Goal: Task Accomplishment & Management: Complete application form

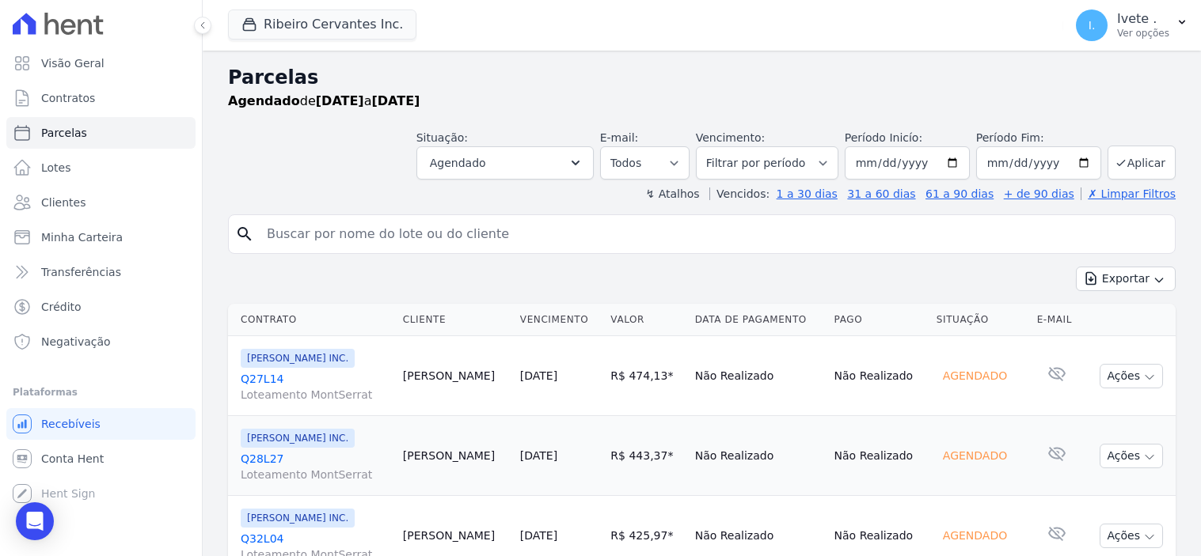
select select
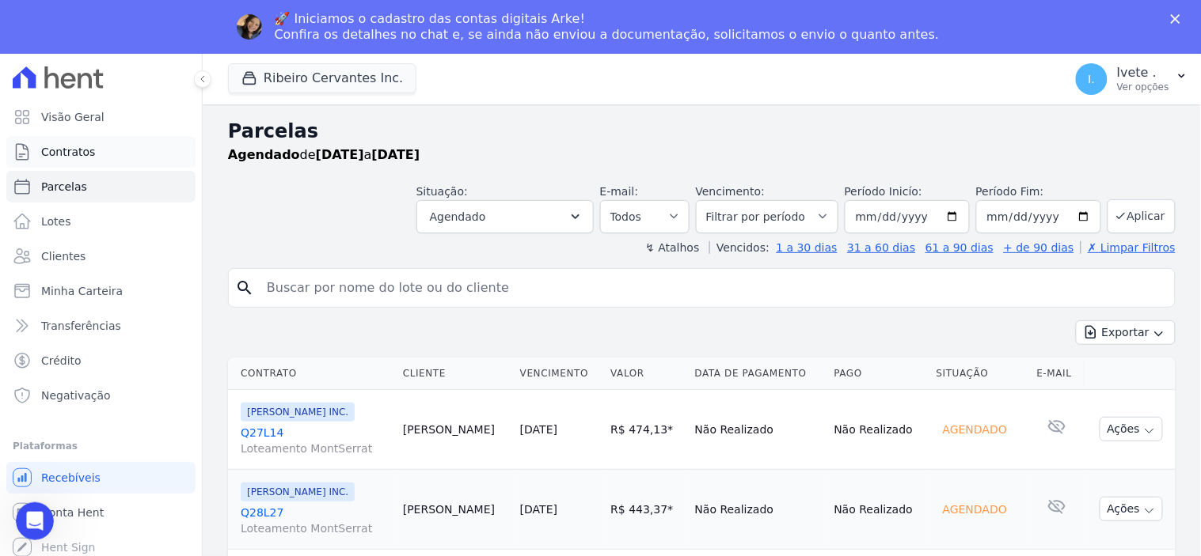
click at [77, 154] on span "Contratos" at bounding box center [68, 152] width 54 height 16
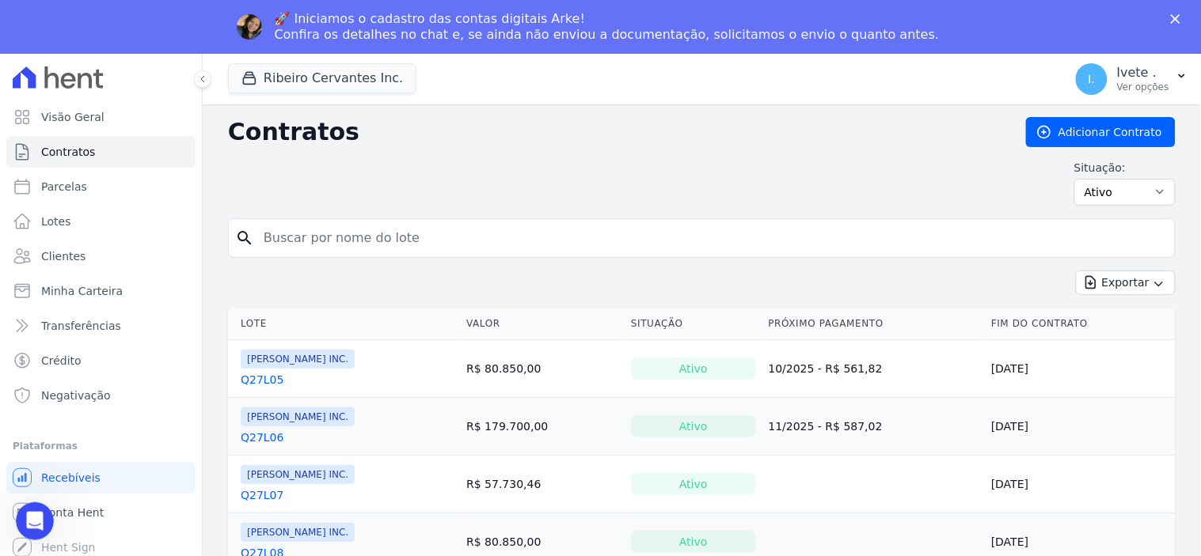
click at [456, 241] on input "search" at bounding box center [711, 238] width 914 height 32
type input "Q32L30"
click at [248, 241] on icon "search" at bounding box center [244, 238] width 19 height 19
click at [244, 241] on icon "search" at bounding box center [244, 238] width 19 height 19
click at [242, 236] on icon "search" at bounding box center [244, 238] width 19 height 19
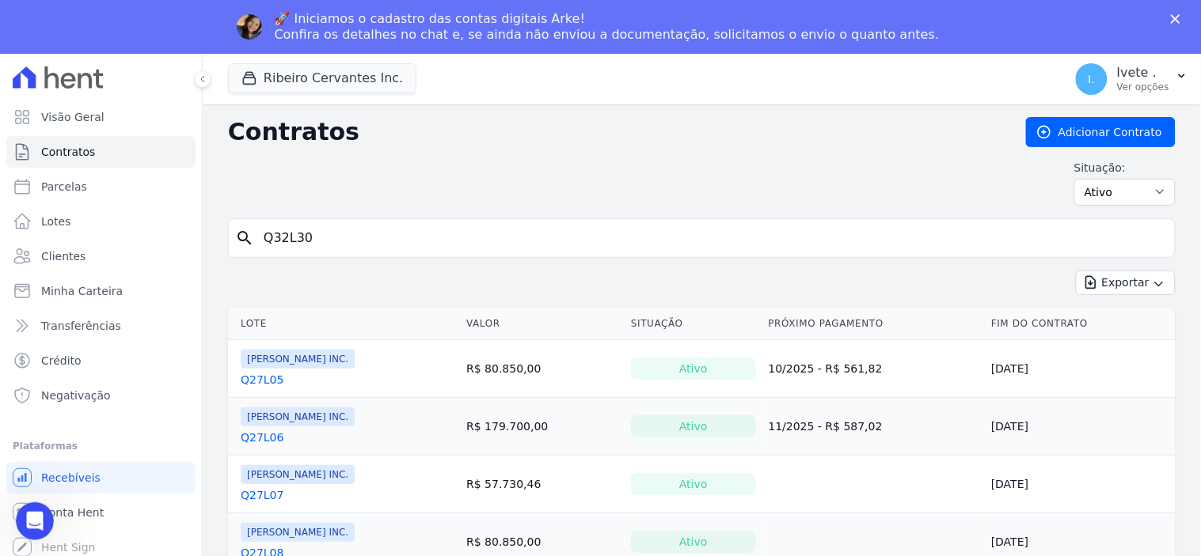
click at [998, 247] on input "Q32L30" at bounding box center [711, 238] width 914 height 32
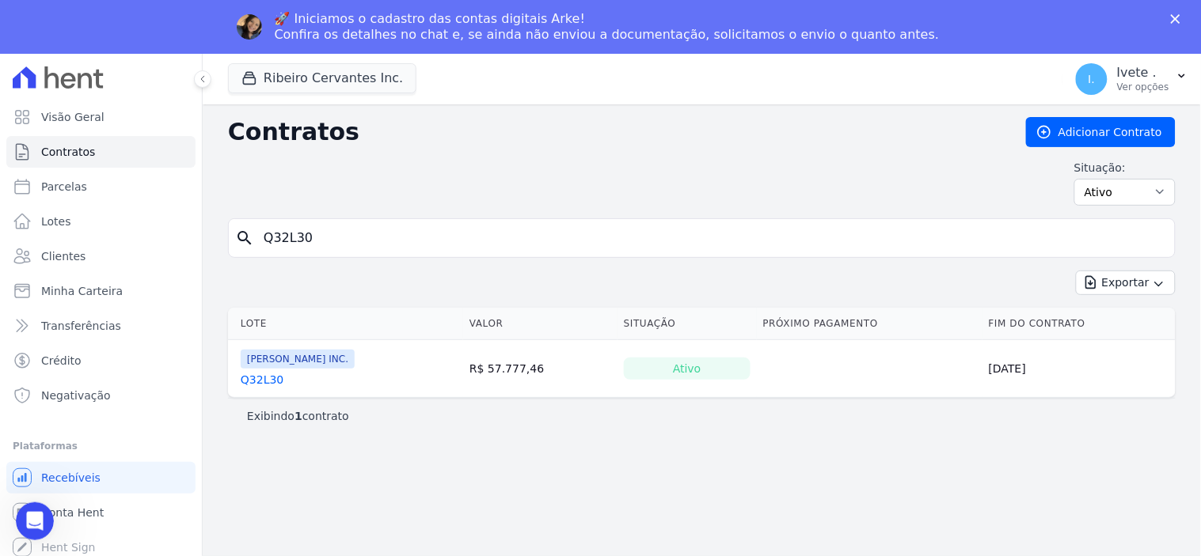
click at [253, 384] on link "Q32L30" at bounding box center [262, 380] width 43 height 16
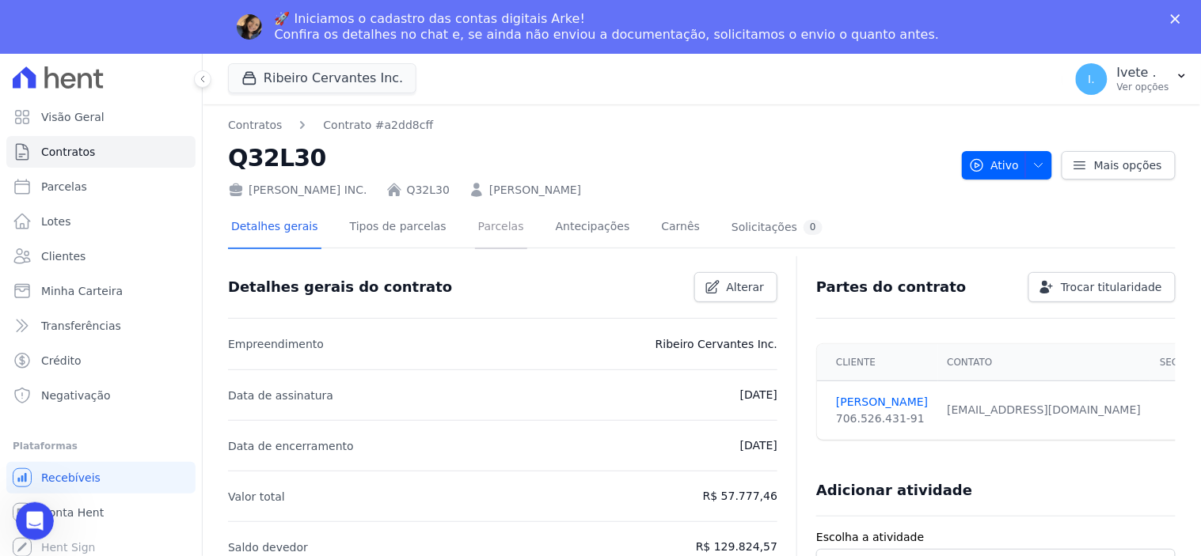
click at [499, 224] on link "Parcelas" at bounding box center [501, 228] width 52 height 42
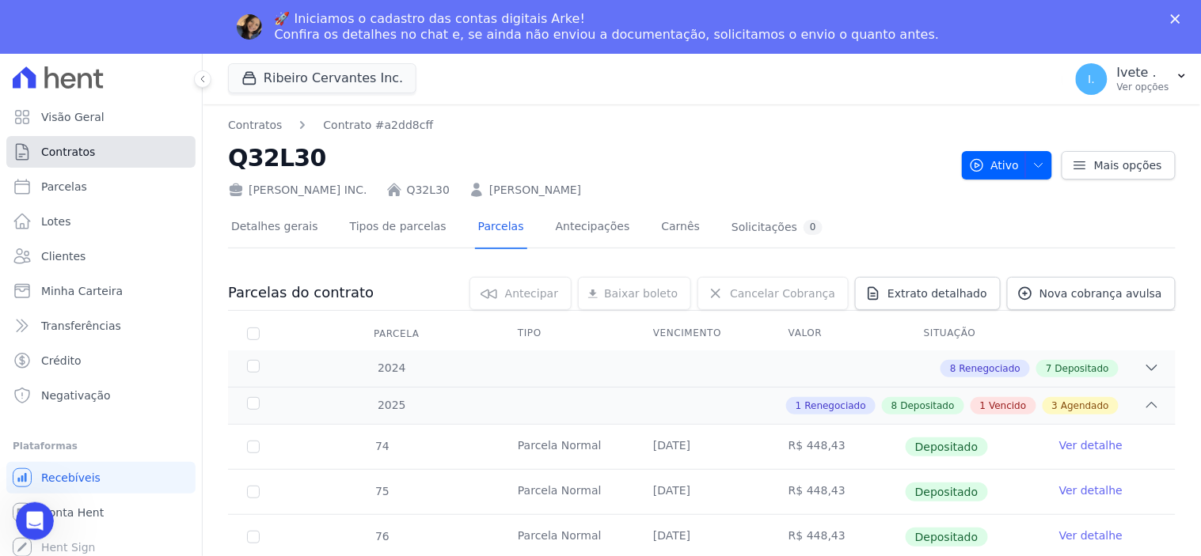
click at [85, 150] on span "Contratos" at bounding box center [68, 152] width 54 height 16
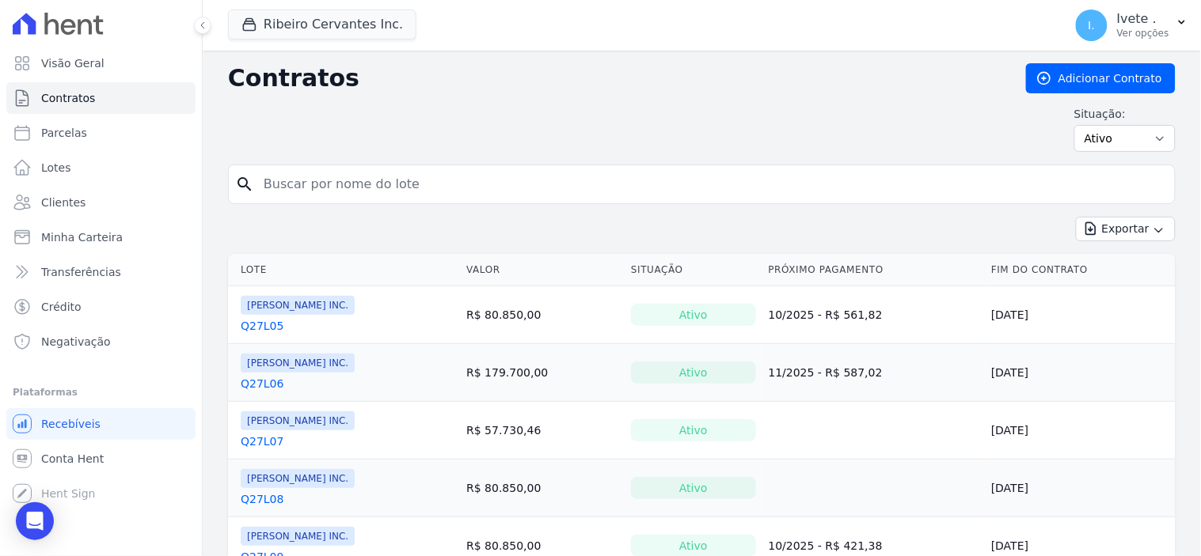
click at [286, 184] on input "search" at bounding box center [711, 185] width 914 height 32
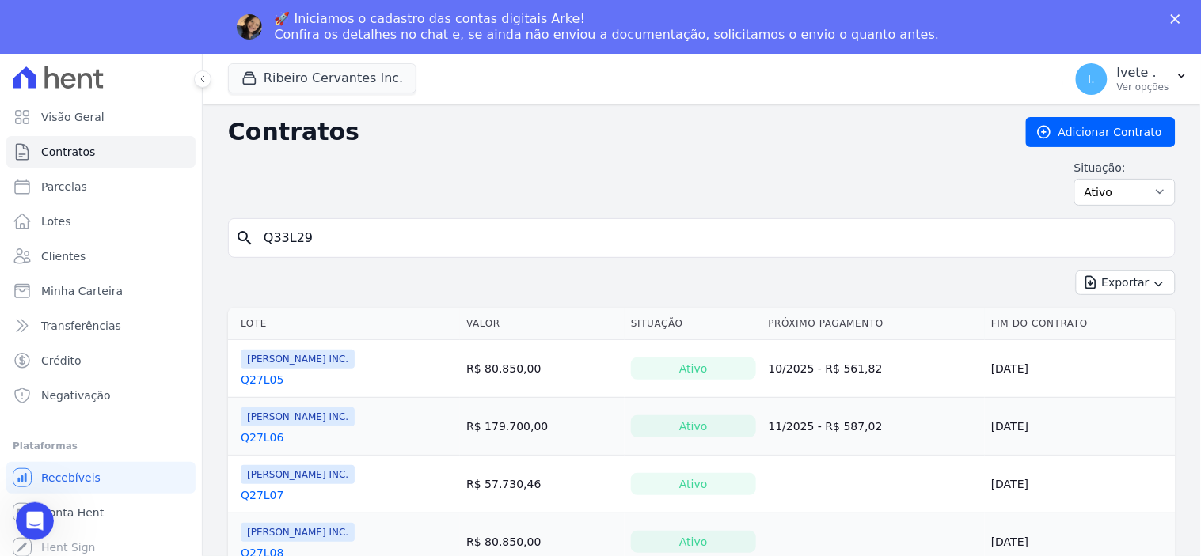
type input "Q33L29"
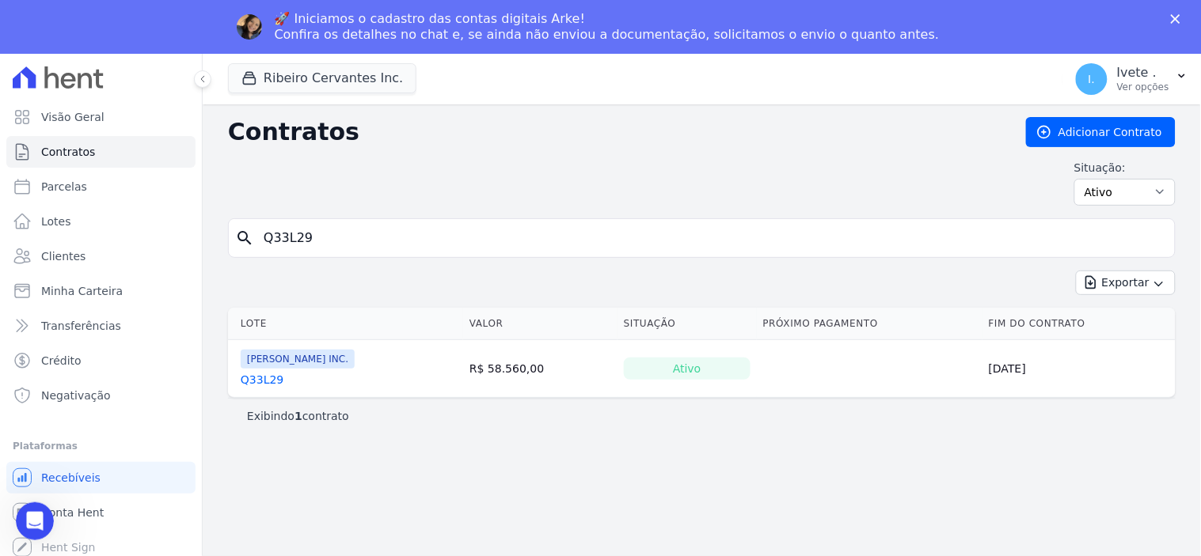
click at [249, 385] on link "Q33L29" at bounding box center [262, 380] width 43 height 16
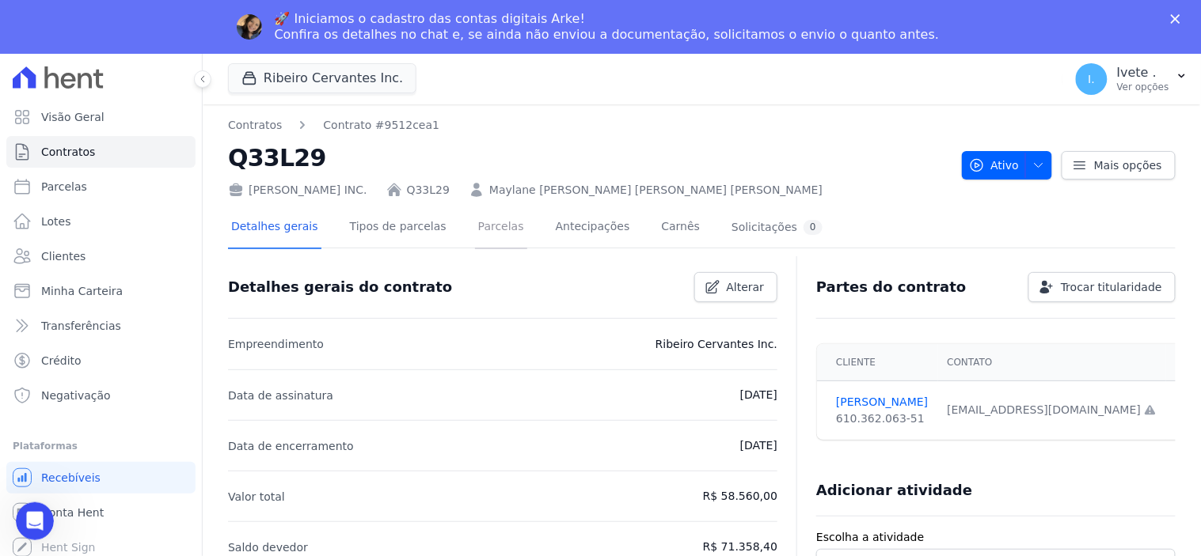
click at [491, 226] on link "Parcelas" at bounding box center [501, 228] width 52 height 42
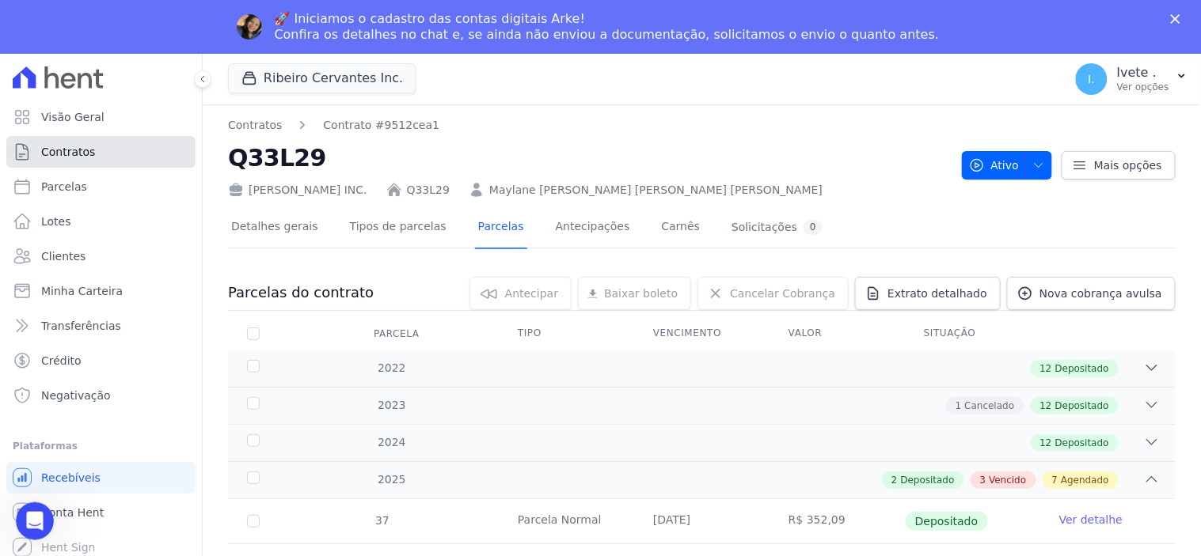
drag, startPoint x: 67, startPoint y: 148, endPoint x: 79, endPoint y: 149, distance: 11.9
click at [67, 148] on span "Contratos" at bounding box center [68, 152] width 54 height 16
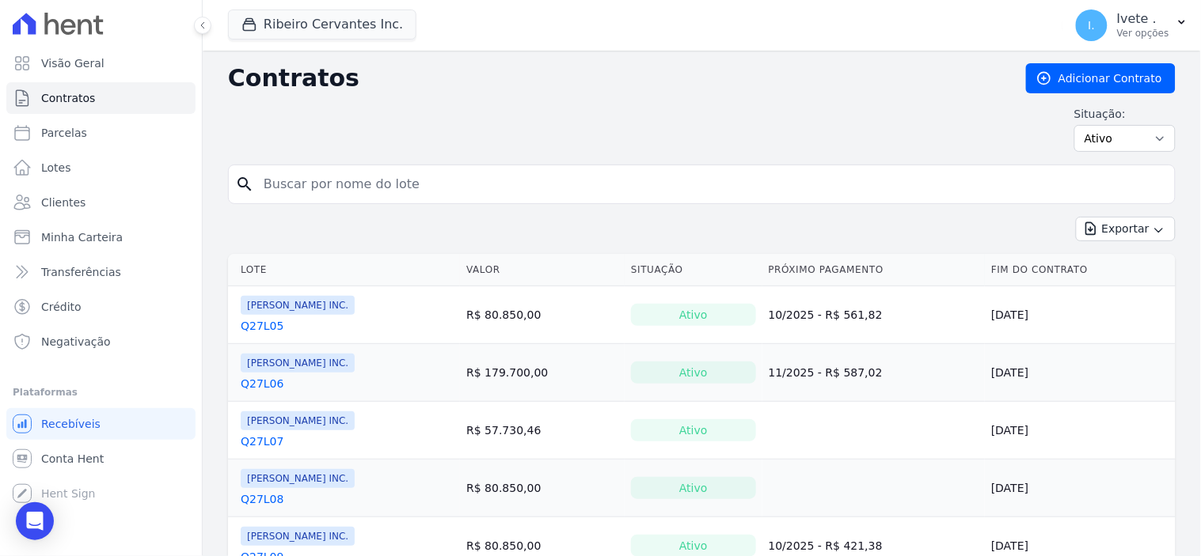
click at [302, 192] on input "search" at bounding box center [711, 185] width 914 height 32
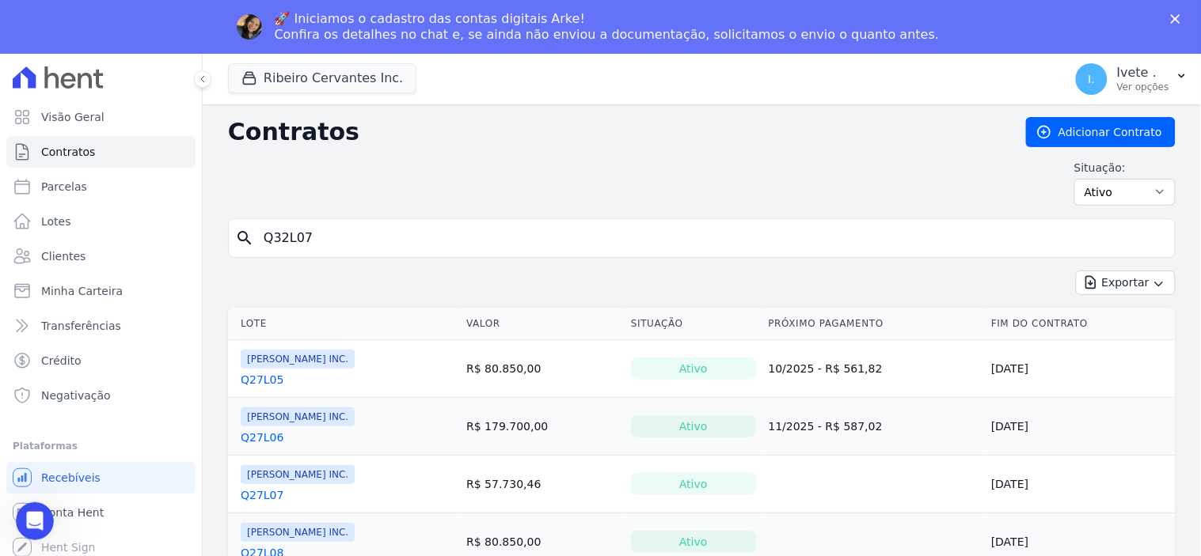
type input "Q32L07"
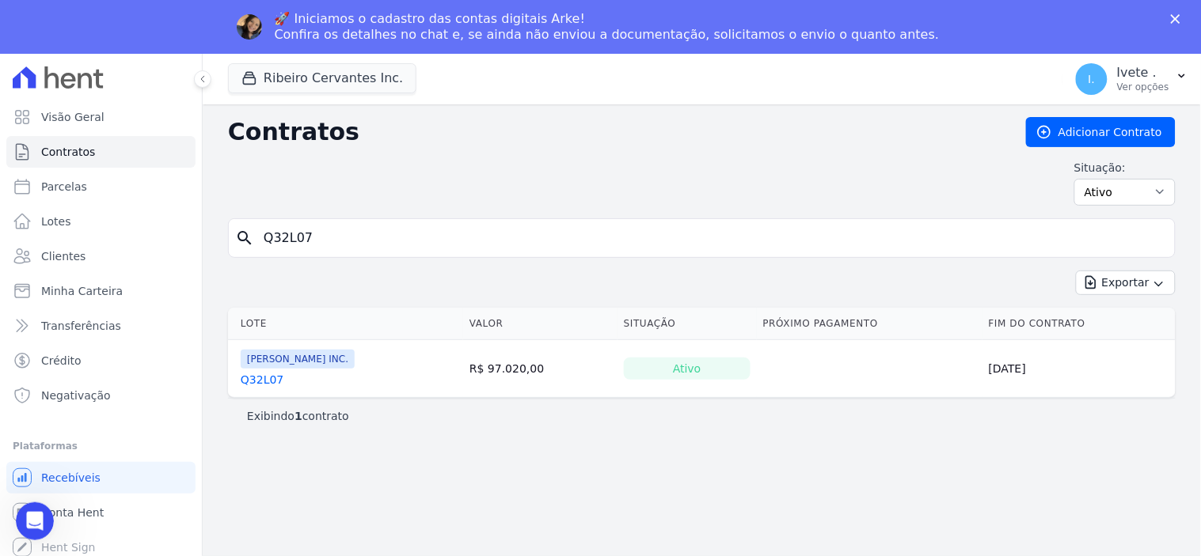
click at [260, 389] on td "Ribeiro Cervantes INC. Q32L07" at bounding box center [345, 368] width 235 height 57
click at [260, 377] on link "Q32L07" at bounding box center [262, 380] width 43 height 16
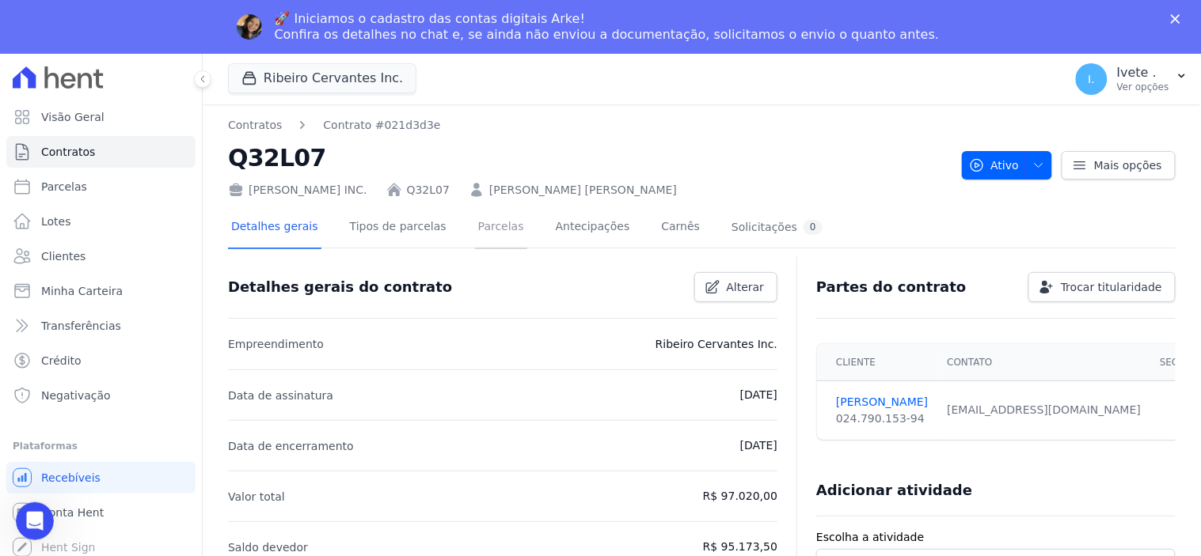
click at [475, 227] on link "Parcelas" at bounding box center [501, 228] width 52 height 42
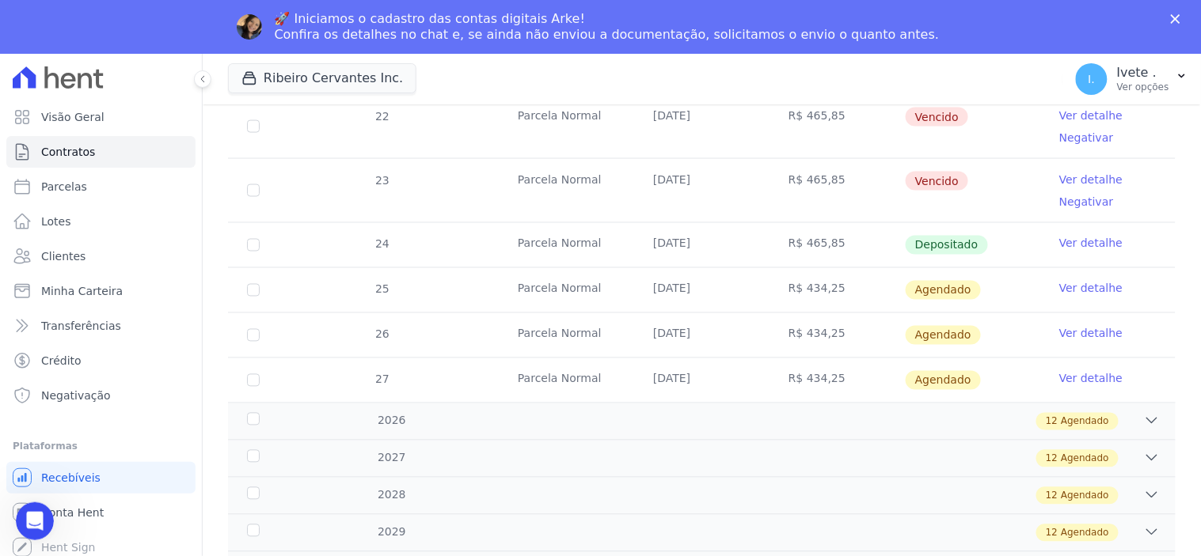
scroll to position [527, 0]
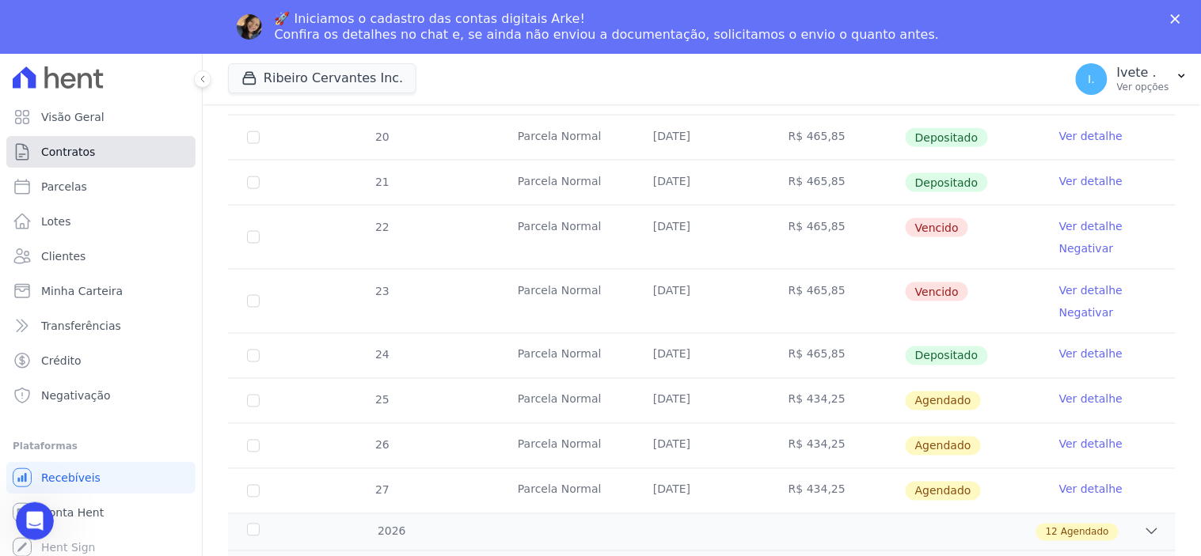
click at [97, 156] on link "Contratos" at bounding box center [100, 152] width 189 height 32
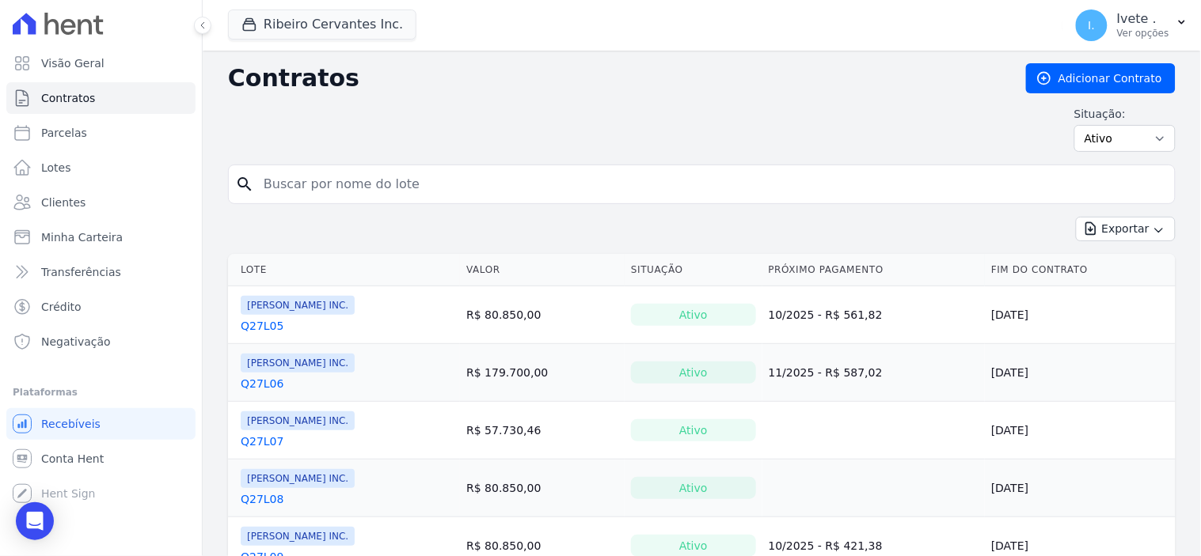
click at [391, 187] on input "search" at bounding box center [711, 185] width 914 height 32
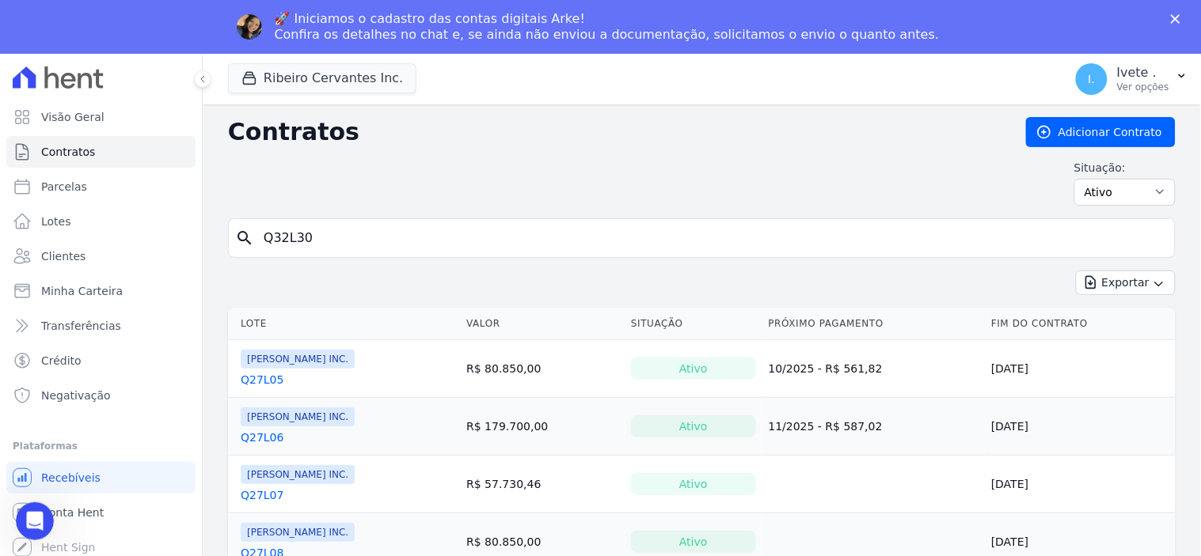
type input "Q32L30"
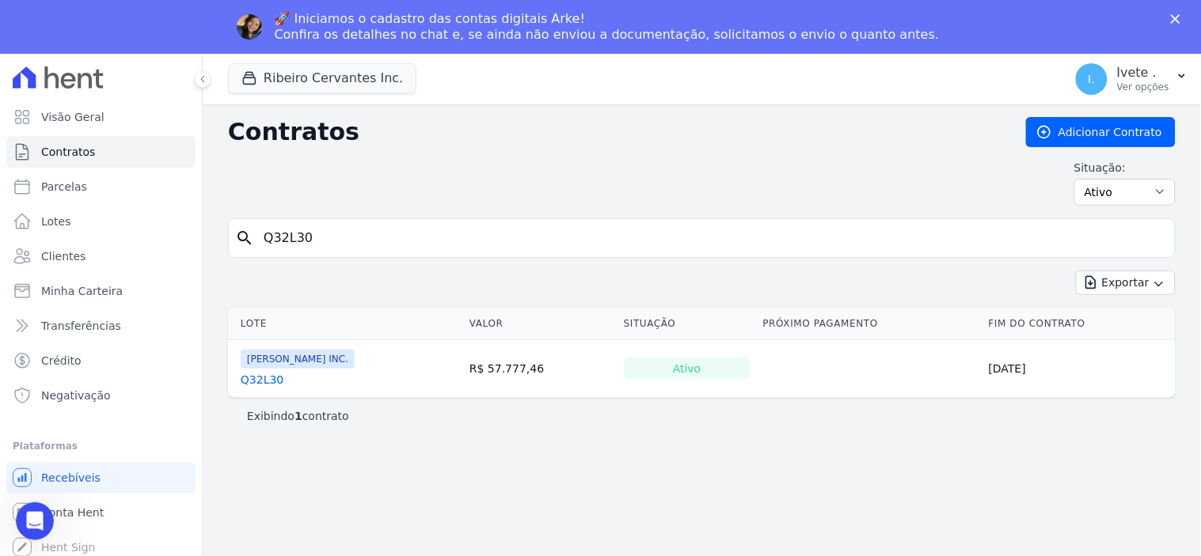
click at [249, 381] on link "Q32L30" at bounding box center [262, 380] width 43 height 16
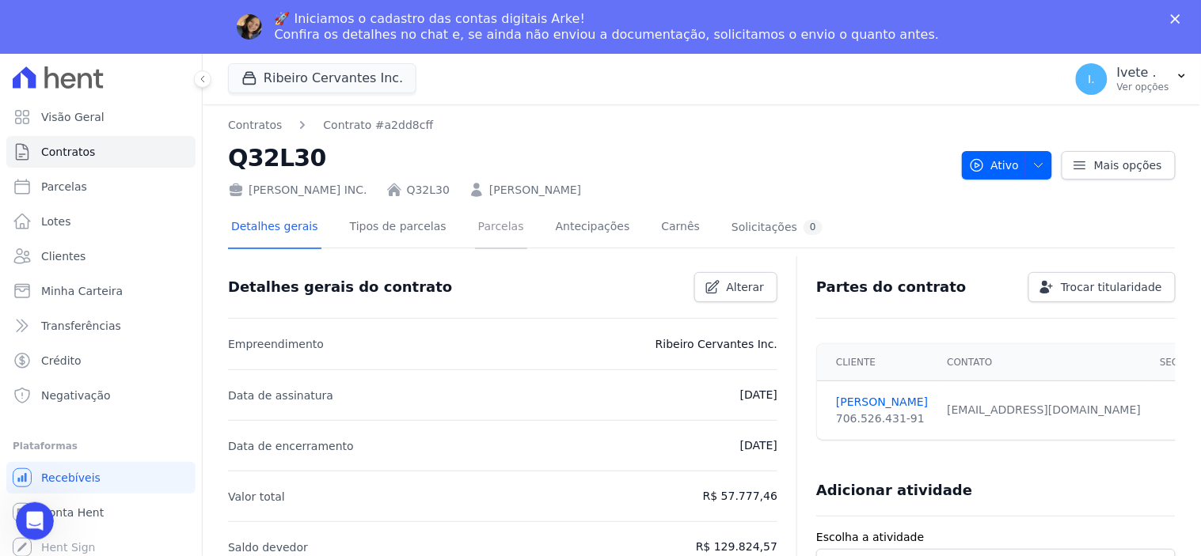
click at [475, 222] on link "Parcelas" at bounding box center [501, 228] width 52 height 42
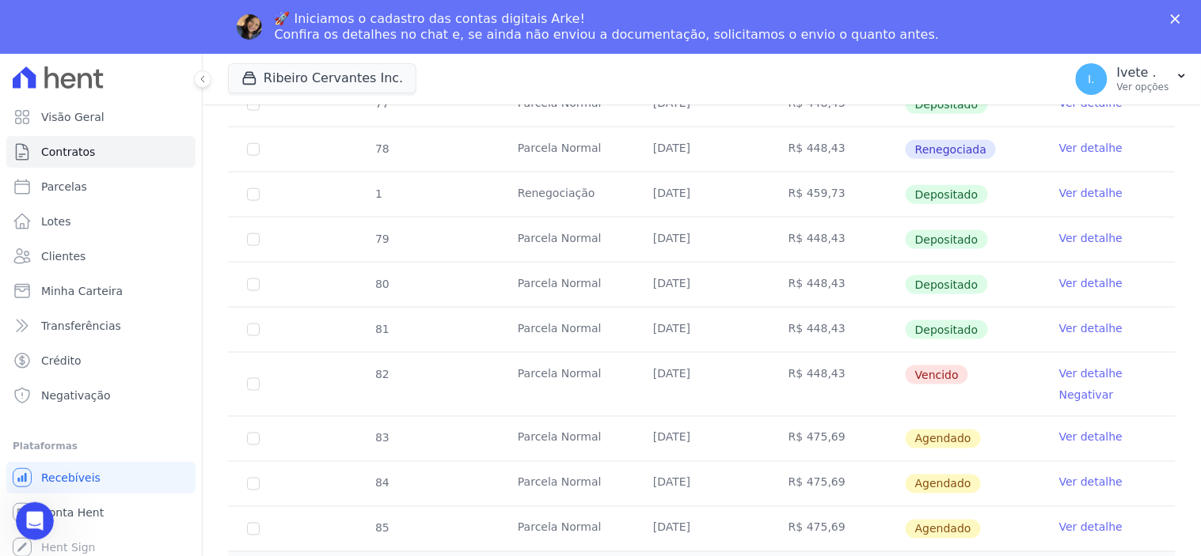
scroll to position [527, 0]
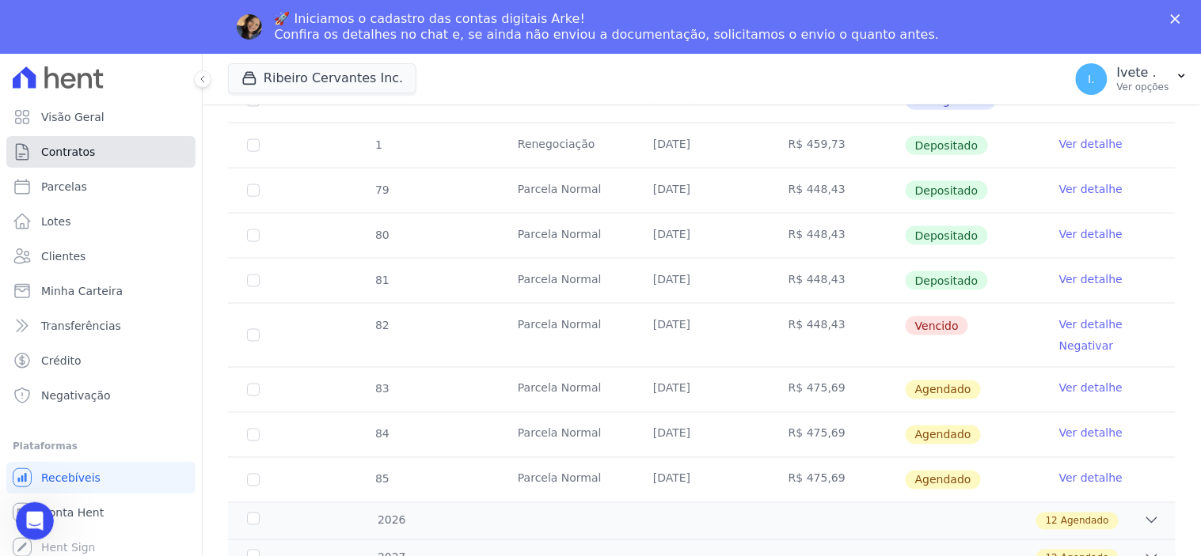
click at [97, 158] on link "Contratos" at bounding box center [100, 152] width 189 height 32
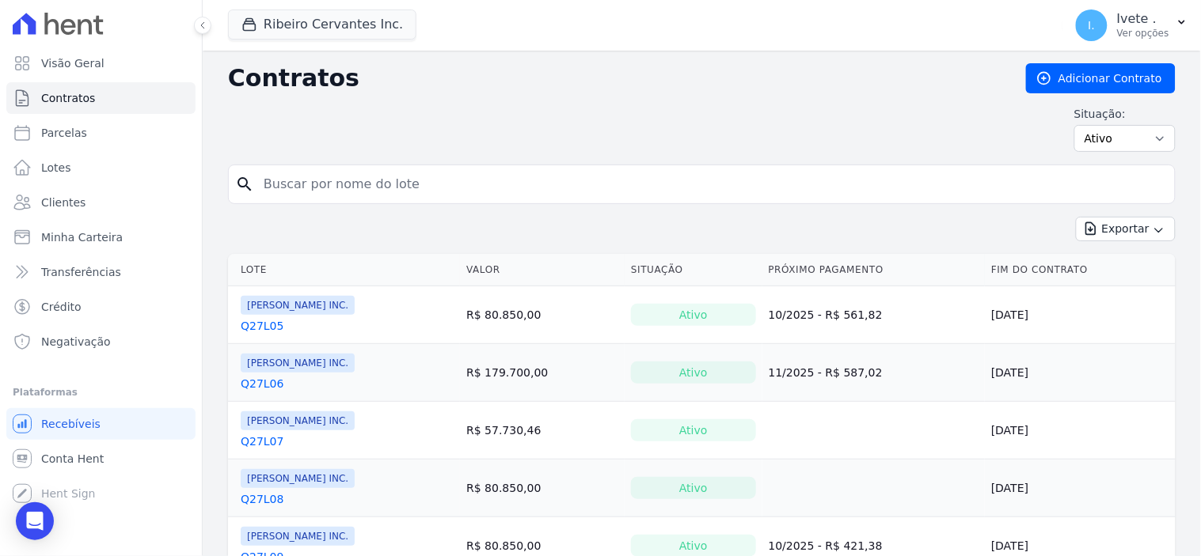
click at [388, 186] on input "search" at bounding box center [711, 185] width 914 height 32
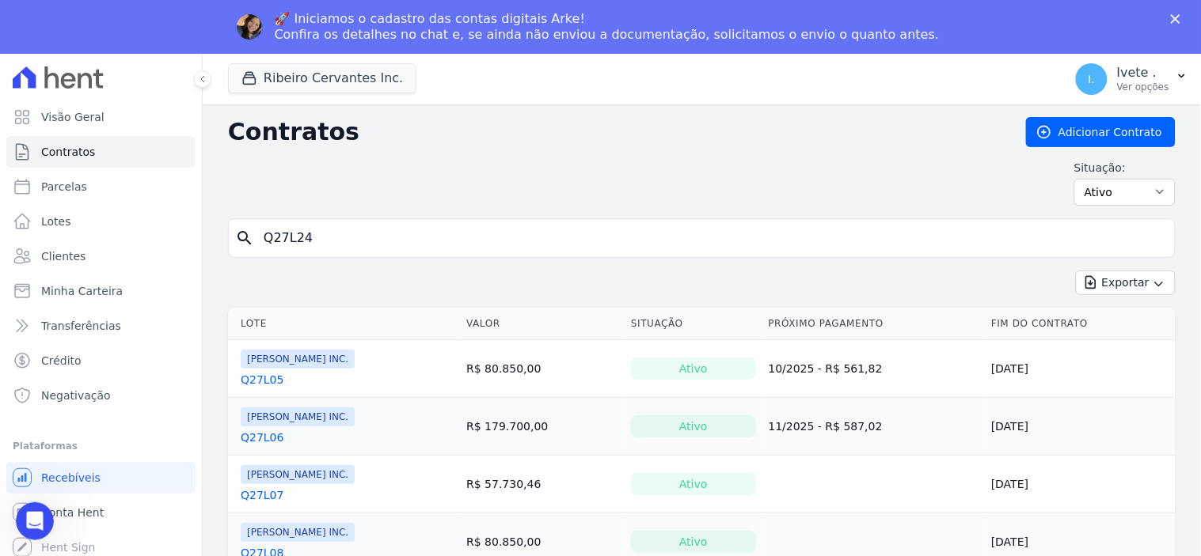
type input "Q27L24"
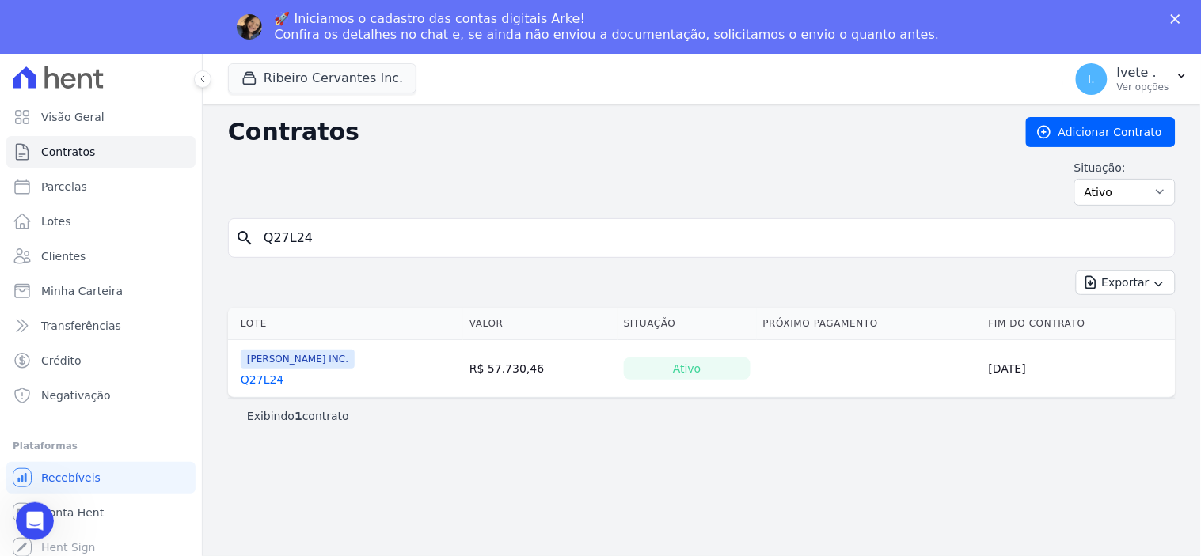
click at [253, 382] on link "Q27L24" at bounding box center [262, 380] width 43 height 16
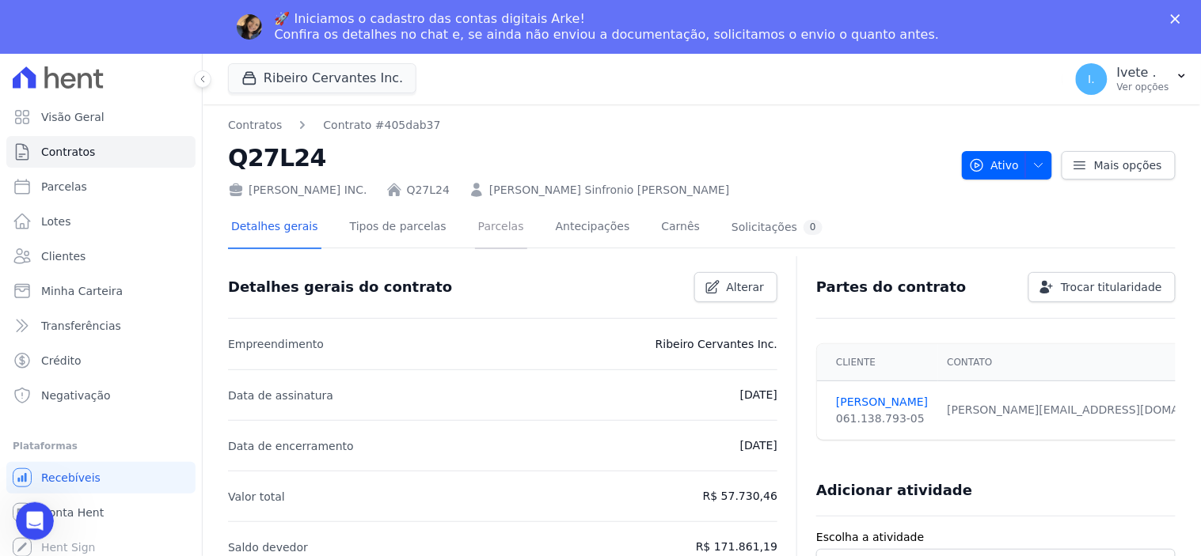
click at [475, 234] on link "Parcelas" at bounding box center [501, 228] width 52 height 42
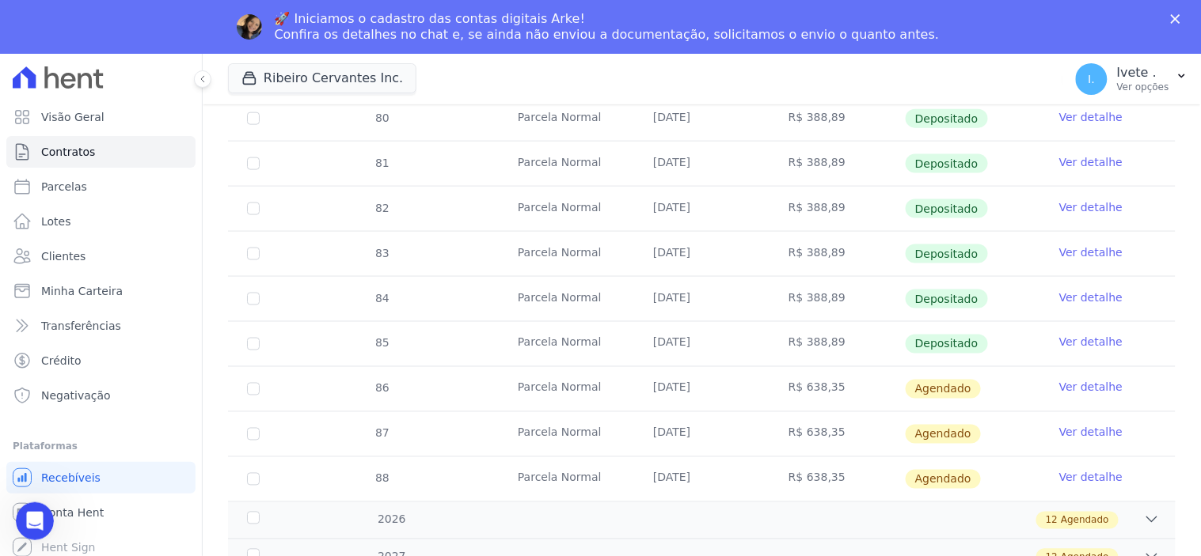
scroll to position [527, 0]
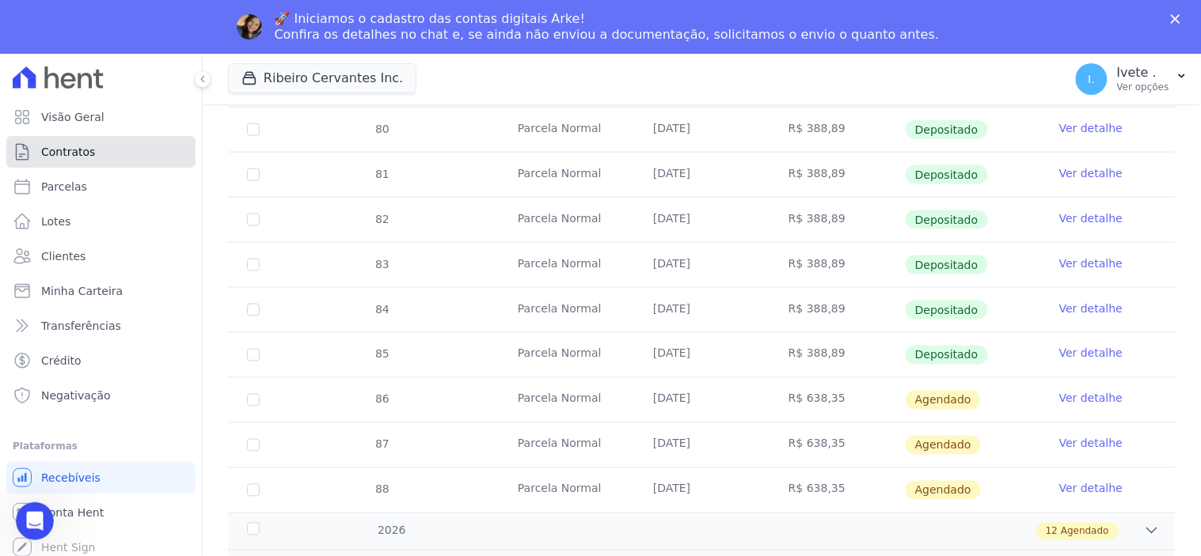
click at [129, 154] on link "Contratos" at bounding box center [100, 152] width 189 height 32
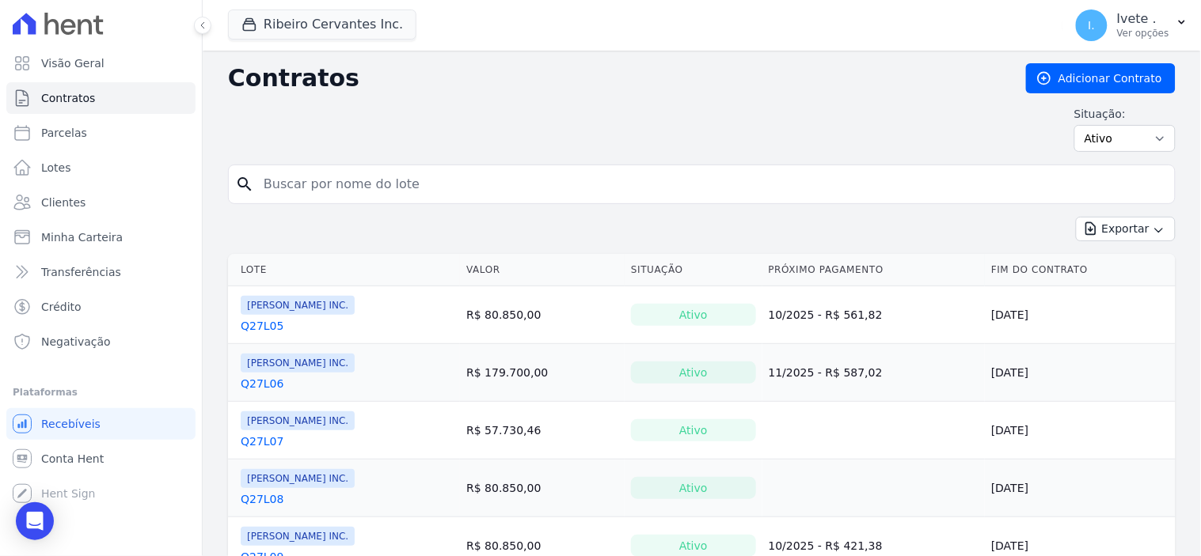
click at [331, 192] on input "search" at bounding box center [711, 185] width 914 height 32
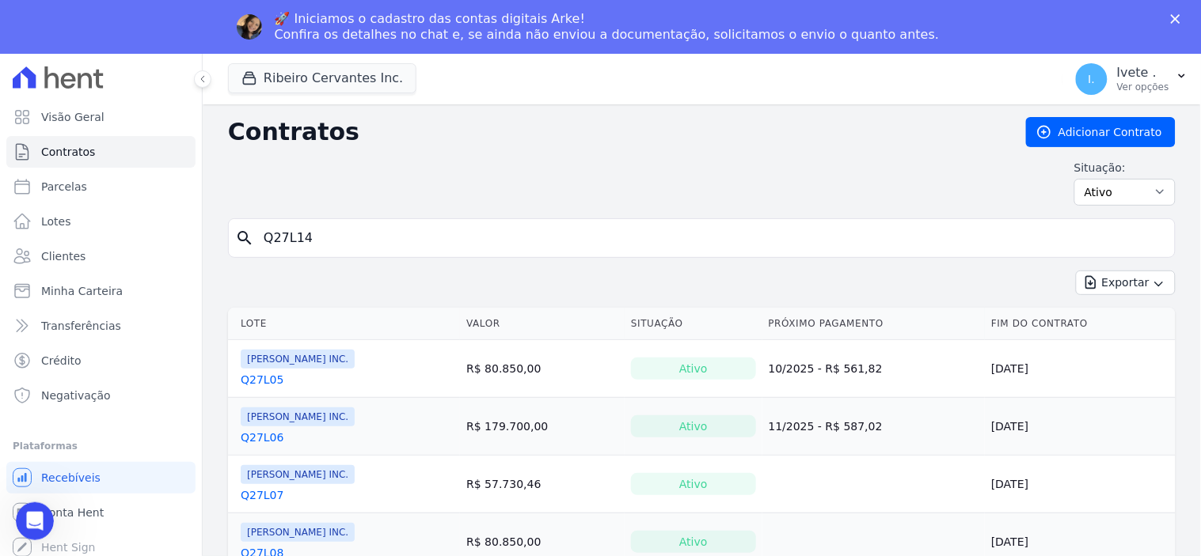
type input "Q27L14"
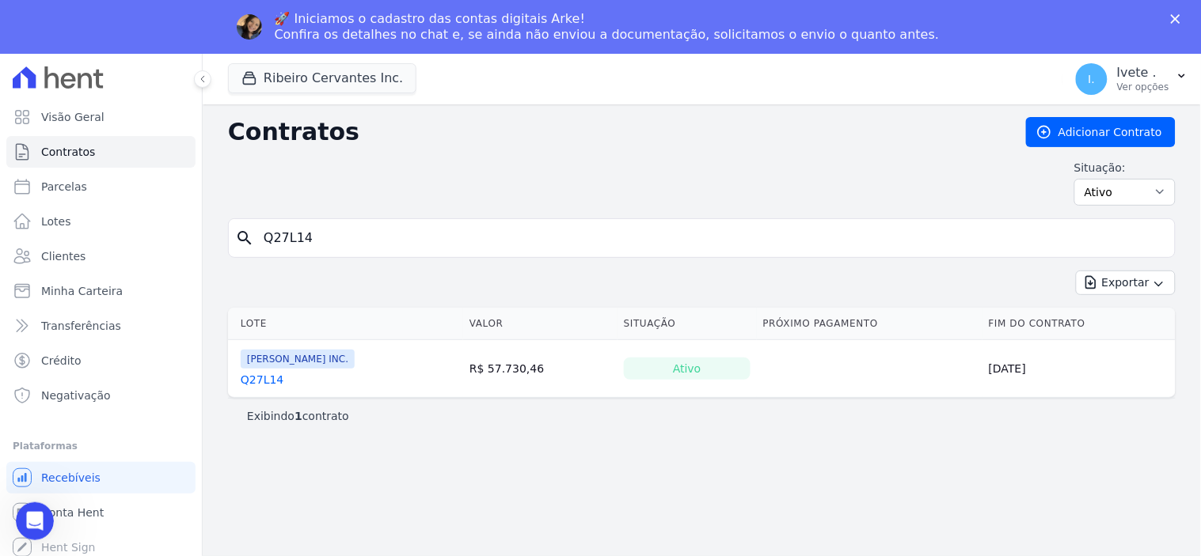
click at [266, 386] on link "Q27L14" at bounding box center [262, 380] width 43 height 16
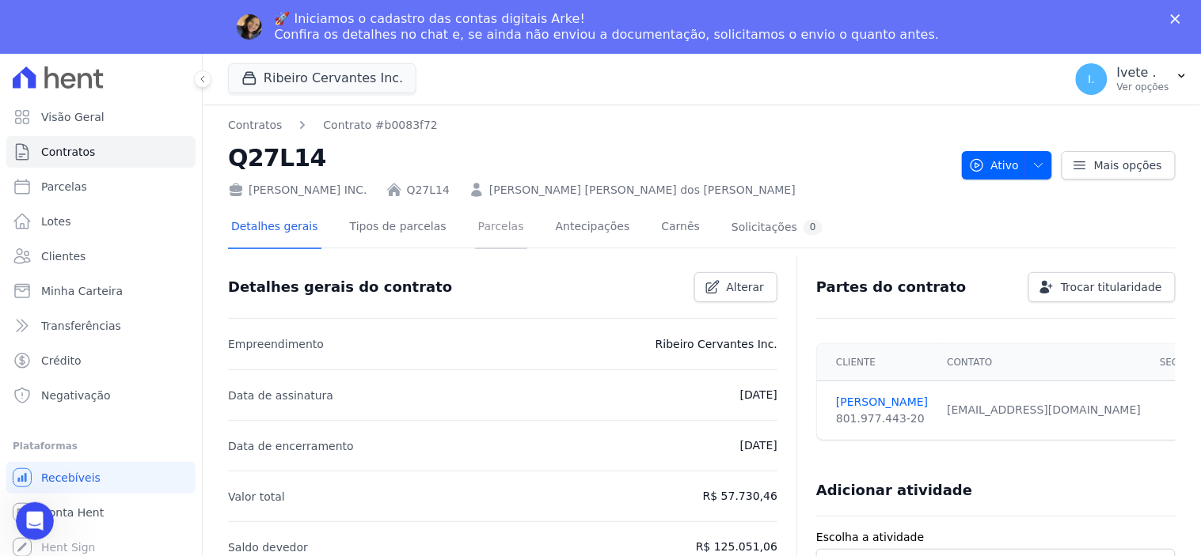
click at [476, 231] on link "Parcelas" at bounding box center [501, 228] width 52 height 42
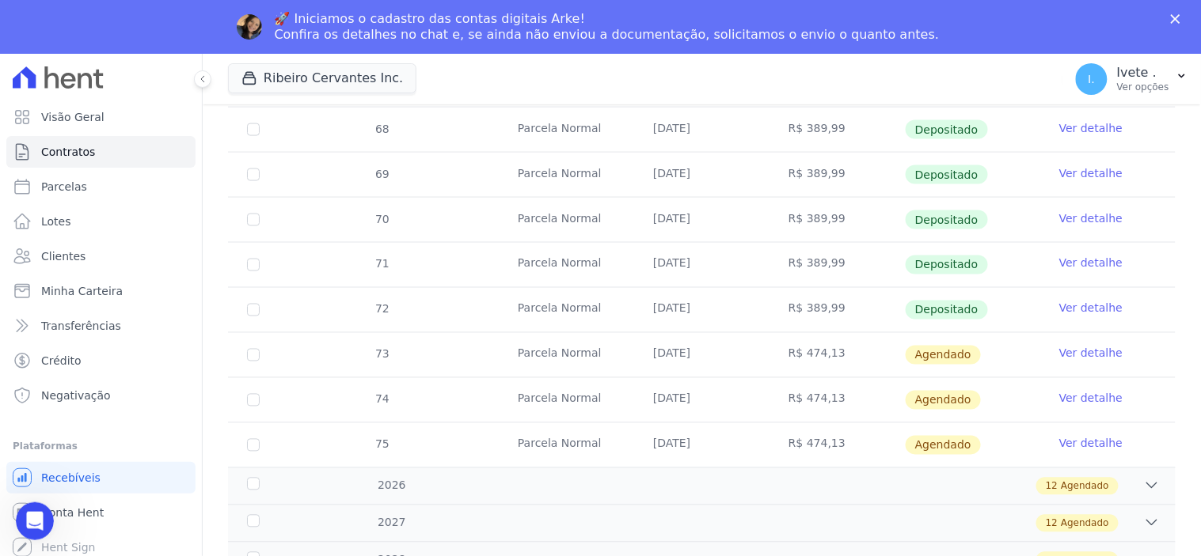
scroll to position [703, 0]
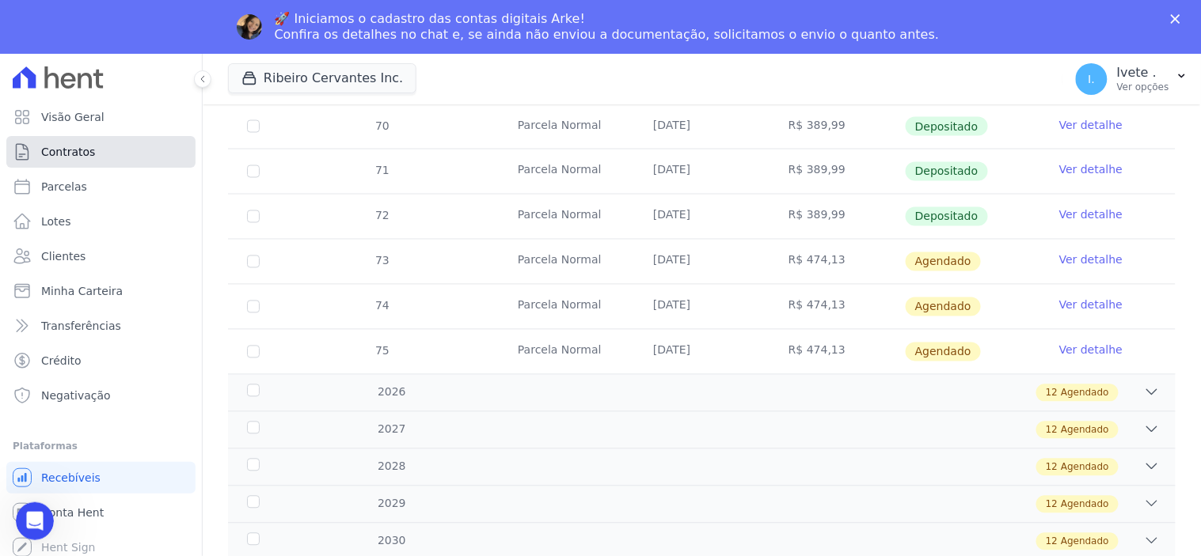
click at [127, 150] on link "Contratos" at bounding box center [100, 152] width 189 height 32
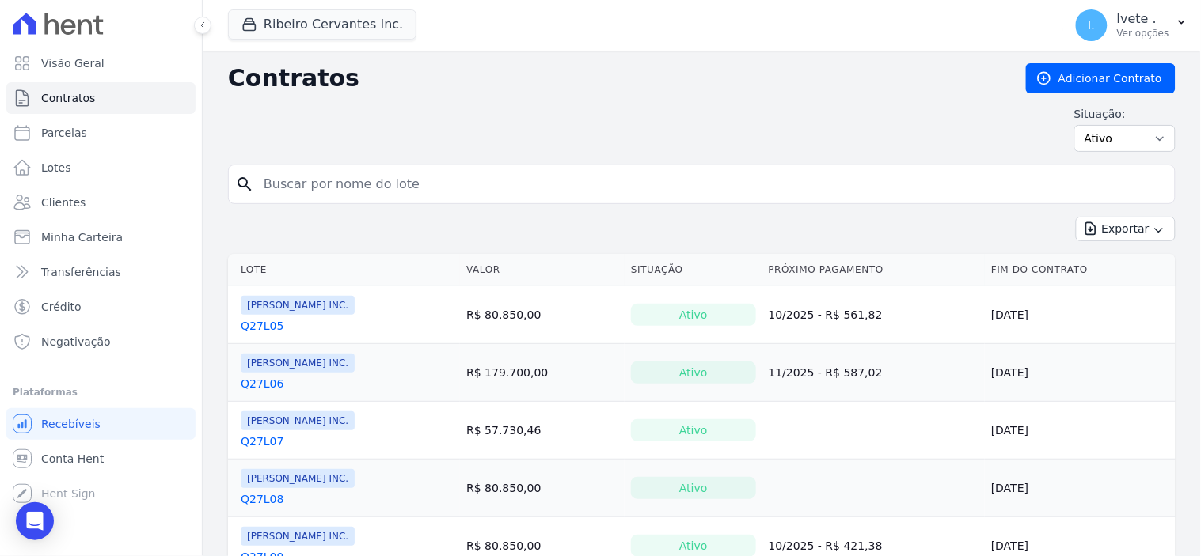
click at [274, 192] on input "search" at bounding box center [711, 185] width 914 height 32
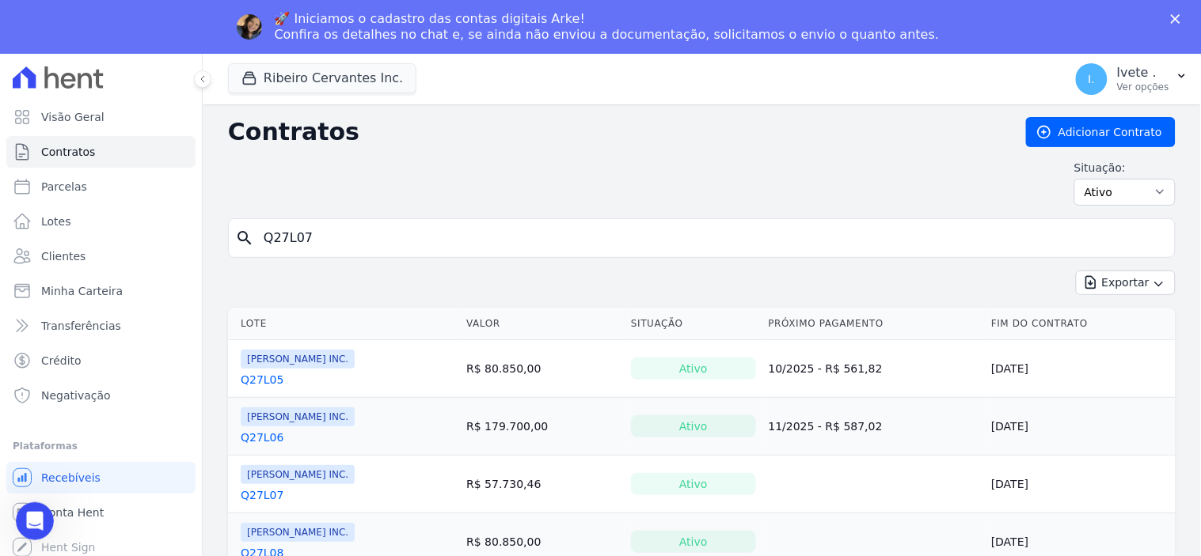
type input "Q27L07"
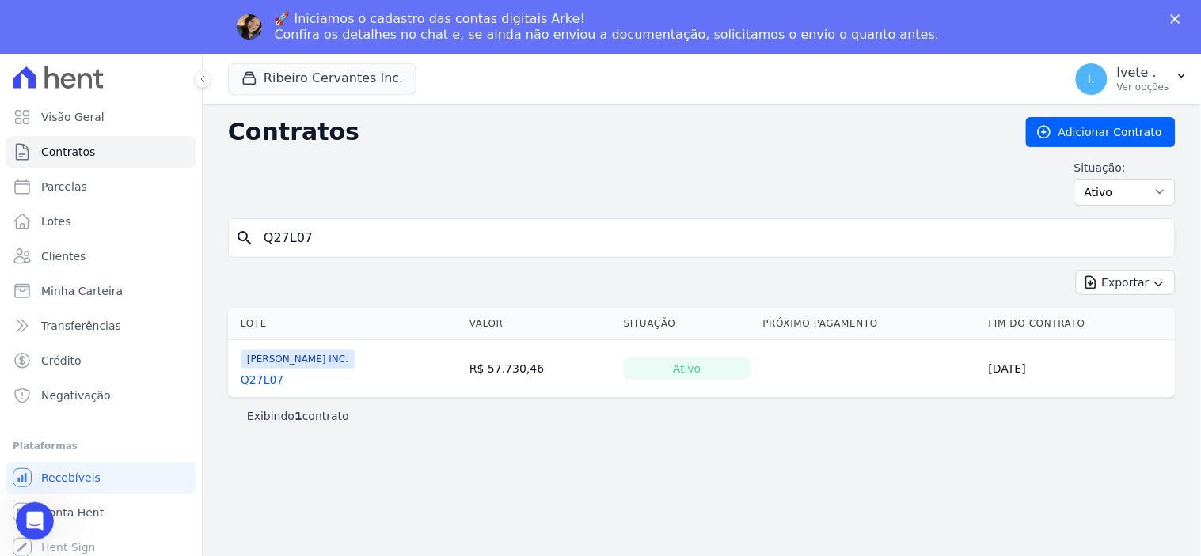
click at [263, 386] on link "Q27L07" at bounding box center [262, 380] width 43 height 16
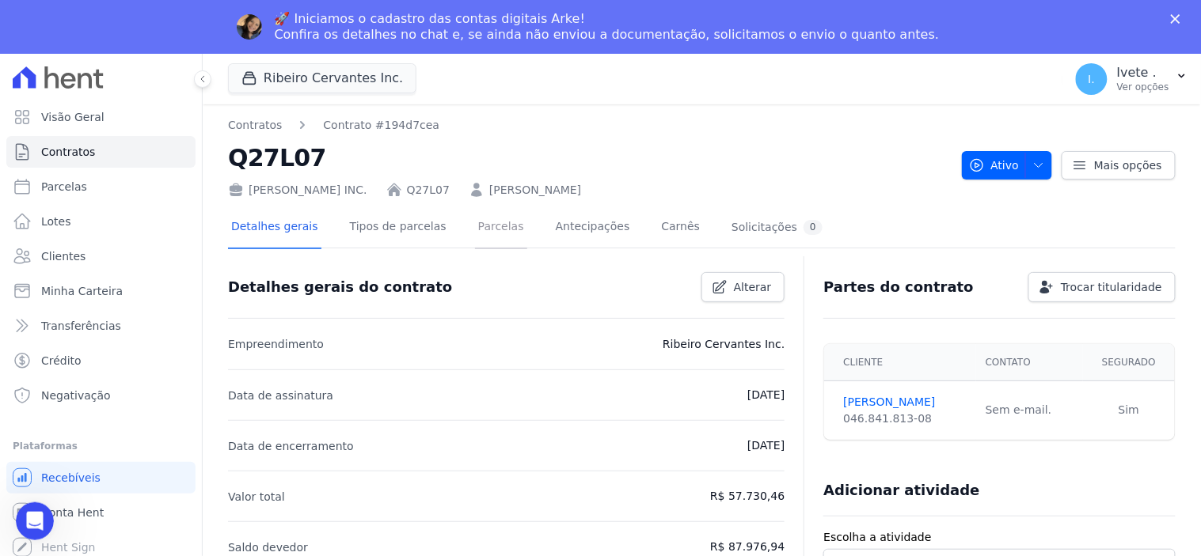
click at [475, 226] on link "Parcelas" at bounding box center [501, 228] width 52 height 42
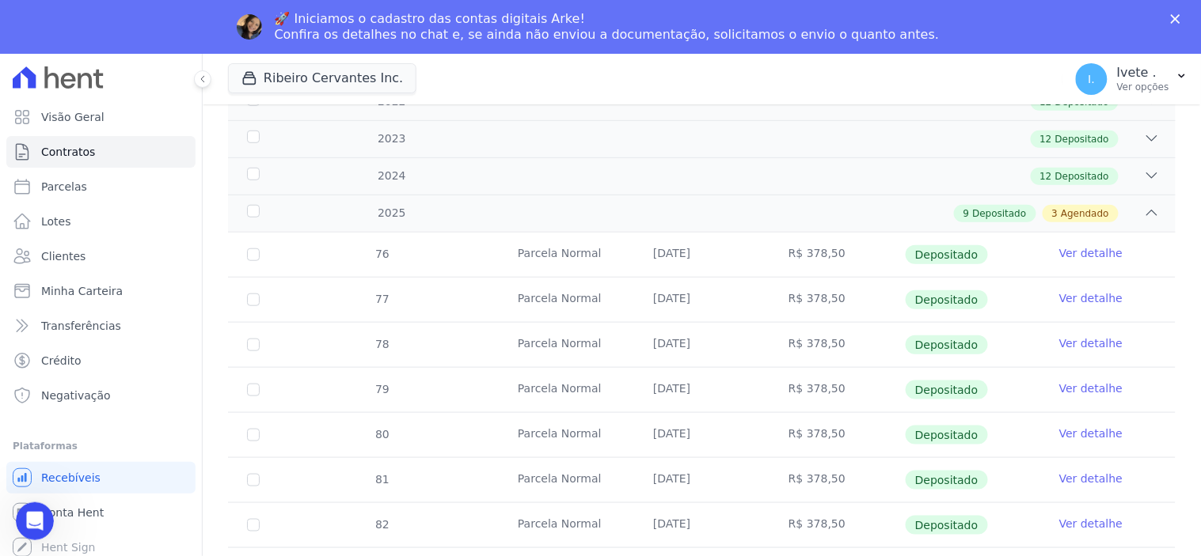
scroll to position [264, 0]
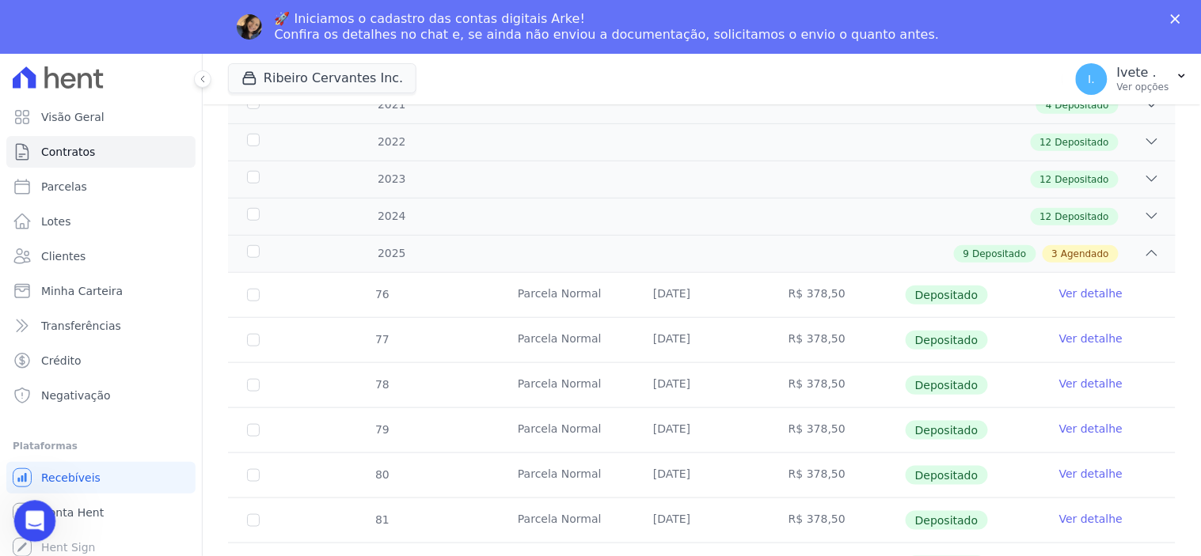
click at [39, 515] on icon "Abertura do Messenger da Intercom" at bounding box center [33, 520] width 26 height 26
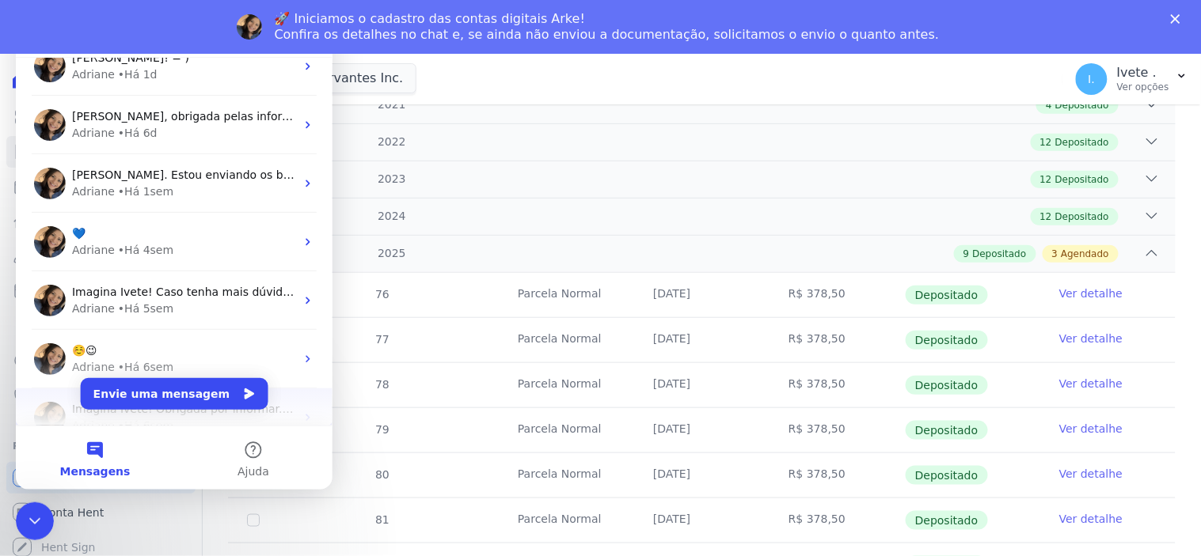
scroll to position [0, 0]
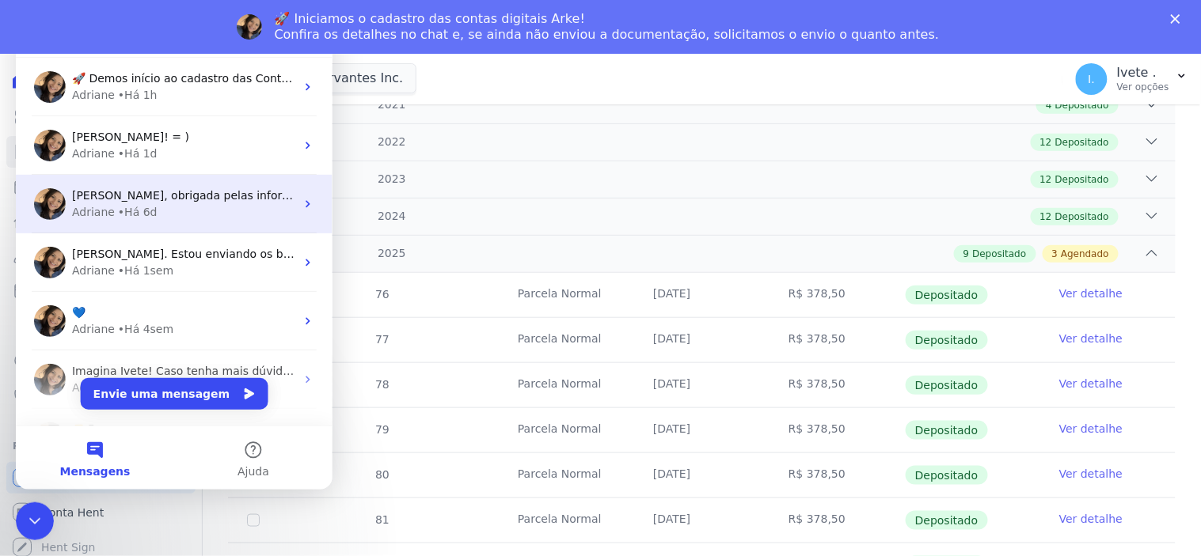
click at [156, 201] on span "Ivete, obrigada pelas informações. Internamente consigo ajustar a data de assin…" at bounding box center [593, 194] width 1044 height 13
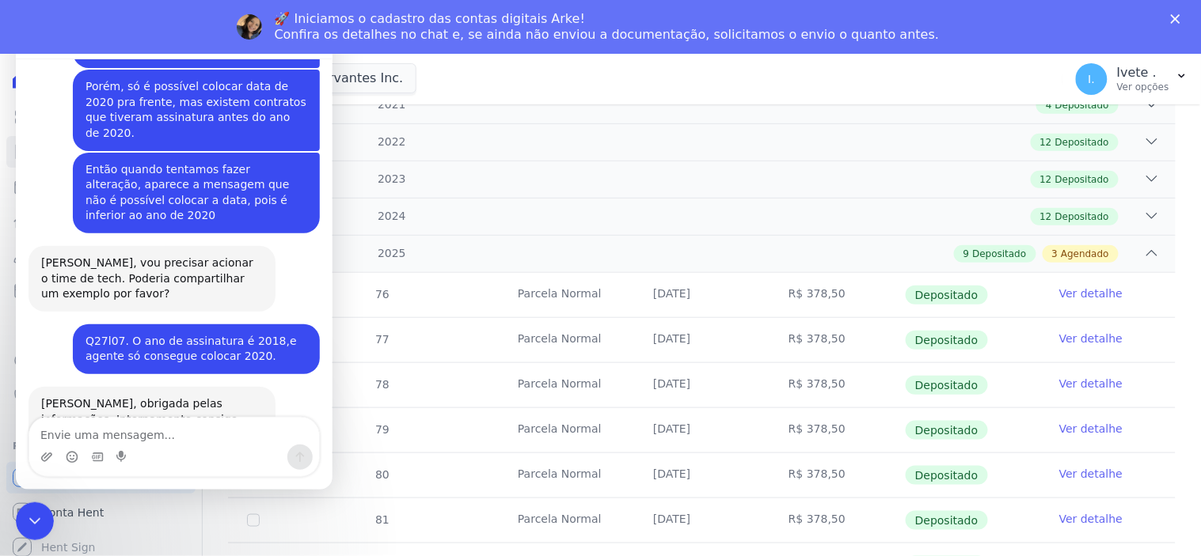
scroll to position [737, 0]
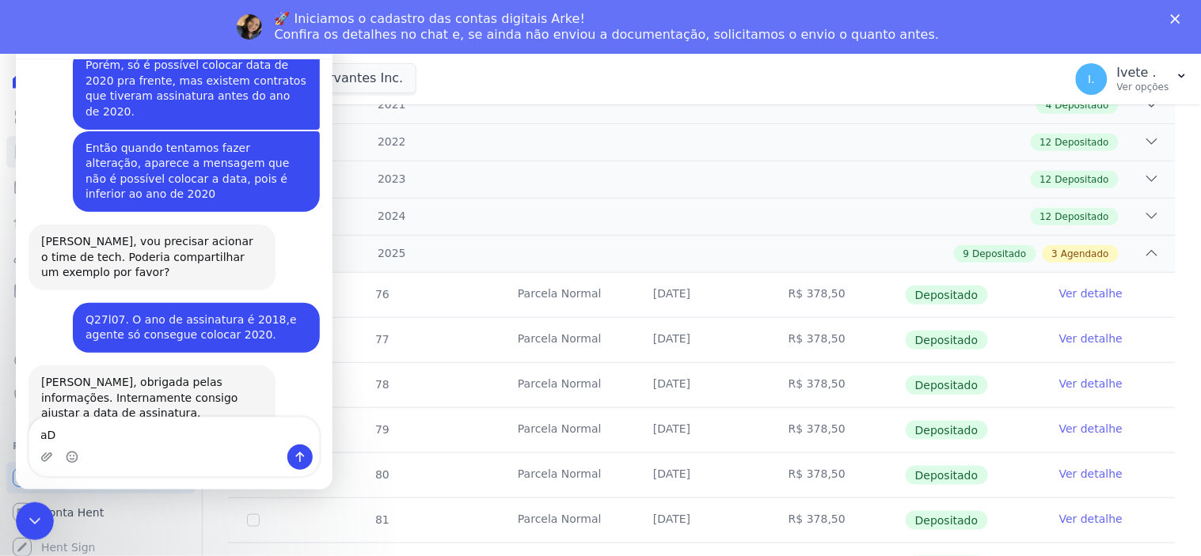
type textarea "a"
type textarea "Adriane, boa tarde aqui é a Ivete"
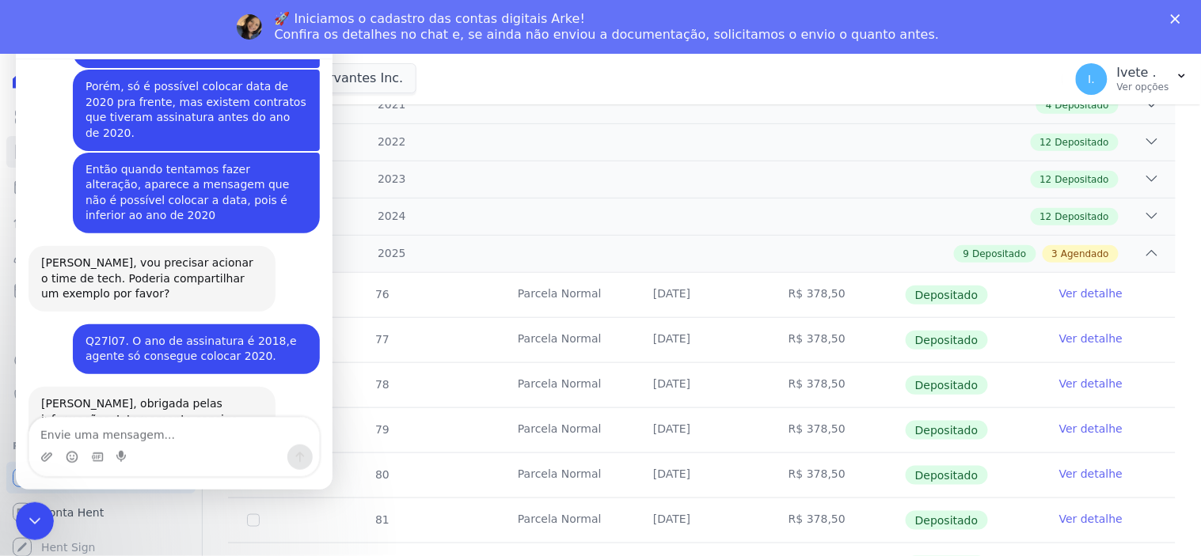
scroll to position [826, 0]
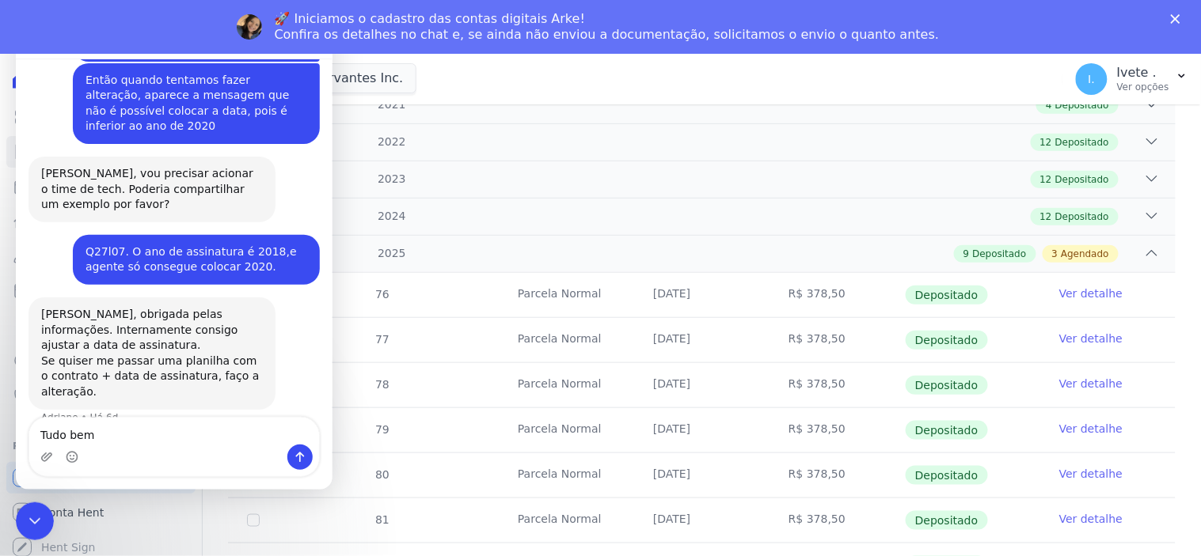
type textarea "Tudo bem?"
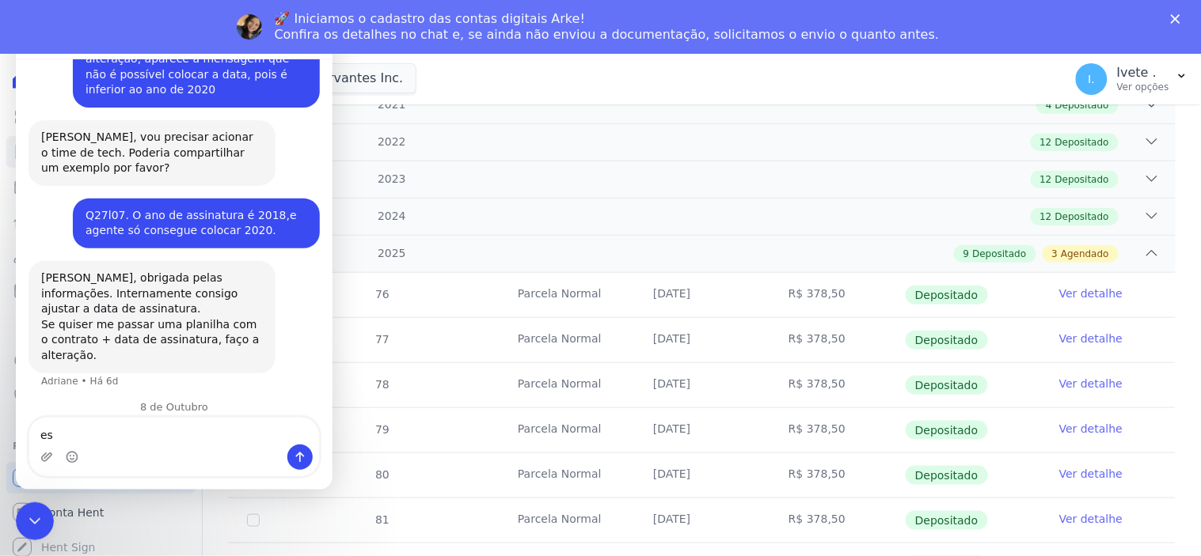
type textarea "e"
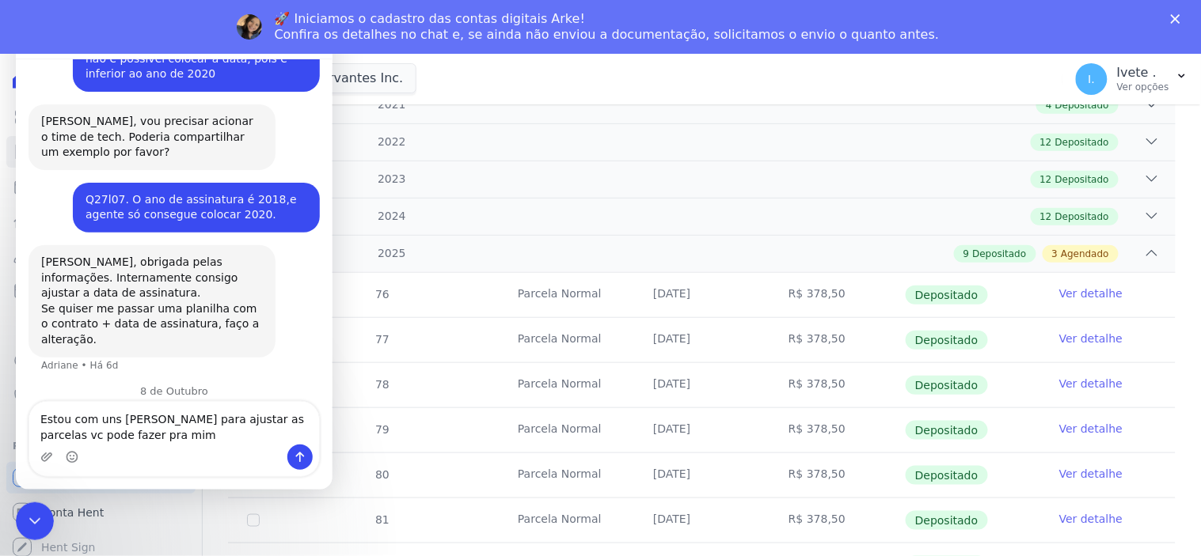
type textarea "Estou com uns carnês para ajustar as parcelas vc pode fazer pra mim?"
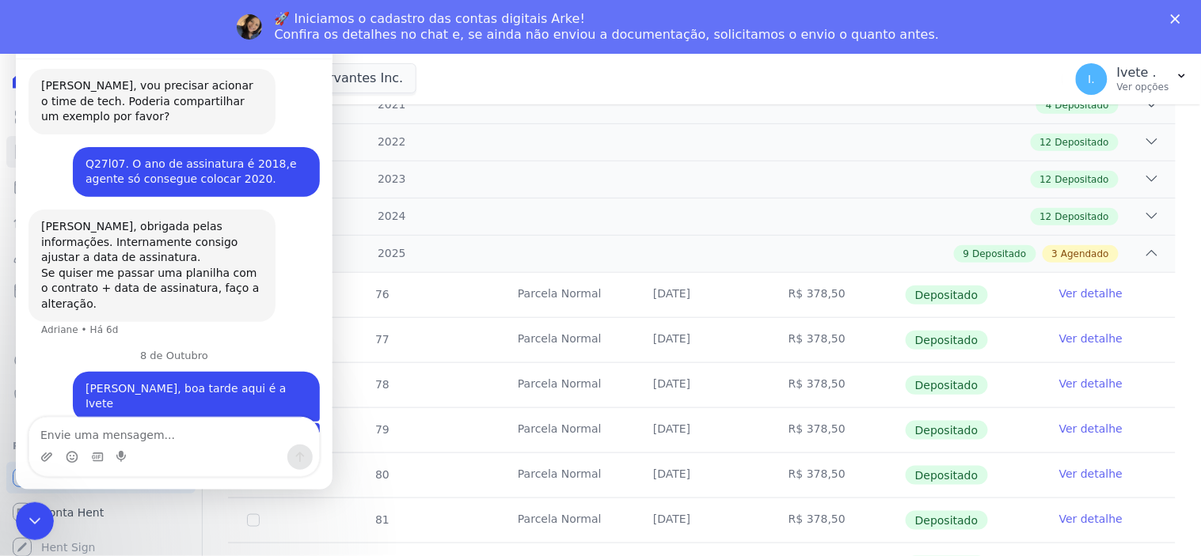
scroll to position [913, 0]
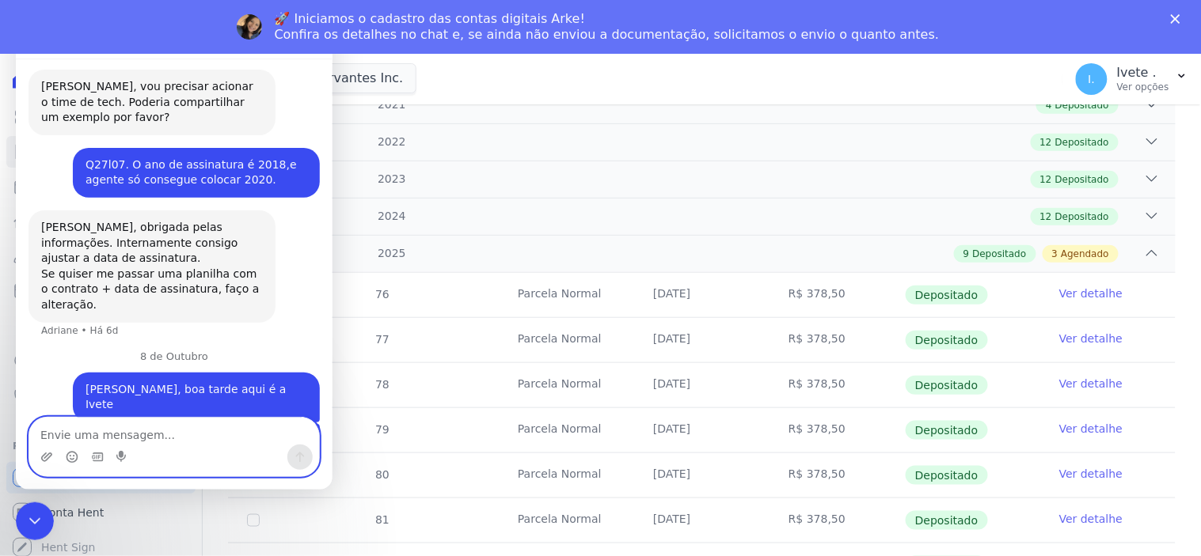
click at [158, 433] on textarea "Envie uma mensagem..." at bounding box center [173, 430] width 290 height 27
paste textarea "Q32L30 R$ 466,53 Q27L07 R$ 482,62 Q27L14 R$ 482,62 Q27L24 R$ 482,62 Q32L07 R$ 5…"
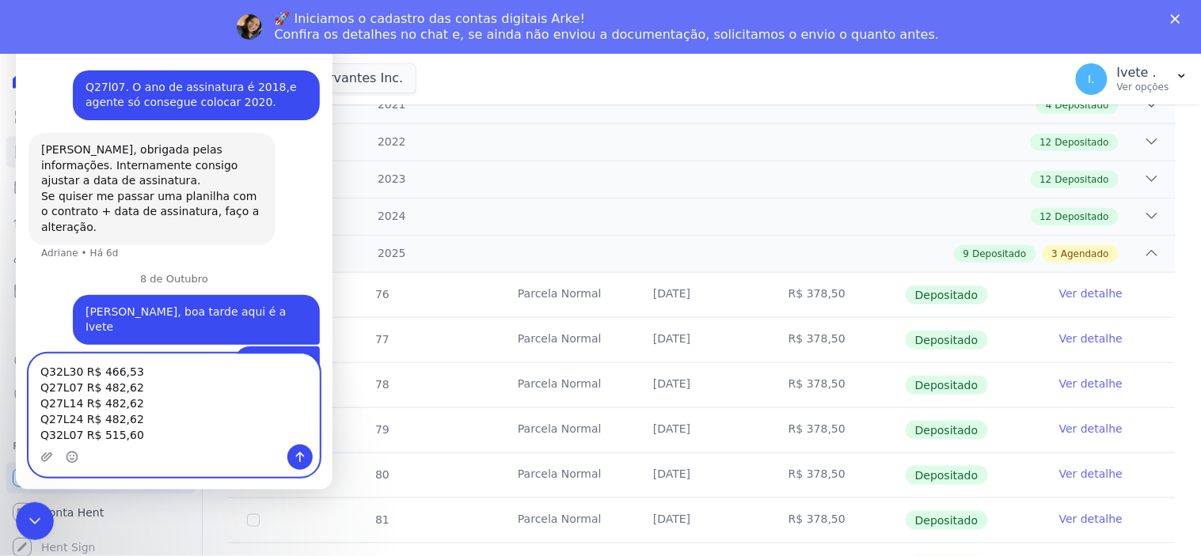
scroll to position [993, 0]
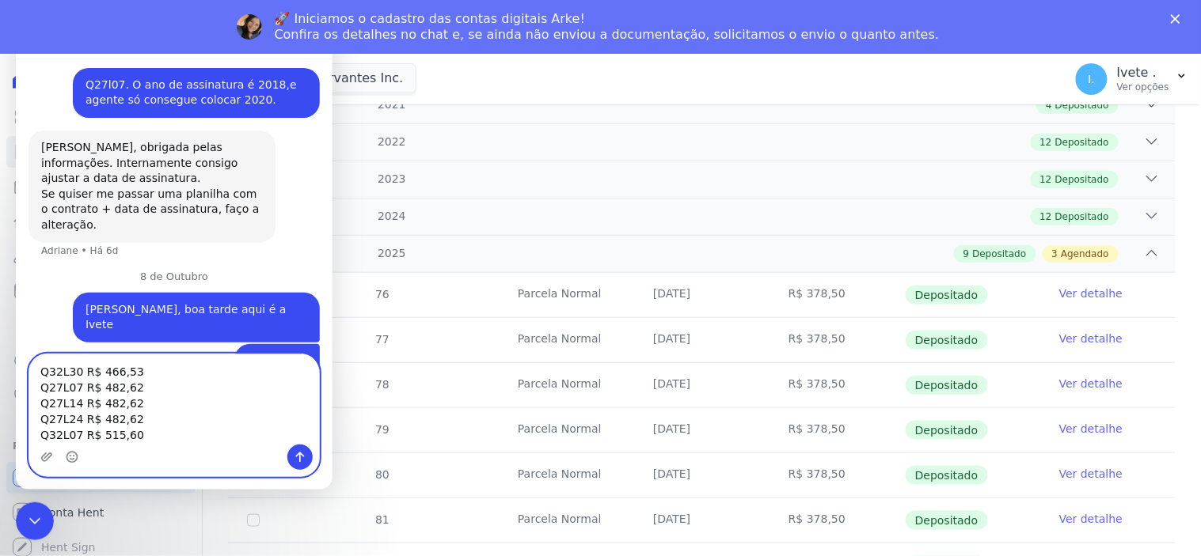
type textarea "Q32L30 R$ 466,53 Q27L07 R$ 482,62 Q27L14 R$ 482,62 Q27L24 R$ 482,62 Q32L07 R$ 5…"
click at [301, 455] on icon "Enviar uma mensagem" at bounding box center [299, 456] width 13 height 13
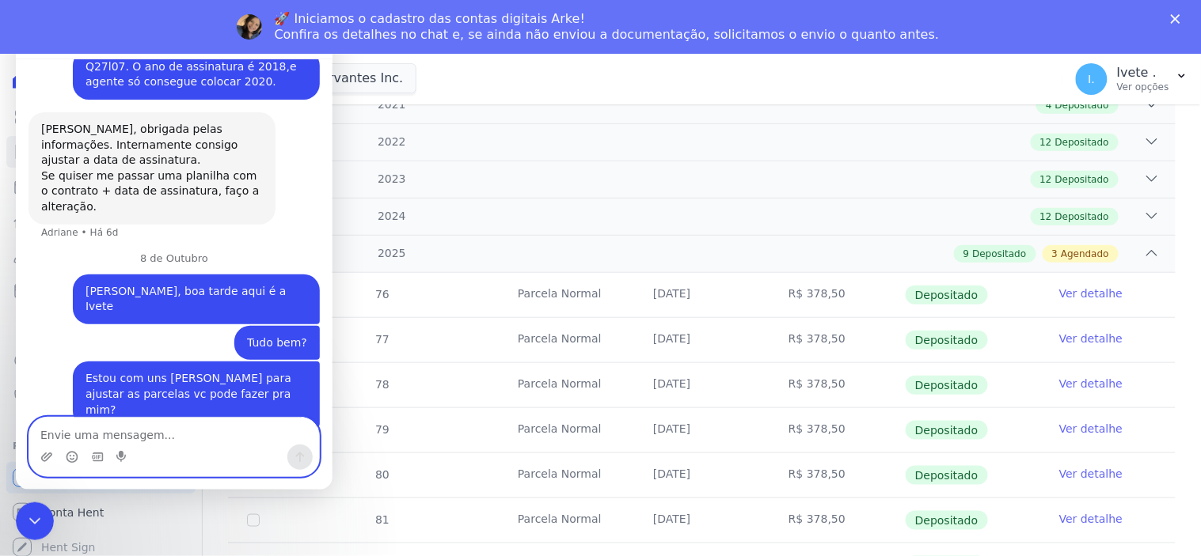
scroll to position [1027, 0]
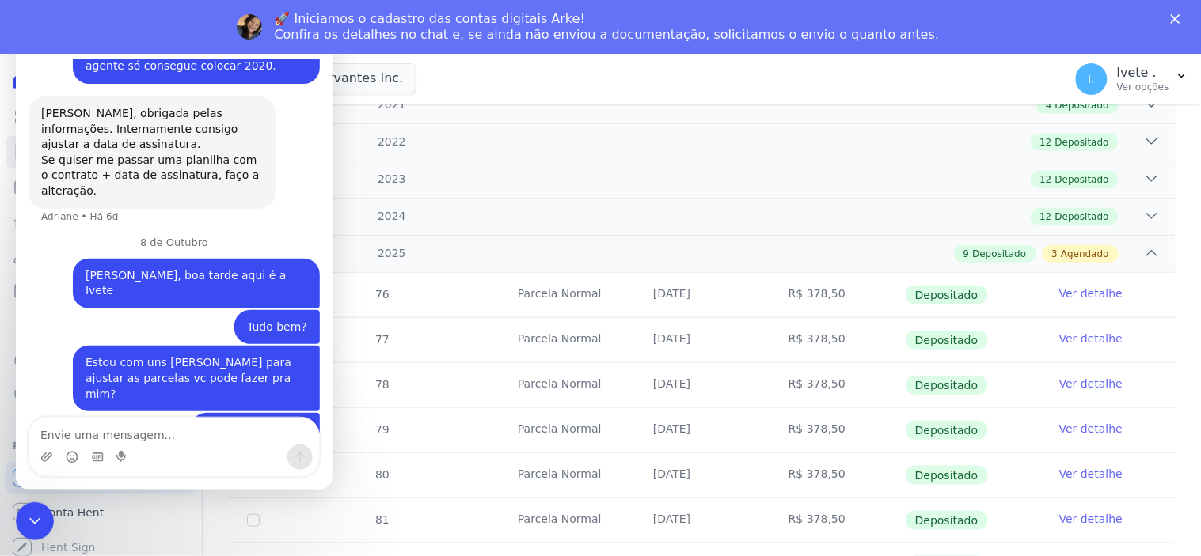
click at [57, 412] on div "Q32L30 R$ 466,53 Q27L07 R$ 482,62 Q27L14 R$ 482,62 Q27L24 R$ 482,62 Q32L07 R$ 5…" at bounding box center [173, 477] width 291 height 131
click at [123, 412] on div "Q32L30 R$ 466,53 Q27L07 R$ 482,62 Q27L14 R$ 482,62 Q27L24 R$ 482,62 Q32L07 R$ 5…" at bounding box center [173, 477] width 291 height 131
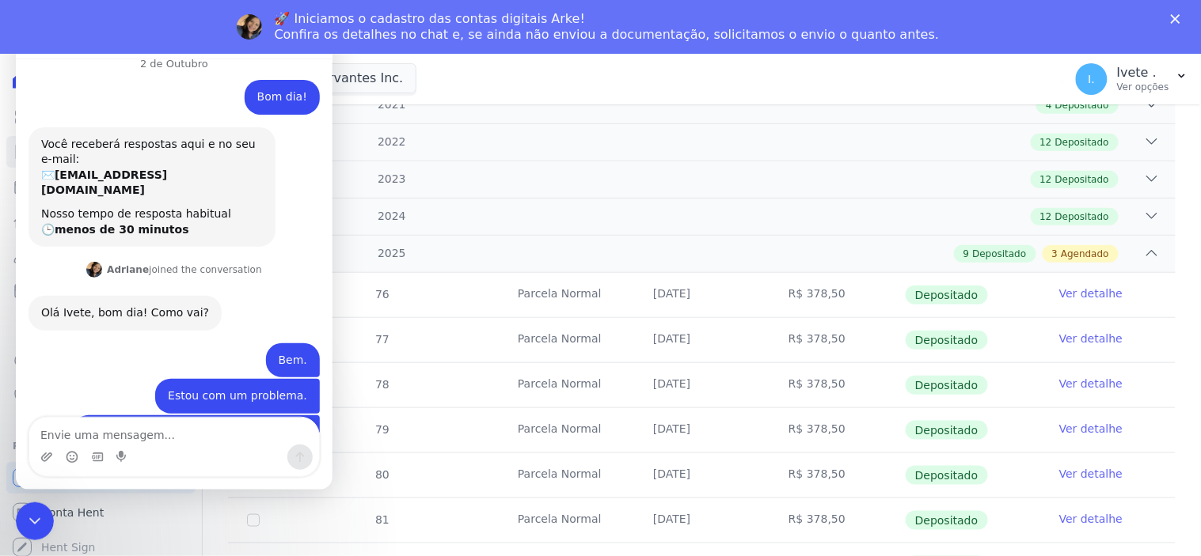
scroll to position [0, 0]
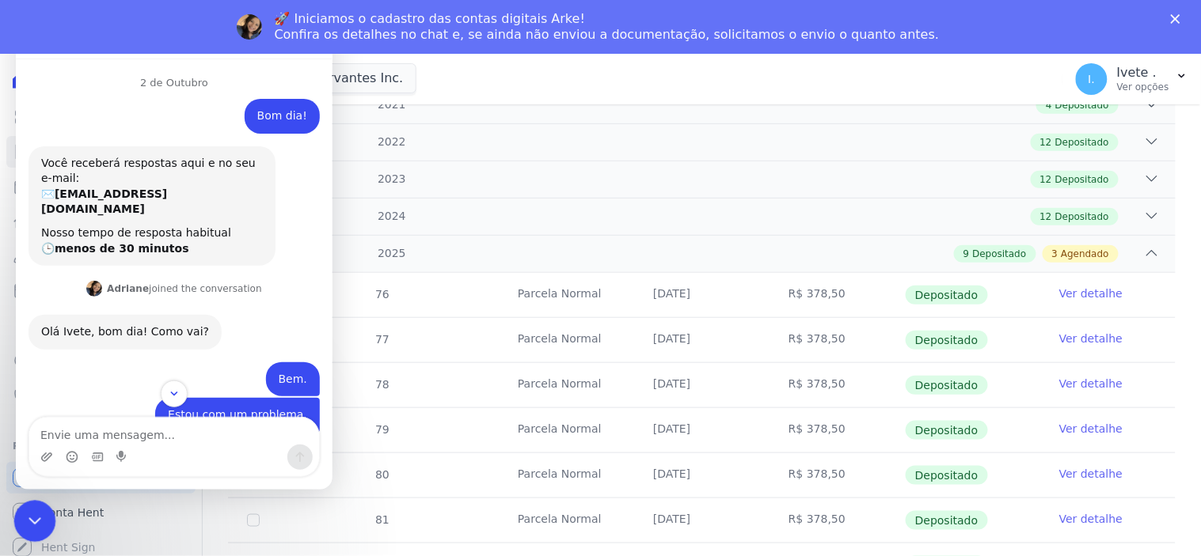
click at [38, 515] on icon "Encerramento do Messenger da Intercom" at bounding box center [32, 519] width 19 height 19
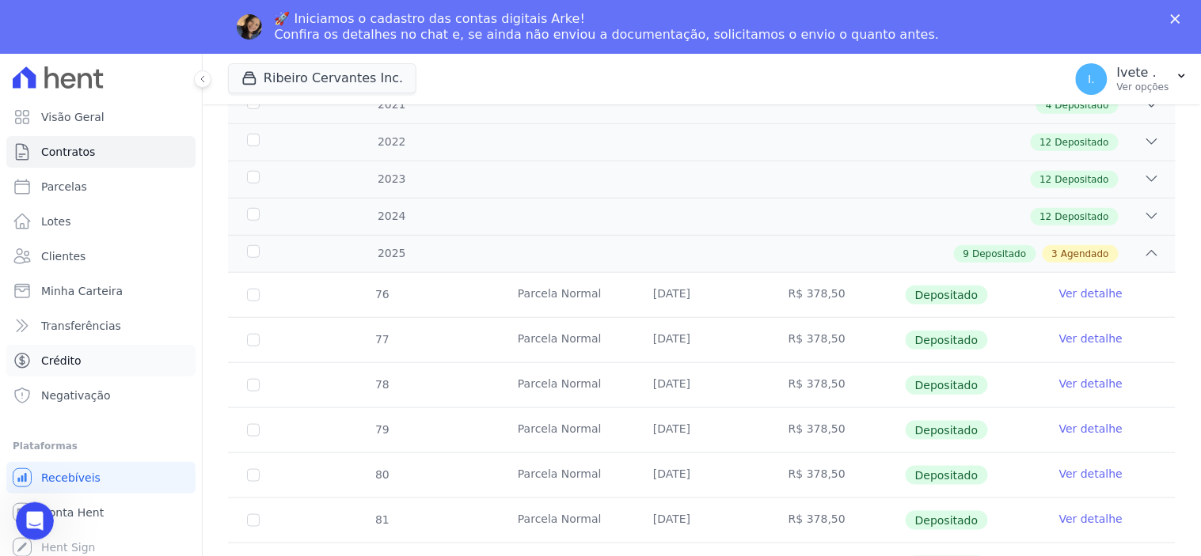
scroll to position [1027, 0]
click at [35, 512] on icon "Abertura do Messenger da Intercom" at bounding box center [33, 520] width 26 height 26
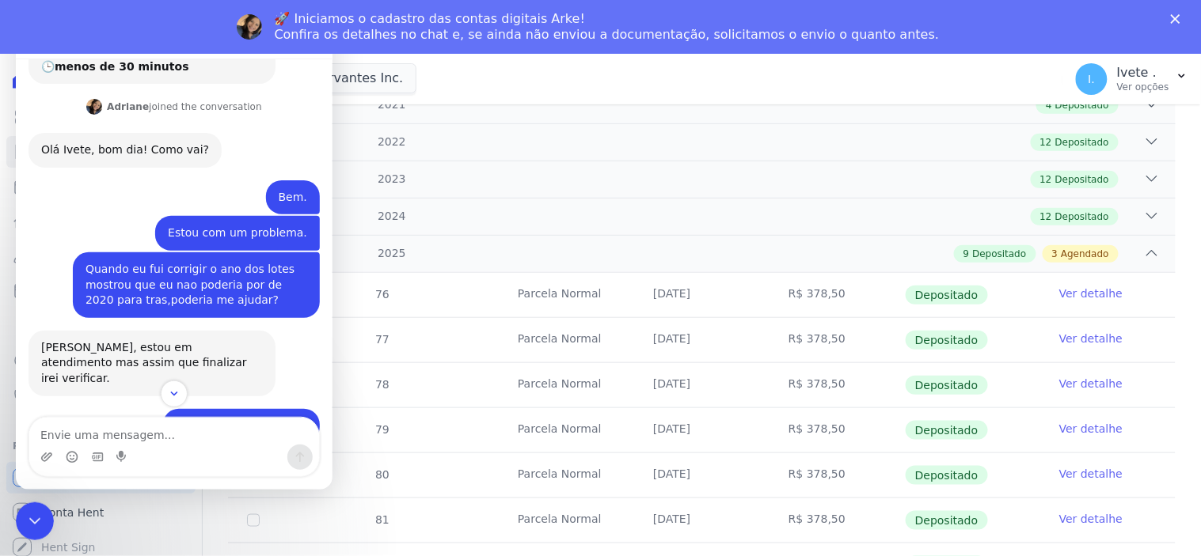
scroll to position [0, 0]
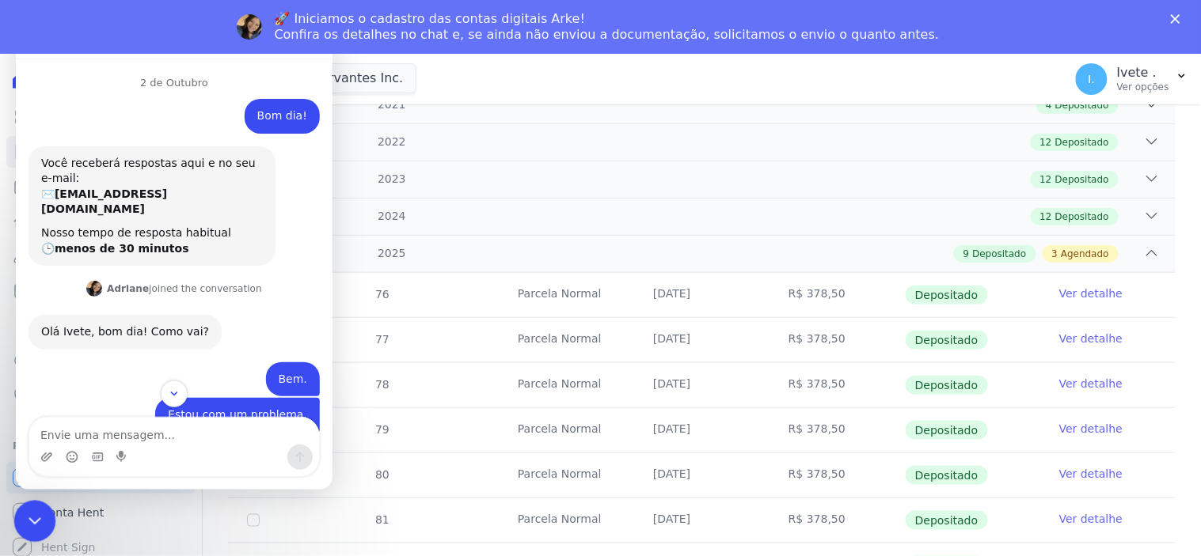
click at [30, 525] on icon "Encerramento do Messenger da Intercom" at bounding box center [32, 519] width 19 height 19
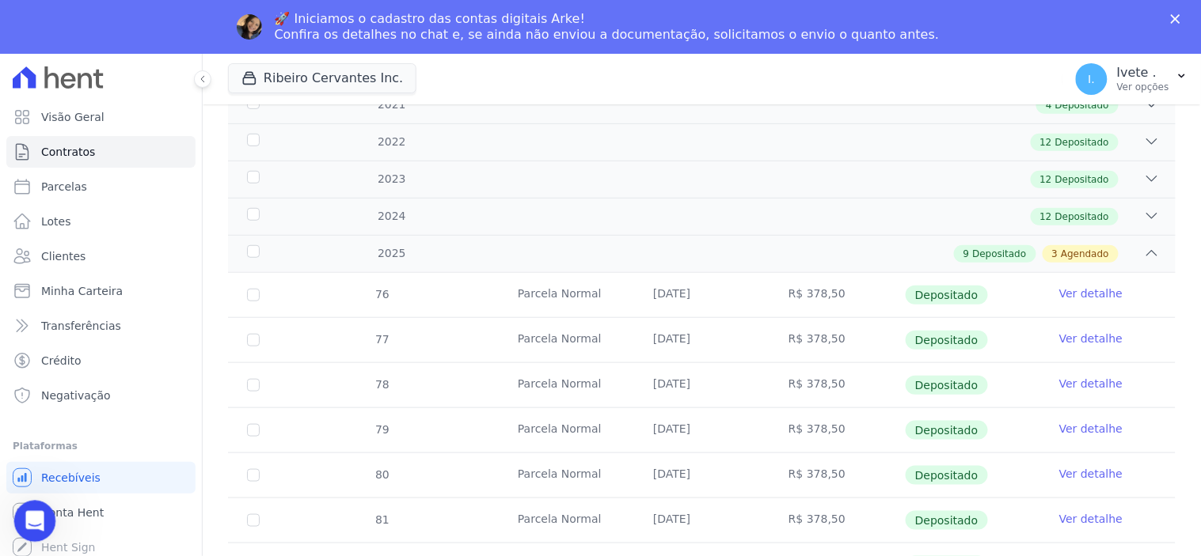
click at [28, 526] on icon "Abertura do Messenger da Intercom" at bounding box center [33, 520] width 26 height 26
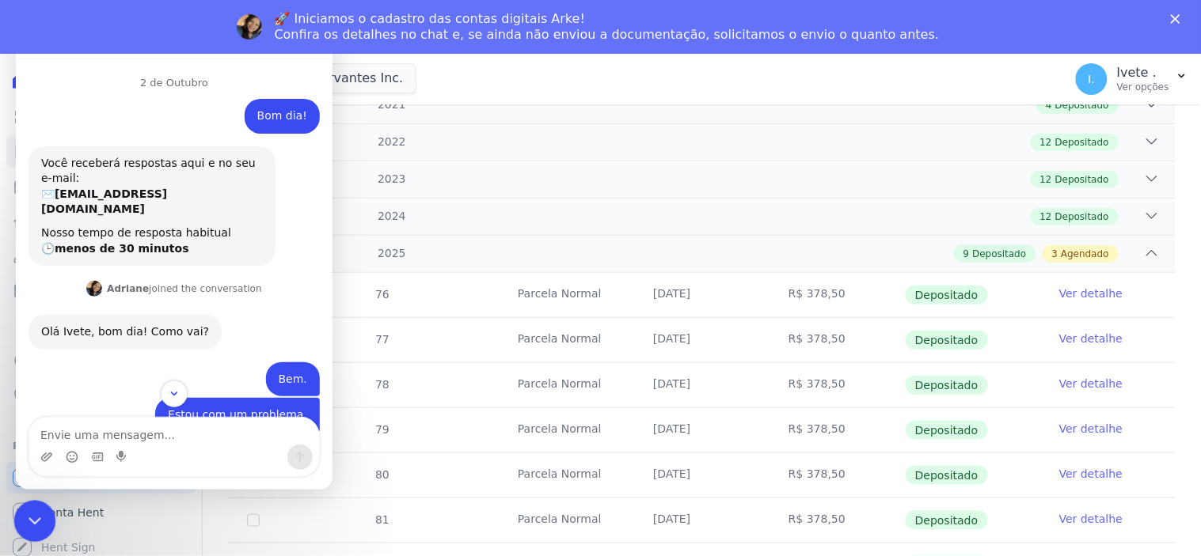
click at [43, 504] on div "Encerramento do Messenger da Intercom" at bounding box center [32, 519] width 38 height 38
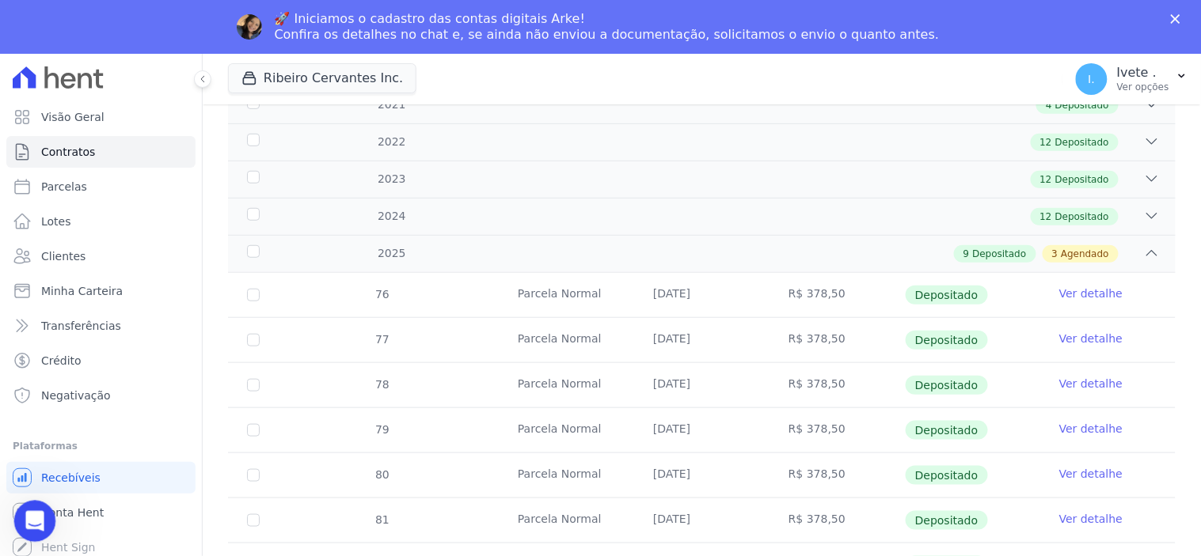
click at [43, 504] on div "Abertura do Messenger da Intercom" at bounding box center [32, 519] width 52 height 52
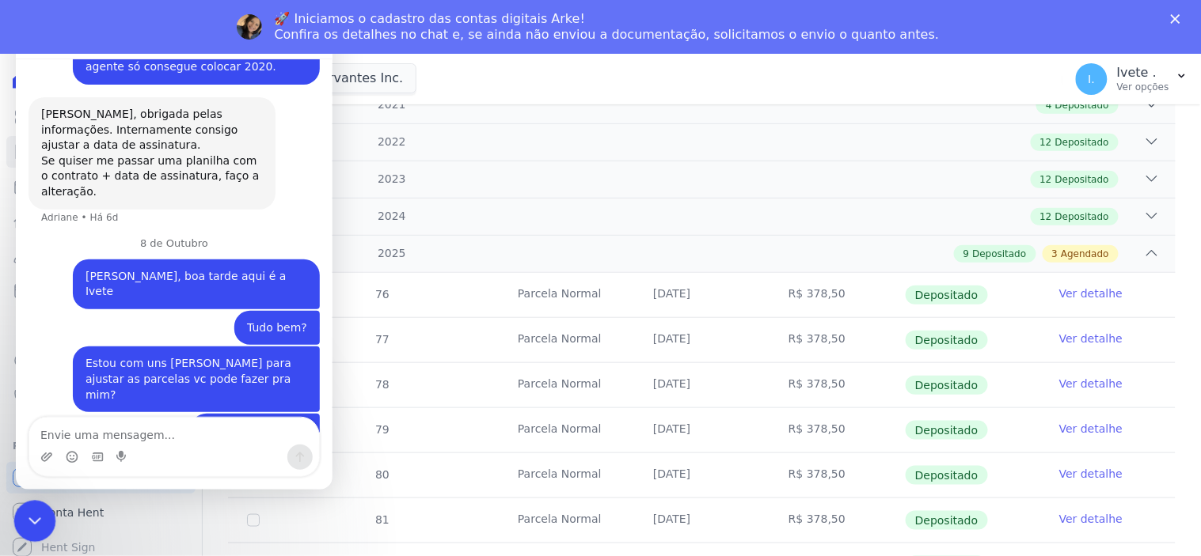
scroll to position [1027, 0]
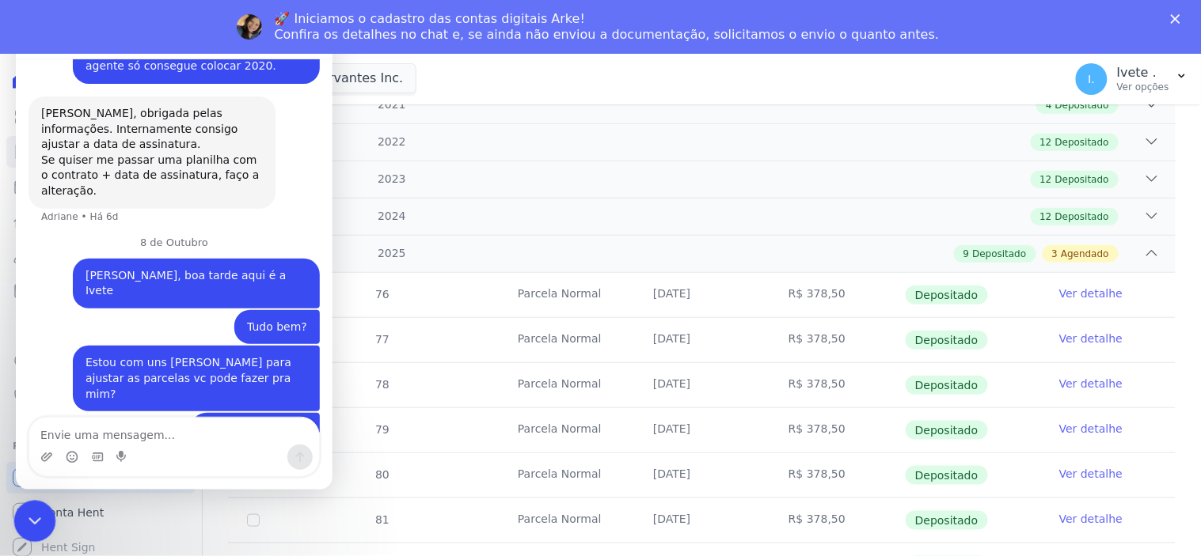
click at [20, 511] on div "Encerramento do Messenger da Intercom" at bounding box center [32, 519] width 38 height 38
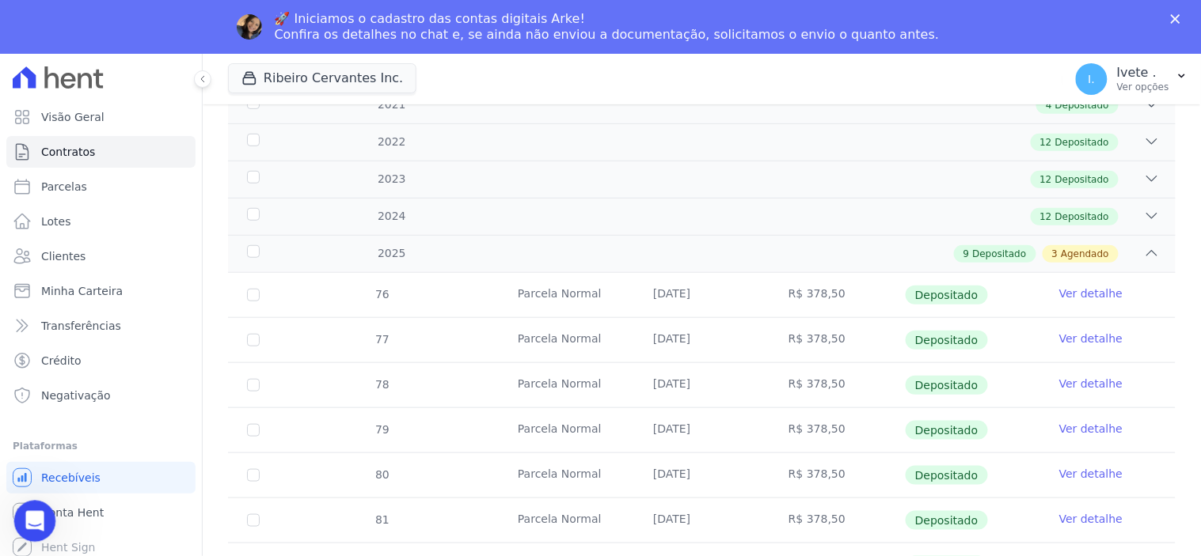
click at [25, 508] on div "Abertura do Messenger da Intercom" at bounding box center [32, 519] width 52 height 52
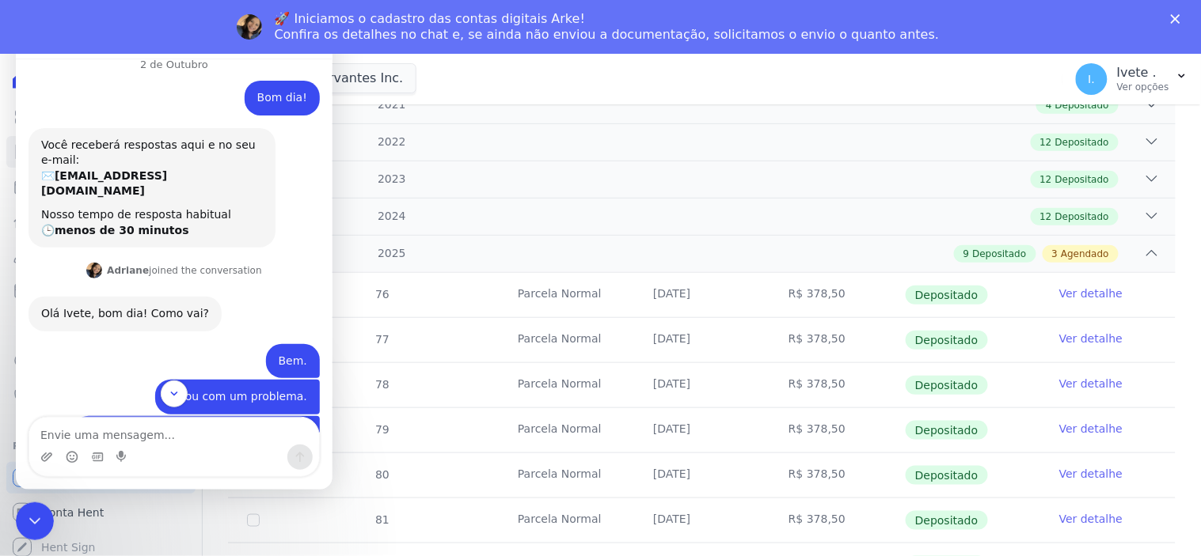
scroll to position [0, 0]
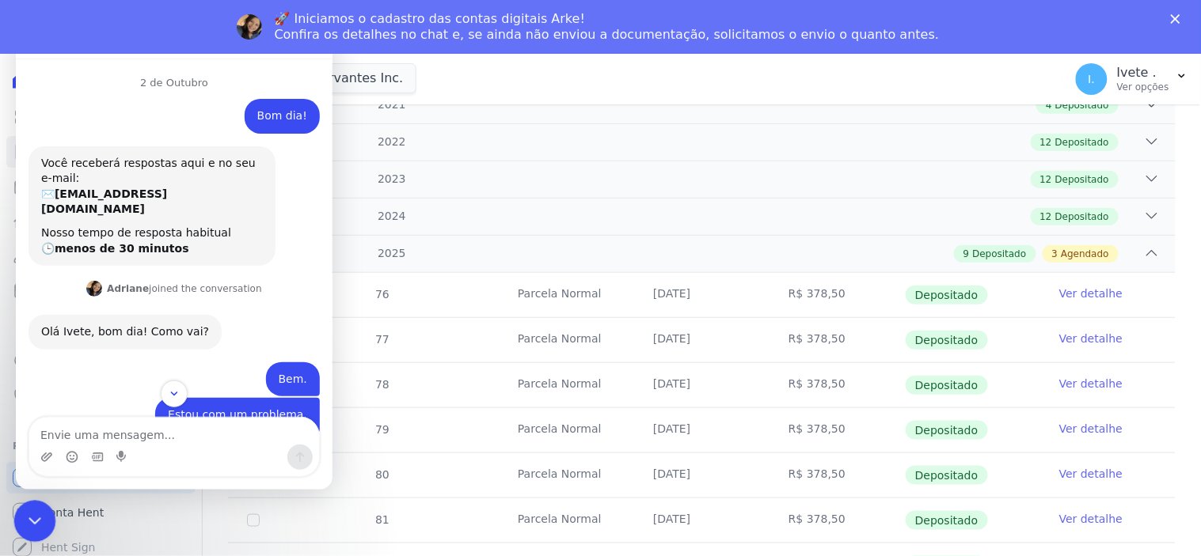
click at [39, 522] on icon "Encerramento do Messenger da Intercom" at bounding box center [32, 519] width 19 height 19
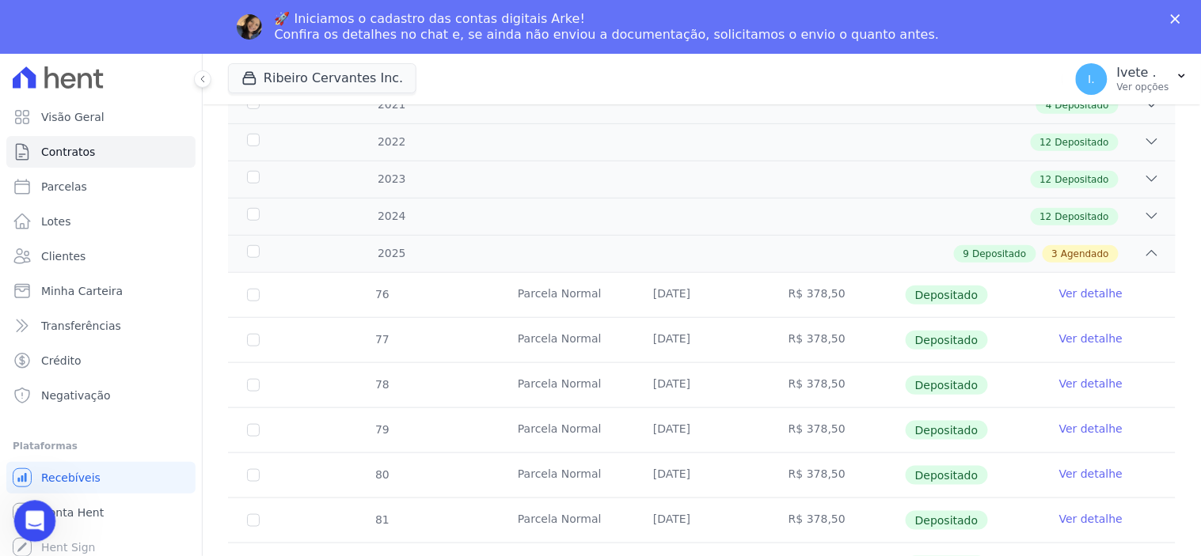
click at [39, 522] on icon "Abertura do Messenger da Intercom" at bounding box center [33, 520] width 26 height 26
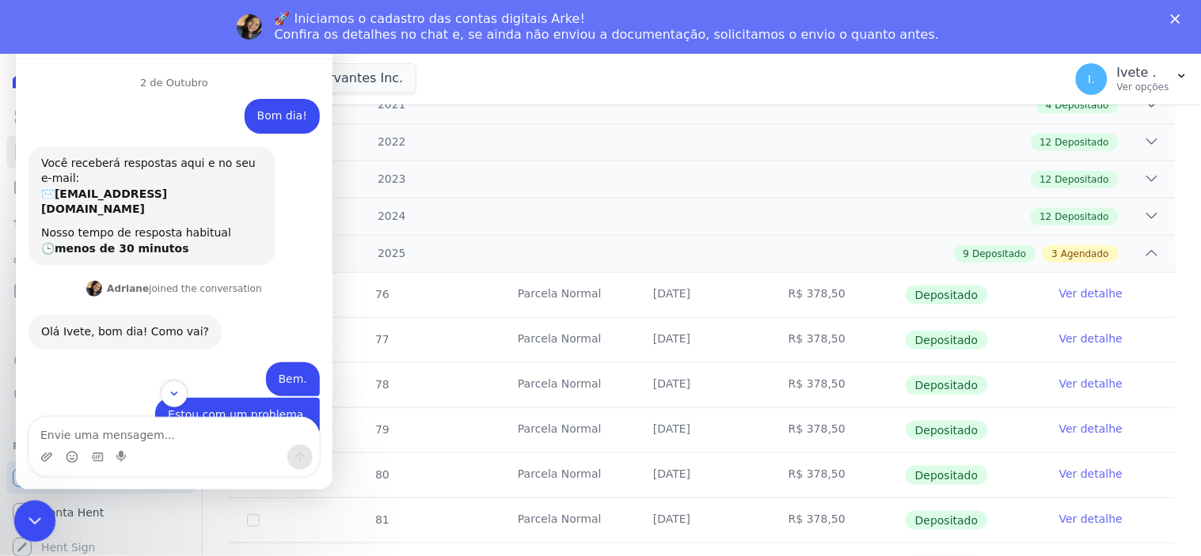
click at [29, 511] on icon "Encerramento do Messenger da Intercom" at bounding box center [32, 519] width 19 height 19
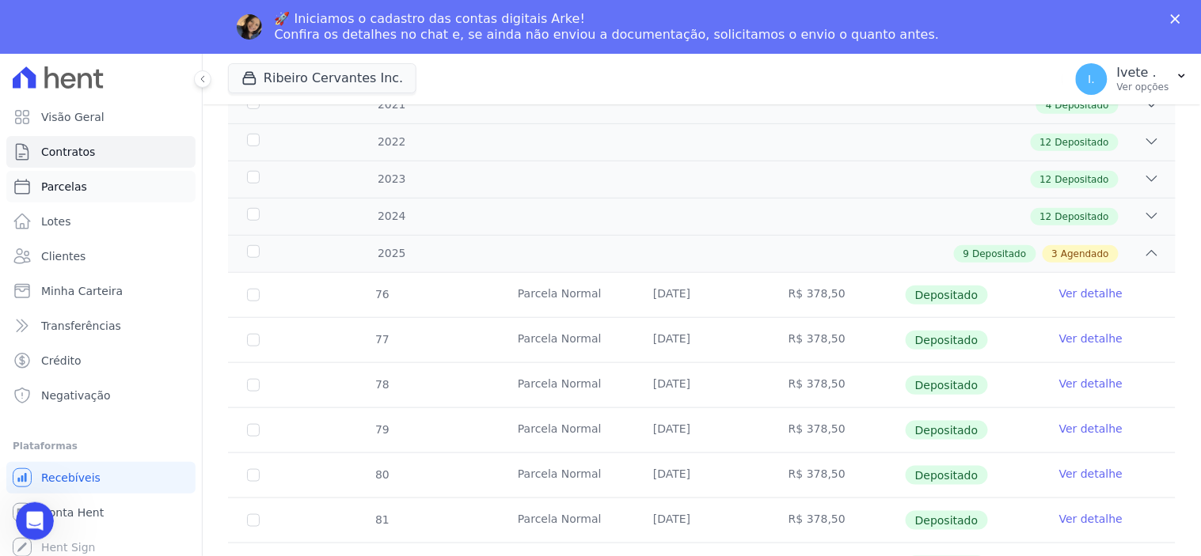
click at [63, 184] on span "Parcelas" at bounding box center [64, 187] width 46 height 16
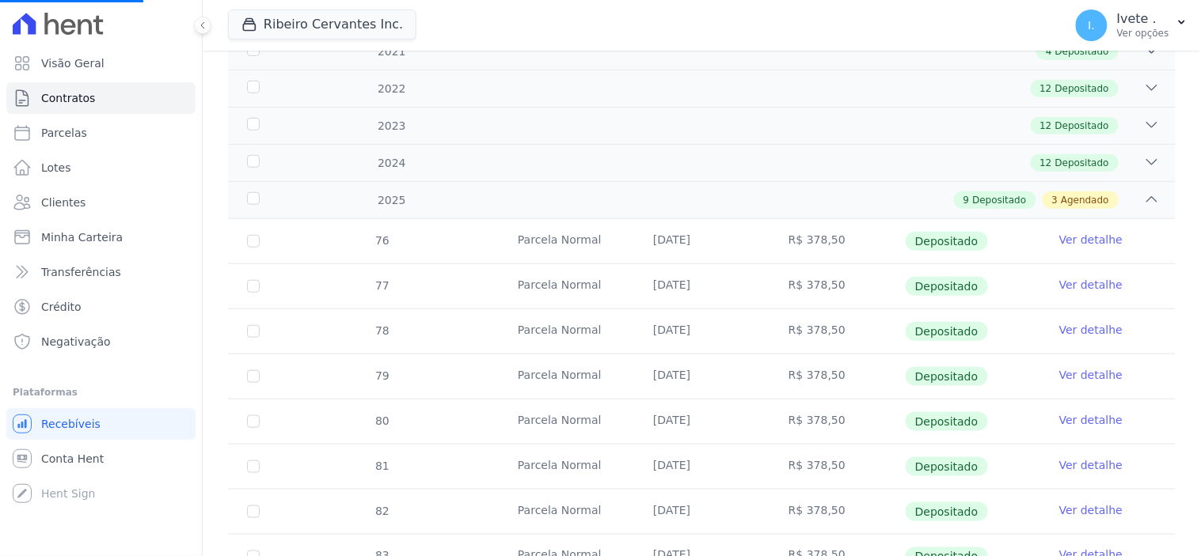
select select
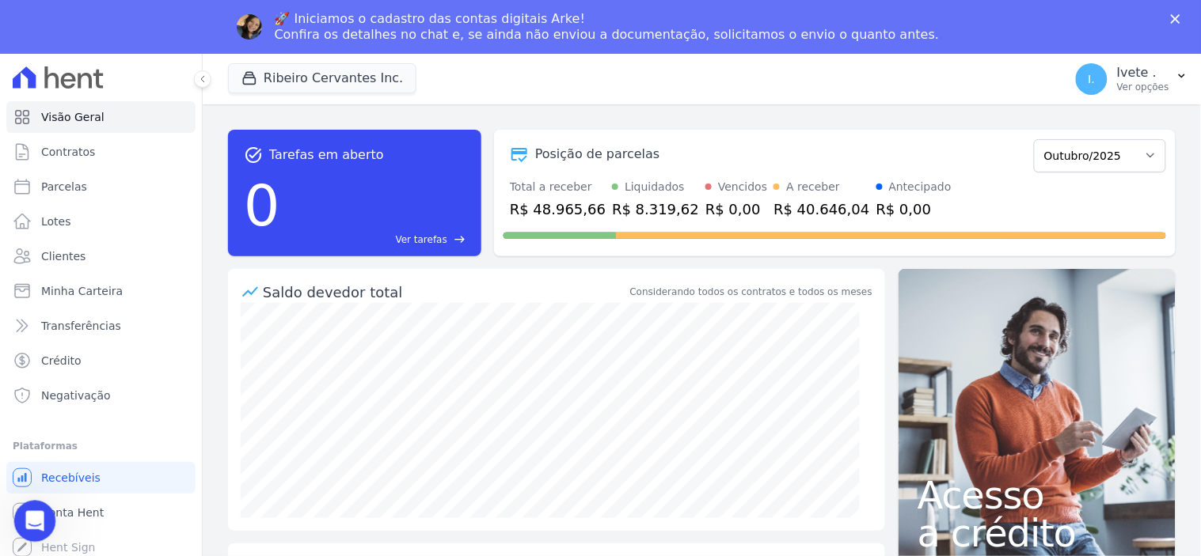
click at [36, 522] on icon "Abertura do Messenger da Intercom" at bounding box center [33, 520] width 26 height 26
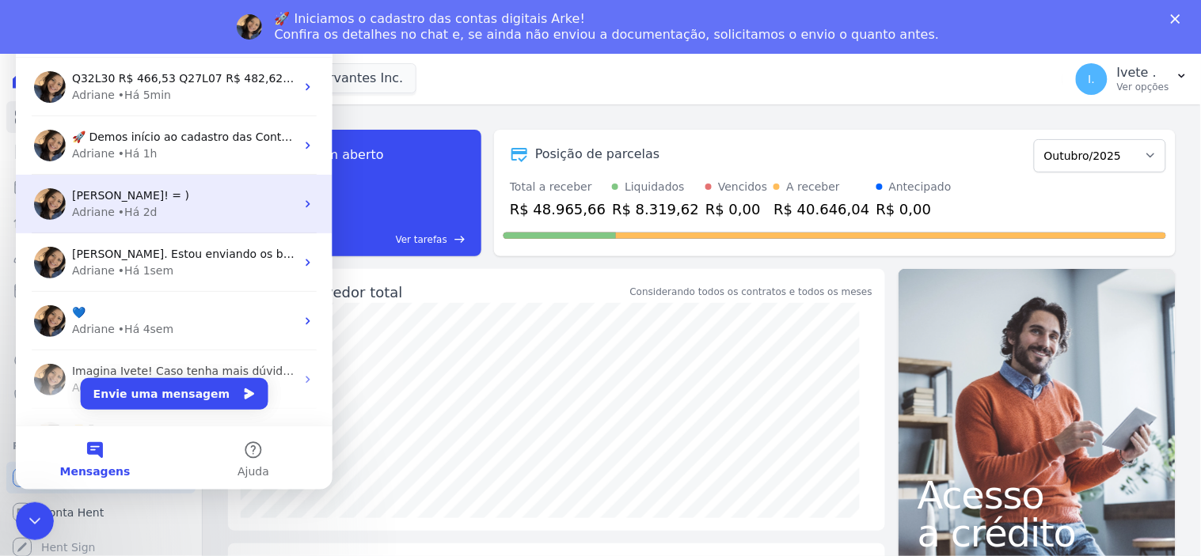
click at [170, 180] on div "Imagna Vanessa! = ) Adriane • Há 2d" at bounding box center [173, 203] width 317 height 59
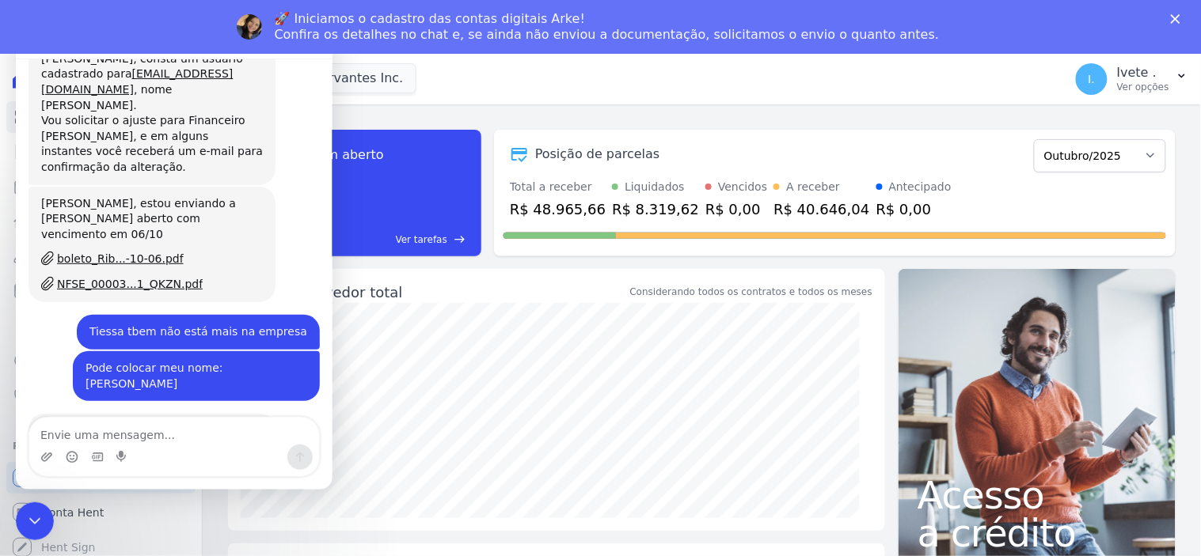
scroll to position [1827, 0]
click at [25, 523] on icon "Encerramento do Messenger da Intercom" at bounding box center [32, 519] width 19 height 19
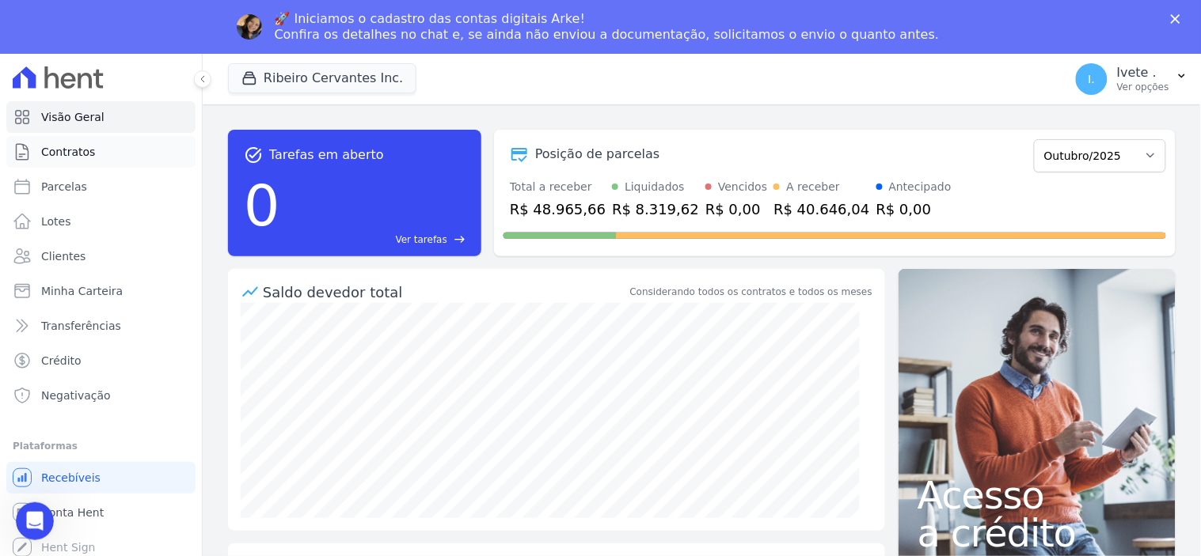
click at [71, 142] on link "Contratos" at bounding box center [100, 152] width 189 height 32
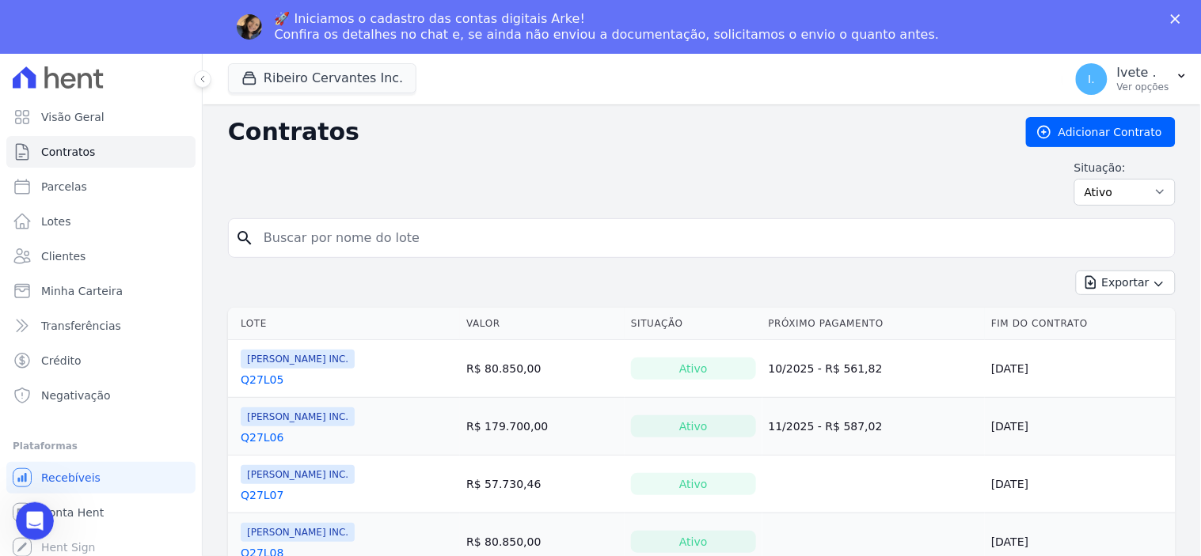
click at [40, 511] on div "Abertura do Messenger da Intercom" at bounding box center [34, 521] width 52 height 52
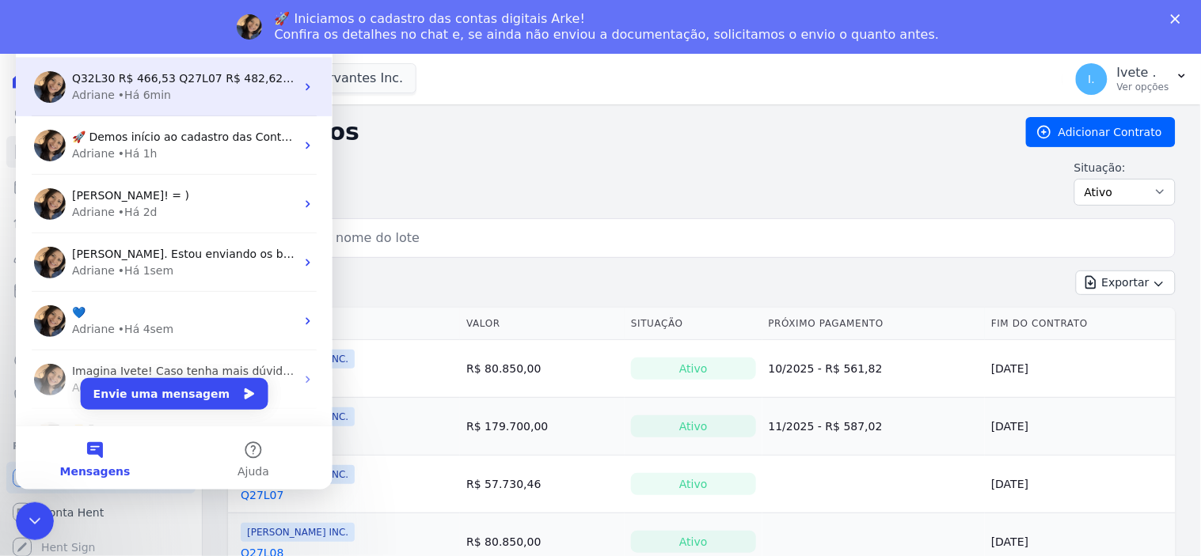
click at [139, 89] on div "• Há 6min" at bounding box center [143, 94] width 53 height 17
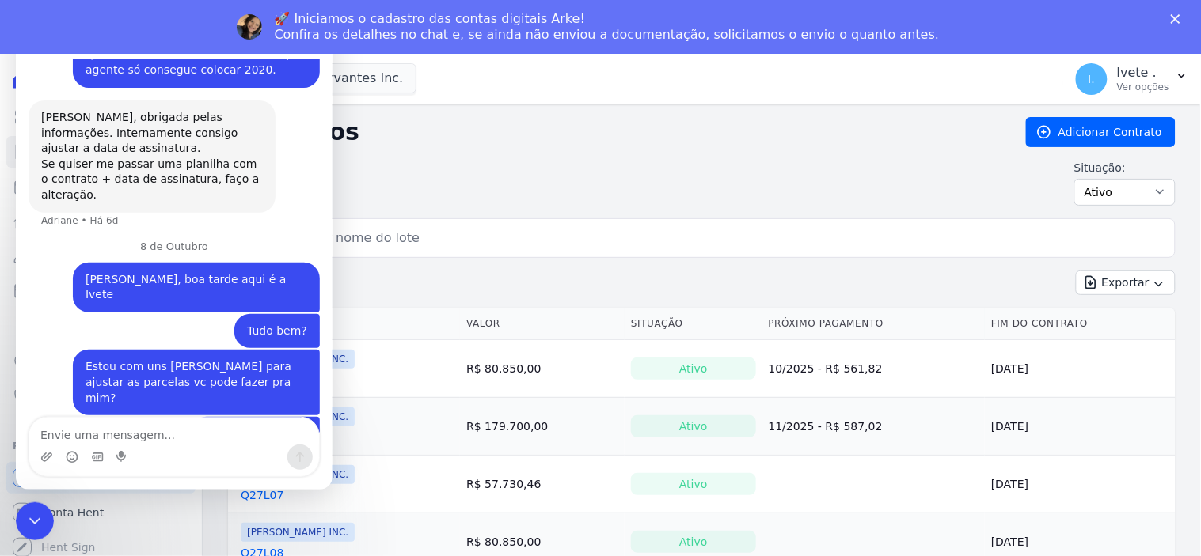
scroll to position [1027, 0]
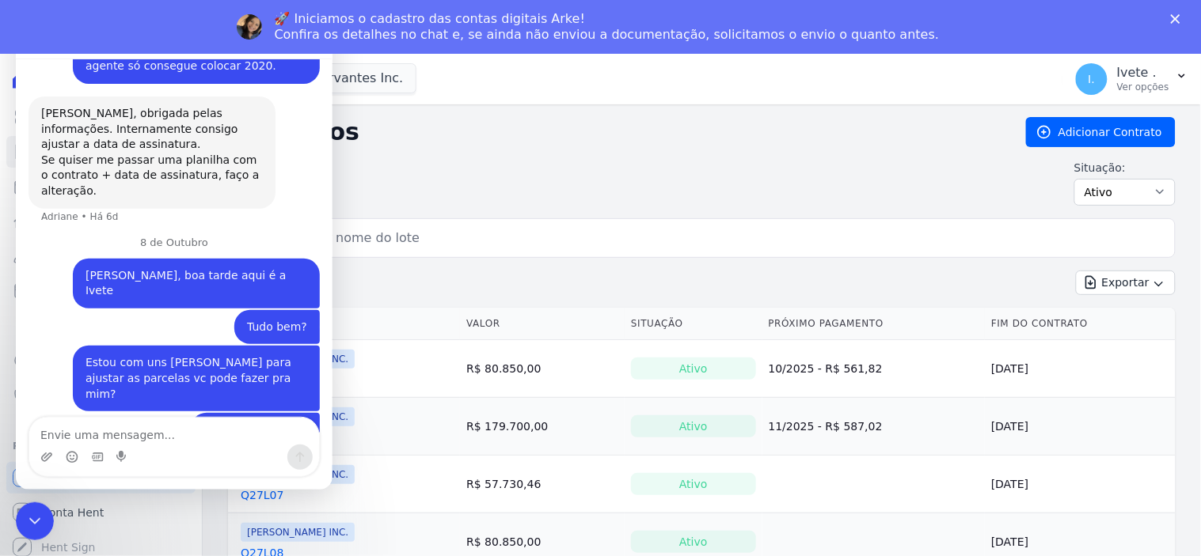
click at [554, 152] on div "Contratos Adicionar Contrato Situação: Ativo Todos Pausado Distratado Rascunho …" at bounding box center [702, 167] width 948 height 101
click at [555, 152] on div "Contratos Adicionar Contrato Situação: Ativo Todos Pausado Distratado Rascunho …" at bounding box center [702, 167] width 948 height 101
click at [1099, 69] on span "I." at bounding box center [1092, 79] width 32 height 32
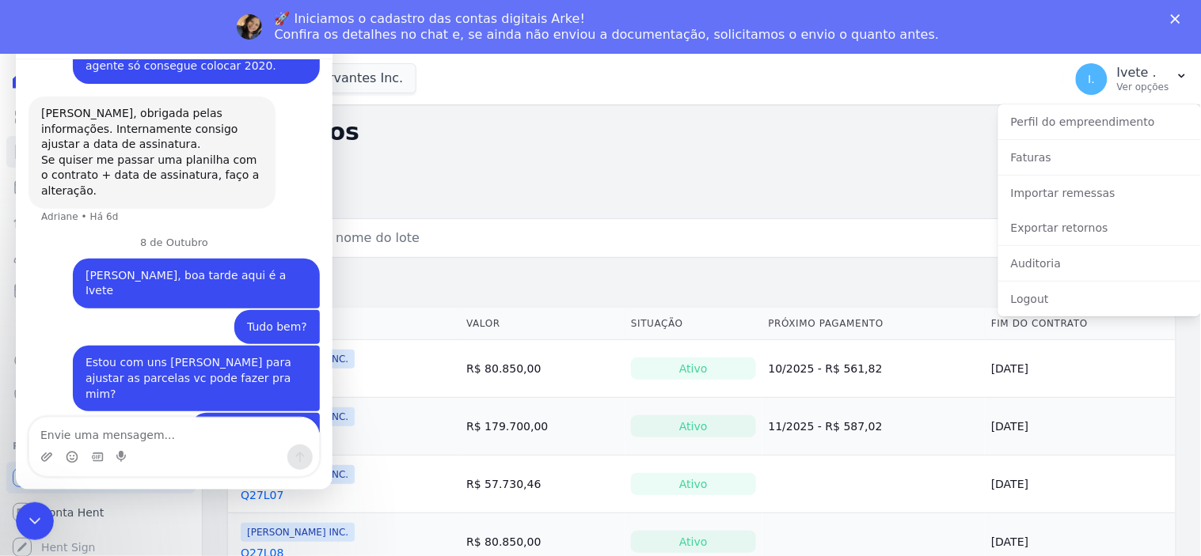
click at [786, 174] on div "Situação: Ativo Todos Pausado Distratado Rascunho Expirado Encerrado" at bounding box center [702, 183] width 948 height 46
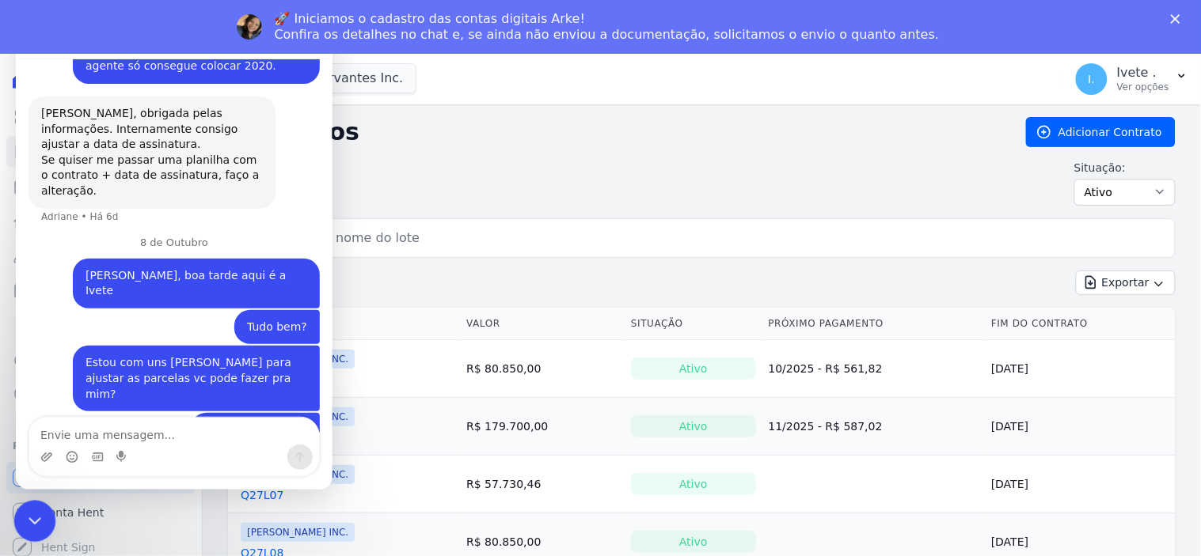
click at [35, 511] on icon "Encerramento do Messenger da Intercom" at bounding box center [32, 519] width 19 height 19
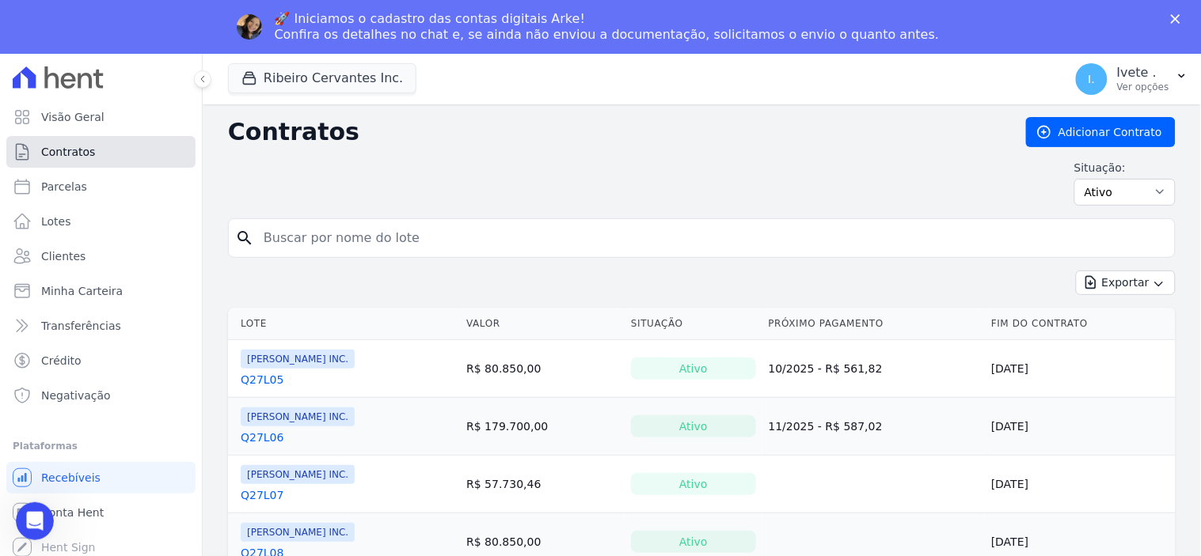
click at [74, 150] on span "Contratos" at bounding box center [68, 152] width 54 height 16
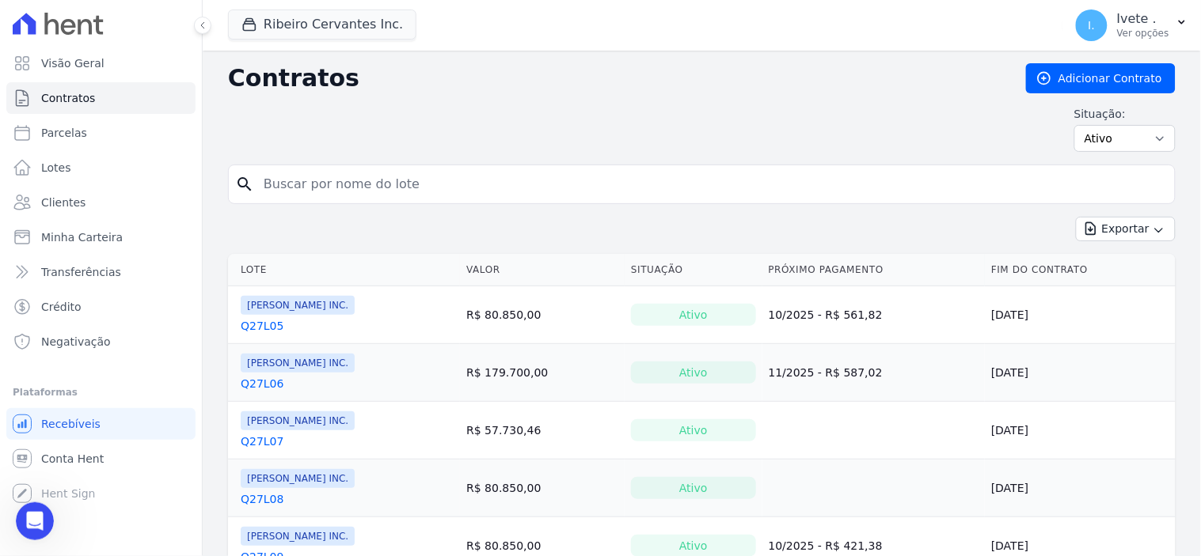
scroll to position [0, 0]
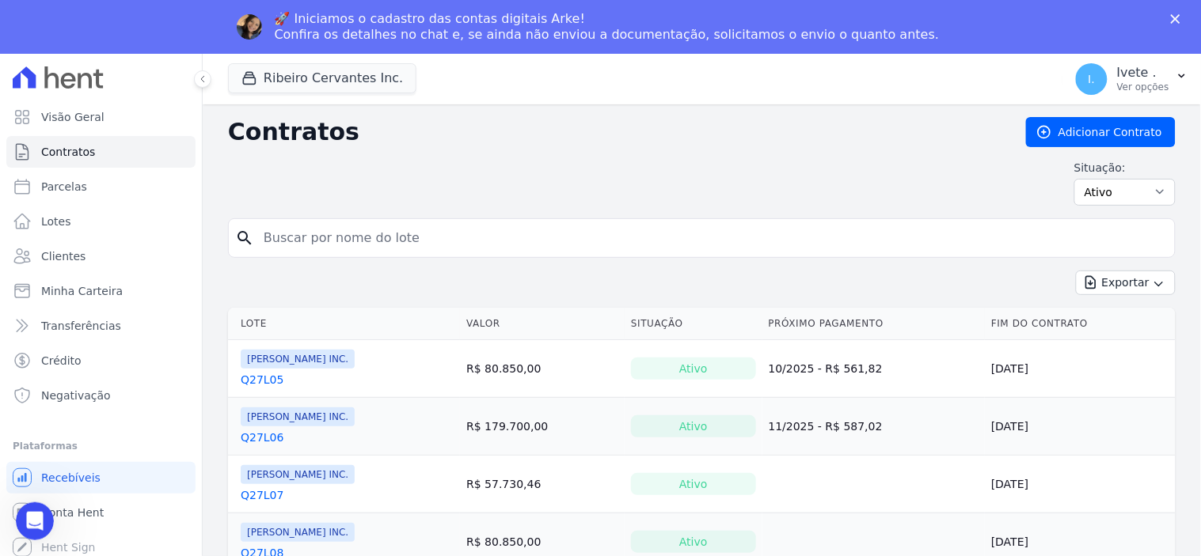
click at [275, 191] on div "Situação: Ativo Todos Pausado Distratado Rascunho Expirado Encerrado" at bounding box center [702, 183] width 948 height 46
click at [283, 233] on input "search" at bounding box center [711, 238] width 914 height 32
type input "q27l10"
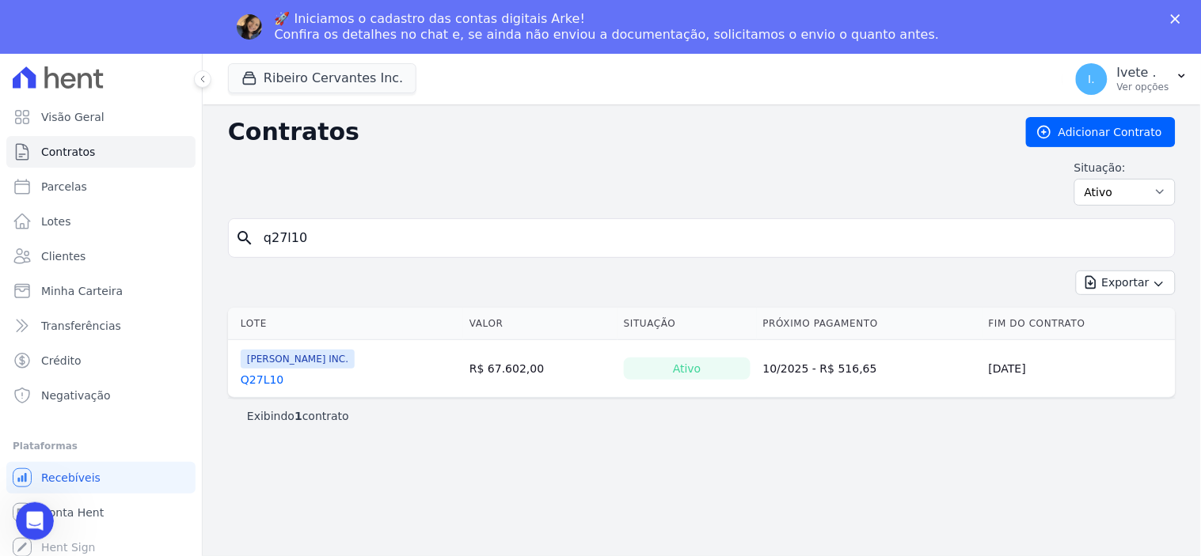
click at [259, 380] on link "Q27L10" at bounding box center [262, 380] width 43 height 16
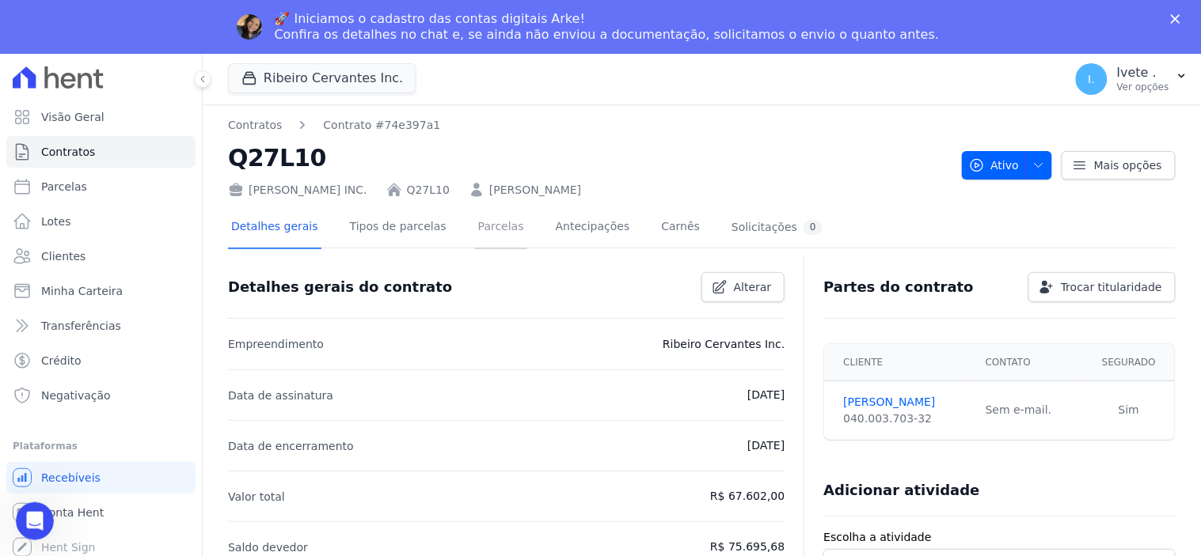
click at [483, 226] on link "Parcelas" at bounding box center [501, 228] width 52 height 42
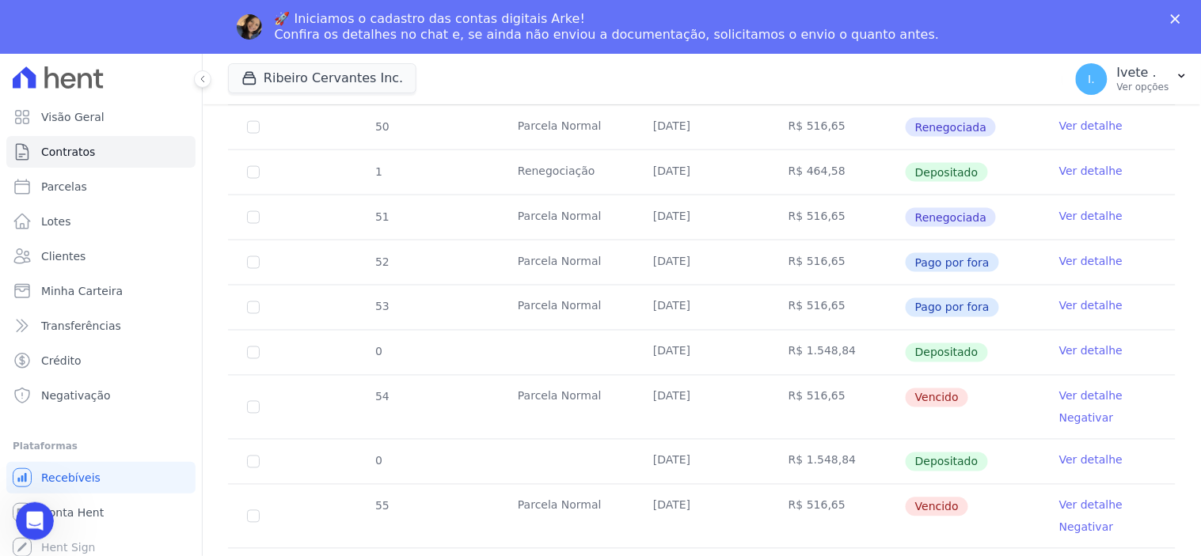
scroll to position [615, 0]
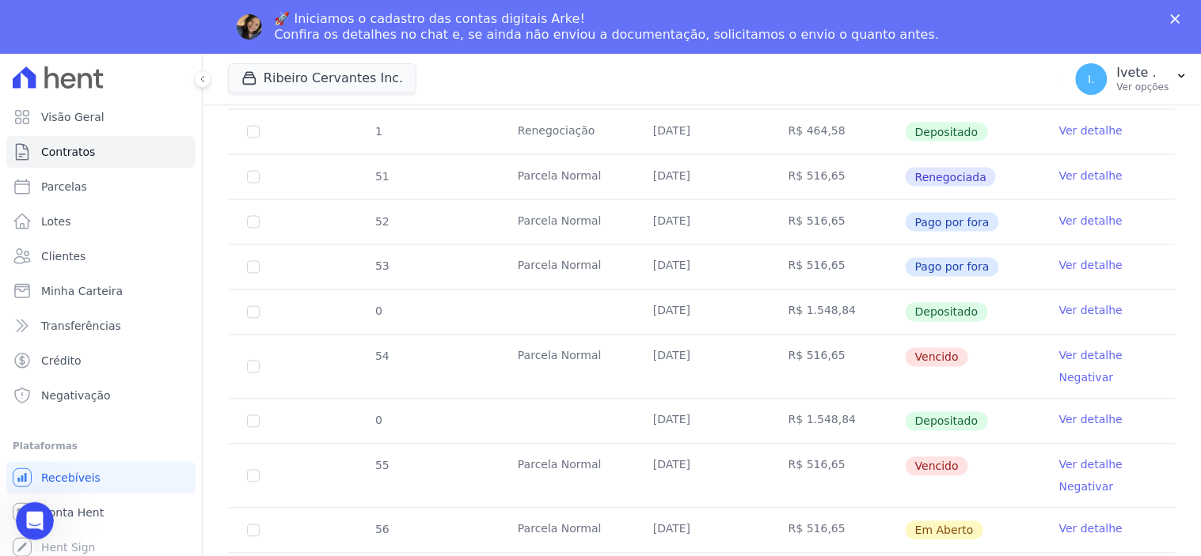
click at [1082, 351] on link "Ver detalhe" at bounding box center [1090, 356] width 63 height 16
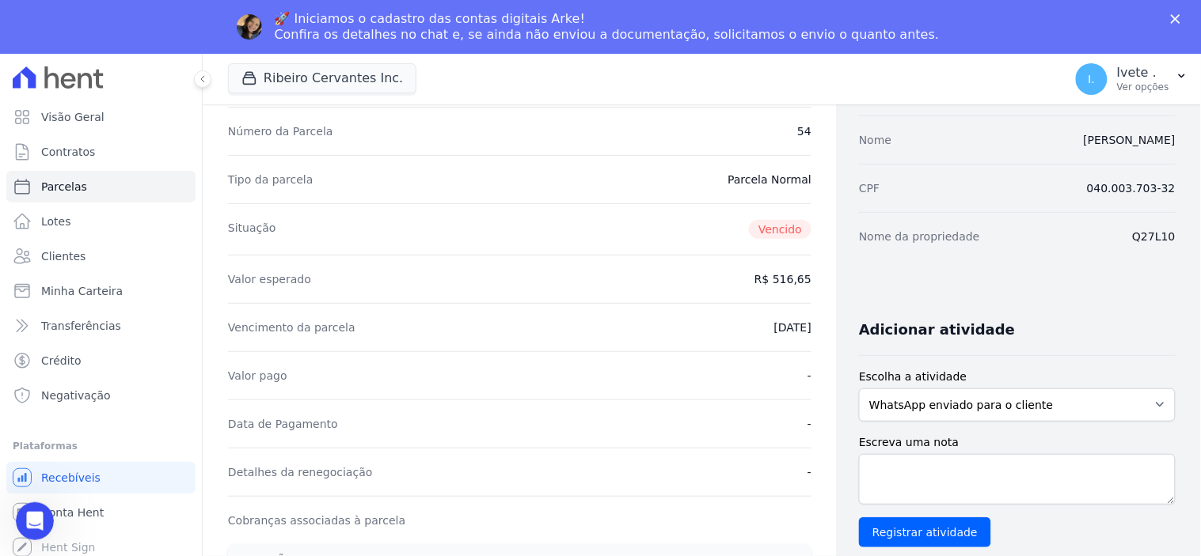
scroll to position [264, 0]
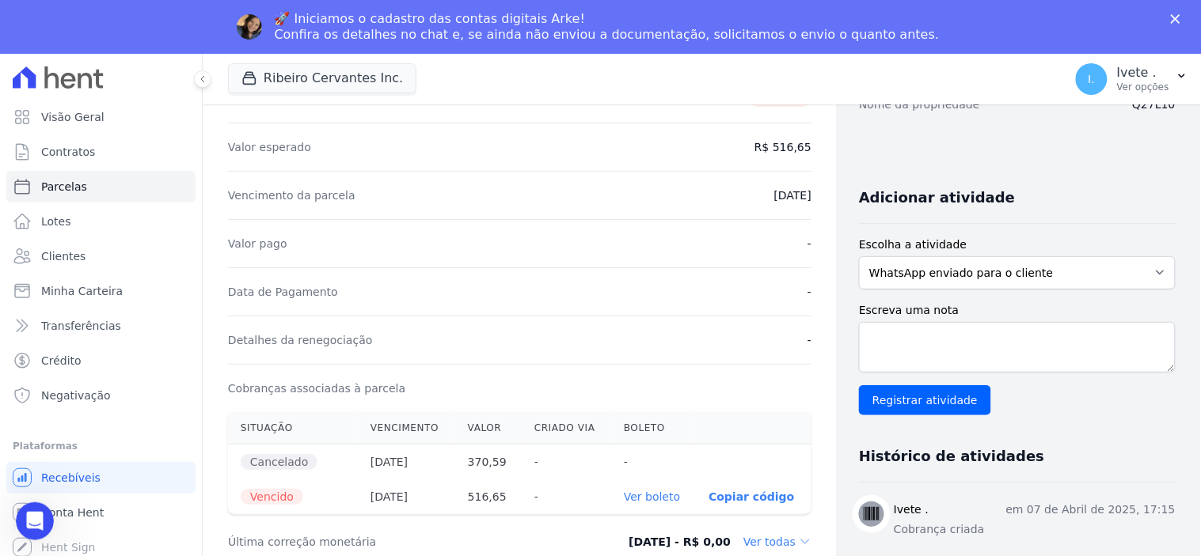
click at [648, 497] on link "Ver boleto" at bounding box center [652, 497] width 56 height 13
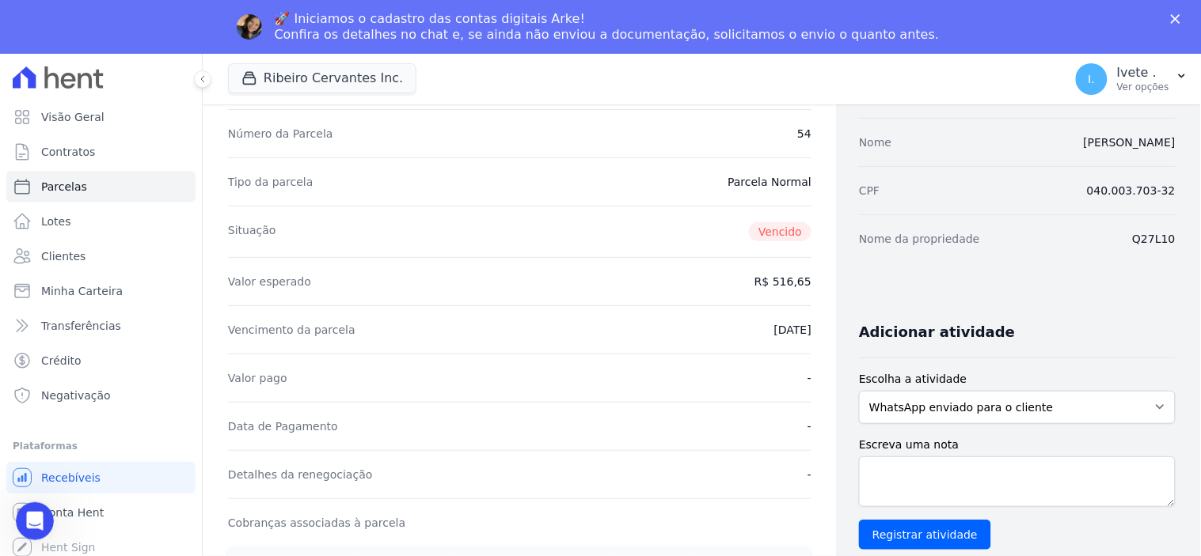
scroll to position [0, 0]
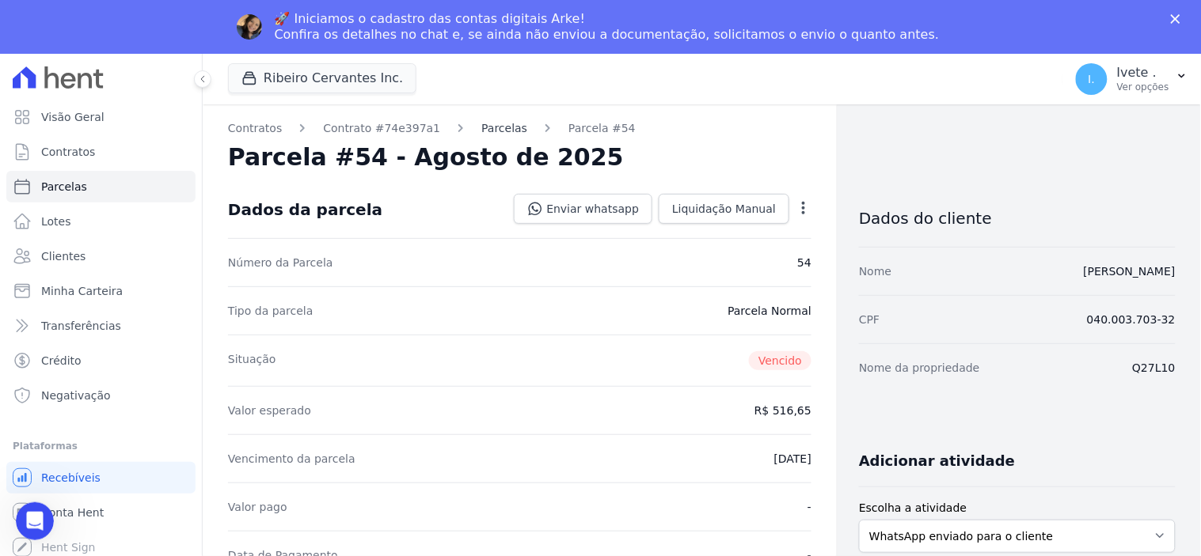
click at [481, 127] on link "Parcelas" at bounding box center [504, 128] width 46 height 17
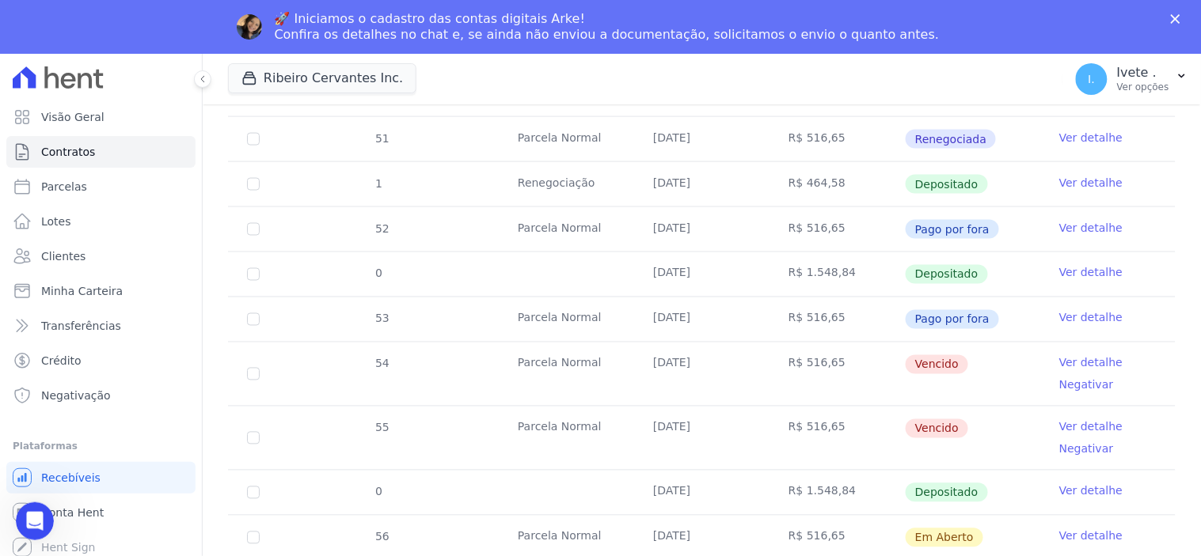
scroll to position [615, 0]
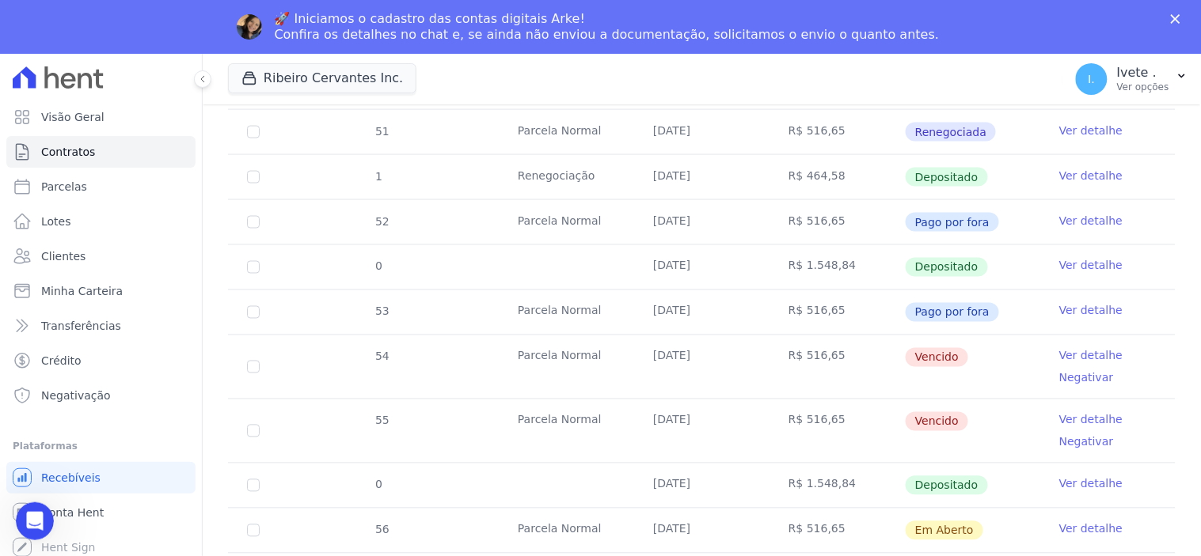
click at [1074, 420] on link "Ver detalhe" at bounding box center [1090, 420] width 63 height 16
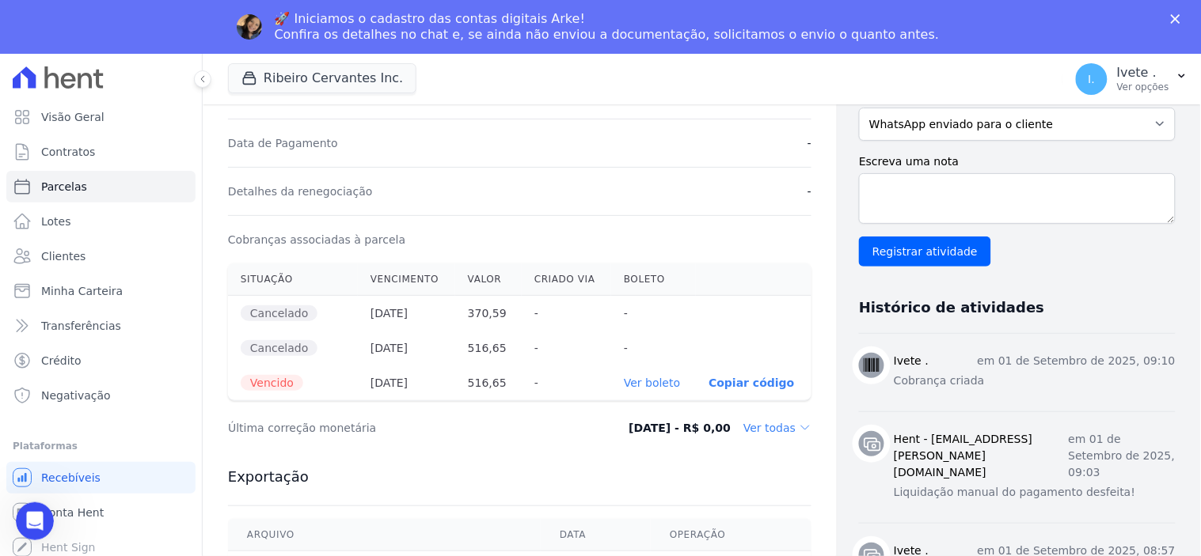
scroll to position [439, 0]
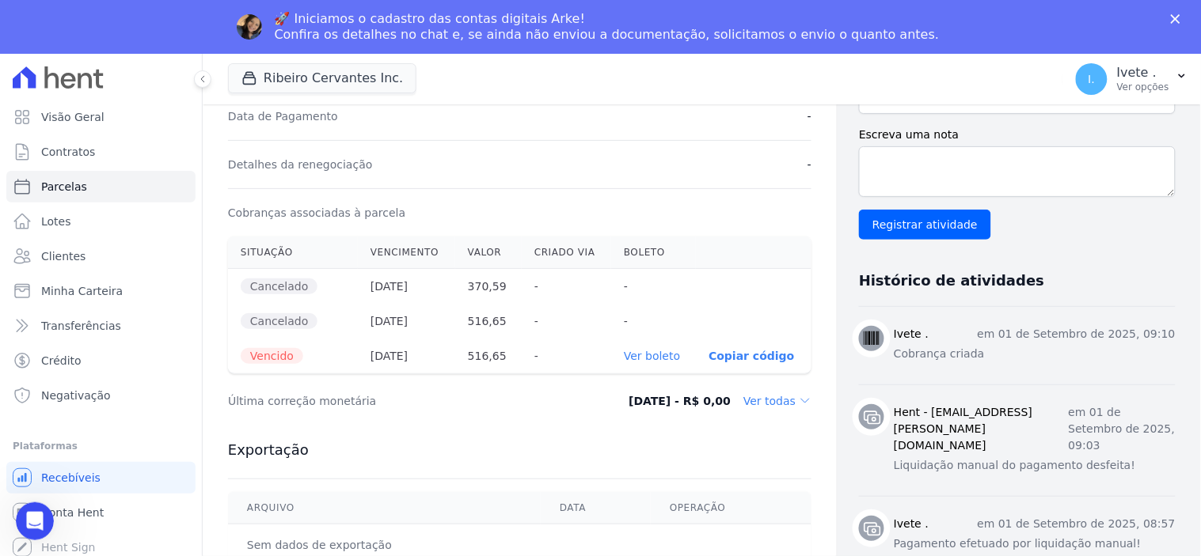
click at [657, 356] on link "Ver boleto" at bounding box center [652, 356] width 56 height 13
click at [67, 149] on span "Contratos" at bounding box center [68, 152] width 54 height 16
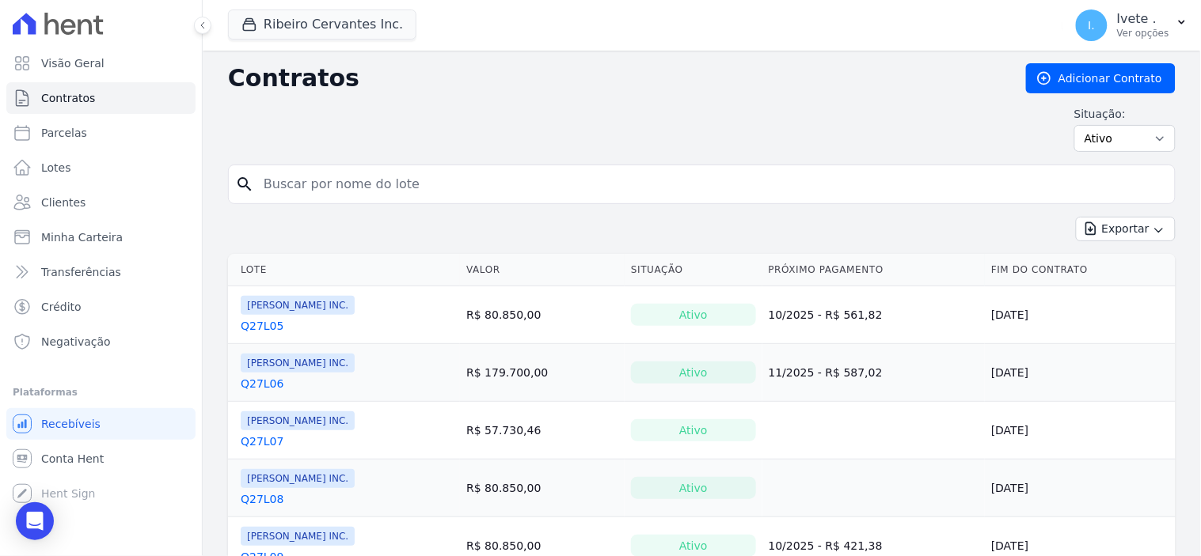
click at [279, 187] on input "search" at bounding box center [711, 185] width 914 height 32
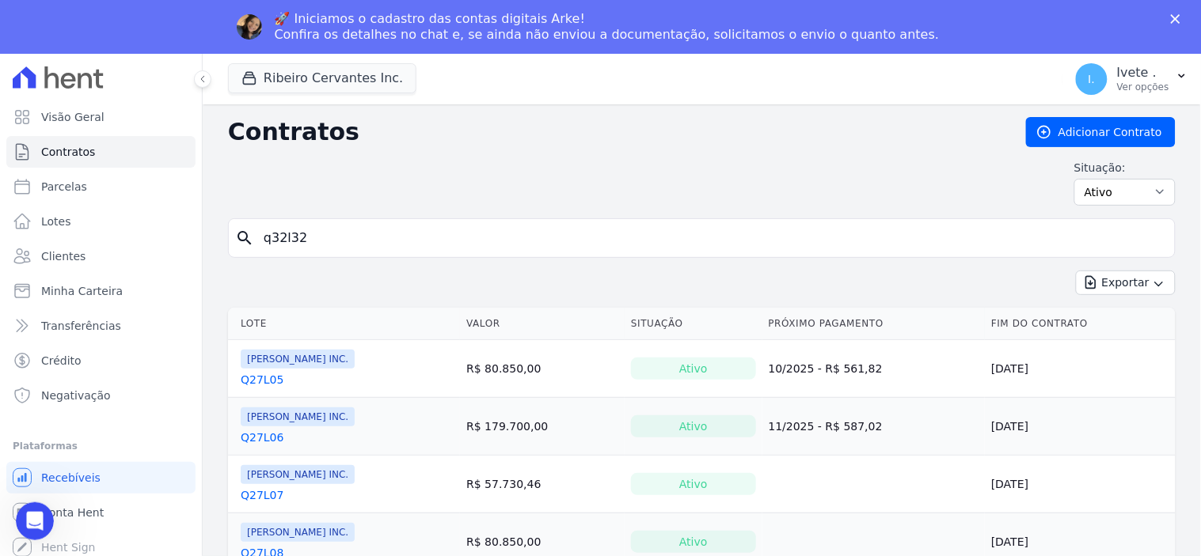
type input "q32l32"
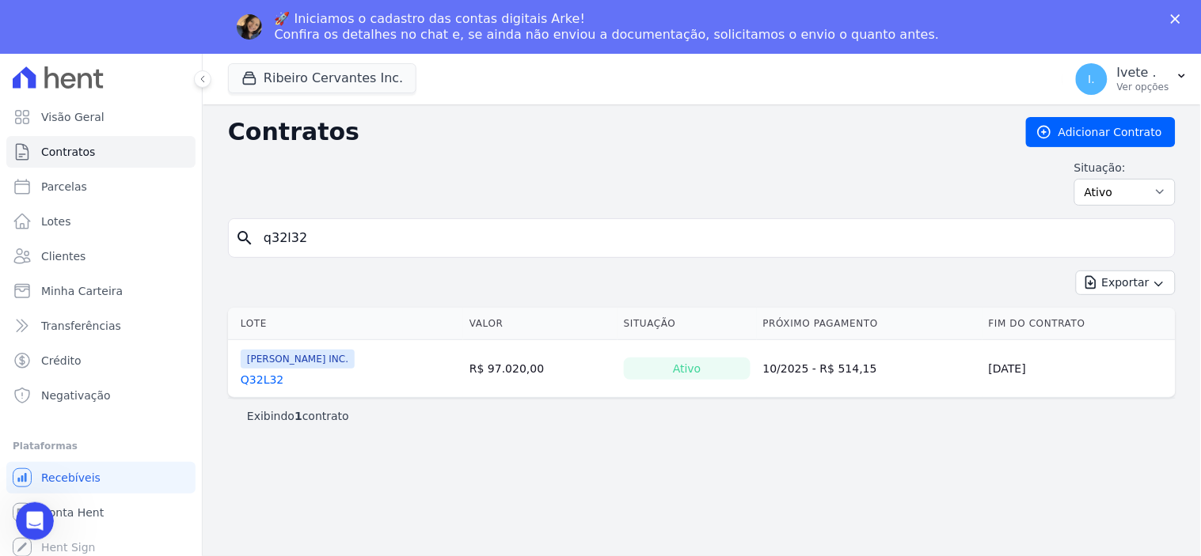
click at [265, 384] on link "Q32L32" at bounding box center [262, 380] width 43 height 16
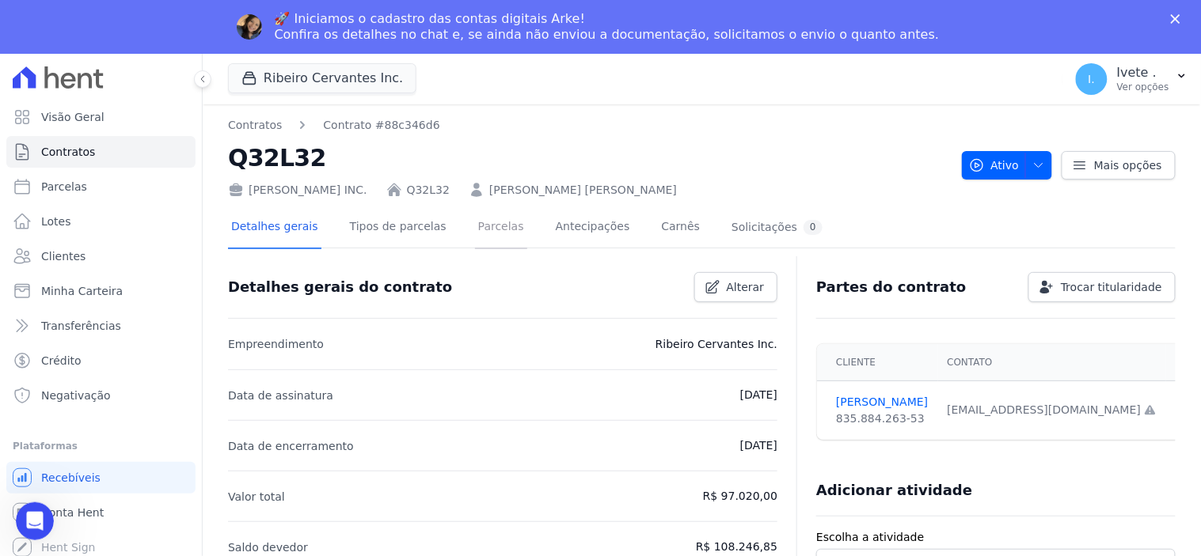
click at [481, 226] on link "Parcelas" at bounding box center [501, 228] width 52 height 42
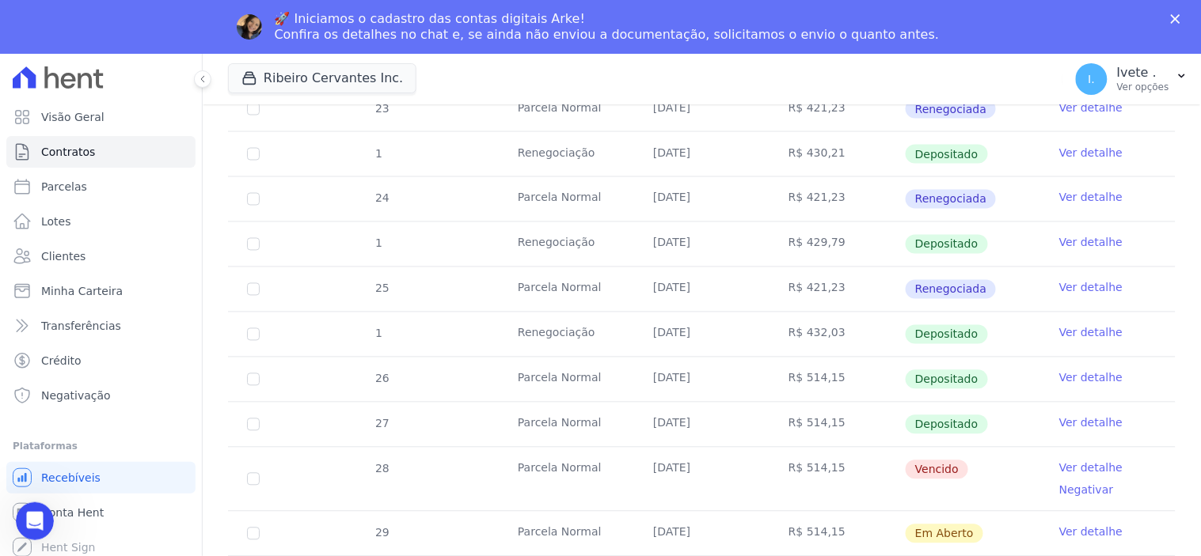
scroll to position [792, 0]
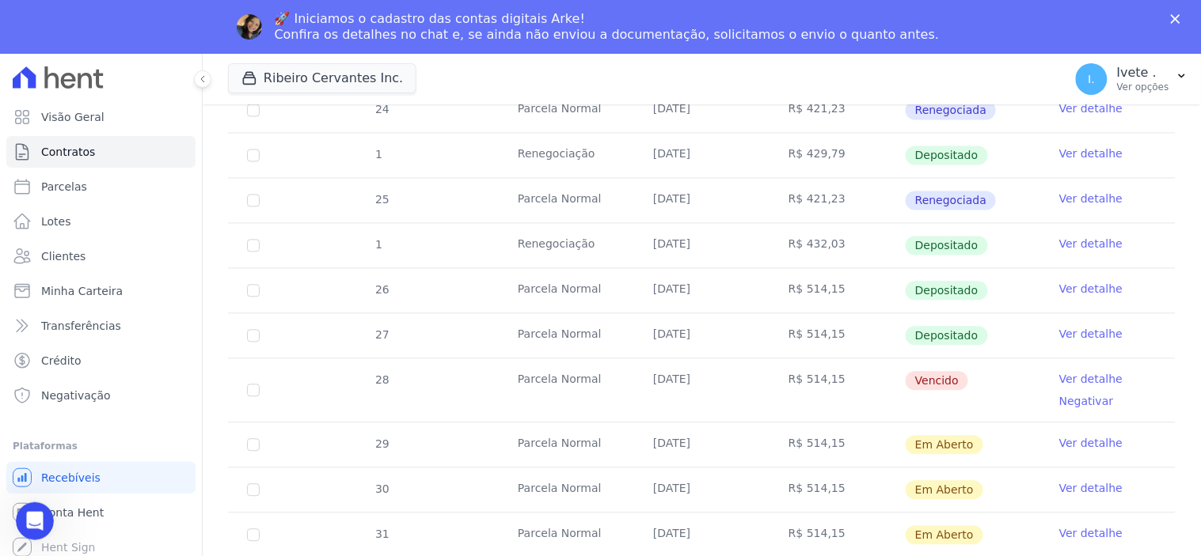
click at [1086, 375] on link "Ver detalhe" at bounding box center [1090, 380] width 63 height 16
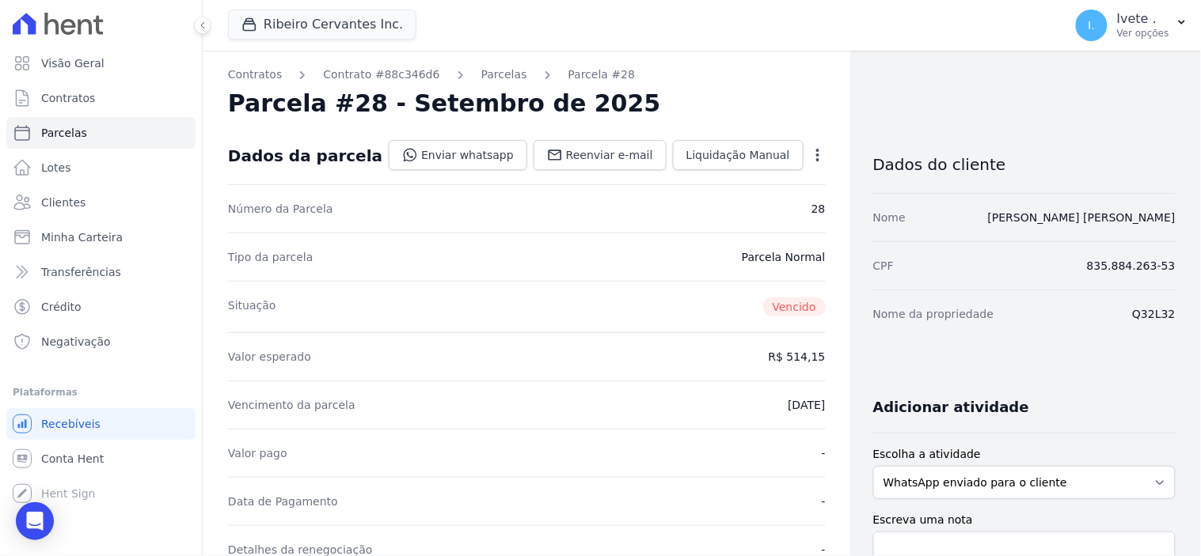
click at [1061, 321] on div "Nome da propriedade Q32L32" at bounding box center [1024, 314] width 302 height 48
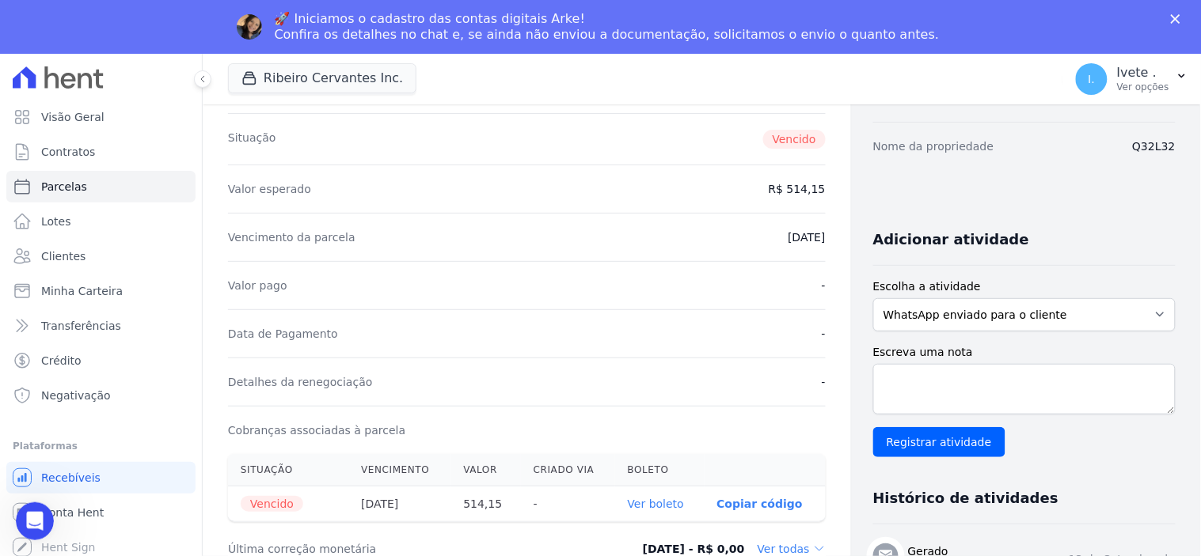
scroll to position [264, 0]
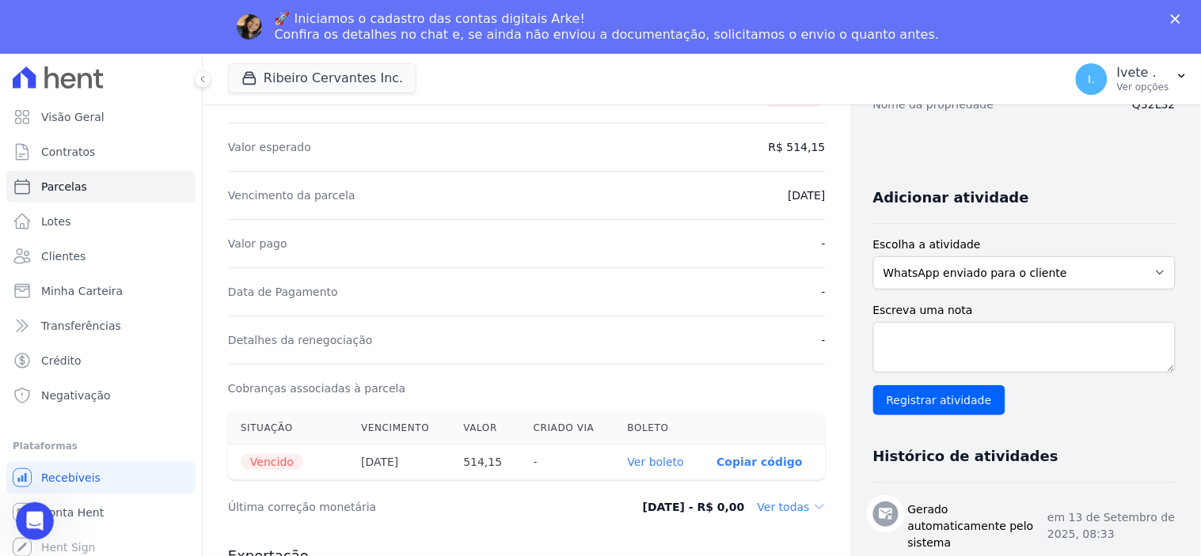
click at [644, 462] on link "Ver boleto" at bounding box center [656, 462] width 56 height 13
click at [89, 149] on span "Contratos" at bounding box center [68, 152] width 54 height 16
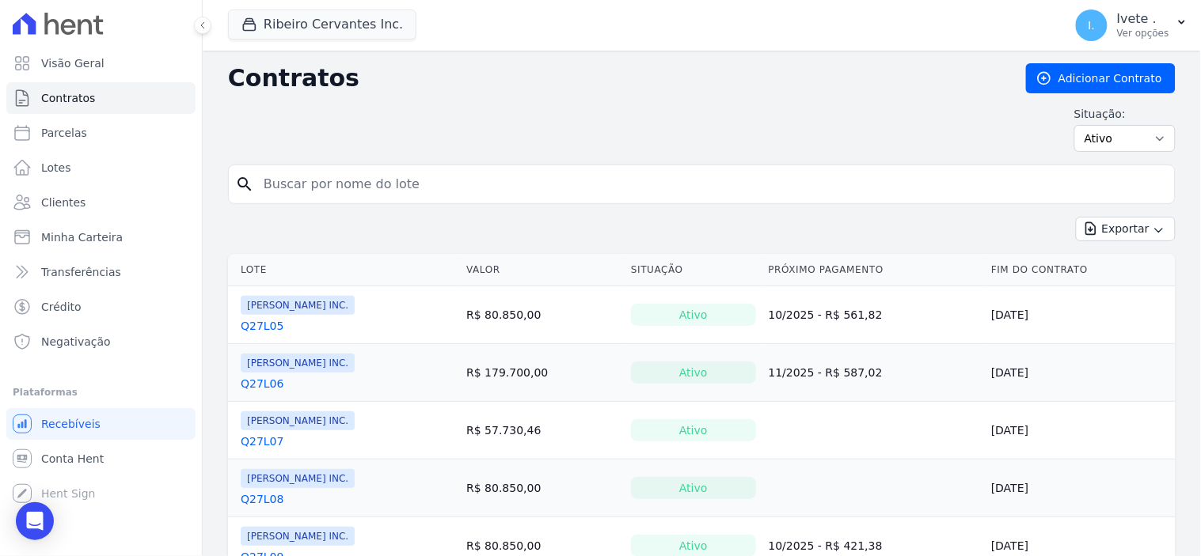
click at [342, 192] on input "search" at bounding box center [711, 185] width 914 height 32
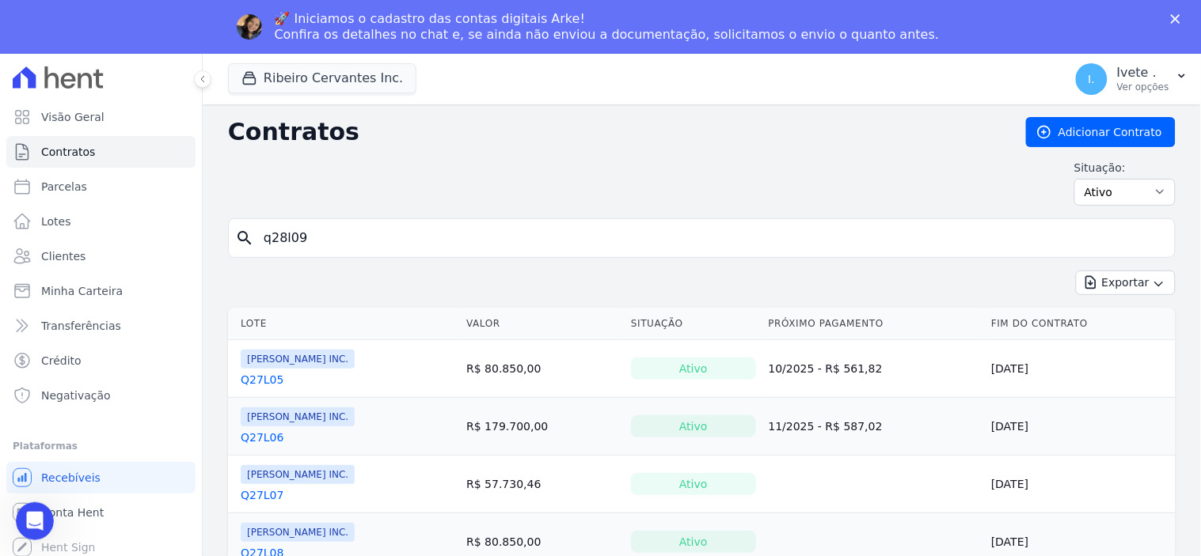
type input "q28l09"
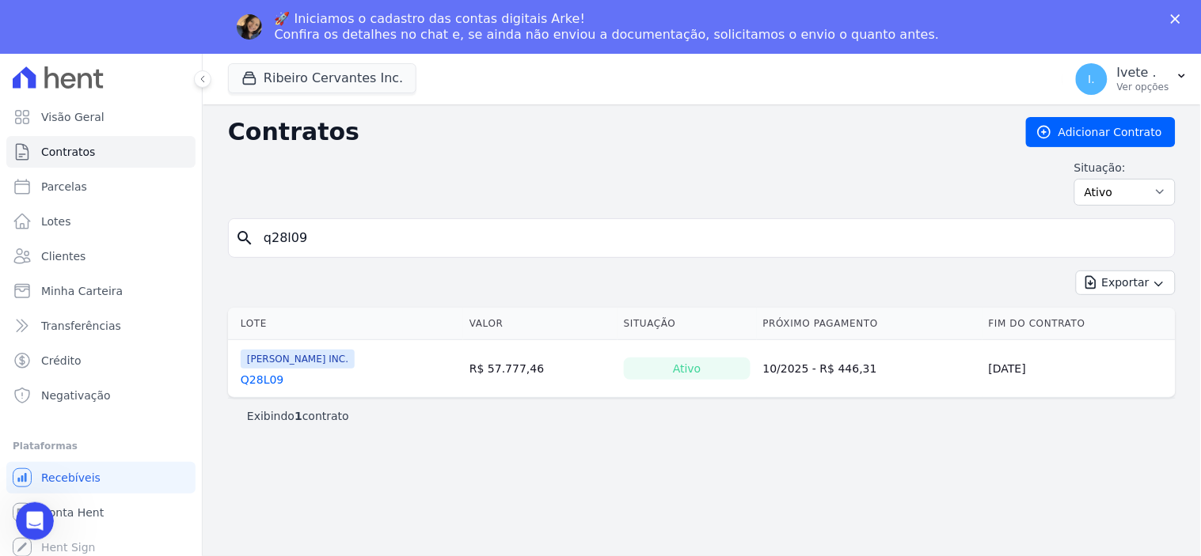
click at [265, 380] on link "Q28L09" at bounding box center [262, 380] width 43 height 16
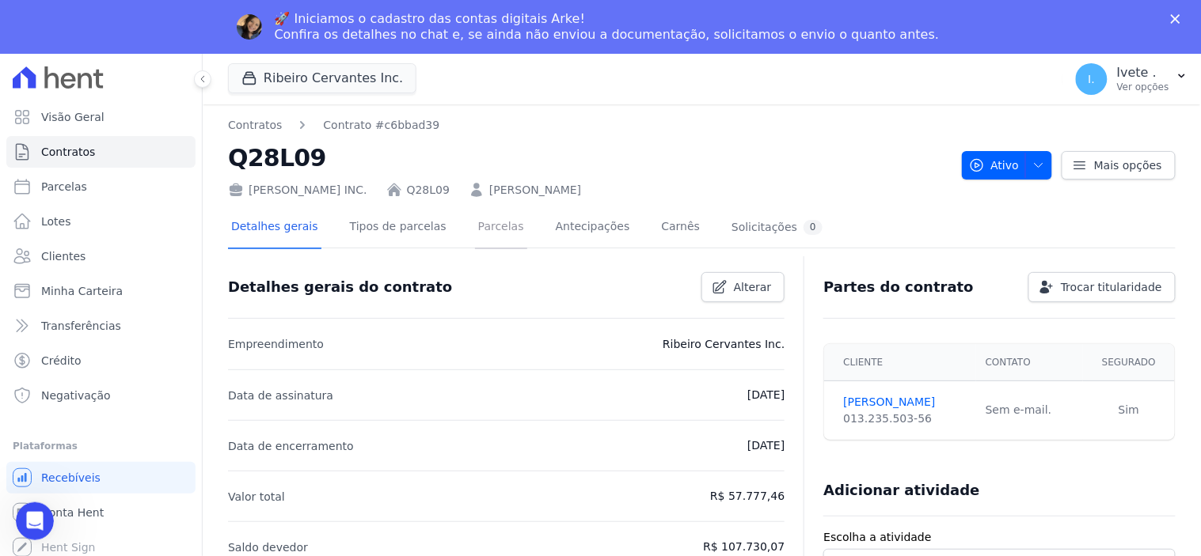
click at [480, 227] on link "Parcelas" at bounding box center [501, 228] width 52 height 42
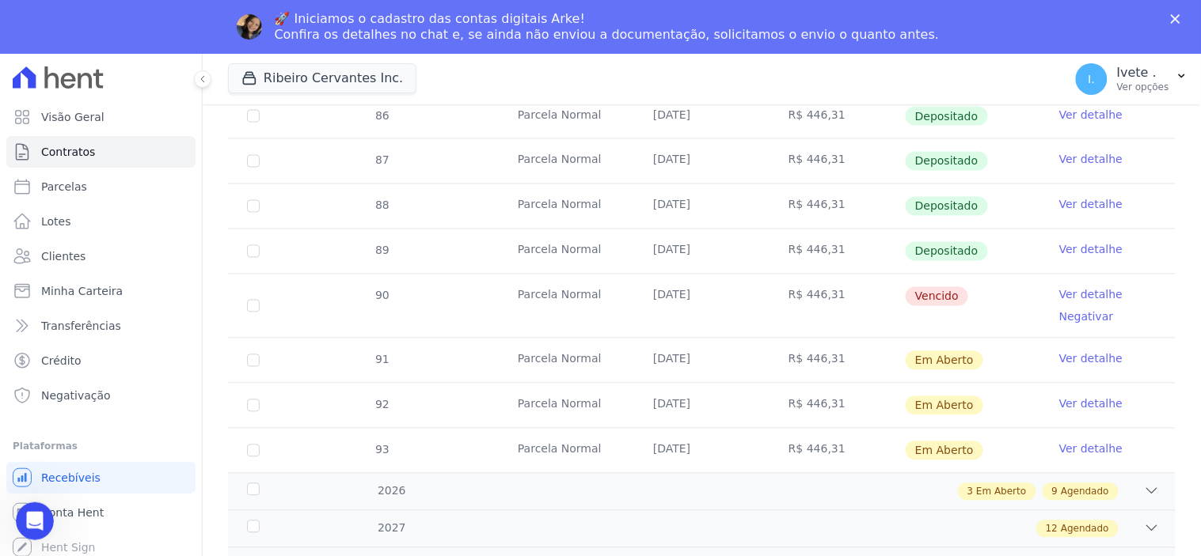
scroll to position [703, 0]
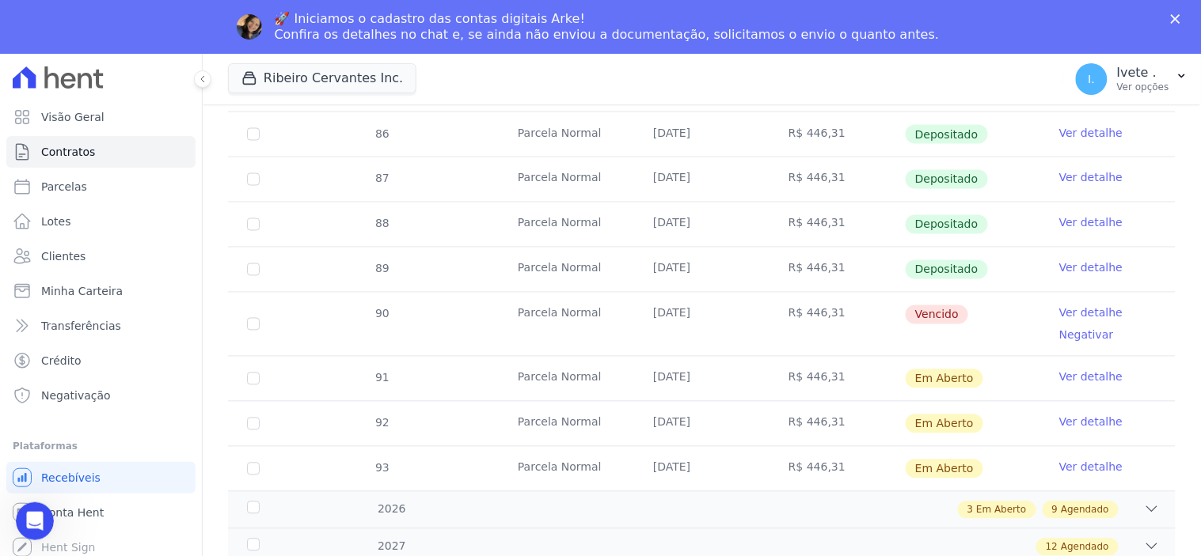
click at [1073, 313] on link "Ver detalhe" at bounding box center [1090, 314] width 63 height 16
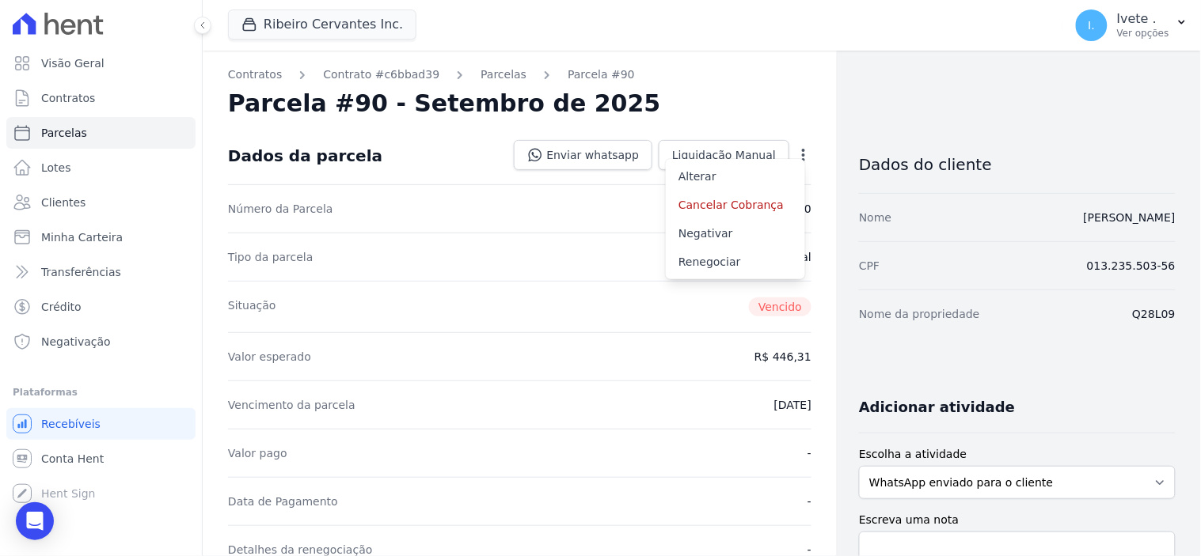
click at [1074, 257] on div "CPF 013.235.503-56" at bounding box center [1017, 265] width 317 height 48
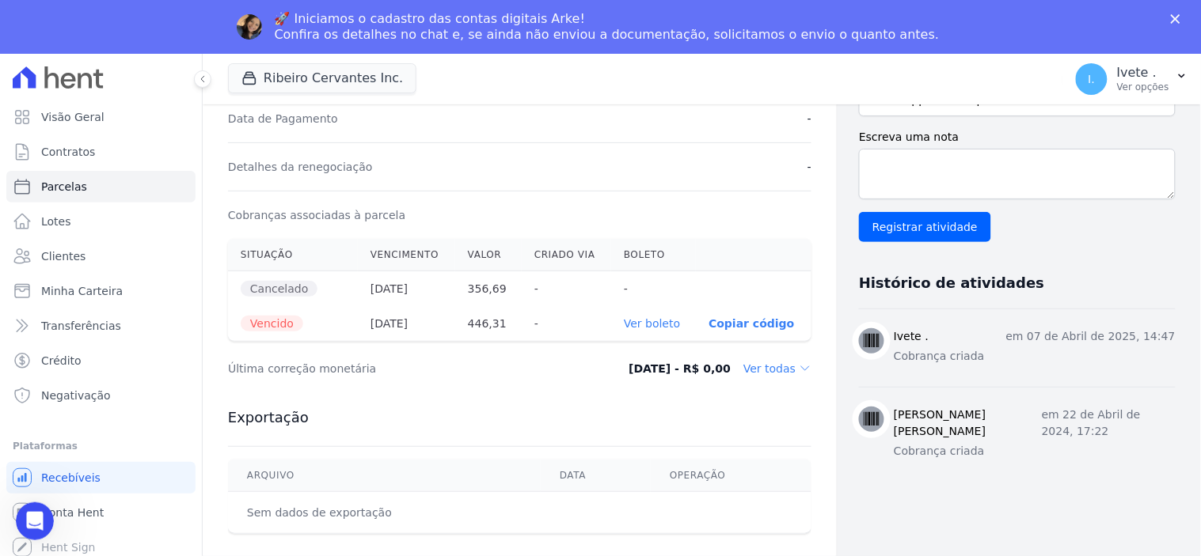
scroll to position [439, 0]
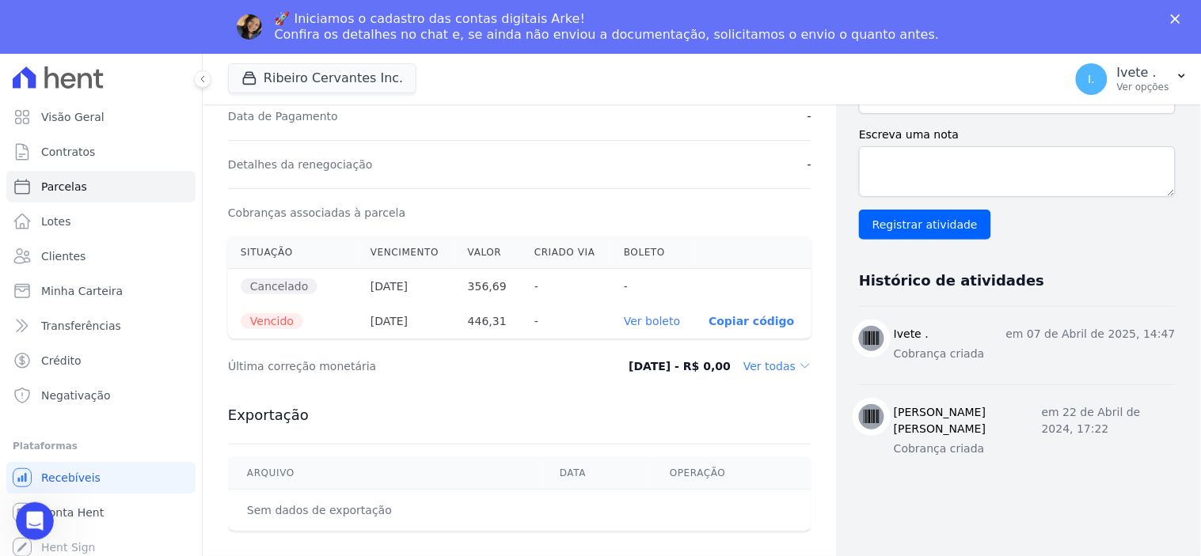
click at [657, 320] on link "Ver boleto" at bounding box center [652, 321] width 56 height 13
click at [27, 521] on icon "Abertura do Messenger da Intercom" at bounding box center [33, 520] width 26 height 26
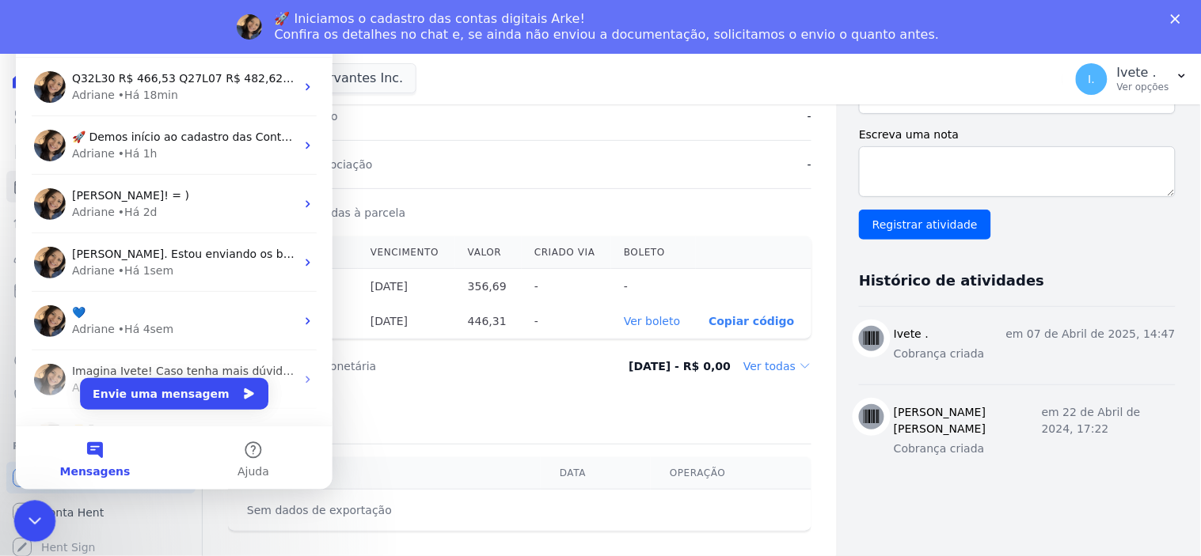
scroll to position [0, 0]
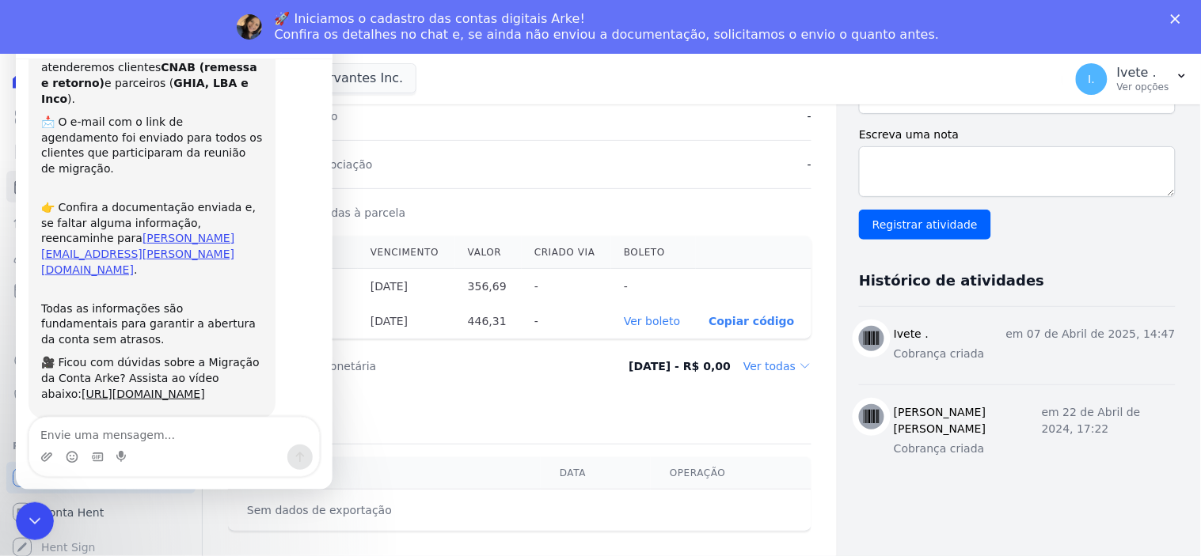
scroll to position [116, 0]
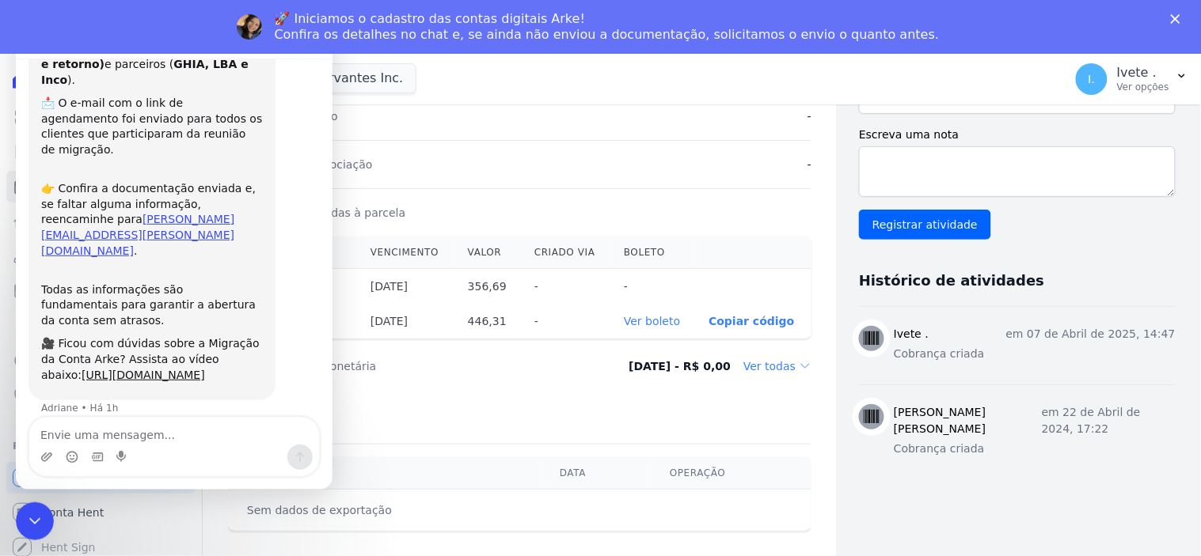
click at [75, 436] on textarea "Envie uma mensagem..." at bounding box center [173, 430] width 290 height 27
type textarea "Boa tarda"
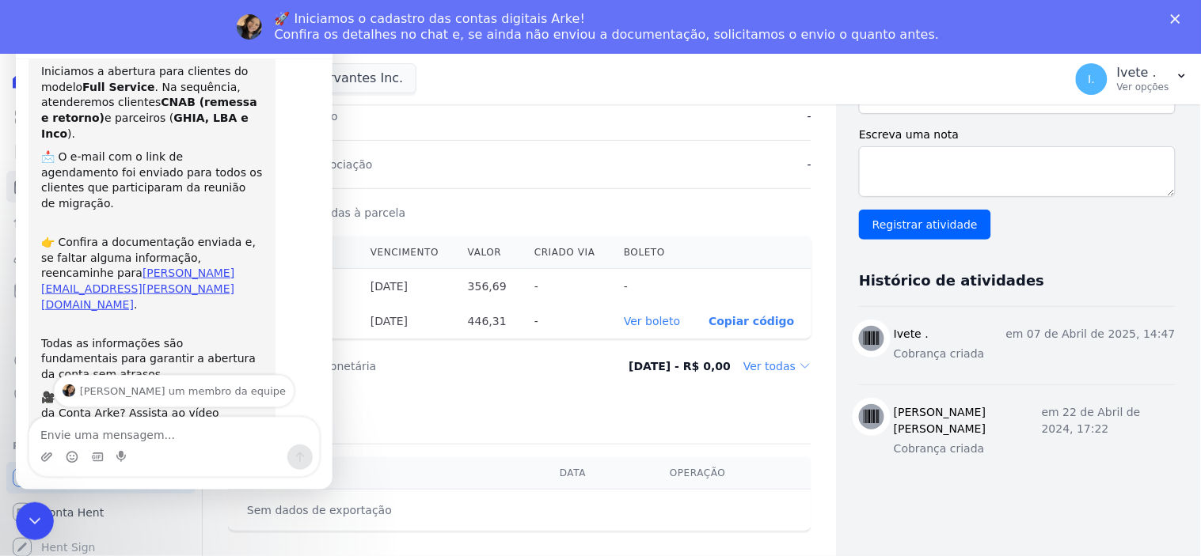
scroll to position [61, 0]
click at [28, 510] on icon "Encerramento do Messenger da Intercom" at bounding box center [32, 519] width 19 height 19
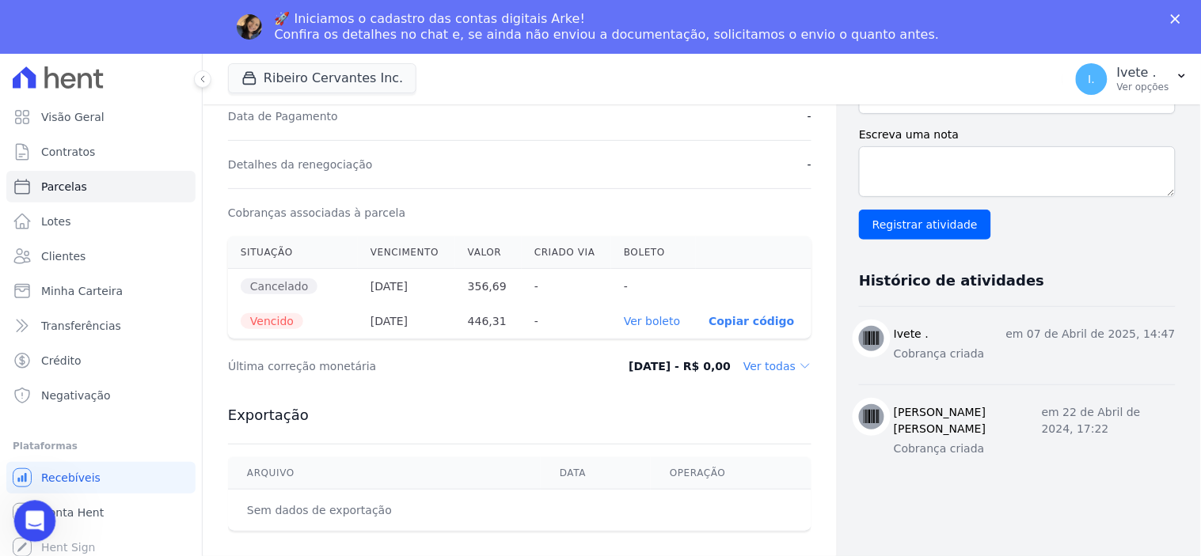
scroll to position [325, 0]
click at [39, 516] on icon "Abertura do Messenger da Intercom" at bounding box center [33, 520] width 26 height 26
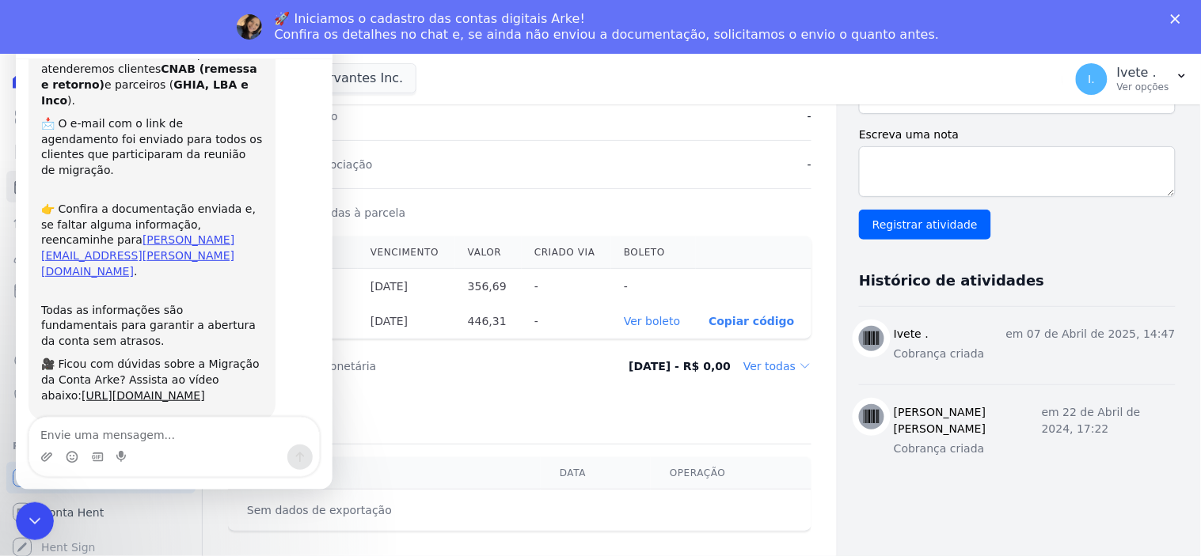
scroll to position [0, 0]
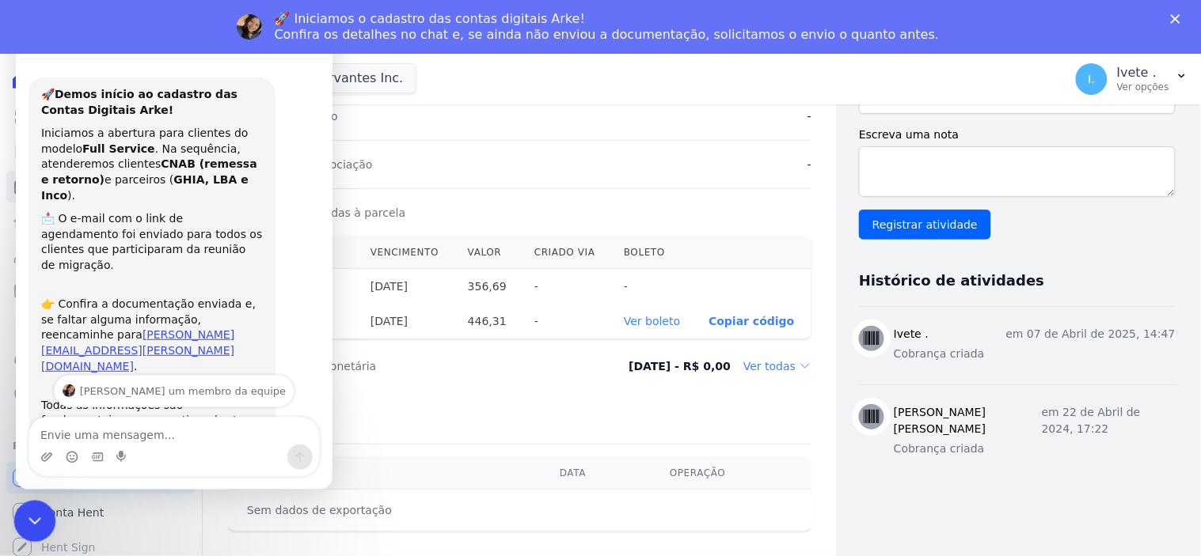
click at [29, 522] on icon "Encerramento do Messenger da Intercom" at bounding box center [32, 519] width 19 height 19
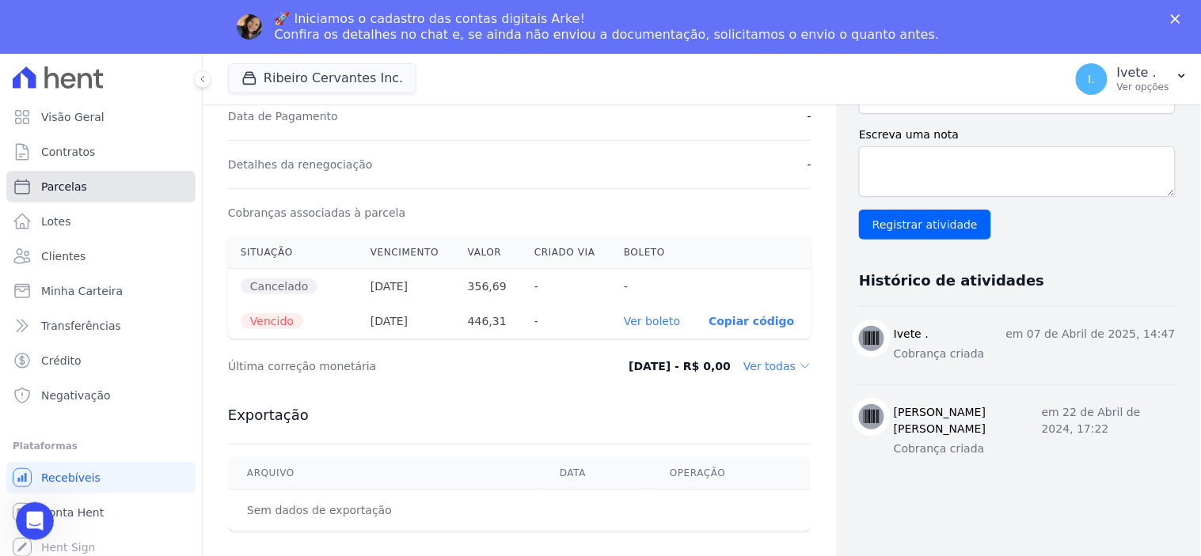
click at [77, 182] on span "Parcelas" at bounding box center [64, 187] width 46 height 16
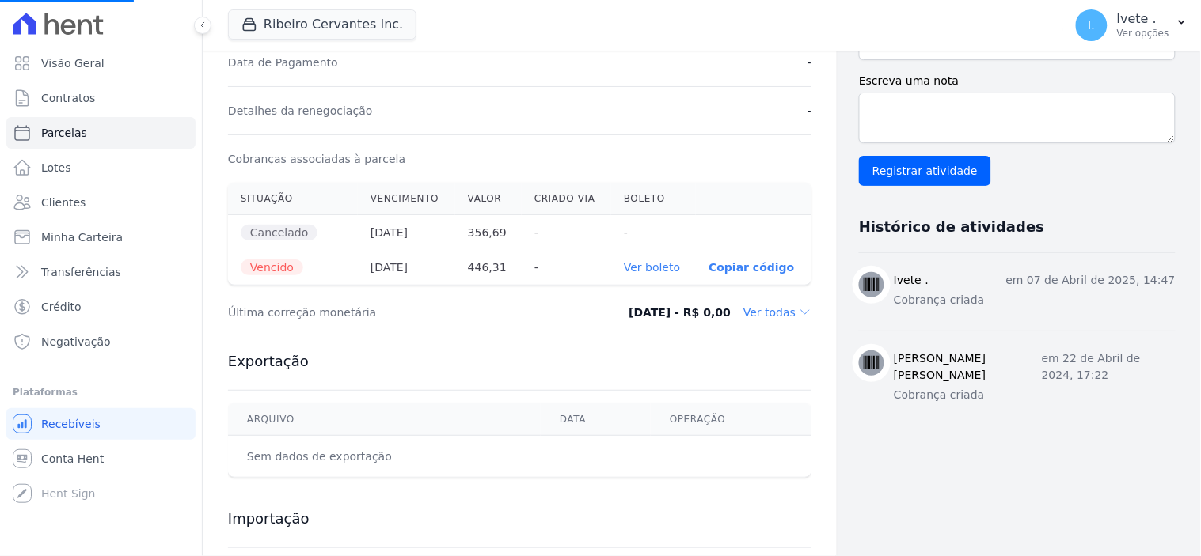
select select
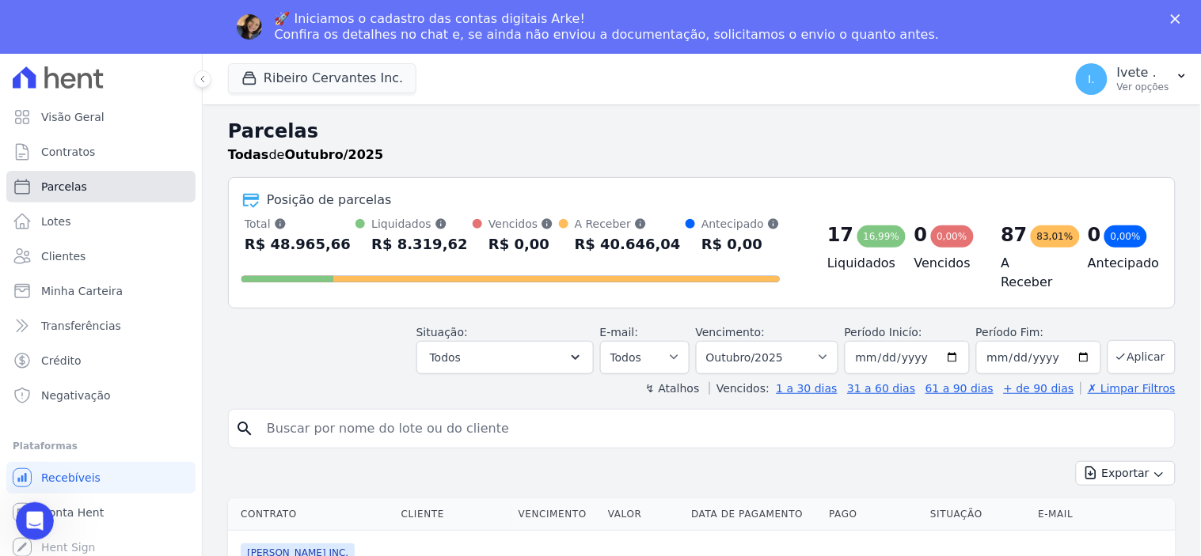
click at [70, 184] on span "Parcelas" at bounding box center [64, 187] width 46 height 16
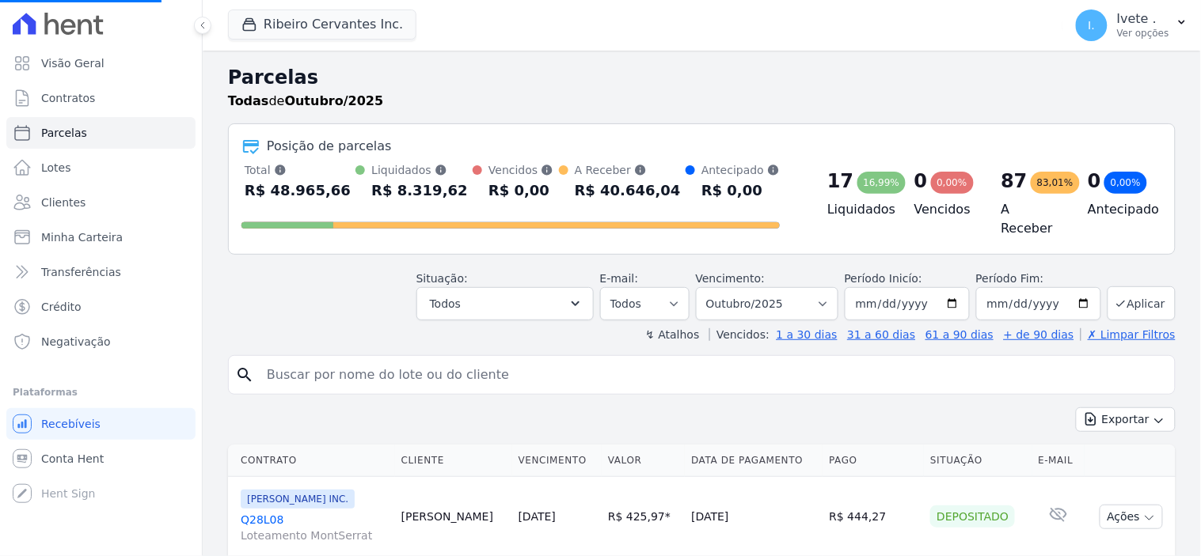
select select
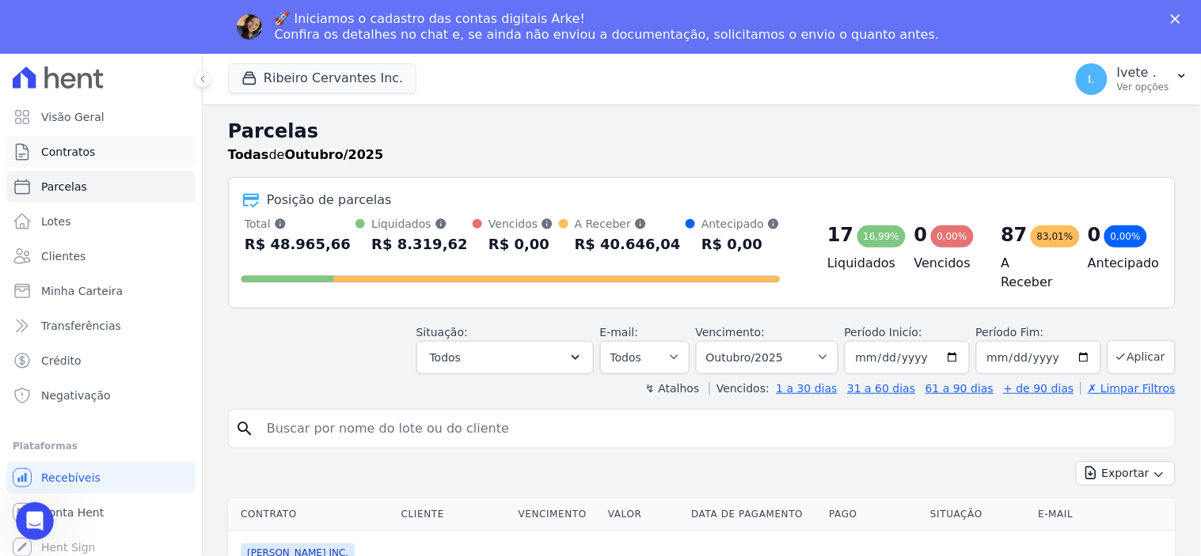
click at [59, 157] on span "Contratos" at bounding box center [68, 152] width 54 height 16
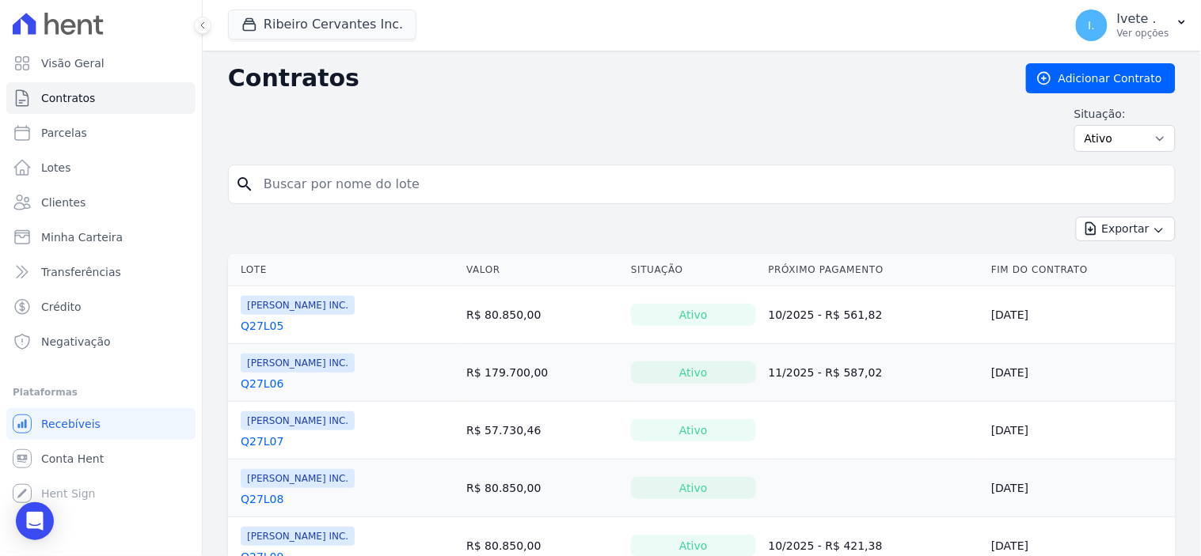
click at [330, 186] on input "search" at bounding box center [711, 185] width 914 height 32
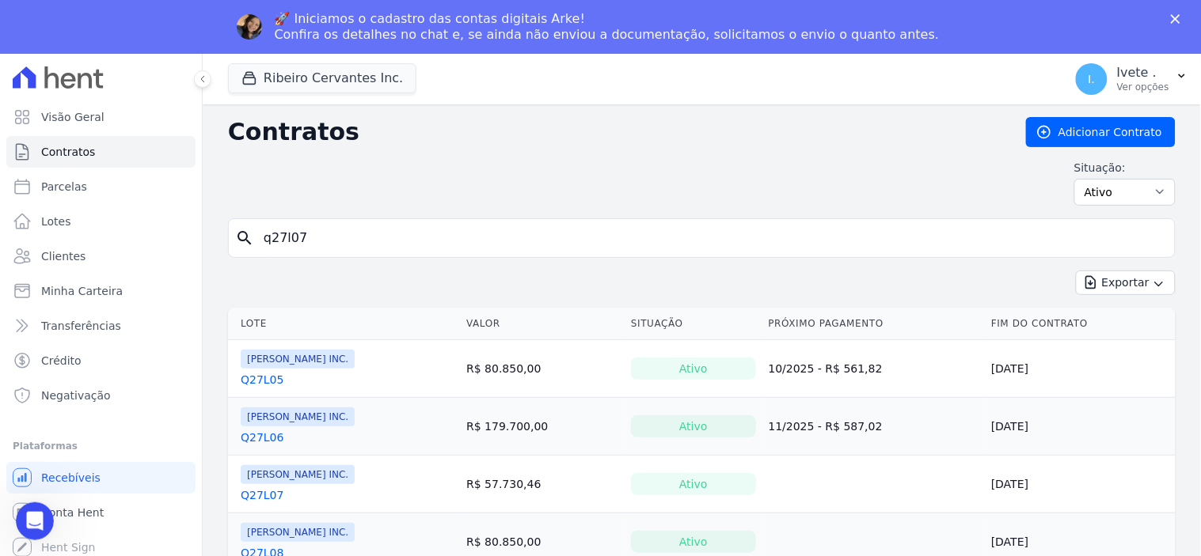
type input "q27l07"
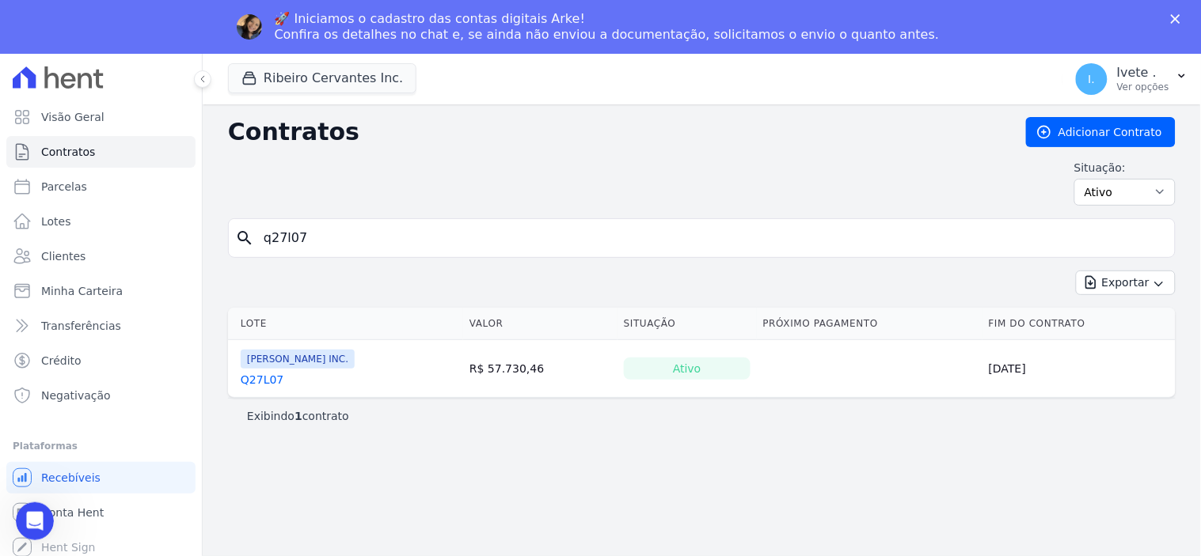
click at [249, 381] on link "Q27L07" at bounding box center [262, 380] width 43 height 16
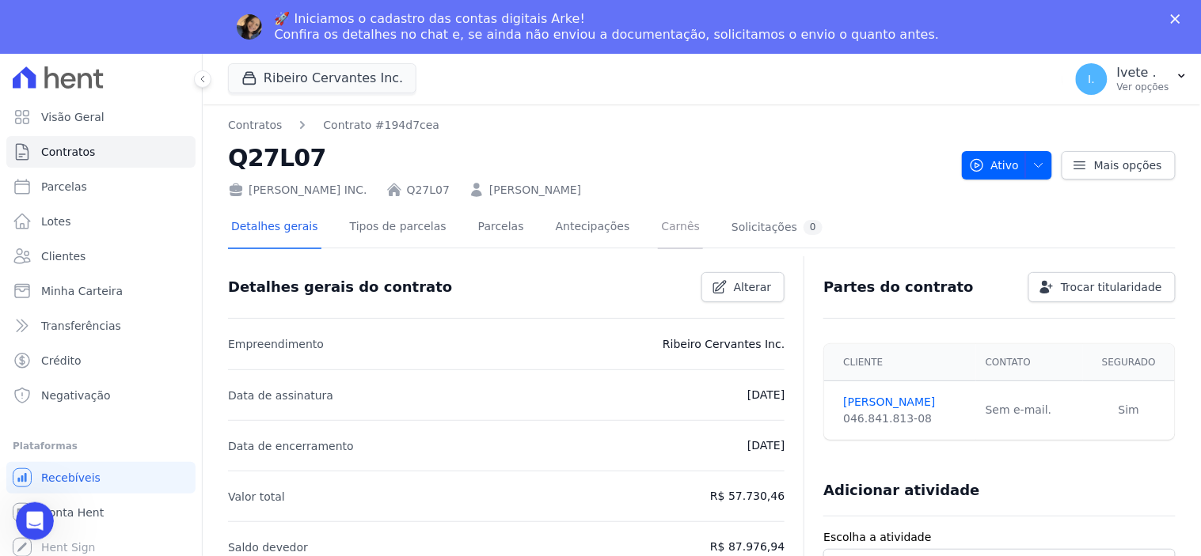
click at [658, 226] on link "Carnês" at bounding box center [680, 228] width 45 height 42
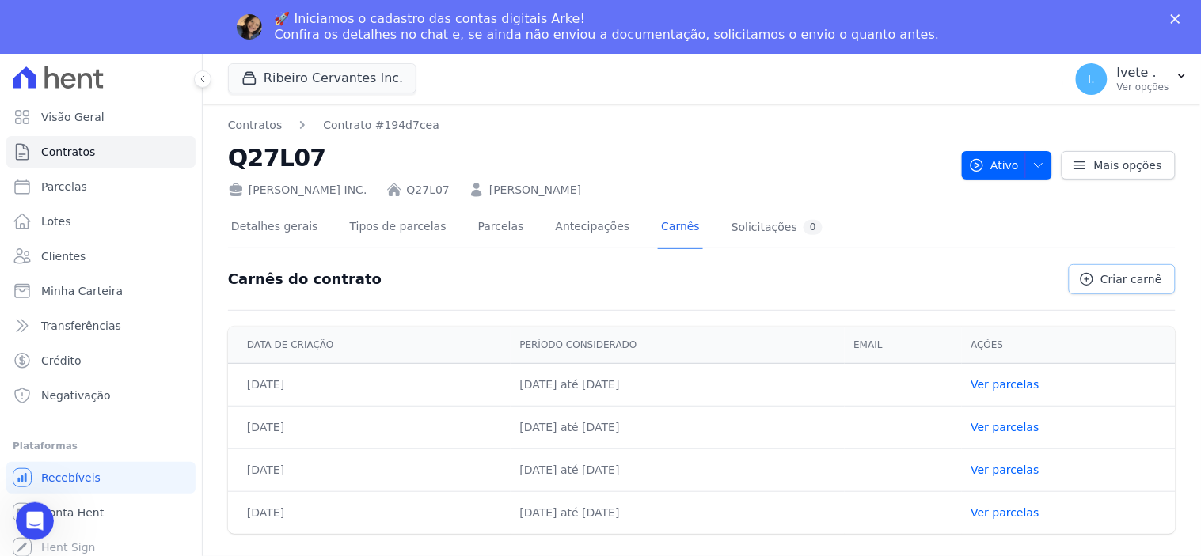
click at [1145, 282] on span "Criar carnê" at bounding box center [1131, 280] width 61 height 16
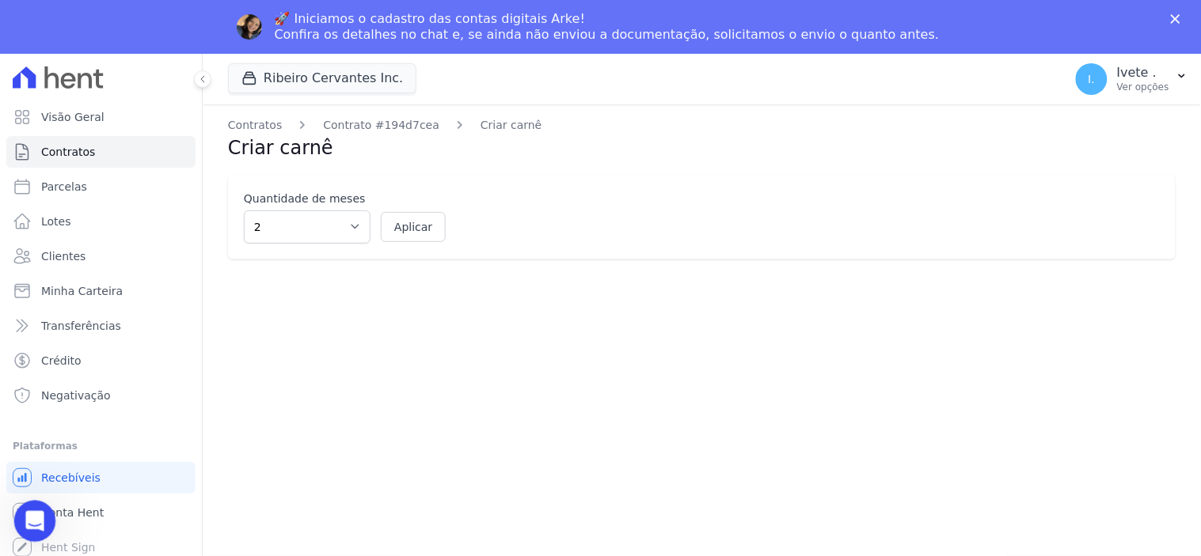
click at [32, 508] on icon "Abertura do Messenger da Intercom" at bounding box center [33, 520] width 26 height 26
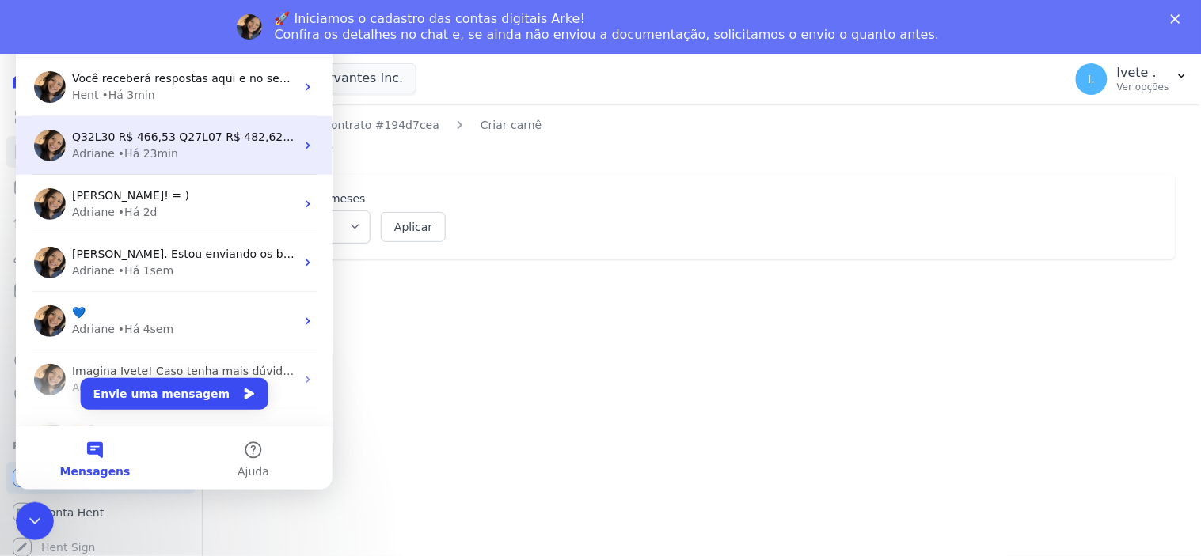
click at [143, 151] on div "• Há 23min" at bounding box center [147, 153] width 60 height 17
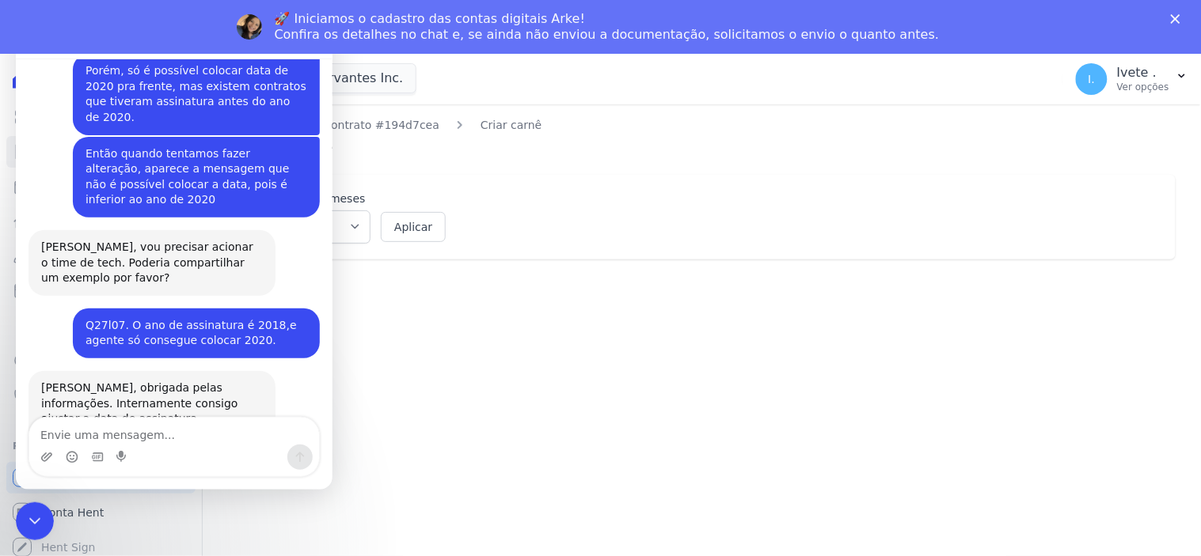
scroll to position [1027, 0]
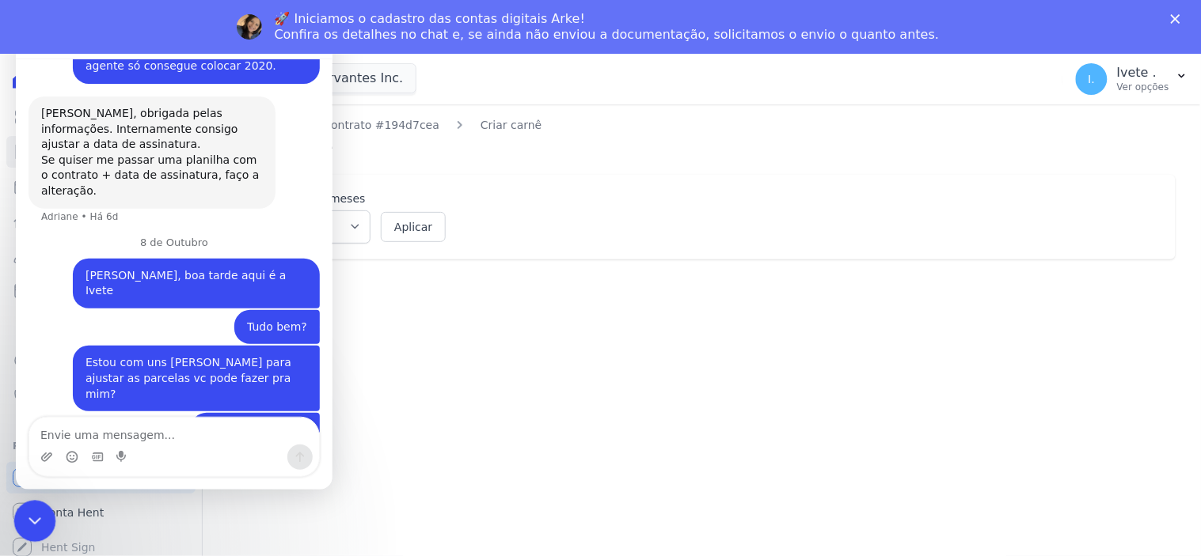
click at [35, 531] on div "Encerramento do Messenger da Intercom" at bounding box center [32, 519] width 38 height 38
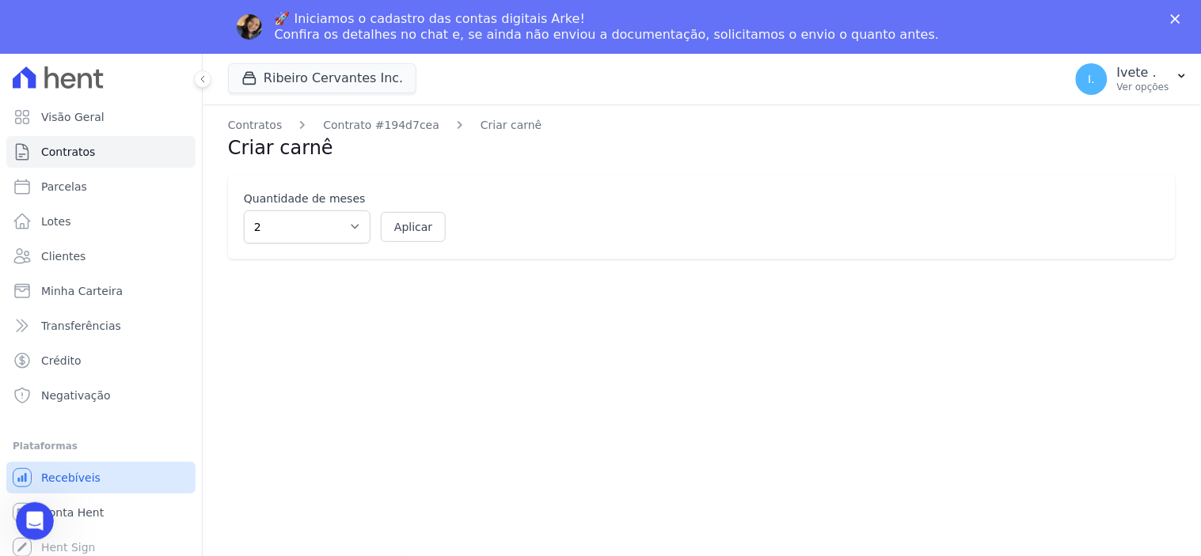
click at [58, 481] on span "Recebíveis" at bounding box center [70, 478] width 59 height 16
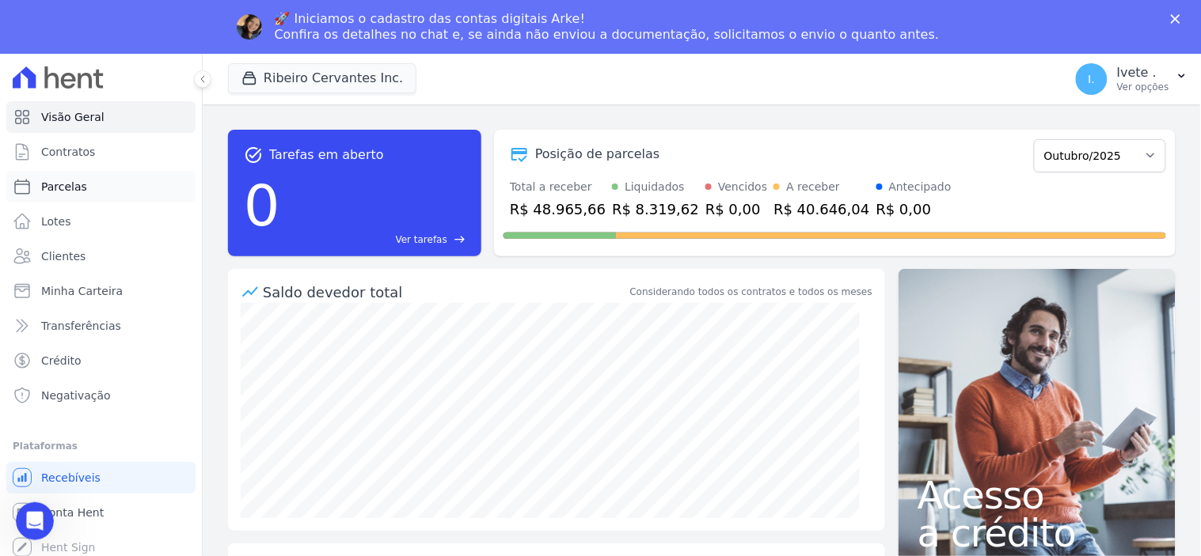
click at [63, 180] on span "Parcelas" at bounding box center [64, 187] width 46 height 16
select select
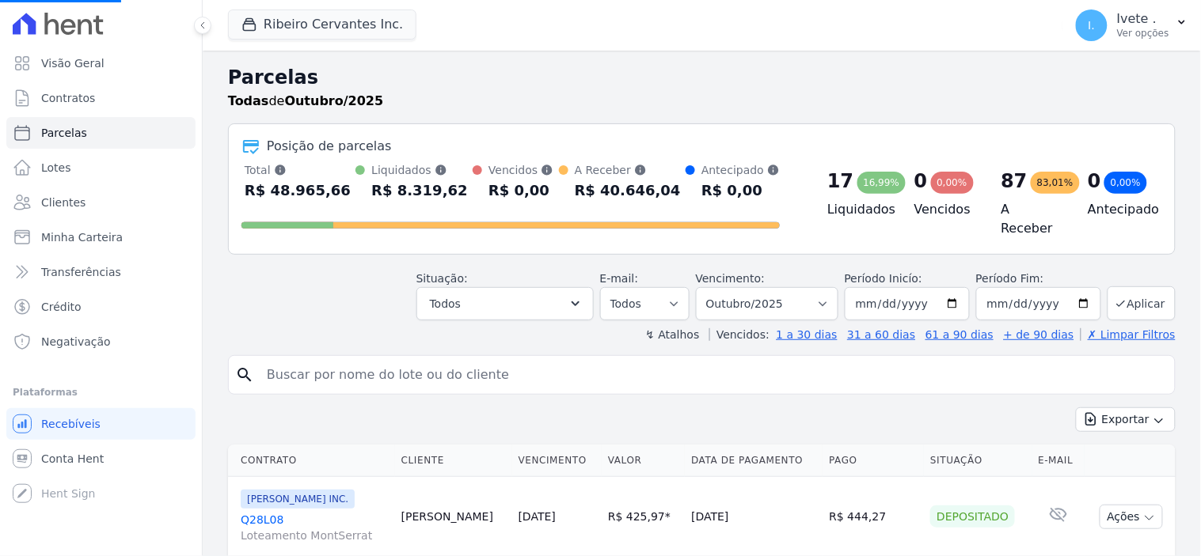
select select
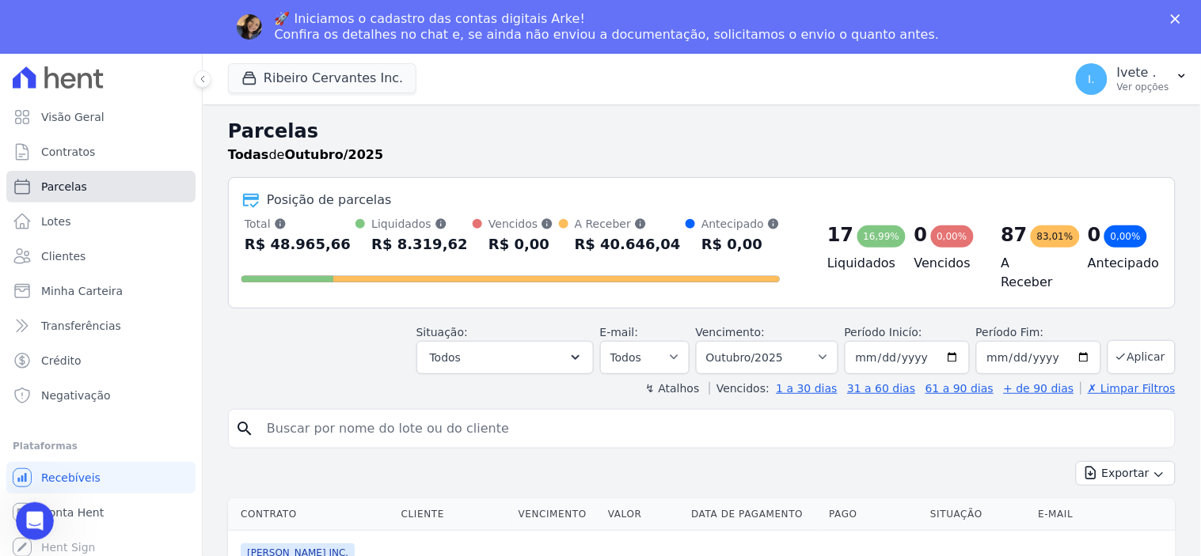
click at [63, 180] on span "Parcelas" at bounding box center [64, 187] width 46 height 16
select select
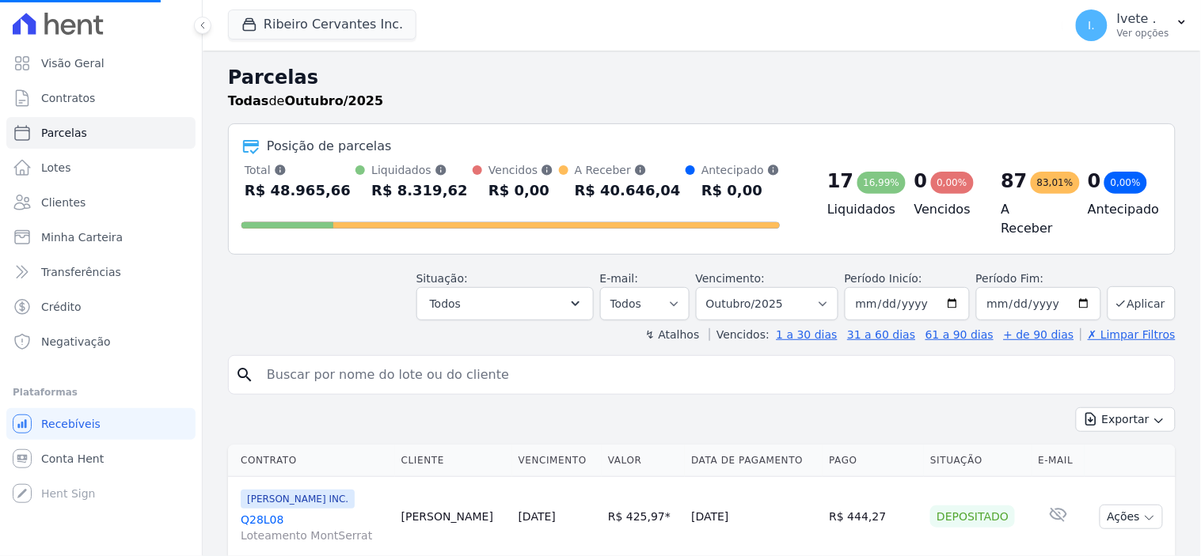
select select
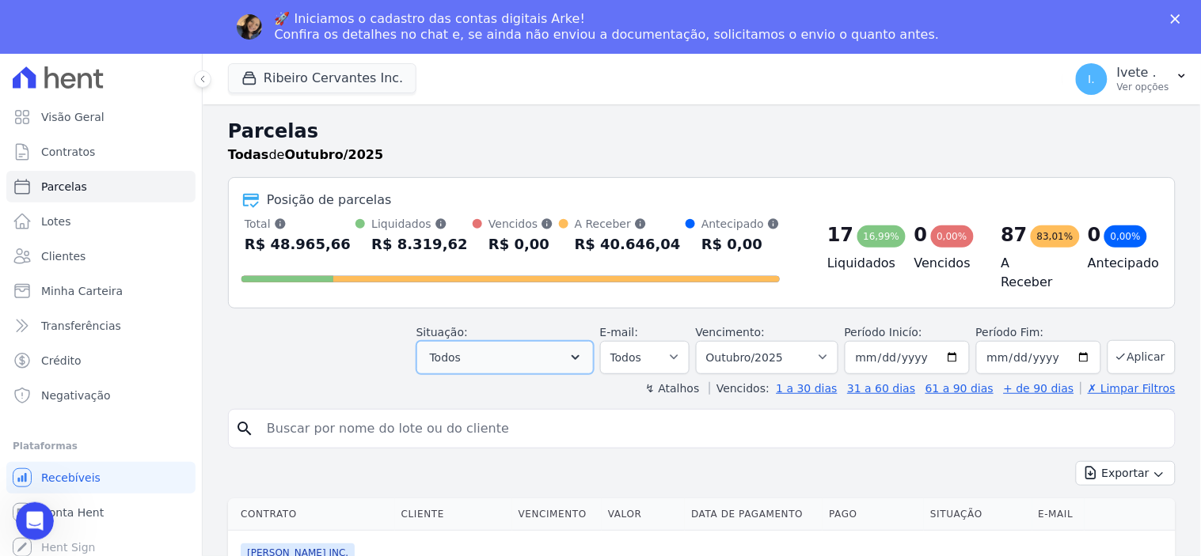
click at [583, 350] on icon "button" at bounding box center [576, 358] width 16 height 16
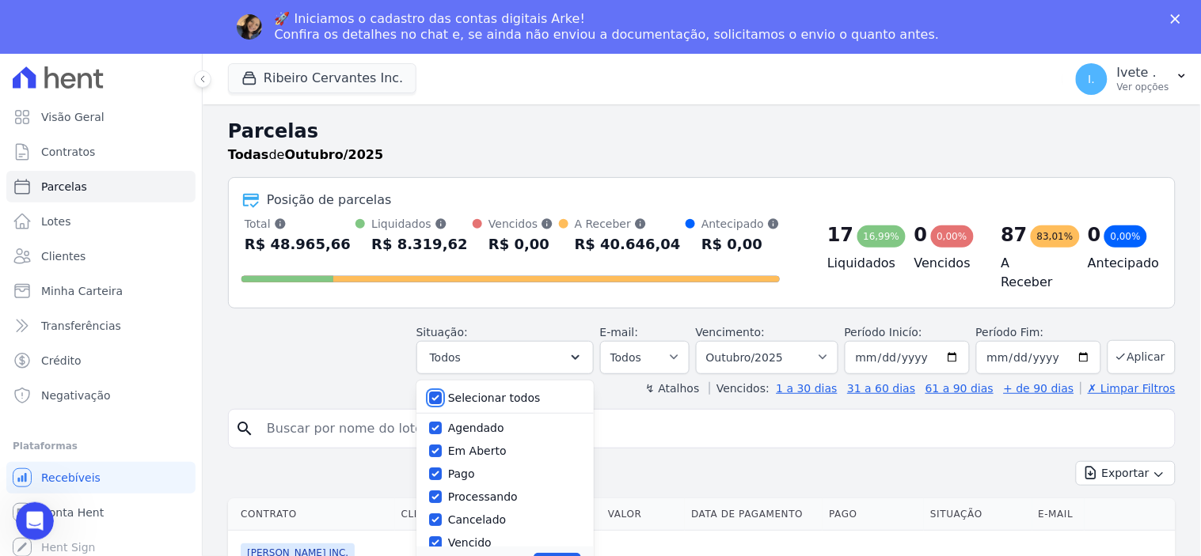
click at [442, 394] on input "Selecionar todos" at bounding box center [435, 398] width 13 height 13
checkbox input "false"
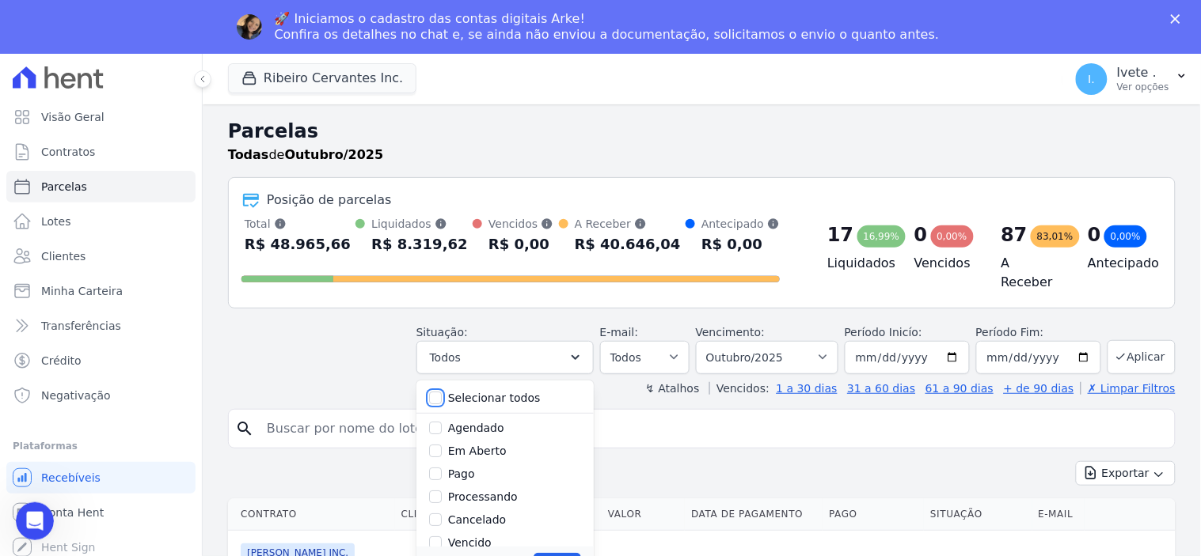
checkbox input "false"
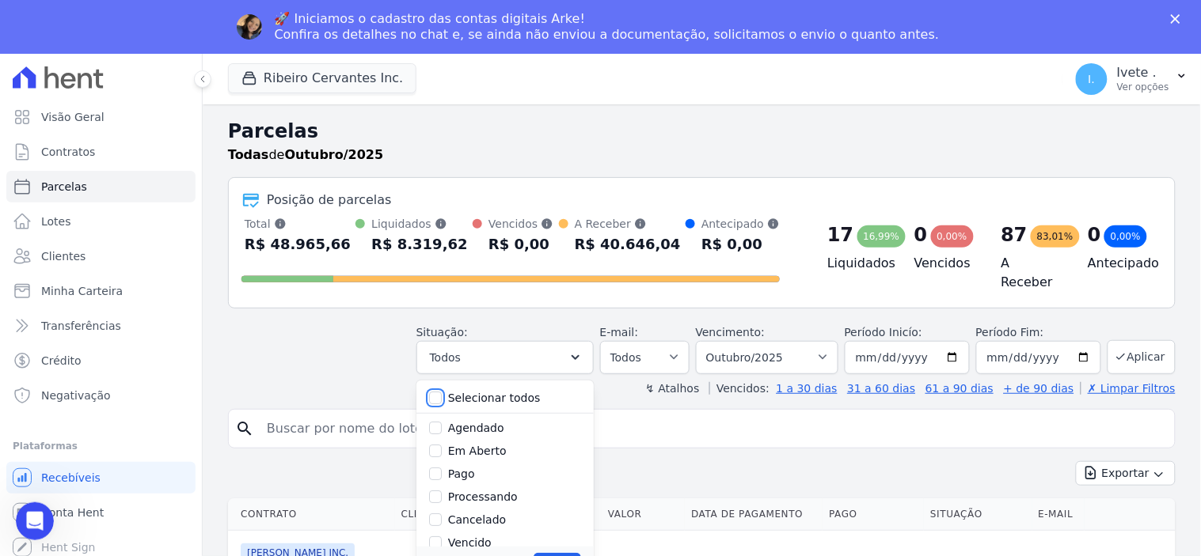
checkbox input "false"
click at [442, 449] on input "Vencido" at bounding box center [435, 455] width 13 height 13
checkbox input "true"
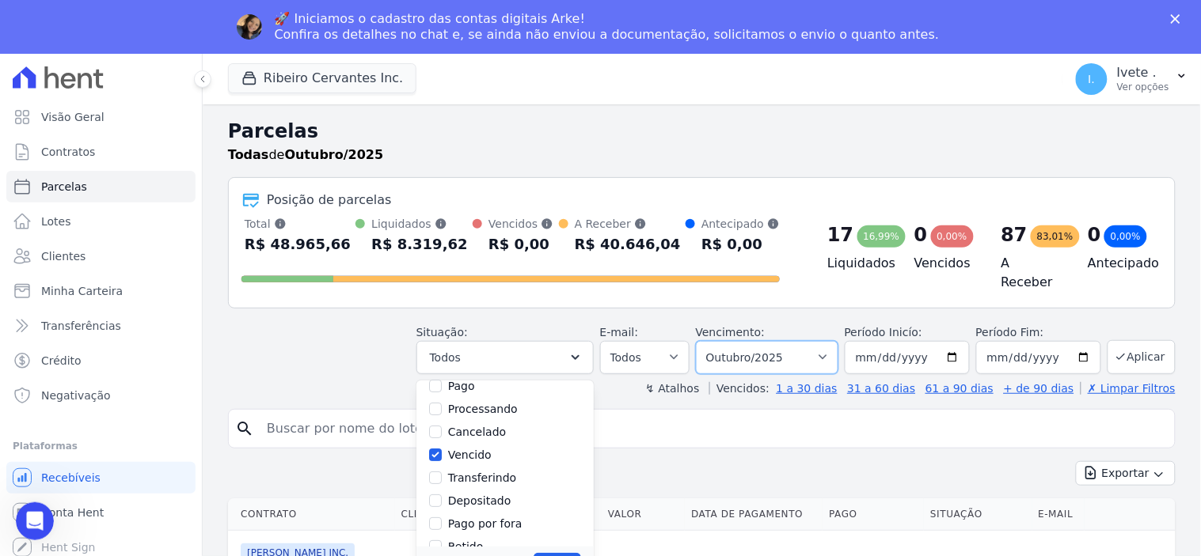
click at [822, 349] on select "Filtrar por período ──────── Todos os meses Maio/2021 Junho/2021 Julho/2021 Ago…" at bounding box center [767, 357] width 142 height 33
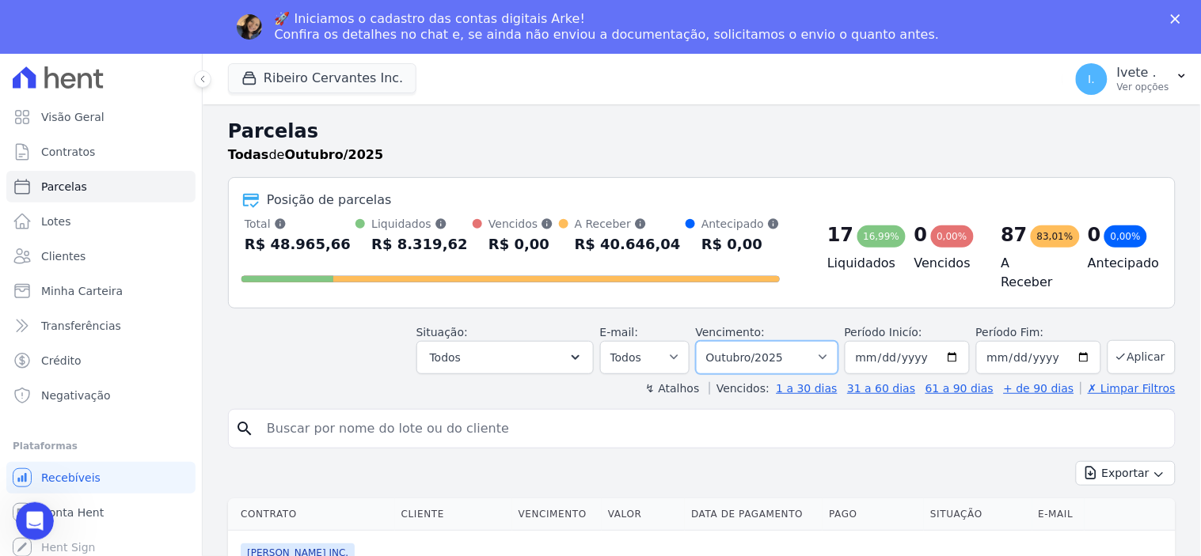
select select "all"
click at [706, 341] on select "Filtrar por período ──────── Todos os meses Maio/2021 Junho/2021 Julho/2021 Ago…" at bounding box center [767, 357] width 142 height 33
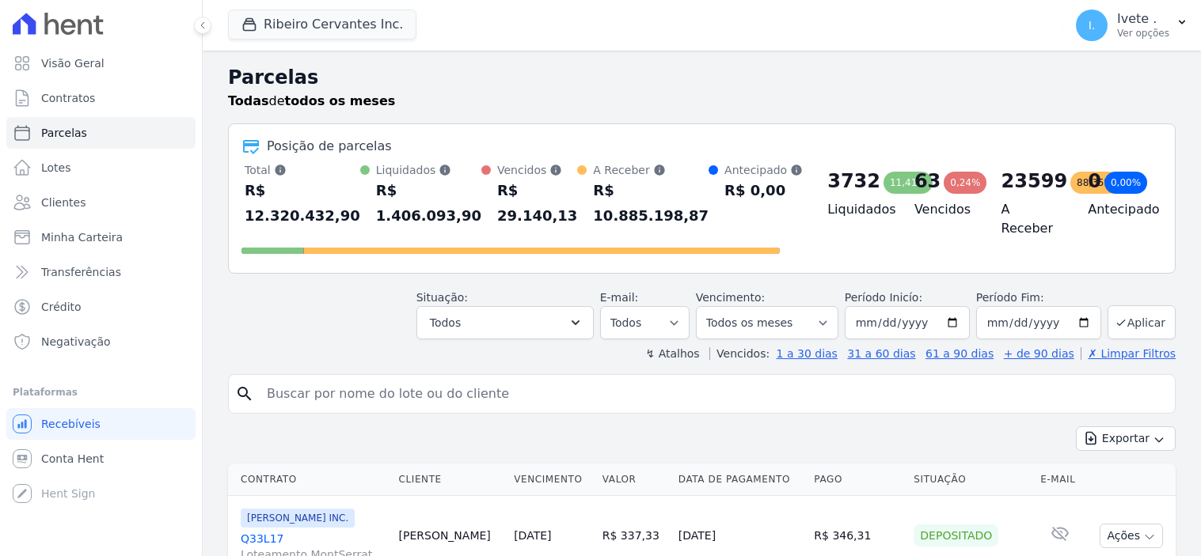
select select
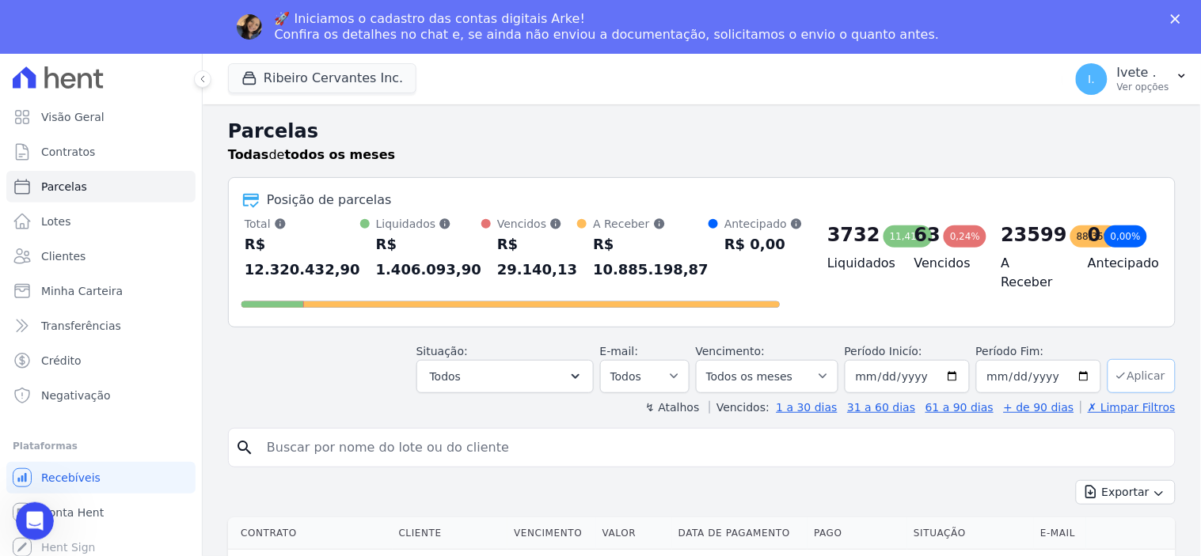
click at [1141, 370] on button "Aplicar" at bounding box center [1141, 376] width 68 height 34
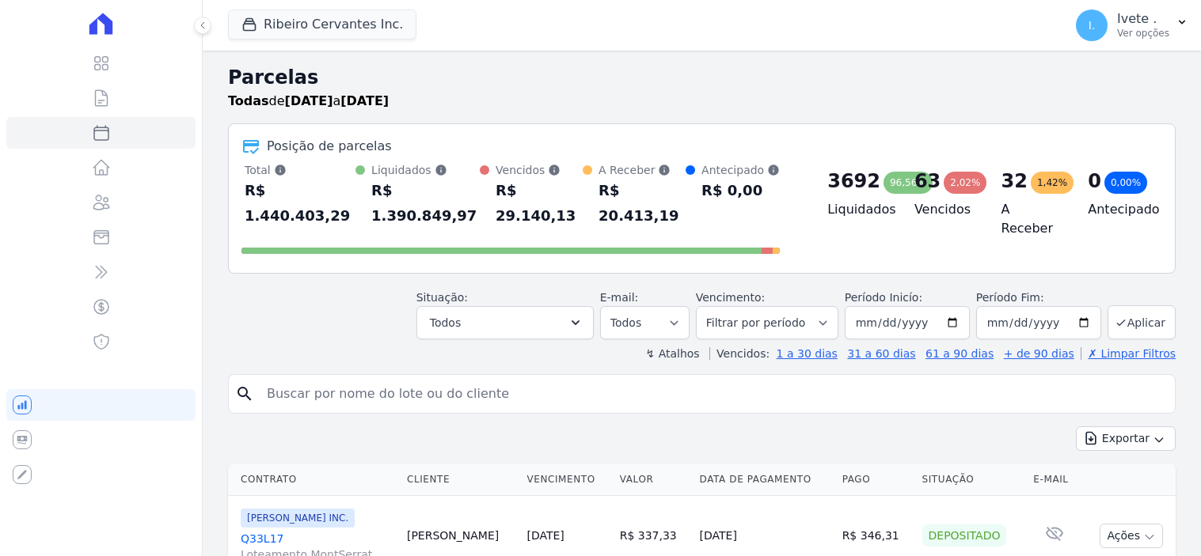
select select
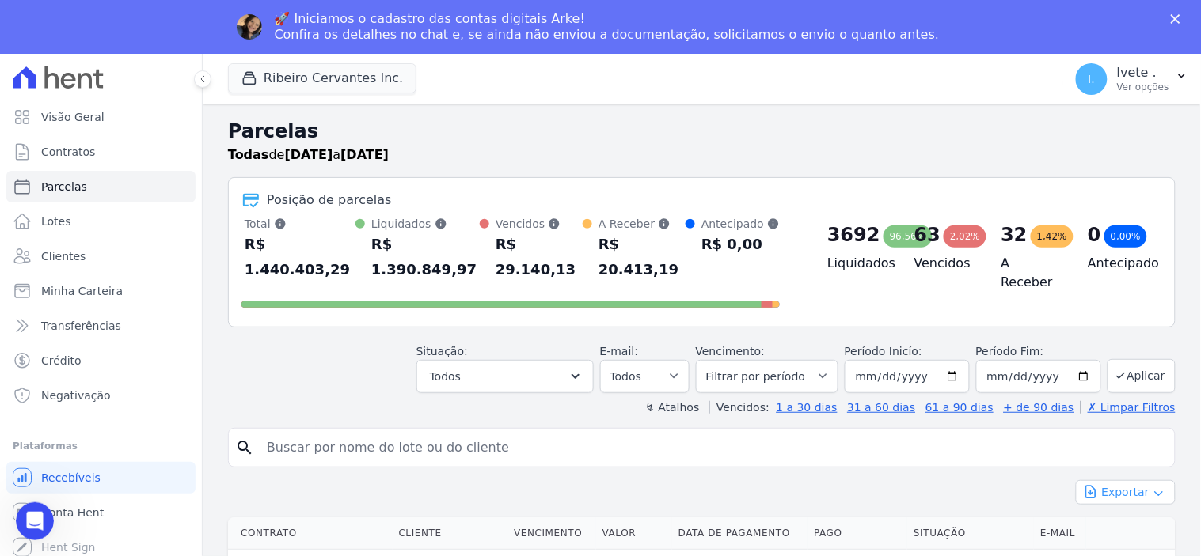
click at [1155, 492] on icon "button" at bounding box center [1158, 494] width 7 height 4
click at [1118, 522] on span "Exportar PDF" at bounding box center [1124, 530] width 83 height 16
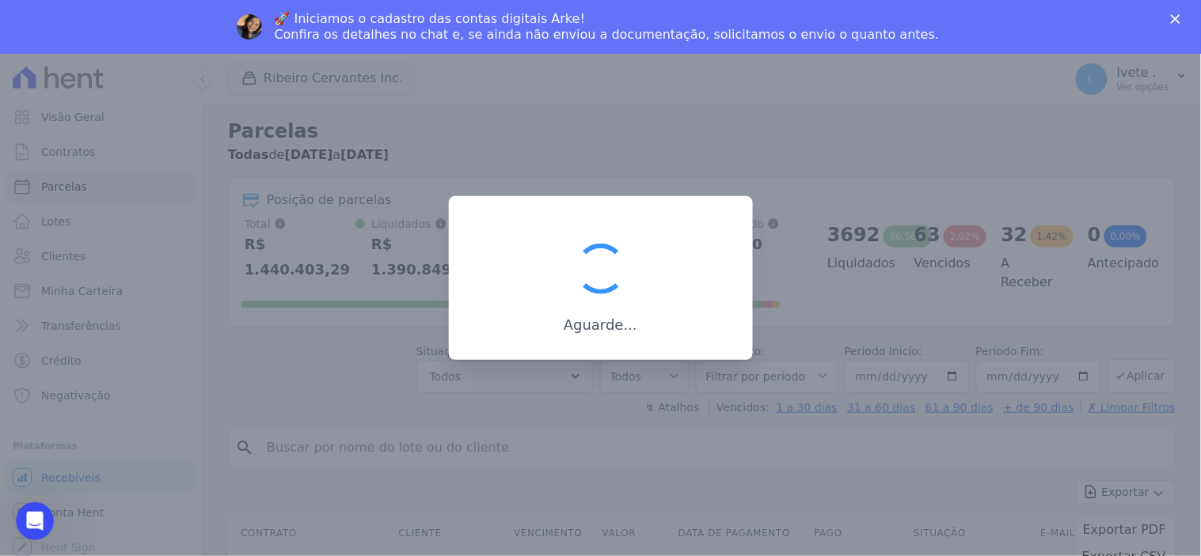
drag, startPoint x: 1153, startPoint y: 516, endPoint x: 825, endPoint y: 364, distance: 361.2
click at [1085, 489] on div at bounding box center [600, 278] width 1201 height 556
click at [780, 348] on div at bounding box center [600, 278] width 1201 height 556
click at [768, 473] on div at bounding box center [600, 278] width 1201 height 556
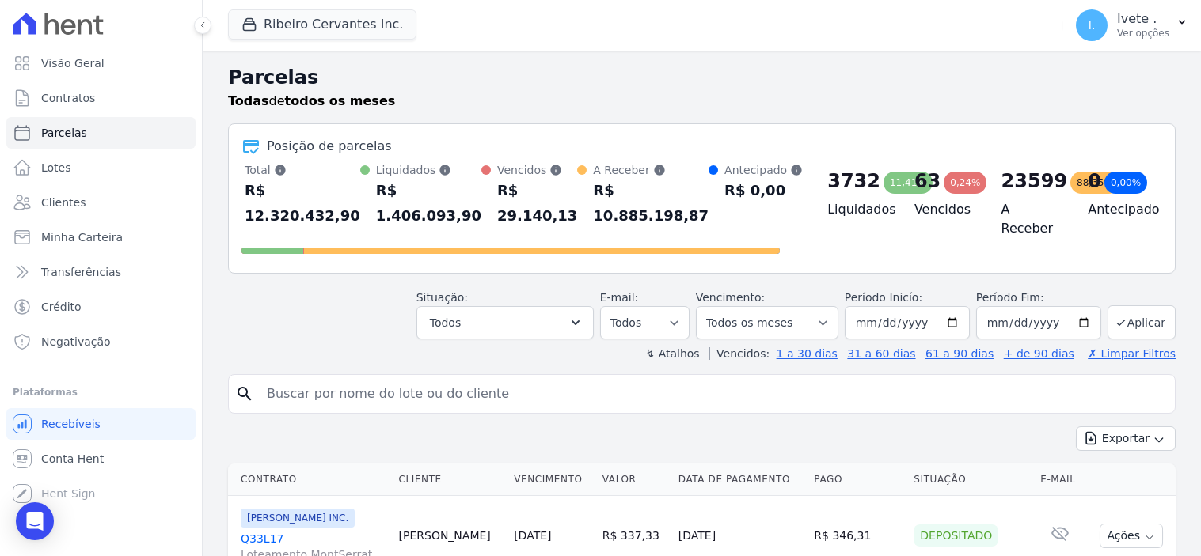
select select
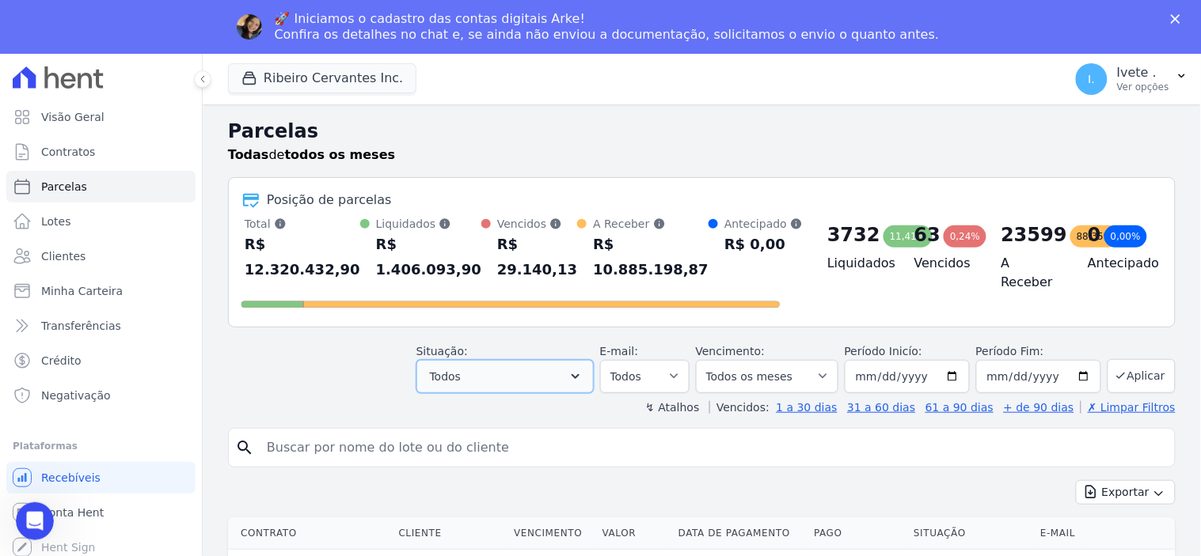
click at [583, 370] on icon "button" at bounding box center [576, 377] width 16 height 16
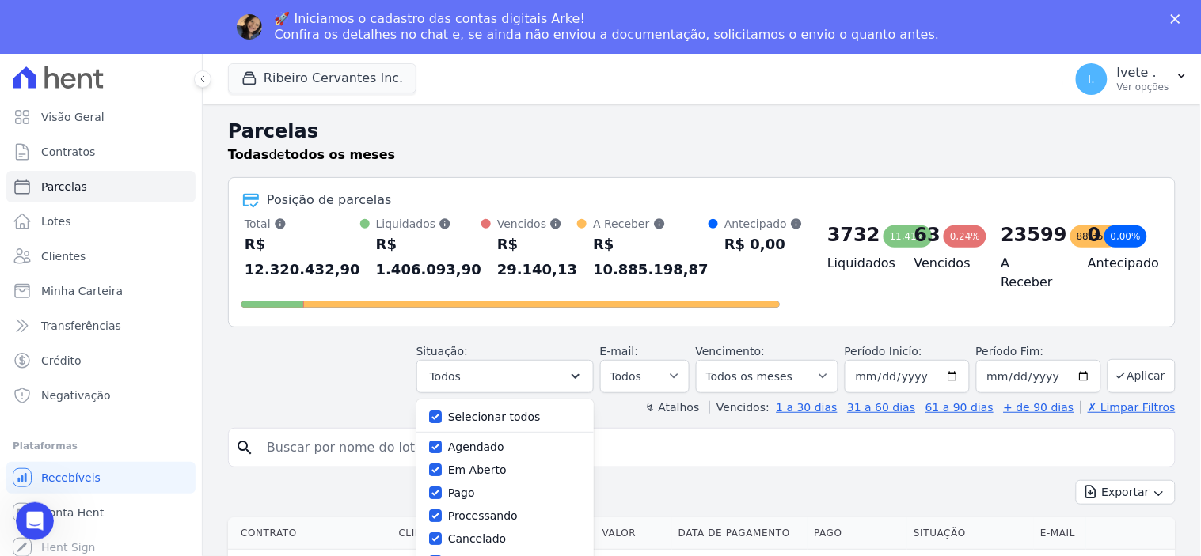
click at [454, 410] on div "Selecionar todos" at bounding box center [505, 417] width 152 height 23
click at [442, 412] on input "Selecionar todos" at bounding box center [435, 417] width 13 height 13
checkbox input "false"
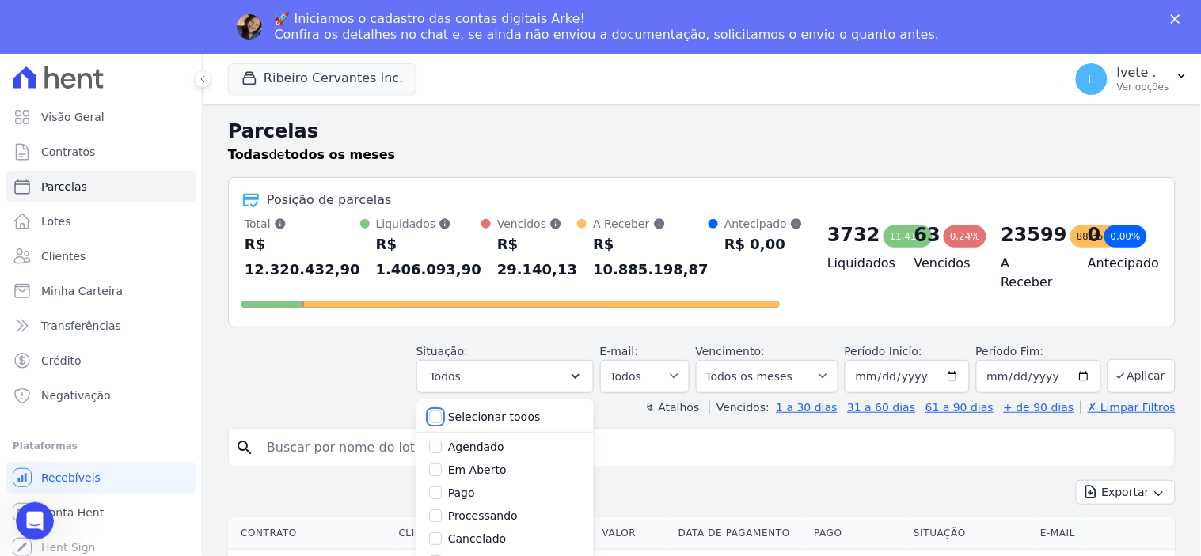
checkbox input "false"
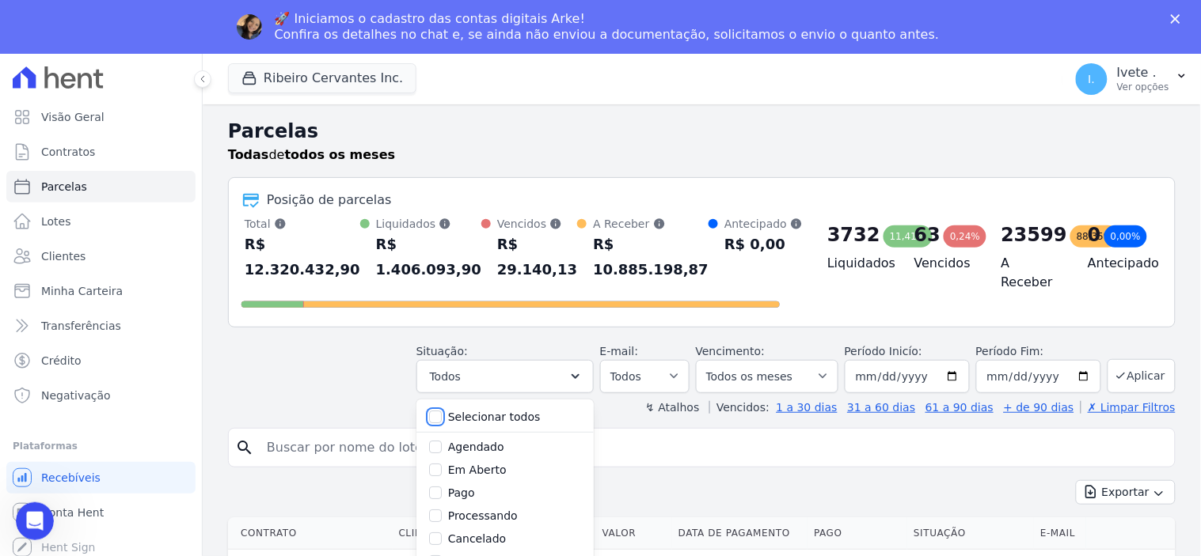
checkbox input "false"
click at [441, 473] on input "Vencido" at bounding box center [435, 474] width 13 height 13
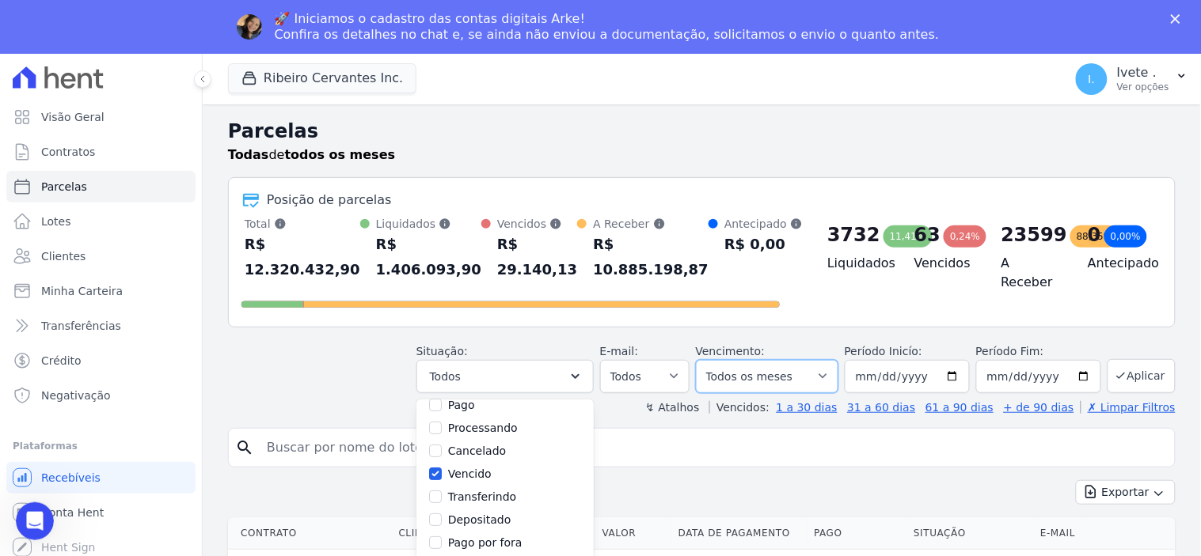
click at [825, 369] on select "Filtrar por período ──────── Todos os meses Maio/2021 Junho/2021 Julho/2021 Ago…" at bounding box center [767, 376] width 142 height 33
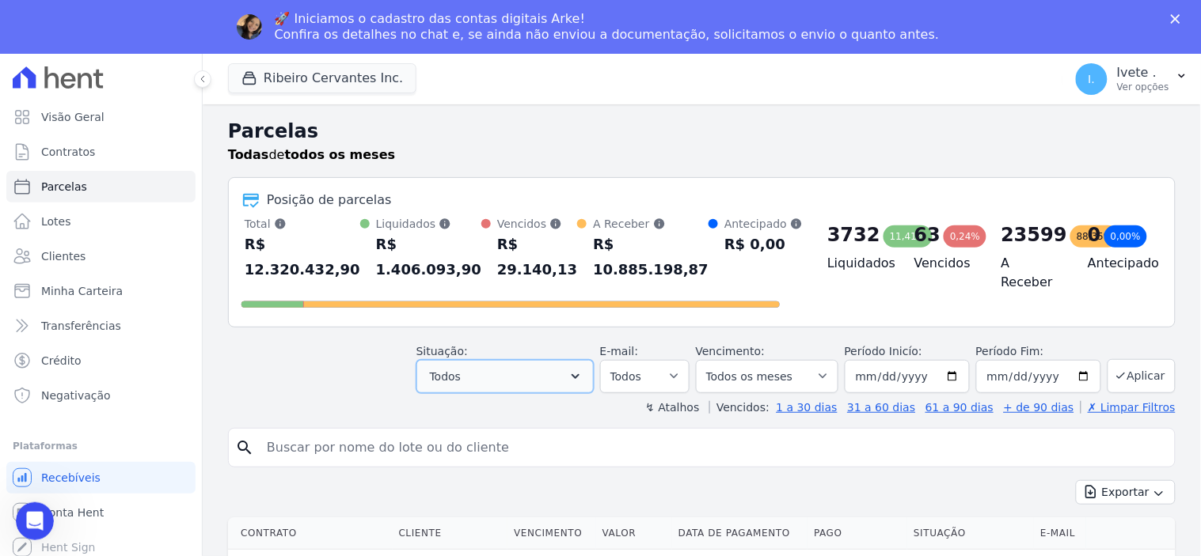
click at [583, 374] on icon "button" at bounding box center [576, 377] width 16 height 16
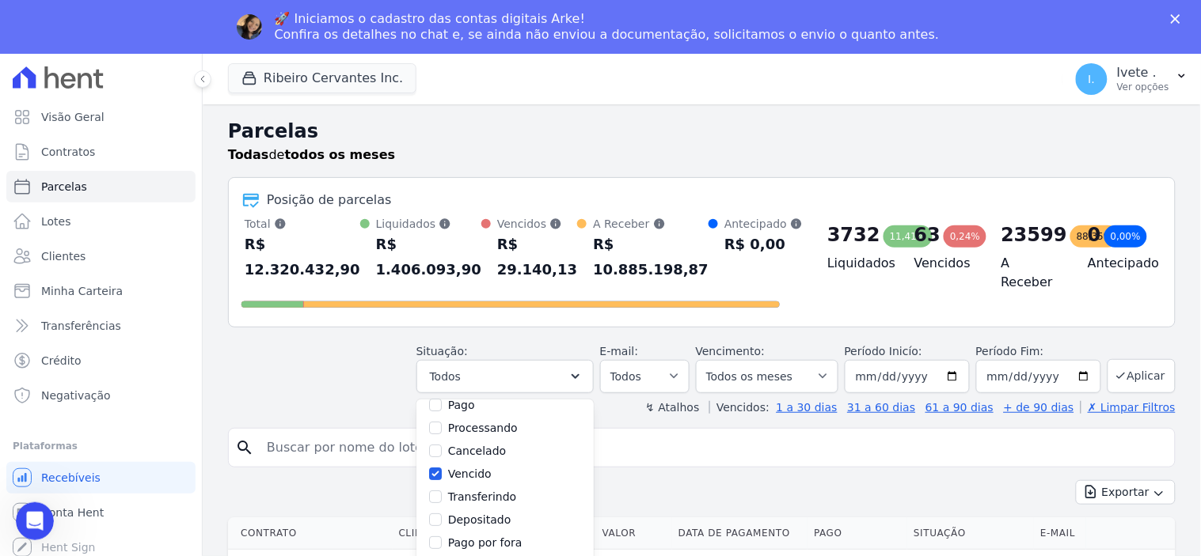
click at [477, 477] on label "Vencido" at bounding box center [470, 474] width 44 height 13
click at [442, 477] on input "Vencido" at bounding box center [435, 474] width 13 height 13
click at [442, 471] on input "Vencido" at bounding box center [435, 474] width 13 height 13
checkbox input "true"
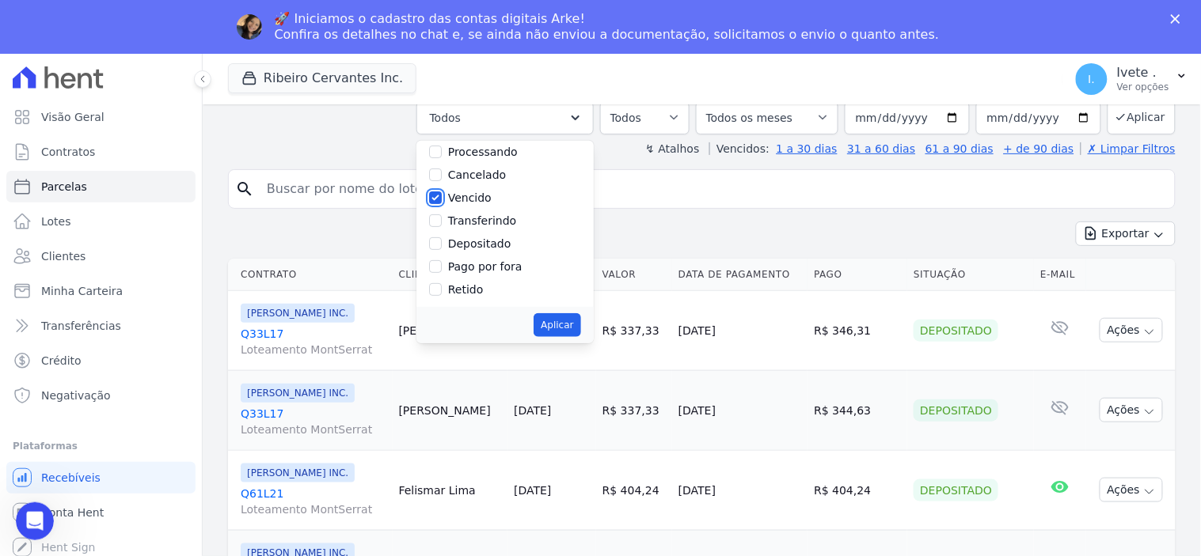
scroll to position [264, 0]
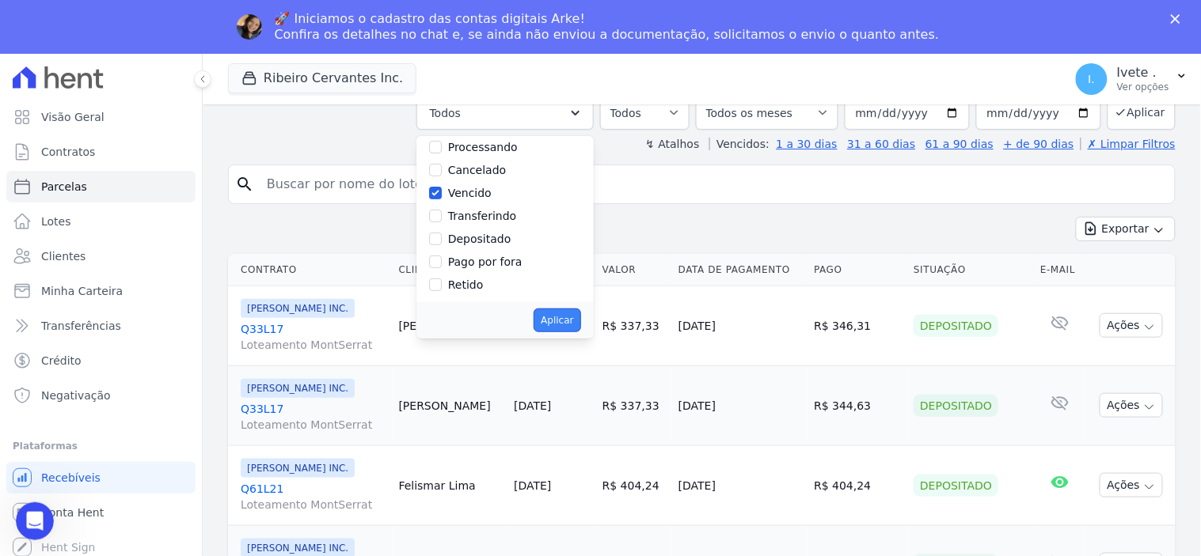
click at [570, 310] on button "Aplicar" at bounding box center [557, 321] width 47 height 24
select select "overdue"
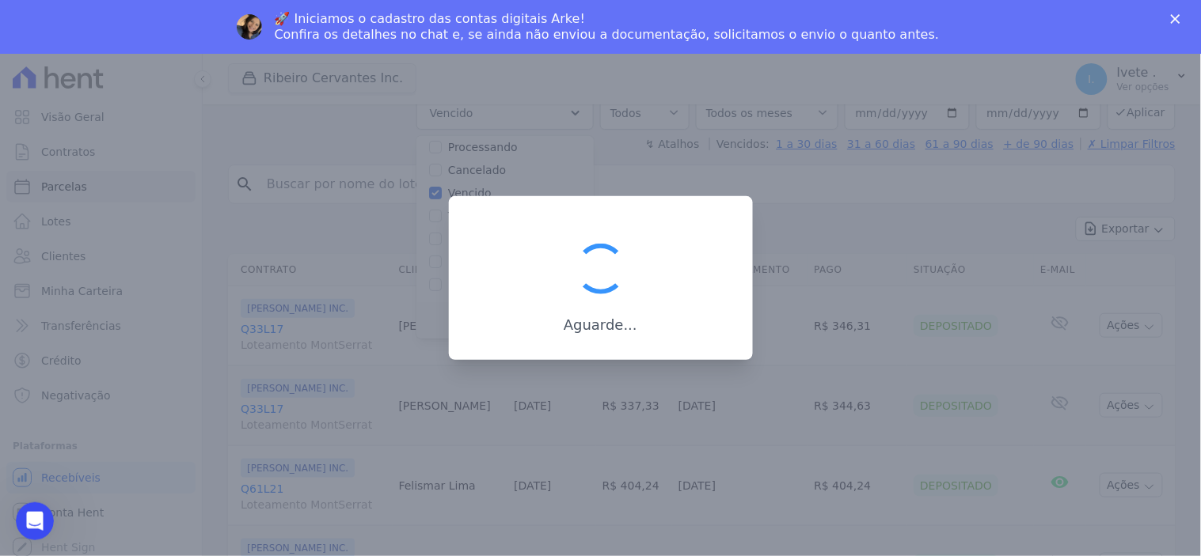
scroll to position [30, 0]
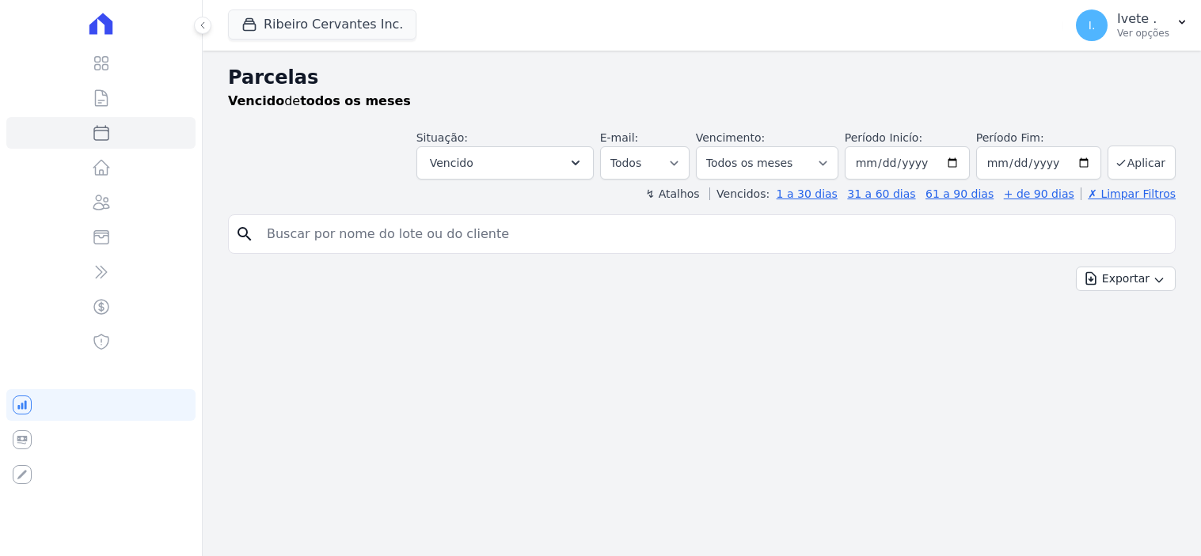
select select
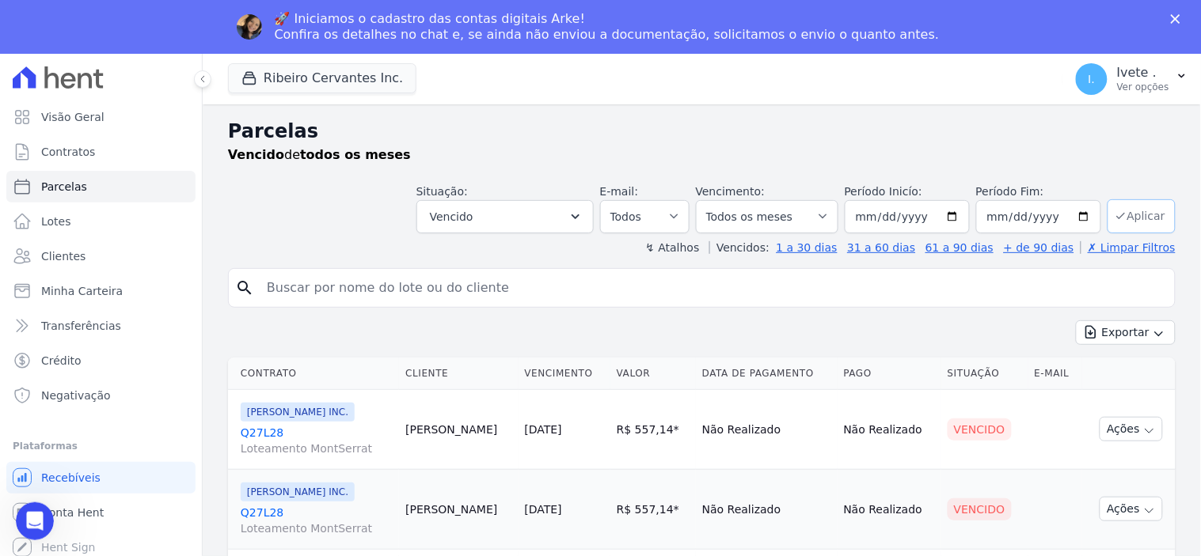
click at [1135, 215] on button "Aplicar" at bounding box center [1141, 216] width 68 height 34
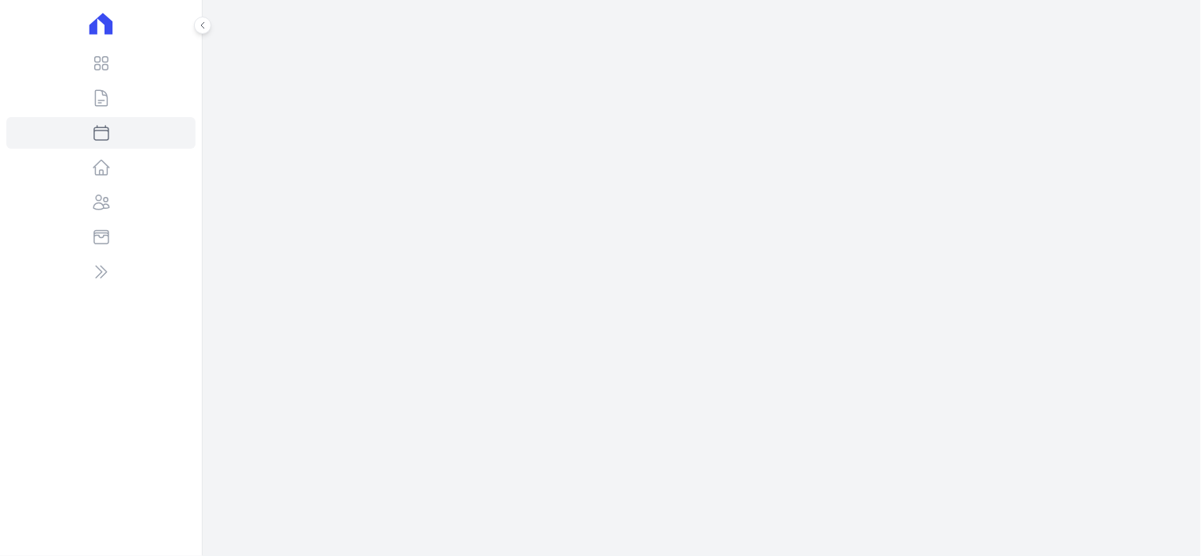
select select
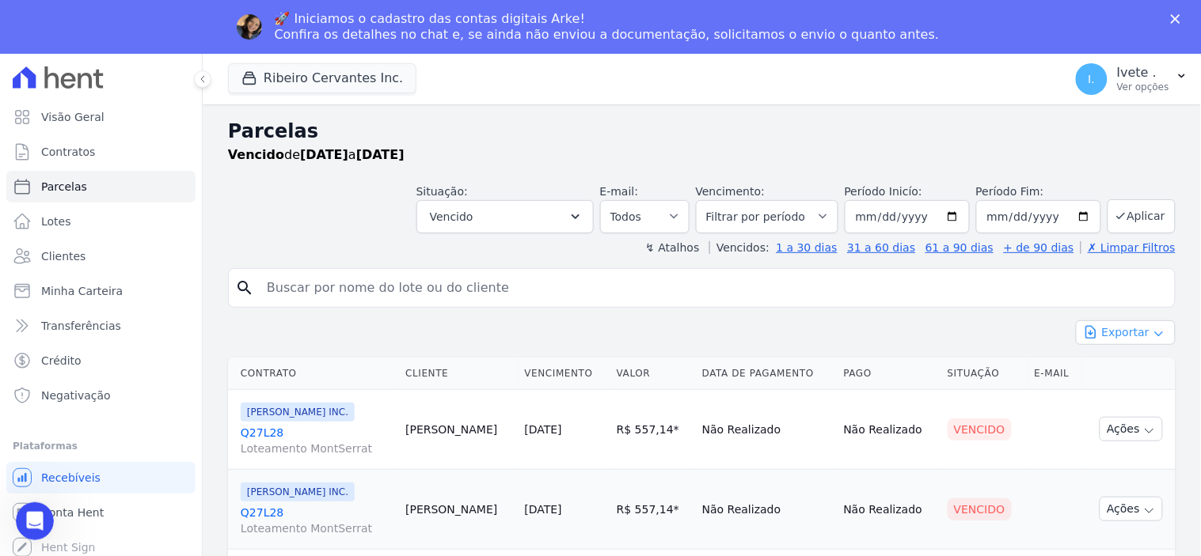
click at [1153, 329] on icon "button" at bounding box center [1159, 334] width 13 height 13
click at [1117, 367] on span "Exportar PDF" at bounding box center [1124, 371] width 83 height 16
click at [33, 518] on icon "Abertura do Messenger da Intercom" at bounding box center [32, 519] width 11 height 13
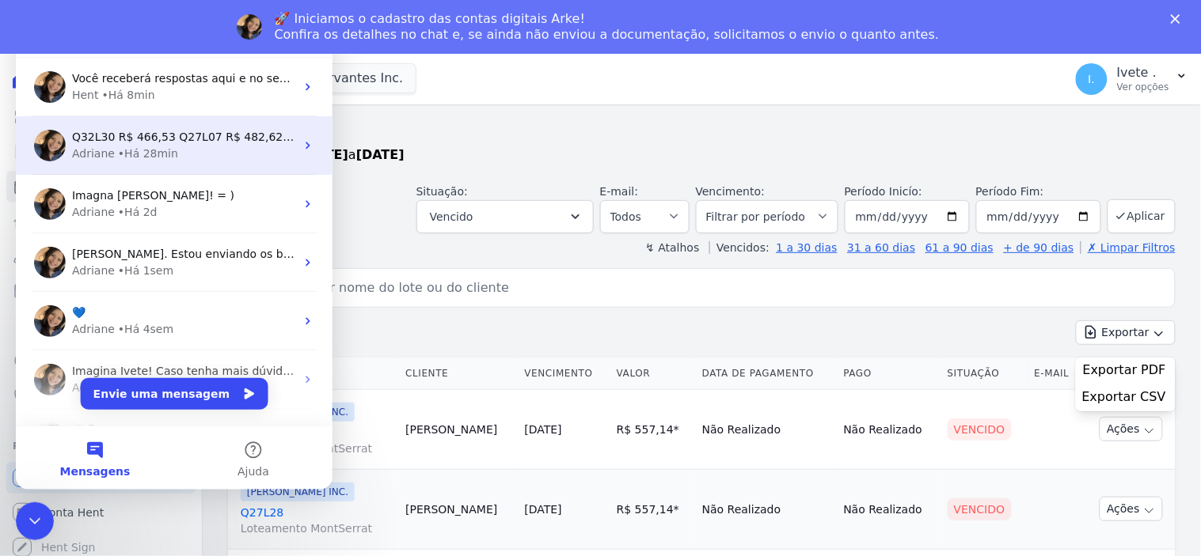
click at [187, 149] on div "Adriane • Há 28min" at bounding box center [182, 153] width 223 height 17
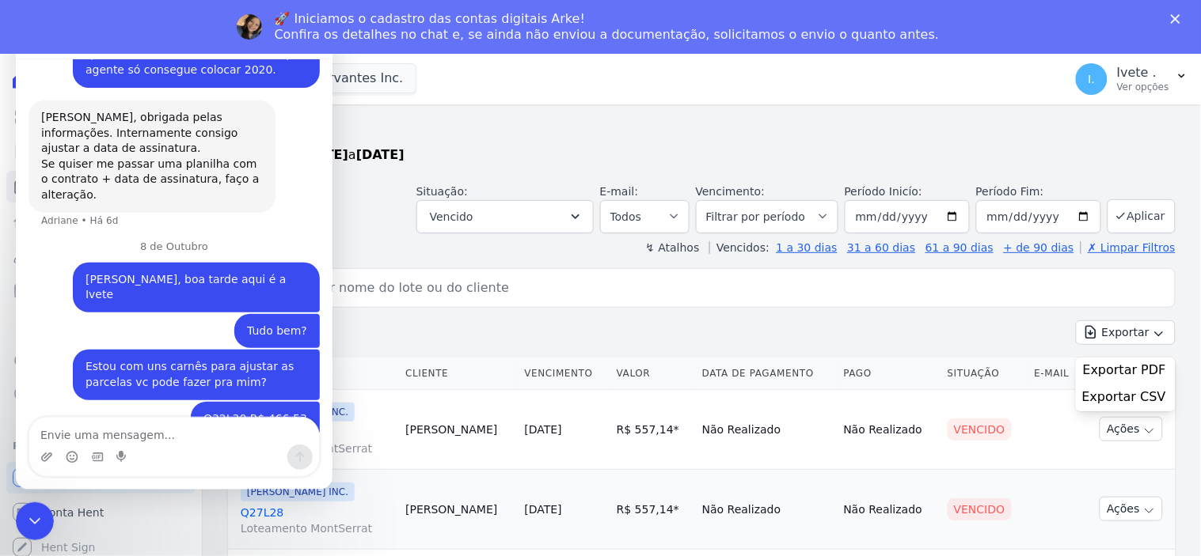
scroll to position [1027, 0]
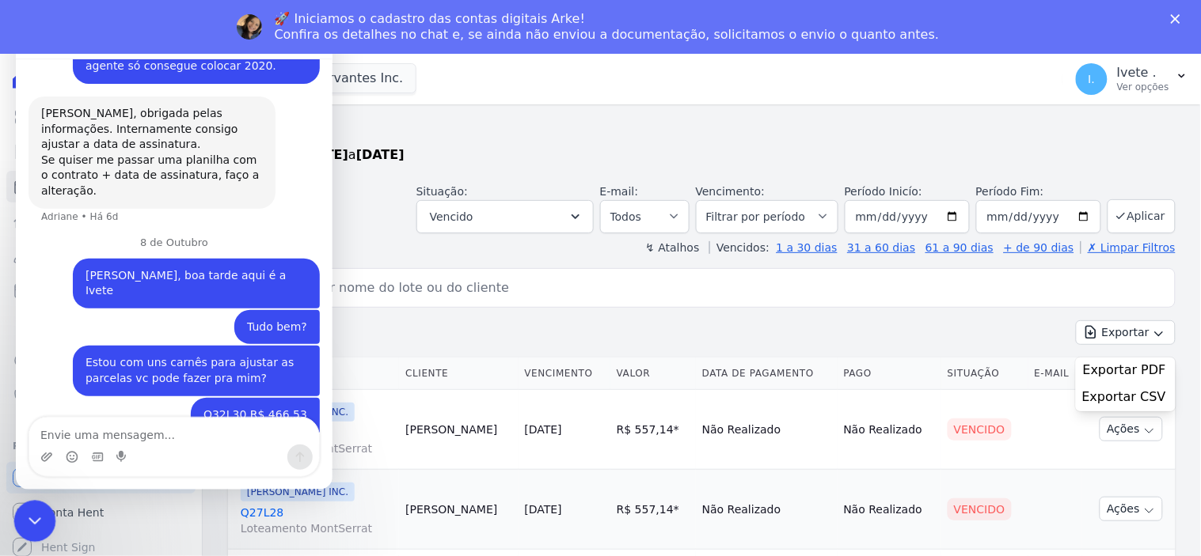
click at [27, 522] on icon "Encerramento do Messenger da Intercom" at bounding box center [32, 519] width 19 height 19
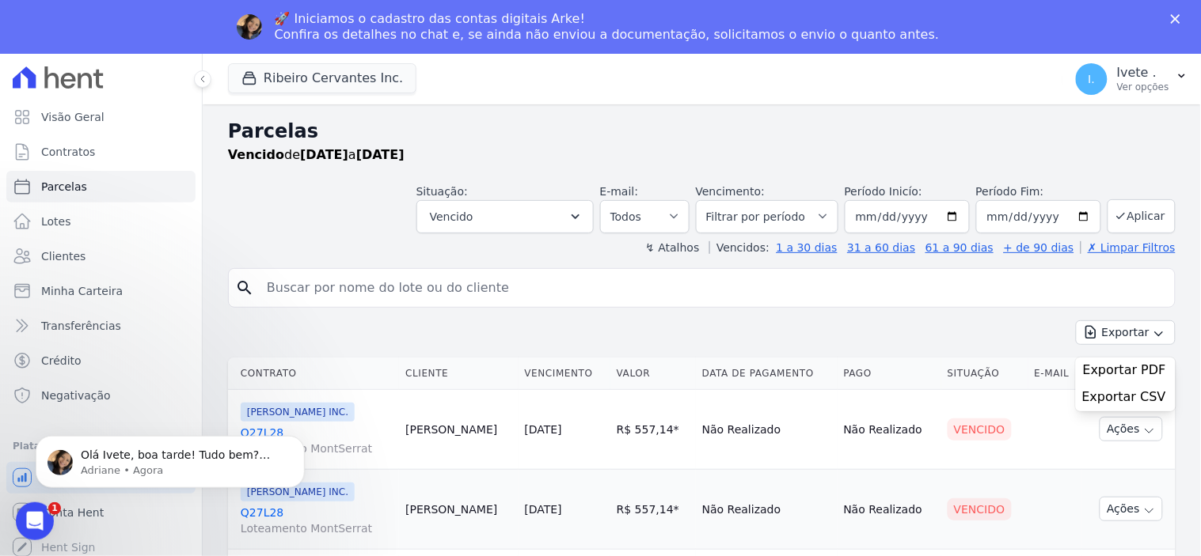
scroll to position [1137, 0]
click at [144, 452] on span "Olá Ivete, boa tarde! Tudo bem? Ivete vou providenciar o ajuste e ja confirmo p…" at bounding box center [179, 470] width 196 height 44
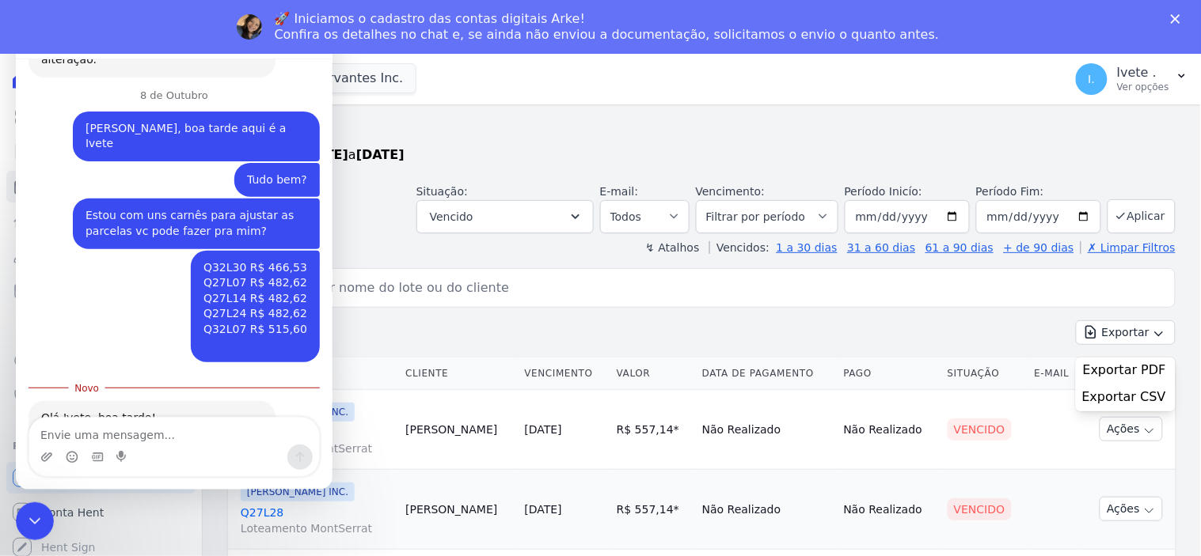
scroll to position [1164, 0]
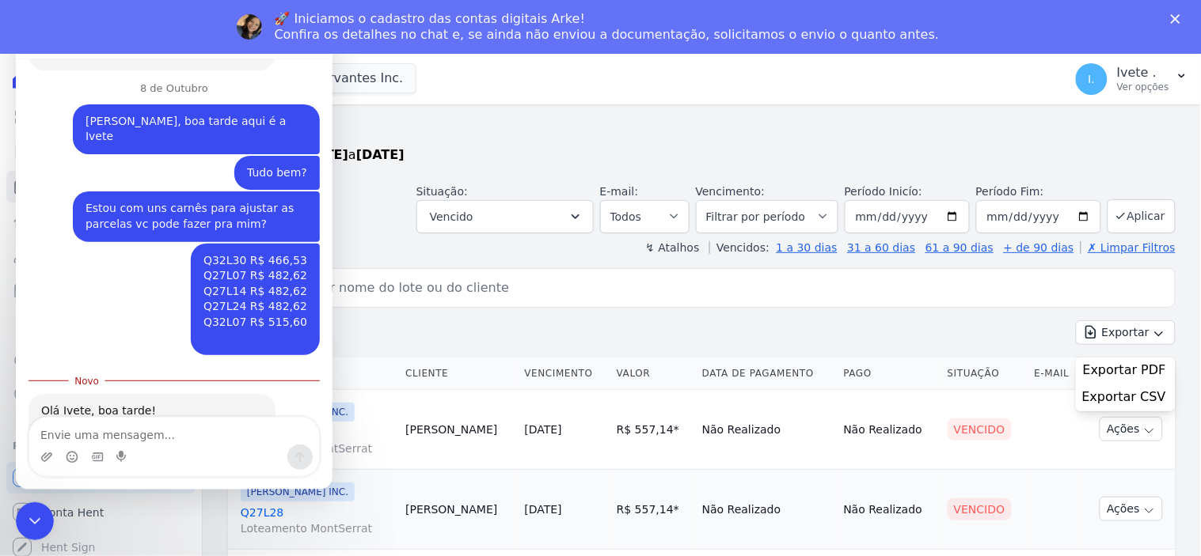
click at [75, 420] on textarea "Envie uma mensagem..." at bounding box center [173, 430] width 290 height 27
type textarea "Estou bem e vc?"
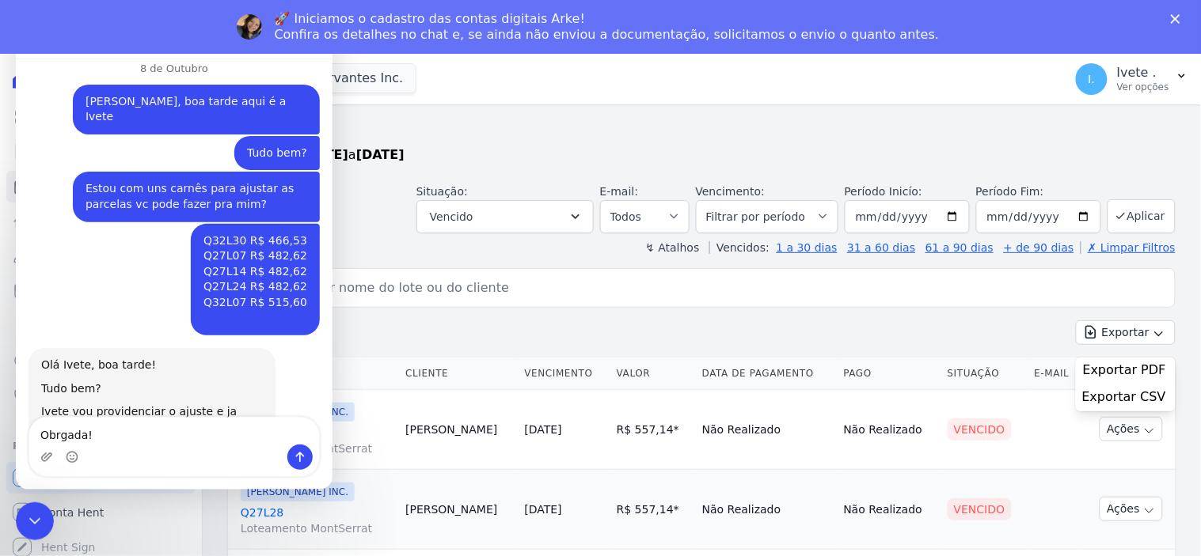
click at [57, 433] on textarea "Obrgada!" at bounding box center [173, 430] width 290 height 27
type textarea "Obrigada!"
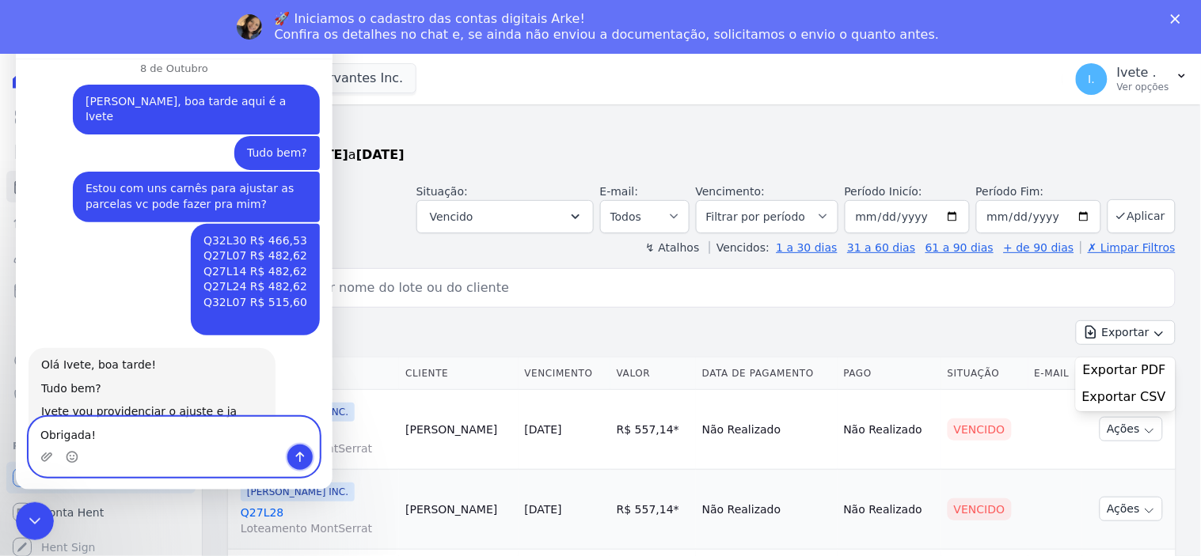
click at [306, 446] on button "Enviar uma mensagem" at bounding box center [299, 456] width 25 height 25
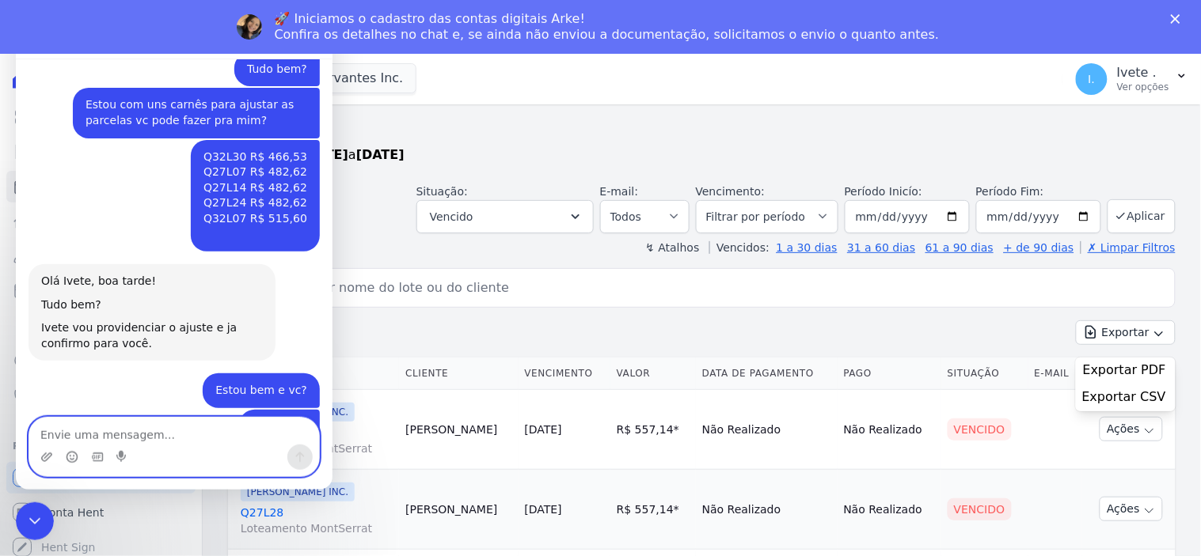
scroll to position [1268, 0]
click at [52, 435] on textarea "Envie uma mensagem..." at bounding box center [173, 430] width 290 height 27
type textarea "Obrigada minha anja!!"
click at [298, 458] on icon "Enviar uma mensagem" at bounding box center [299, 456] width 13 height 13
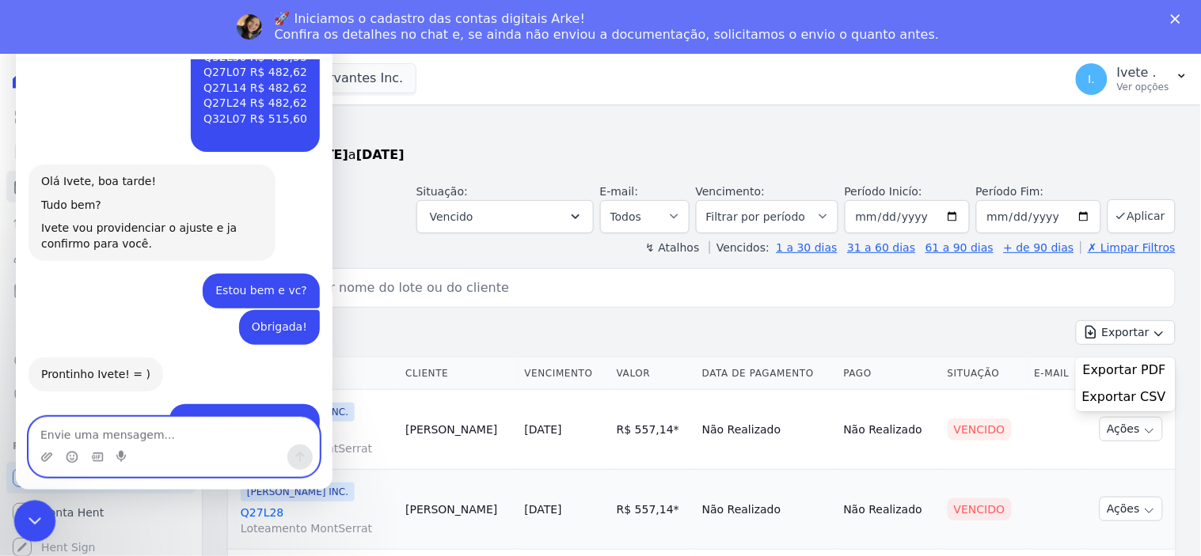
scroll to position [1362, 0]
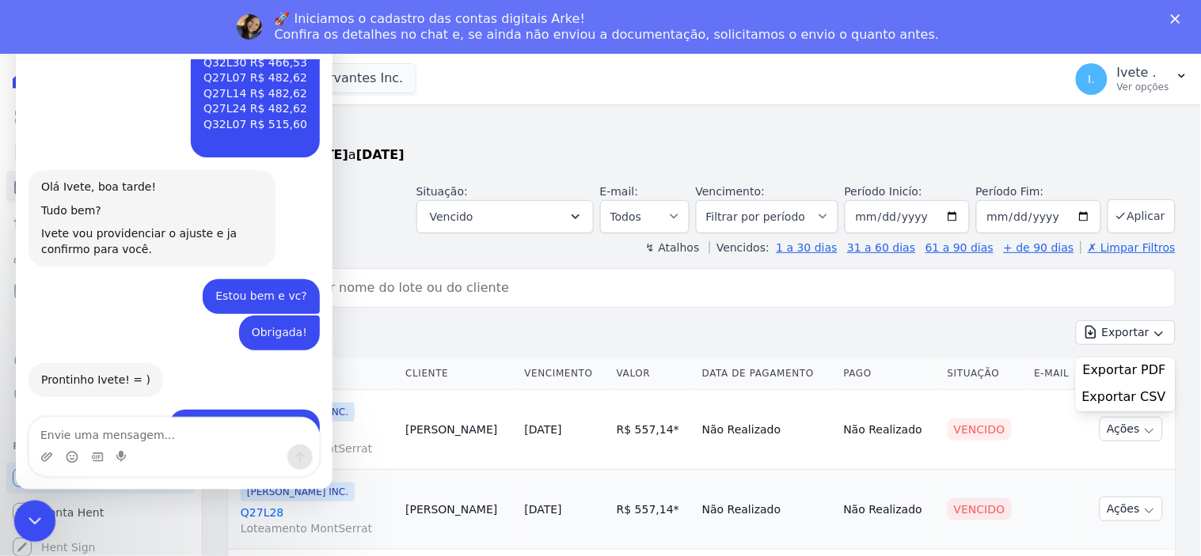
click at [39, 522] on icon "Encerramento do Messenger da Intercom" at bounding box center [32, 519] width 19 height 19
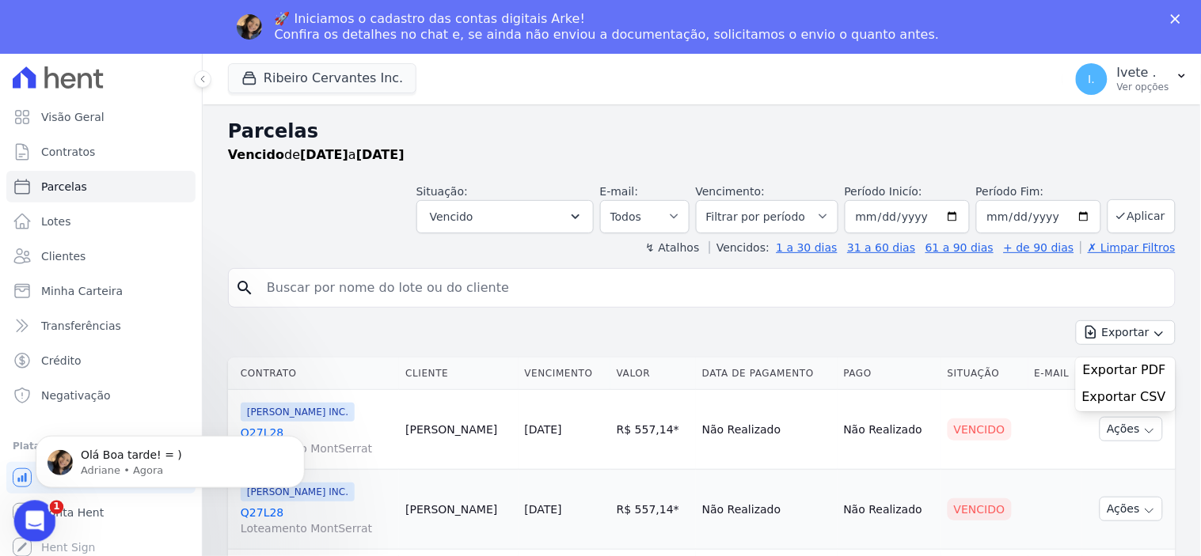
scroll to position [0, 0]
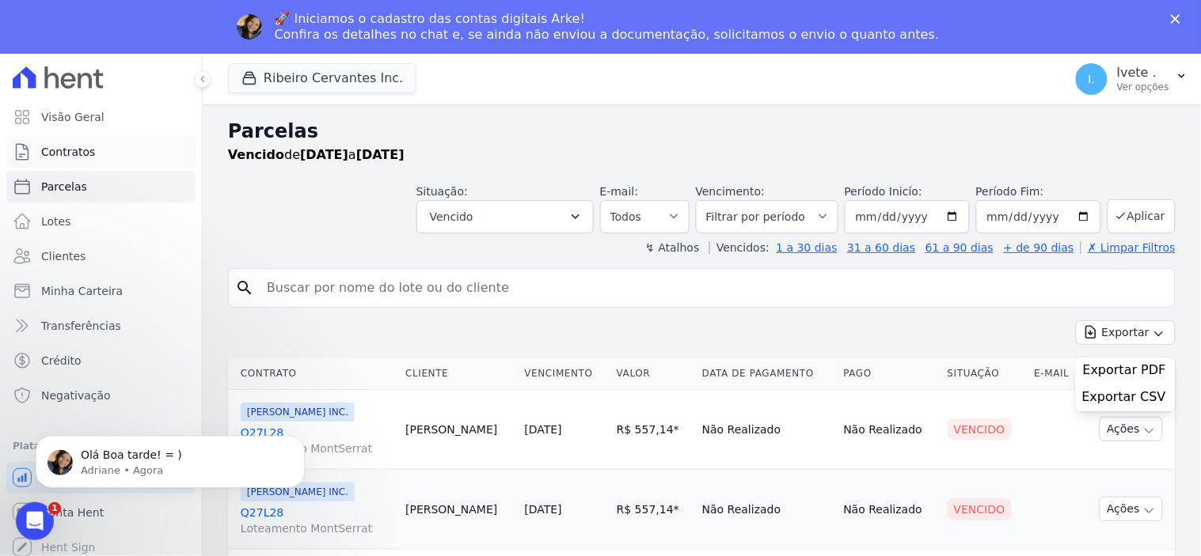
click at [70, 152] on span "Contratos" at bounding box center [68, 152] width 54 height 16
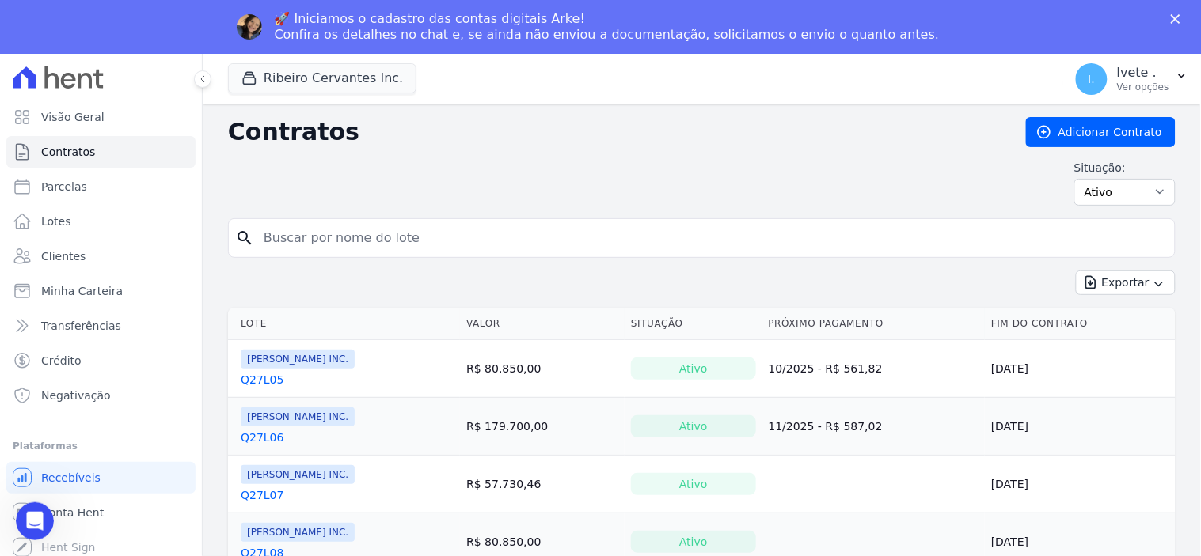
click at [294, 236] on input "search" at bounding box center [711, 238] width 914 height 32
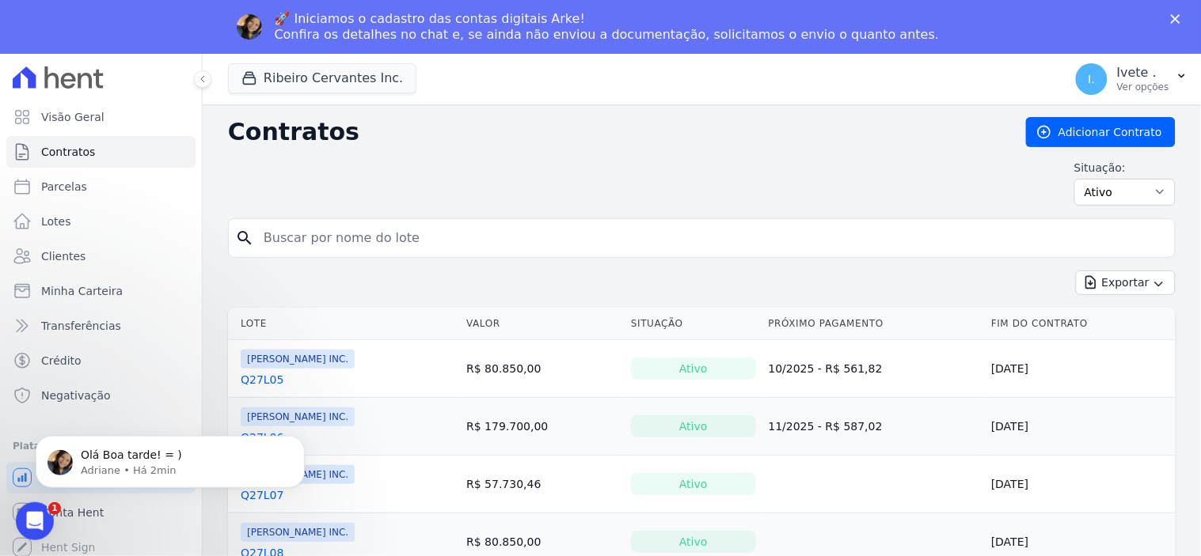
drag, startPoint x: 116, startPoint y: 555, endPoint x: 116, endPoint y: 539, distance: 15.8
click at [116, 494] on body "Olá Boa tarde! = ) Adriane • Há 2min" at bounding box center [170, 457] width 304 height 98
click at [120, 481] on div "Olá Boa tarde! = ) Adriane • Há 2min" at bounding box center [170, 461] width 269 height 52
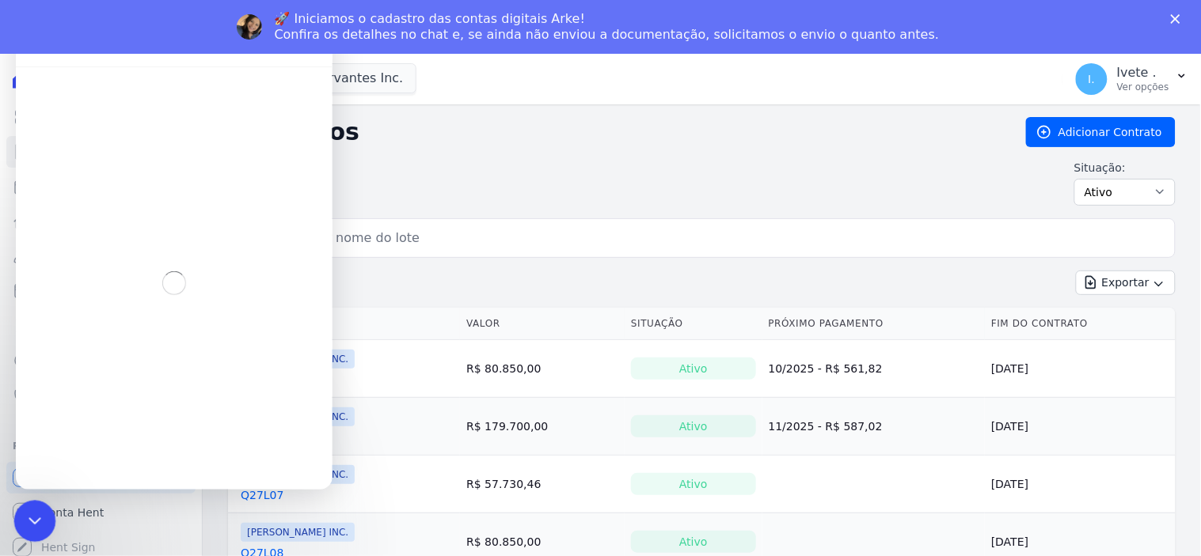
click at [29, 522] on icon "Encerramento do Messenger da Intercom" at bounding box center [32, 519] width 19 height 19
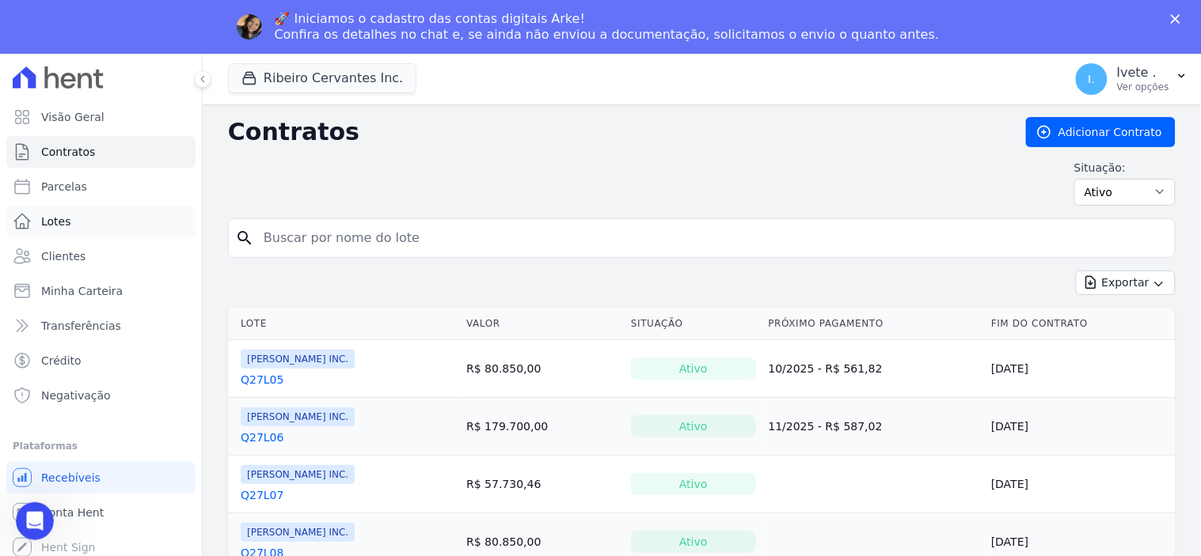
scroll to position [389, 0]
click at [91, 153] on link "Contratos" at bounding box center [100, 152] width 189 height 32
click at [296, 244] on input "search" at bounding box center [711, 238] width 914 height 32
type input "q27l07"
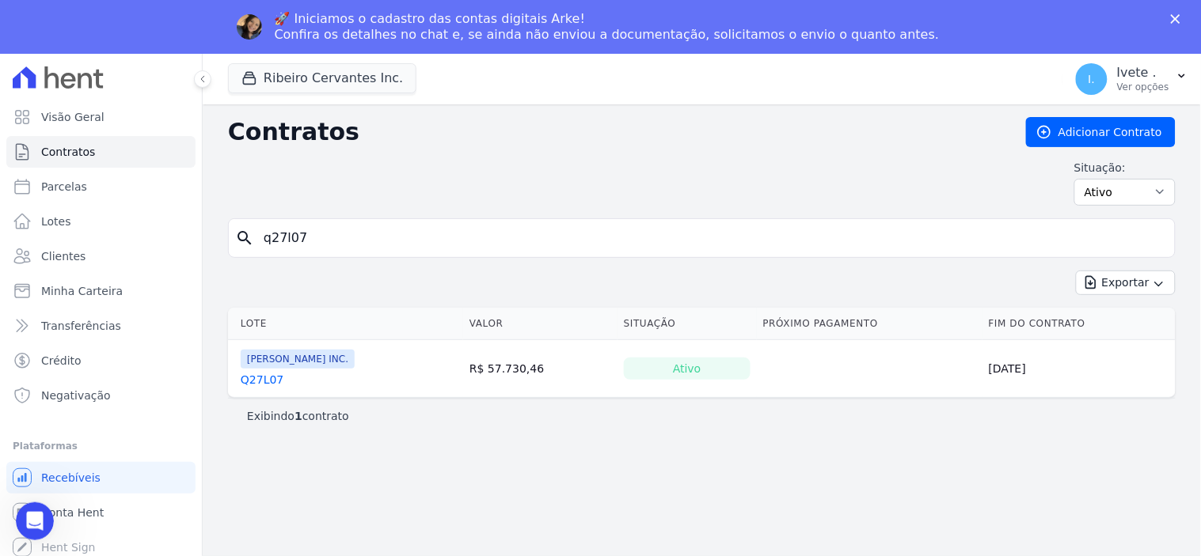
click at [268, 382] on link "Q27L07" at bounding box center [262, 380] width 43 height 16
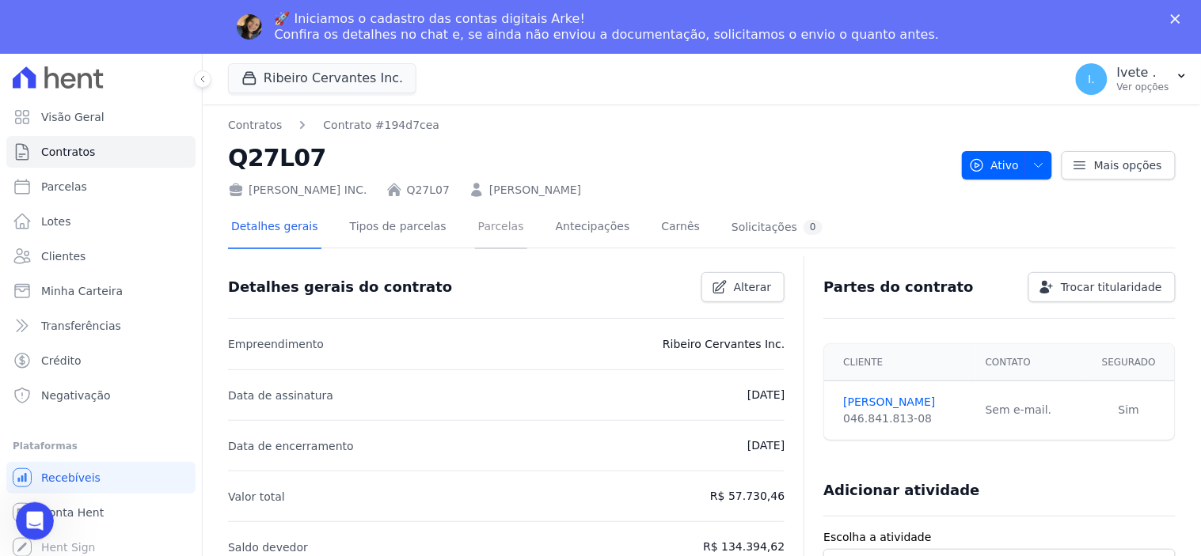
click at [475, 222] on link "Parcelas" at bounding box center [501, 228] width 52 height 42
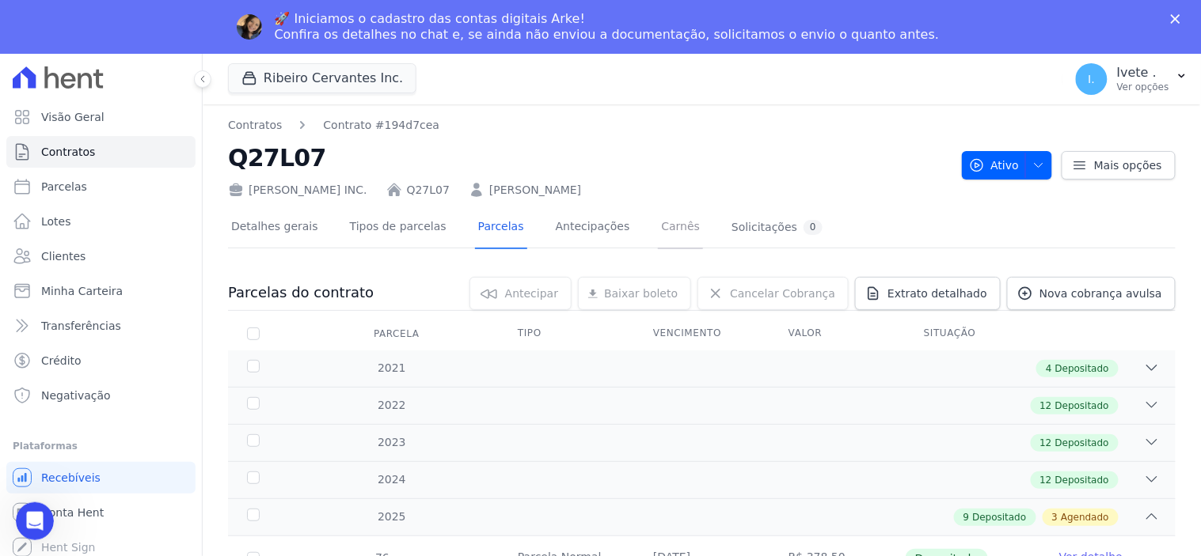
click at [658, 228] on link "Carnês" at bounding box center [680, 228] width 45 height 42
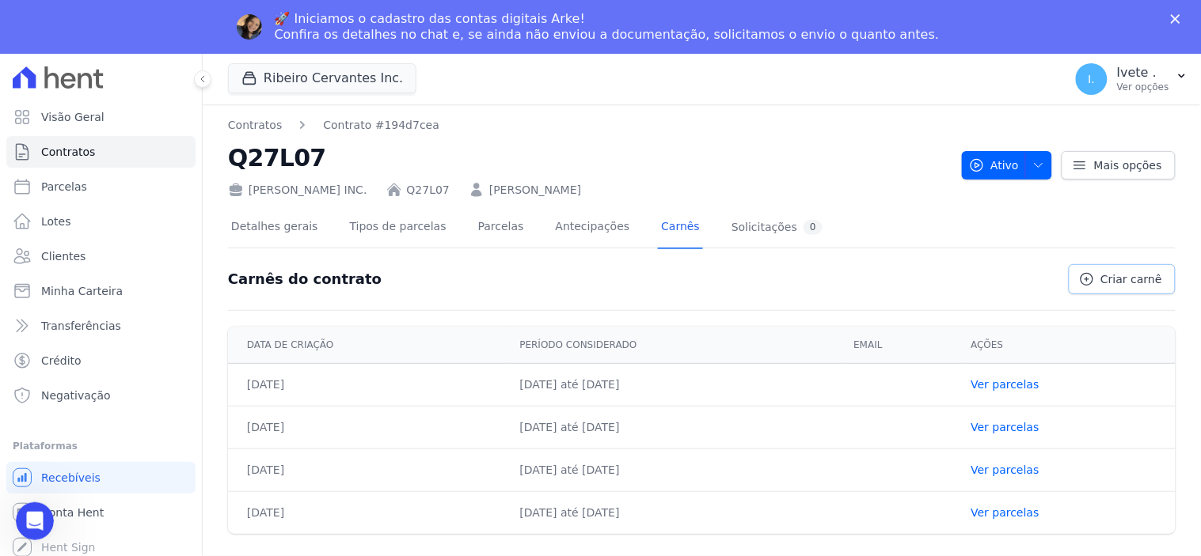
click at [1136, 280] on span "Criar carnê" at bounding box center [1131, 280] width 61 height 16
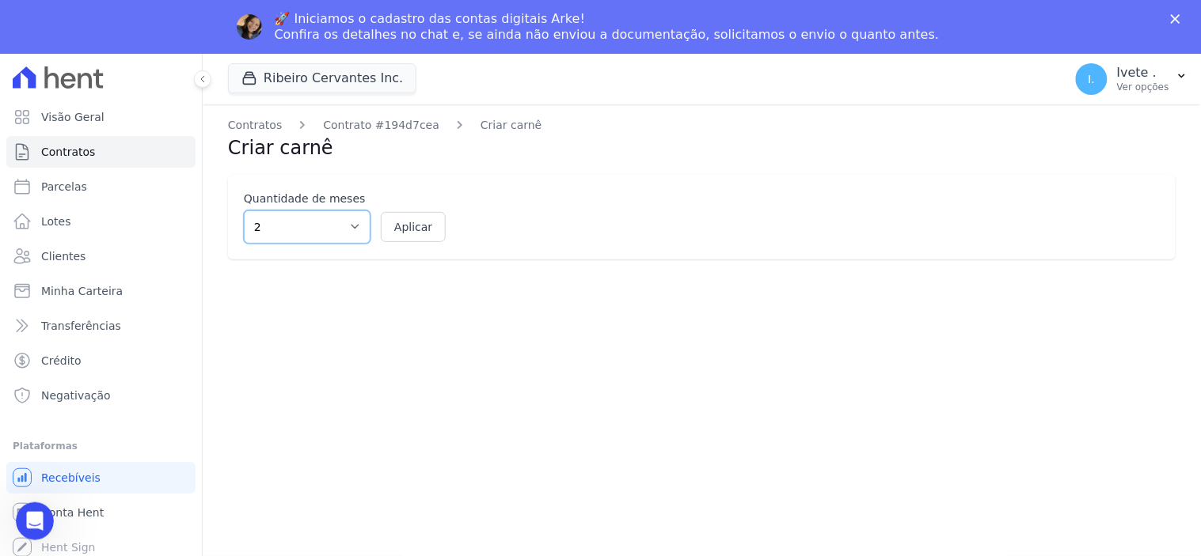
click at [352, 223] on select "2 3 4 5 6 7 8 9 10 11 12" at bounding box center [307, 227] width 127 height 33
select select "12"
click at [244, 211] on select "2 3 4 5 6 7 8 9 10 11 12" at bounding box center [307, 227] width 127 height 33
click at [427, 219] on button "Aplicar" at bounding box center [413, 227] width 65 height 30
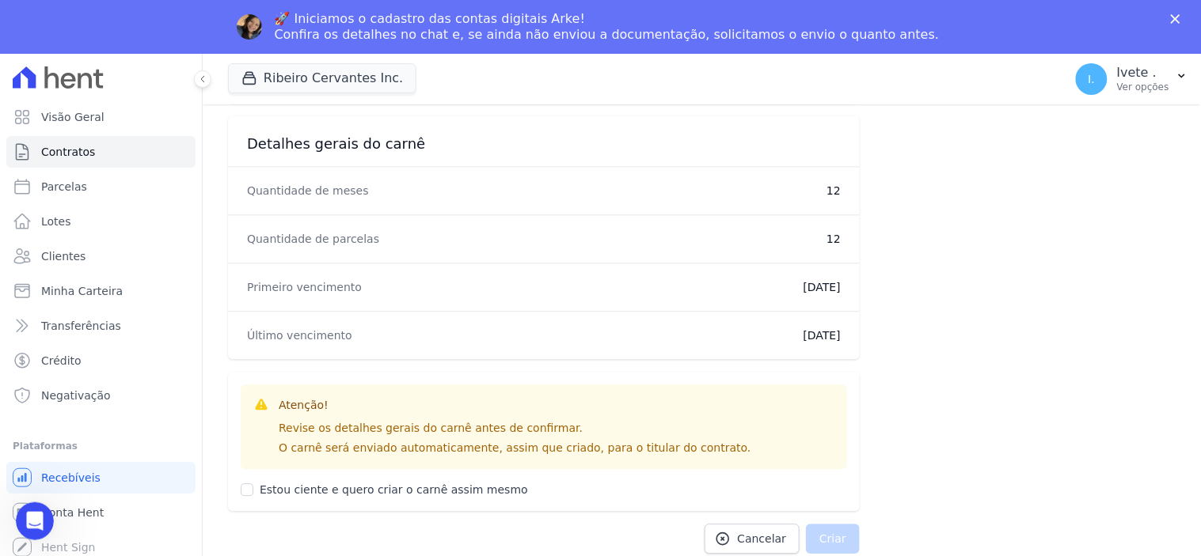
scroll to position [918, 0]
click at [250, 488] on input "Estou ciente e quero criar o carnê assim mesmo" at bounding box center [247, 489] width 13 height 13
checkbox input "true"
click at [845, 539] on button "Criar" at bounding box center [833, 538] width 54 height 30
click at [826, 539] on button "Criar" at bounding box center [833, 538] width 54 height 30
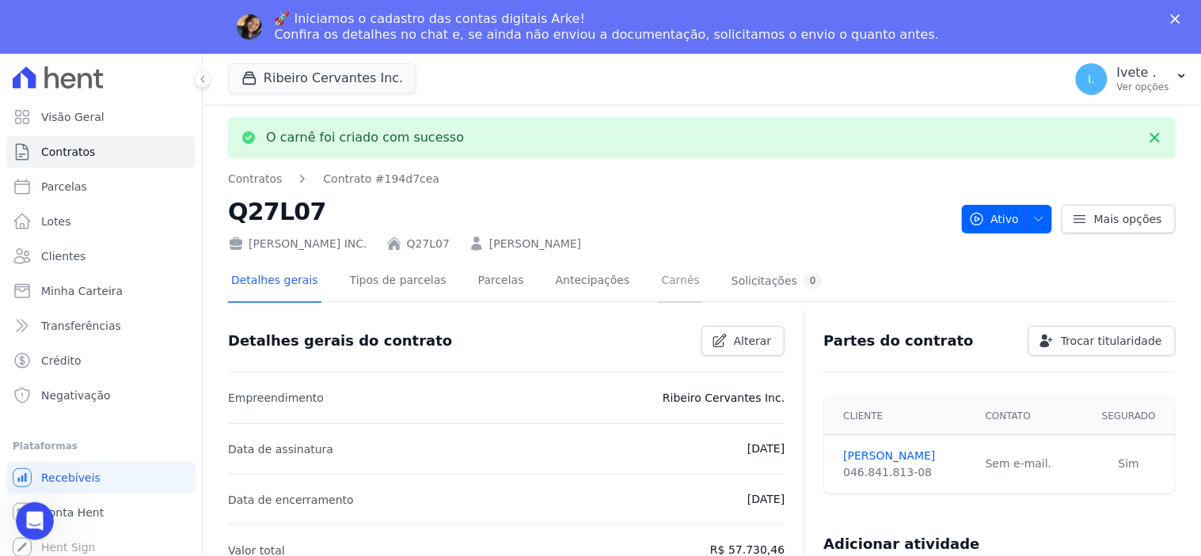
click at [658, 279] on link "Carnês" at bounding box center [680, 282] width 45 height 42
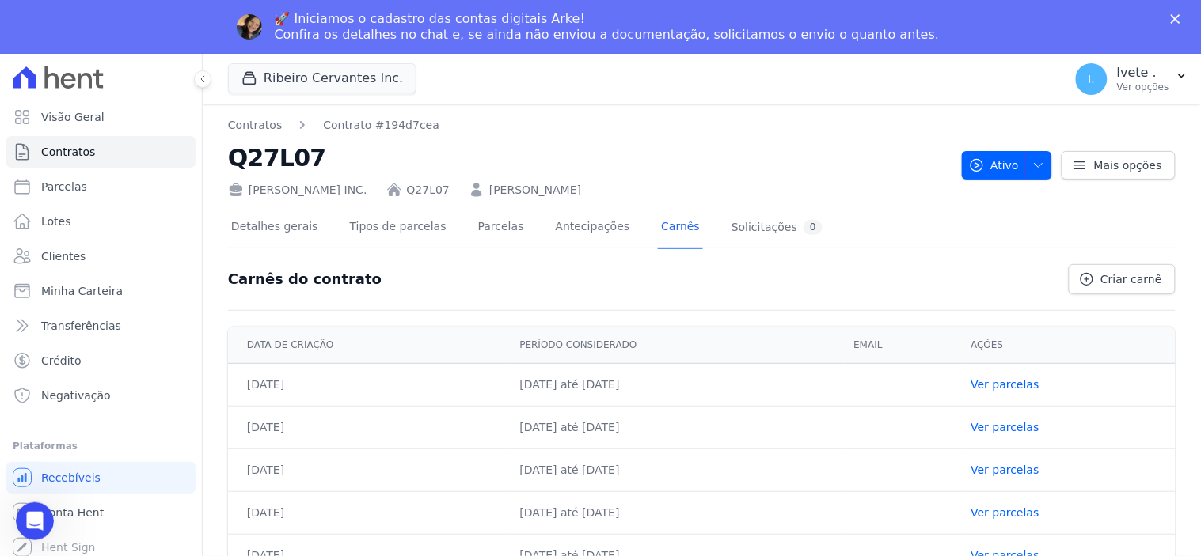
drag, startPoint x: 1196, startPoint y: 217, endPoint x: 1192, endPoint y: 297, distance: 80.0
click at [1192, 297] on div "Contratos Contrato #194d7cea Q27L07 Ribeiro Cervantes INC. Q27L07 Nathalia Coel…" at bounding box center [702, 357] width 998 height 506
click at [835, 342] on th "Período considerado" at bounding box center [678, 345] width 334 height 37
click at [1138, 412] on td "Ver parcelas" at bounding box center [1069, 427] width 214 height 43
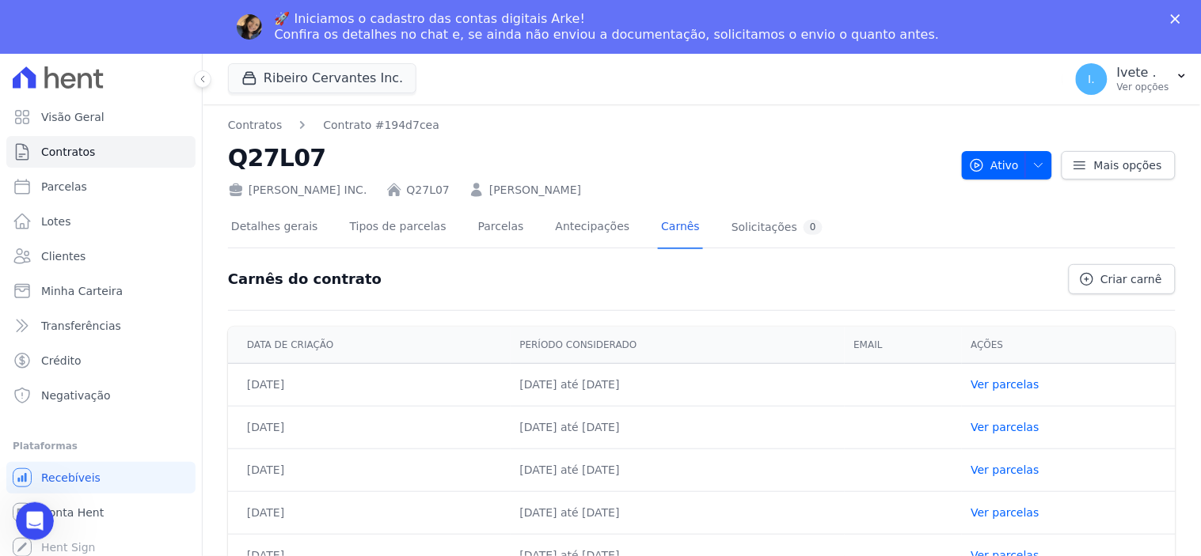
click at [610, 549] on td "25/10/2025 até 30/09/2026" at bounding box center [678, 555] width 334 height 43
click at [1016, 552] on link "Ver parcelas" at bounding box center [1005, 555] width 68 height 13
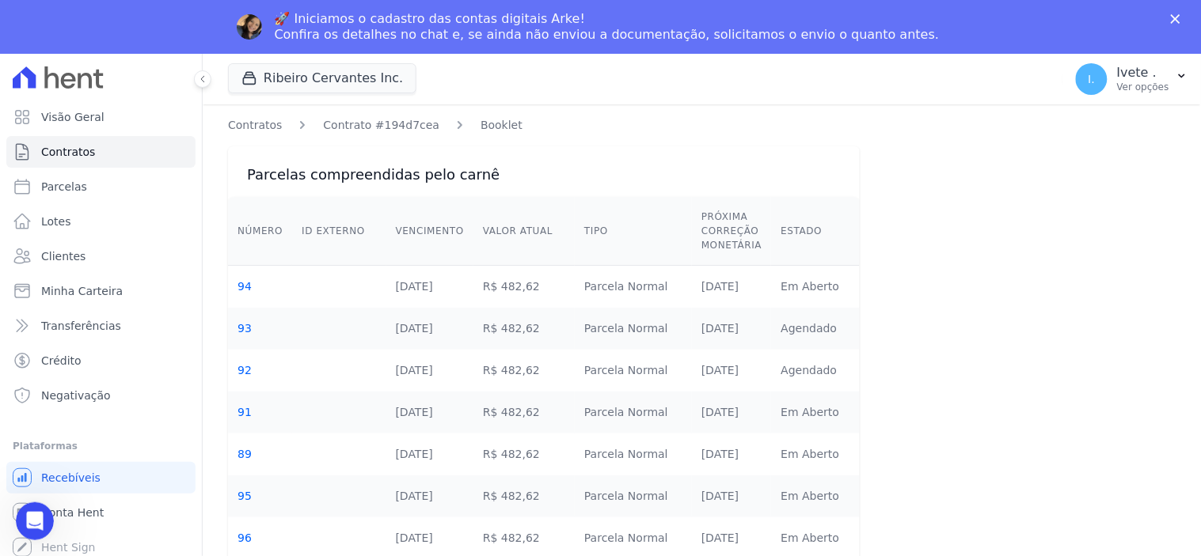
scroll to position [243, 0]
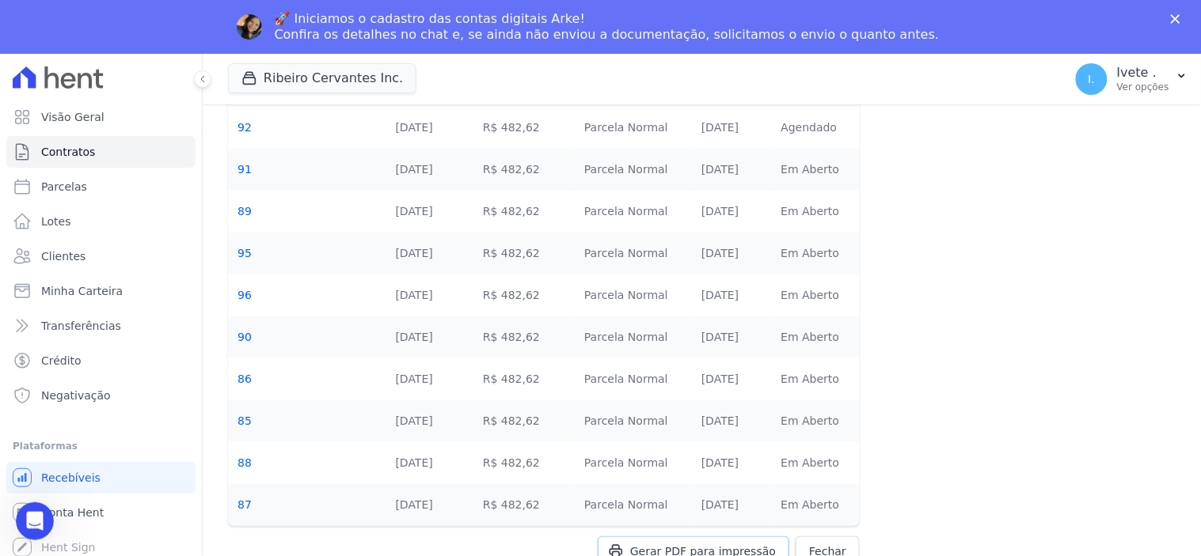
click at [699, 548] on span "Gerar PDF para impressão" at bounding box center [703, 552] width 146 height 16
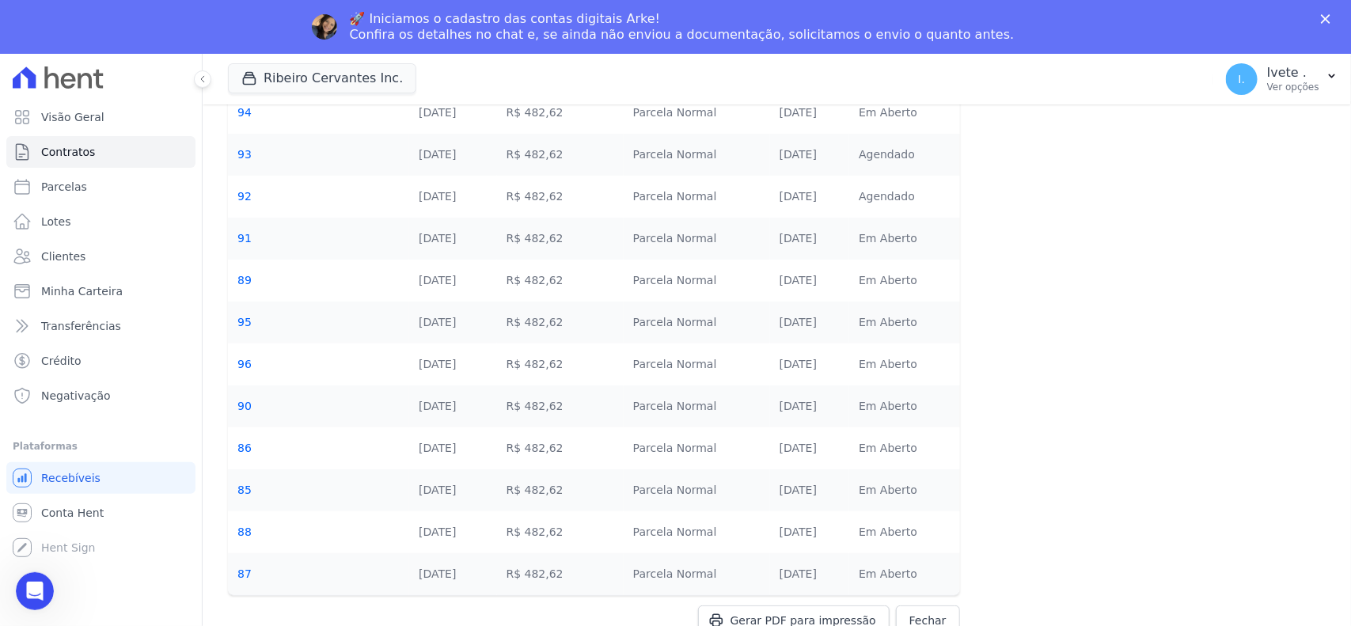
click at [833, 556] on div "Gerar PDF para impressão Fechar" at bounding box center [594, 637] width 732 height 62
click at [31, 556] on icon "Abertura do Messenger da Intercom" at bounding box center [33, 589] width 26 height 26
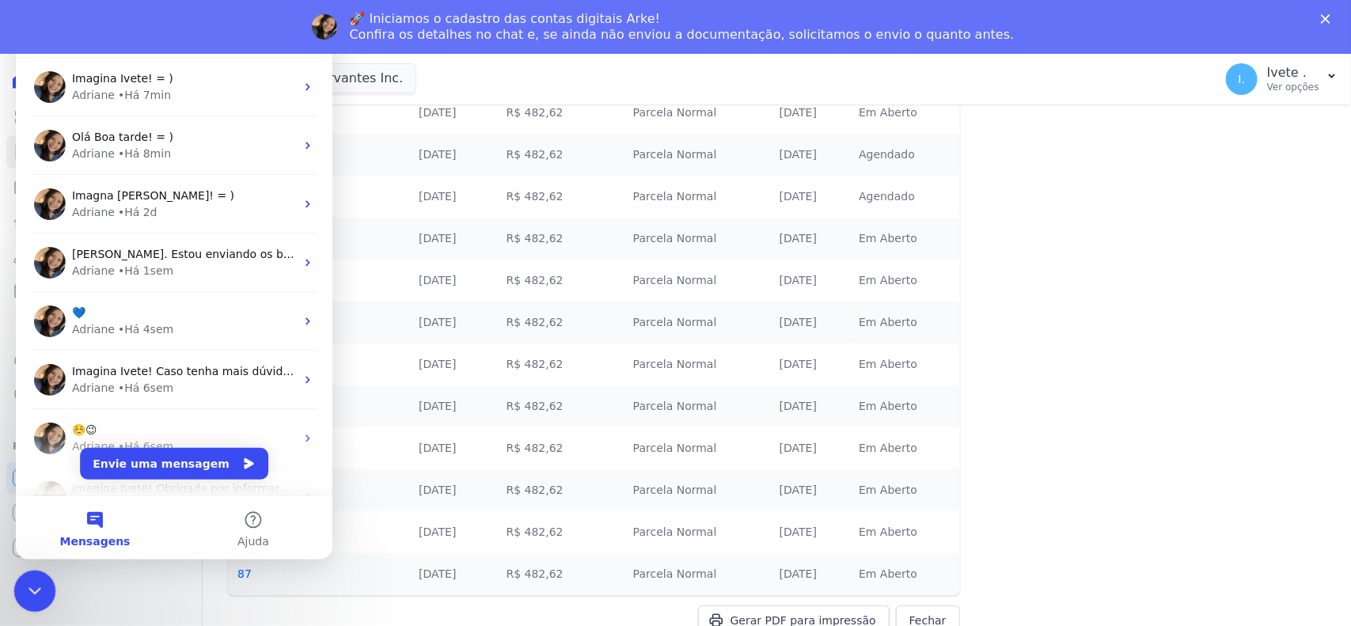
scroll to position [0, 0]
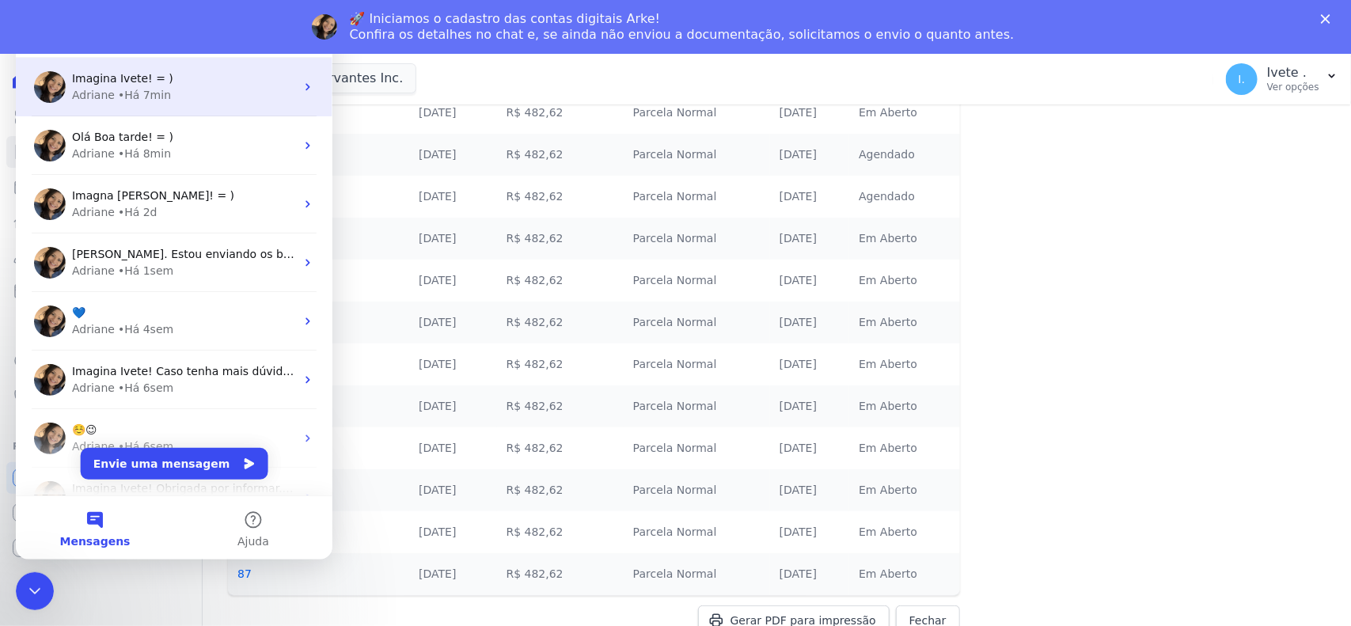
click at [137, 81] on span "Imagina Ivete! = )" at bounding box center [122, 78] width 101 height 13
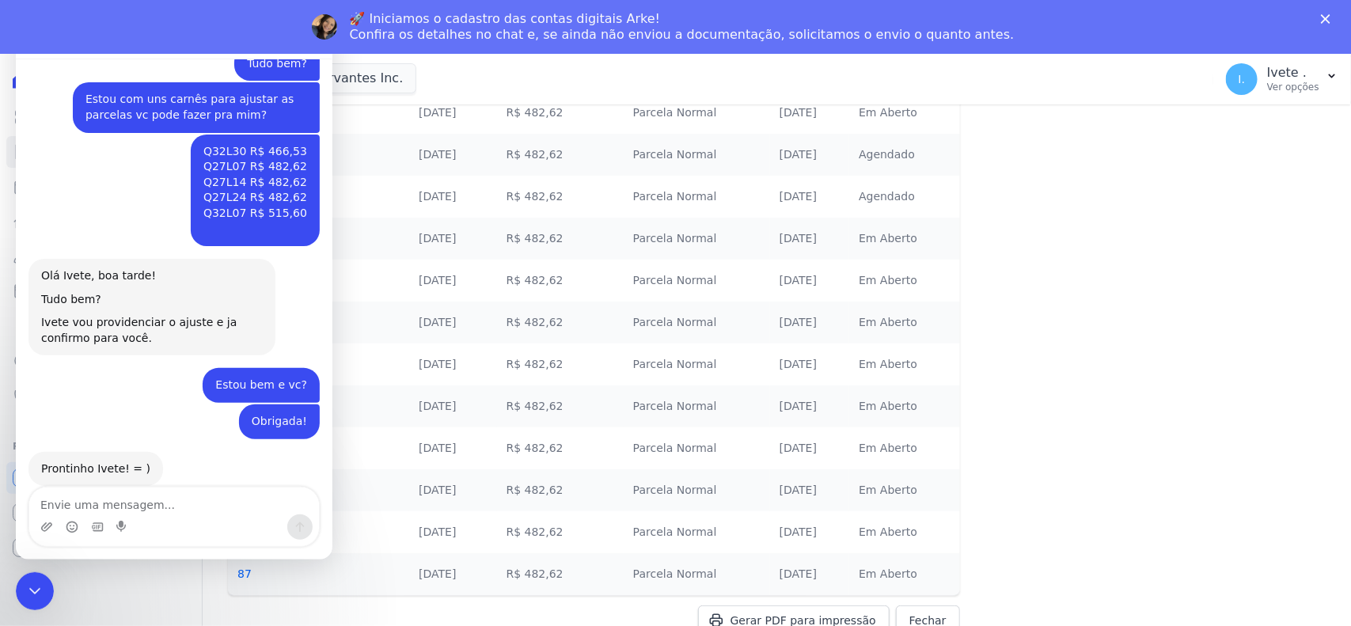
scroll to position [1292, 0]
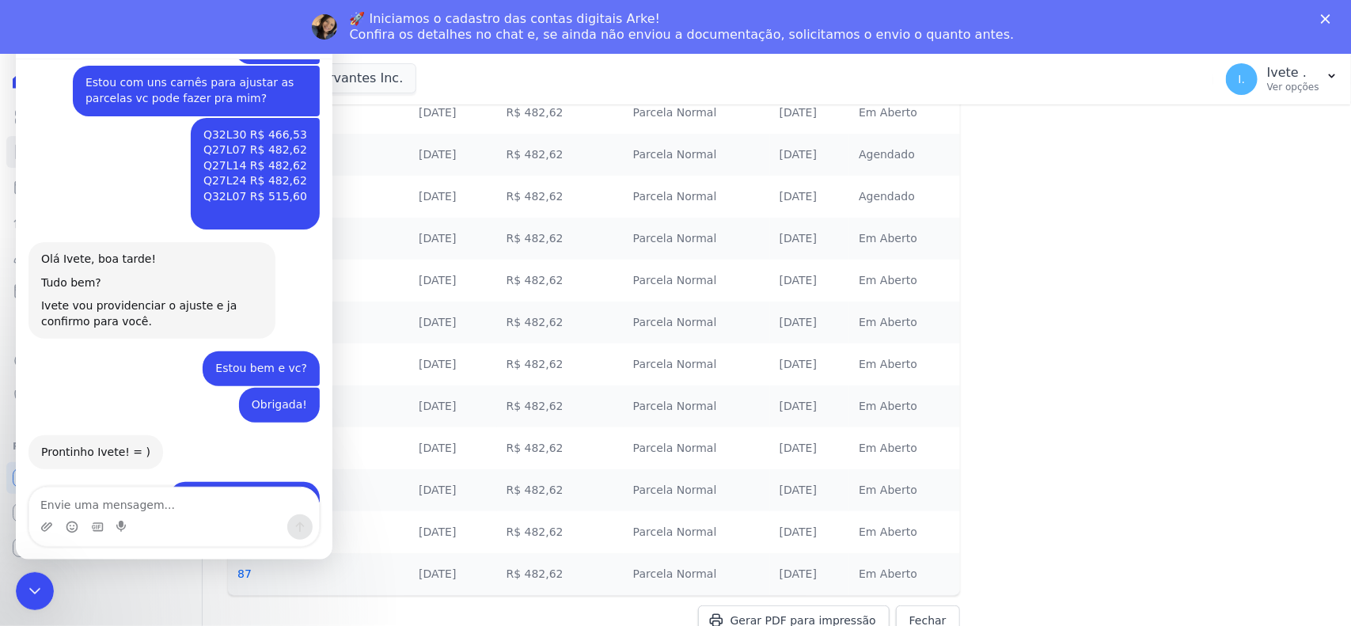
click at [72, 499] on textarea "Envie uma mensagem..." at bounding box center [174, 501] width 290 height 27
click at [184, 506] on textarea "Adriane Q27l07 esta falatndo a parcela do mê 05" at bounding box center [174, 493] width 290 height 43
type textarea "Adriane Q27l07 esta faltando a parcela do mê 05"
click at [310, 535] on div "Messenger da Intercom" at bounding box center [299, 527] width 25 height 25
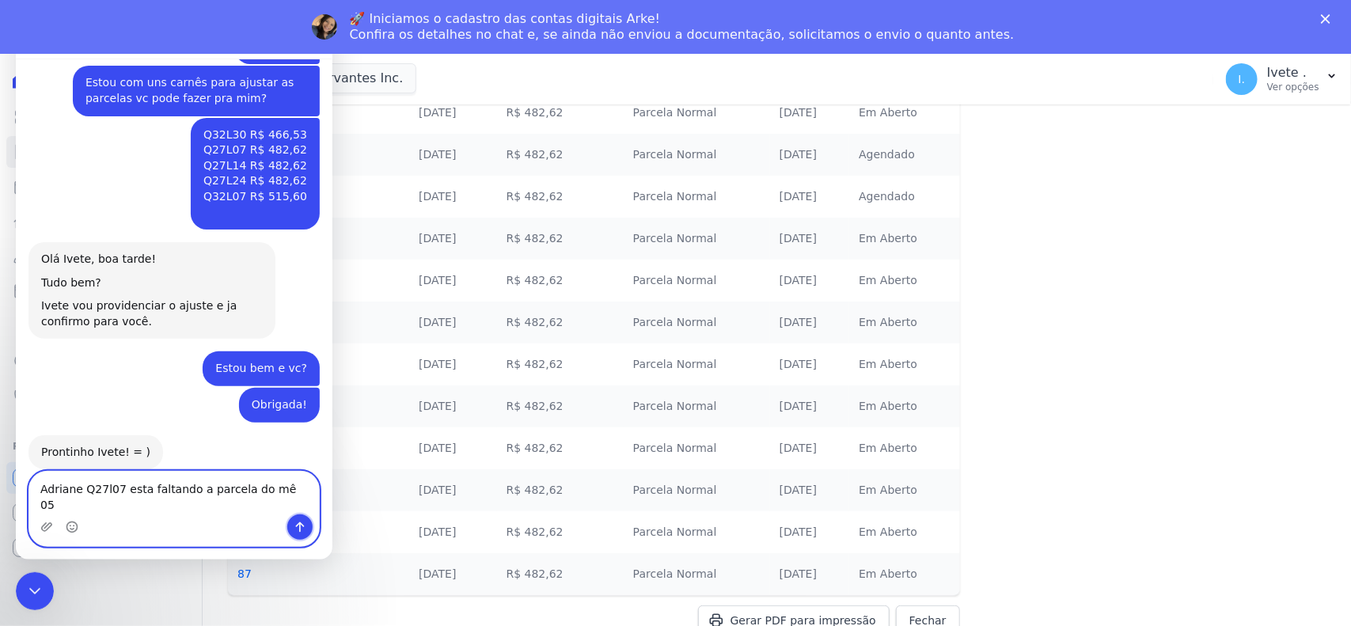
click at [309, 519] on button "Enviar uma mensagem" at bounding box center [299, 527] width 25 height 25
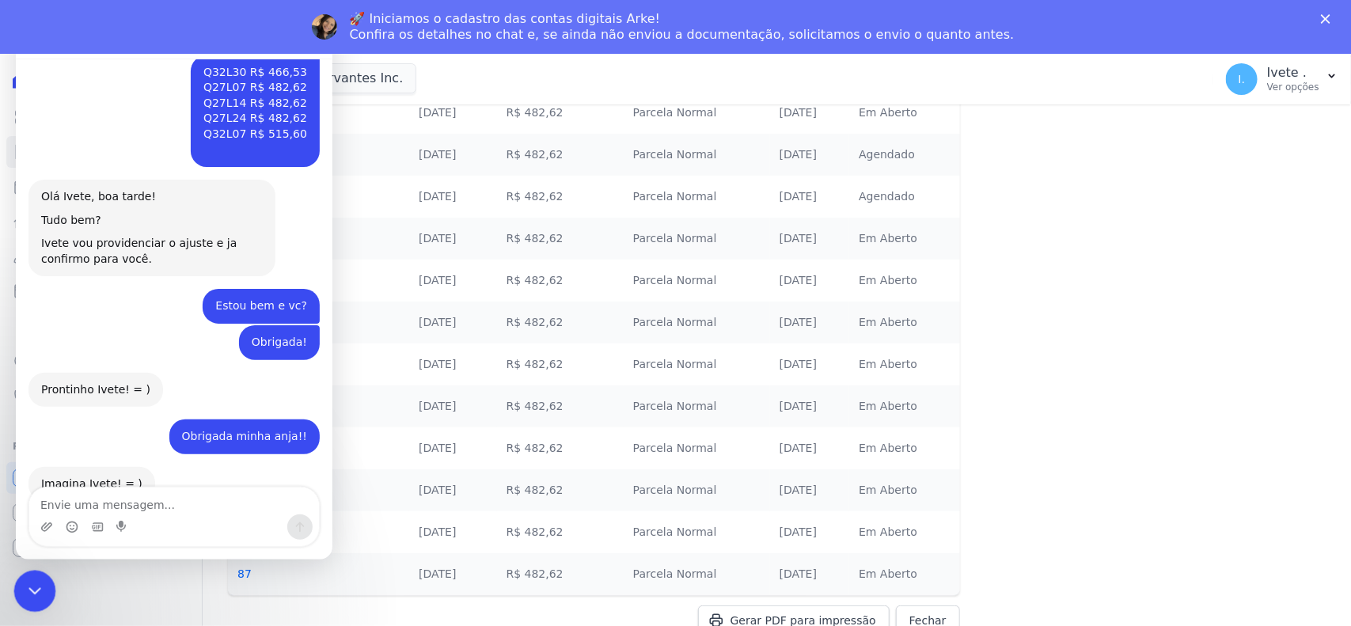
click at [40, 556] on icon "Encerramento do Messenger da Intercom" at bounding box center [32, 588] width 19 height 19
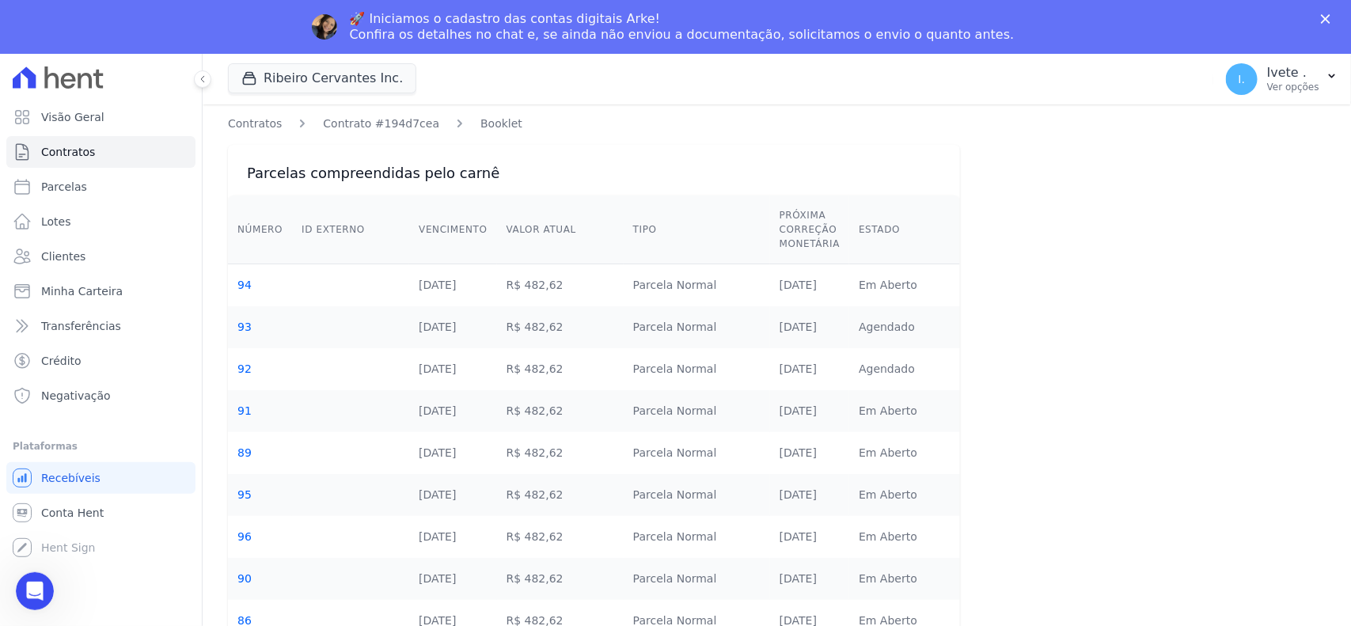
scroll to position [0, 0]
click at [22, 556] on icon "Abertura do Messenger da Intercom" at bounding box center [33, 589] width 26 height 26
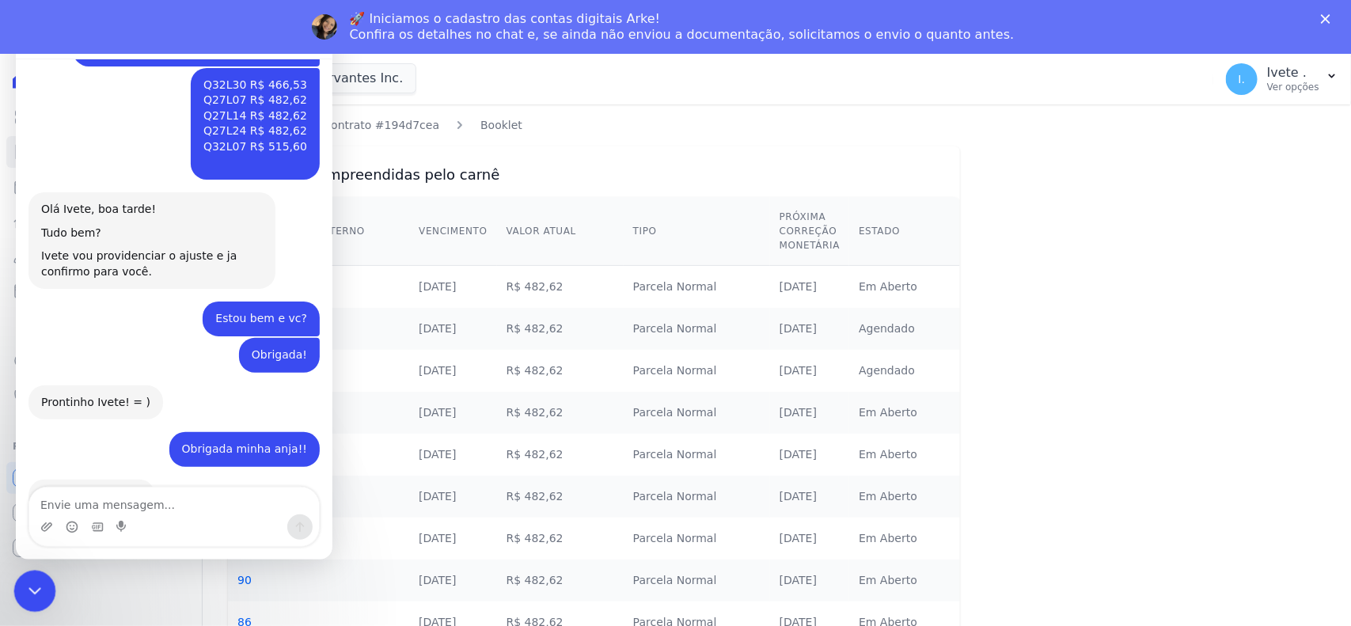
scroll to position [1354, 0]
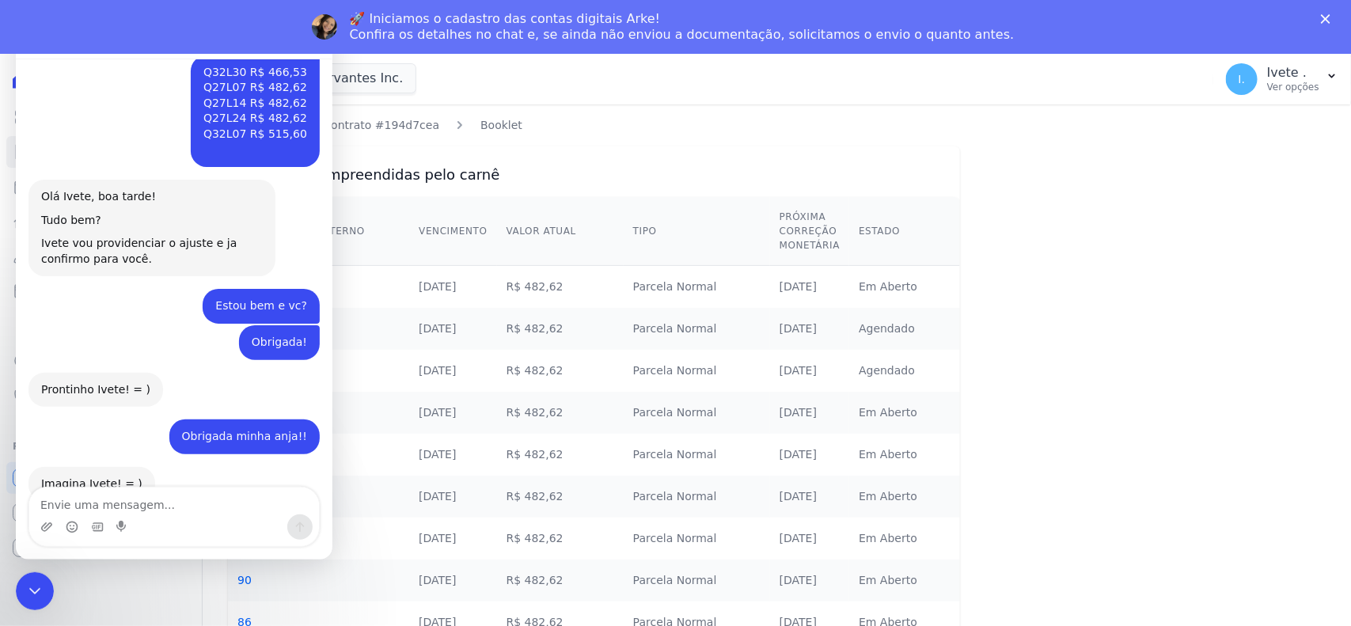
click at [55, 501] on textarea "Envie uma mensagem..." at bounding box center [174, 501] width 290 height 27
click at [62, 507] on textarea "M~e 05 e 06" at bounding box center [174, 501] width 290 height 27
click at [139, 497] on textarea "Mês 05 e 06" at bounding box center [174, 501] width 290 height 27
type textarea "Mês 05 e 06 está faltando"
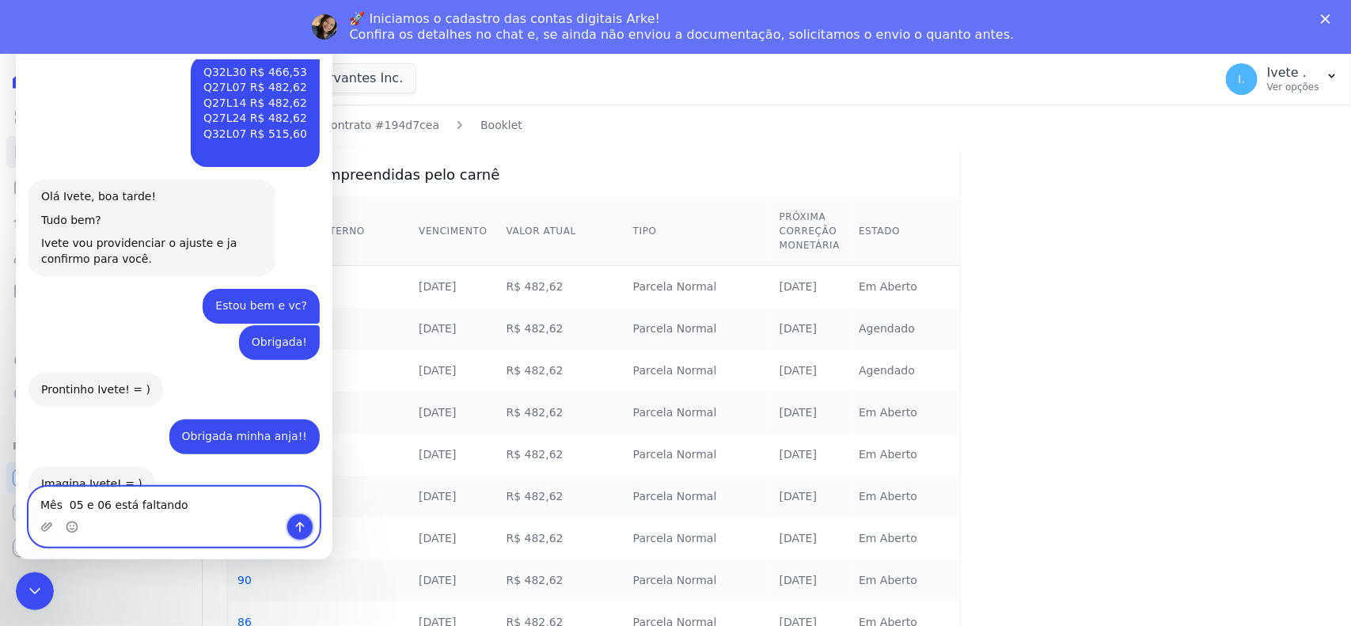
click at [302, 527] on icon "Enviar uma mensagem" at bounding box center [300, 527] width 13 height 13
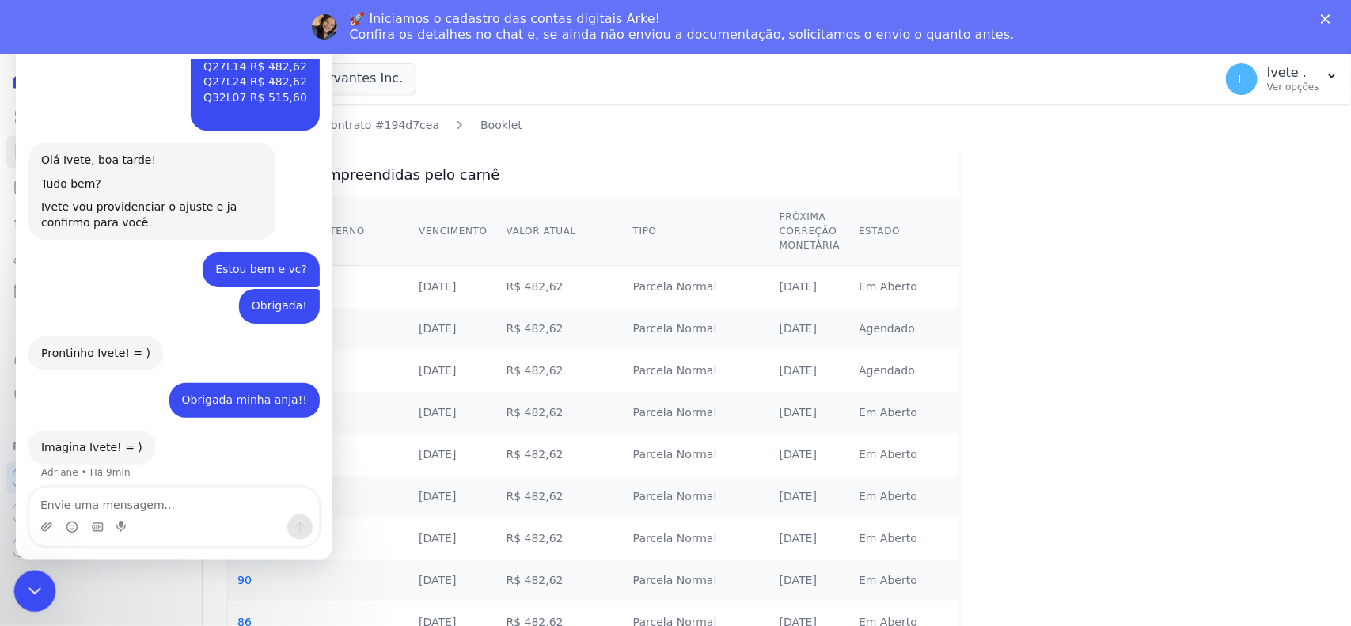
click at [26, 556] on icon "Encerramento do Messenger da Intercom" at bounding box center [32, 588] width 19 height 19
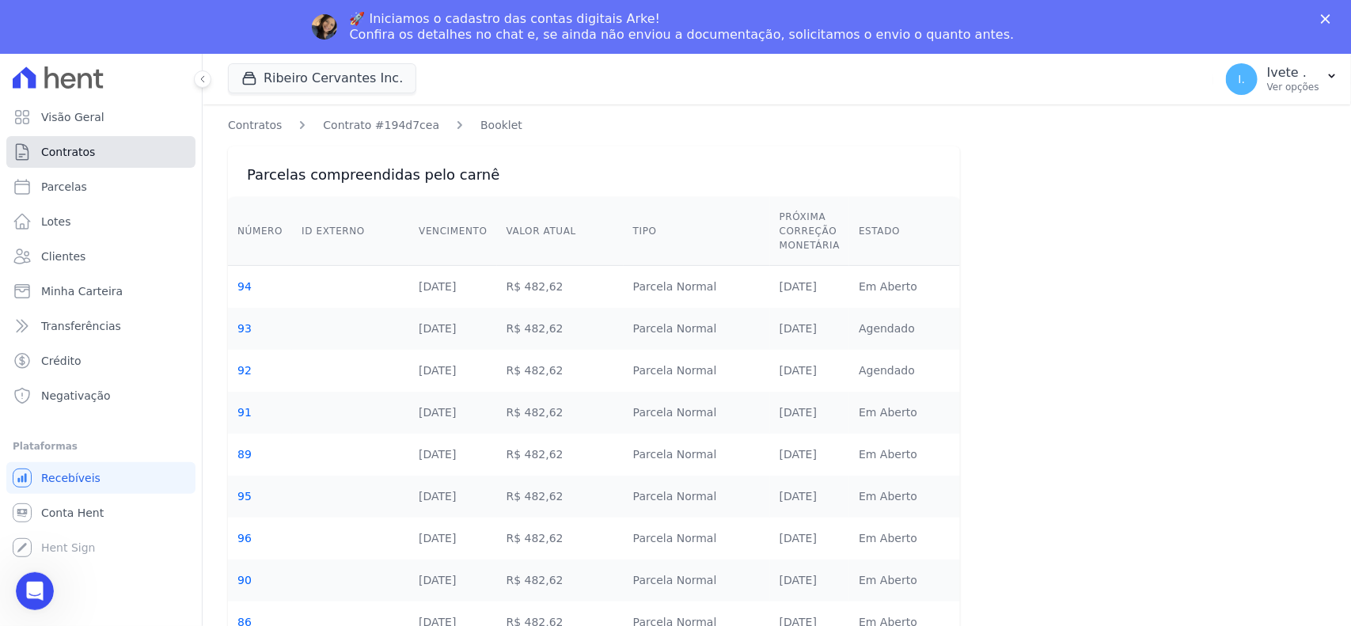
click at [59, 146] on span "Contratos" at bounding box center [68, 152] width 54 height 16
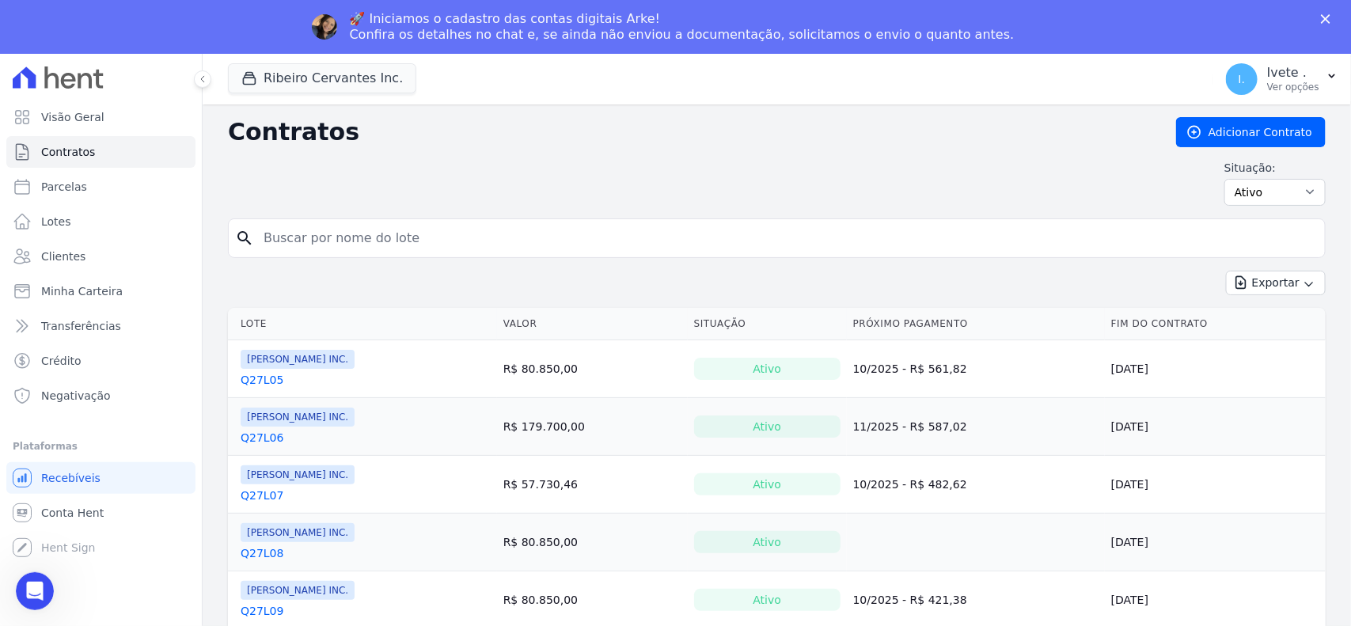
click at [287, 246] on input "search" at bounding box center [786, 238] width 1065 height 32
type input "q27l24"
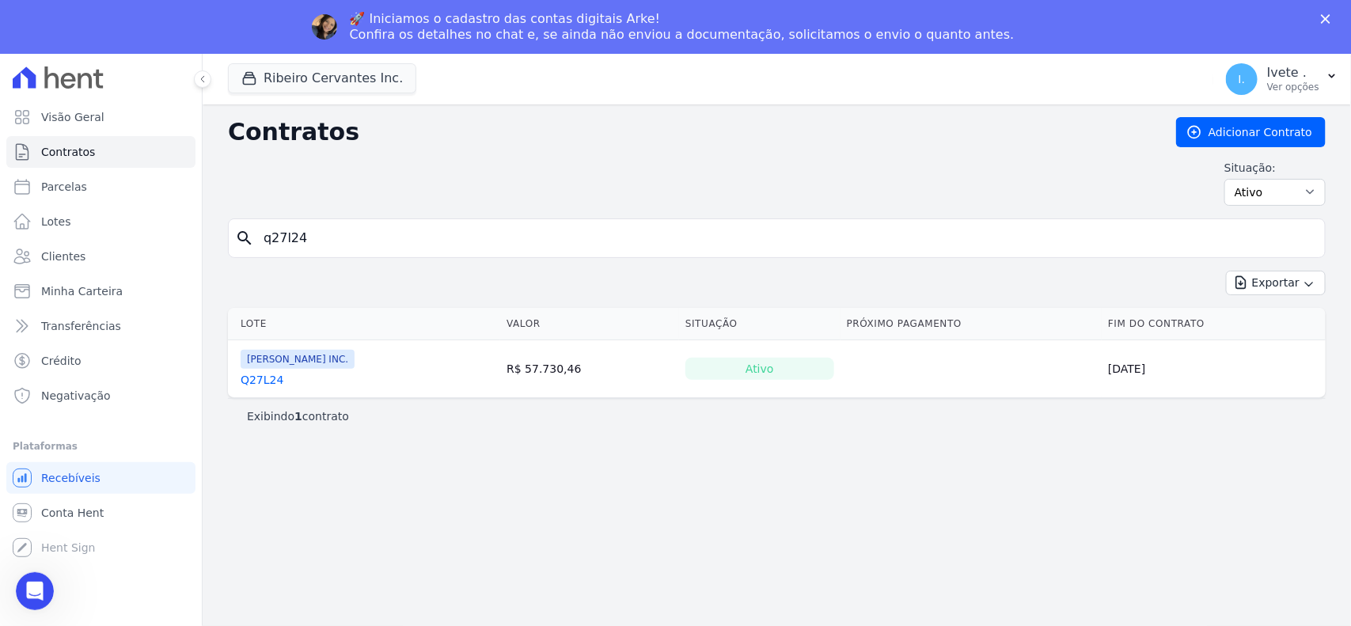
click at [251, 326] on th "Lote" at bounding box center [364, 324] width 272 height 32
click at [260, 382] on link "Q27L24" at bounding box center [262, 380] width 43 height 16
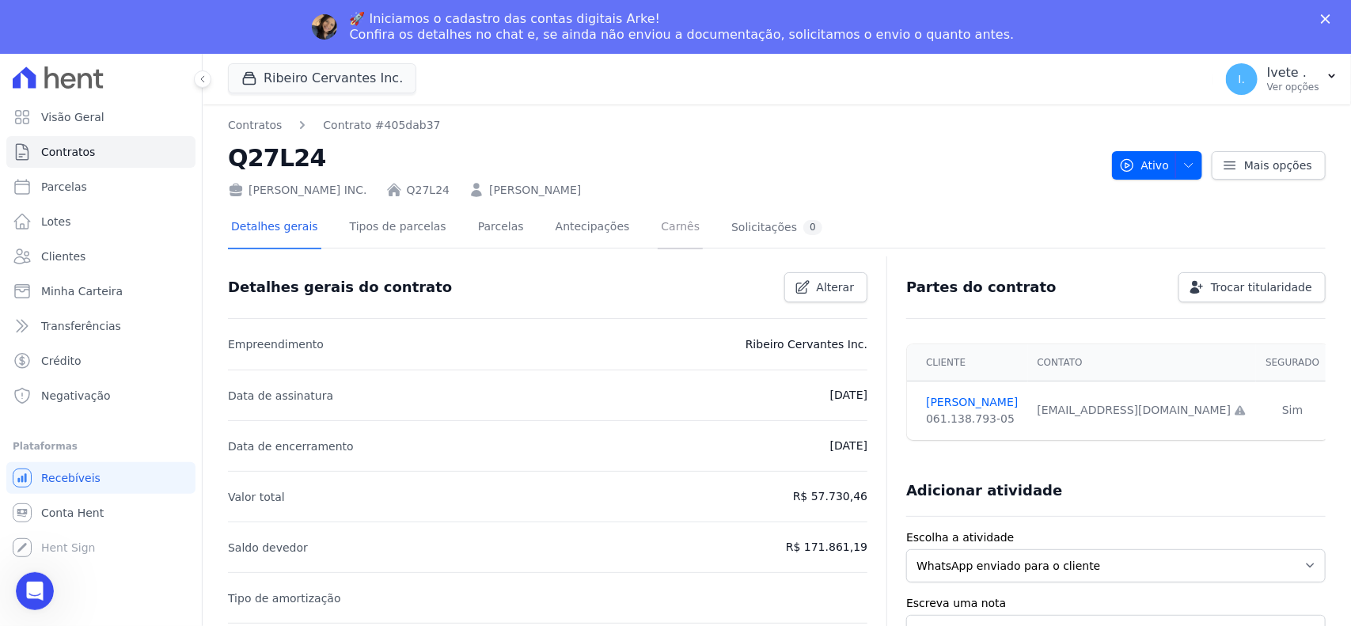
click at [658, 227] on link "Carnês" at bounding box center [680, 228] width 45 height 42
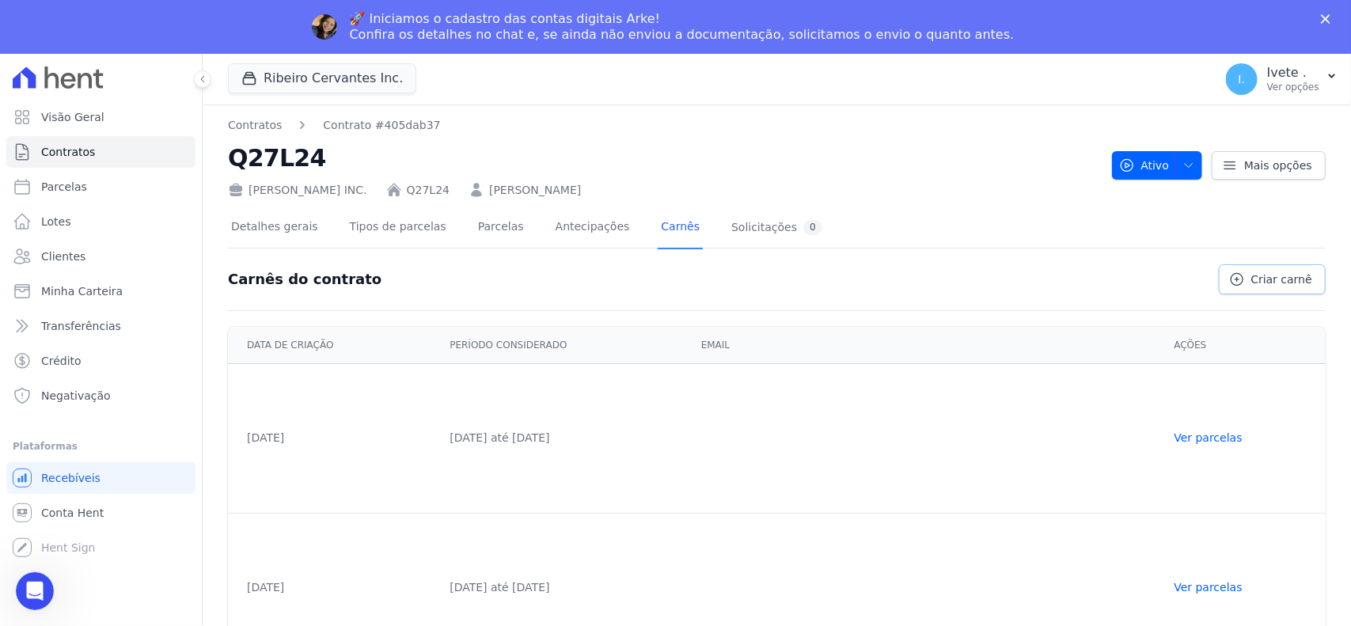
click at [1200, 274] on span "Criar carnê" at bounding box center [1282, 280] width 61 height 16
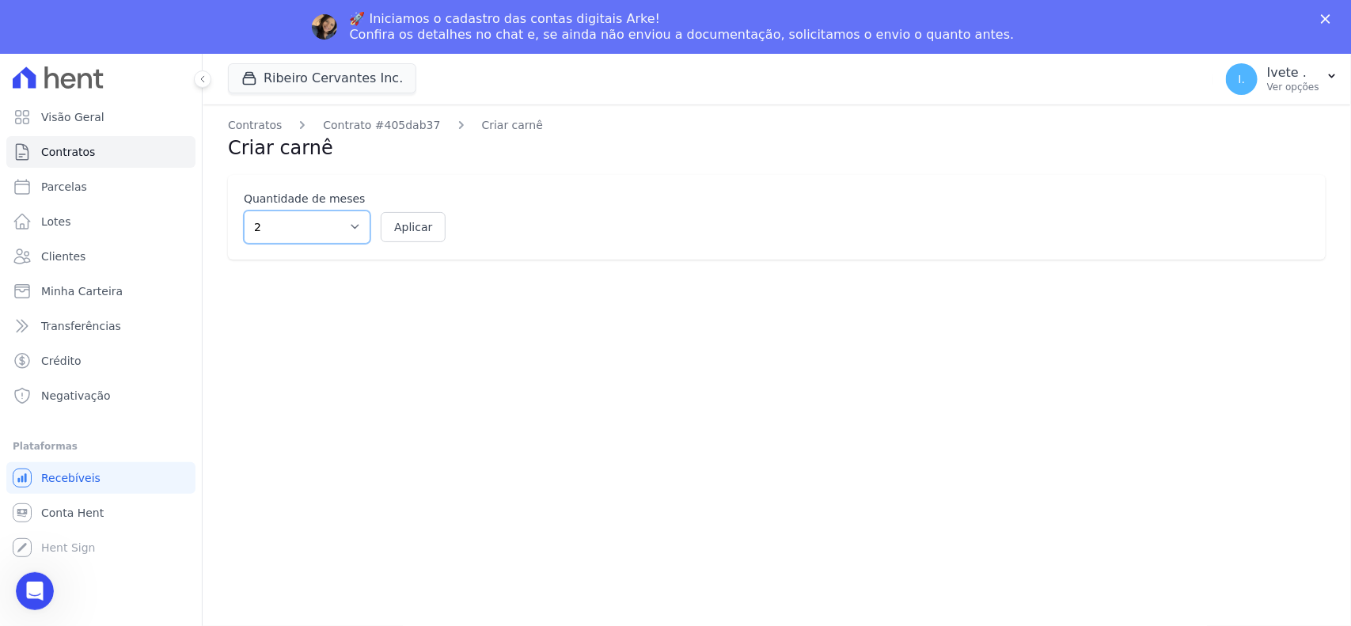
click at [354, 224] on select "2 3 4 5 6 7 8 9 10 11 12" at bounding box center [307, 227] width 127 height 33
select select "12"
click at [244, 211] on select "2 3 4 5 6 7 8 9 10 11 12" at bounding box center [307, 227] width 127 height 33
click at [417, 226] on button "Aplicar" at bounding box center [413, 227] width 65 height 30
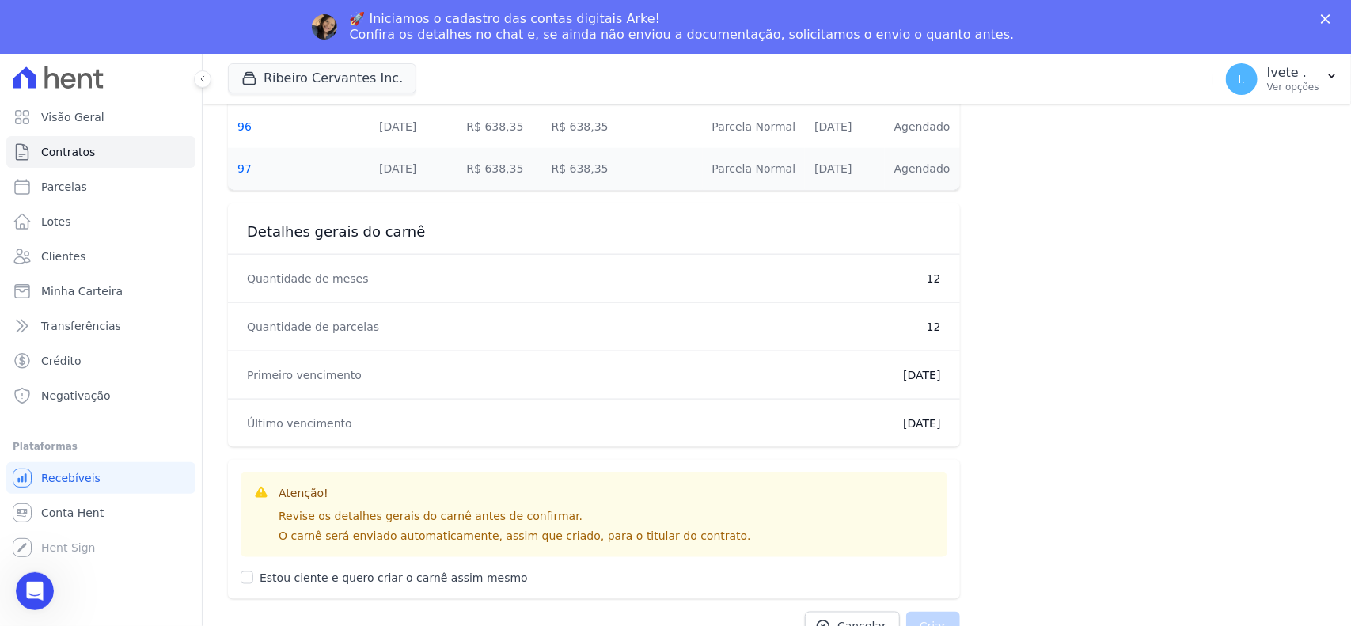
scroll to position [849, 0]
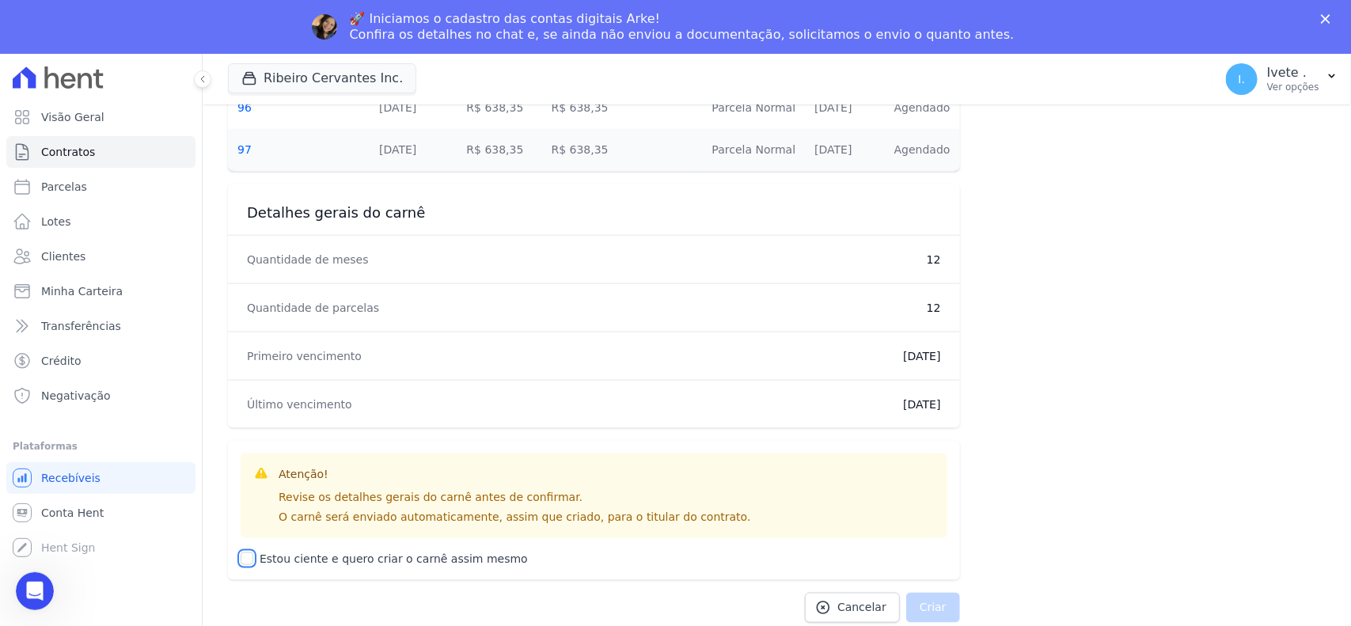
click at [245, 556] on input "Estou ciente e quero criar o carnê assim mesmo" at bounding box center [247, 559] width 13 height 13
checkbox input "true"
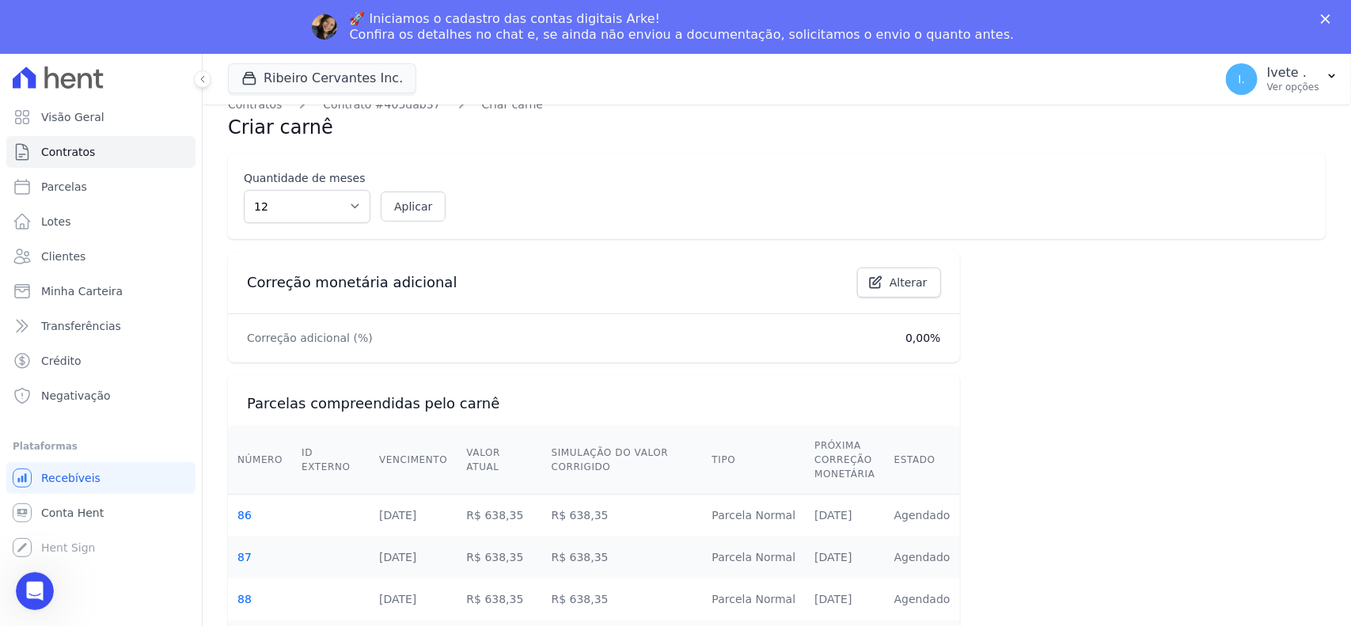
scroll to position [0, 0]
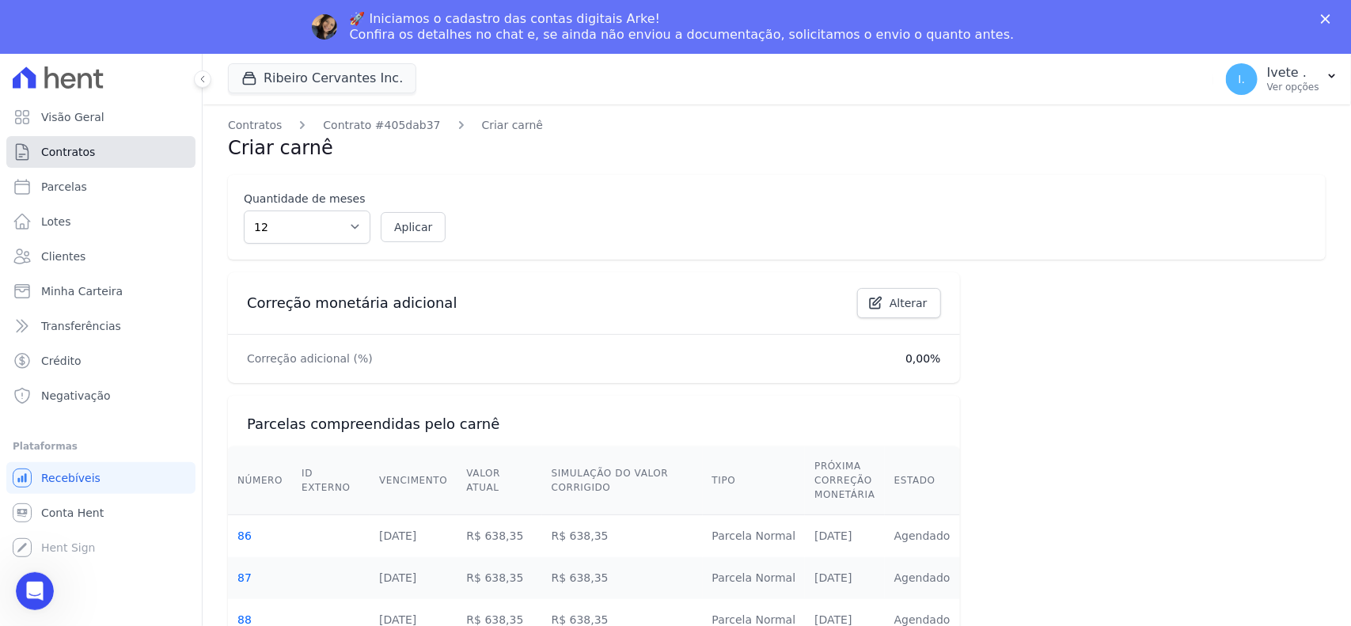
click at [80, 150] on span "Contratos" at bounding box center [68, 152] width 54 height 16
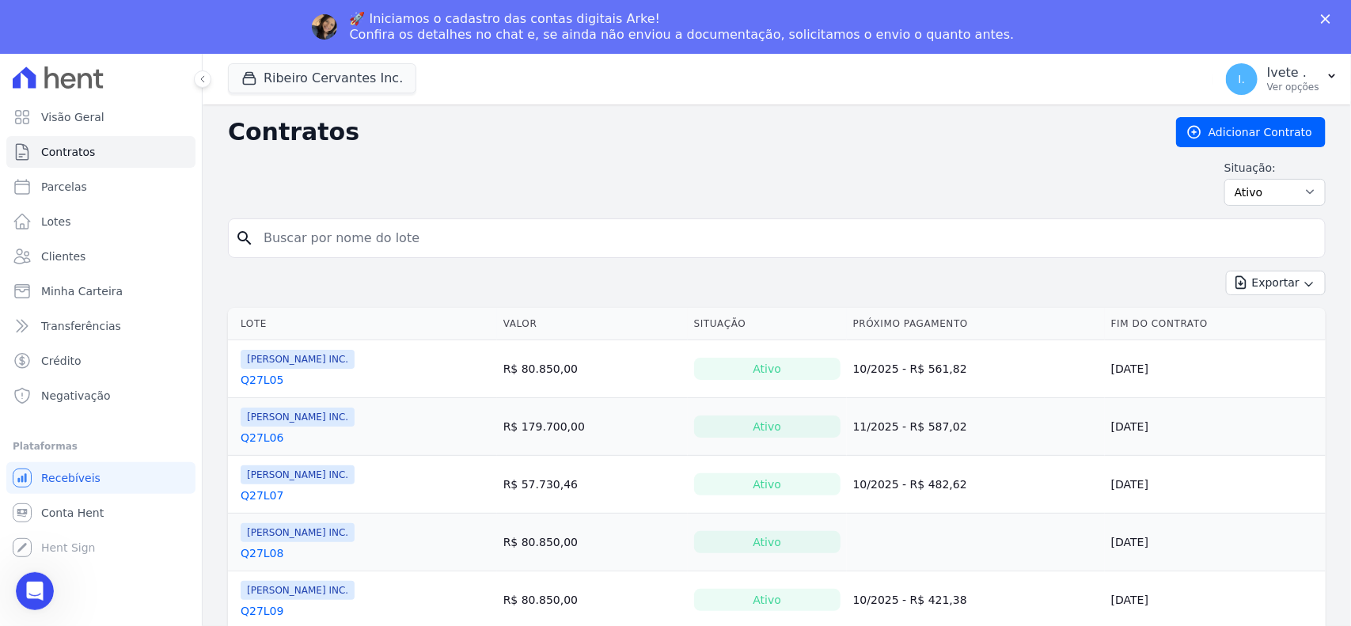
click at [286, 248] on input "search" at bounding box center [786, 238] width 1065 height 32
type input "q27l24"
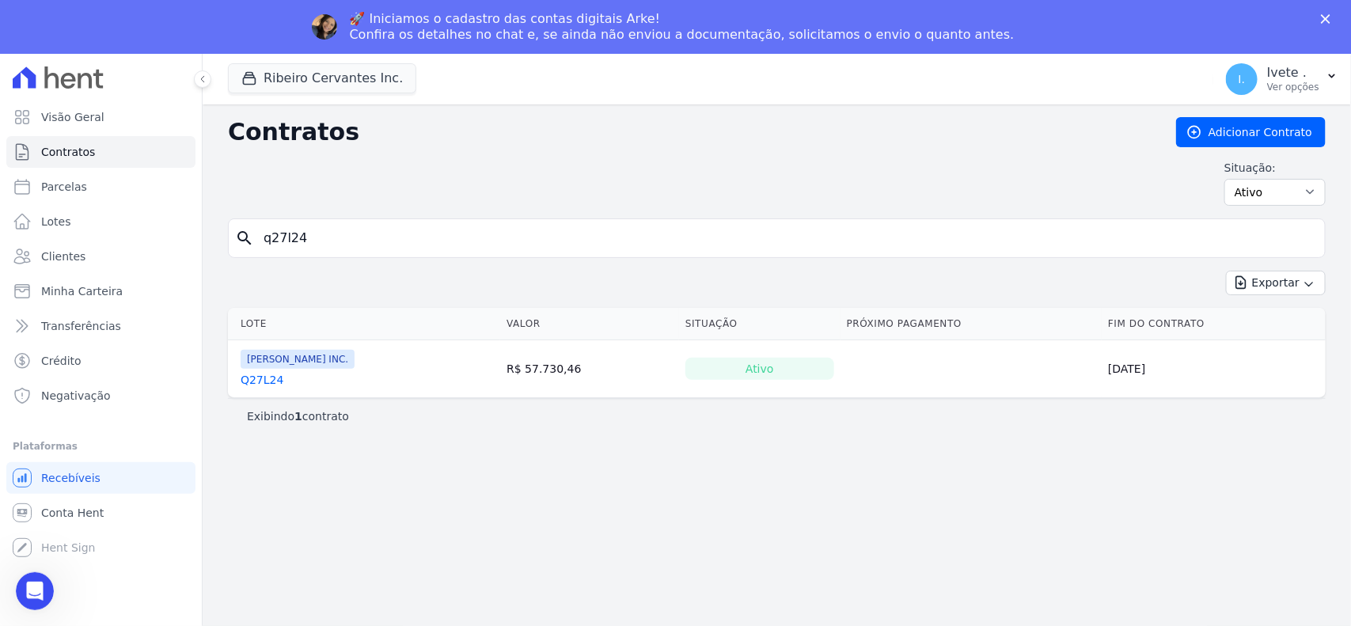
click at [271, 381] on link "Q27L24" at bounding box center [262, 380] width 43 height 16
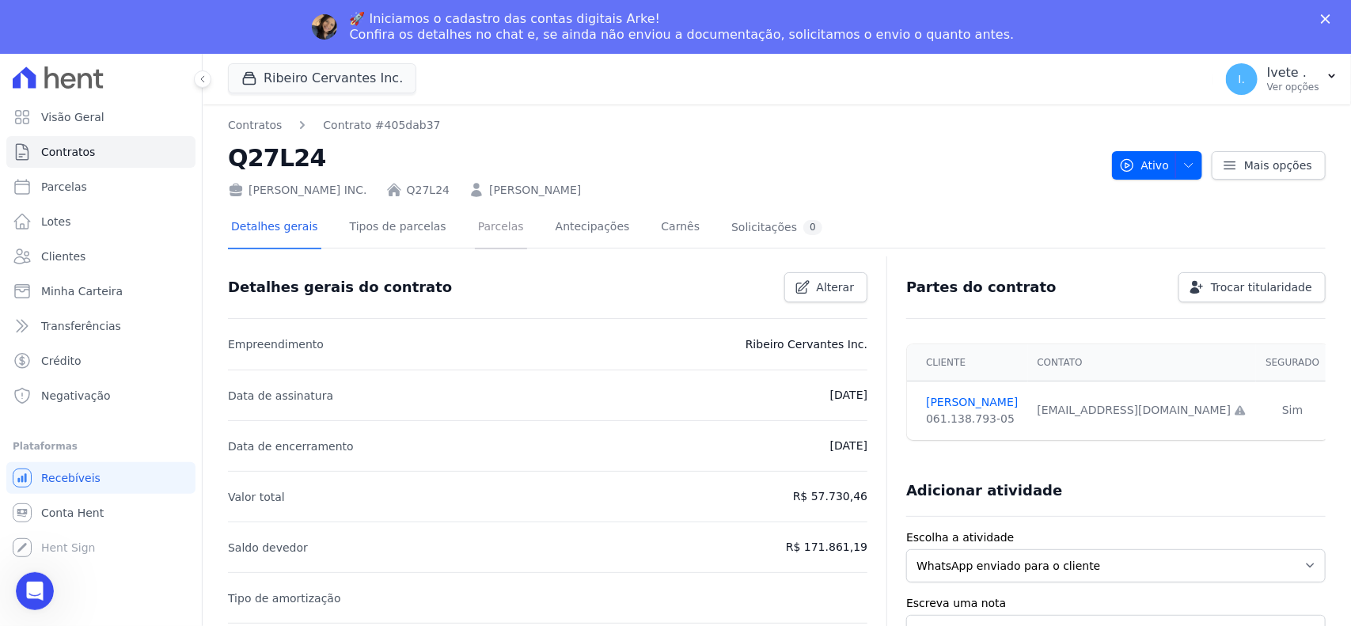
click at [475, 224] on link "Parcelas" at bounding box center [501, 228] width 52 height 42
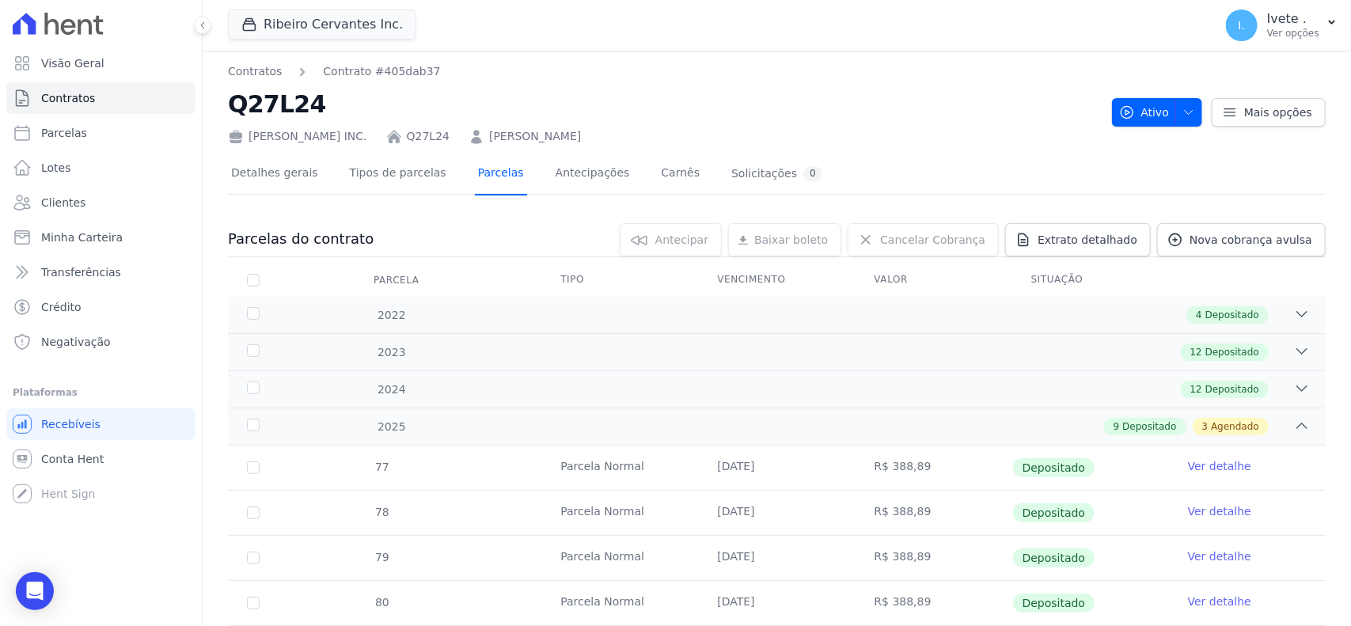
click at [477, 174] on link "Parcelas" at bounding box center [501, 175] width 52 height 42
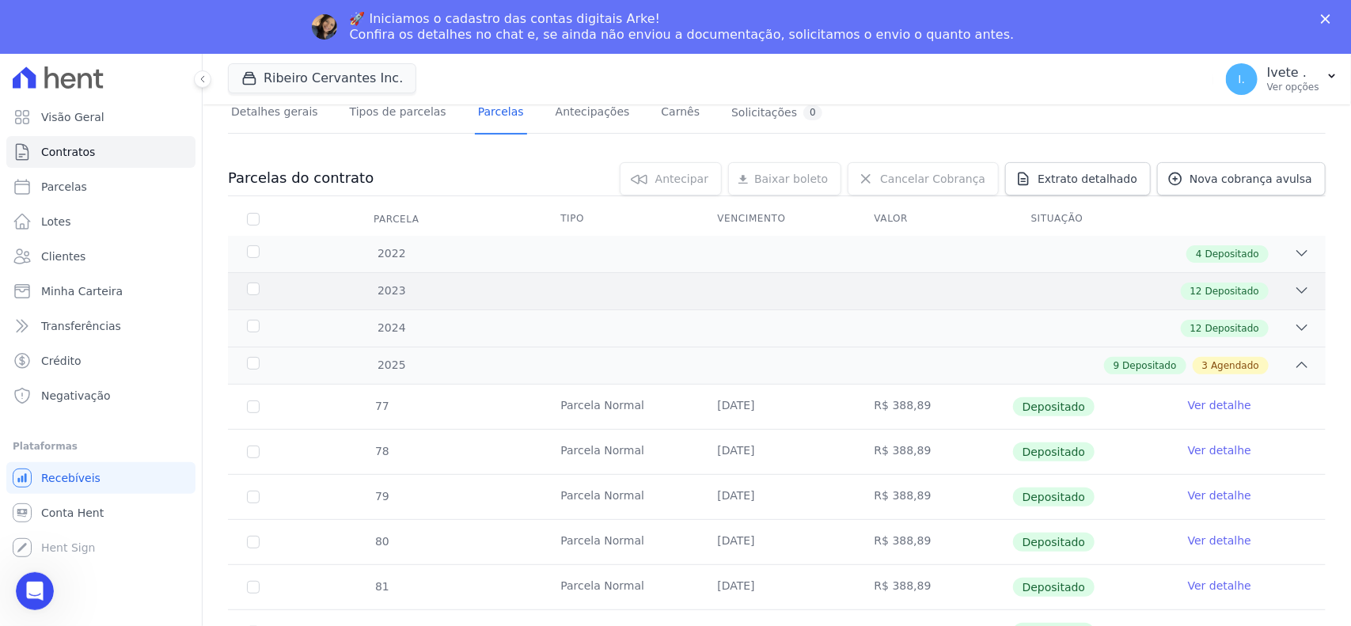
scroll to position [495, 0]
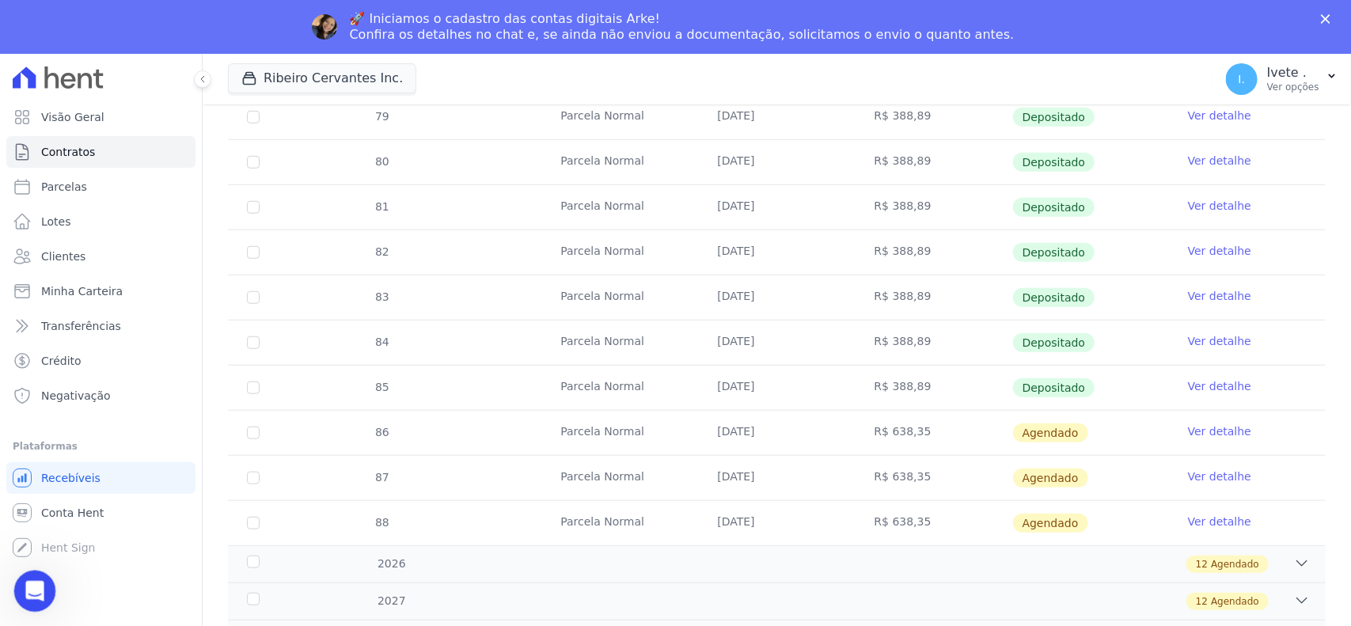
click at [38, 556] on icon "Abertura do Messenger da Intercom" at bounding box center [33, 589] width 26 height 26
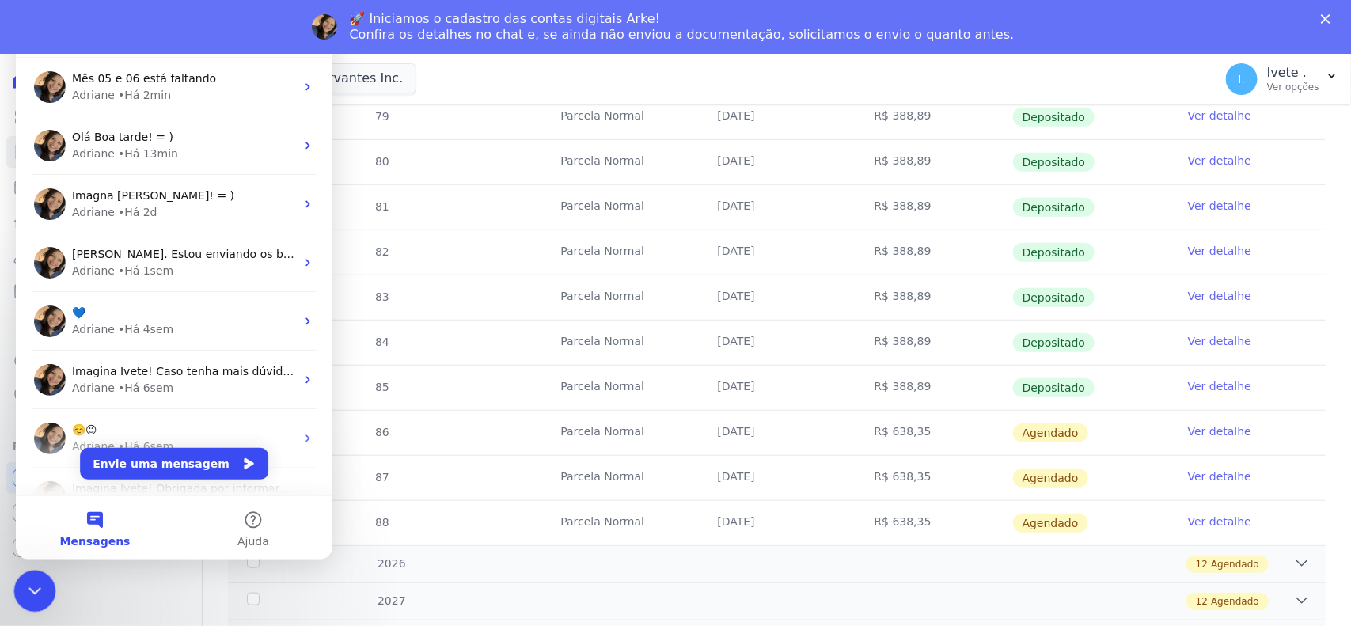
scroll to position [0, 0]
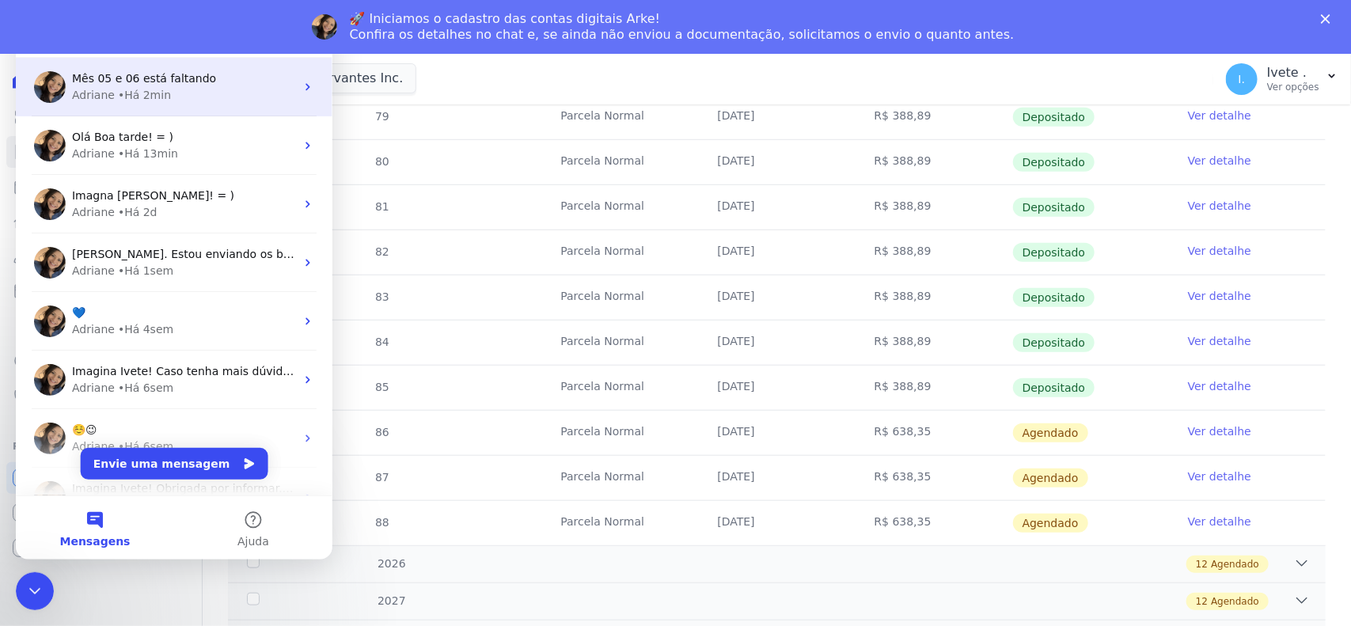
click at [135, 74] on span "Mês 05 e 06 está faltando" at bounding box center [144, 78] width 144 height 13
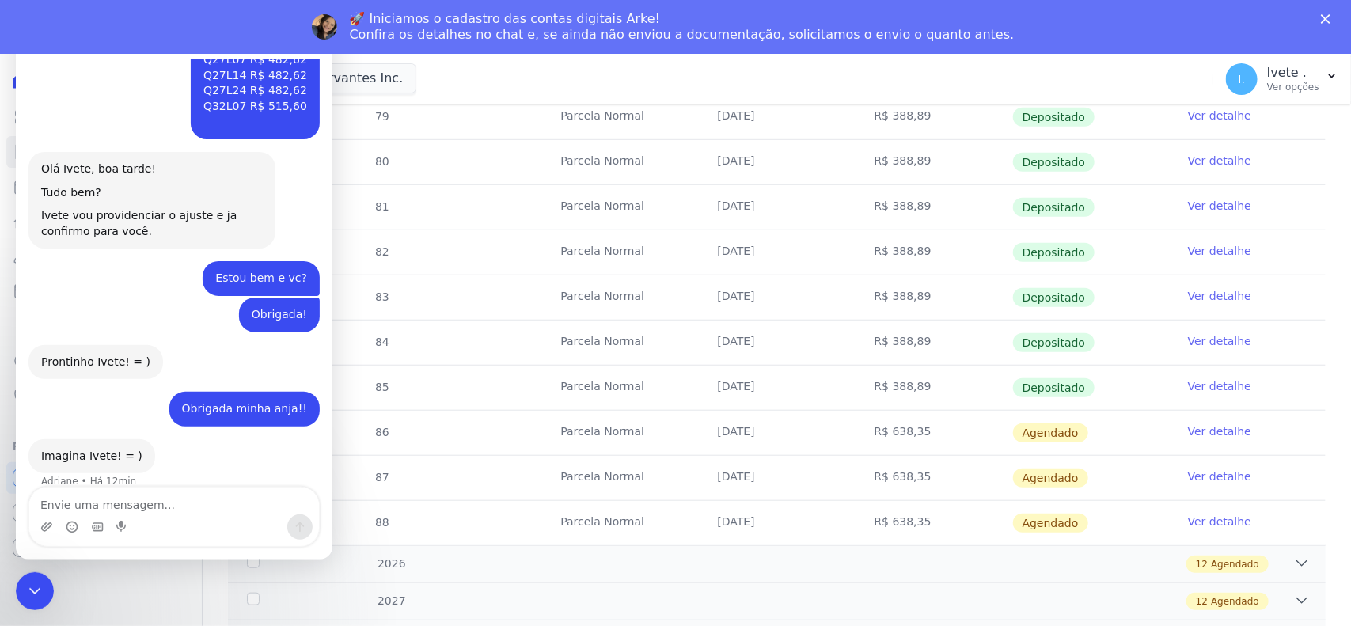
scroll to position [1391, 0]
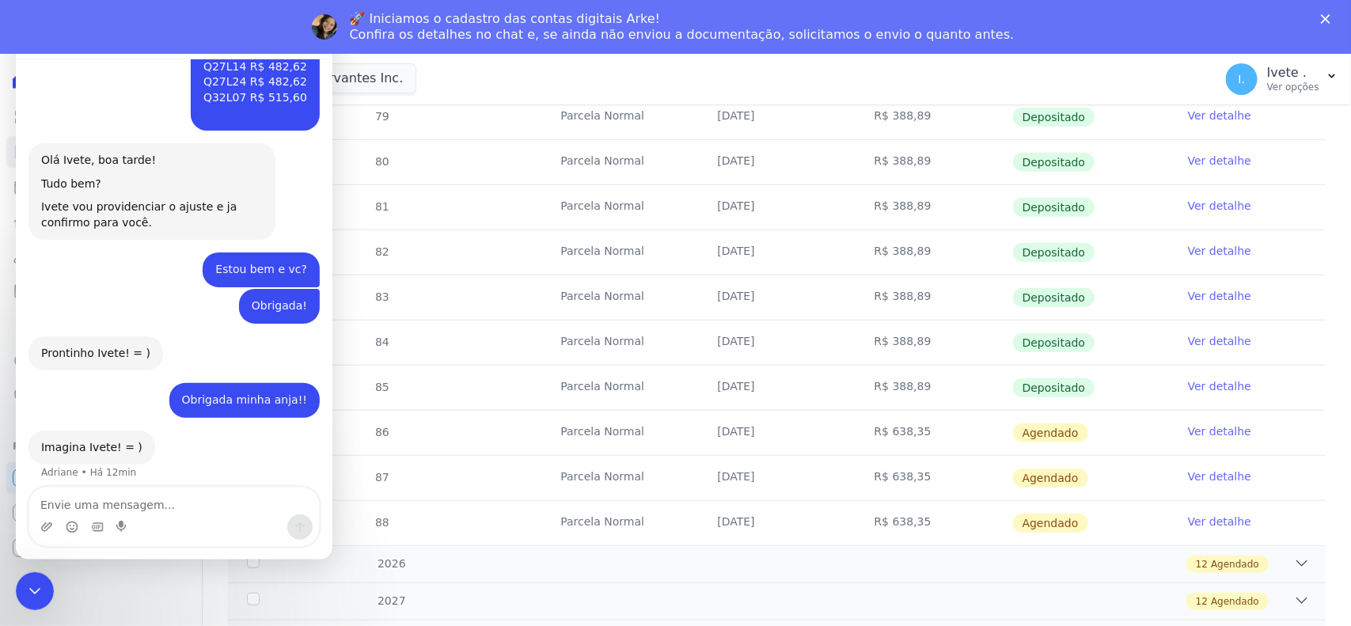
click at [56, 508] on textarea "Envie uma mensagem..." at bounding box center [174, 501] width 290 height 27
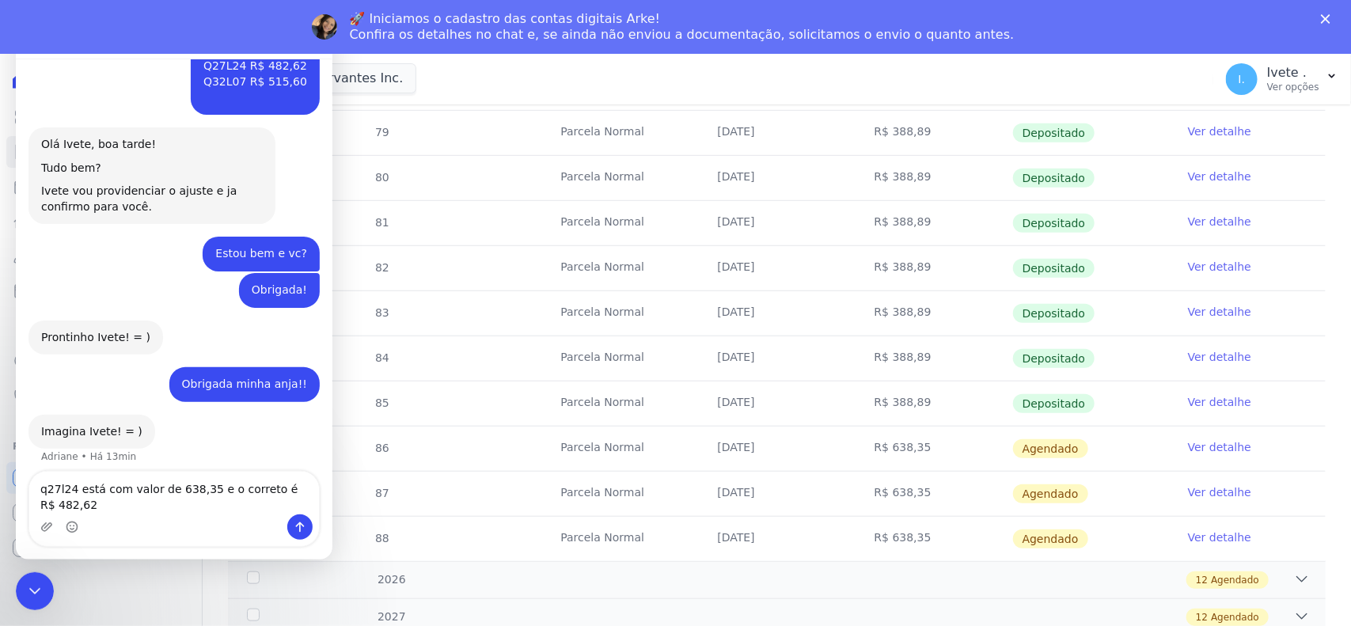
scroll to position [495, 0]
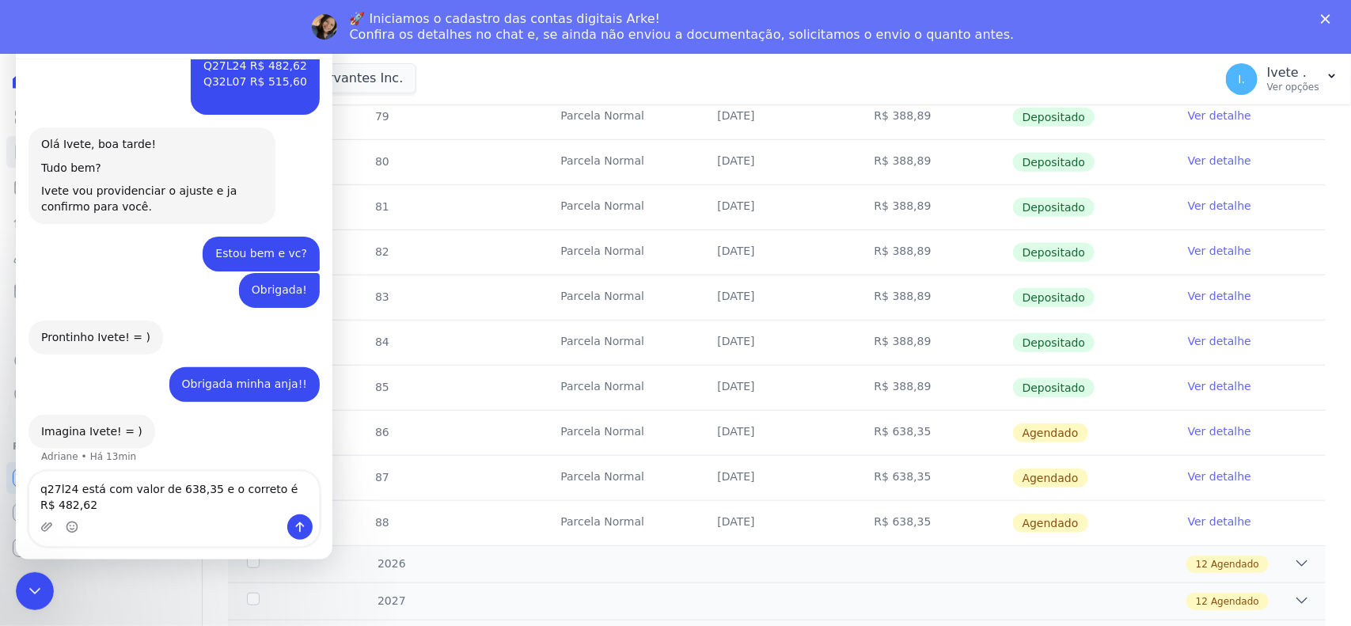
type textarea "q27l24 está com valor de 638,35 e o correto é R$ 482,62"
click at [301, 521] on icon "Enviar uma mensagem" at bounding box center [300, 527] width 13 height 13
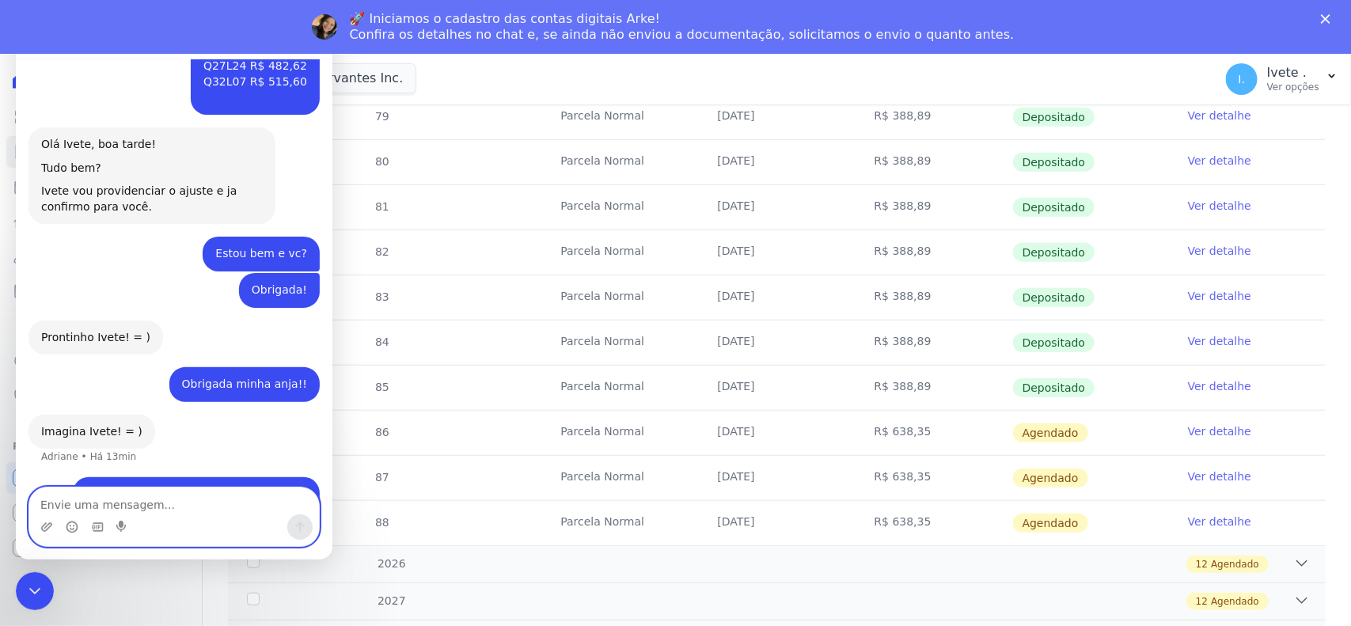
scroll to position [1442, 0]
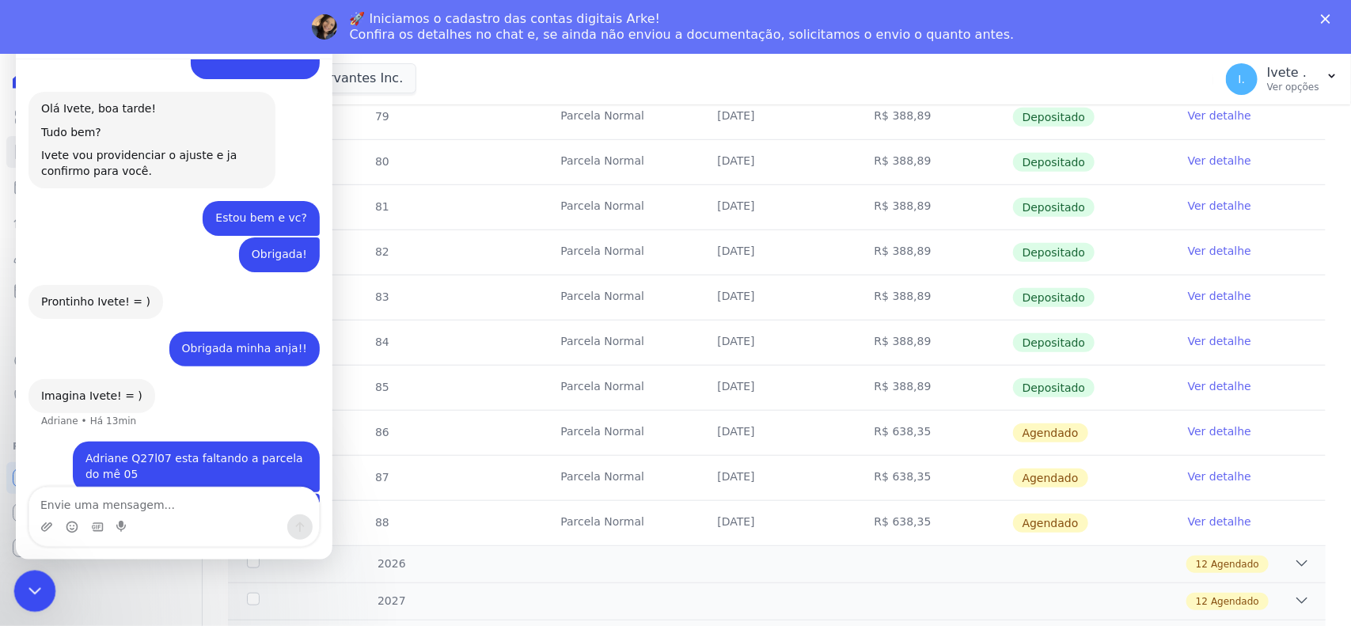
click at [41, 556] on div "Encerramento do Messenger da Intercom" at bounding box center [32, 589] width 38 height 38
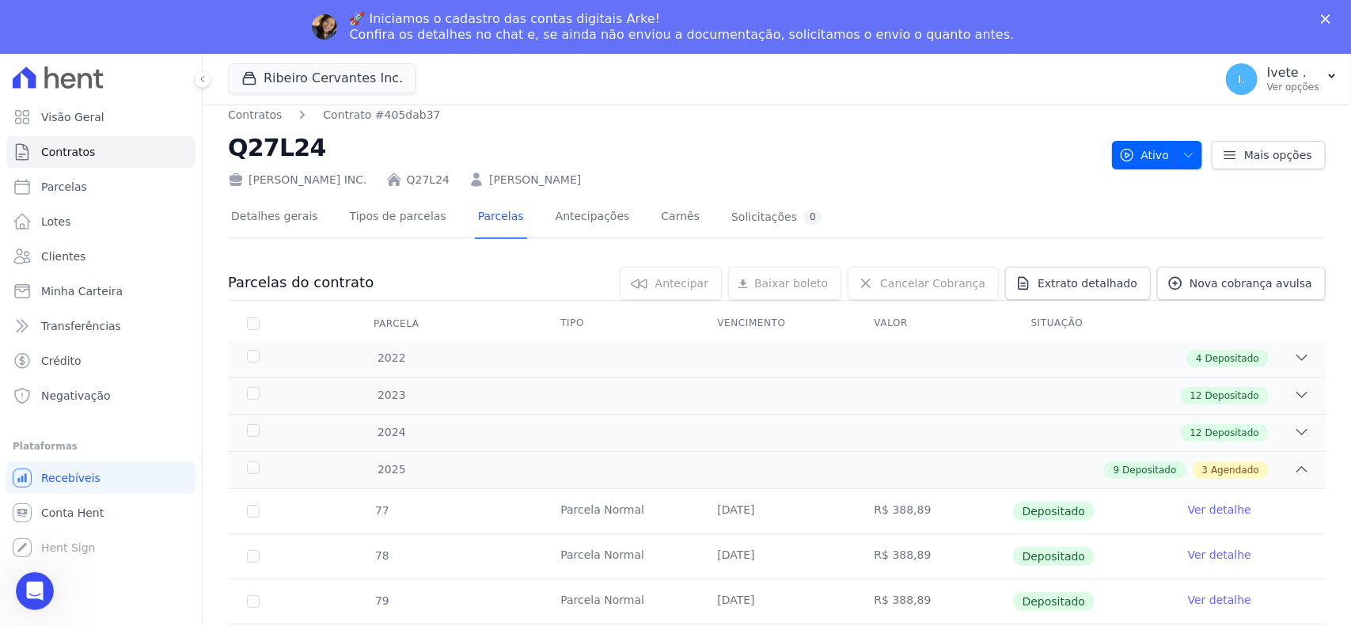
scroll to position [0, 0]
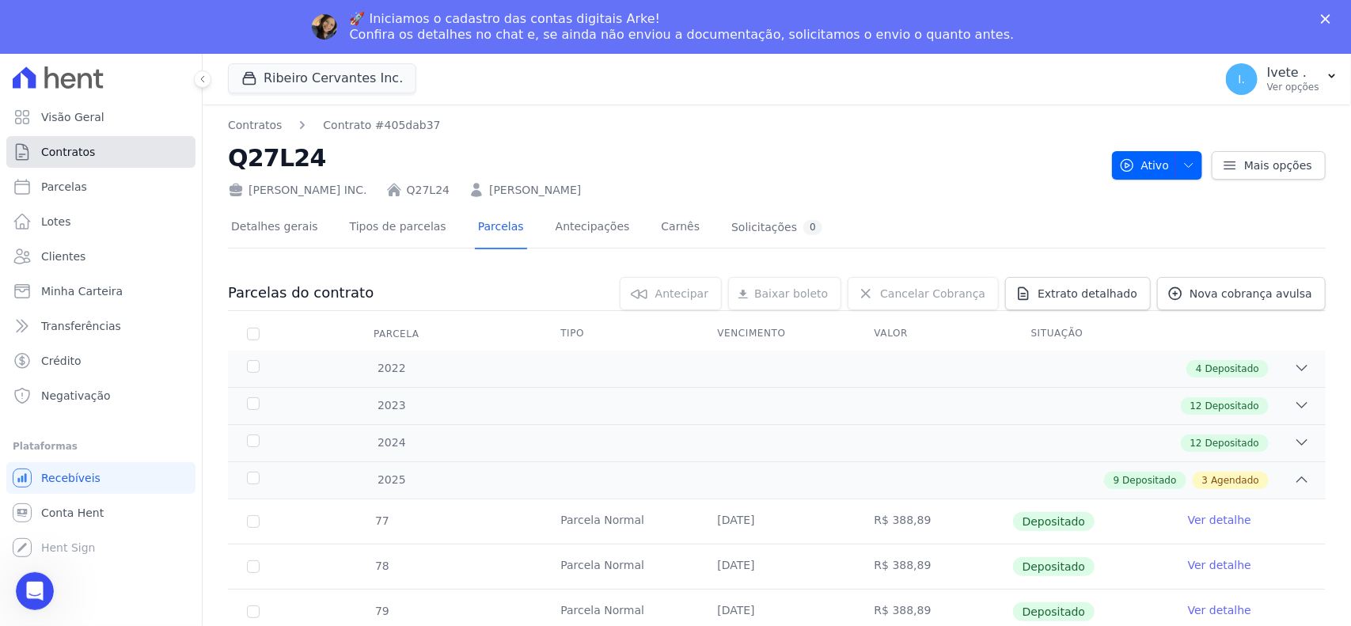
click at [93, 151] on link "Contratos" at bounding box center [100, 152] width 189 height 32
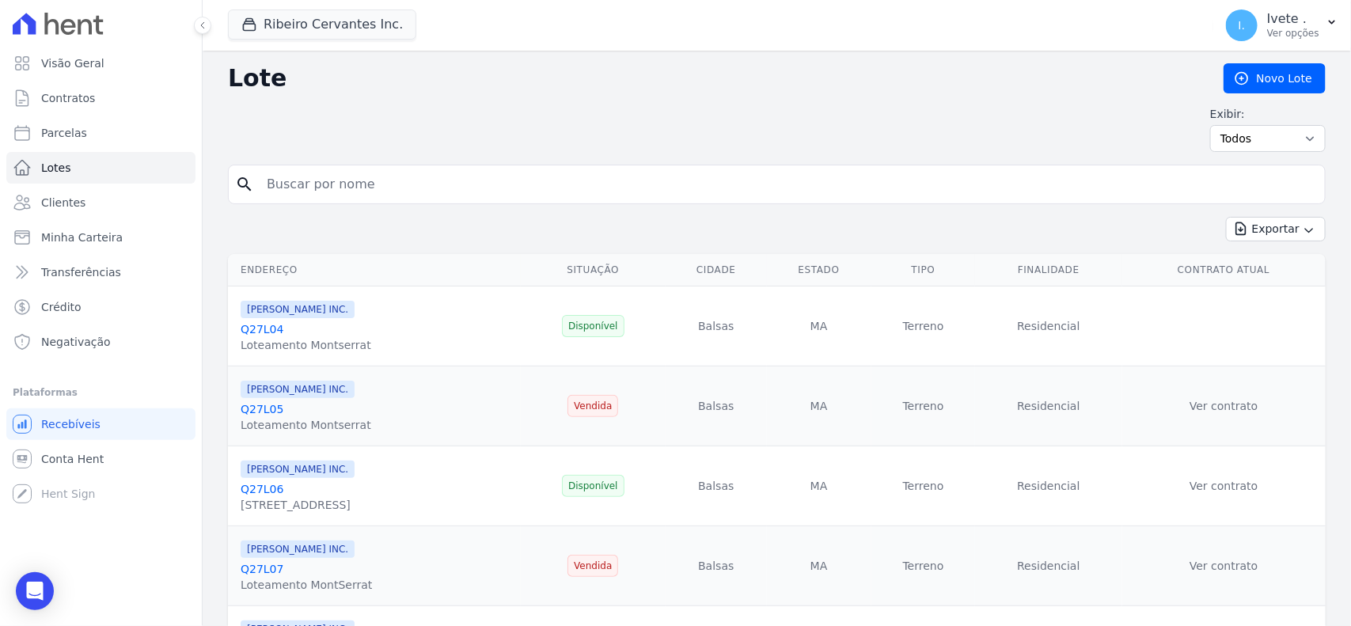
click at [291, 184] on input "search" at bounding box center [788, 185] width 1062 height 32
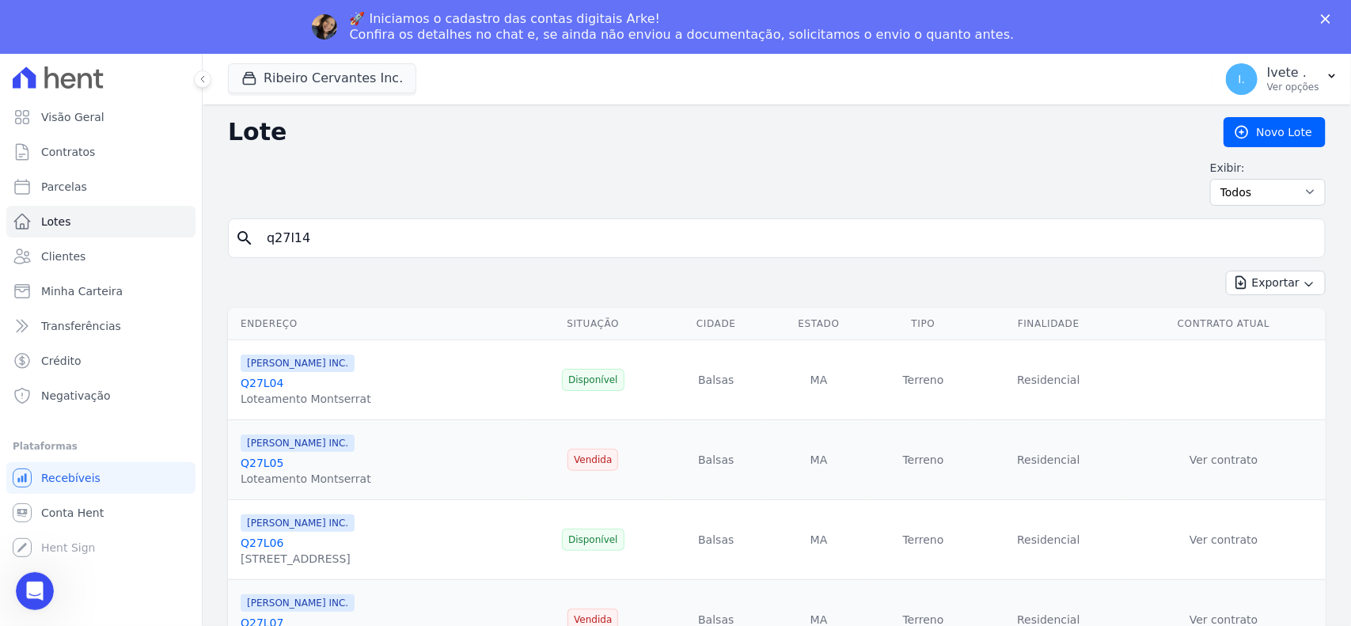
type input "q27l14"
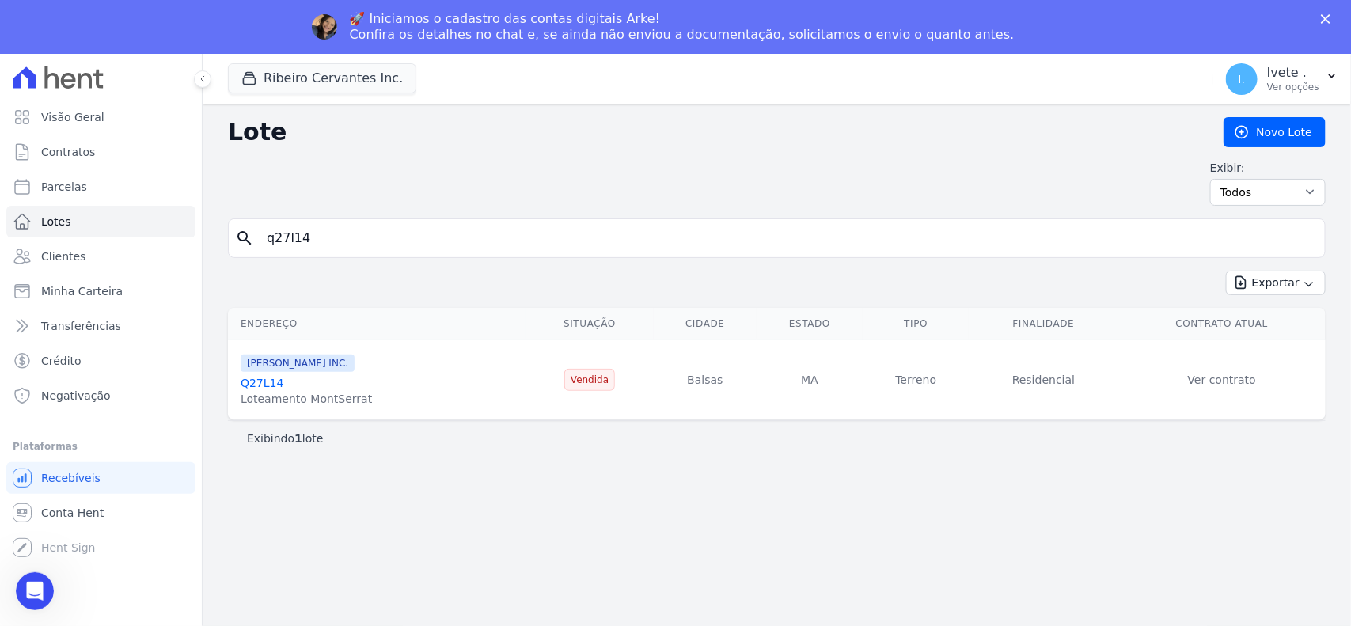
click at [264, 386] on link "Q27L14" at bounding box center [262, 383] width 43 height 13
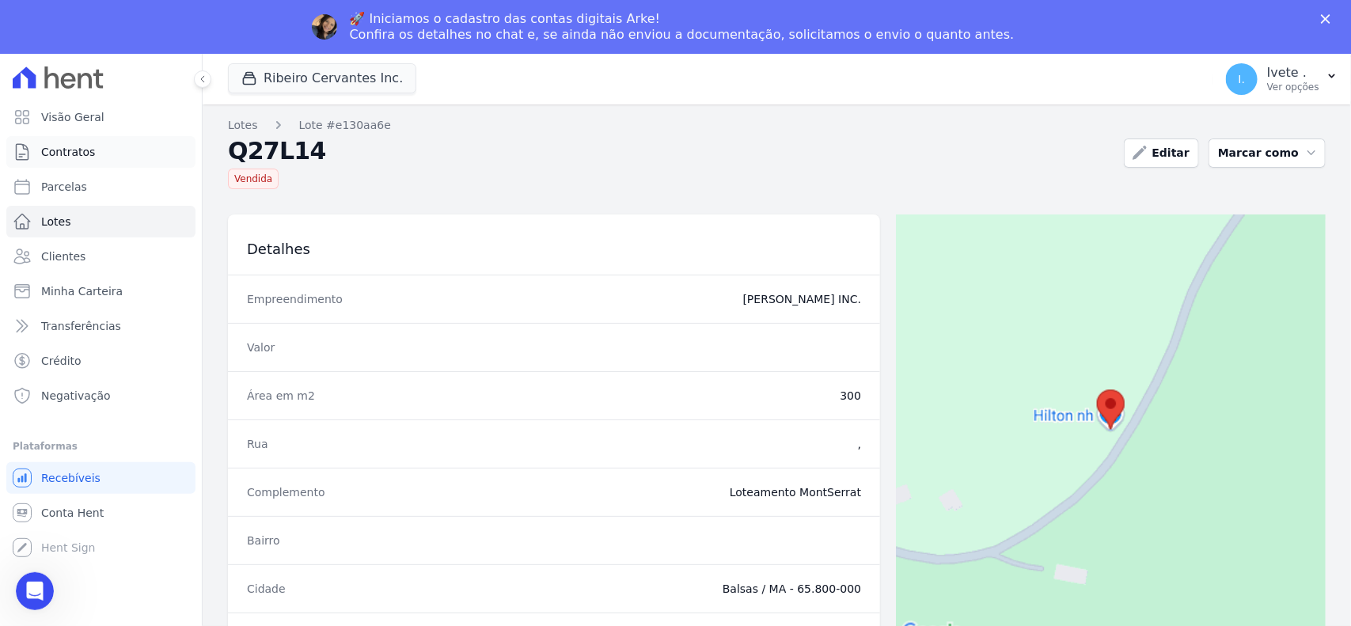
click at [60, 150] on span "Contratos" at bounding box center [68, 152] width 54 height 16
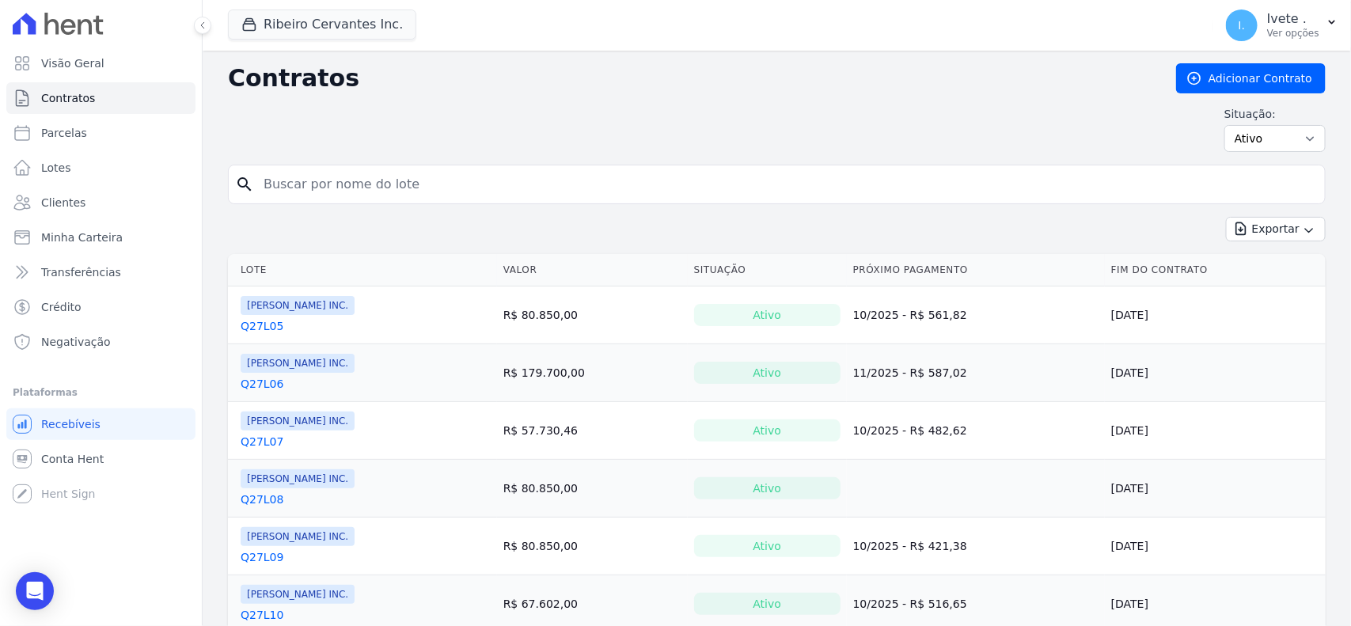
drag, startPoint x: 365, startPoint y: 163, endPoint x: 333, endPoint y: 183, distance: 37.3
click at [333, 183] on input "search" at bounding box center [786, 185] width 1065 height 32
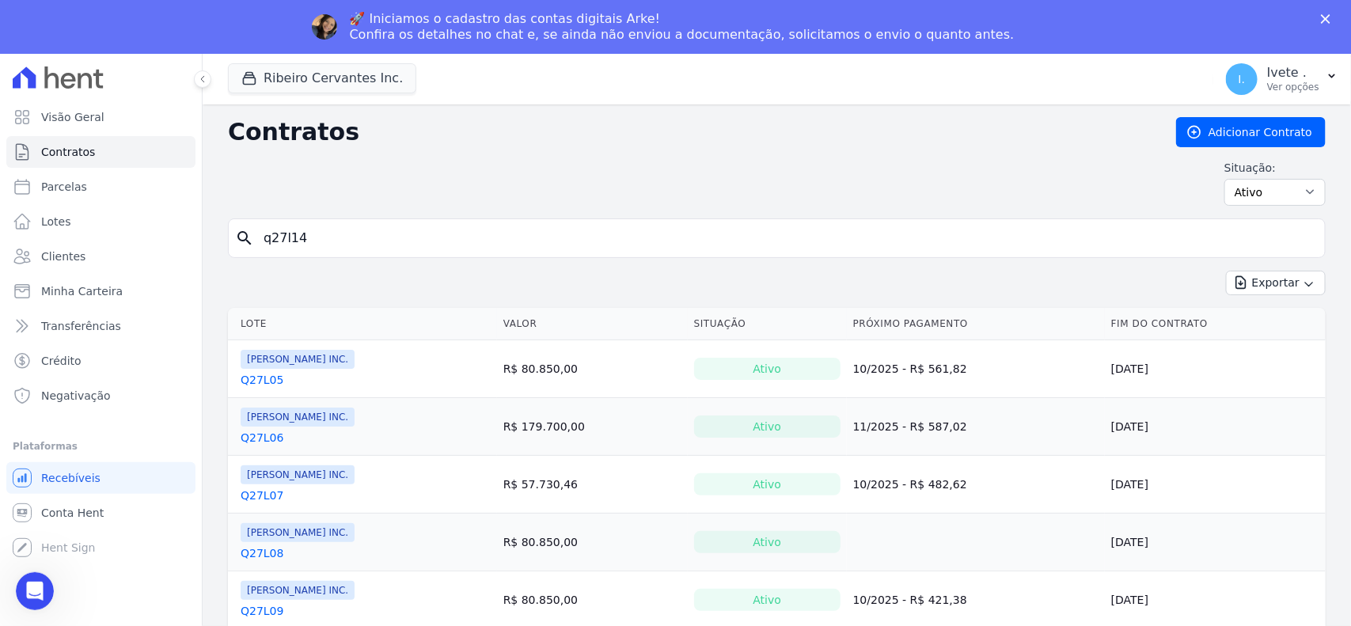
type input "q27l14"
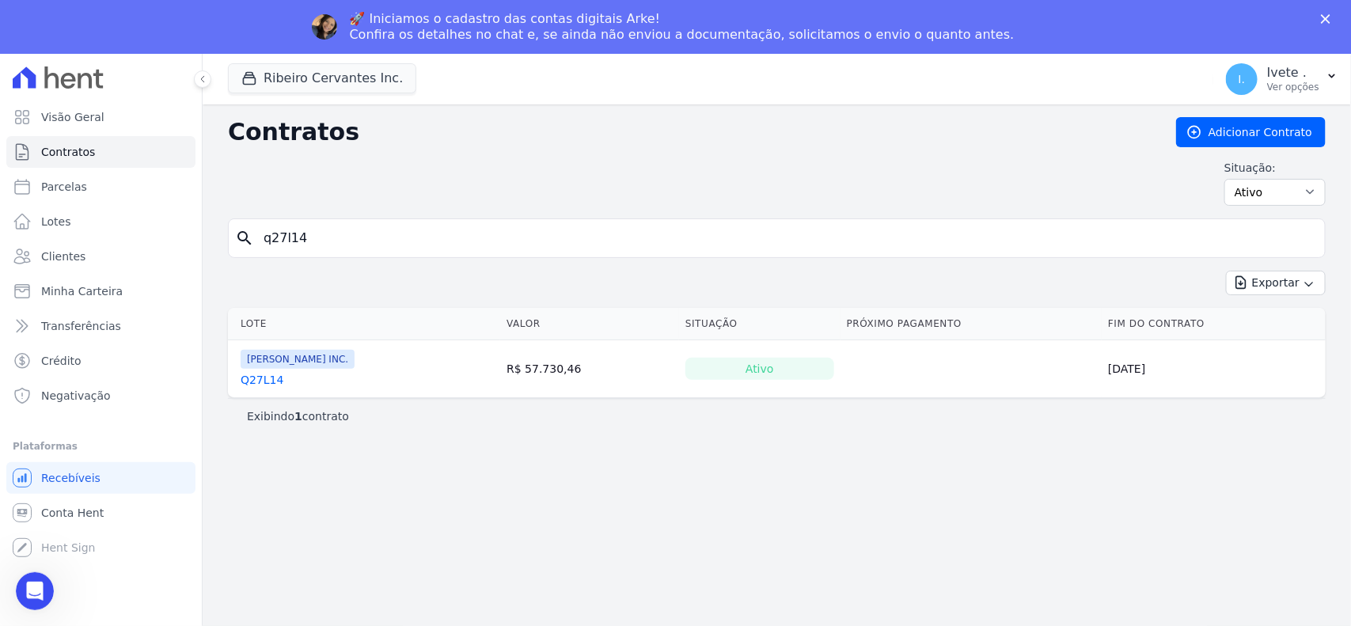
click at [254, 386] on link "Q27L14" at bounding box center [262, 380] width 43 height 16
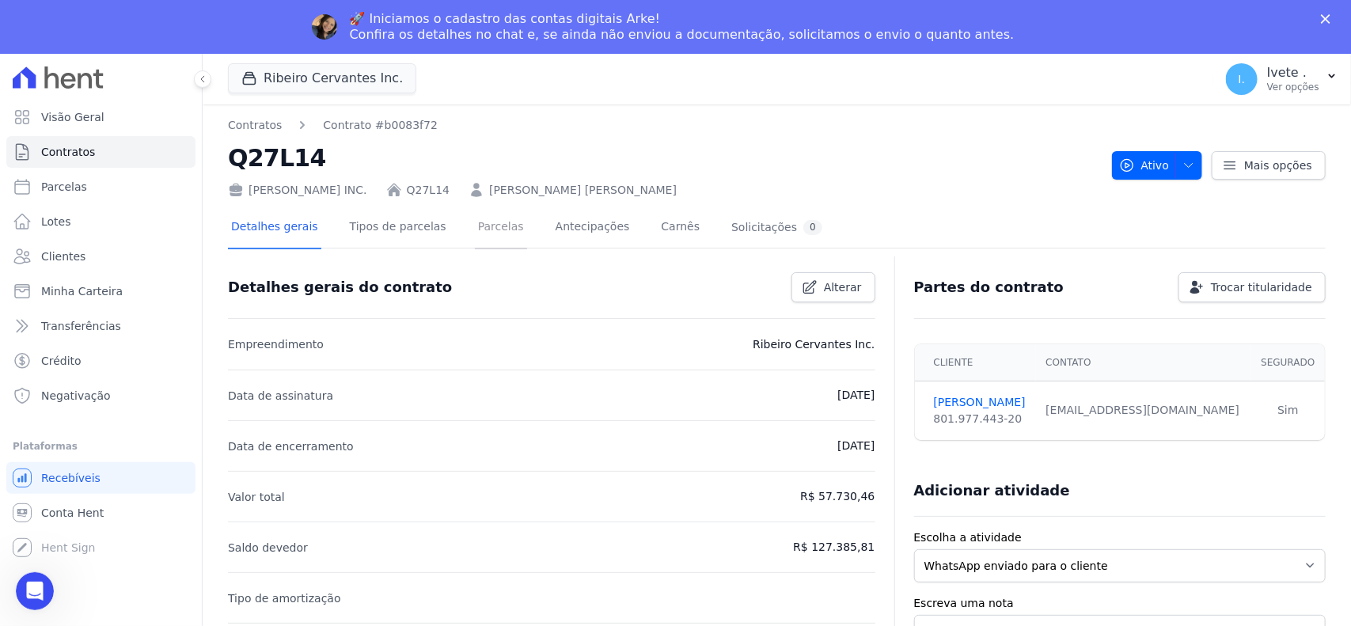
click at [485, 227] on link "Parcelas" at bounding box center [501, 228] width 52 height 42
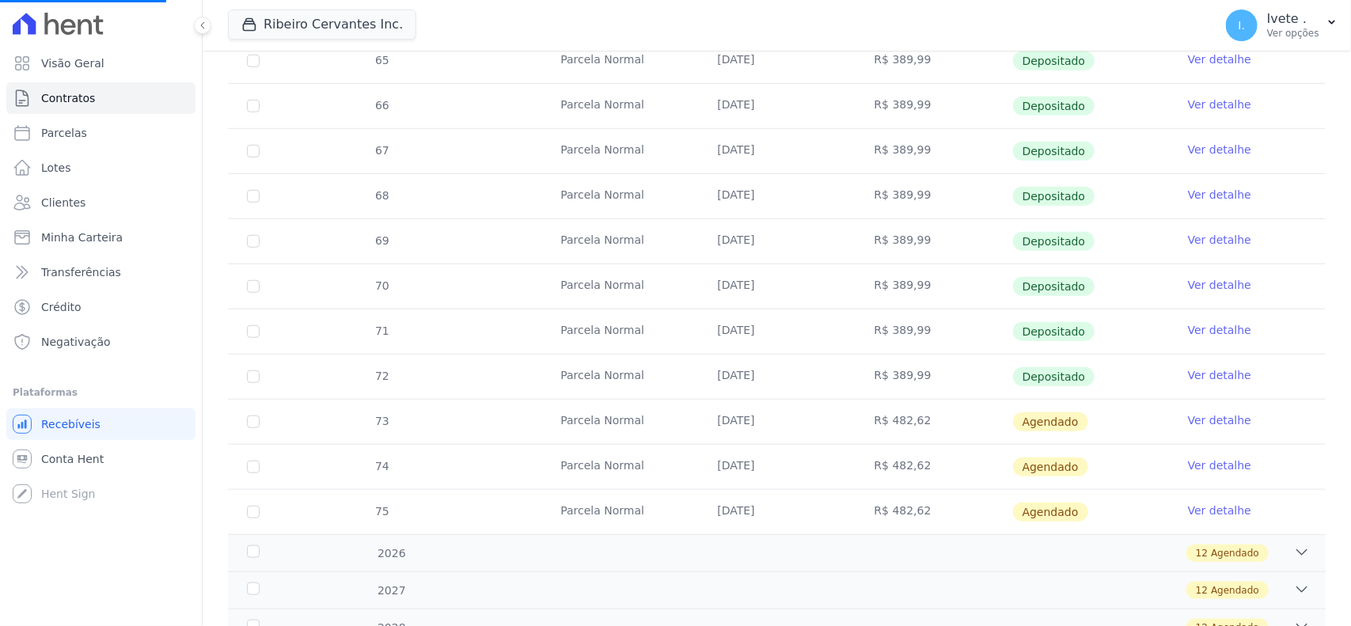
scroll to position [495, 0]
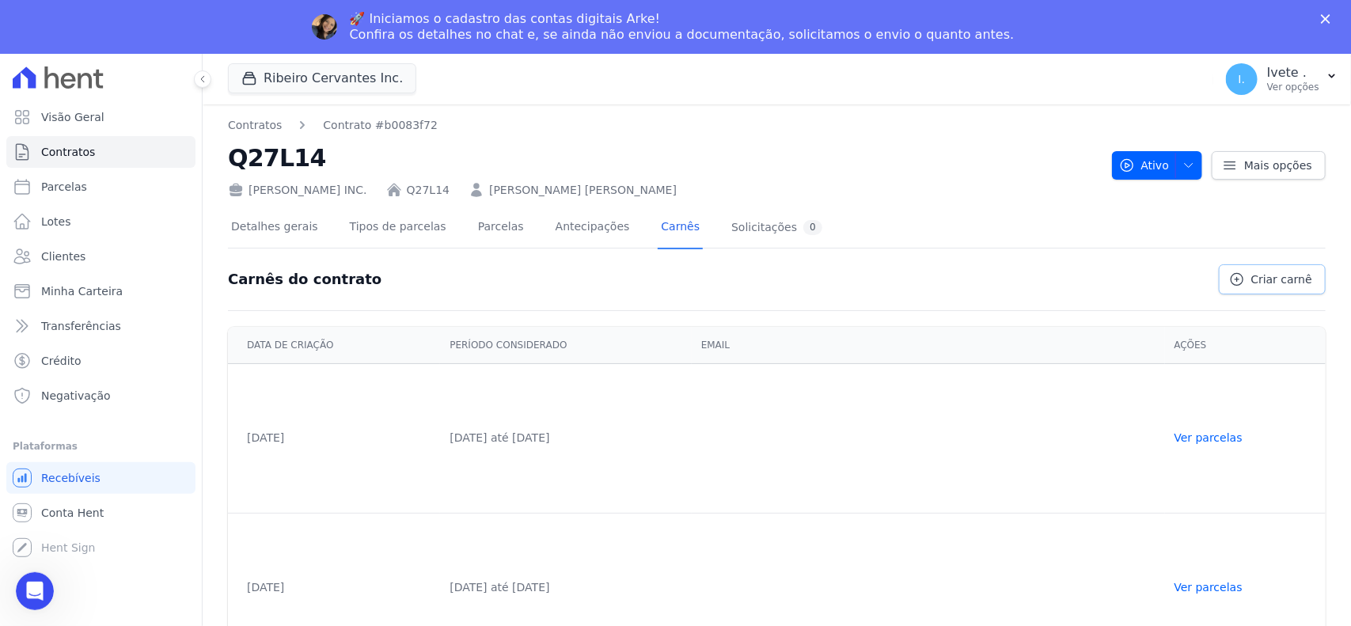
click at [1200, 274] on span "Criar carnê" at bounding box center [1282, 280] width 61 height 16
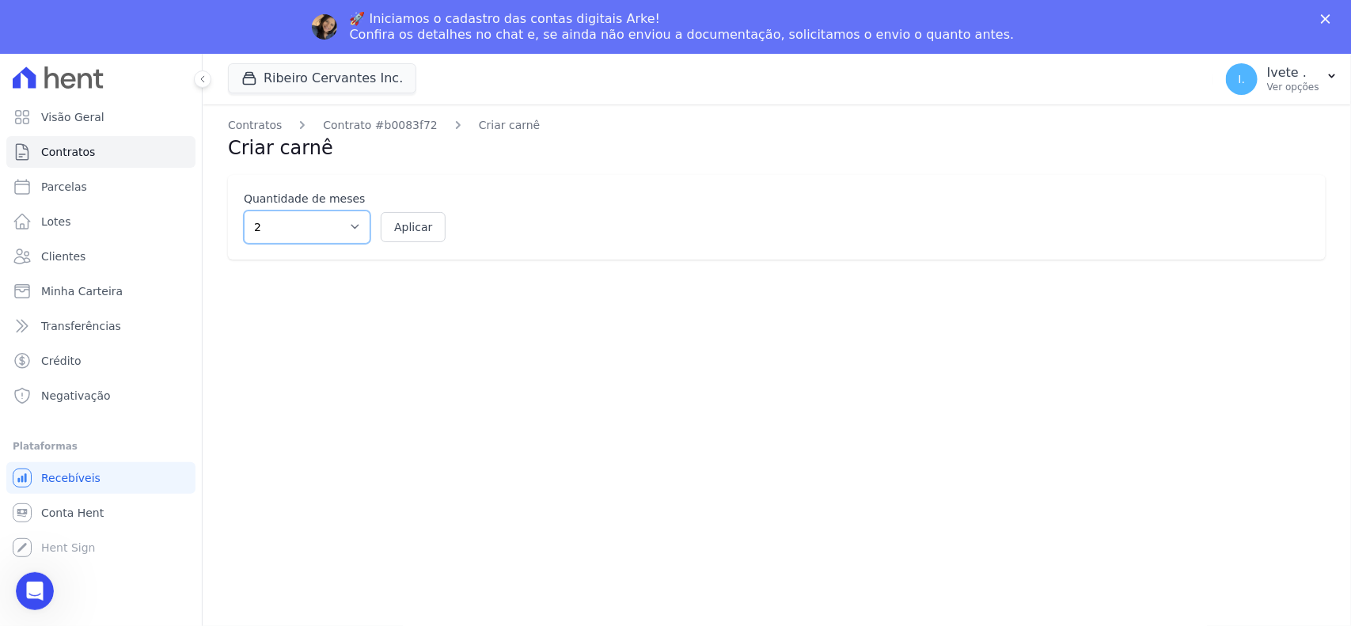
click at [354, 222] on select "2 3 4 5 6 7 8 9 10 11 12" at bounding box center [307, 227] width 127 height 33
select select "12"
click at [244, 211] on select "2 3 4 5 6 7 8 9 10 11 12" at bounding box center [307, 227] width 127 height 33
click at [427, 219] on button "Aplicar" at bounding box center [413, 227] width 65 height 30
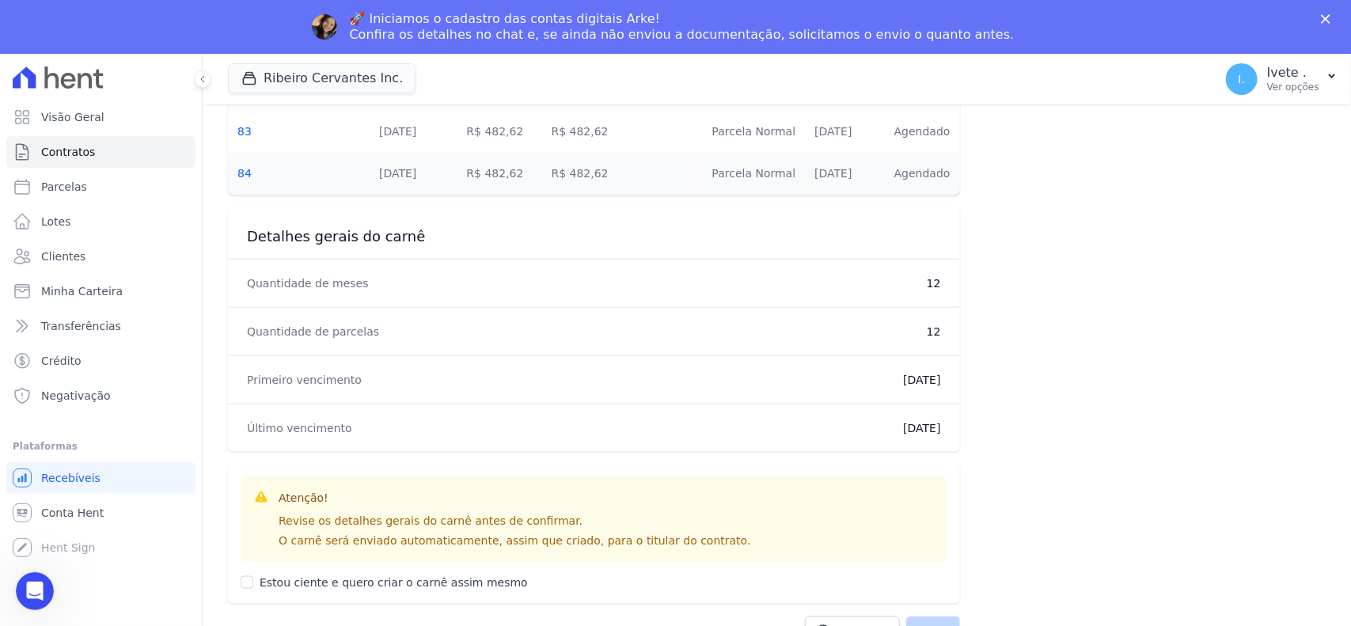
scroll to position [849, 0]
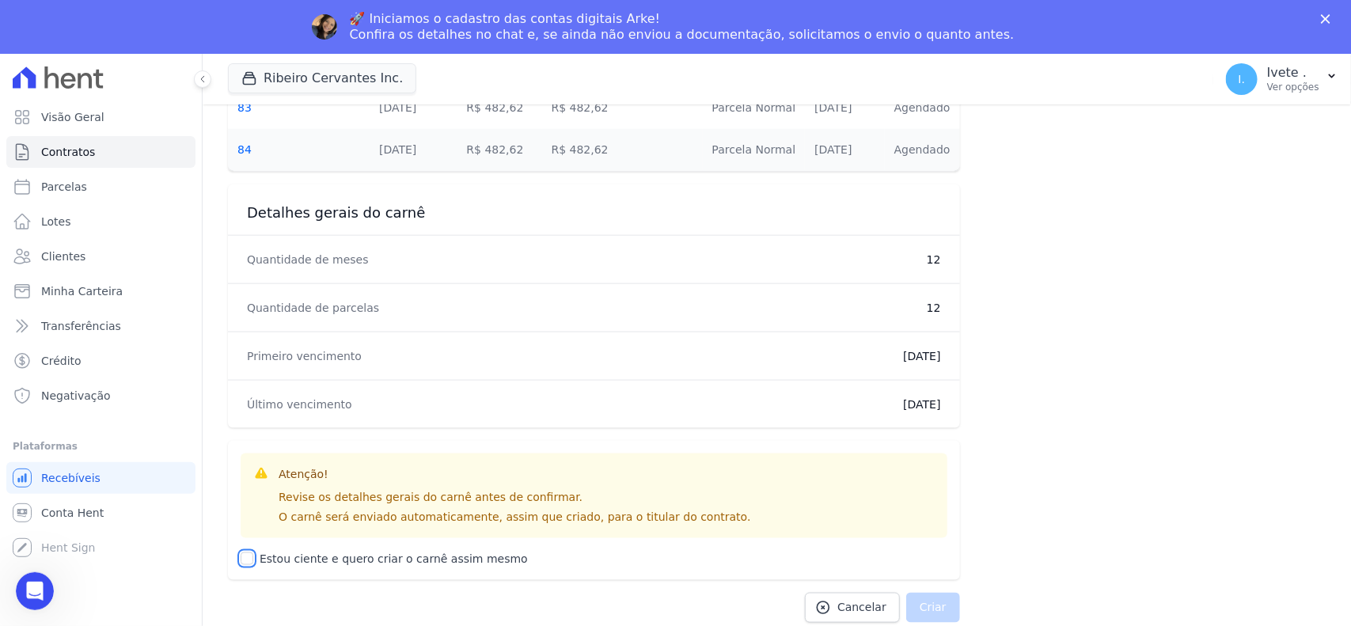
click at [252, 556] on input "Estou ciente e quero criar o carnê assim mesmo" at bounding box center [247, 559] width 13 height 13
checkbox input "true"
click at [938, 556] on button "Criar" at bounding box center [933, 608] width 54 height 30
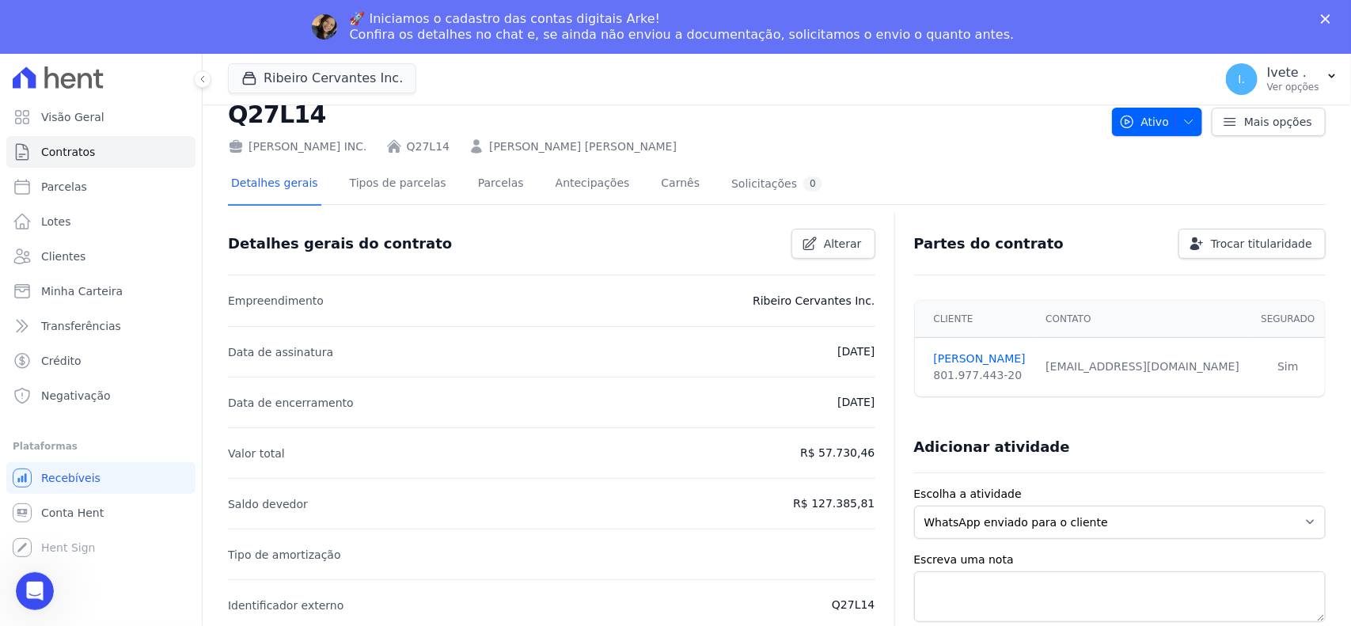
scroll to position [99, 0]
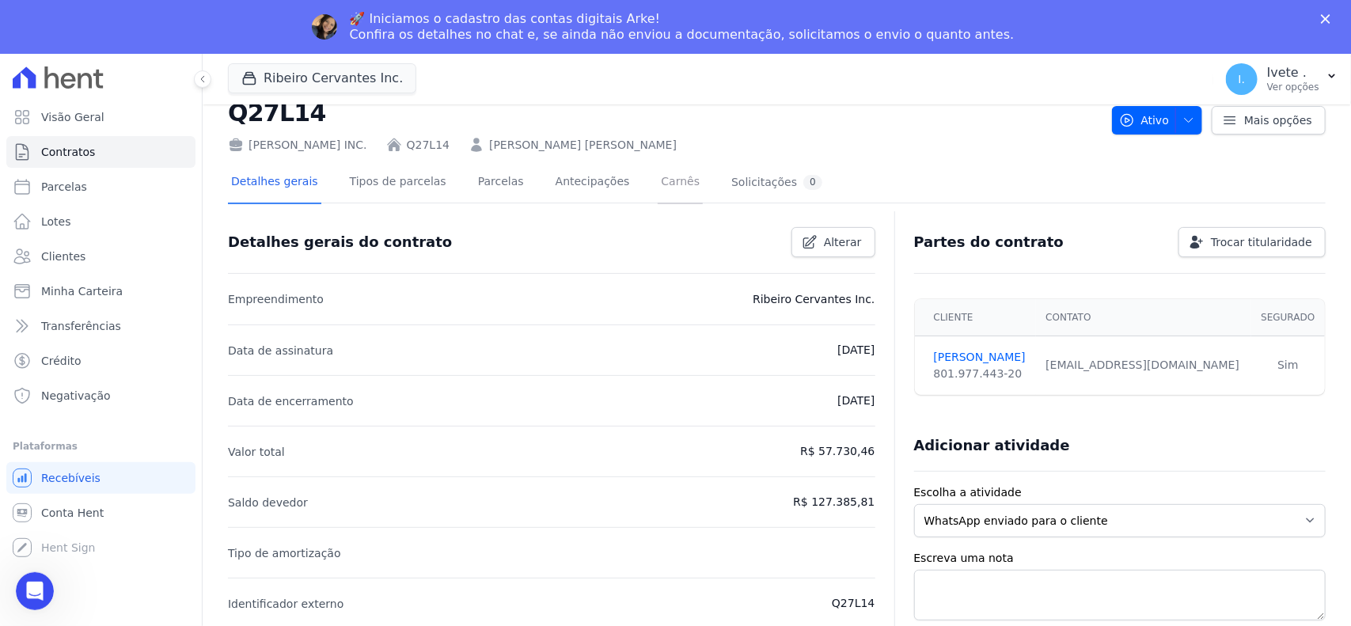
click at [658, 176] on link "Carnês" at bounding box center [680, 183] width 45 height 42
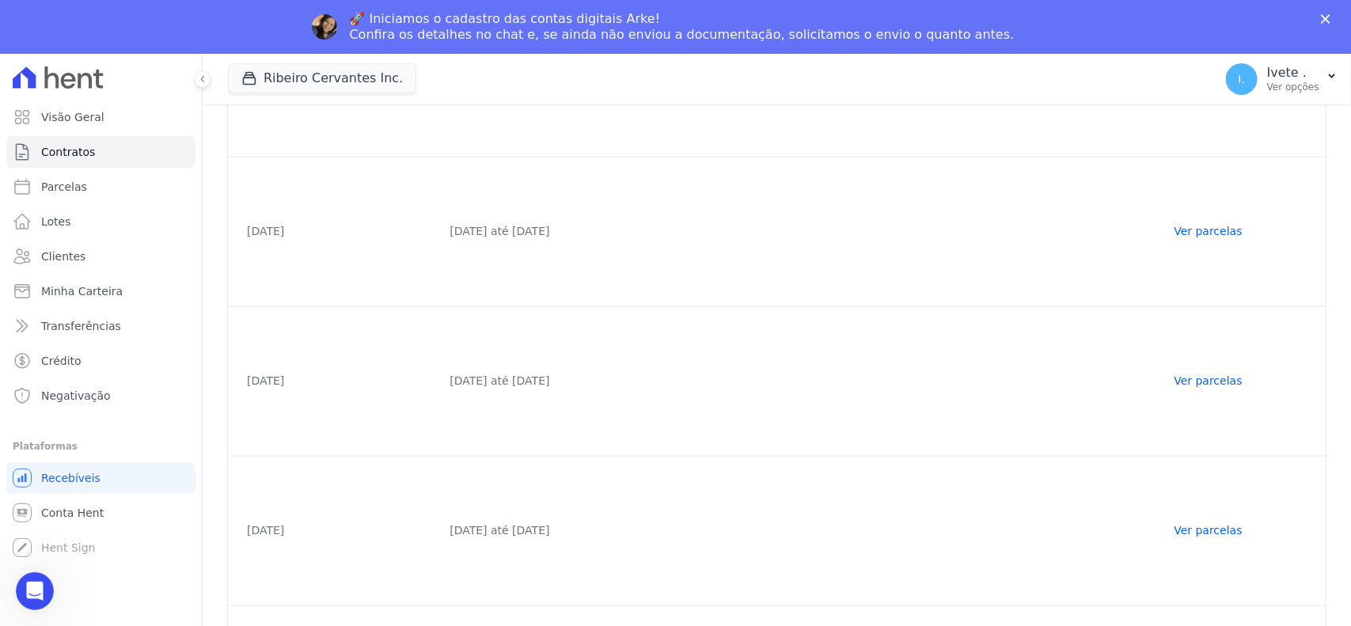
scroll to position [744, 0]
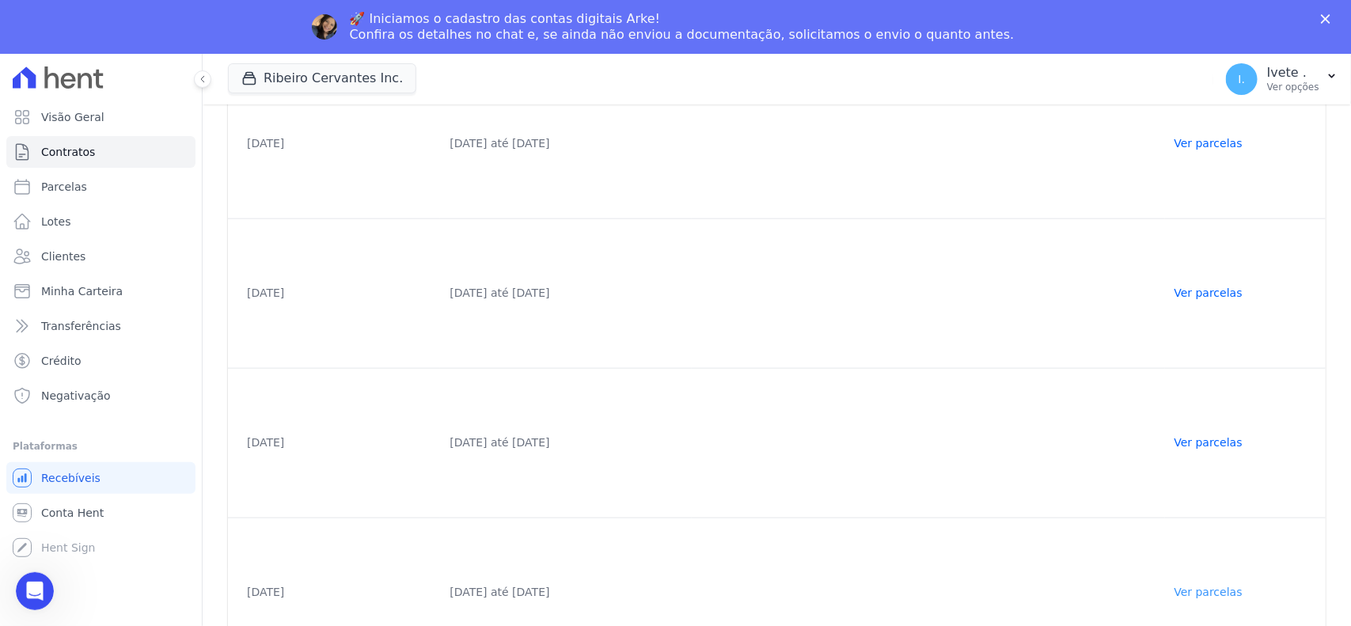
click at [1200, 556] on link "Ver parcelas" at bounding box center [1209, 592] width 68 height 13
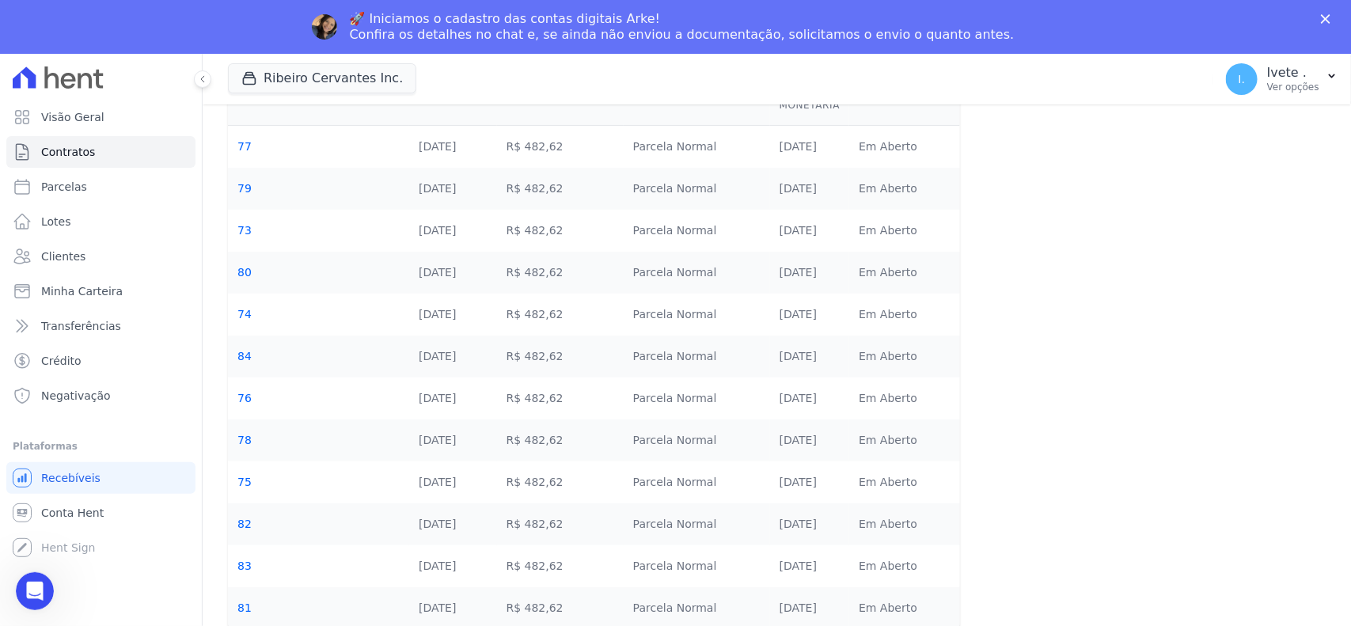
scroll to position [174, 0]
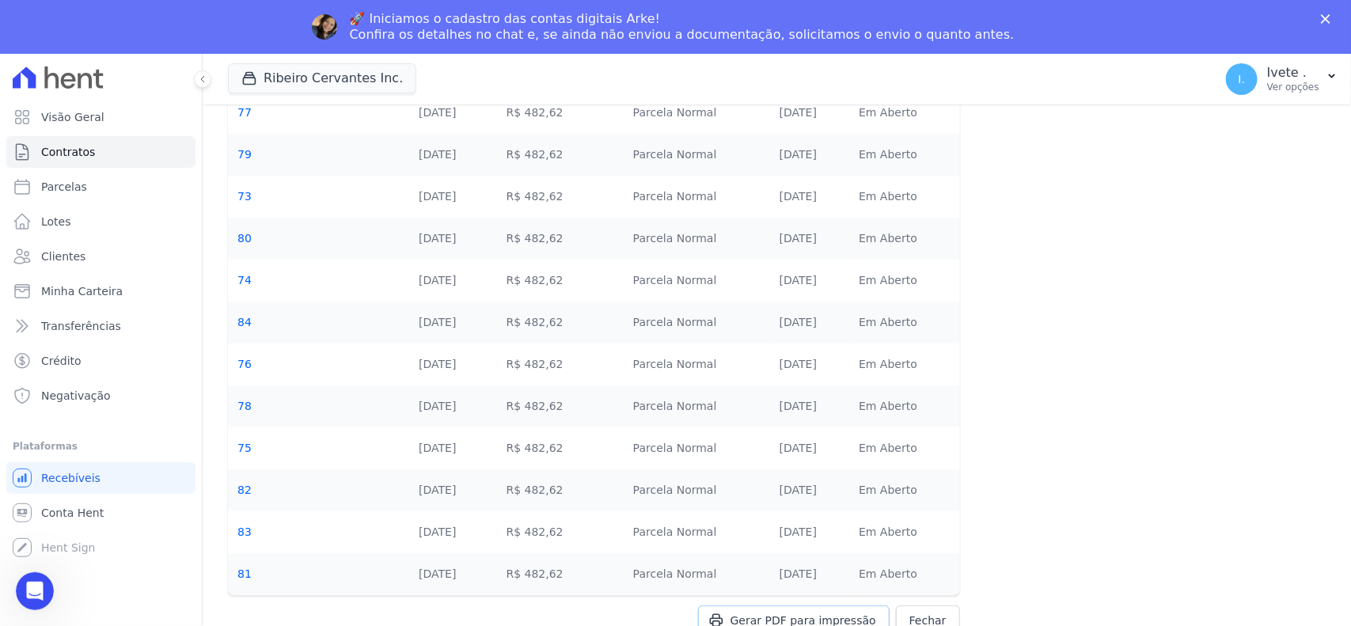
click at [808, 556] on span "Gerar PDF para impressão" at bounding box center [804, 621] width 146 height 16
click at [91, 147] on link "Contratos" at bounding box center [100, 152] width 189 height 32
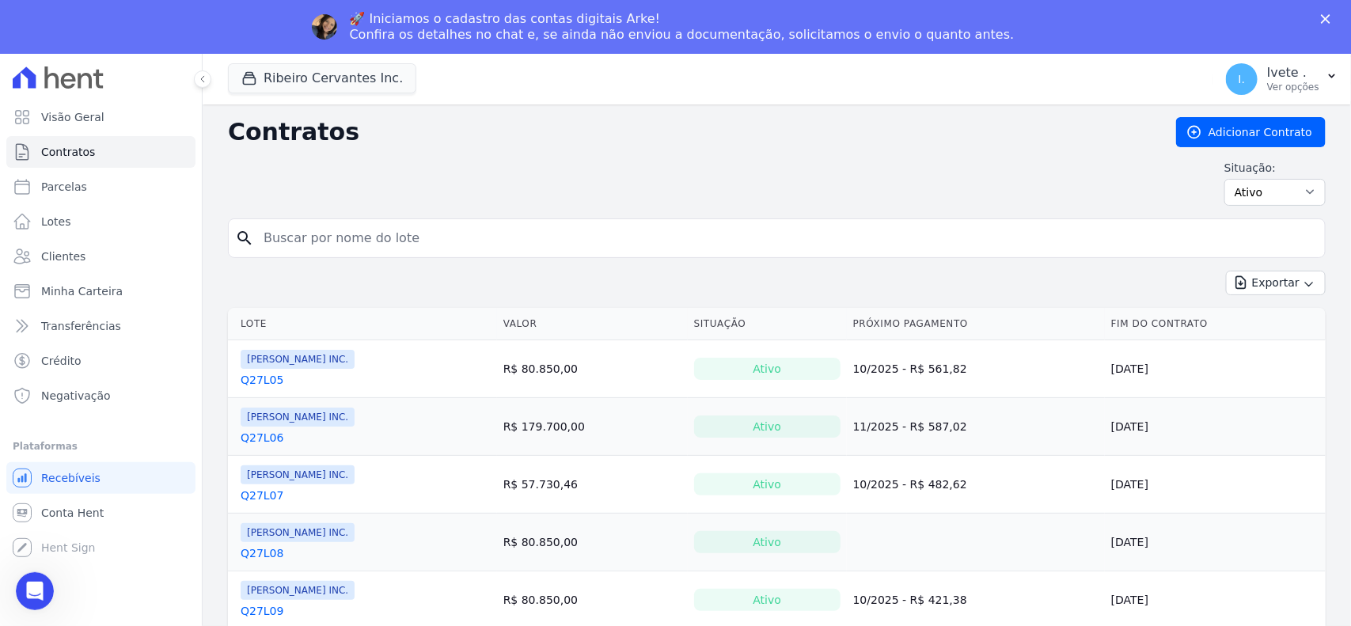
click at [294, 237] on input "search" at bounding box center [786, 238] width 1065 height 32
type input "q32l30"
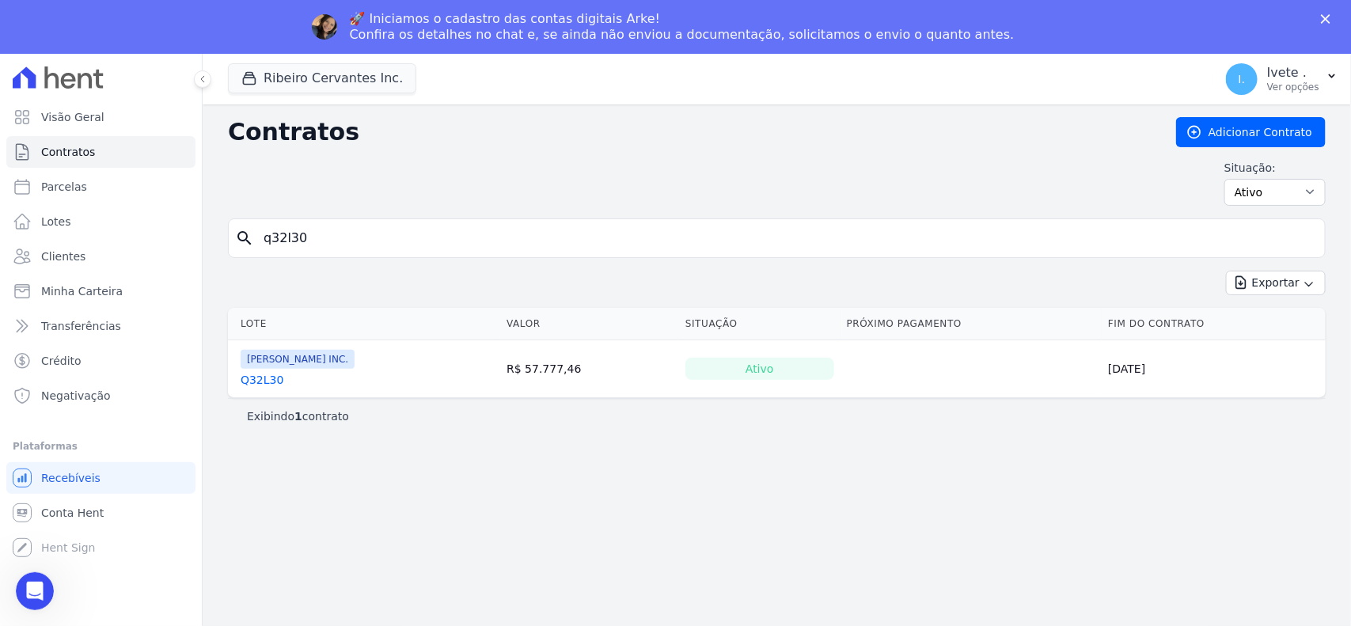
click at [264, 322] on th "Lote" at bounding box center [364, 324] width 272 height 32
click at [250, 377] on link "Q32L30" at bounding box center [262, 380] width 43 height 16
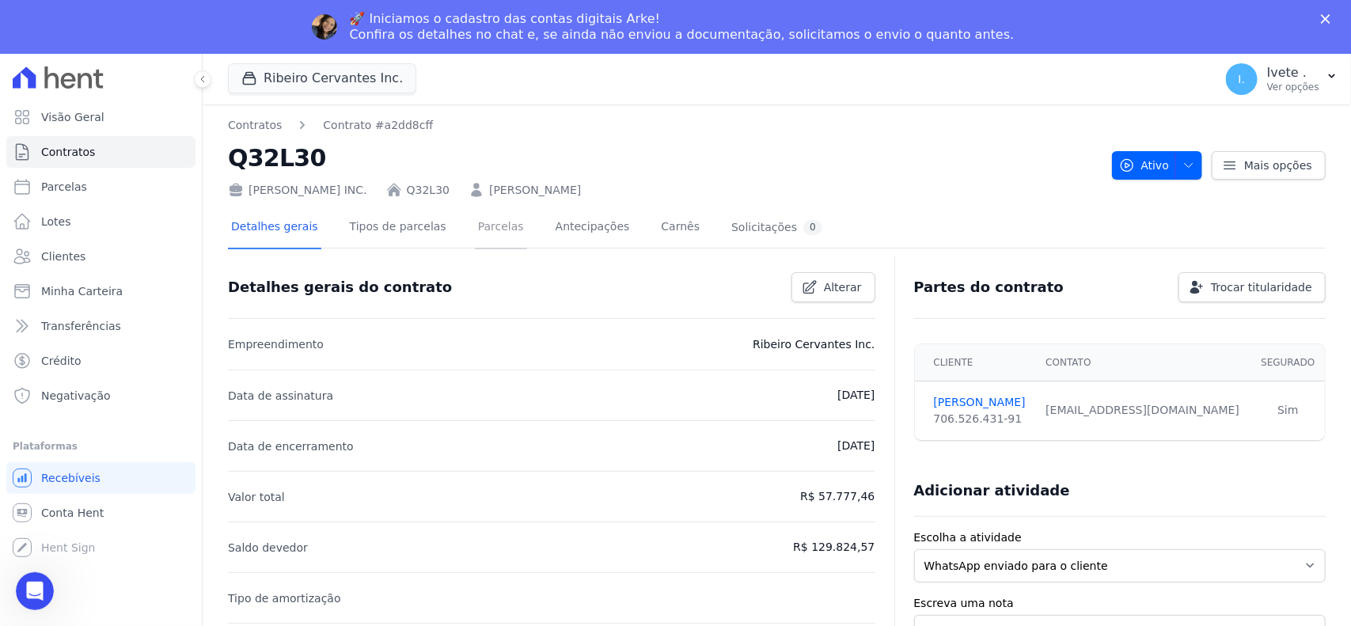
click at [477, 224] on link "Parcelas" at bounding box center [501, 228] width 52 height 42
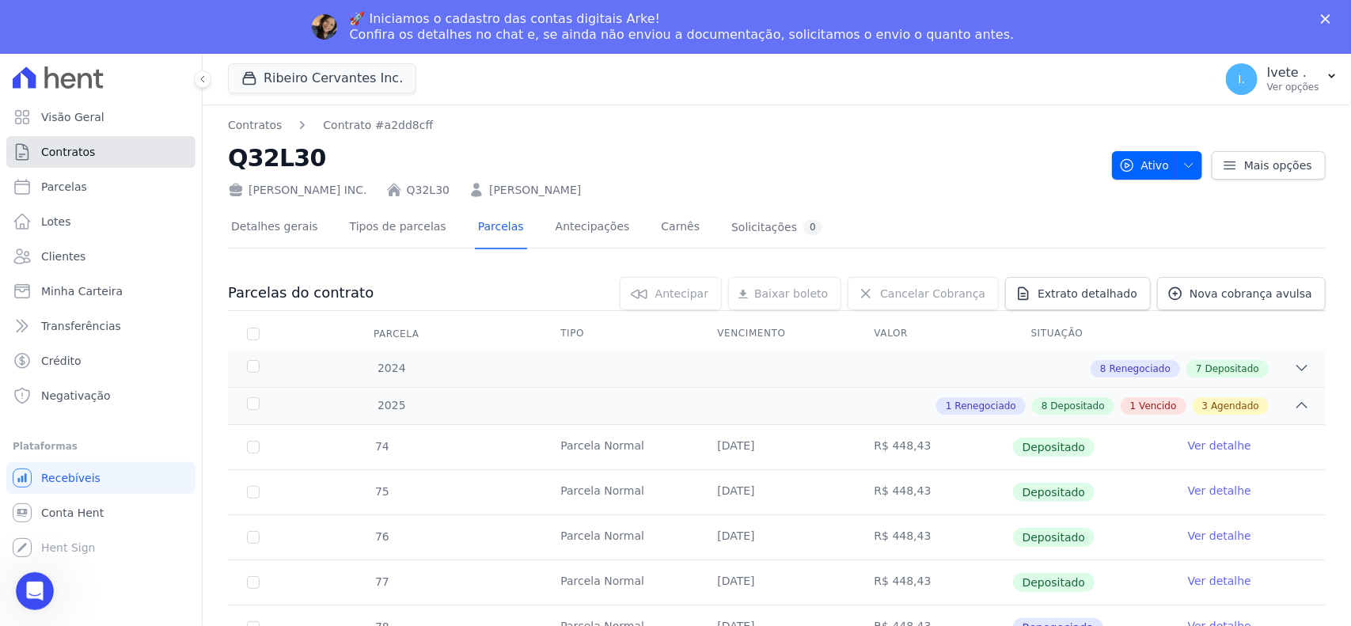
click at [62, 149] on span "Contratos" at bounding box center [68, 152] width 54 height 16
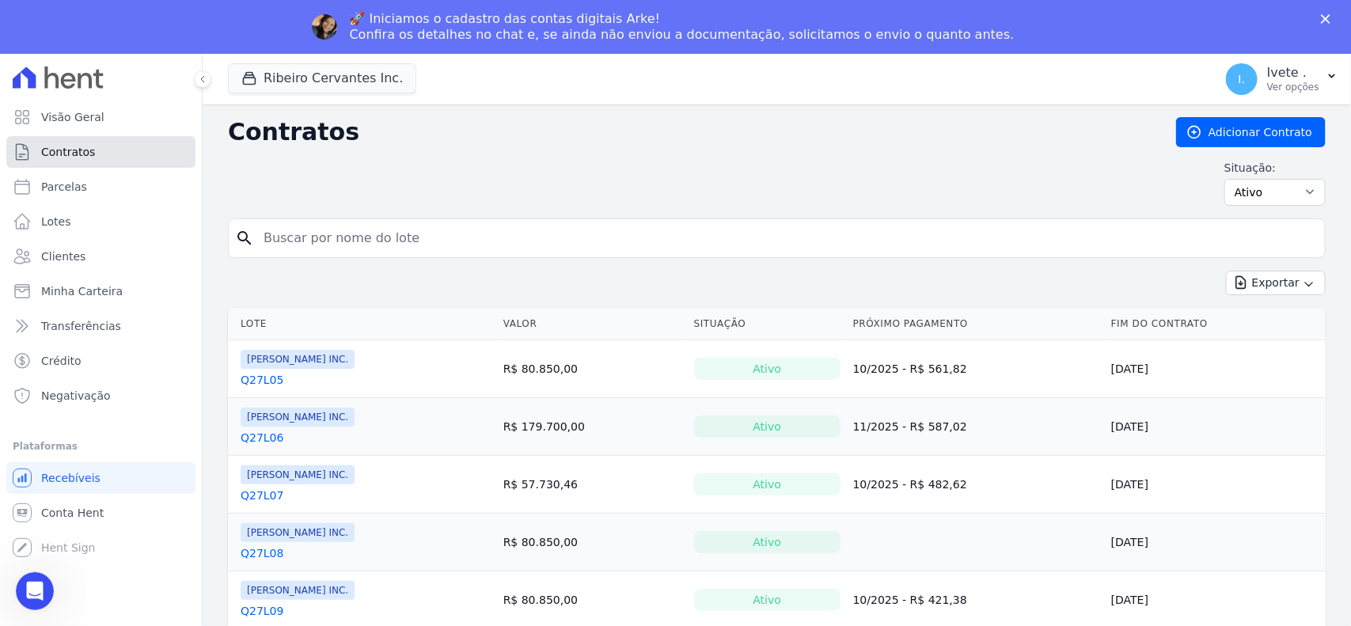
click at [80, 140] on link "Contratos" at bounding box center [100, 152] width 189 height 32
click at [271, 238] on input "search" at bounding box center [786, 238] width 1065 height 32
type input "q32l07"
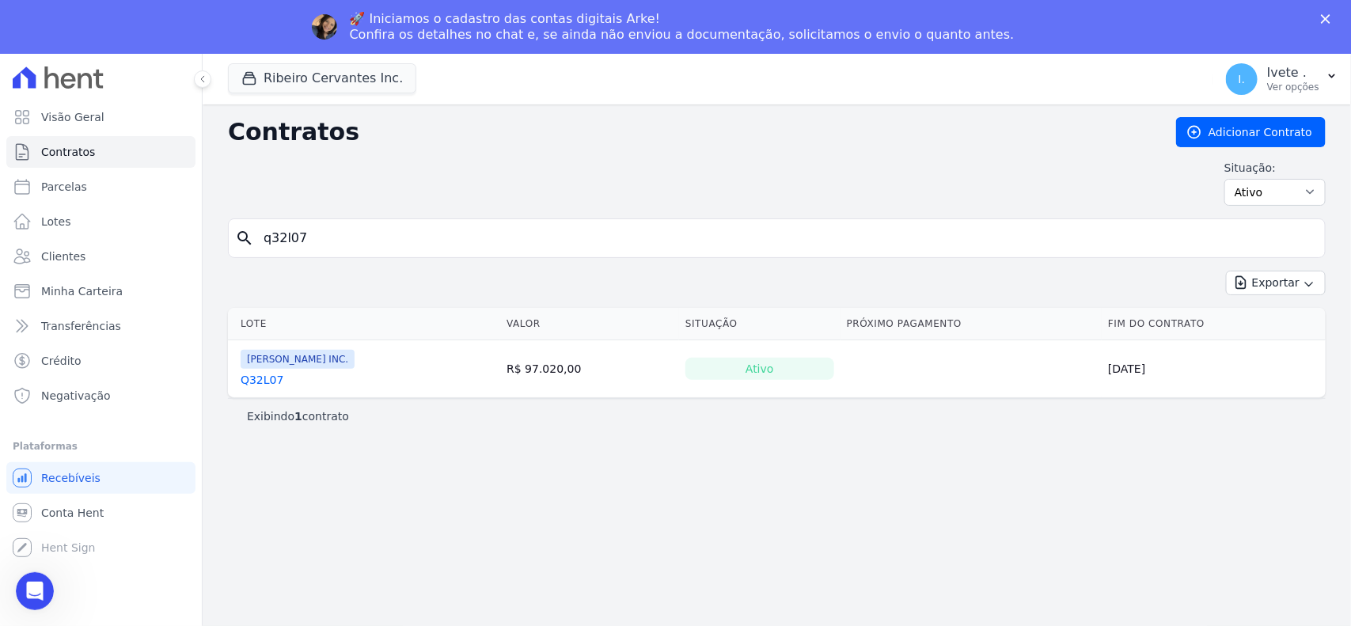
click at [260, 377] on link "Q32L07" at bounding box center [262, 380] width 43 height 16
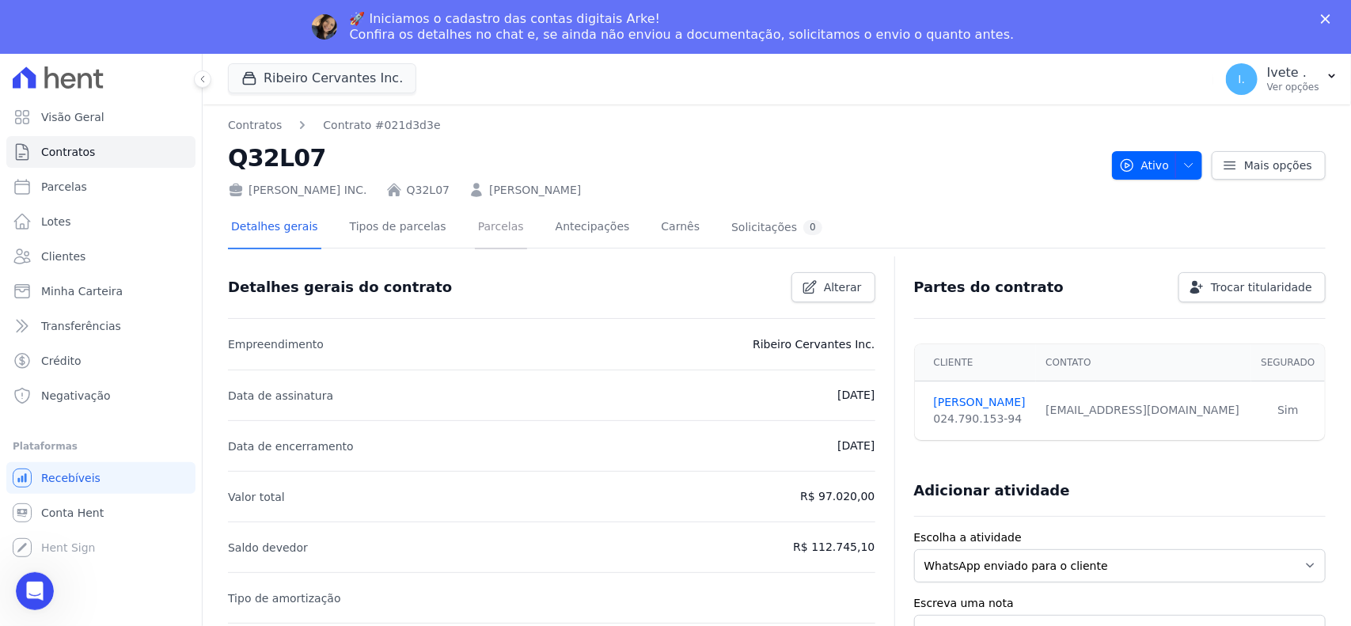
click at [480, 226] on link "Parcelas" at bounding box center [501, 228] width 52 height 42
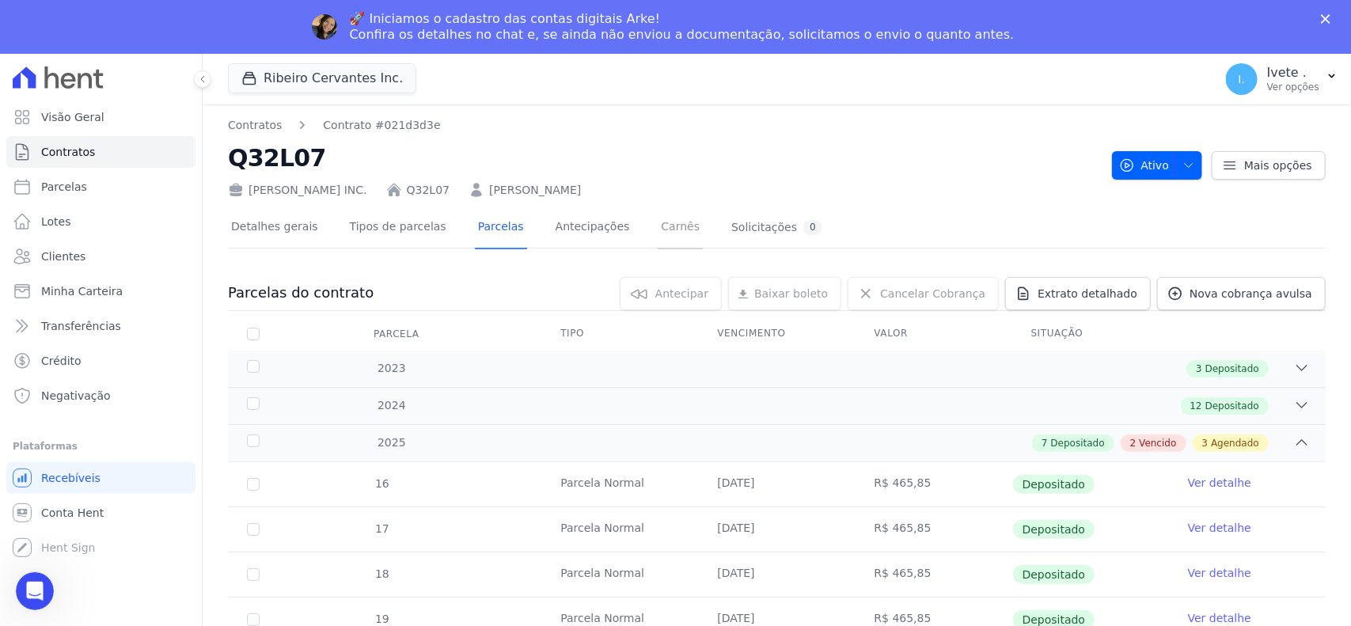
click at [658, 220] on link "Carnês" at bounding box center [680, 228] width 45 height 42
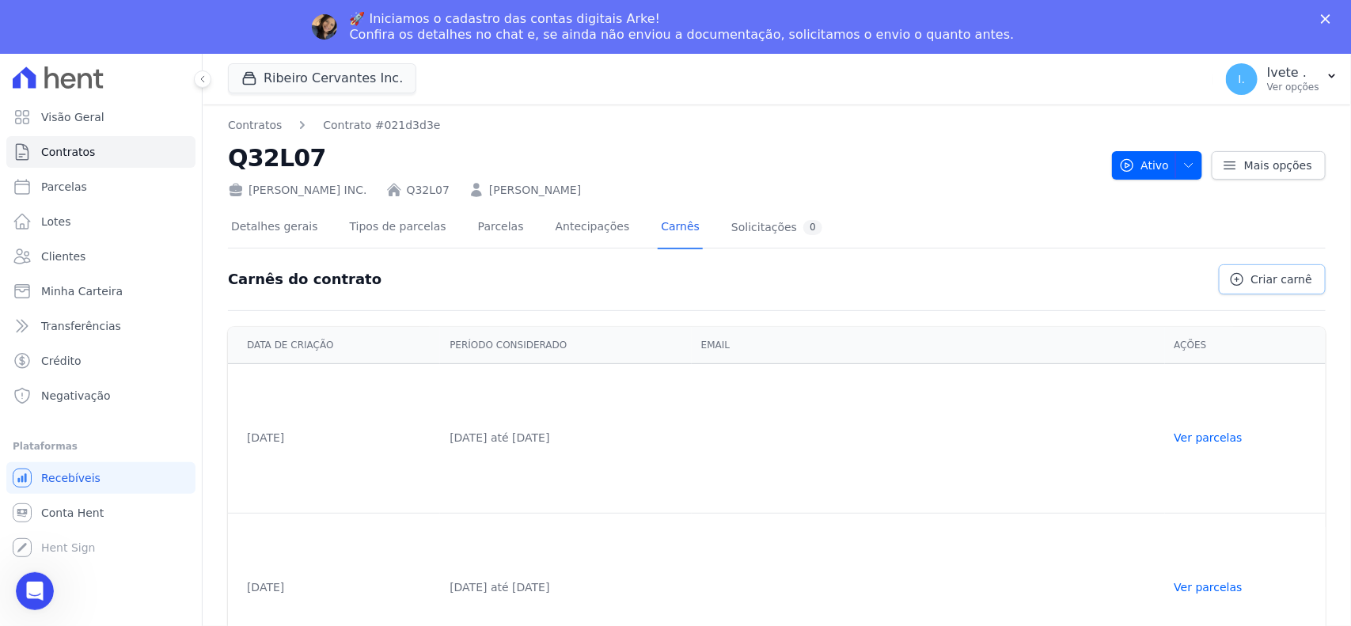
click at [1200, 283] on span "Criar carnê" at bounding box center [1282, 280] width 61 height 16
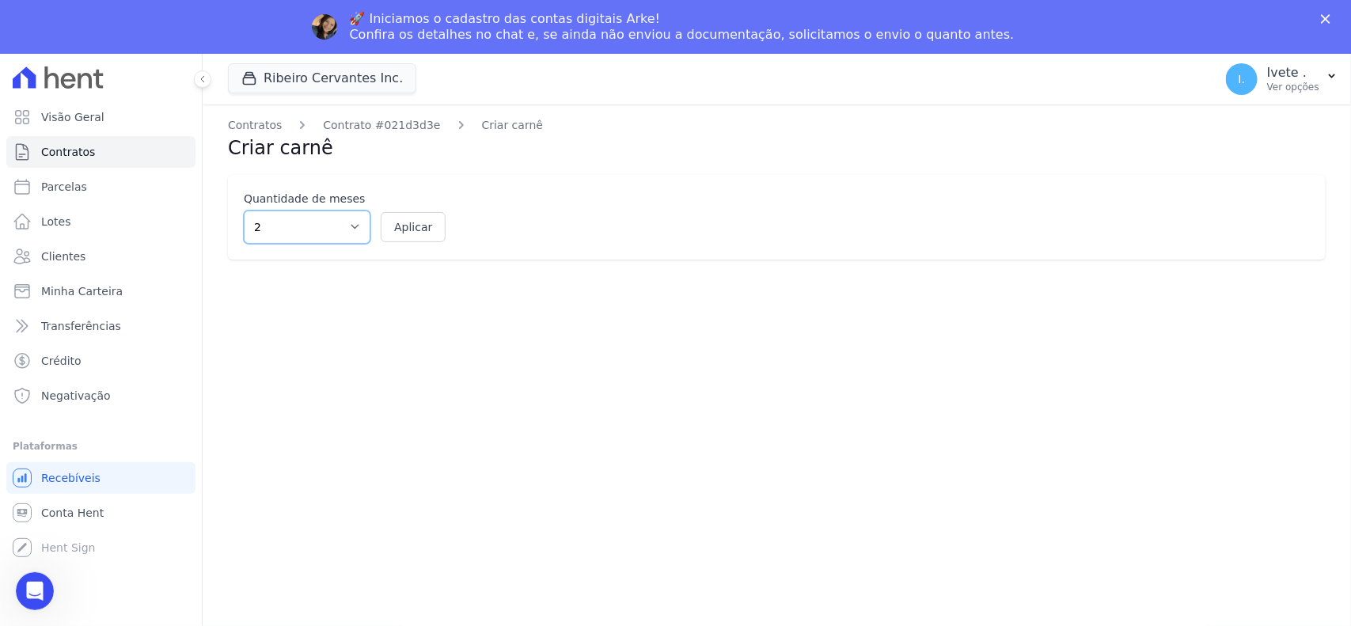
click at [302, 230] on select "2 3 4 5 6 7 8 9 10 11 12" at bounding box center [307, 227] width 127 height 33
select select "12"
click at [244, 211] on select "2 3 4 5 6 7 8 9 10 11 12" at bounding box center [307, 227] width 127 height 33
click at [405, 231] on button "Aplicar" at bounding box center [413, 227] width 65 height 30
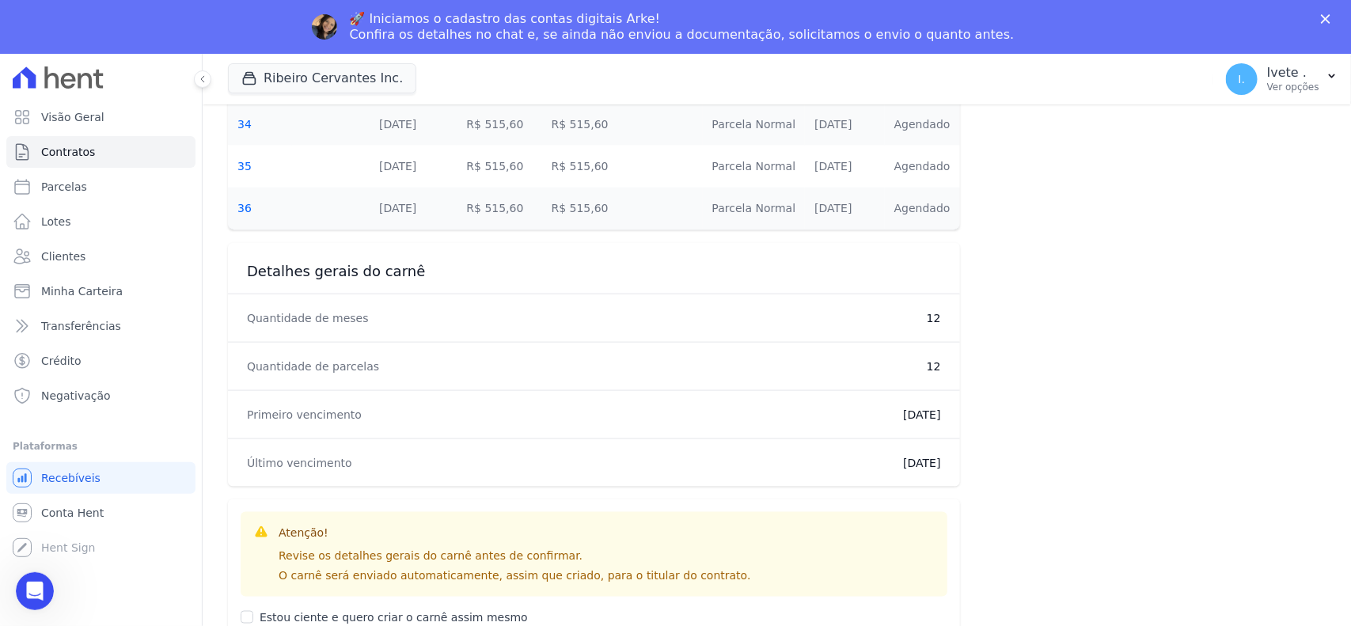
scroll to position [849, 0]
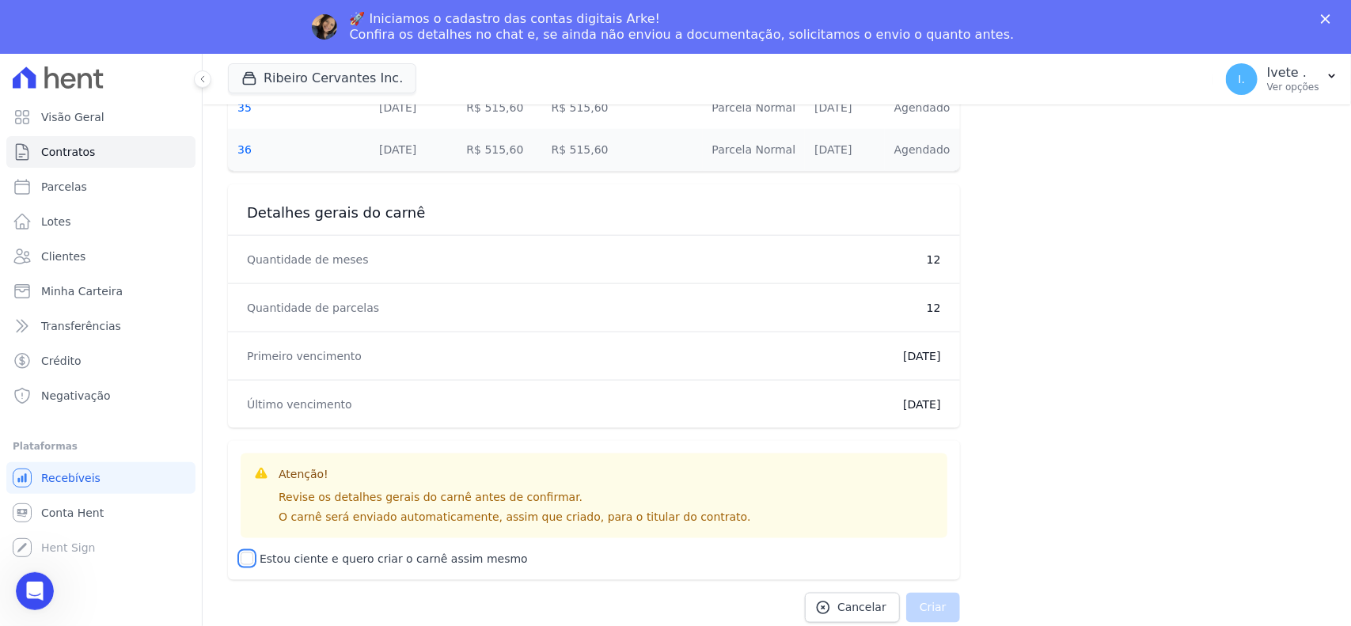
click at [250, 556] on input "Estou ciente e quero criar o carnê assim mesmo" at bounding box center [247, 559] width 13 height 13
checkbox input "true"
click at [930, 556] on button "Criar" at bounding box center [933, 608] width 54 height 30
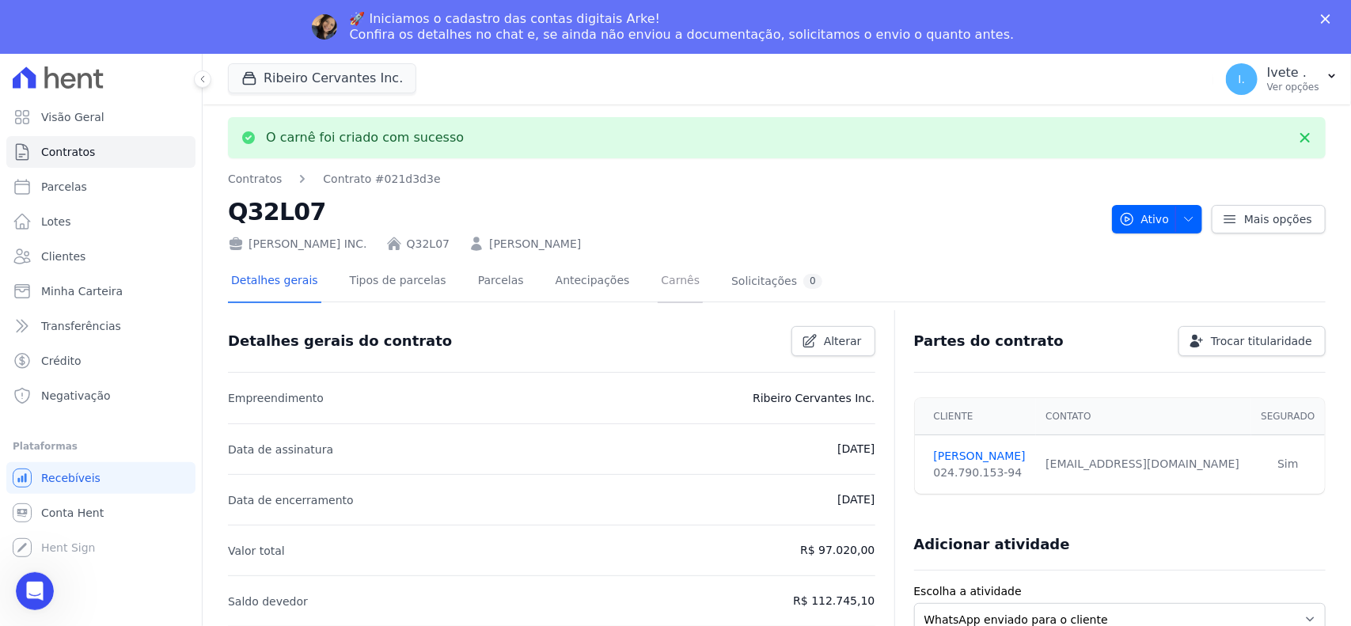
click at [658, 274] on link "Carnês" at bounding box center [680, 282] width 45 height 42
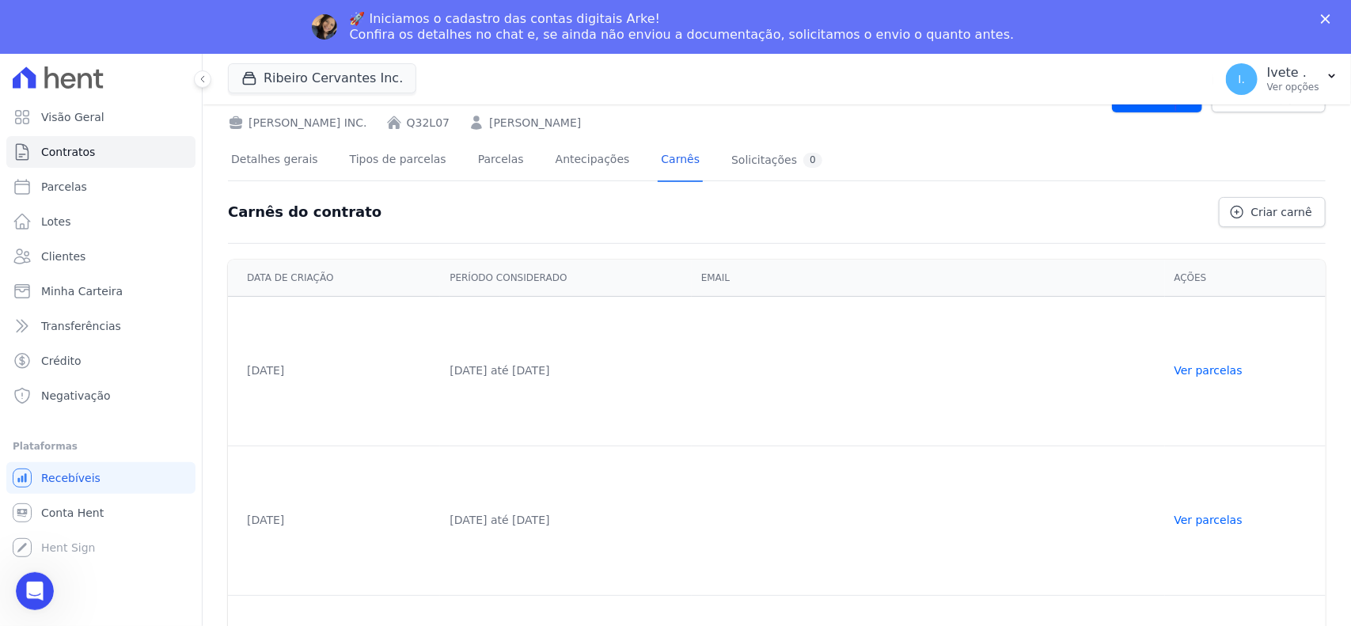
scroll to position [145, 0]
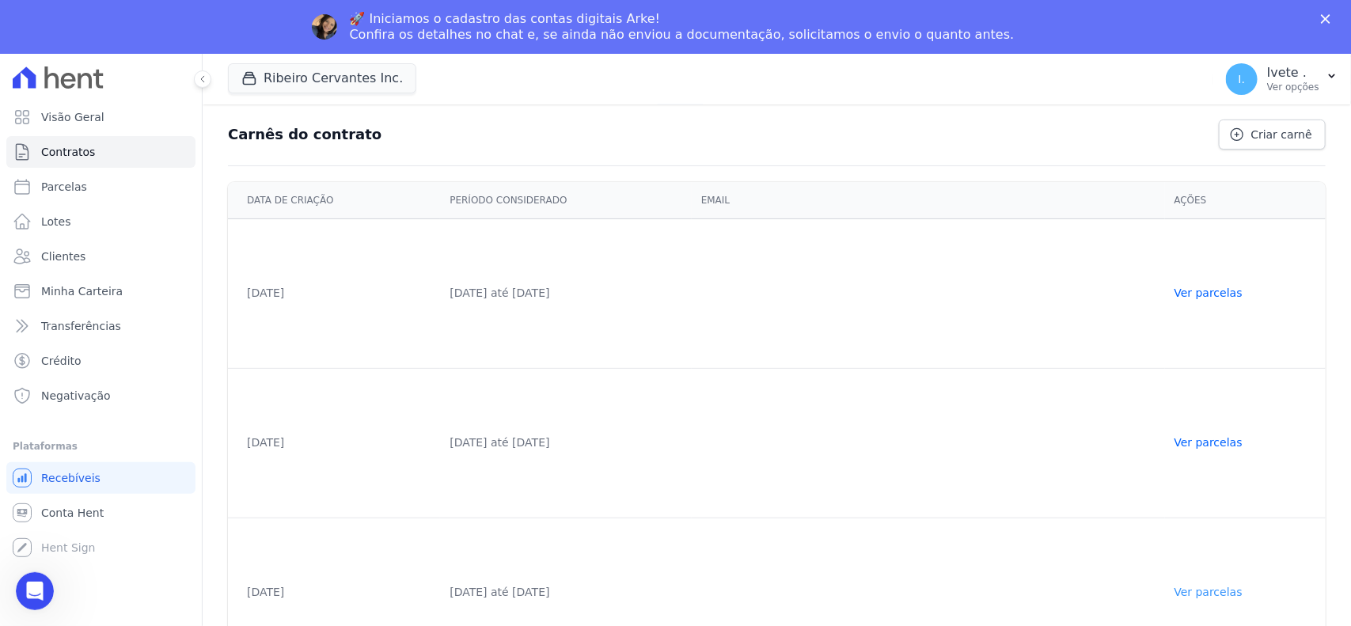
click at [1200, 556] on link "Ver parcelas" at bounding box center [1209, 592] width 68 height 13
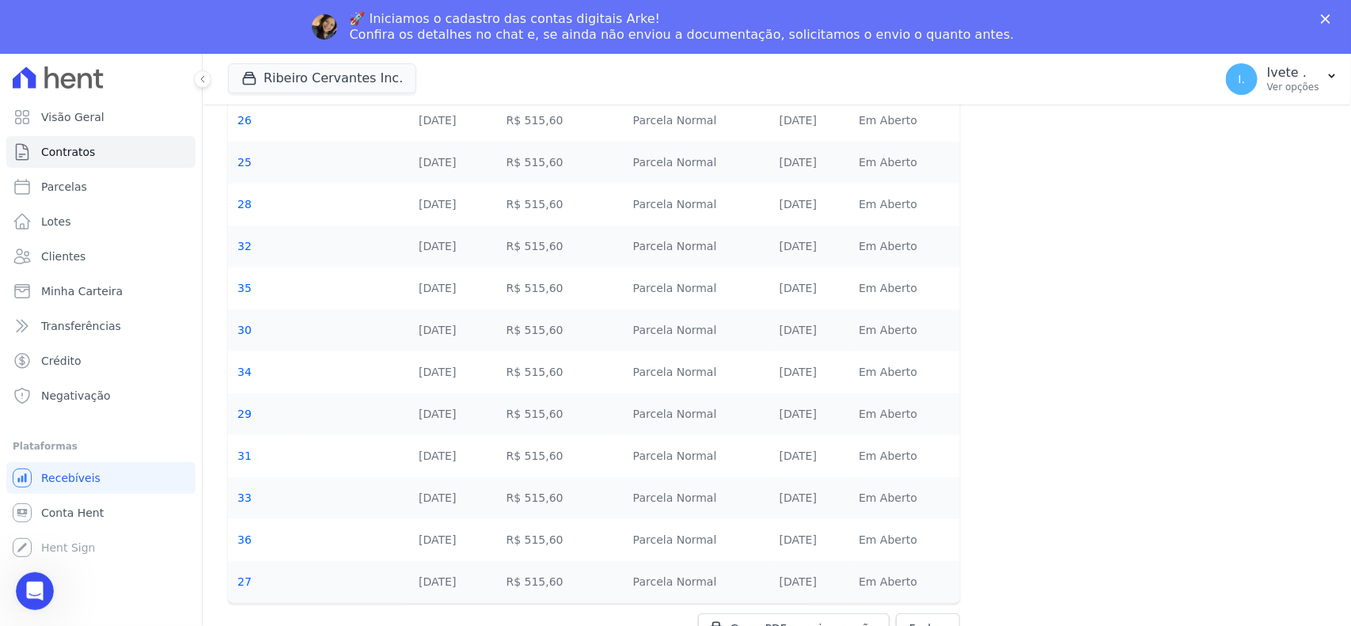
scroll to position [174, 0]
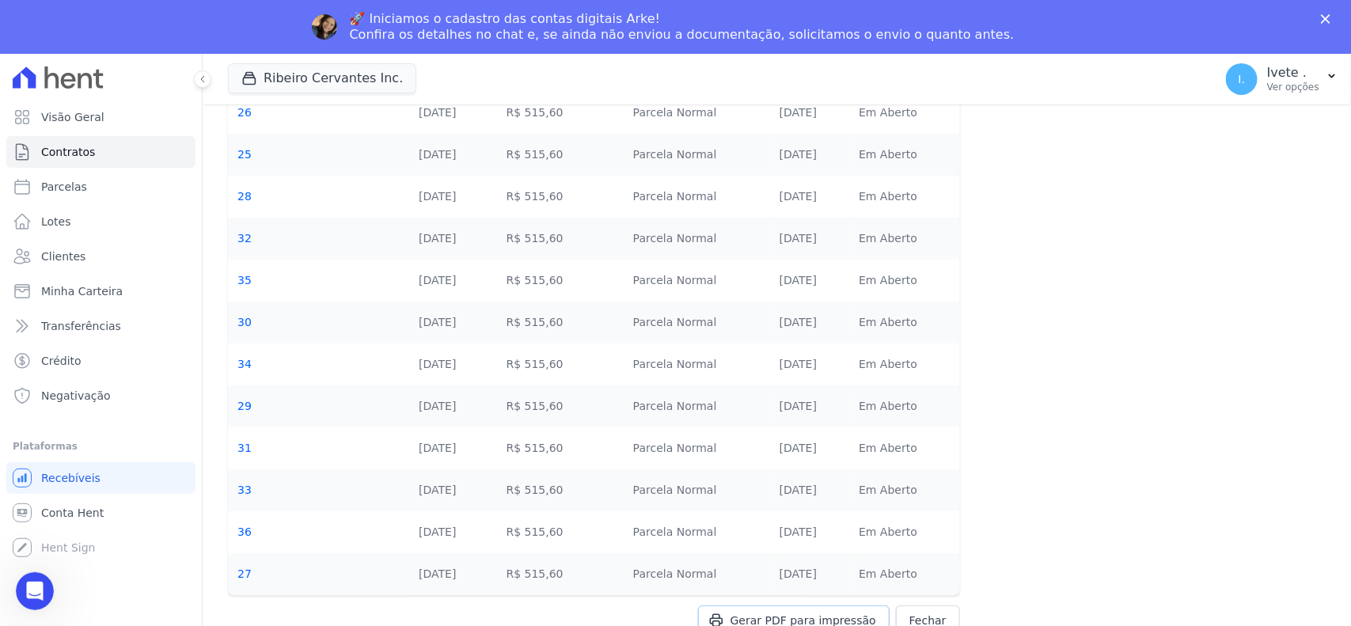
click at [814, 556] on link "Gerar PDF para impressão" at bounding box center [794, 621] width 192 height 30
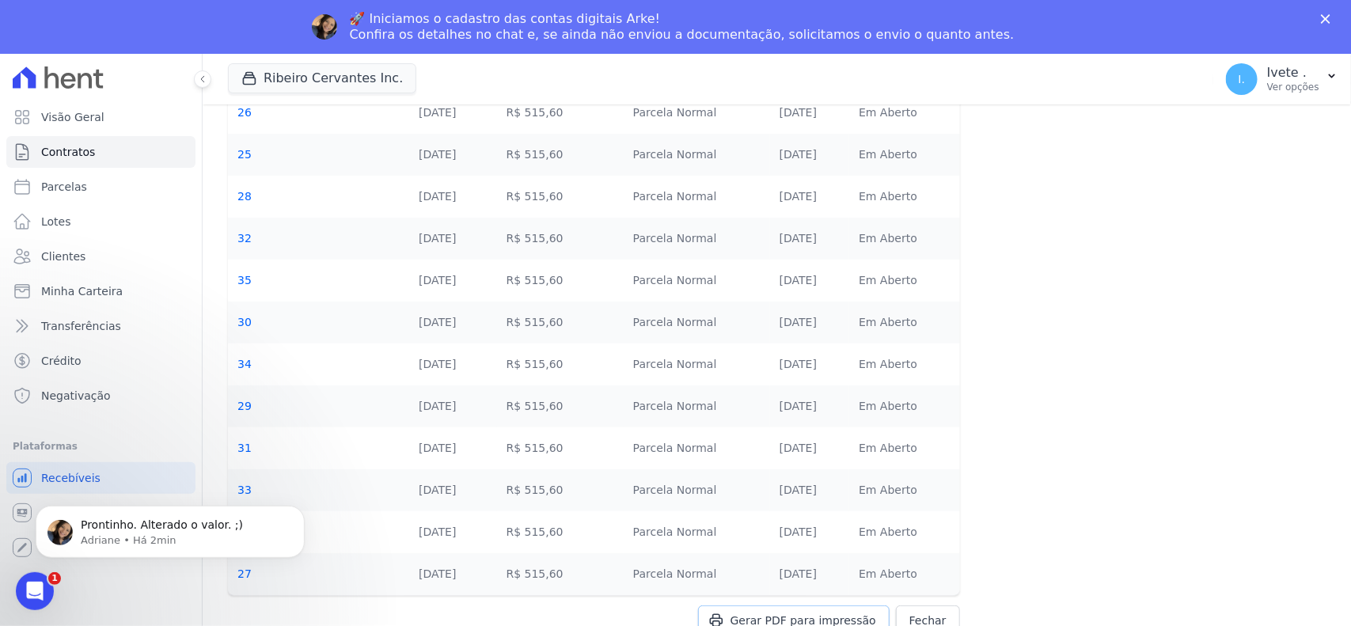
scroll to position [0, 0]
click at [14, 556] on div "Abertura do Messenger da Intercom" at bounding box center [32, 589] width 52 height 52
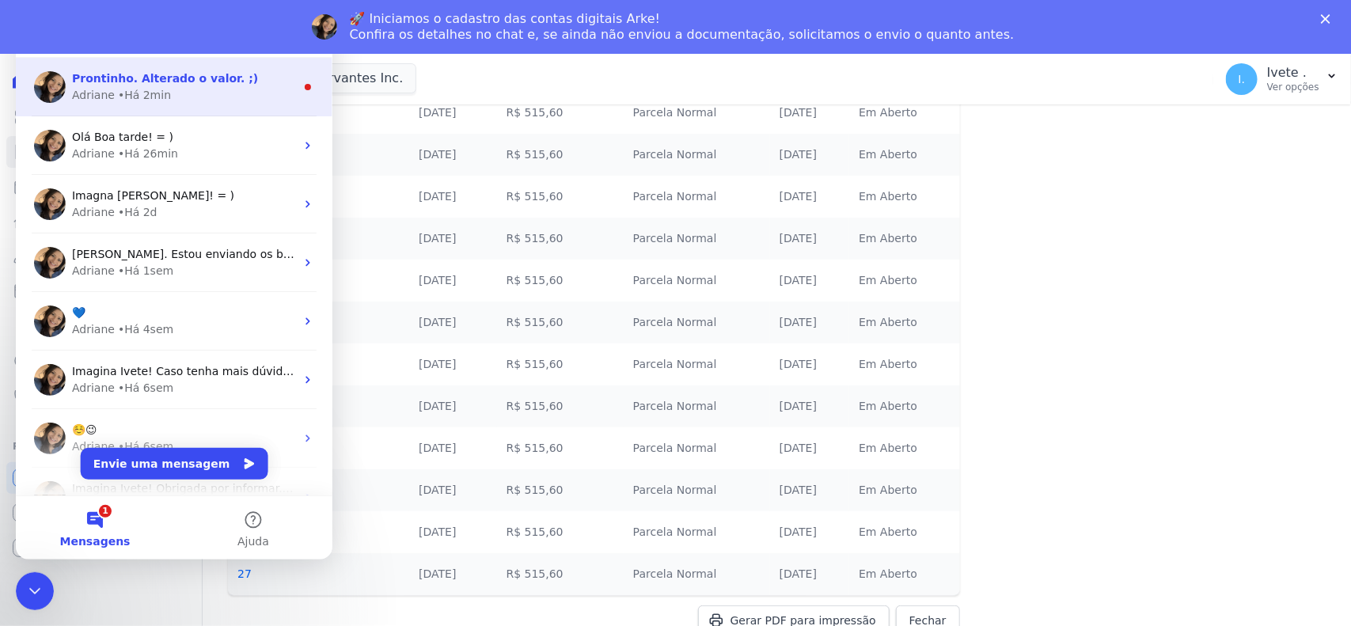
click at [165, 93] on div "Adriane • Há 2min" at bounding box center [183, 95] width 223 height 17
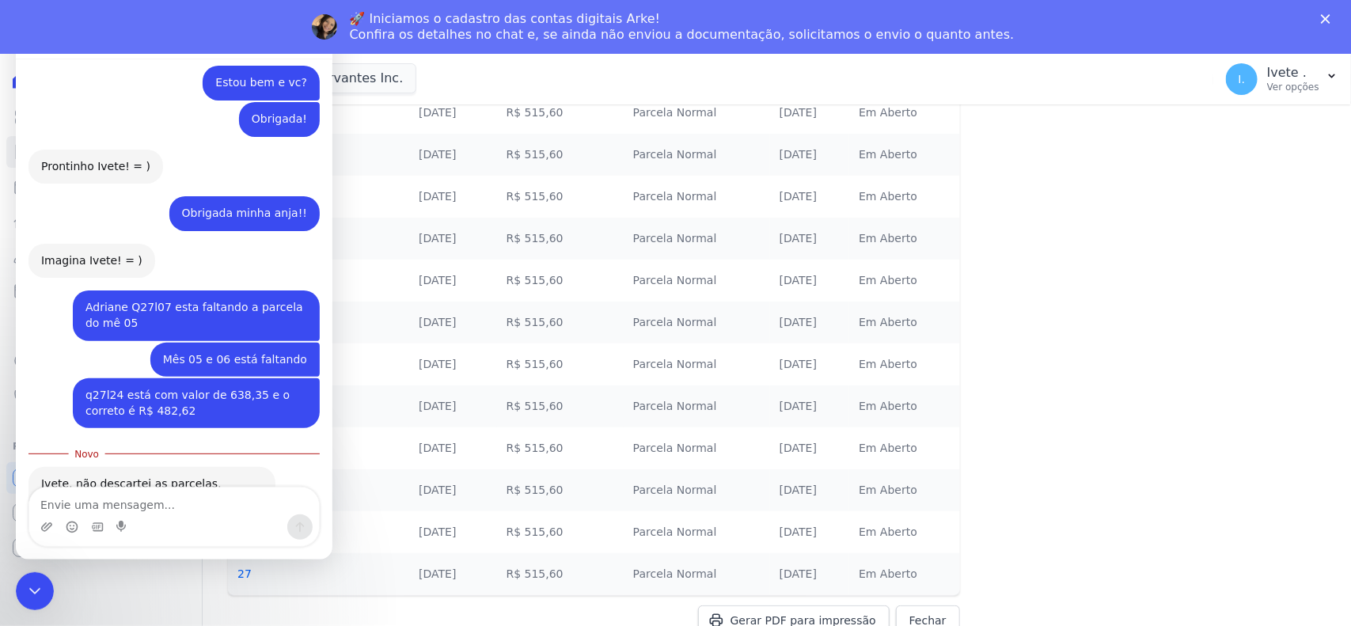
scroll to position [1597, 0]
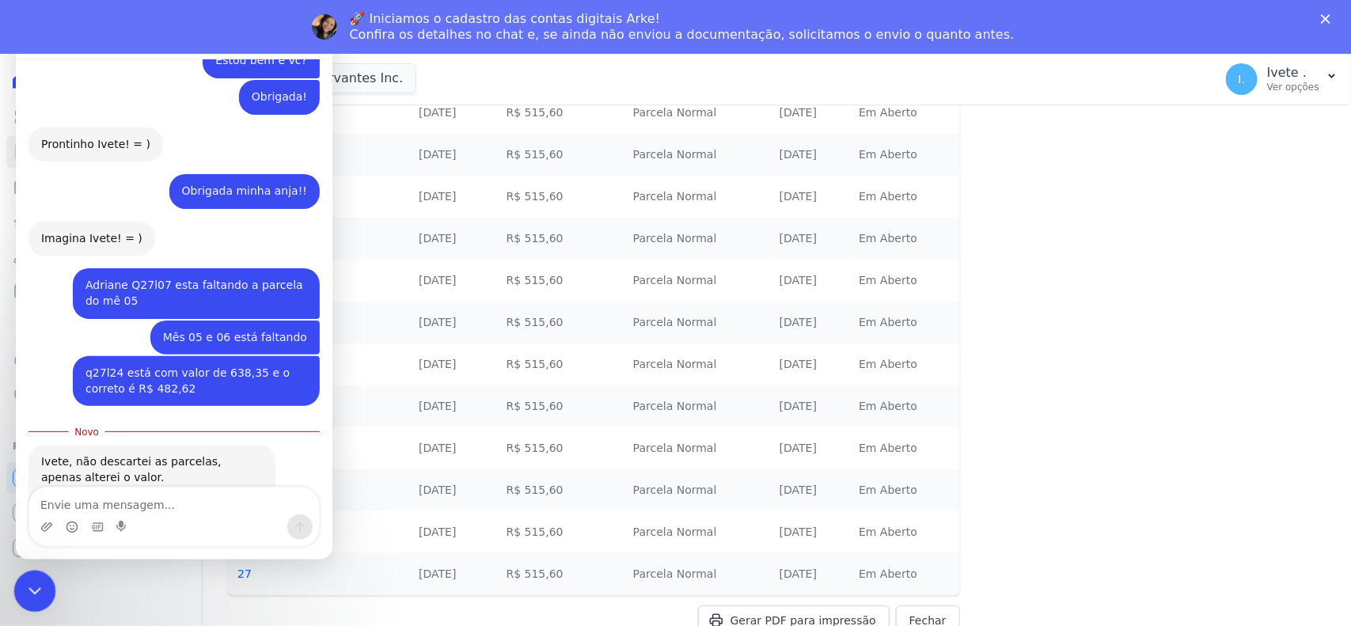
click at [21, 556] on div "Encerramento do Messenger da Intercom" at bounding box center [32, 589] width 38 height 38
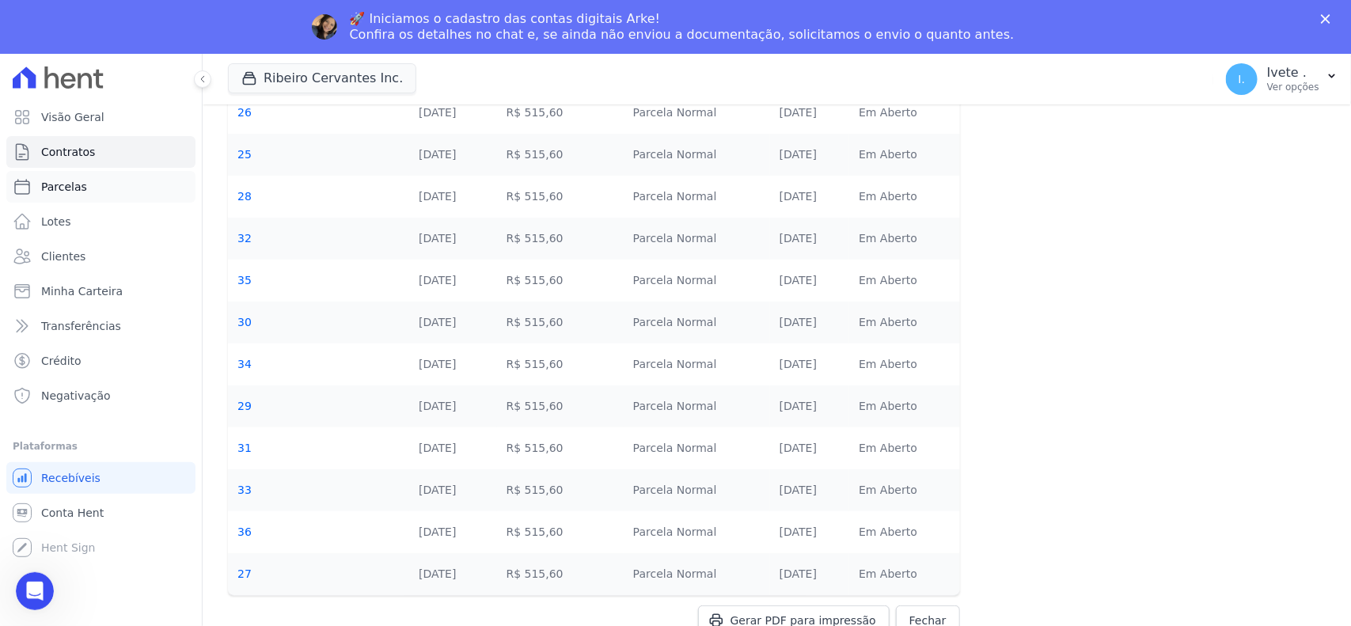
scroll to position [1572, 0]
click at [44, 179] on span "Parcelas" at bounding box center [64, 187] width 46 height 16
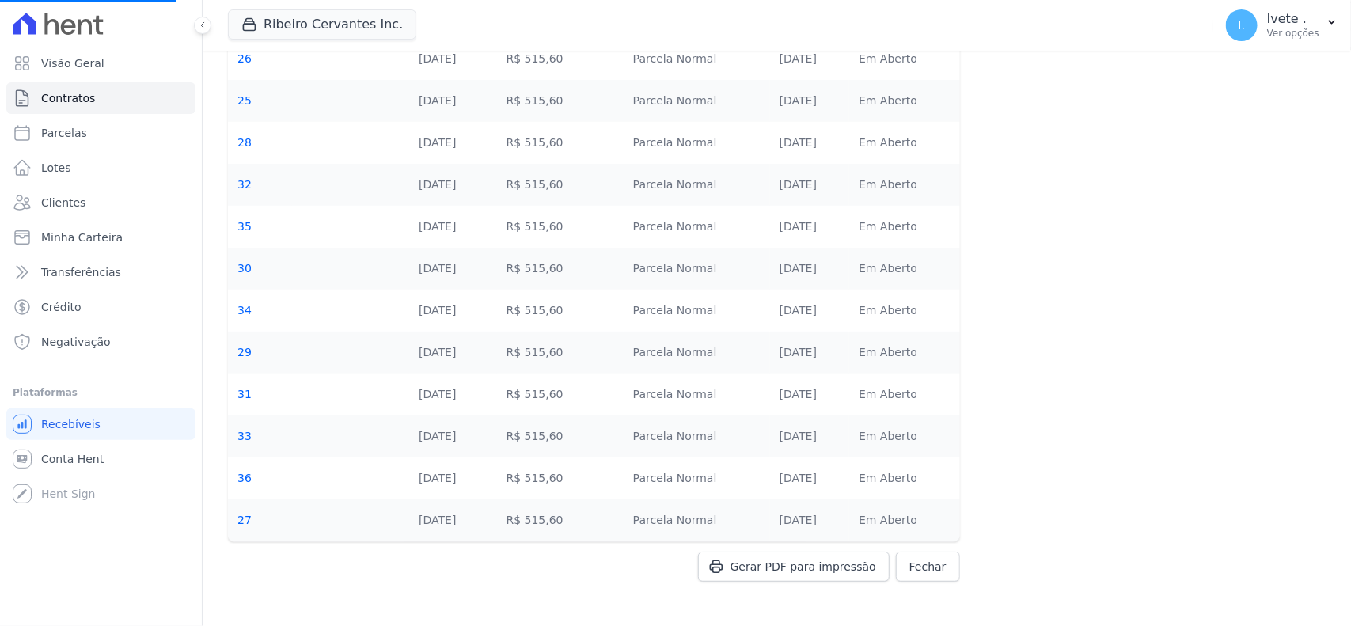
select select
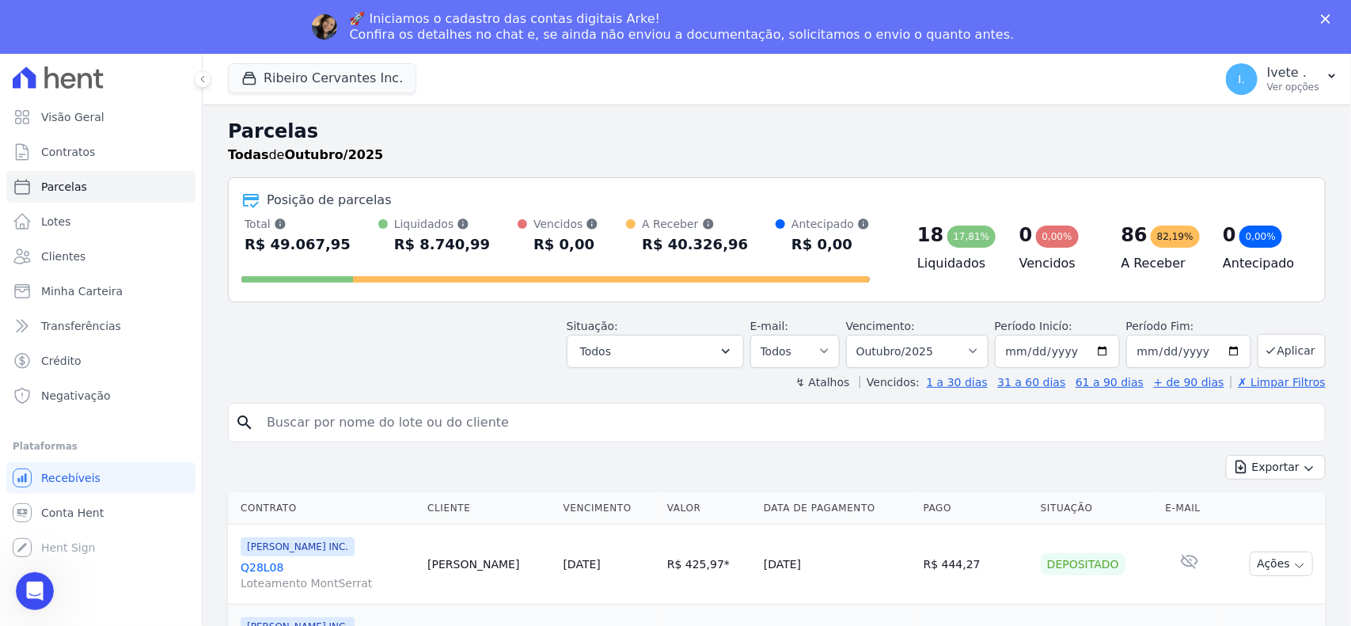
click at [306, 441] on div "search" at bounding box center [777, 423] width 1098 height 40
click at [362, 413] on input "search" at bounding box center [788, 423] width 1062 height 32
type input "q32l30"
select select
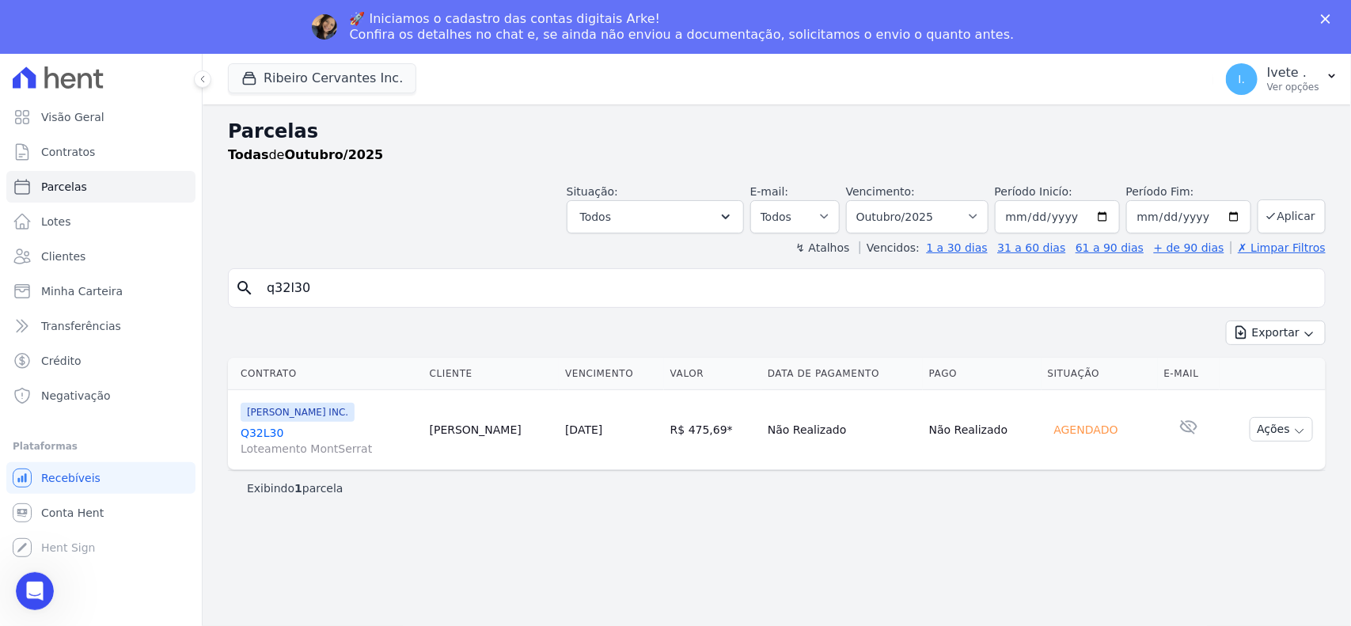
click at [260, 429] on link "Q32L30 Loteamento MontSerrat" at bounding box center [329, 441] width 177 height 32
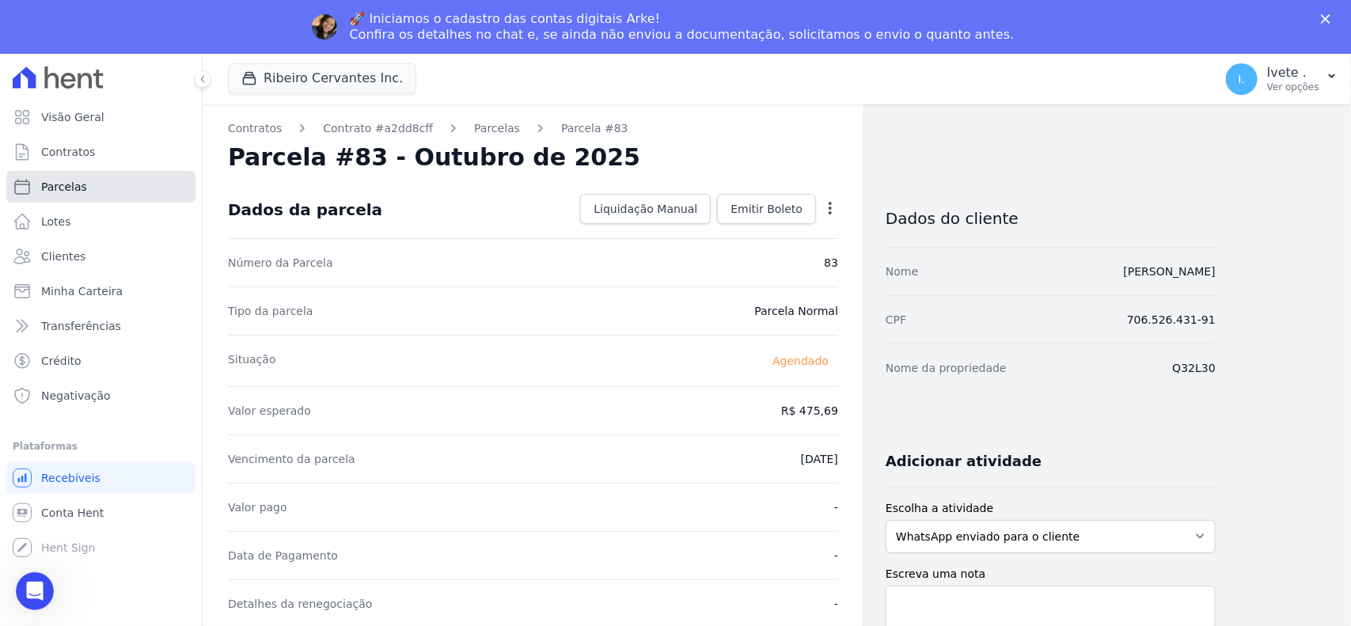
click at [109, 180] on link "Parcelas" at bounding box center [100, 187] width 189 height 32
select select
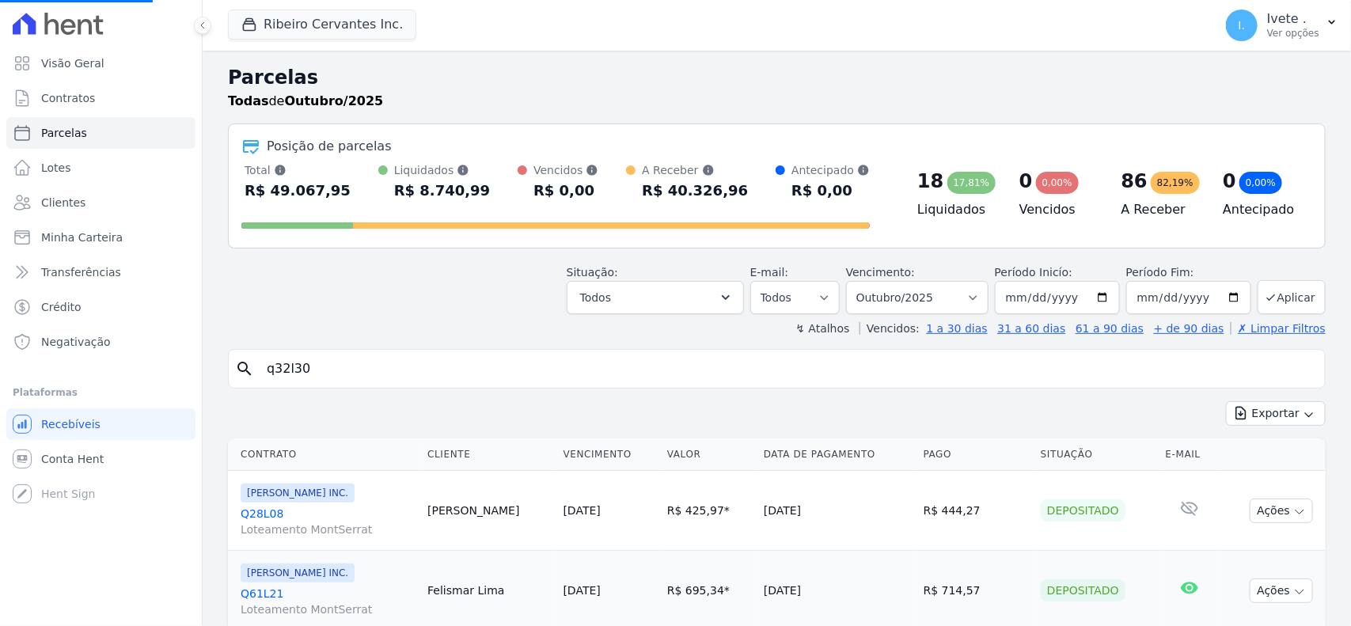
select select
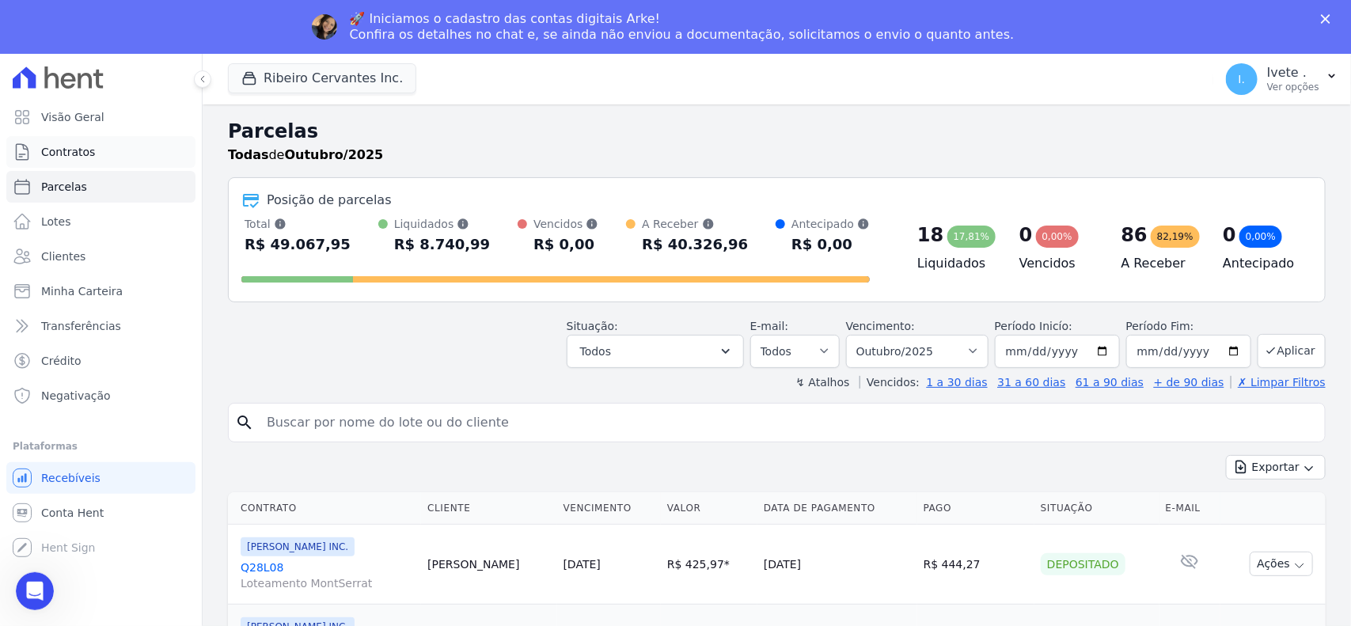
click at [88, 156] on span "Contratos" at bounding box center [68, 152] width 54 height 16
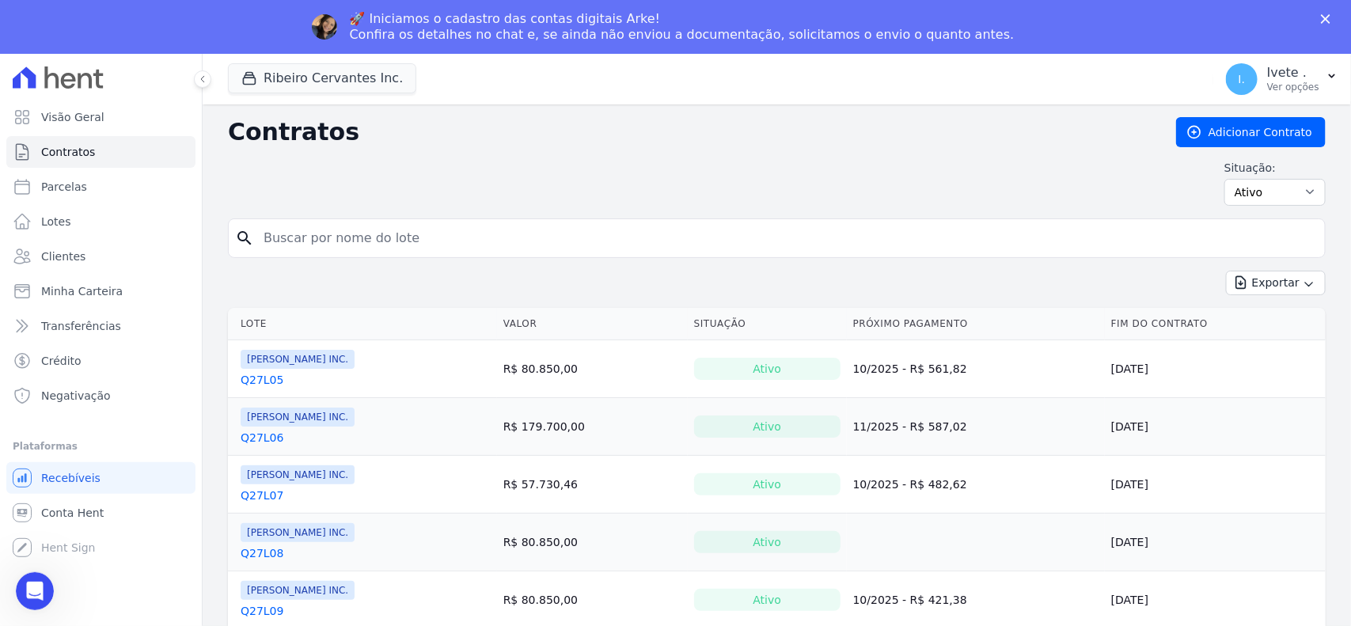
click at [401, 199] on div "Situação: Ativo Todos Pausado Distratado Rascunho Expirado Encerrado" at bounding box center [777, 183] width 1098 height 46
click at [376, 239] on input "search" at bounding box center [786, 238] width 1065 height 32
type input "q32l30"
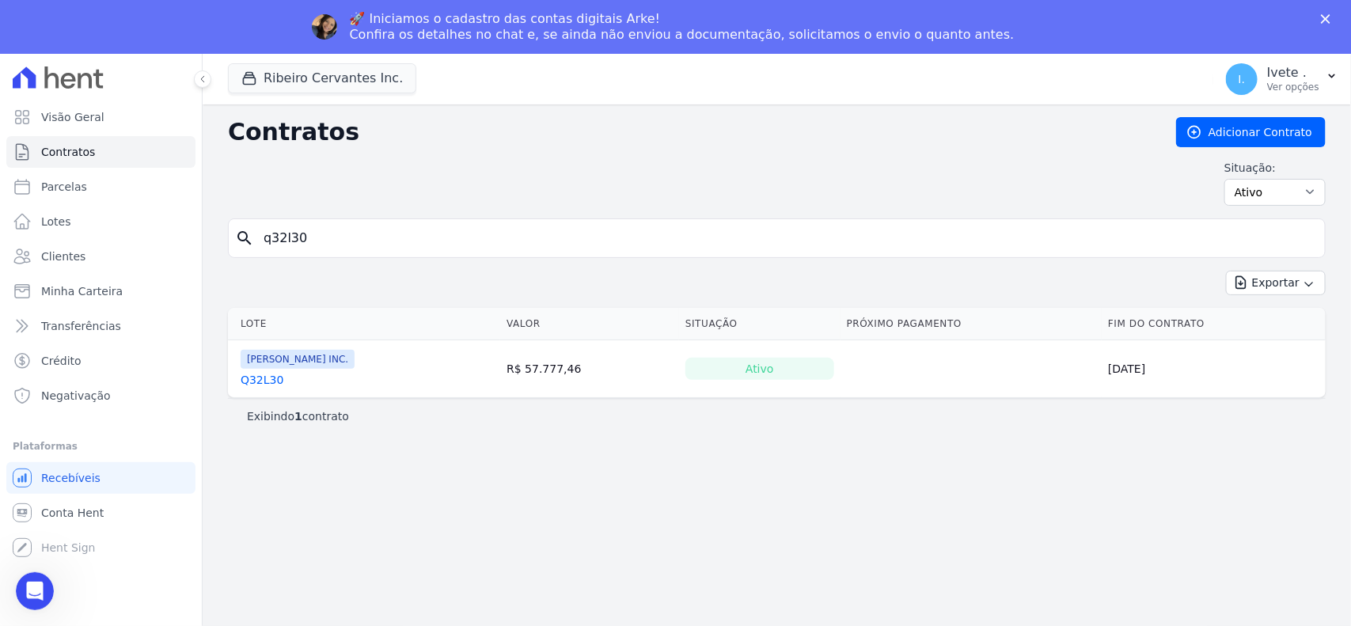
click at [244, 382] on link "Q32L30" at bounding box center [262, 380] width 43 height 16
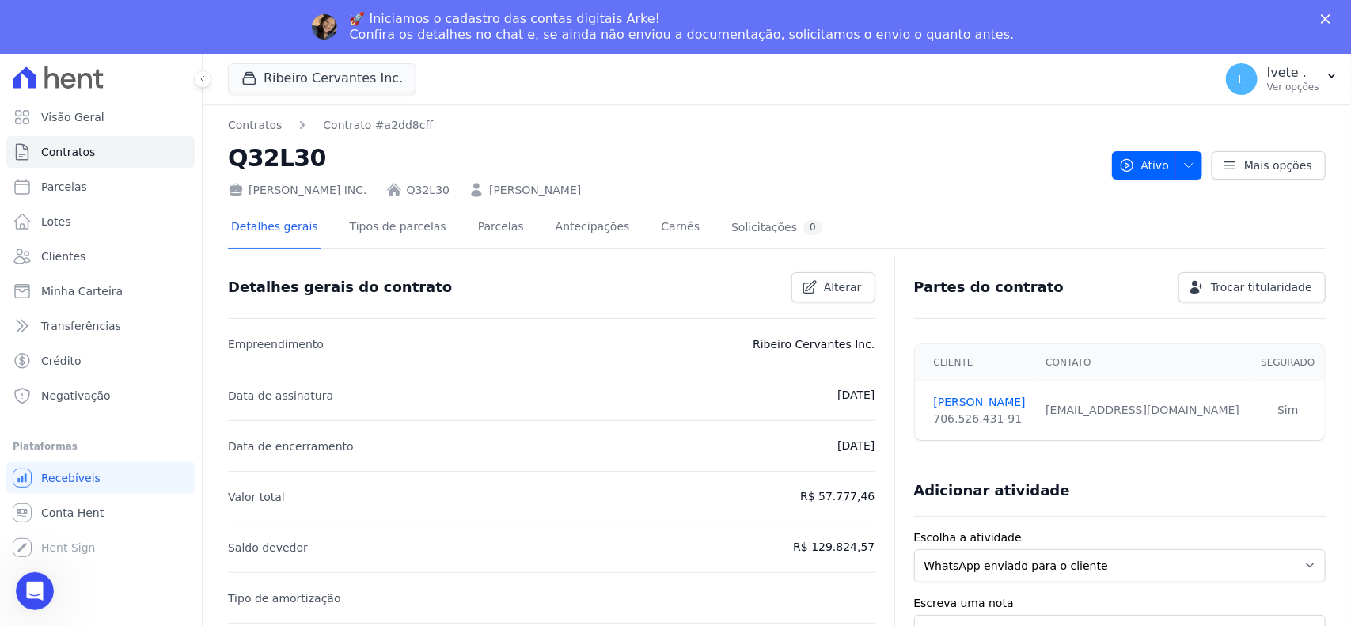
click at [620, 219] on div "Detalhes gerais Tipos de parcelas [GEOGRAPHIC_DATA] Antecipações [PERSON_NAME] …" at bounding box center [527, 228] width 598 height 42
click at [658, 226] on link "Carnês" at bounding box center [680, 228] width 45 height 42
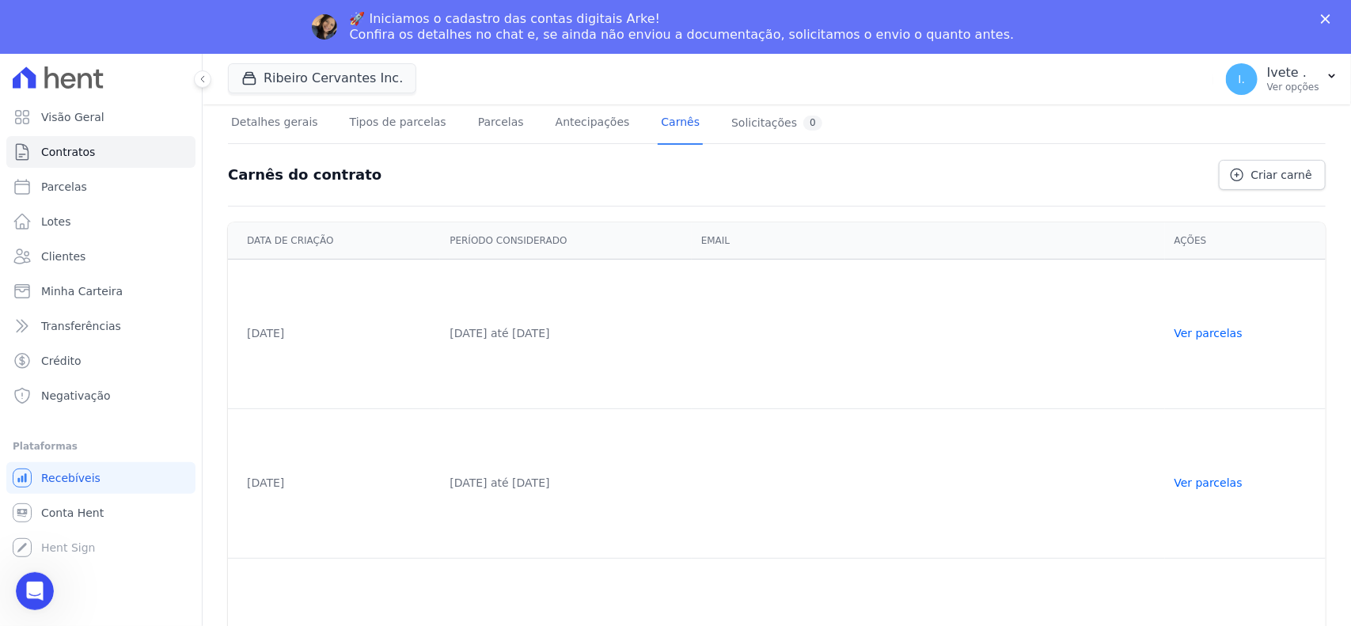
scroll to position [145, 0]
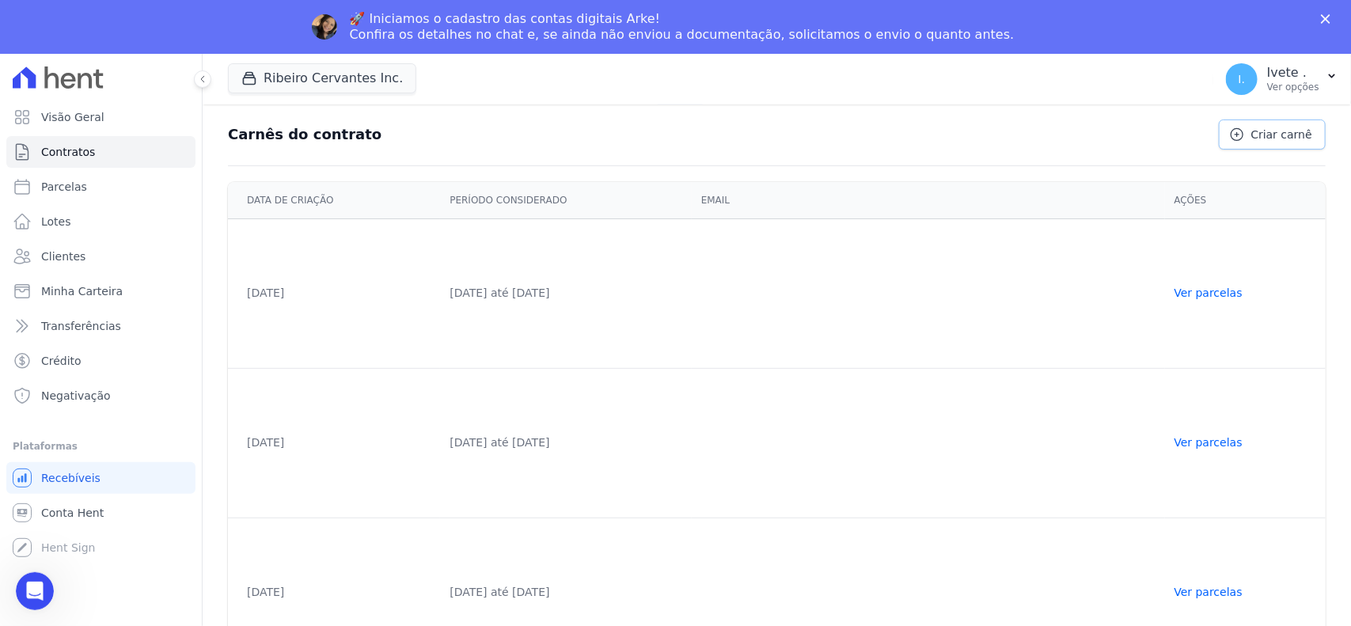
click at [1200, 137] on span "Criar carnê" at bounding box center [1282, 135] width 61 height 16
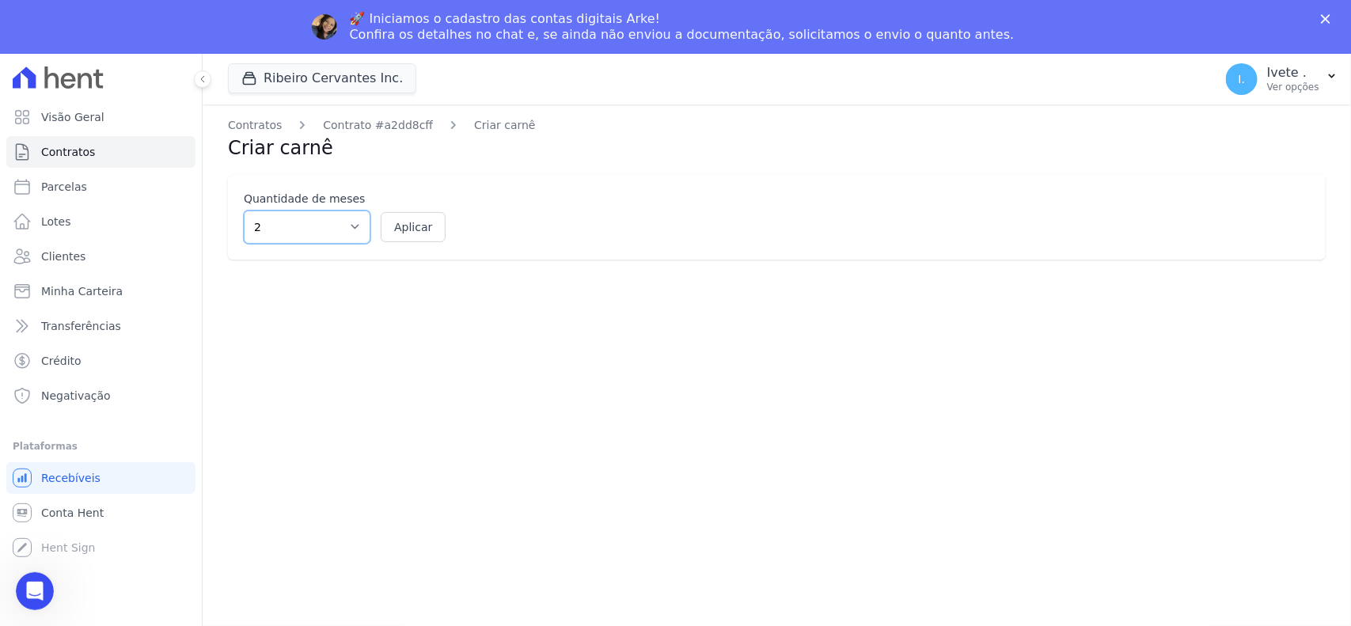
click at [335, 232] on select "2 3 4 5 6 7 8 9 10 11 12" at bounding box center [307, 227] width 127 height 33
select select "12"
click at [244, 211] on select "2 3 4 5 6 7 8 9 10 11 12" at bounding box center [307, 227] width 127 height 33
click at [426, 230] on button "Aplicar" at bounding box center [413, 227] width 65 height 30
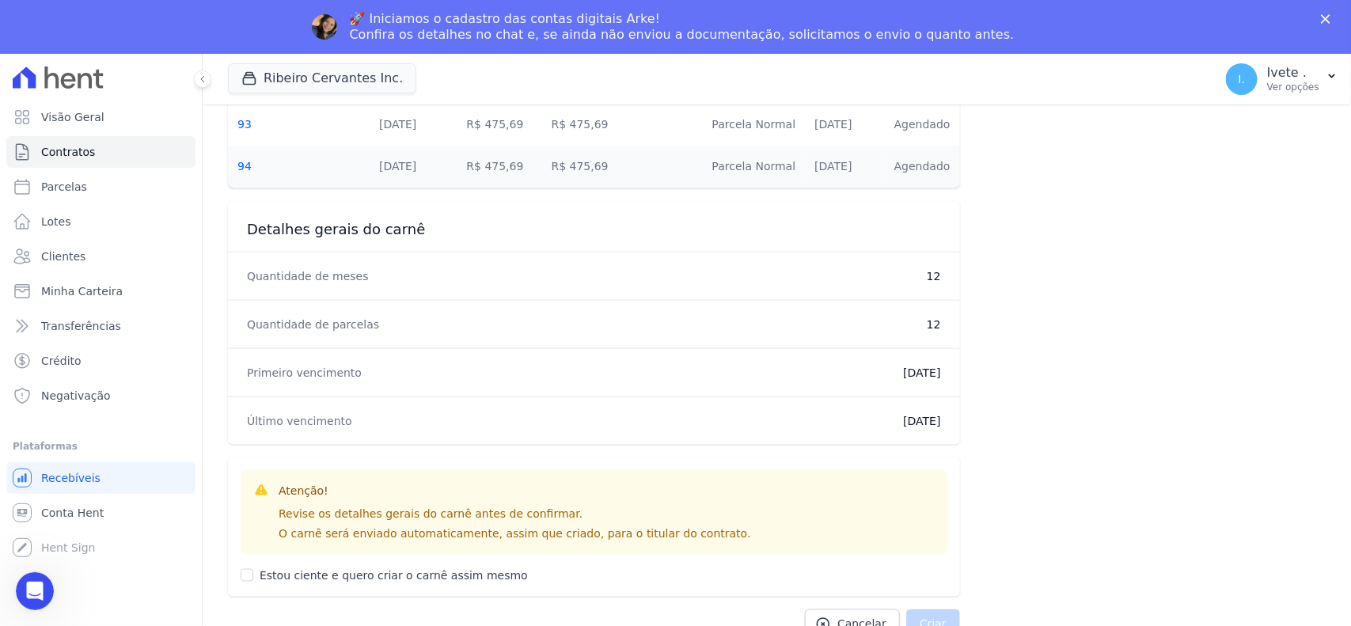
scroll to position [849, 0]
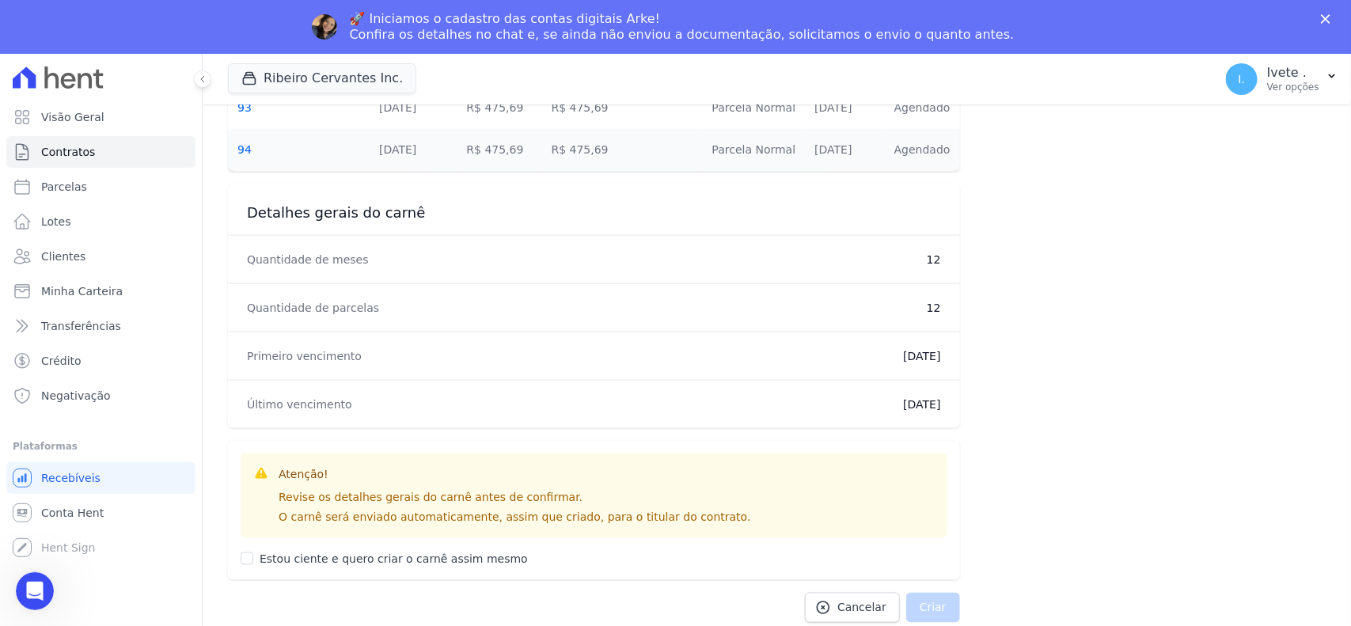
drag, startPoint x: 235, startPoint y: 570, endPoint x: 249, endPoint y: 563, distance: 15.9
click at [237, 556] on div "Atenção! Revise os detalhes gerais do carnê antes de confirmar. O carnê será en…" at bounding box center [594, 510] width 732 height 139
click at [253, 556] on div "Estou ciente e quero criar o carnê assim mesmo" at bounding box center [594, 552] width 707 height 29
click at [245, 556] on input "Estou ciente e quero criar o carnê assim mesmo" at bounding box center [247, 559] width 13 height 13
checkbox input "true"
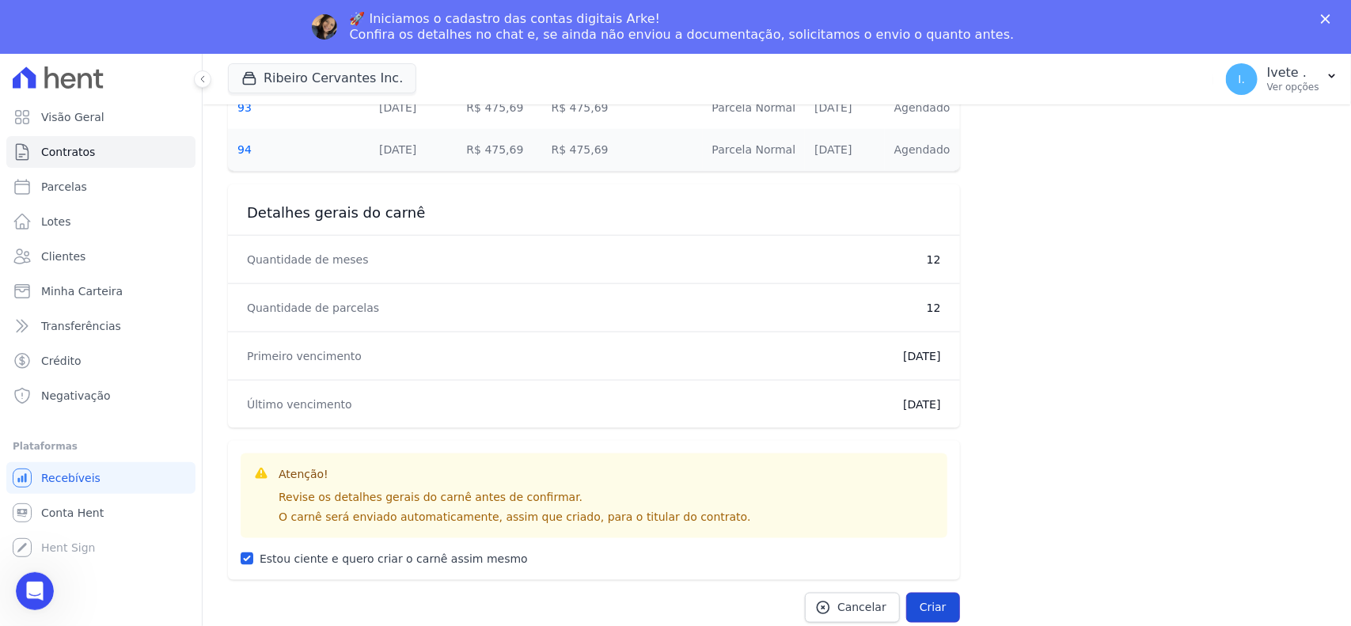
click at [906, 556] on button "Criar" at bounding box center [933, 608] width 54 height 30
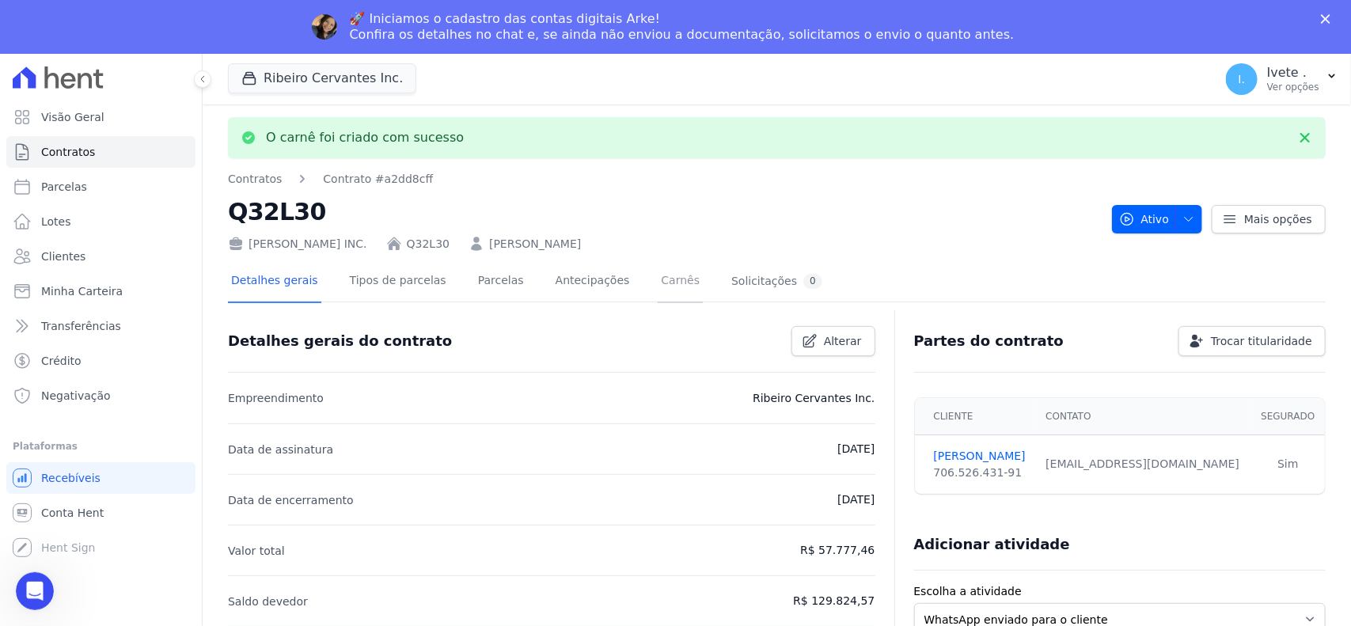
click at [658, 290] on link "Carnês" at bounding box center [680, 282] width 45 height 42
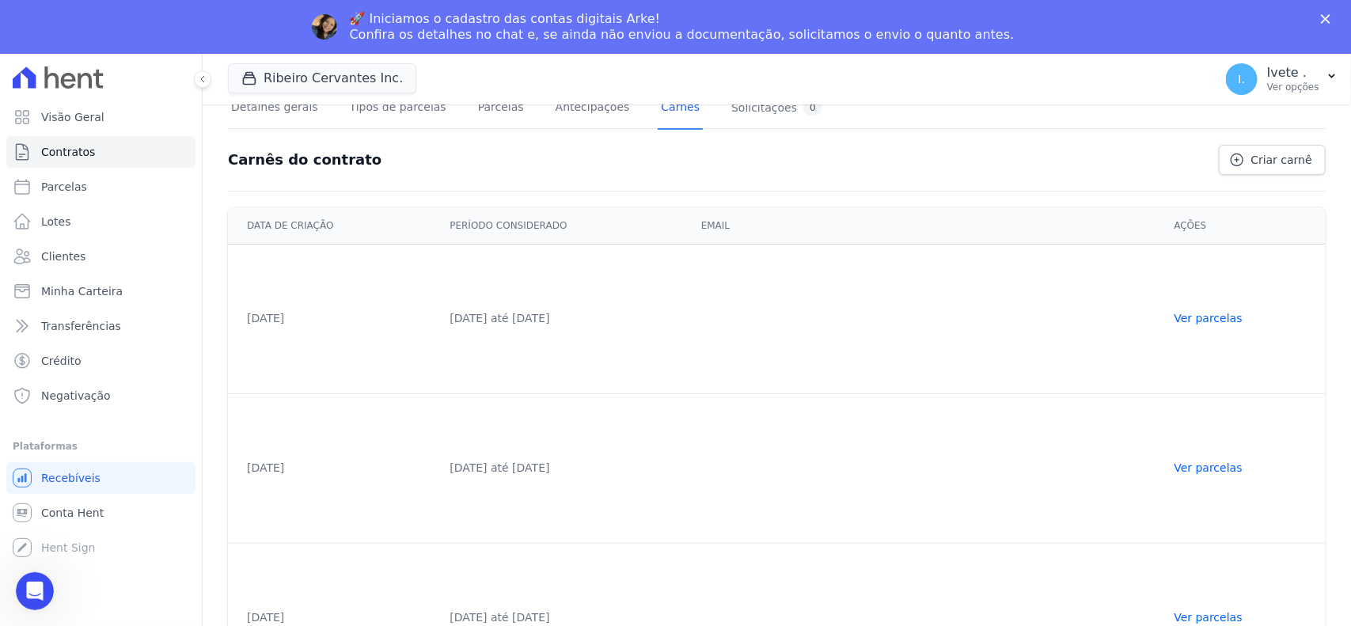
scroll to position [294, 0]
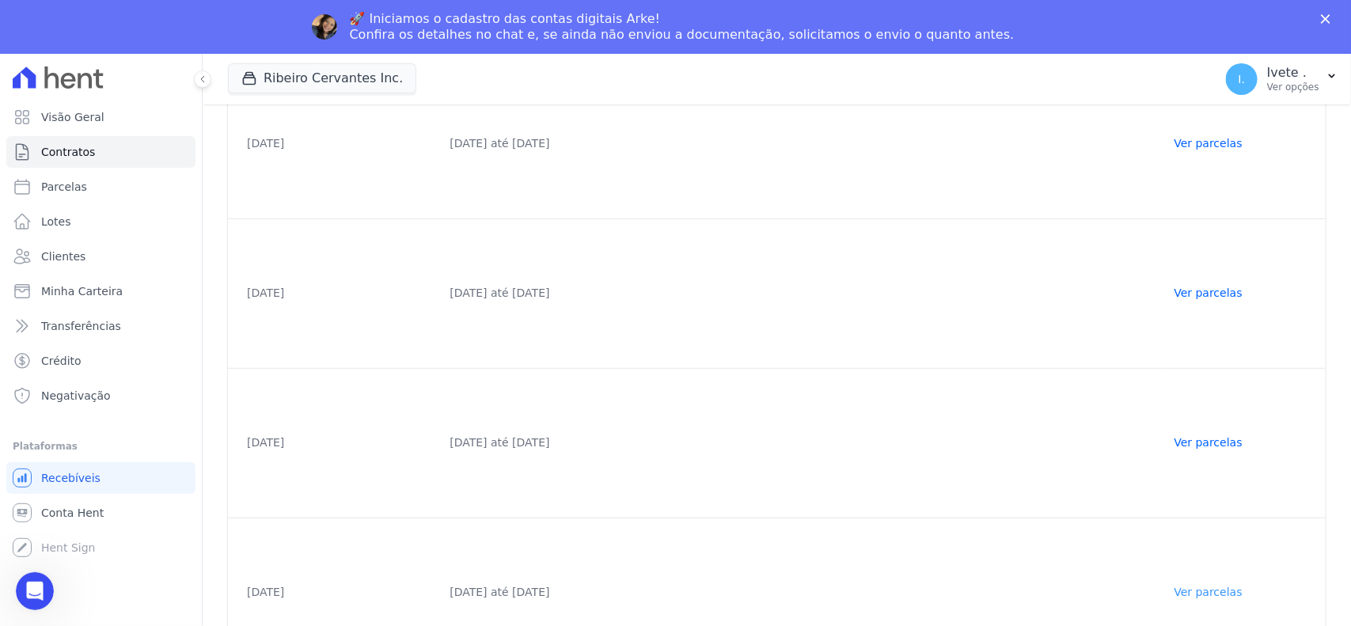
click at [1198, 556] on link "Ver parcelas" at bounding box center [1209, 592] width 68 height 13
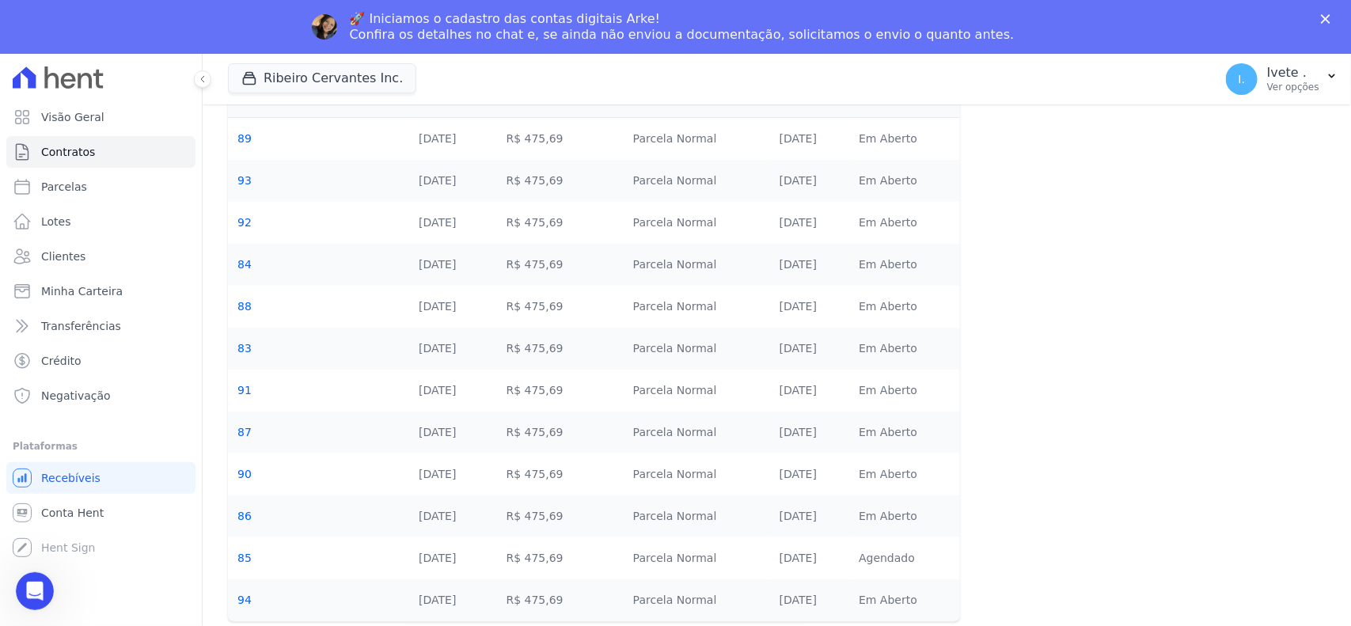
scroll to position [174, 0]
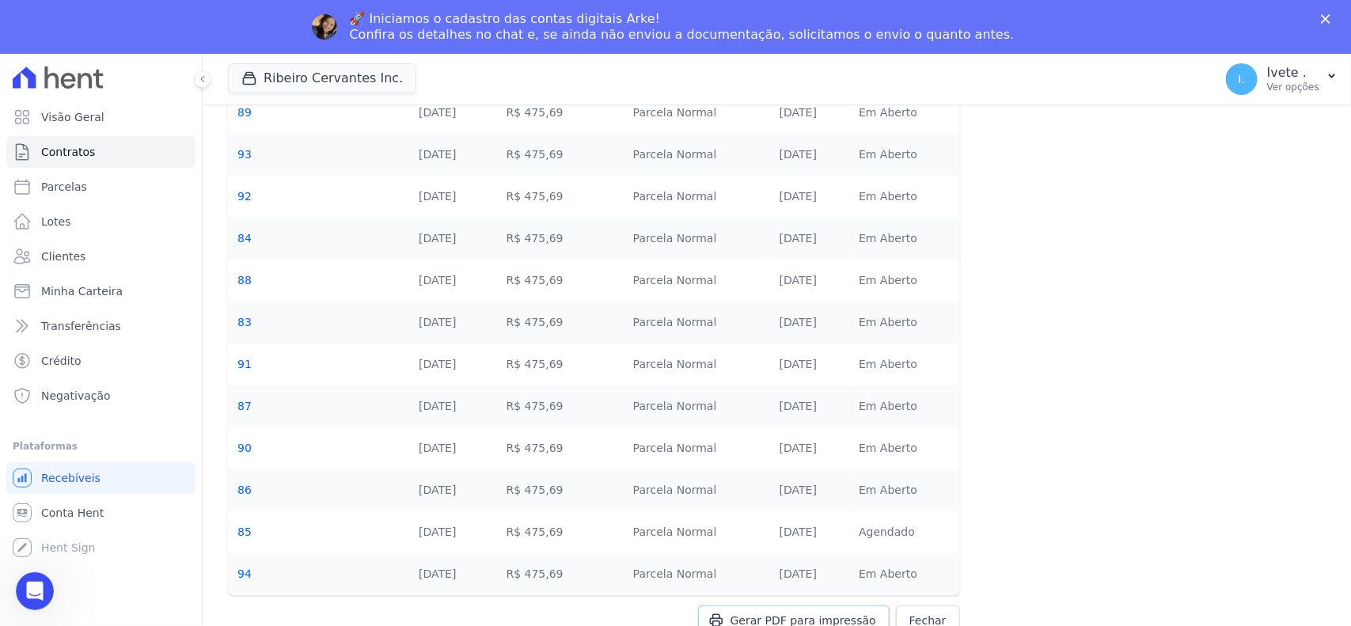
click at [758, 556] on link "Gerar PDF para impressão" at bounding box center [794, 621] width 192 height 30
click at [119, 155] on link "Contratos" at bounding box center [100, 152] width 189 height 32
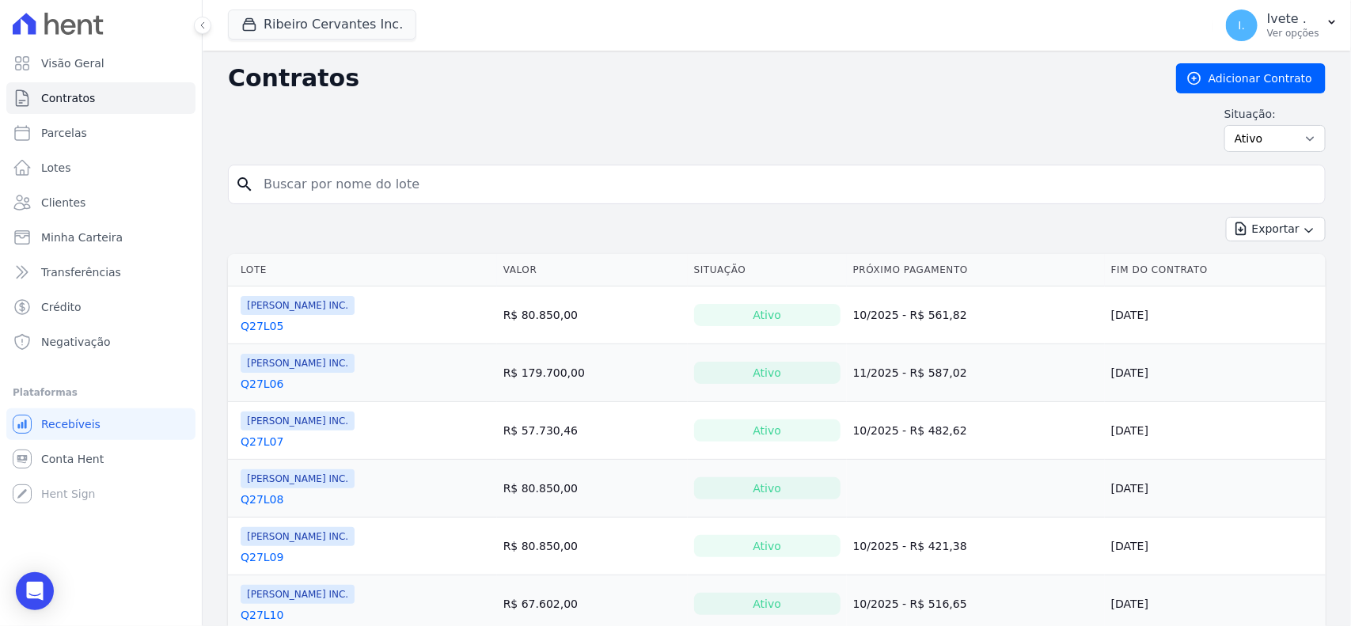
click at [472, 200] on input "search" at bounding box center [786, 185] width 1065 height 32
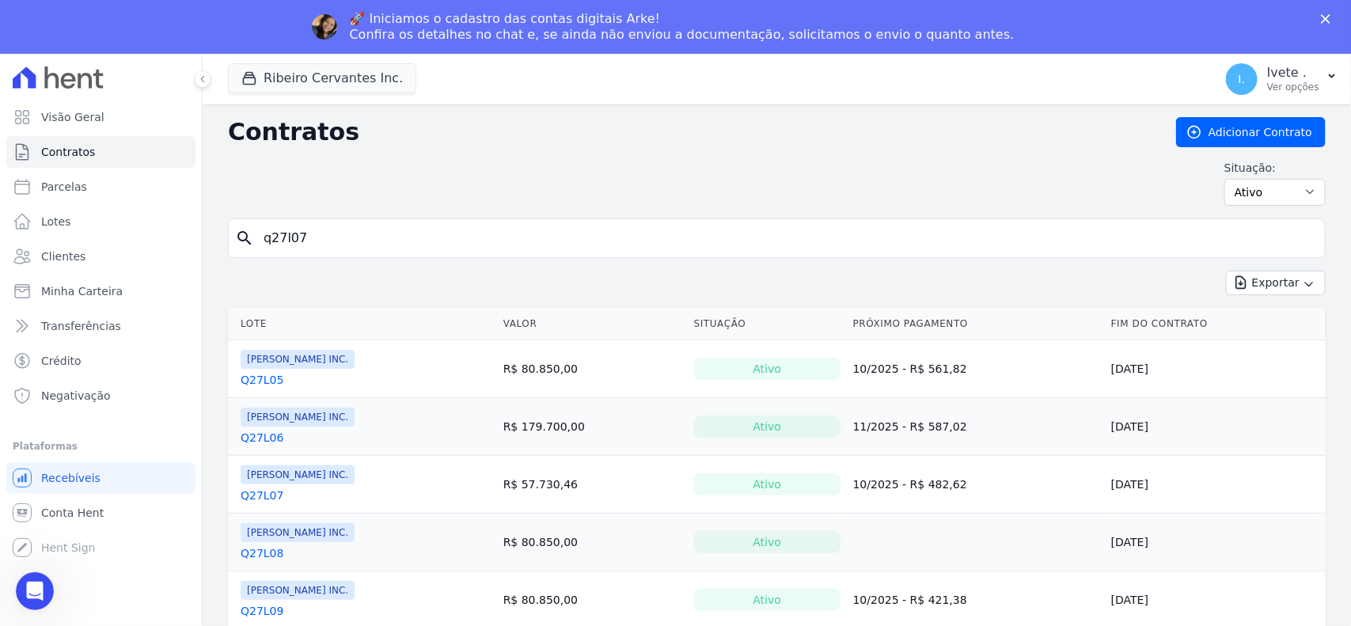
type input "q27l07"
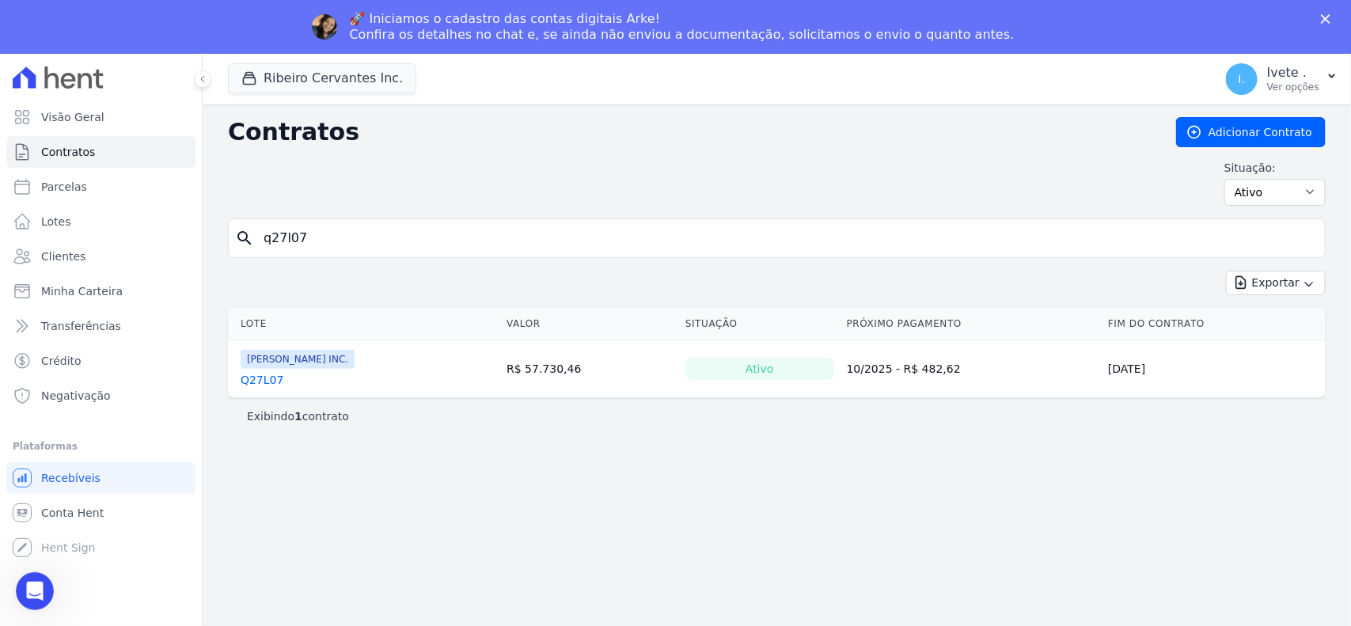
click at [257, 382] on link "Q27L07" at bounding box center [262, 380] width 43 height 16
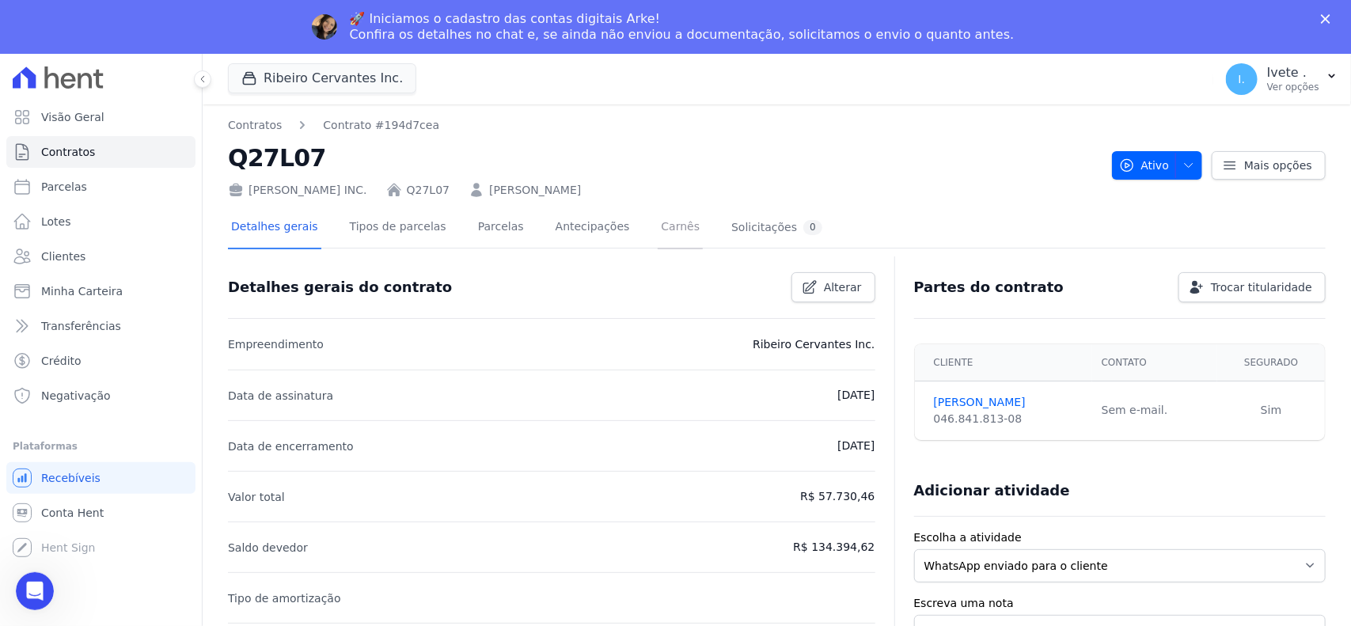
click at [658, 216] on link "Carnês" at bounding box center [680, 228] width 45 height 42
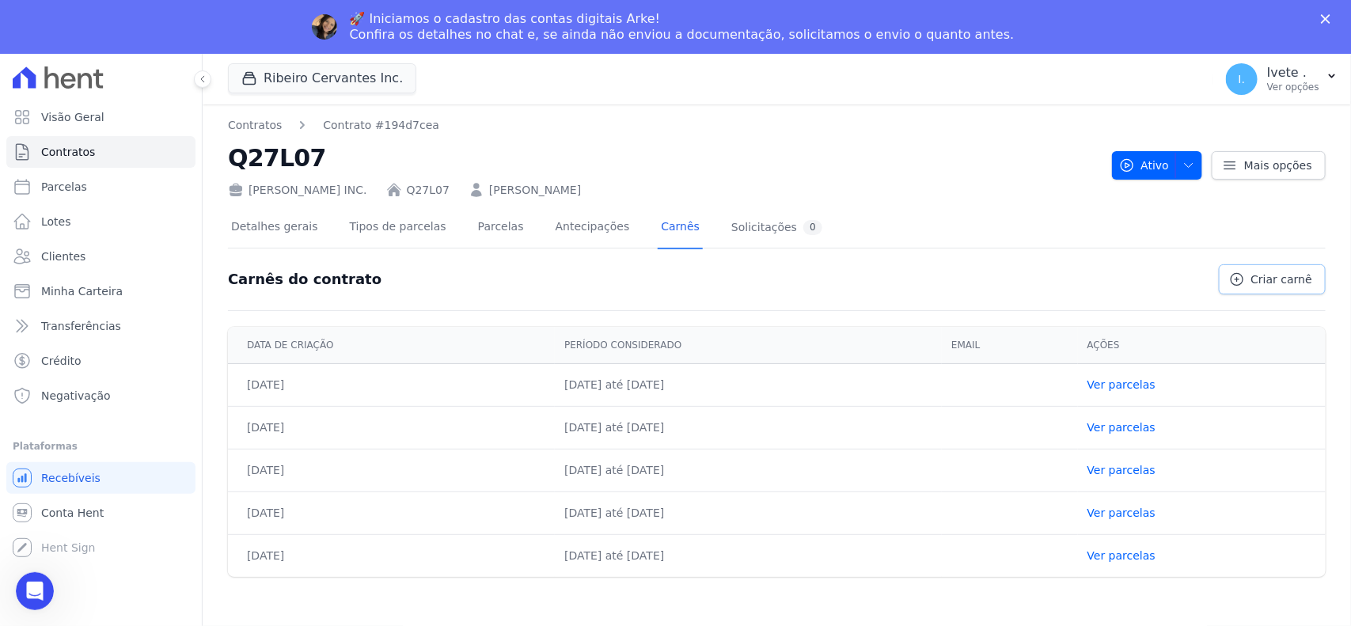
click at [1200, 277] on span "Criar carnê" at bounding box center [1282, 280] width 61 height 16
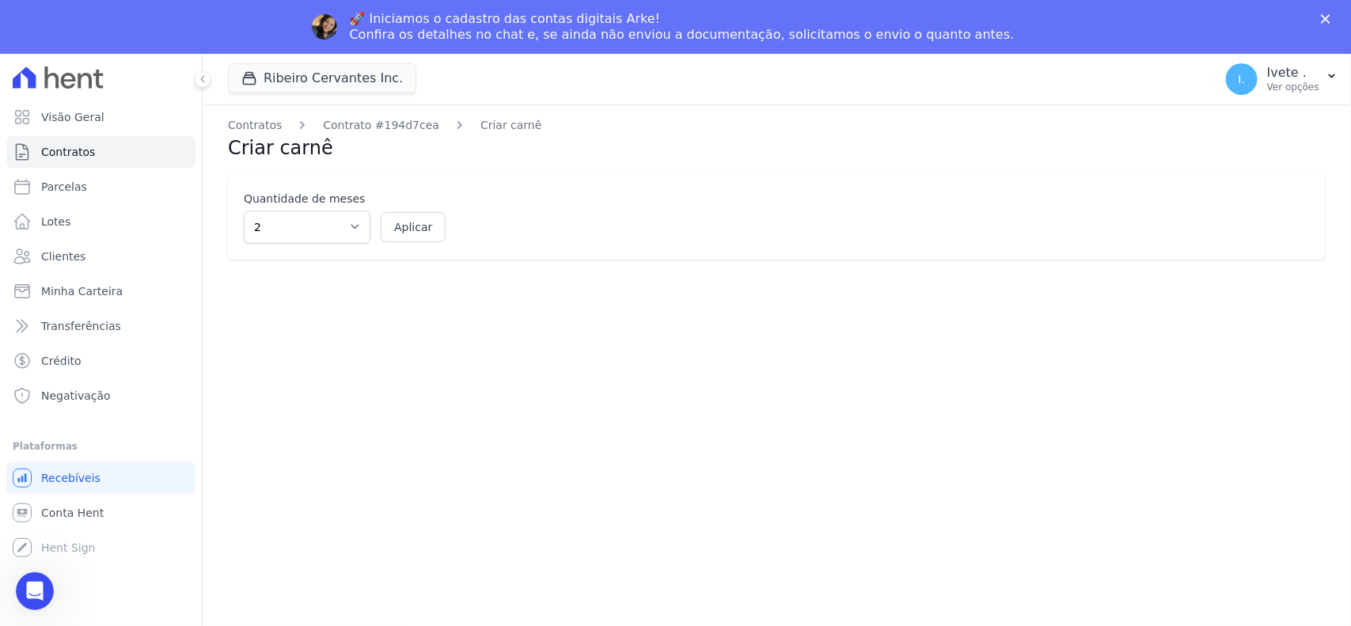
click at [314, 245] on div "Quantidade de meses 2 3 4 5 6 7 8 9 10 11 12 Aplicar" at bounding box center [777, 217] width 1098 height 85
click at [315, 236] on select "2 3 4 5 6 7 8 9 10 11 12" at bounding box center [307, 227] width 127 height 33
select select "12"
click at [244, 211] on select "2 3 4 5 6 7 8 9 10 11 12" at bounding box center [307, 227] width 127 height 33
click at [397, 218] on button "Aplicar" at bounding box center [413, 227] width 65 height 30
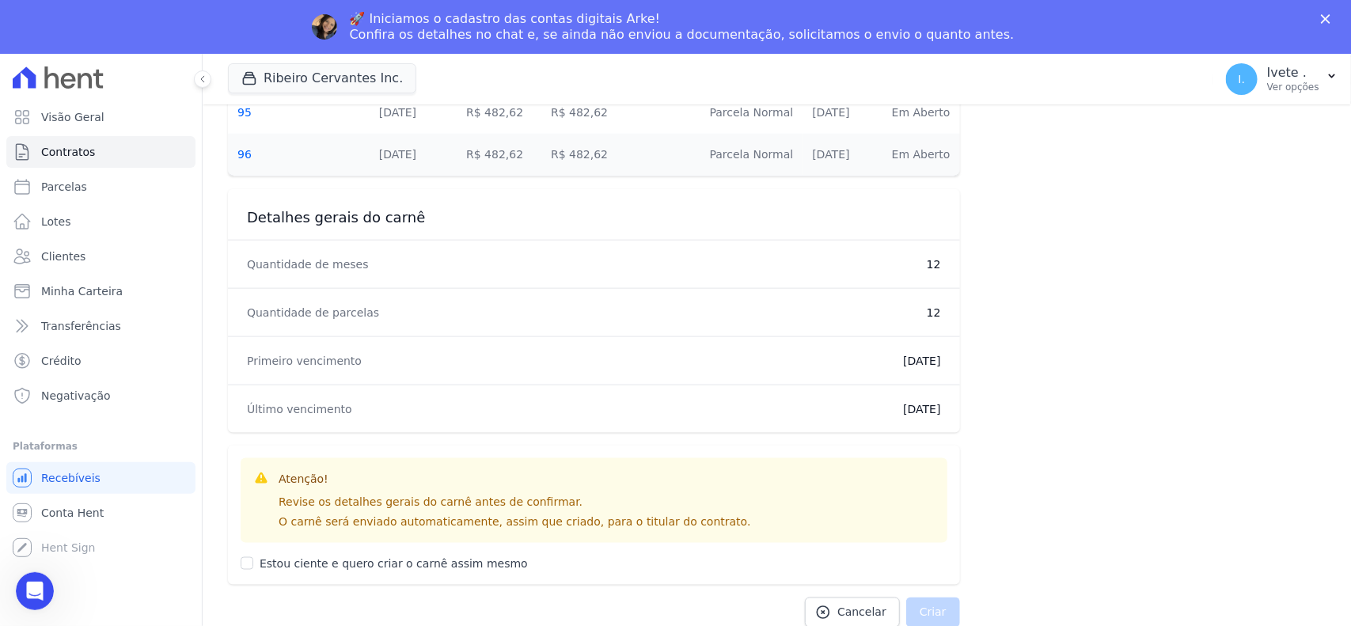
scroll to position [849, 0]
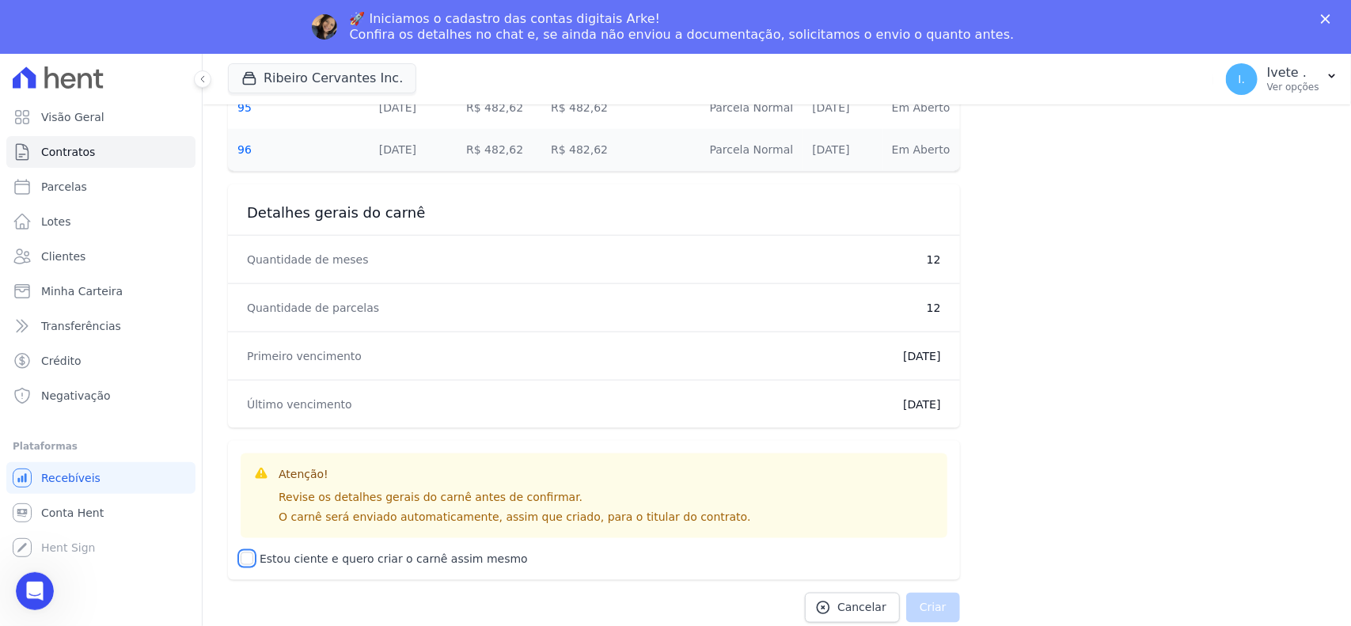
click at [242, 556] on input "Estou ciente e quero criar o carnê assim mesmo" at bounding box center [247, 559] width 13 height 13
checkbox input "true"
click at [921, 556] on button "Criar" at bounding box center [933, 608] width 54 height 30
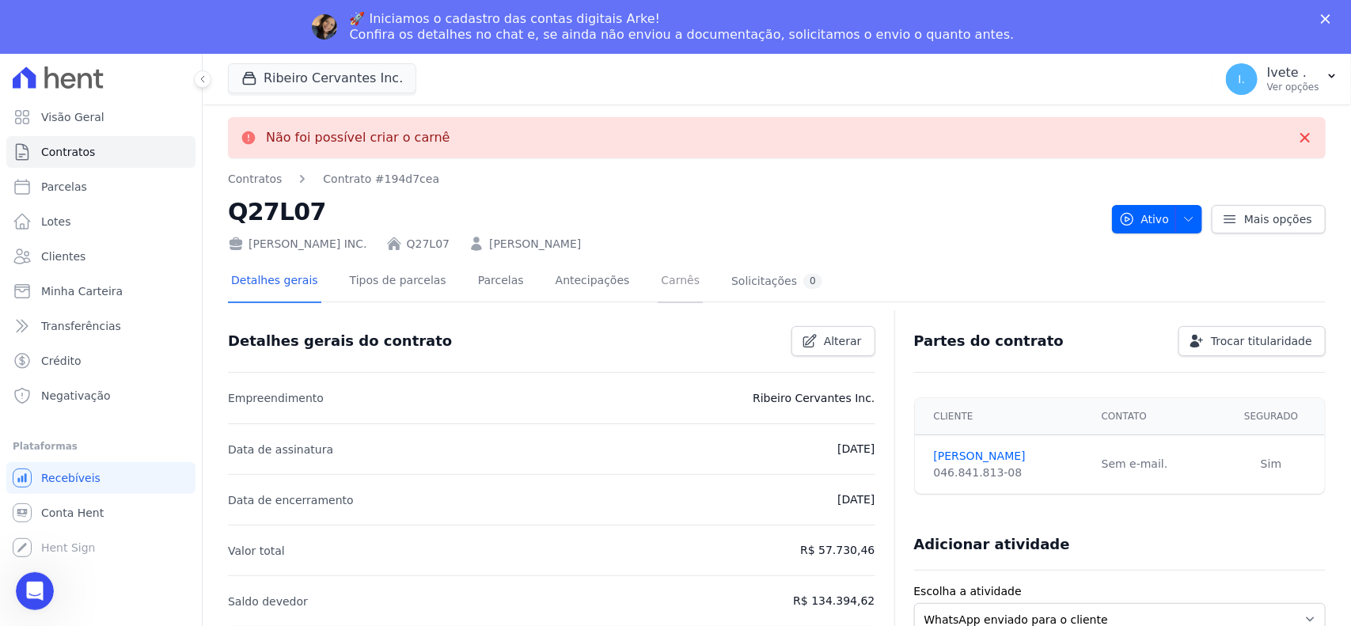
click at [658, 282] on link "Carnês" at bounding box center [680, 282] width 45 height 42
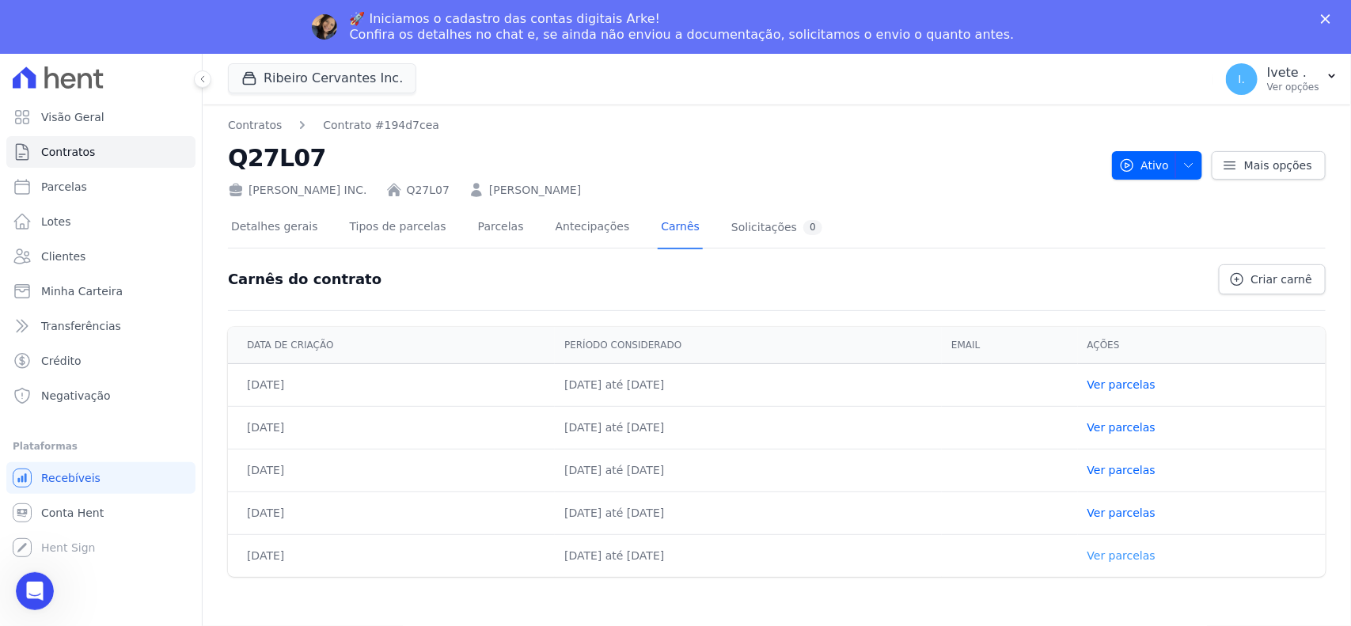
click at [1154, 556] on link "Ver parcelas" at bounding box center [1122, 555] width 68 height 13
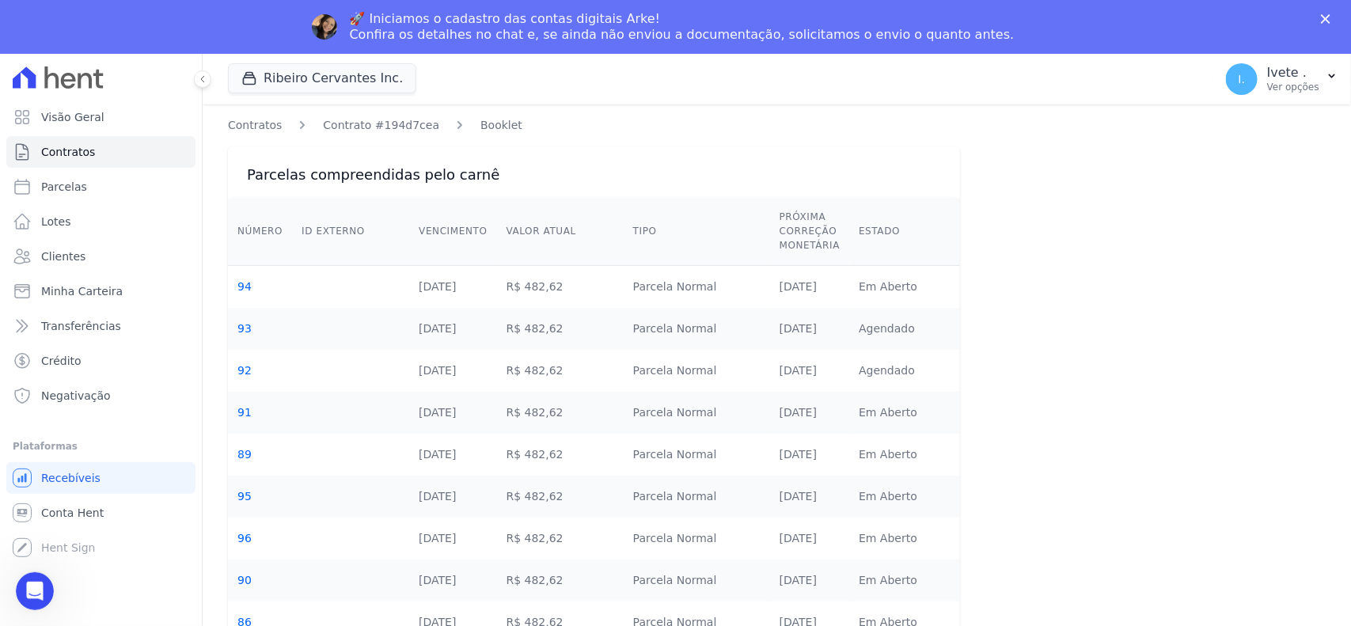
scroll to position [174, 0]
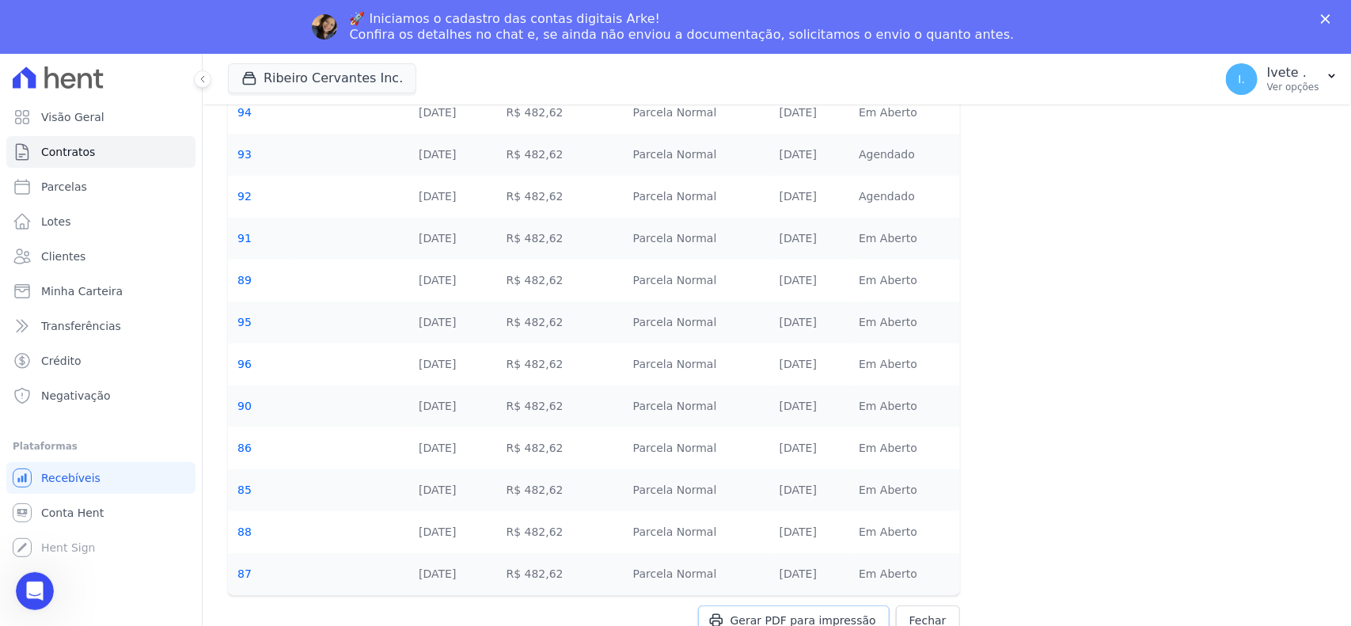
click at [780, 556] on span "Gerar PDF para impressão" at bounding box center [804, 621] width 146 height 16
click at [44, 556] on div "Abertura do Messenger da Intercom" at bounding box center [32, 589] width 52 height 52
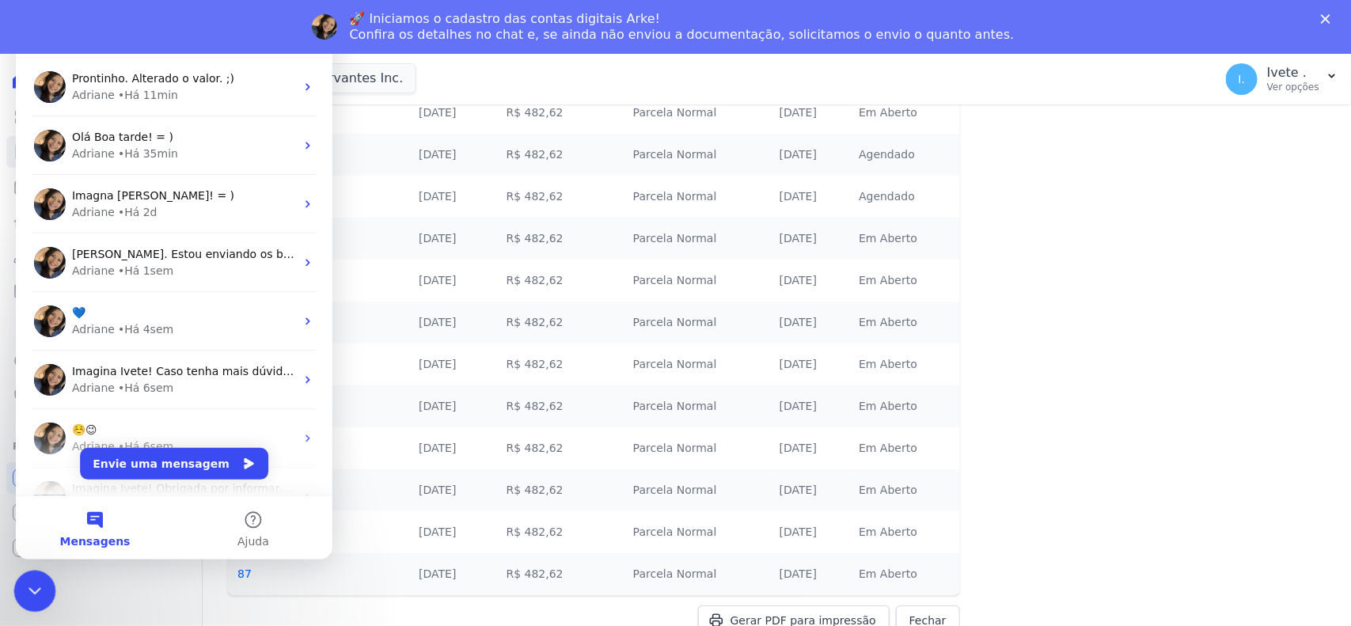
scroll to position [0, 0]
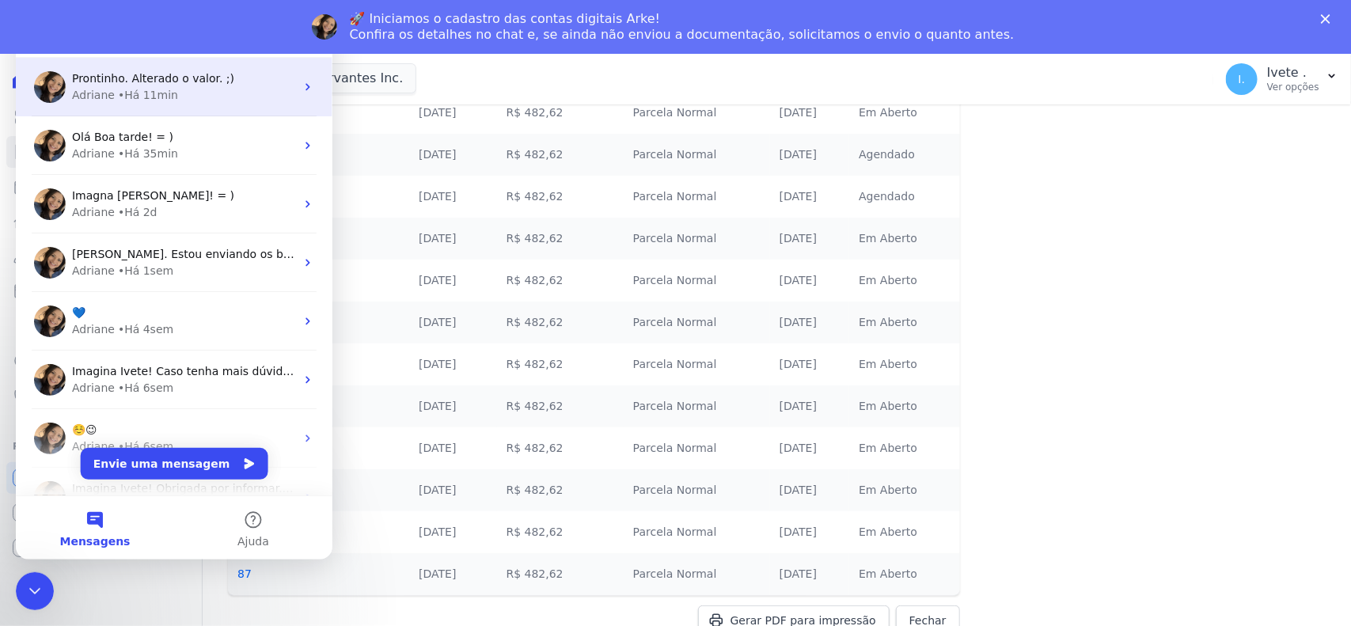
click at [186, 81] on span "Prontinho. Alterado o valor. ;)" at bounding box center [153, 78] width 162 height 13
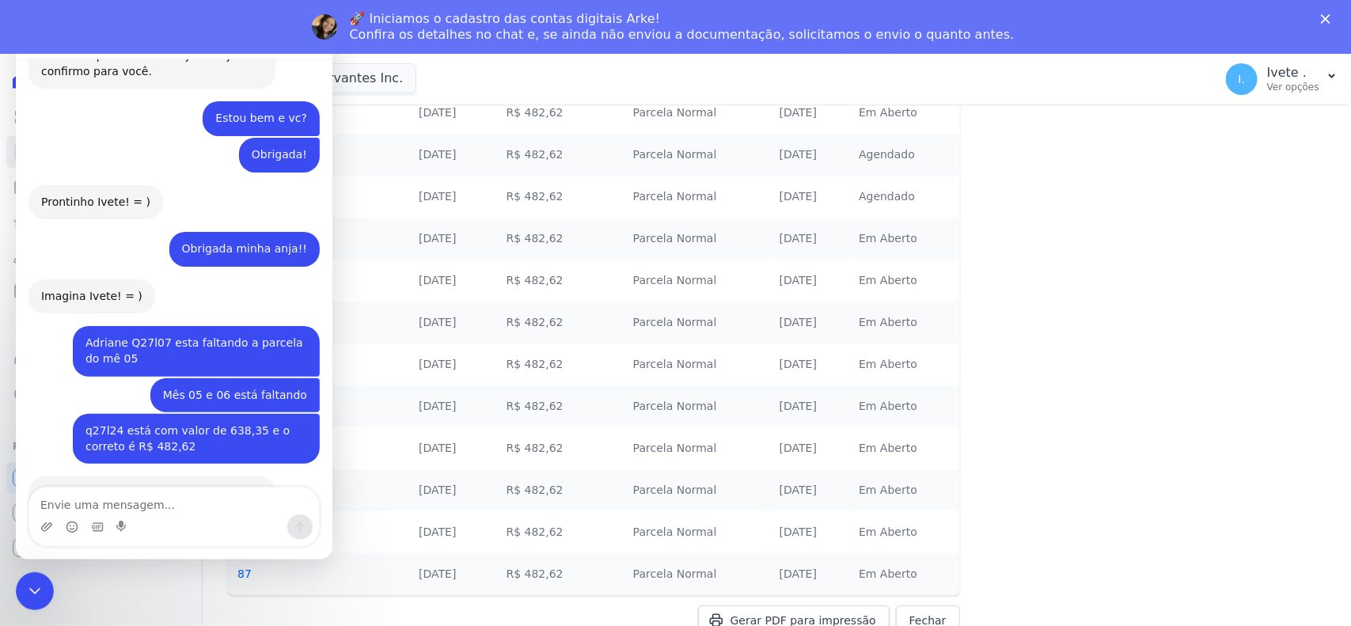
scroll to position [1572, 0]
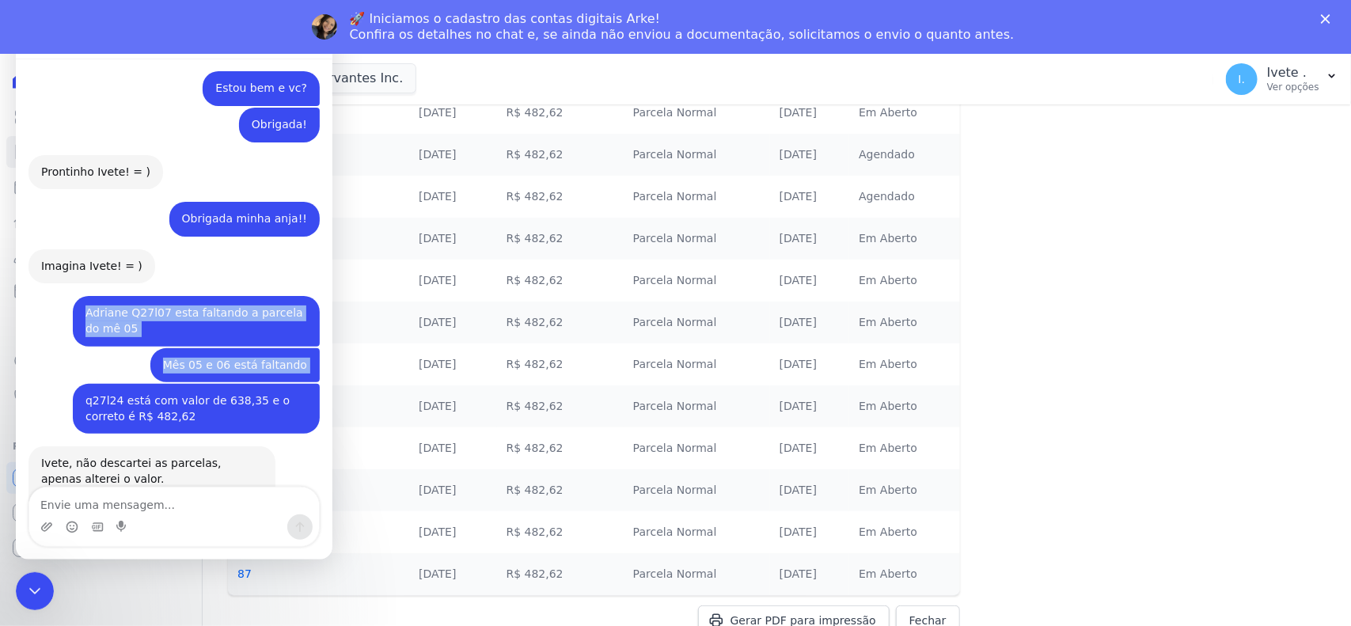
copy div "Adriane Q27l07 esta faltando a parcela do mê 05 Financeiro • Há 26min Mês 05 e …"
drag, startPoint x: 66, startPoint y: 205, endPoint x: 146, endPoint y: 241, distance: 88.3
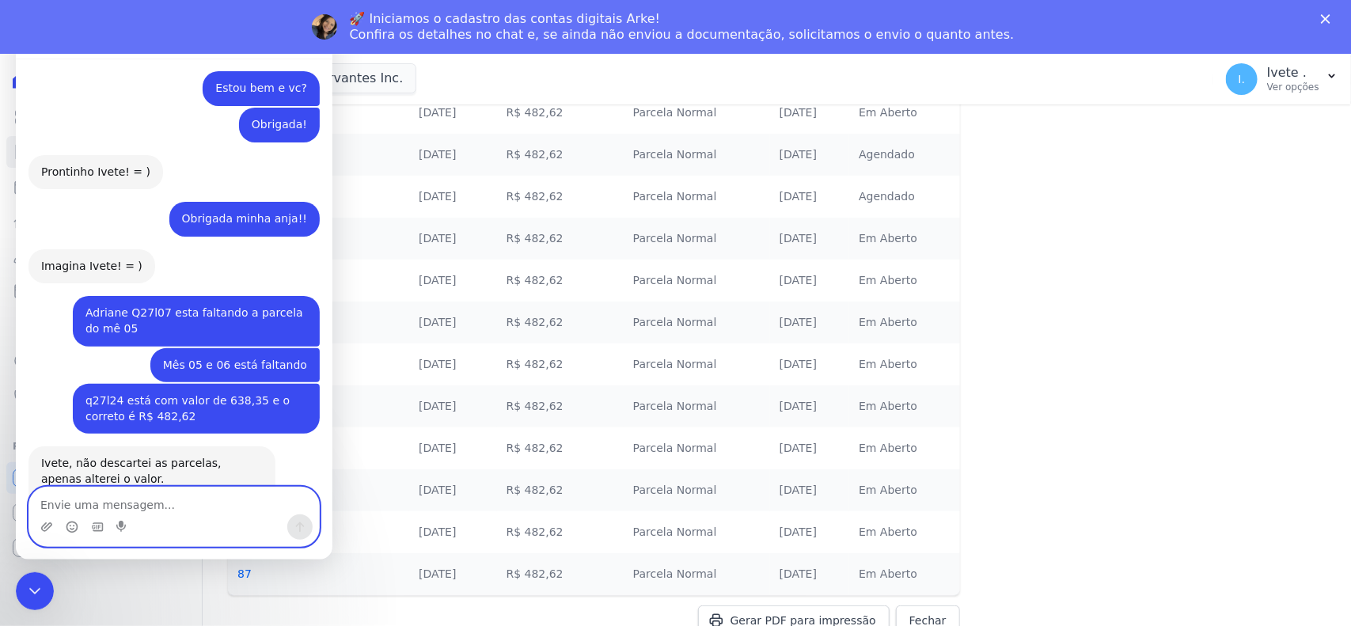
click at [175, 504] on textarea "Envie uma mensagem..." at bounding box center [174, 501] width 290 height 27
paste textarea "Adriane Q27l07 esta faltando a parcela do mê 05 Financeiro • Há 26min Mês 05 e …"
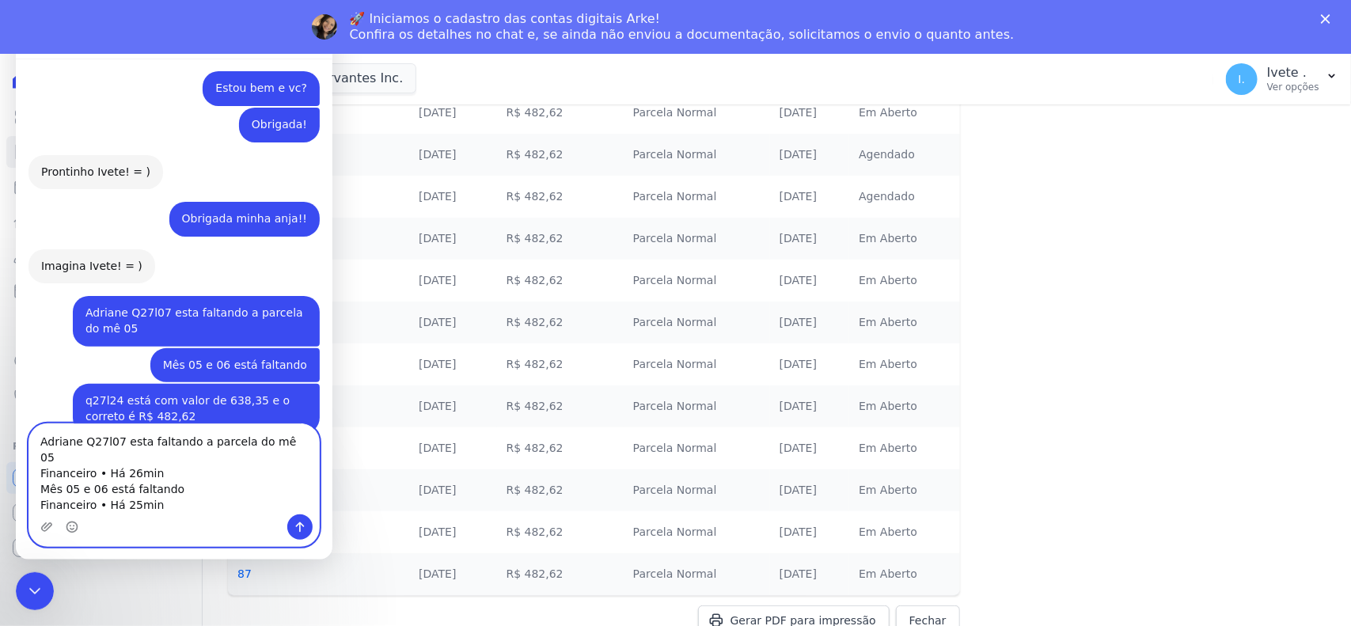
scroll to position [1635, 0]
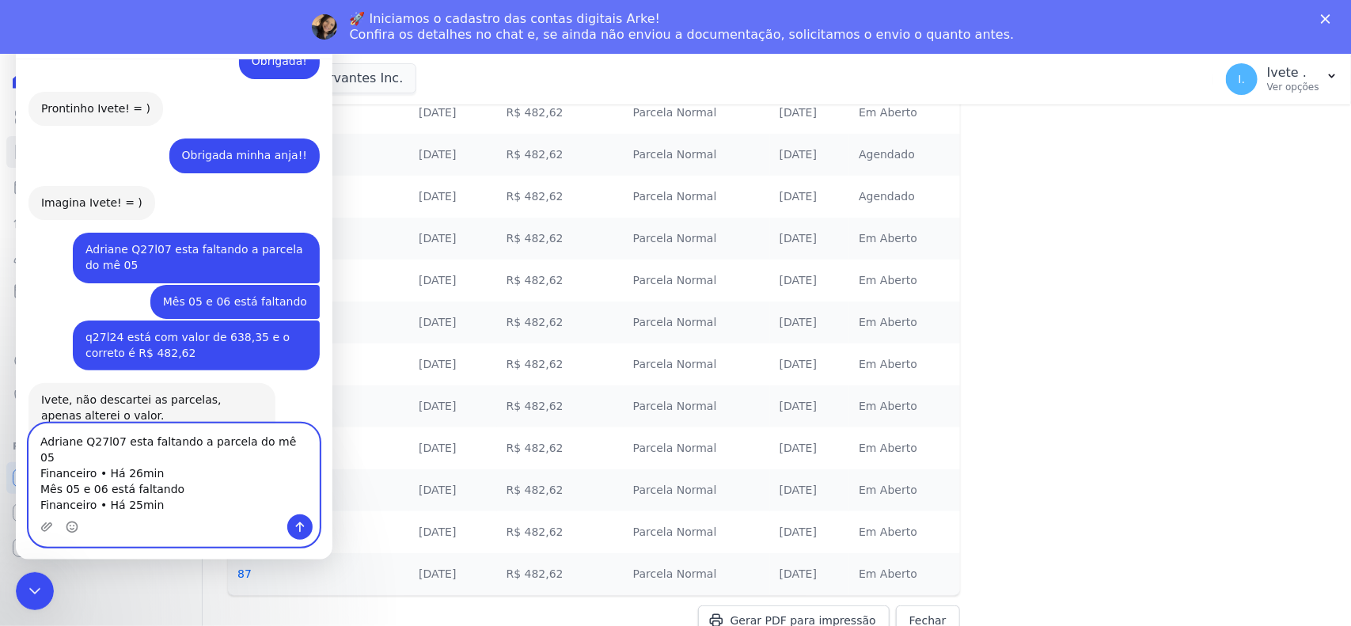
drag, startPoint x: 164, startPoint y: 489, endPoint x: 108, endPoint y: 490, distance: 56.2
click at [108, 490] on textarea "Adriane Q27l07 esta faltando a parcela do mê 05 Financeiro • Há 26min Mês 05 e …" at bounding box center [174, 469] width 290 height 90
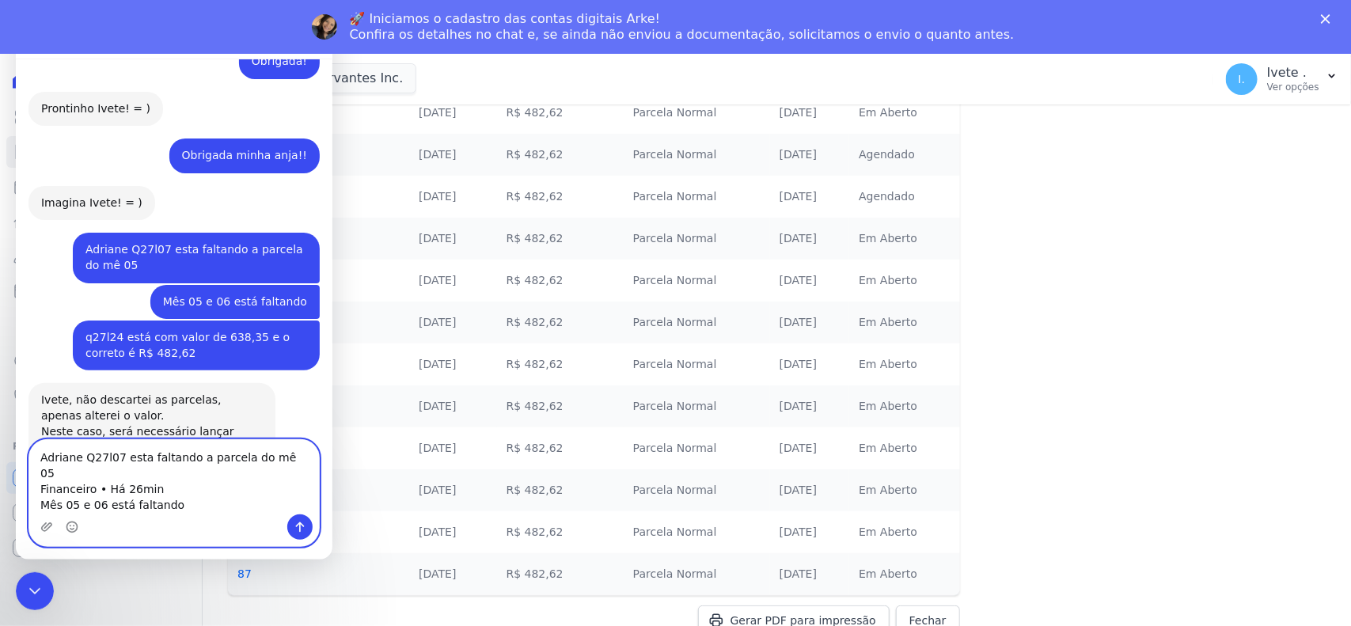
scroll to position [1620, 0]
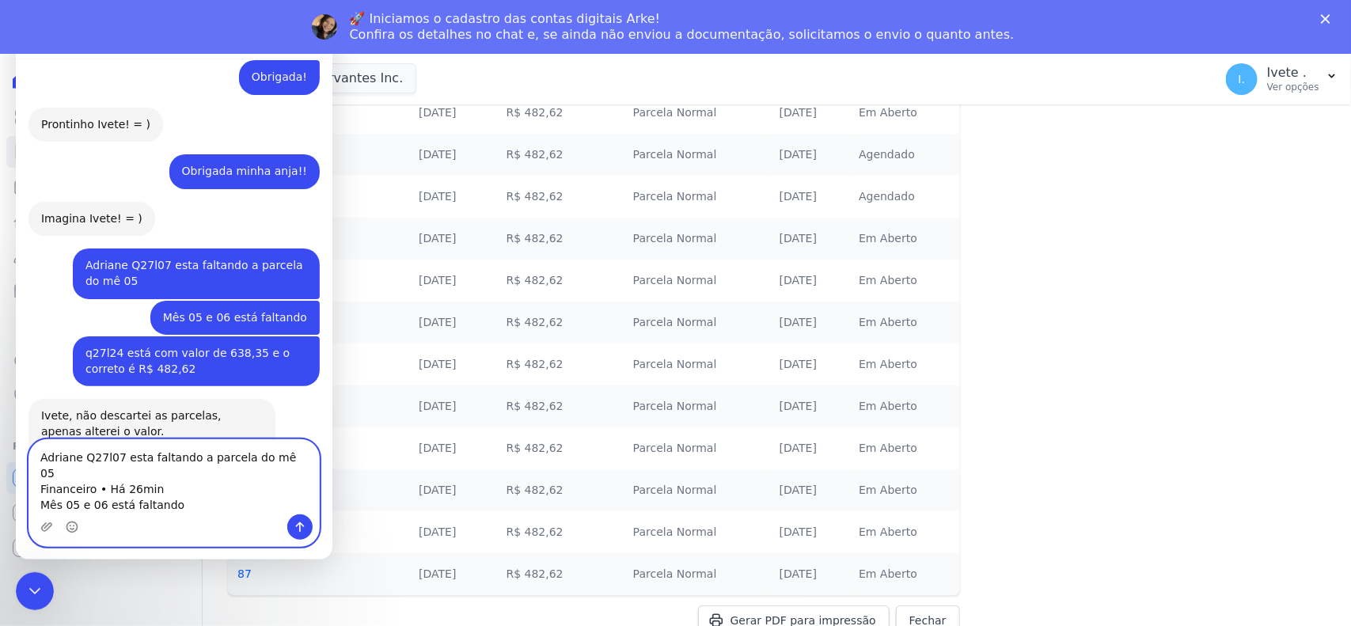
drag, startPoint x: 200, startPoint y: 494, endPoint x: 29, endPoint y: 468, distance: 173.0
click at [29, 468] on textarea "Adriane Q27l07 esta faltando a parcela do mê 05 Financeiro • Há 26min Mês 05 e …" at bounding box center [174, 477] width 290 height 74
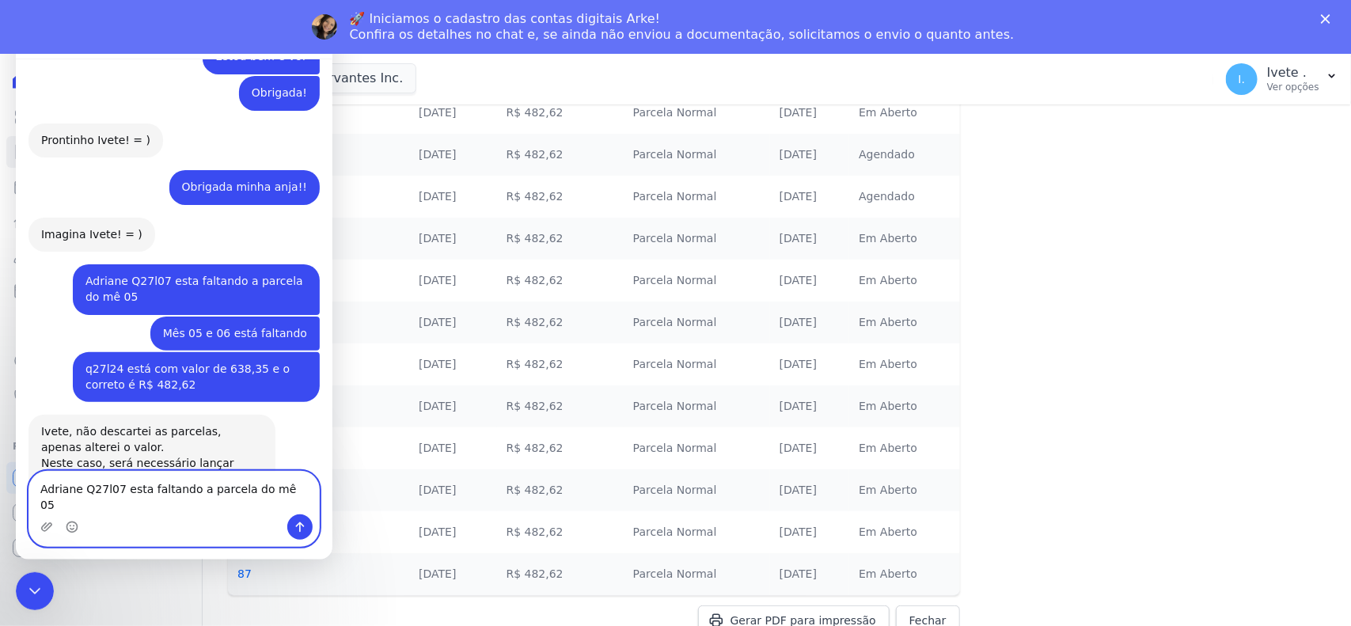
scroll to position [1588, 0]
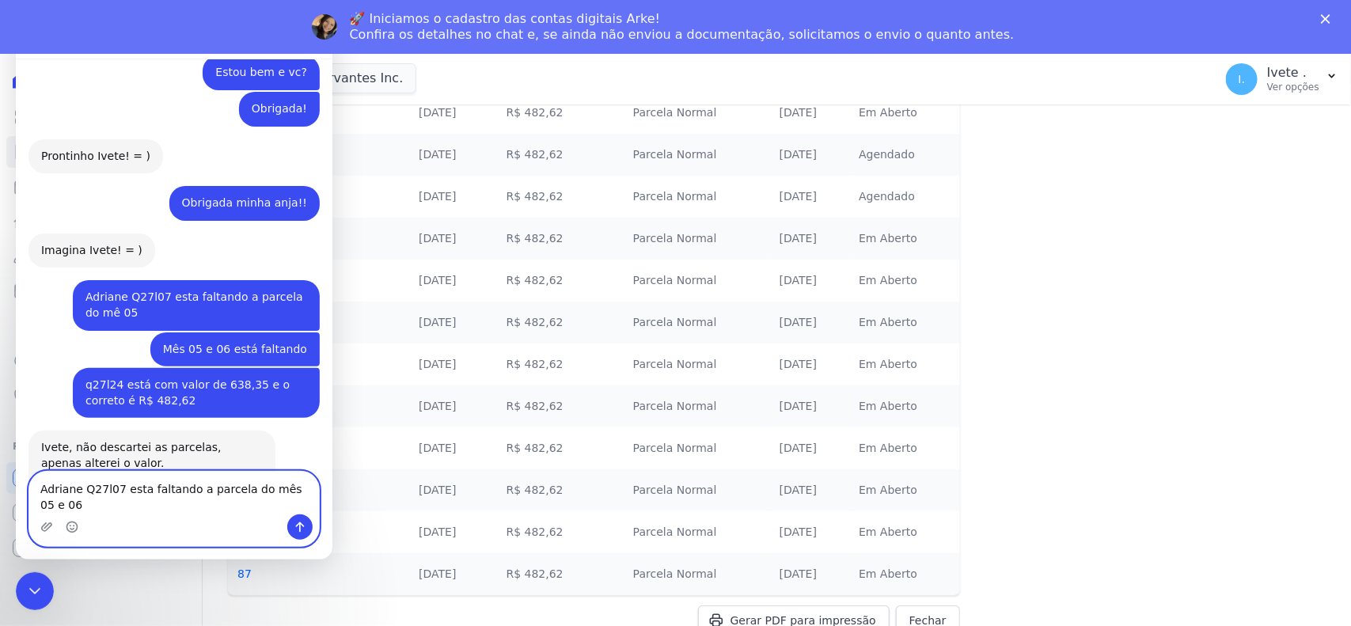
type textarea "Adriane Q27l07 esta faltando a parcela do mês 05 e 06"
click at [294, 527] on icon "Enviar uma mensagem" at bounding box center [300, 527] width 13 height 13
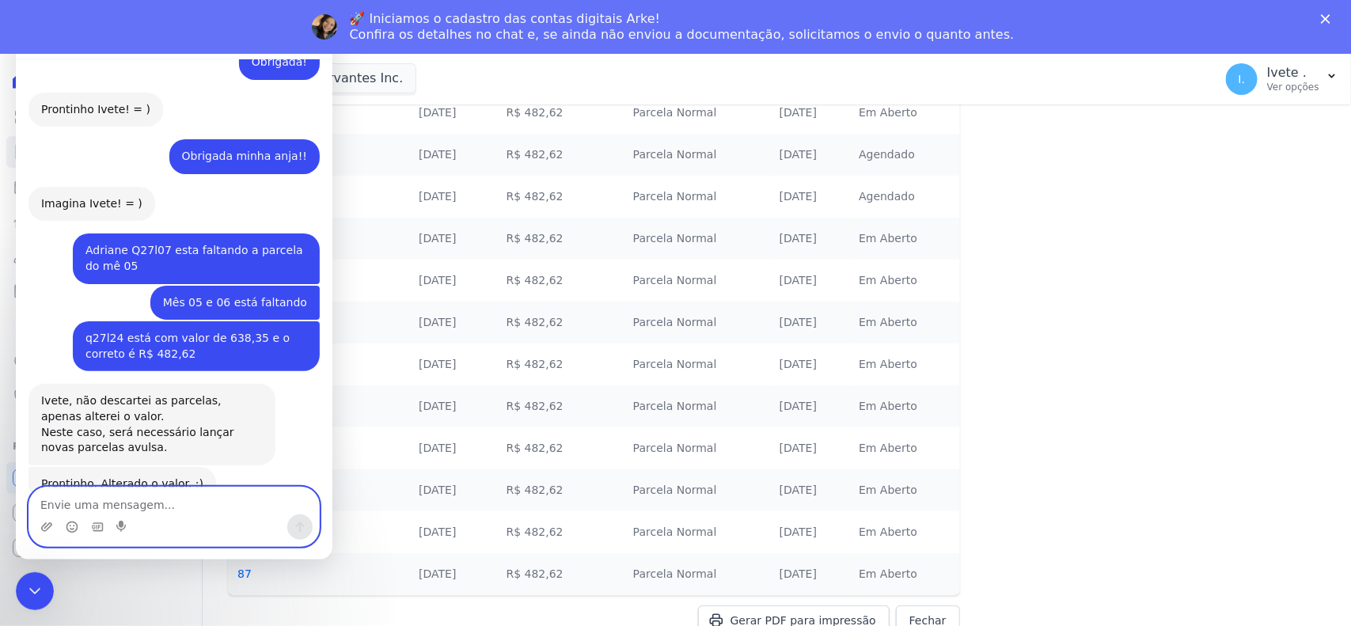
scroll to position [1650, 0]
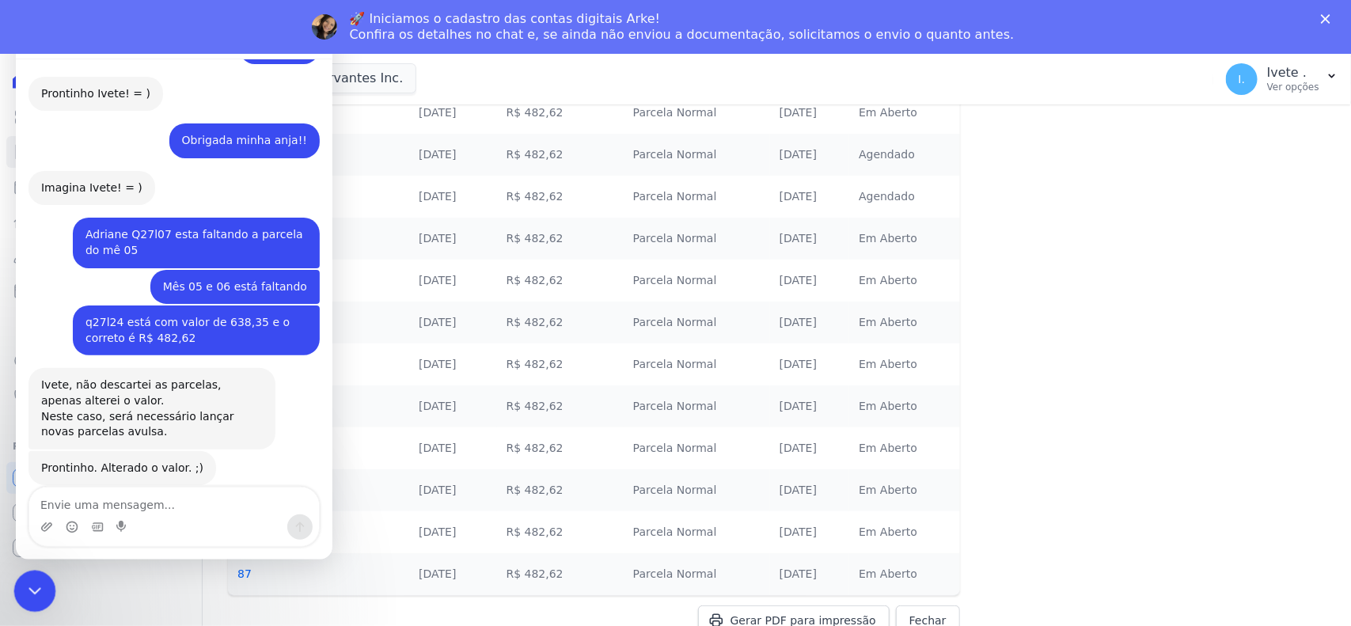
click at [19, 556] on div "Encerramento do Messenger da Intercom" at bounding box center [32, 589] width 38 height 38
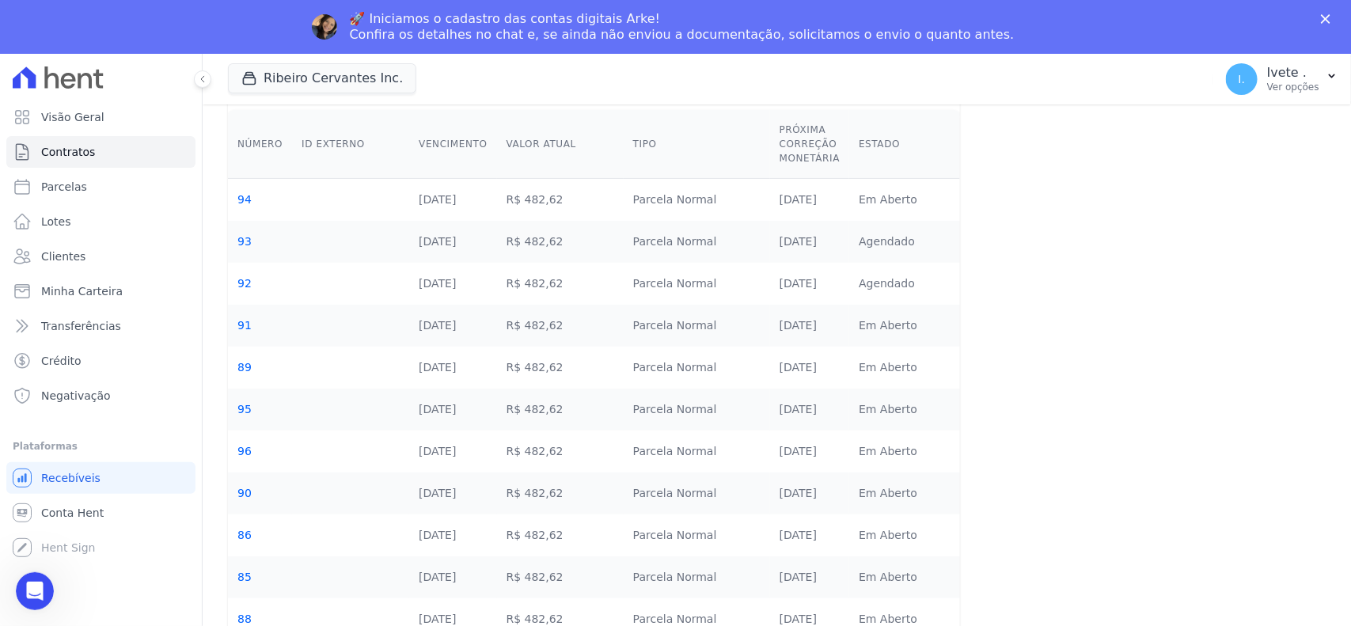
scroll to position [0, 0]
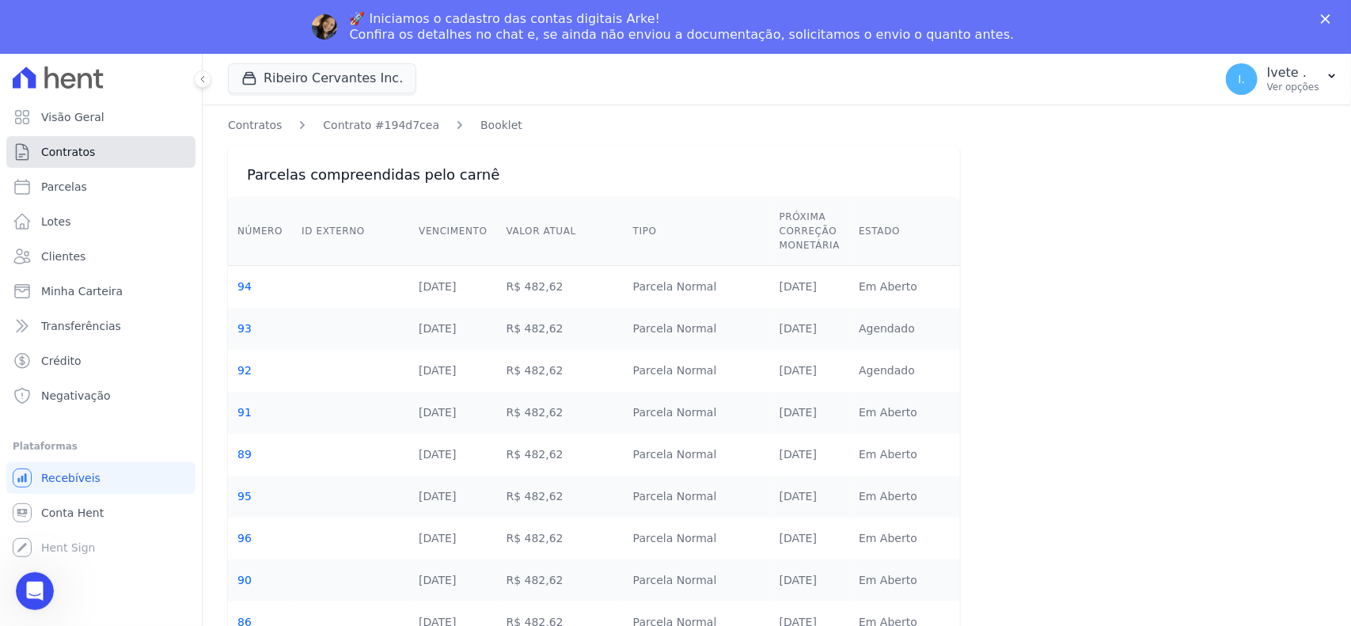
click at [83, 149] on span "Contratos" at bounding box center [68, 152] width 54 height 16
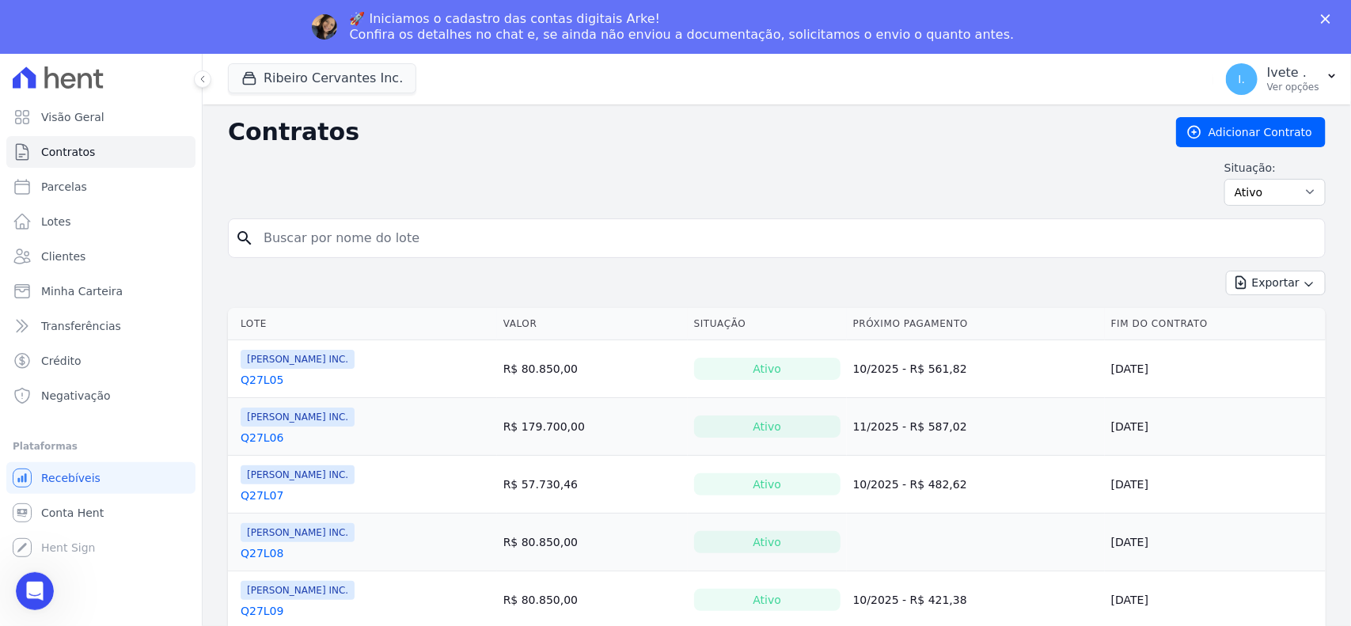
click at [410, 192] on div "Situação: Ativo Todos Pausado Distratado Rascunho Expirado Encerrado" at bounding box center [777, 183] width 1098 height 46
click at [382, 244] on input "search" at bounding box center [786, 238] width 1065 height 32
type input "q27l24"
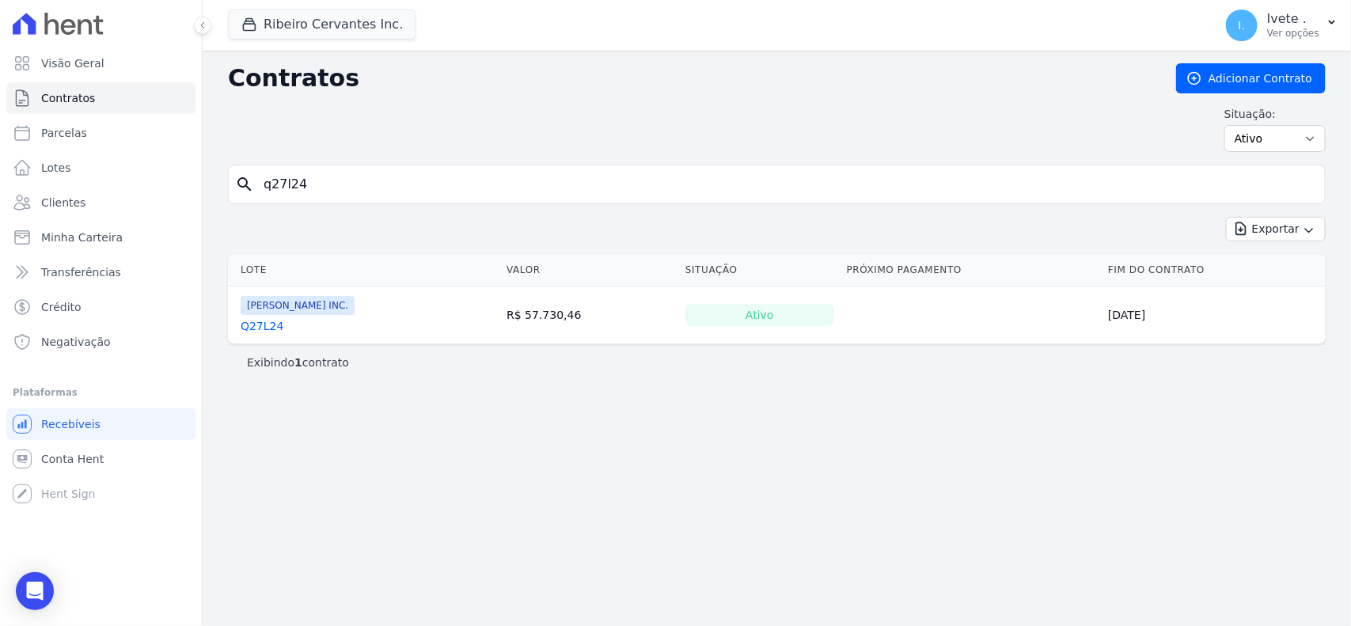
click at [261, 341] on td "Ribeiro Cervantes INC. Q27L24" at bounding box center [364, 315] width 272 height 57
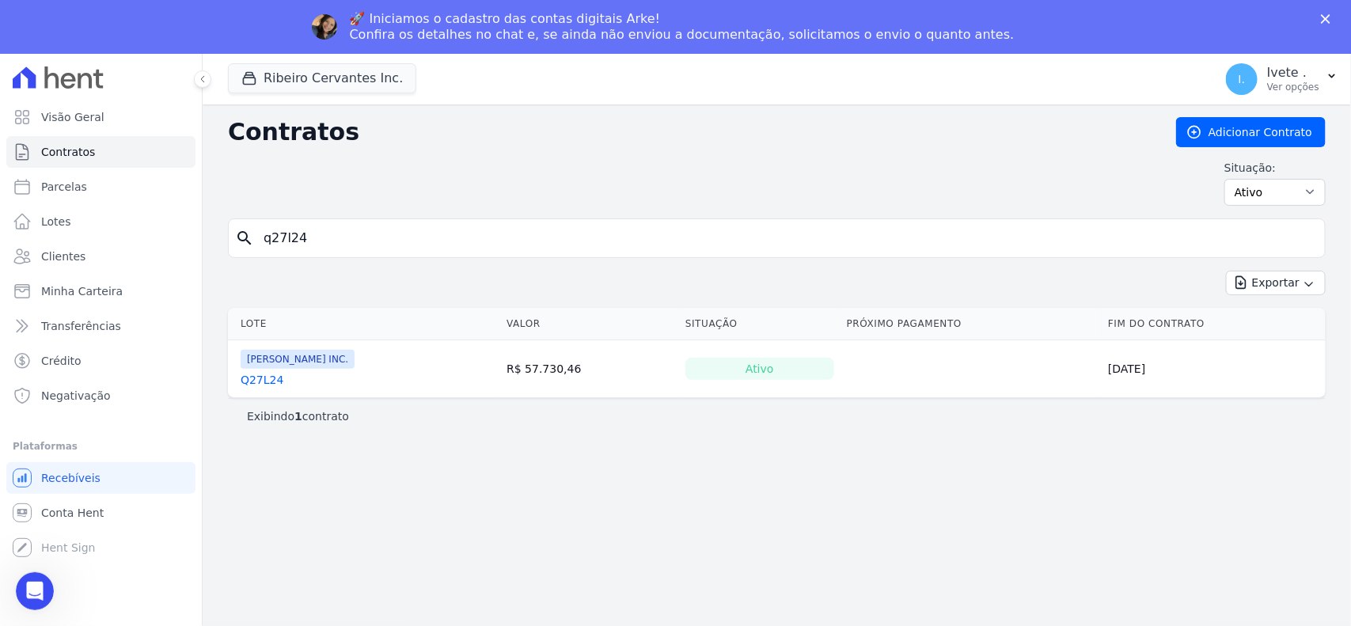
click at [243, 378] on link "Q27L24" at bounding box center [262, 380] width 43 height 16
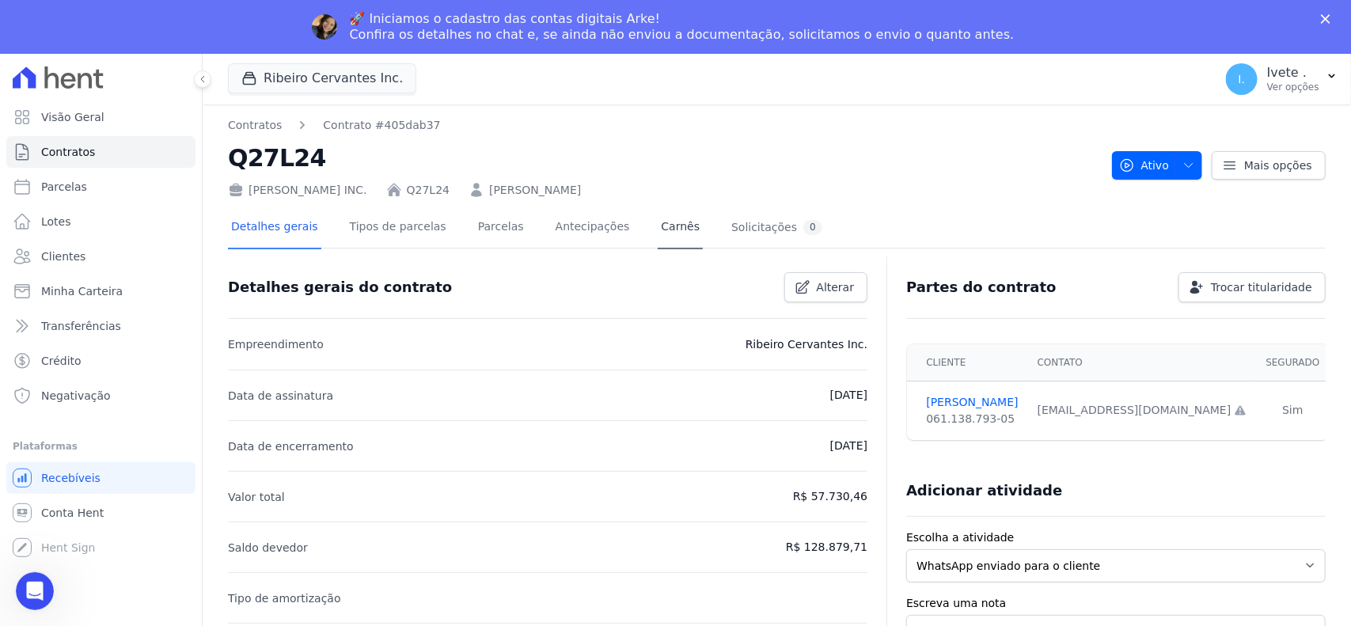
drag, startPoint x: 673, startPoint y: 220, endPoint x: 662, endPoint y: 228, distance: 13.6
click at [673, 222] on div "Detalhes gerais Tipos de parcelas [GEOGRAPHIC_DATA] Antecipações [PERSON_NAME] …" at bounding box center [527, 228] width 598 height 42
click at [658, 235] on link "Carnês" at bounding box center [680, 228] width 45 height 42
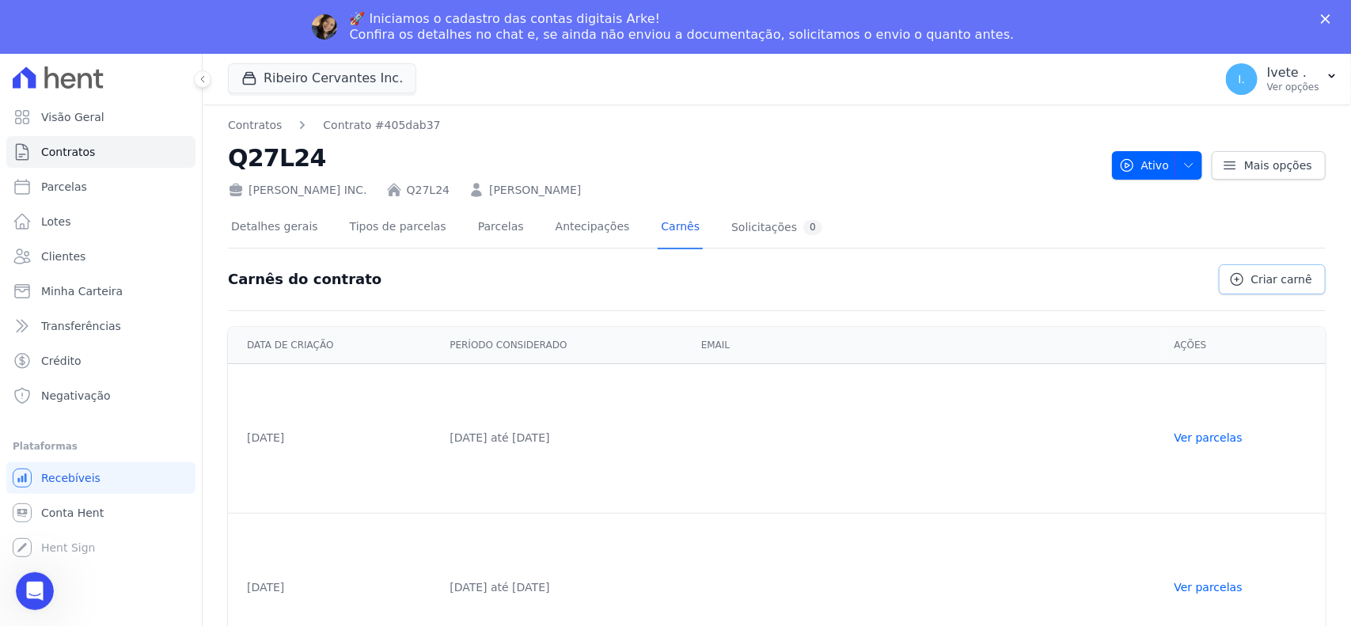
click at [1200, 285] on span "Criar carnê" at bounding box center [1282, 280] width 61 height 16
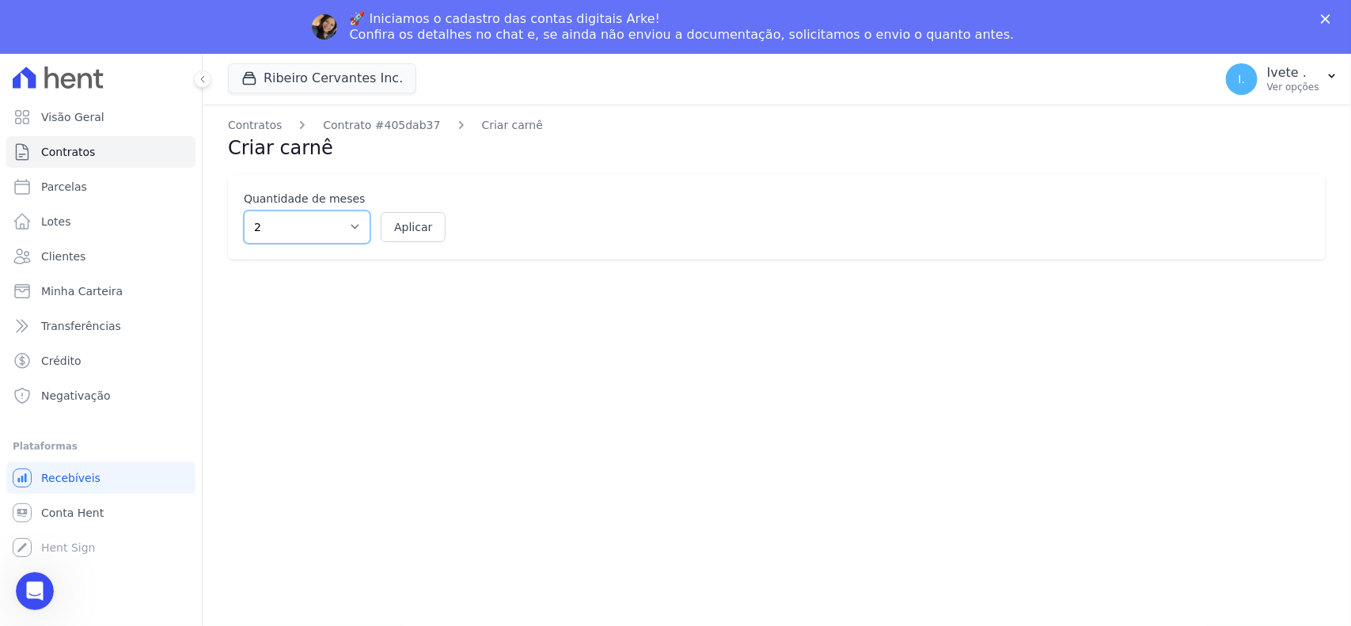
click at [340, 234] on select "2 3 4 5 6 7 8 9 10 11 12" at bounding box center [307, 227] width 127 height 33
select select "12"
click at [244, 211] on select "2 3 4 5 6 7 8 9 10 11 12" at bounding box center [307, 227] width 127 height 33
click at [410, 230] on button "Aplicar" at bounding box center [413, 227] width 65 height 30
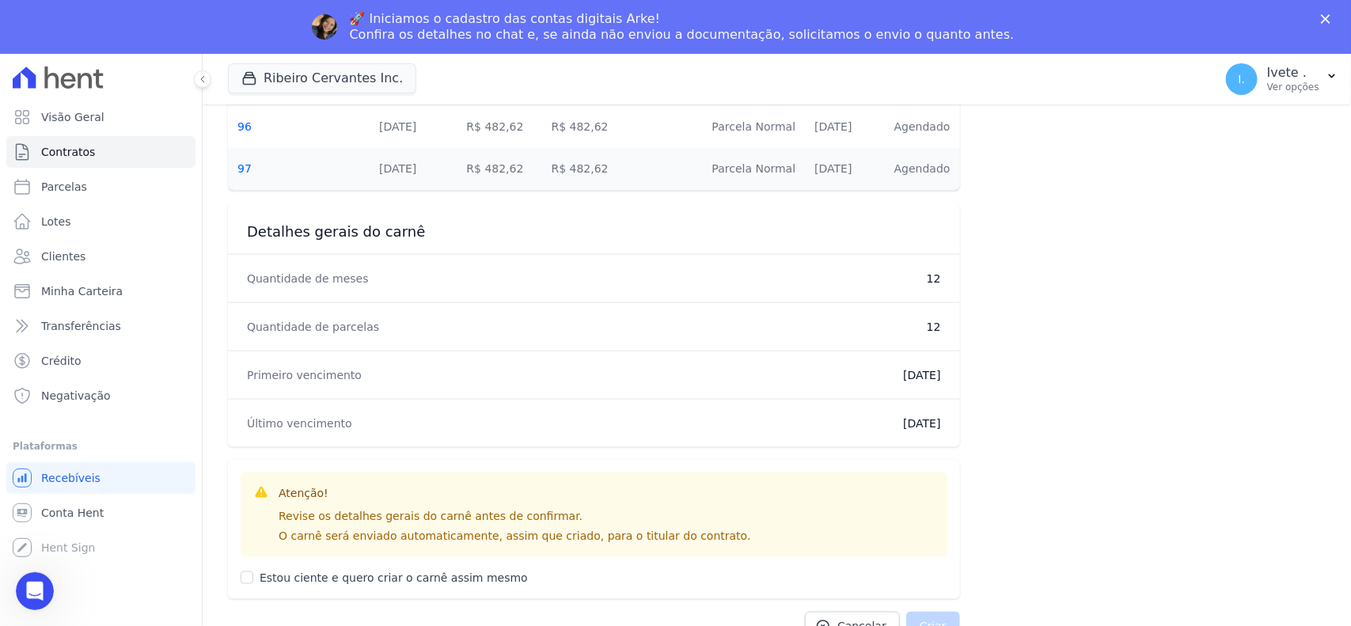
scroll to position [849, 0]
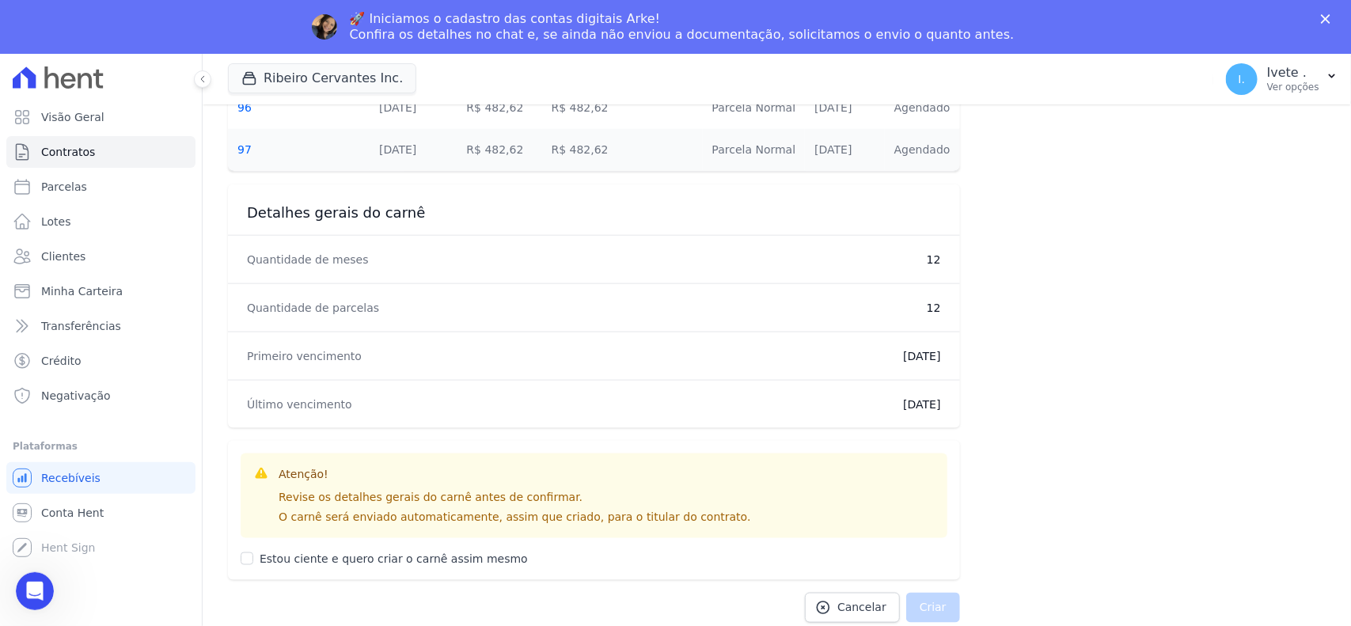
click at [234, 555] on div "Atenção! Revise os detalhes gerais do carnê antes de confirmar. O carnê será en…" at bounding box center [594, 510] width 732 height 139
click at [236, 556] on div "Atenção! Revise os detalhes gerais do carnê antes de confirmar. O carnê será en…" at bounding box center [594, 510] width 732 height 139
click at [241, 556] on input "Estou ciente e quero criar o carnê assim mesmo" at bounding box center [247, 559] width 13 height 13
checkbox input "true"
click at [932, 556] on button "Criar" at bounding box center [933, 608] width 54 height 30
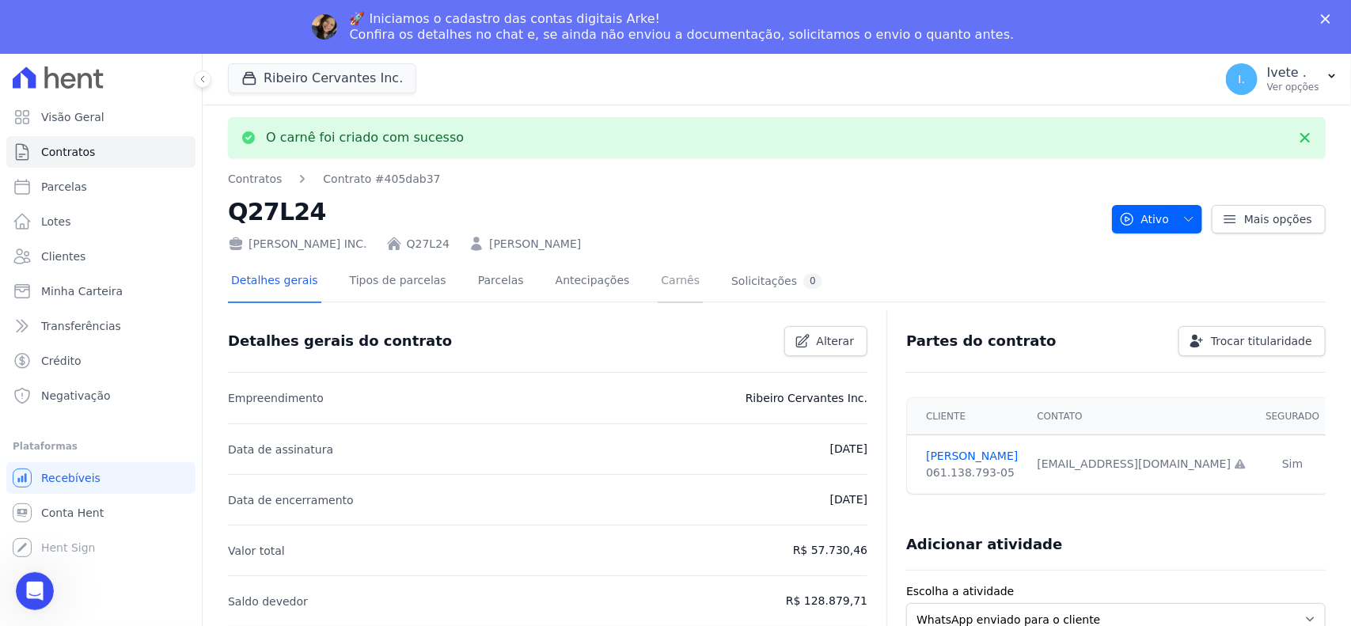
click at [658, 283] on link "Carnês" at bounding box center [680, 282] width 45 height 42
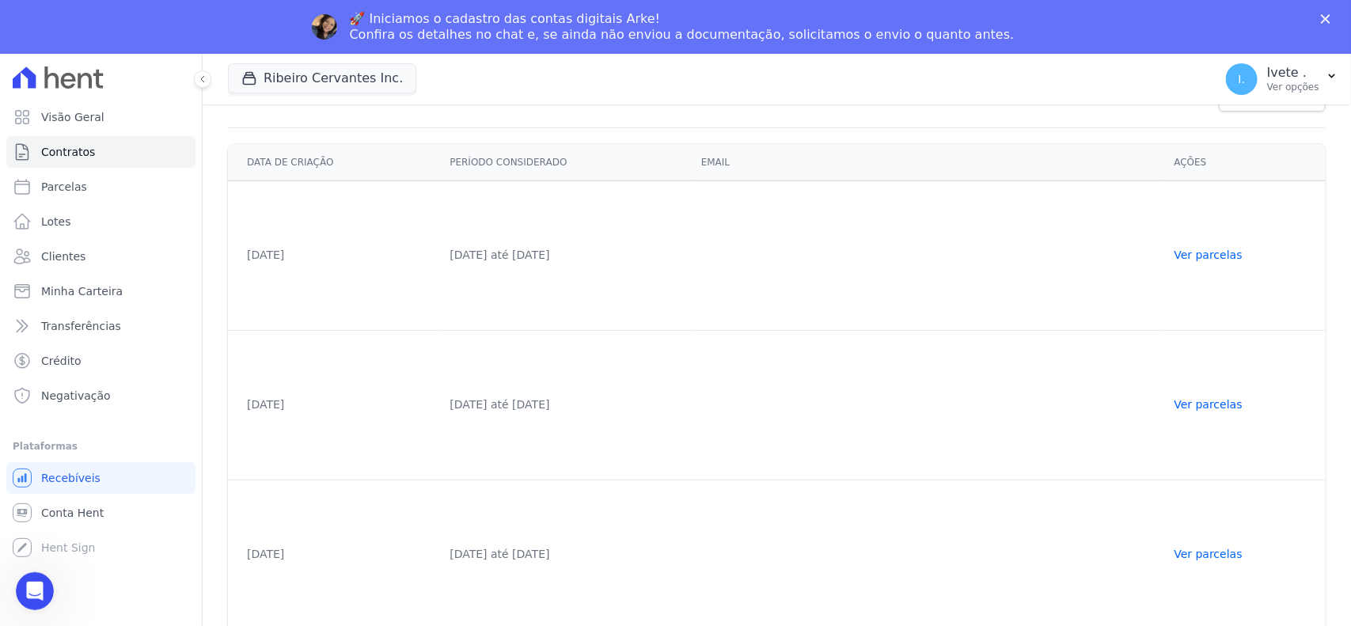
scroll to position [294, 0]
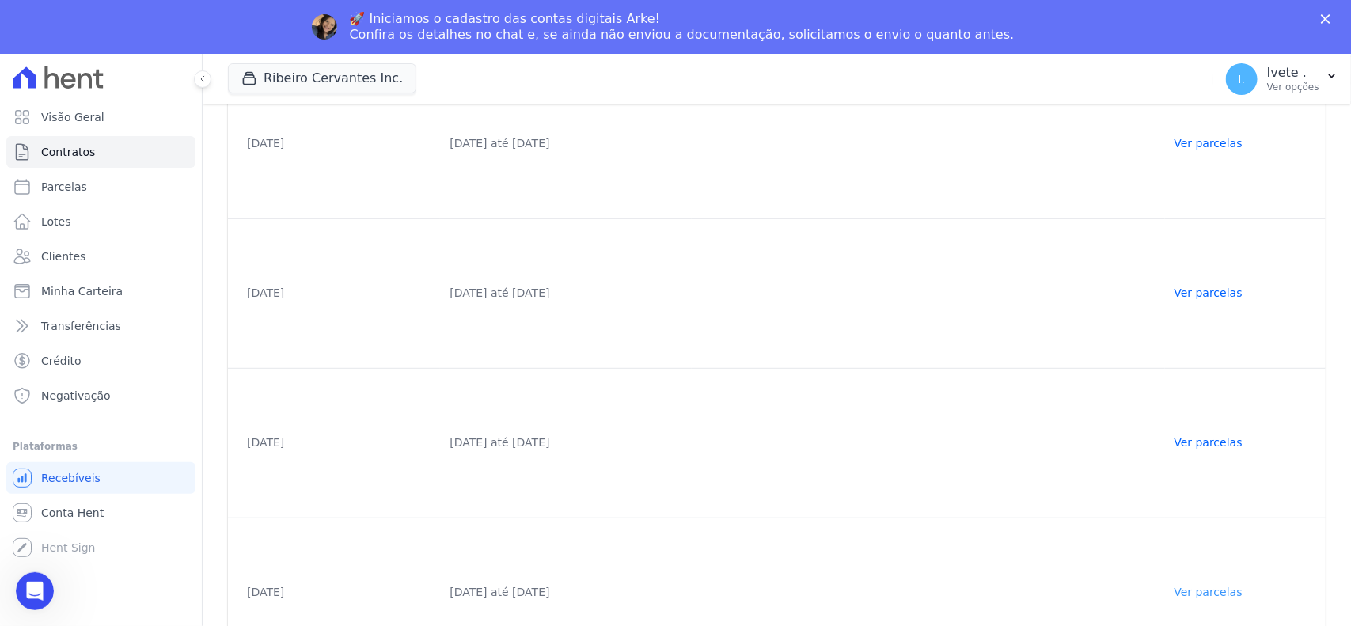
click at [1200, 556] on link "Ver parcelas" at bounding box center [1209, 592] width 68 height 13
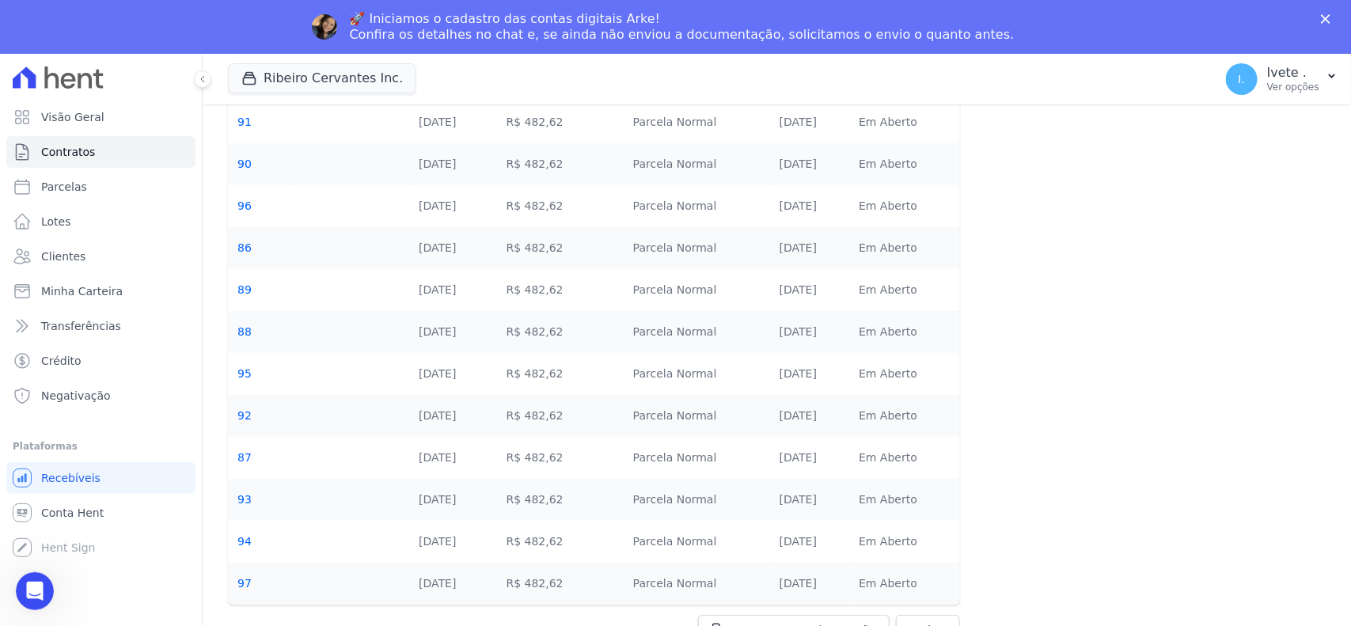
scroll to position [174, 0]
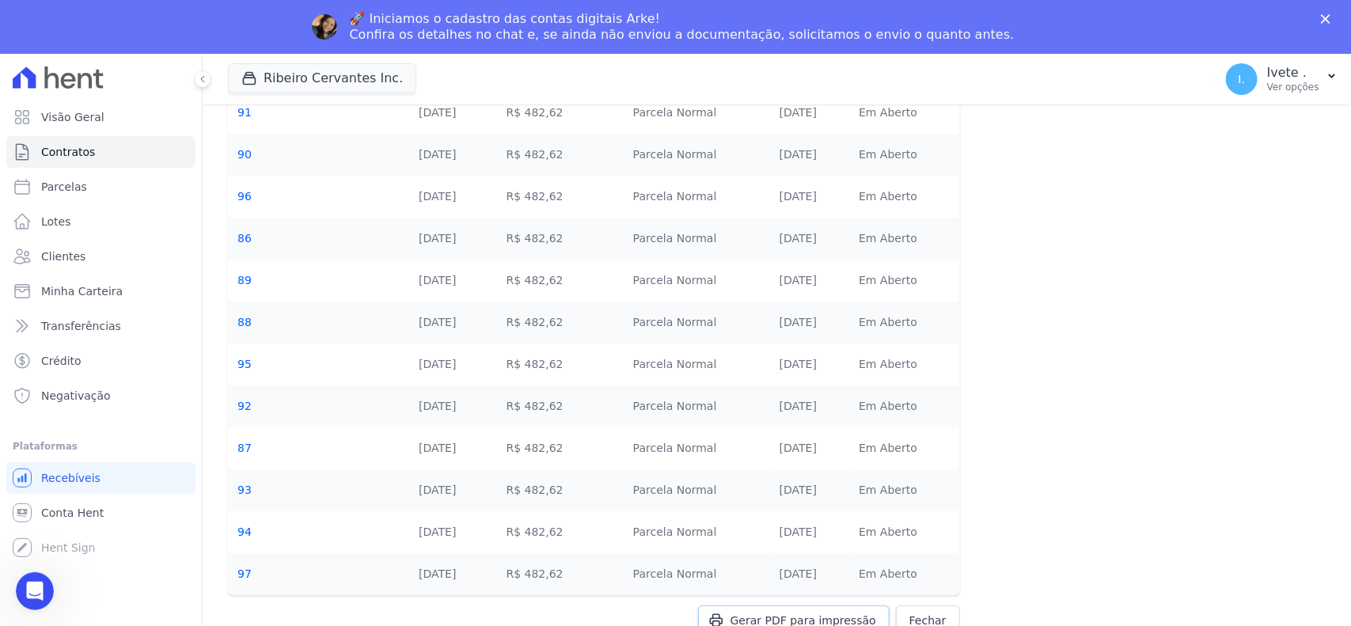
click at [749, 556] on link "Gerar PDF para impressão" at bounding box center [794, 621] width 192 height 30
click at [13, 556] on html at bounding box center [32, 589] width 38 height 38
click at [29, 556] on icon "Abertura do Messenger da Intercom" at bounding box center [33, 589] width 26 height 26
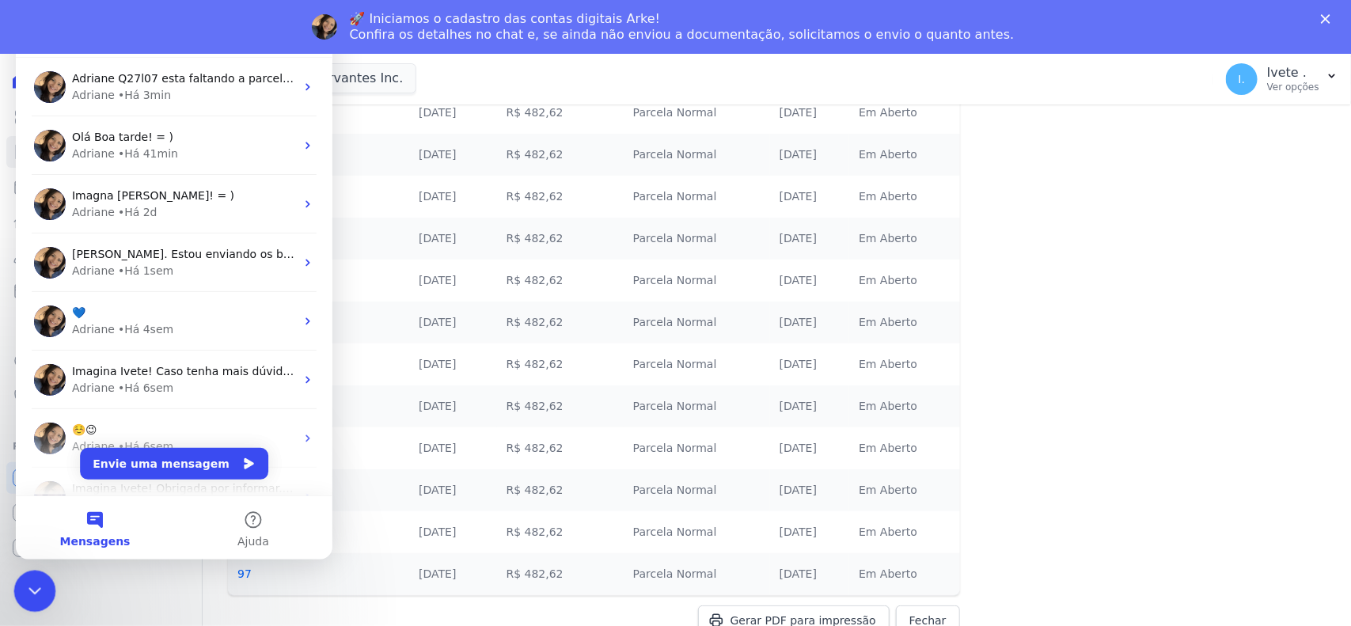
scroll to position [0, 0]
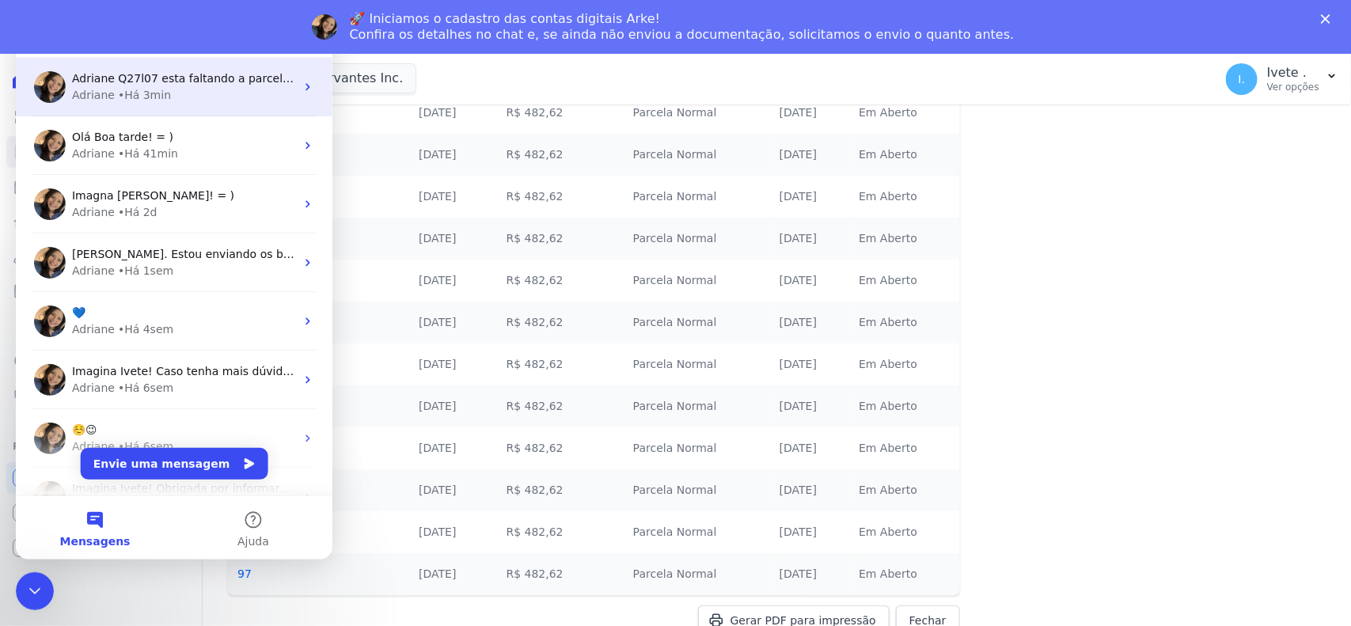
click at [220, 77] on span "Adriane Q27l07 esta faltando a parcela do mês 05 e 06 ​" at bounding box center [227, 78] width 311 height 13
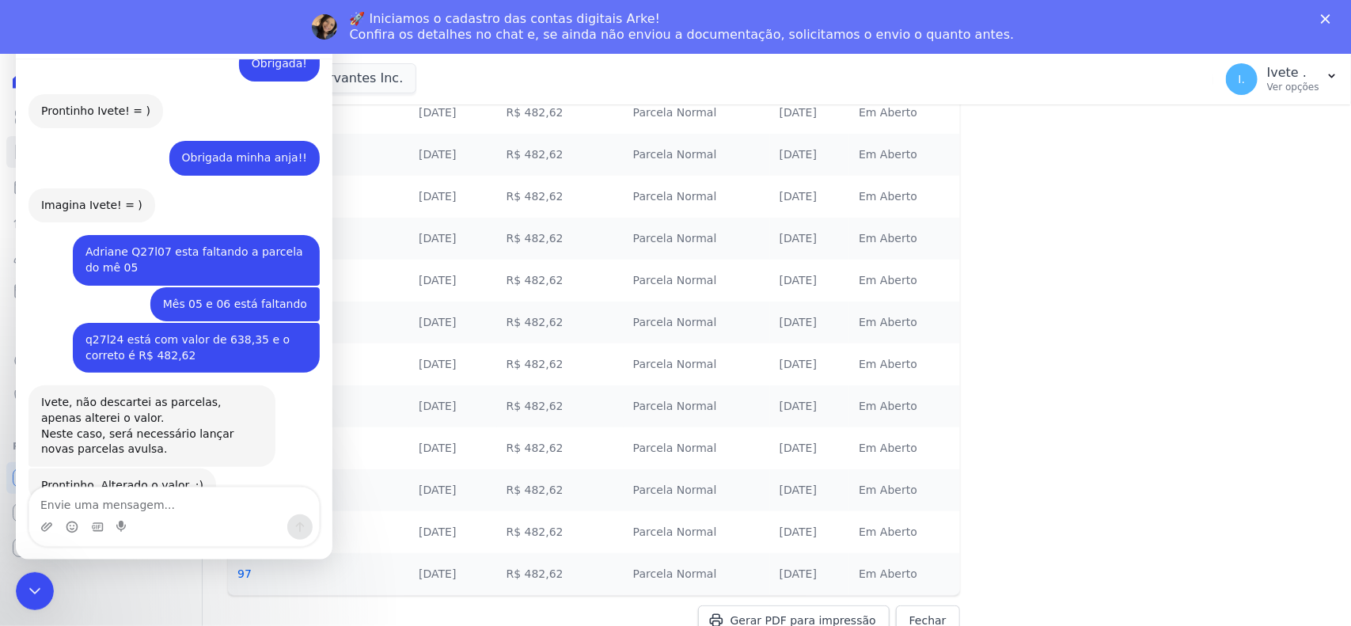
scroll to position [1650, 0]
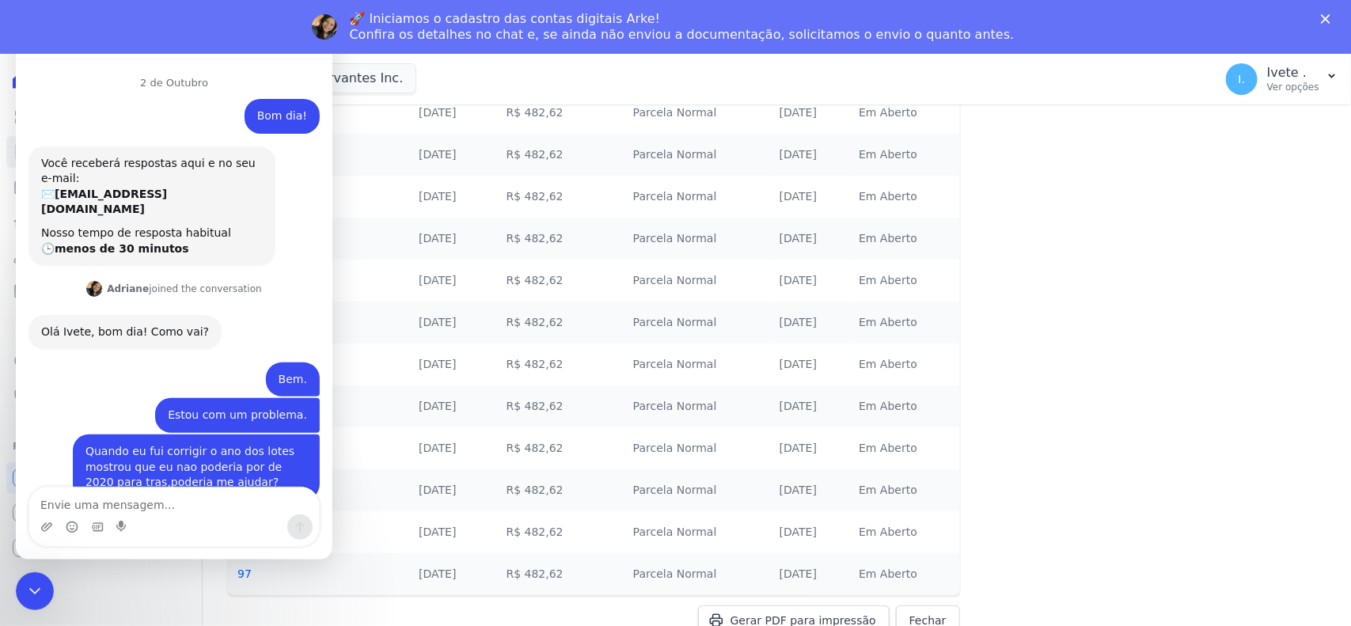
scroll to position [1650, 0]
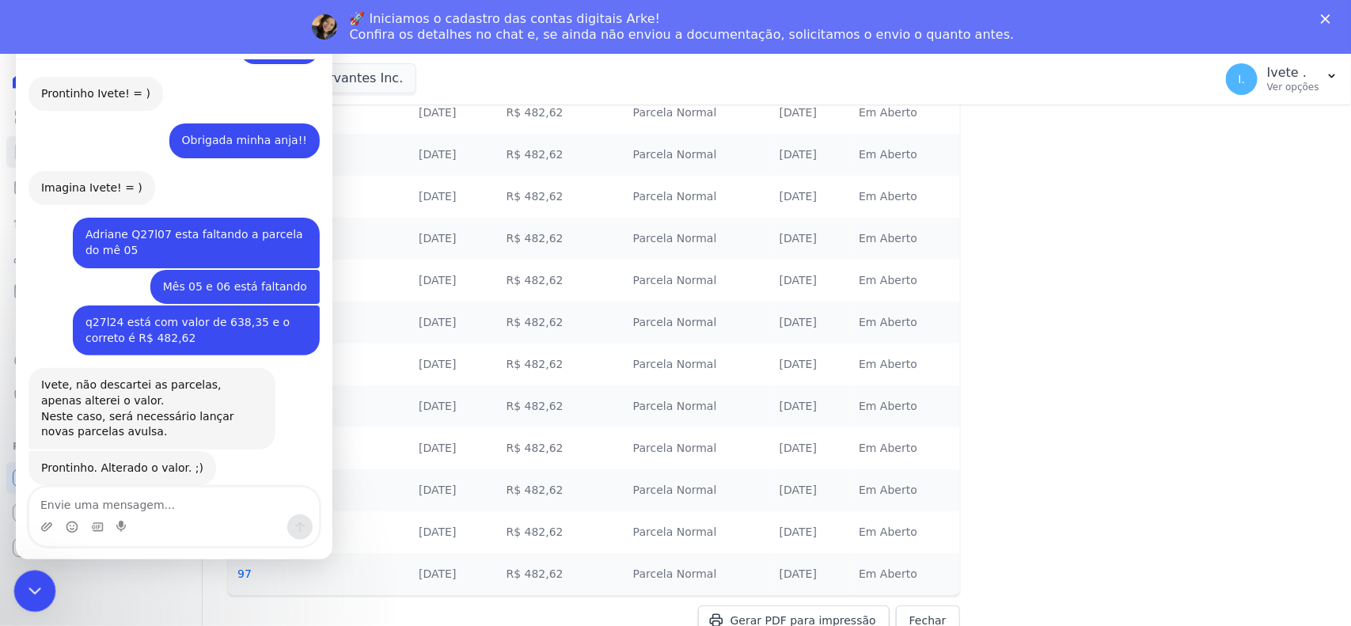
drag, startPoint x: 32, startPoint y: 593, endPoint x: 58, endPoint y: 1146, distance: 553.9
click at [32, 594] on icon "Encerramento do Messenger da Intercom" at bounding box center [32, 588] width 19 height 19
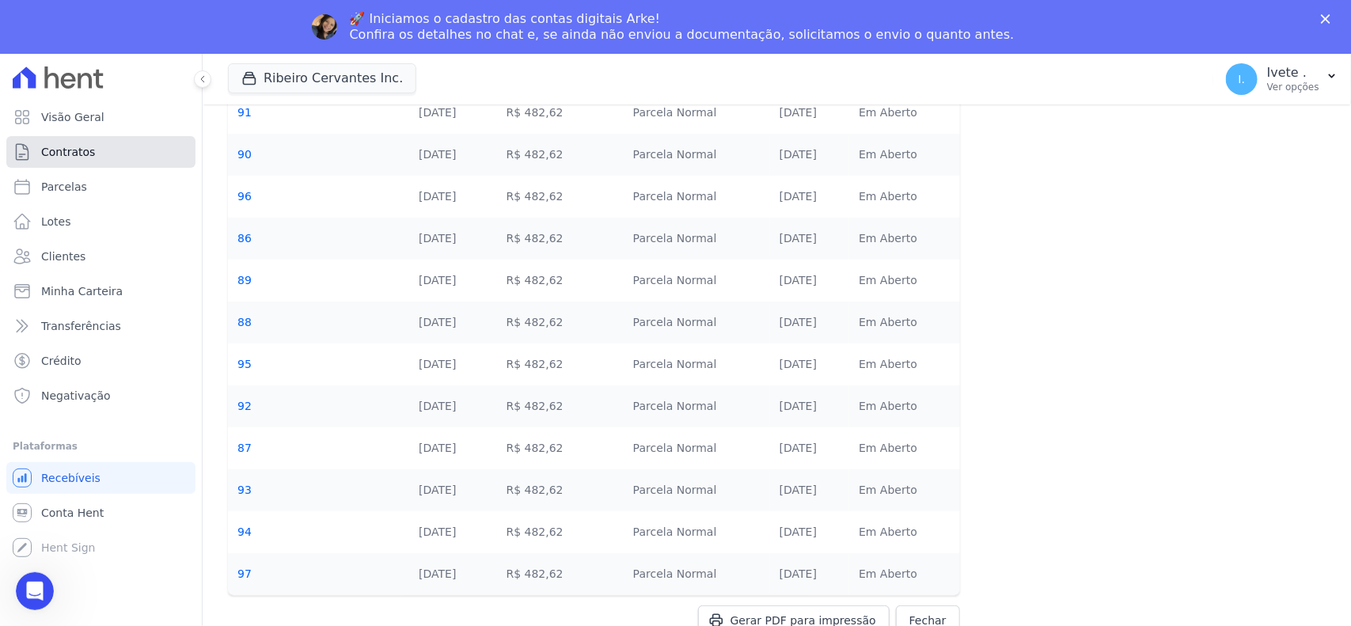
click at [131, 152] on link "Contratos" at bounding box center [100, 152] width 189 height 32
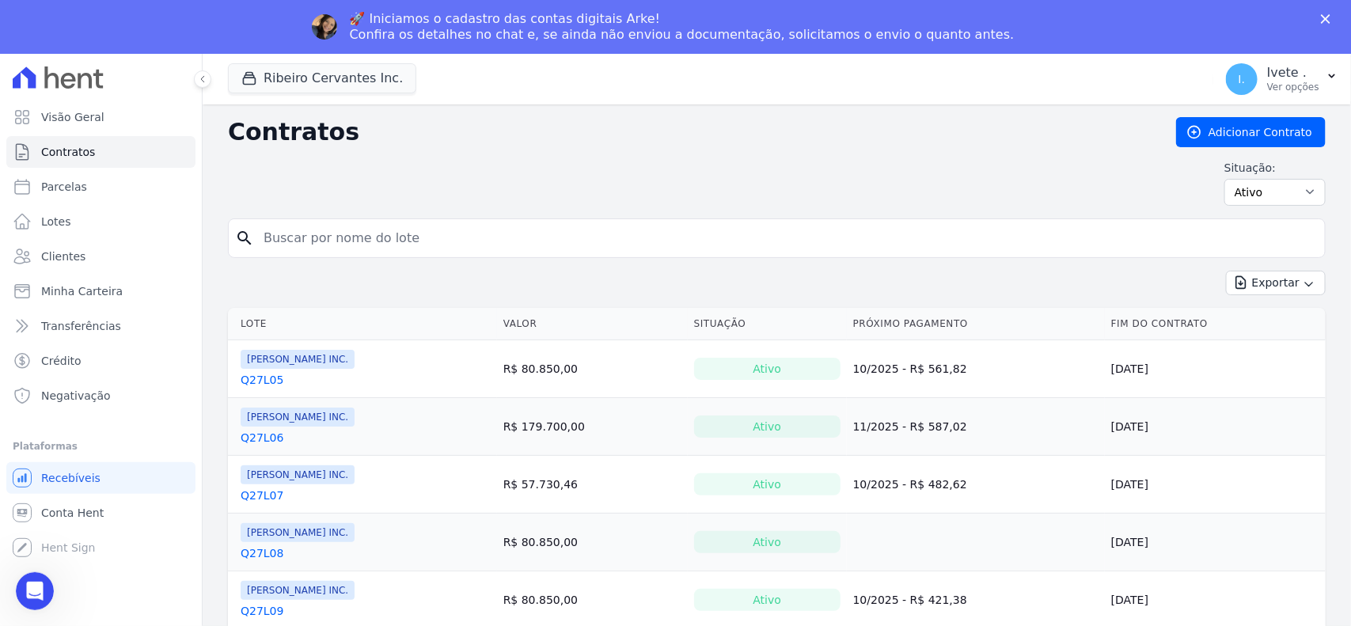
click at [397, 196] on div "Situação: Ativo Todos Pausado Distratado Rascunho Expirado Encerrado" at bounding box center [777, 183] width 1098 height 46
click at [369, 250] on input "search" at bounding box center [786, 238] width 1065 height 32
type input "q33l29"
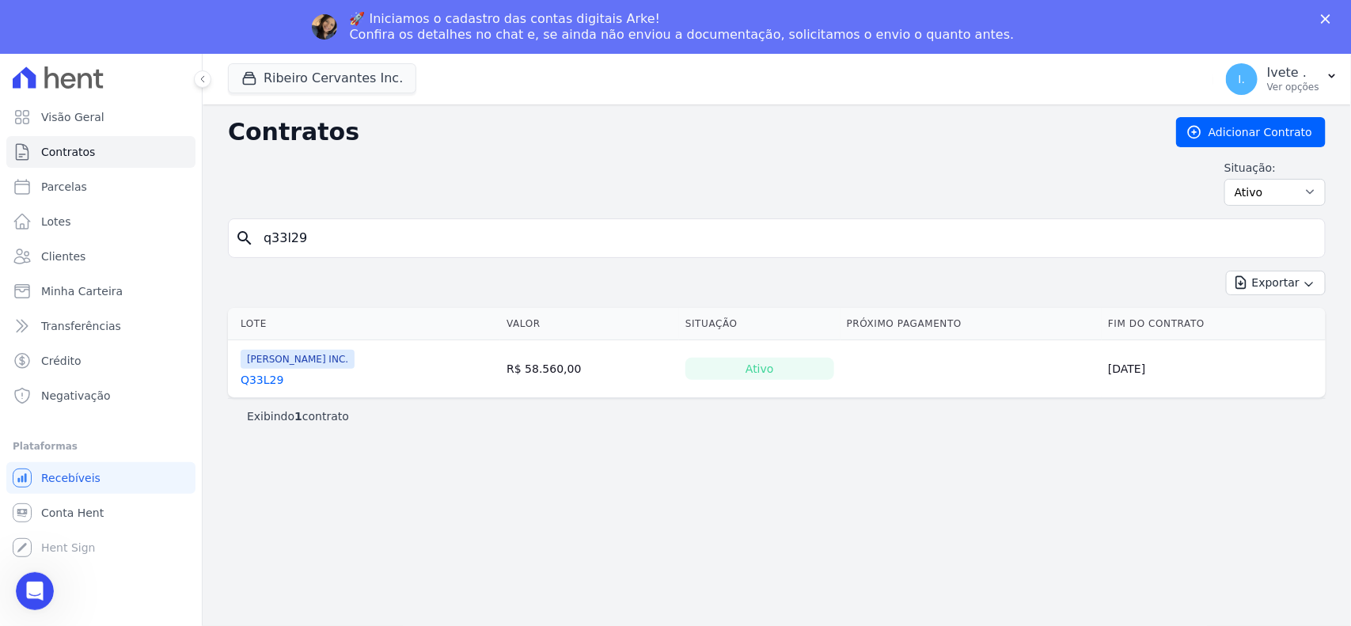
click at [248, 385] on link "Q33L29" at bounding box center [262, 380] width 43 height 16
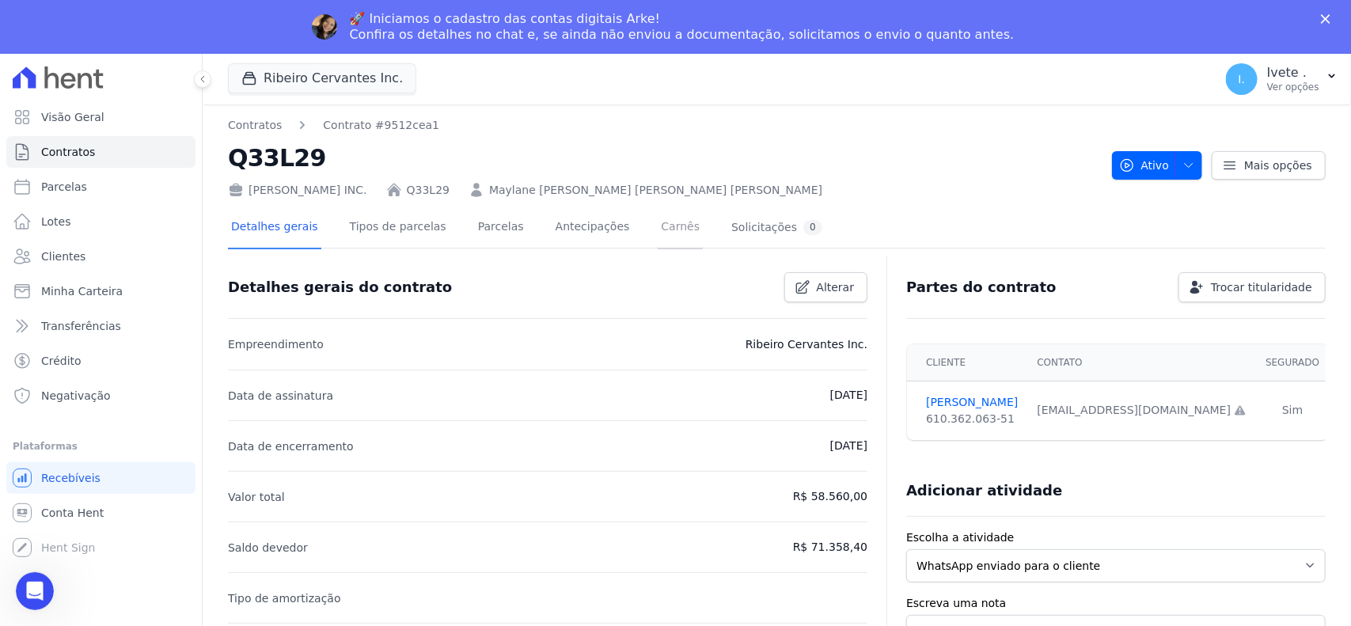
click at [658, 239] on link "Carnês" at bounding box center [680, 228] width 45 height 42
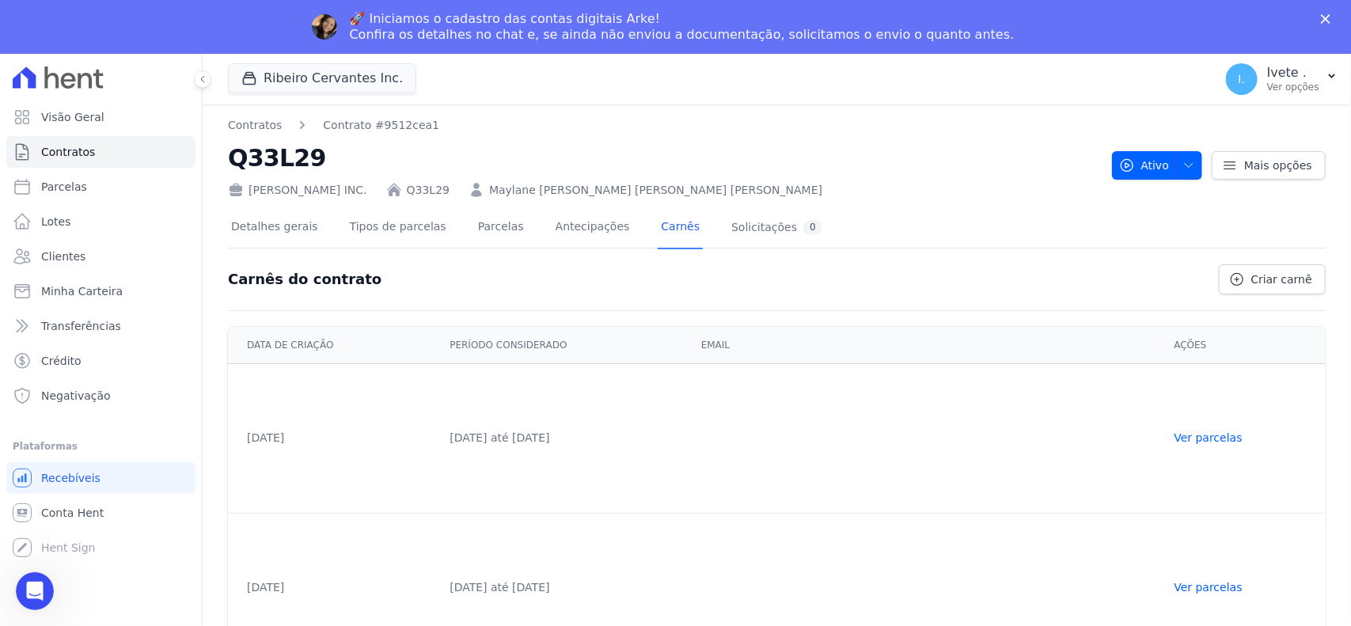
drag, startPoint x: 469, startPoint y: 176, endPoint x: 467, endPoint y: 192, distance: 16.7
click at [468, 183] on div "Ribeiro Cervantes INC. Q33L29 Maylane Pereira Martins da Silva" at bounding box center [664, 187] width 872 height 23
click at [475, 219] on link "Parcelas" at bounding box center [501, 228] width 52 height 42
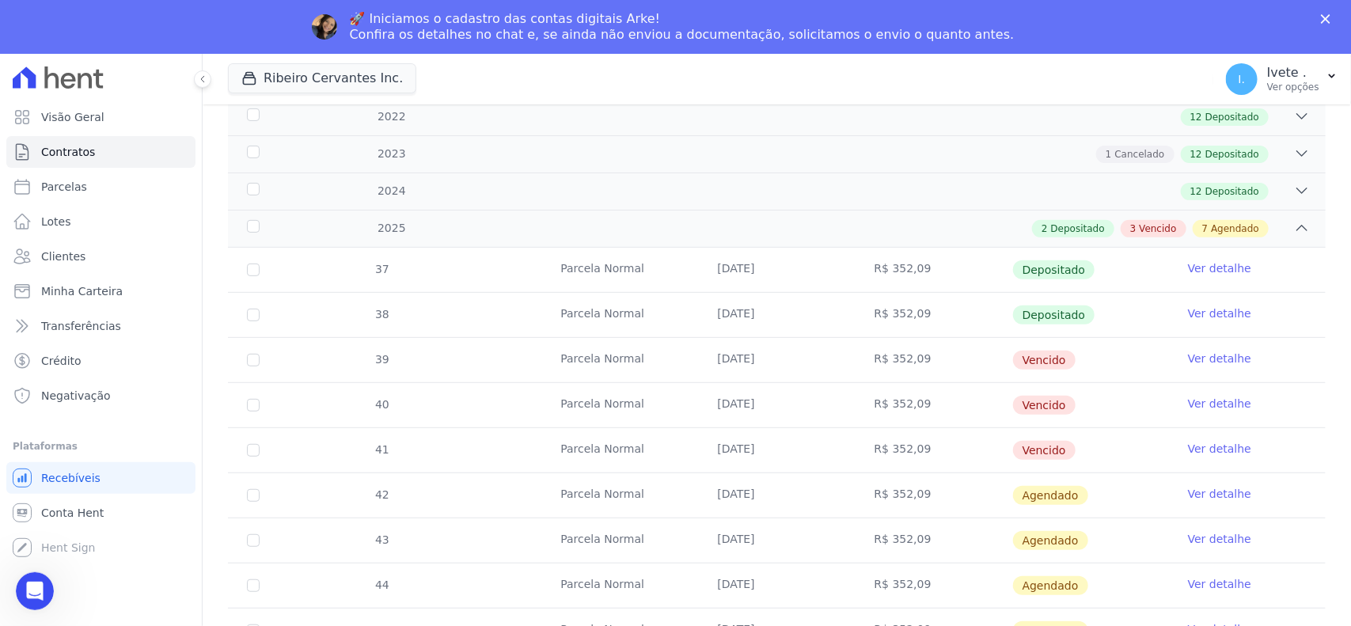
scroll to position [297, 0]
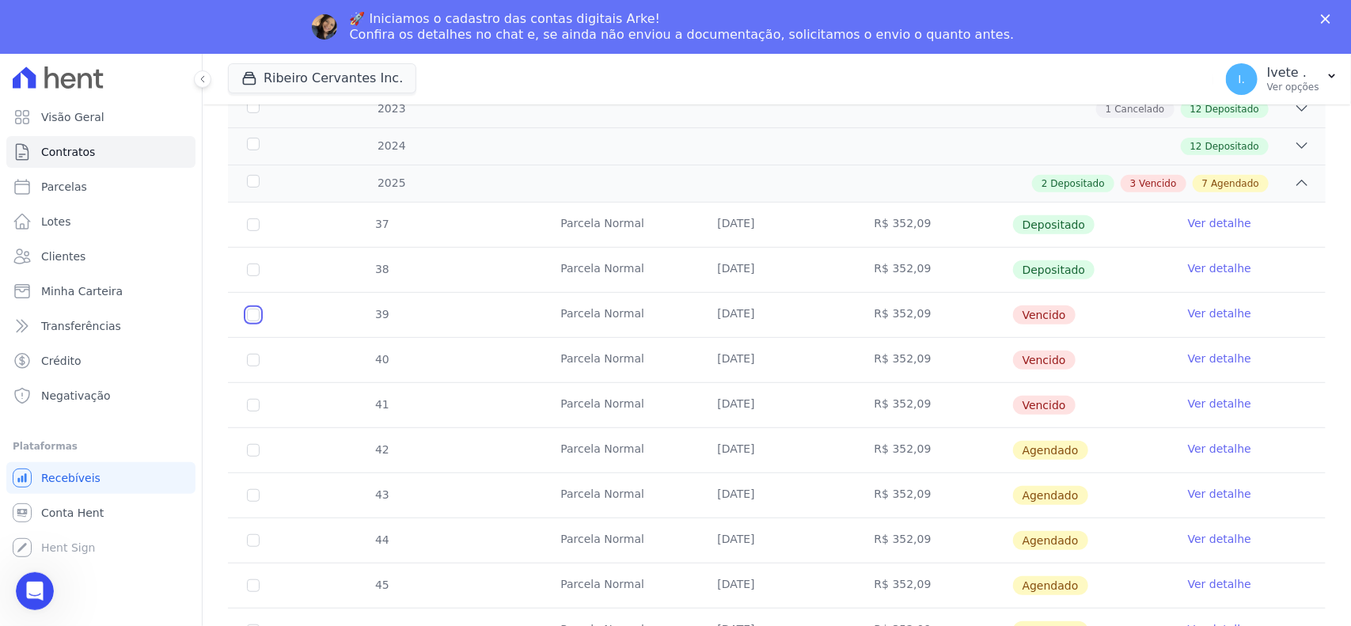
drag, startPoint x: 251, startPoint y: 317, endPoint x: 259, endPoint y: 333, distance: 17.7
click at [252, 318] on input "checkbox" at bounding box center [253, 315] width 13 height 13
checkbox input "true"
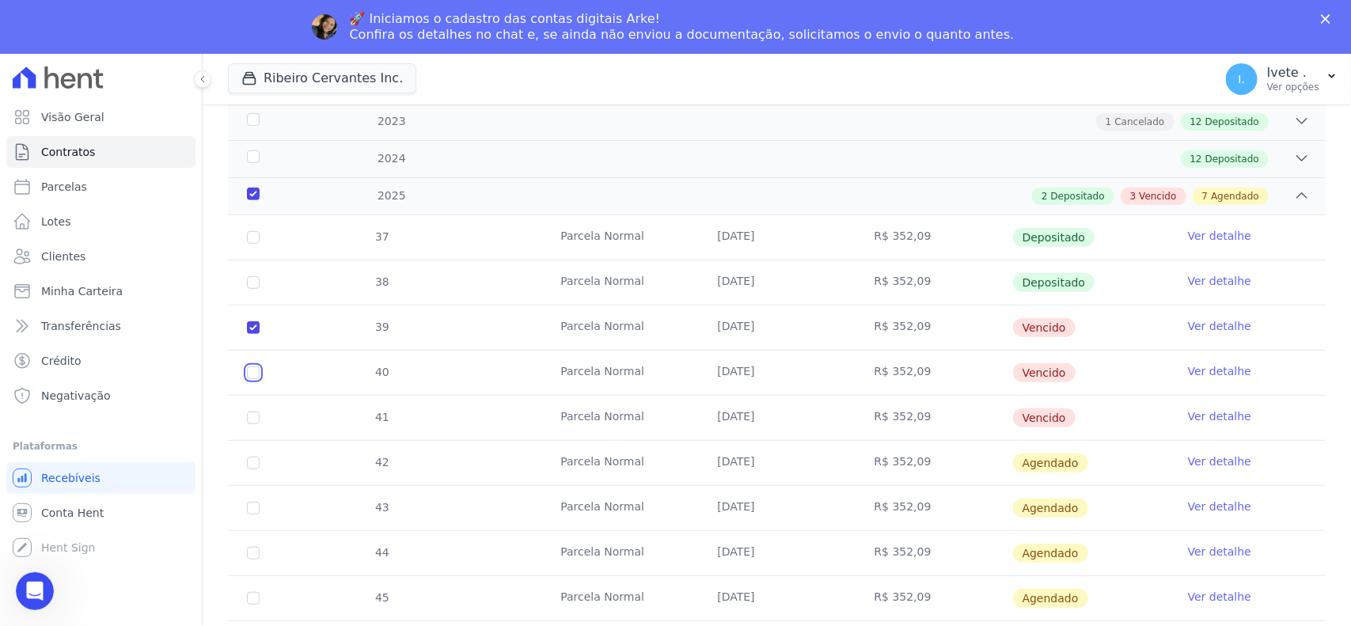
click at [249, 367] on input "checkbox" at bounding box center [253, 373] width 13 height 13
checkbox input "true"
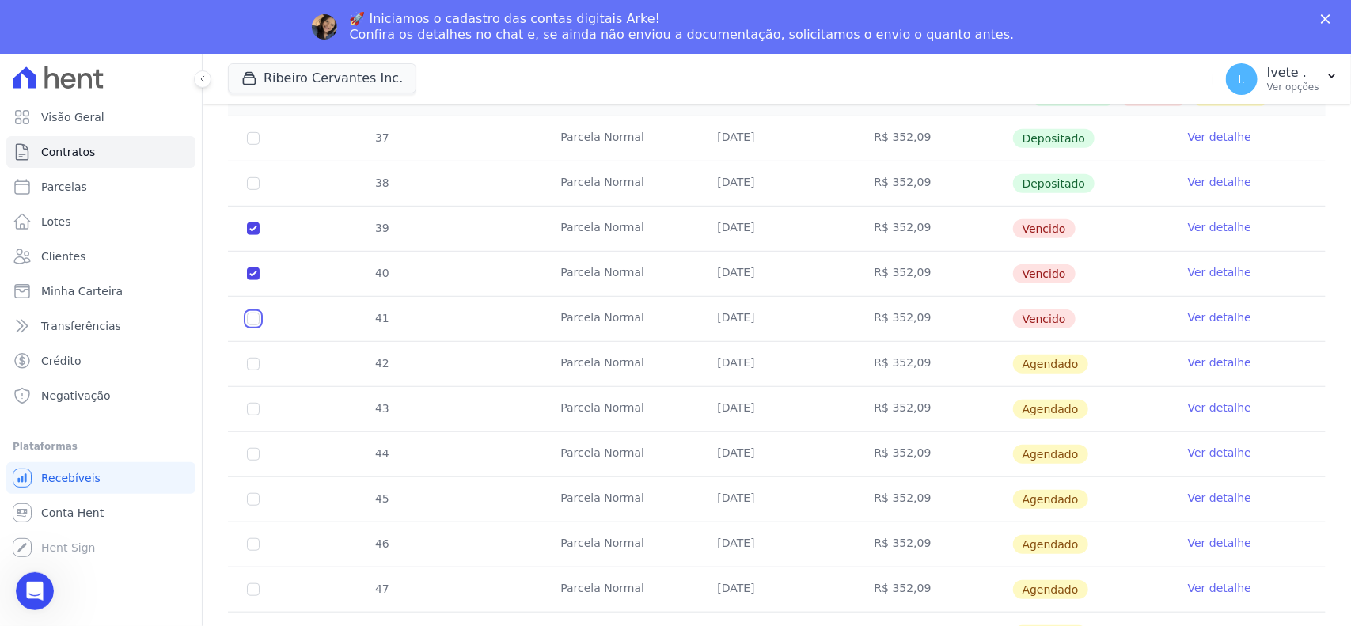
drag, startPoint x: 254, startPoint y: 305, endPoint x: 253, endPoint y: 317, distance: 11.9
click at [252, 313] on input "checkbox" at bounding box center [253, 319] width 13 height 13
checkbox input "true"
click at [248, 358] on input "checkbox" at bounding box center [253, 364] width 13 height 13
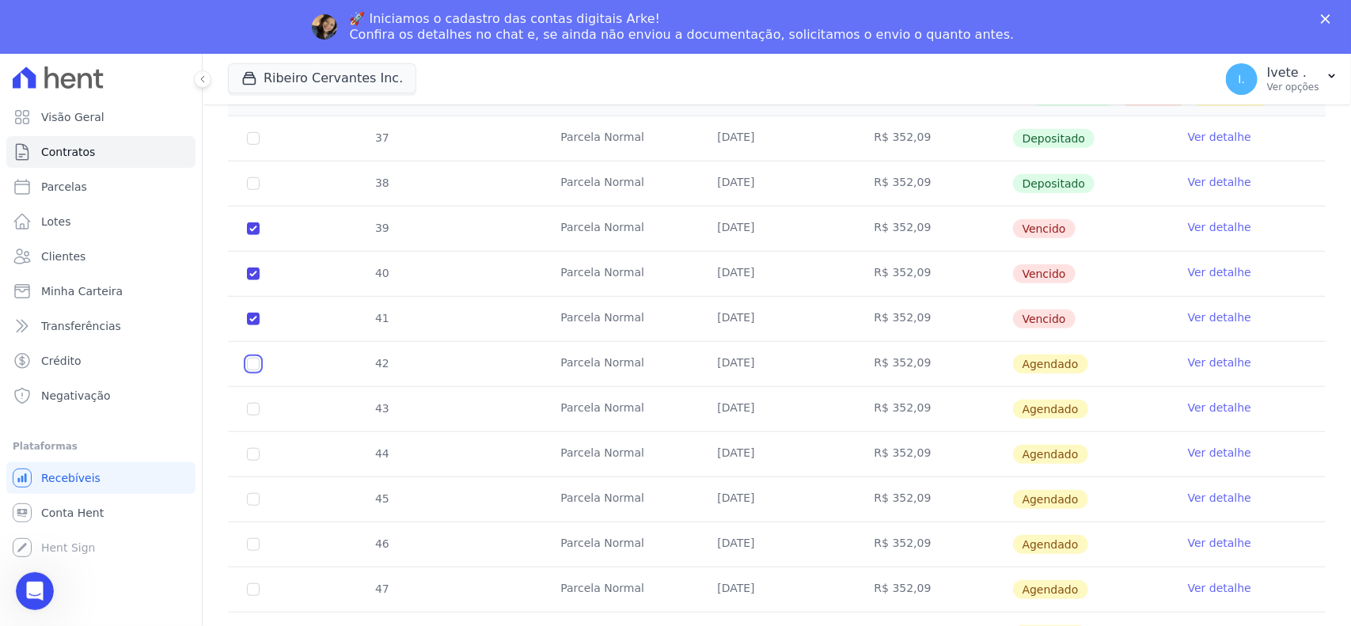
checkbox input "true"
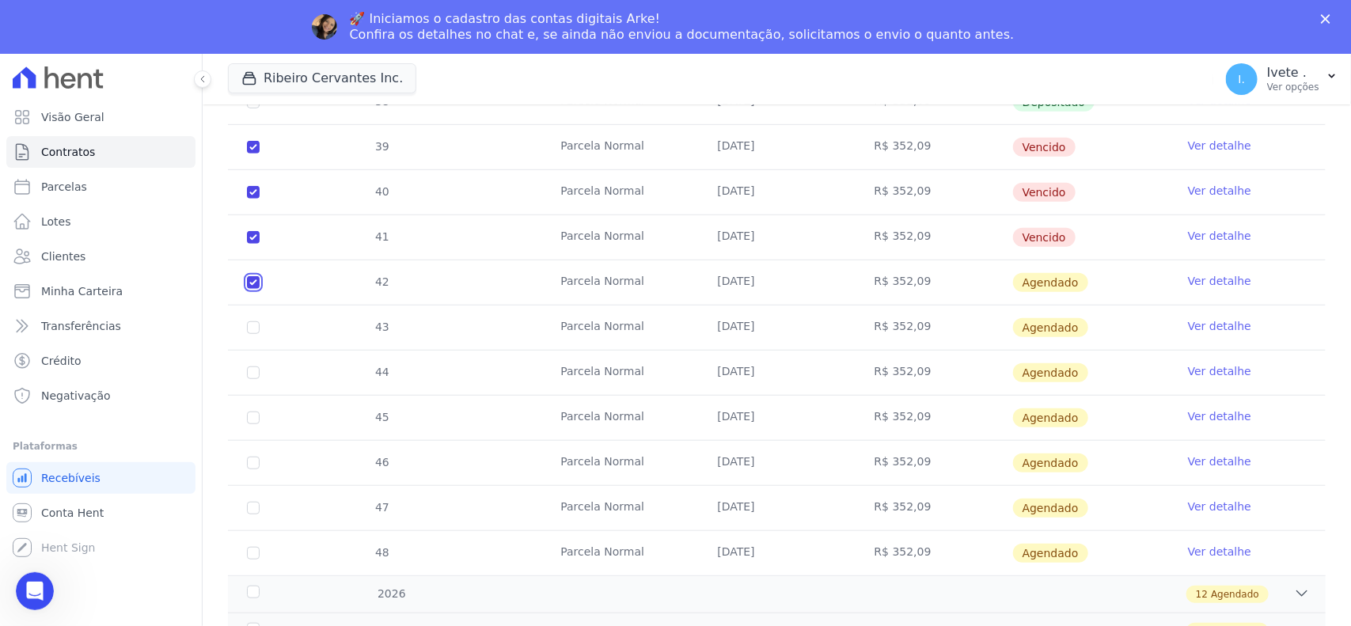
scroll to position [594, 0]
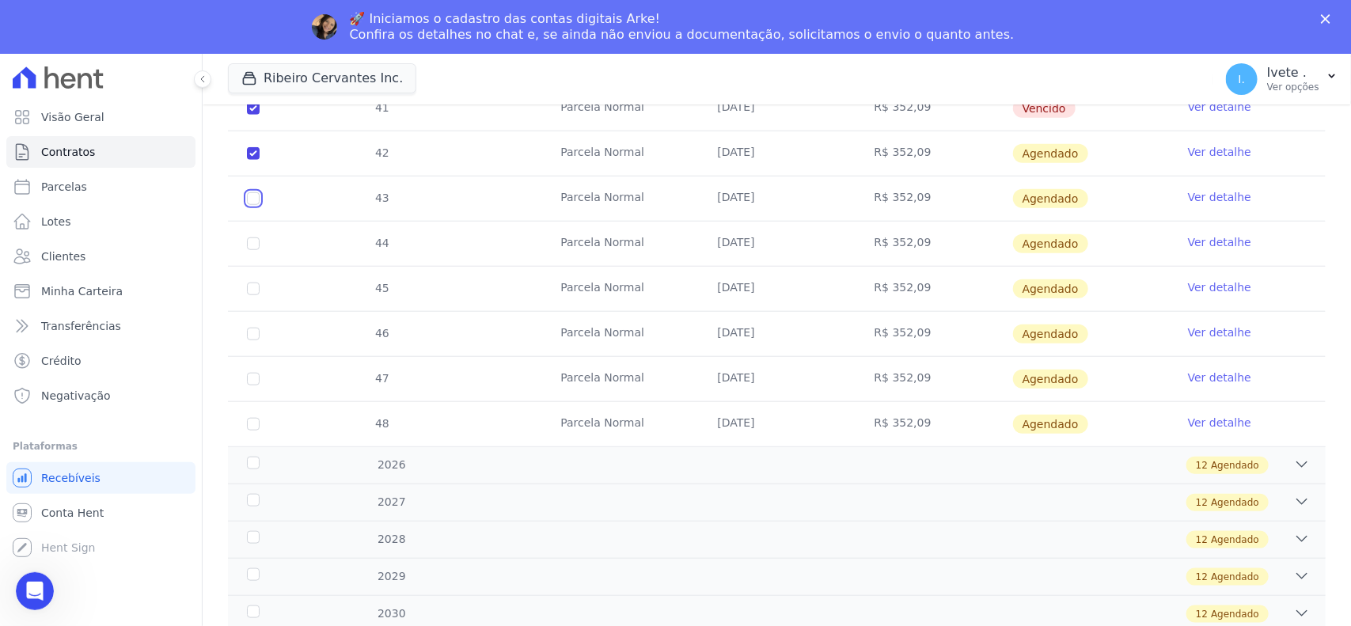
drag, startPoint x: 251, startPoint y: 196, endPoint x: 254, endPoint y: 224, distance: 27.9
click at [252, 203] on input "checkbox" at bounding box center [253, 198] width 13 height 13
checkbox input "true"
click at [250, 236] on td "44" at bounding box center [253, 244] width 51 height 44
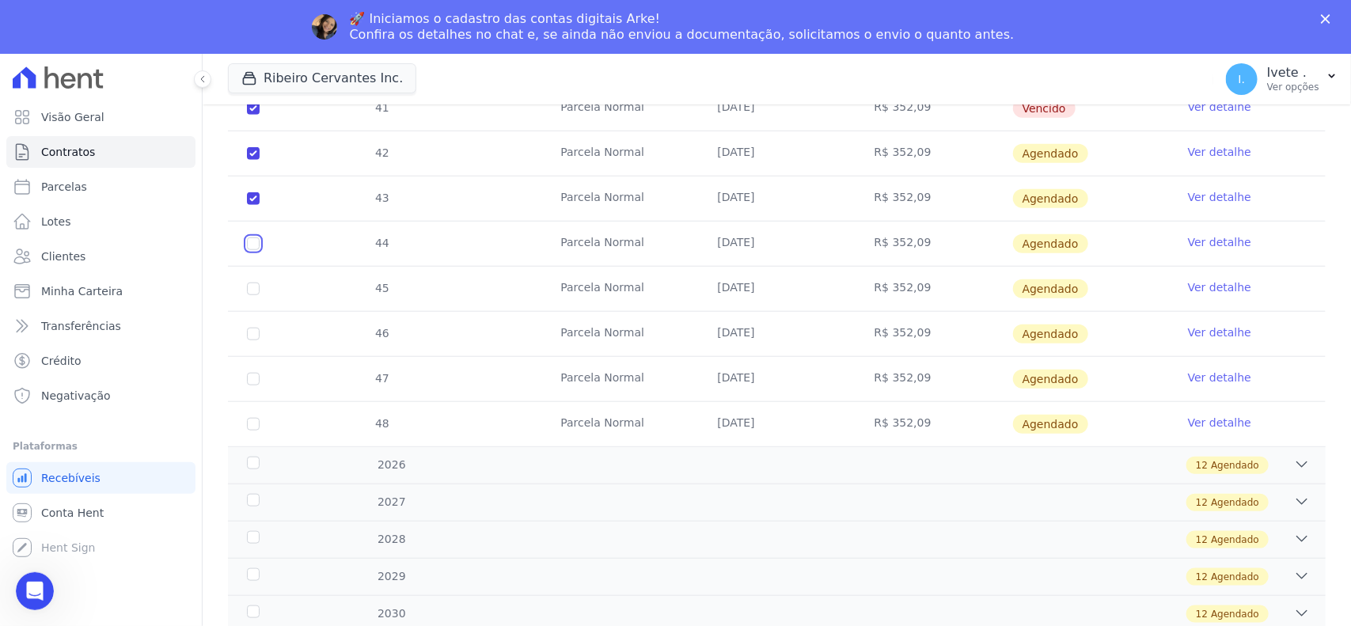
drag, startPoint x: 252, startPoint y: 243, endPoint x: 252, endPoint y: 259, distance: 15.8
click at [252, 252] on td "44" at bounding box center [253, 244] width 51 height 44
click at [251, 287] on input "checkbox" at bounding box center [253, 289] width 13 height 13
checkbox input "true"
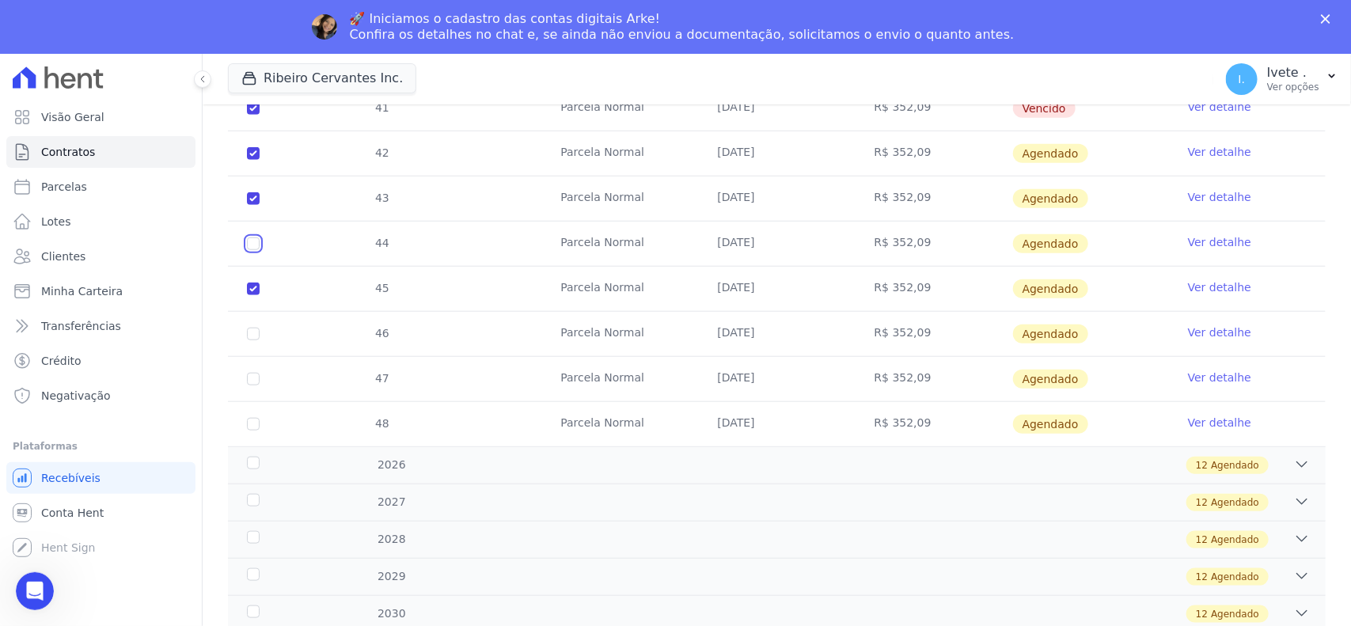
click at [251, 245] on input "checkbox" at bounding box center [253, 243] width 13 height 13
checkbox input "true"
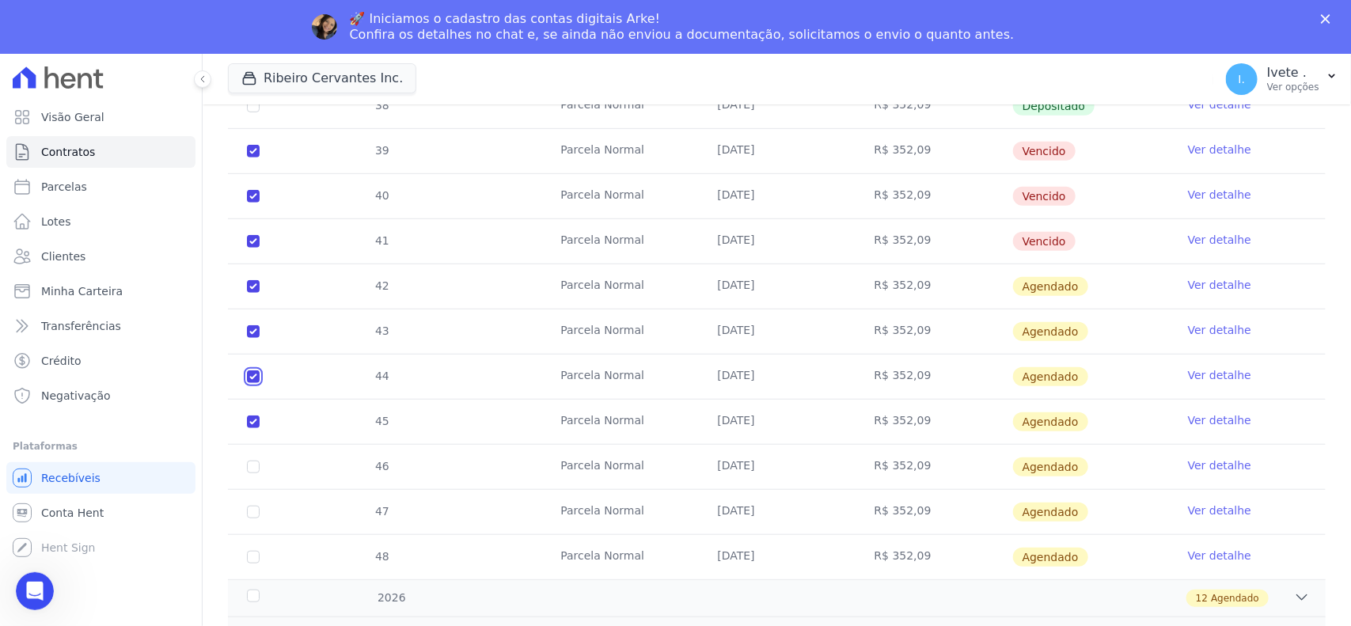
scroll to position [495, 0]
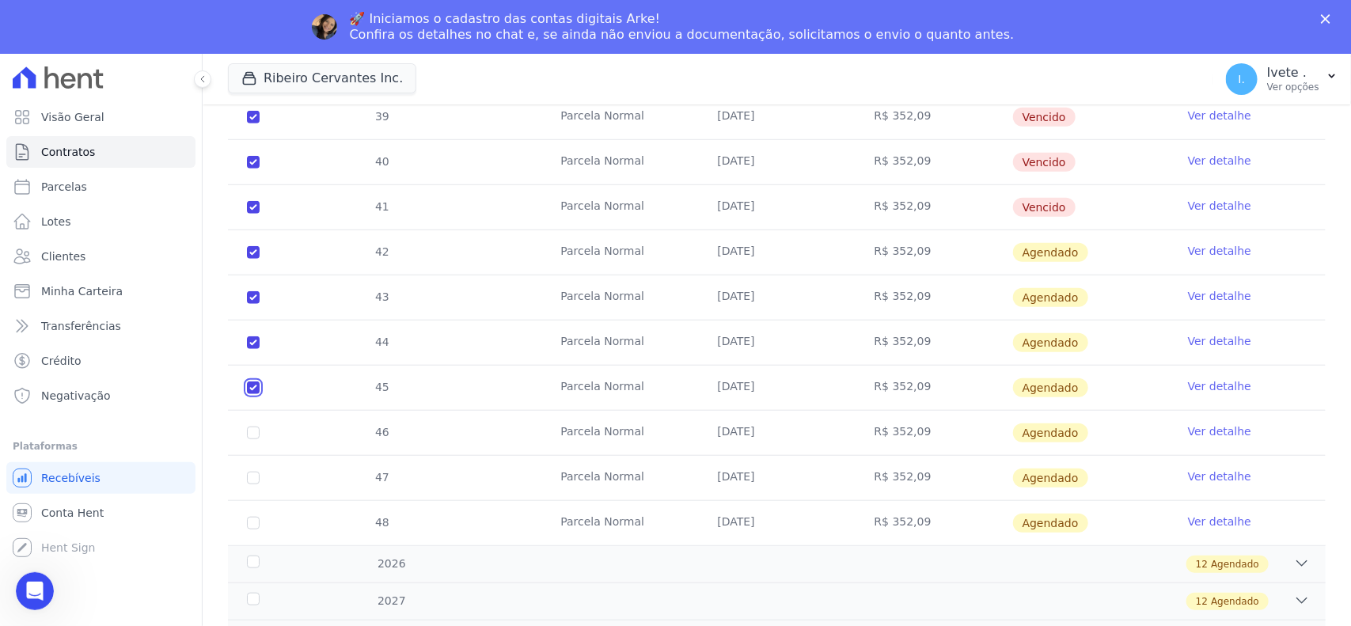
drag, startPoint x: 248, startPoint y: 394, endPoint x: 249, endPoint y: 370, distance: 23.8
click at [248, 386] on input "checkbox" at bounding box center [253, 388] width 13 height 13
checkbox input "false"
checkbox input "true"
drag, startPoint x: 252, startPoint y: 355, endPoint x: 258, endPoint y: 321, distance: 34.6
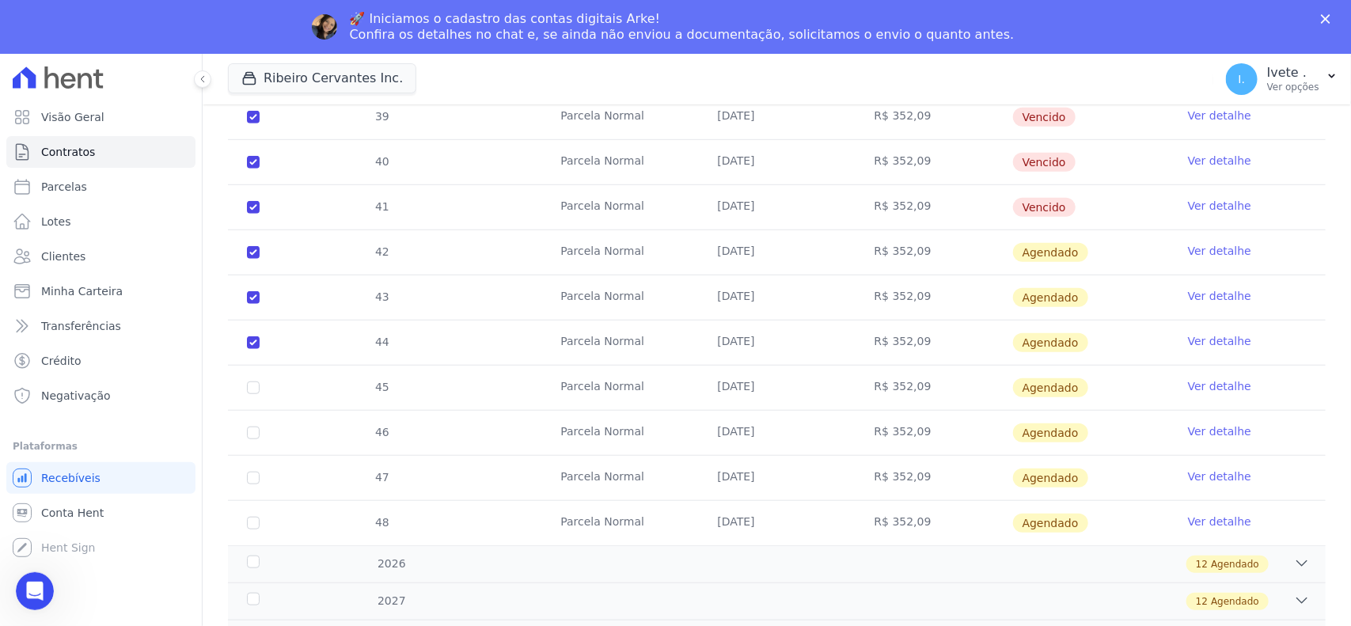
click at [252, 353] on td "44" at bounding box center [253, 343] width 51 height 44
drag, startPoint x: 256, startPoint y: 299, endPoint x: 254, endPoint y: 289, distance: 10.4
click at [255, 297] on input "checkbox" at bounding box center [253, 297] width 13 height 13
checkbox input "false"
checkbox input "true"
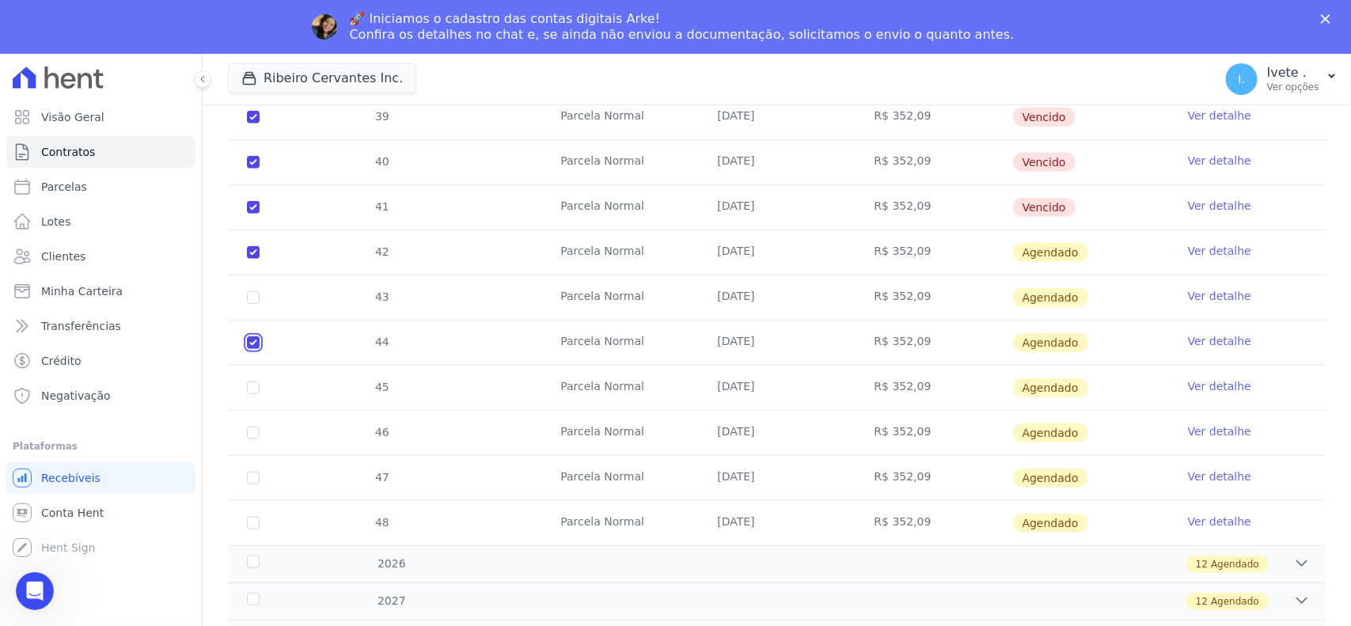
drag, startPoint x: 253, startPoint y: 337, endPoint x: 253, endPoint y: 298, distance: 39.6
click at [252, 331] on td "44" at bounding box center [253, 343] width 51 height 44
click at [245, 249] on td "42" at bounding box center [253, 252] width 51 height 44
click at [251, 263] on td "42" at bounding box center [253, 252] width 51 height 44
click at [257, 253] on input "checkbox" at bounding box center [253, 252] width 13 height 13
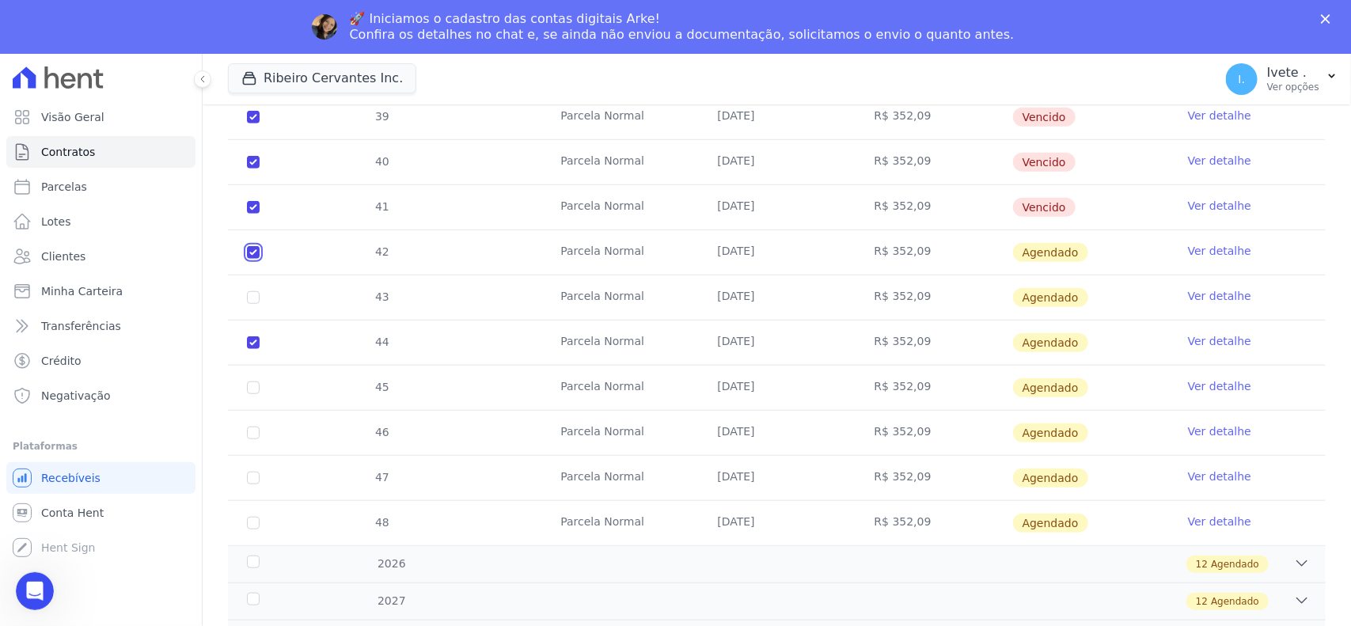
checkbox input "false"
checkbox input "true"
click at [251, 343] on input "checkbox" at bounding box center [253, 342] width 13 height 13
checkbox input "false"
checkbox input "true"
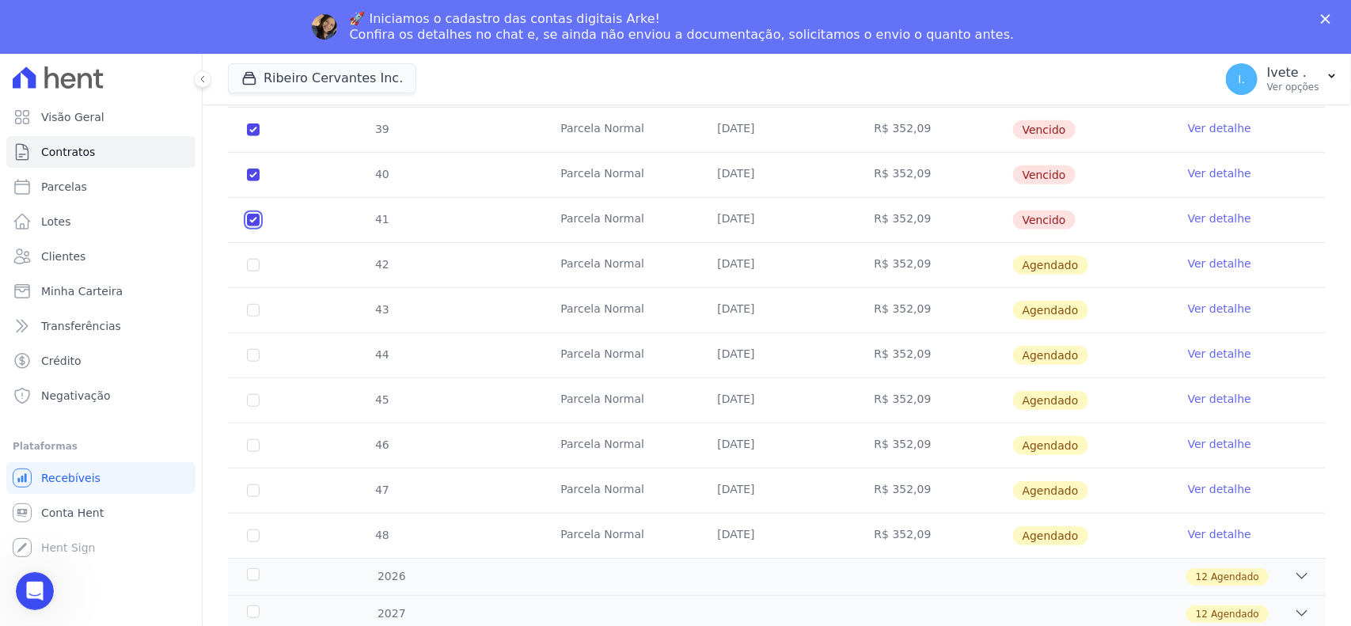
click at [248, 214] on input "checkbox" at bounding box center [253, 220] width 13 height 13
checkbox input "false"
checkbox input "true"
click at [253, 169] on input "checkbox" at bounding box center [253, 175] width 13 height 13
checkbox input "false"
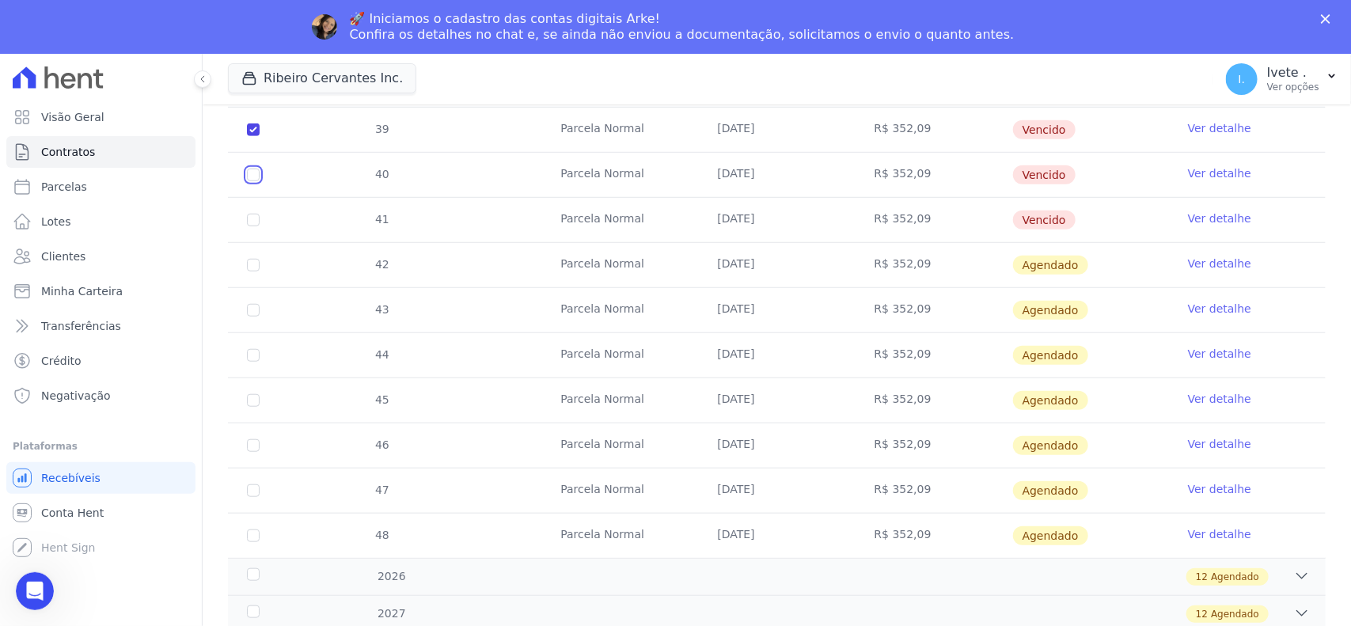
checkbox input "true"
click at [252, 123] on input "checkbox" at bounding box center [253, 129] width 13 height 13
checkbox input "false"
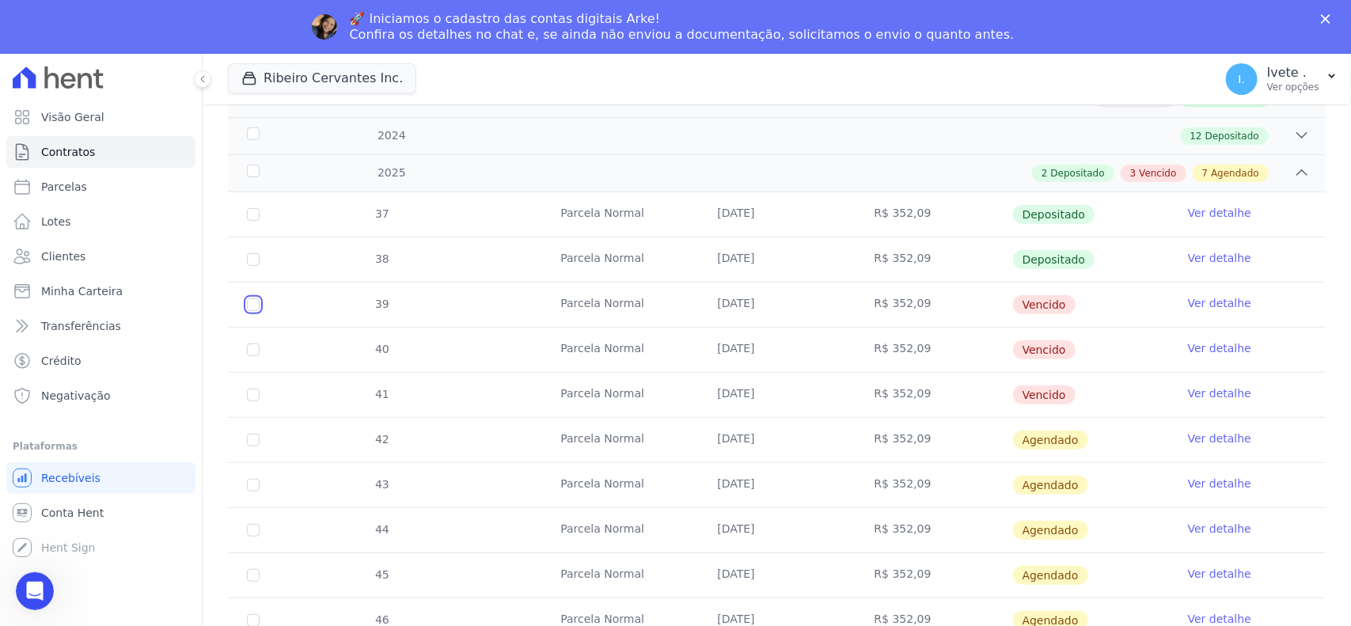
scroll to position [297, 0]
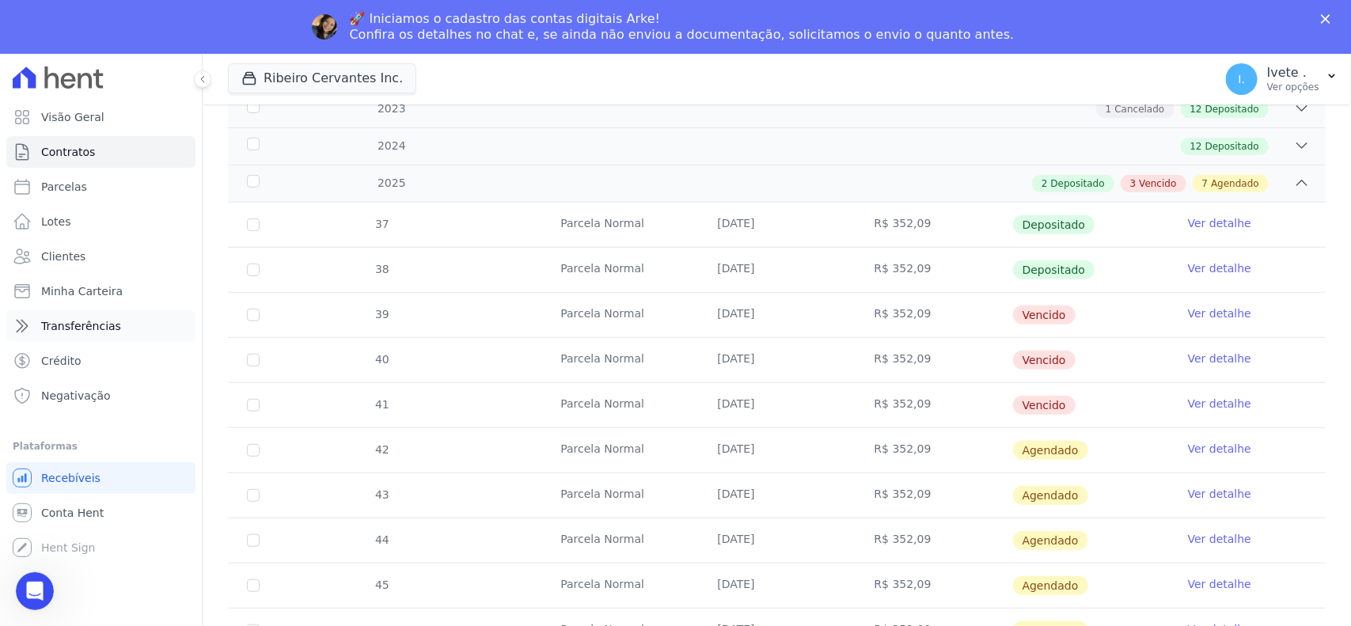
click at [168, 322] on link "Transferências" at bounding box center [100, 326] width 189 height 32
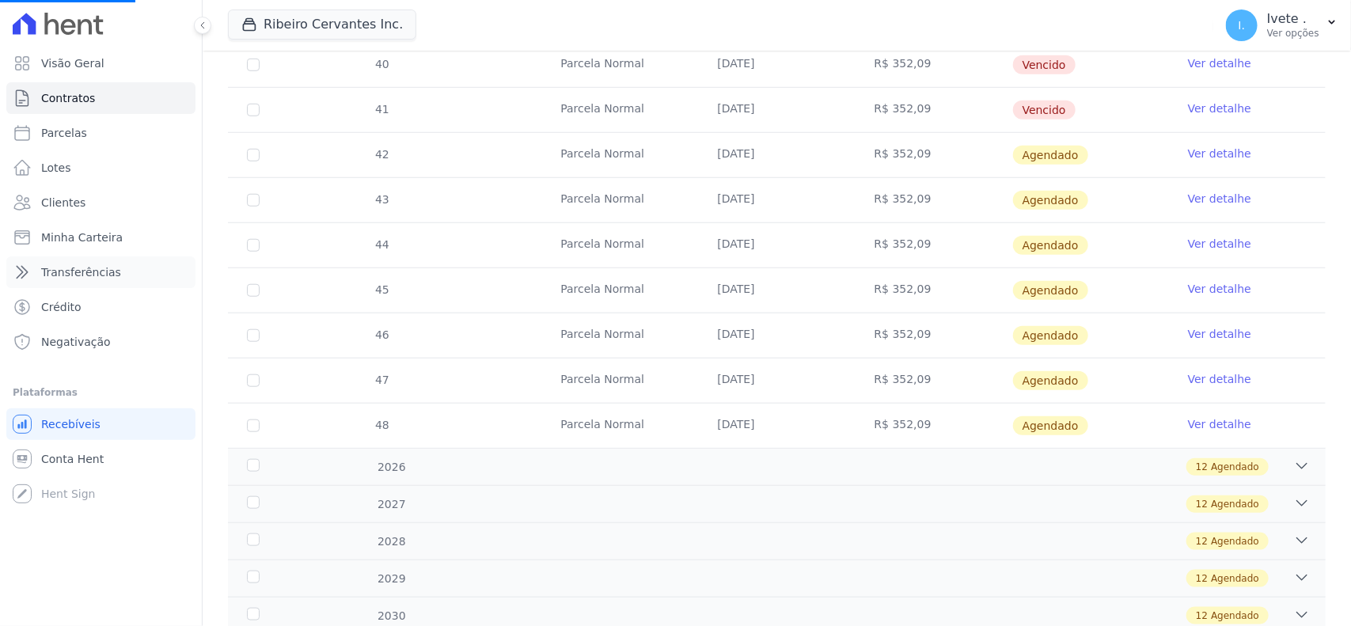
scroll to position [693, 0]
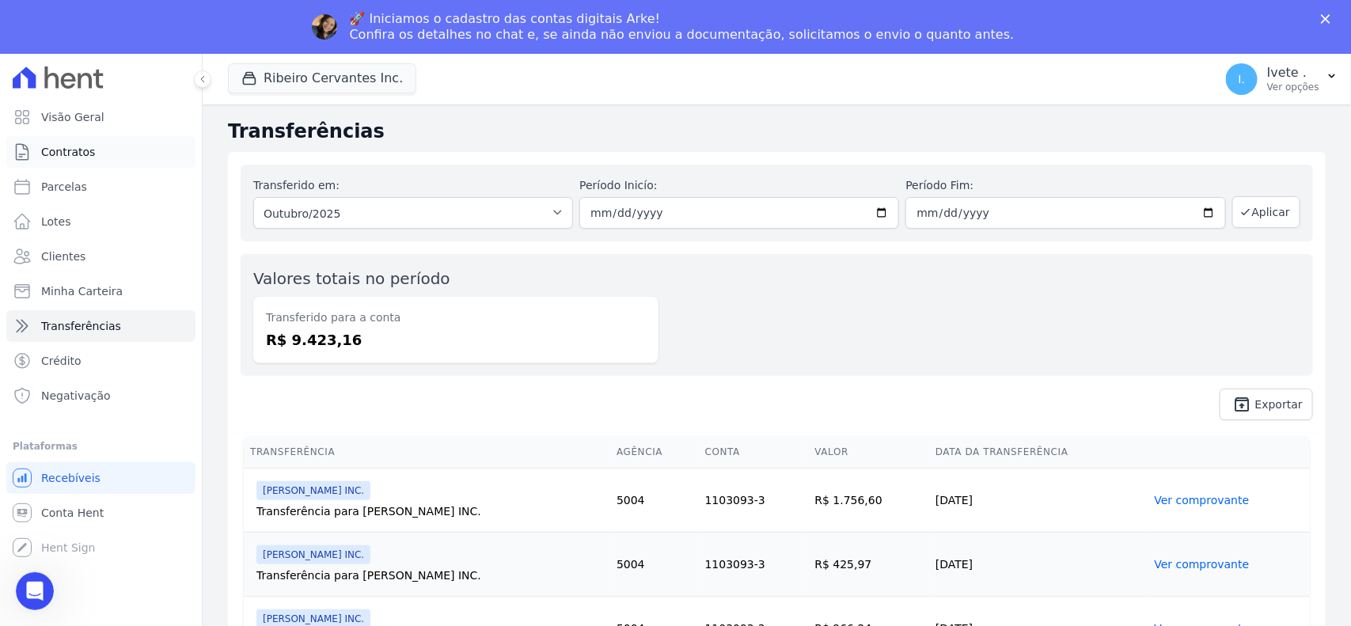
click at [69, 141] on link "Contratos" at bounding box center [100, 152] width 189 height 32
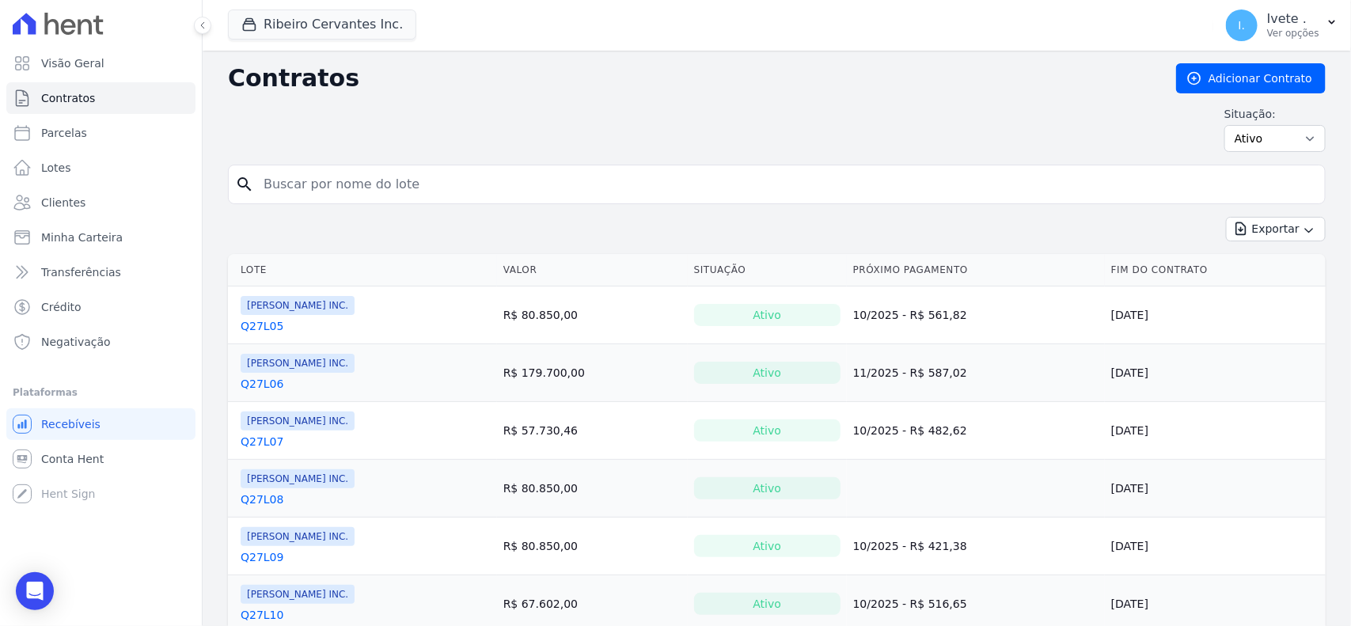
click at [354, 194] on input "search" at bounding box center [786, 185] width 1065 height 32
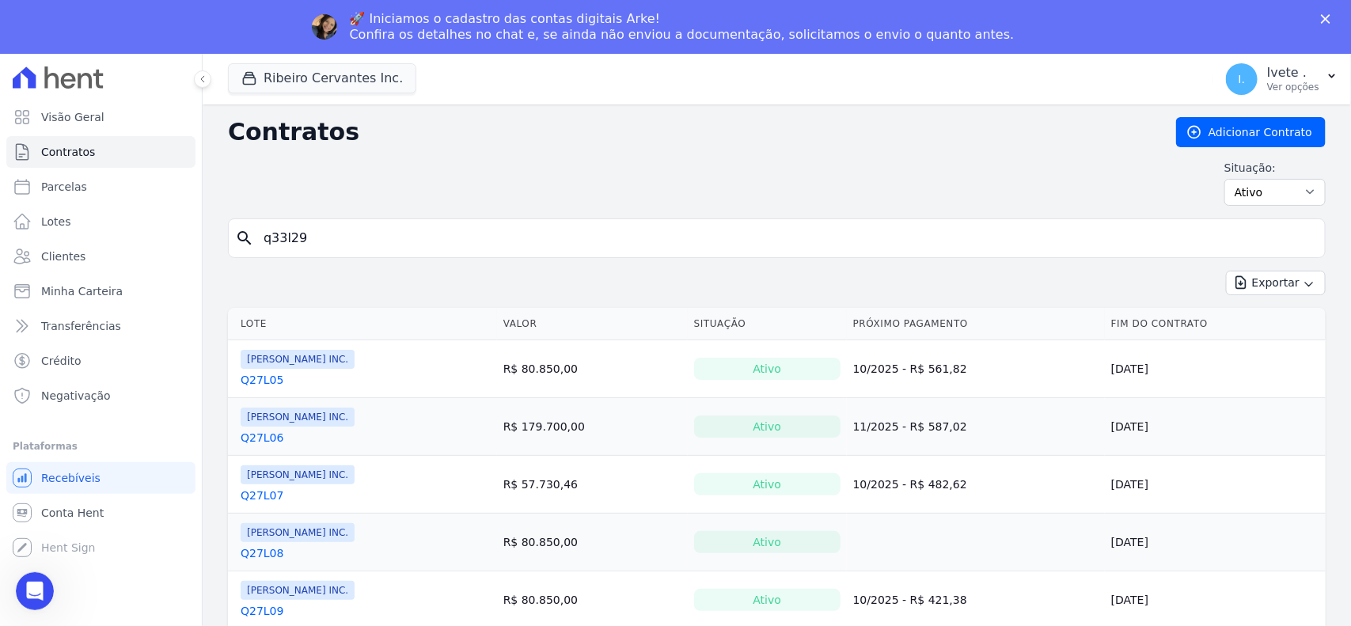
type input "q33l29"
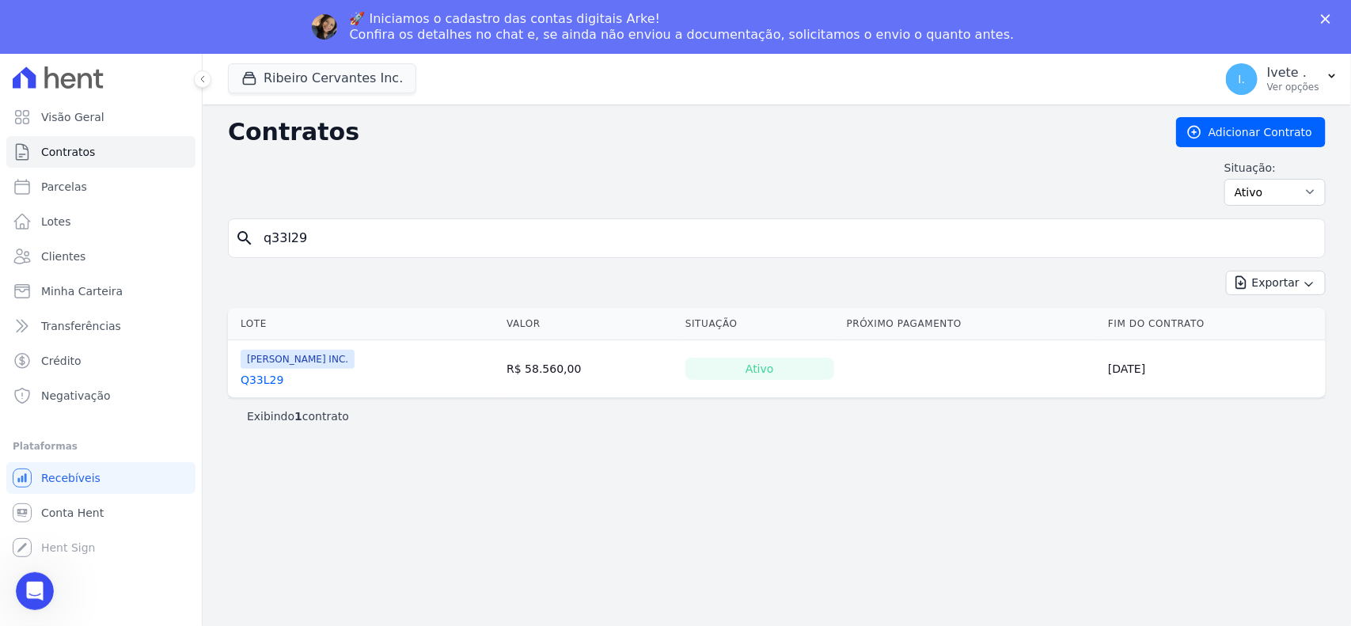
click at [264, 382] on link "Q33L29" at bounding box center [262, 380] width 43 height 16
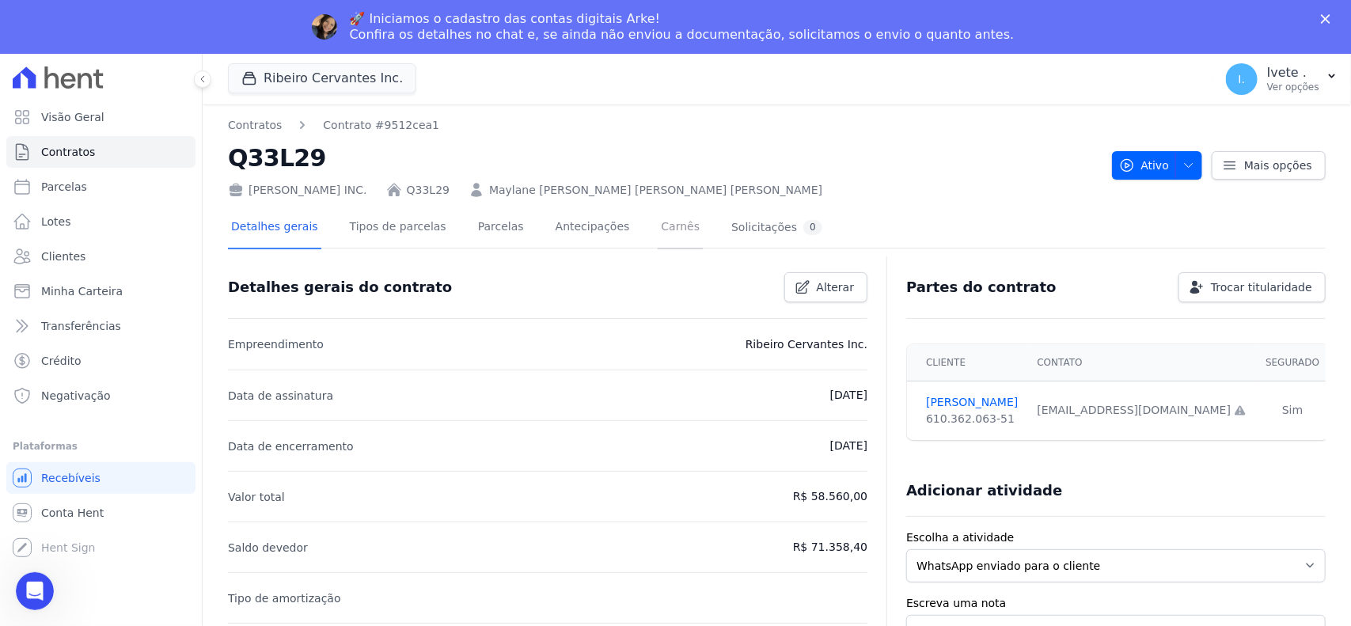
click at [658, 223] on link "Carnês" at bounding box center [680, 228] width 45 height 42
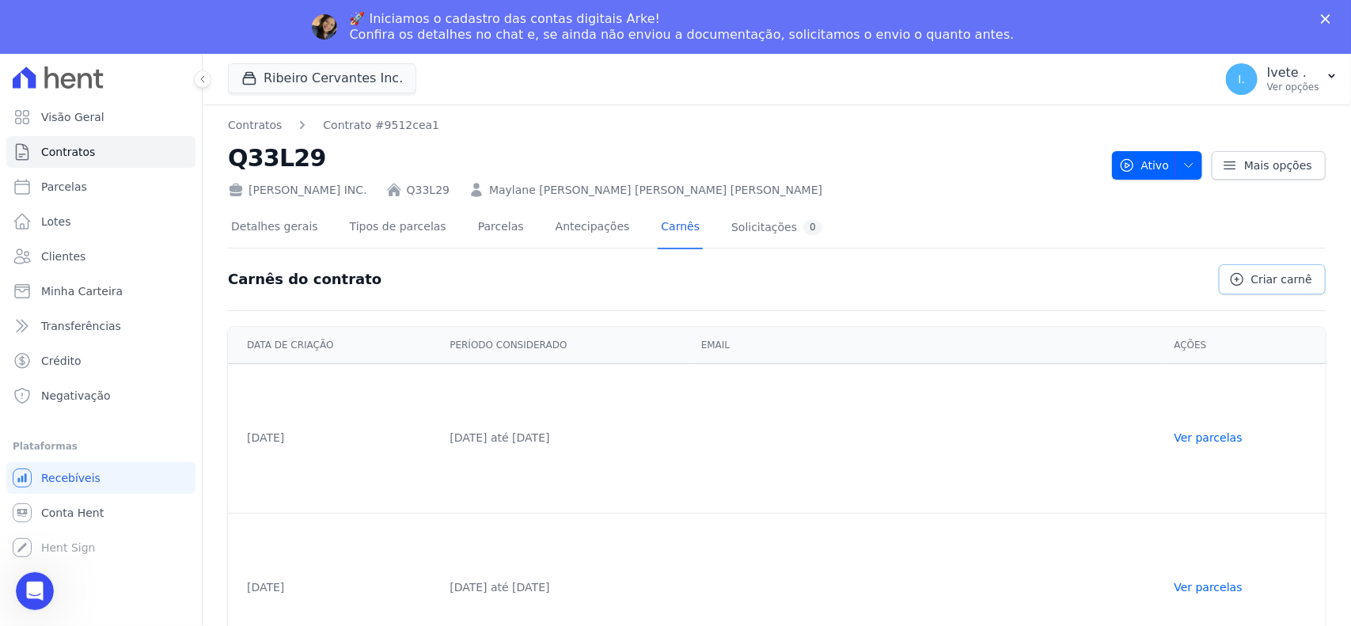
click at [1276, 273] on span "Criar carnê" at bounding box center [1282, 280] width 61 height 16
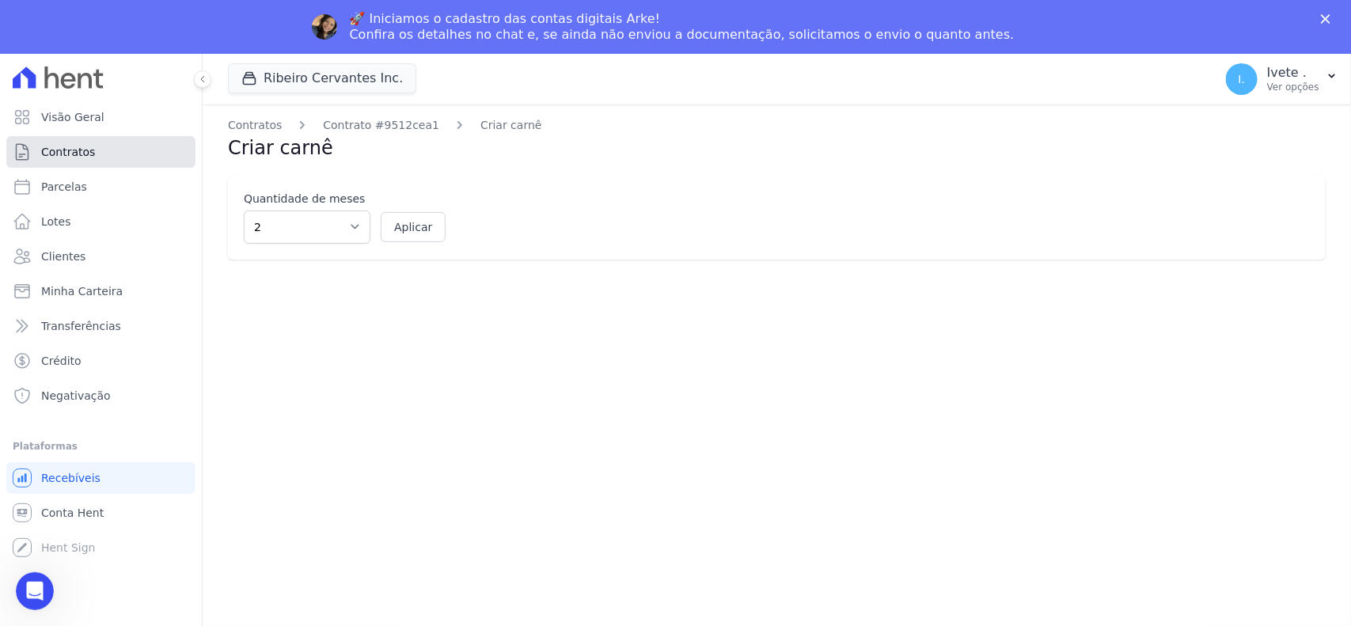
click at [56, 146] on span "Contratos" at bounding box center [68, 152] width 54 height 16
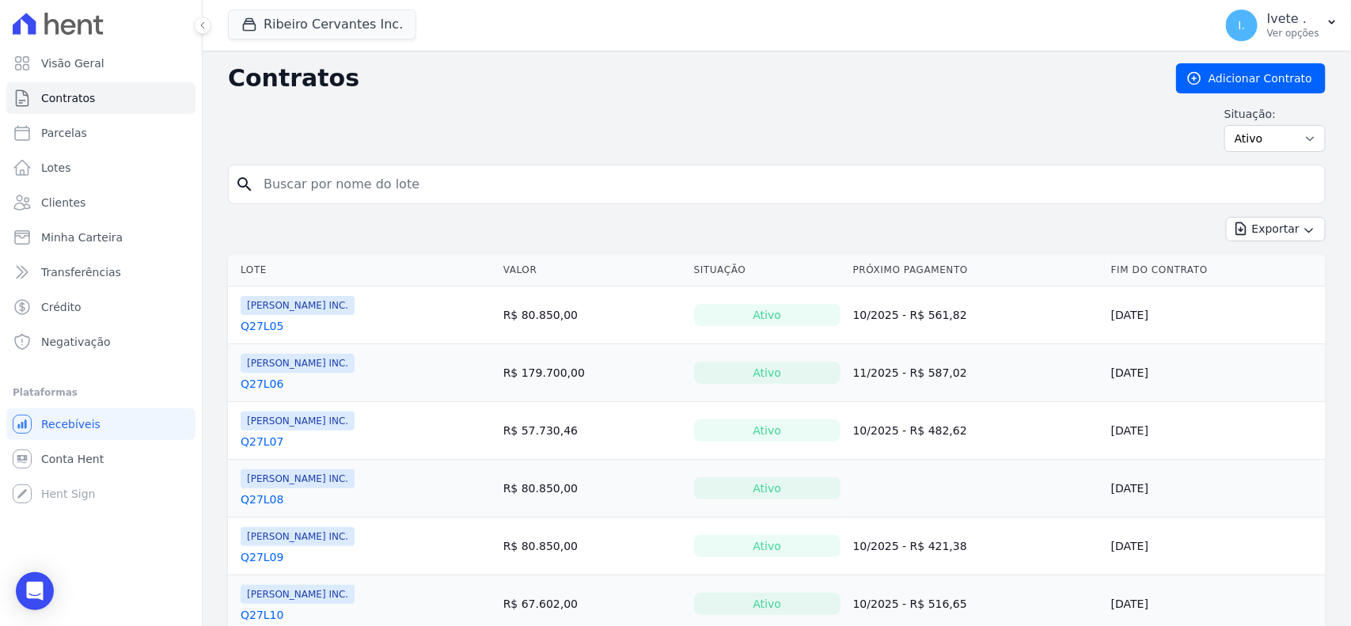
drag, startPoint x: 315, startPoint y: 174, endPoint x: 315, endPoint y: 184, distance: 10.3
click at [315, 180] on input "search" at bounding box center [786, 185] width 1065 height 32
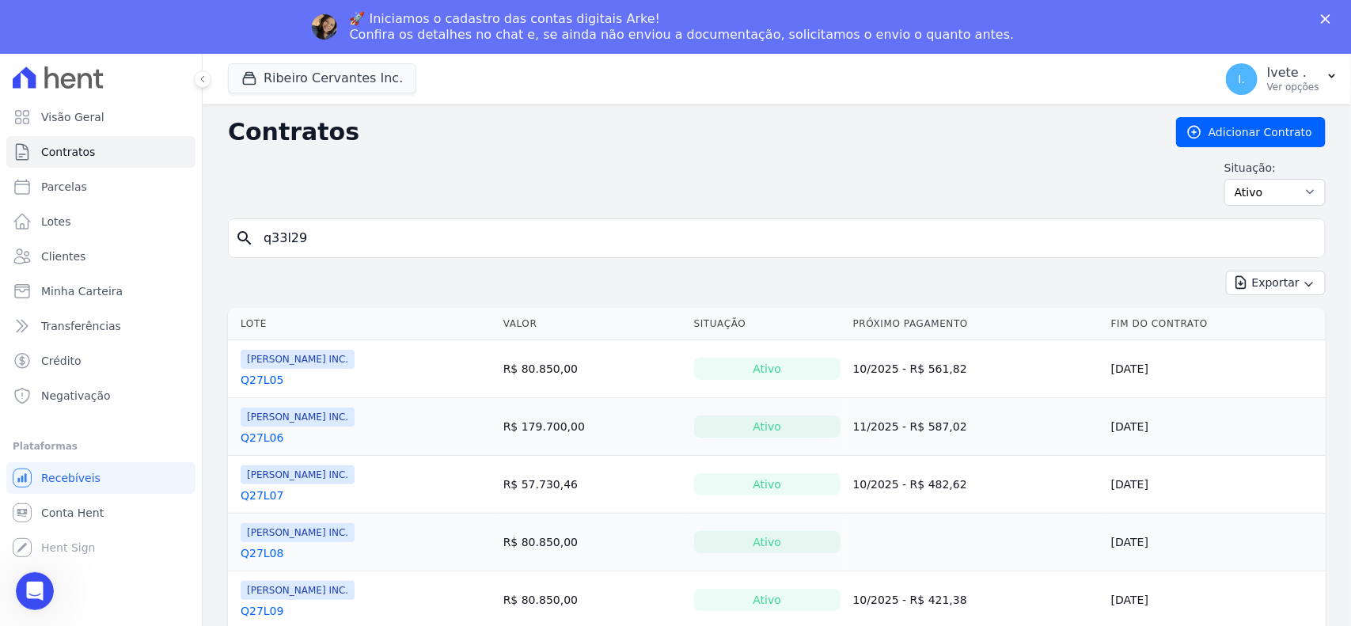
type input "q33l29"
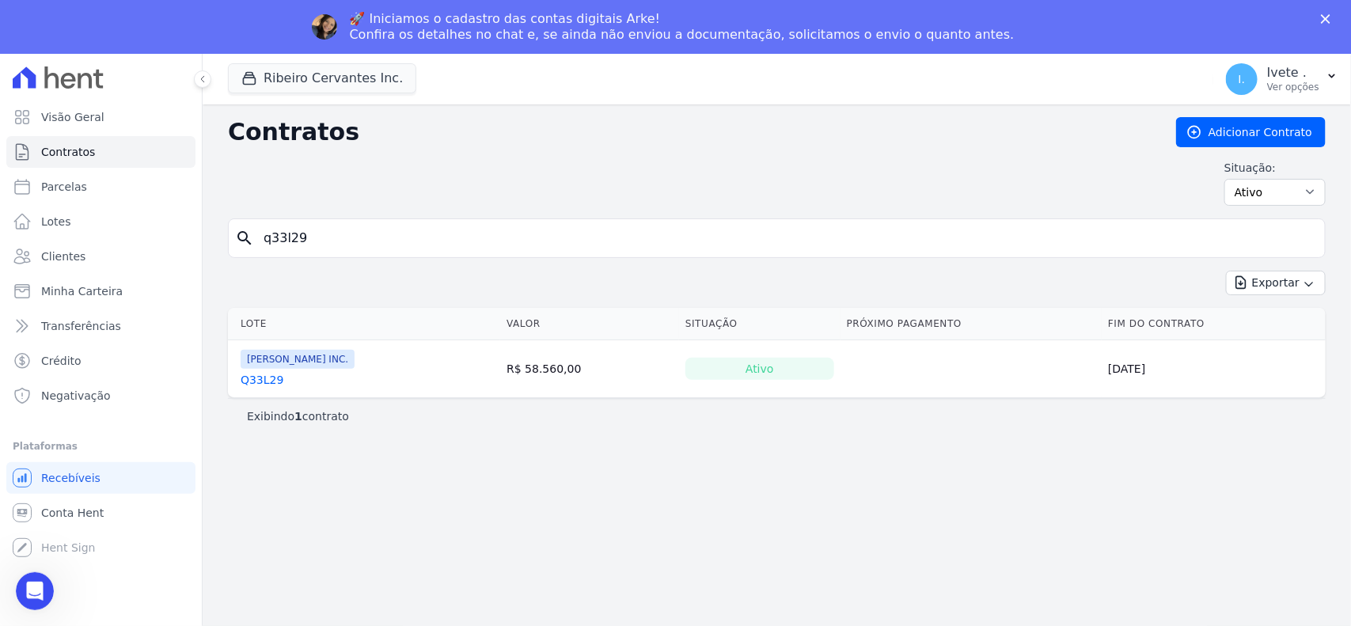
click at [264, 380] on link "Q33L29" at bounding box center [262, 380] width 43 height 16
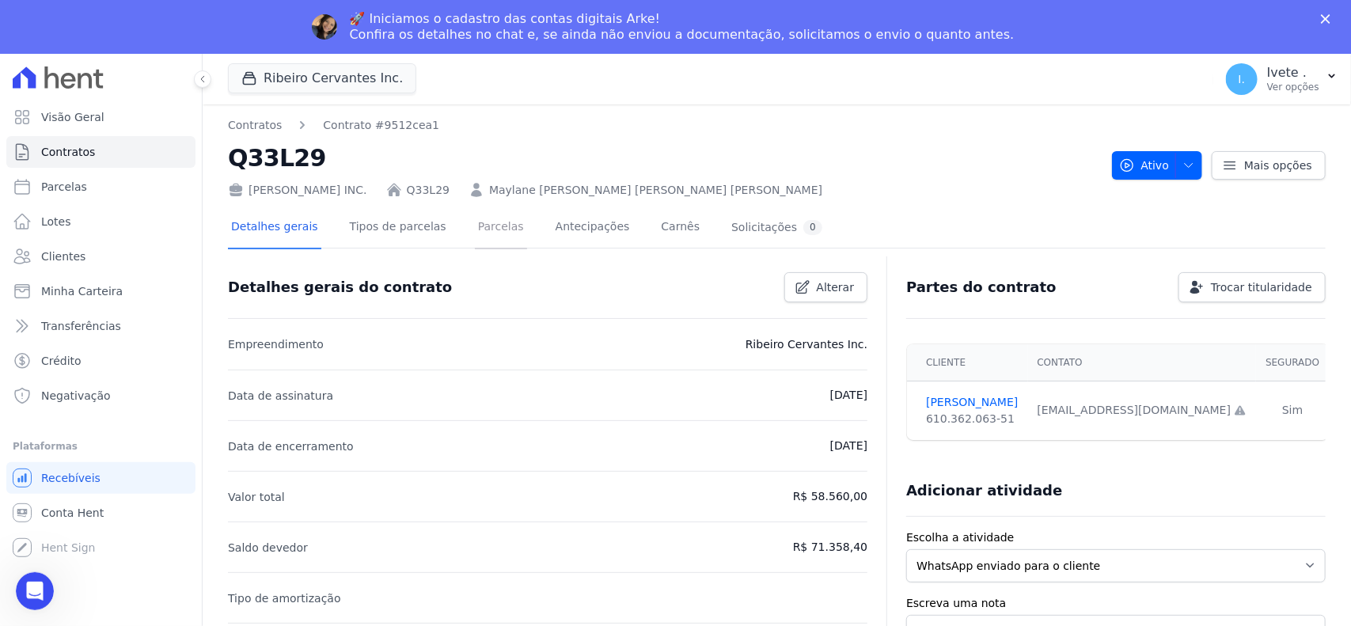
click at [480, 226] on link "Parcelas" at bounding box center [501, 228] width 52 height 42
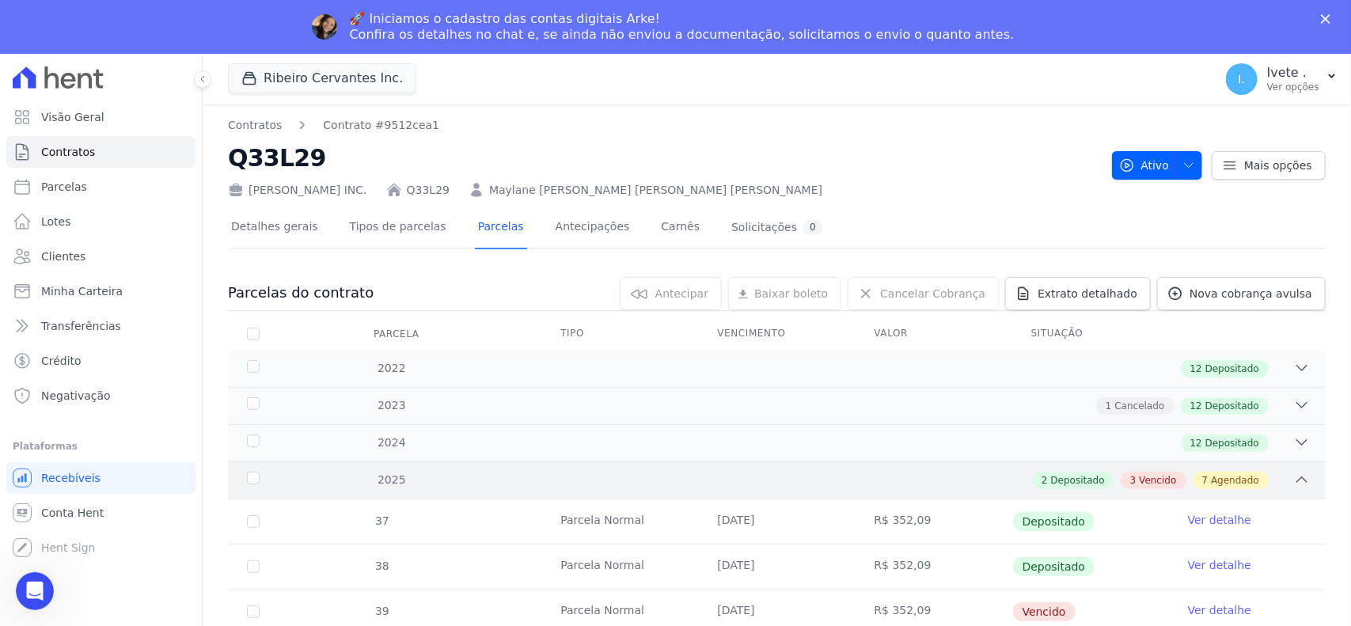
click at [989, 479] on div "2 Depositado 3 Vencido 7 Agendado" at bounding box center [830, 480] width 959 height 17
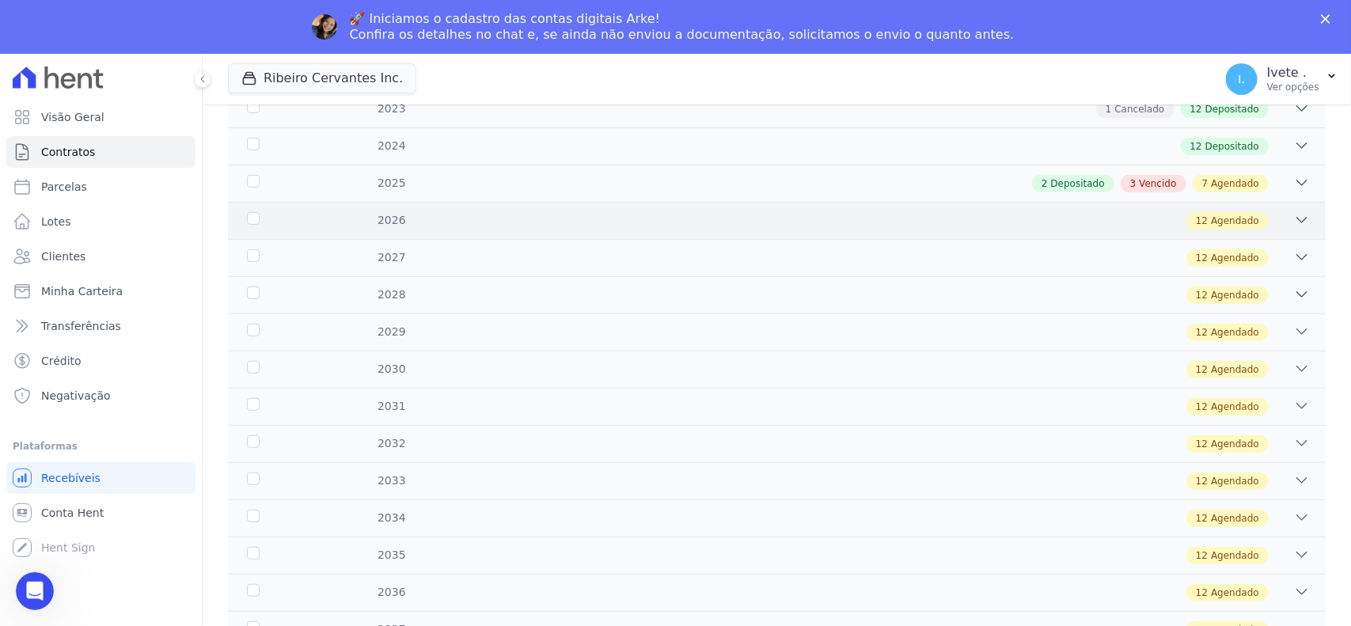
scroll to position [99, 0]
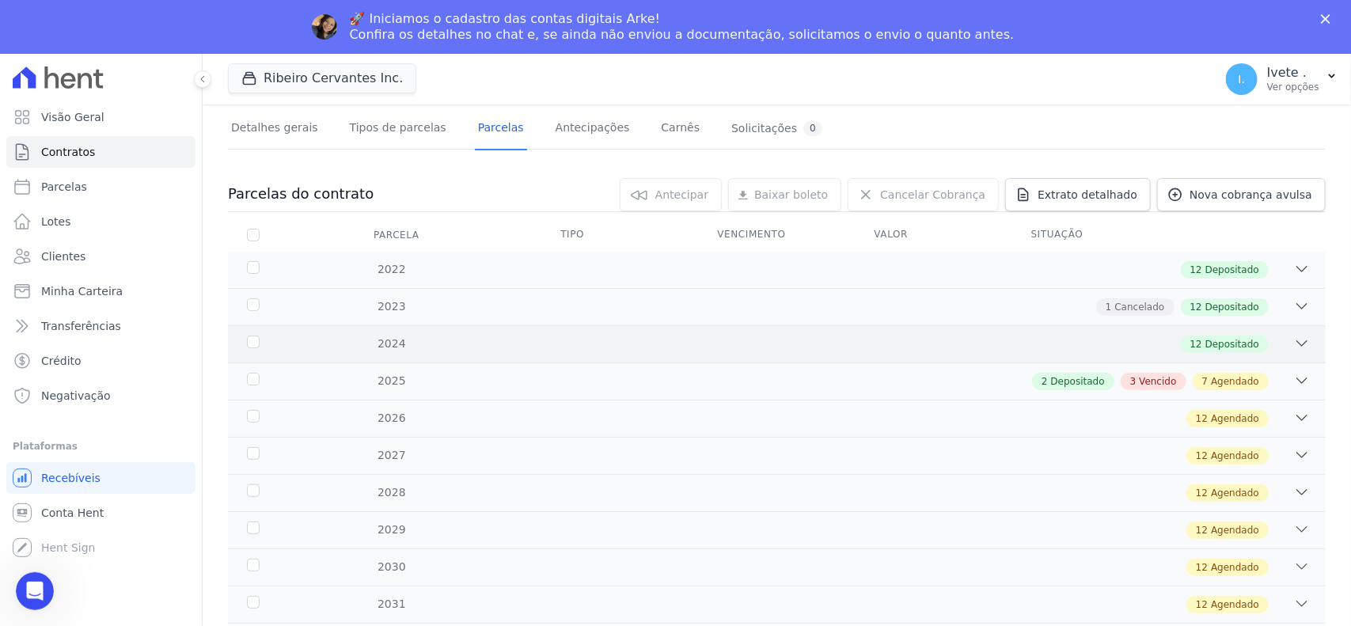
click at [1116, 346] on div "12 Depositado" at bounding box center [830, 344] width 959 height 17
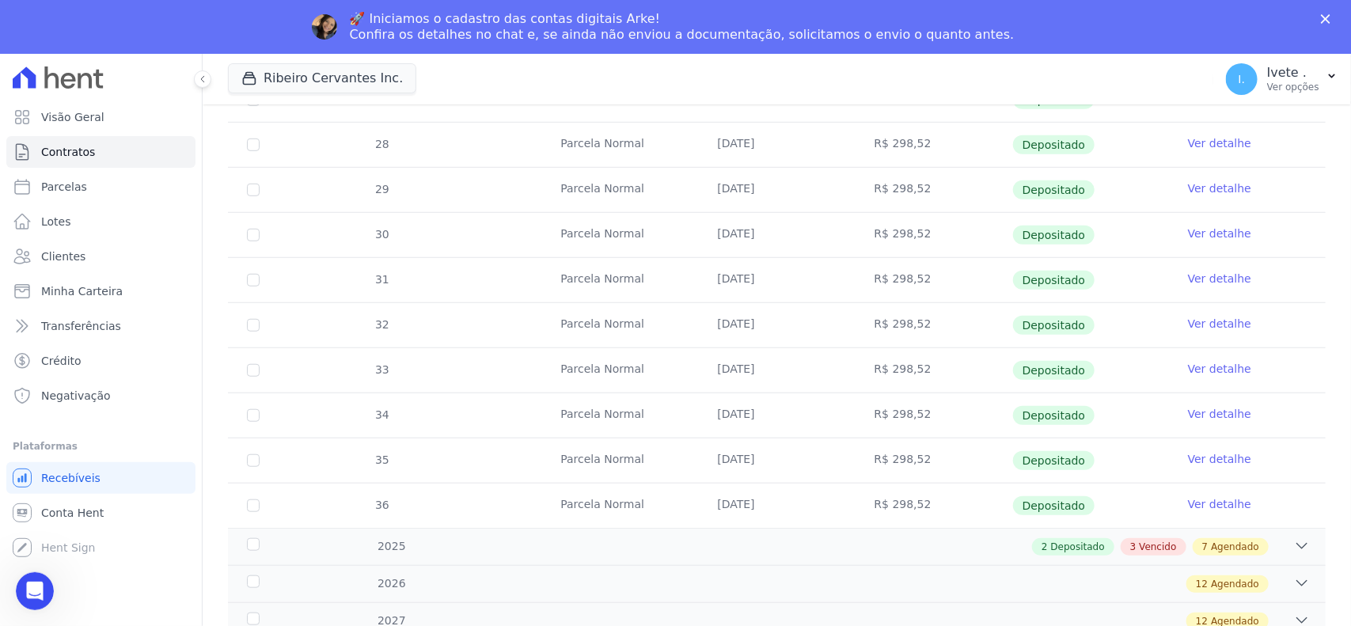
scroll to position [495, 0]
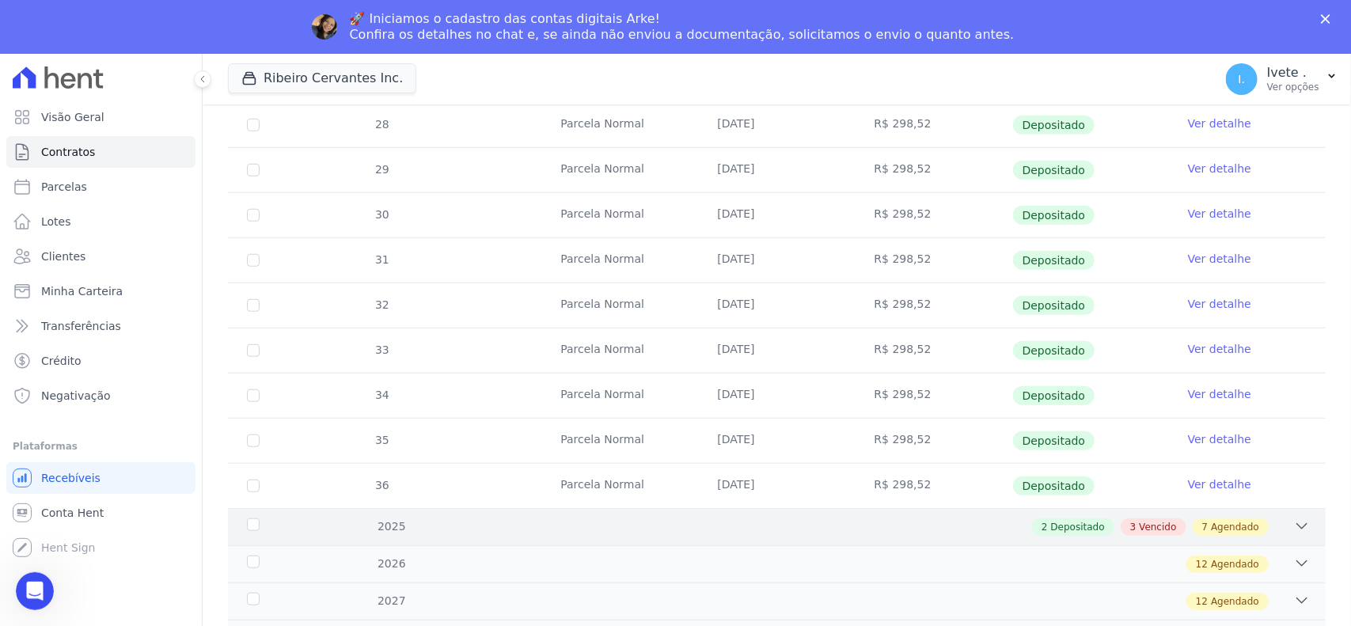
click at [1006, 528] on div "2 Depositado 3 Vencido 7 Agendado" at bounding box center [830, 526] width 959 height 17
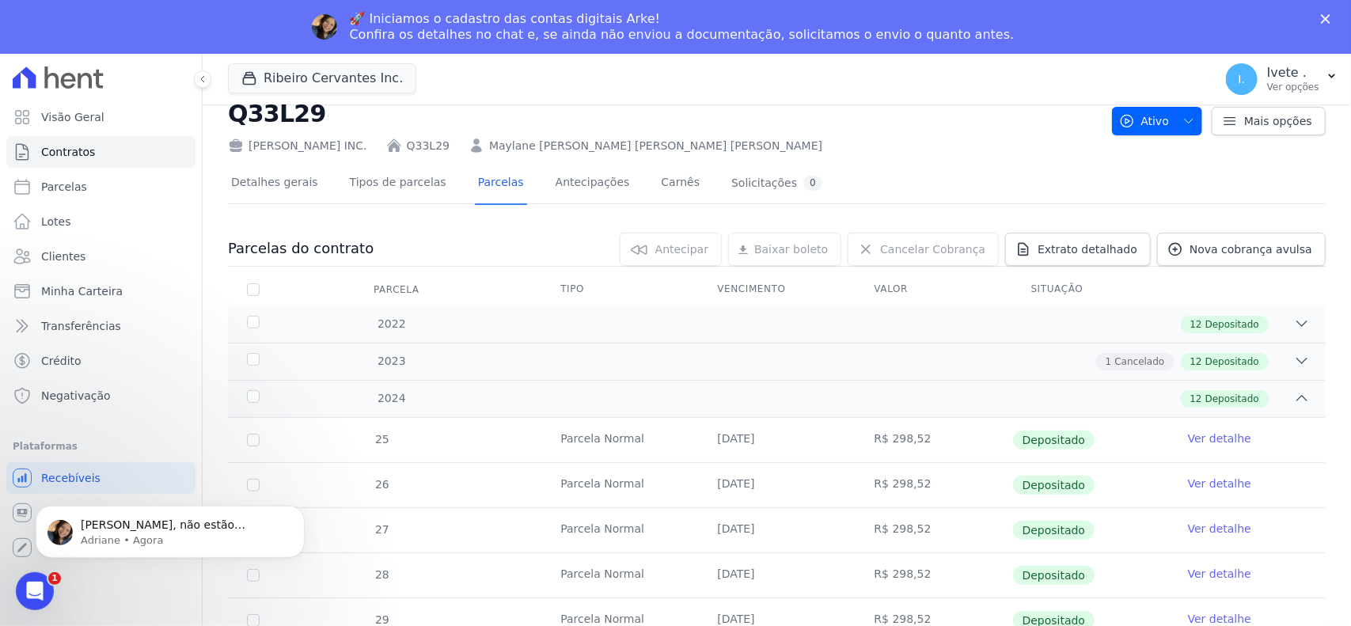
scroll to position [0, 0]
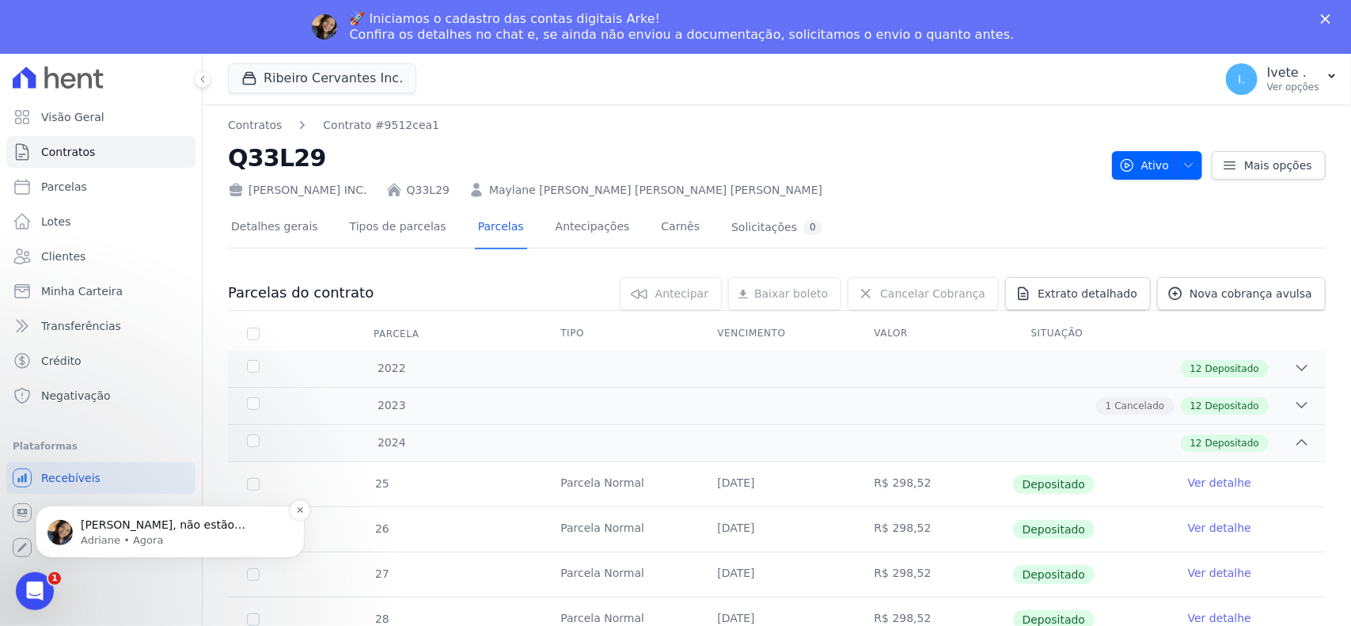
click at [128, 528] on span "Ivete, não estão faltando, apenas não tiveram as cobranças emitidas. Acabei de …" at bounding box center [182, 548] width 202 height 60
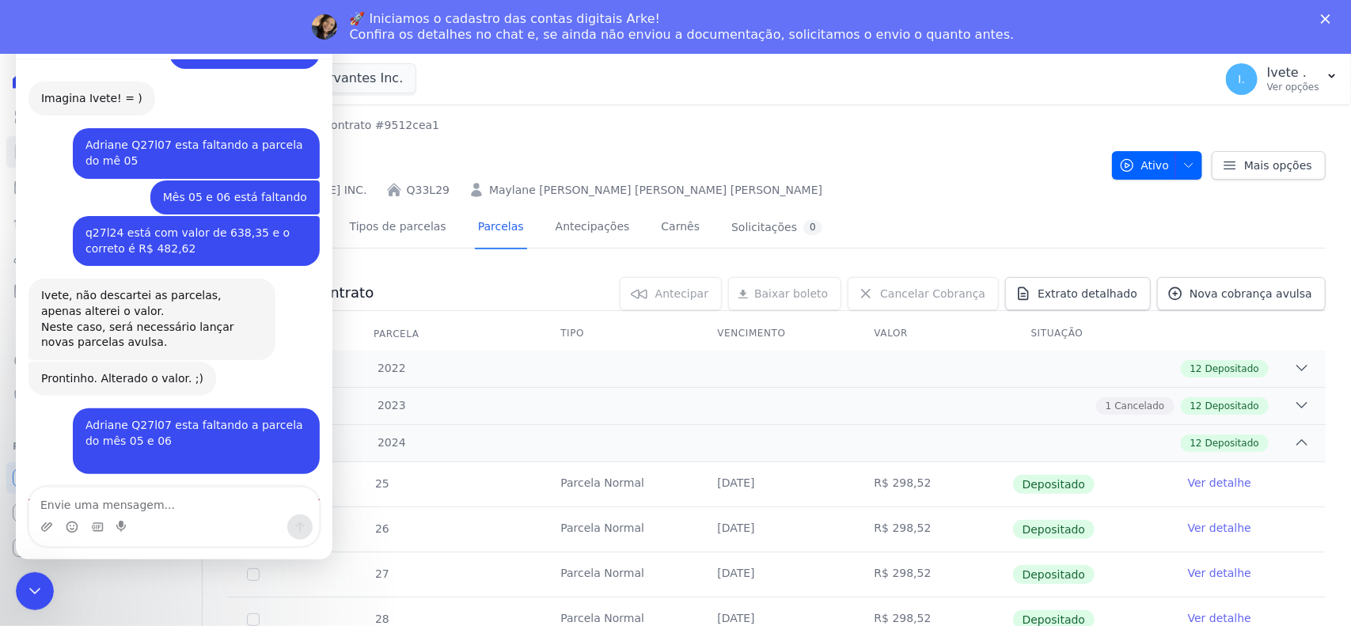
scroll to position [1754, 0]
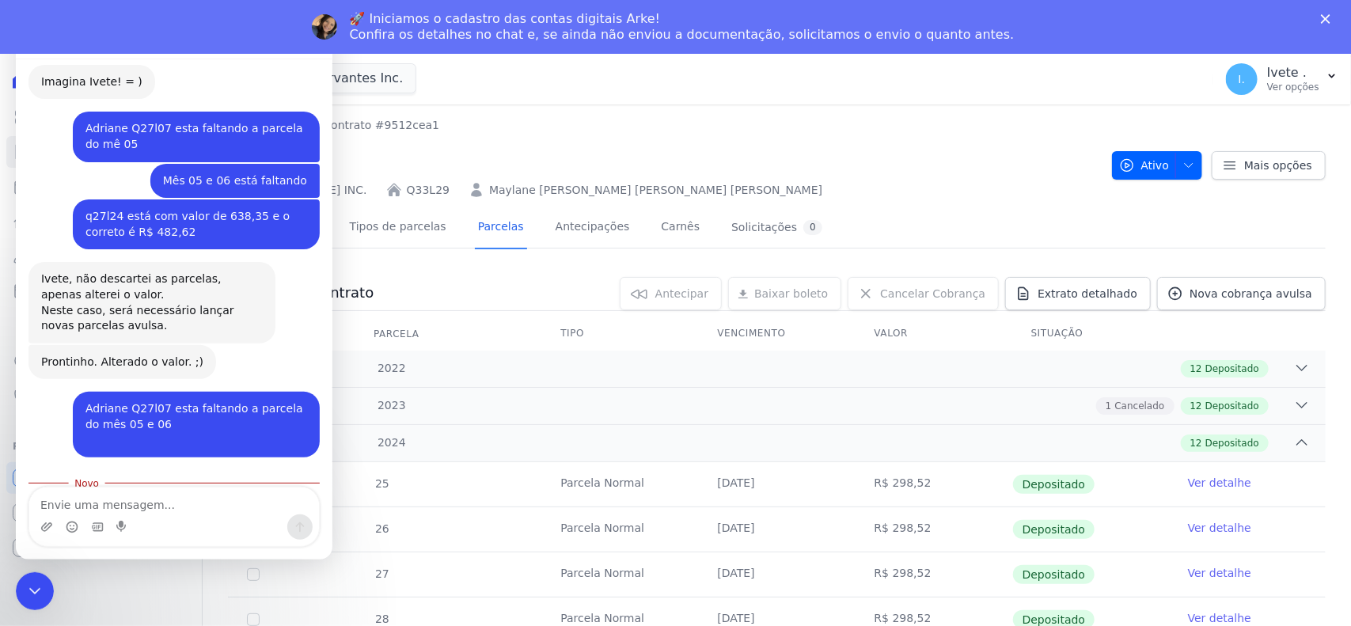
click at [80, 500] on textarea "Envie uma mensagem..." at bounding box center [174, 501] width 290 height 27
type textarea "ok"
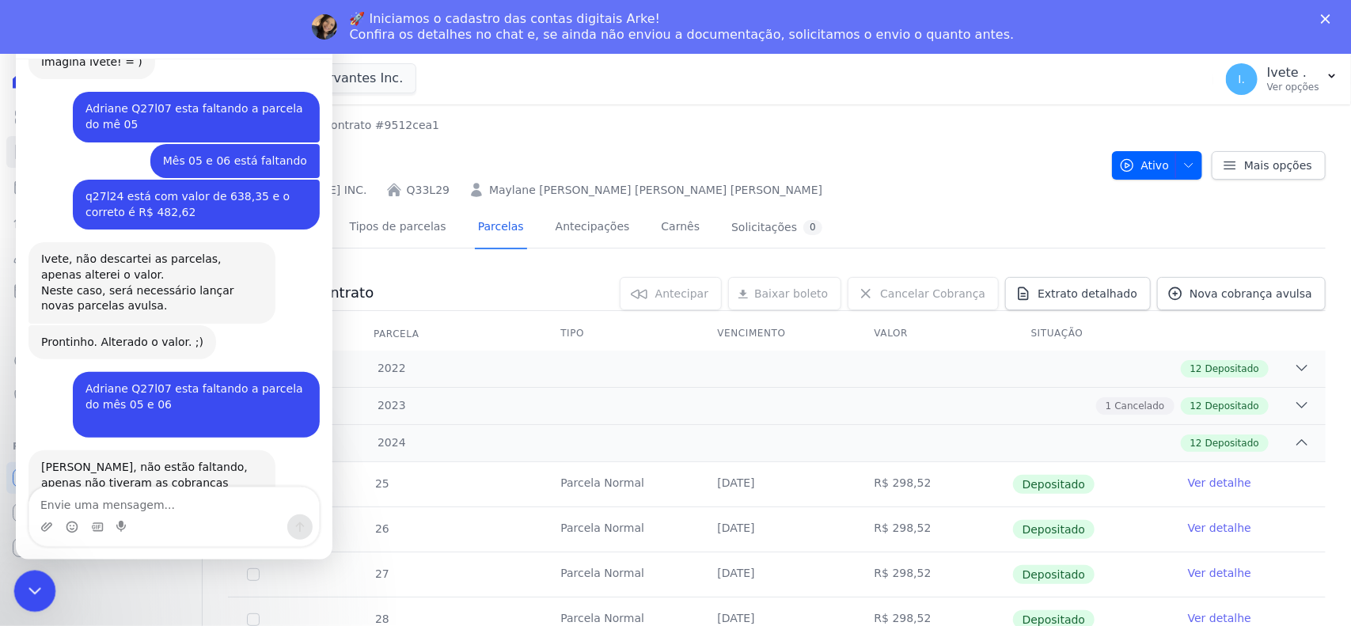
click at [21, 590] on div "Encerramento do Messenger da Intercom" at bounding box center [32, 589] width 38 height 38
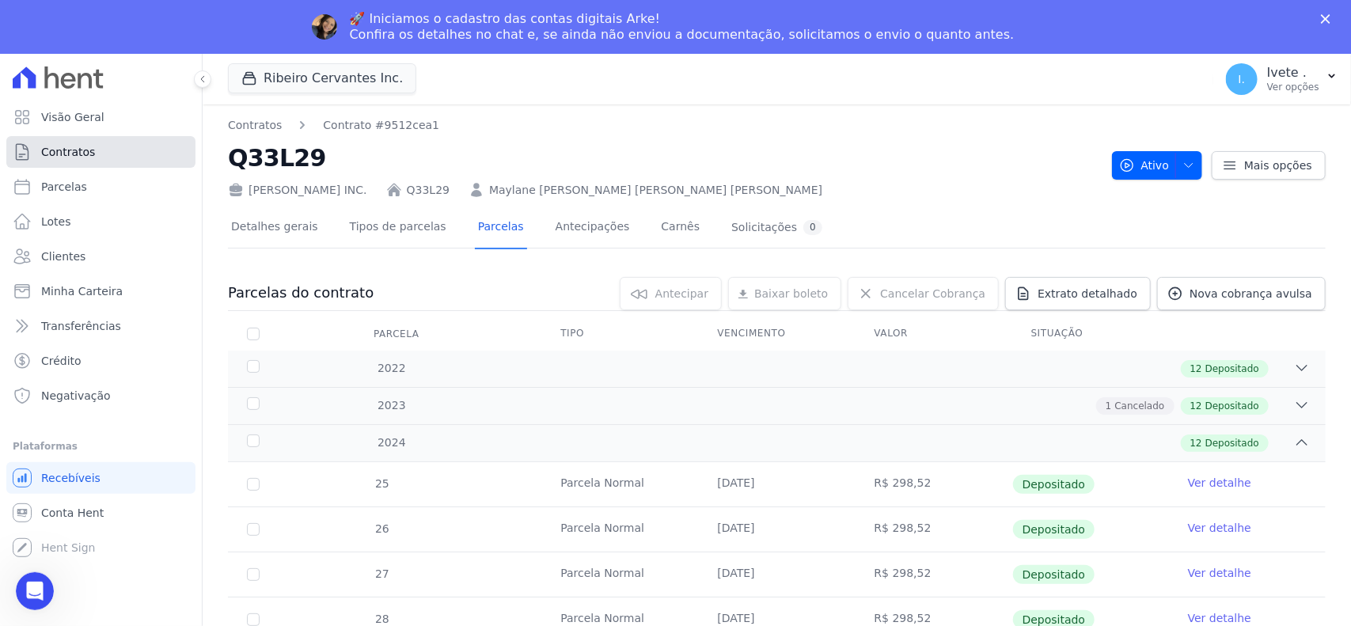
click at [69, 151] on span "Contratos" at bounding box center [68, 152] width 54 height 16
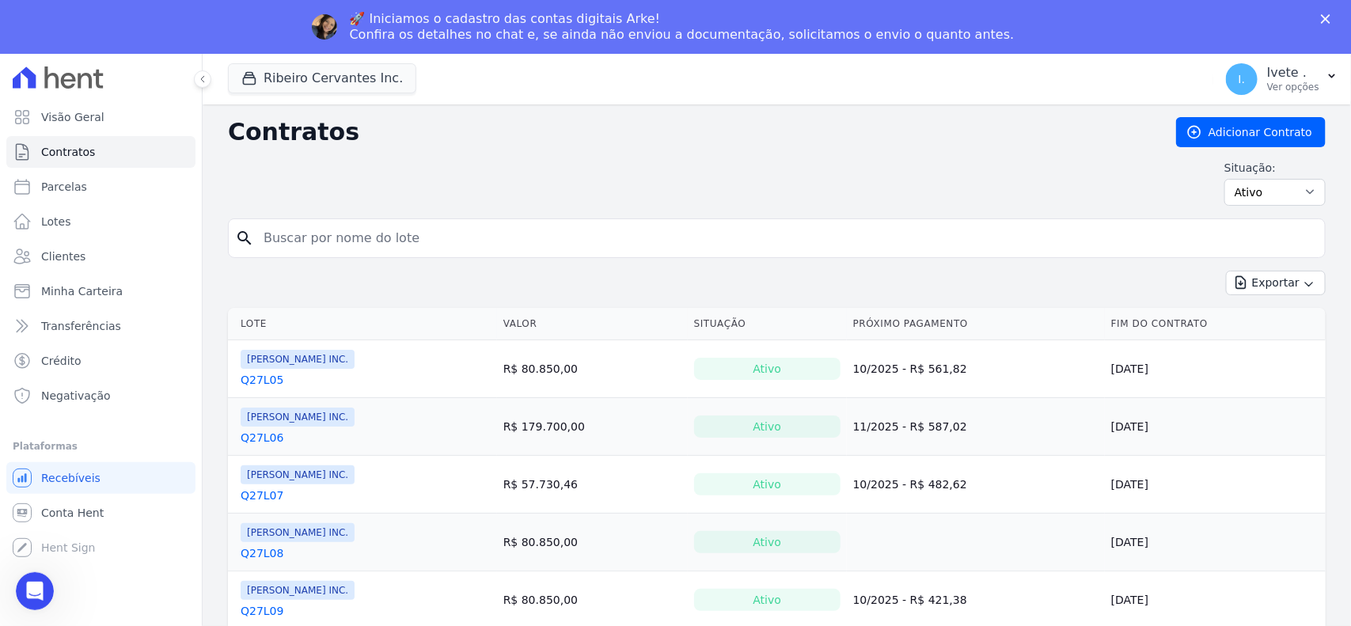
click at [298, 241] on input "search" at bounding box center [786, 238] width 1065 height 32
type input "q27l07"
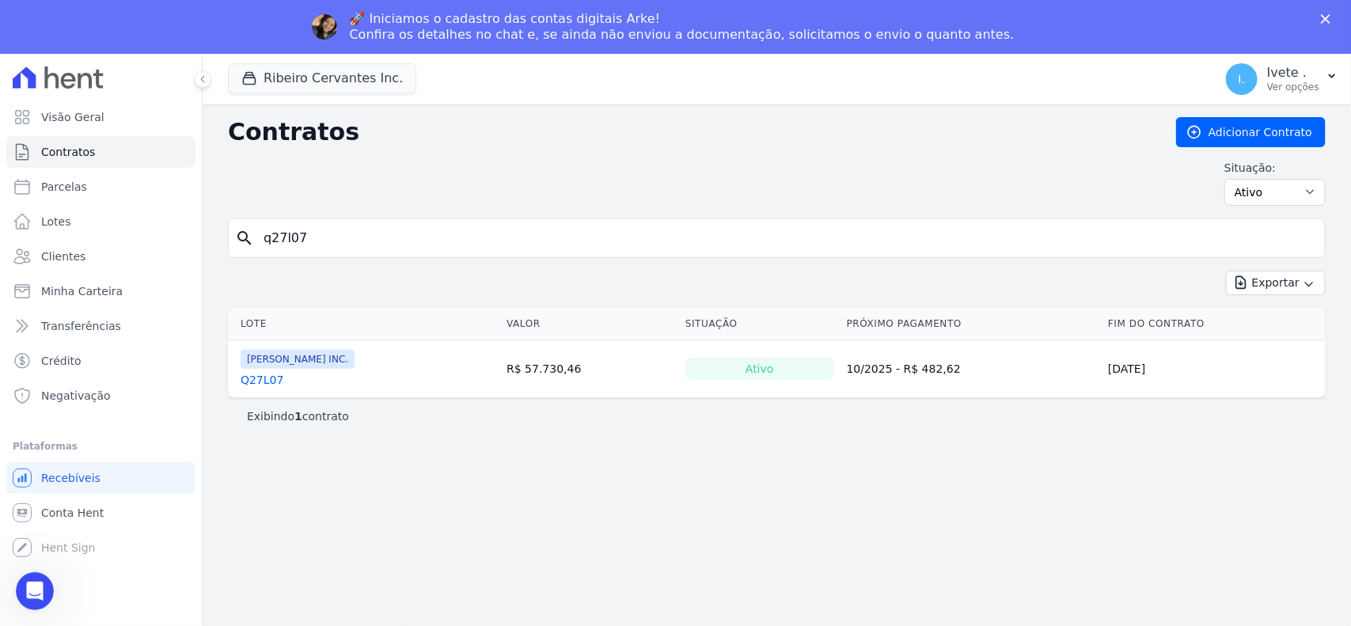
click at [267, 318] on th "Lote" at bounding box center [364, 324] width 272 height 32
click at [255, 382] on link "Q27L07" at bounding box center [262, 380] width 43 height 16
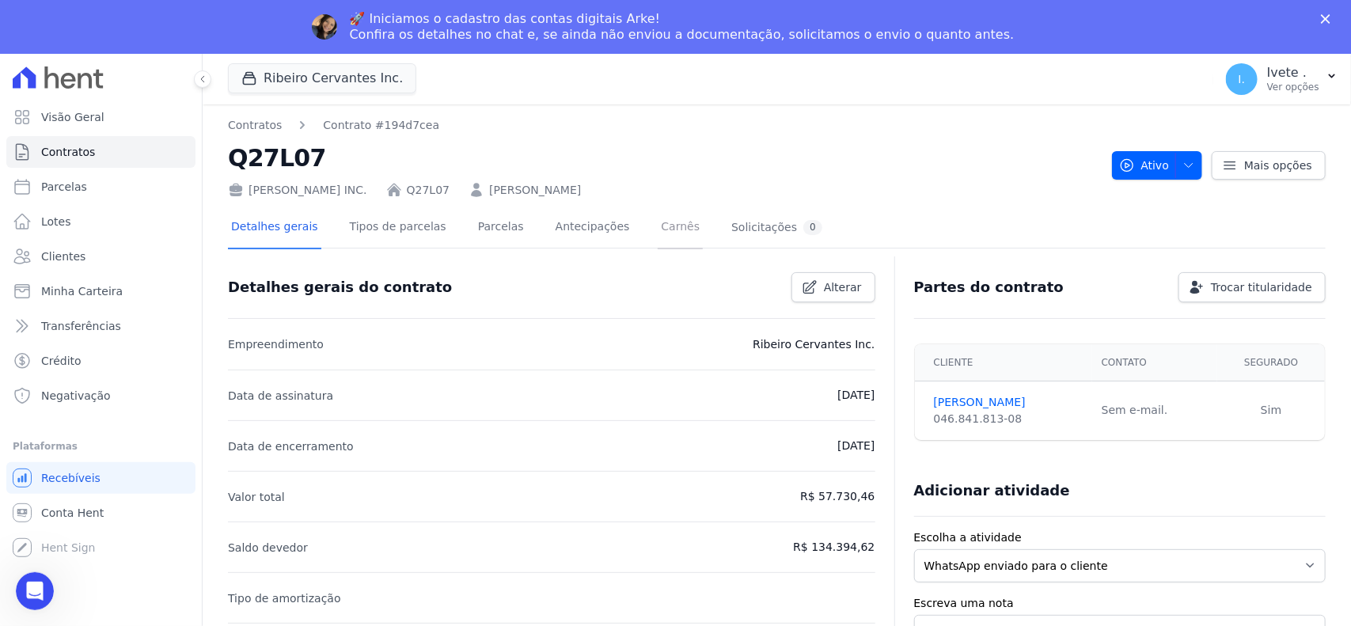
click at [658, 230] on link "Carnês" at bounding box center [680, 228] width 45 height 42
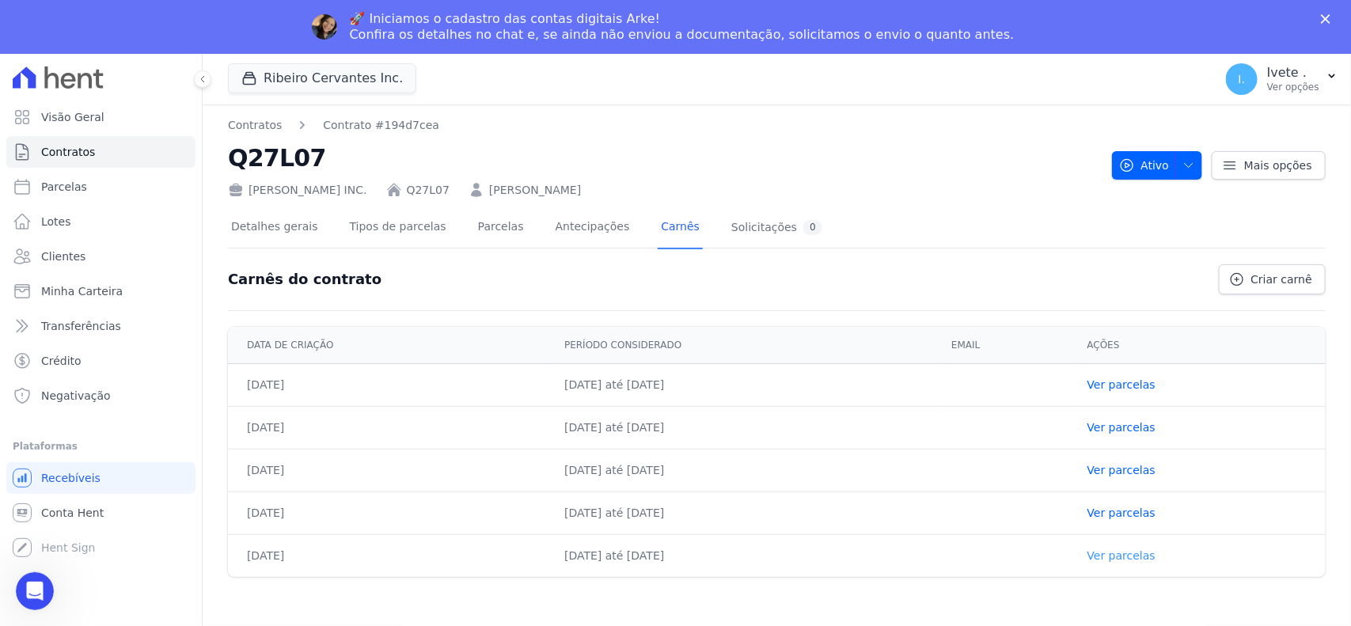
click at [1142, 556] on link "Ver parcelas" at bounding box center [1122, 555] width 68 height 13
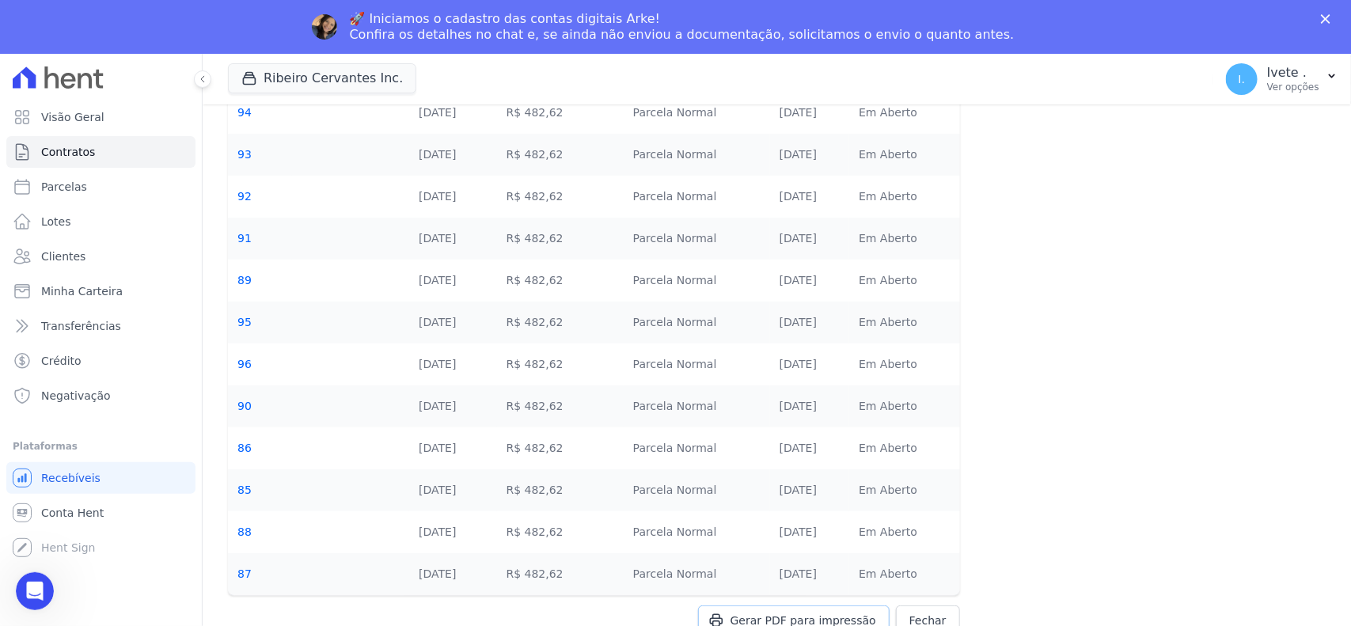
click at [781, 616] on span "Gerar PDF para impressão" at bounding box center [804, 621] width 146 height 16
click at [117, 188] on link "Parcelas" at bounding box center [100, 187] width 189 height 32
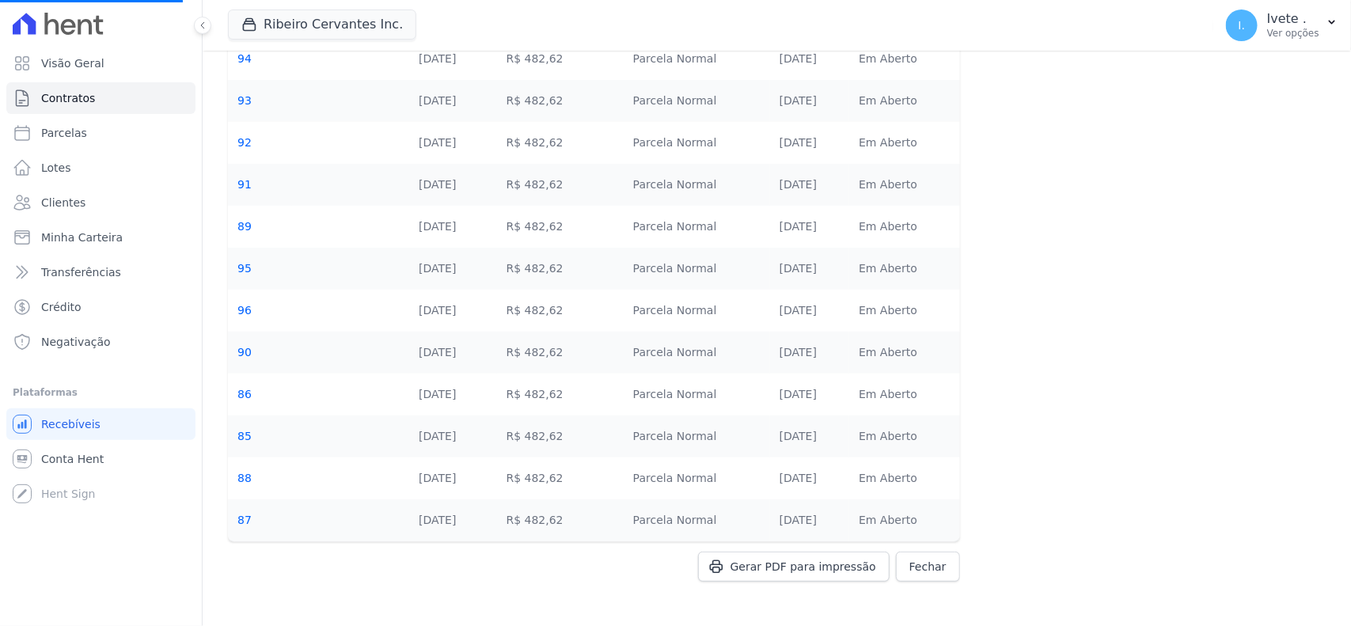
select select
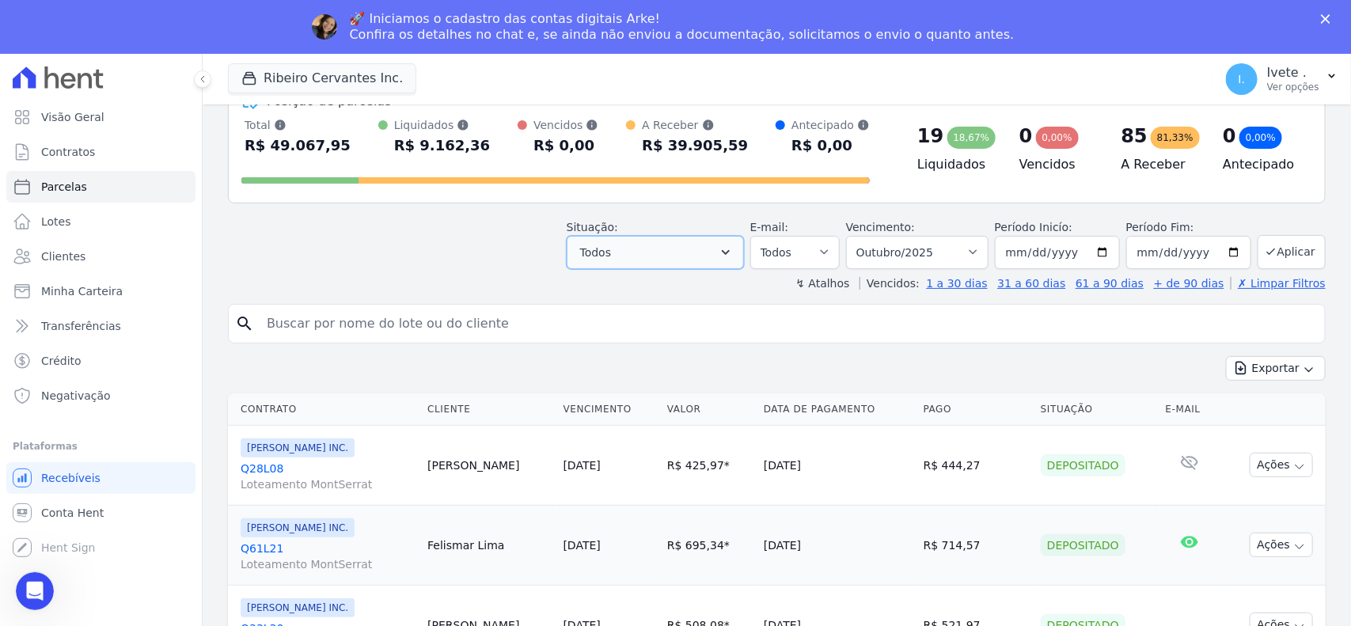
click at [734, 253] on icon "button" at bounding box center [726, 253] width 16 height 16
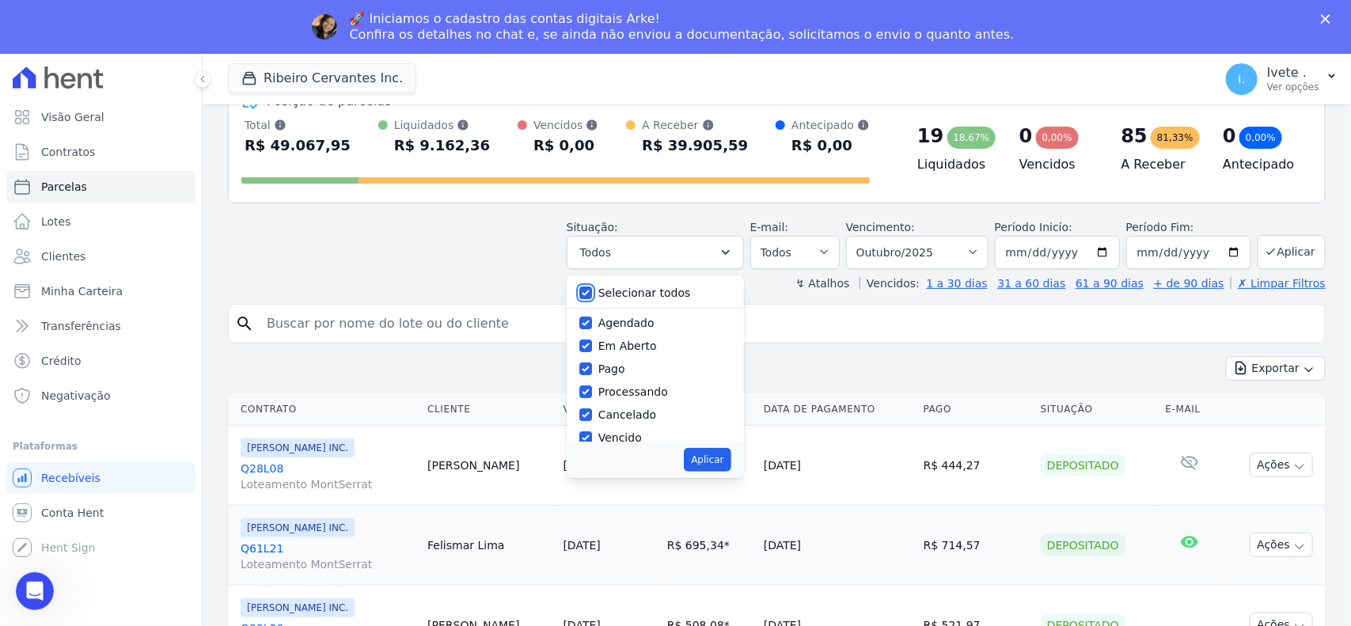
click at [591, 293] on input "Selecionar todos" at bounding box center [585, 293] width 13 height 13
checkbox input "false"
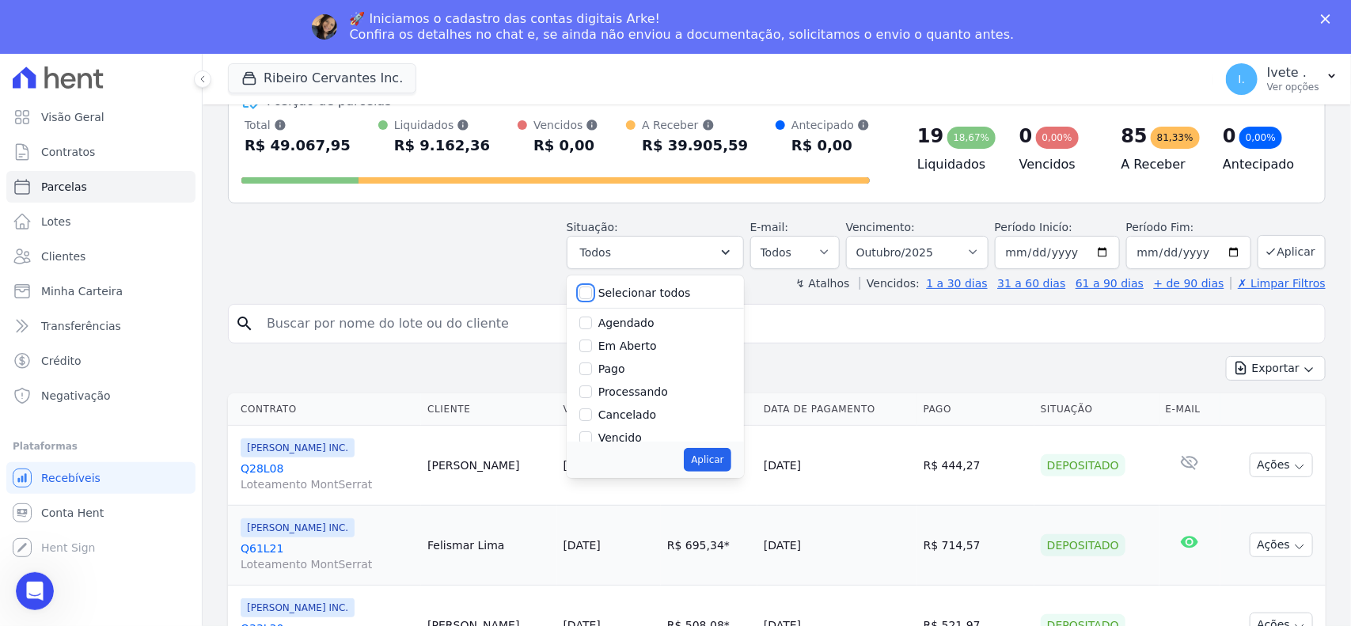
checkbox input "false"
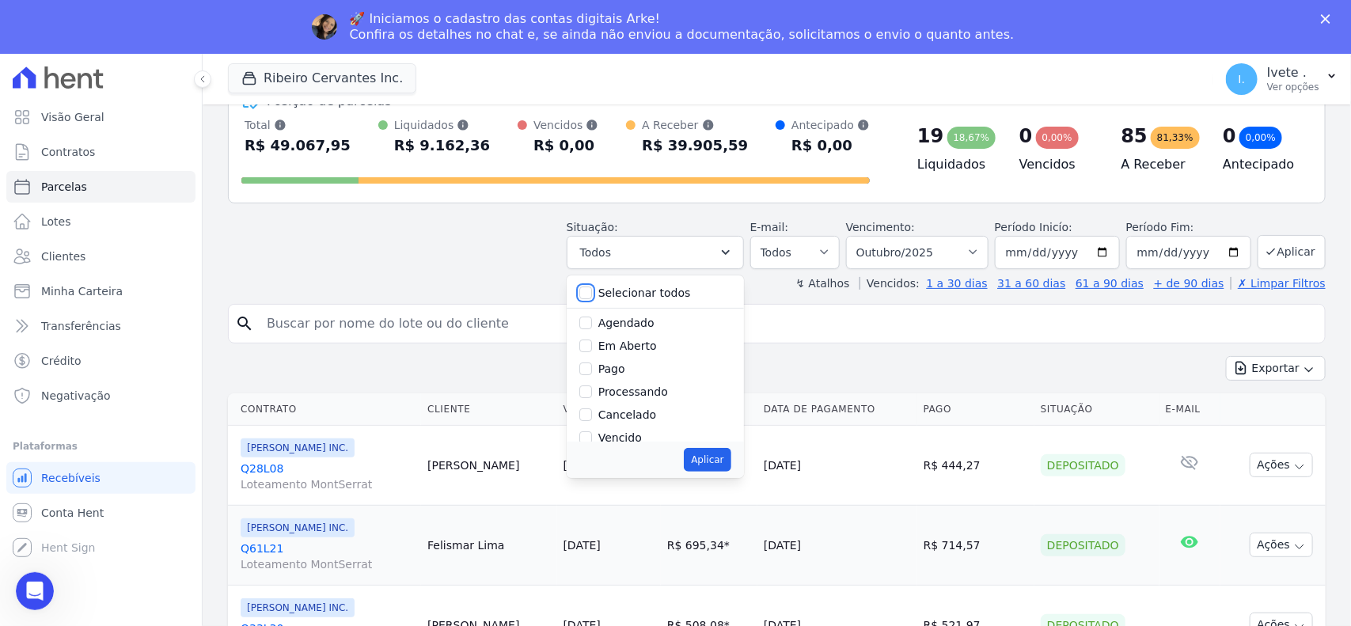
checkbox input "false"
click at [592, 327] on input "Agendado" at bounding box center [585, 323] width 13 height 13
checkbox input "true"
click at [719, 459] on button "Aplicar" at bounding box center [707, 460] width 47 height 24
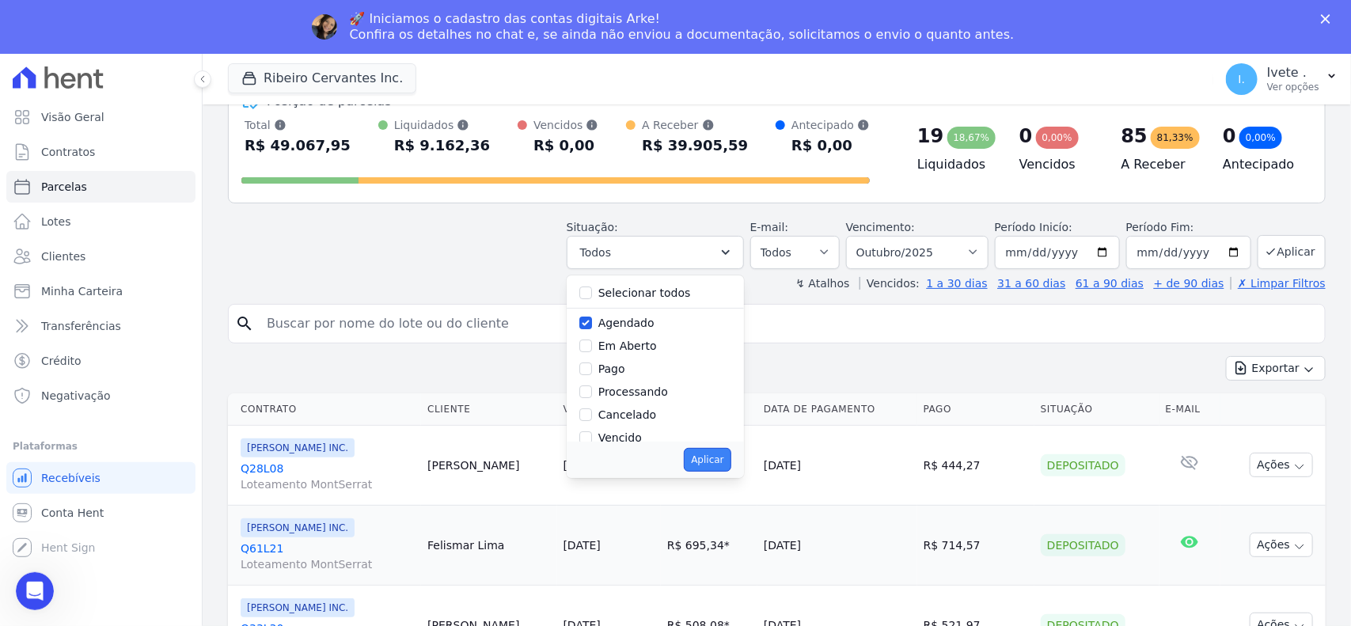
select select "scheduled"
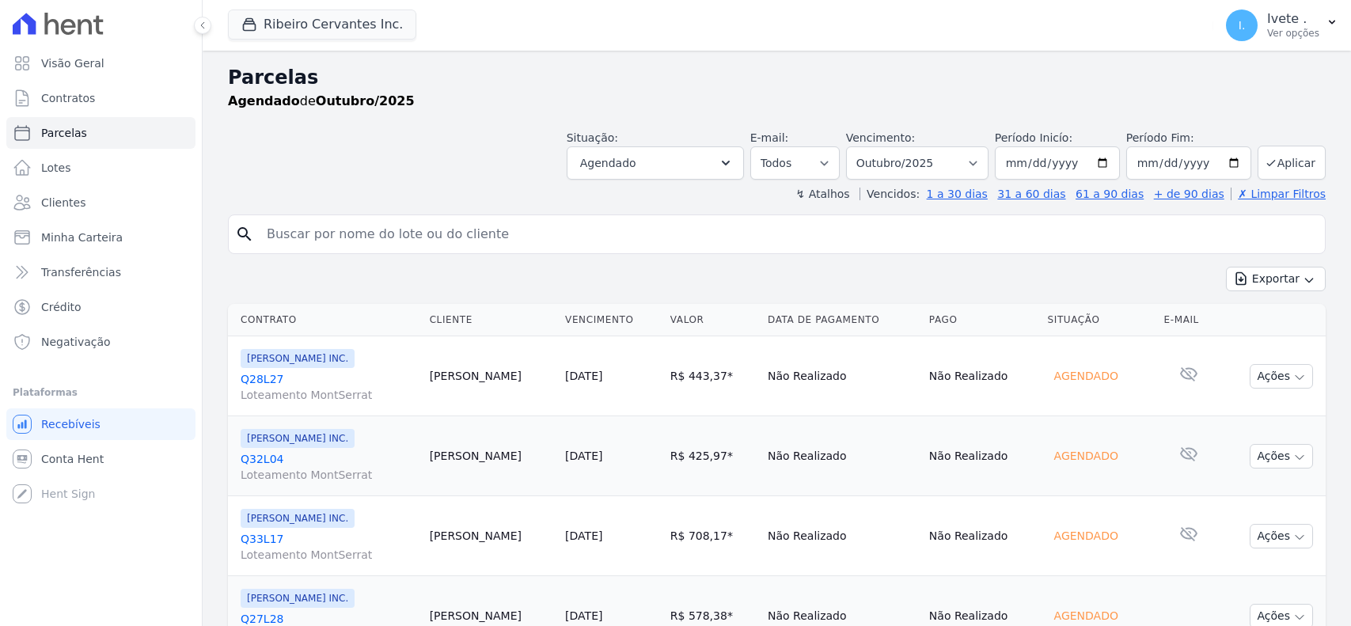
select select
click at [944, 163] on select "Filtrar por período ──────── Todos os meses Maio/2021 Junho/2021 Julho/2021 Ago…" at bounding box center [917, 162] width 142 height 33
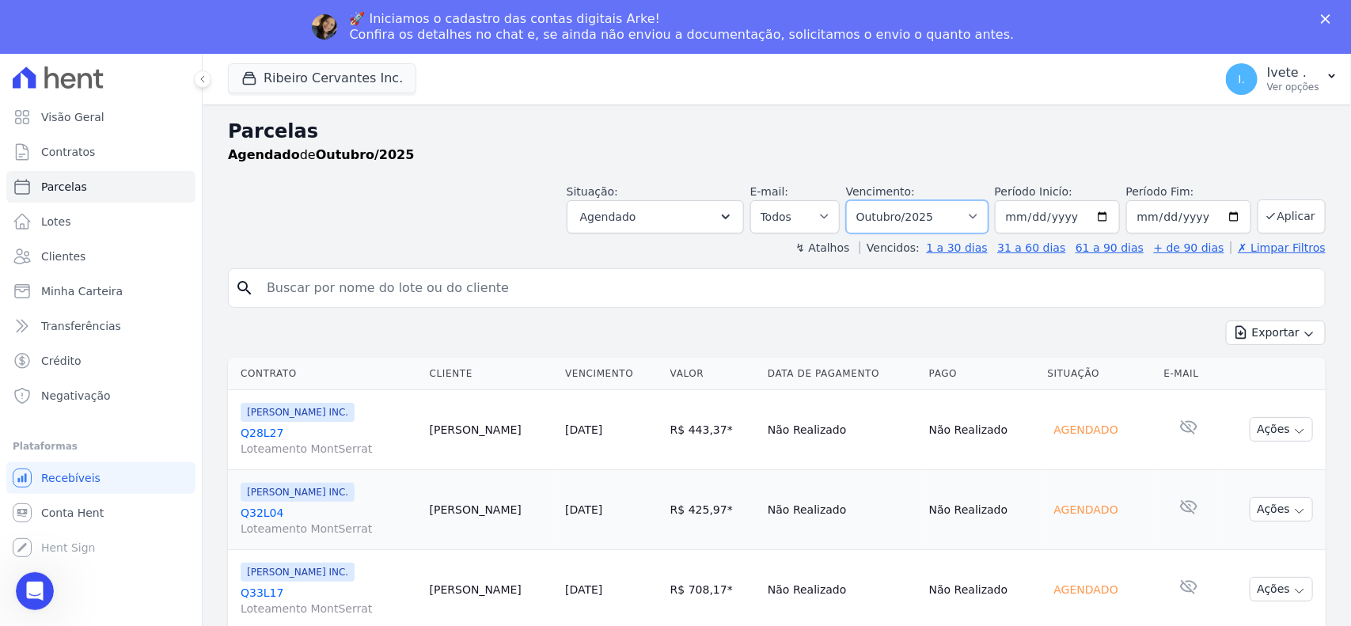
select select "11/2025"
click at [852, 200] on select "Filtrar por período ──────── Todos os meses Maio/2021 Junho/2021 Julho/2021 Ago…" at bounding box center [917, 216] width 142 height 33
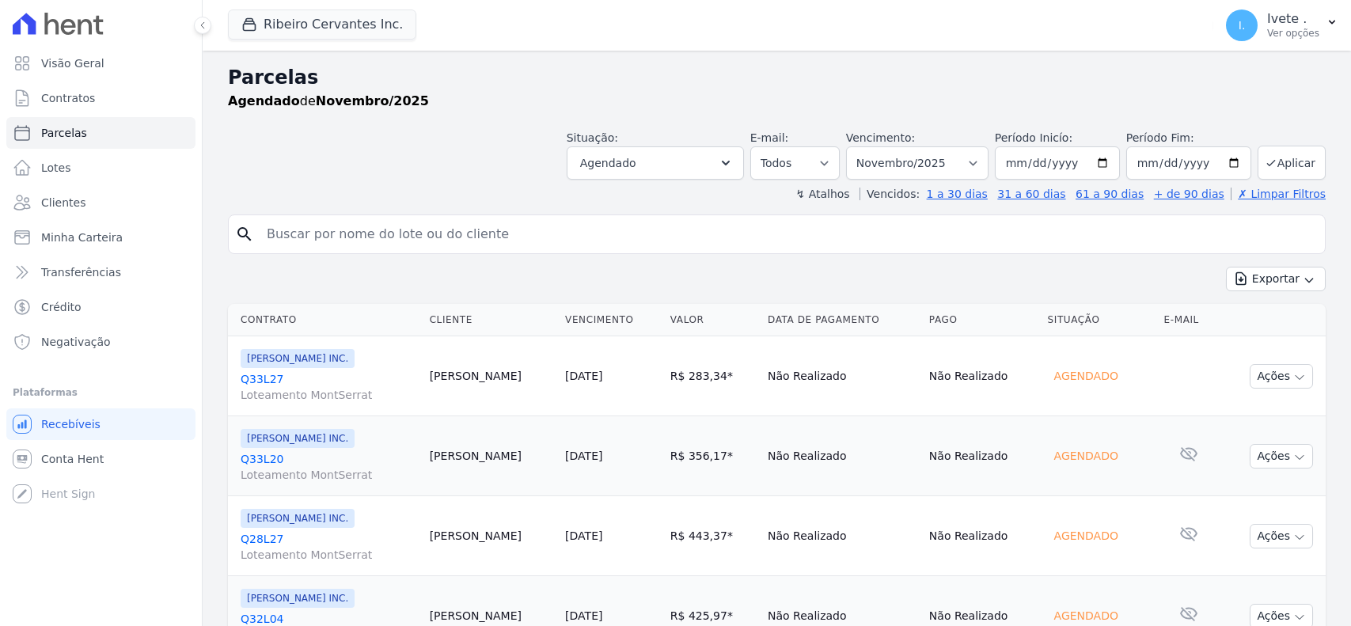
select select
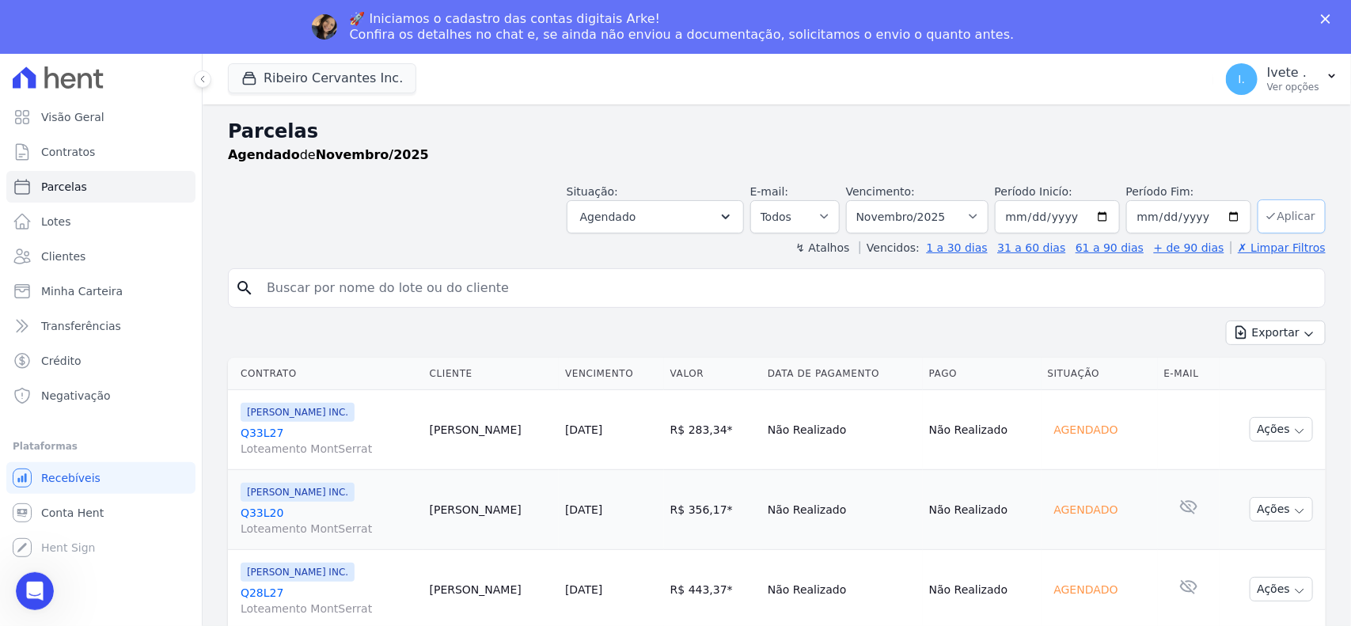
click at [1285, 219] on button "Aplicar" at bounding box center [1292, 216] width 68 height 34
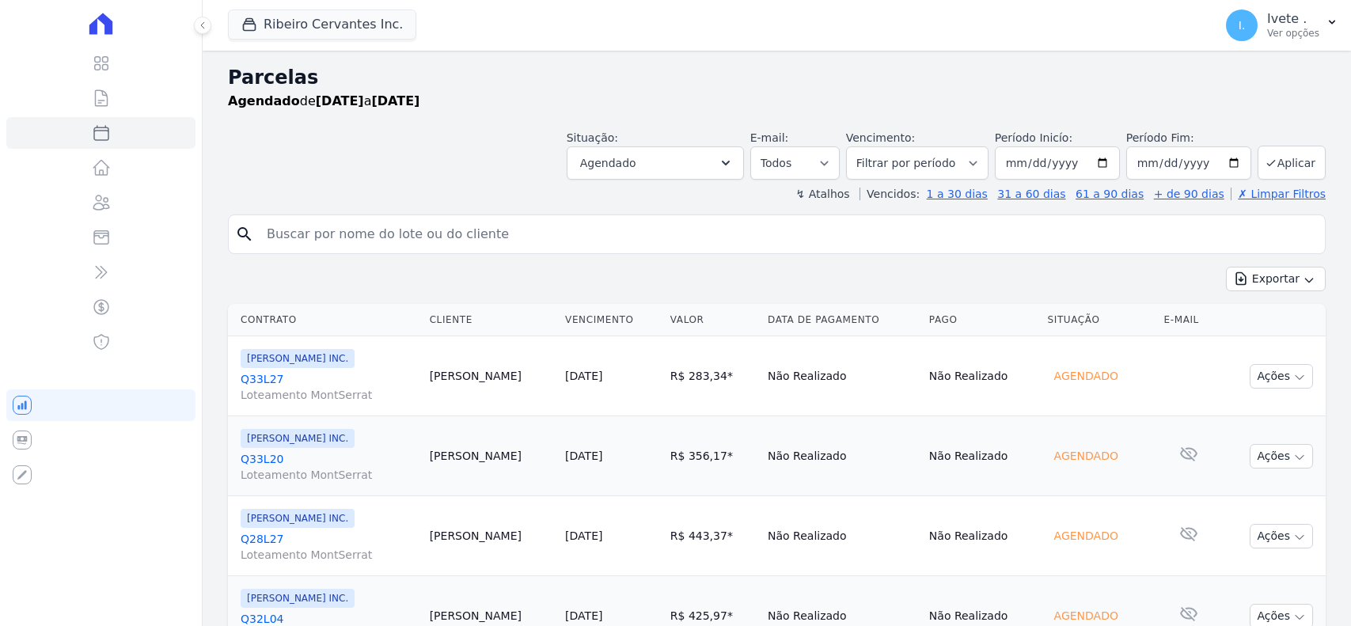
select select
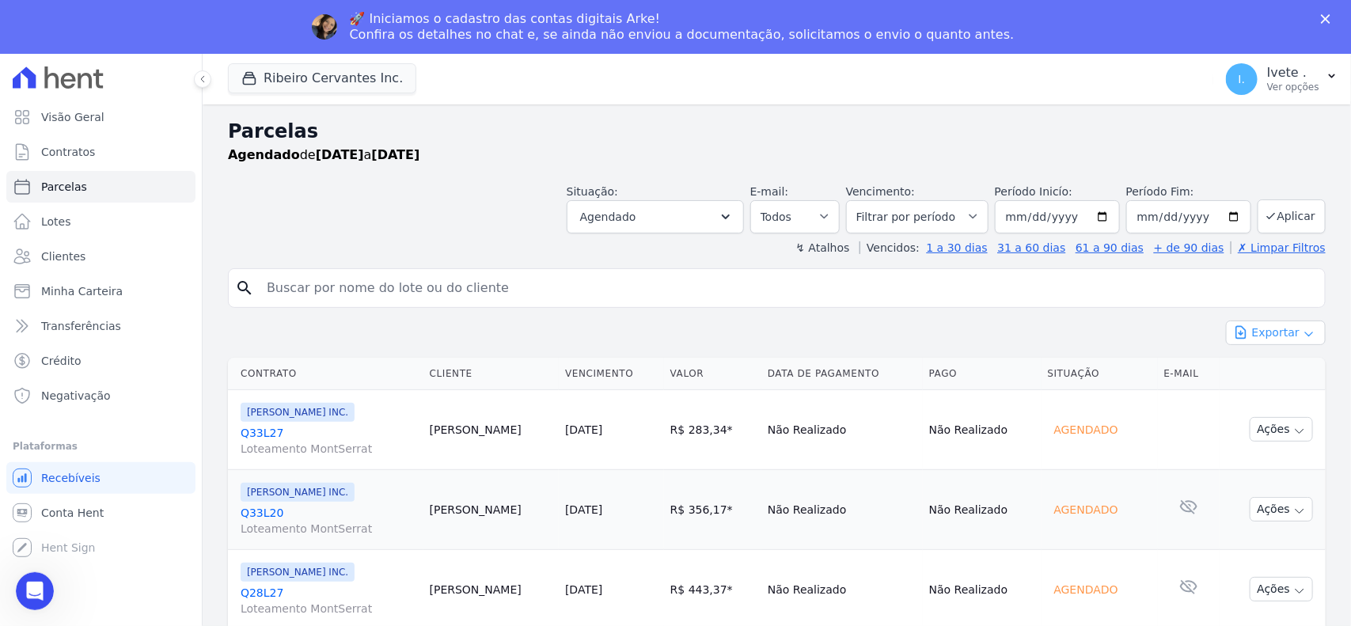
click at [1241, 336] on button "Exportar" at bounding box center [1276, 333] width 100 height 25
click at [1243, 380] on link "Exportar PDF" at bounding box center [1276, 372] width 86 height 19
click at [67, 249] on span "Clientes" at bounding box center [63, 257] width 44 height 16
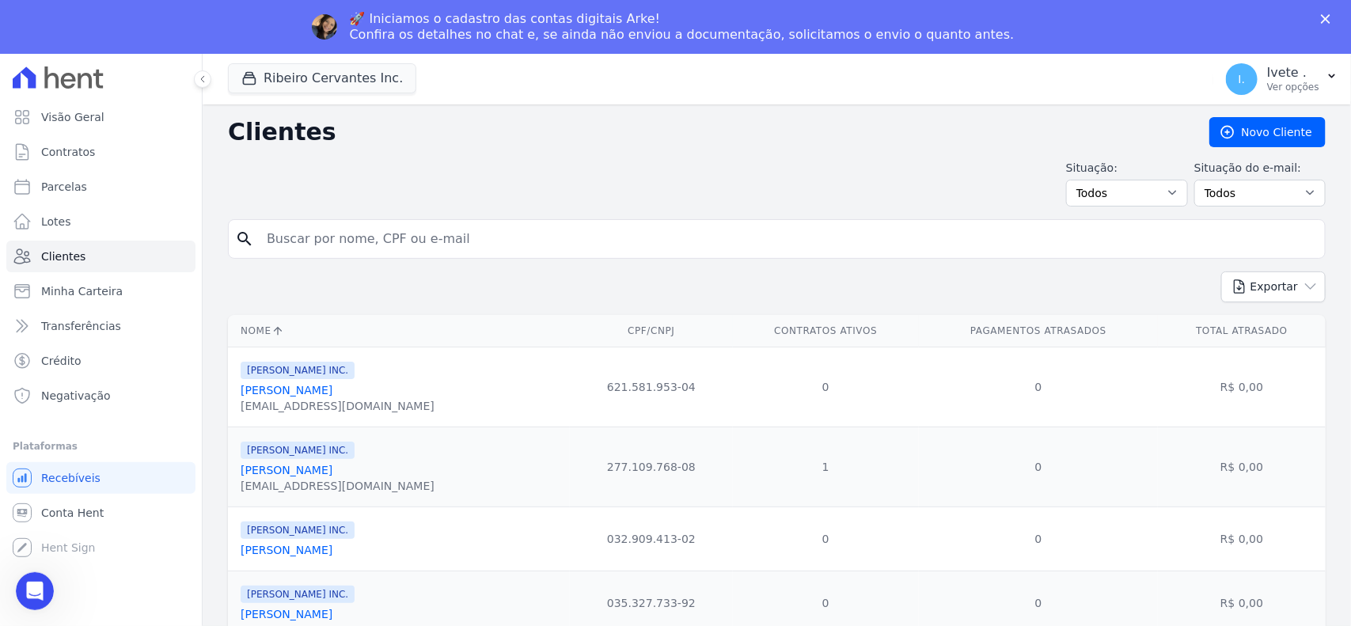
type input "q33l29"
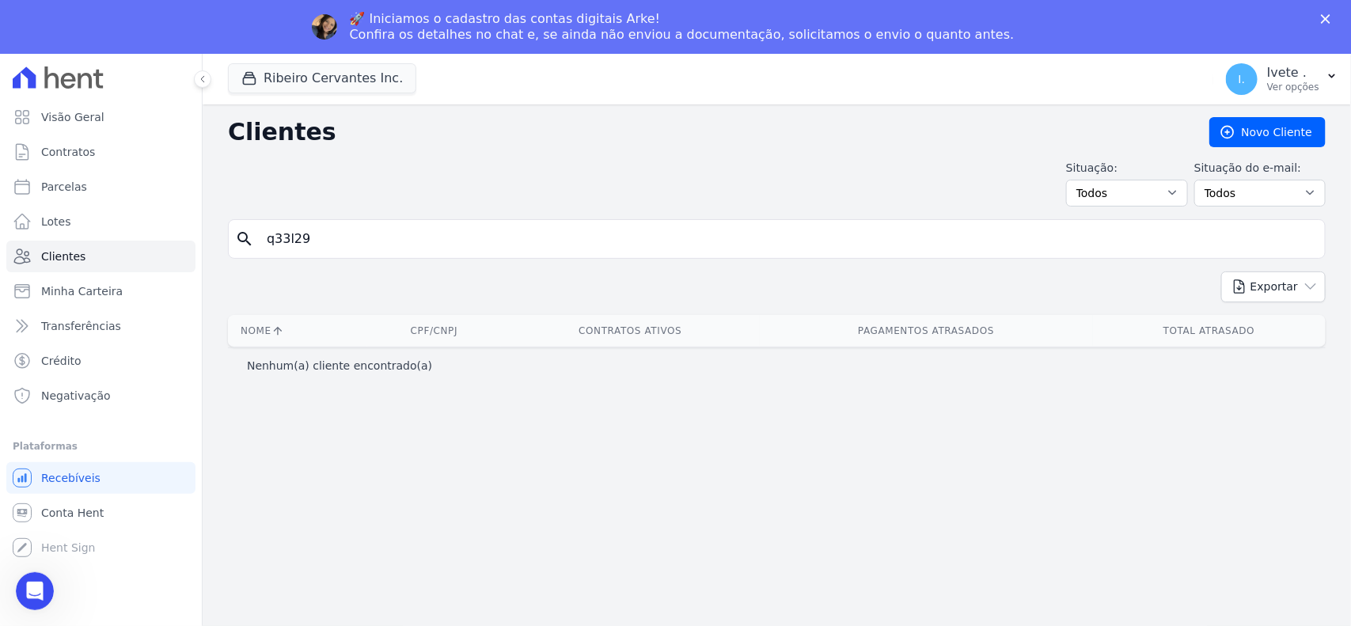
click at [326, 238] on input "q33l29" at bounding box center [788, 239] width 1062 height 32
type input "q33l29"
click at [72, 259] on span "Clientes" at bounding box center [63, 257] width 44 height 16
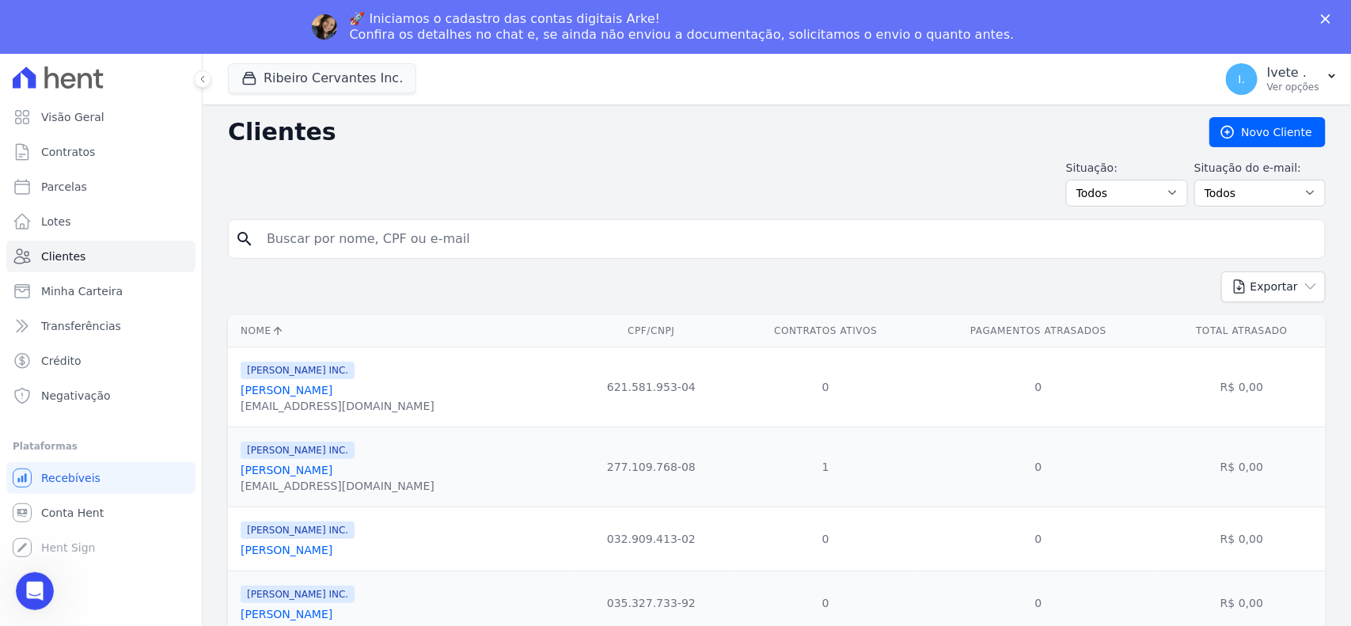
click at [298, 234] on input "search" at bounding box center [788, 239] width 1062 height 32
type input "maylane"
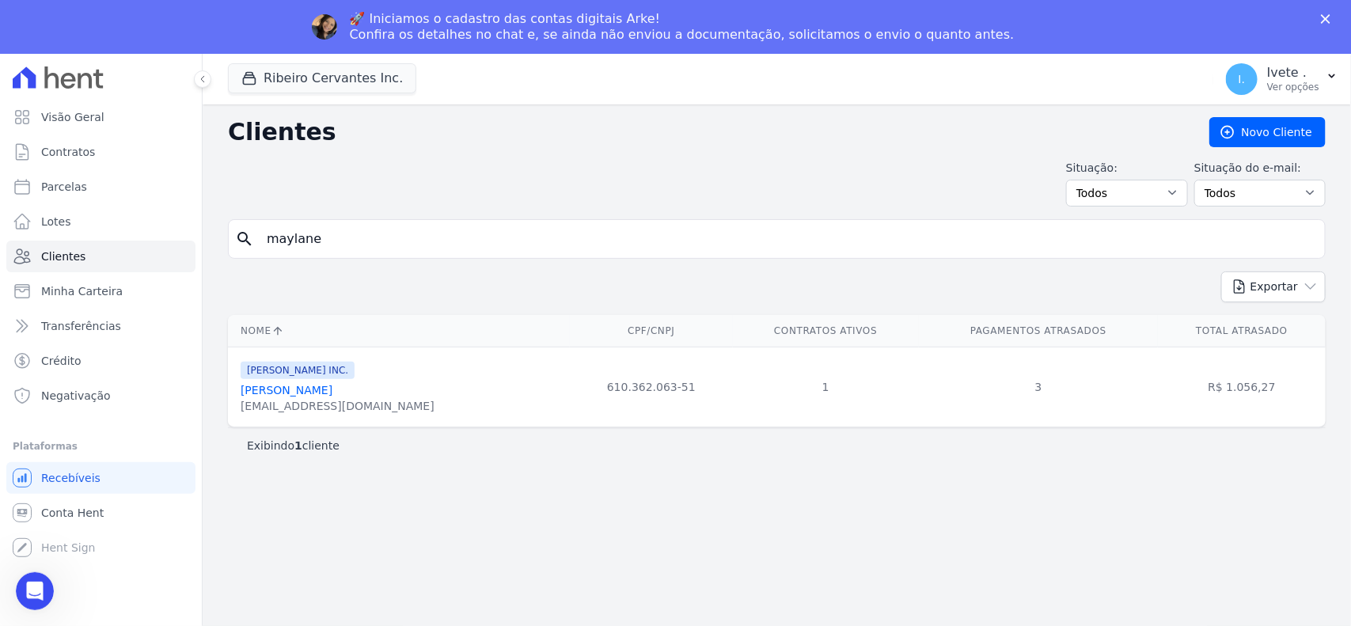
click at [311, 394] on link "[PERSON_NAME]" at bounding box center [287, 390] width 92 height 13
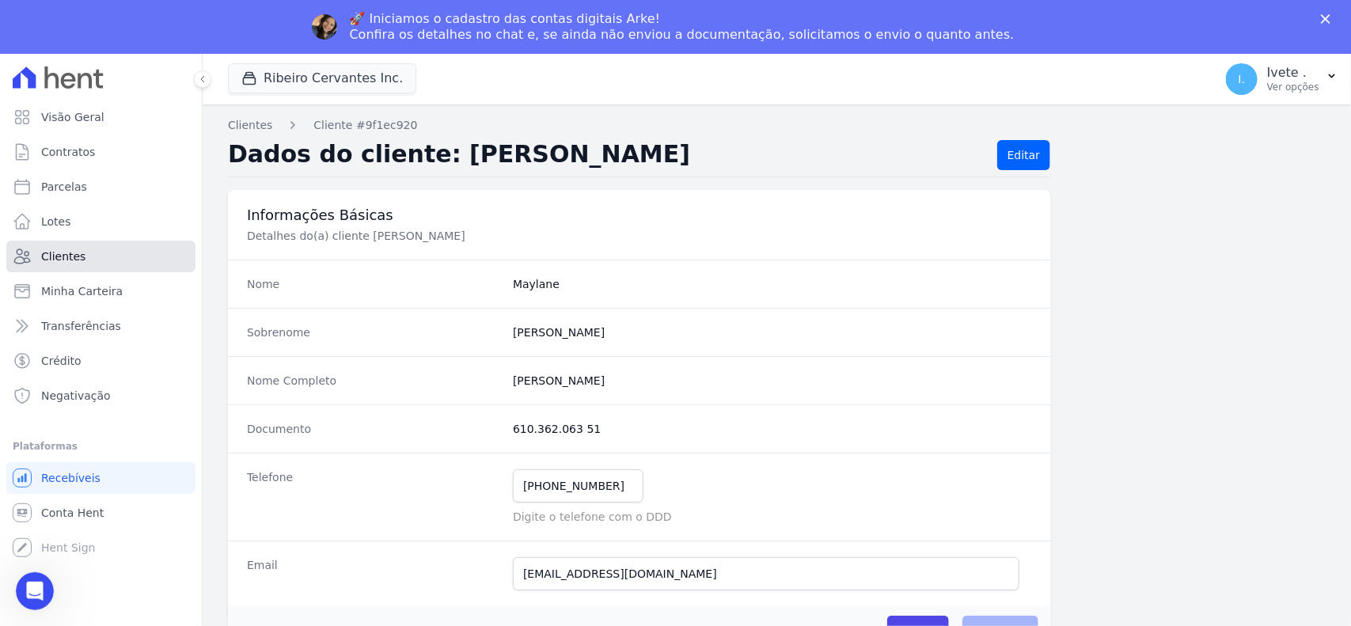
click at [101, 256] on link "Clientes" at bounding box center [100, 257] width 189 height 32
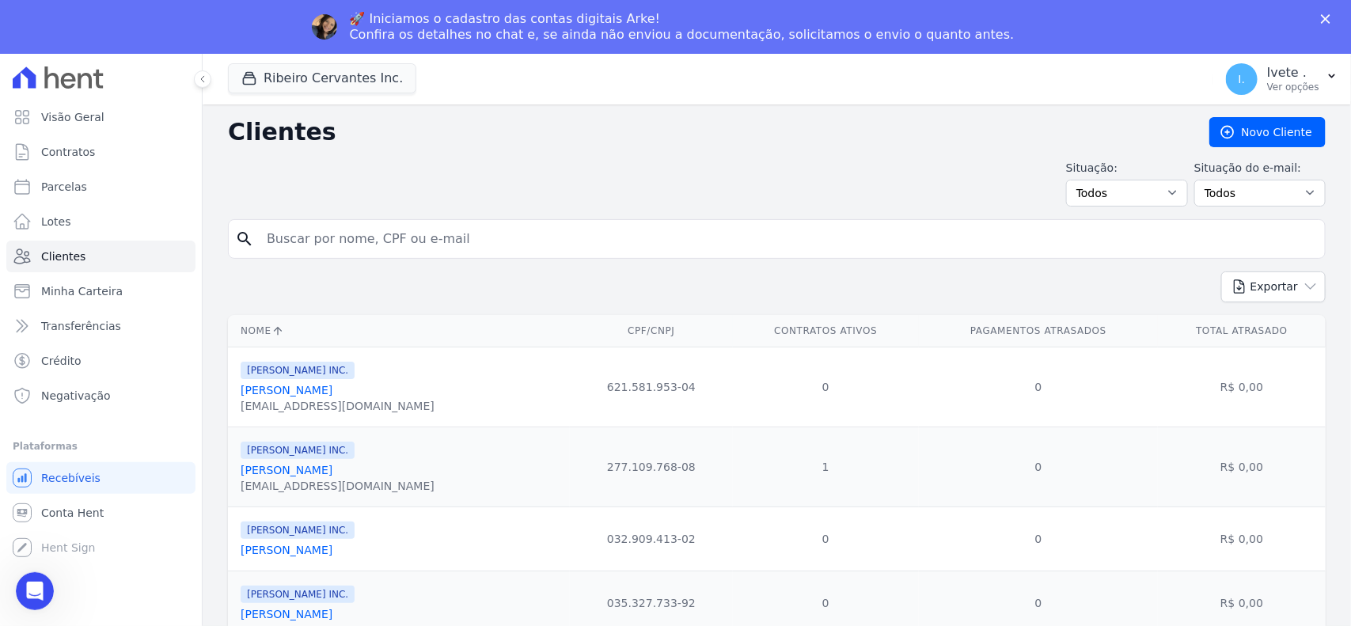
click at [346, 242] on input "search" at bounding box center [788, 239] width 1062 height 32
type input "maylane"
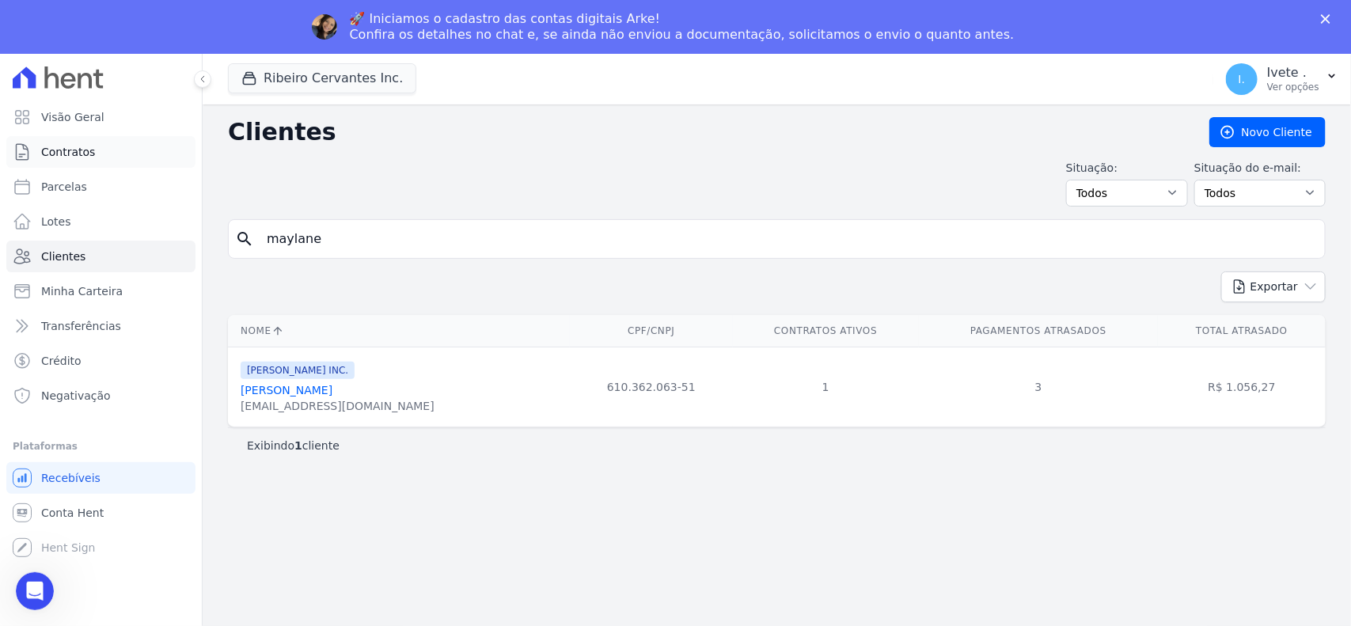
click at [44, 148] on span "Contratos" at bounding box center [68, 152] width 54 height 16
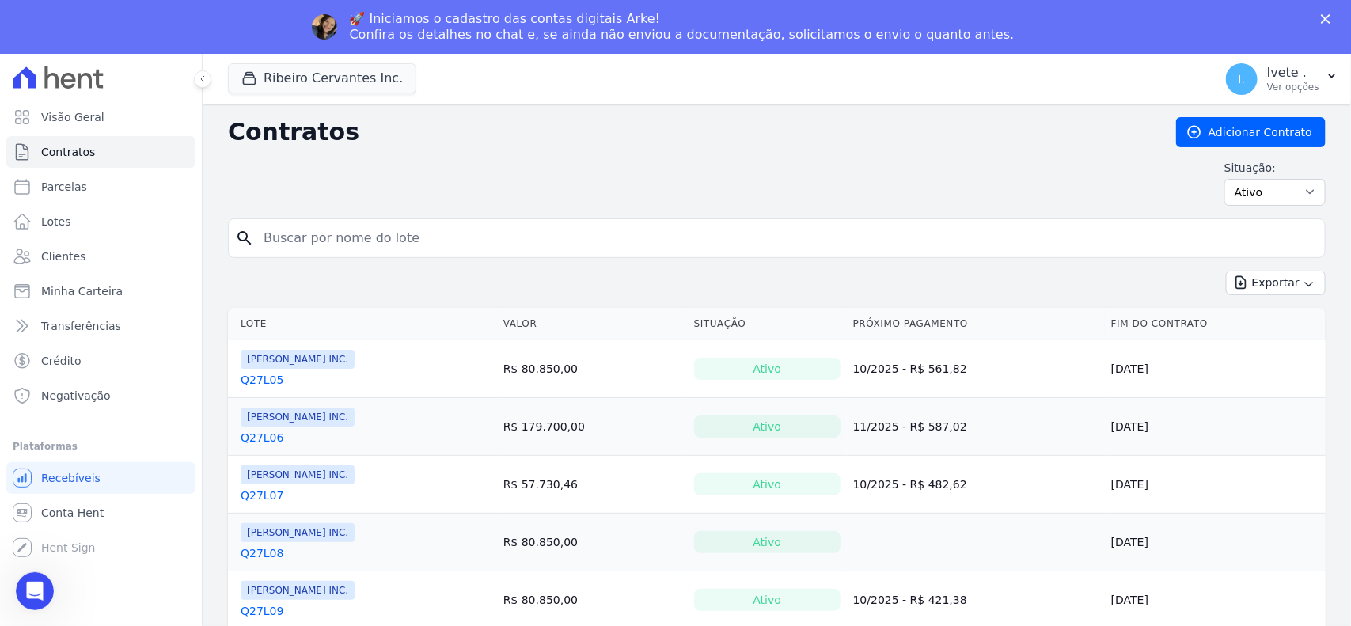
click at [302, 182] on div "Situação: Ativo Todos Pausado Distratado Rascunho Expirado Encerrado" at bounding box center [777, 183] width 1098 height 46
click at [311, 242] on input "search" at bounding box center [786, 238] width 1065 height 32
type input "q33l29"
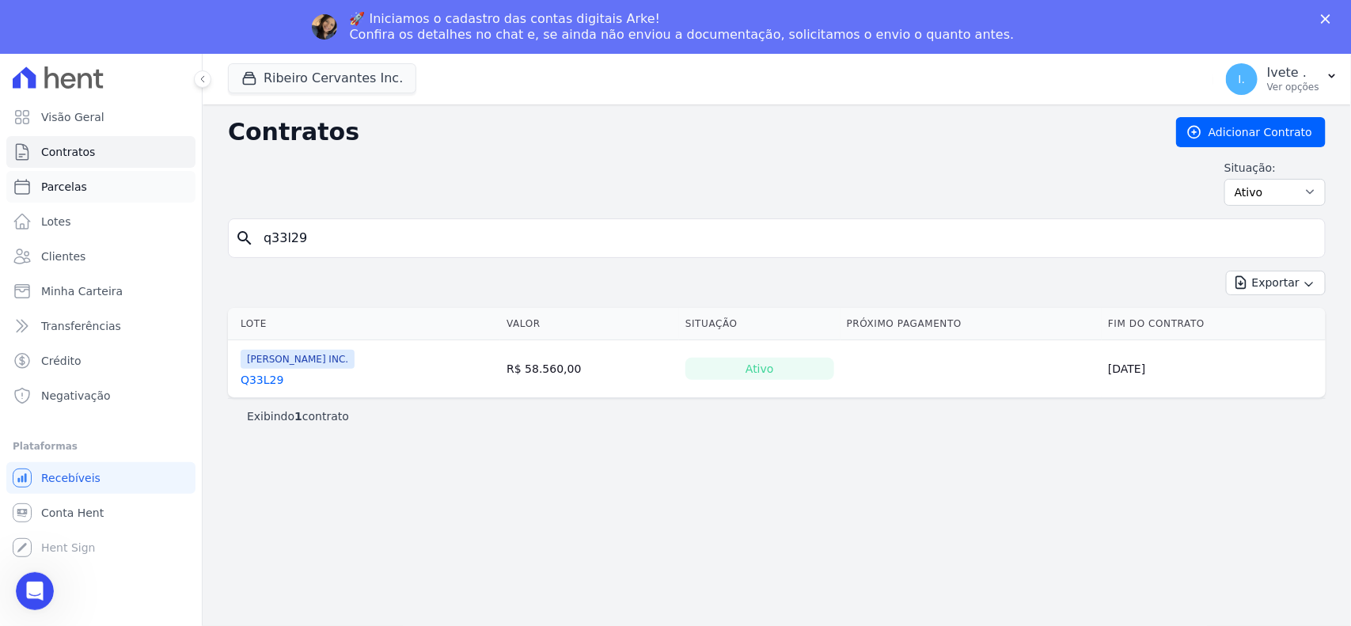
click at [58, 182] on span "Parcelas" at bounding box center [64, 187] width 46 height 16
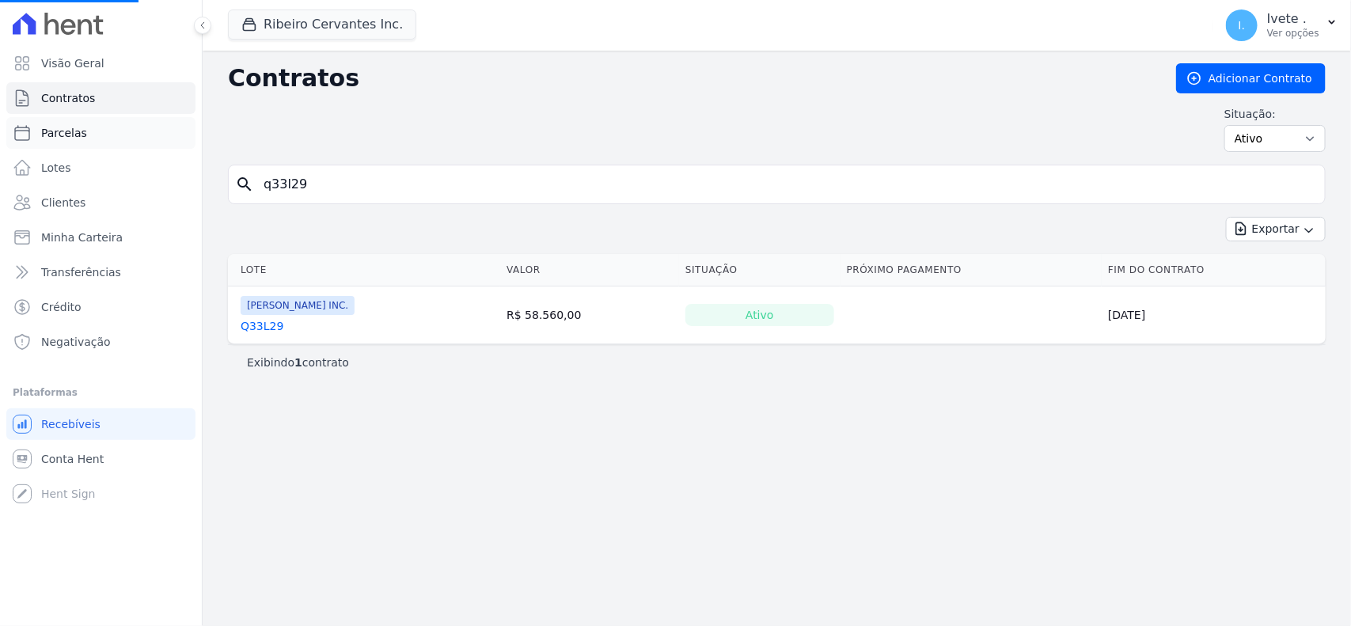
select select
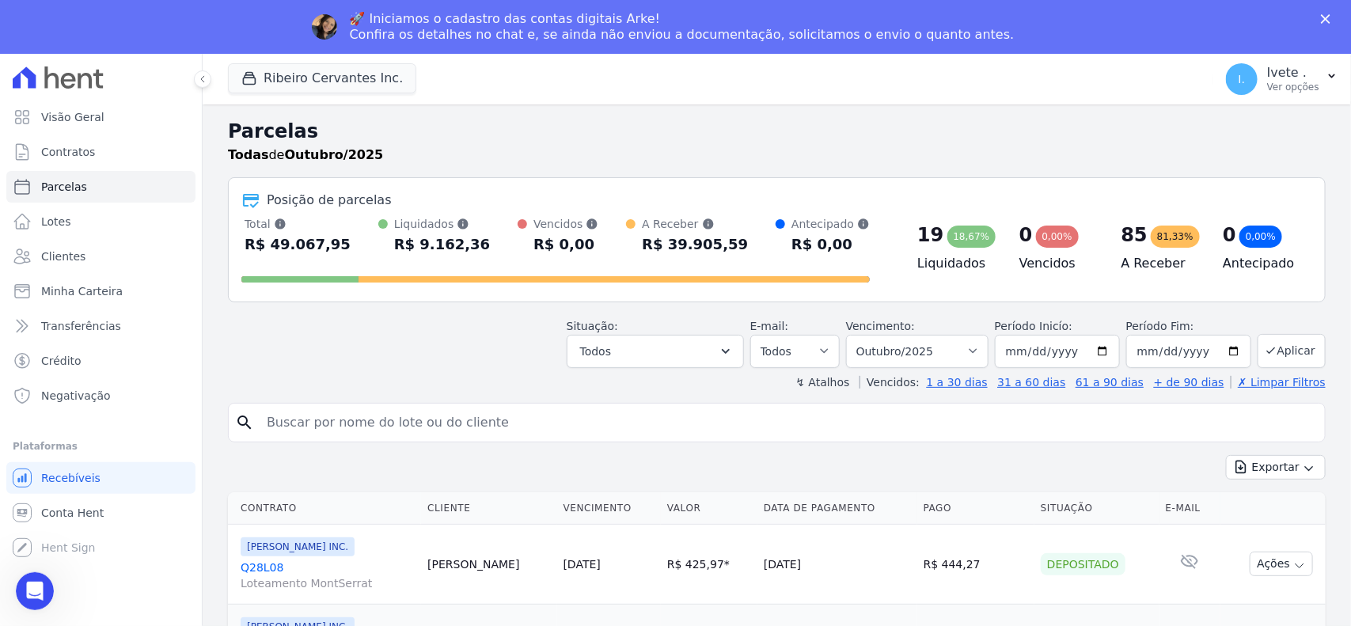
click at [345, 364] on header "Parcelas Todas de Outubro/2025 Posição de parcelas Total Soma das parcelas paga…" at bounding box center [777, 253] width 1098 height 273
click at [299, 418] on input "search" at bounding box center [788, 423] width 1062 height 32
type input "q33l29"
select select
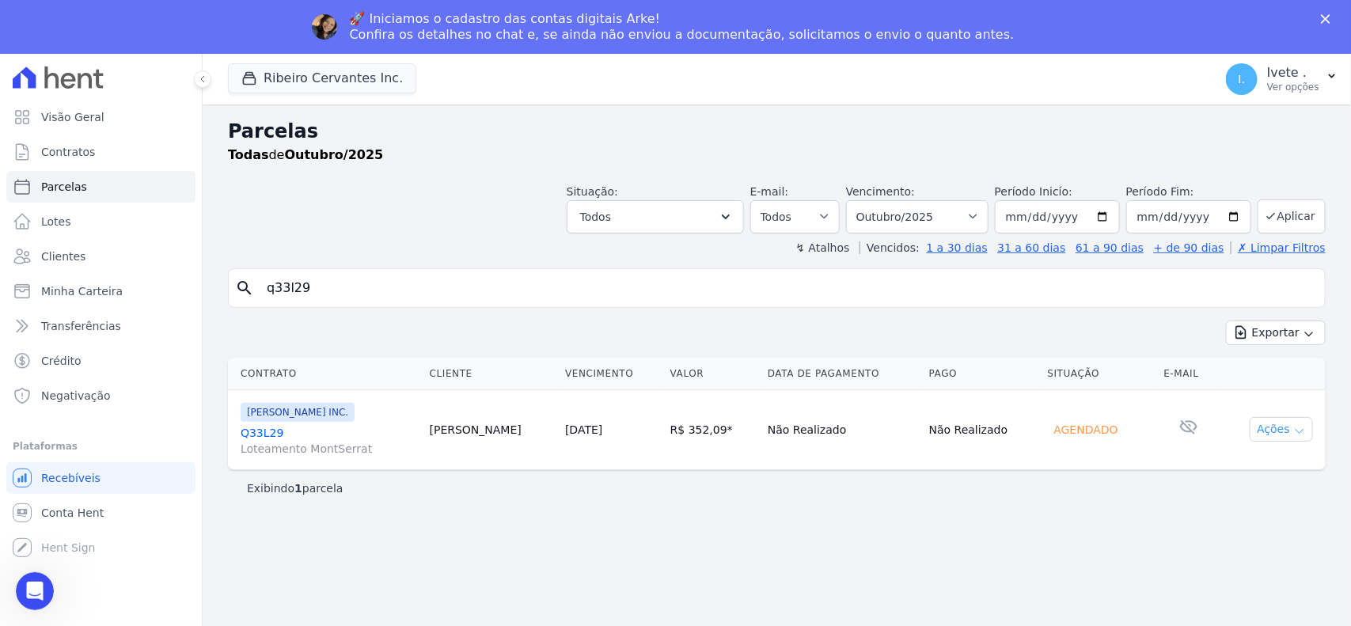
click at [1294, 434] on icon "button" at bounding box center [1299, 431] width 13 height 13
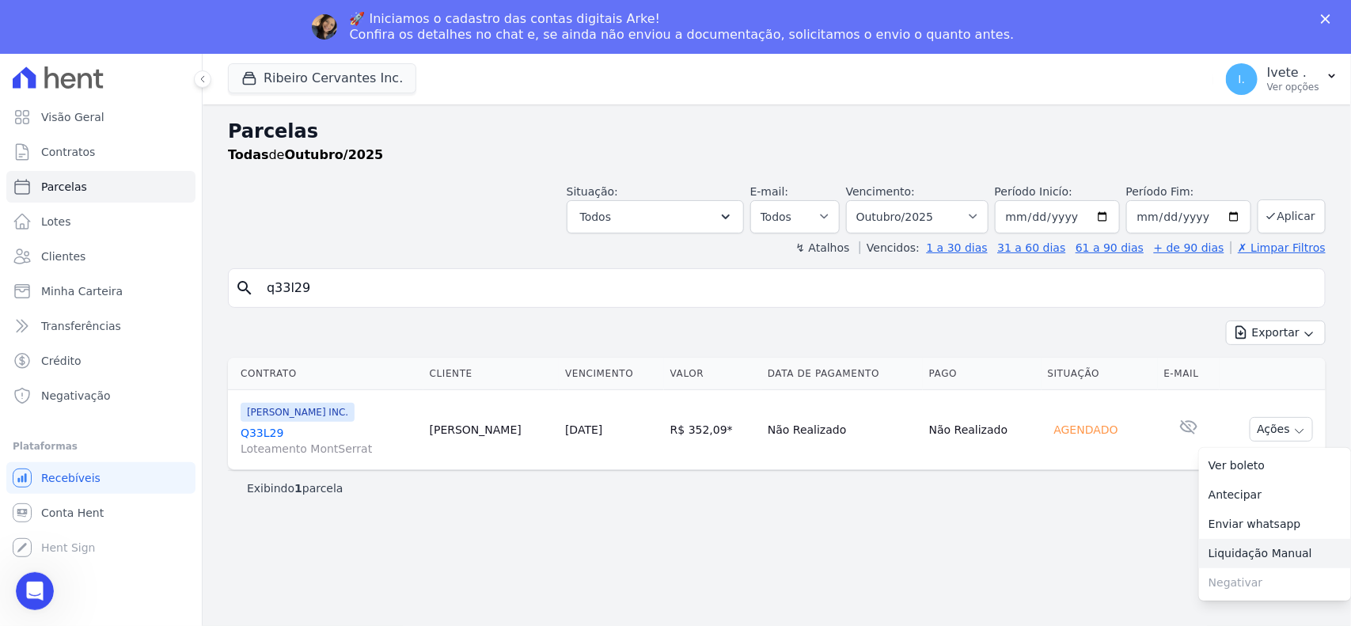
click at [1263, 556] on link "Liquidação Manual" at bounding box center [1275, 553] width 152 height 29
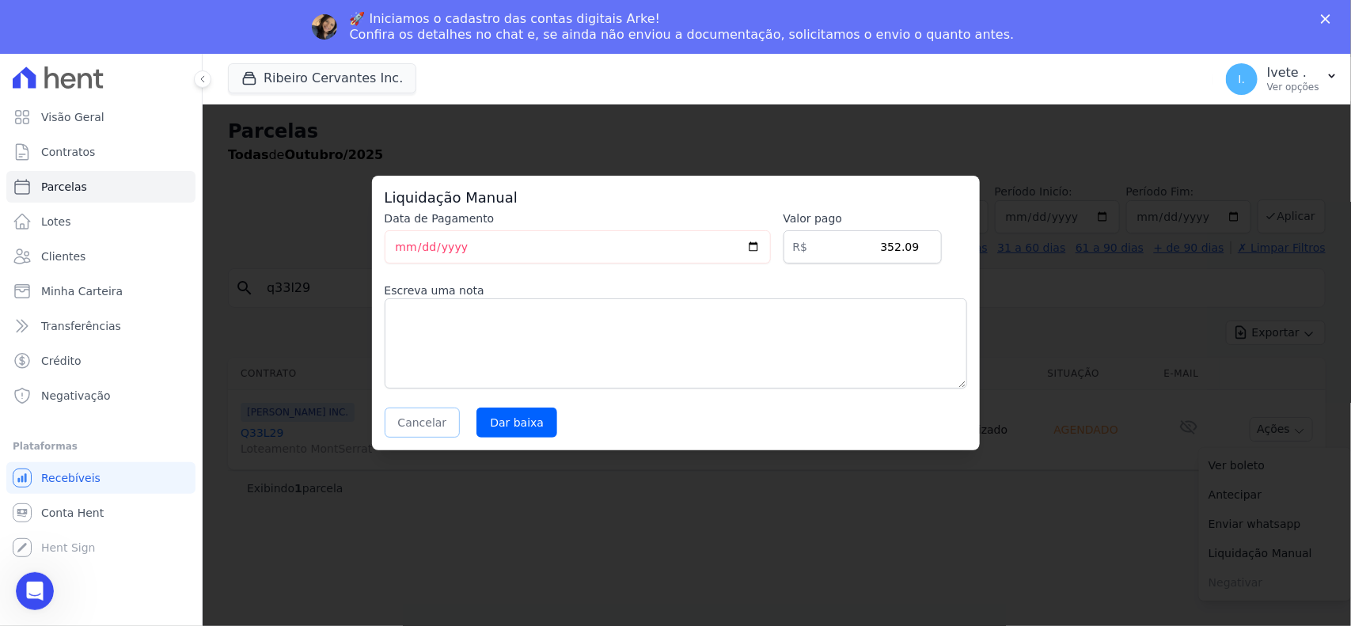
click at [420, 426] on button "Cancelar" at bounding box center [423, 423] width 76 height 30
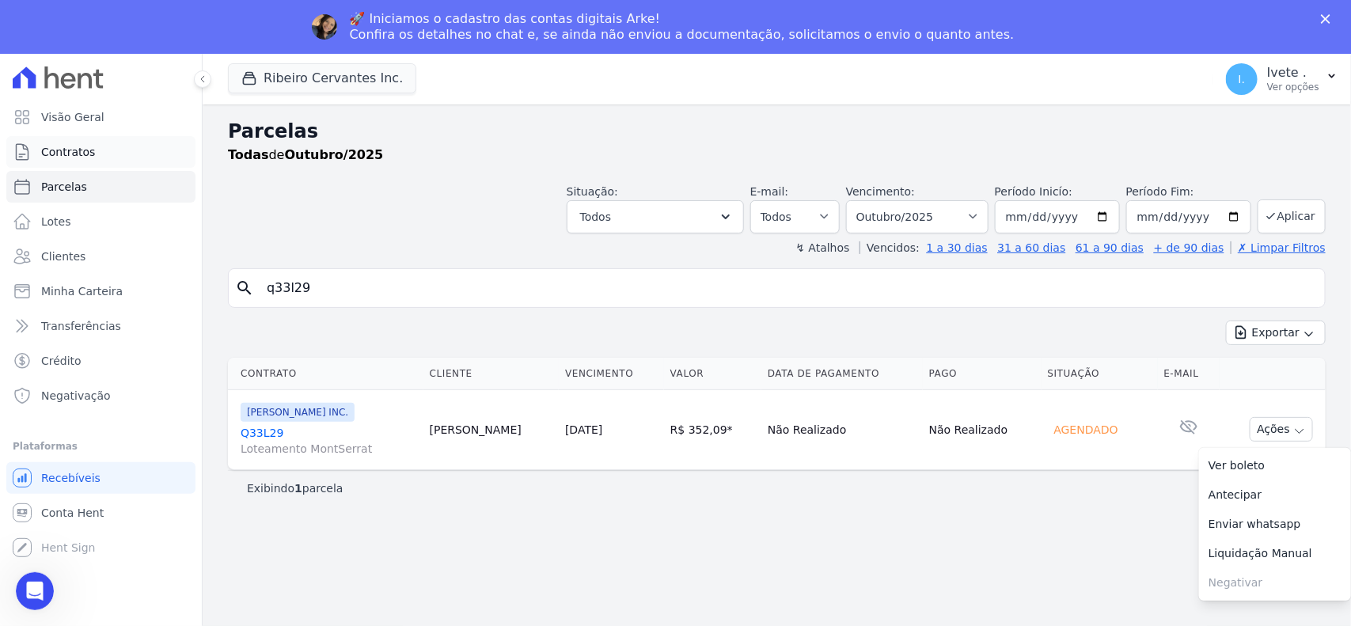
click at [64, 151] on span "Contratos" at bounding box center [68, 152] width 54 height 16
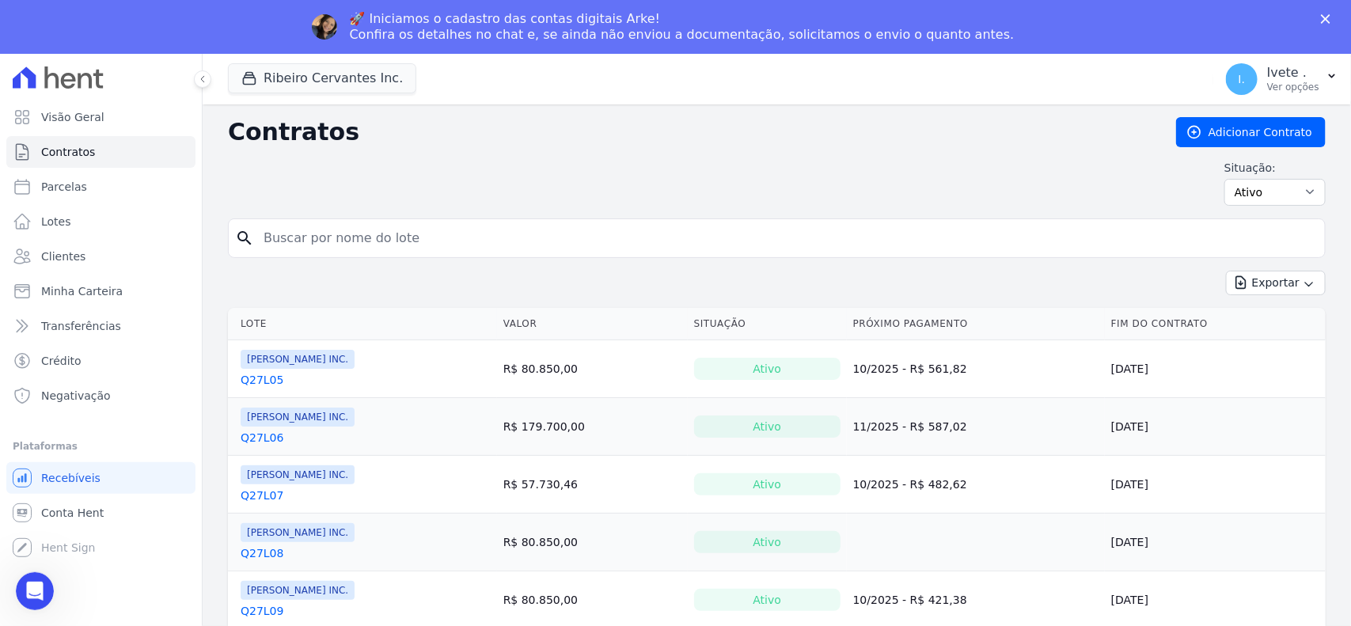
type input "q33l29"
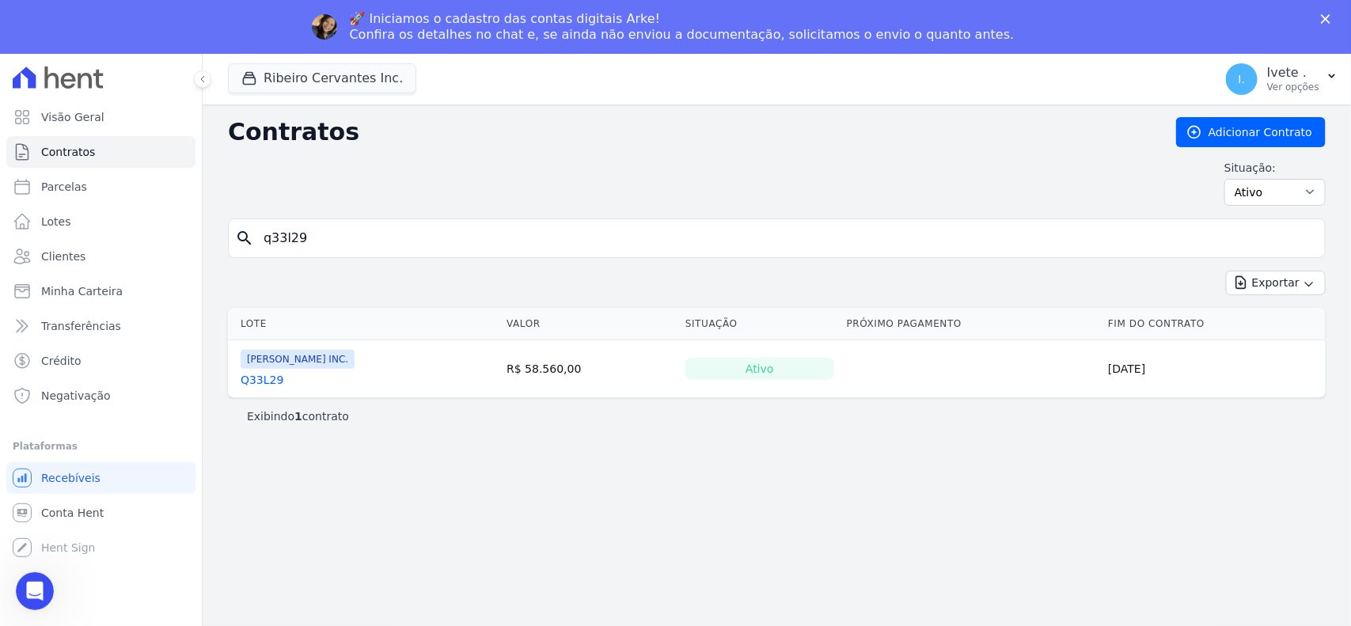
click at [258, 381] on link "Q33L29" at bounding box center [262, 380] width 43 height 16
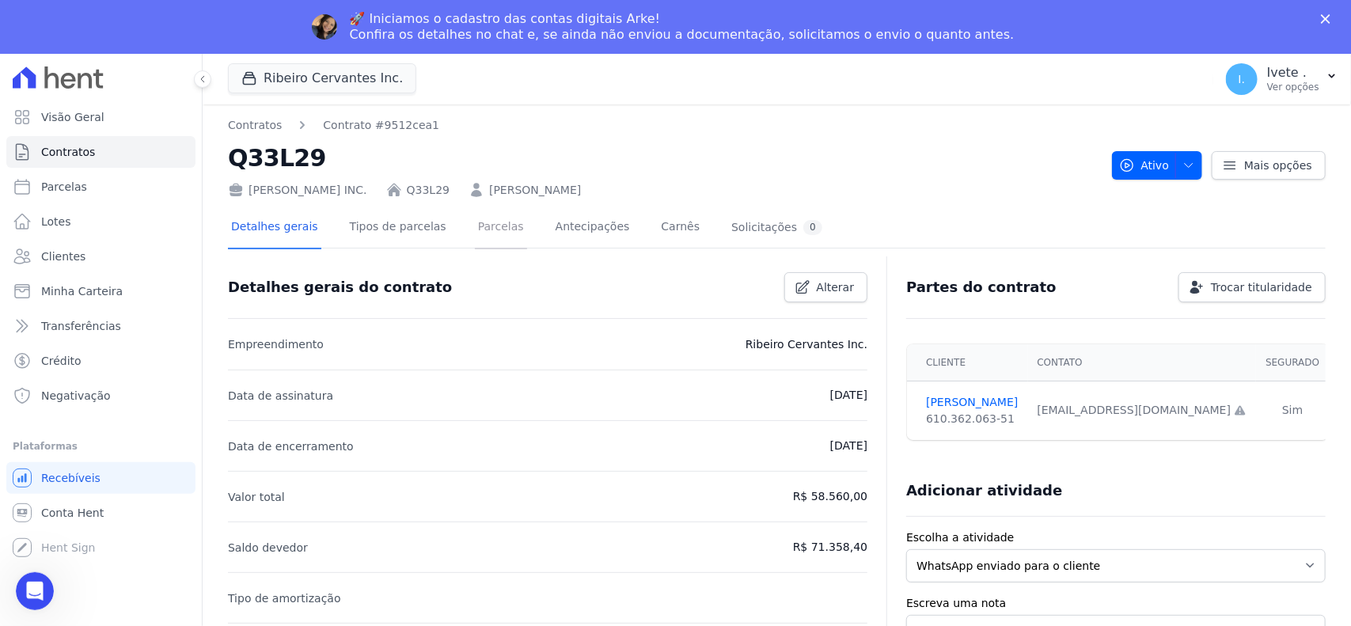
click at [475, 226] on link "Parcelas" at bounding box center [501, 228] width 52 height 42
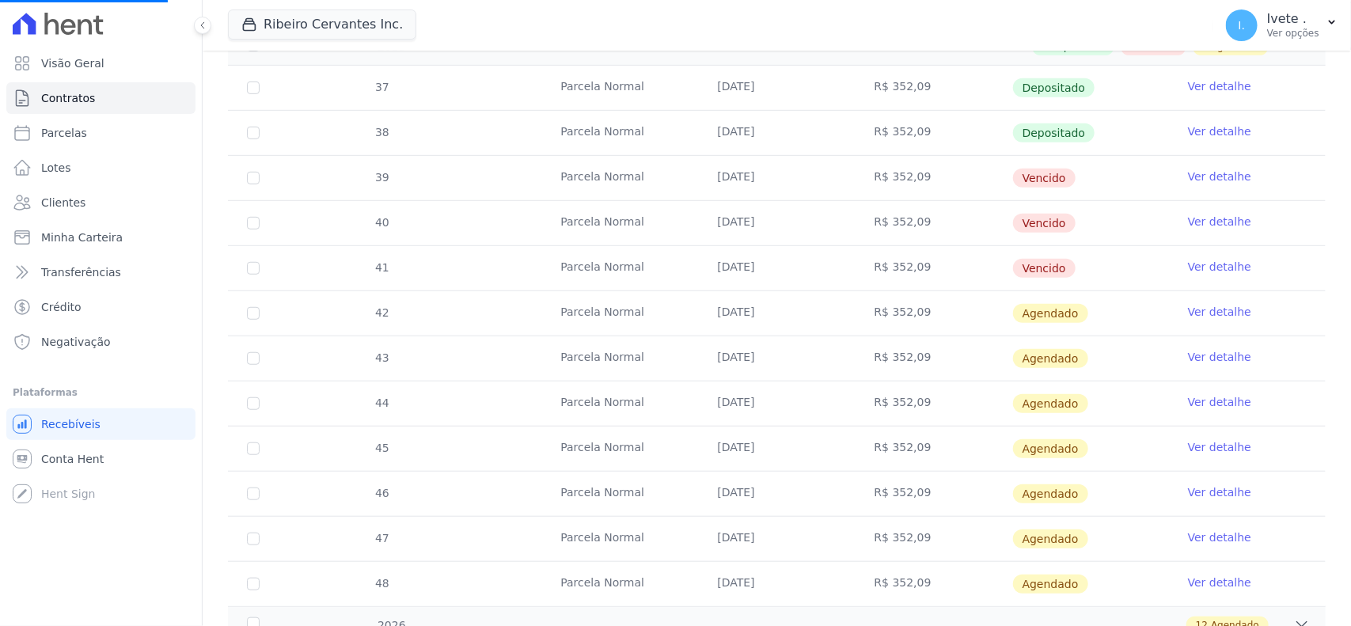
scroll to position [396, 0]
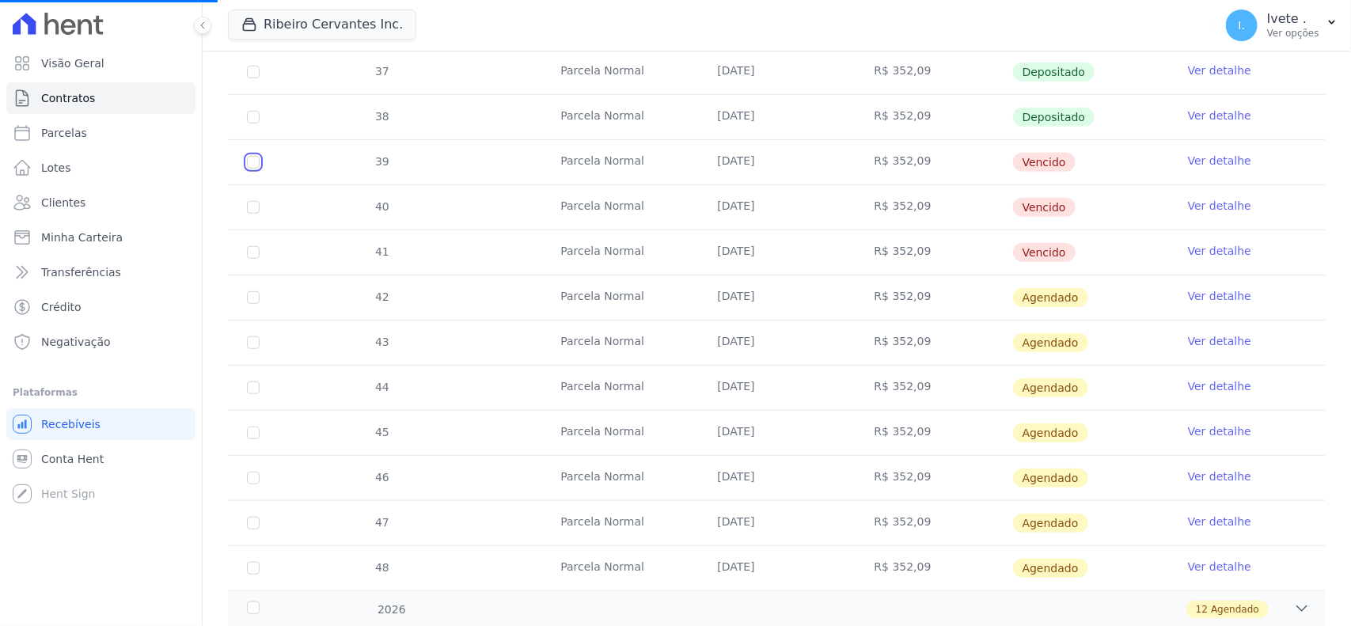
click at [252, 161] on input "checkbox" at bounding box center [253, 162] width 13 height 13
checkbox input "true"
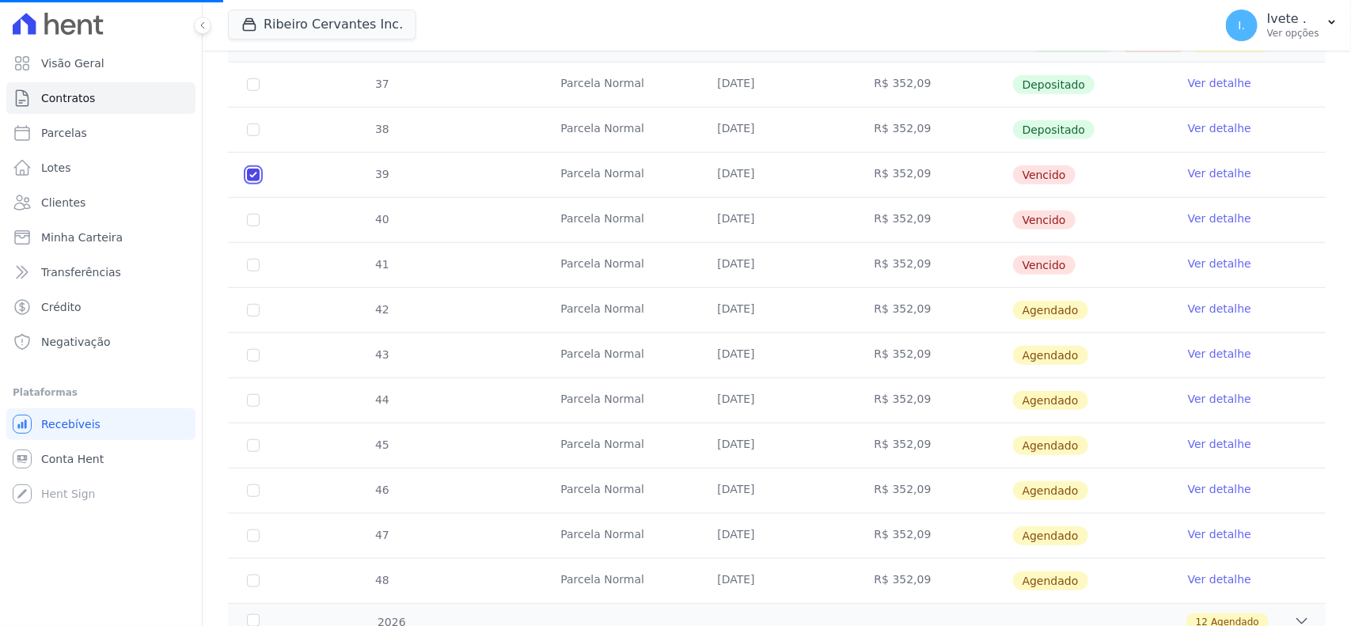
checkbox input "true"
click at [252, 214] on input "checkbox" at bounding box center [253, 220] width 13 height 13
checkbox input "true"
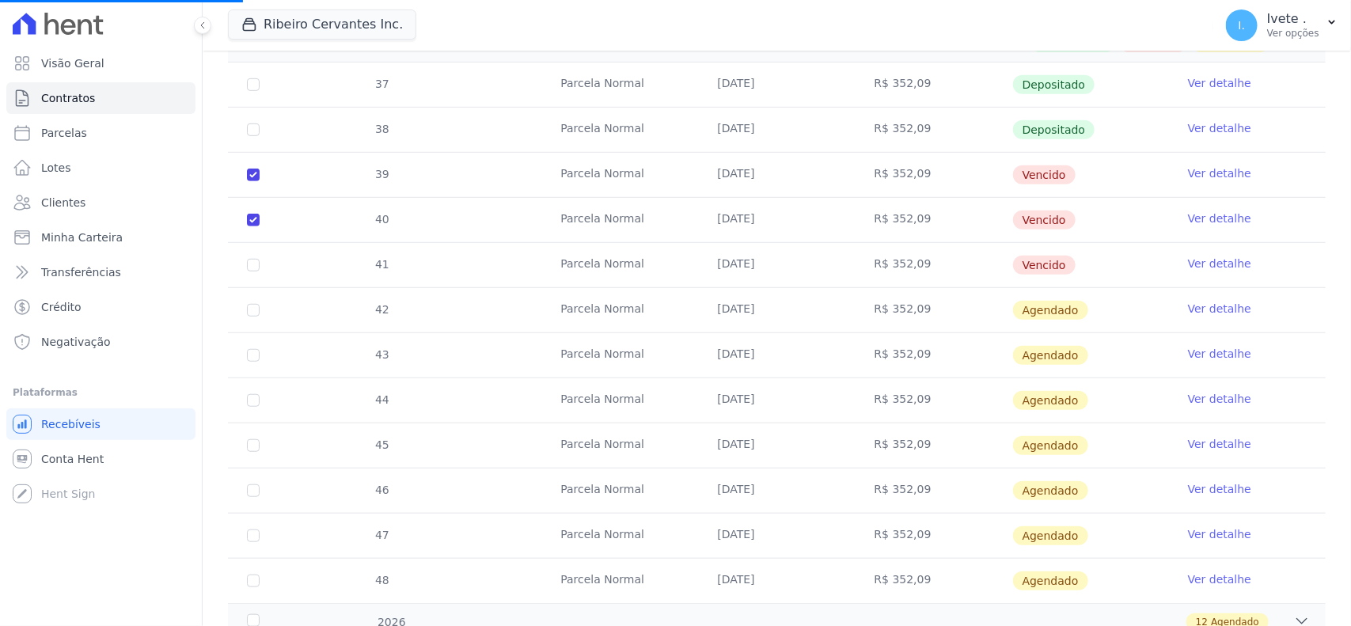
click at [248, 246] on td "41" at bounding box center [253, 265] width 51 height 44
click at [254, 304] on input "checkbox" at bounding box center [253, 310] width 13 height 13
checkbox input "true"
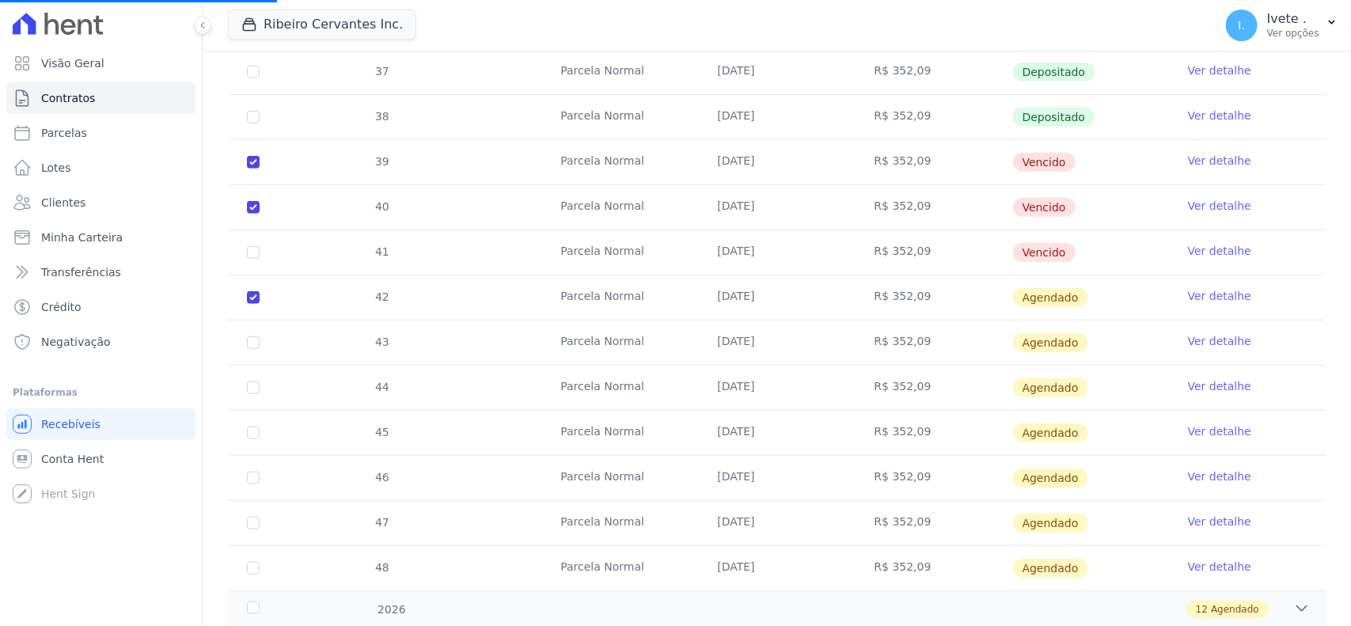
click at [252, 245] on td "41" at bounding box center [253, 252] width 51 height 44
click at [251, 249] on input "checkbox" at bounding box center [253, 252] width 13 height 13
checkbox input "true"
click at [250, 343] on input "checkbox" at bounding box center [253, 342] width 13 height 13
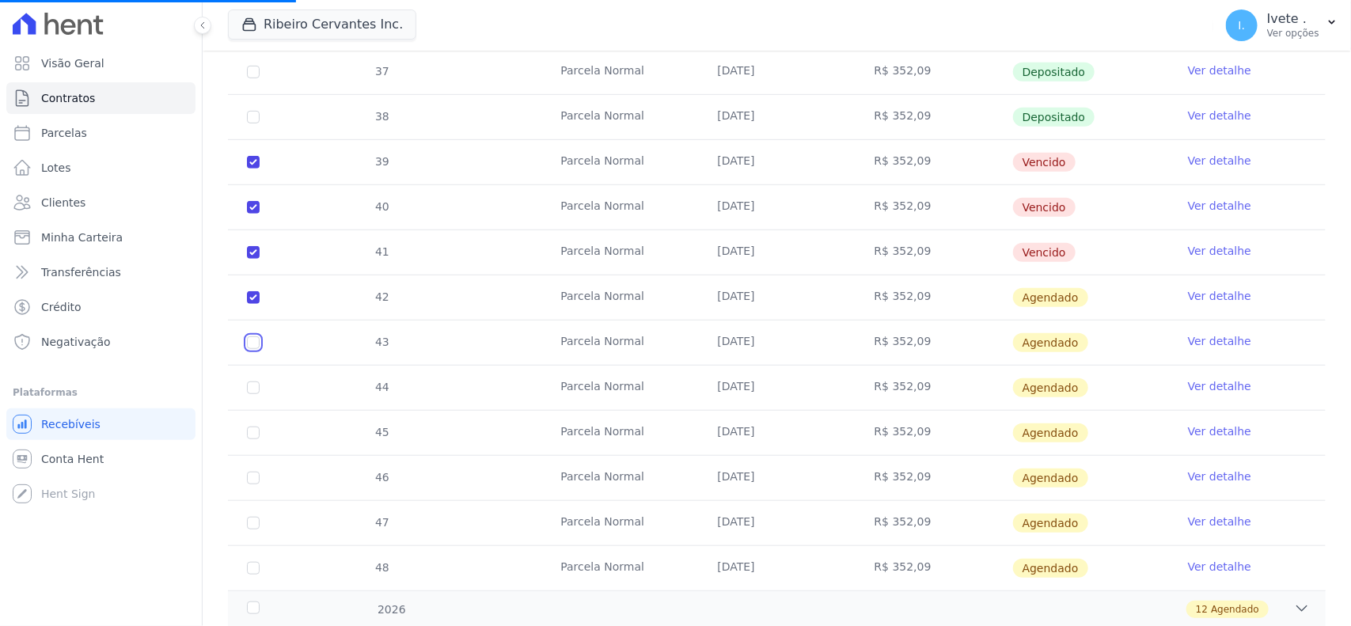
checkbox input "true"
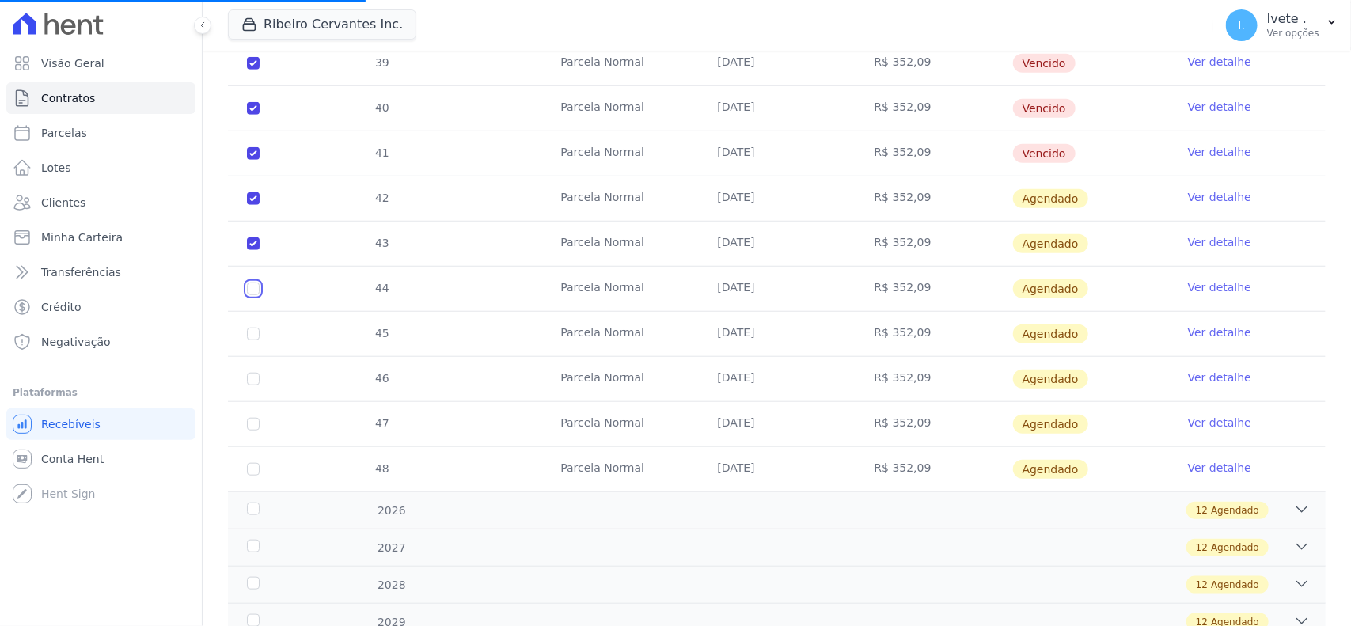
click at [248, 291] on input "checkbox" at bounding box center [253, 289] width 13 height 13
checkbox input "true"
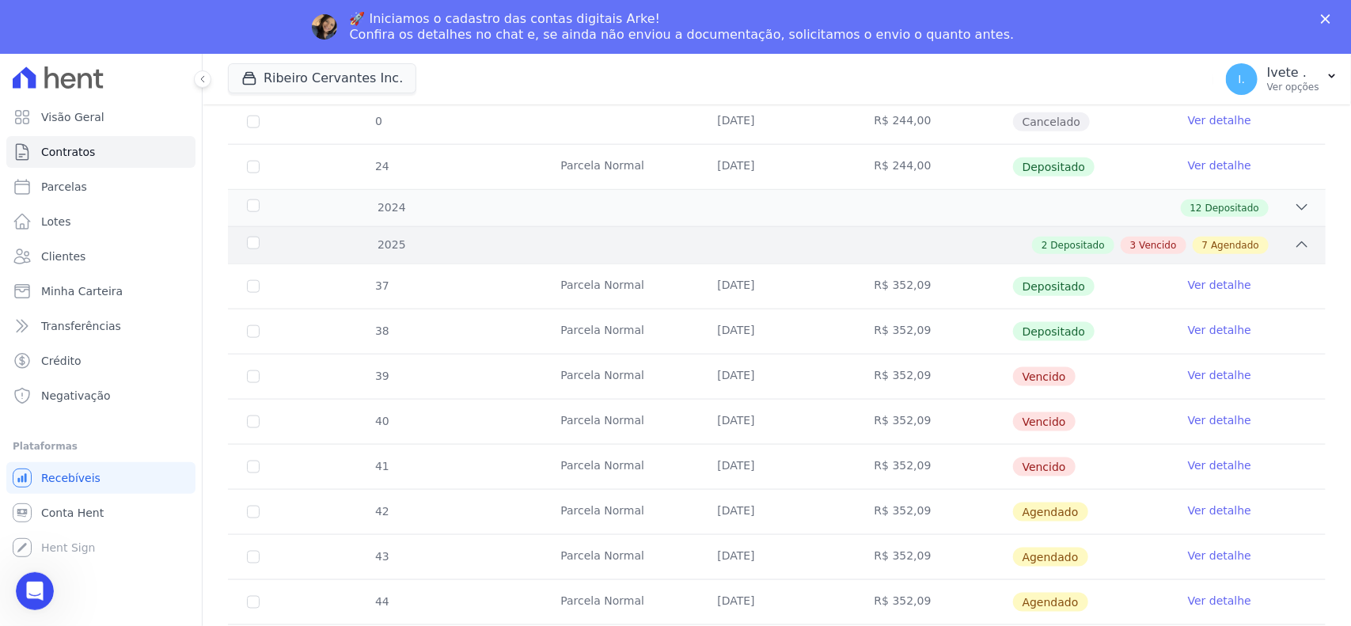
scroll to position [989, 0]
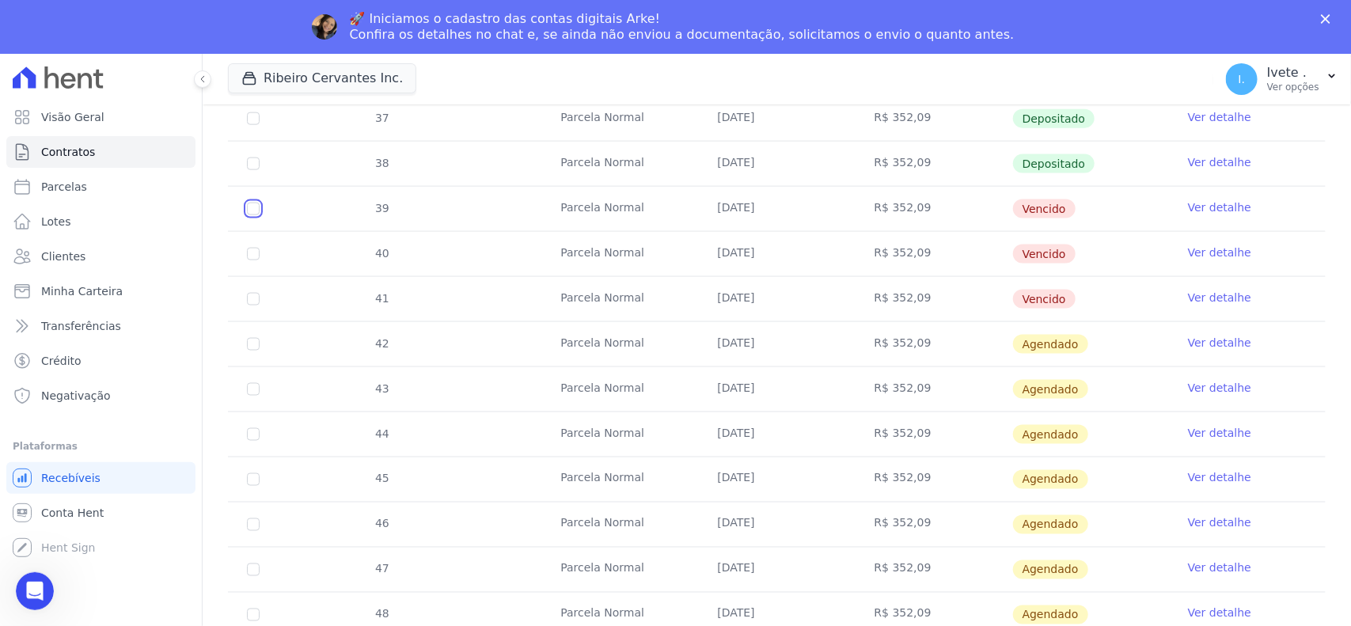
click at [251, 211] on input "checkbox" at bounding box center [253, 209] width 13 height 13
checkbox input "true"
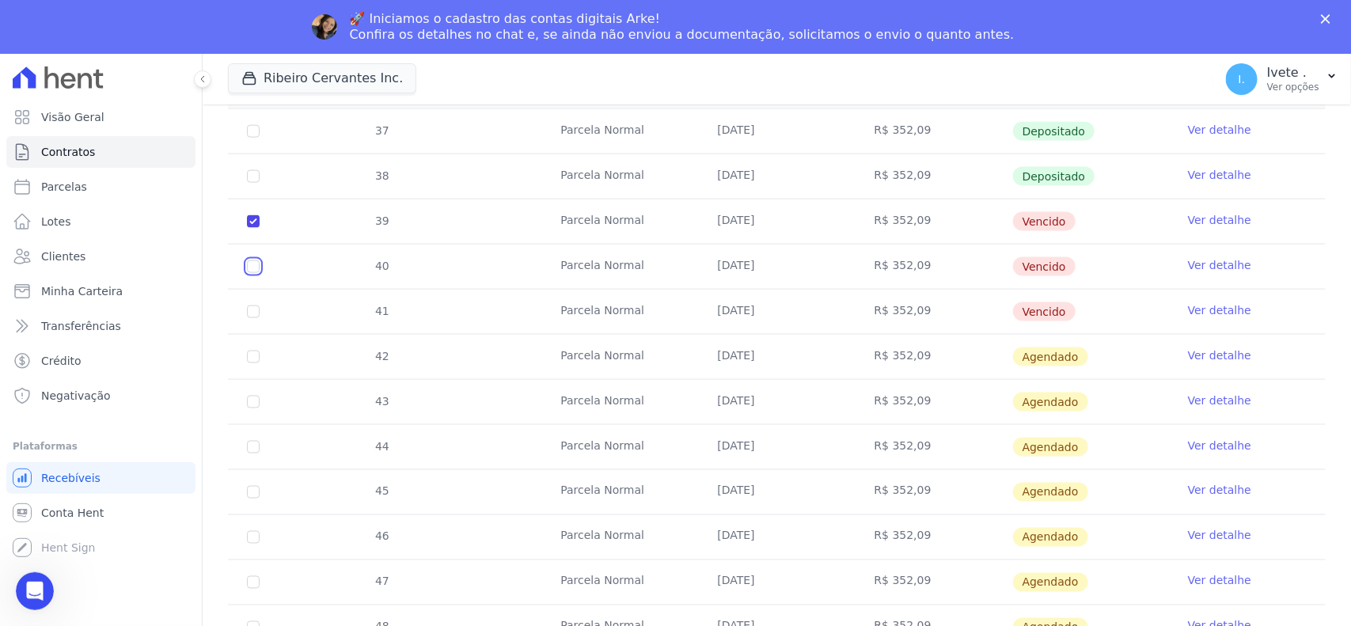
click at [248, 261] on input "checkbox" at bounding box center [253, 266] width 13 height 13
checkbox input "true"
click at [252, 306] on input "checkbox" at bounding box center [253, 312] width 13 height 13
checkbox input "true"
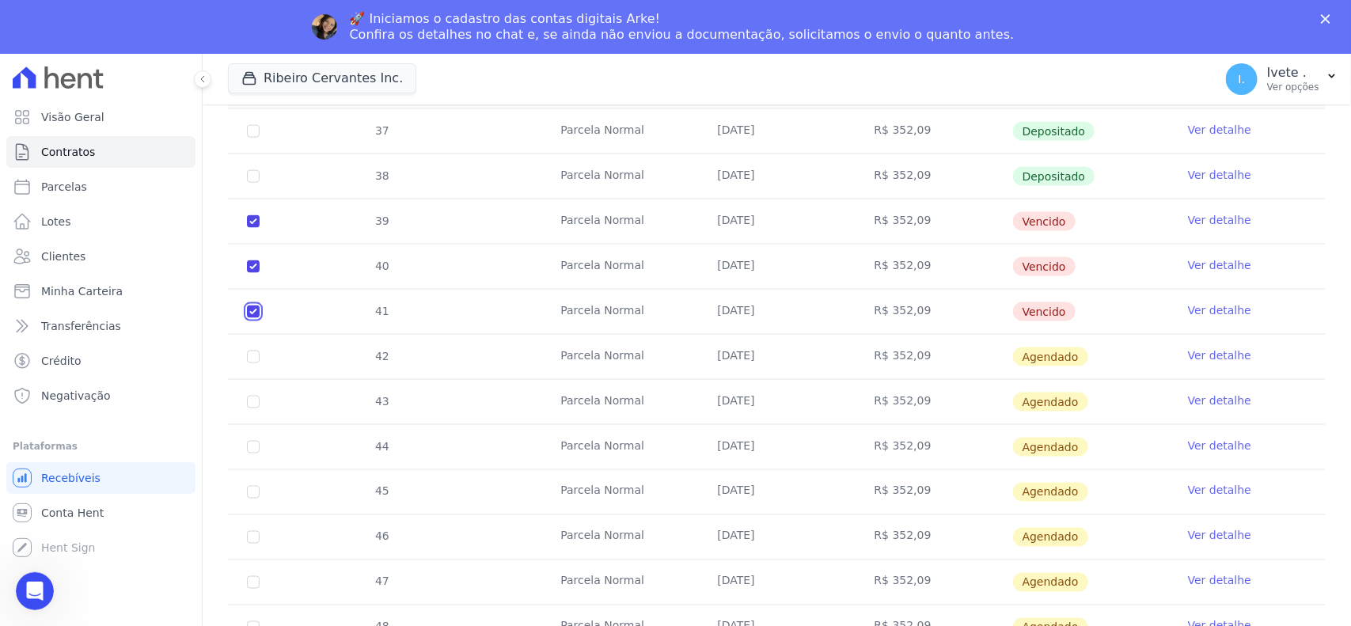
checkbox input "true"
click at [252, 351] on input "checkbox" at bounding box center [253, 357] width 13 height 13
checkbox input "true"
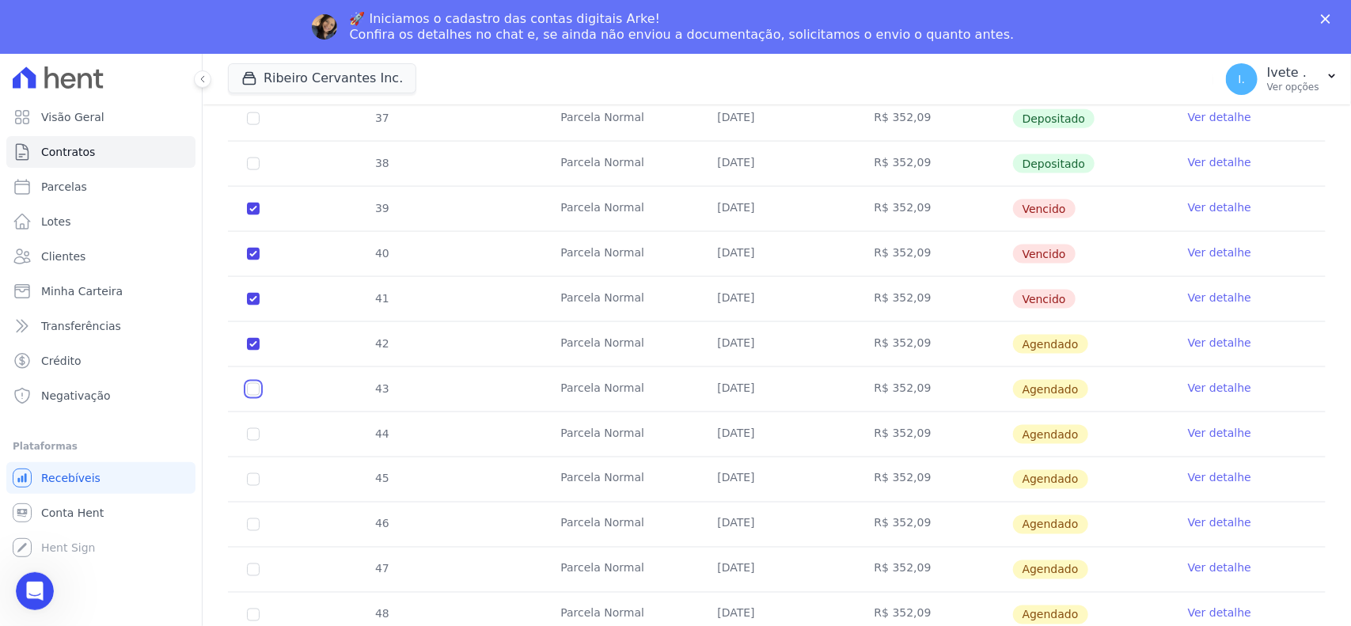
click at [255, 393] on input "checkbox" at bounding box center [253, 389] width 13 height 13
checkbox input "true"
click at [251, 434] on input "checkbox" at bounding box center [253, 434] width 13 height 13
checkbox input "true"
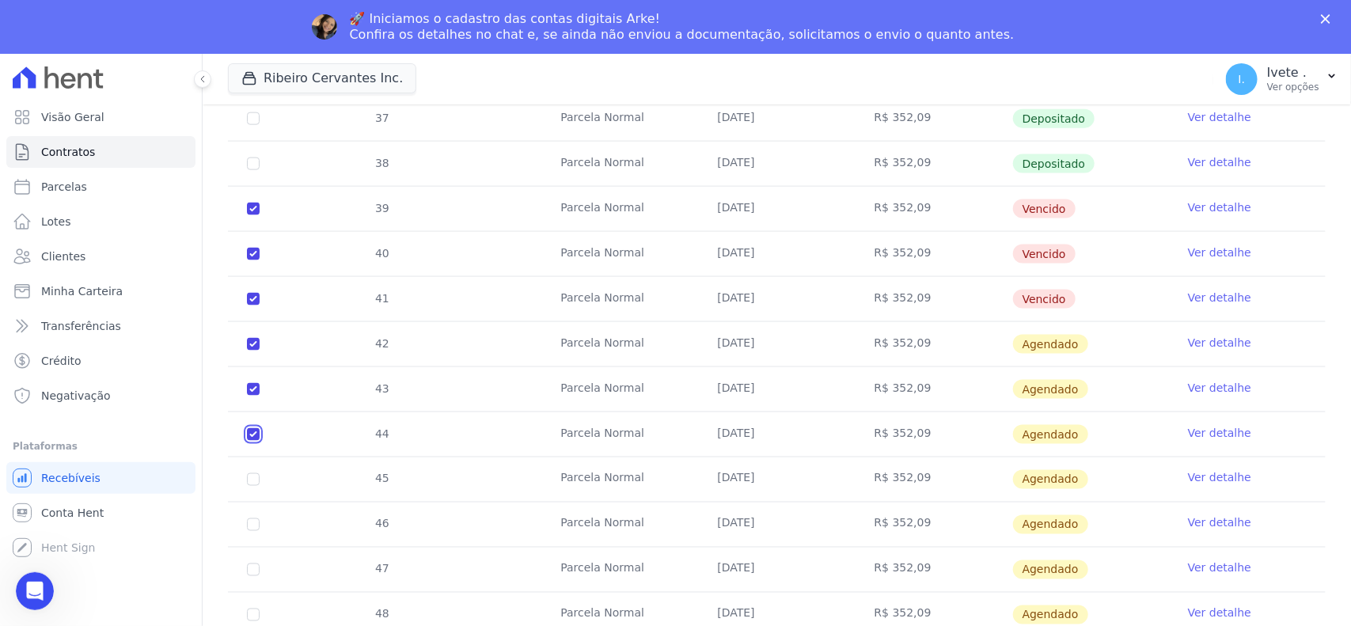
checkbox input "true"
click at [248, 483] on input "checkbox" at bounding box center [253, 479] width 13 height 13
checkbox input "true"
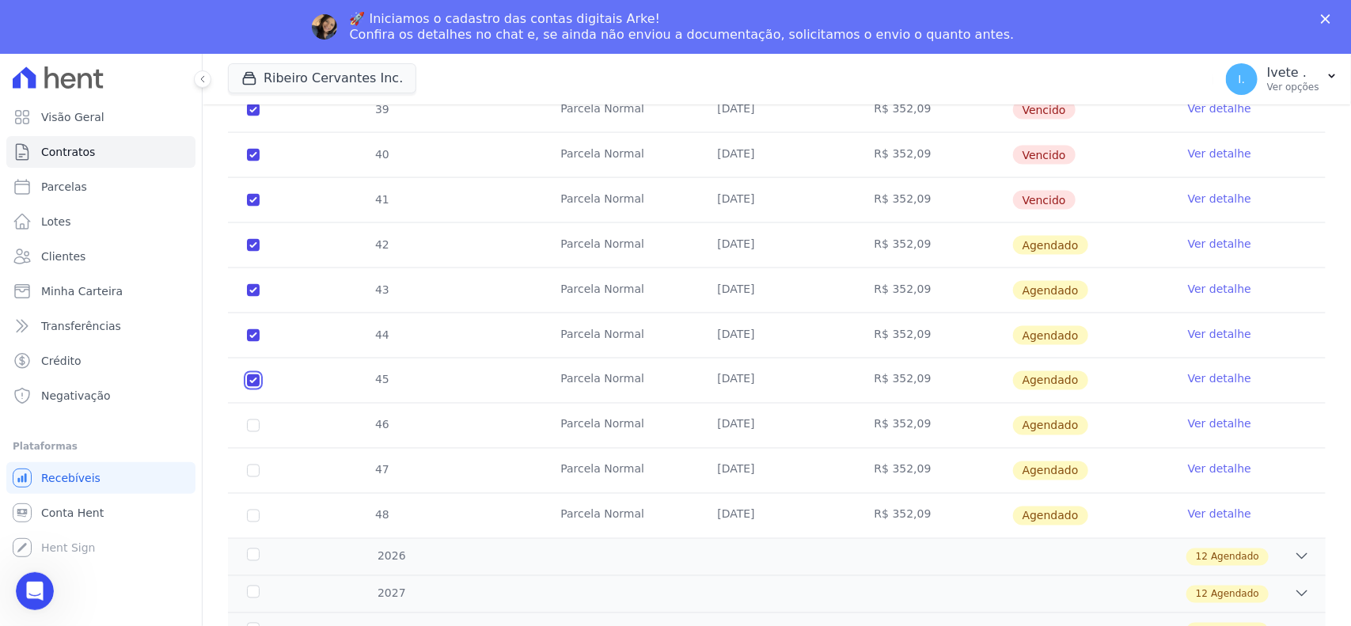
scroll to position [891, 0]
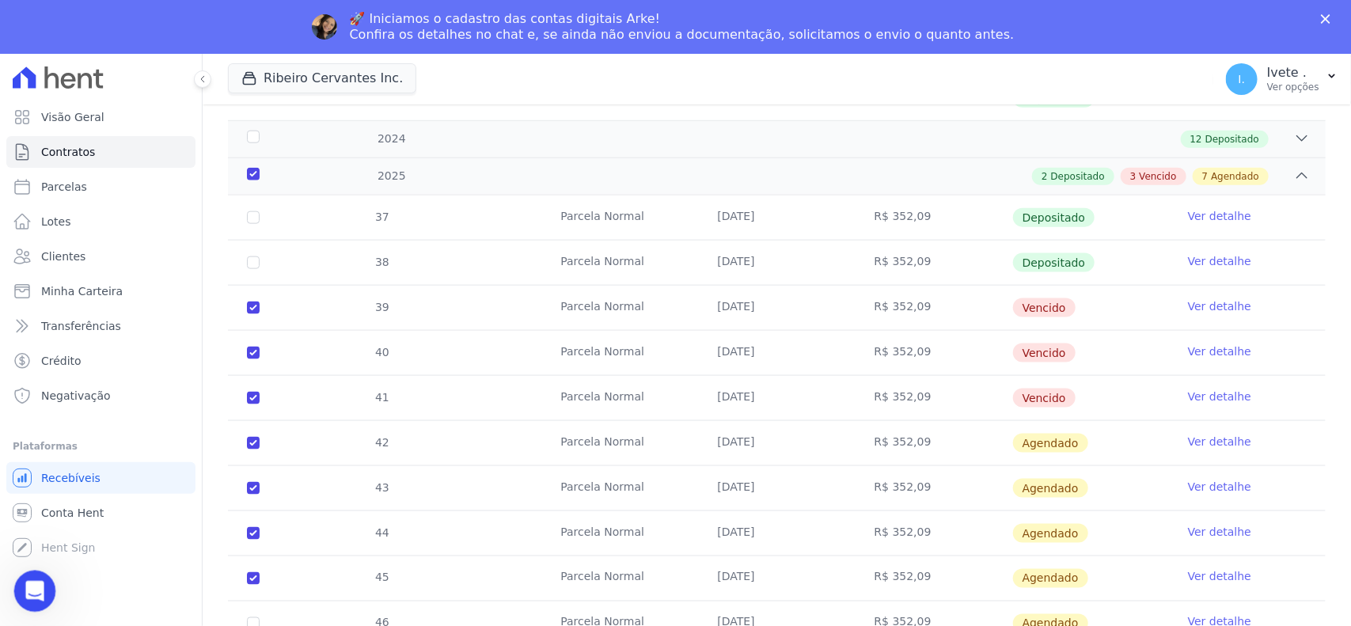
click at [21, 594] on icon "Abertura do Messenger da Intercom" at bounding box center [33, 589] width 26 height 26
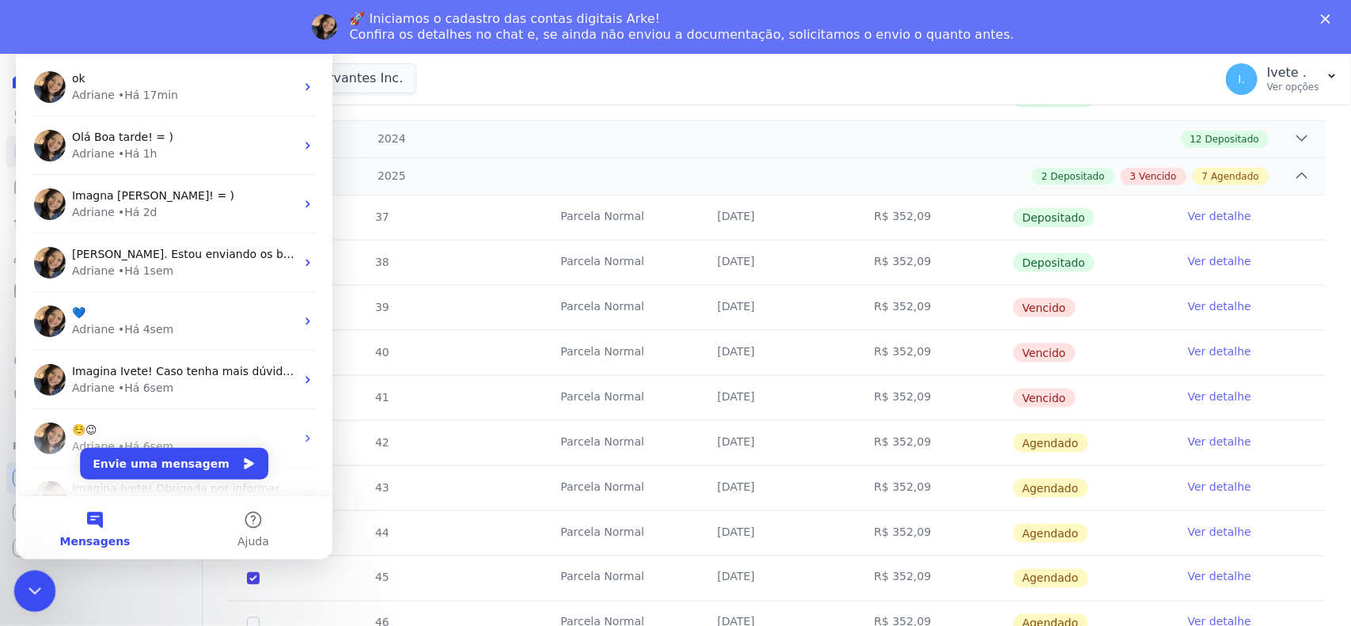
scroll to position [0, 0]
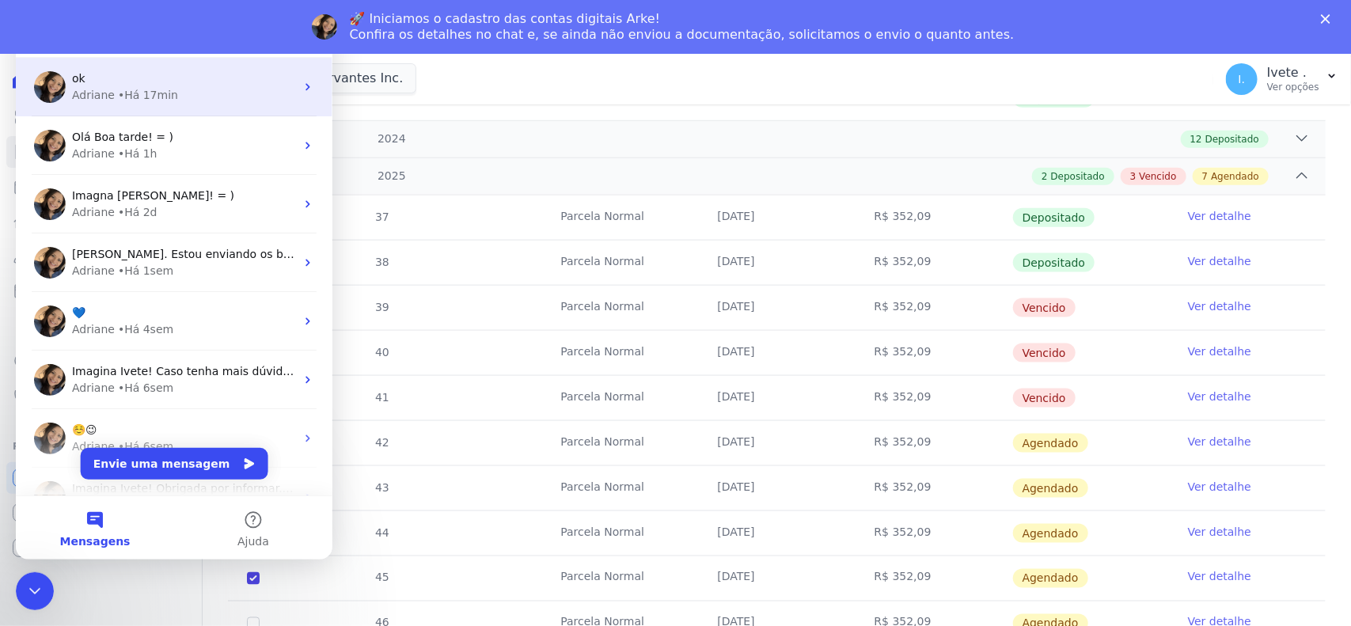
click at [112, 82] on div "ok" at bounding box center [183, 78] width 223 height 17
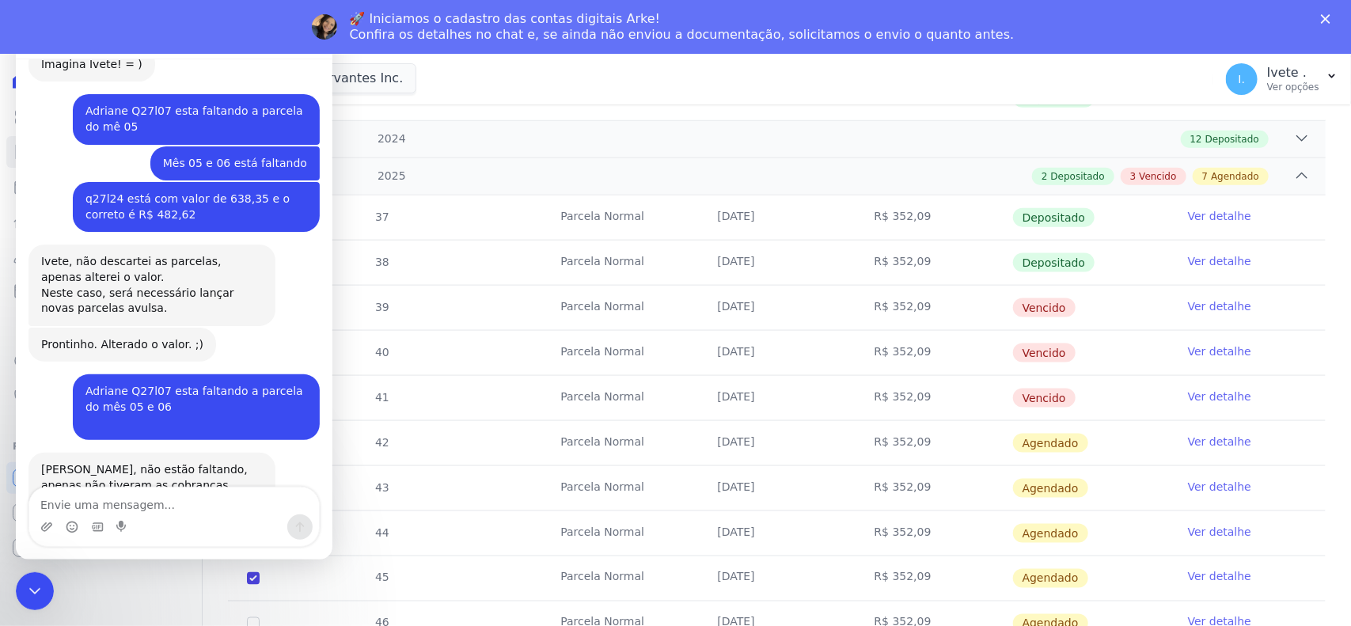
scroll to position [1775, 0]
click at [89, 505] on textarea "Envie uma mensagem..." at bounding box center [174, 501] width 290 height 27
click at [161, 507] on textarea "Para dar baixo empagamneto por fora" at bounding box center [174, 501] width 290 height 27
click at [161, 507] on textarea "Para dar baixo empaganeto por fora" at bounding box center [174, 501] width 290 height 27
click at [169, 500] on textarea "Para dar baixo empagameto por fora" at bounding box center [174, 501] width 290 height 27
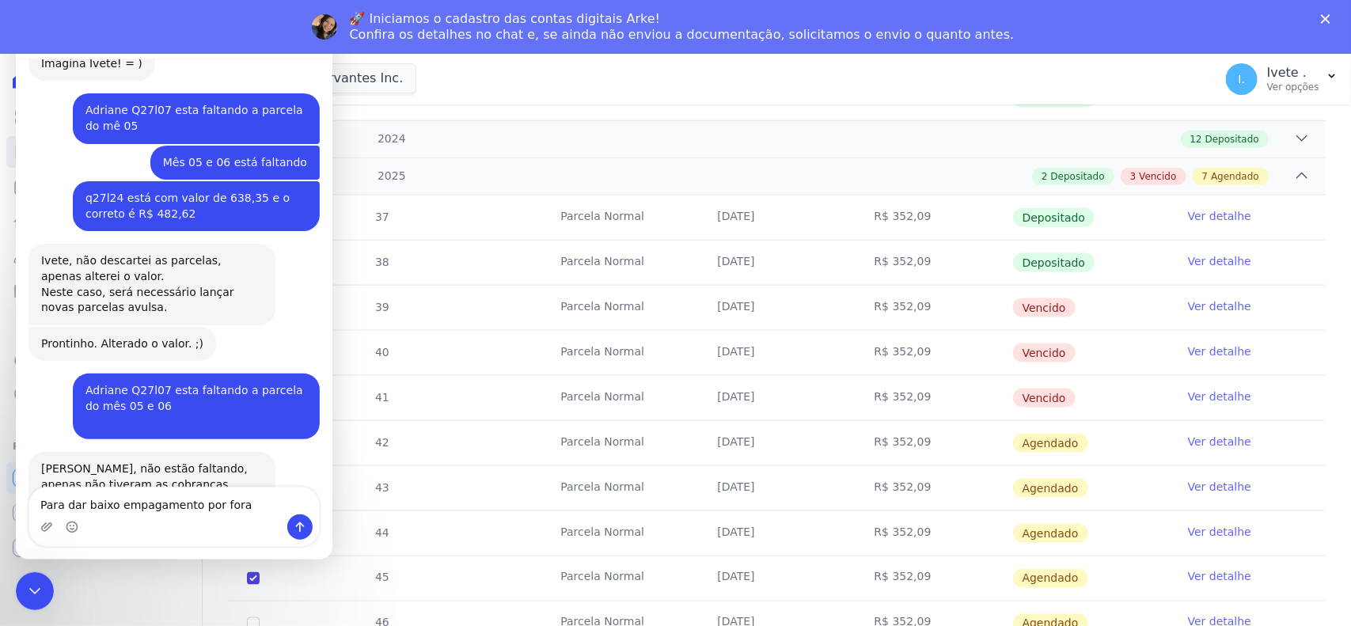
click at [243, 508] on textarea "Para dar baixo empagamento por fora" at bounding box center [174, 501] width 290 height 27
click at [128, 504] on textarea "Para dar baixo empagamento por fora" at bounding box center [174, 501] width 290 height 27
click at [237, 505] on textarea "Para dar baixo em pagamento por fora" at bounding box center [174, 501] width 290 height 27
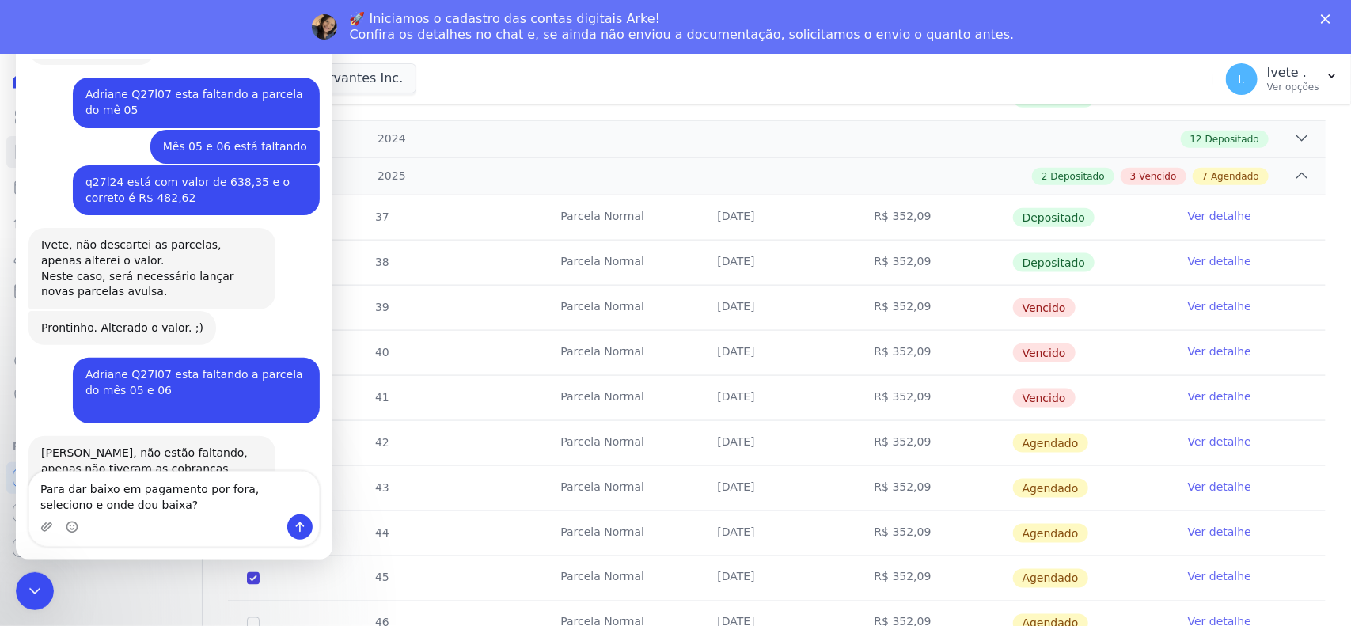
type textarea "Para dar baixo em pagamento por fora, seleciono e onde dou baixa?"
click at [299, 516] on button "Enviar uma mensagem" at bounding box center [299, 527] width 25 height 25
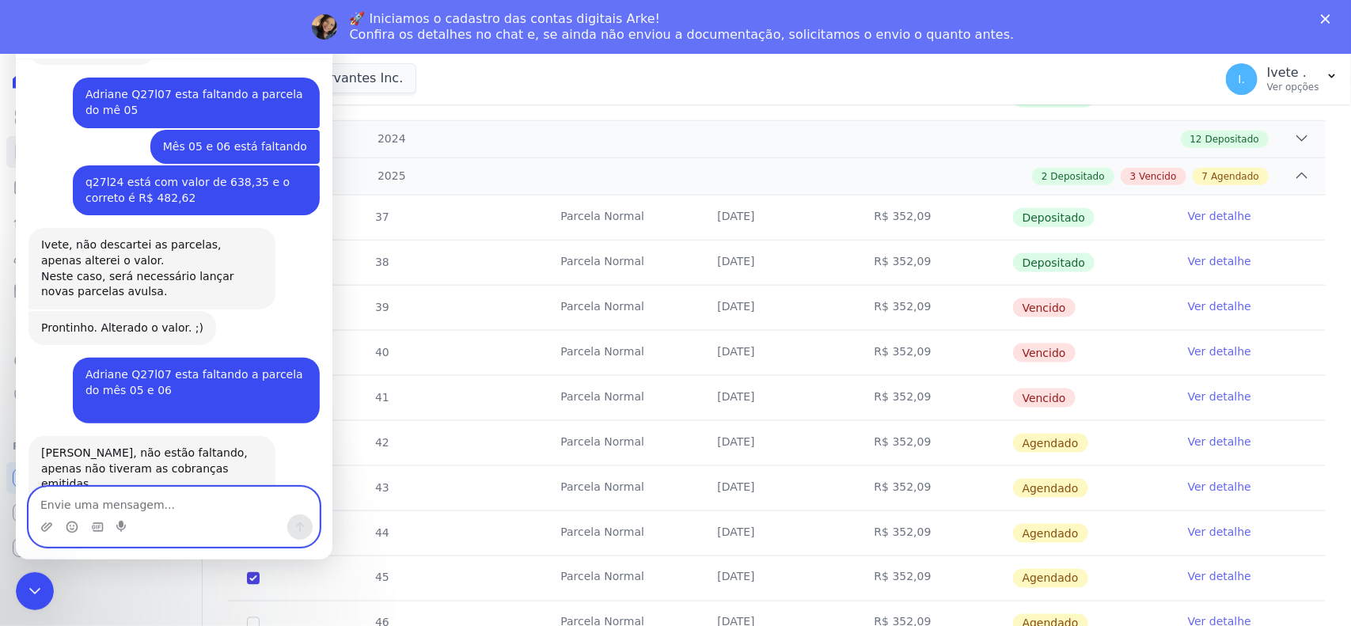
scroll to position [1827, 0]
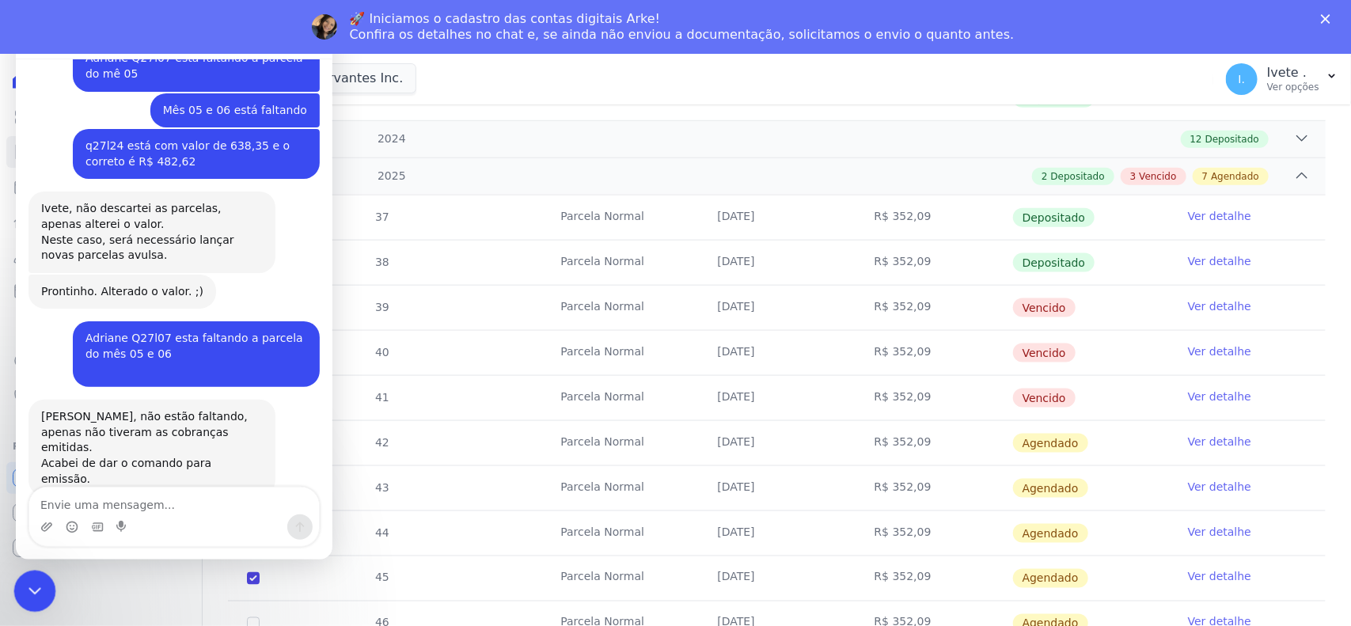
click at [34, 590] on icon "Encerramento do Messenger da Intercom" at bounding box center [32, 588] width 19 height 19
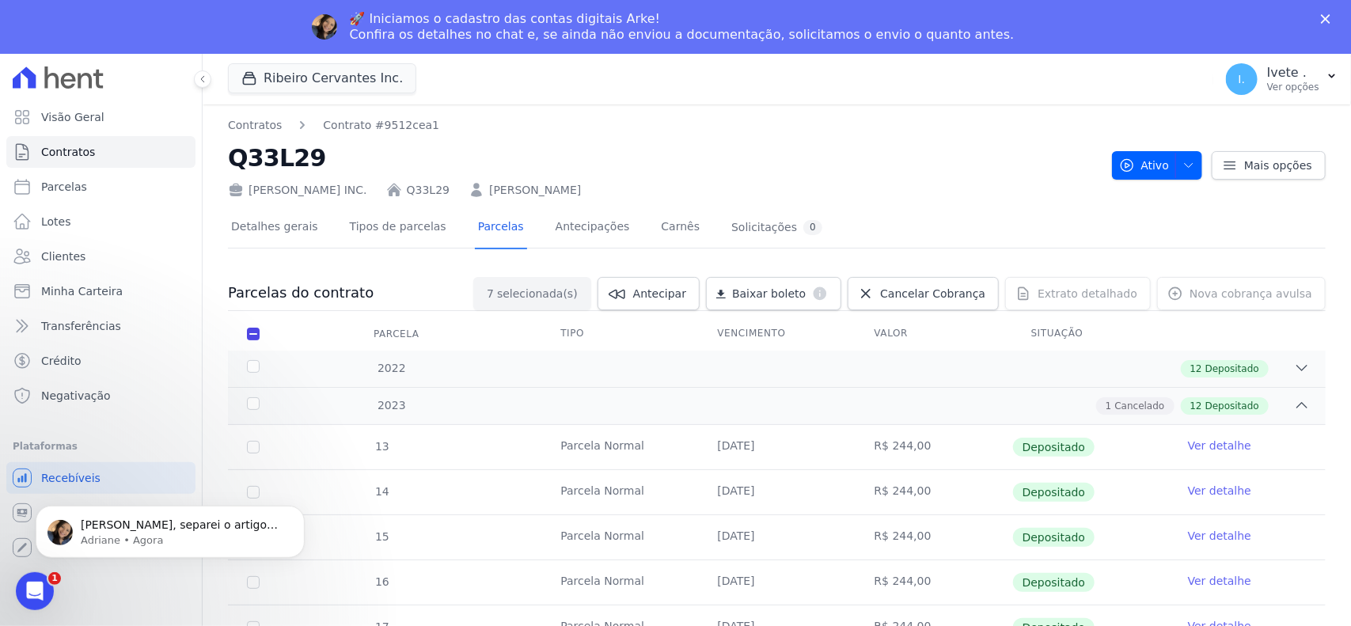
scroll to position [1966, 0]
click at [128, 534] on p "Adriane • Há 1min" at bounding box center [183, 540] width 204 height 14
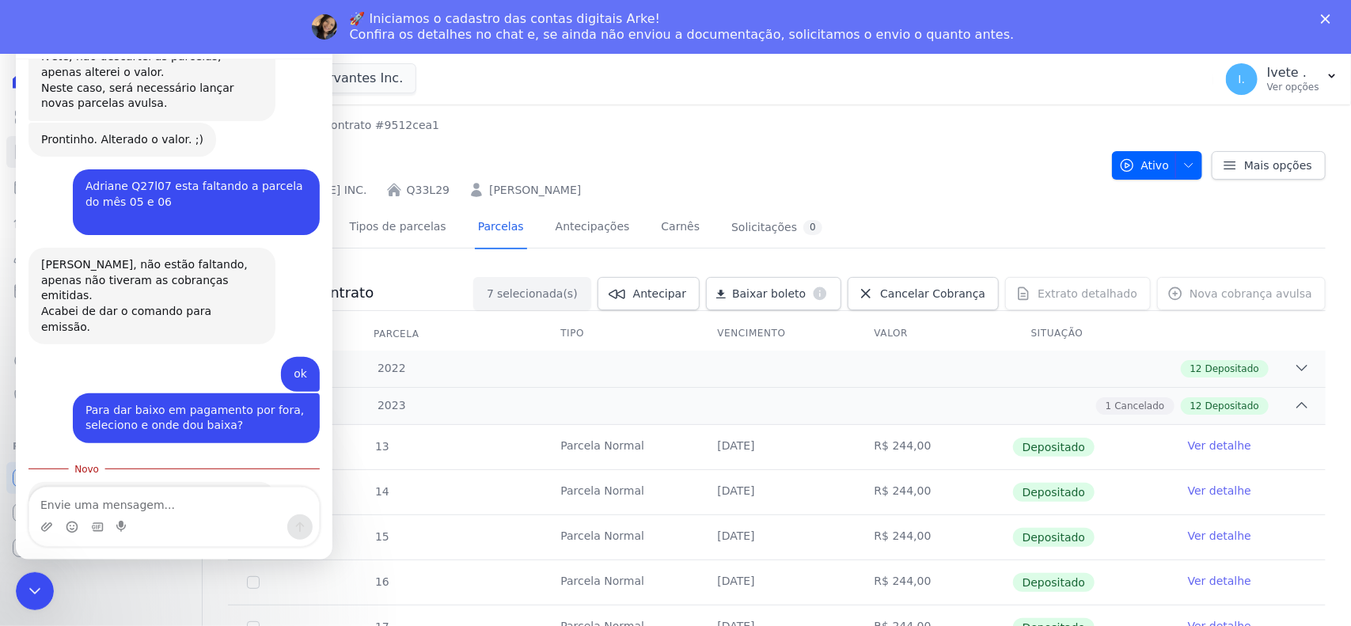
scroll to position [1992, 0]
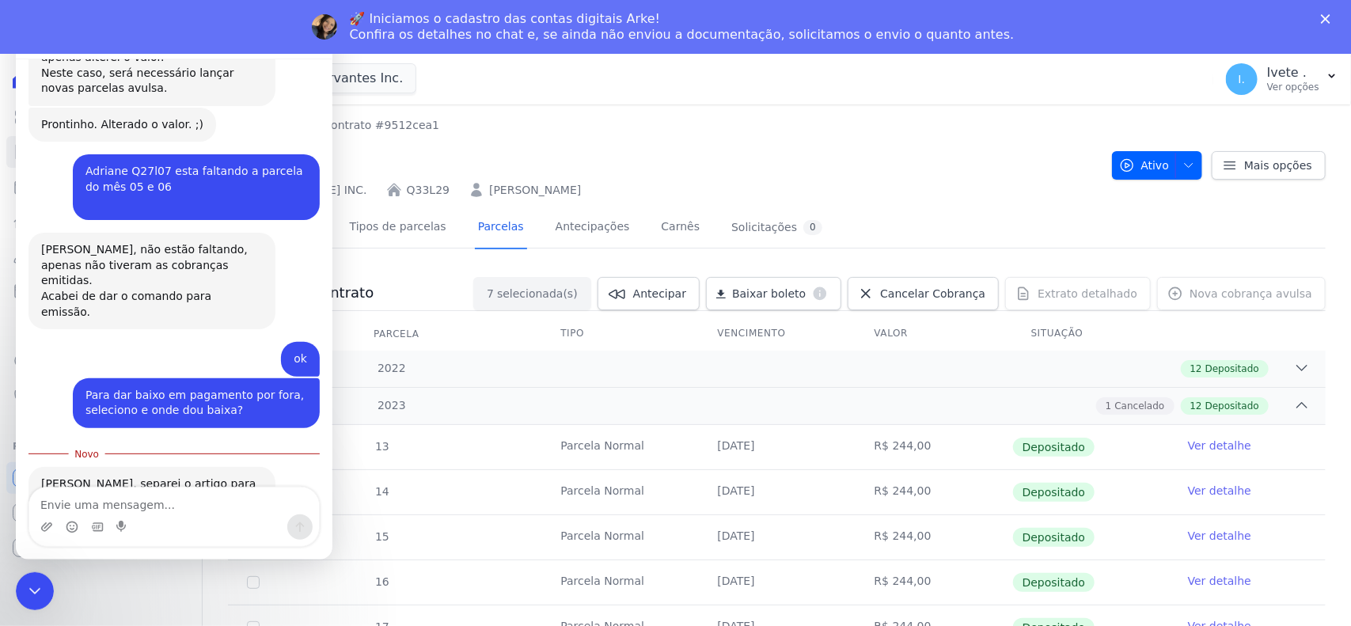
click at [136, 572] on span "Há outros meios em que o seu pagador pode liquidar uma fatura…" at bounding box center [142, 595] width 169 height 46
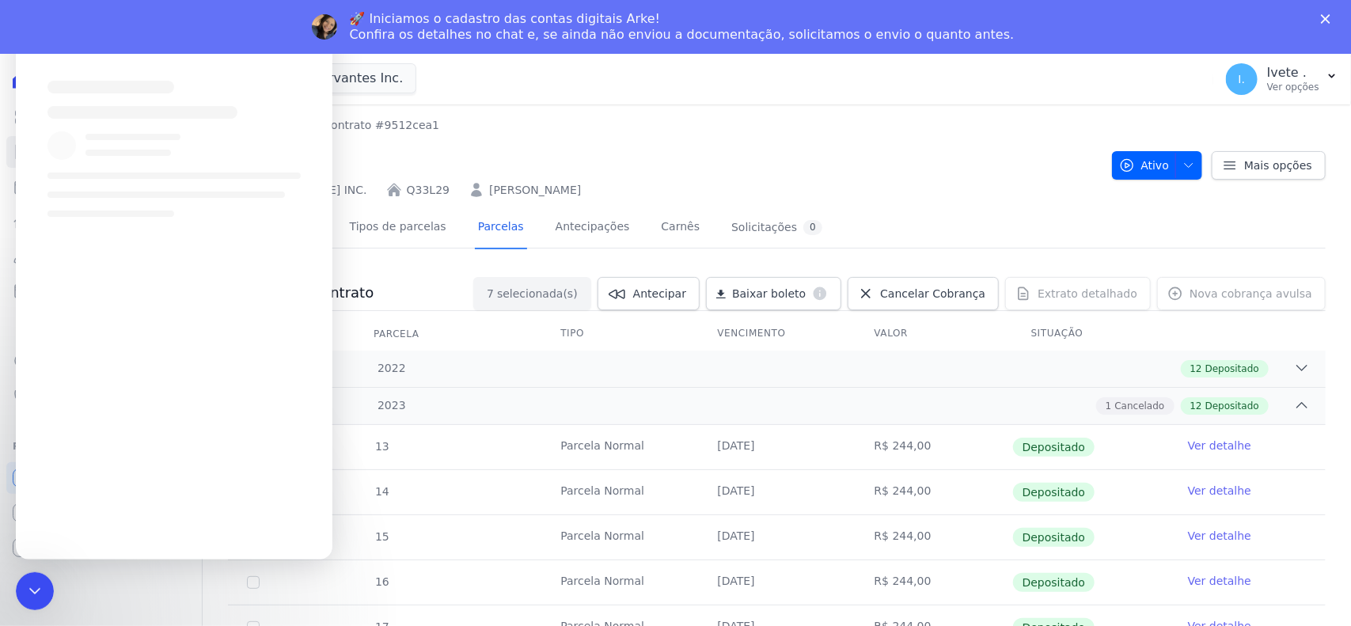
scroll to position [0, 0]
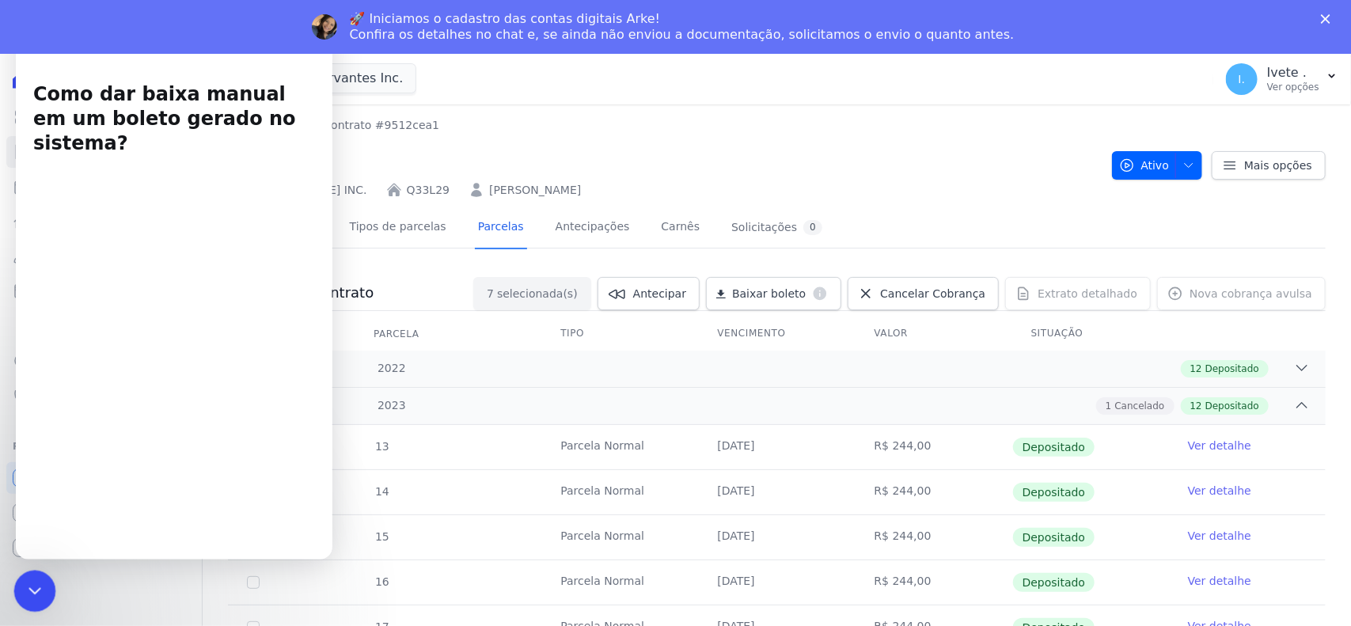
click at [38, 590] on icon "Encerramento do Messenger da Intercom" at bounding box center [32, 588] width 19 height 19
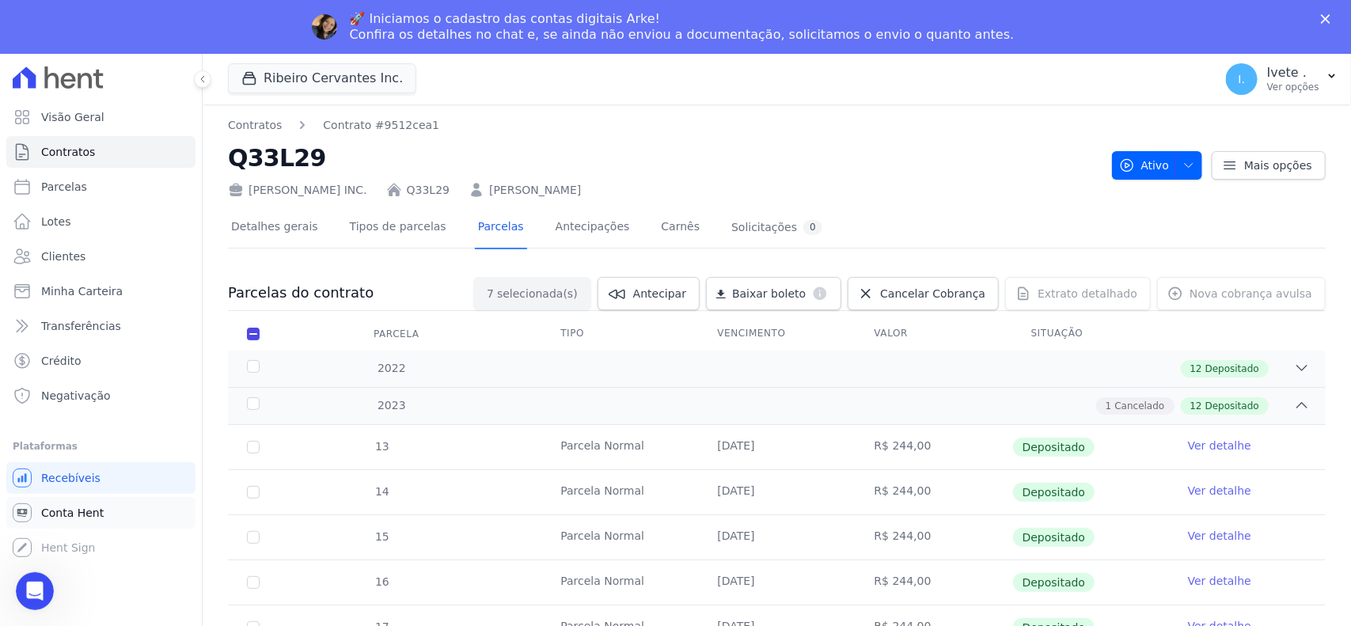
click at [66, 505] on span "Conta Hent" at bounding box center [72, 513] width 63 height 16
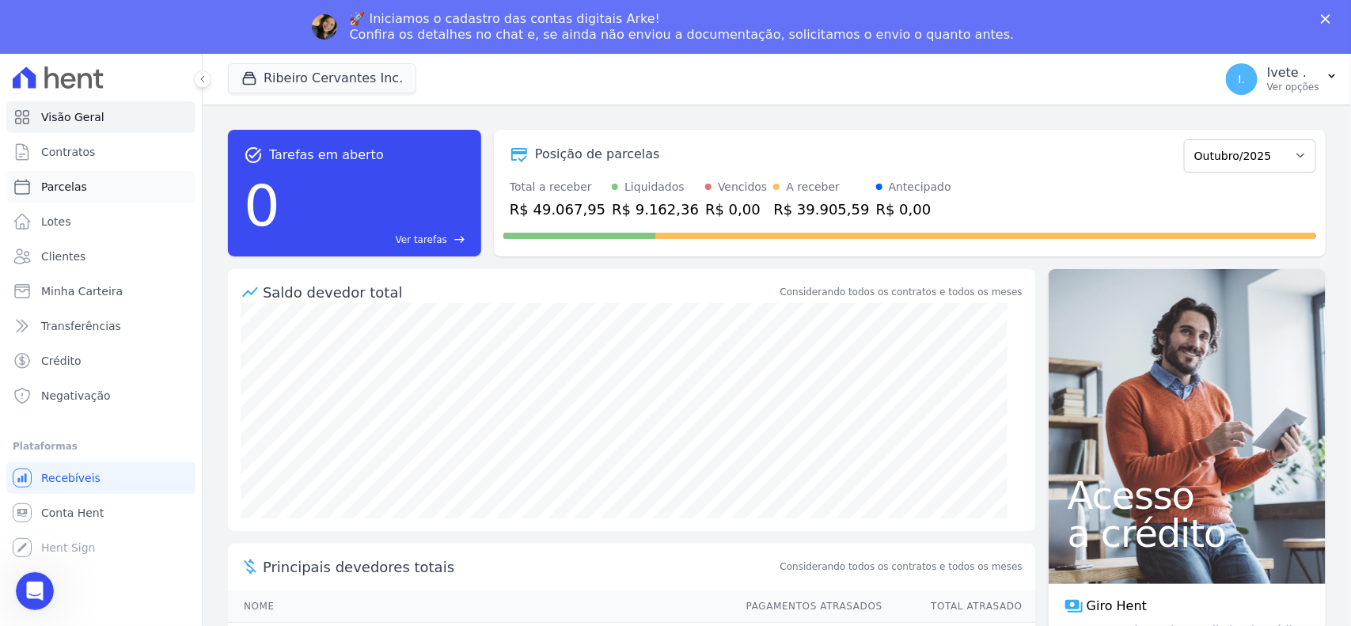
click at [58, 177] on link "Parcelas" at bounding box center [100, 187] width 189 height 32
select select
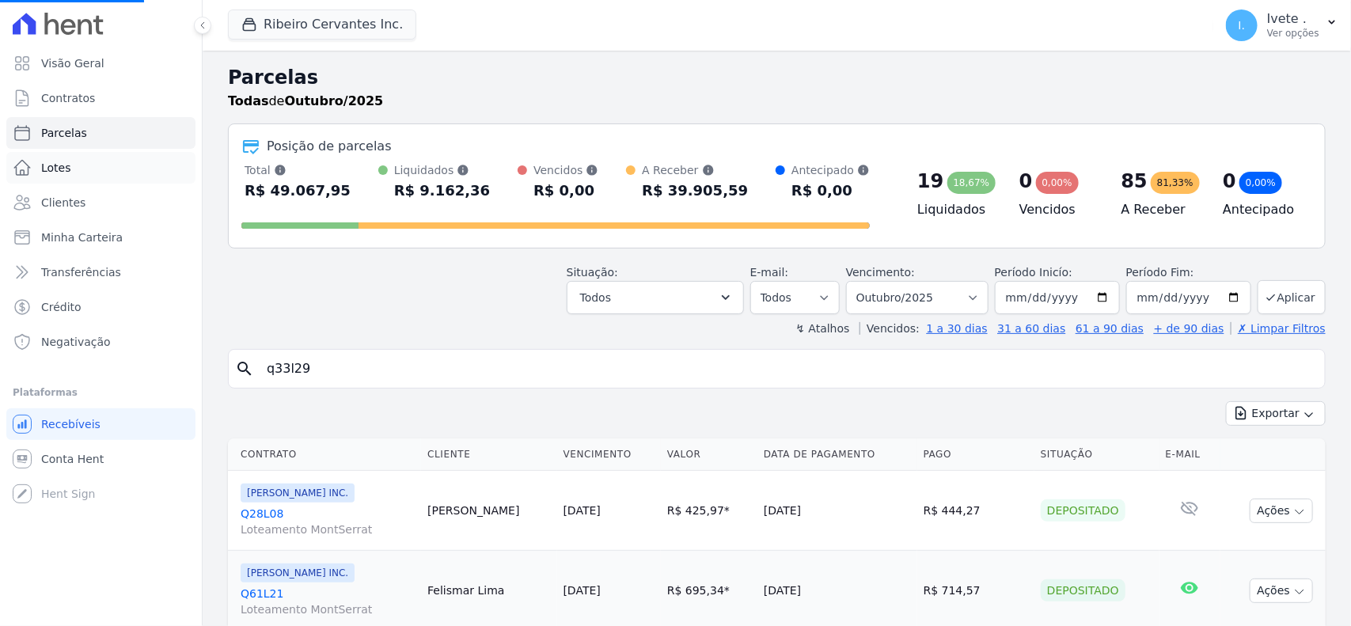
select select
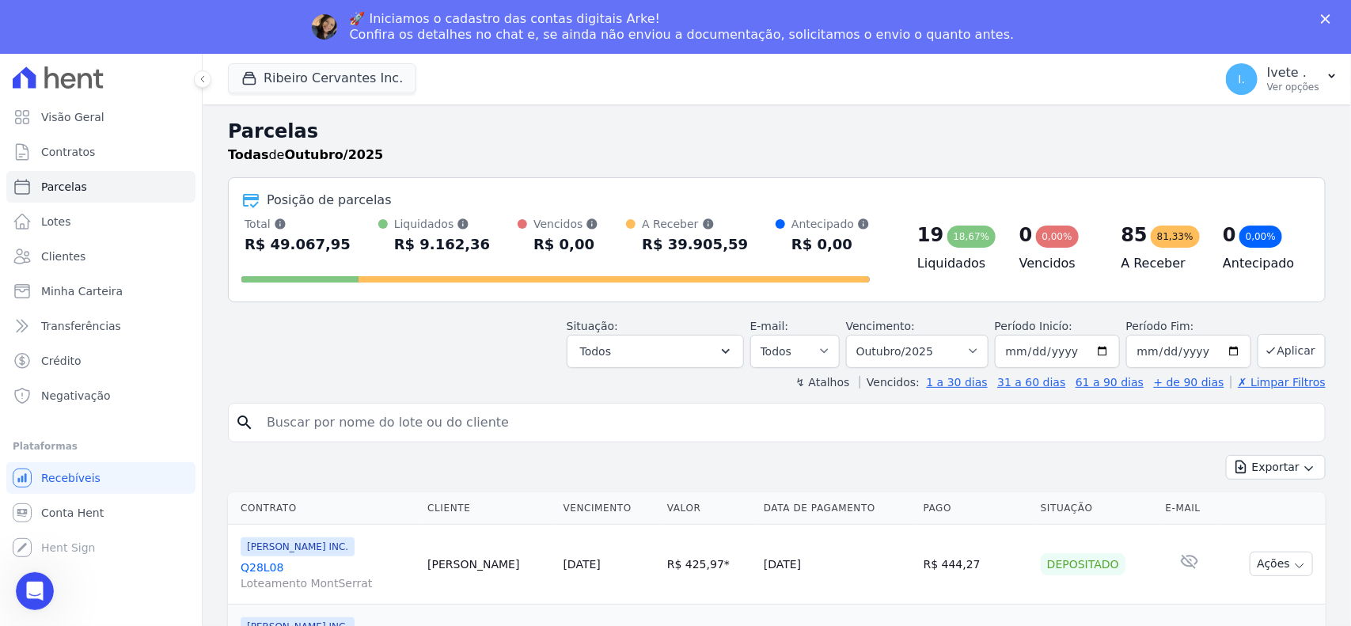
click at [287, 427] on input "search" at bounding box center [788, 423] width 1062 height 32
type input "maylane"
select select
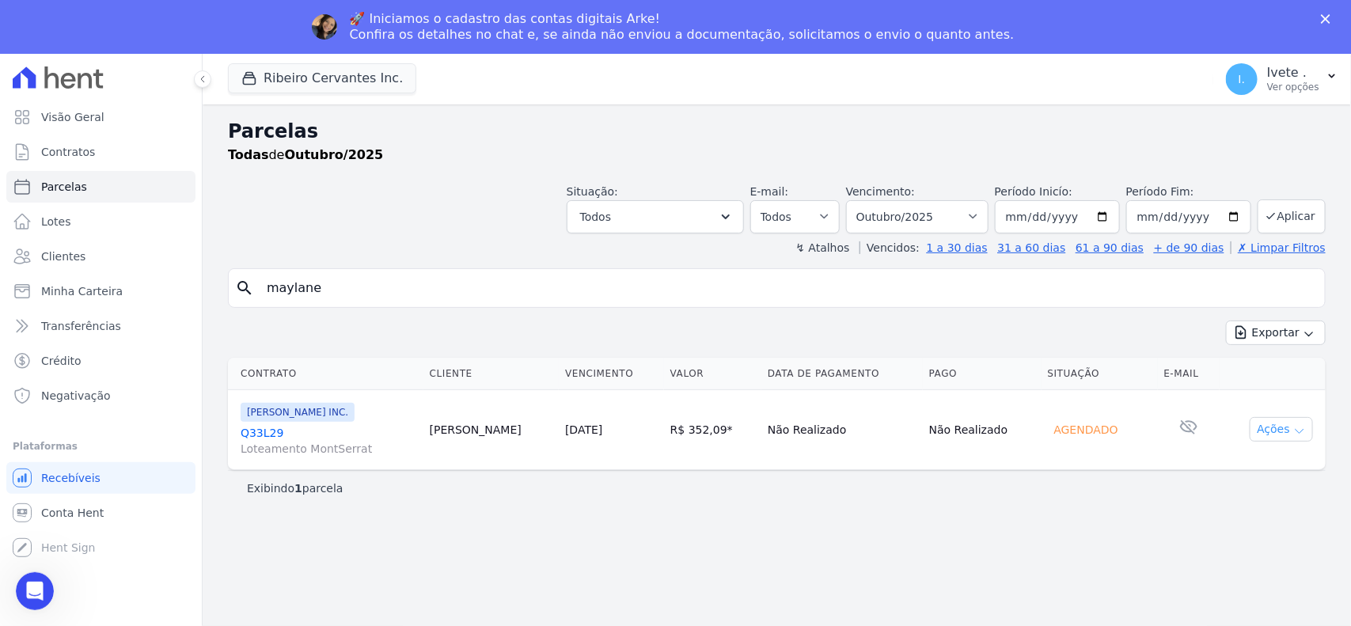
click at [1296, 432] on icon "button" at bounding box center [1299, 431] width 13 height 13
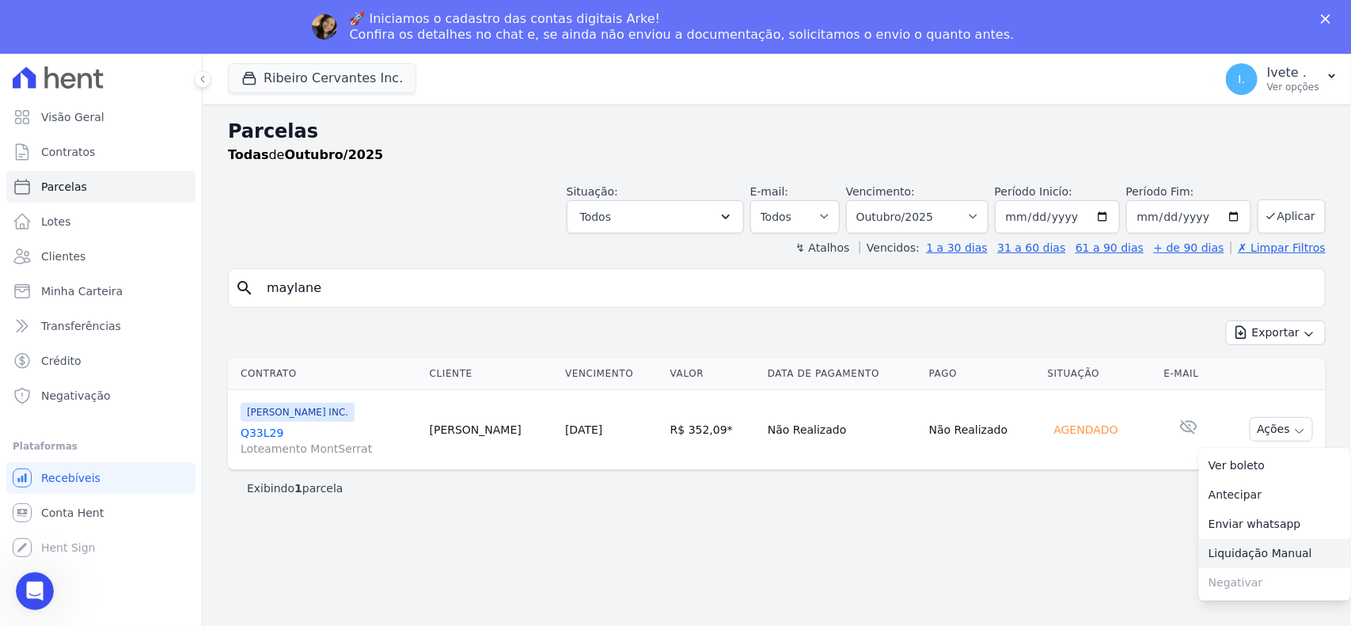
click at [1274, 552] on link "Liquidação Manual" at bounding box center [1275, 553] width 152 height 29
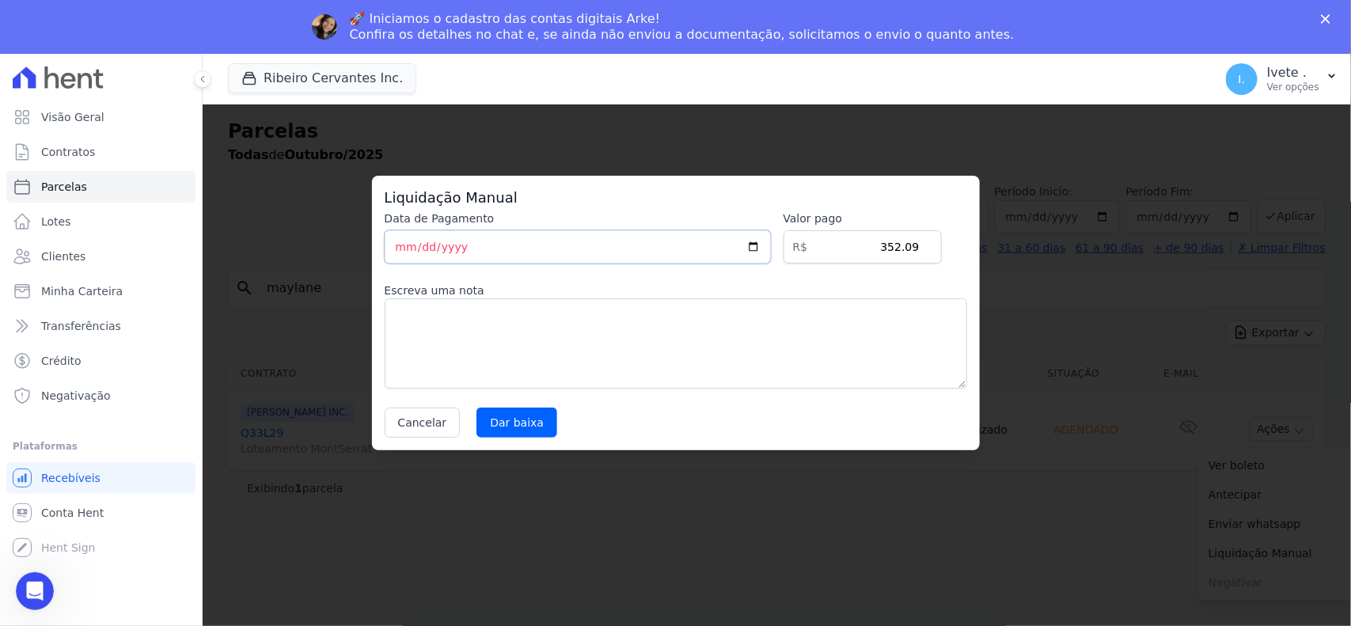
click at [766, 244] on input "2025-10-08" at bounding box center [578, 246] width 386 height 33
click at [29, 582] on icon "Abertura do Messenger da Intercom" at bounding box center [33, 589] width 26 height 26
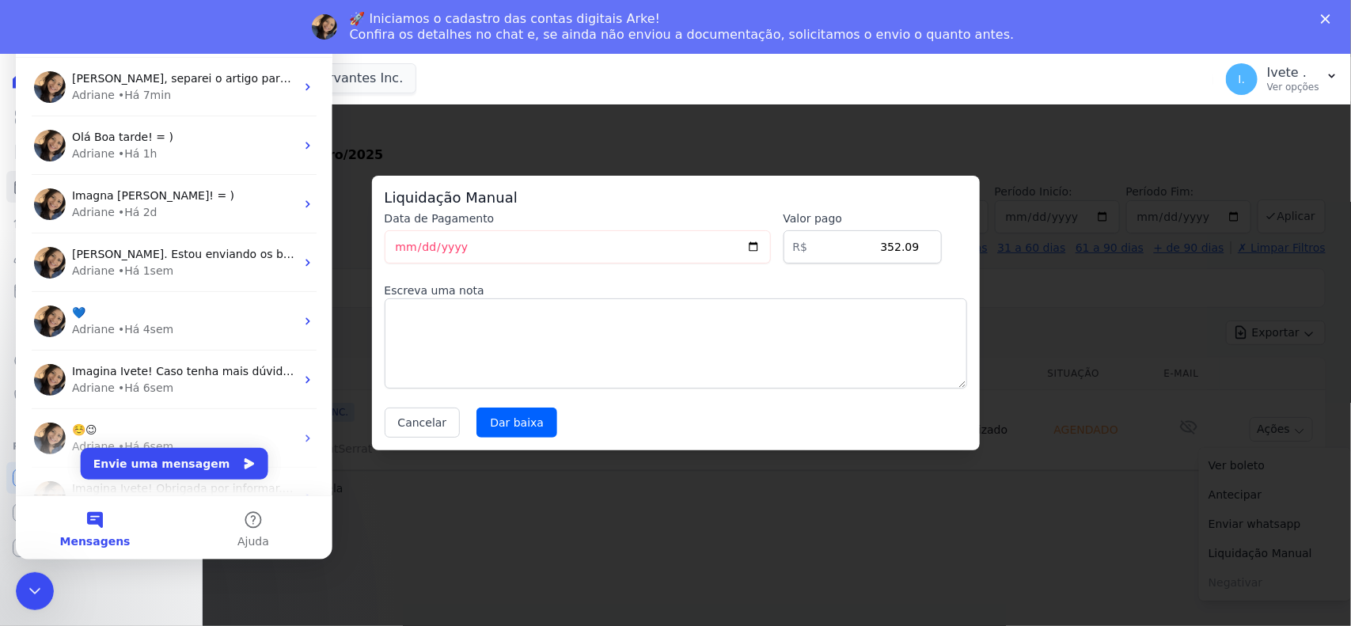
click at [129, 610] on div "Visão Geral Contratos Parcelas Lotes Clientes Minha Carteira Transferências Cré…" at bounding box center [101, 340] width 202 height 572
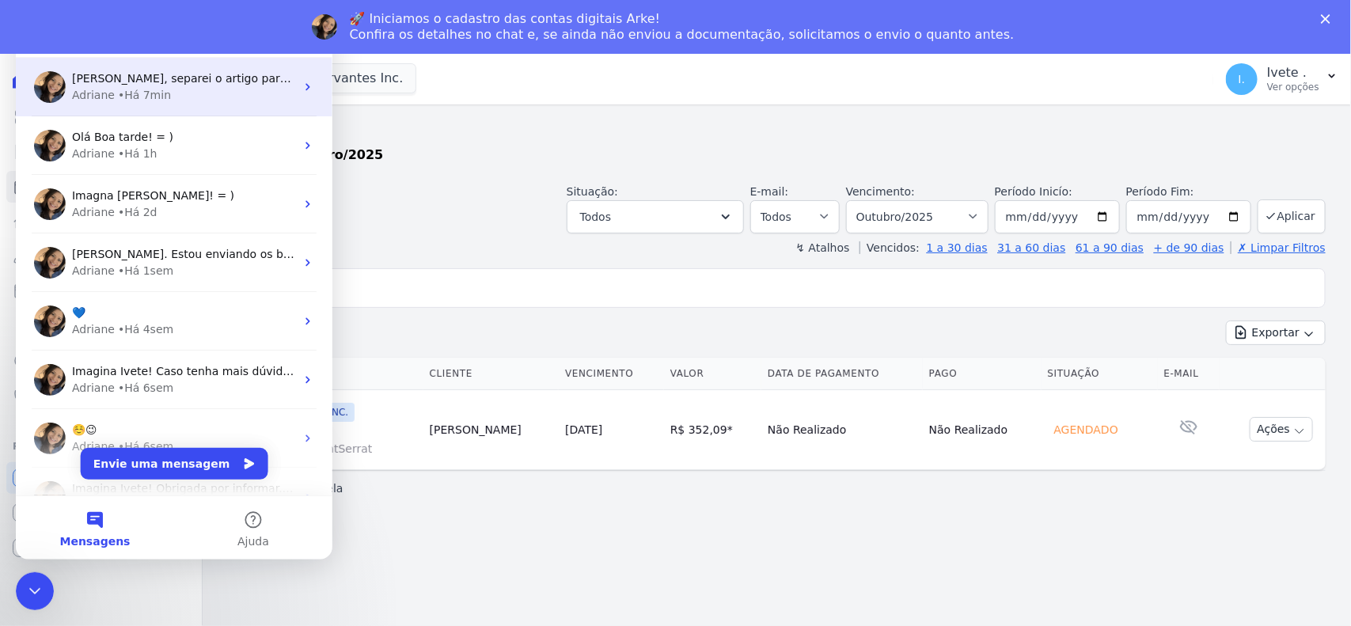
click at [135, 94] on div "• Há 7min" at bounding box center [144, 95] width 53 height 17
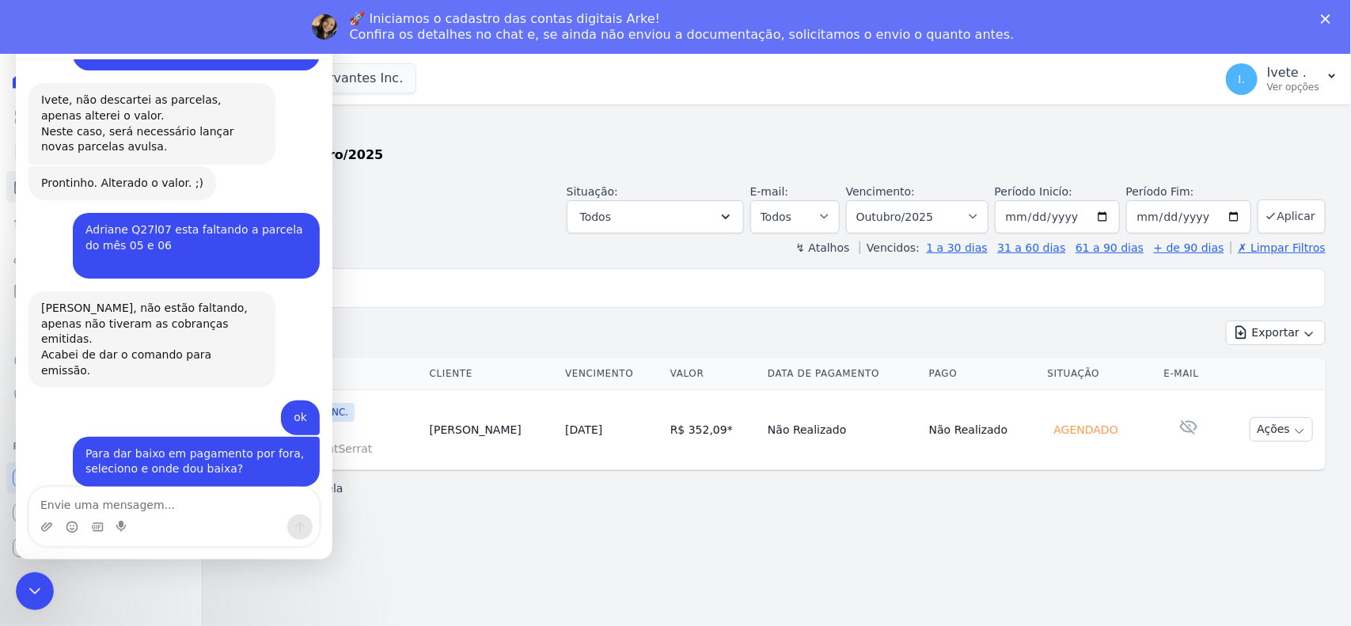
scroll to position [1966, 0]
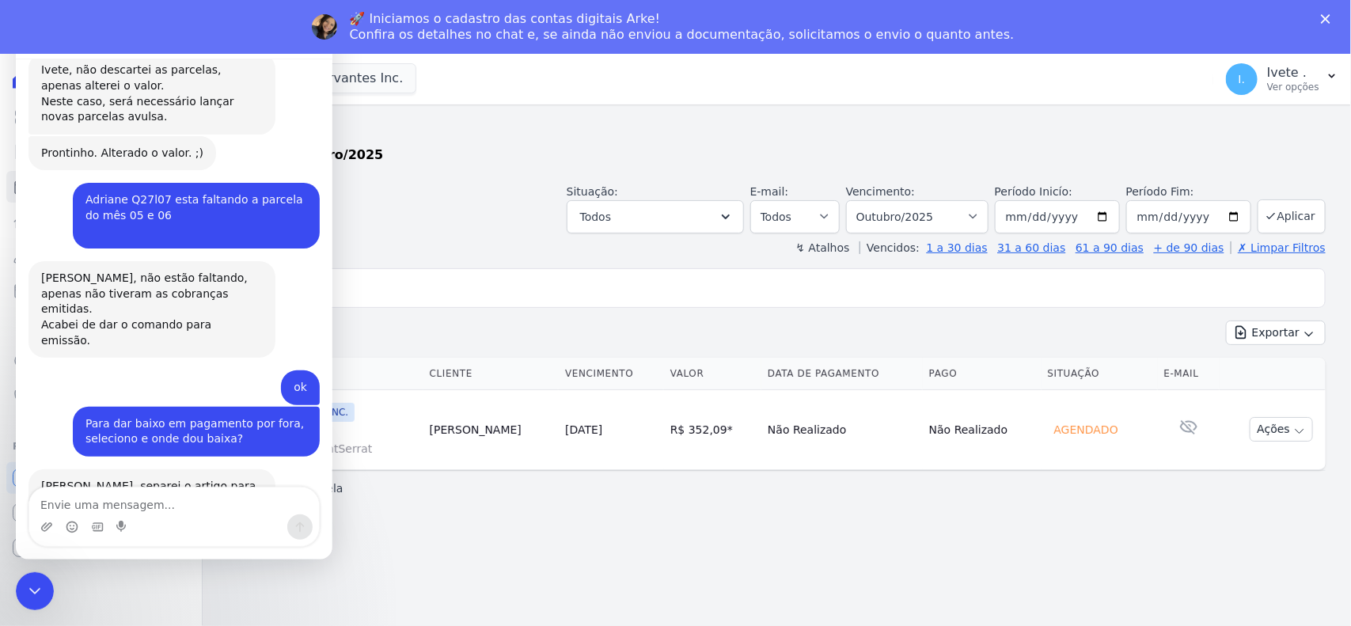
click at [97, 503] on textarea "Envie uma mensagem..." at bounding box center [174, 501] width 290 height 27
type textarea "e"
type textarea "então são varias parcelas"
click at [295, 531] on icon "Enviar uma mensagem" at bounding box center [300, 527] width 13 height 13
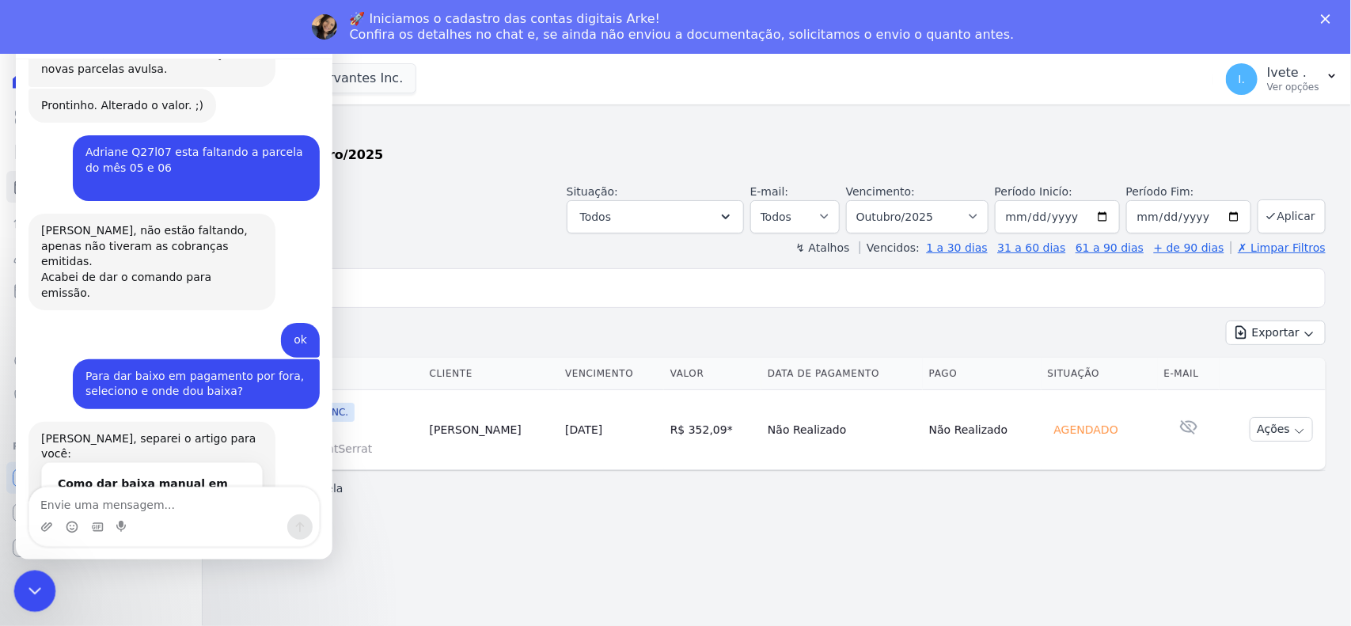
click at [21, 589] on div "Encerramento do Messenger da Intercom" at bounding box center [32, 589] width 38 height 38
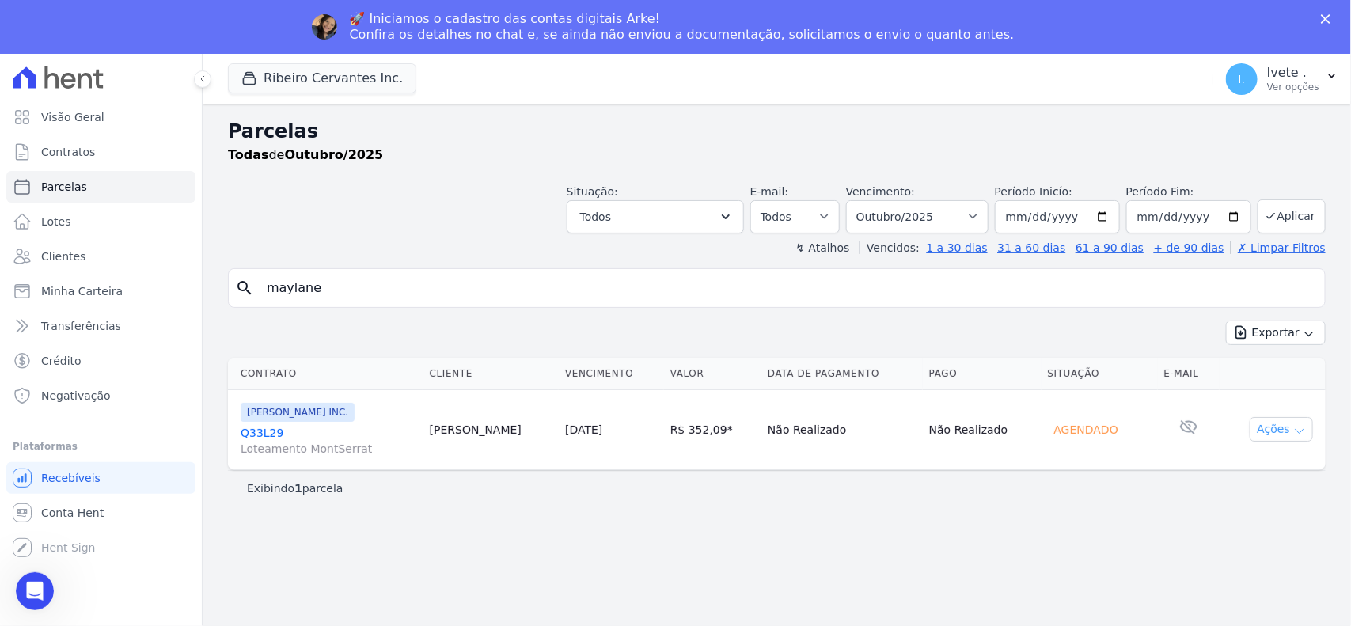
click at [1297, 427] on icon "button" at bounding box center [1299, 431] width 13 height 13
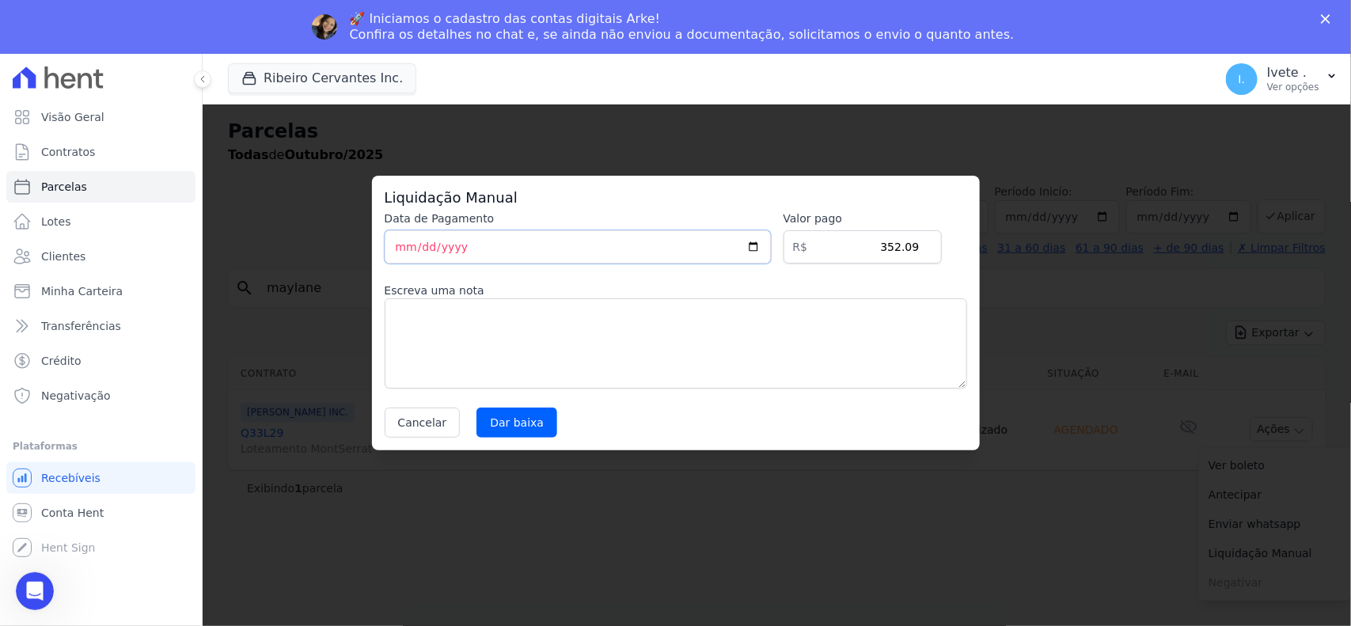
click at [766, 249] on input "2025-10-08" at bounding box center [578, 246] width 386 height 33
click at [421, 424] on button "Cancelar" at bounding box center [423, 423] width 76 height 30
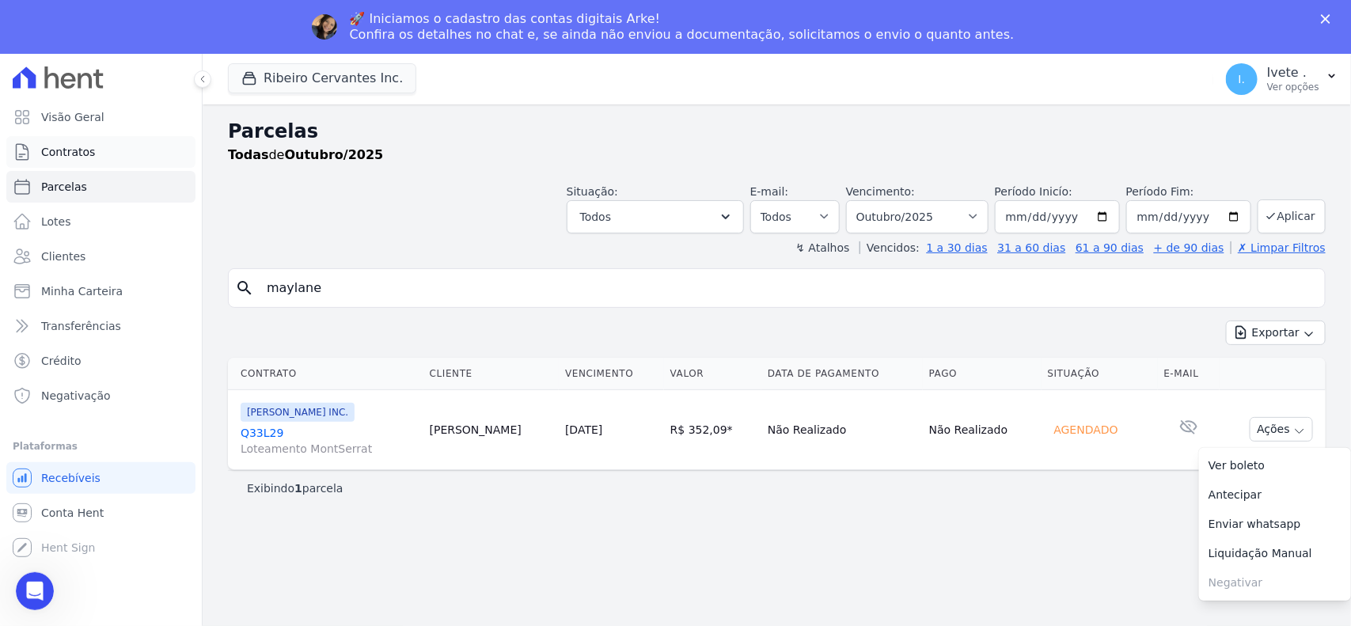
click at [74, 150] on span "Contratos" at bounding box center [68, 152] width 54 height 16
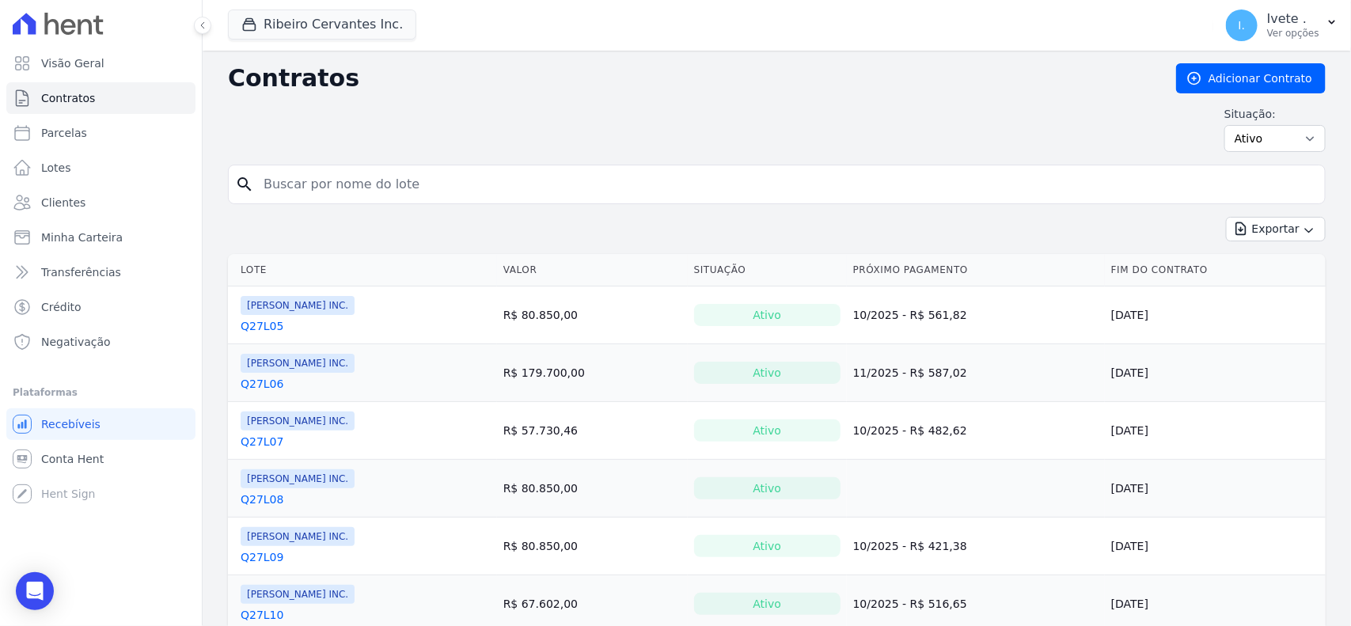
click at [317, 182] on input "search" at bounding box center [786, 185] width 1065 height 32
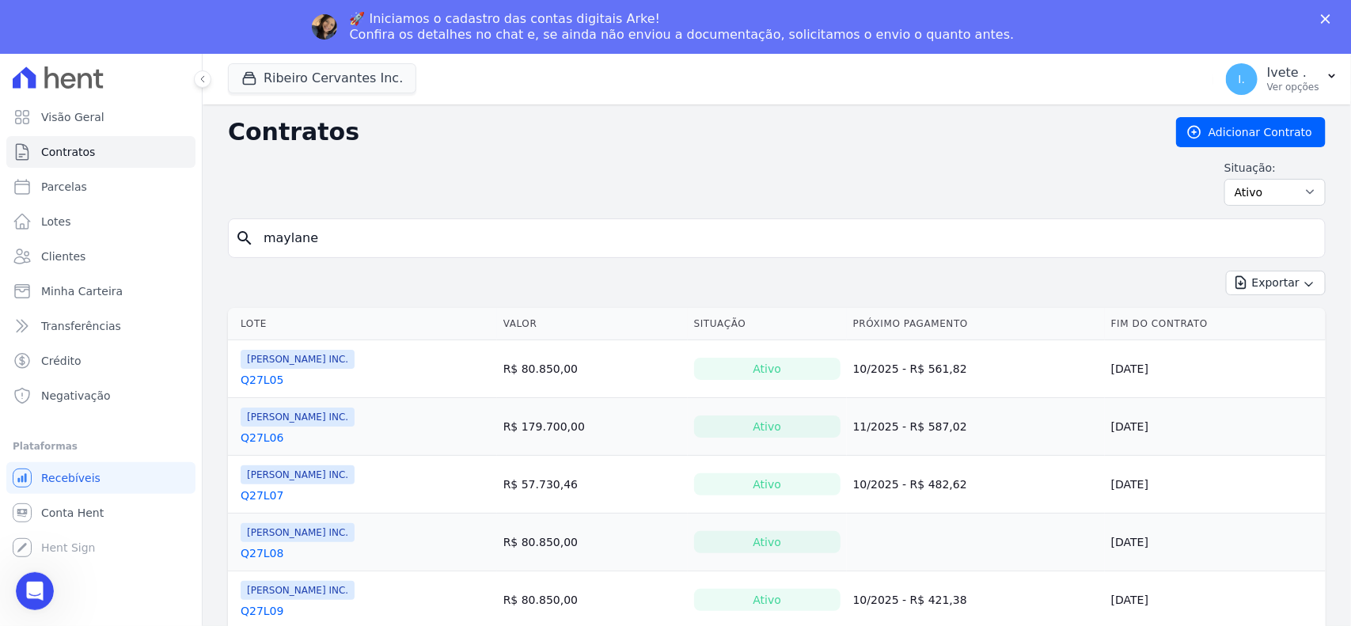
type input "maylane"
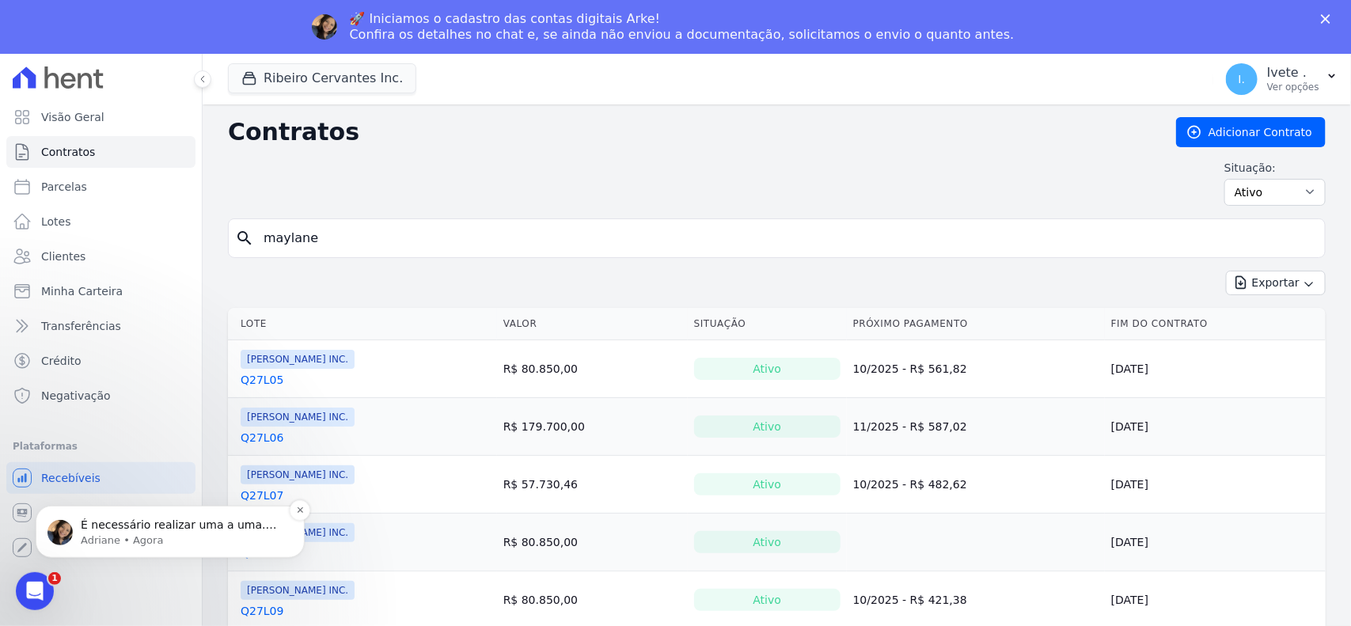
click at [117, 533] on p "Adriane • Agora" at bounding box center [183, 540] width 204 height 14
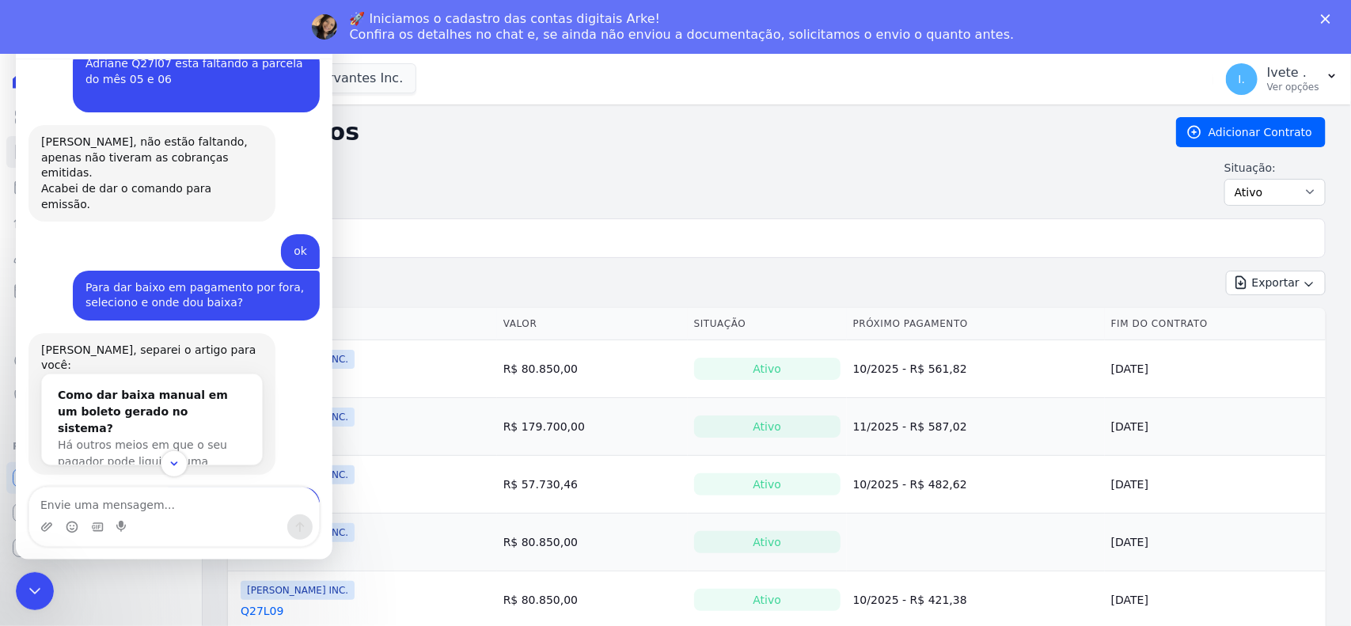
scroll to position [2118, 0]
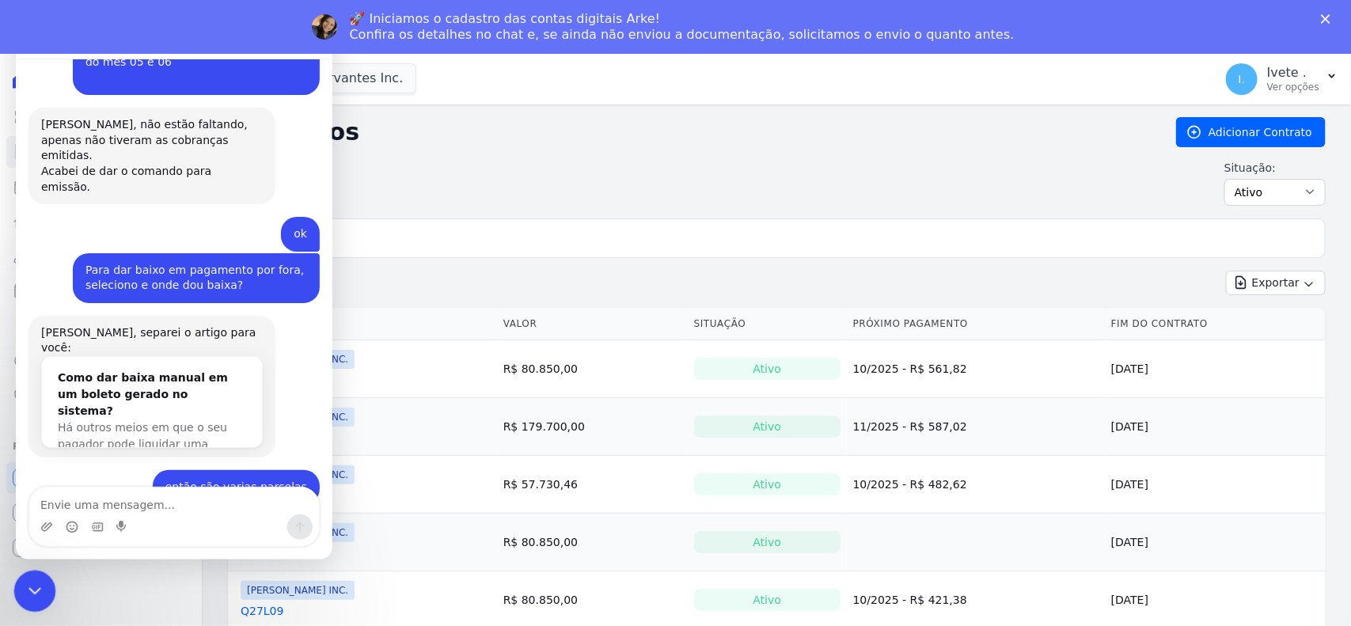
click at [32, 591] on icon "Encerramento do Messenger da Intercom" at bounding box center [32, 589] width 11 height 6
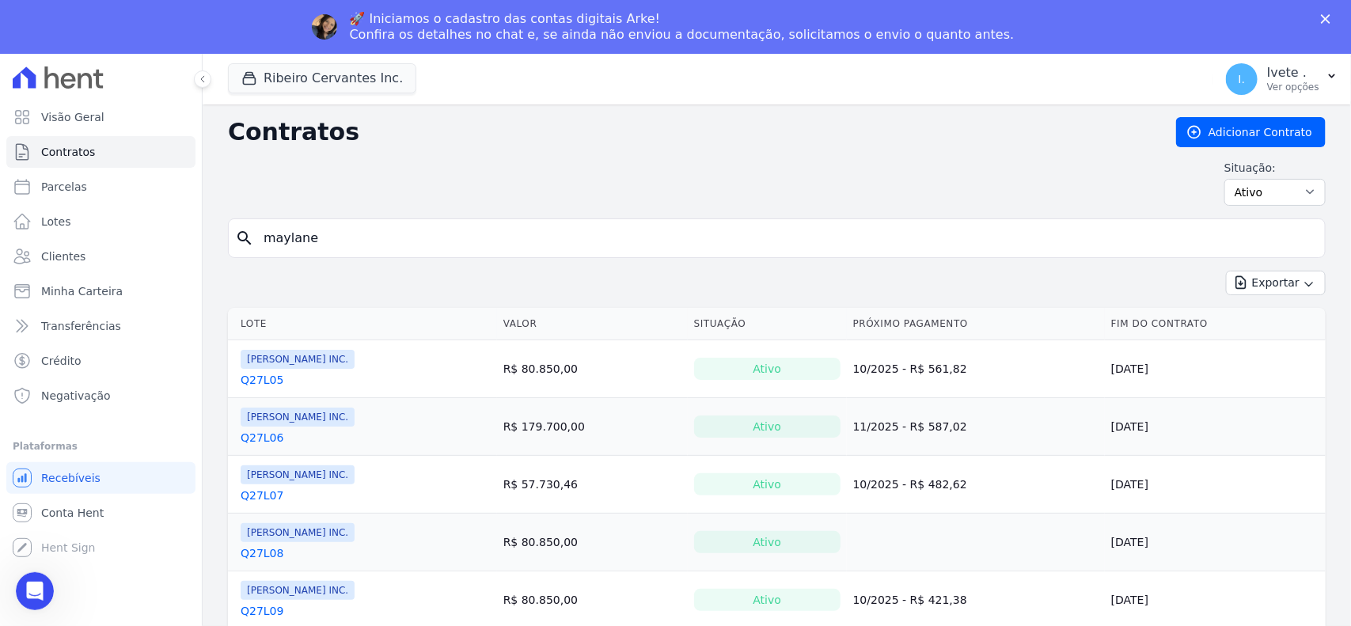
scroll to position [2091, 0]
click at [97, 159] on link "Contratos" at bounding box center [100, 152] width 189 height 32
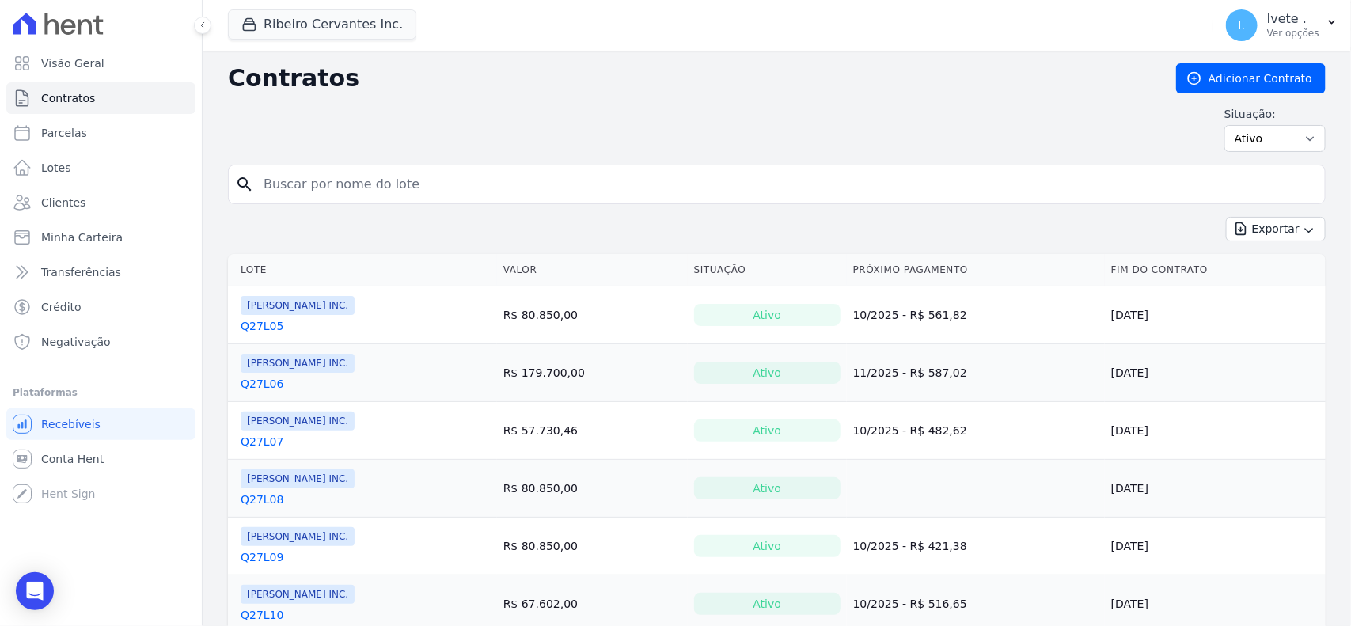
click at [299, 198] on input "search" at bounding box center [786, 185] width 1065 height 32
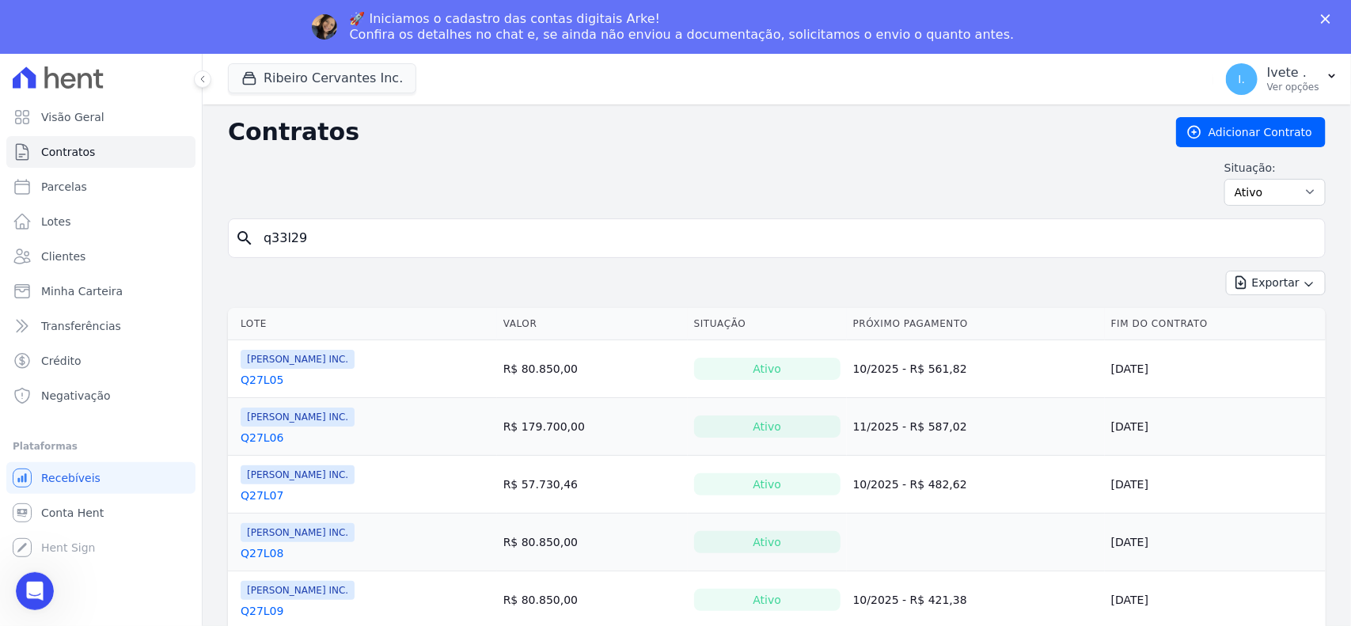
type input "q33l29"
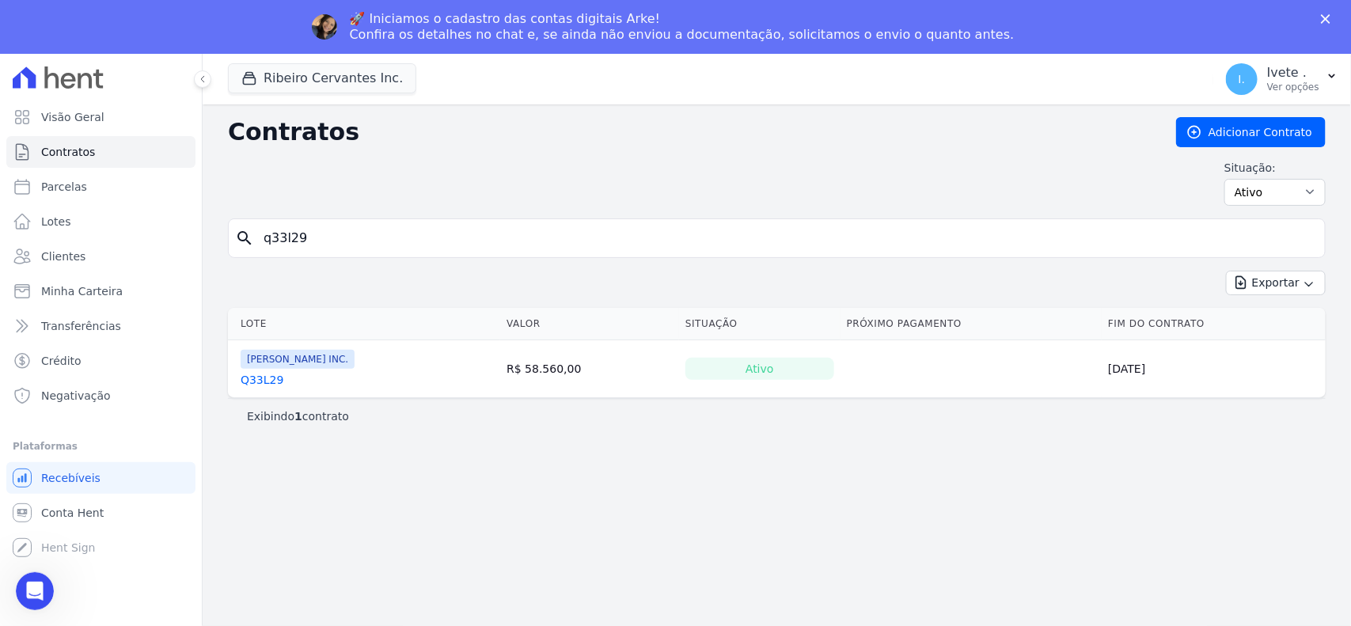
click at [262, 378] on link "Q33L29" at bounding box center [262, 380] width 43 height 16
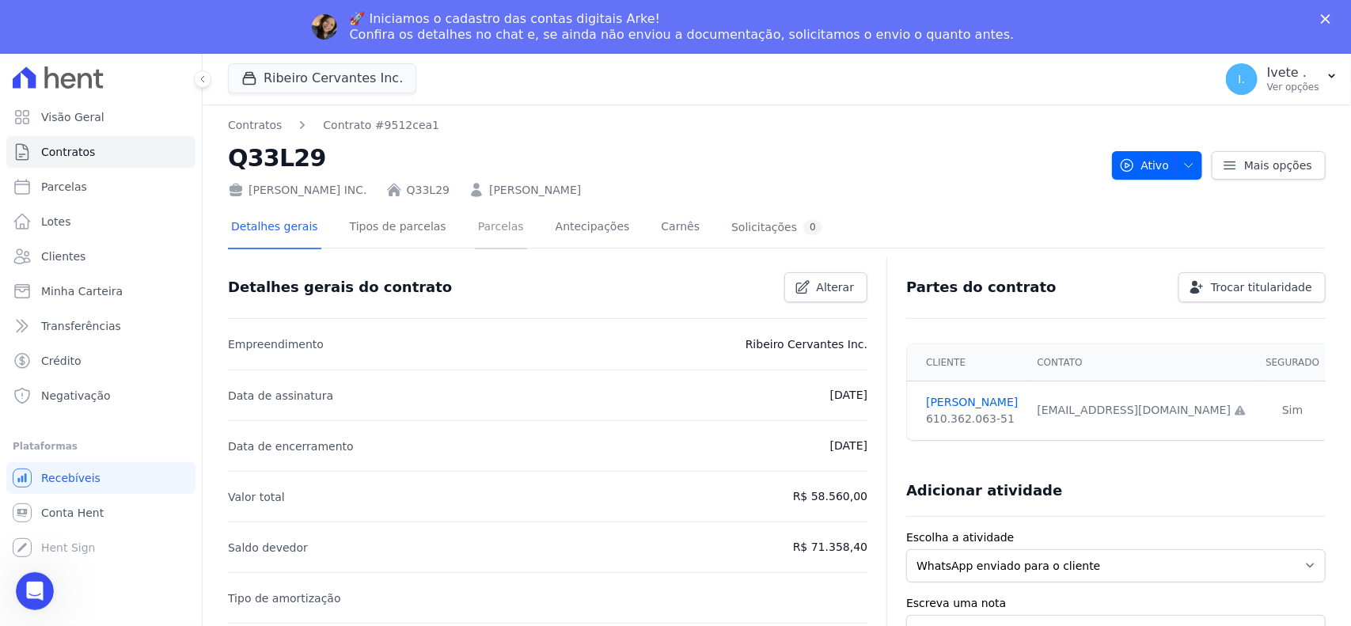
click at [479, 227] on link "Parcelas" at bounding box center [501, 228] width 52 height 42
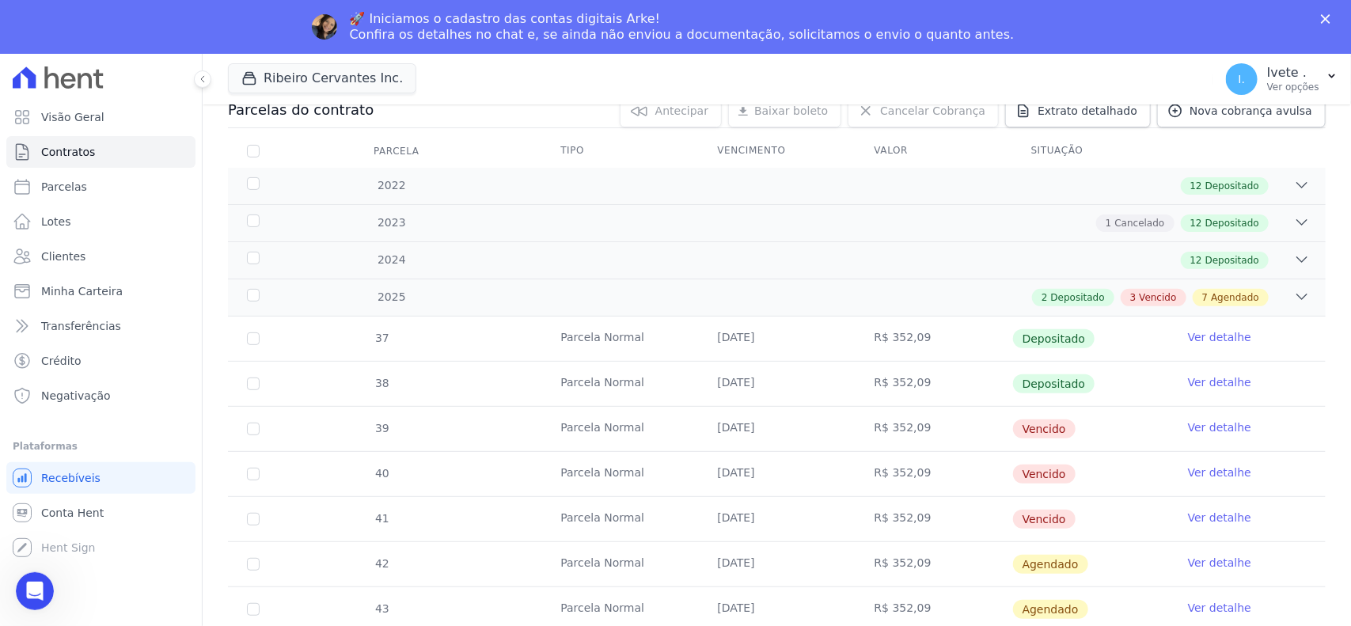
scroll to position [297, 0]
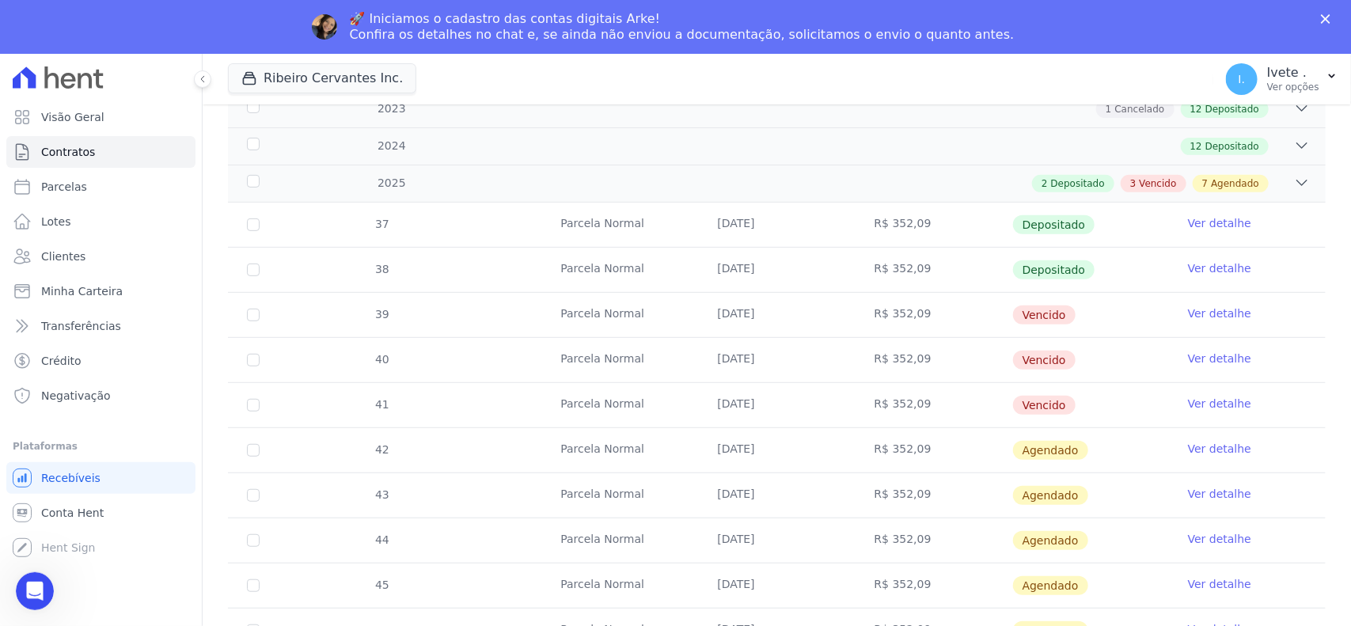
click at [1213, 306] on link "Ver detalhe" at bounding box center [1219, 314] width 63 height 16
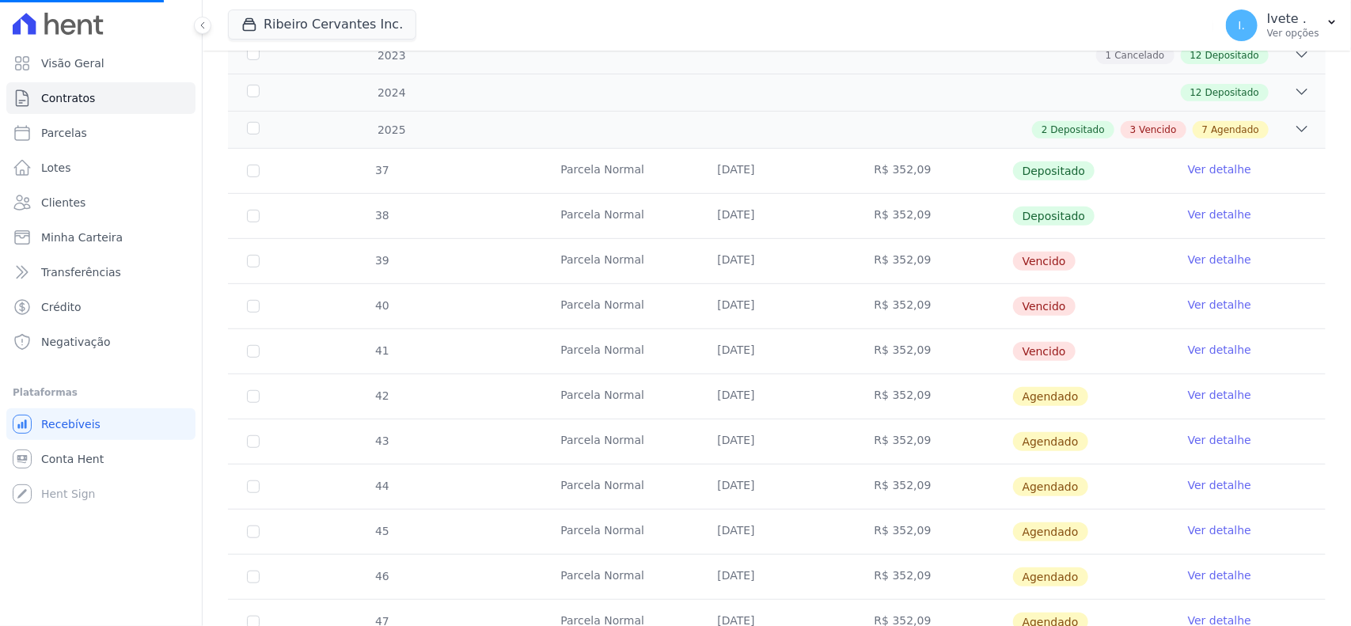
click at [1213, 306] on link "Ver detalhe" at bounding box center [1219, 305] width 63 height 16
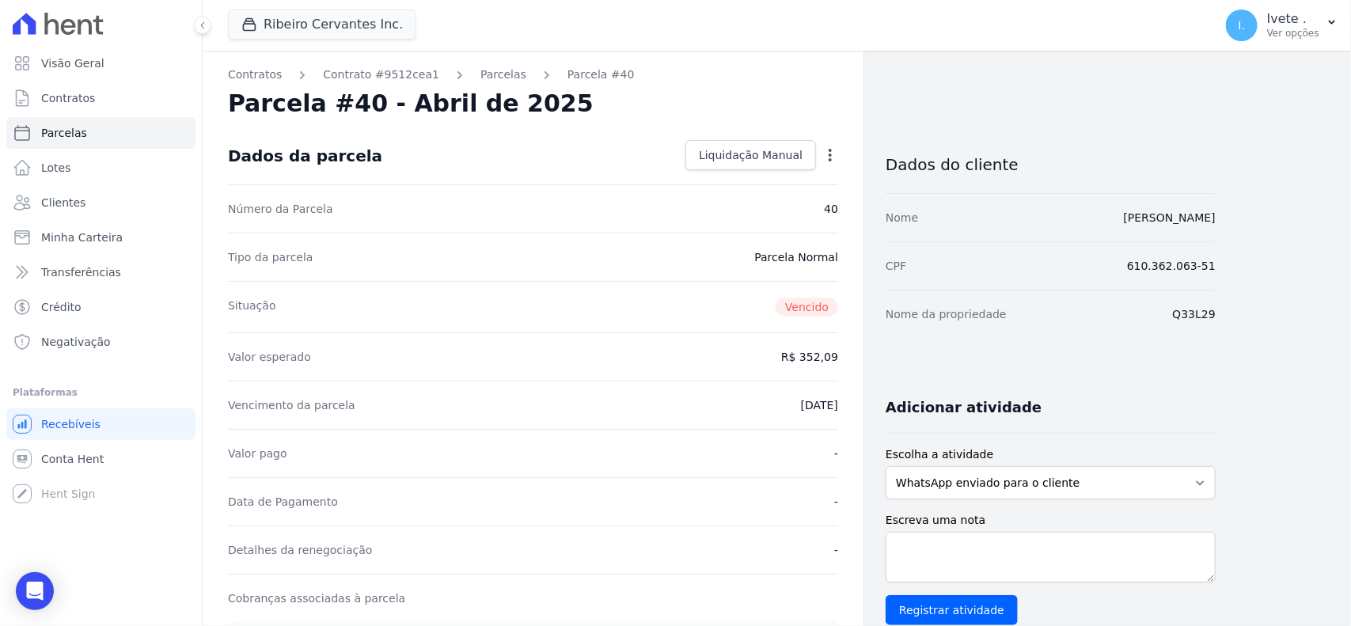
click at [1205, 259] on dd "610.362.063-51" at bounding box center [1171, 266] width 89 height 16
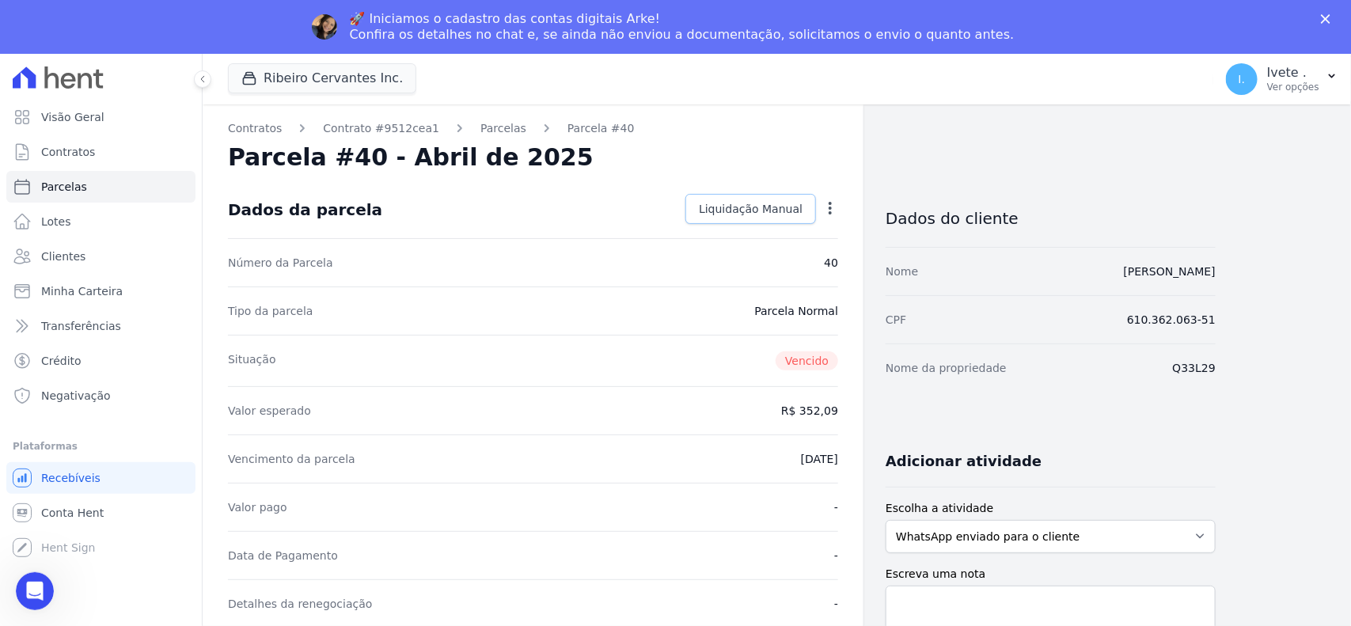
click at [742, 203] on span "Liquidação Manual" at bounding box center [751, 209] width 104 height 16
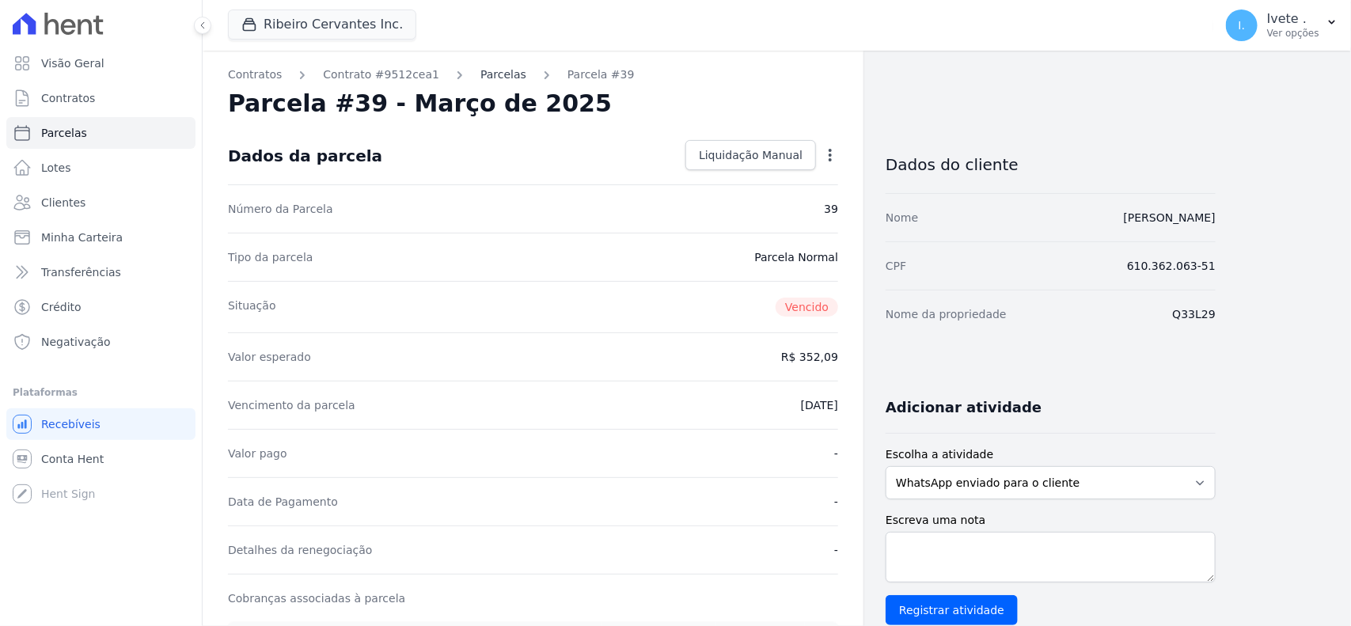
click at [480, 73] on link "Parcelas" at bounding box center [503, 74] width 46 height 17
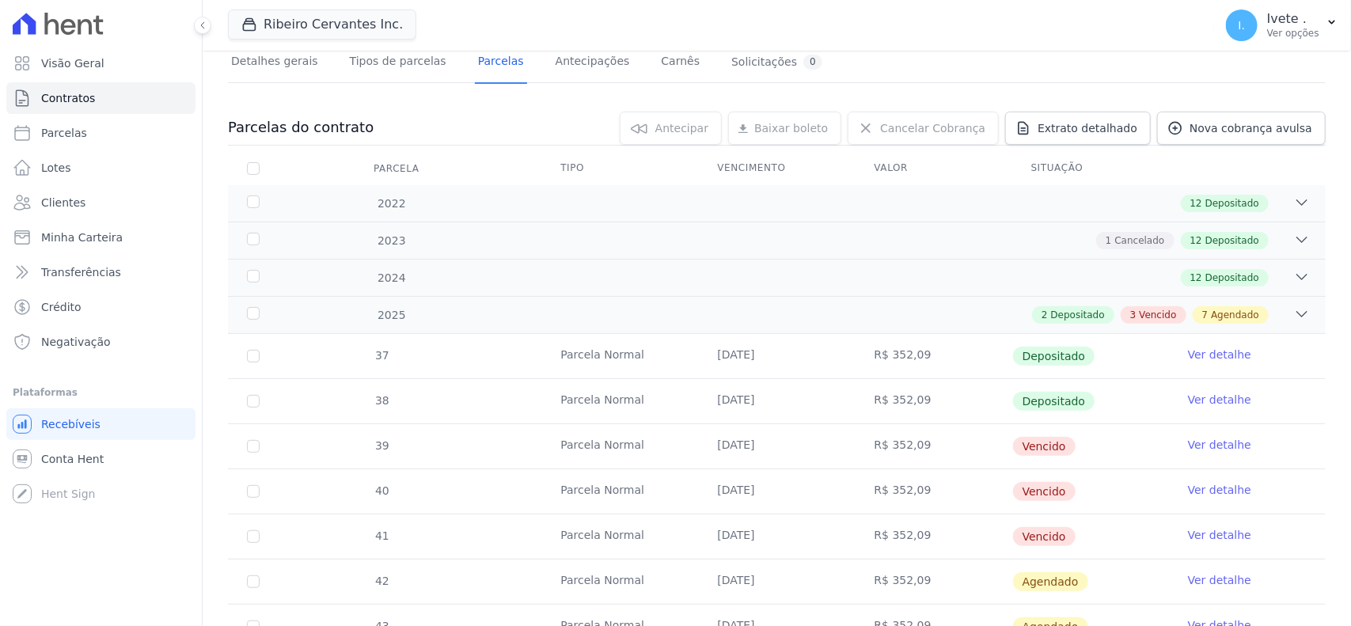
scroll to position [198, 0]
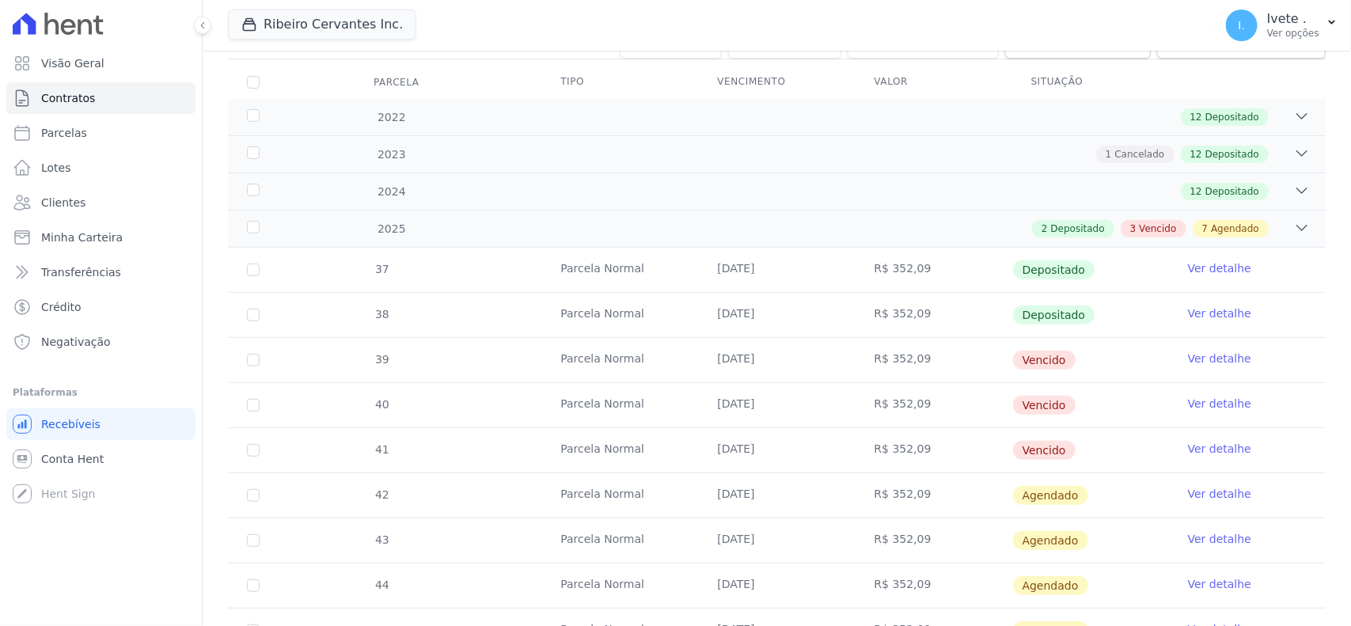
click at [1207, 363] on link "Ver detalhe" at bounding box center [1219, 359] width 63 height 16
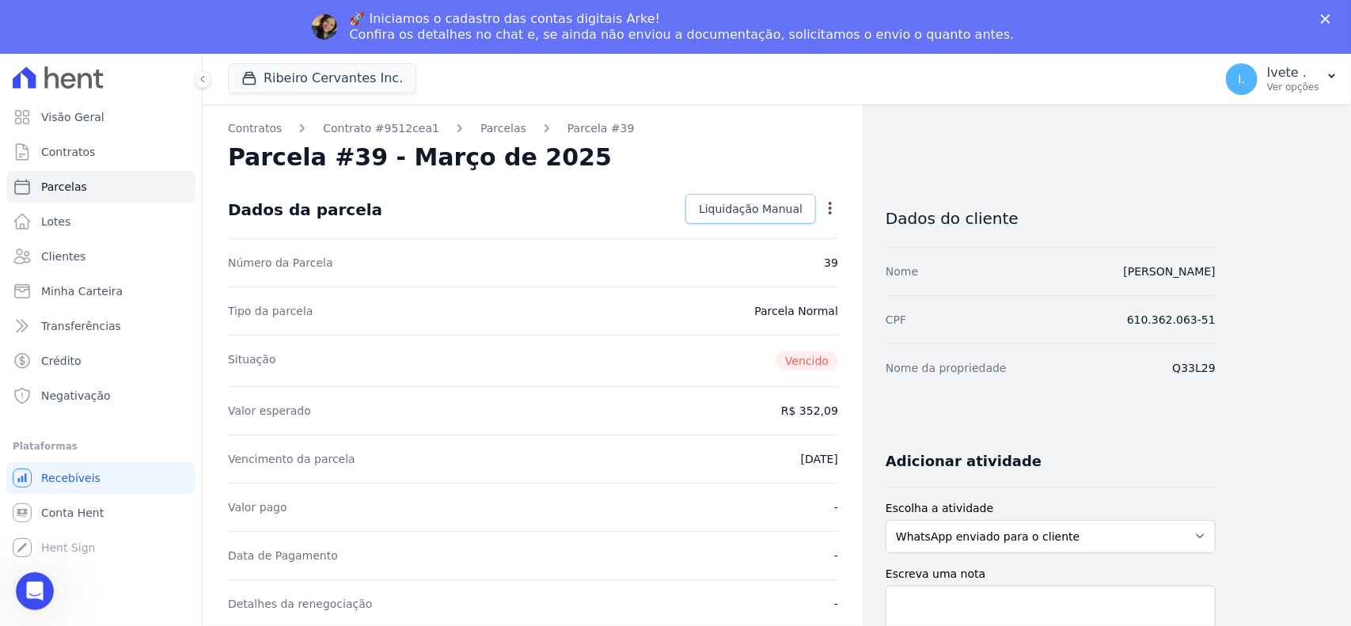
click at [725, 207] on span "Liquidação Manual" at bounding box center [751, 209] width 104 height 16
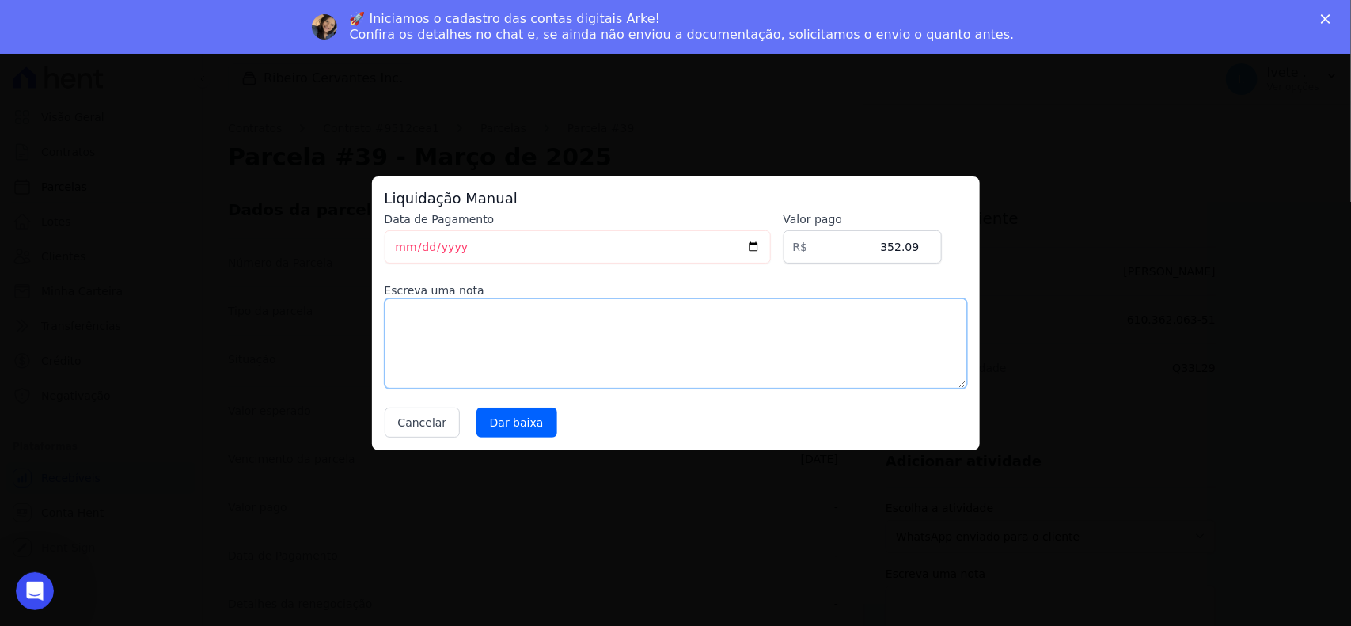
click at [549, 326] on textarea at bounding box center [676, 343] width 583 height 90
click at [764, 249] on input "2025-10-08" at bounding box center [578, 246] width 386 height 33
click at [588, 353] on textarea at bounding box center [676, 343] width 583 height 90
click at [766, 249] on input "2025-10-08" at bounding box center [578, 246] width 386 height 33
type input "2025-10-07"
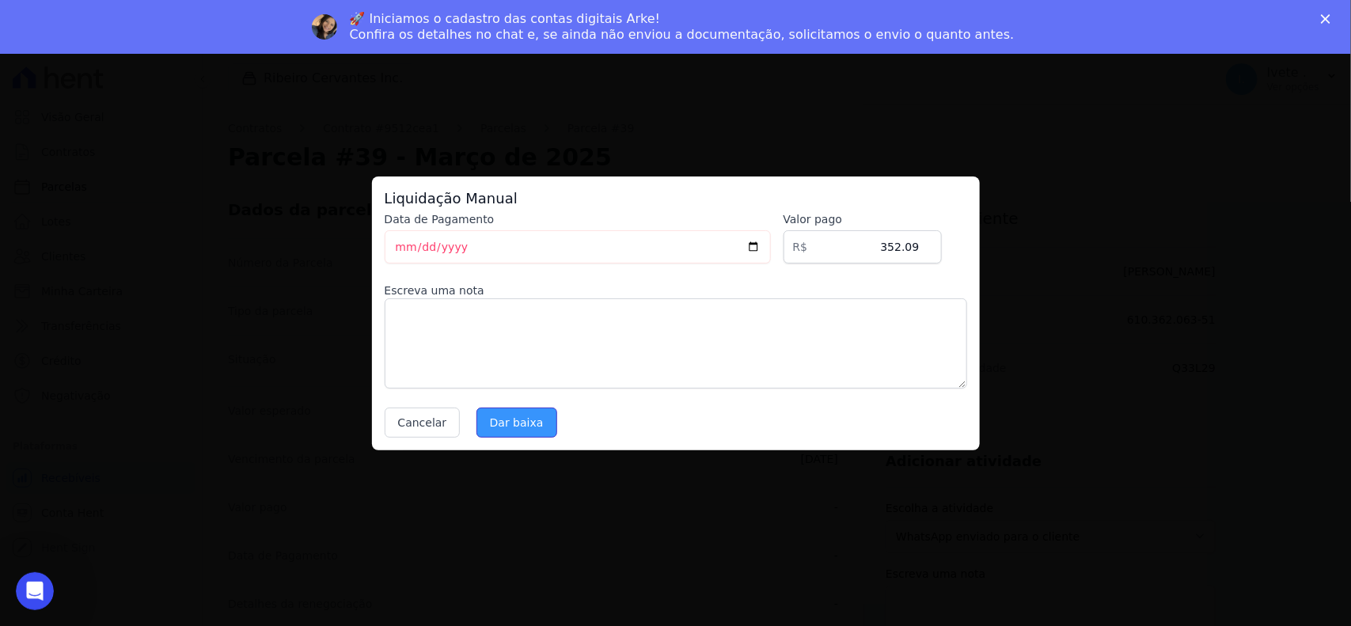
click at [507, 422] on input "Dar baixa" at bounding box center [517, 423] width 81 height 30
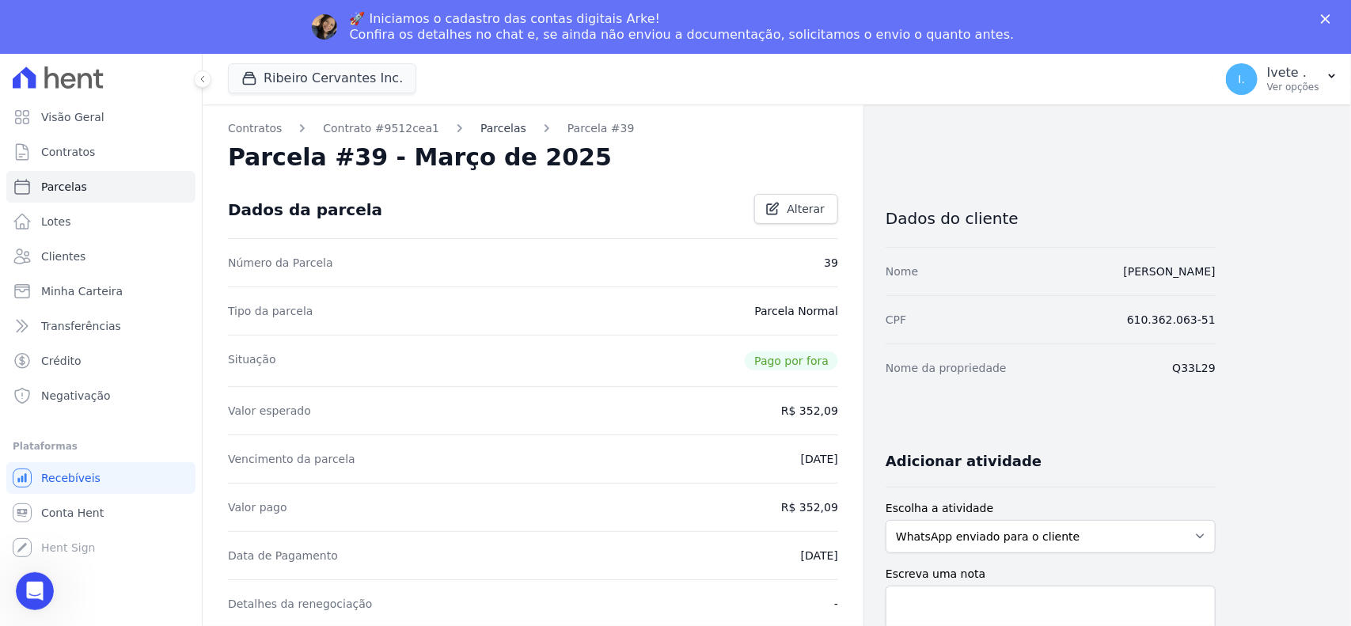
click at [480, 132] on link "Parcelas" at bounding box center [503, 128] width 46 height 17
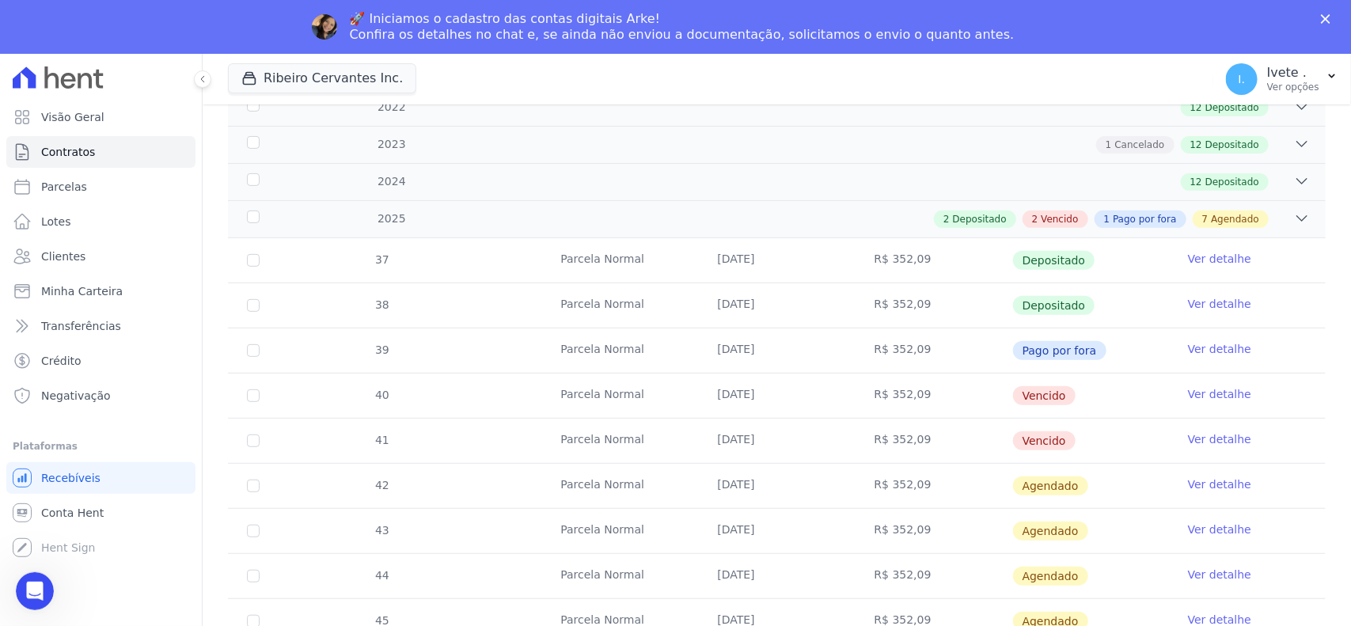
scroll to position [297, 0]
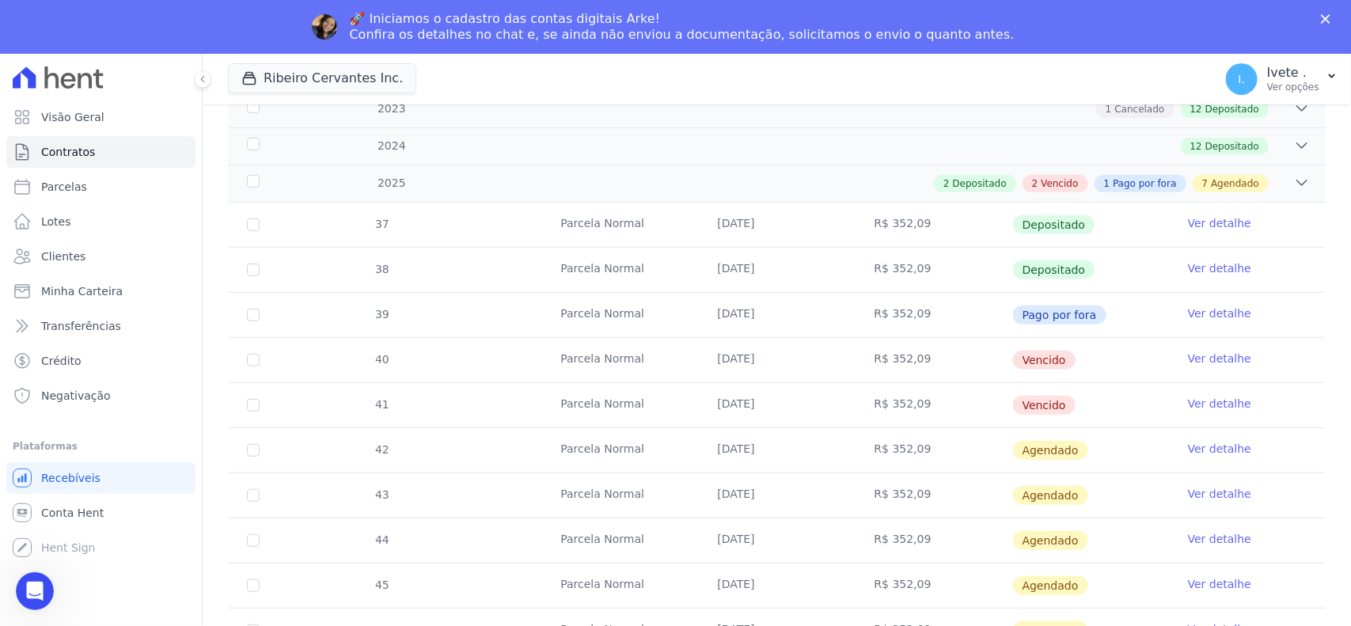
click at [1225, 360] on link "Ver detalhe" at bounding box center [1219, 359] width 63 height 16
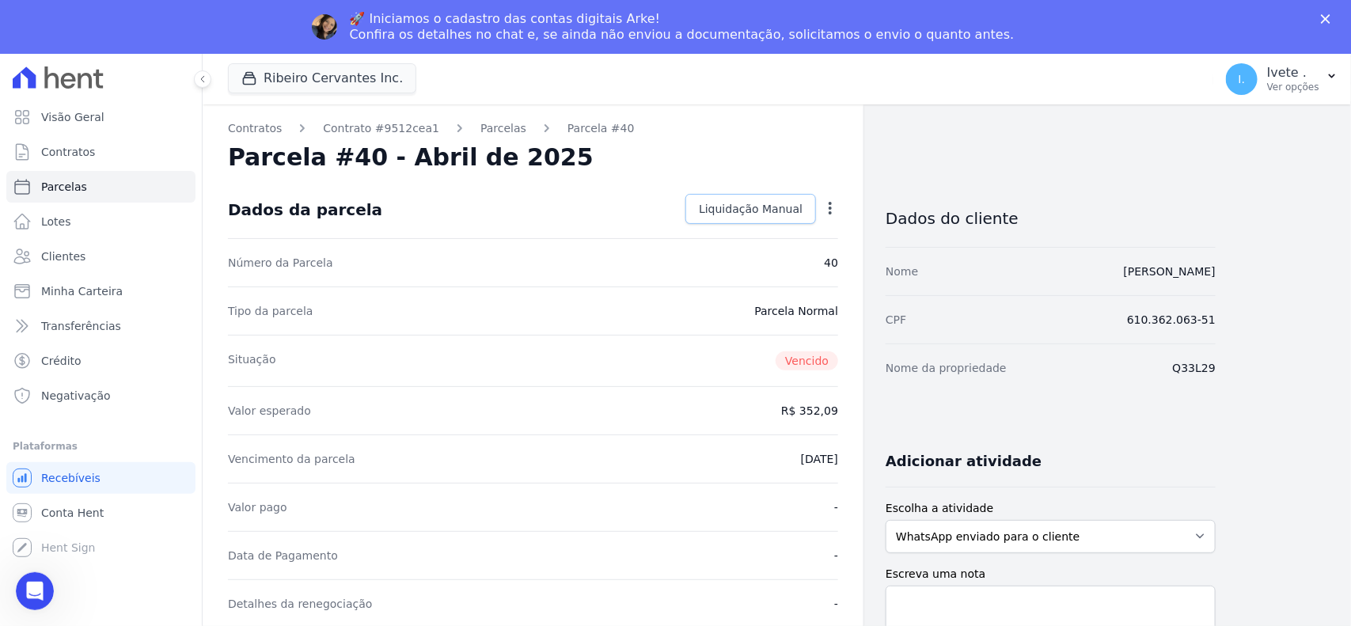
click at [746, 201] on span "Liquidação Manual" at bounding box center [751, 209] width 104 height 16
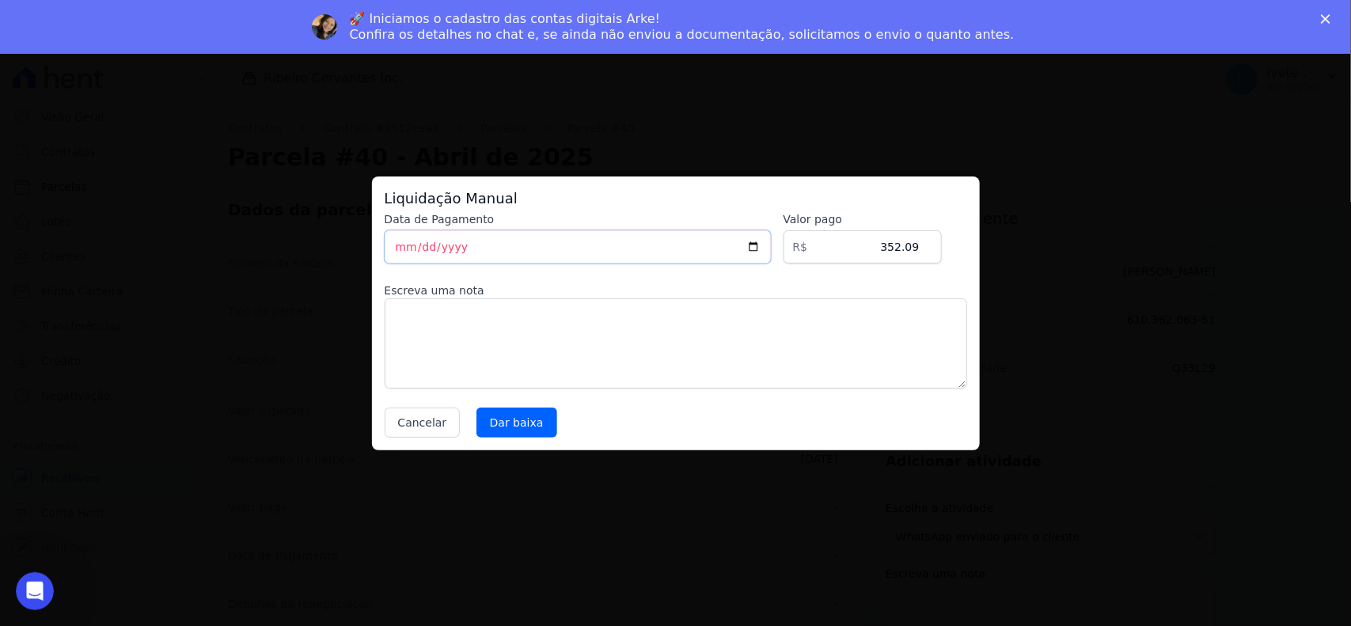
click at [408, 250] on input "2025-10-08" at bounding box center [578, 246] width 386 height 33
click at [516, 250] on input "2025-10-08" at bounding box center [578, 246] width 386 height 33
click at [762, 243] on input "2025-10-08" at bounding box center [578, 246] width 386 height 33
type input "2025-10-07"
click at [488, 416] on input "Dar baixa" at bounding box center [517, 423] width 81 height 30
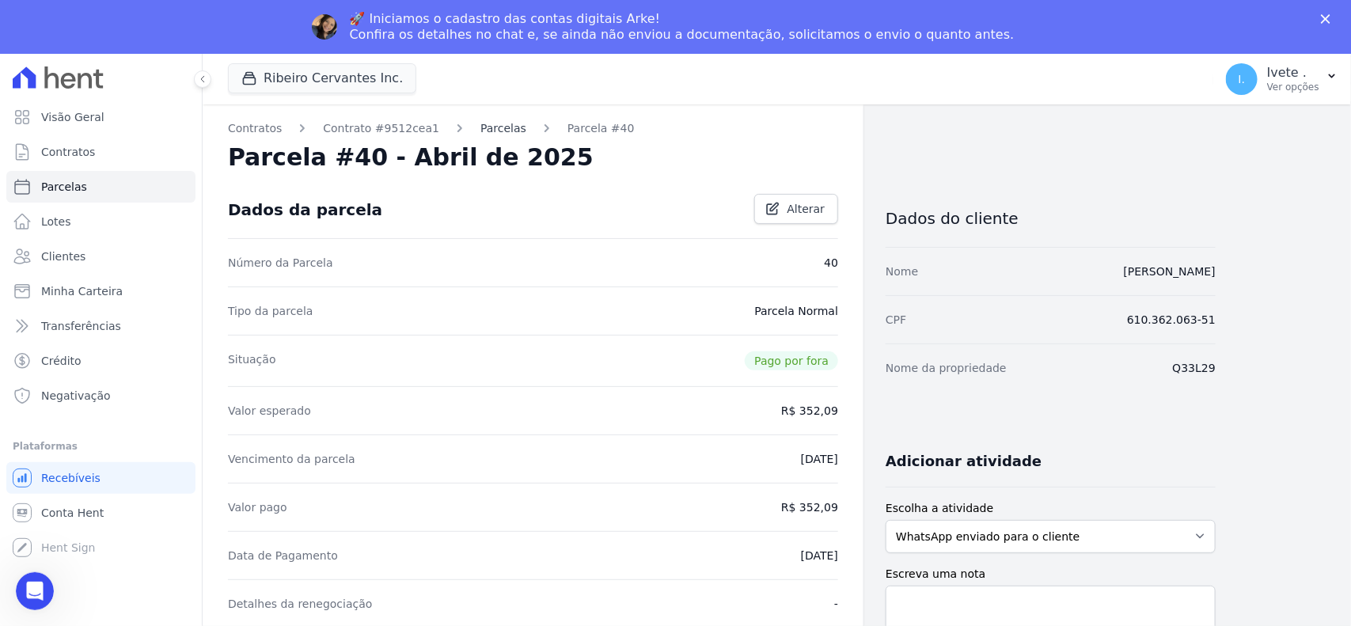
click at [480, 127] on link "Parcelas" at bounding box center [503, 128] width 46 height 17
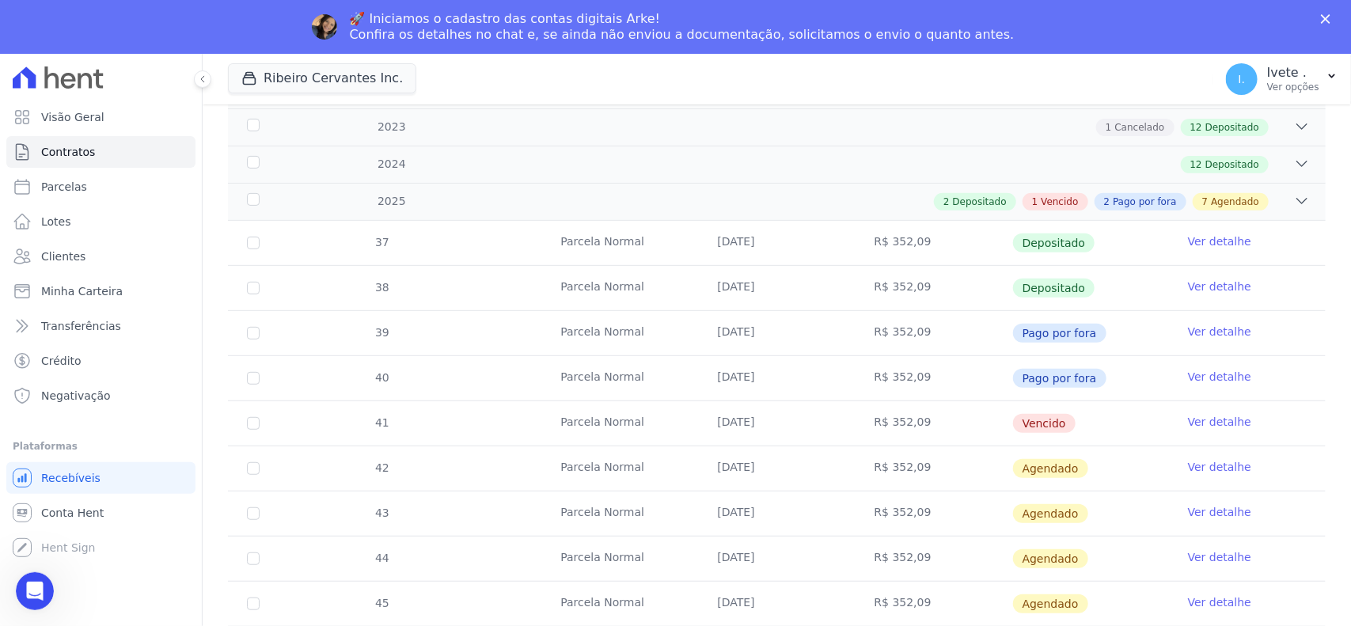
scroll to position [297, 0]
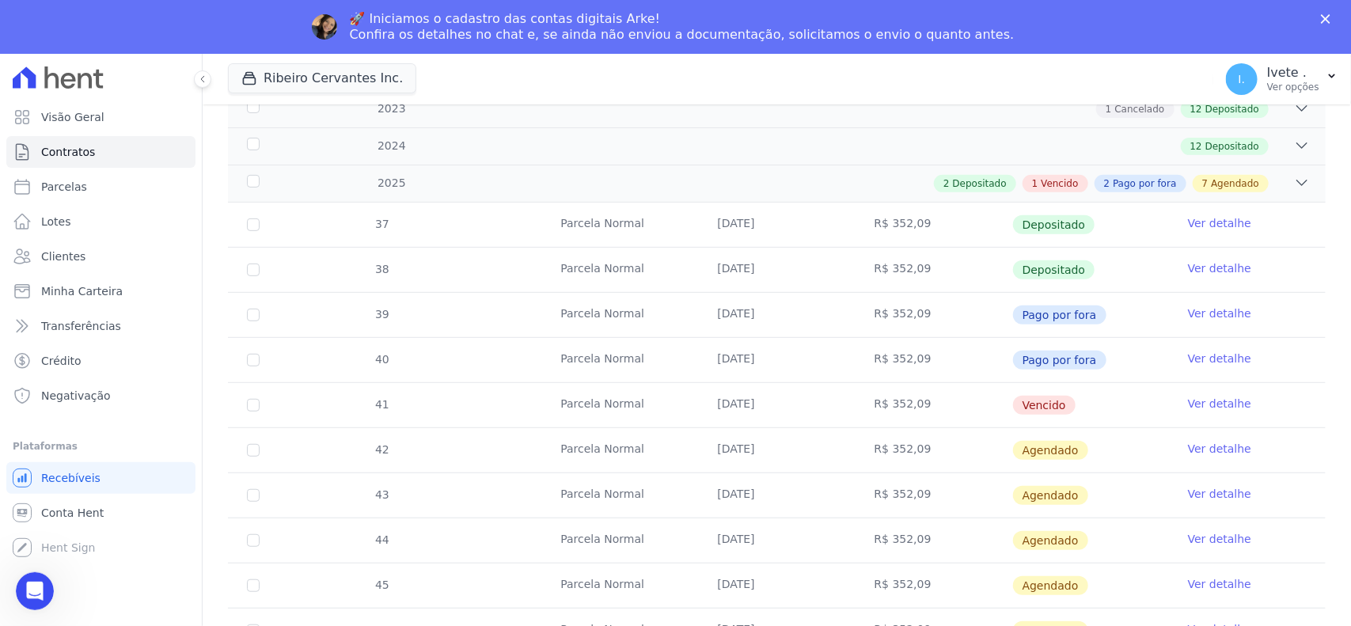
click at [1204, 412] on link "Ver detalhe" at bounding box center [1219, 404] width 63 height 16
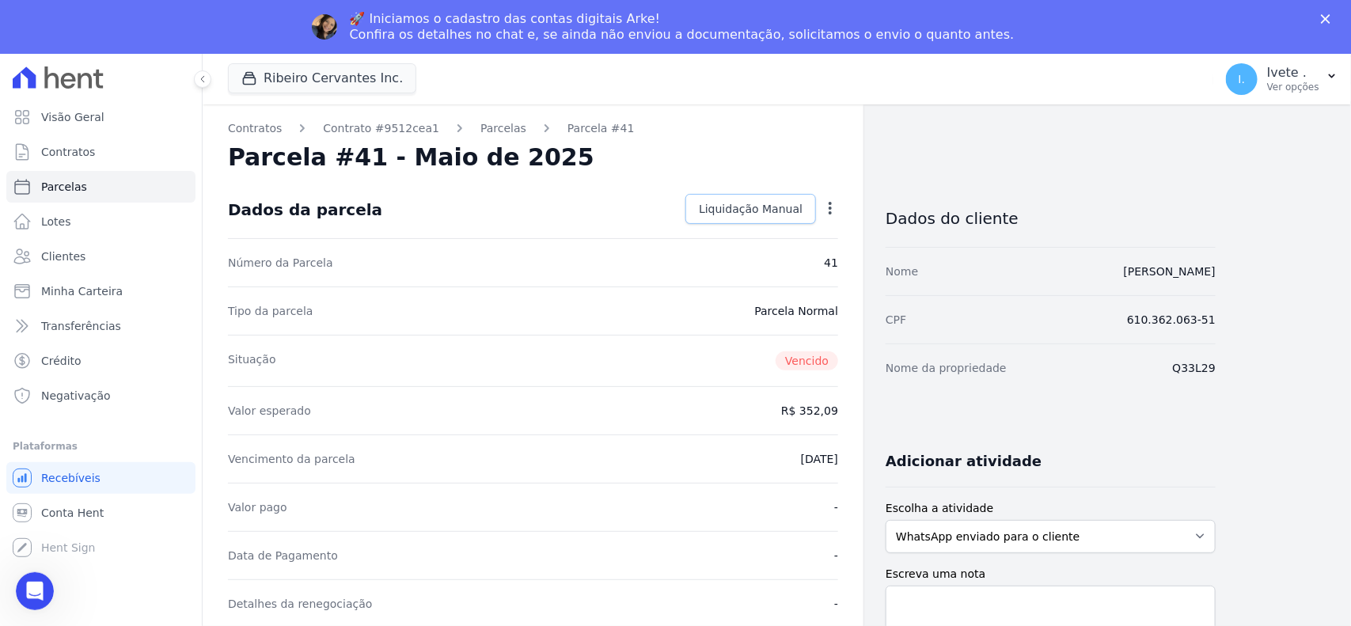
click at [746, 207] on span "Liquidação Manual" at bounding box center [751, 209] width 104 height 16
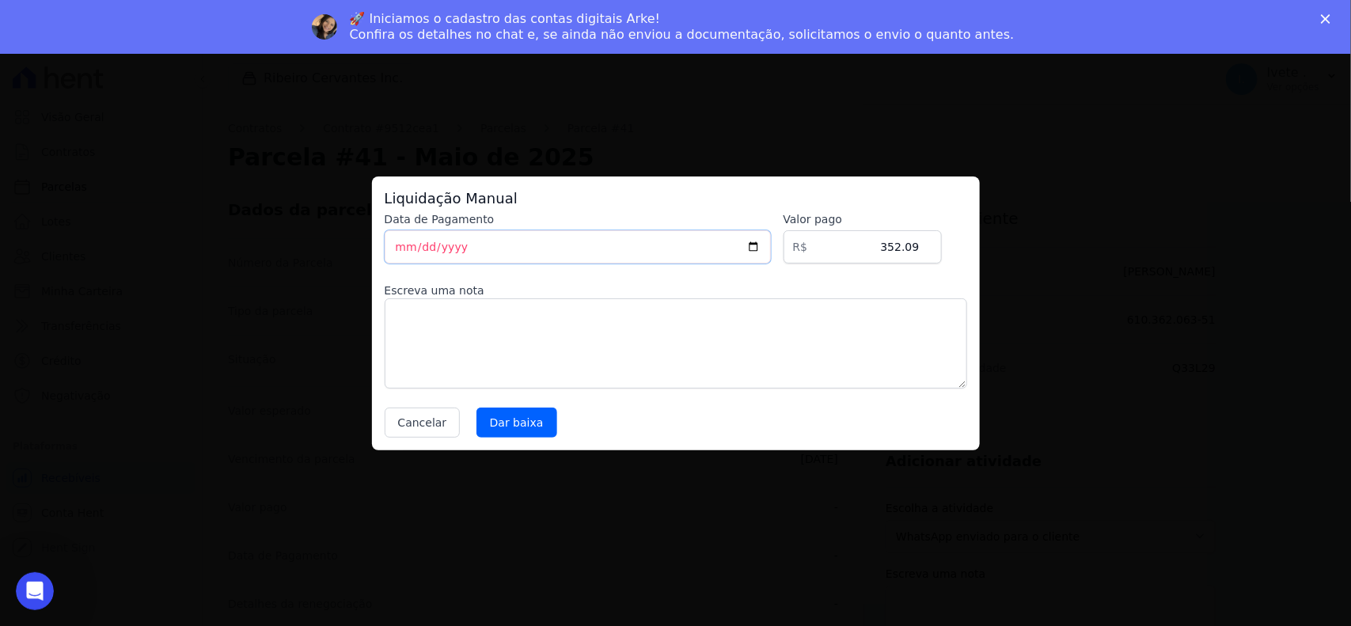
click at [444, 247] on input "2025-10-08" at bounding box center [578, 246] width 386 height 33
click at [758, 249] on input "2025-10-08" at bounding box center [578, 246] width 386 height 33
type input "2025-10-07"
click at [495, 420] on input "Dar baixa" at bounding box center [517, 423] width 81 height 30
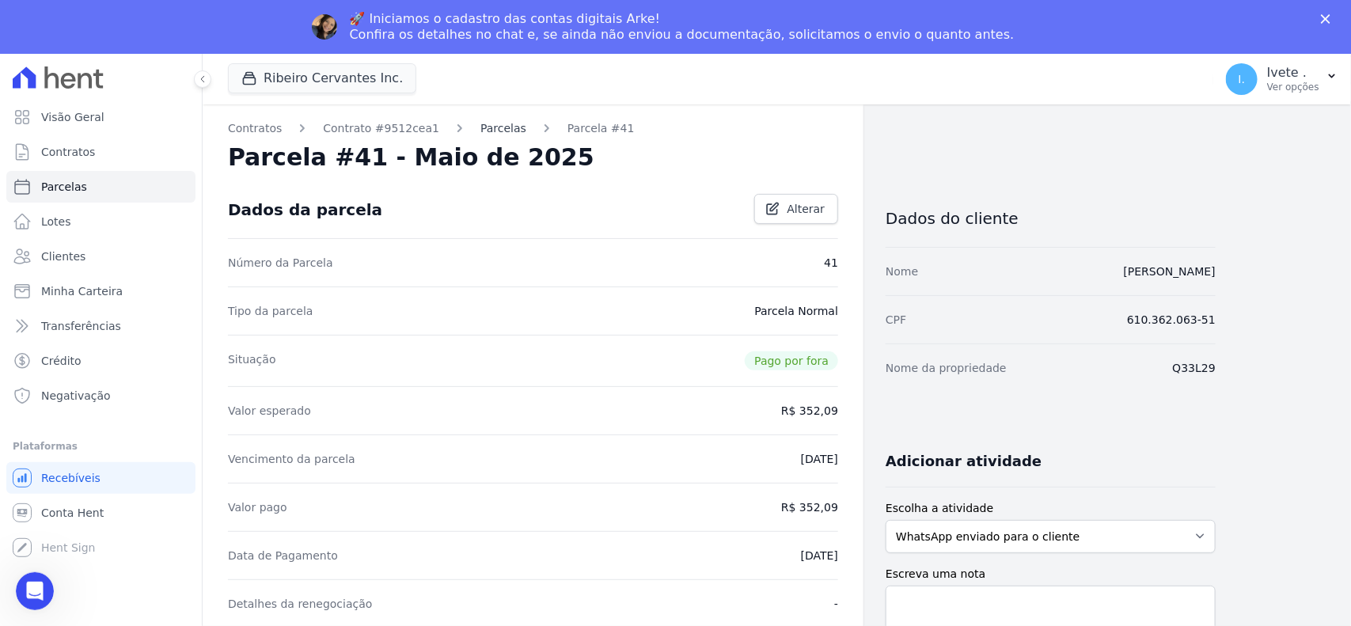
click at [480, 133] on link "Parcelas" at bounding box center [503, 128] width 46 height 17
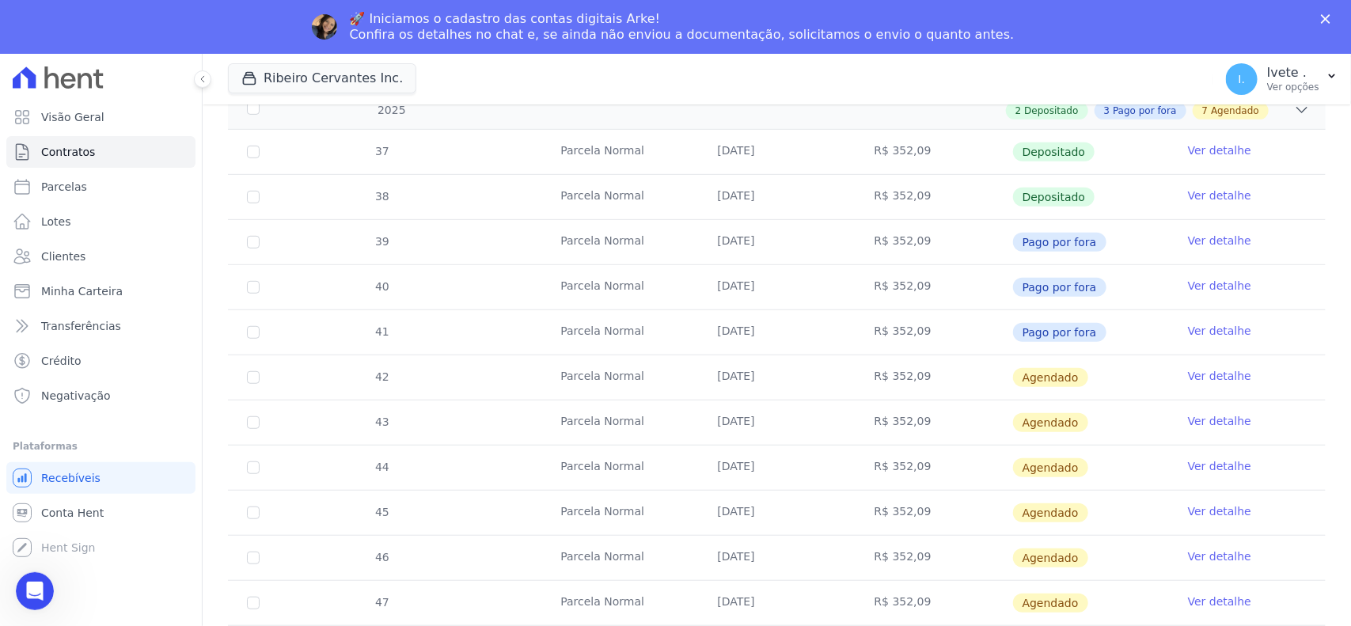
scroll to position [396, 0]
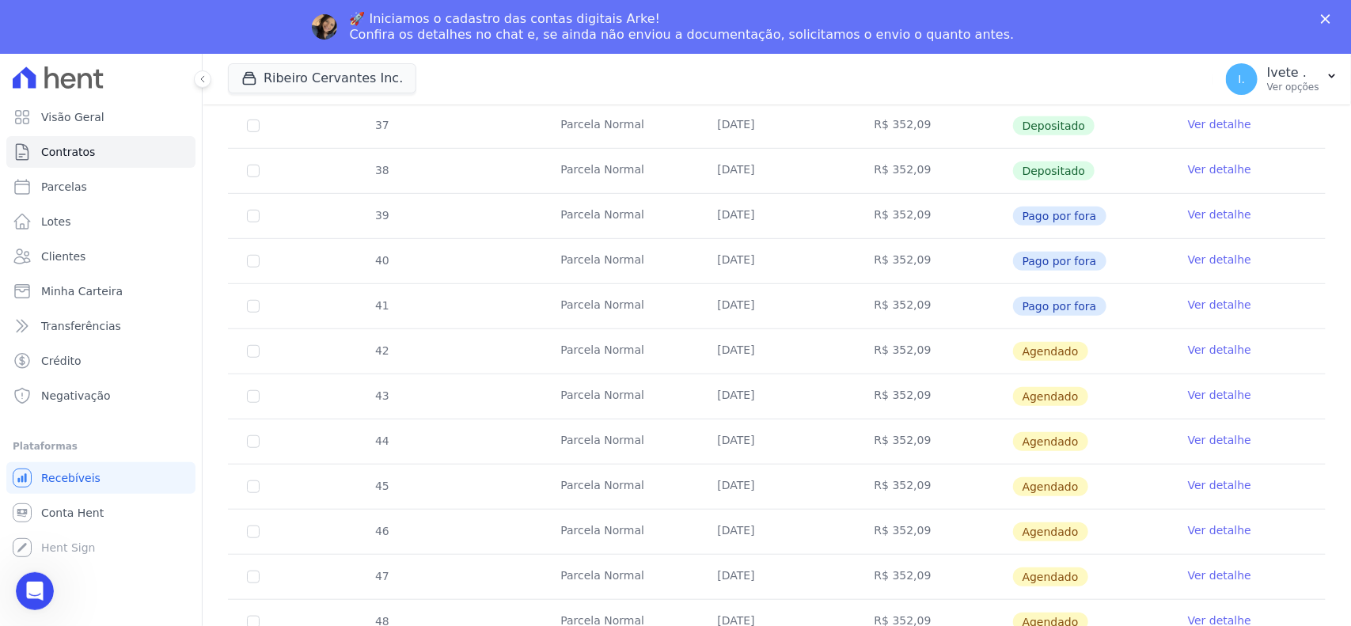
click at [1204, 348] on link "Ver detalhe" at bounding box center [1219, 350] width 63 height 16
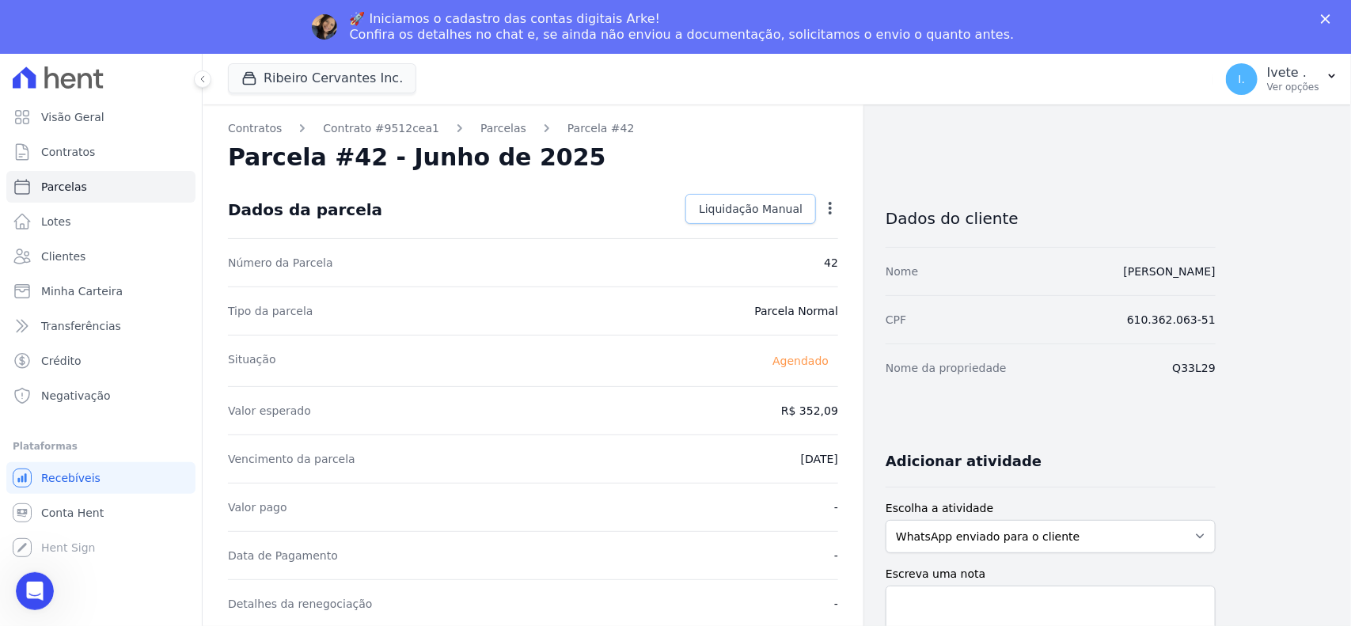
click at [715, 207] on span "Liquidação Manual" at bounding box center [751, 209] width 104 height 16
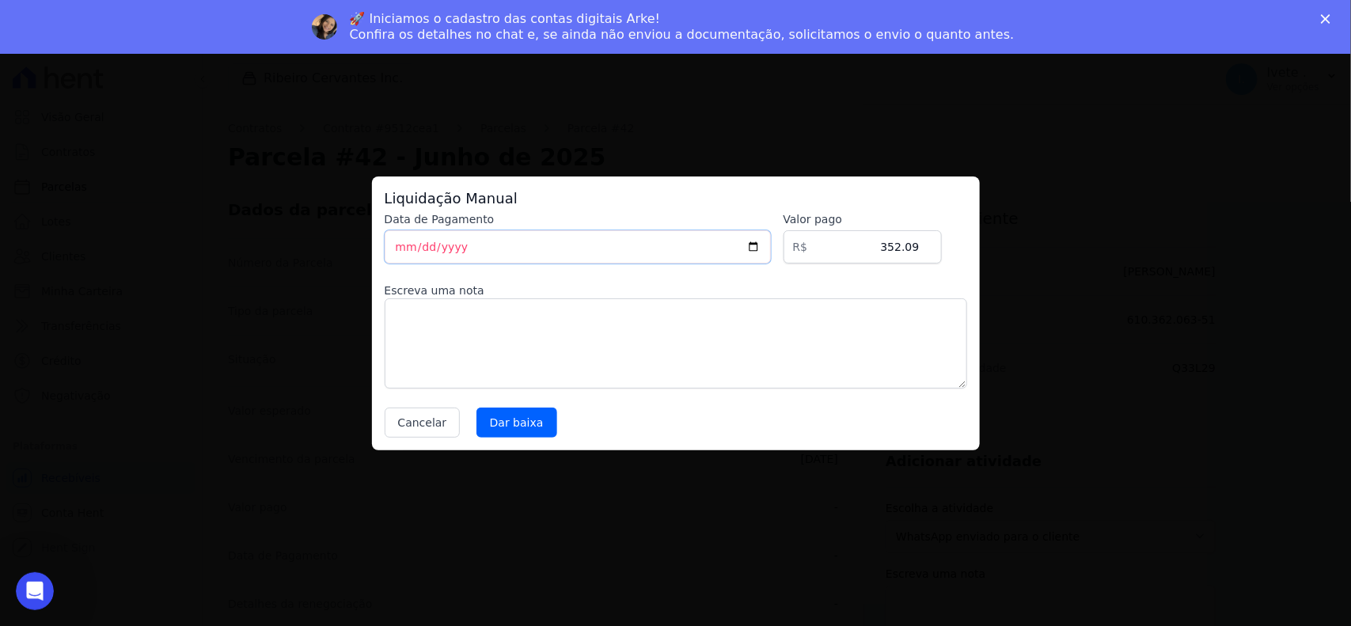
click at [765, 240] on input "2025-10-08" at bounding box center [578, 246] width 386 height 33
type input "2025-10-07"
click at [500, 416] on input "Dar baixa" at bounding box center [517, 423] width 81 height 30
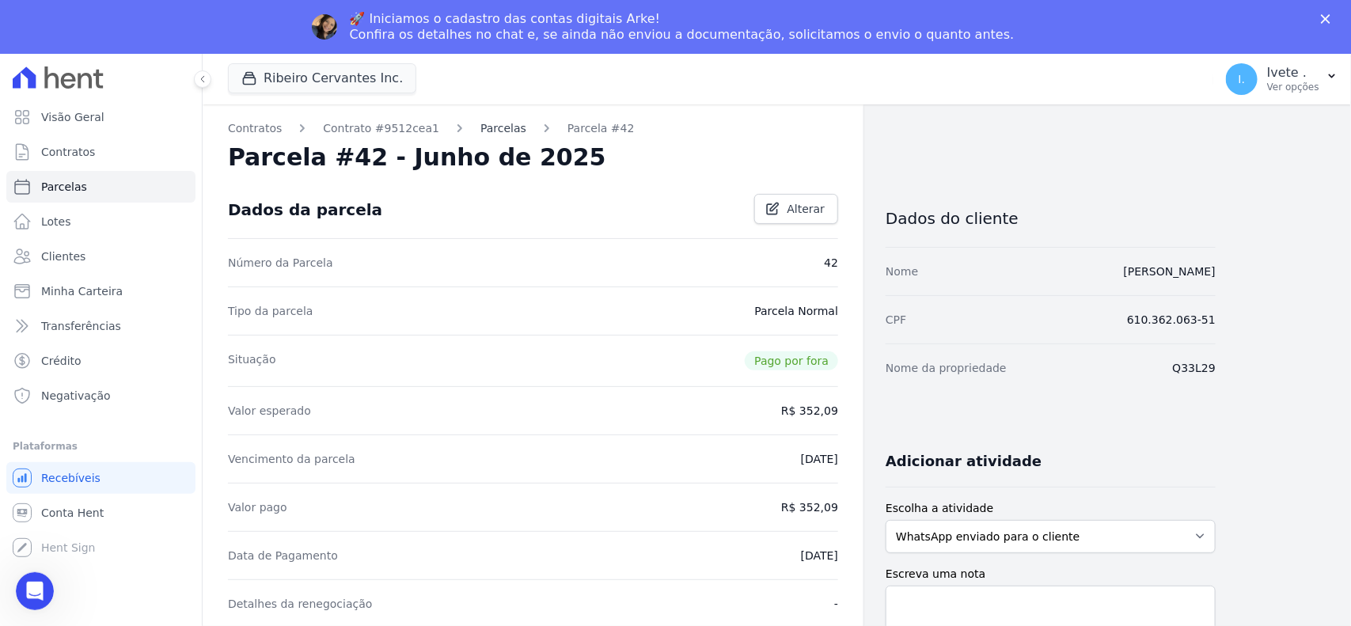
click at [496, 127] on link "Parcelas" at bounding box center [503, 128] width 46 height 17
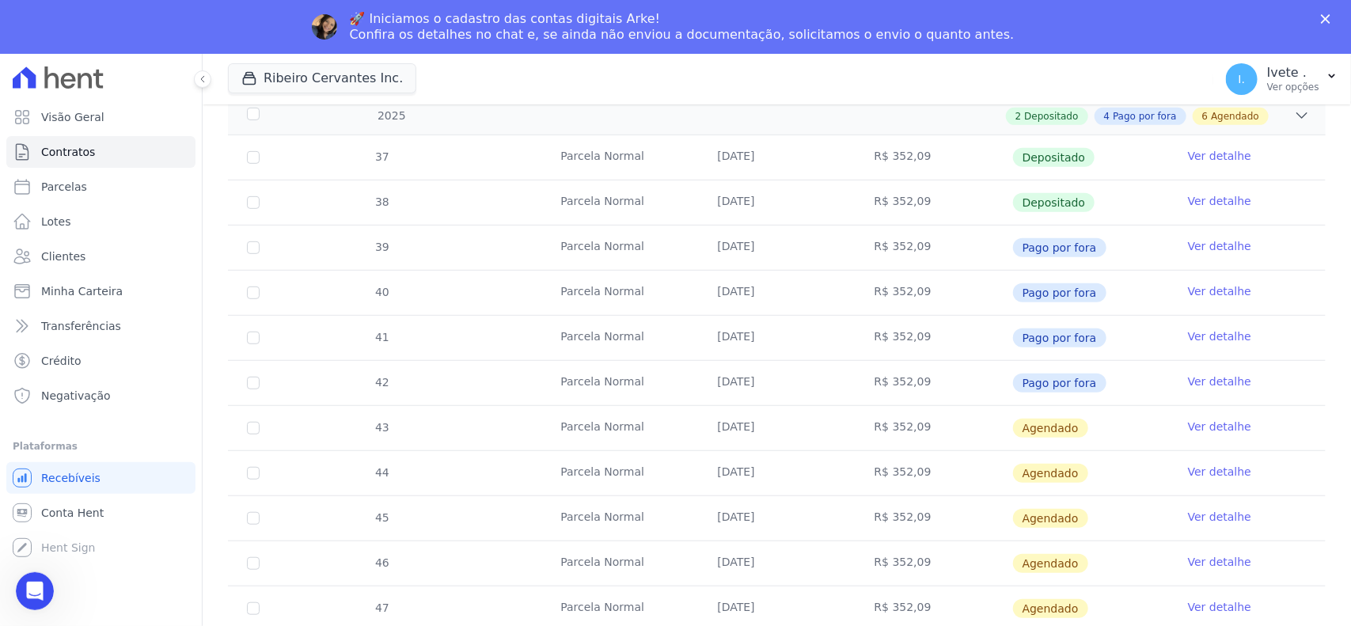
scroll to position [396, 0]
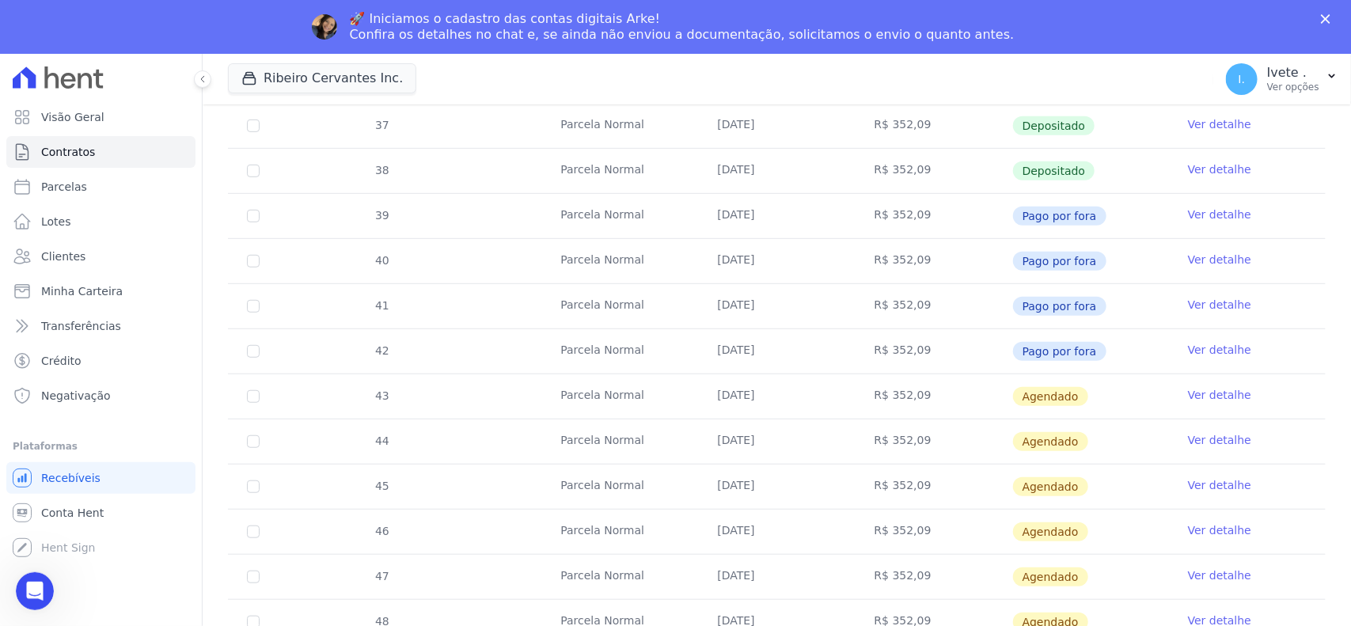
click at [1207, 394] on link "Ver detalhe" at bounding box center [1219, 395] width 63 height 16
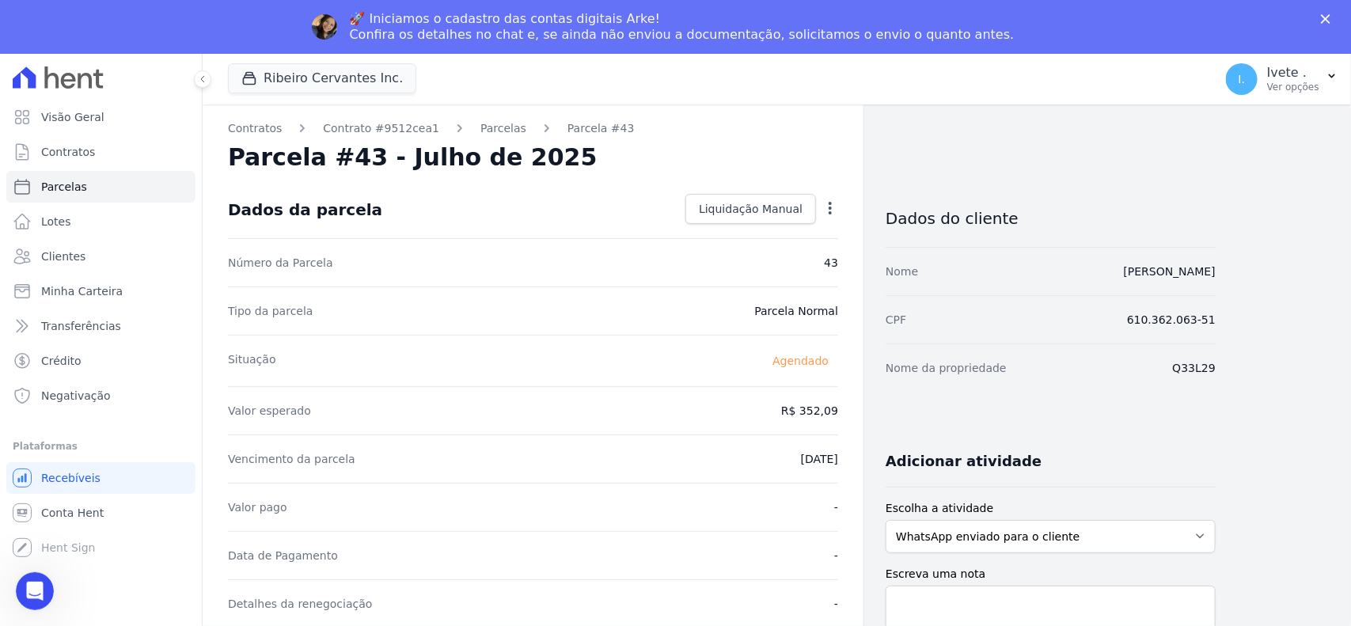
click at [746, 224] on div "Liquidação Manual Liquidação Manual Data de Pagamento 2025-10-08 Valor pago R$ …" at bounding box center [758, 210] width 159 height 32
click at [743, 208] on span "Liquidação Manual" at bounding box center [751, 209] width 104 height 16
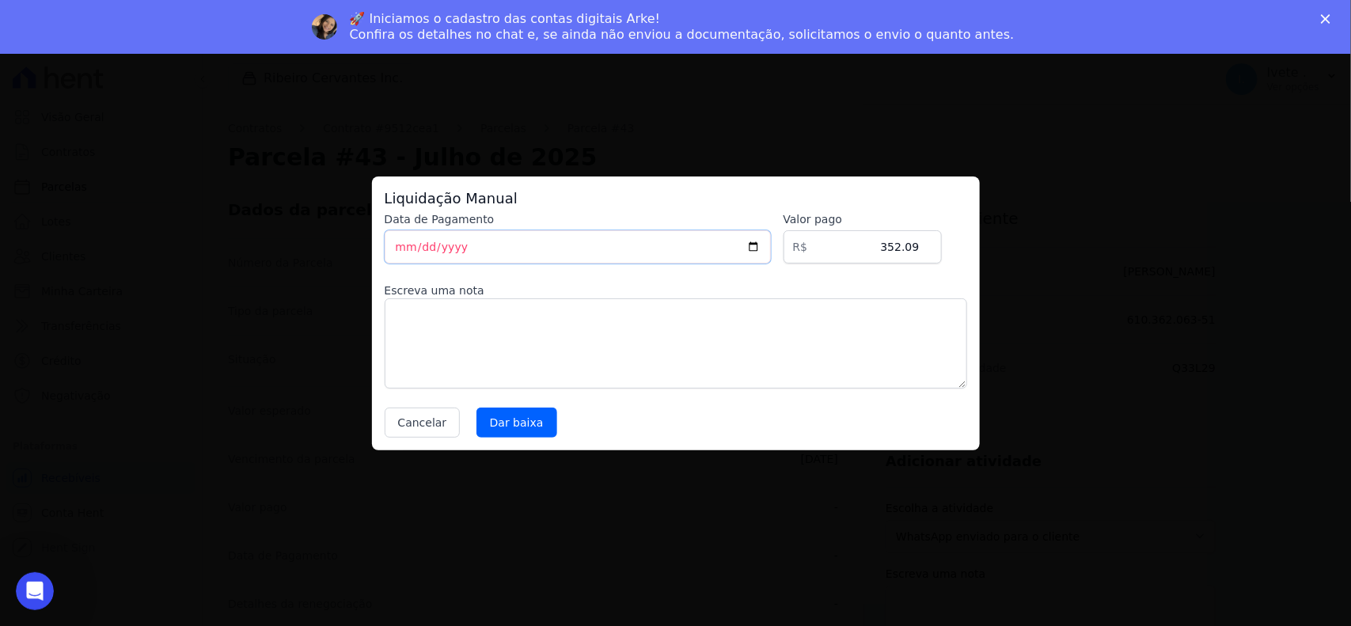
click at [769, 243] on input "[DATE]" at bounding box center [578, 246] width 386 height 33
type input "2025-10-07"
click at [532, 424] on input "Dar baixa" at bounding box center [517, 423] width 81 height 30
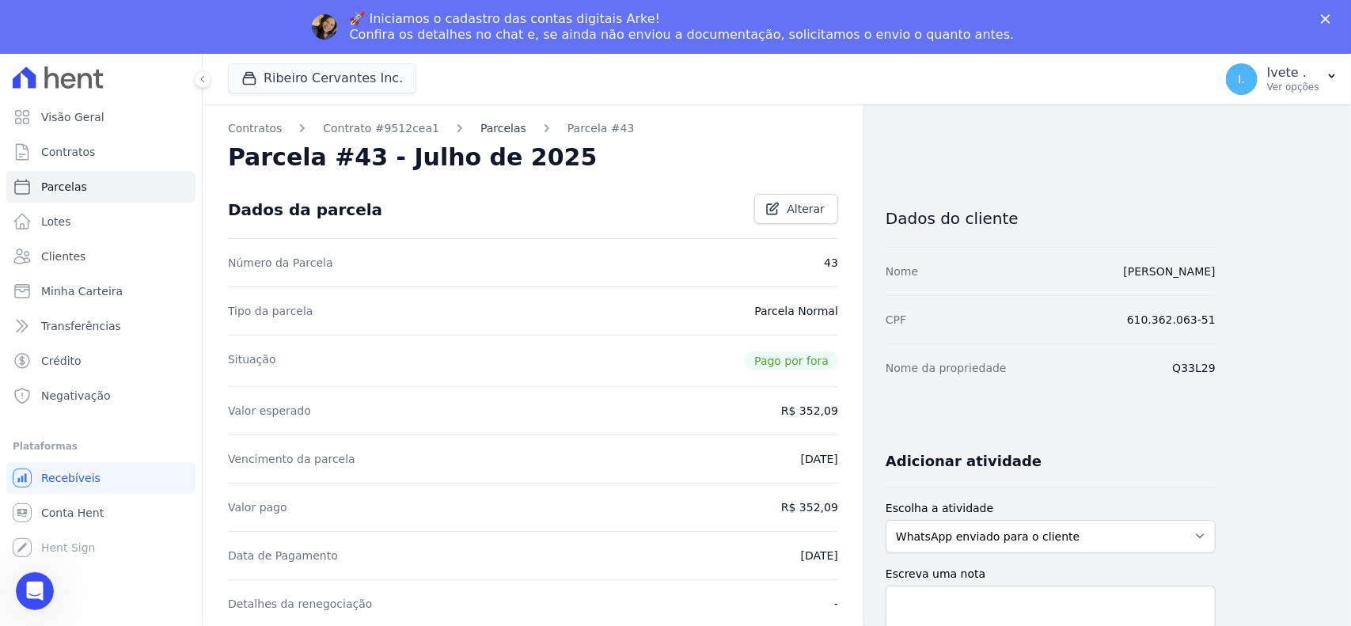
click at [480, 124] on link "Parcelas" at bounding box center [503, 128] width 46 height 17
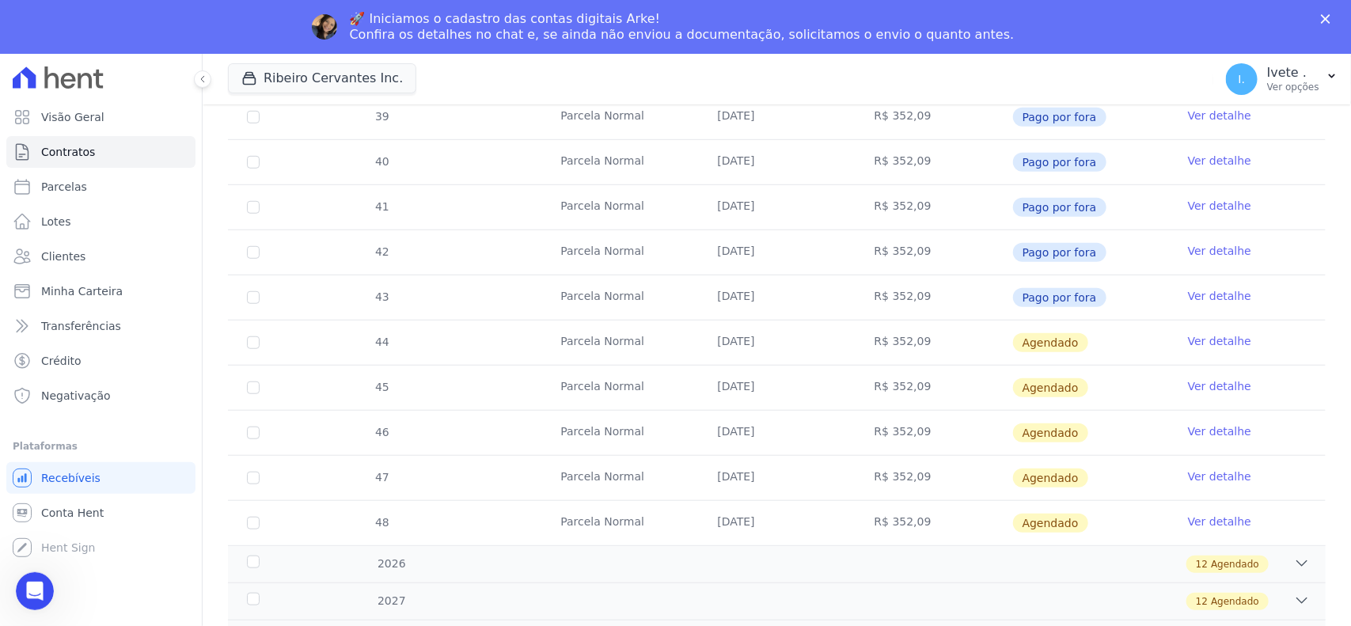
click at [1208, 343] on link "Ver detalhe" at bounding box center [1219, 341] width 63 height 16
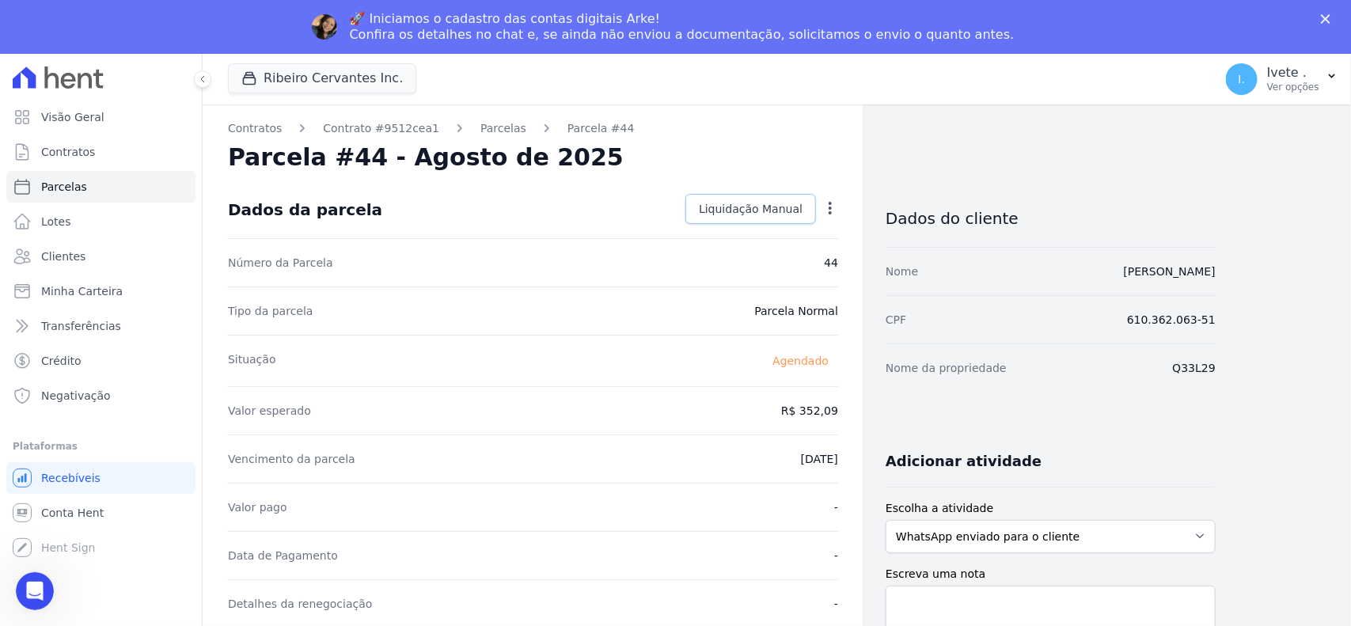
click at [769, 206] on span "Liquidação Manual" at bounding box center [751, 209] width 104 height 16
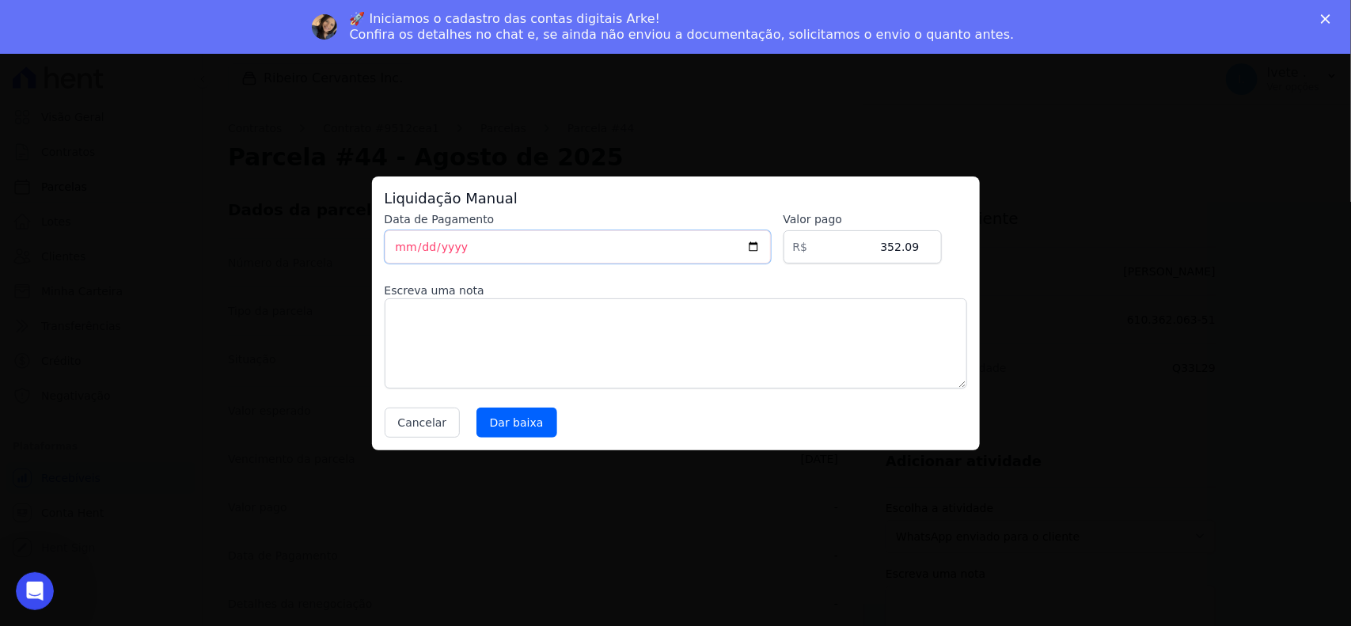
click at [764, 246] on input "[DATE]" at bounding box center [578, 246] width 386 height 33
type input "2025-10-07"
click at [492, 429] on input "Dar baixa" at bounding box center [517, 423] width 81 height 30
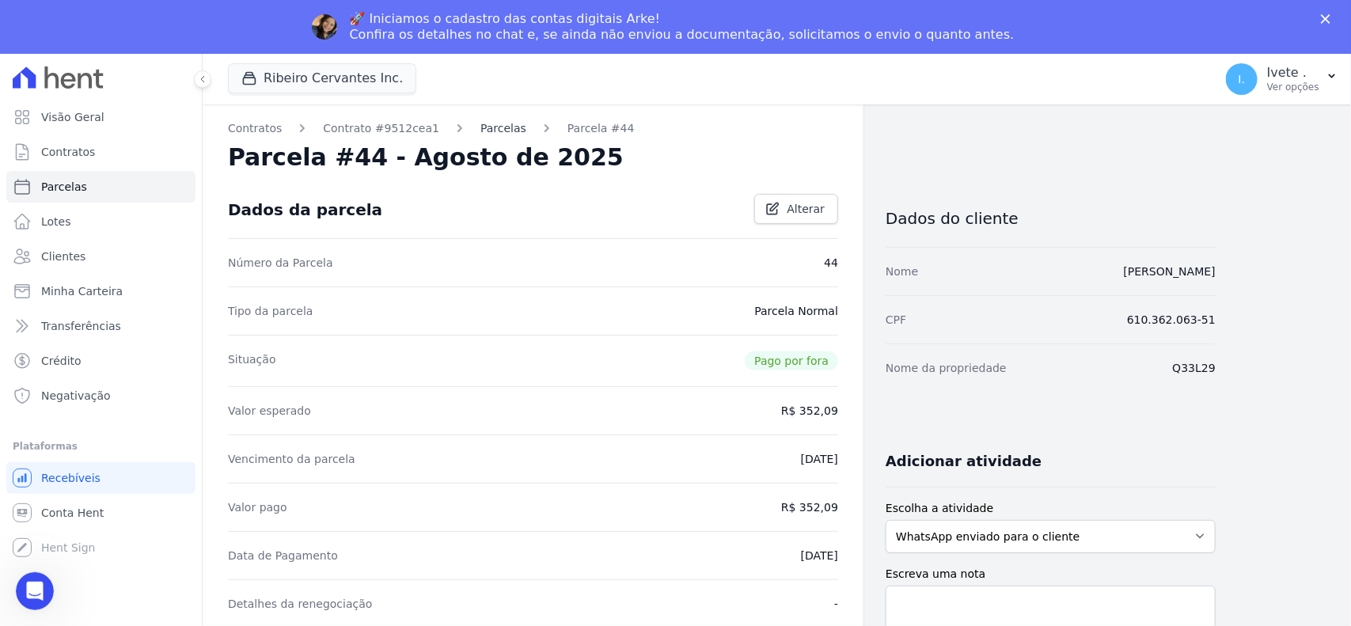
click at [480, 135] on link "Parcelas" at bounding box center [503, 128] width 46 height 17
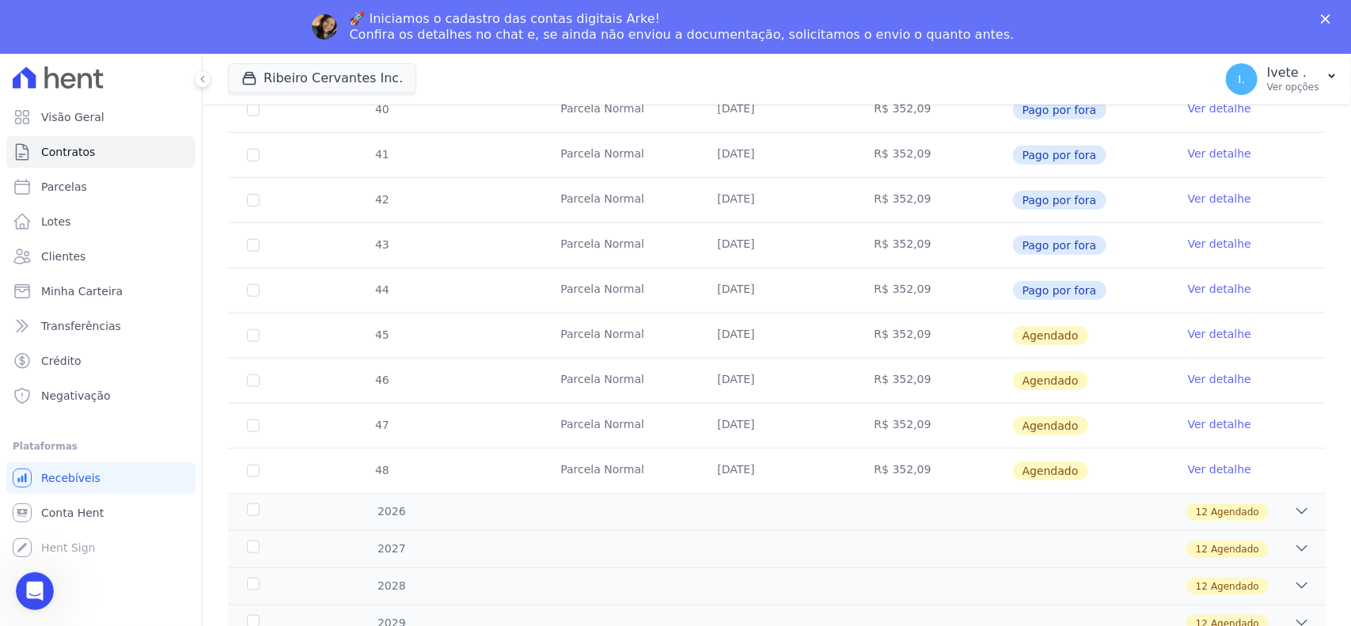
scroll to position [594, 0]
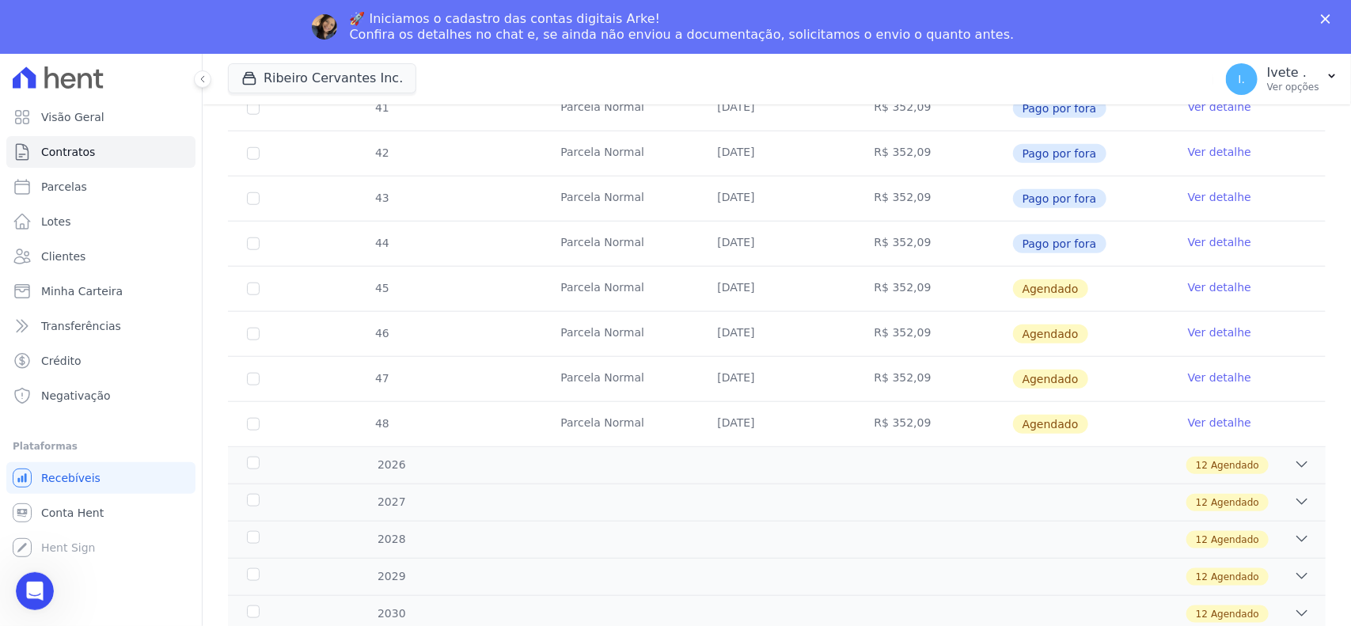
click at [1188, 294] on link "Ver detalhe" at bounding box center [1219, 287] width 63 height 16
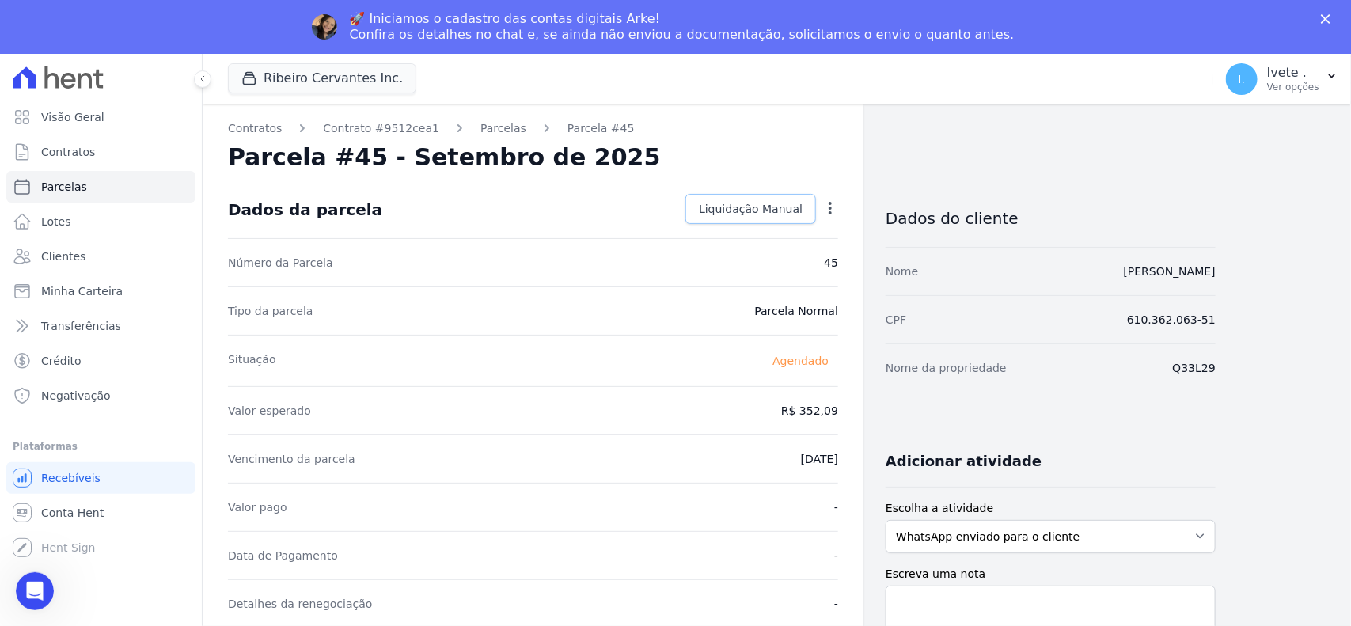
click at [717, 202] on span "Liquidação Manual" at bounding box center [751, 209] width 104 height 16
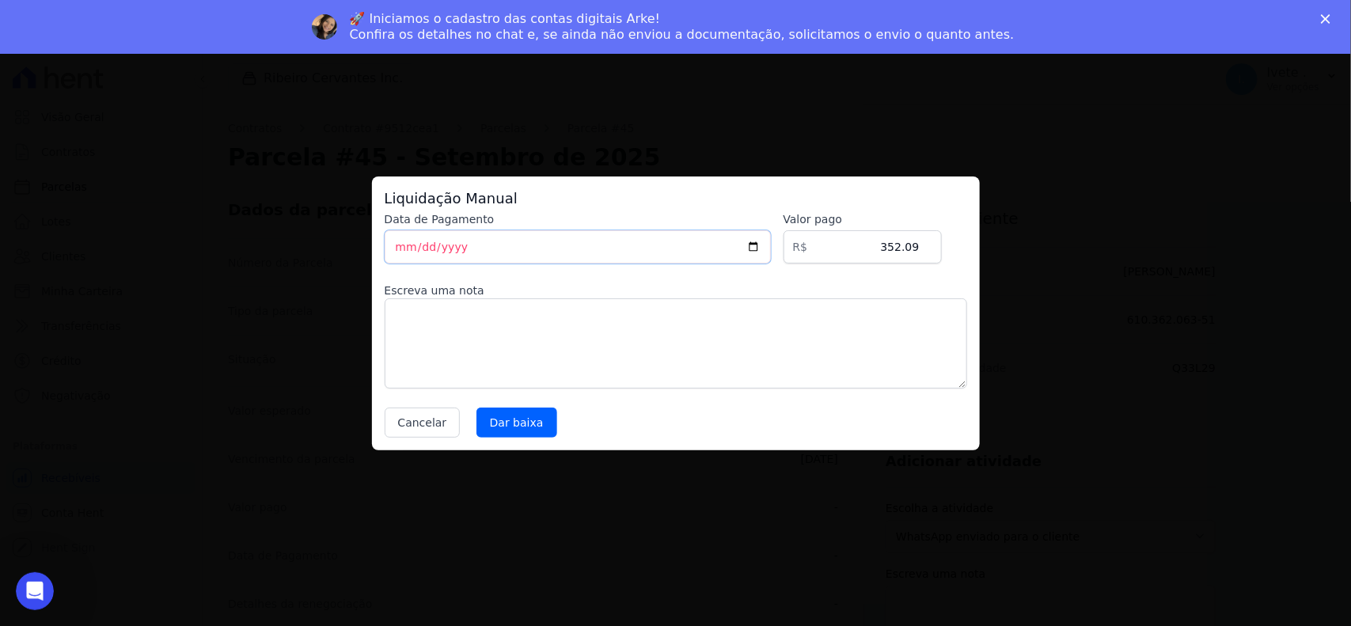
click at [758, 244] on input "[DATE]" at bounding box center [578, 246] width 386 height 33
type input "2025-10-07"
click at [480, 426] on input "Dar baixa" at bounding box center [517, 423] width 81 height 30
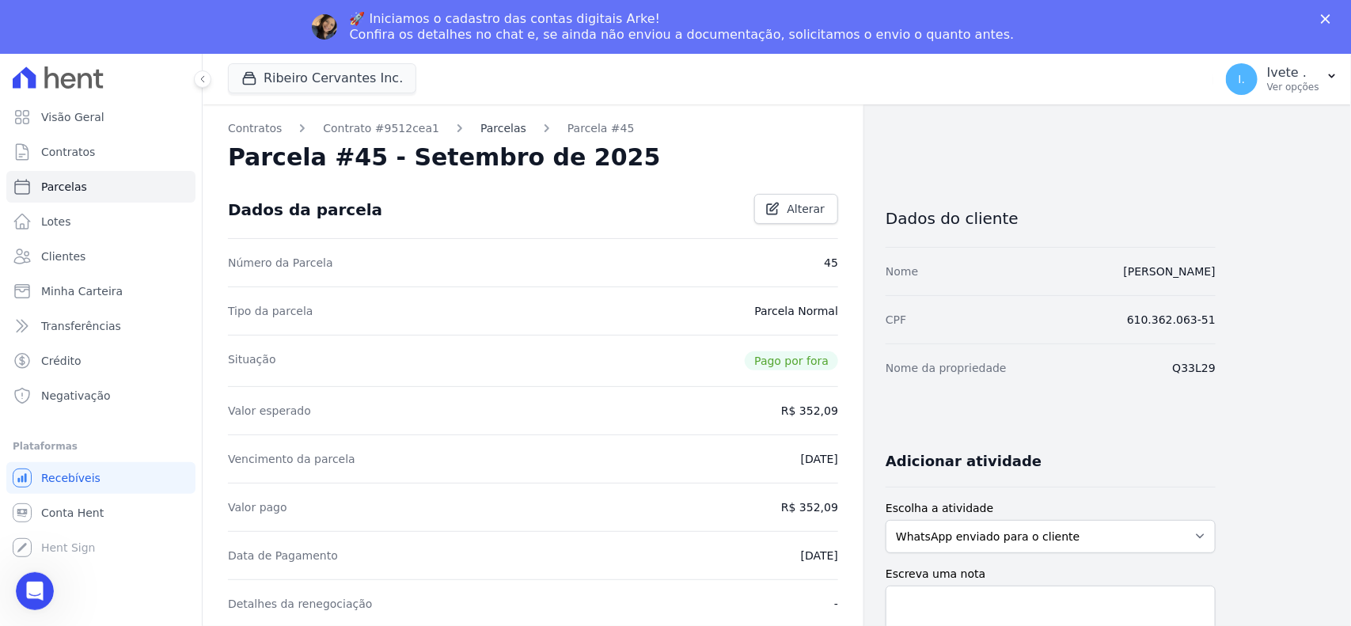
click at [484, 125] on link "Parcelas" at bounding box center [503, 128] width 46 height 17
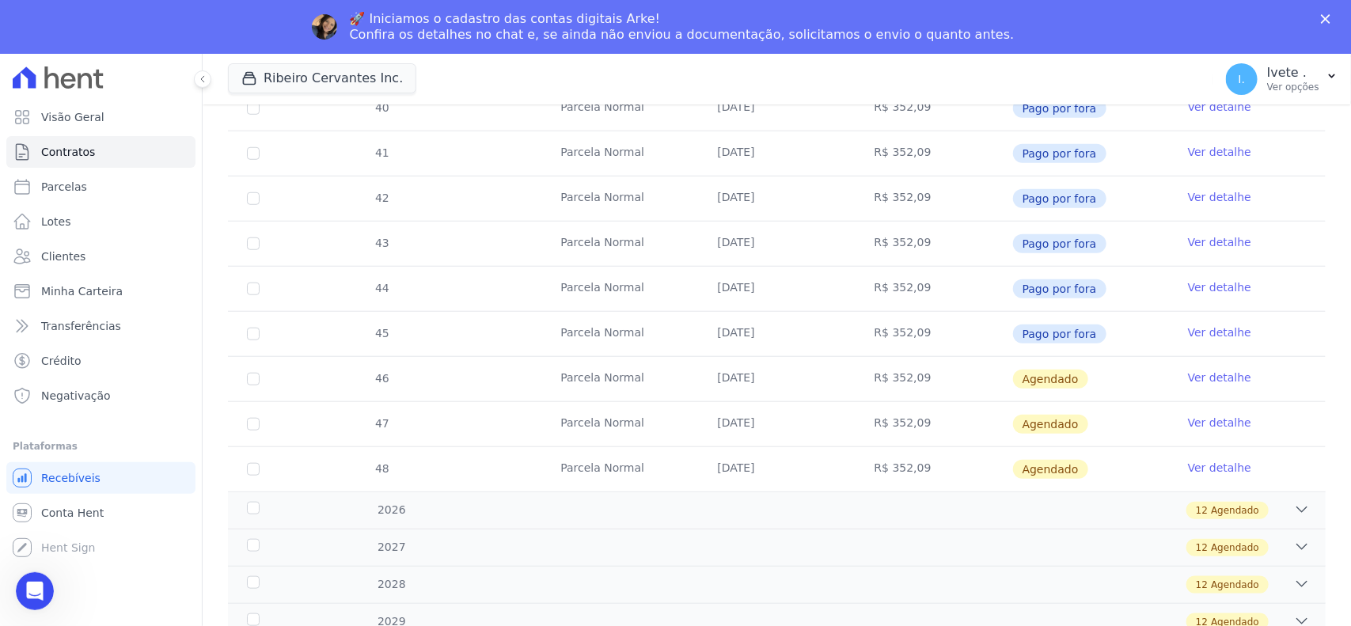
scroll to position [693, 0]
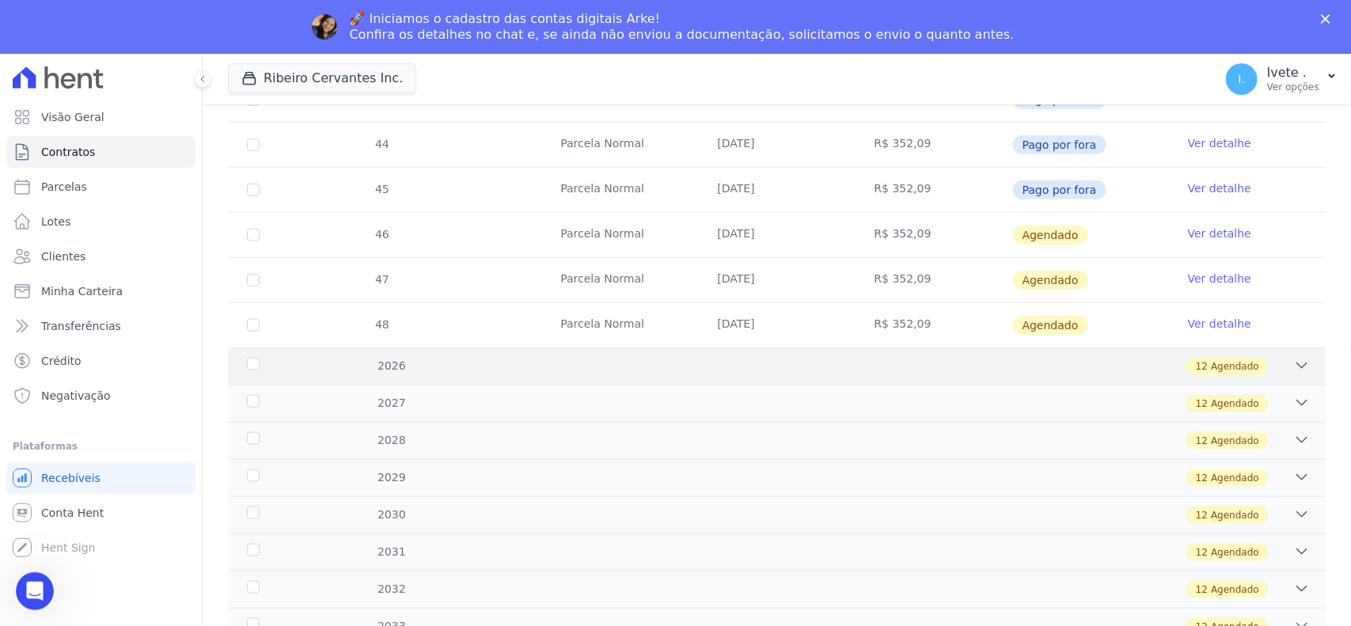
click at [1245, 366] on div "12 Agendado" at bounding box center [1228, 366] width 82 height 17
click at [1294, 373] on icon at bounding box center [1302, 366] width 16 height 16
click at [1294, 366] on icon at bounding box center [1302, 366] width 16 height 16
click at [1294, 374] on icon at bounding box center [1302, 366] width 16 height 16
click at [932, 368] on div "12 Agendado" at bounding box center [830, 366] width 959 height 17
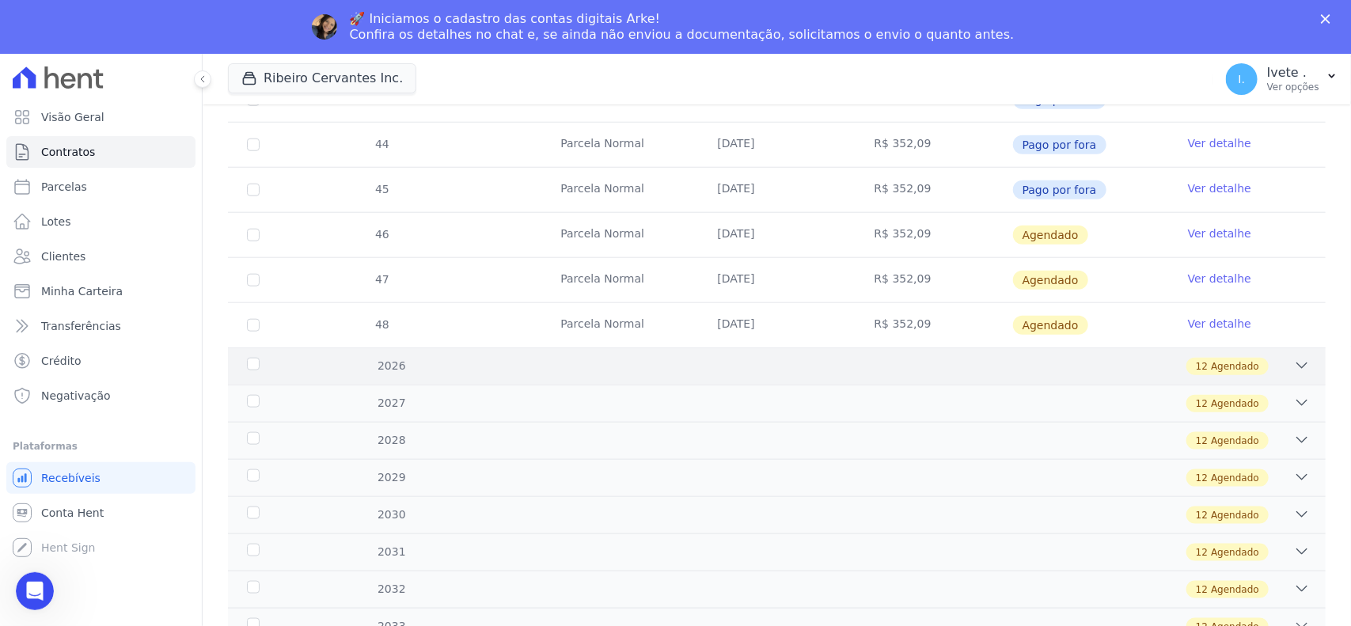
click at [1244, 364] on span "Agendado" at bounding box center [1235, 366] width 48 height 14
click at [1294, 370] on icon at bounding box center [1302, 366] width 16 height 16
click at [1294, 363] on icon at bounding box center [1302, 366] width 16 height 16
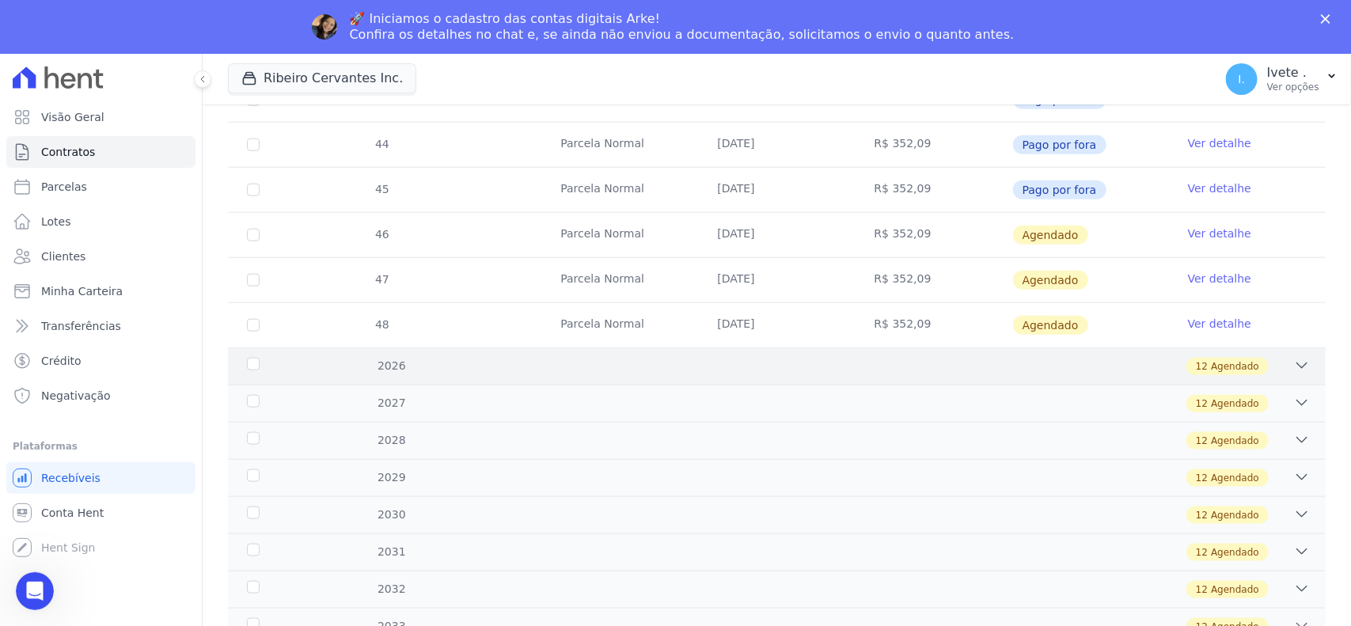
click at [1294, 363] on icon at bounding box center [1302, 366] width 16 height 16
click at [401, 367] on div "12 Agendado" at bounding box center [830, 366] width 959 height 17
click at [1211, 367] on span "Agendado" at bounding box center [1235, 366] width 48 height 14
click at [1301, 362] on div "2026 12 Agendado" at bounding box center [777, 366] width 1098 height 37
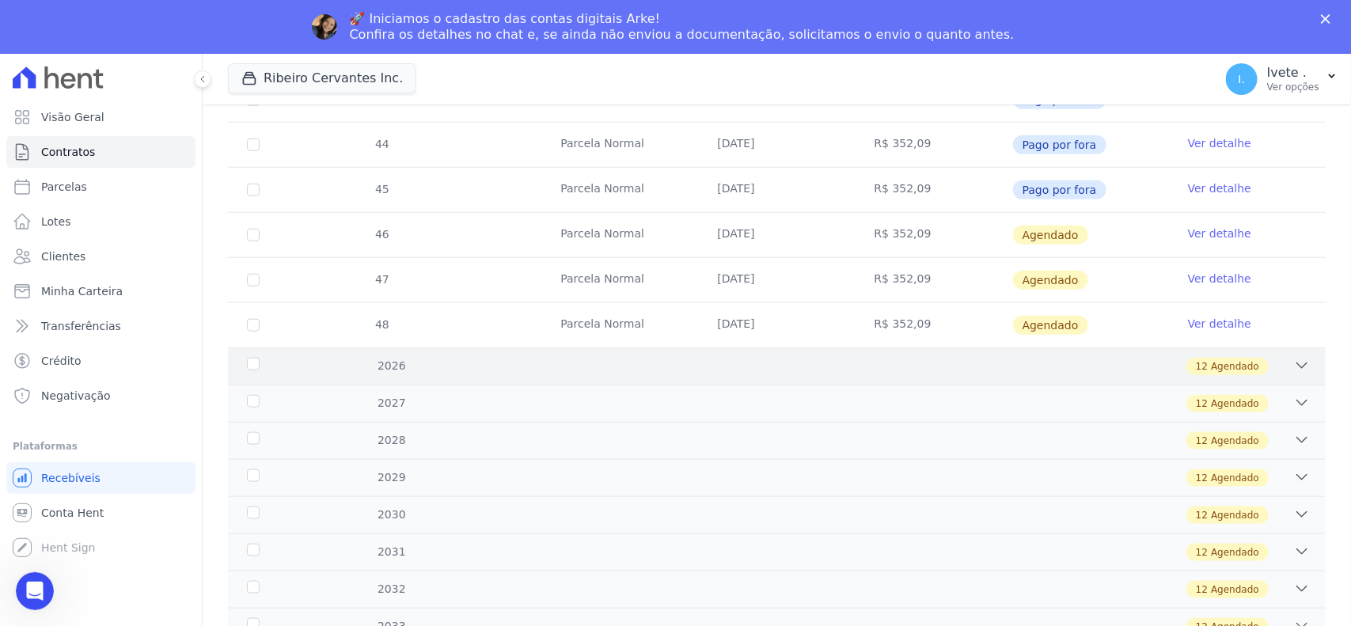
click at [1301, 362] on div "2026 12 Agendado" at bounding box center [777, 366] width 1098 height 37
click at [1300, 363] on div "2026 12 Agendado" at bounding box center [777, 366] width 1098 height 37
click at [1070, 363] on div "12 Agendado" at bounding box center [830, 366] width 959 height 17
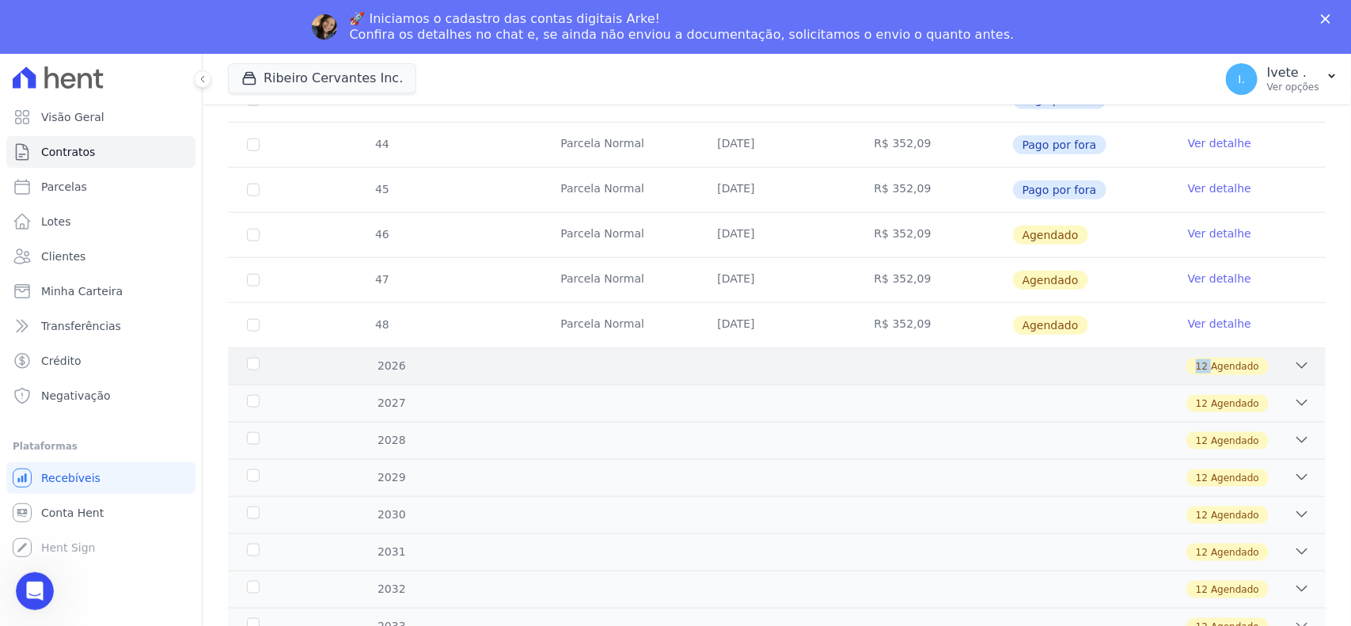
click at [1070, 363] on div "12 Agendado" at bounding box center [830, 366] width 959 height 17
click at [1142, 327] on td "Agendado" at bounding box center [1090, 325] width 157 height 44
click at [1188, 325] on link "Ver detalhe" at bounding box center [1219, 324] width 63 height 16
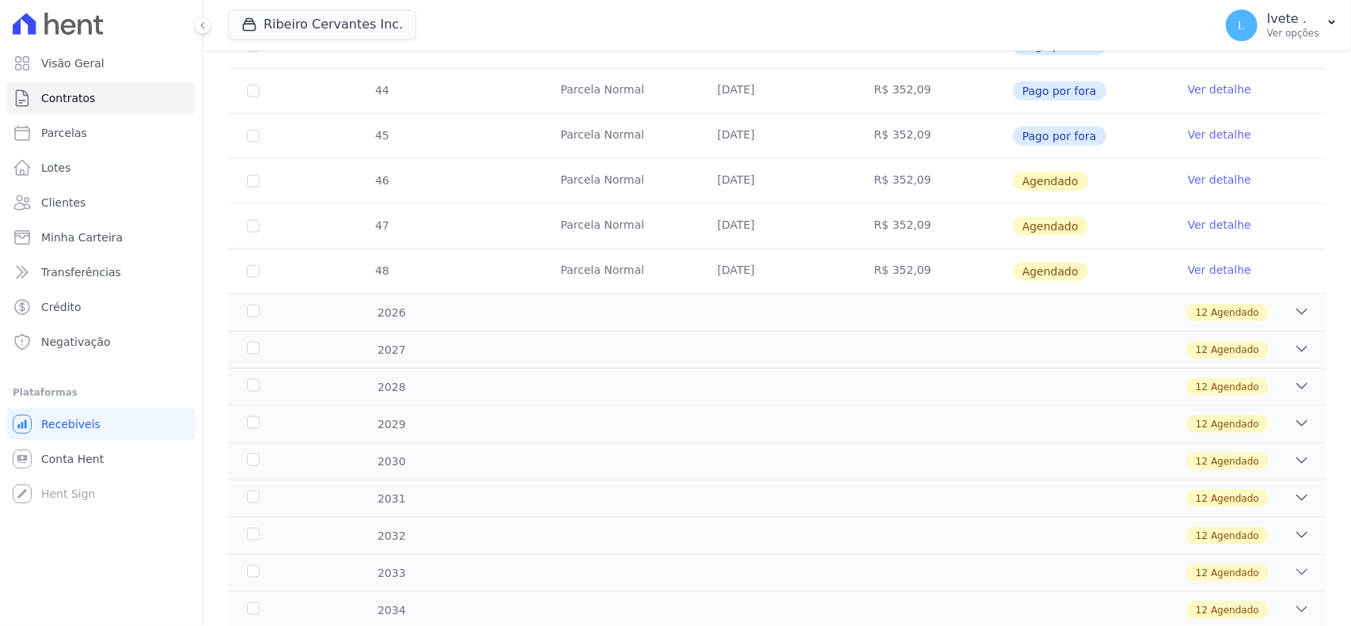
click at [1186, 300] on div "37 Parcela Normal 03/02/2025 R$ 352,09 Depositado Ver detalhe 38 Parcela Normal…" at bounding box center [777, 23] width 1149 height 553
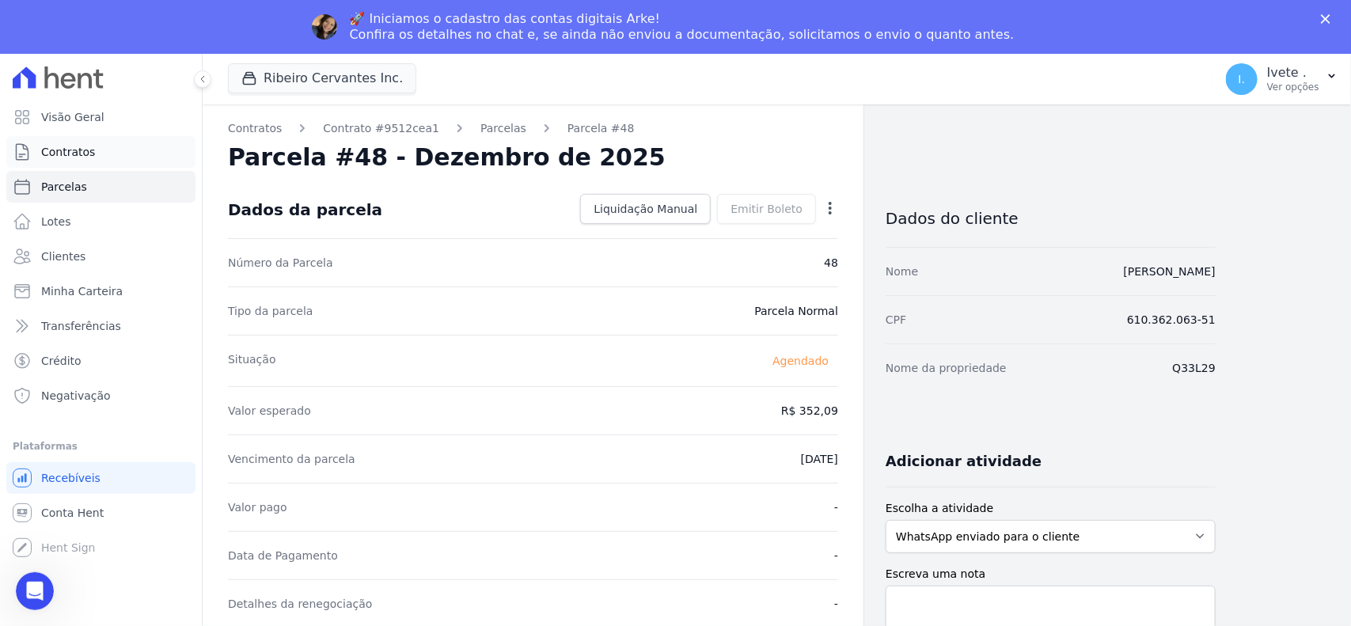
click at [54, 152] on span "Contratos" at bounding box center [68, 152] width 54 height 16
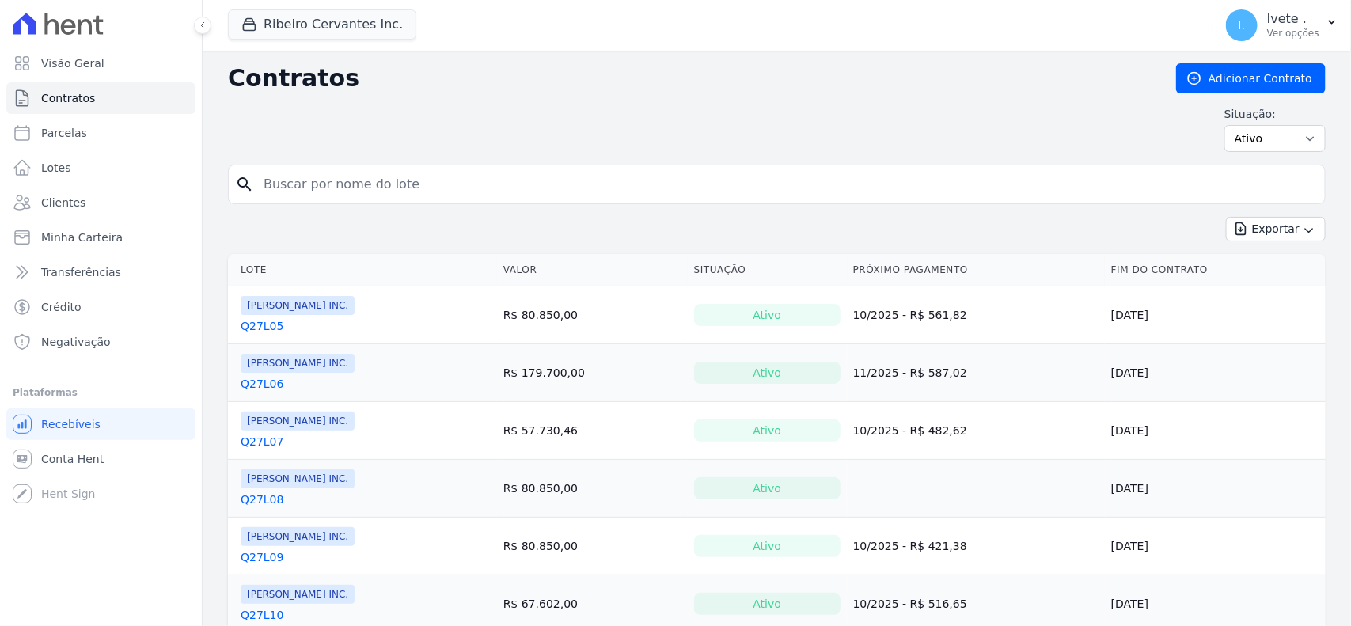
click at [337, 195] on input "search" at bounding box center [786, 185] width 1065 height 32
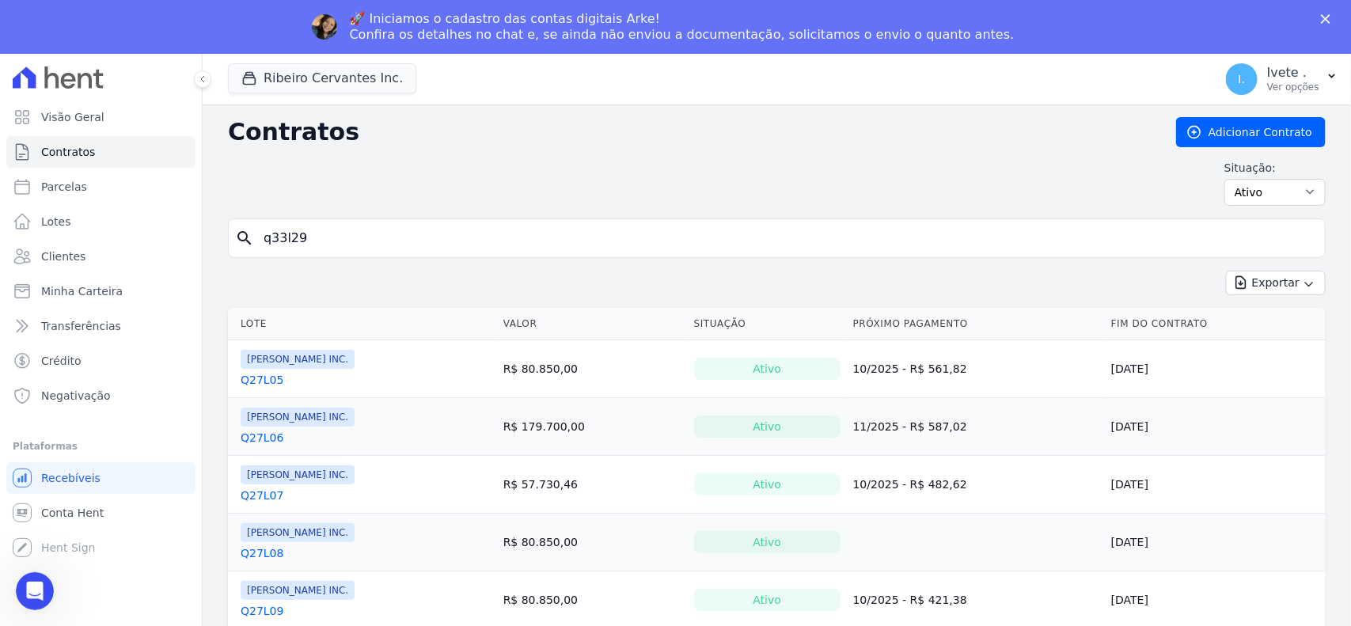
type input "q33l29"
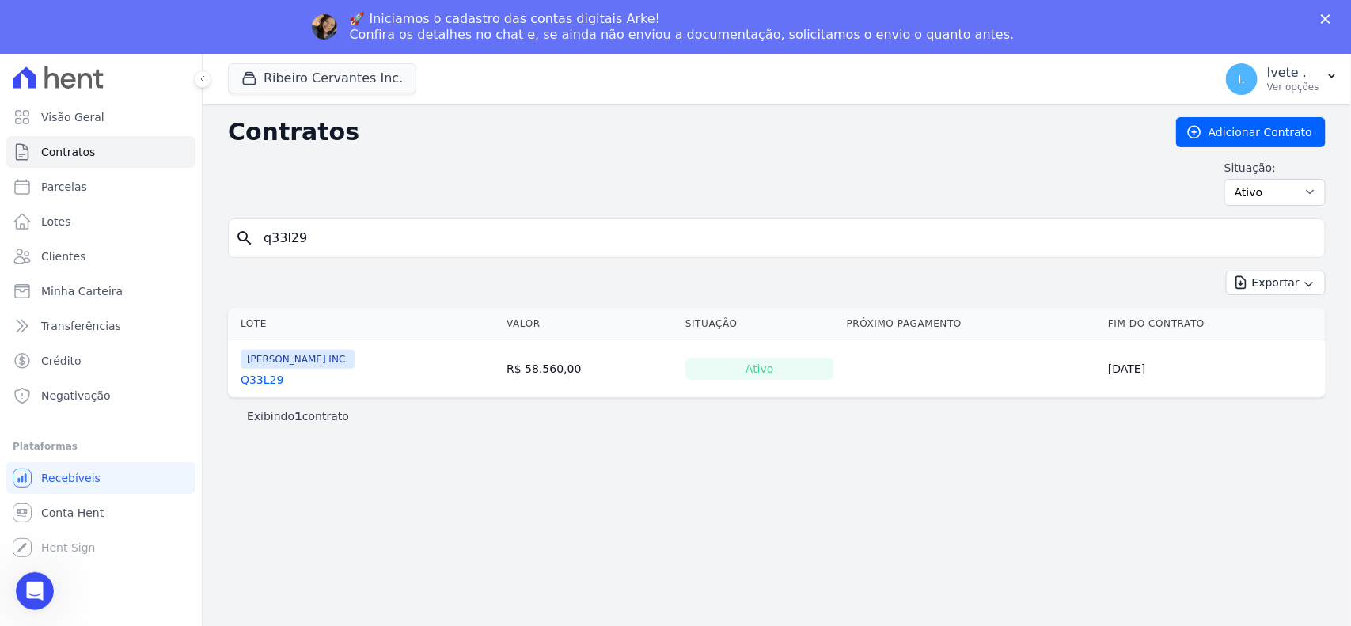
click at [275, 382] on link "Q33L29" at bounding box center [262, 380] width 43 height 16
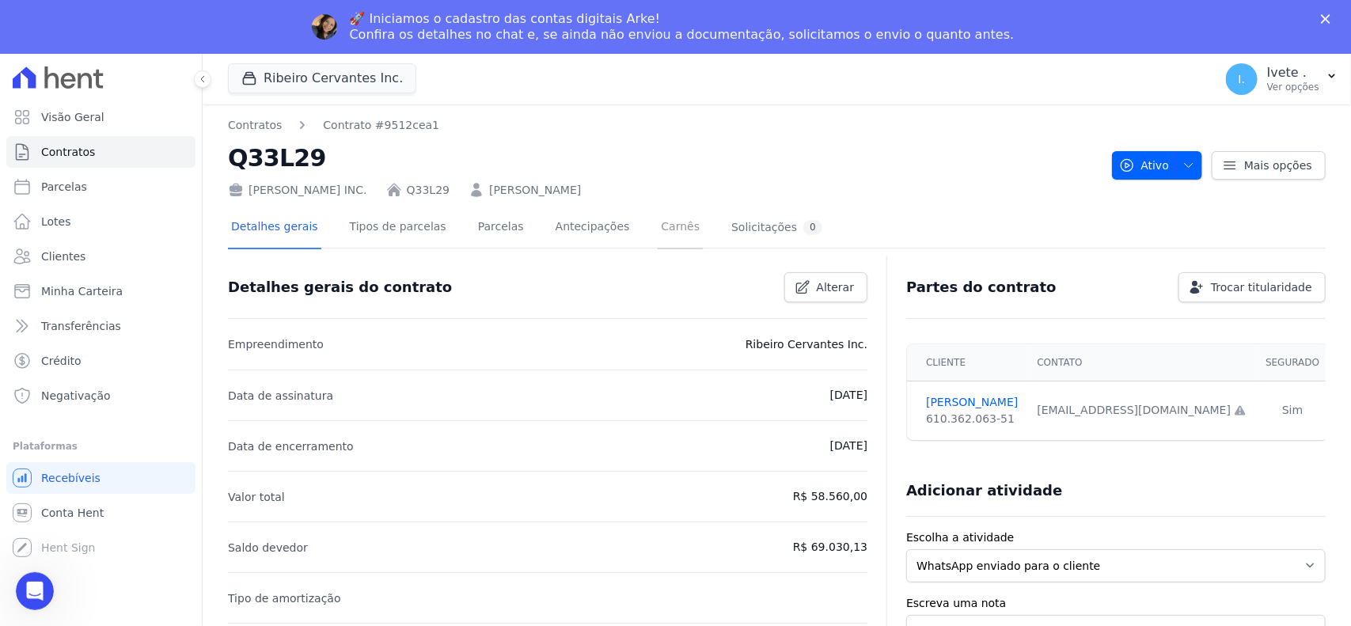
click at [658, 226] on link "Carnês" at bounding box center [680, 228] width 45 height 42
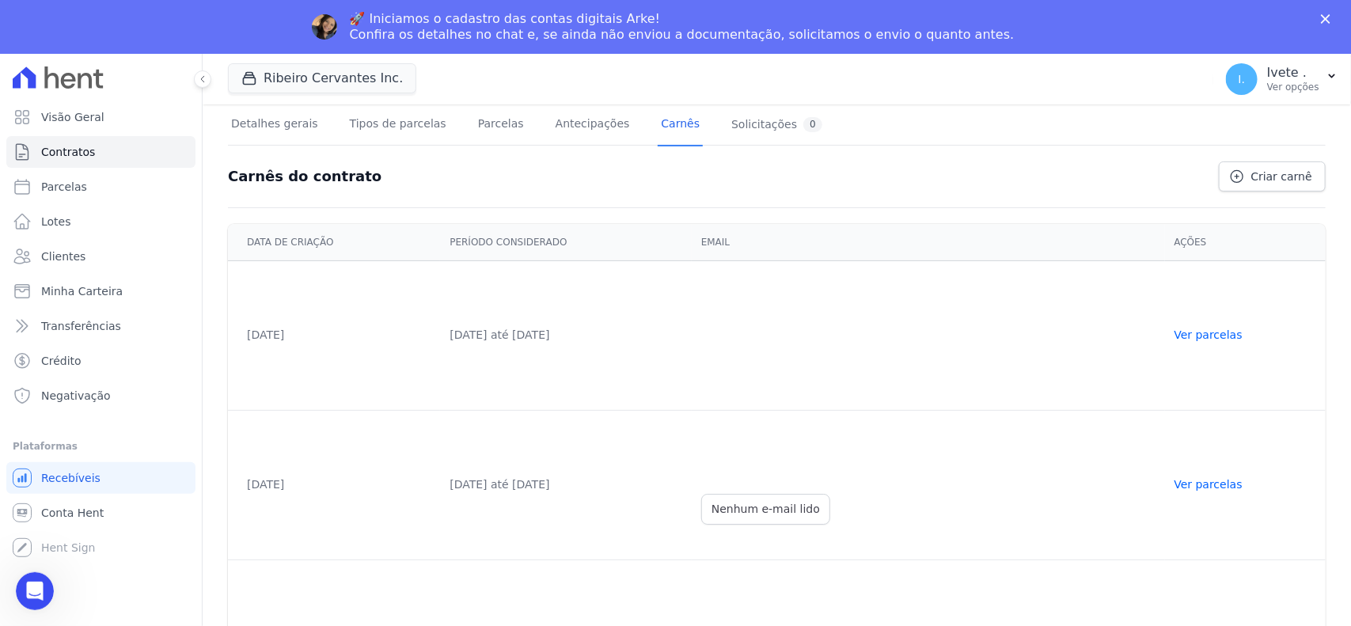
scroll to position [294, 0]
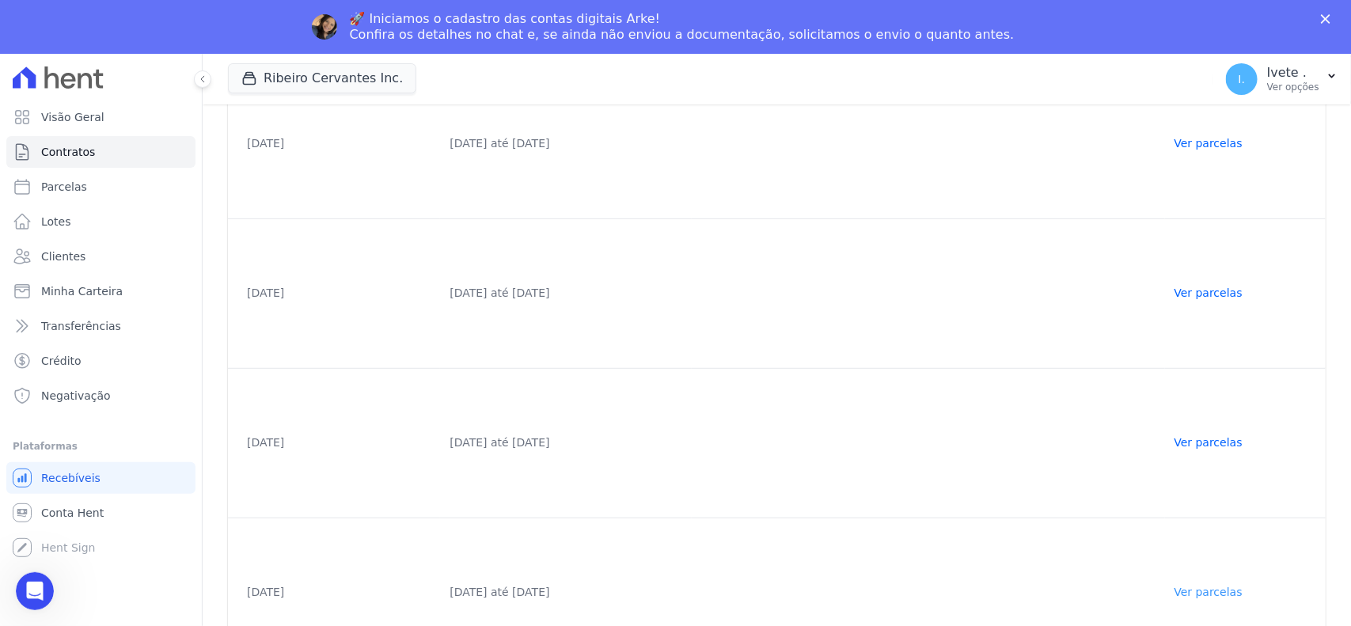
click at [1220, 587] on link "Ver parcelas" at bounding box center [1209, 592] width 68 height 13
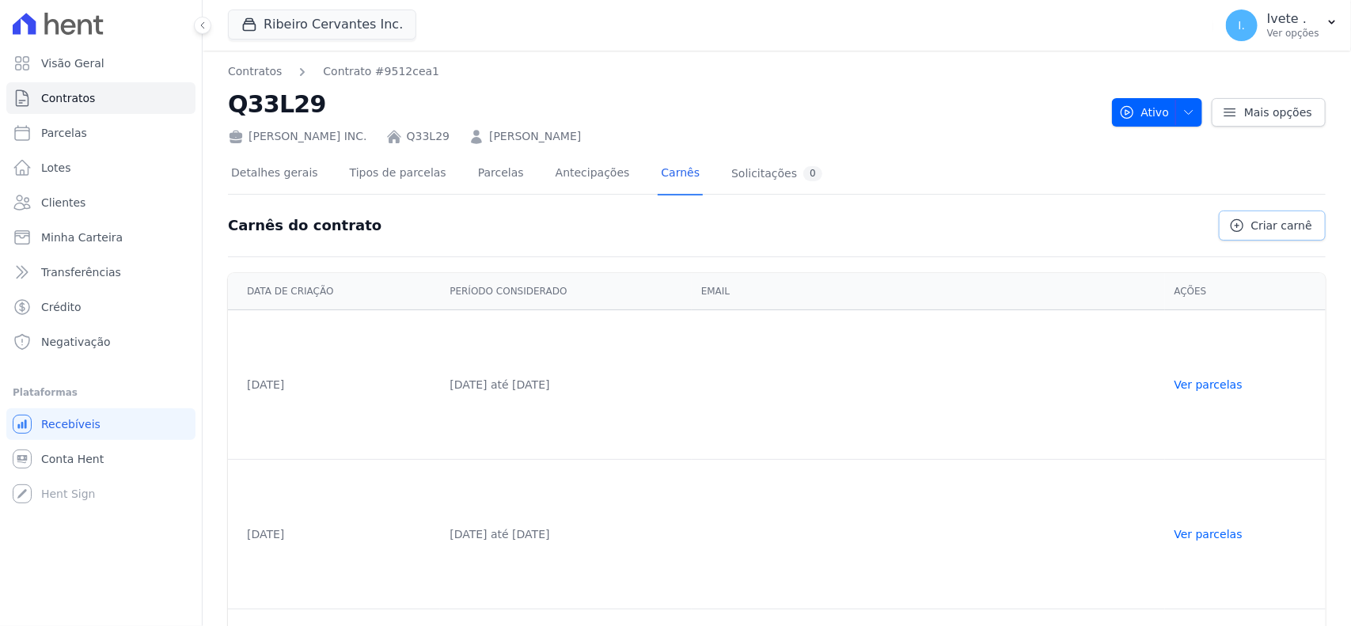
click at [1252, 223] on span "Criar carnê" at bounding box center [1282, 226] width 61 height 16
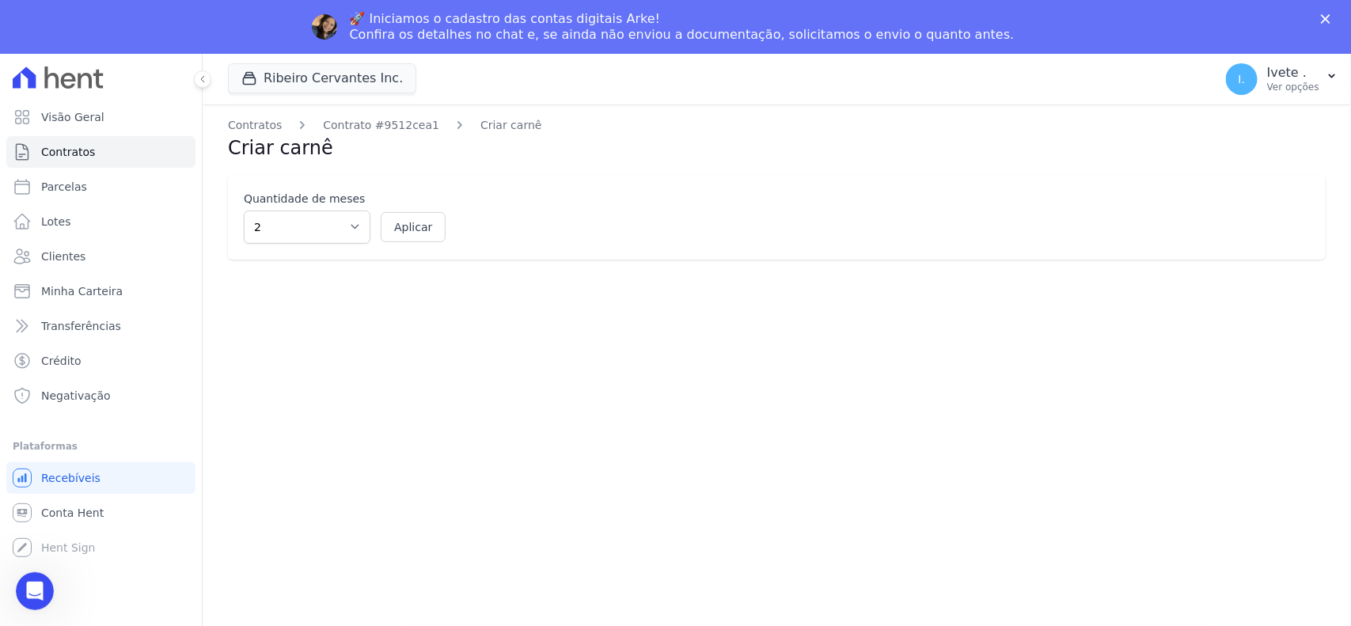
click at [351, 169] on div "Contratos Contrato #9512cea1 Criar carnê Criar carnê Quantidade de meses 2 3 4 …" at bounding box center [777, 391] width 1149 height 575
click at [354, 222] on select "2 3 4 5 6 7 8 9 10 11 12" at bounding box center [307, 227] width 127 height 33
select select "3"
click at [244, 211] on select "2 3 4 5 6 7 8 9 10 11 12" at bounding box center [307, 227] width 127 height 33
click at [421, 227] on button "Aplicar" at bounding box center [413, 227] width 65 height 30
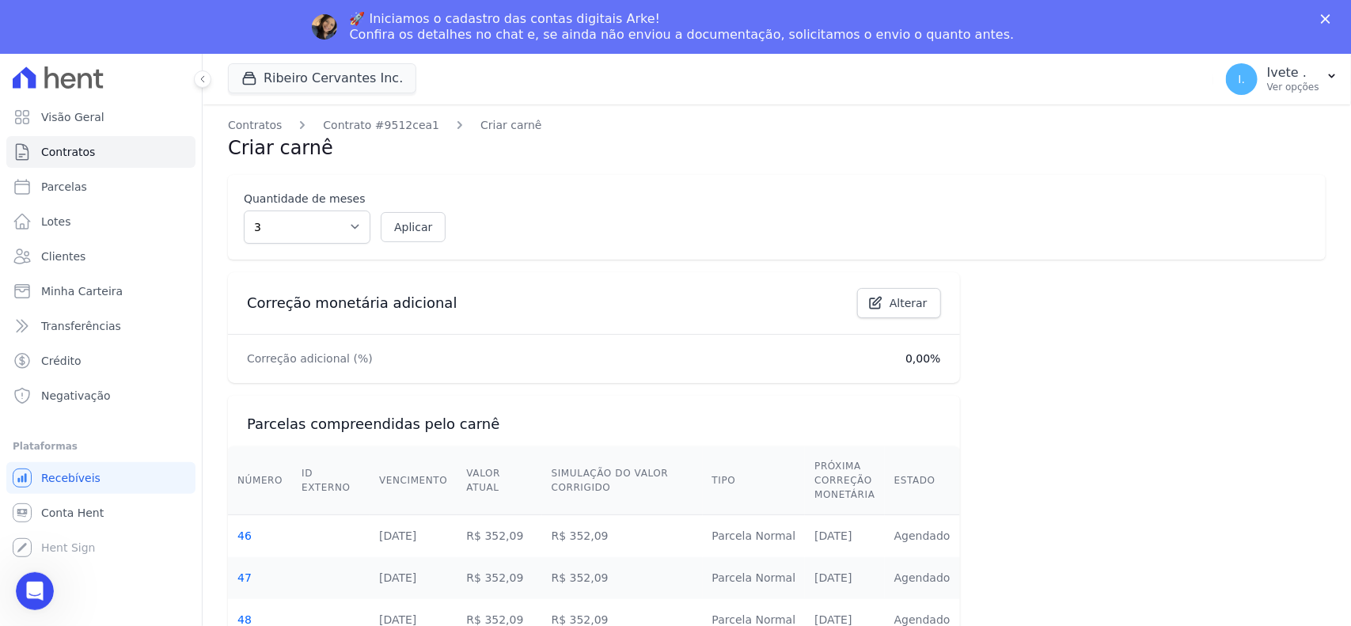
select select "3"
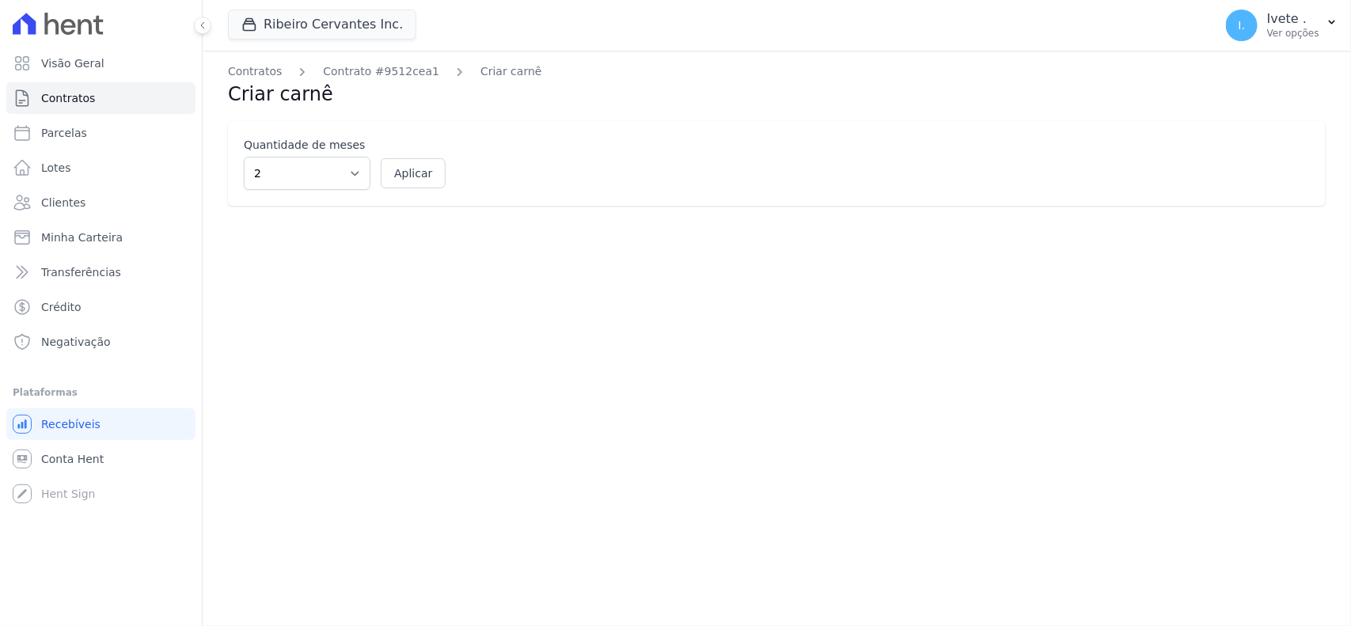
select select "3"
click at [255, 66] on link "Contratos" at bounding box center [255, 71] width 54 height 17
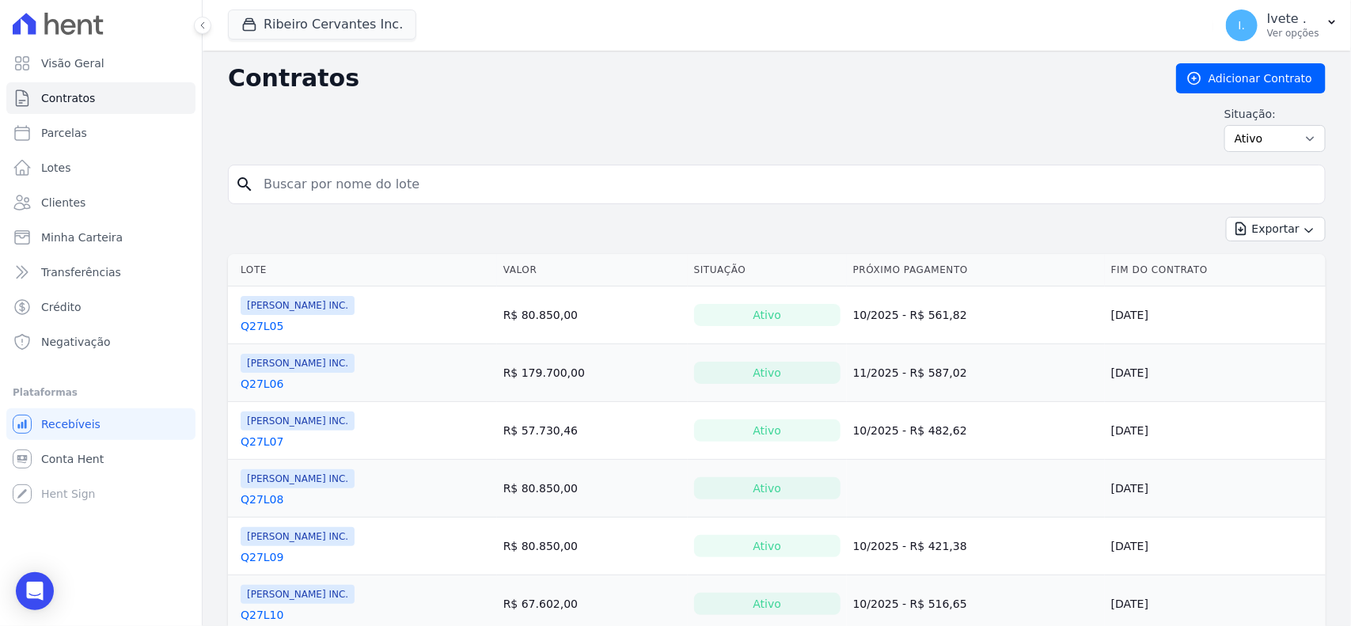
click at [362, 186] on input "search" at bounding box center [786, 185] width 1065 height 32
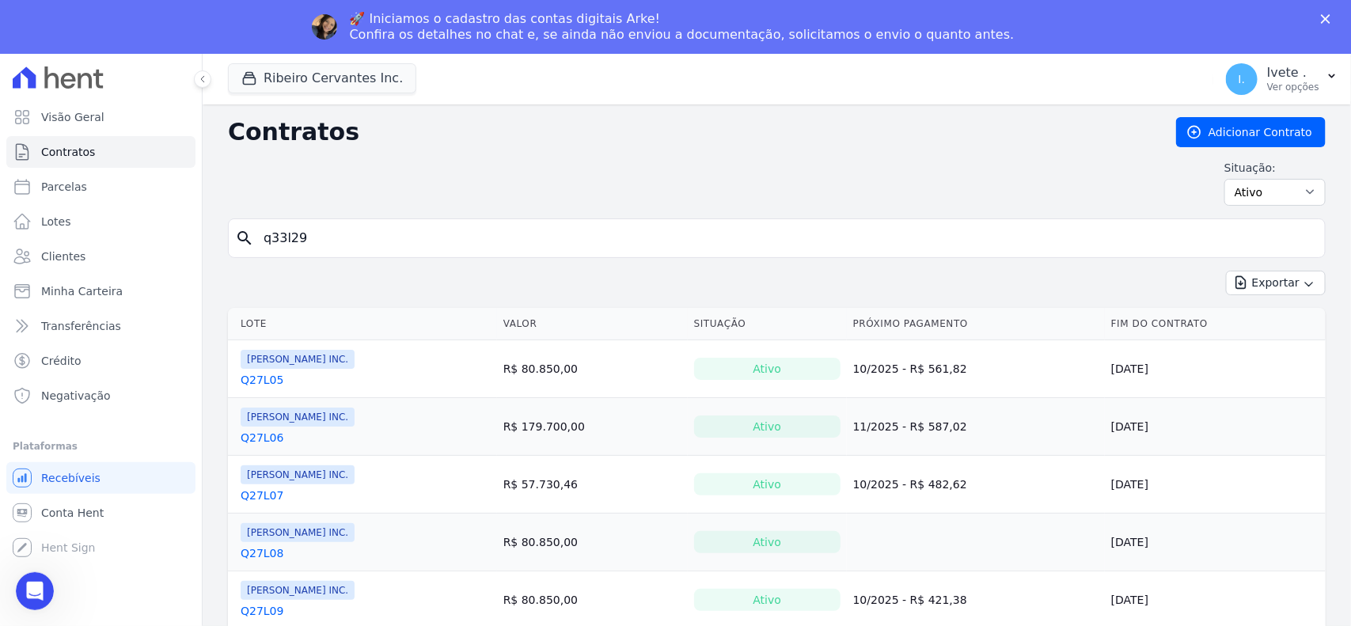
type input "q33l29"
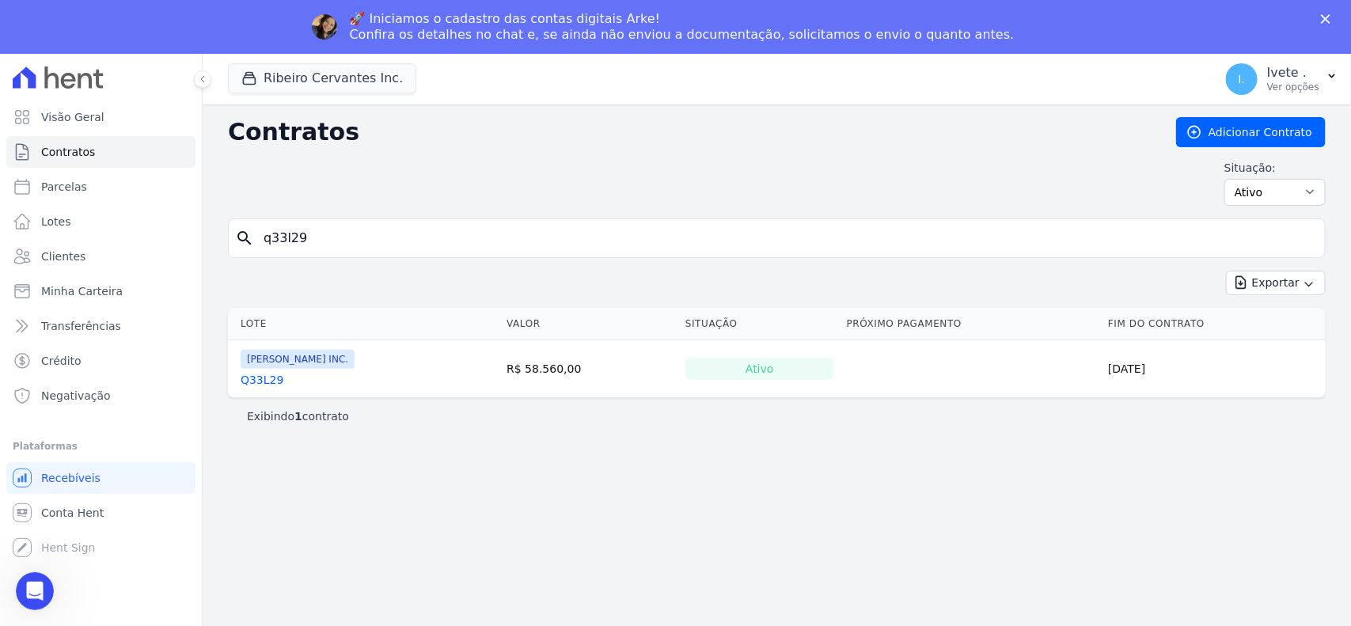
click at [261, 378] on link "Q33L29" at bounding box center [262, 380] width 43 height 16
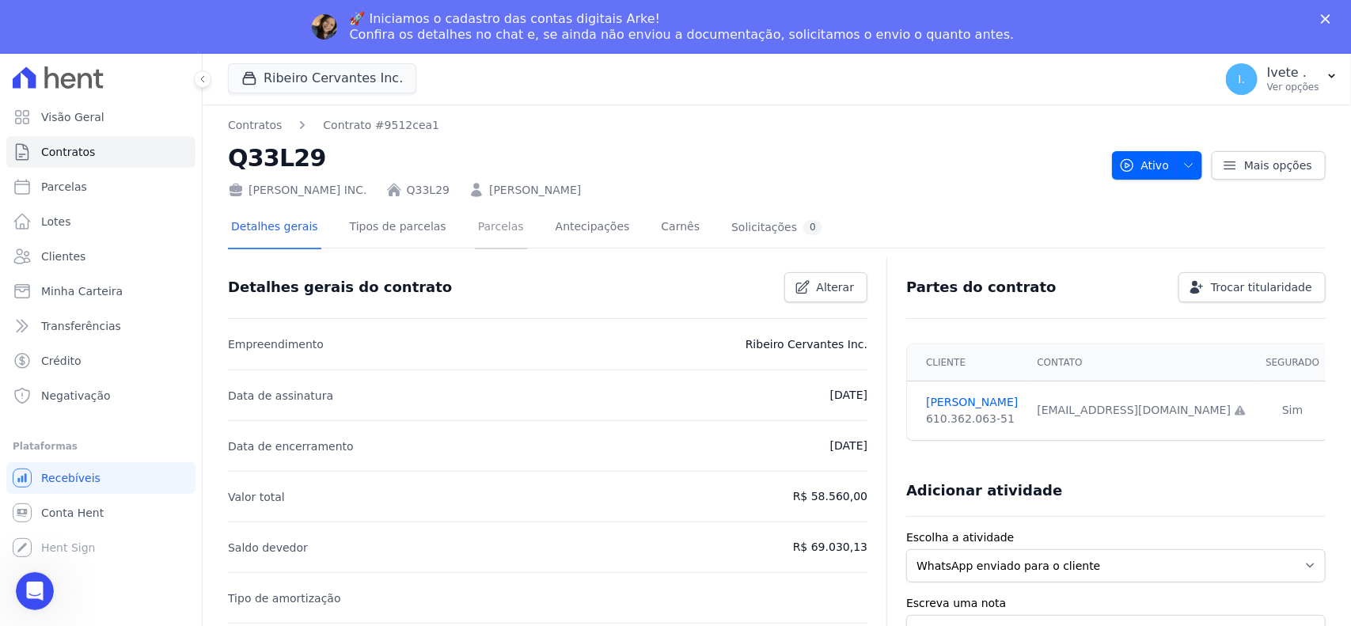
click at [475, 220] on link "Parcelas" at bounding box center [501, 228] width 52 height 42
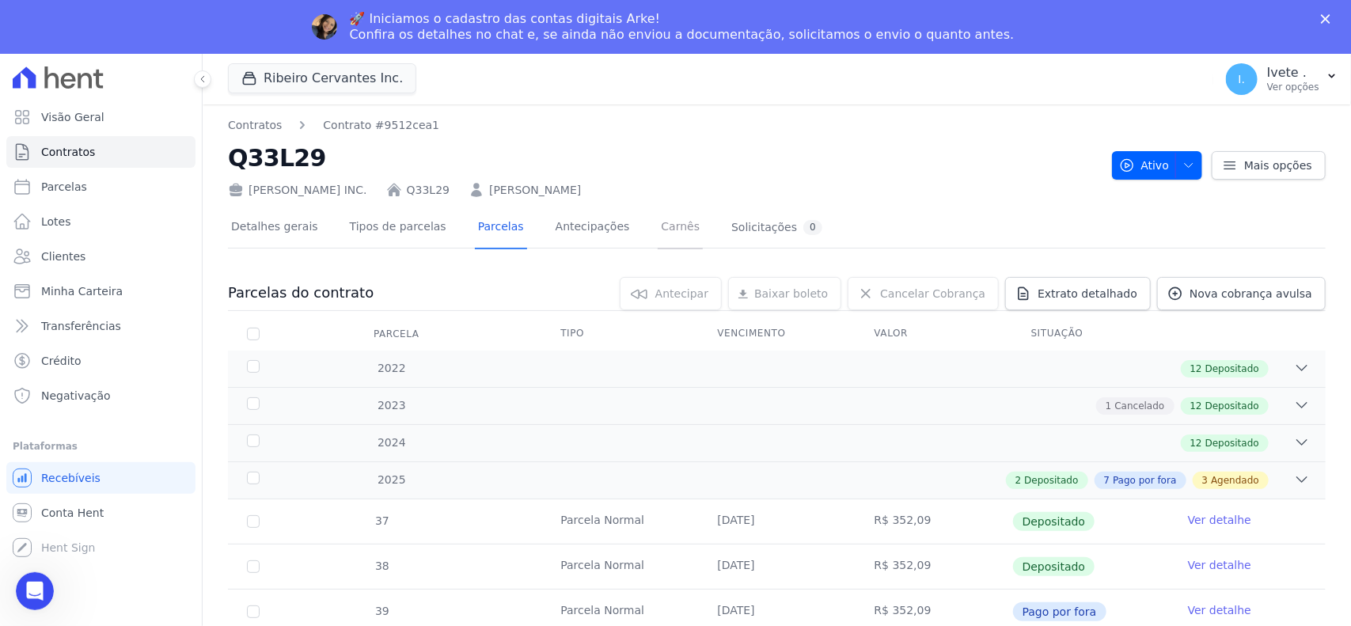
click at [658, 216] on link "Carnês" at bounding box center [680, 228] width 45 height 42
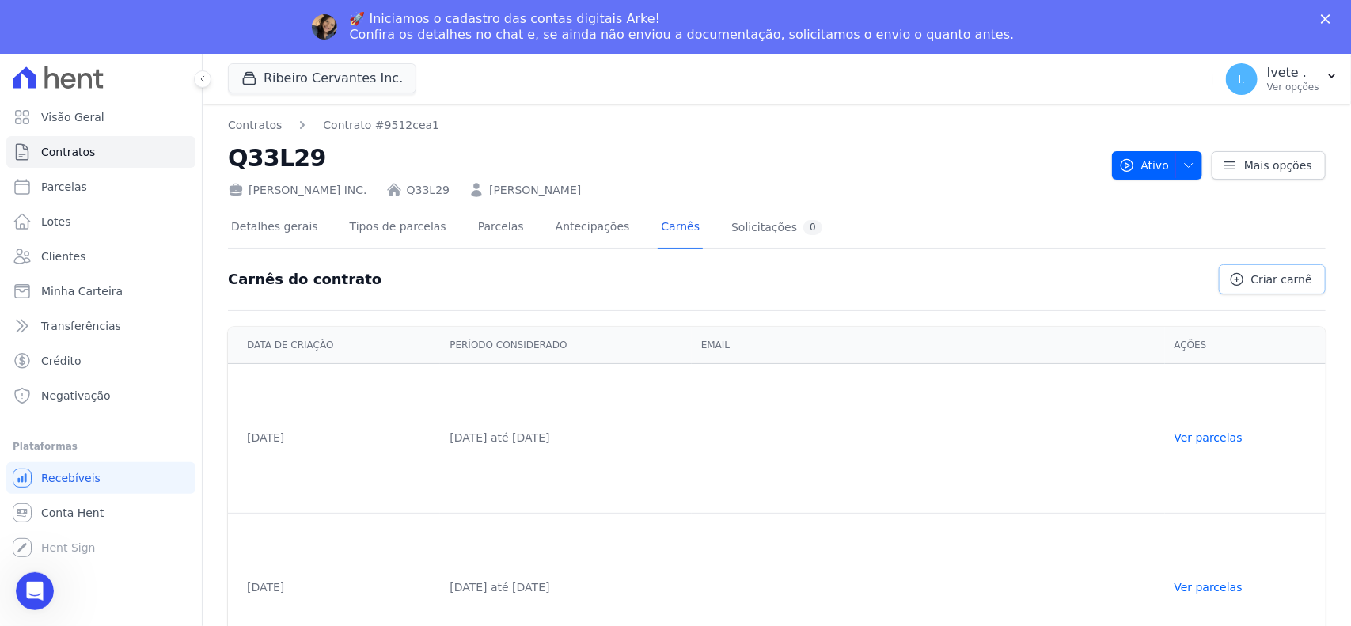
click at [1274, 272] on span "Criar carnê" at bounding box center [1282, 280] width 61 height 16
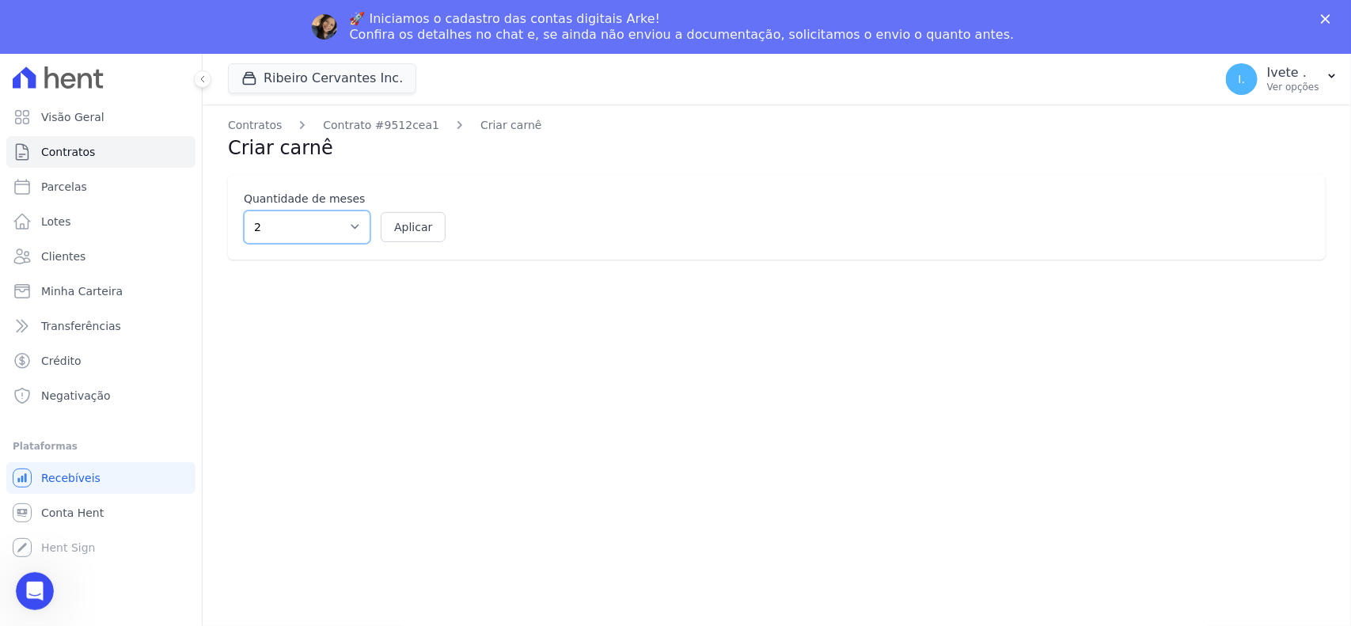
click at [355, 222] on select "2 3 4 5 6 7 8 9 10 11 12" at bounding box center [307, 227] width 127 height 33
select select "3"
click at [244, 211] on select "2 3 4 5 6 7 8 9 10 11 12" at bounding box center [307, 227] width 127 height 33
click at [420, 220] on button "Aplicar" at bounding box center [413, 227] width 65 height 30
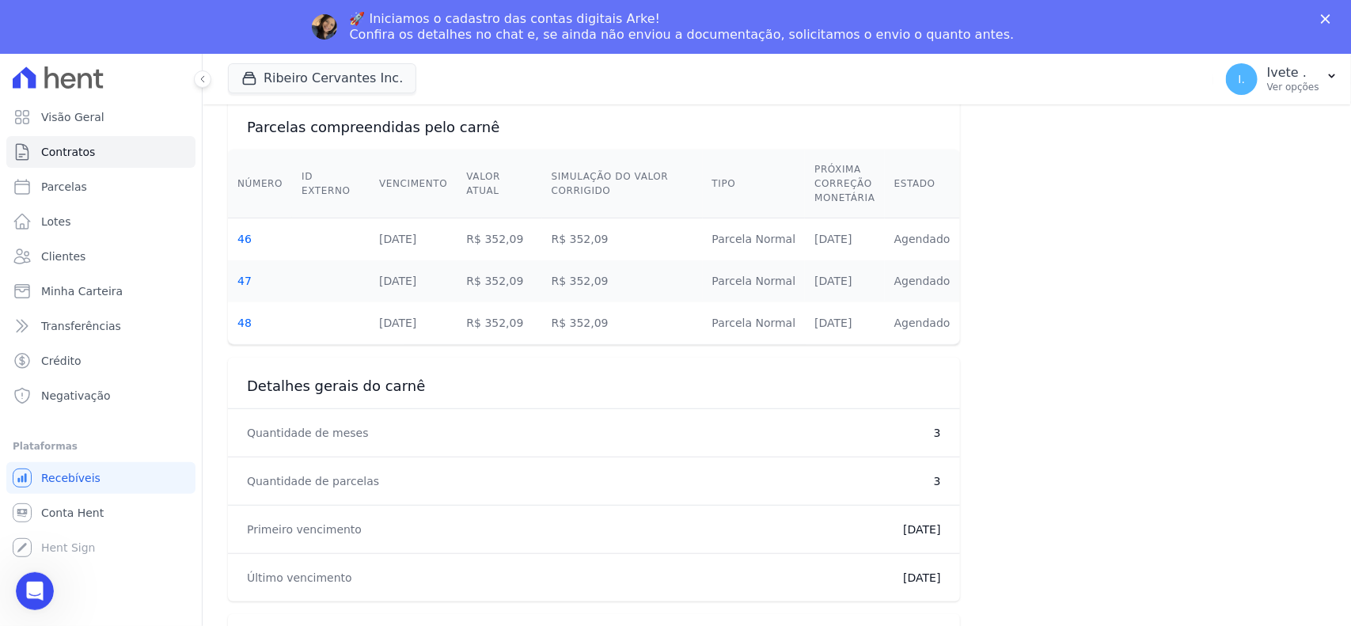
scroll to position [472, 0]
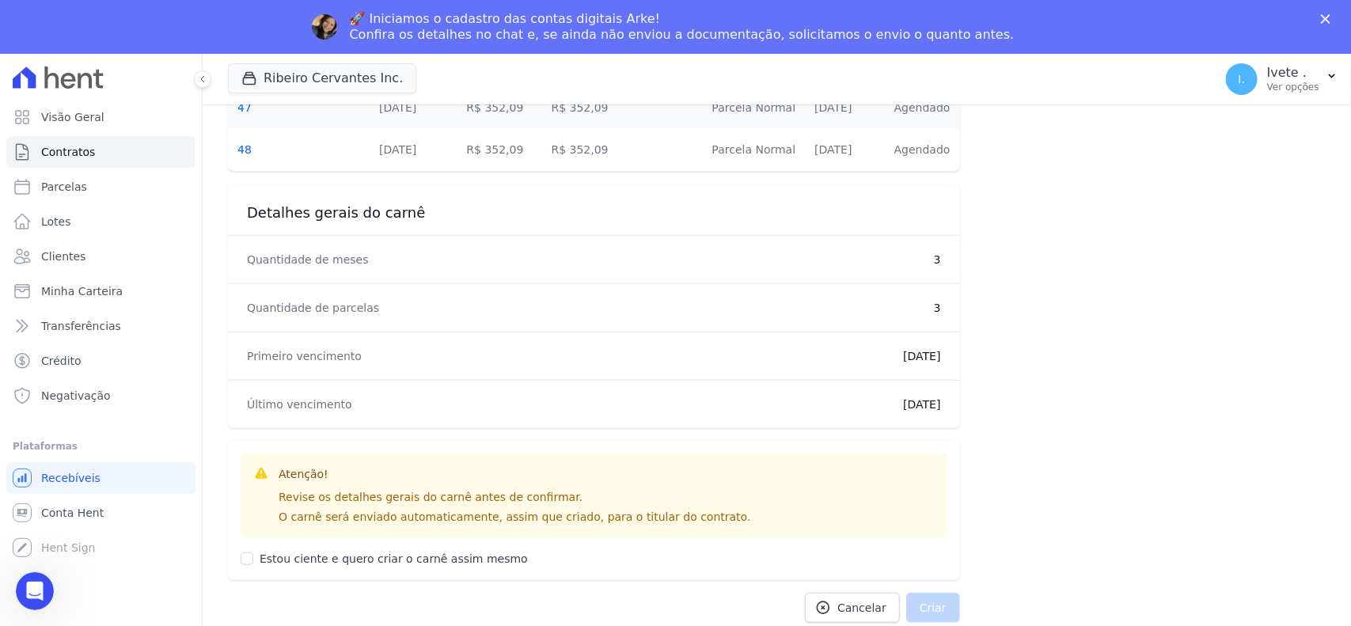
click at [238, 556] on div "Atenção! Revise os detalhes gerais do carnê antes de confirmar. O carnê será en…" at bounding box center [594, 510] width 732 height 139
click at [244, 556] on input "Estou ciente e quero criar o carnê assim mesmo" at bounding box center [247, 559] width 13 height 13
checkbox input "true"
click at [936, 596] on button "Criar" at bounding box center [933, 608] width 54 height 30
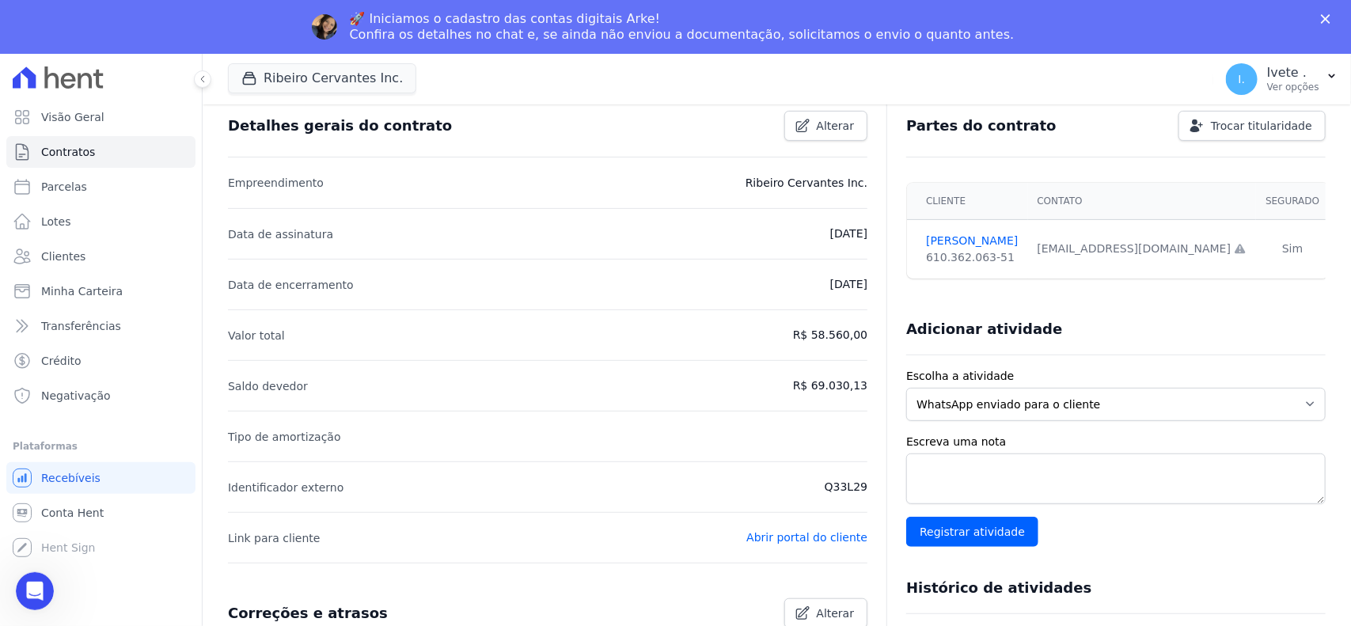
scroll to position [99, 0]
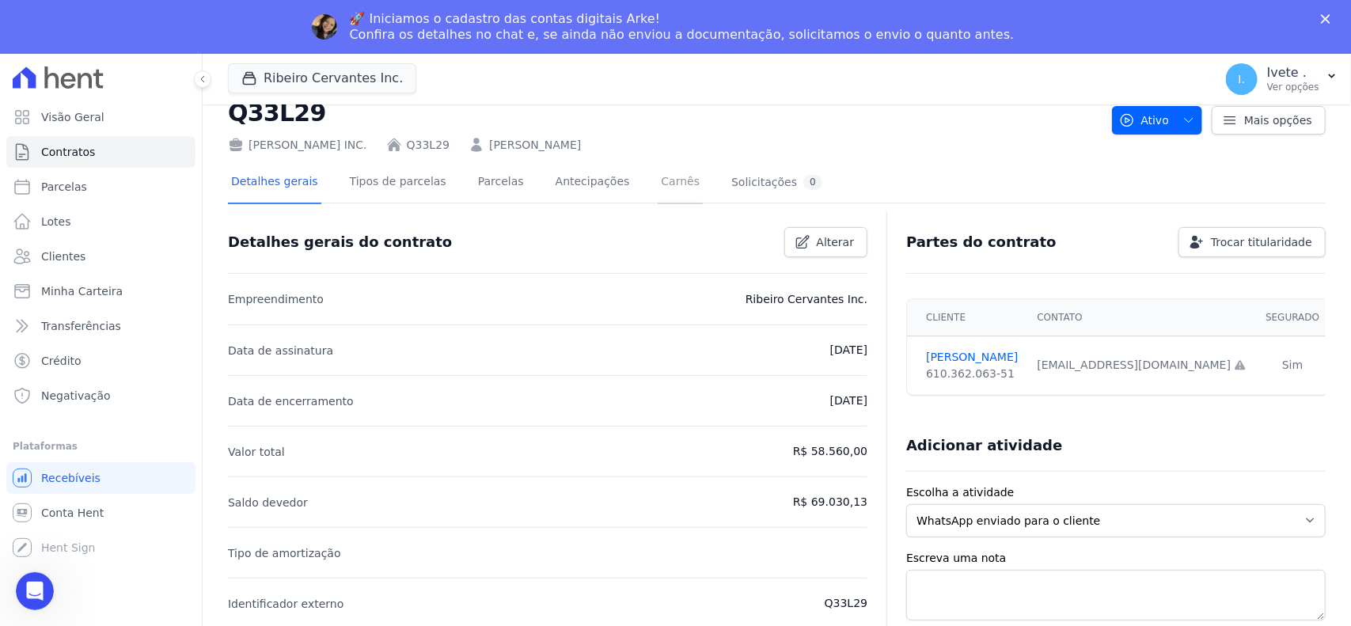
click at [658, 174] on link "Carnês" at bounding box center [680, 183] width 45 height 42
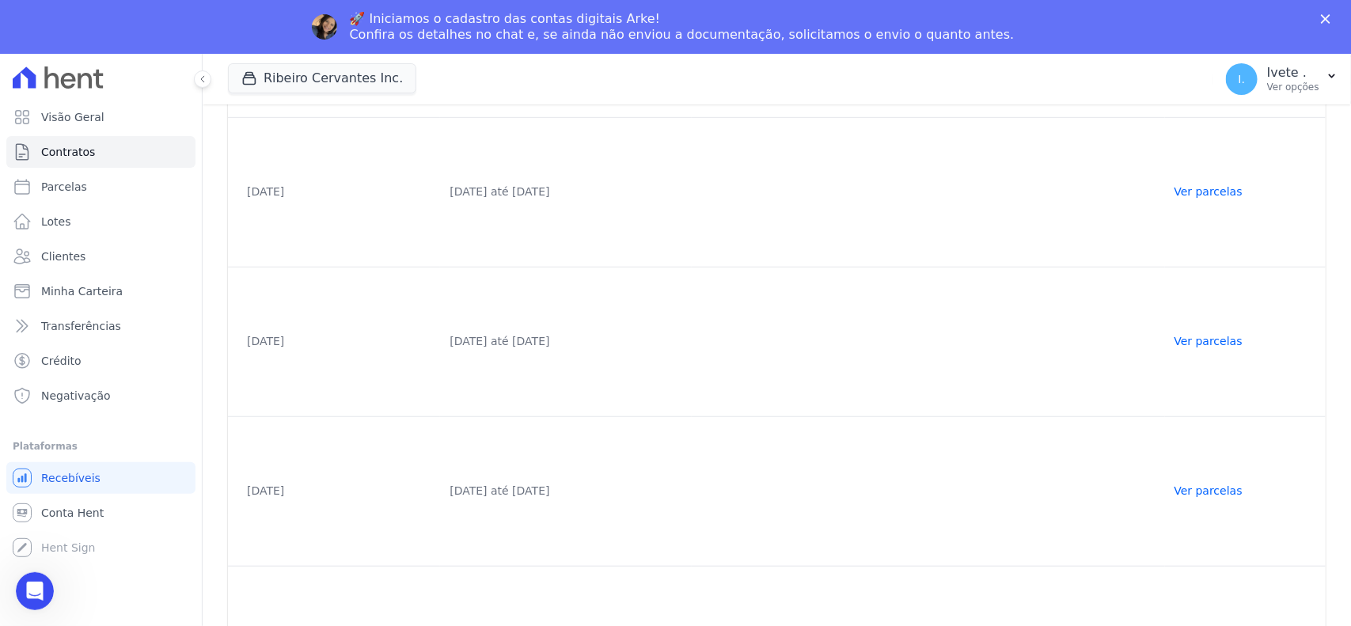
scroll to position [444, 0]
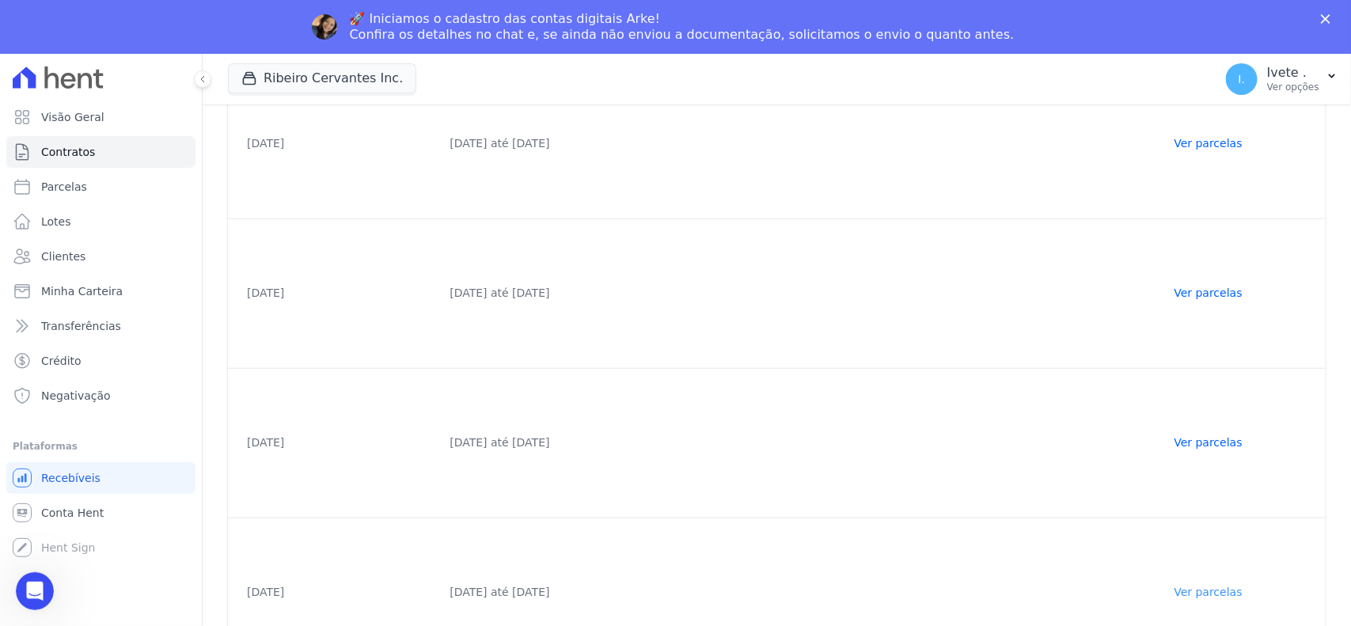
click at [1204, 594] on link "Ver parcelas" at bounding box center [1209, 592] width 68 height 13
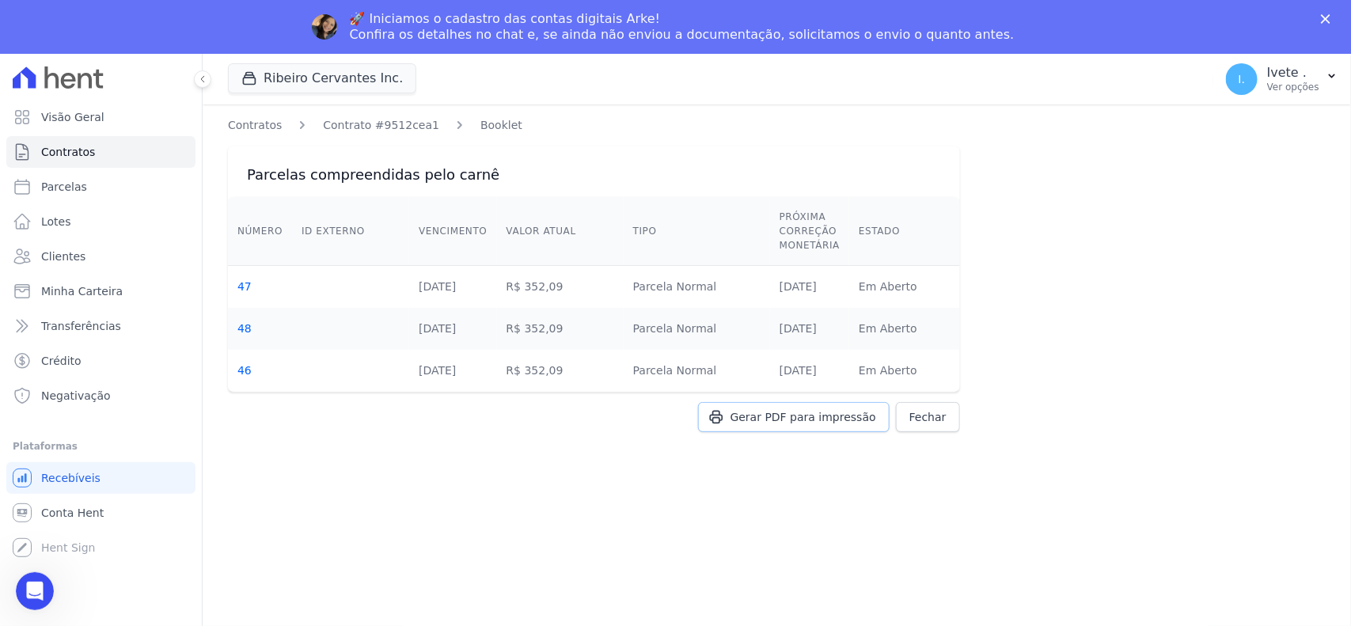
click at [852, 424] on span "Gerar PDF para impressão" at bounding box center [804, 417] width 146 height 16
click at [89, 163] on link "Contratos" at bounding box center [100, 152] width 189 height 32
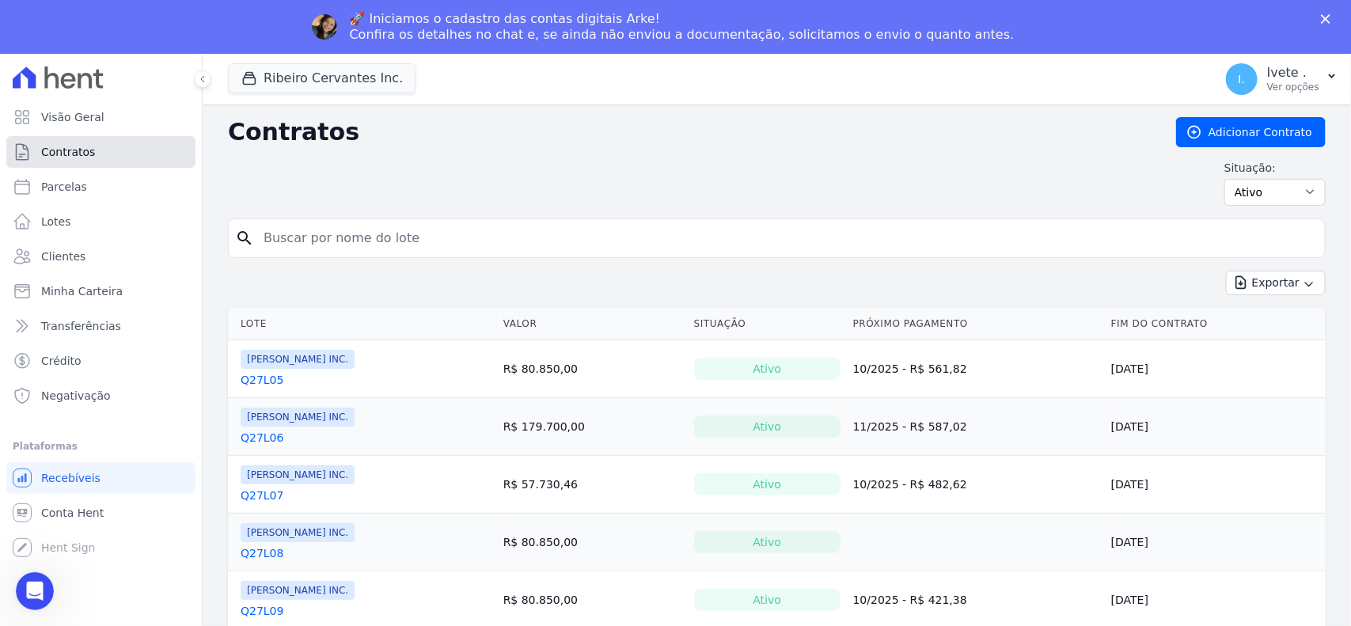
click at [53, 150] on span "Contratos" at bounding box center [68, 152] width 54 height 16
click at [1221, 128] on link "Adicionar Contrato" at bounding box center [1251, 132] width 150 height 30
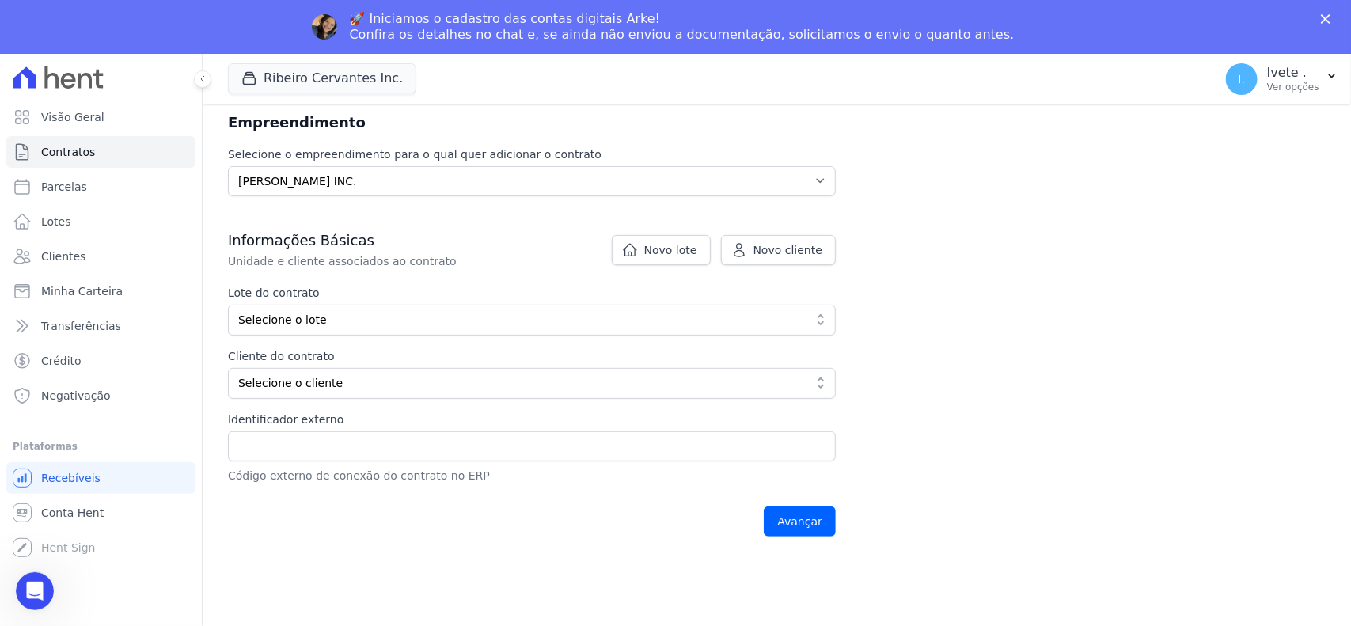
scroll to position [198, 0]
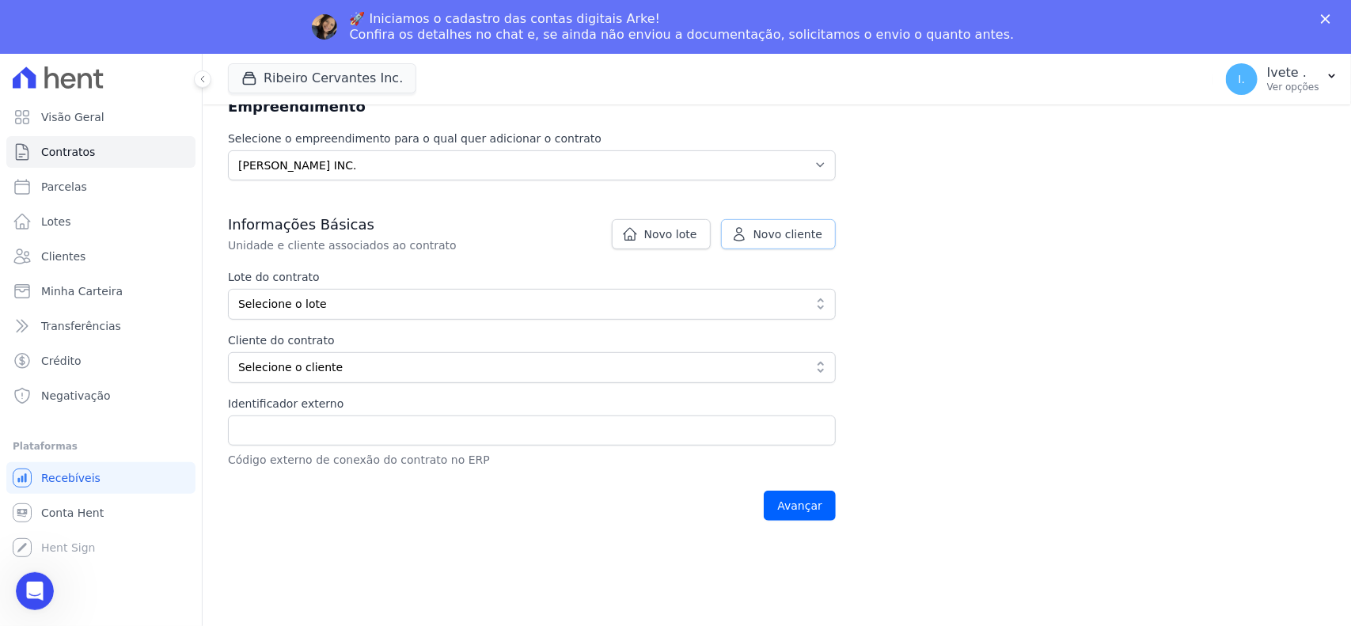
click at [784, 231] on span "Novo cliente" at bounding box center [788, 234] width 69 height 16
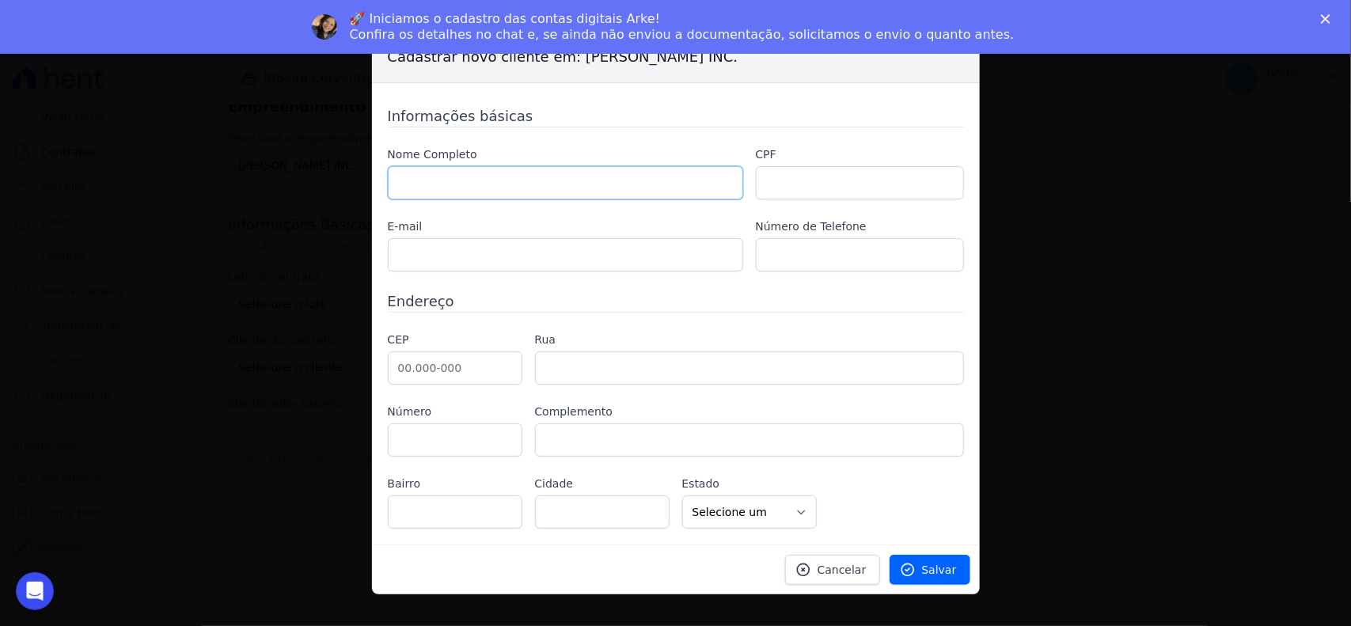
click at [431, 180] on input "text" at bounding box center [565, 182] width 355 height 33
click at [845, 570] on span "Cancelar" at bounding box center [842, 570] width 49 height 16
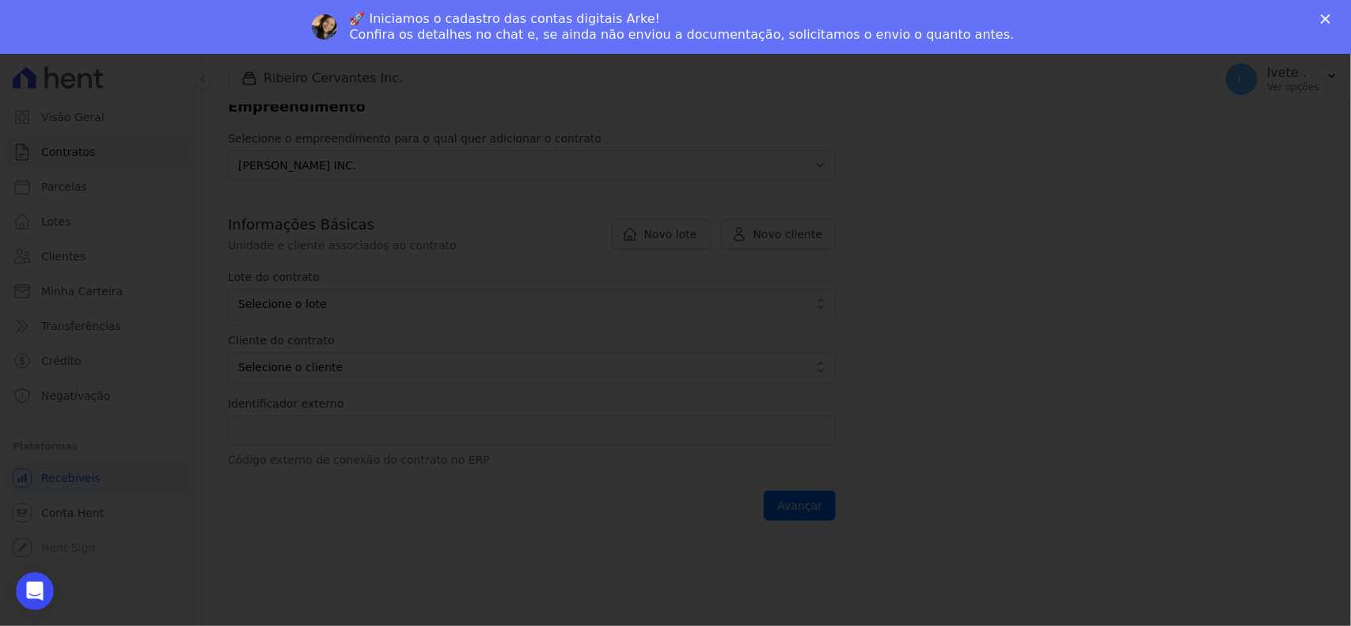
click at [1087, 457] on div at bounding box center [675, 313] width 1351 height 626
click at [999, 580] on div at bounding box center [675, 313] width 1351 height 626
click at [1158, 260] on div at bounding box center [675, 313] width 1351 height 626
click at [1324, 22] on icon "Fechar" at bounding box center [1325, 18] width 9 height 9
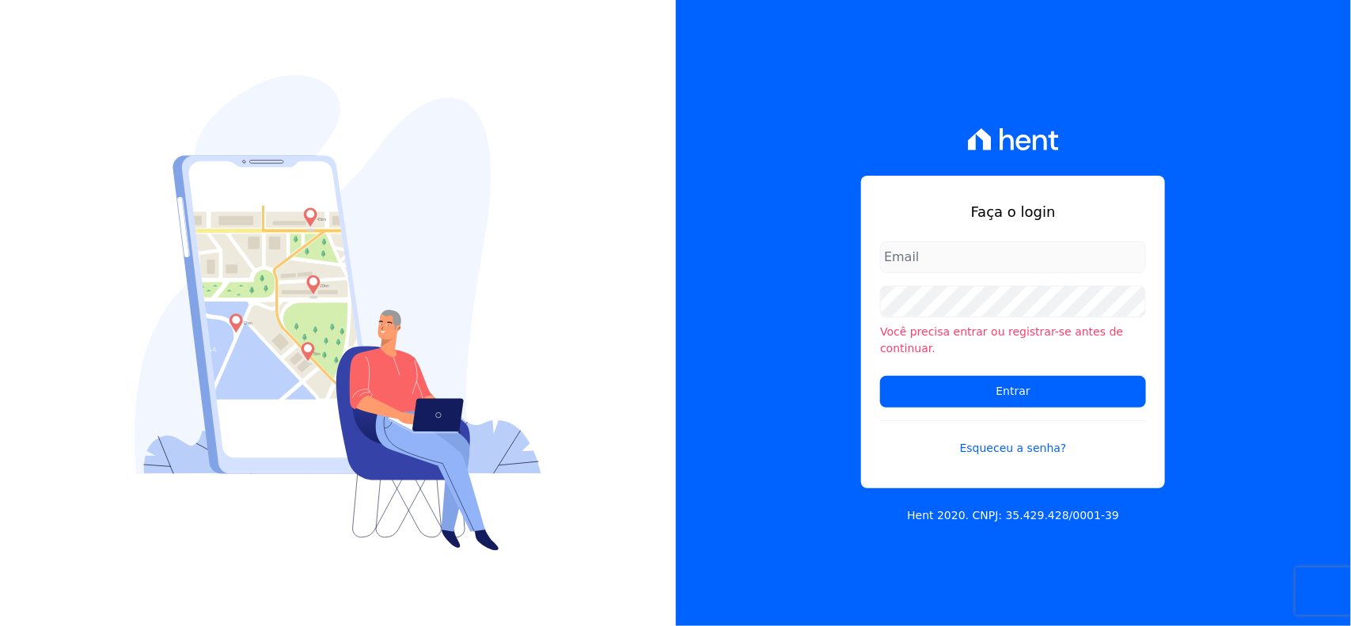
click at [930, 272] on input "email" at bounding box center [1013, 257] width 266 height 32
type input "[EMAIL_ADDRESS][DOMAIN_NAME]"
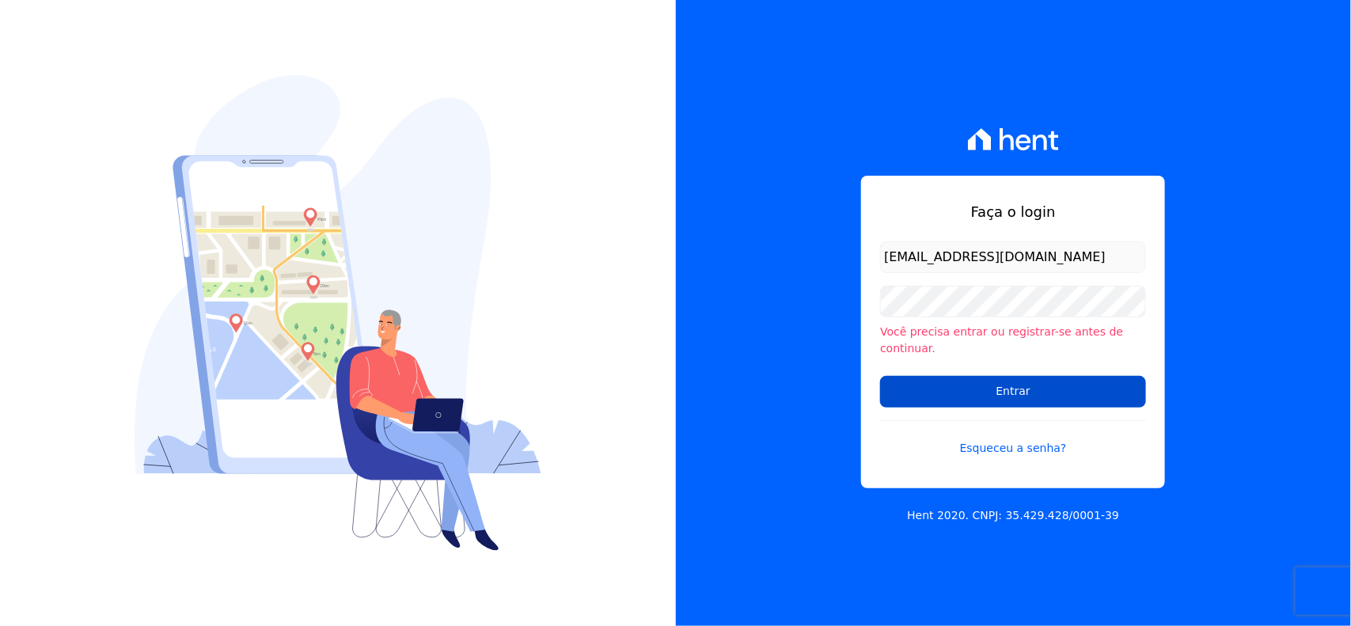
click at [967, 389] on input "Entrar" at bounding box center [1013, 392] width 266 height 32
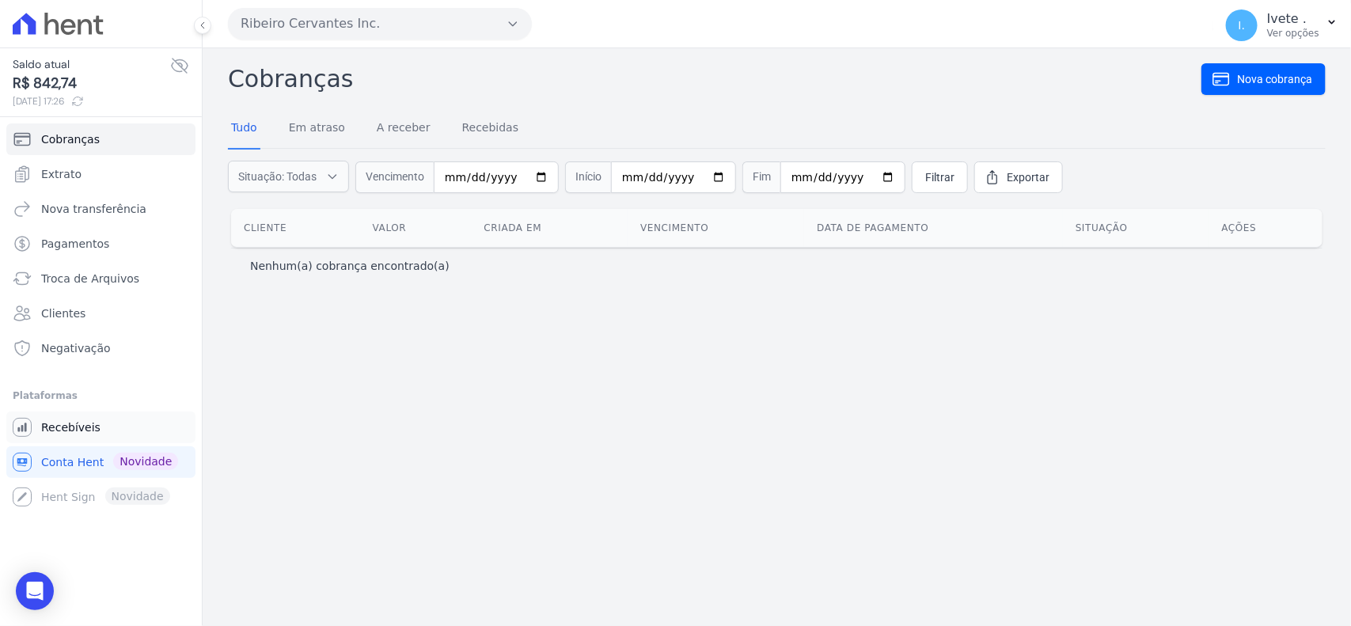
click at [59, 424] on span "Recebíveis" at bounding box center [70, 428] width 59 height 16
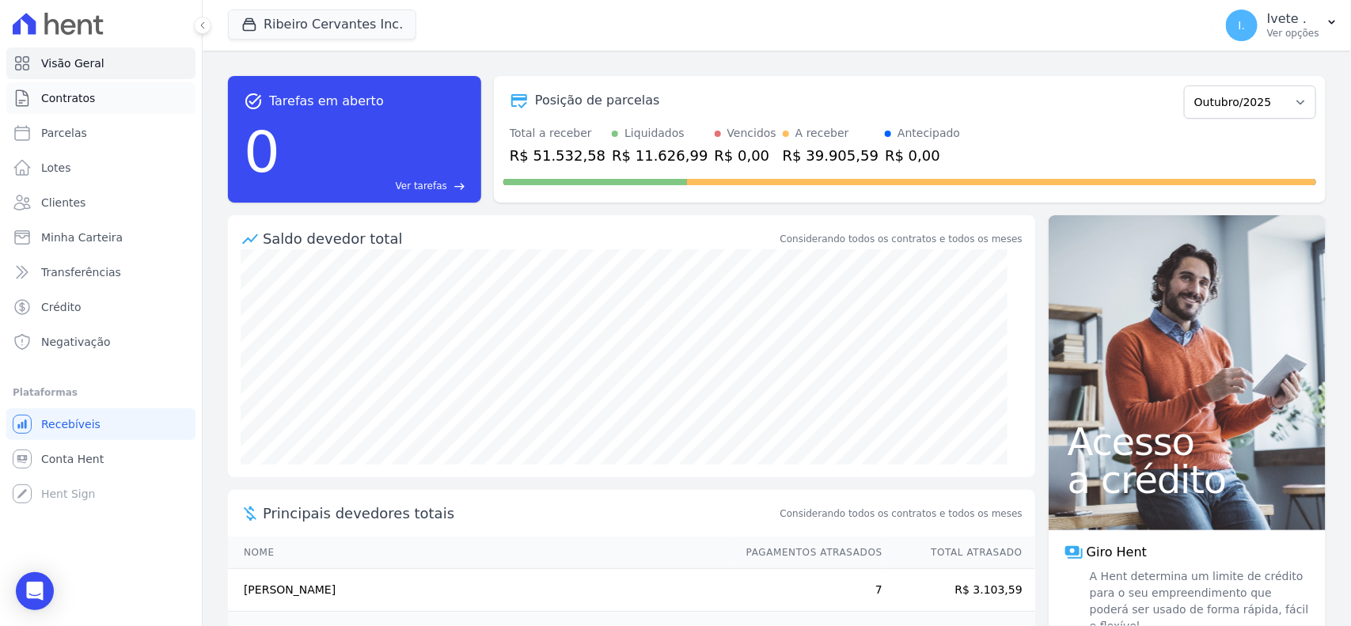
click at [67, 93] on span "Contratos" at bounding box center [68, 98] width 54 height 16
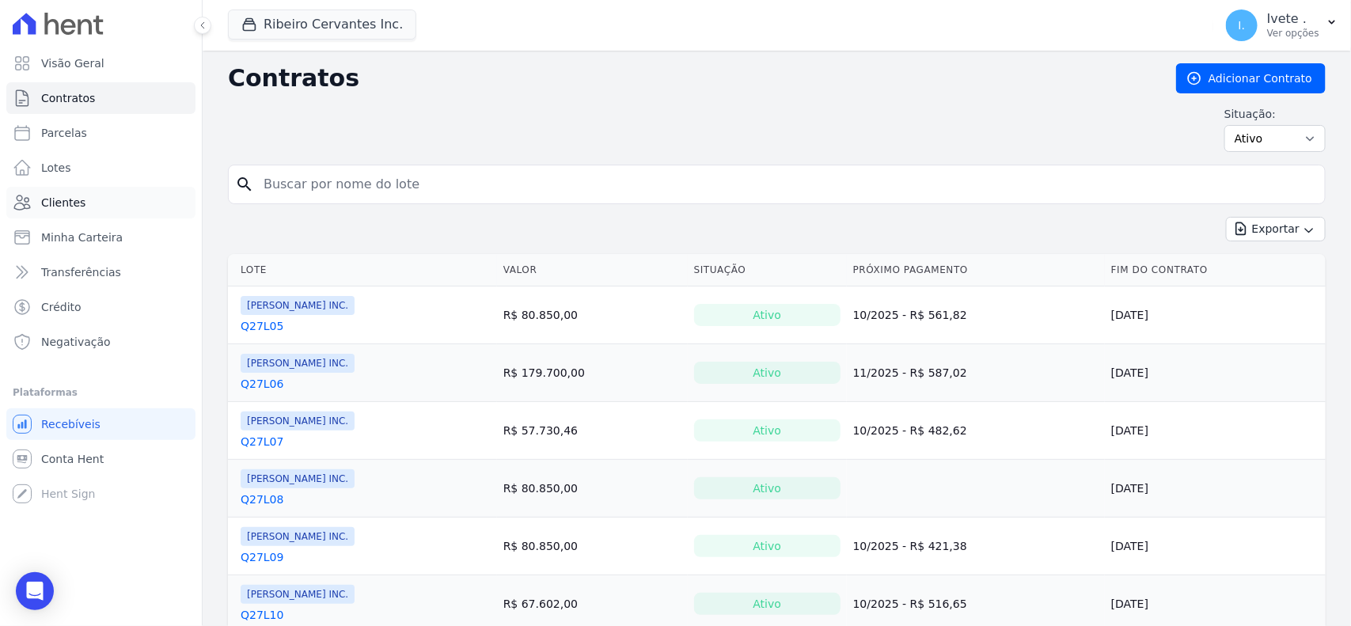
click at [79, 203] on span "Clientes" at bounding box center [63, 203] width 44 height 16
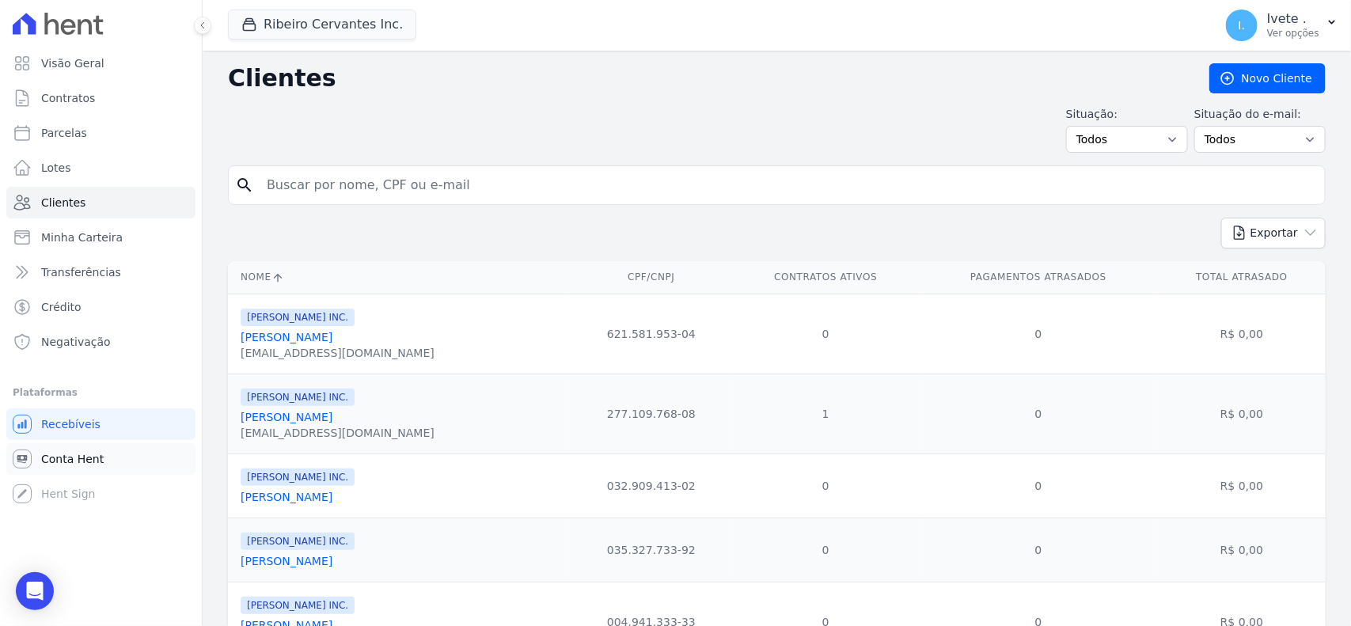
click at [56, 455] on span "Conta Hent" at bounding box center [72, 459] width 63 height 16
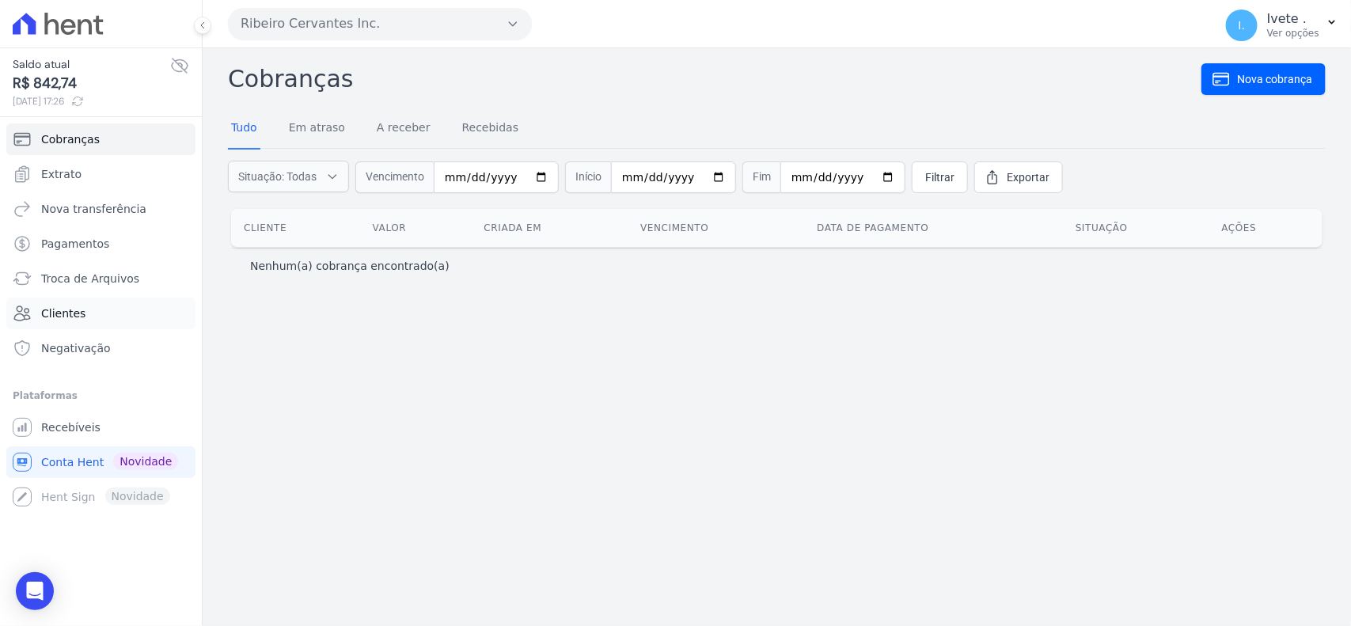
click at [51, 313] on span "Clientes" at bounding box center [63, 314] width 44 height 16
click at [50, 310] on span "Clientes" at bounding box center [63, 314] width 44 height 16
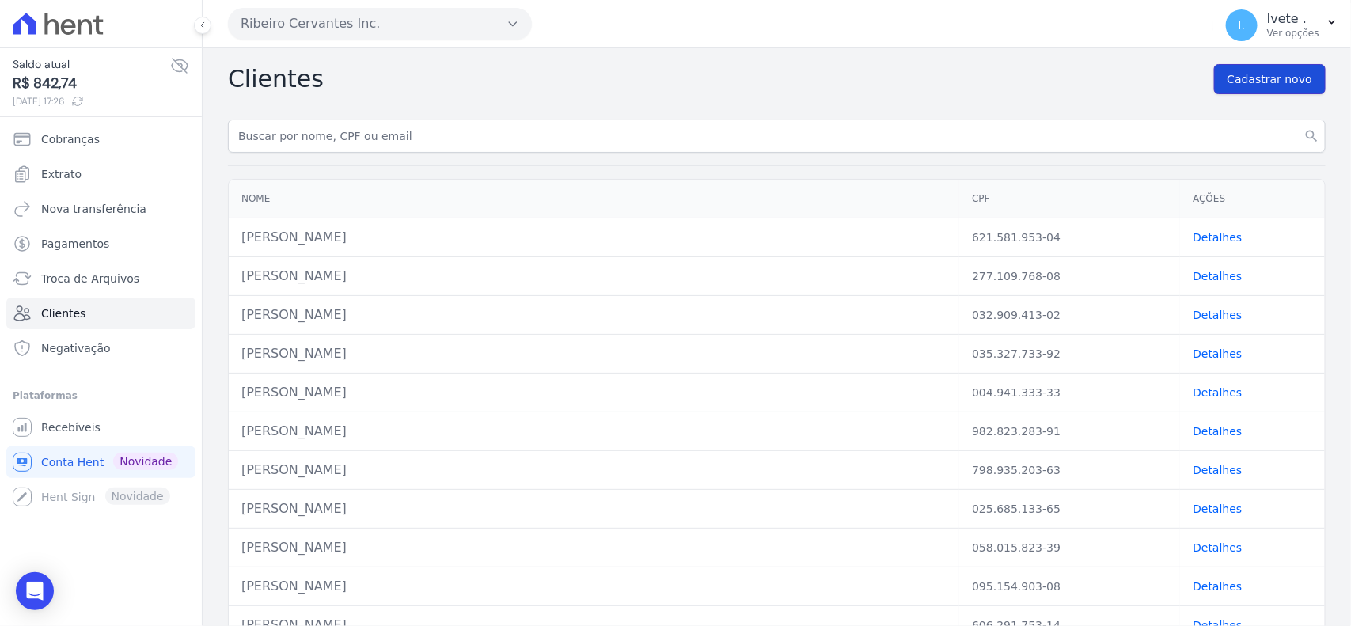
click at [1236, 80] on span "Cadastrar novo" at bounding box center [1270, 79] width 85 height 16
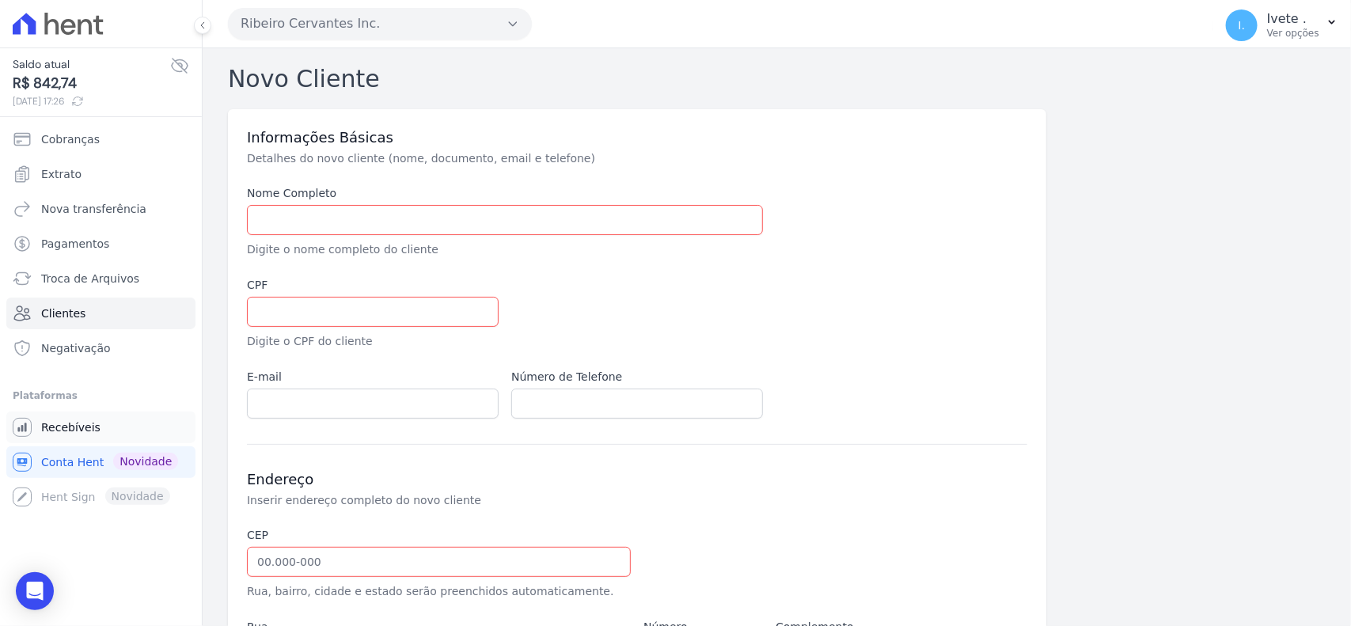
click at [65, 428] on span "Recebíveis" at bounding box center [70, 428] width 59 height 16
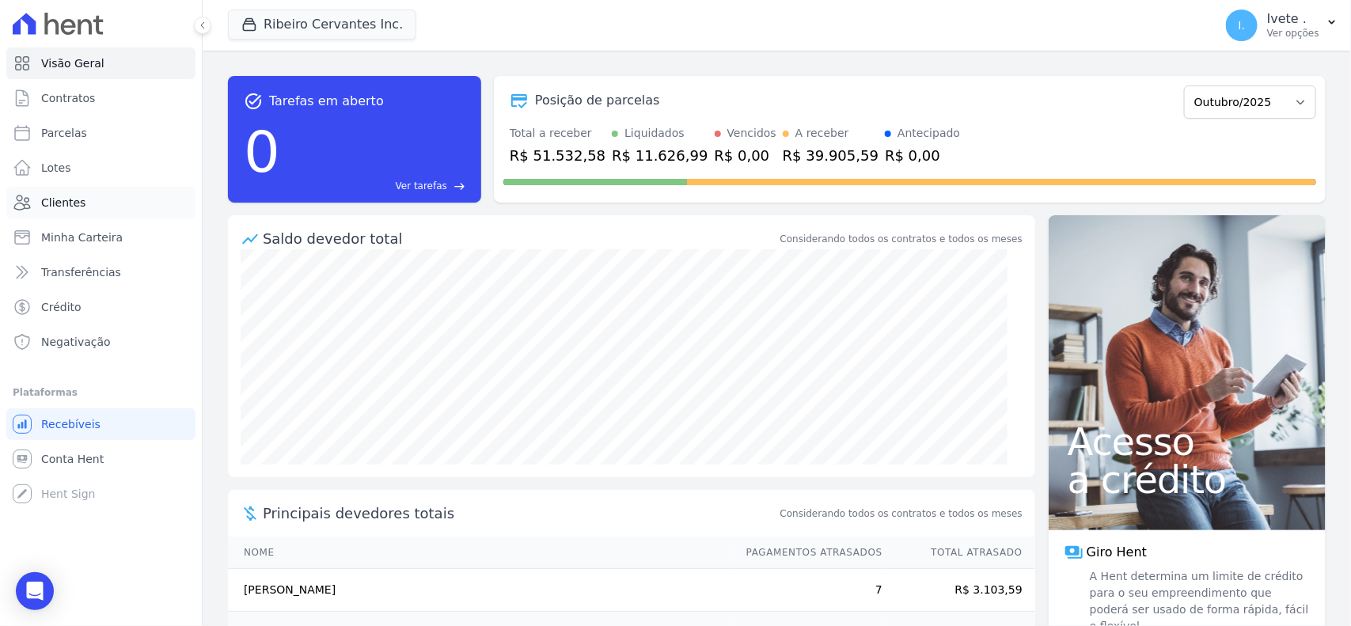
click at [63, 199] on span "Clientes" at bounding box center [63, 203] width 44 height 16
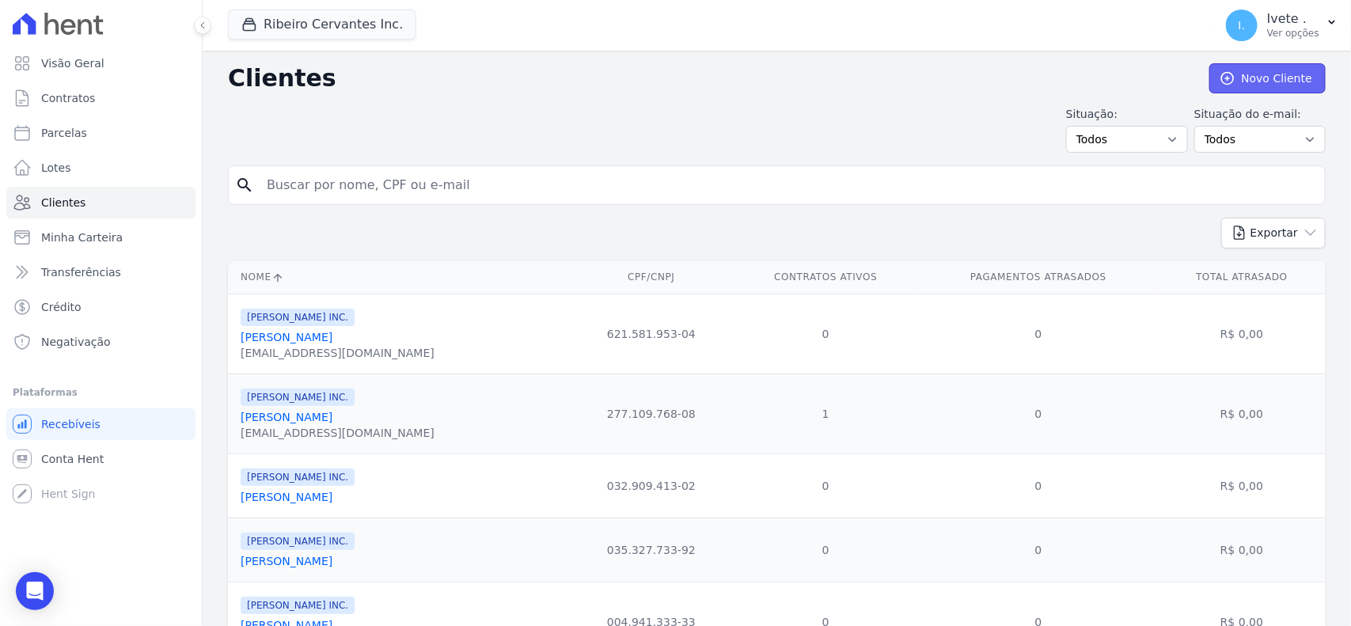
click at [1261, 78] on link "Novo Cliente" at bounding box center [1268, 78] width 116 height 30
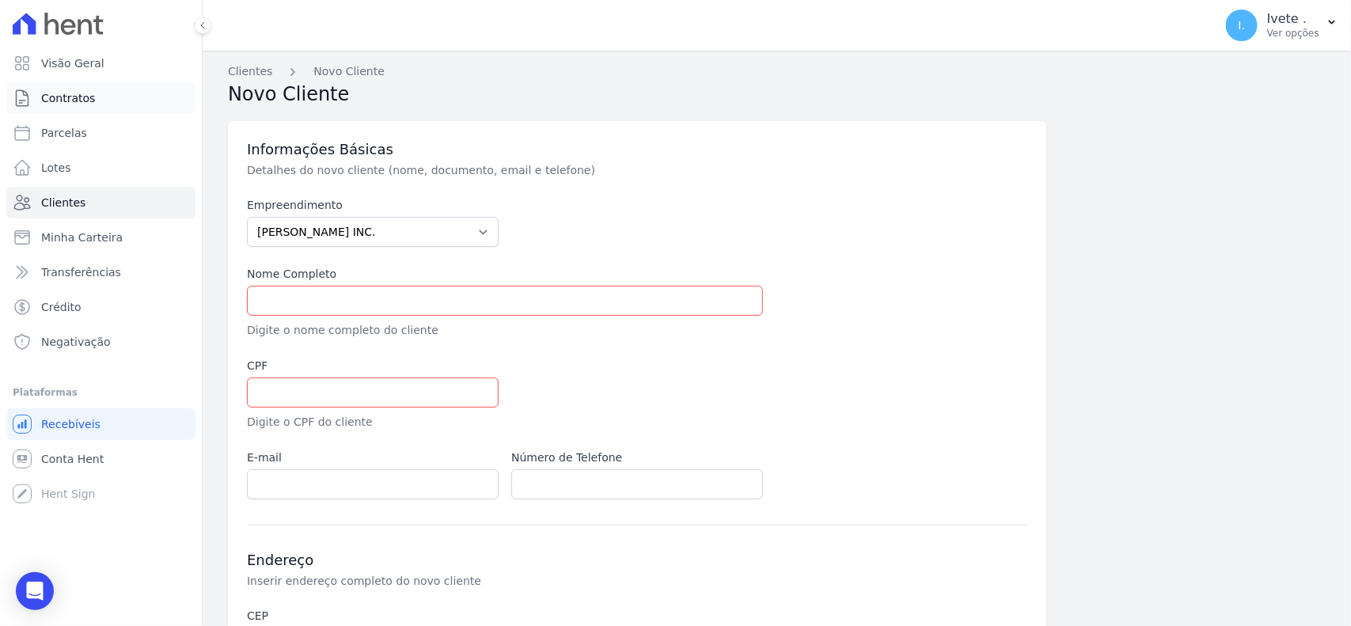
click at [51, 104] on span "Contratos" at bounding box center [68, 98] width 54 height 16
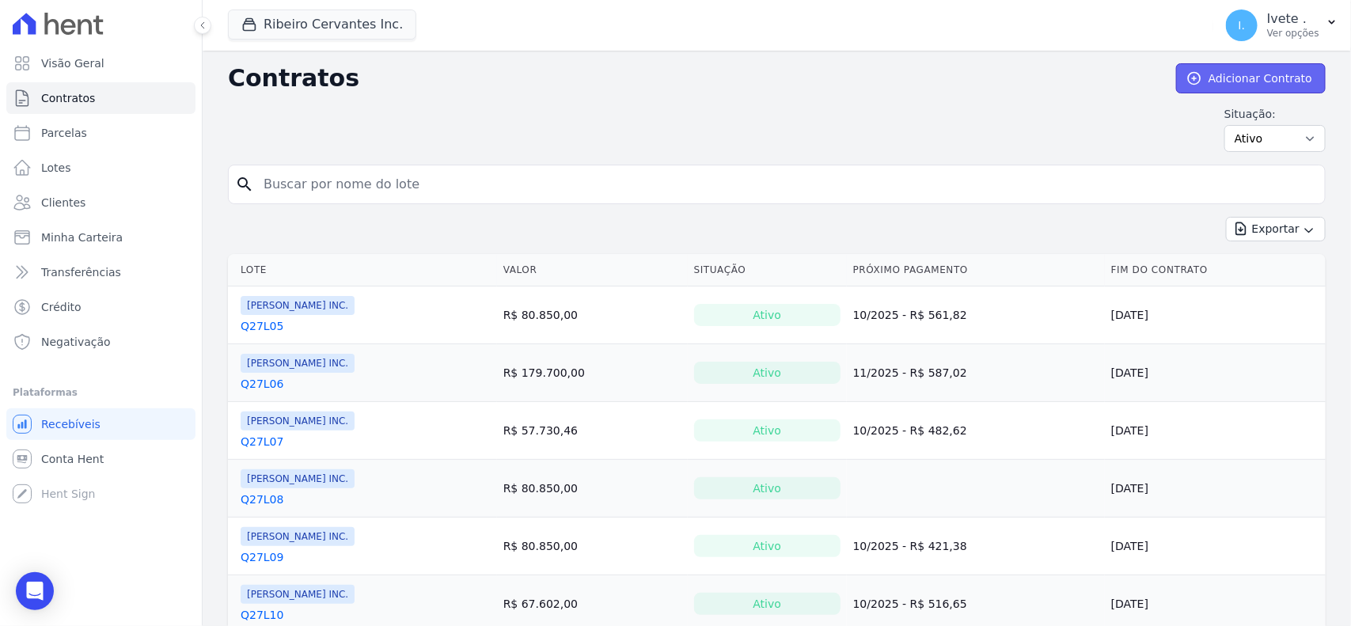
click at [1261, 71] on link "Adicionar Contrato" at bounding box center [1251, 78] width 150 height 30
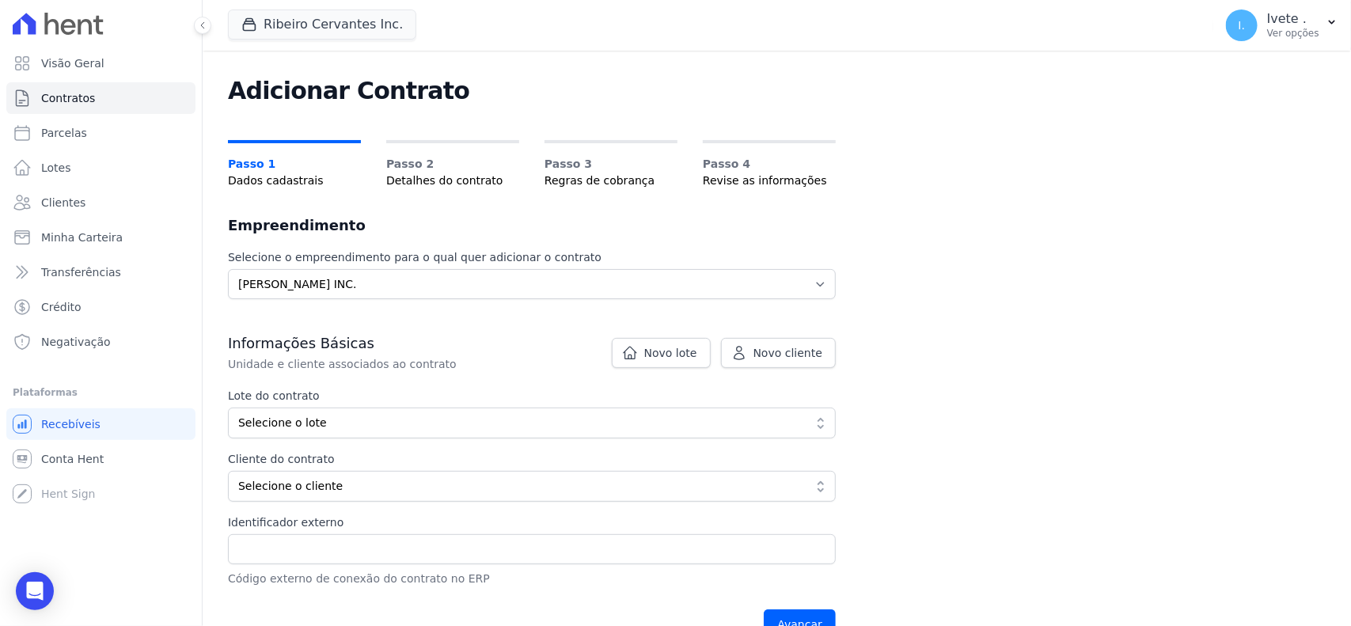
scroll to position [99, 0]
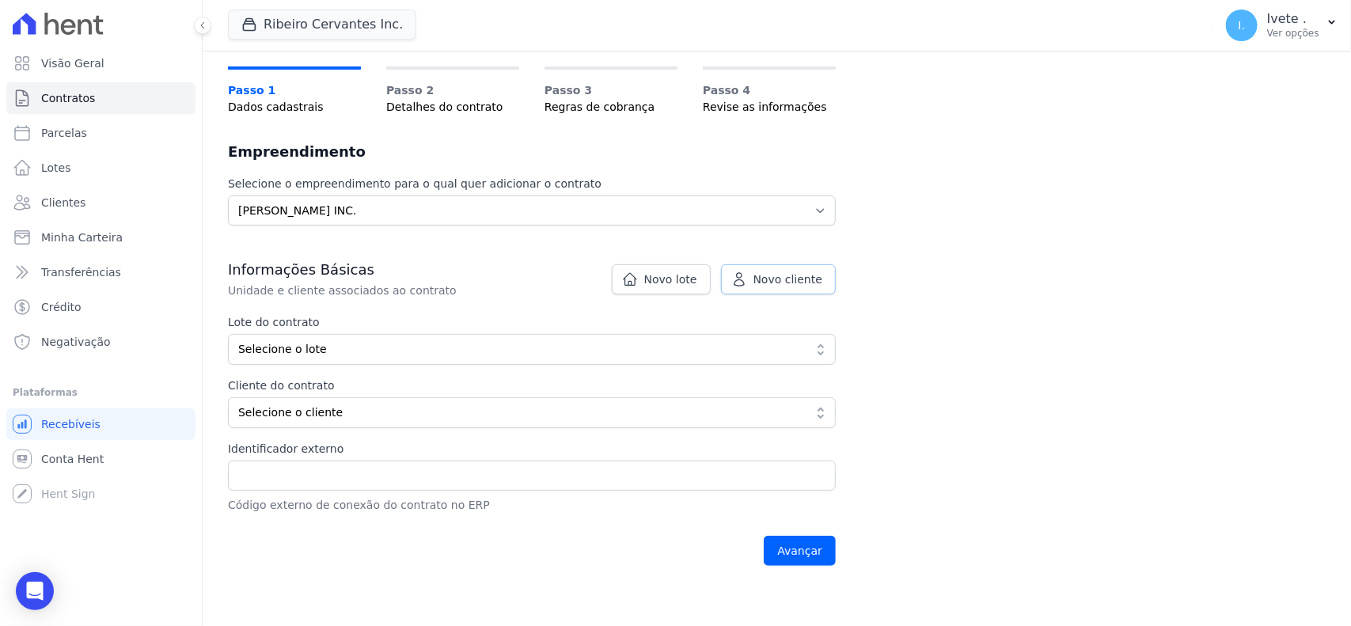
click at [808, 278] on span "Novo cliente" at bounding box center [788, 280] width 69 height 16
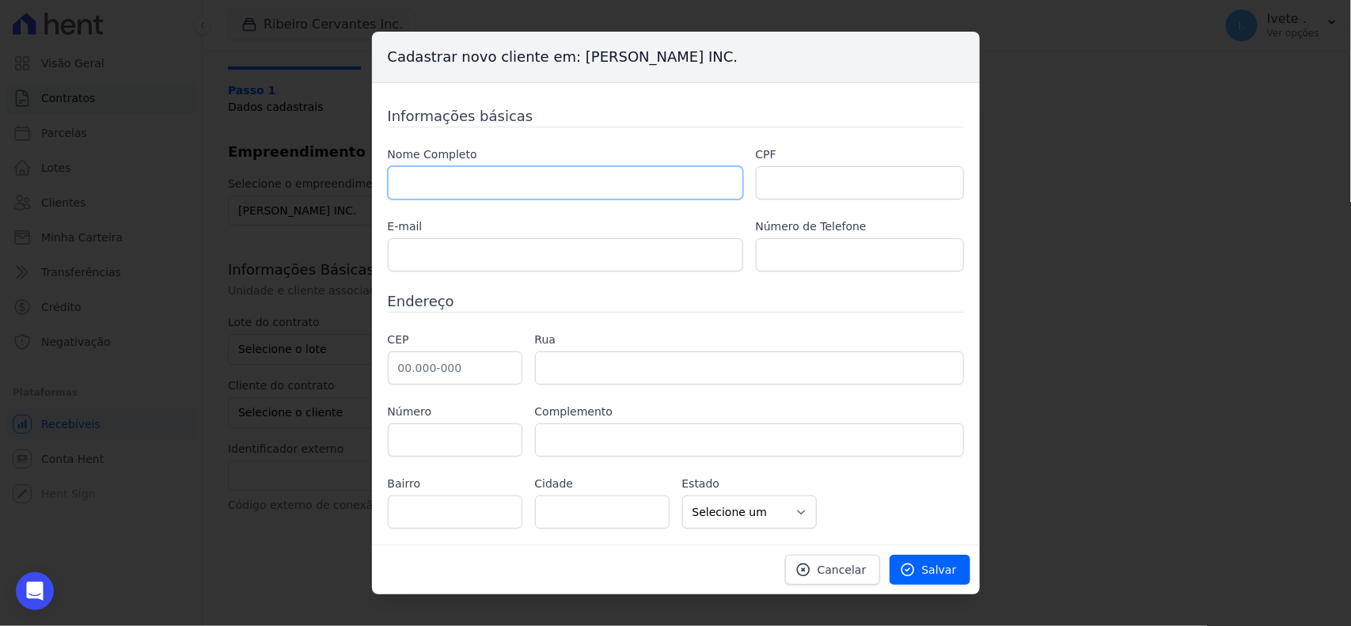
click at [417, 177] on input "text" at bounding box center [565, 182] width 355 height 33
type input "[PERSON_NAME]"
click at [809, 184] on input "text" at bounding box center [860, 182] width 208 height 33
type input "87079119391"
click at [518, 259] on input "text" at bounding box center [565, 254] width 355 height 33
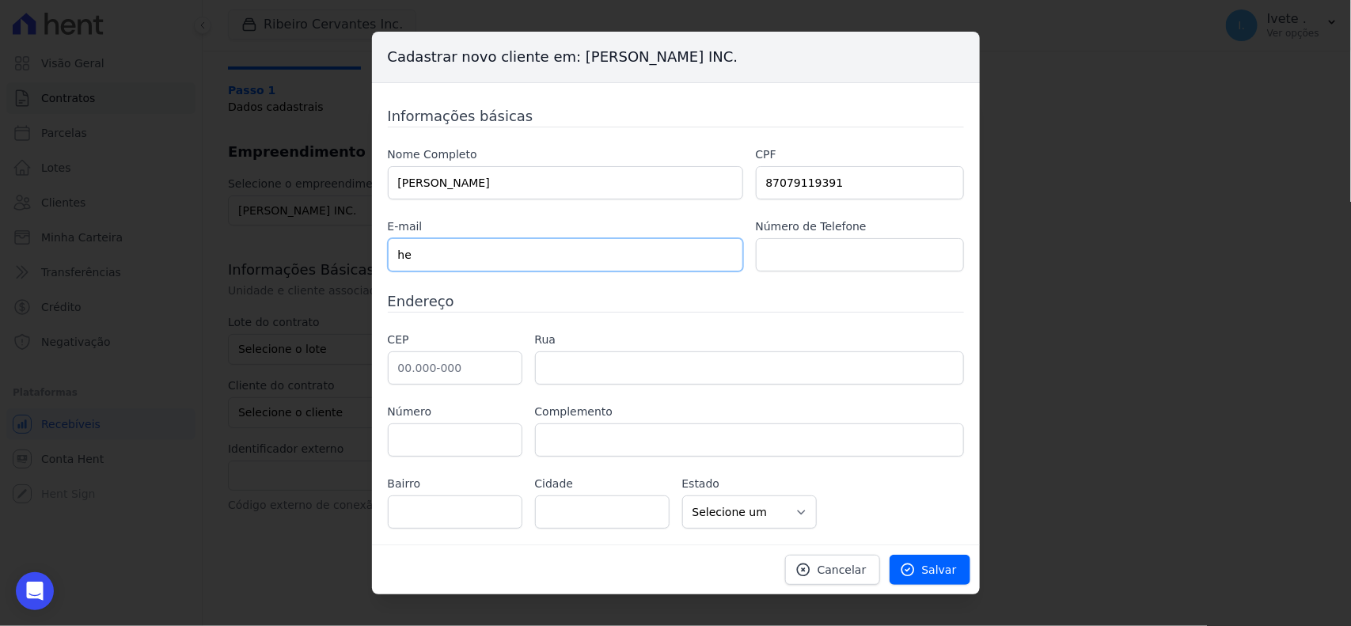
type input "h"
click at [789, 258] on input "text" at bounding box center [860, 254] width 208 height 33
click at [475, 367] on input "text" at bounding box center [455, 367] width 135 height 33
type input "65.790-000"
type input "São Domingos do Maranhão"
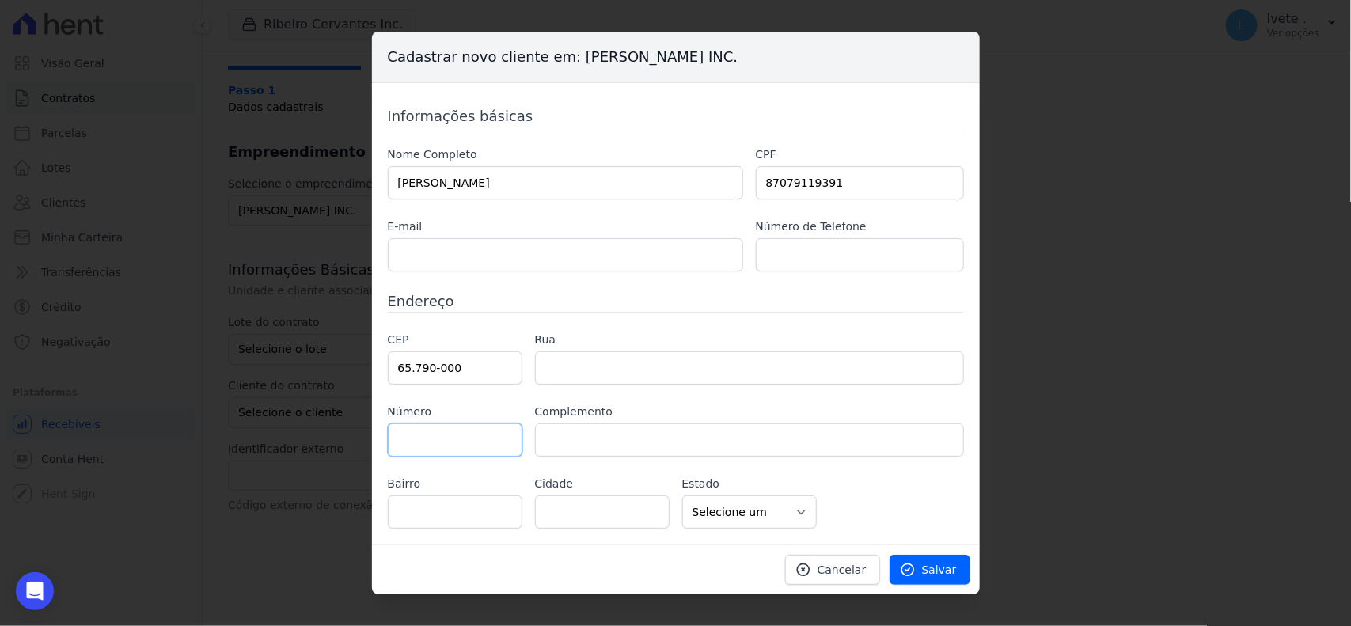
select select "MA"
click at [417, 377] on input "65.790-000" at bounding box center [455, 367] width 135 height 33
type input "65.900-00"
select select
type input "65.890-000"
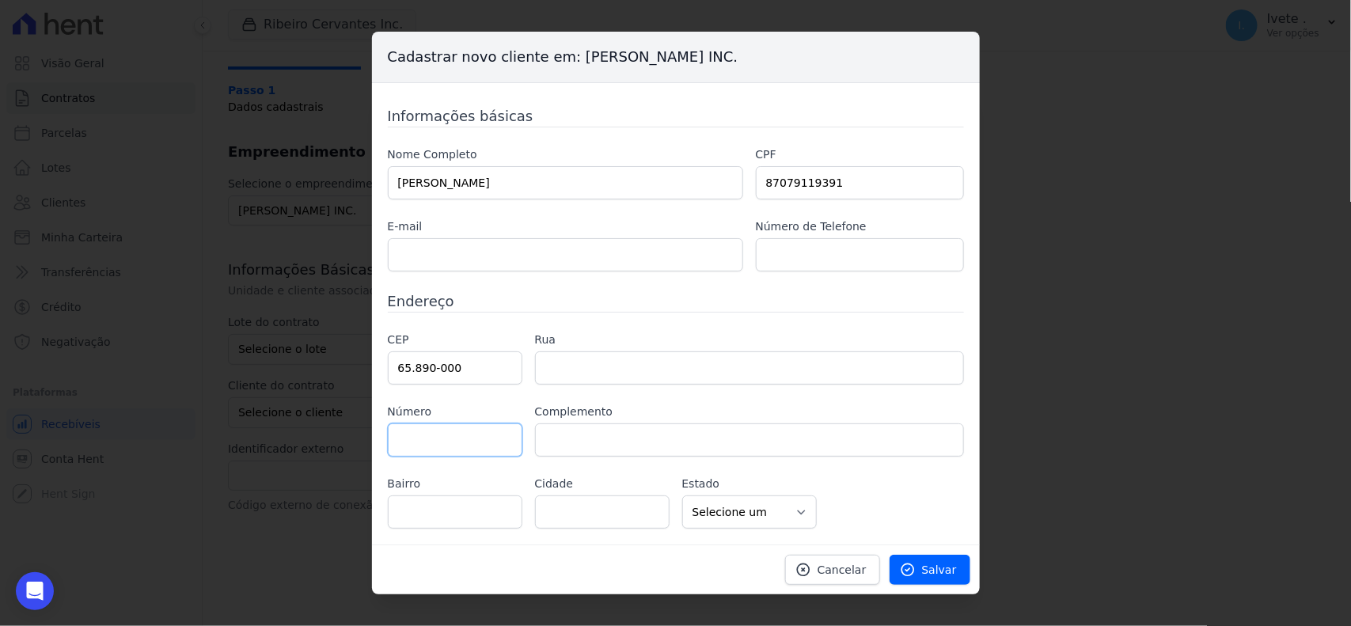
type input "São Félix de Balsas"
select select "MA"
click at [499, 412] on label "Número" at bounding box center [455, 412] width 135 height 17
click at [781, 249] on input "text" at bounding box center [860, 254] width 208 height 33
type input "3198309626"
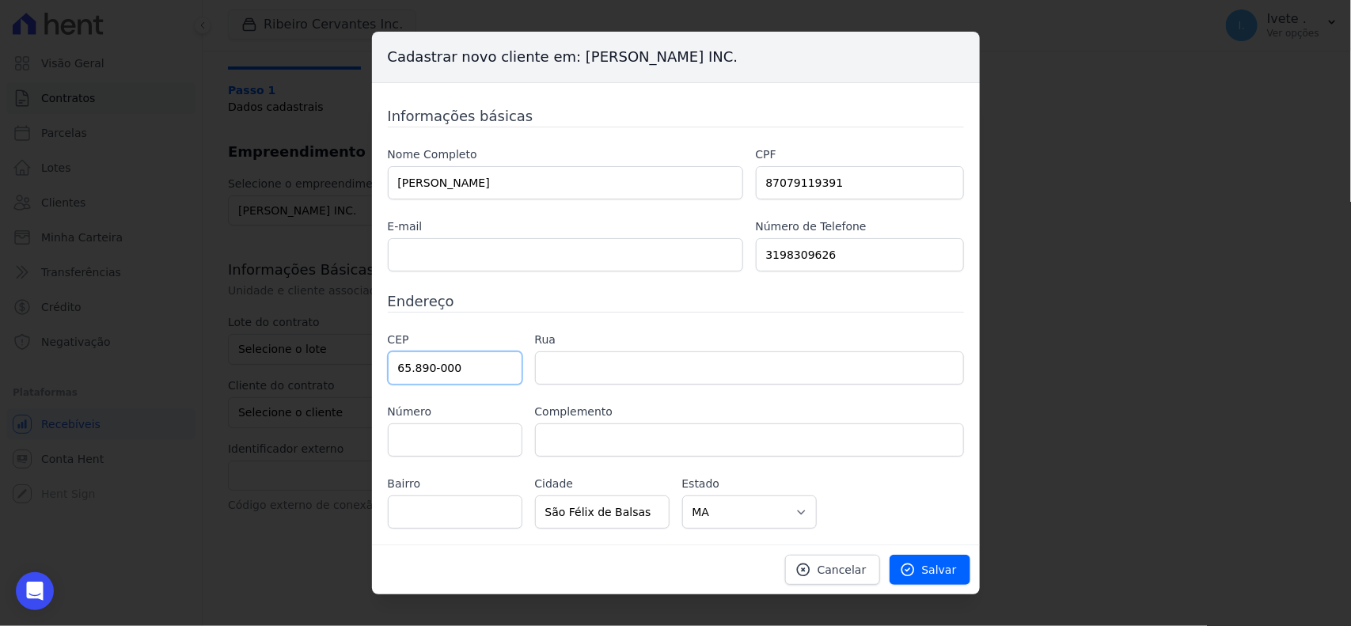
click at [475, 367] on input "65.890-000" at bounding box center [455, 367] width 135 height 33
click at [621, 338] on label "Rua" at bounding box center [749, 340] width 429 height 17
click at [618, 363] on input "text" at bounding box center [749, 367] width 429 height 33
type input "r"
type input "RUA ALEXANDRE COSTA"
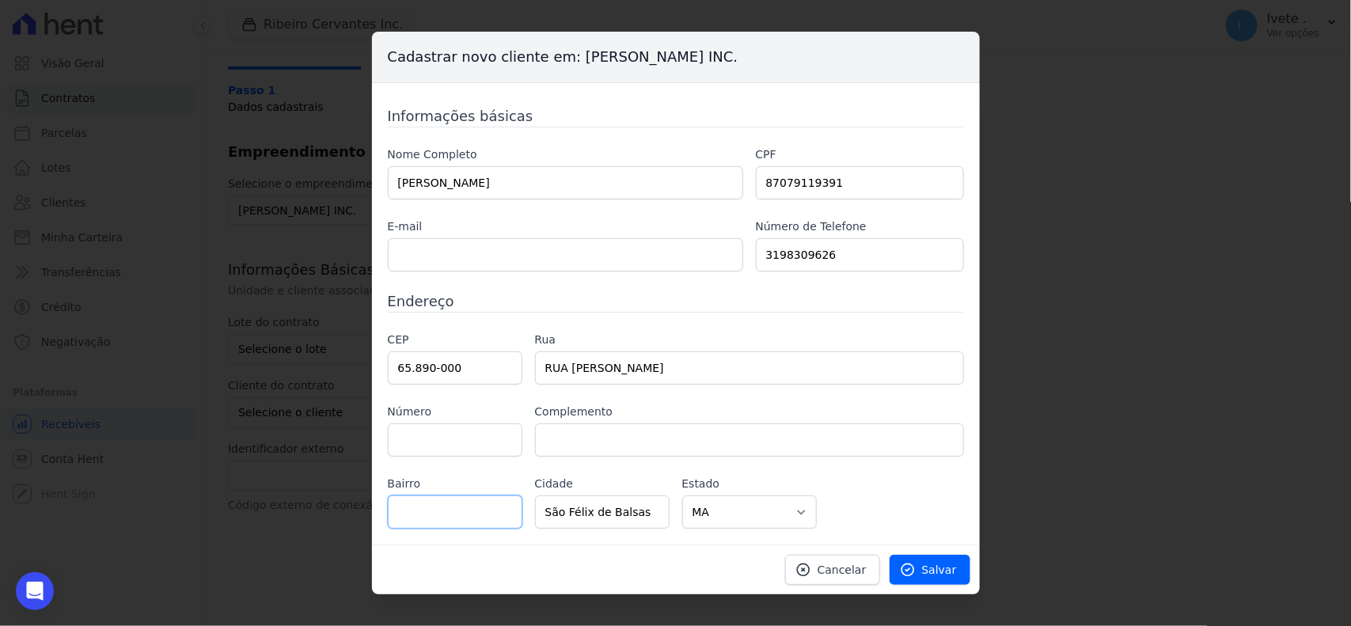
click at [465, 507] on input "text" at bounding box center [455, 512] width 135 height 33
type input "LILI MARTINS"
click at [461, 442] on input "text" at bounding box center [455, 440] width 135 height 33
click at [558, 454] on input "text" at bounding box center [749, 440] width 429 height 33
click at [480, 456] on input "text" at bounding box center [455, 440] width 135 height 33
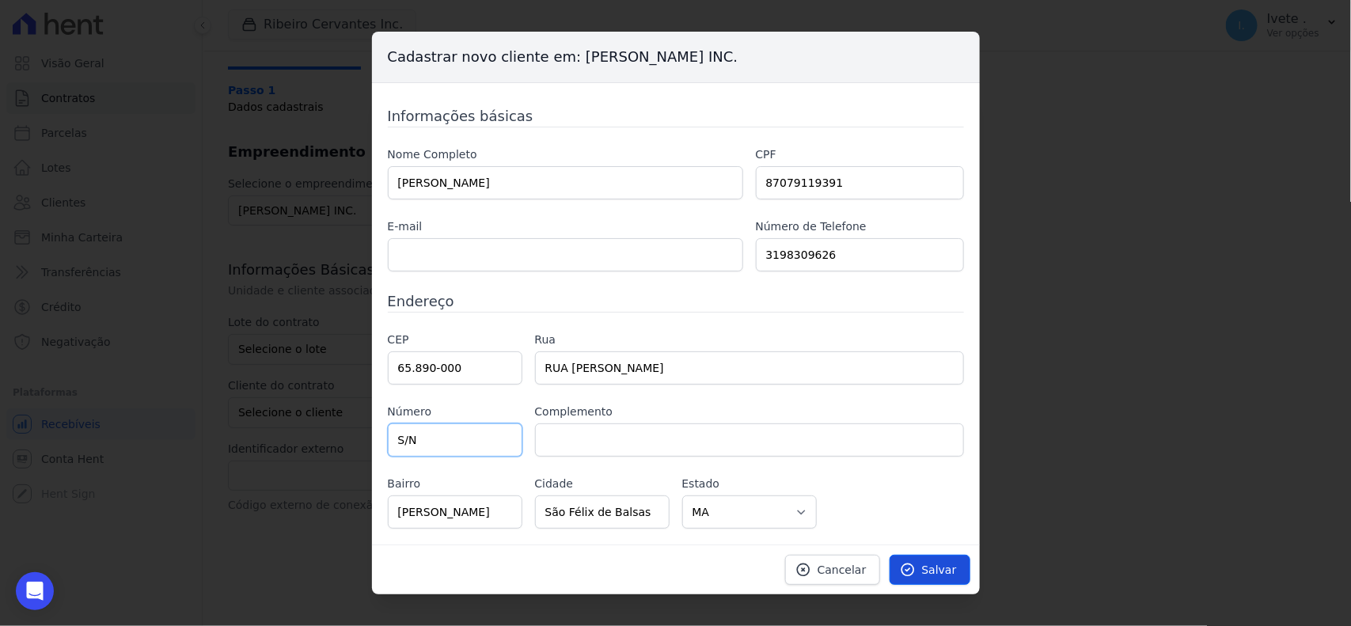
type input "S/N"
click at [930, 566] on span "Salvar" at bounding box center [939, 570] width 35 height 16
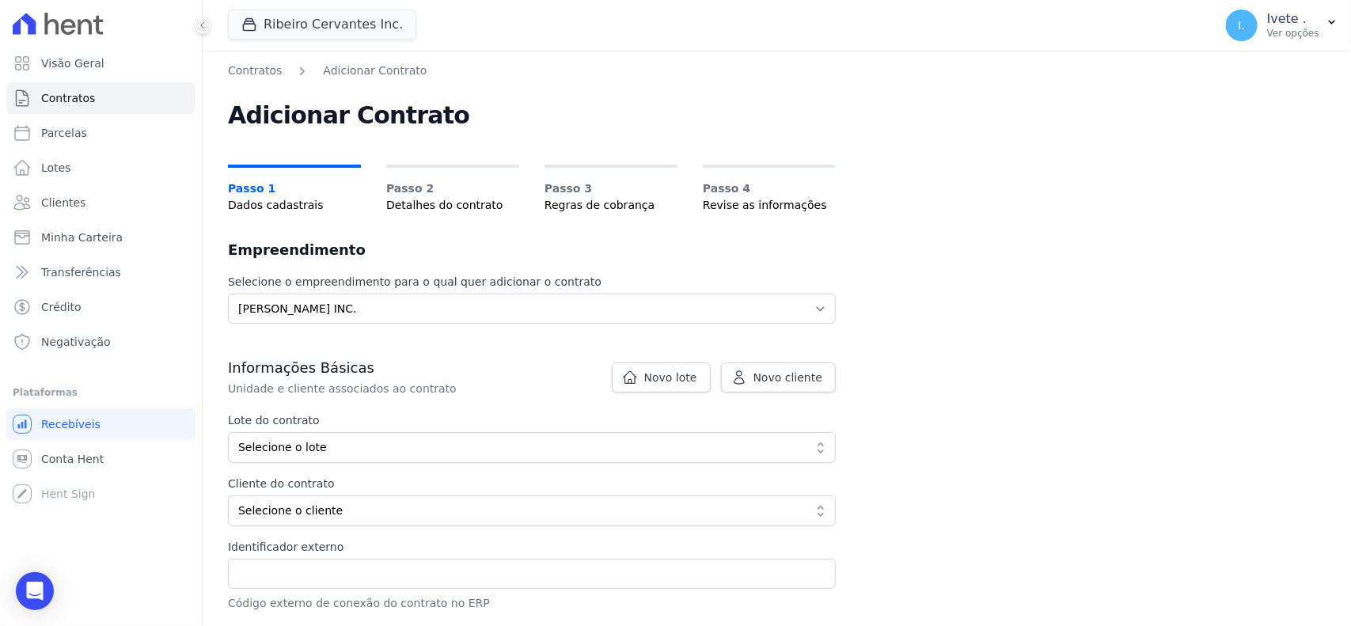
scroll to position [0, 0]
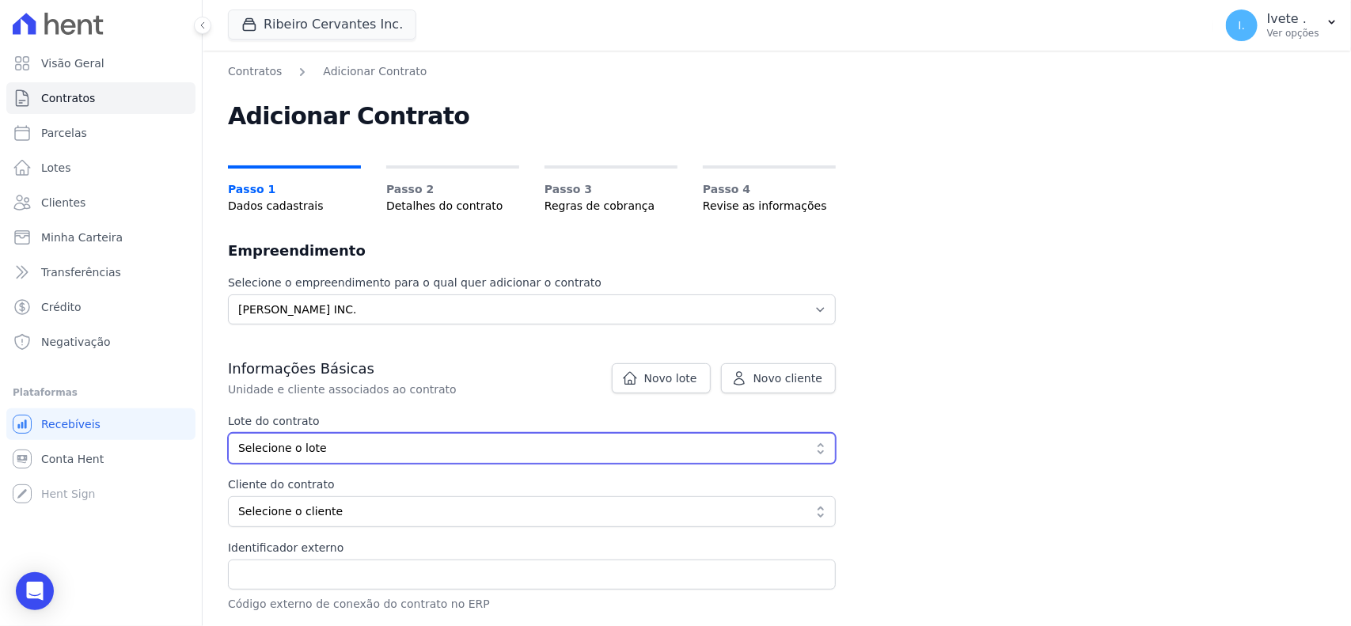
click at [806, 456] on button "Selecione o lote" at bounding box center [532, 448] width 608 height 31
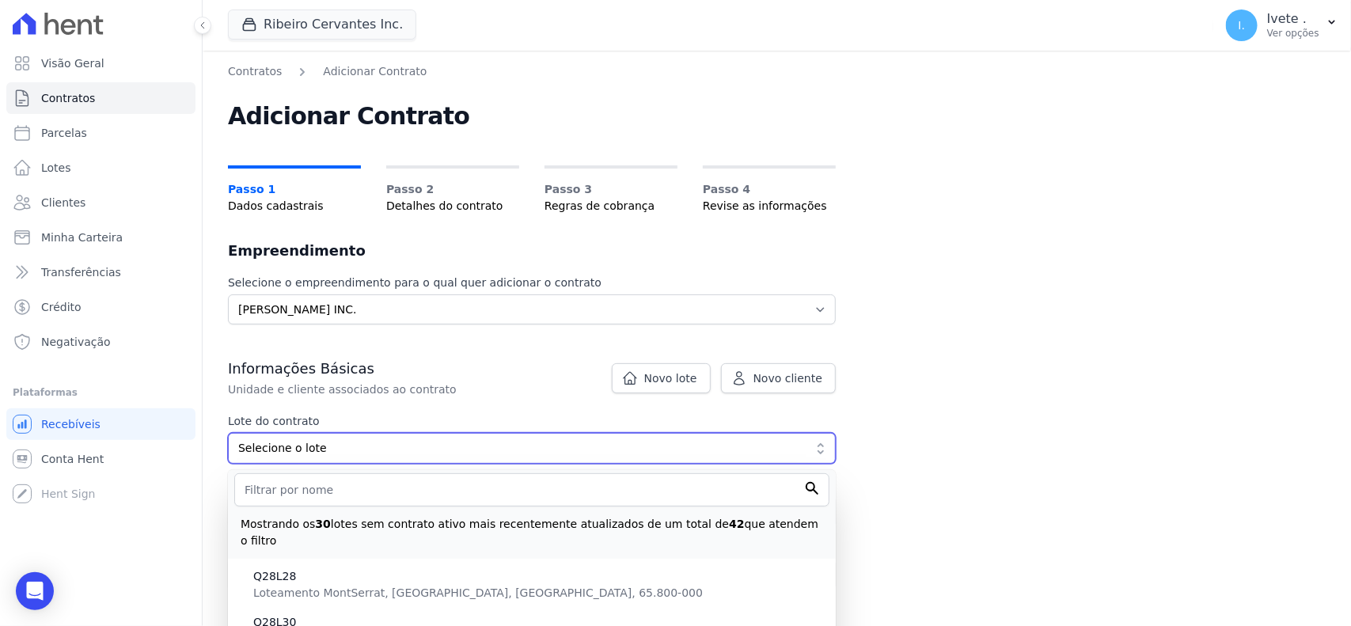
click at [749, 453] on span "Selecione o lote" at bounding box center [520, 448] width 565 height 17
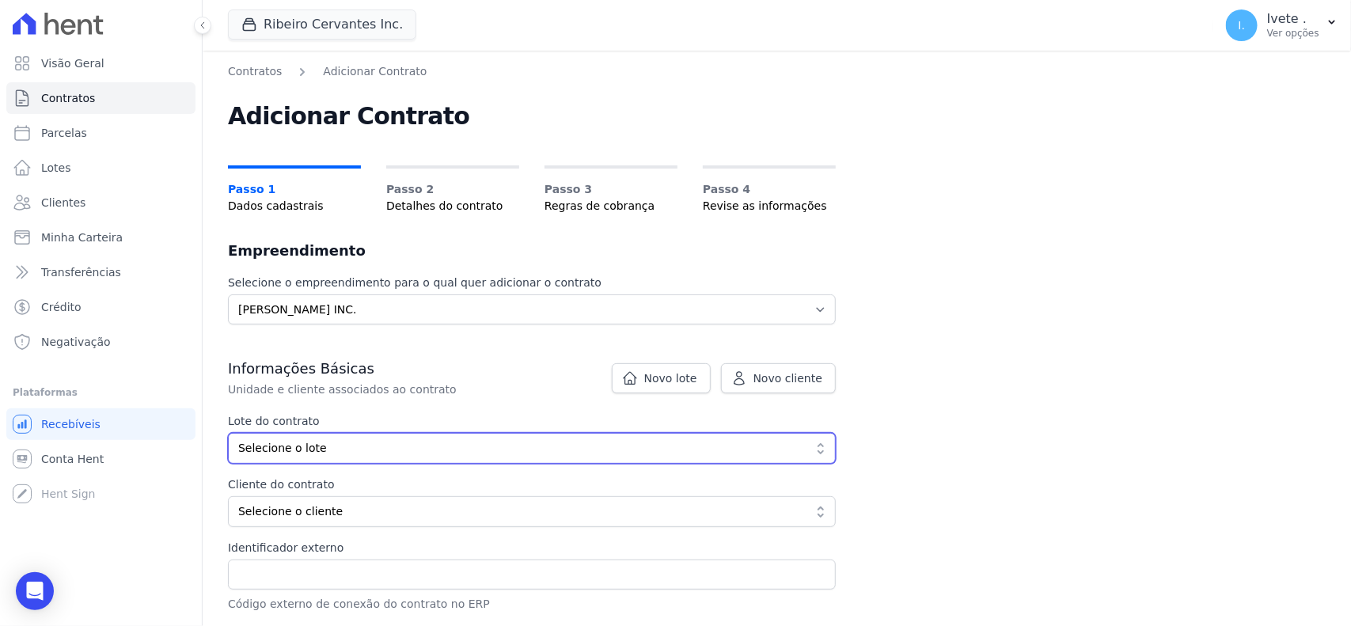
click at [749, 444] on span "Selecione o lote" at bounding box center [520, 448] width 565 height 17
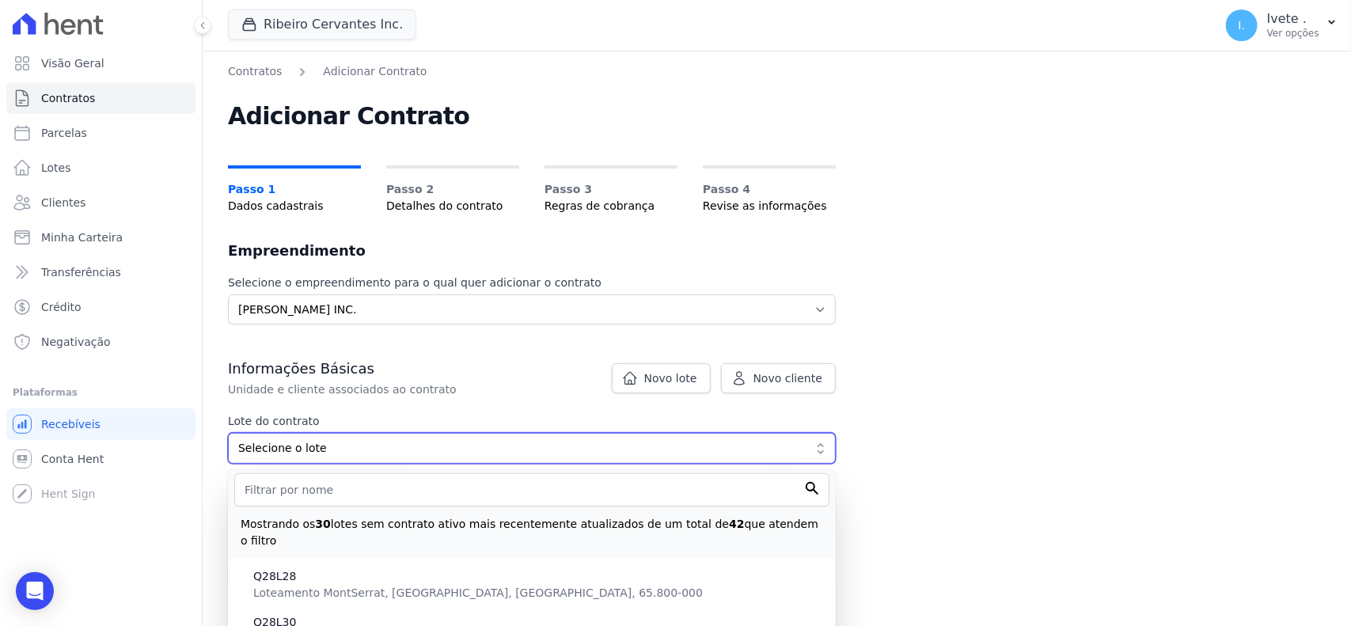
click at [749, 444] on span "Selecione o lote" at bounding box center [520, 448] width 565 height 17
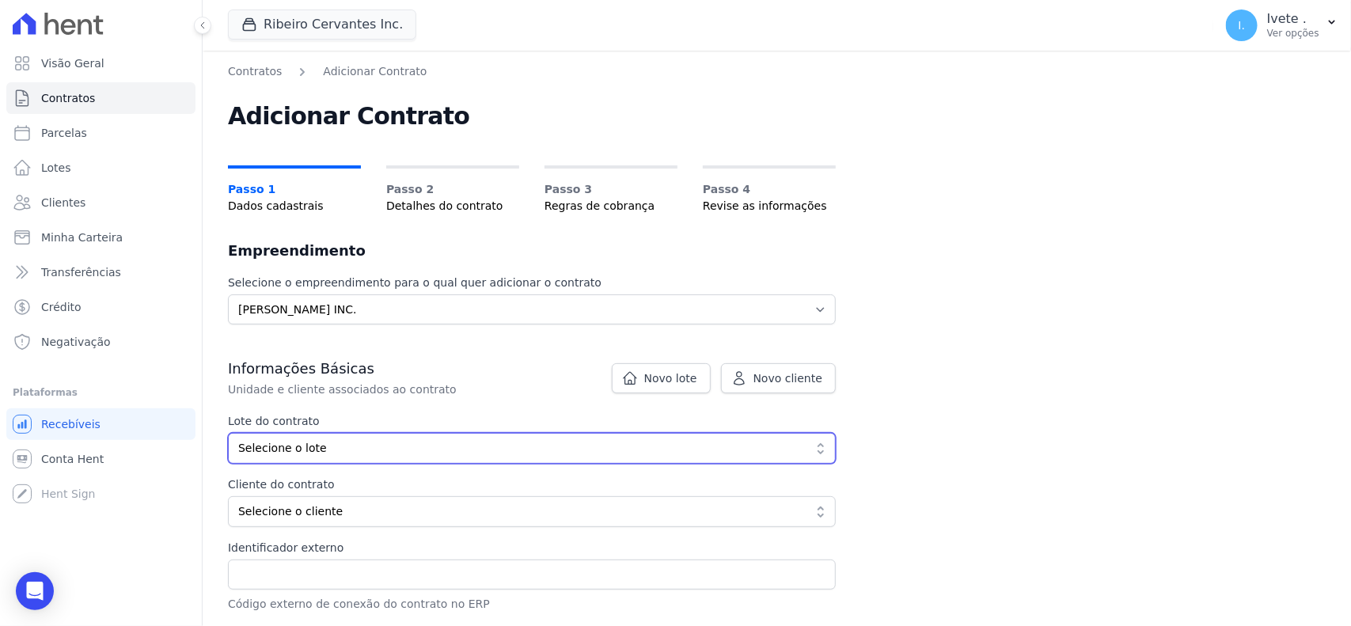
click at [317, 441] on span "Selecione o lote" at bounding box center [520, 448] width 565 height 17
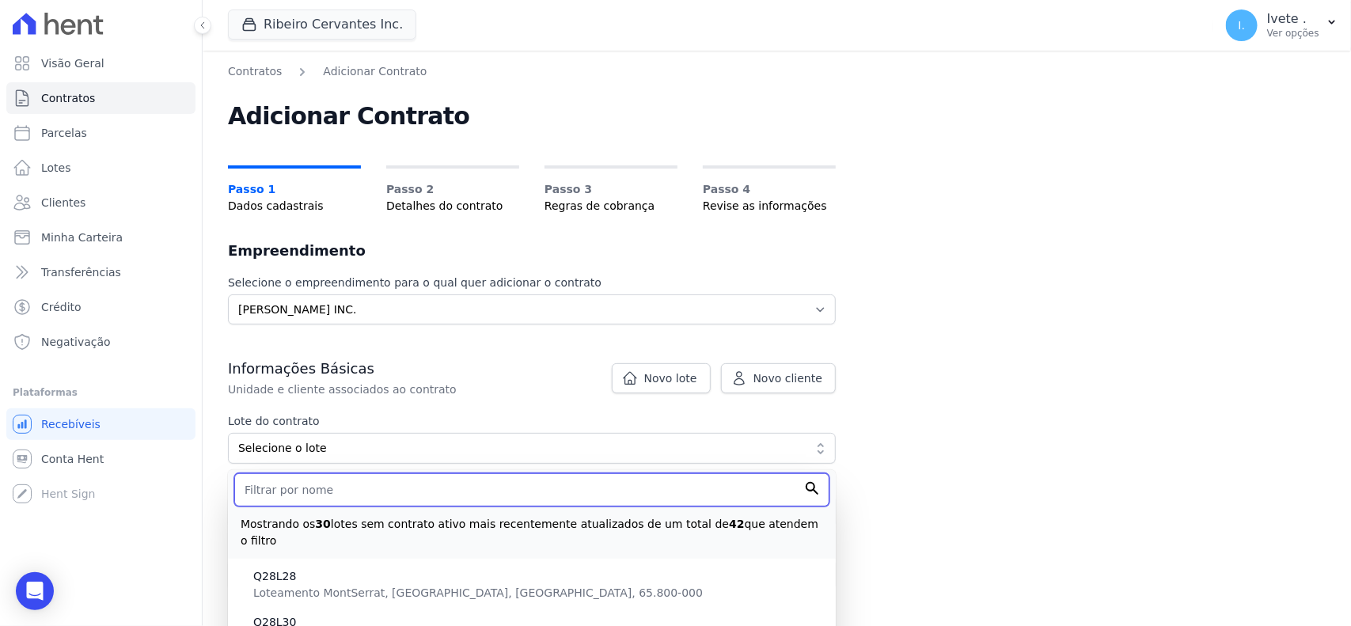
click at [297, 496] on input "text" at bounding box center [531, 489] width 595 height 33
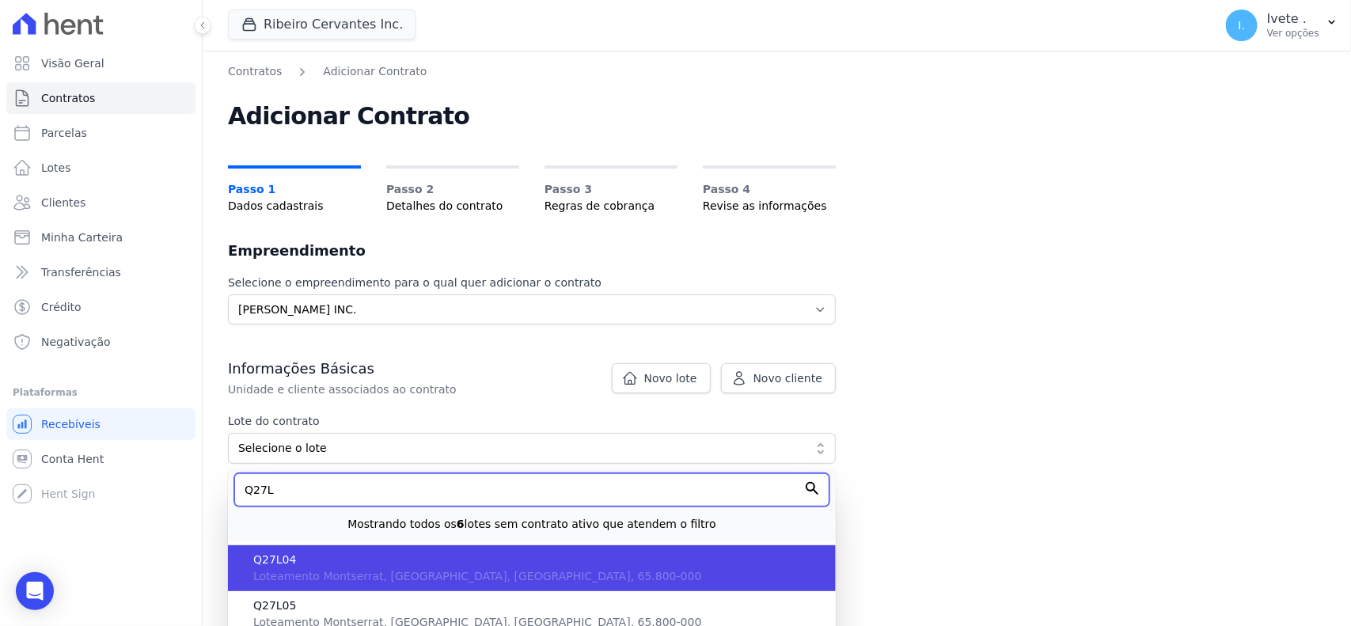
type input "Q27L"
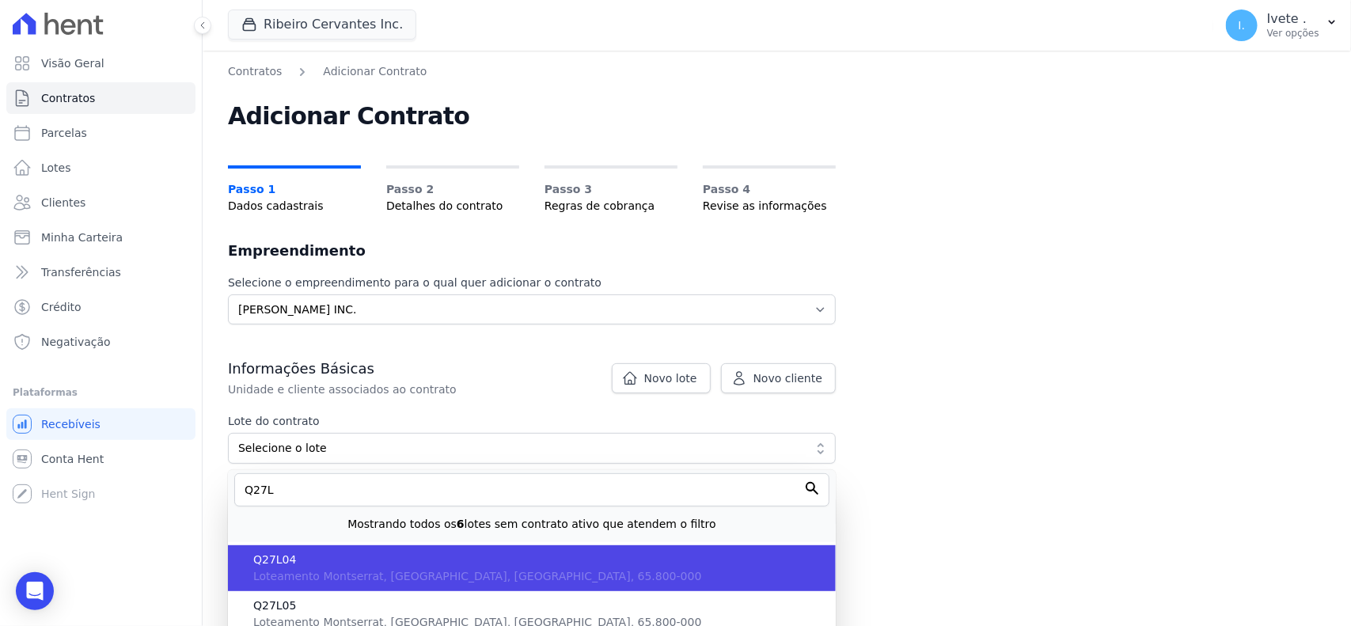
click at [306, 575] on span "Loteamento Montserrat, MA, Balsas, 65.800-000" at bounding box center [477, 576] width 448 height 13
type input "2fceab22-b972-4f41-ac4f-0b3eff920458"
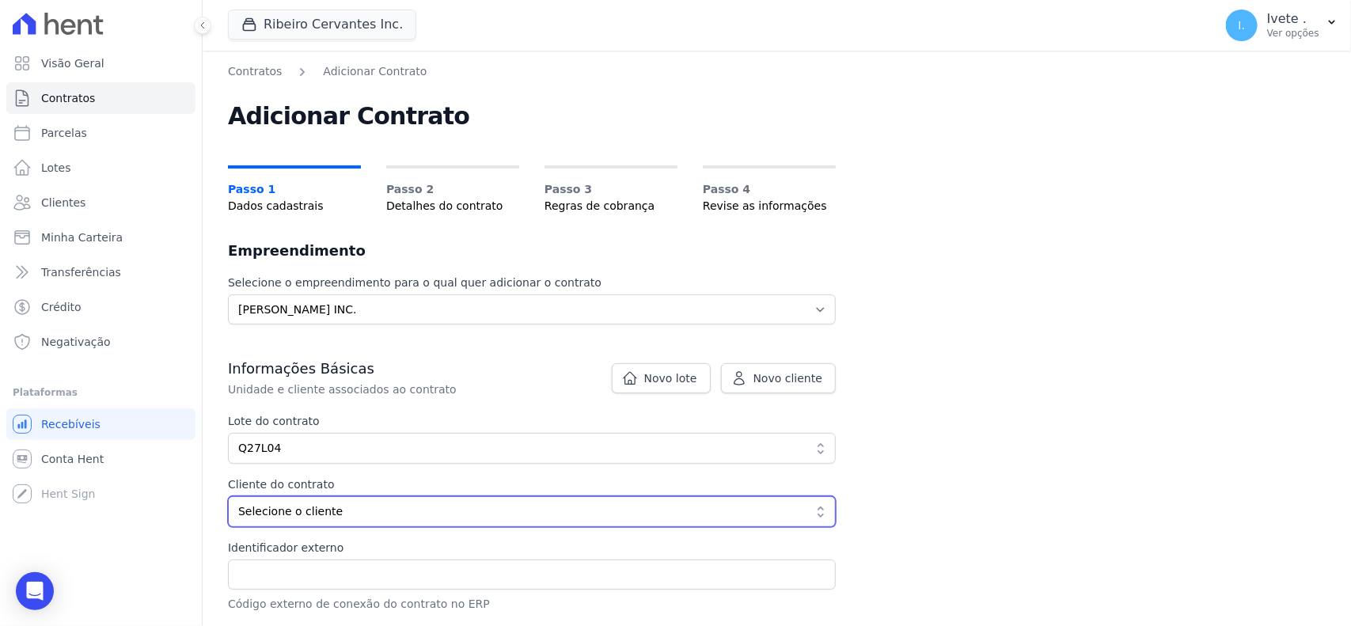
click at [439, 516] on span "Selecione o cliente" at bounding box center [520, 511] width 565 height 17
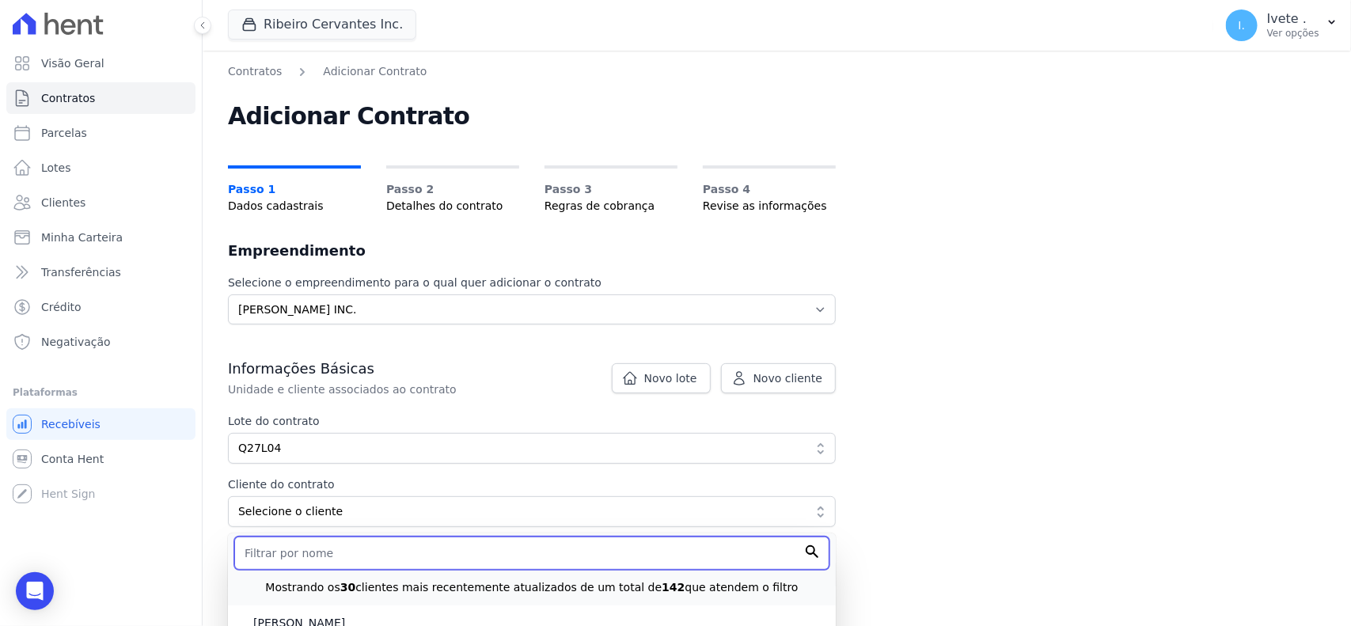
click at [380, 560] on input "text" at bounding box center [531, 553] width 595 height 33
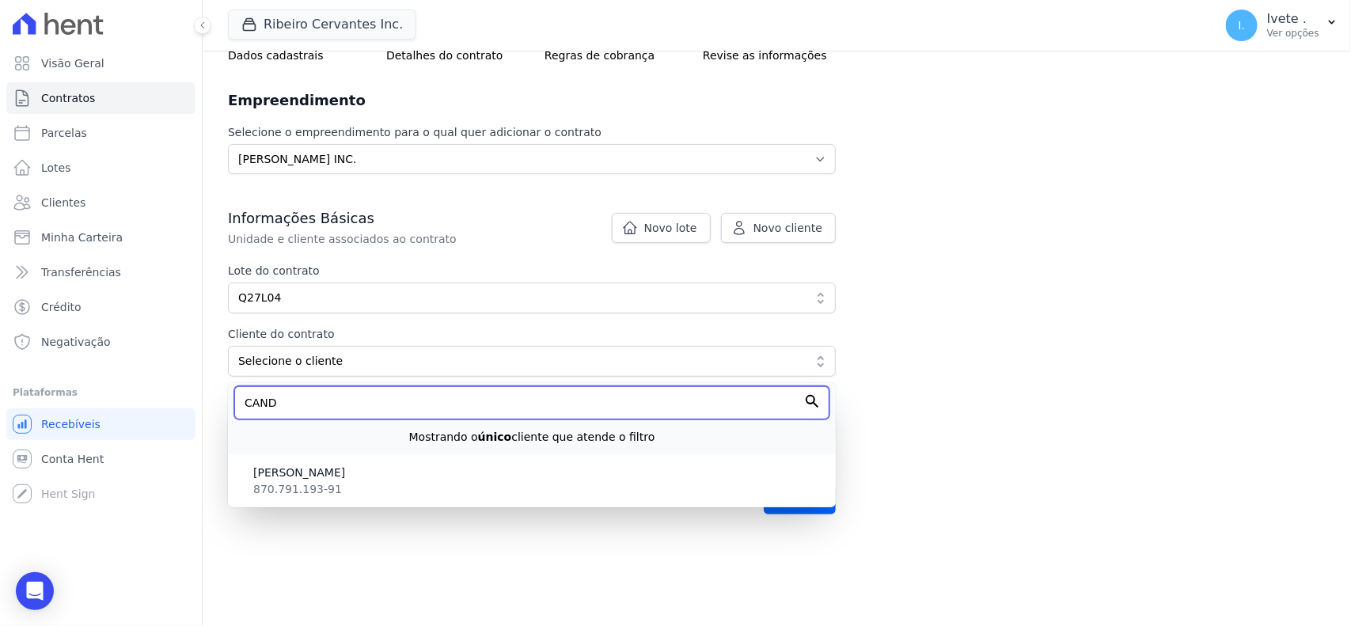
scroll to position [198, 0]
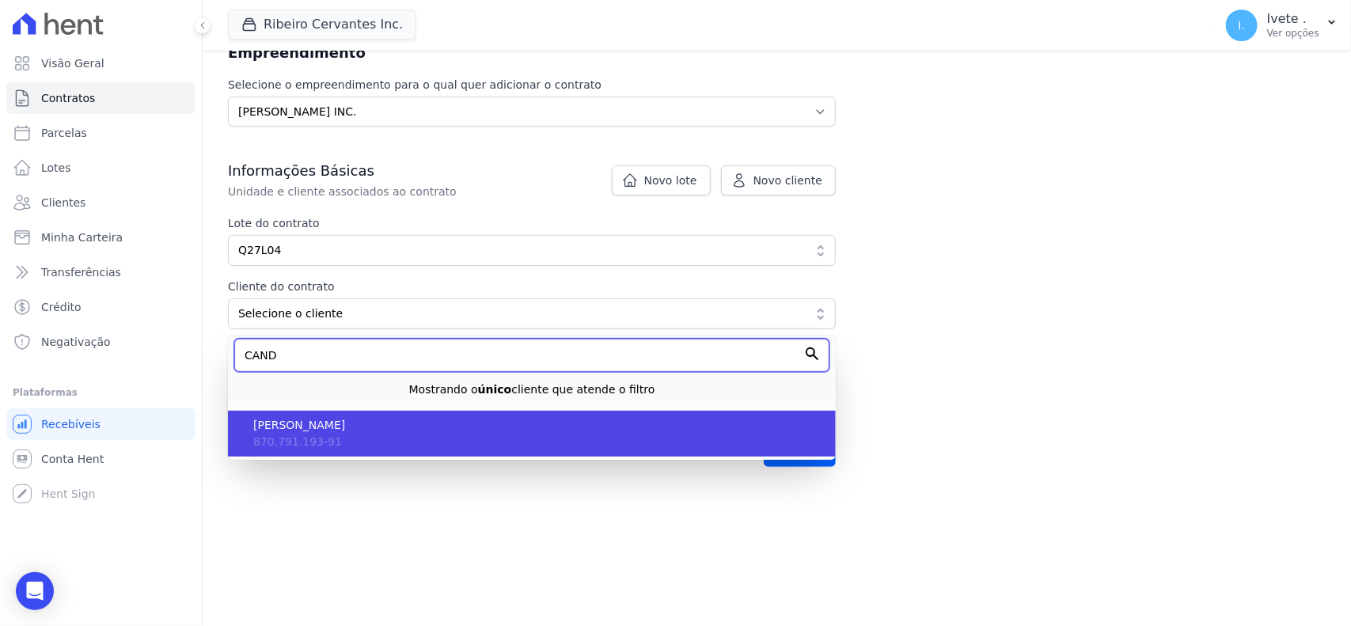
type input "CAND"
click at [306, 435] on span "870.791.193-91" at bounding box center [297, 441] width 89 height 13
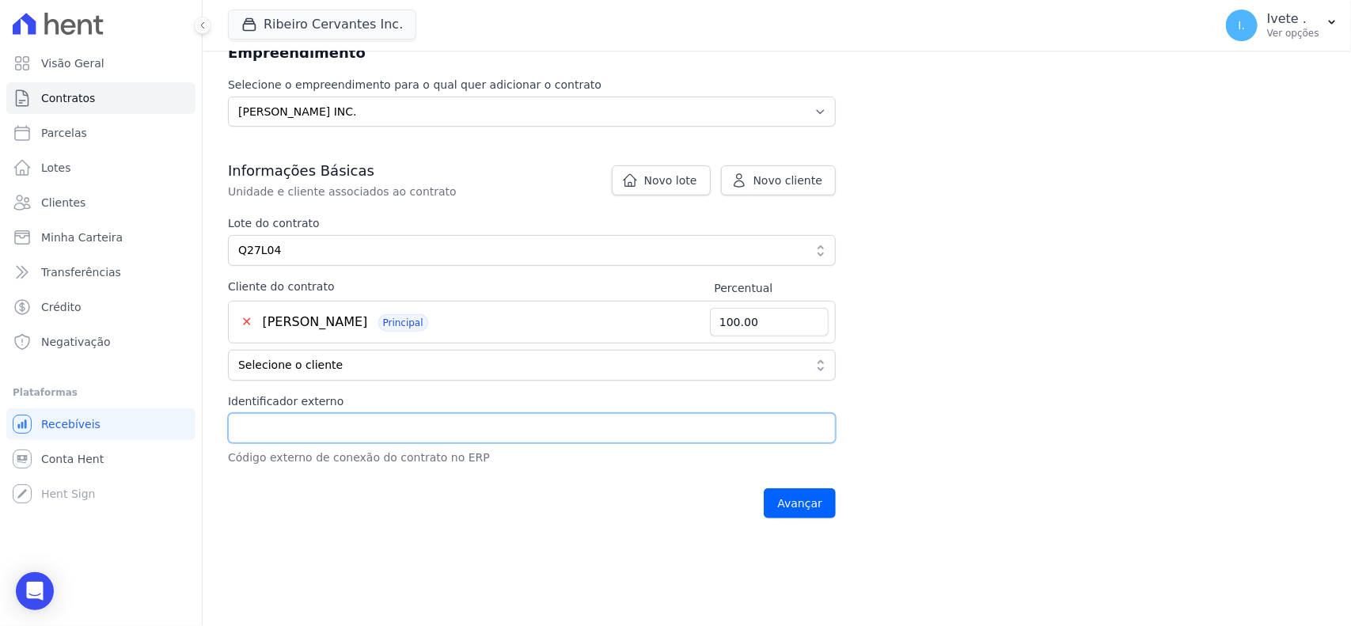
click at [319, 431] on input "Identificador externo" at bounding box center [532, 428] width 608 height 30
click at [348, 372] on span "Selecione o cliente" at bounding box center [520, 365] width 565 height 17
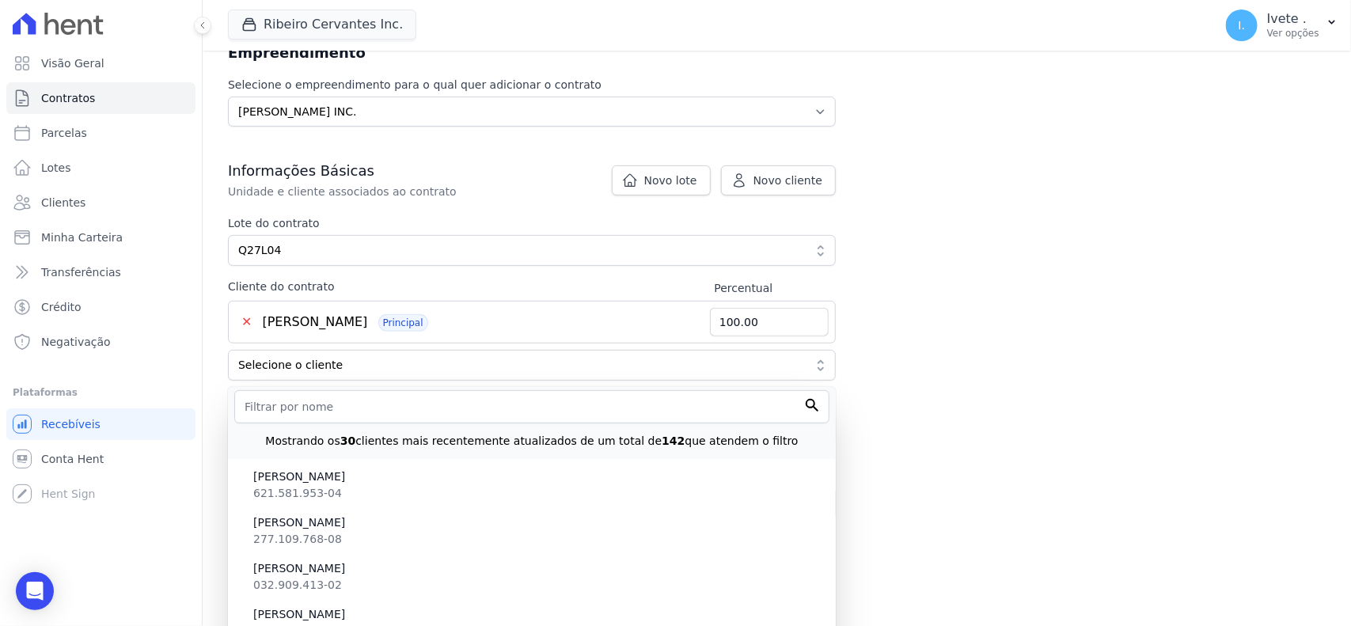
click at [348, 388] on div at bounding box center [531, 405] width 595 height 36
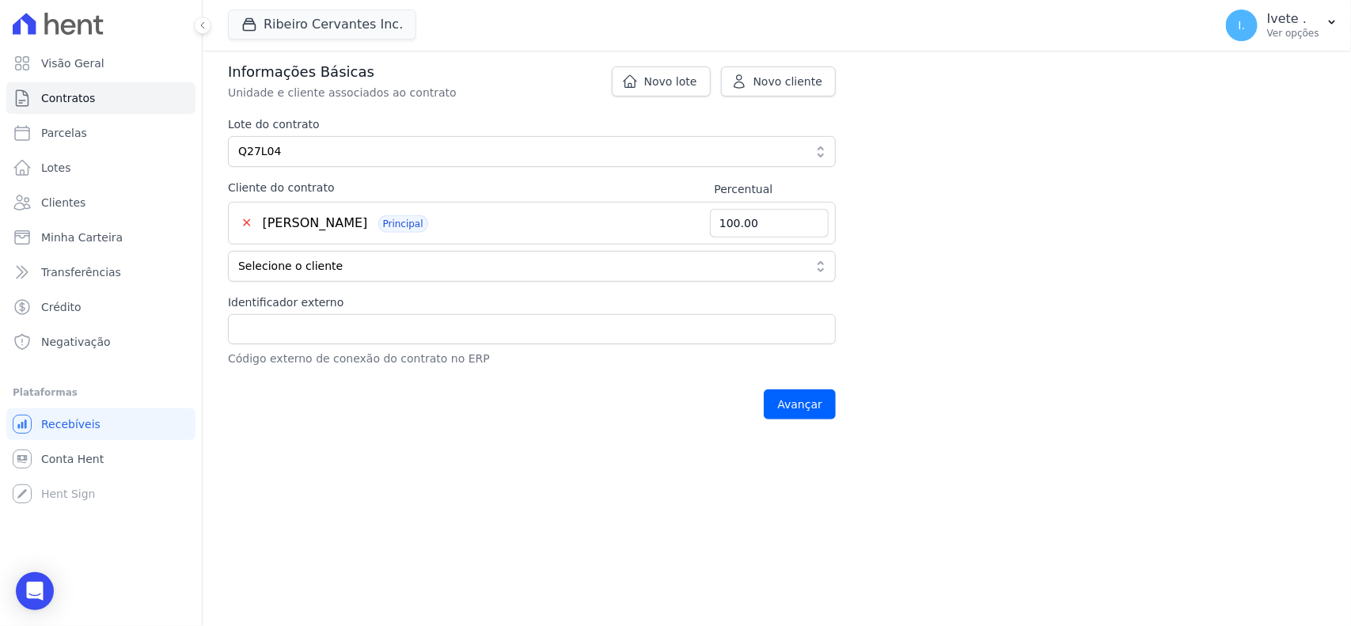
click at [888, 343] on div "Contratos Adicionar Contrato Adicionar Contrato Passo 1 Dados cadastrais Passo …" at bounding box center [777, 98] width 1149 height 688
click at [776, 412] on input "Avançar" at bounding box center [800, 404] width 72 height 30
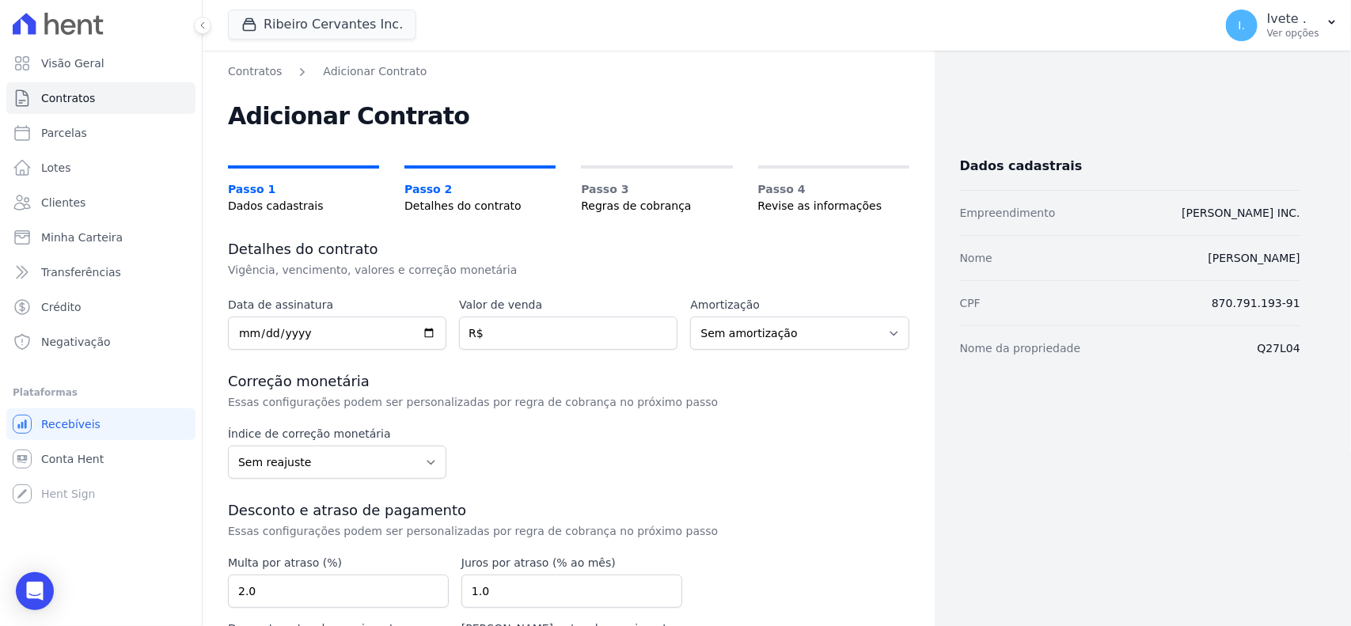
scroll to position [123, 0]
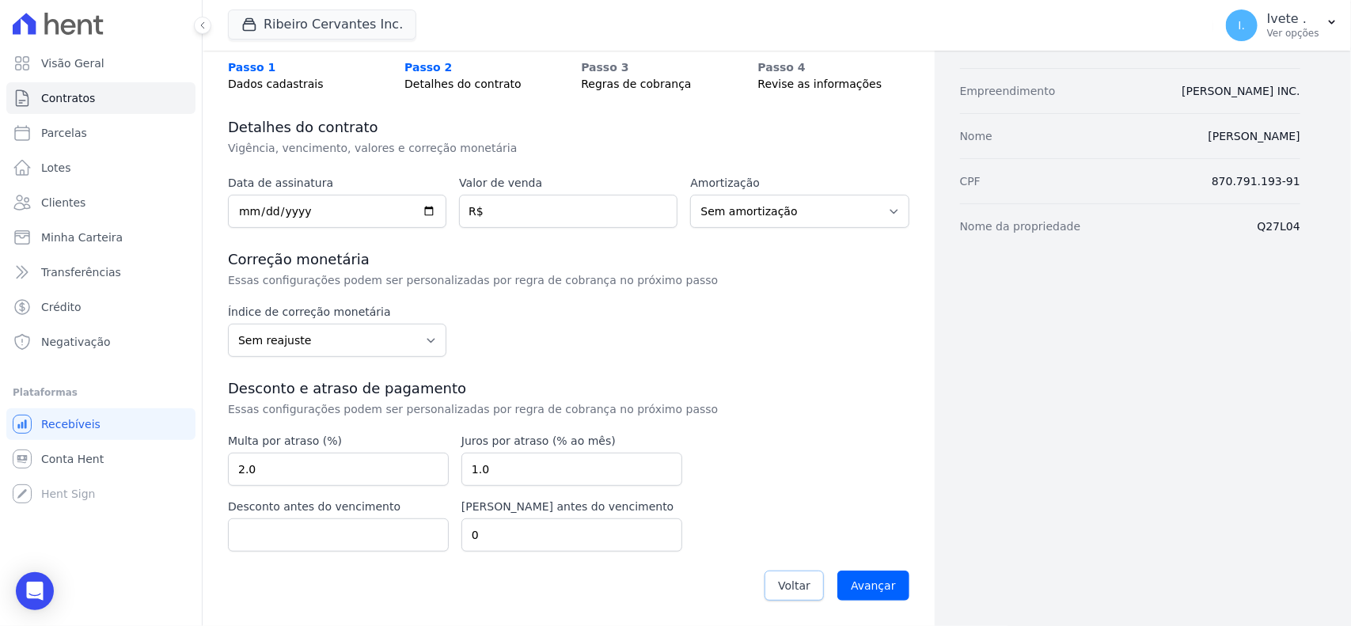
click at [800, 583] on span "Voltar" at bounding box center [794, 586] width 32 height 16
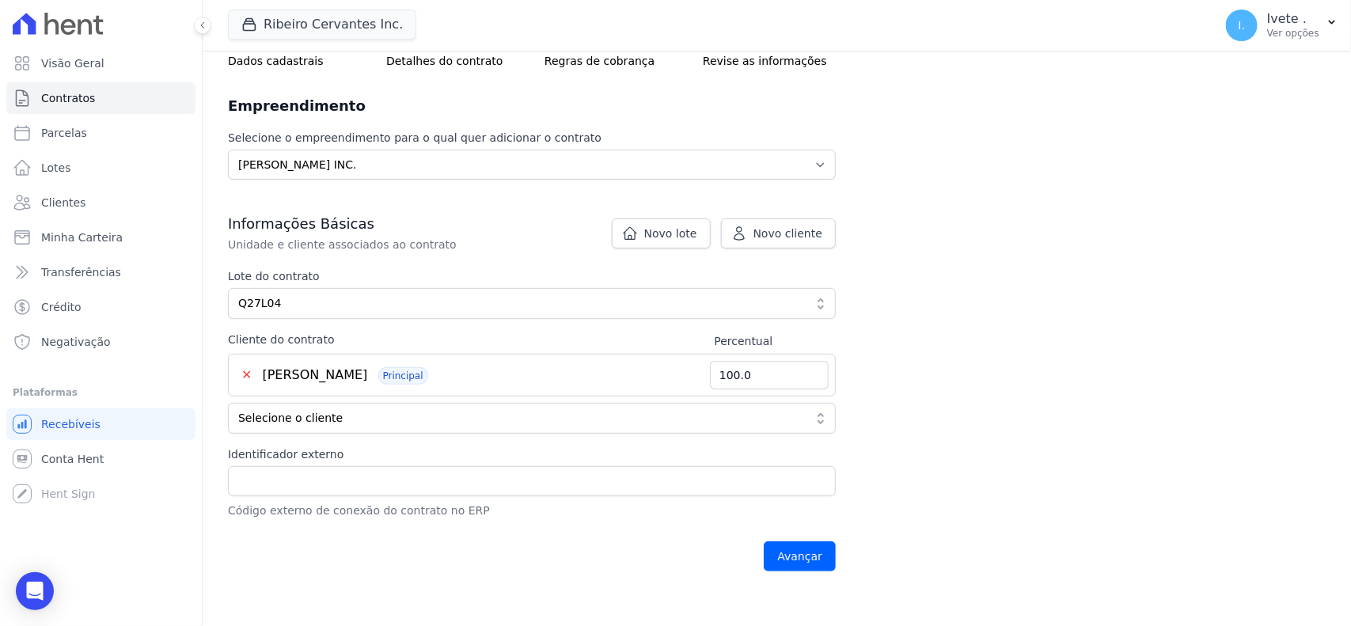
scroll to position [198, 0]
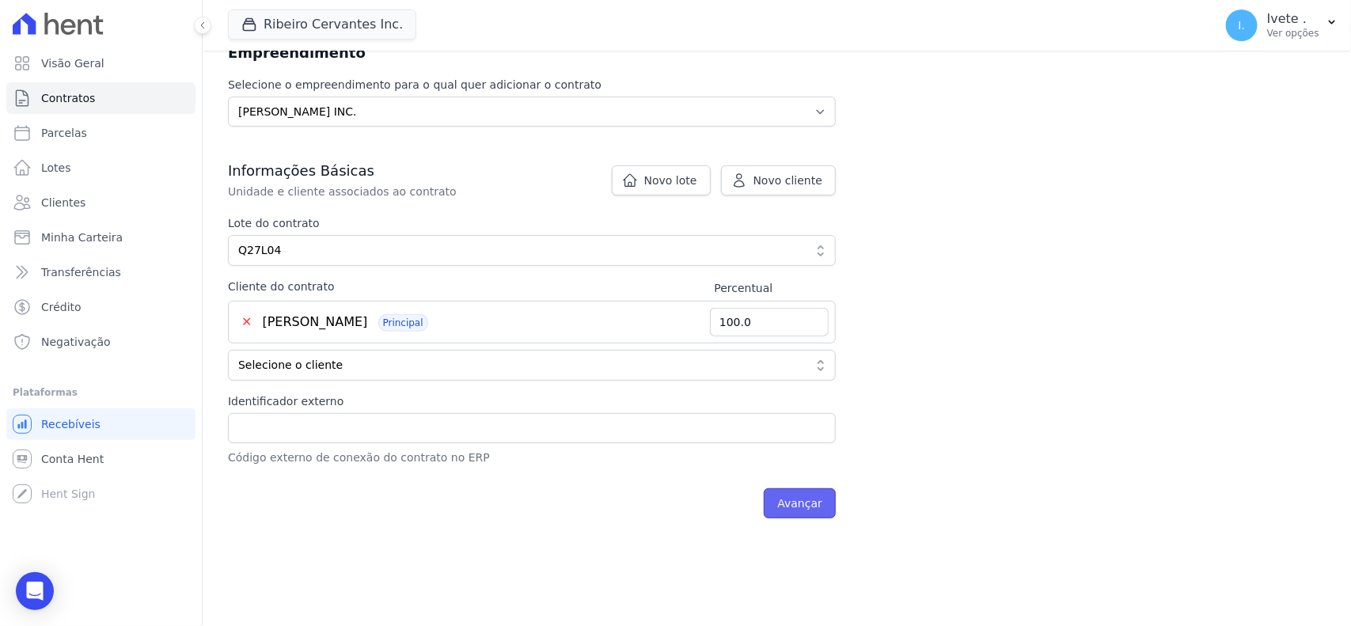
click at [814, 504] on input "Avançar" at bounding box center [800, 503] width 72 height 30
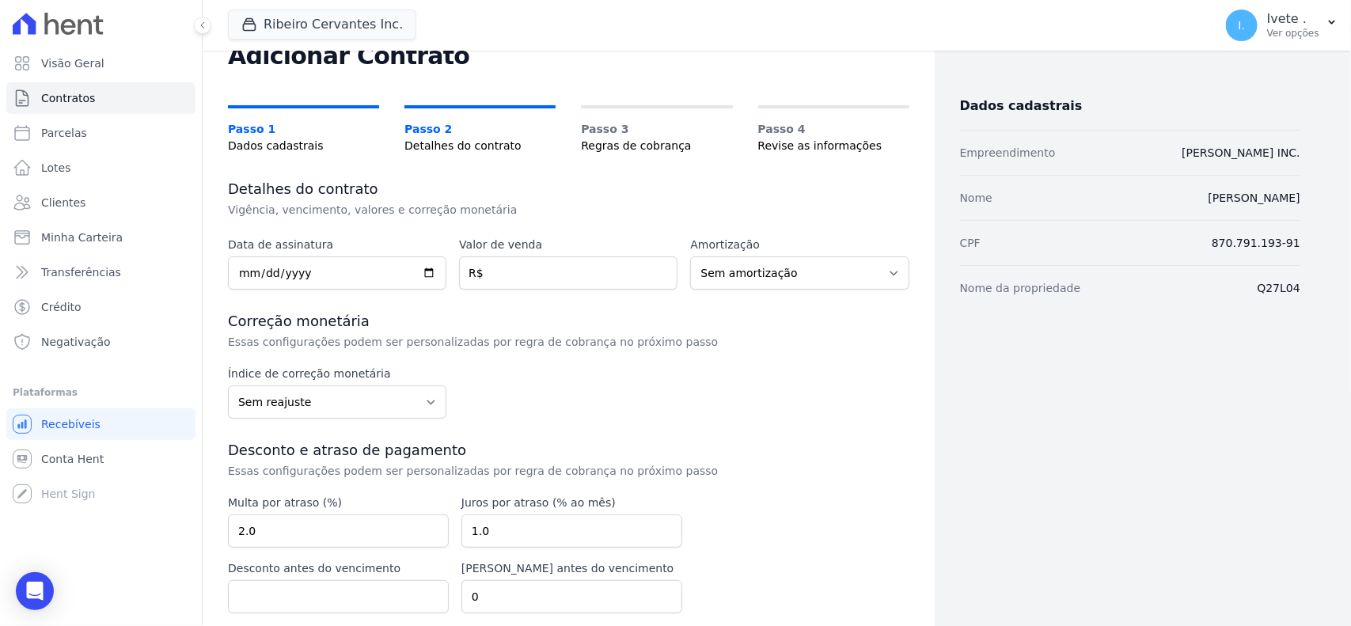
scroll to position [123, 0]
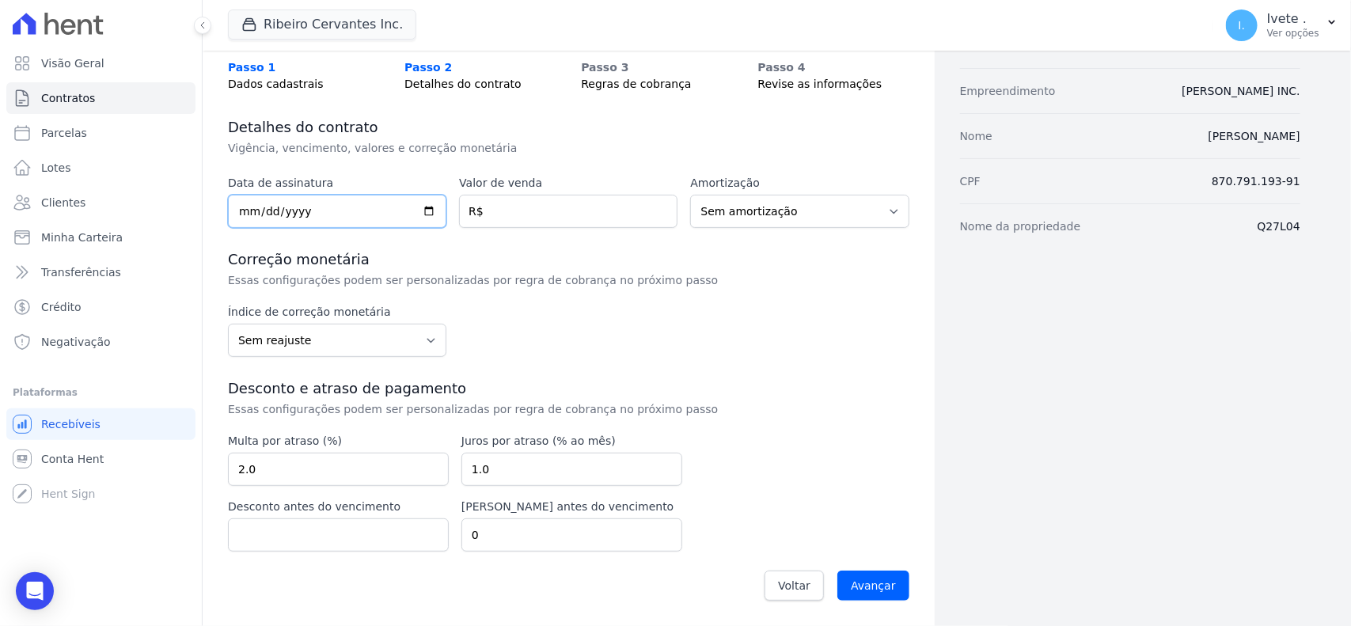
click at [427, 207] on input "date" at bounding box center [337, 211] width 218 height 33
type input "[DATE]"
click at [606, 216] on input "number" at bounding box center [568, 211] width 218 height 33
type input "176106"
click at [434, 338] on select "Sem reajuste Média dos últimos 12 meses acumulado de INCCM Média dos últimos 12…" at bounding box center [337, 340] width 218 height 33
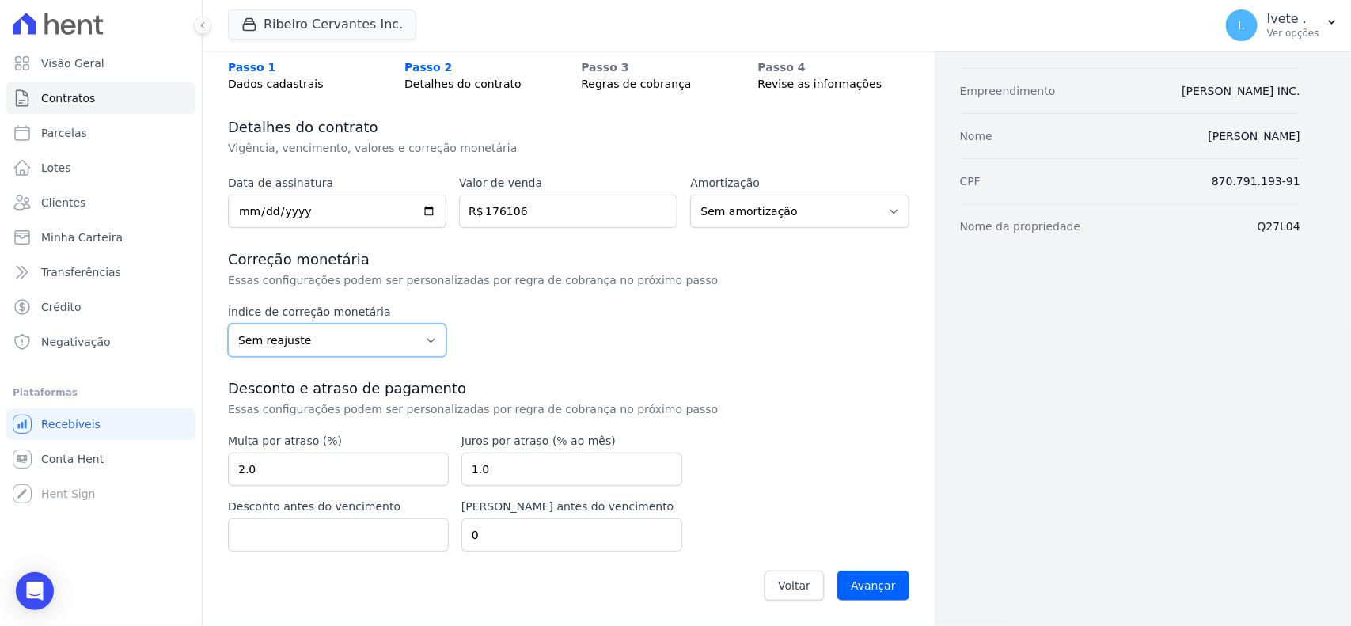
select select "igpm"
click at [228, 324] on select "Sem reajuste Média dos últimos 12 meses acumulado de INCCM Média dos últimos 12…" at bounding box center [337, 340] width 218 height 33
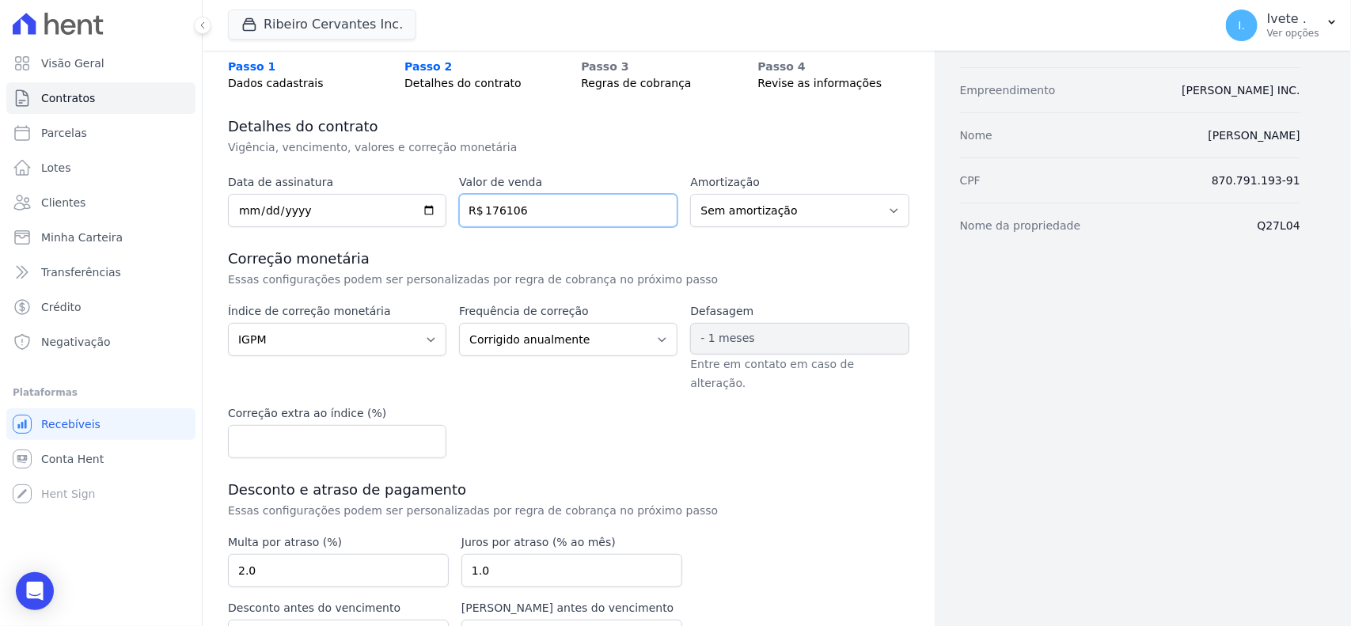
click at [499, 215] on input "176106" at bounding box center [568, 210] width 218 height 33
click at [528, 215] on input "176.106" at bounding box center [568, 210] width 218 height 33
type input "176.106"
click at [748, 244] on div "Data de assinatura [DATE] Valor de venda 176.106 R$ Amortização Sem amortização…" at bounding box center [569, 442] width 682 height 537
click at [800, 218] on select "Sem amortização Price Sac" at bounding box center [799, 210] width 218 height 33
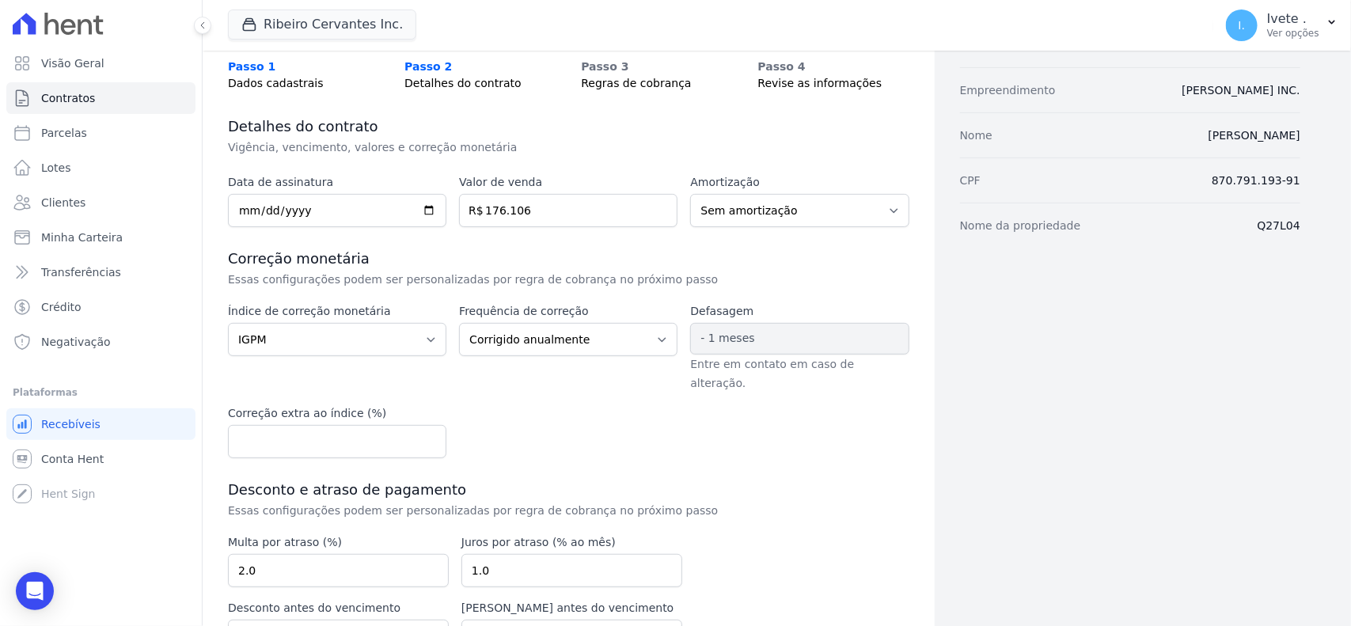
click at [670, 243] on div "Data de assinatura [DATE] Valor de venda 176.106 R$ Amortização Sem amortização…" at bounding box center [569, 442] width 682 height 537
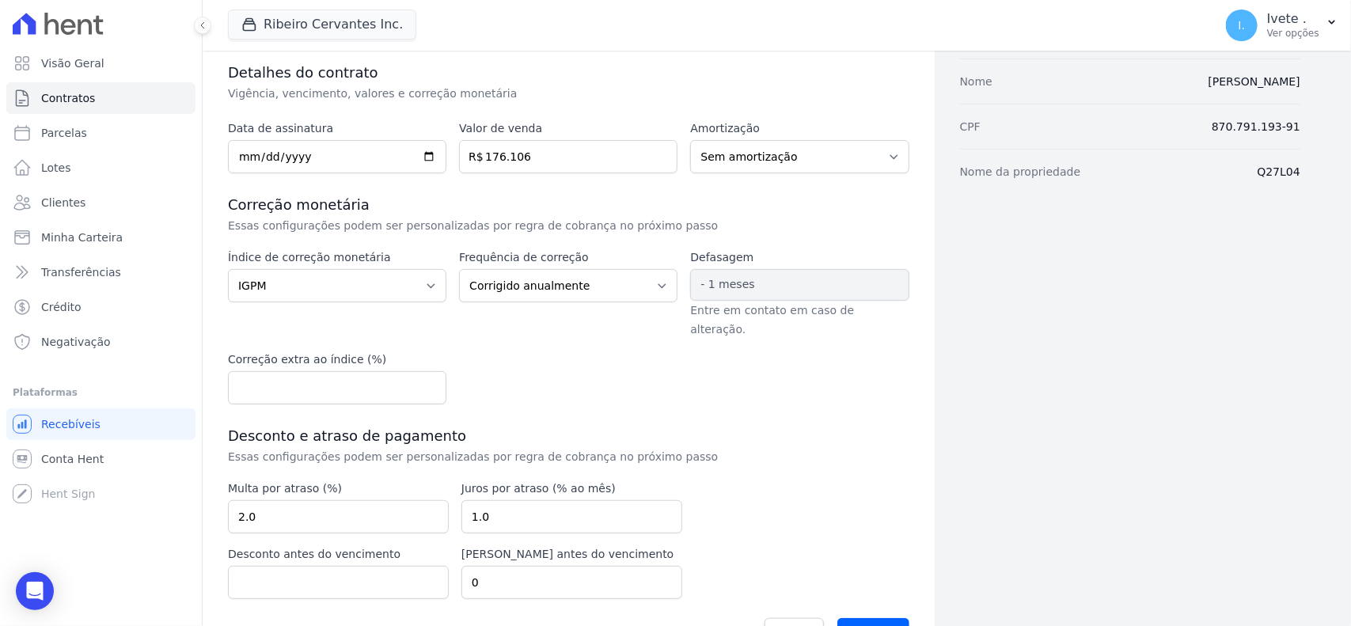
scroll to position [207, 0]
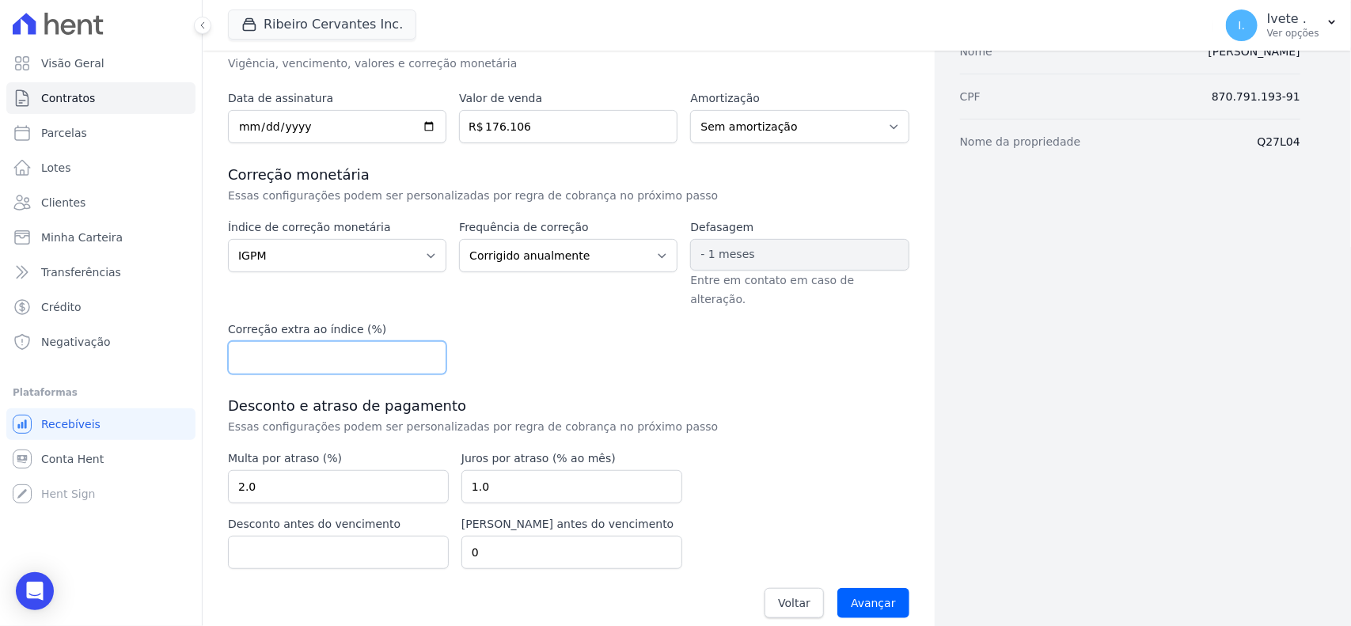
click at [349, 341] on input "number" at bounding box center [337, 357] width 218 height 33
type input "0.50"
click at [871, 588] on input "Avançar" at bounding box center [874, 603] width 72 height 30
click at [504, 132] on input "176.106" at bounding box center [568, 126] width 218 height 33
click at [869, 588] on input "Avançar" at bounding box center [874, 603] width 72 height 30
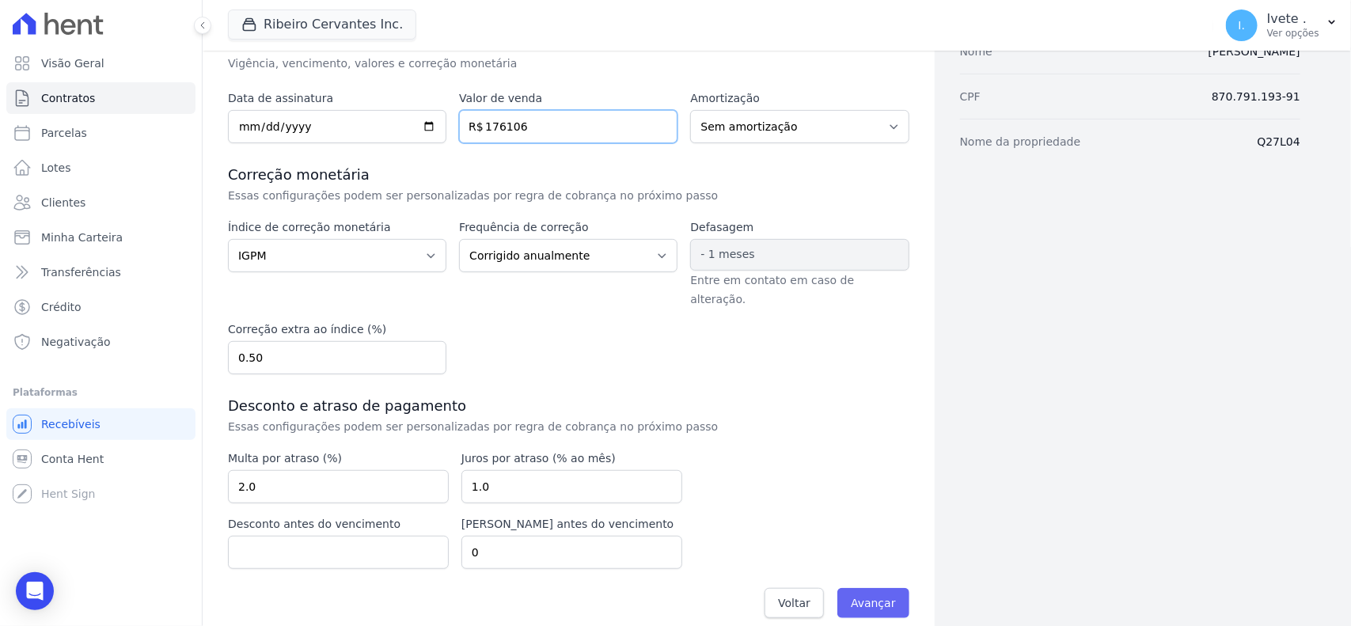
type input "176106"
click at [864, 591] on input "Avançar" at bounding box center [874, 603] width 72 height 30
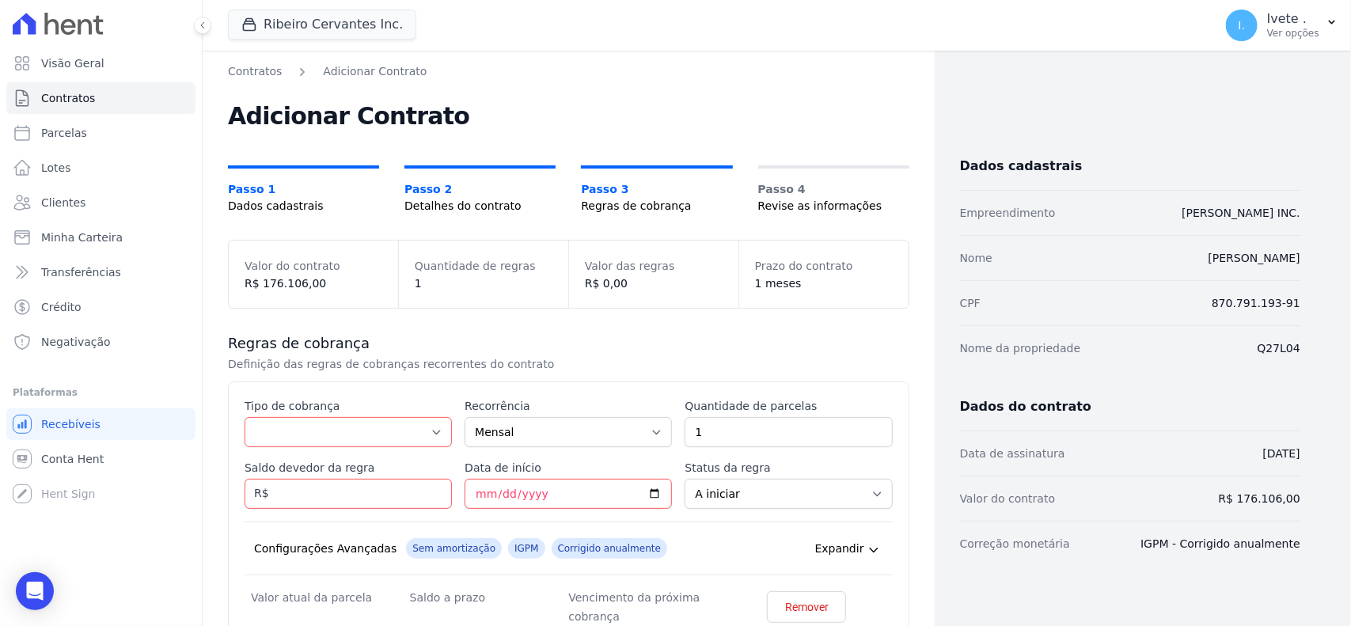
scroll to position [99, 0]
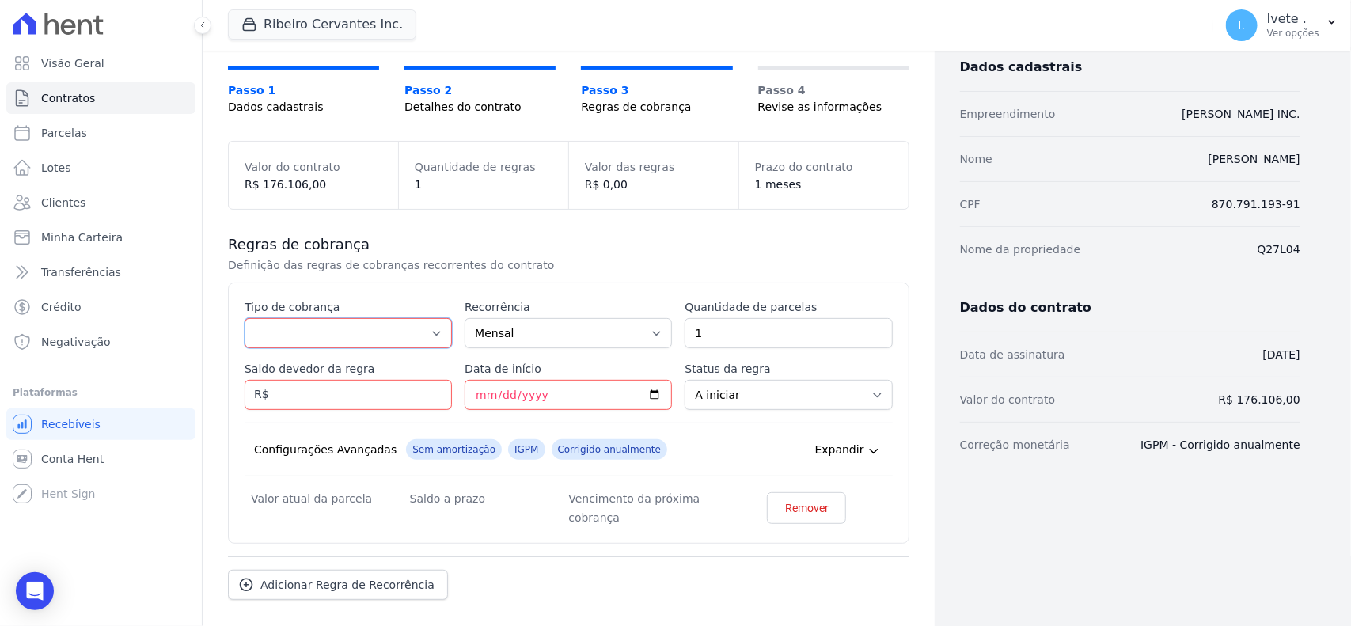
click at [435, 340] on select "Parcela Normal Entrada Sinal Intercalada Chaves Pré-chaves Pós-chaves Impostos …" at bounding box center [348, 333] width 207 height 30
select select "standard"
click at [245, 318] on select "Parcela Normal Entrada Sinal Intercalada Chaves Pré-chaves Pós-chaves Impostos …" at bounding box center [348, 333] width 207 height 30
click at [796, 339] on input "1" at bounding box center [788, 333] width 207 height 30
type input "300"
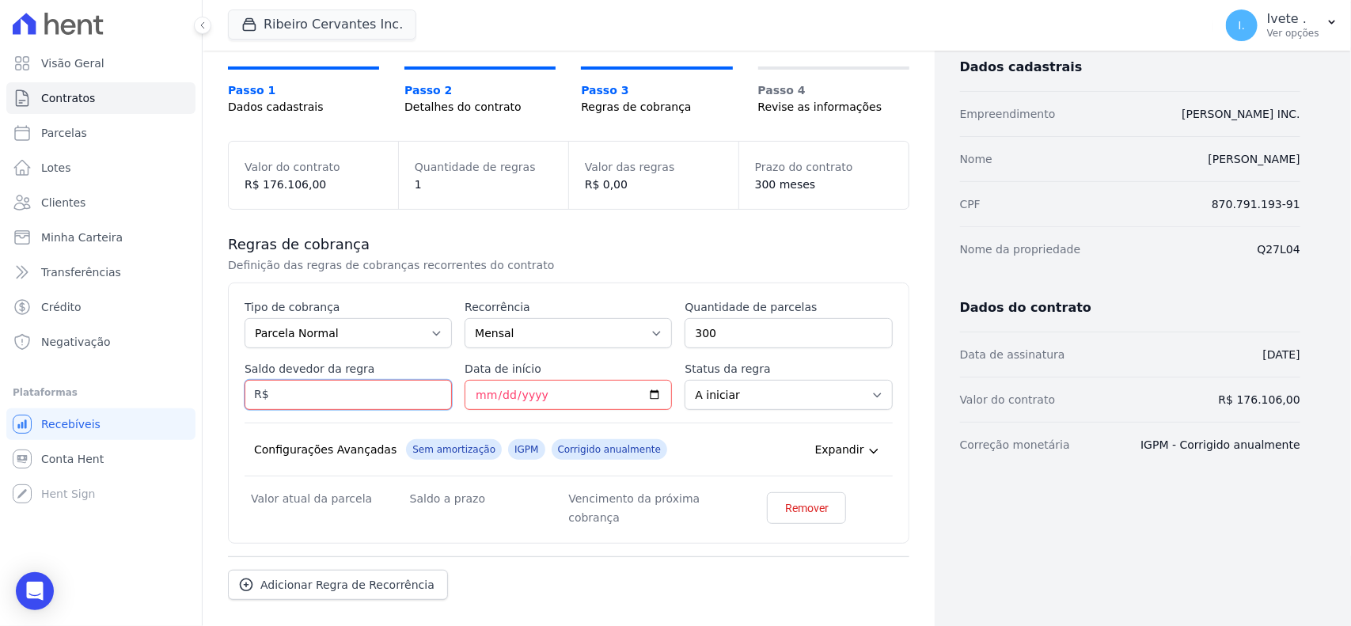
click at [370, 408] on input "Saldo devedor da regra" at bounding box center [348, 395] width 207 height 30
type input "176106"
click at [567, 397] on input "Data de início" at bounding box center [568, 395] width 207 height 30
click at [658, 392] on input "Data de início" at bounding box center [568, 395] width 207 height 30
click at [650, 397] on input "Data de início" at bounding box center [568, 395] width 207 height 30
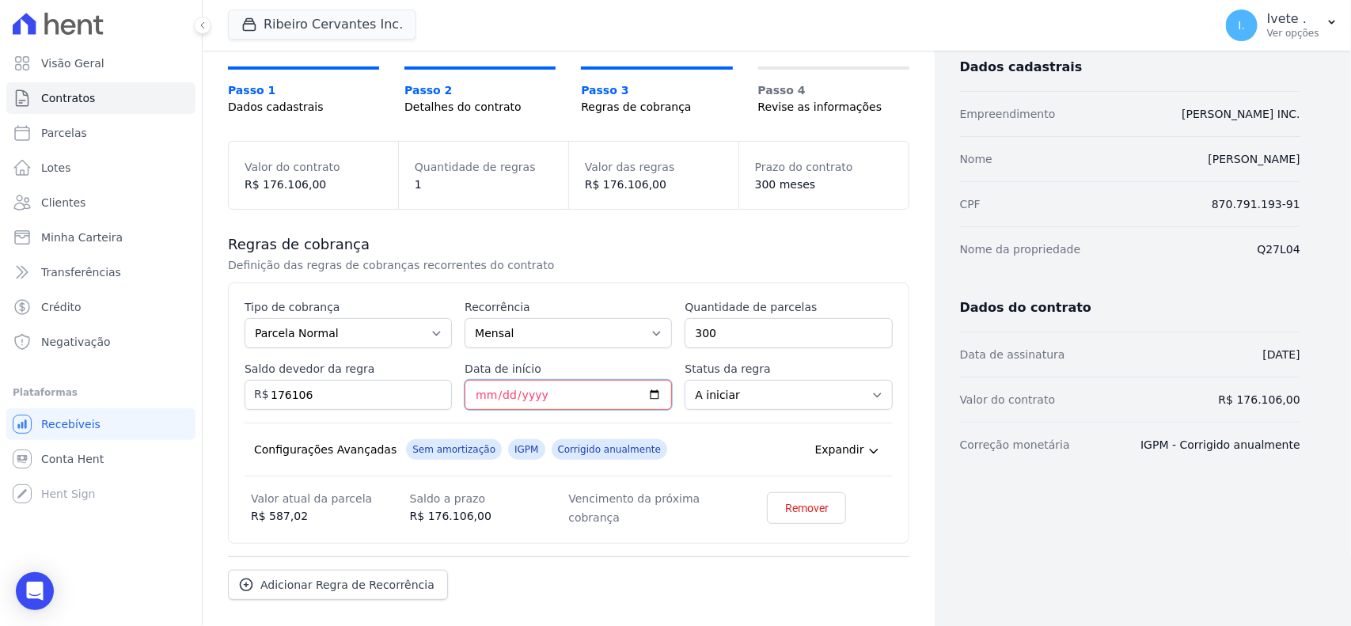
type input "[DATE]"
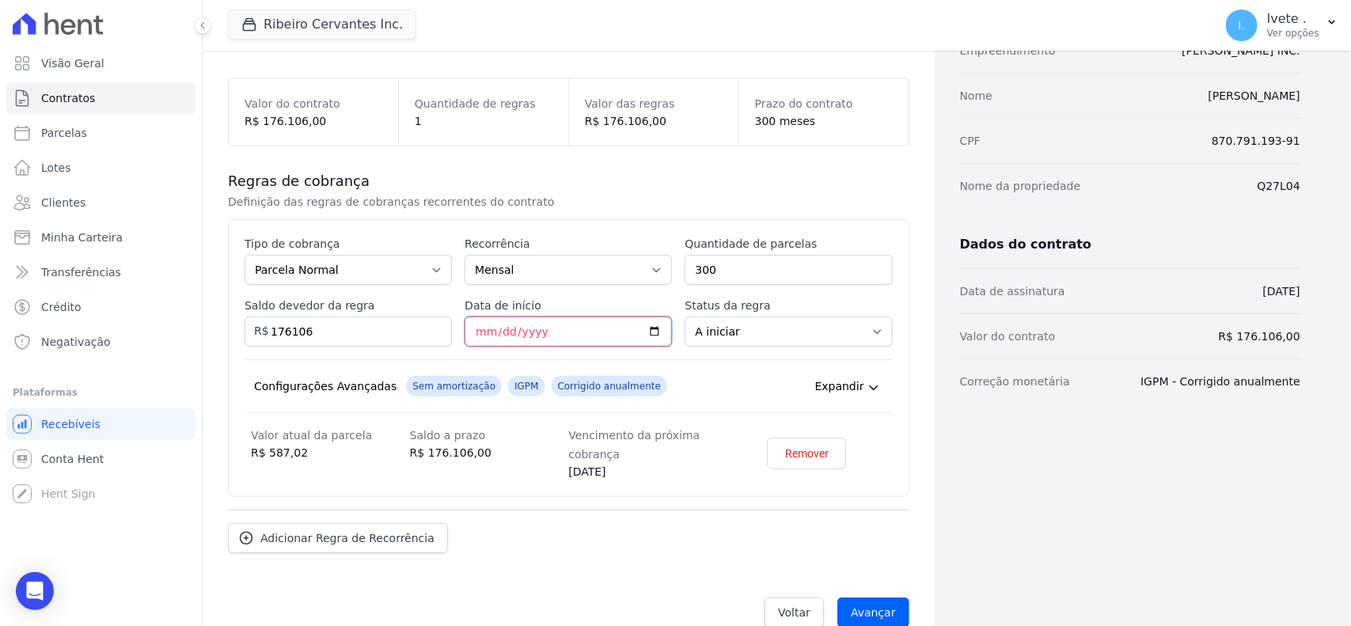
scroll to position [192, 0]
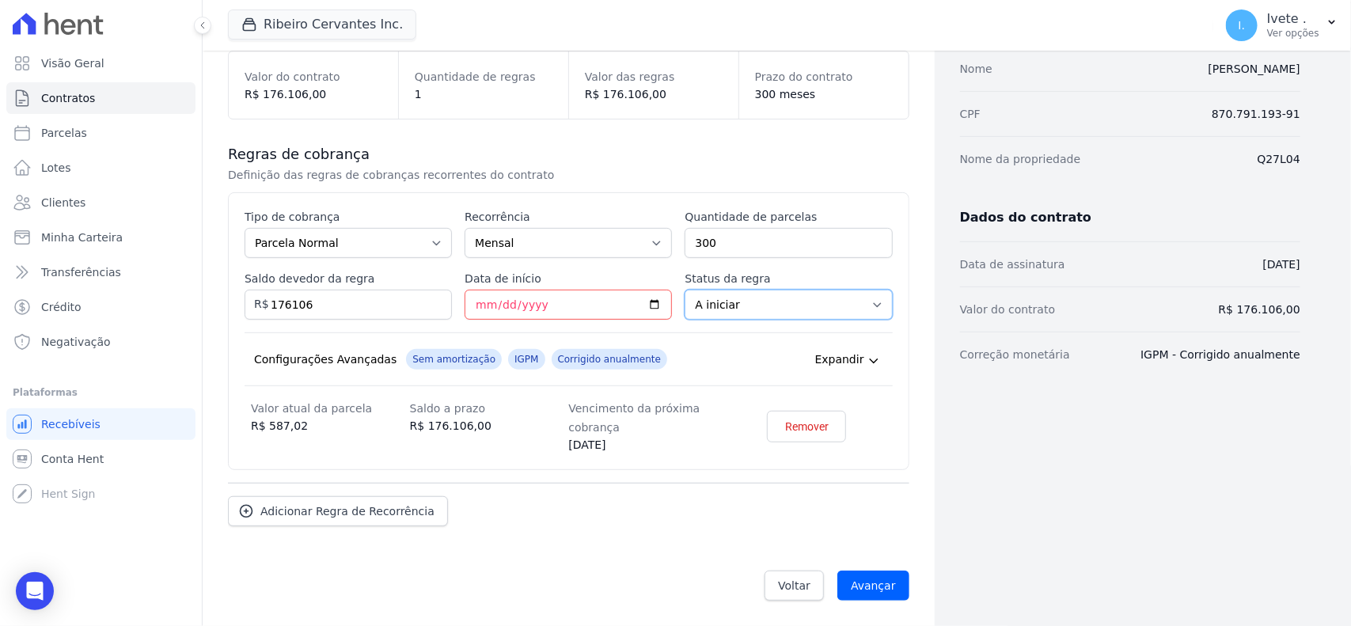
click at [774, 311] on select "A iniciar Em aberto" at bounding box center [788, 305] width 207 height 30
select select "started"
click at [685, 290] on select "A iniciar Em aberto" at bounding box center [788, 305] width 207 height 30
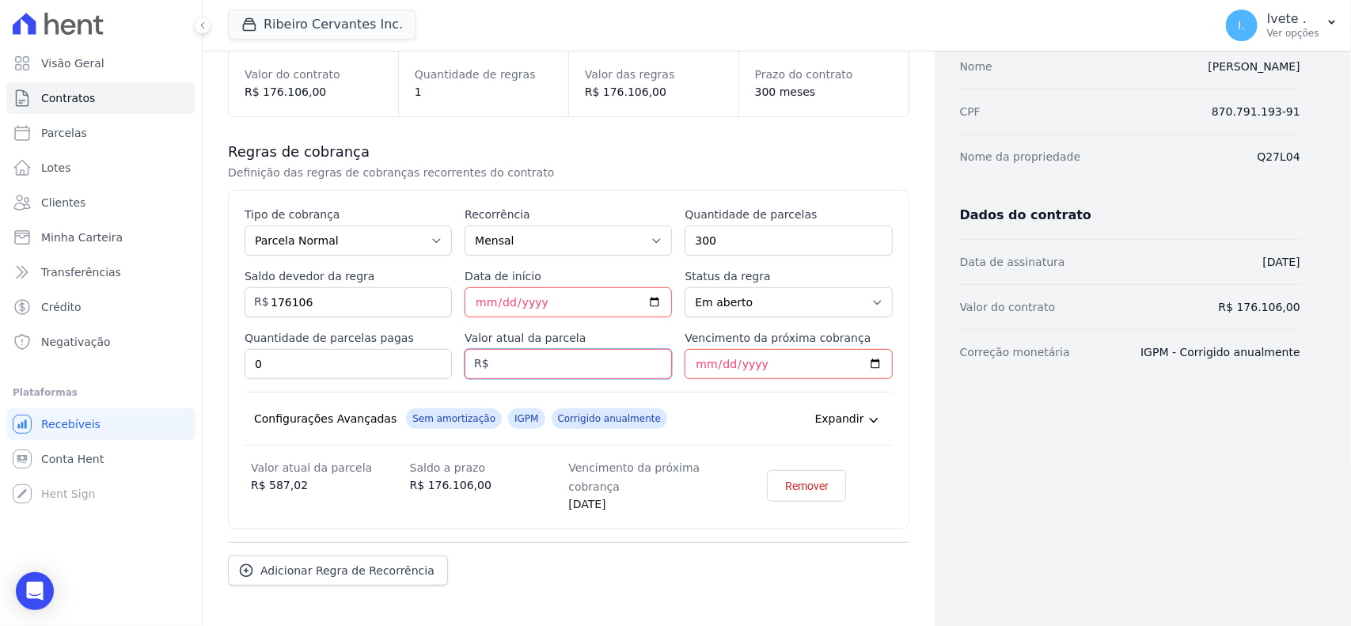
click at [606, 368] on input "Valor atual da parcela" at bounding box center [568, 364] width 207 height 30
type input "587.02"
click at [766, 363] on input "Vencimento da próxima cobrança" at bounding box center [788, 364] width 207 height 30
click at [868, 366] on input "Vencimento da próxima cobrança" at bounding box center [788, 364] width 207 height 30
type input "[DATE]"
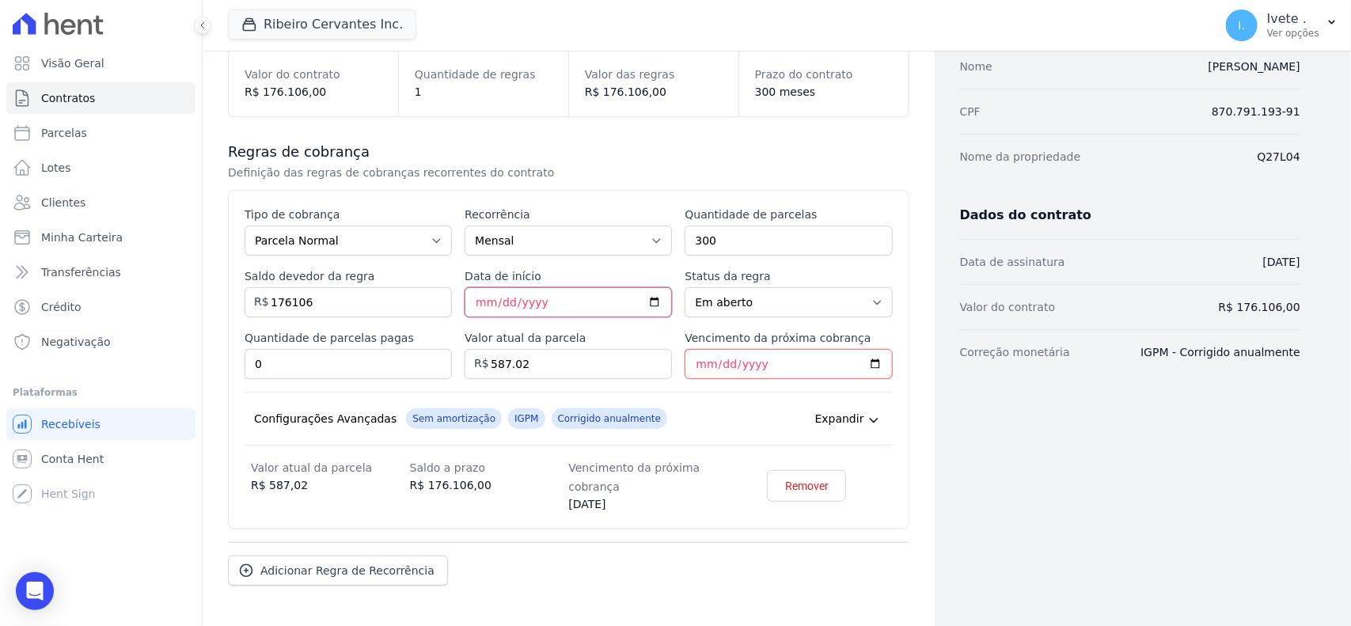
click at [653, 305] on input "[DATE]" at bounding box center [568, 302] width 207 height 30
click at [887, 393] on div "Esse tipo de parcela não entra no saldo devedor do contrato. Tipo de cobrança P…" at bounding box center [569, 360] width 682 height 340
click at [651, 298] on input "[DATE]" at bounding box center [568, 302] width 207 height 30
type input "[DATE]"
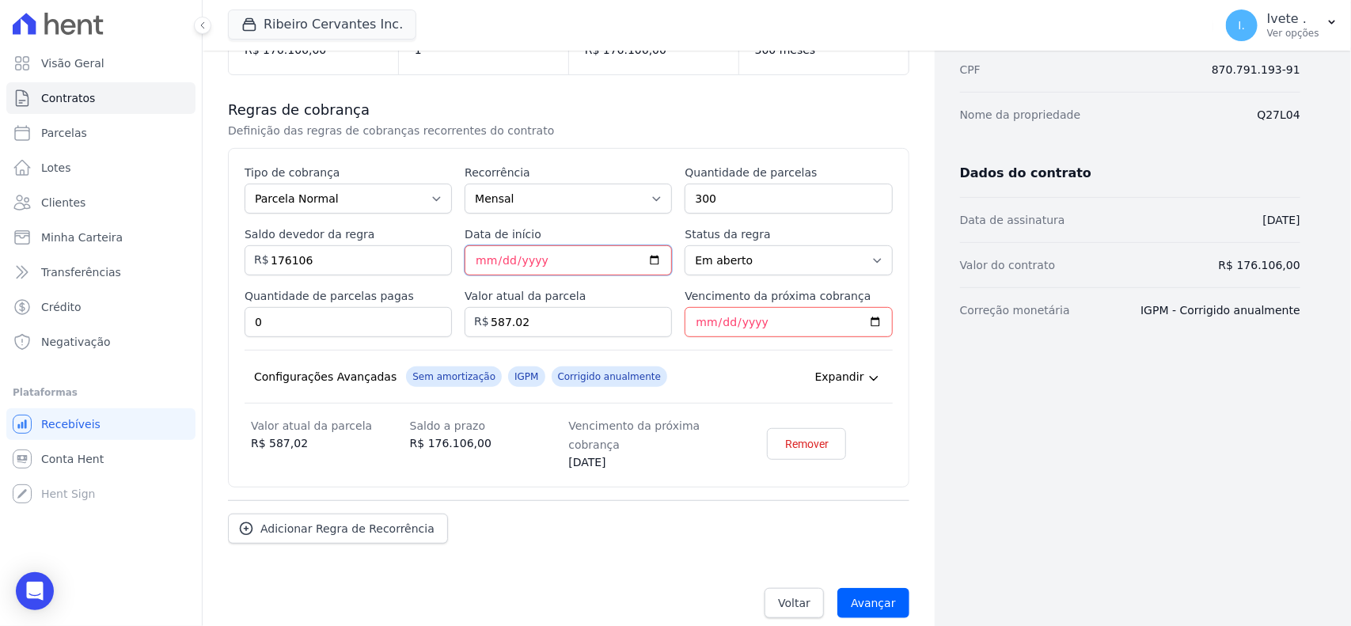
scroll to position [254, 0]
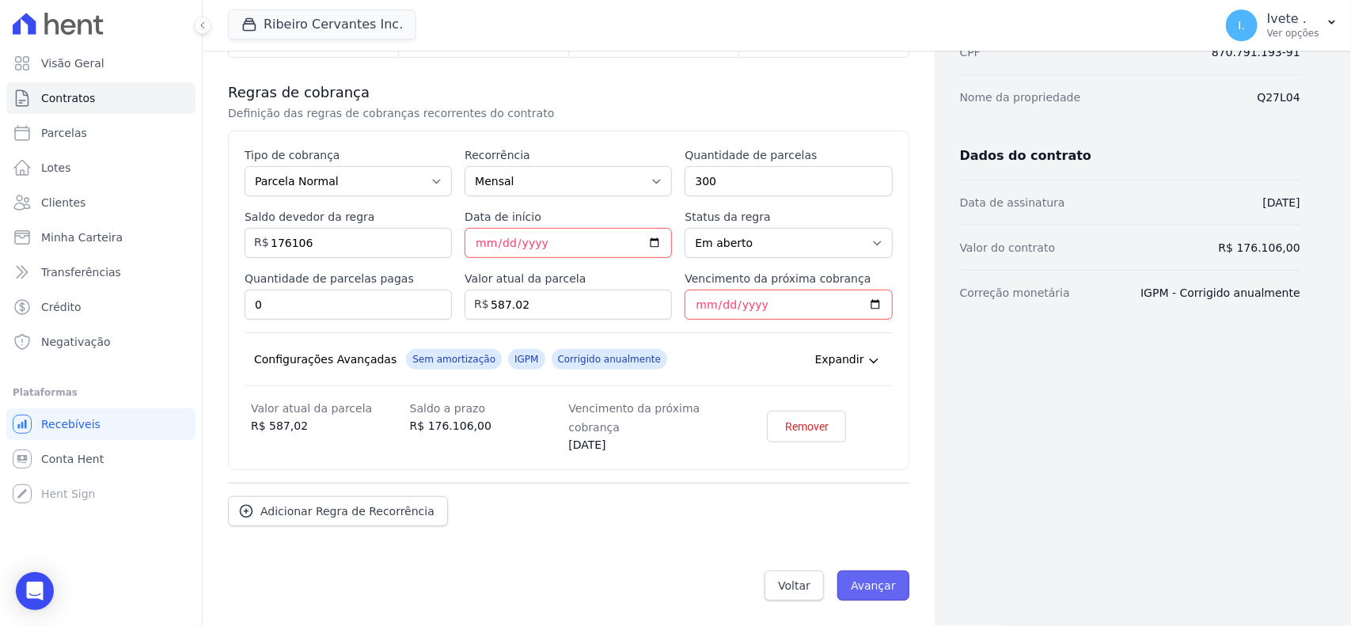
click at [879, 583] on input "Avançar" at bounding box center [874, 586] width 72 height 30
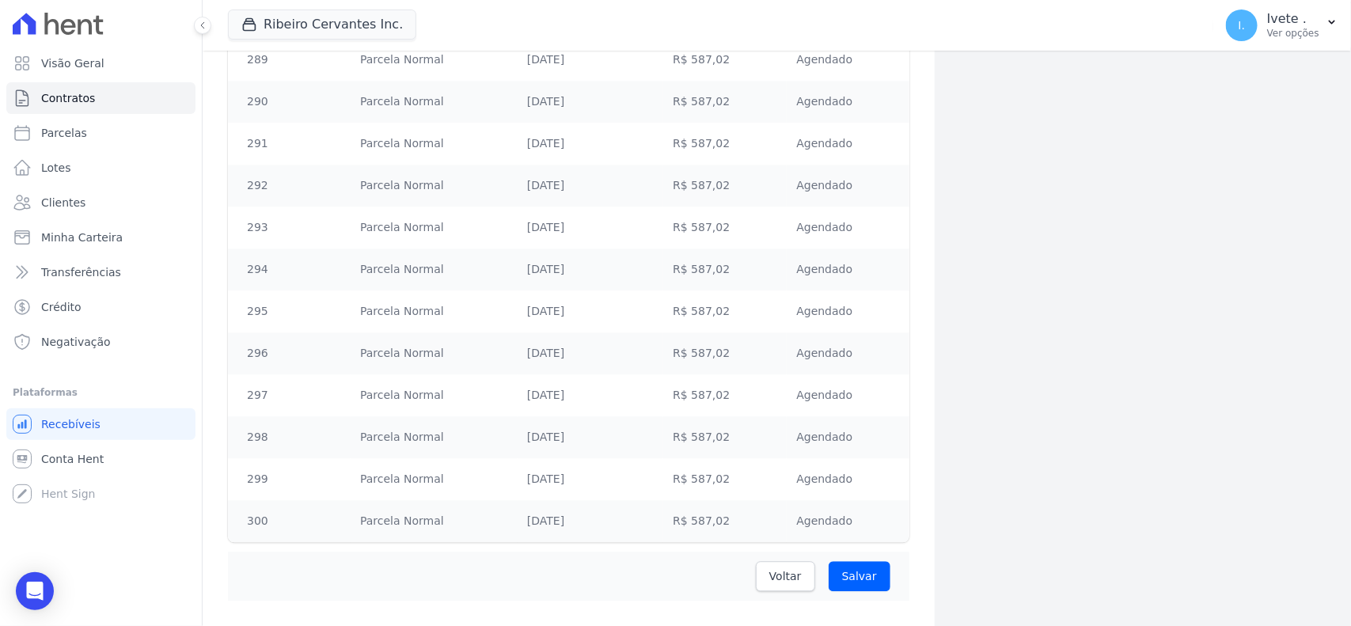
scroll to position [12401, 0]
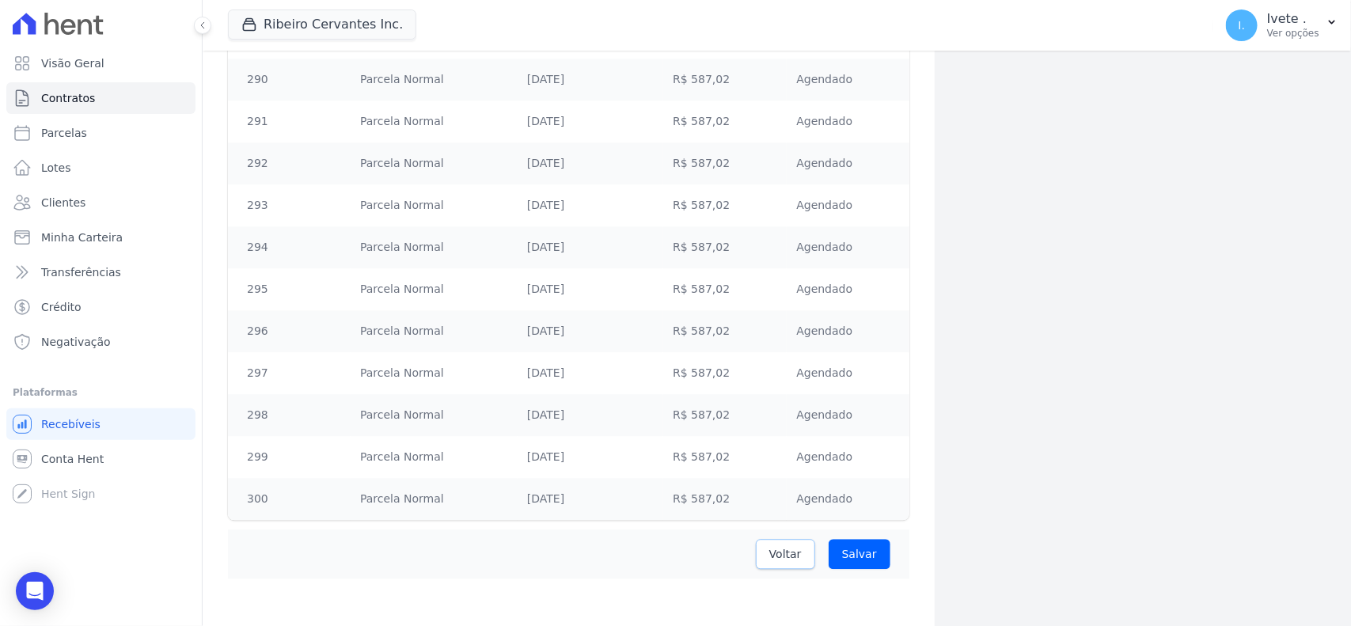
click at [773, 546] on span "Voltar" at bounding box center [785, 554] width 32 height 16
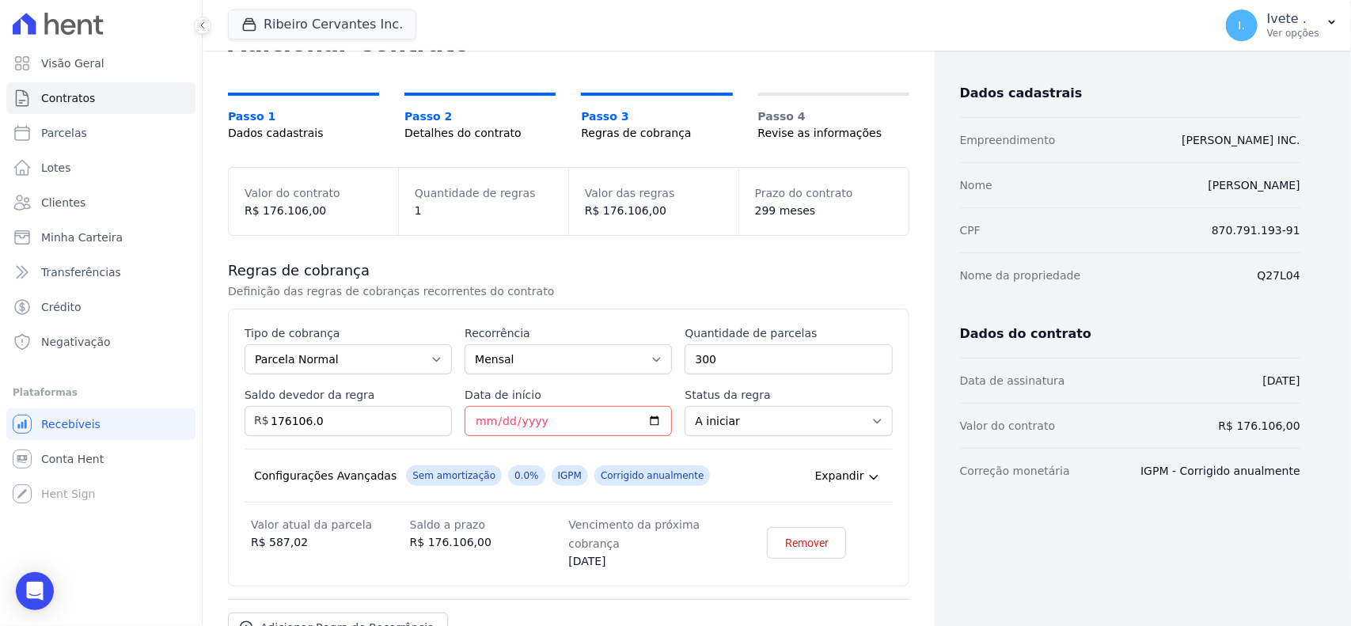
scroll to position [192, 0]
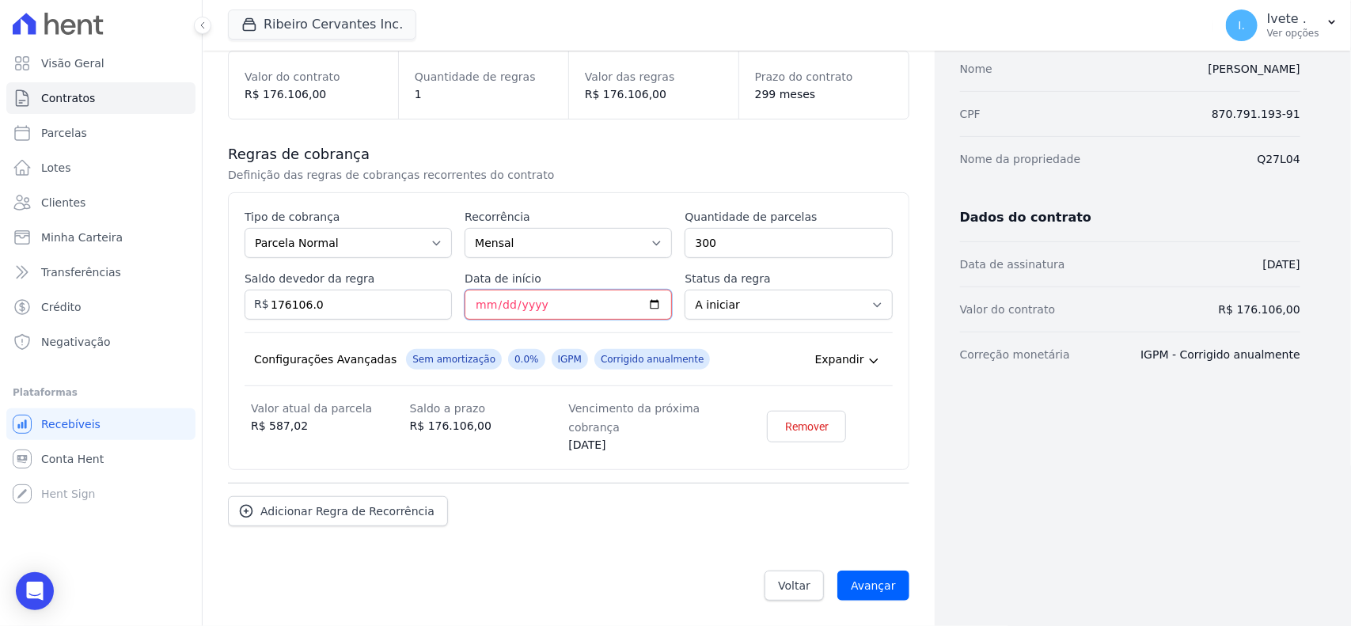
click at [655, 306] on input "[DATE]" at bounding box center [568, 305] width 207 height 30
type input "[DATE]"
click at [856, 584] on input "Avançar" at bounding box center [874, 586] width 72 height 30
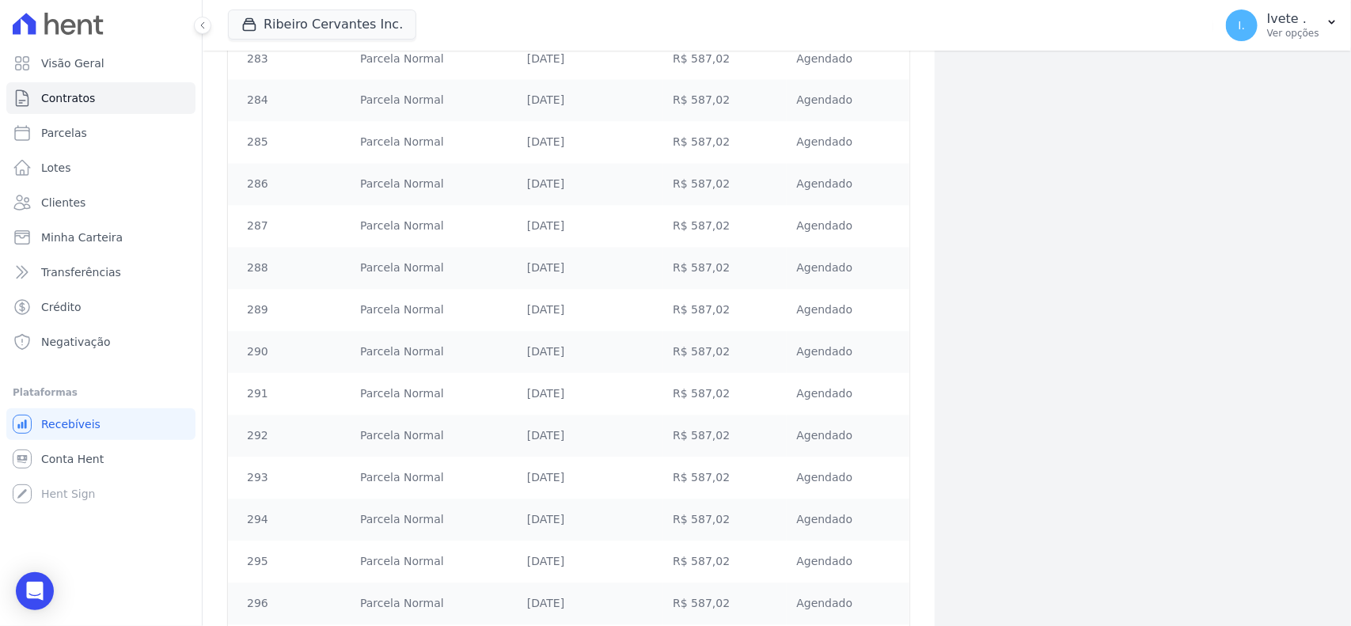
scroll to position [12401, 0]
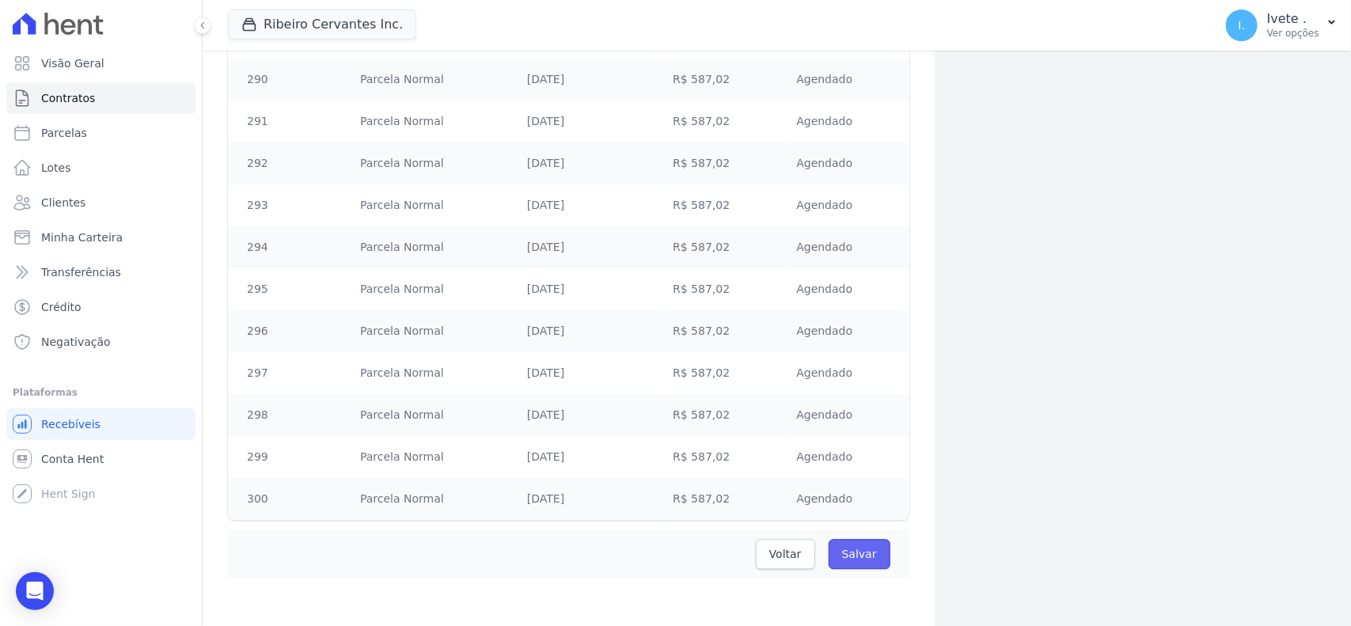
click at [849, 550] on input "Salvar" at bounding box center [860, 554] width 62 height 30
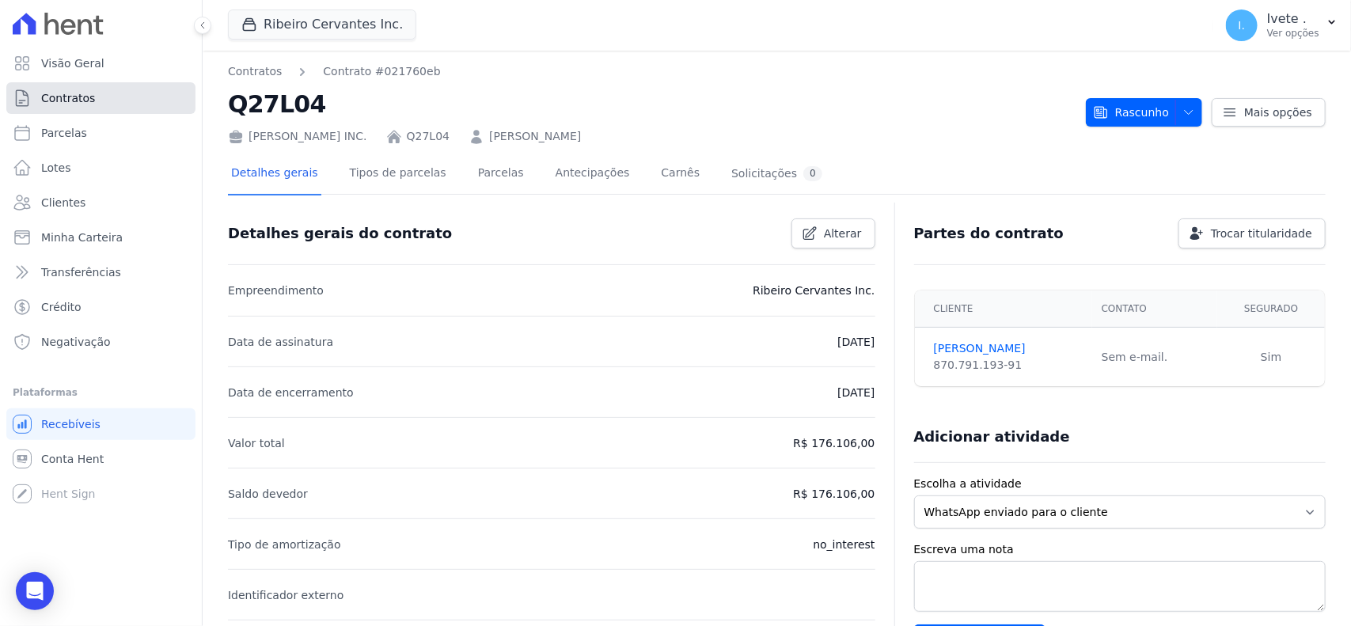
click at [80, 104] on span "Contratos" at bounding box center [68, 98] width 54 height 16
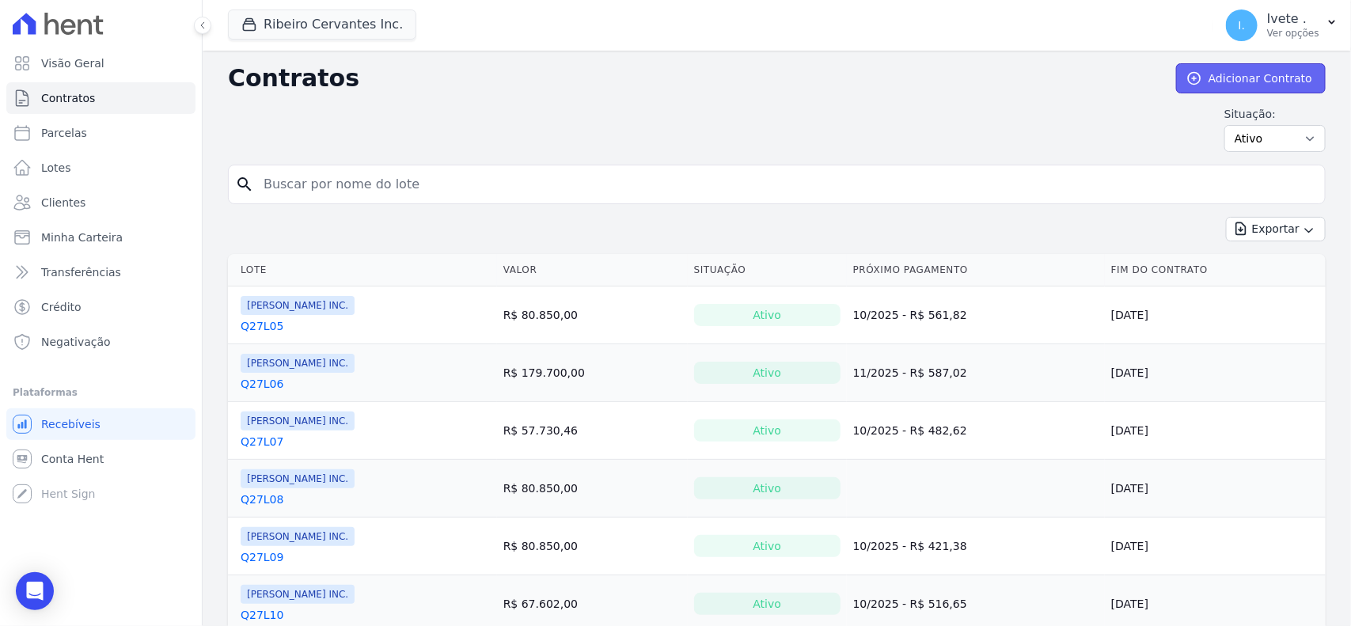
click at [1260, 81] on link "Adicionar Contrato" at bounding box center [1251, 78] width 150 height 30
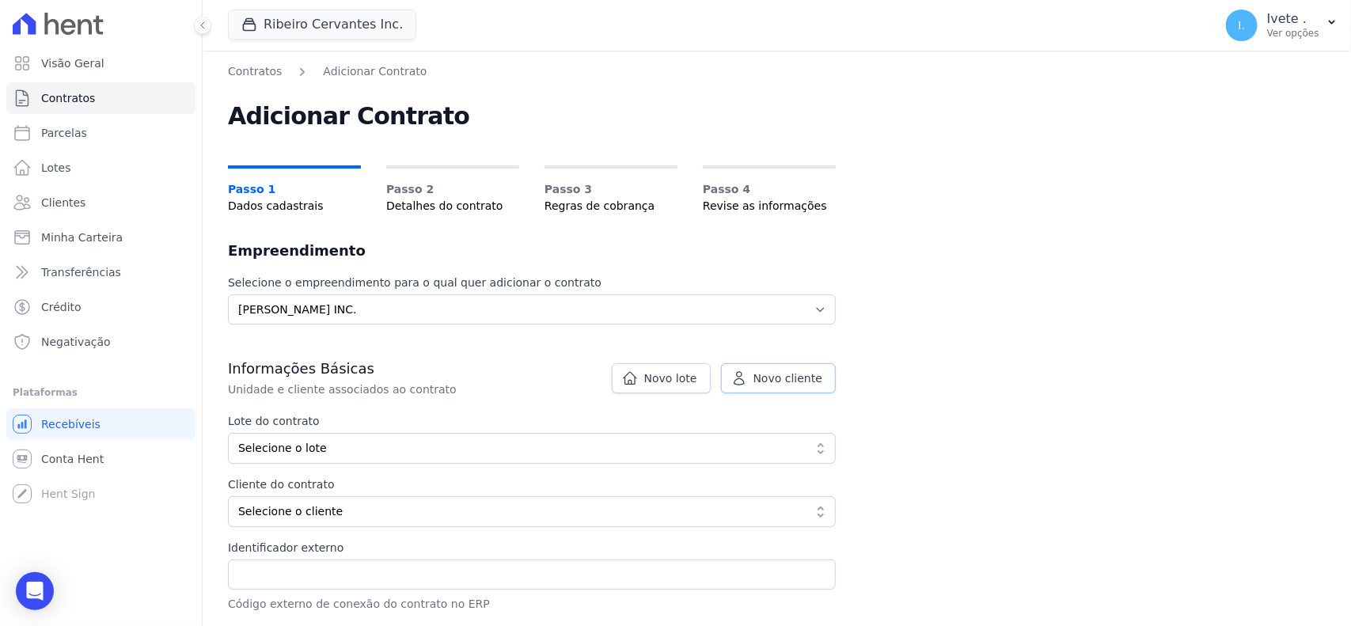
click at [789, 382] on span "Novo cliente" at bounding box center [788, 378] width 69 height 16
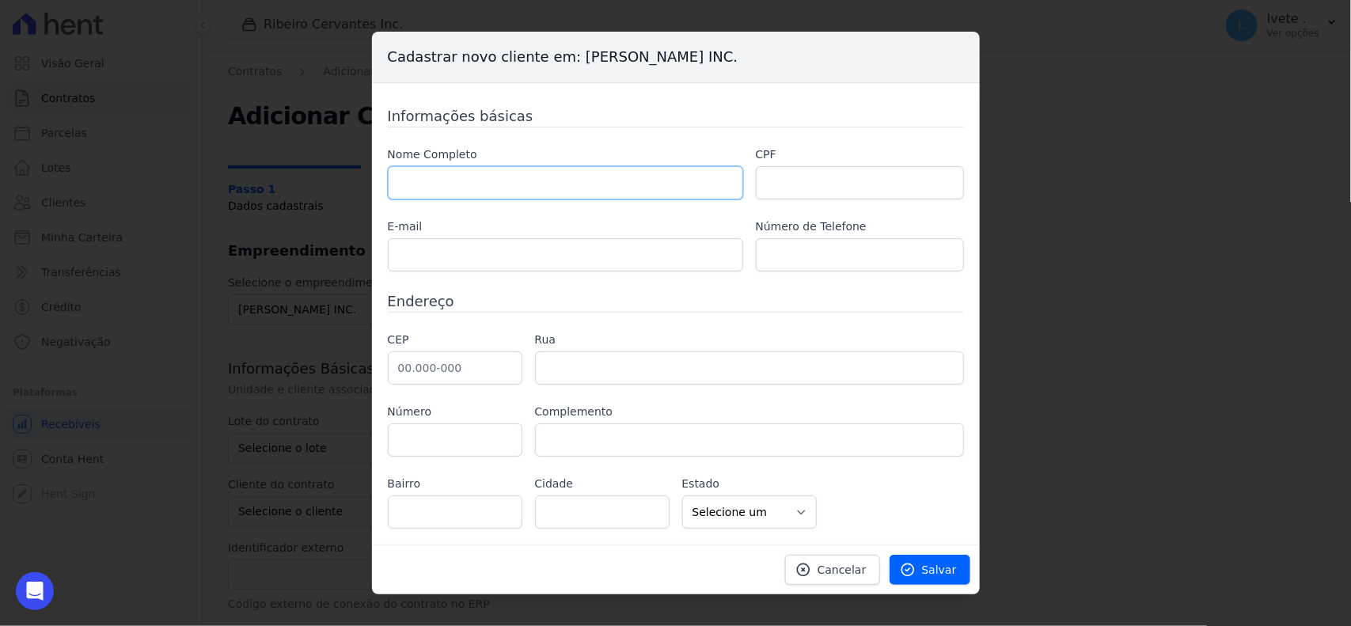
click at [436, 182] on input "text" at bounding box center [565, 182] width 355 height 33
click at [496, 186] on input "Lyncon [PERSON_NAME] Torquentti" at bounding box center [565, 182] width 355 height 33
click at [519, 188] on input "[PERSON_NAME]" at bounding box center [565, 182] width 355 height 33
click at [456, 196] on input "[PERSON_NAME]" at bounding box center [565, 182] width 355 height 33
type input "Lyncon [PERSON_NAME]"
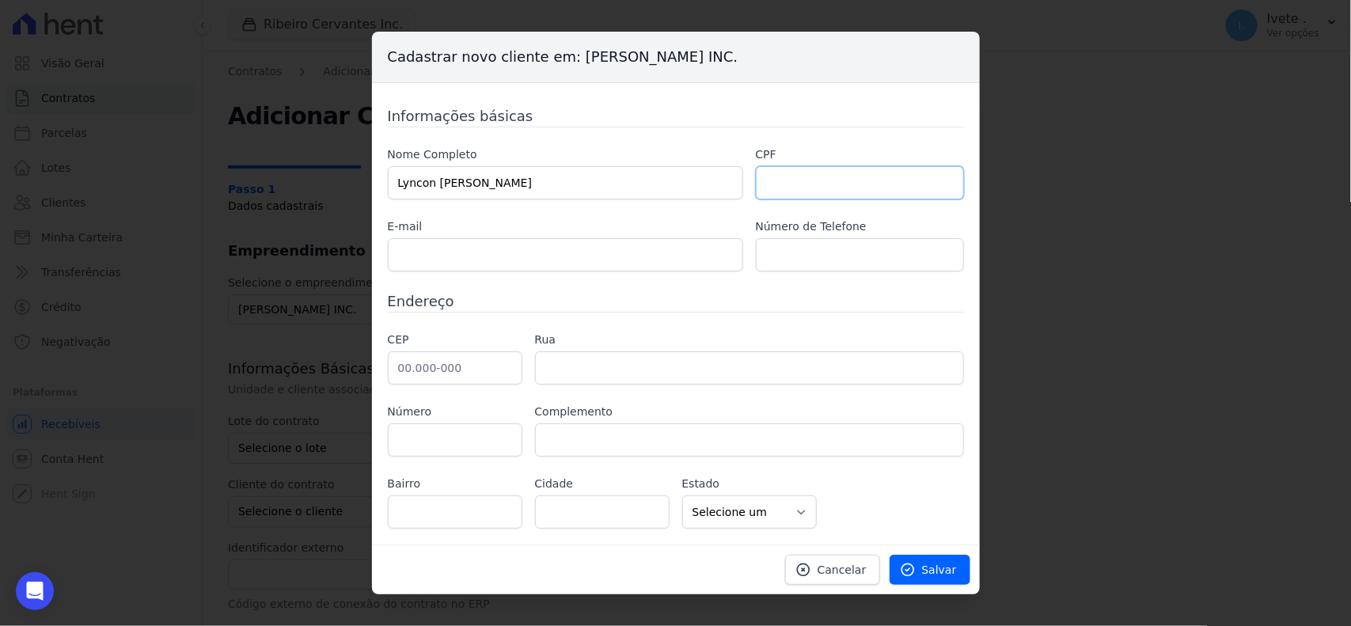
click at [804, 184] on input "text" at bounding box center [860, 182] width 208 height 33
type input "60649973380"
click at [521, 263] on input "text" at bounding box center [565, 254] width 355 height 33
type input "[EMAIL_ADDRESS][DOMAIN_NAME]"
click at [809, 248] on input "text" at bounding box center [860, 254] width 208 height 33
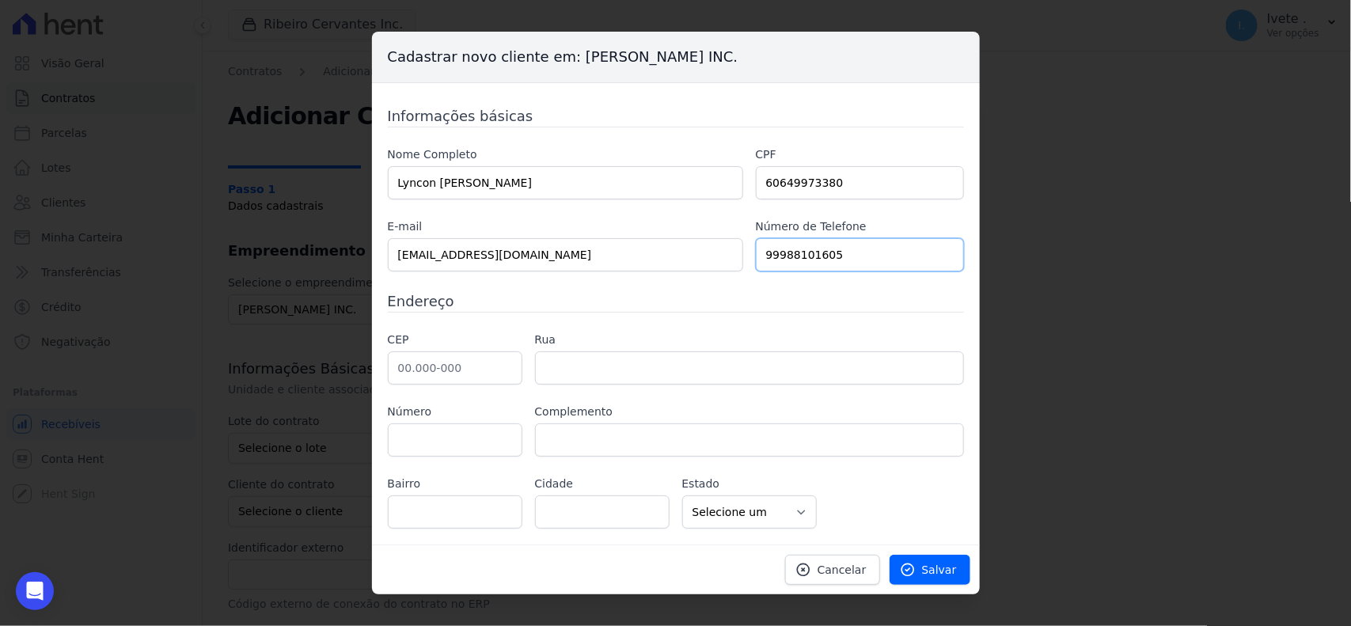
type input "99988101605"
click at [447, 382] on input "text" at bounding box center [455, 367] width 135 height 33
type input "65.800-000"
type input "Balsas"
select select "MA"
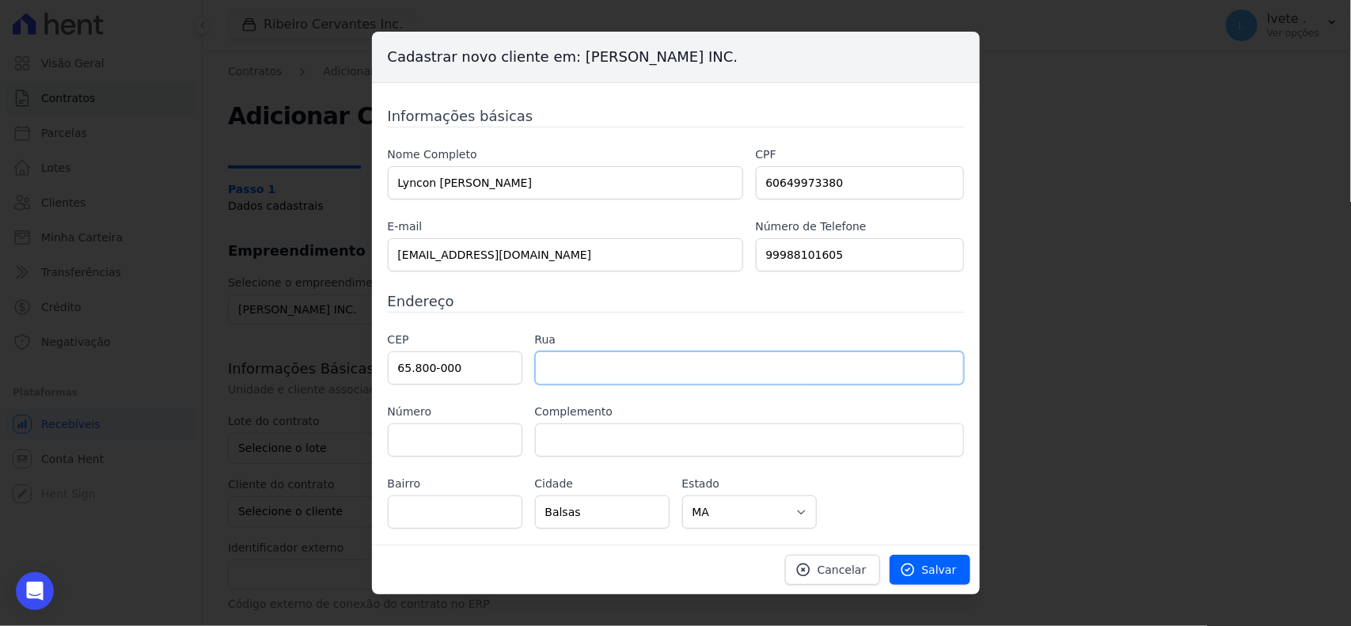
click at [610, 378] on input "text" at bounding box center [749, 367] width 429 height 33
type input "r"
type input "RD CHACARA DO VELHO DAD"
click at [434, 428] on input "text" at bounding box center [455, 440] width 135 height 33
type input "S/N"
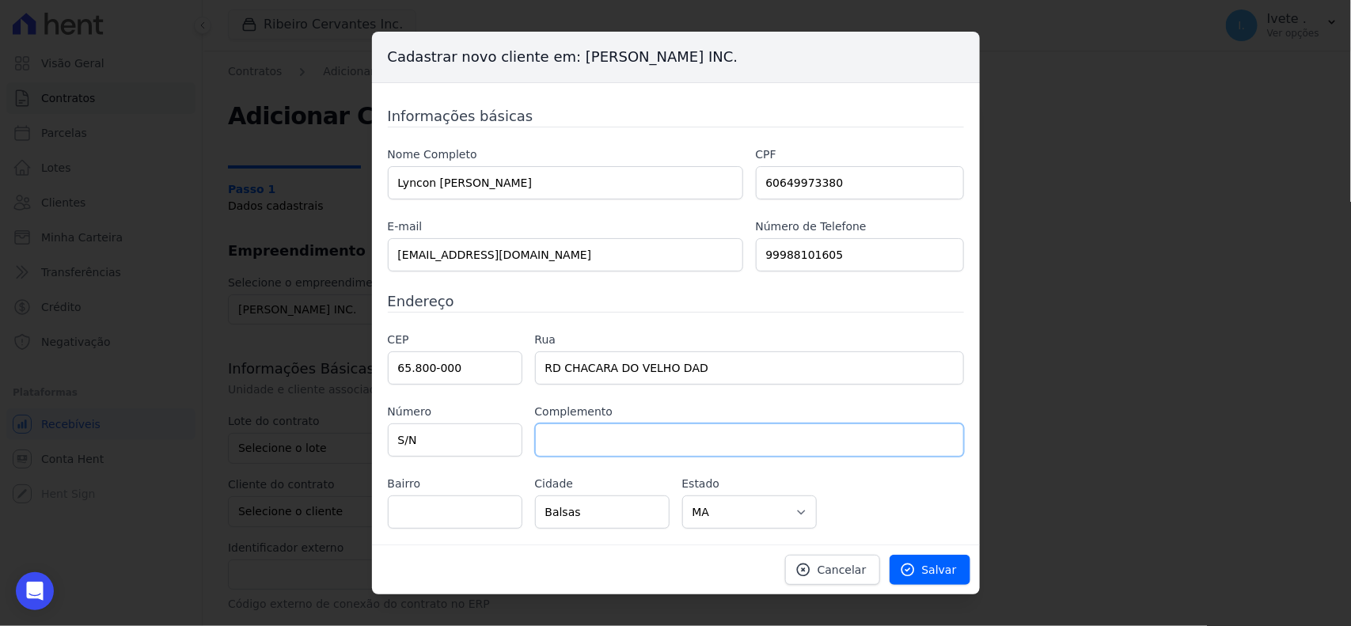
click at [564, 452] on input "text" at bounding box center [749, 440] width 429 height 33
click at [401, 525] on input "text" at bounding box center [455, 512] width 135 height 33
type input "ZONA RURAL"
click at [913, 564] on icon at bounding box center [908, 570] width 16 height 16
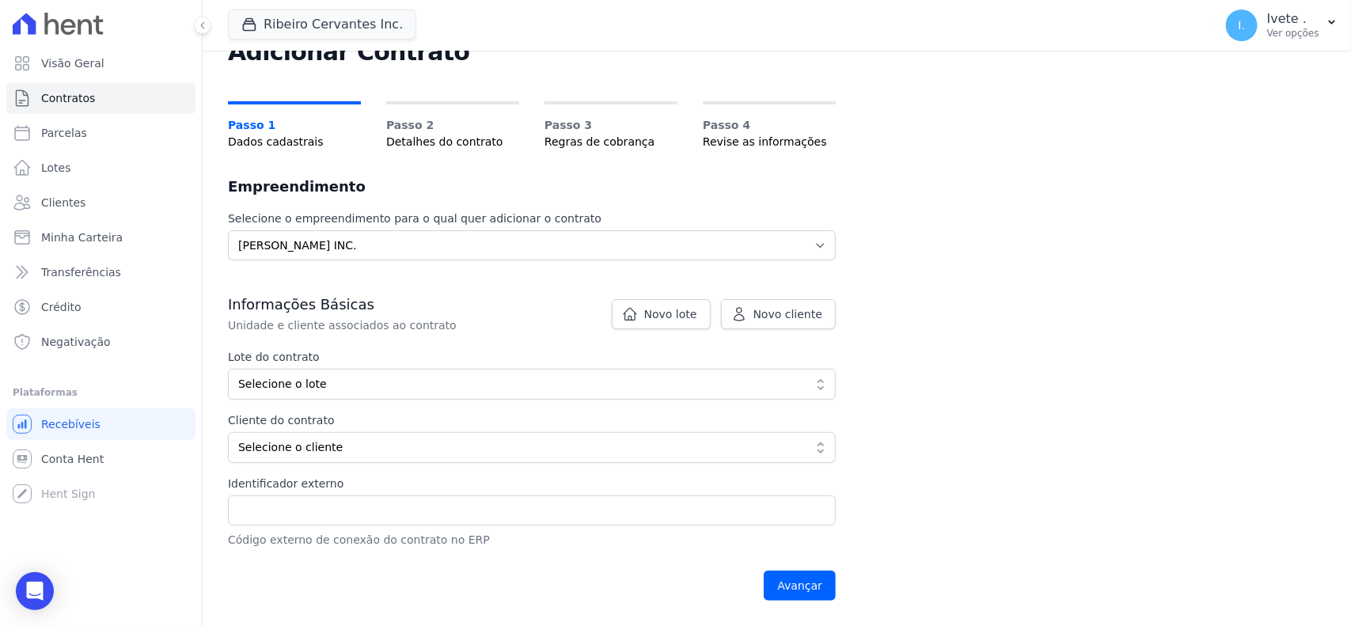
scroll to position [99, 0]
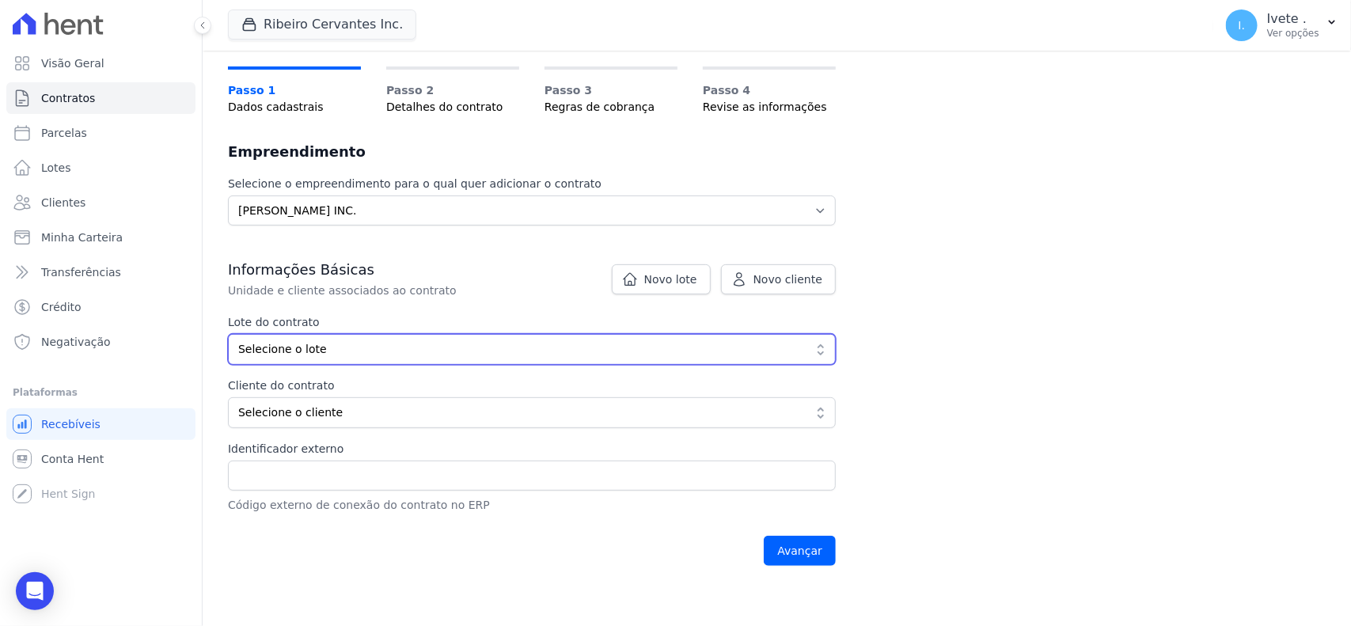
click at [612, 350] on span "Selecione o lote" at bounding box center [520, 349] width 565 height 17
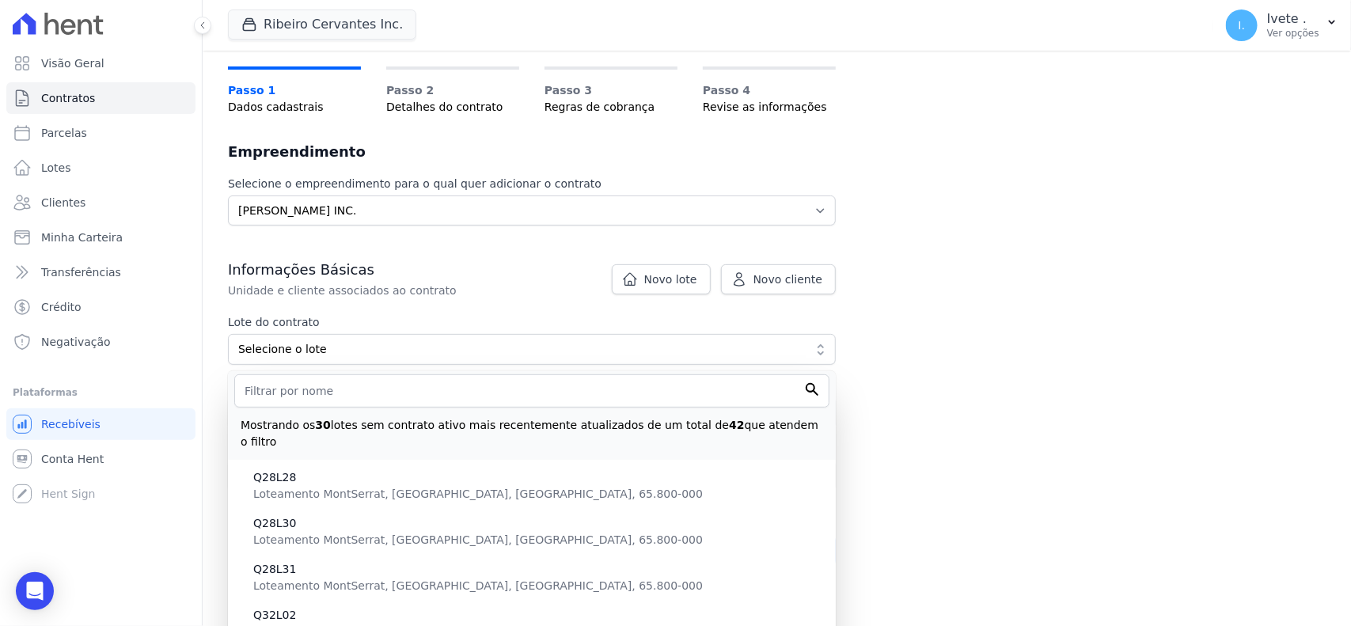
click at [524, 410] on div "Mostrando os 30 lotes sem contrato ativo mais recentemente atualizados de um to…" at bounding box center [531, 429] width 595 height 43
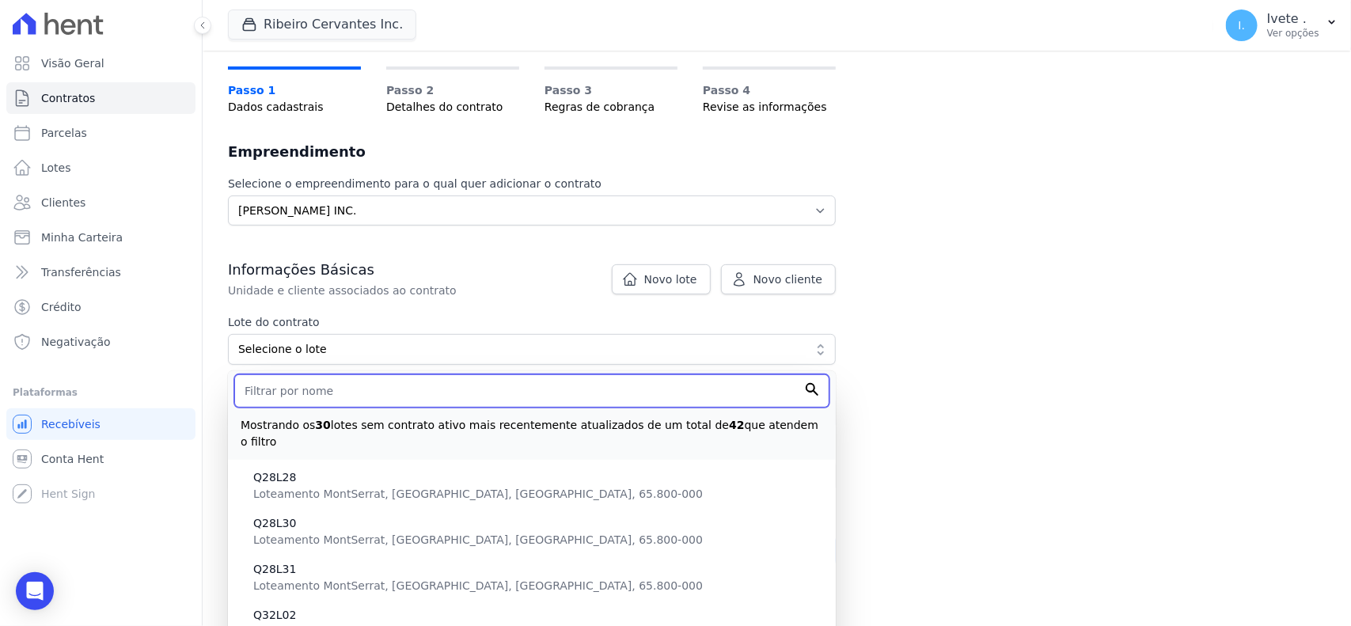
click at [507, 402] on input "text" at bounding box center [531, 390] width 595 height 33
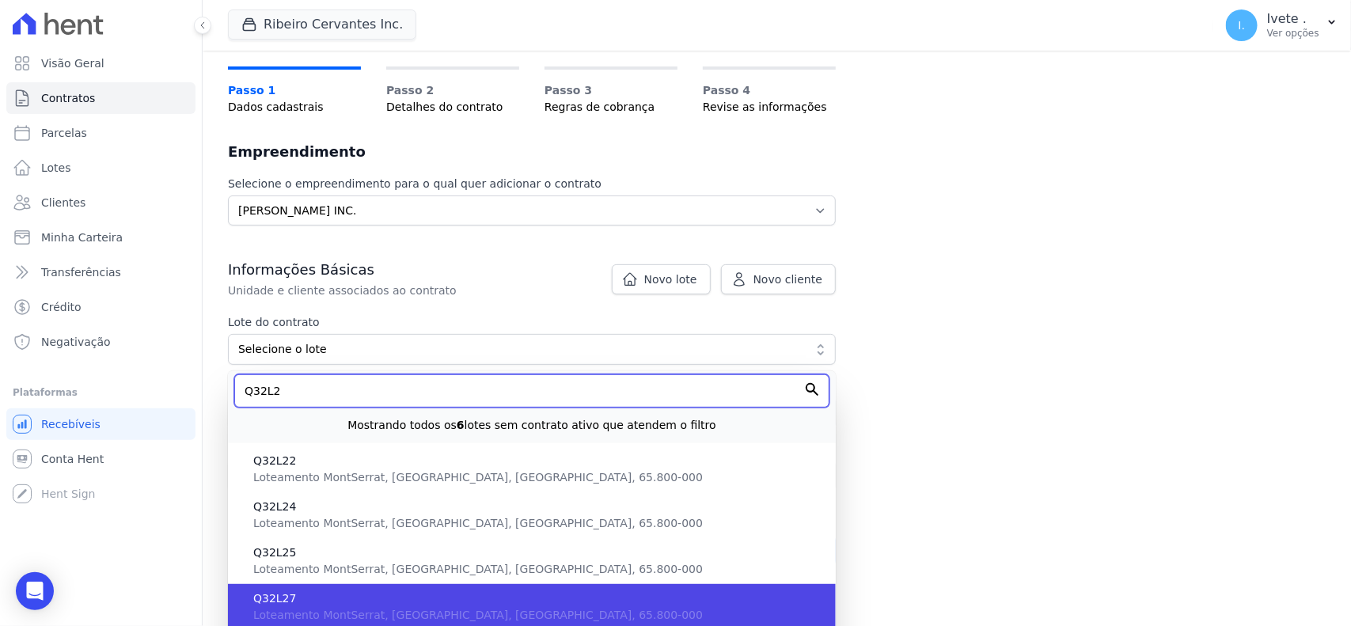
type input "Q32L2"
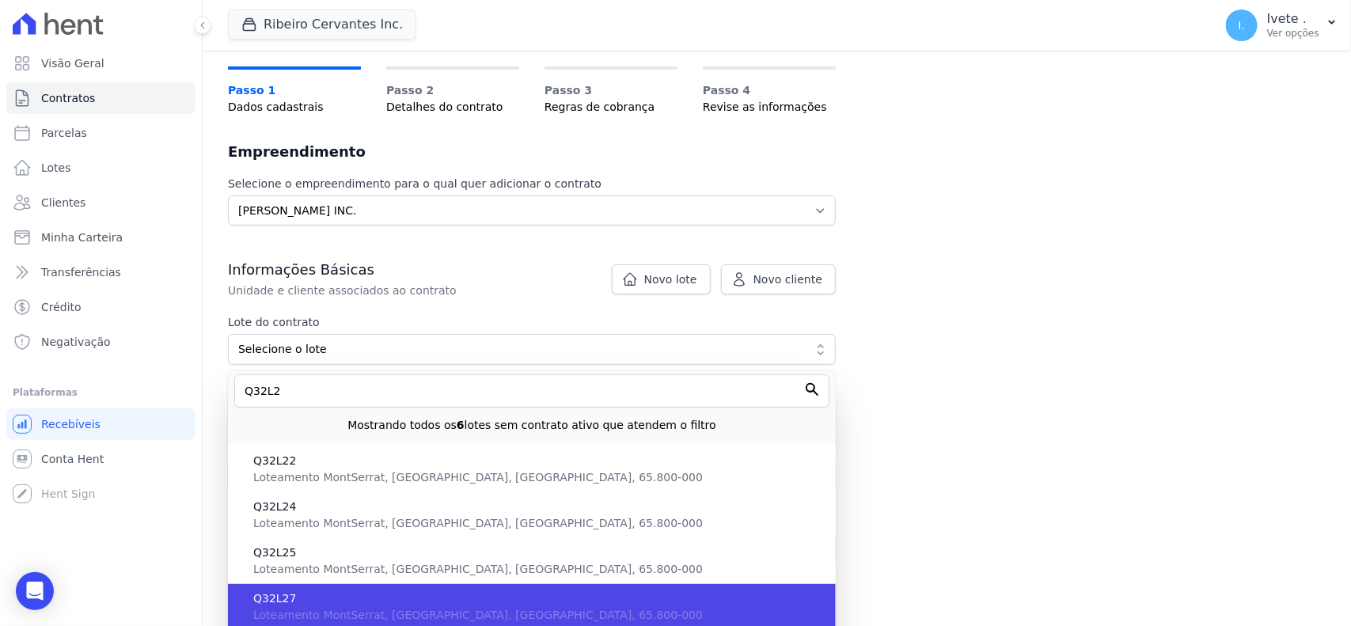
click at [441, 606] on span "Q32L27" at bounding box center [538, 599] width 570 height 17
type input "e20af5b8-ddc0-4cd8-bb7d-72e7a535a6e4"
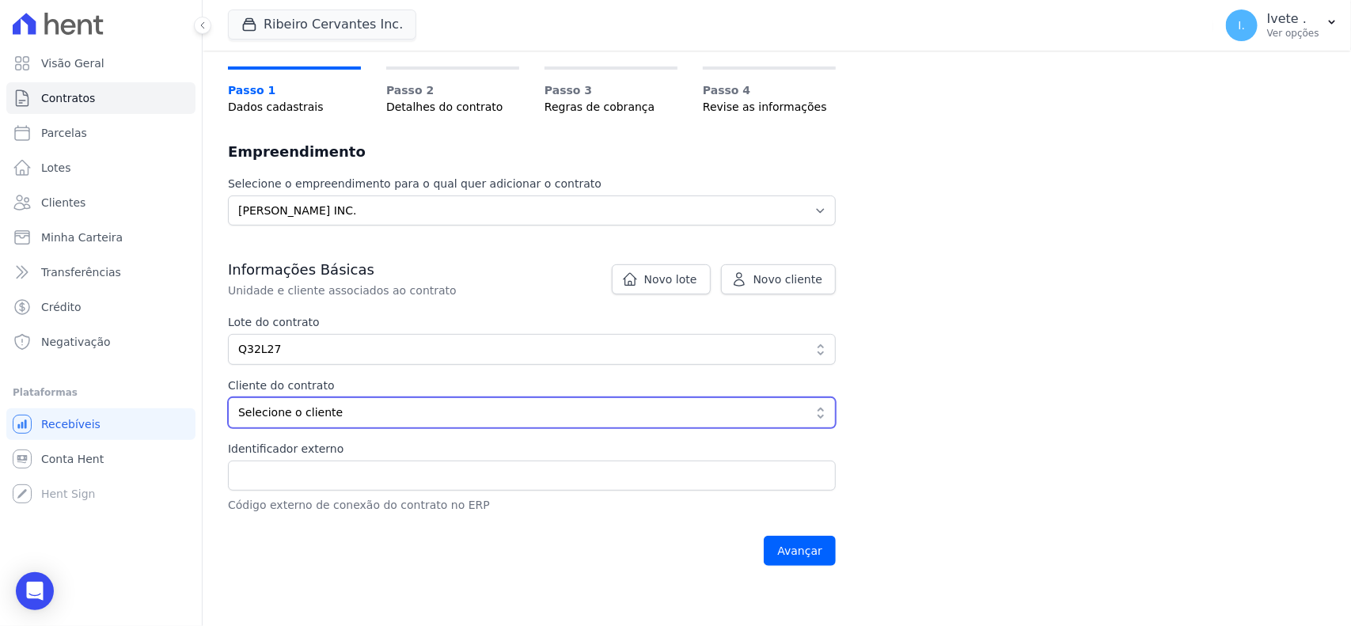
click at [426, 420] on span "Selecione o cliente" at bounding box center [520, 413] width 565 height 17
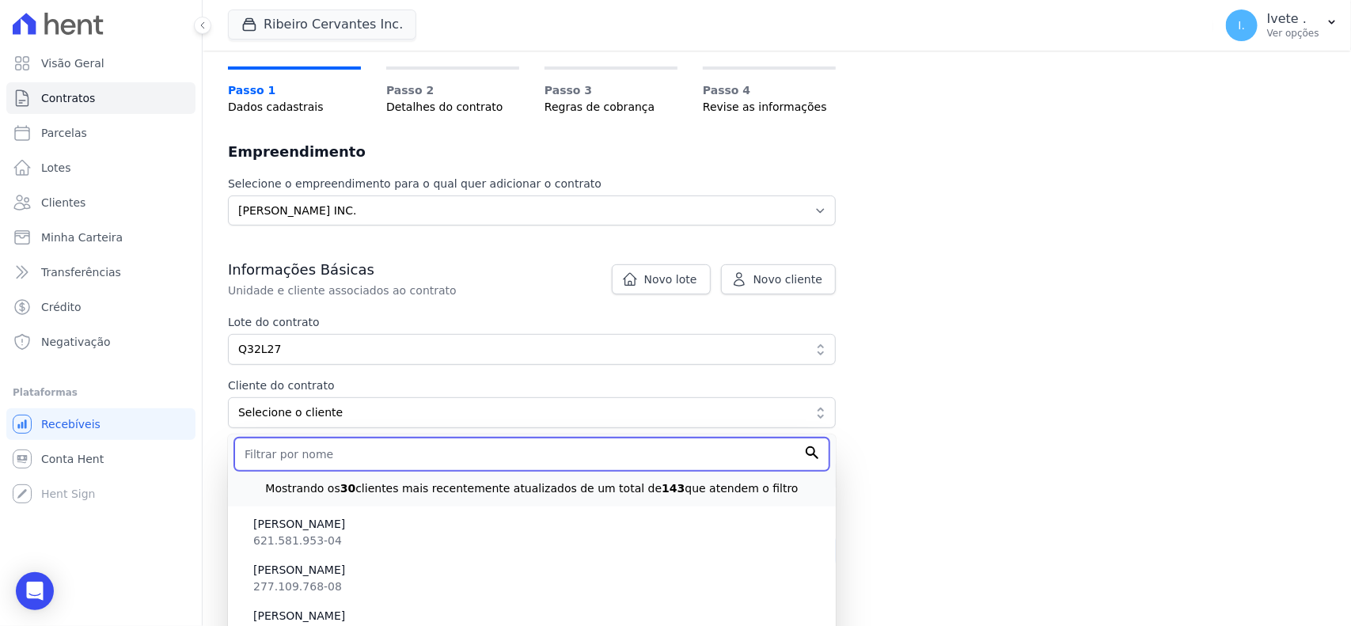
click at [571, 469] on input "text" at bounding box center [531, 454] width 595 height 33
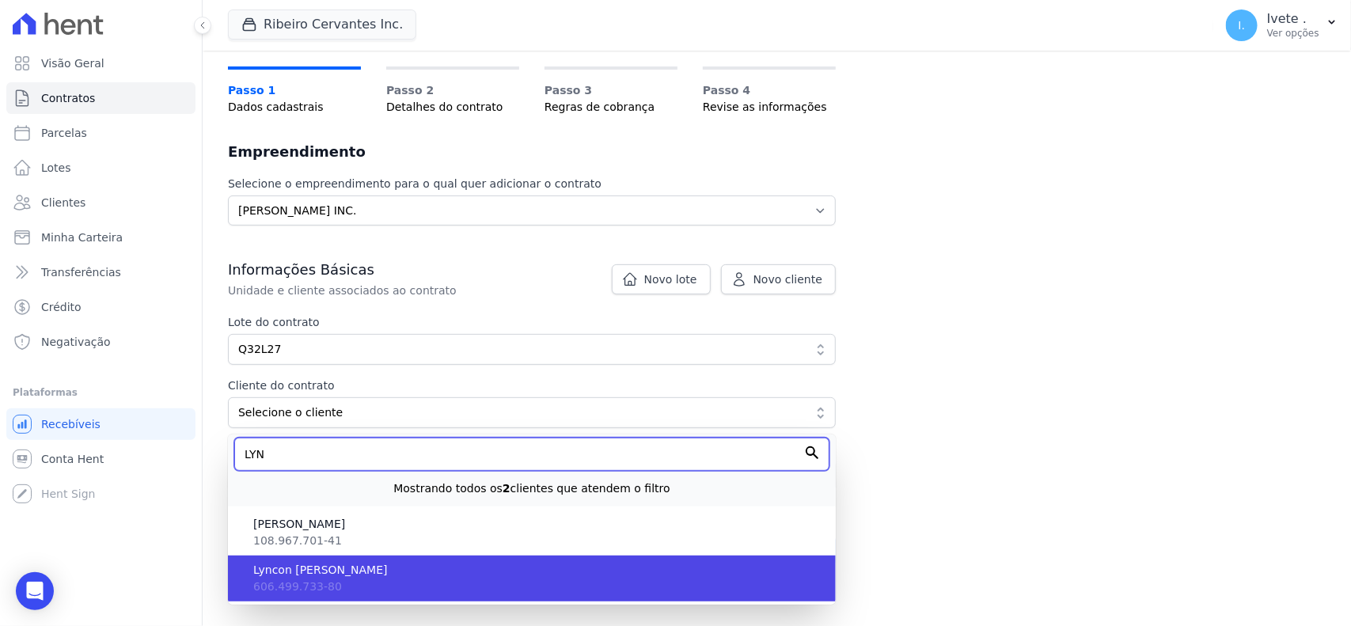
type input "LYN"
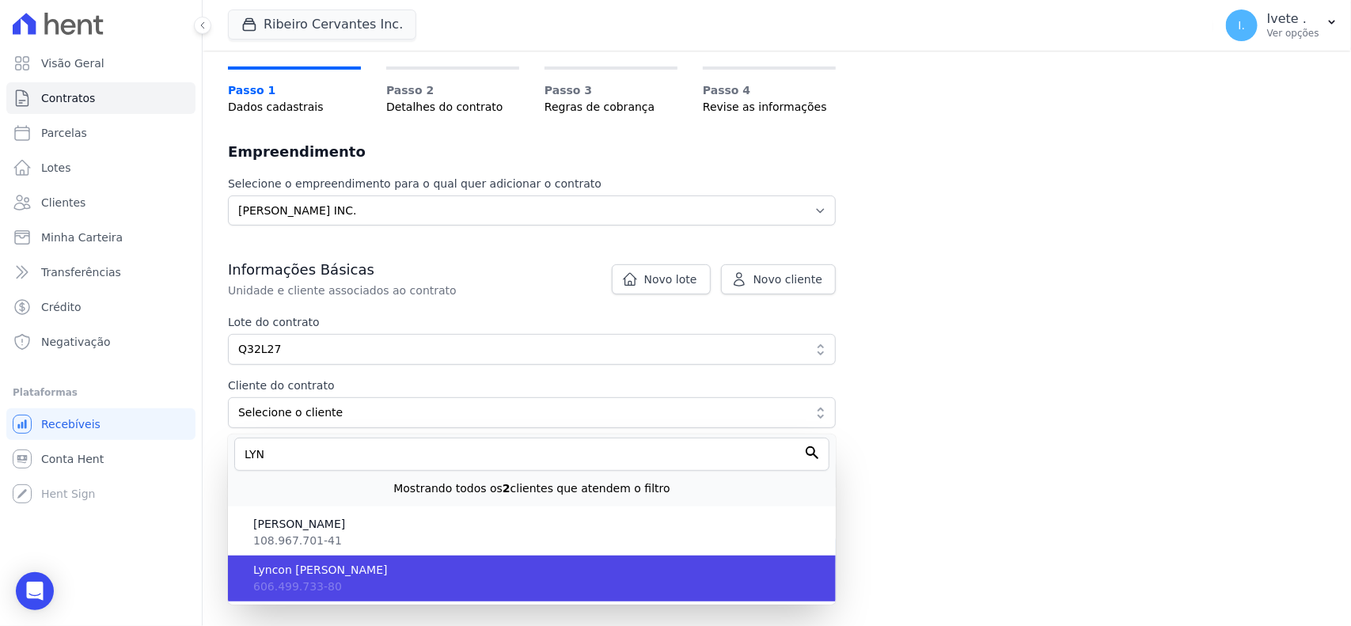
click at [398, 575] on span "Lyncon [PERSON_NAME]" at bounding box center [538, 570] width 570 height 17
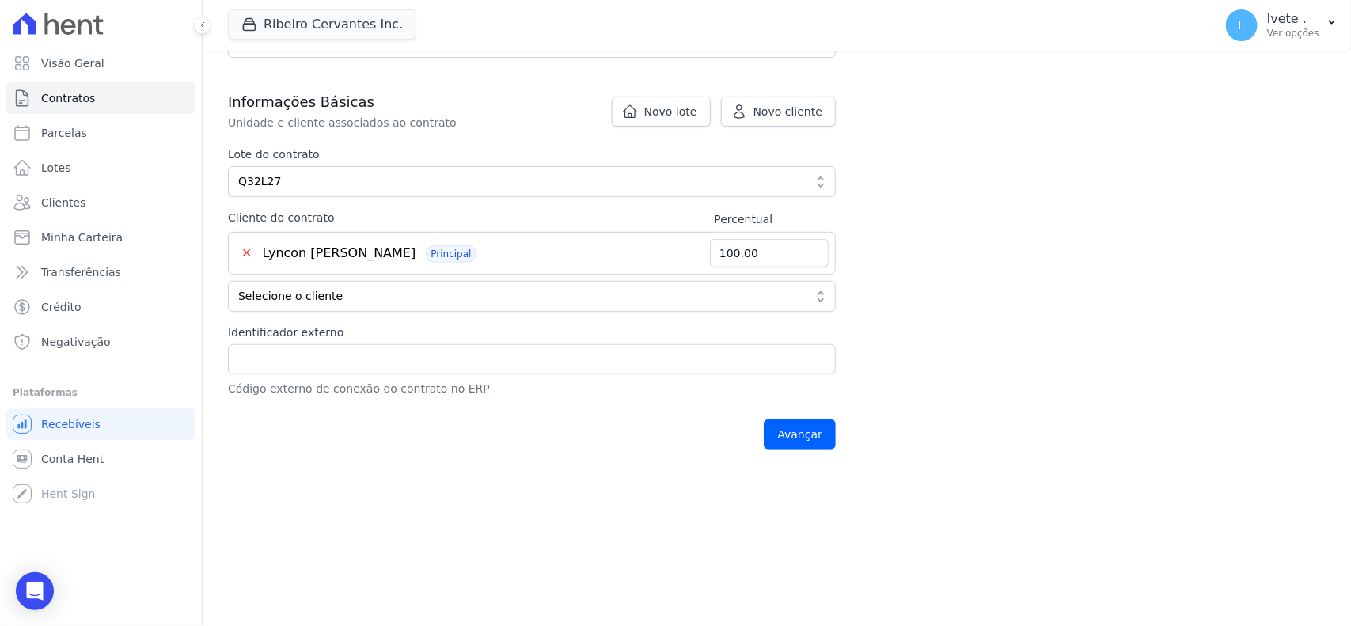
scroll to position [297, 0]
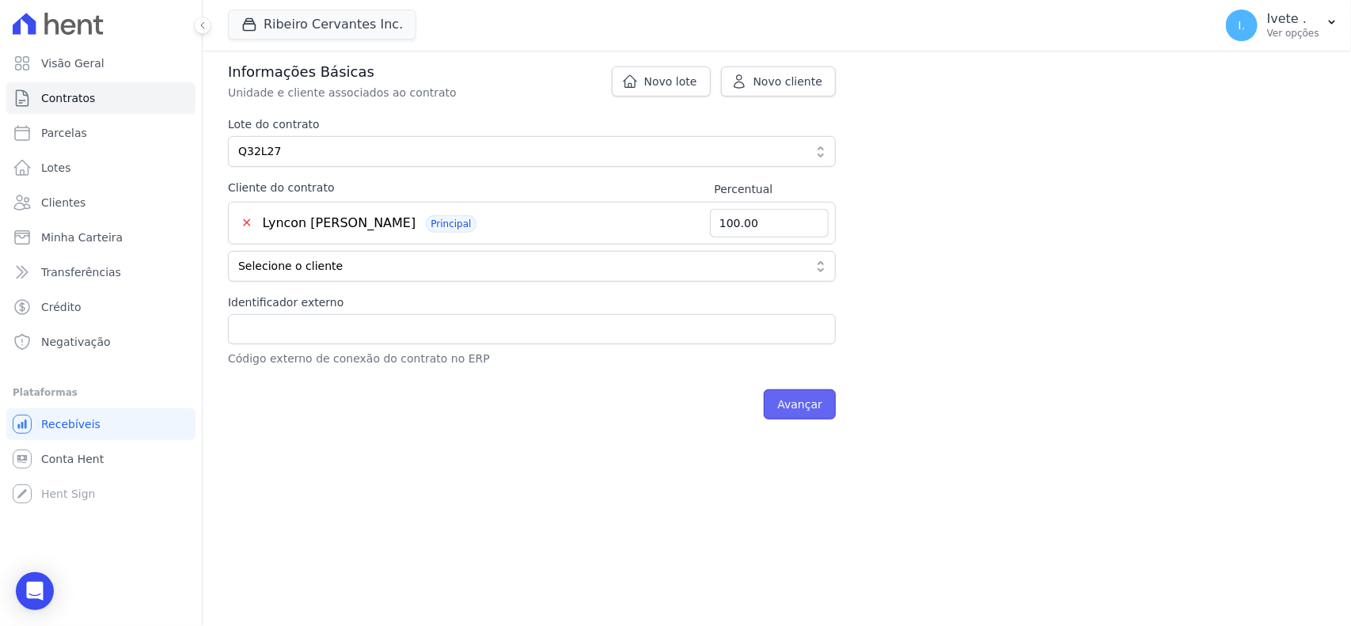
click at [798, 412] on input "Avançar" at bounding box center [800, 404] width 72 height 30
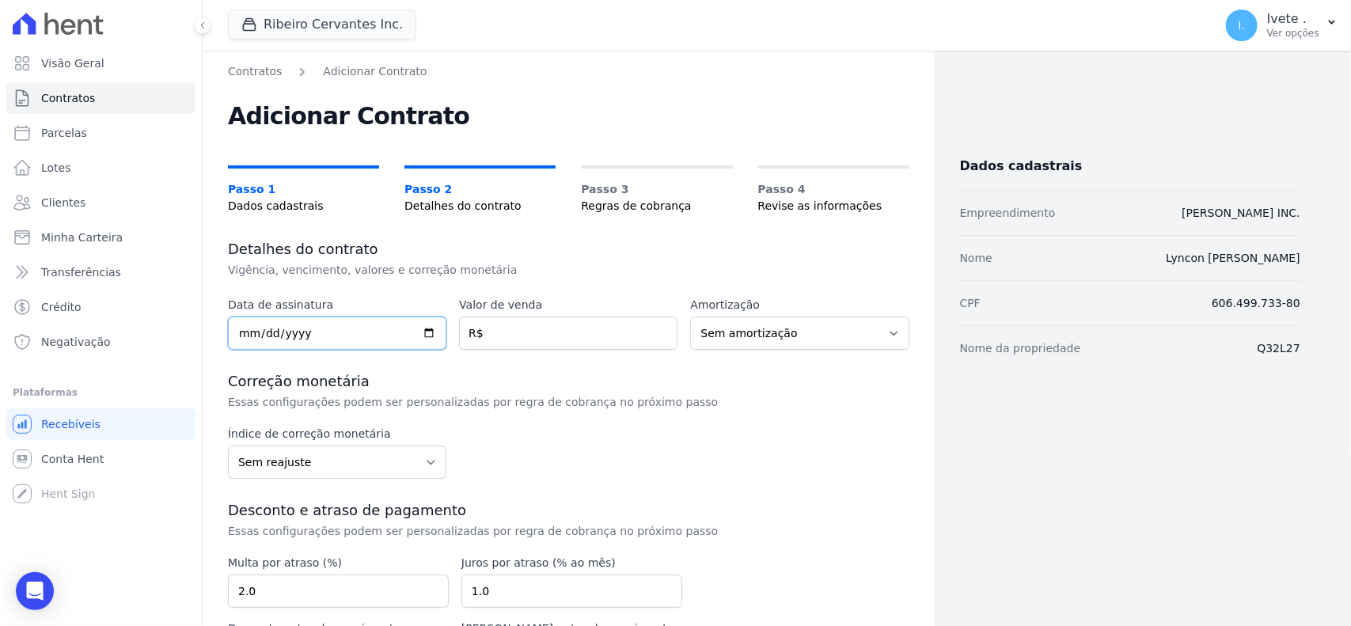
click at [360, 326] on input "date" at bounding box center [337, 333] width 218 height 33
click at [420, 334] on input "date" at bounding box center [337, 333] width 218 height 33
type input "[DATE]"
click at [629, 338] on input "number" at bounding box center [568, 333] width 218 height 33
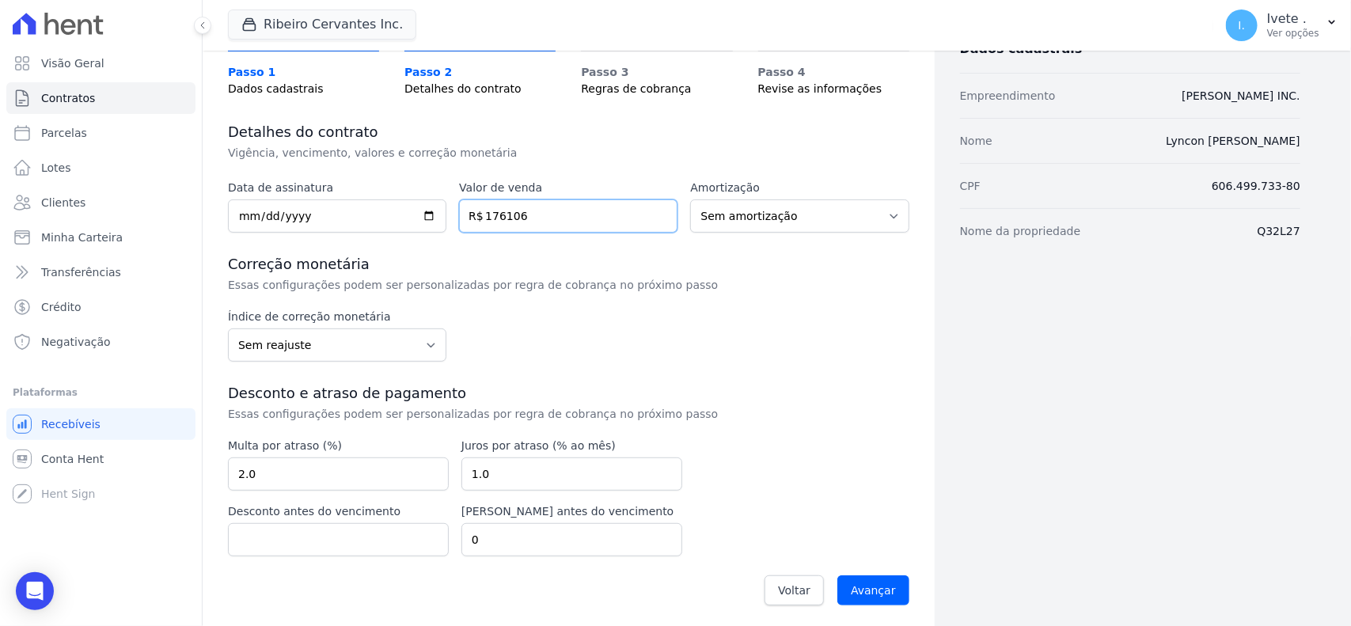
scroll to position [123, 0]
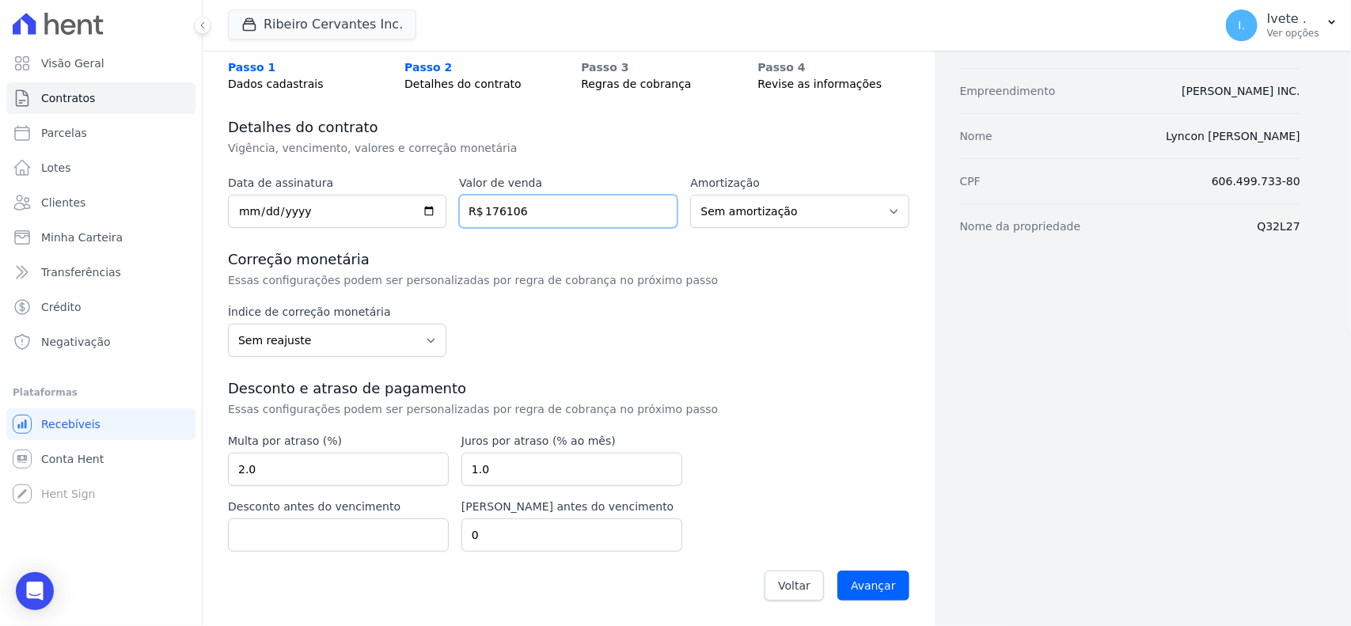
type input "176106"
click at [382, 354] on select "Sem reajuste Média dos últimos 12 meses acumulado de INCCM Média dos últimos 12…" at bounding box center [337, 340] width 218 height 33
select select "igpm"
click at [228, 324] on select "Sem reajuste Média dos últimos 12 meses acumulado de INCCM Média dos últimos 12…" at bounding box center [337, 340] width 218 height 33
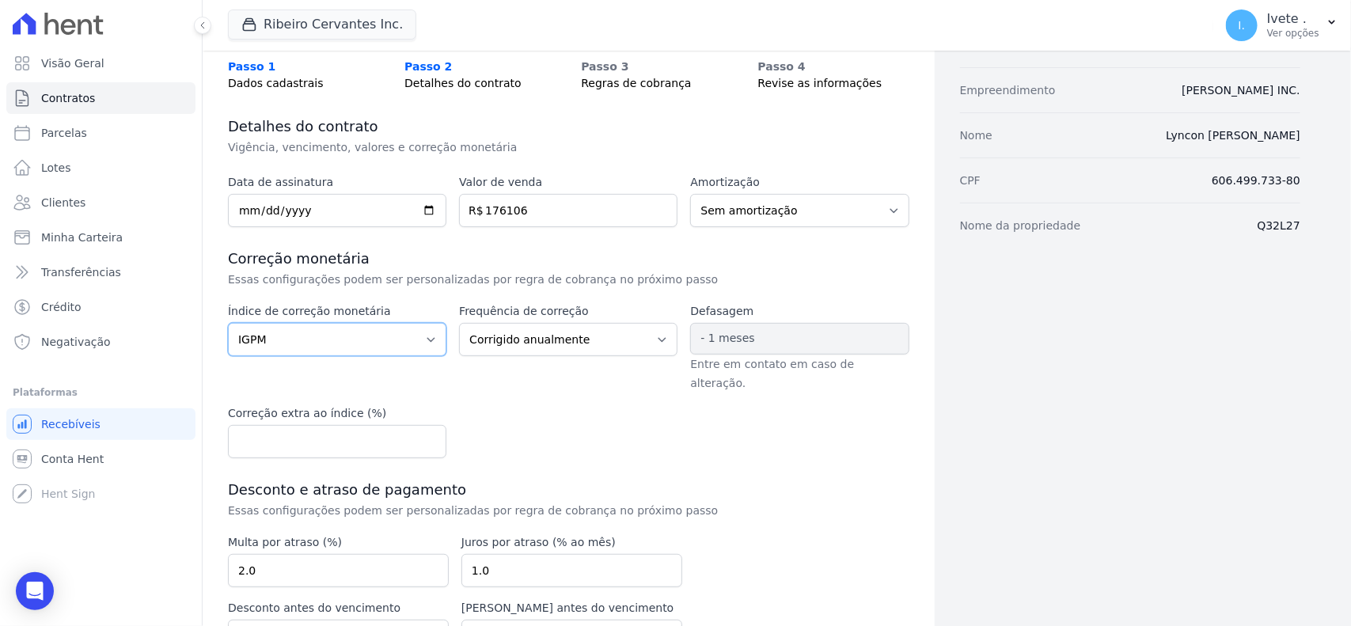
scroll to position [207, 0]
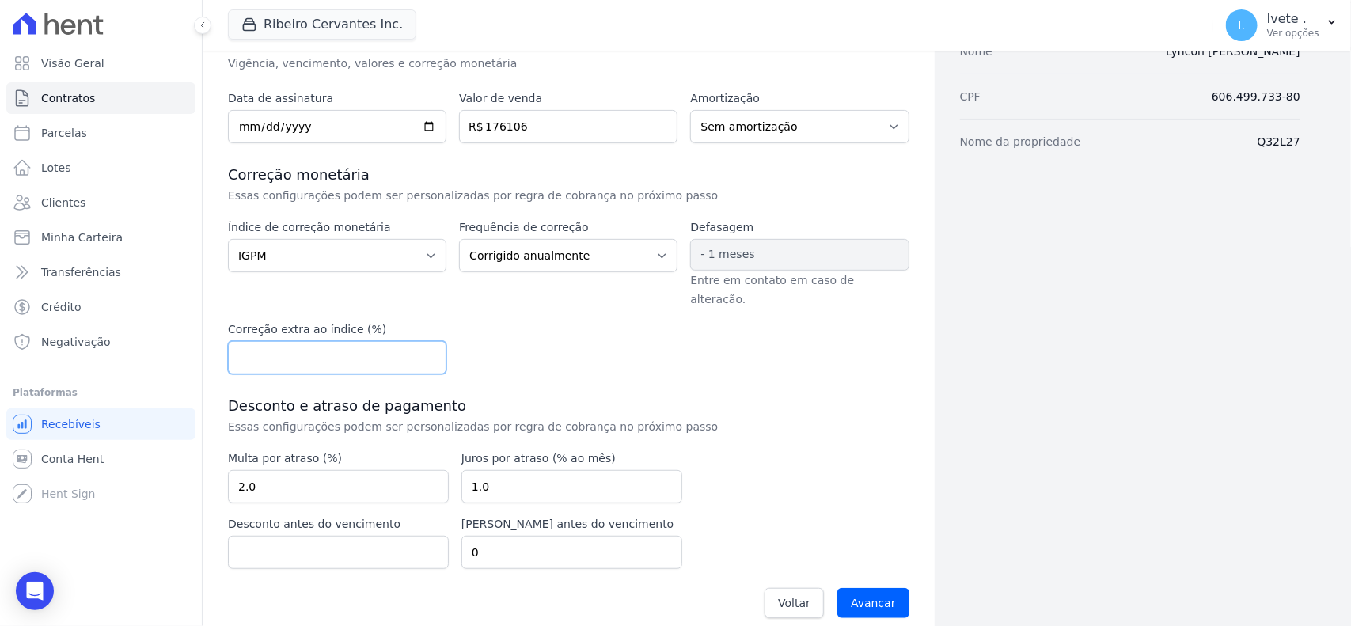
click at [330, 341] on input "number" at bounding box center [337, 357] width 218 height 33
type input "0.50"
click at [852, 588] on input "Avançar" at bounding box center [874, 603] width 72 height 30
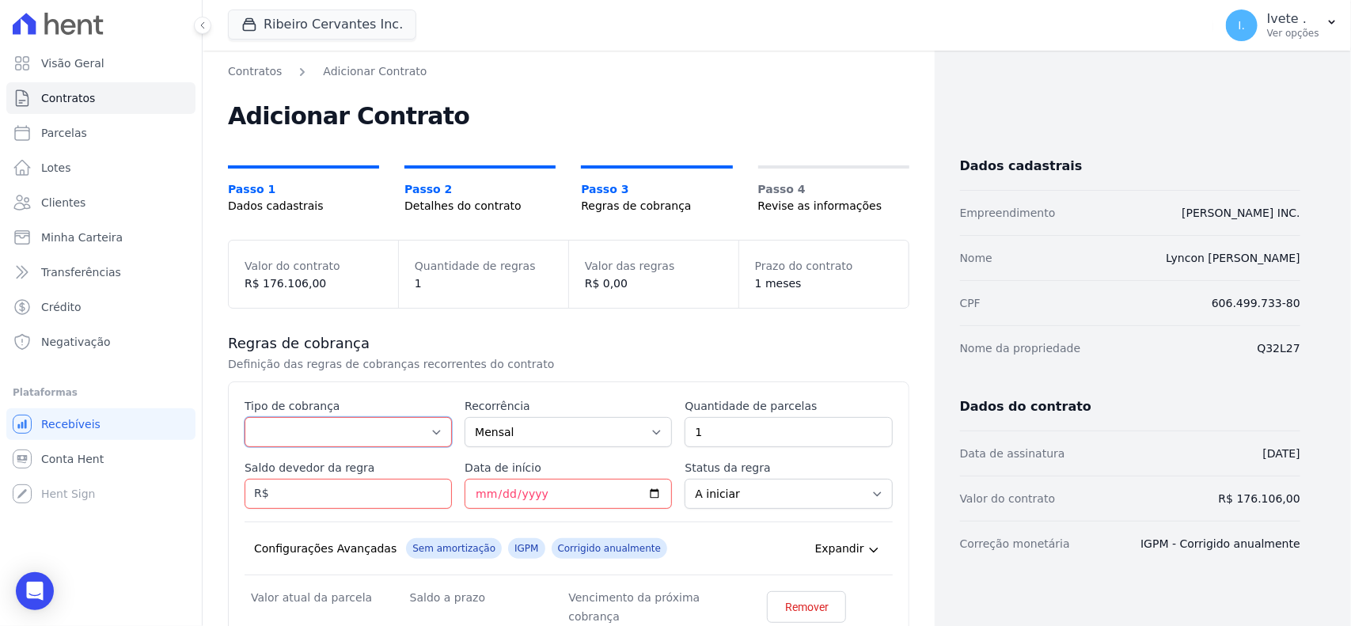
click at [418, 433] on select "Parcela Normal Entrada Sinal Intercalada Chaves Pré-chaves Pós-chaves Impostos …" at bounding box center [348, 432] width 207 height 30
select select "standard"
click at [245, 417] on select "Parcela Normal Entrada Sinal Intercalada Chaves Pré-chaves Pós-chaves Impostos …" at bounding box center [348, 432] width 207 height 30
click at [394, 499] on input "Saldo devedor da regra" at bounding box center [348, 494] width 207 height 30
type input "3"
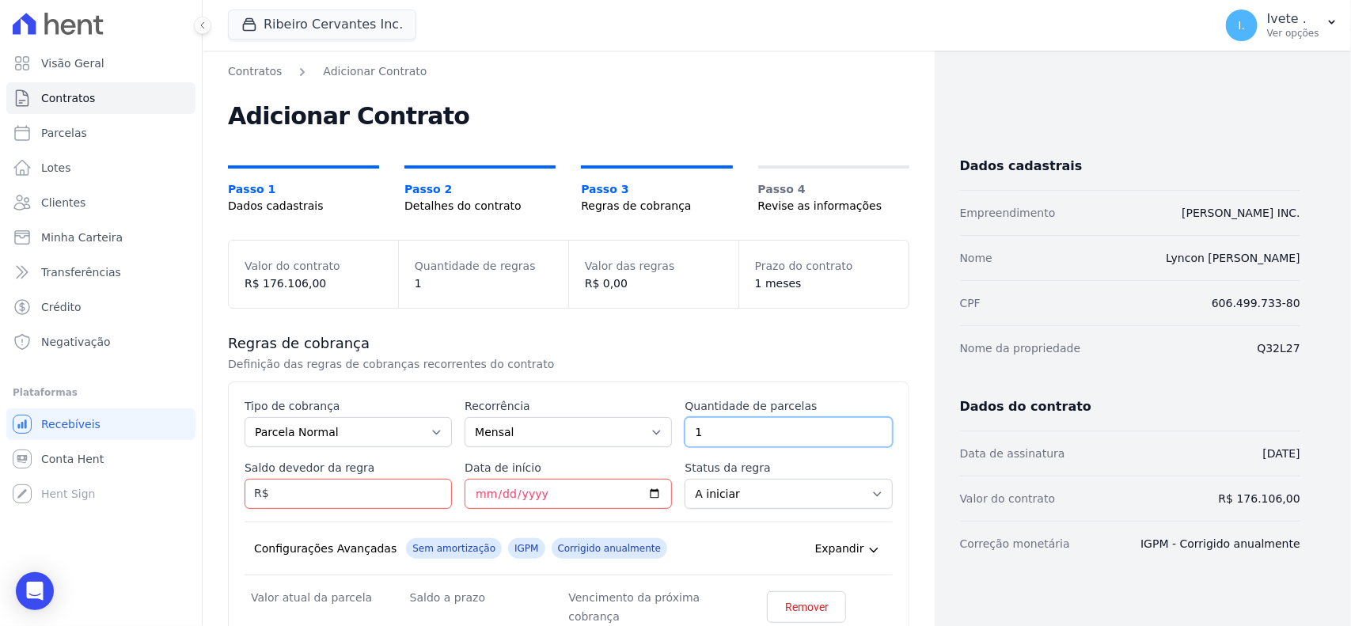
click at [733, 422] on input "1" at bounding box center [788, 432] width 207 height 30
type input "300"
click at [531, 488] on input "Data de início" at bounding box center [568, 494] width 207 height 30
click at [373, 505] on input "Saldo devedor da regra" at bounding box center [348, 494] width 207 height 30
type input "176106"
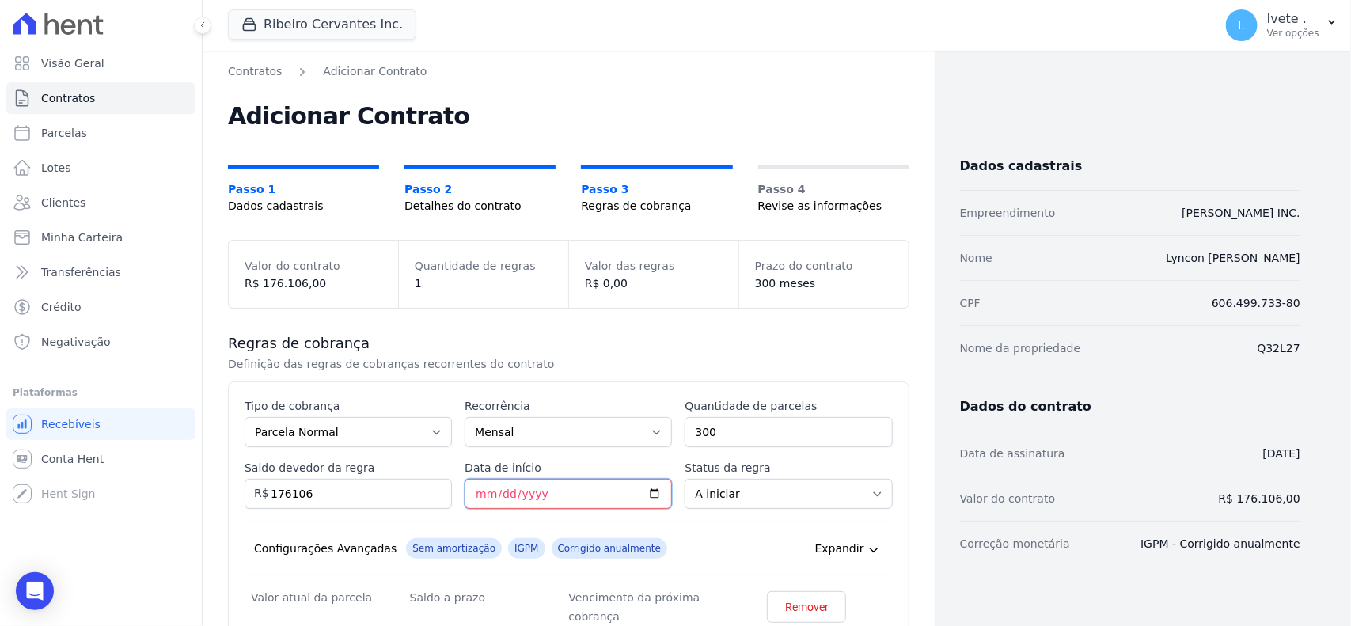
click at [545, 487] on input "Data de início" at bounding box center [568, 494] width 207 height 30
click at [644, 492] on input "Data de início" at bounding box center [568, 494] width 207 height 30
type input "2025-10-10"
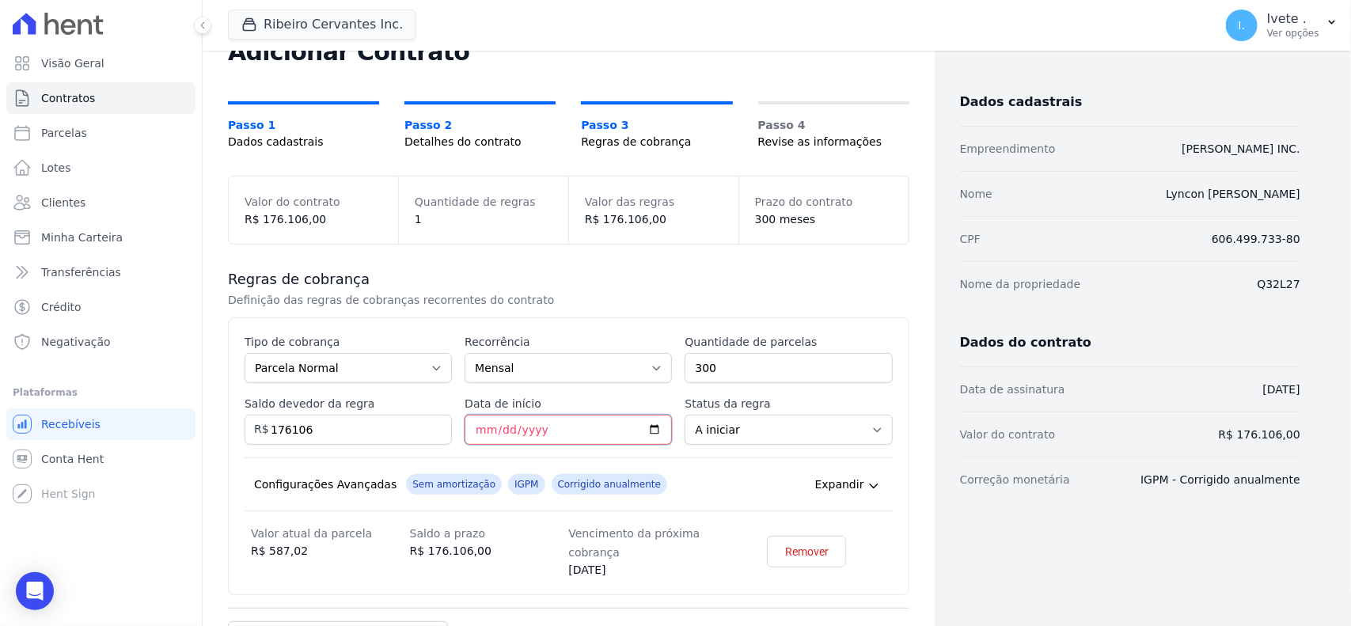
scroll to position [99, 0]
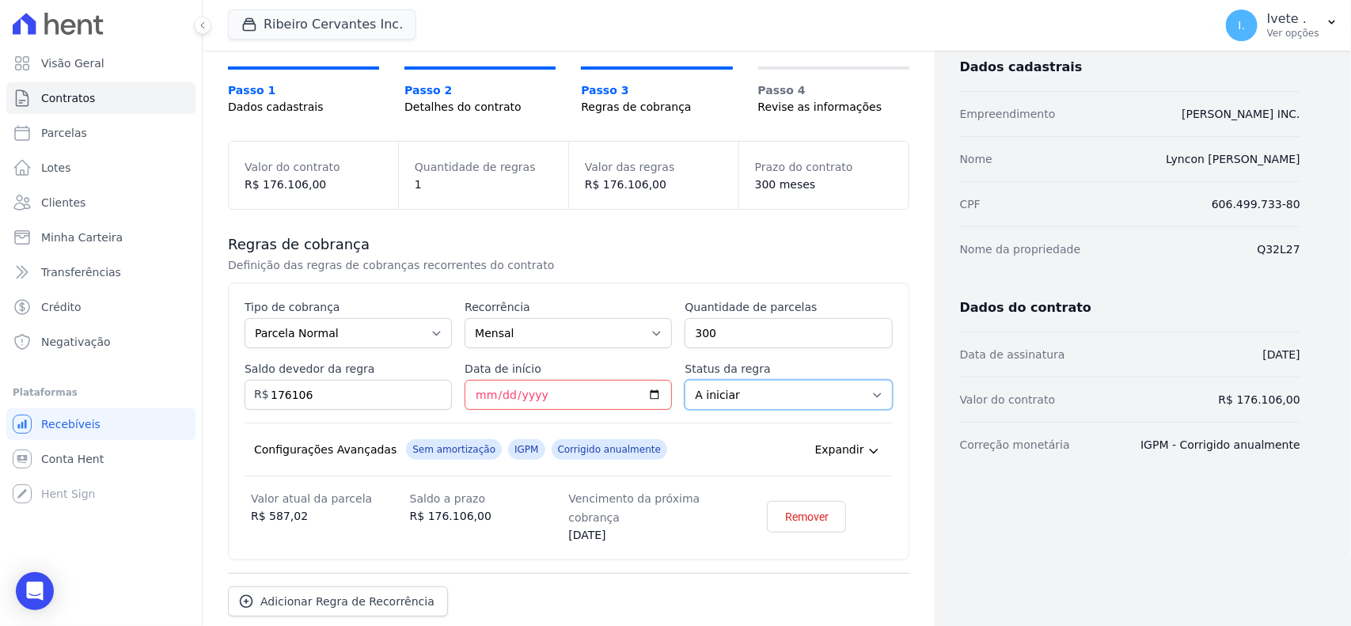
click at [857, 390] on select "A iniciar Em aberto" at bounding box center [788, 395] width 207 height 30
select select "started"
click at [685, 380] on select "A iniciar Em aberto" at bounding box center [788, 395] width 207 height 30
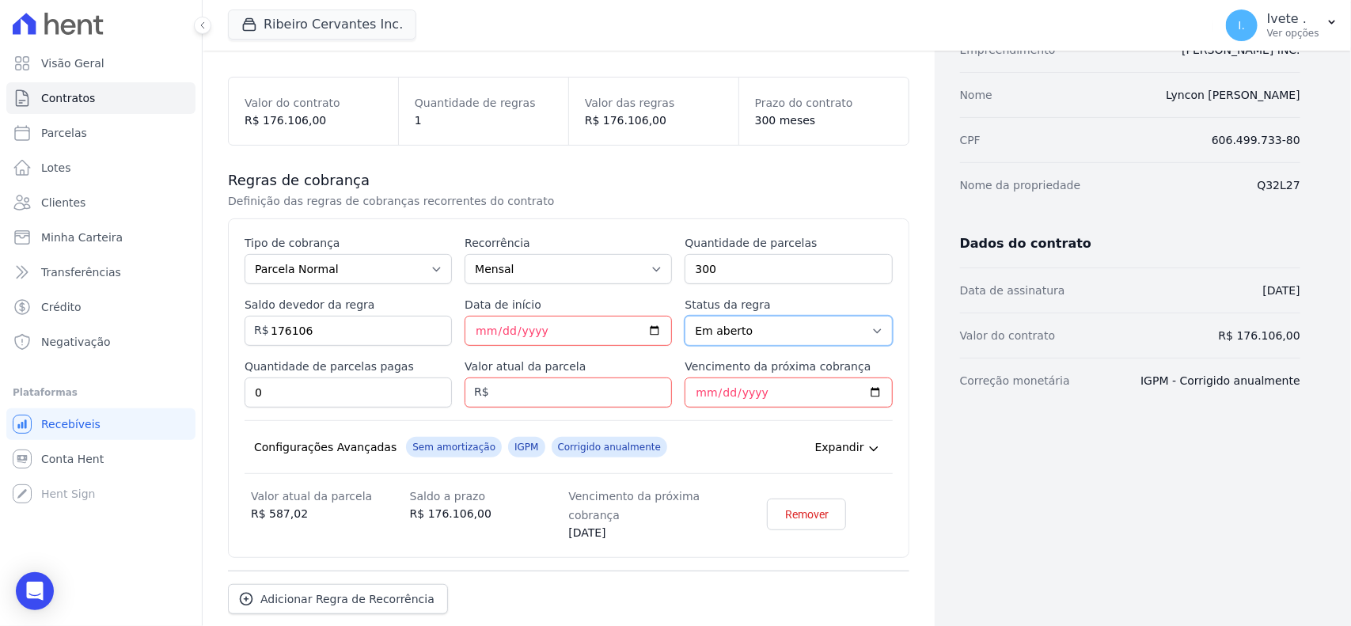
scroll to position [198, 0]
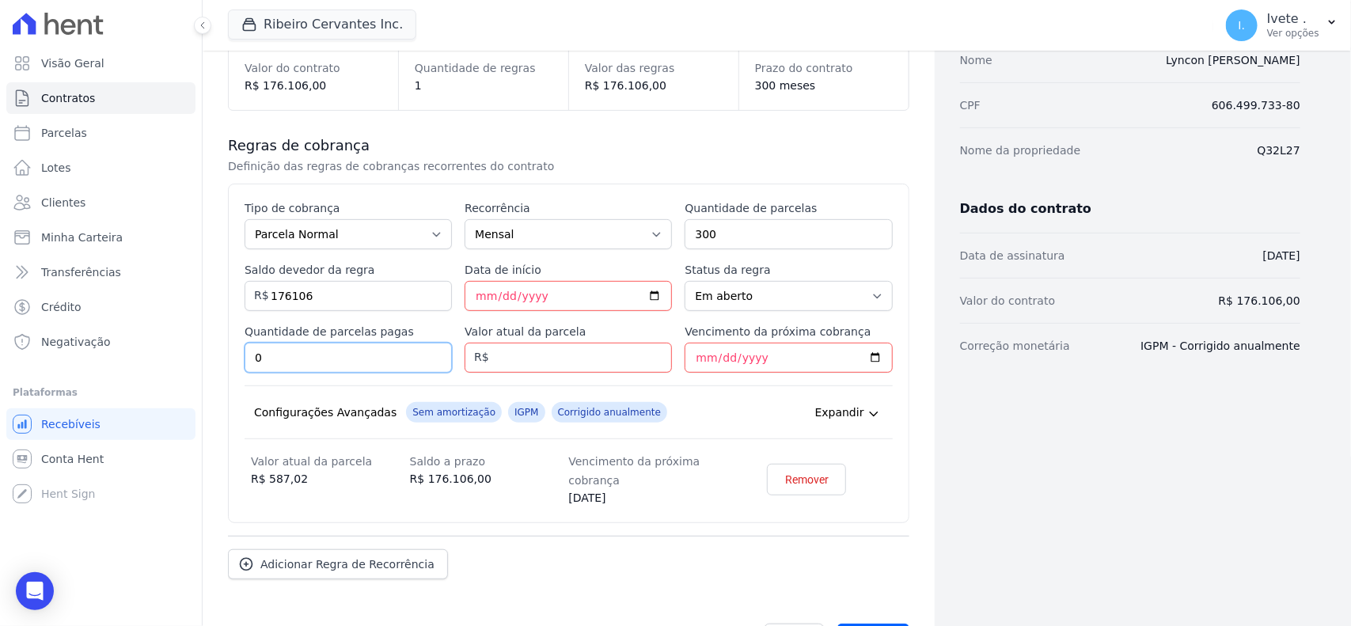
click at [374, 367] on input "0" at bounding box center [348, 358] width 207 height 30
click at [563, 368] on input "Valor atual da parcela" at bounding box center [568, 358] width 207 height 30
type input "587.02"
click at [864, 359] on input "Vencimento da próxima cobrança" at bounding box center [788, 358] width 207 height 30
type input "2025-10-10"
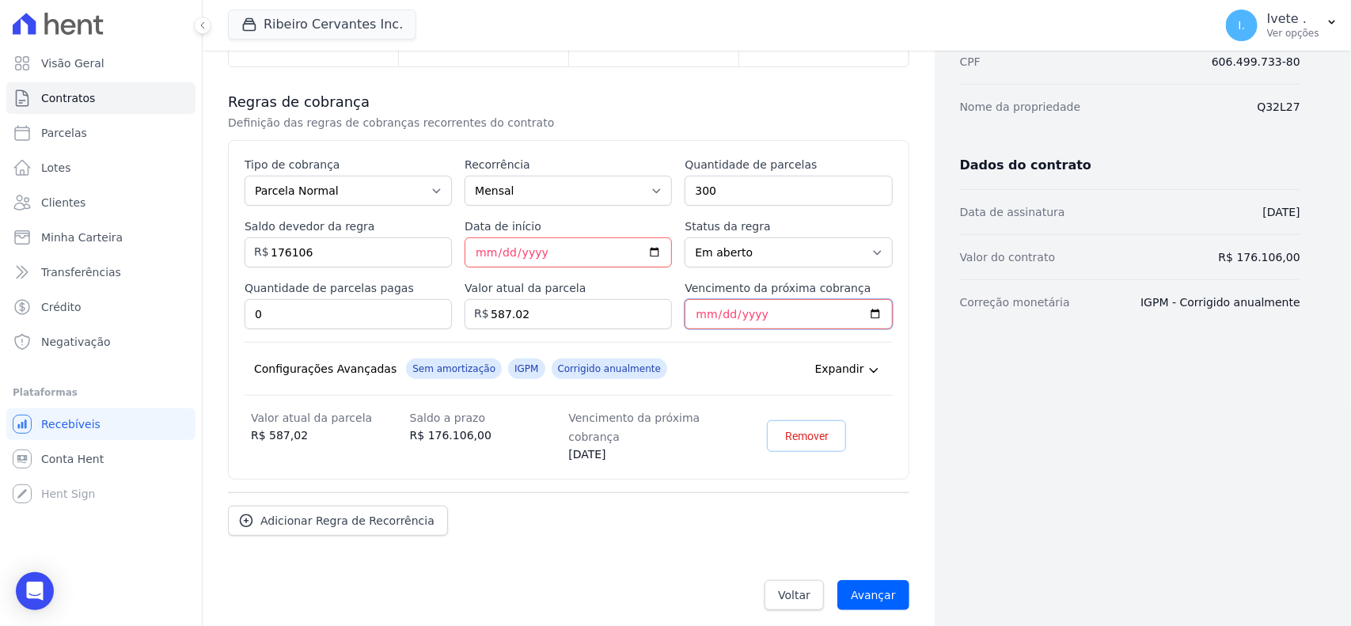
scroll to position [254, 0]
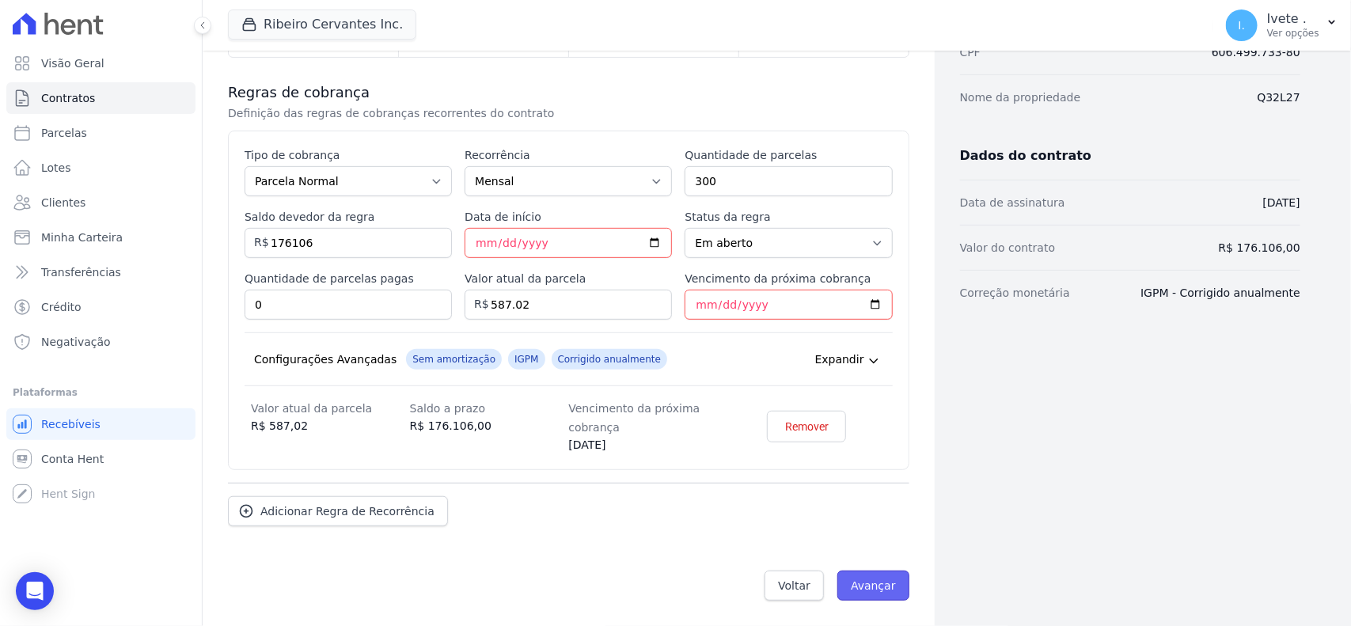
click at [864, 579] on input "Avançar" at bounding box center [874, 586] width 72 height 30
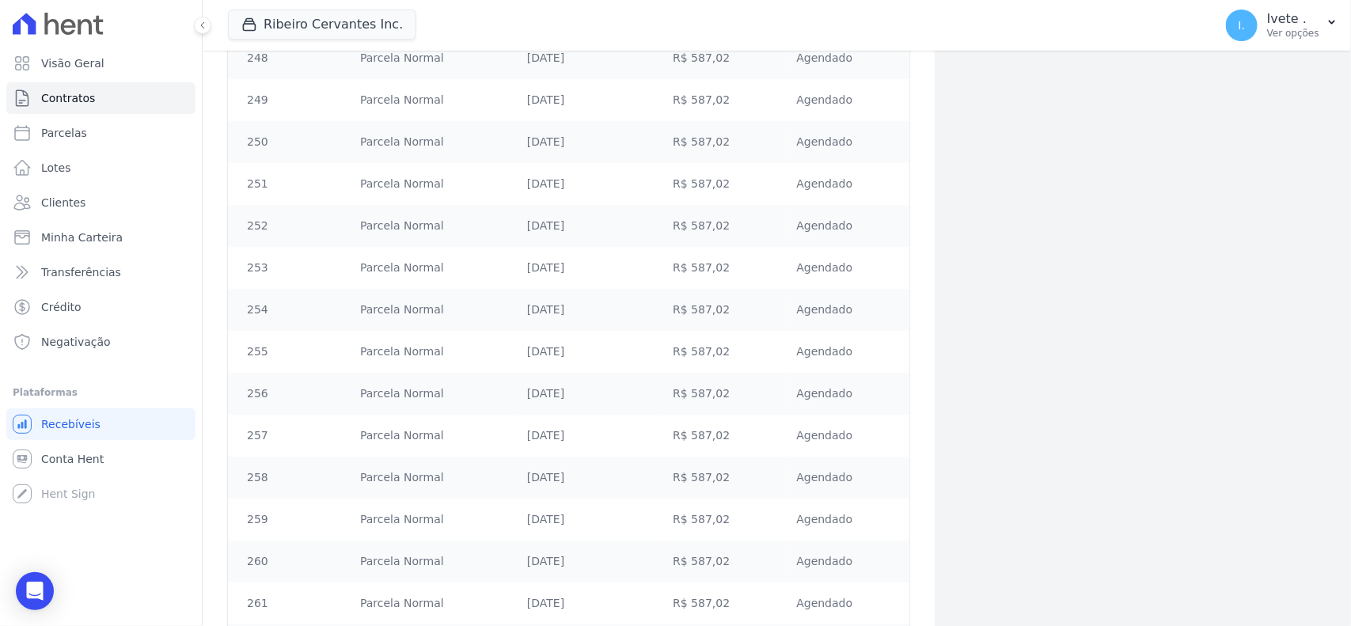
scroll to position [12401, 0]
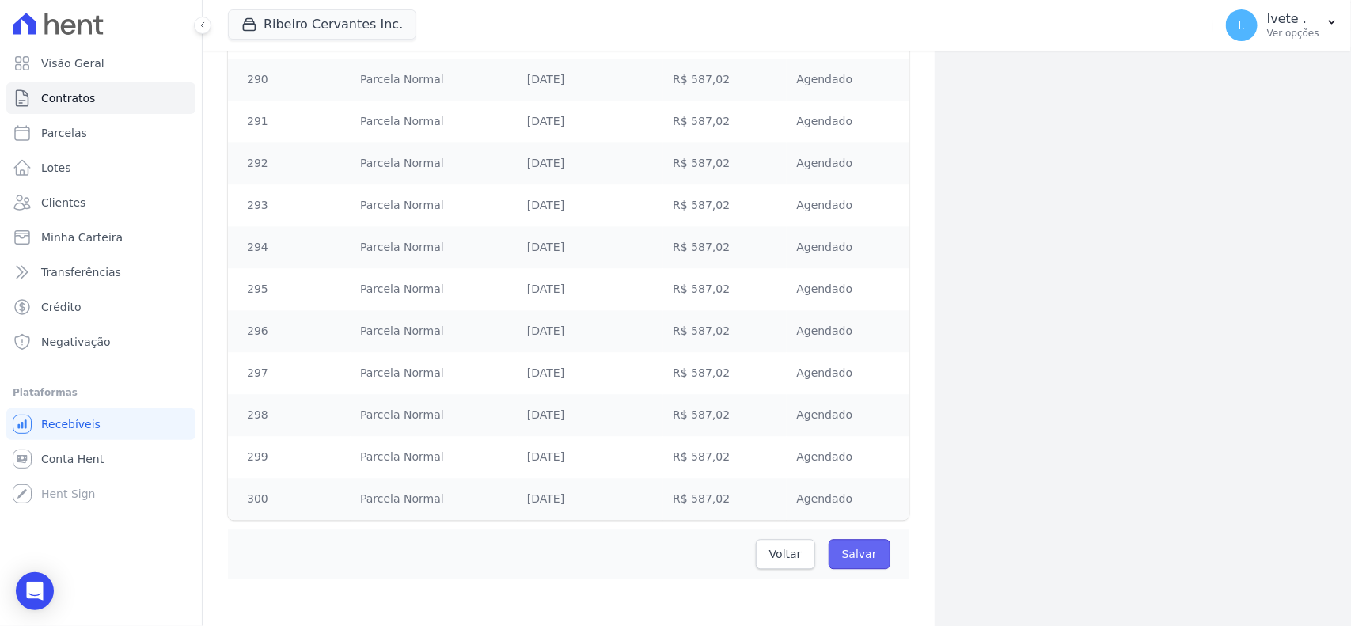
click at [861, 556] on input "Salvar" at bounding box center [860, 554] width 62 height 30
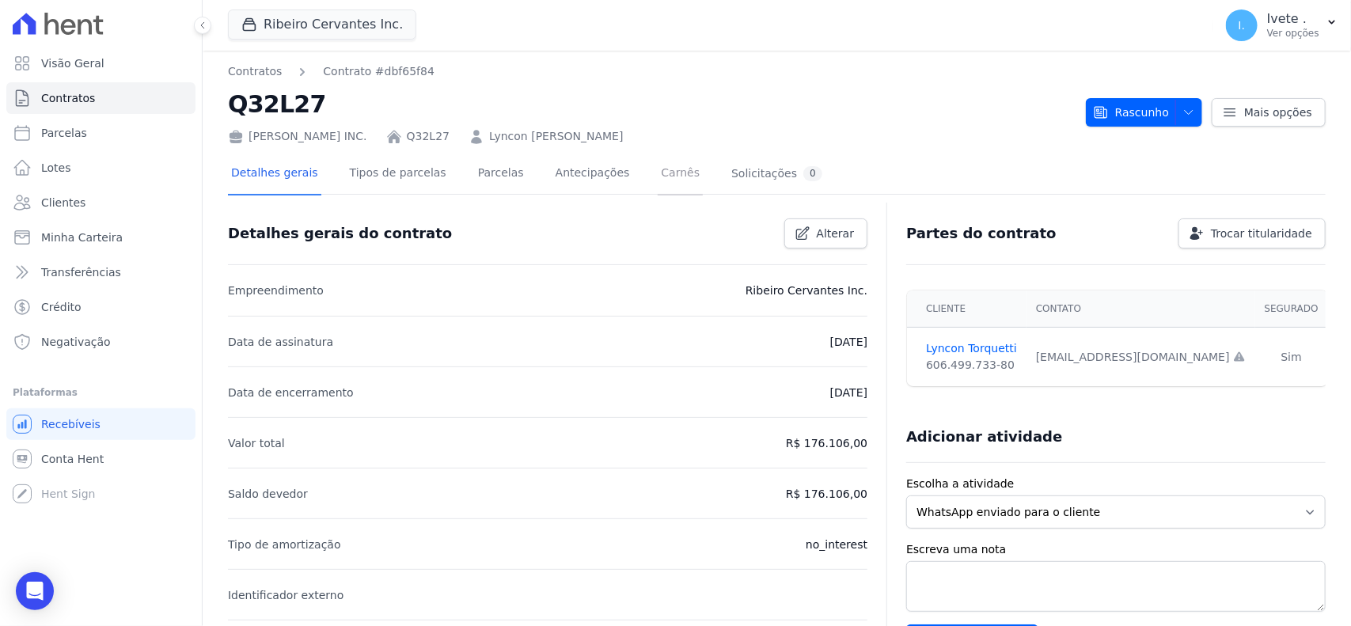
click at [658, 171] on link "Carnês" at bounding box center [680, 175] width 45 height 42
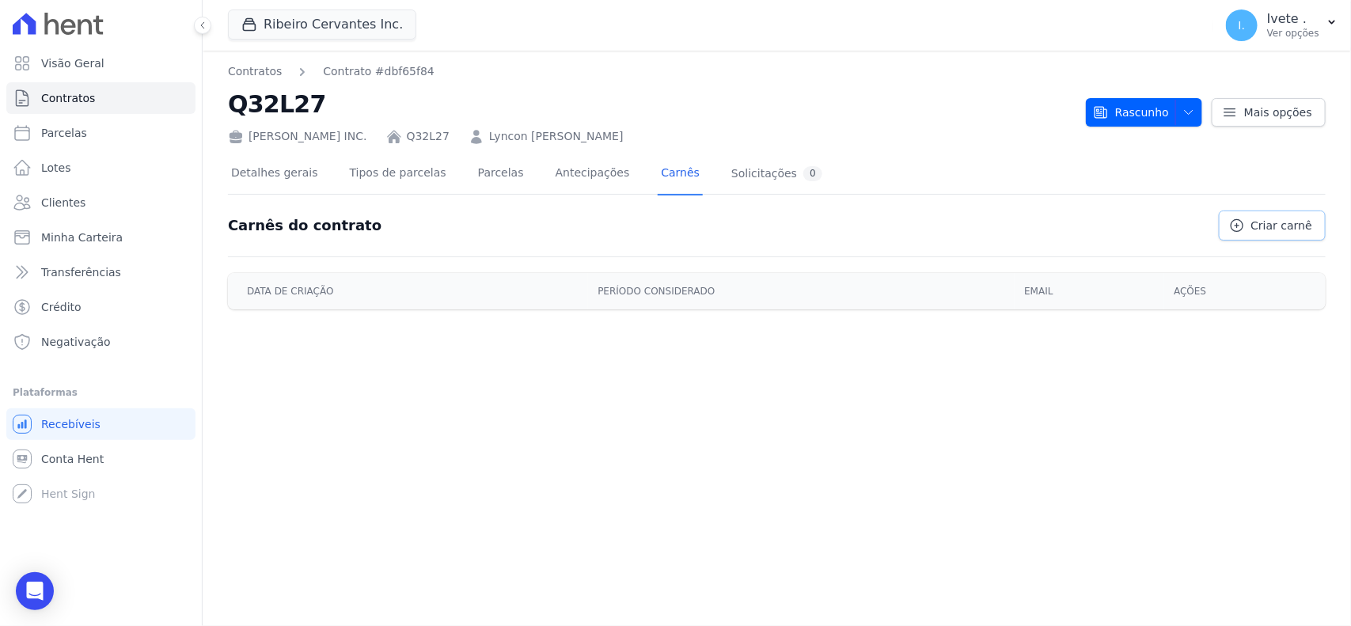
click at [1311, 228] on span "Criar carnê" at bounding box center [1282, 226] width 61 height 16
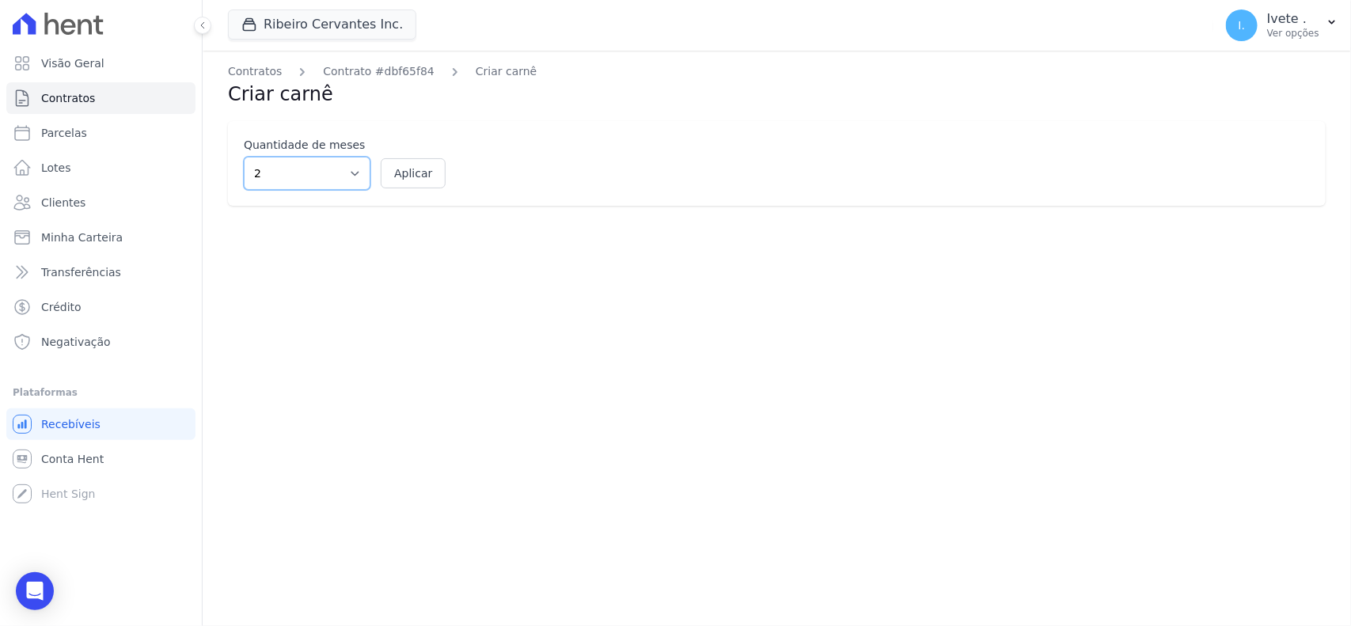
click at [332, 186] on select "2 3 4 5 6 7 8 9 10 11 12" at bounding box center [307, 173] width 127 height 33
select select "12"
click at [244, 157] on select "2 3 4 5 6 7 8 9 10 11 12" at bounding box center [307, 173] width 127 height 33
click at [416, 171] on button "Aplicar" at bounding box center [413, 173] width 65 height 30
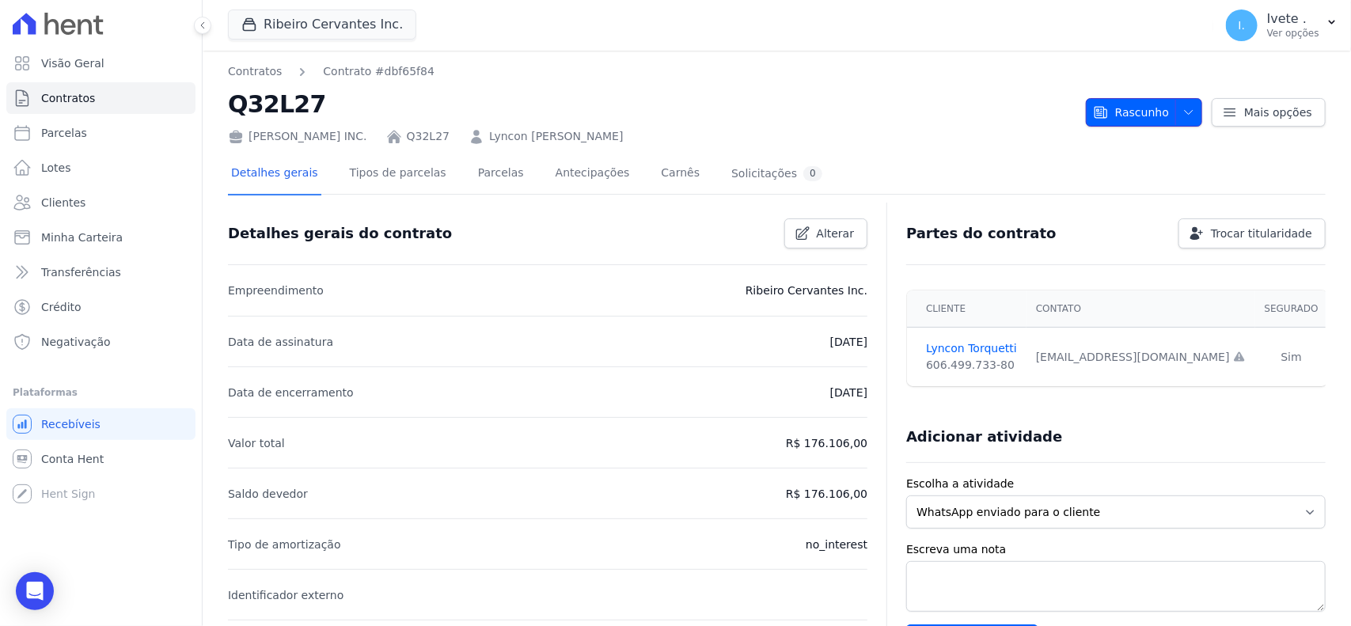
click at [1183, 116] on icon "button" at bounding box center [1189, 112] width 13 height 13
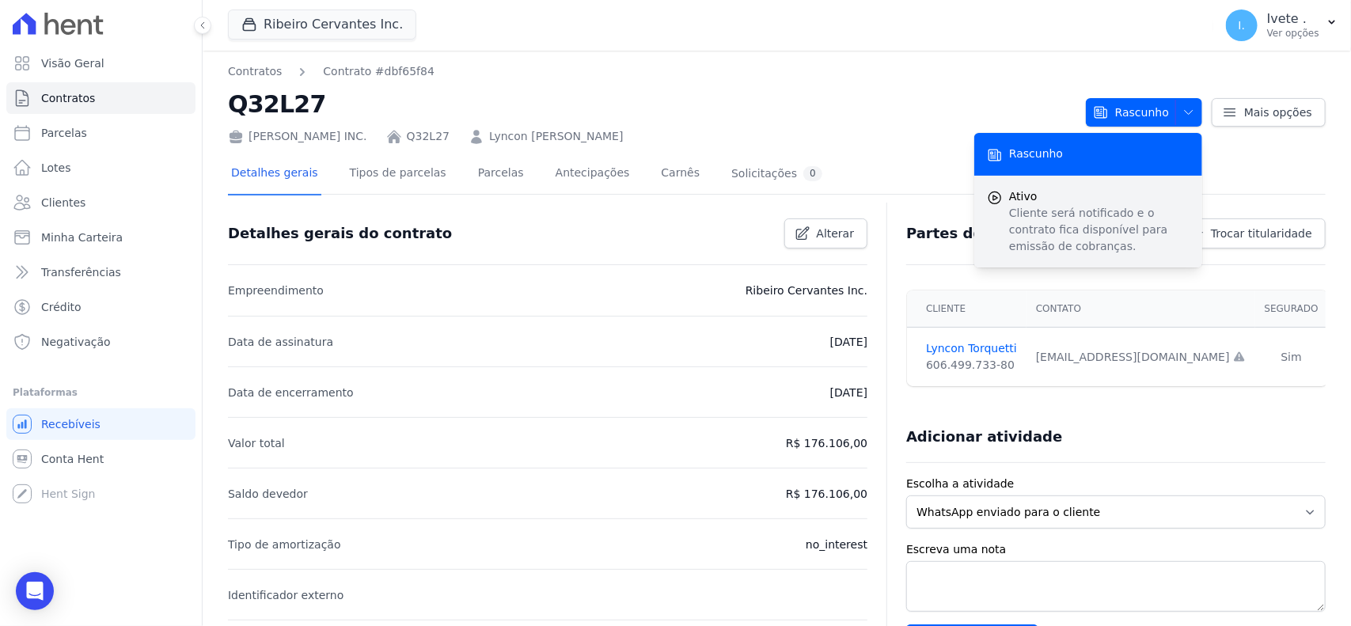
click at [1079, 216] on p "Cliente será notificado e o contrato fica disponível para emissão de cobranças." at bounding box center [1099, 230] width 180 height 50
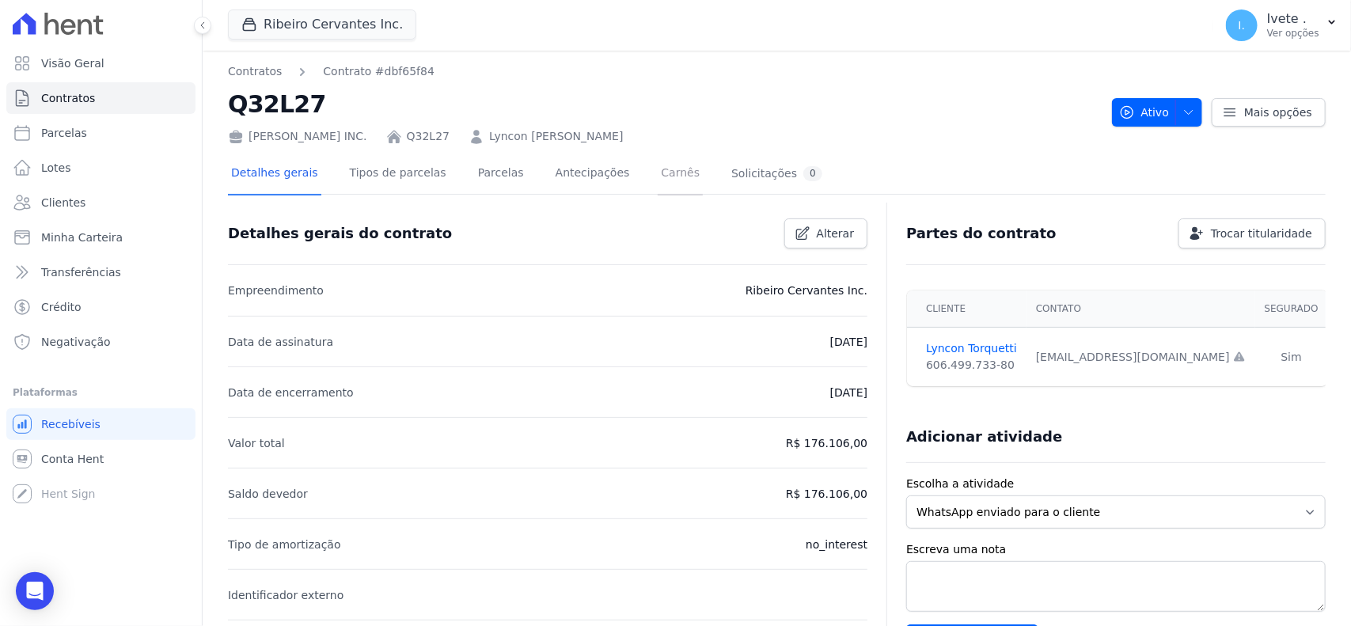
click at [658, 187] on link "Carnês" at bounding box center [680, 175] width 45 height 42
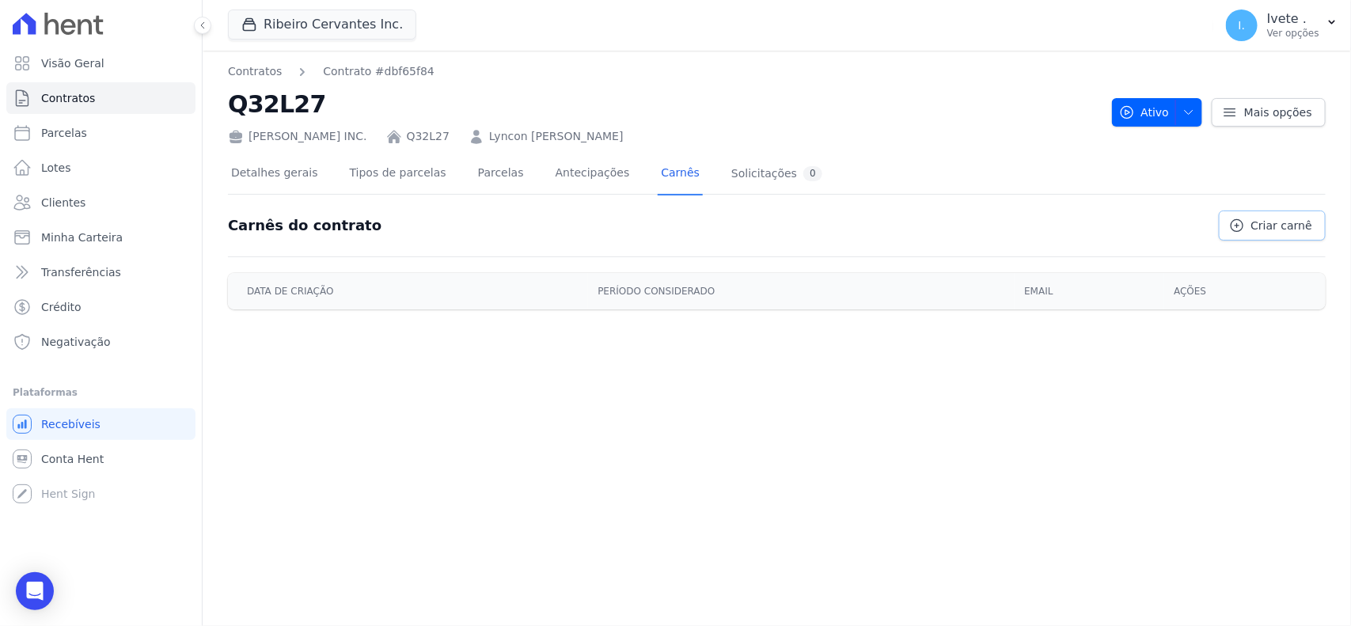
click at [1239, 222] on icon at bounding box center [1237, 226] width 12 height 12
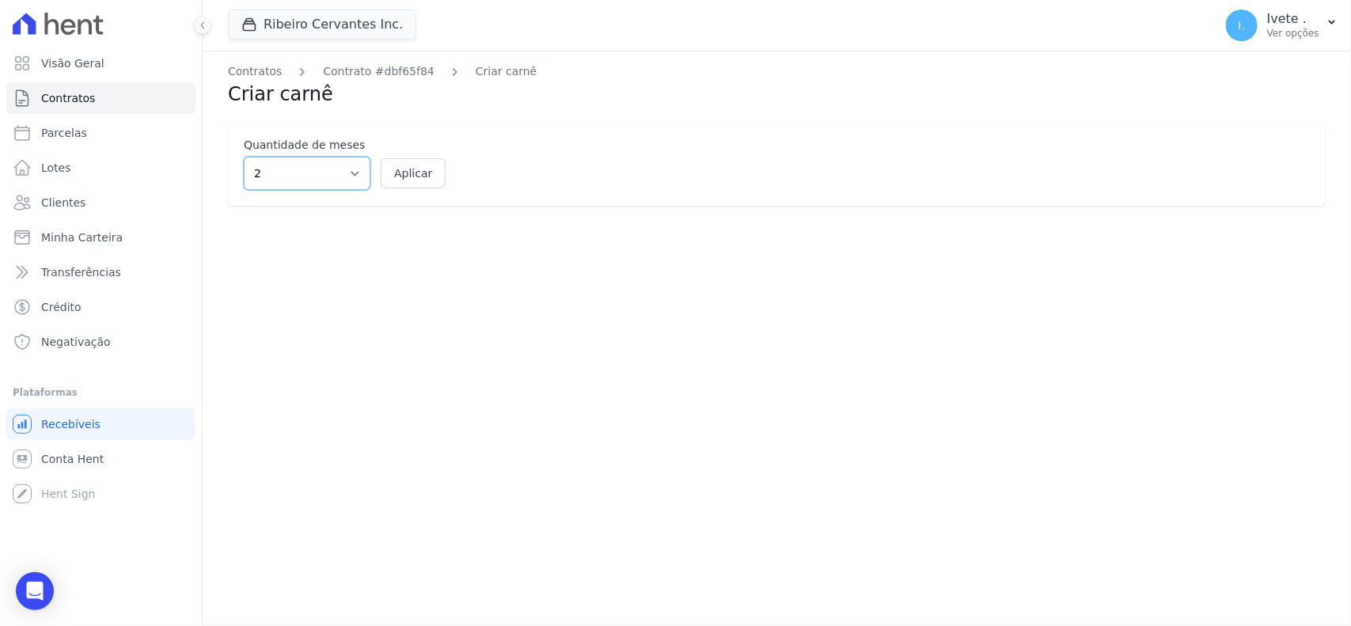
click at [363, 176] on select "2 3 4 5 6 7 8 9 10 11 12" at bounding box center [307, 173] width 127 height 33
select select "12"
click at [244, 157] on select "2 3 4 5 6 7 8 9 10 11 12" at bounding box center [307, 173] width 127 height 33
click at [394, 160] on button "Aplicar" at bounding box center [413, 173] width 65 height 30
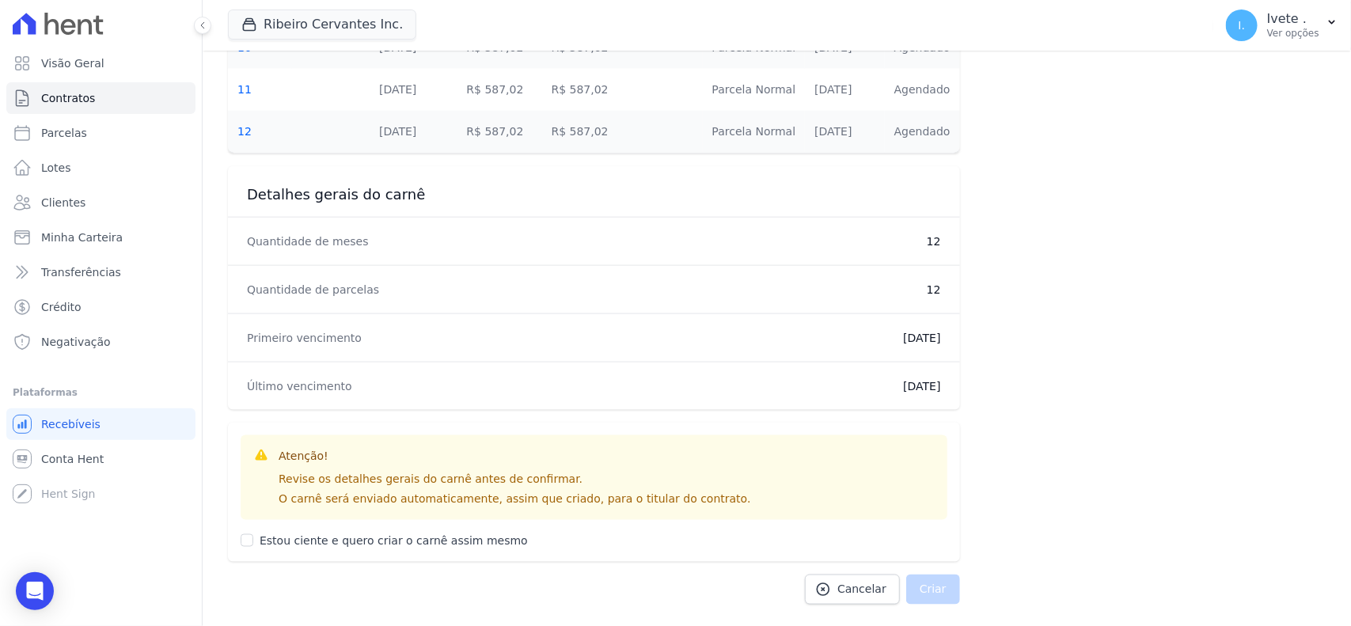
scroll to position [849, 0]
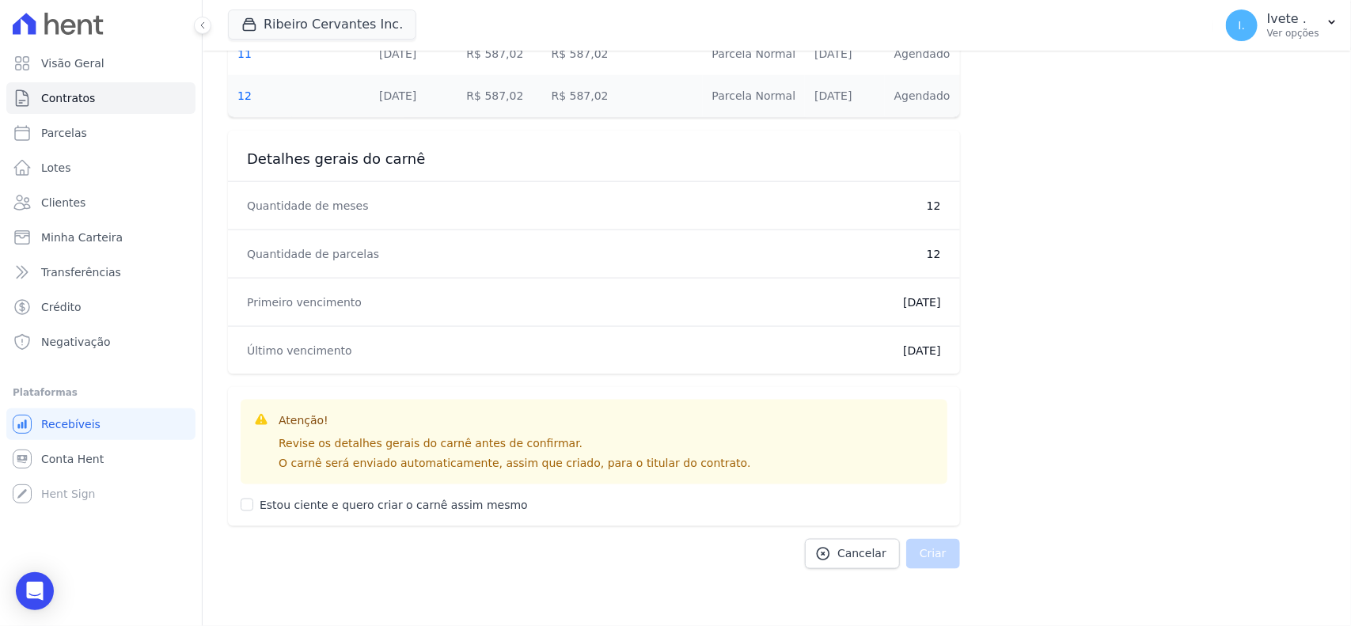
click at [271, 505] on label "Estou ciente e quero criar o carnê assim mesmo" at bounding box center [394, 505] width 268 height 13
click at [253, 505] on input "Estou ciente e quero criar o carnê assim mesmo" at bounding box center [247, 505] width 13 height 13
checkbox input "true"
click at [913, 554] on button "Criar" at bounding box center [933, 554] width 54 height 30
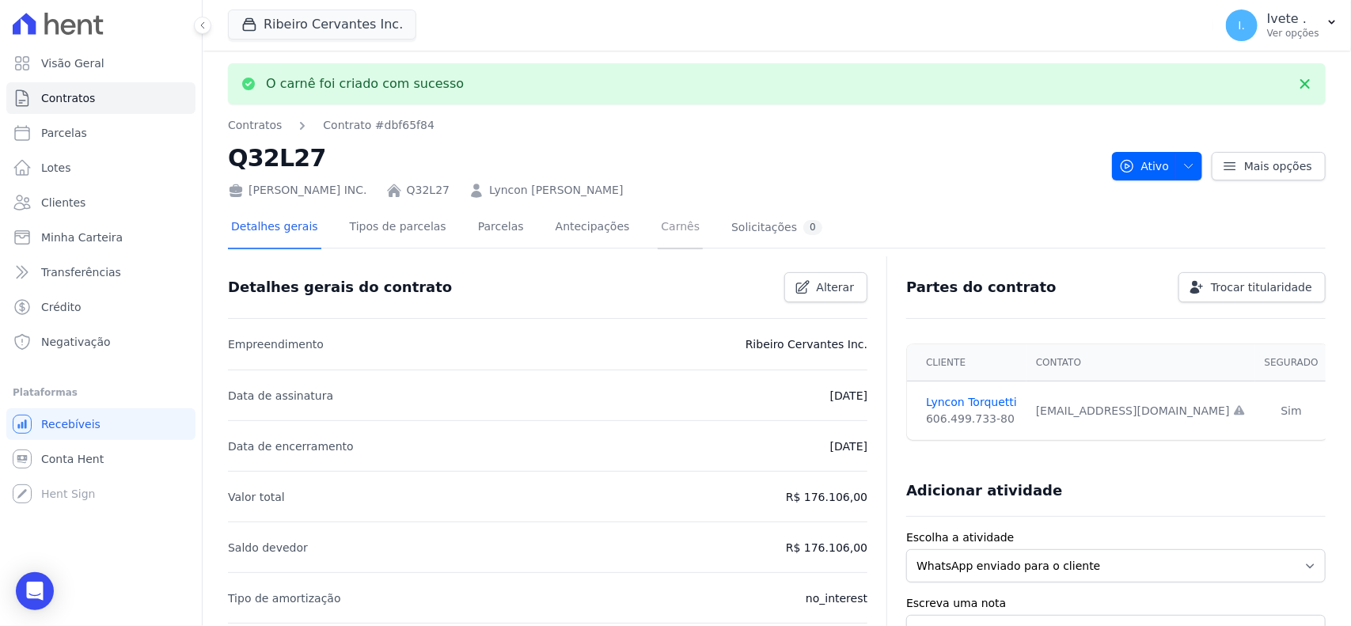
click at [665, 232] on link "Carnês" at bounding box center [680, 228] width 45 height 42
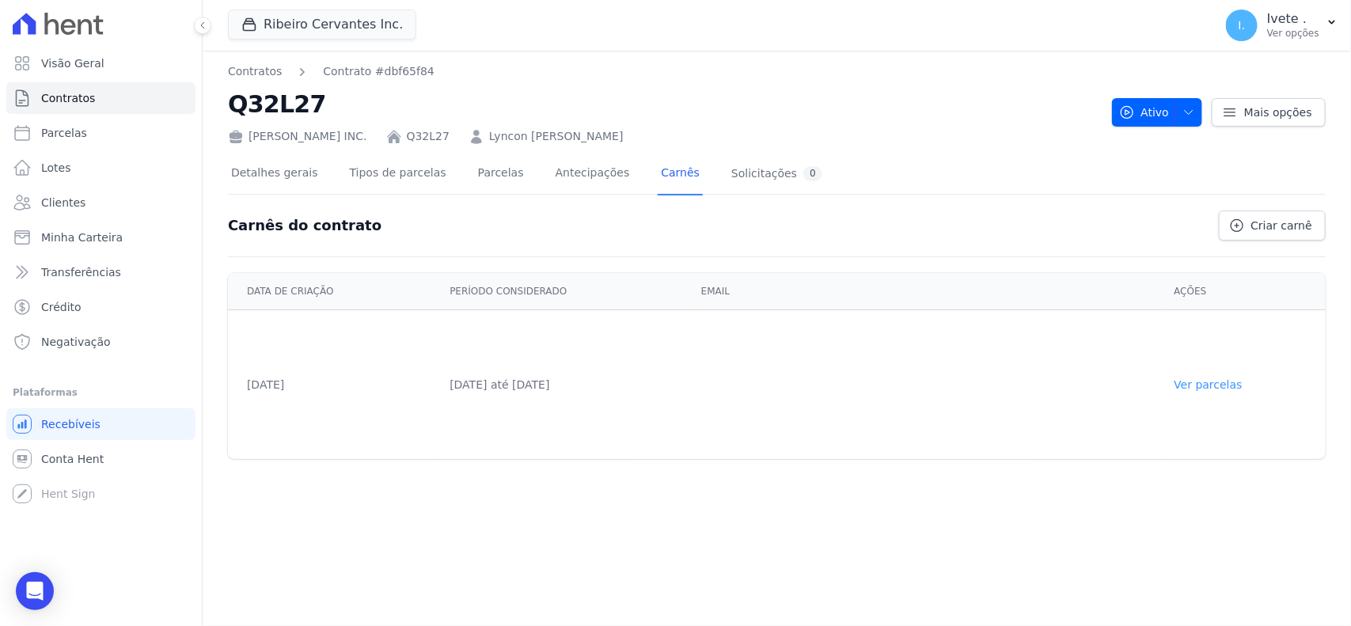
click at [1207, 378] on link "Ver parcelas" at bounding box center [1209, 384] width 68 height 13
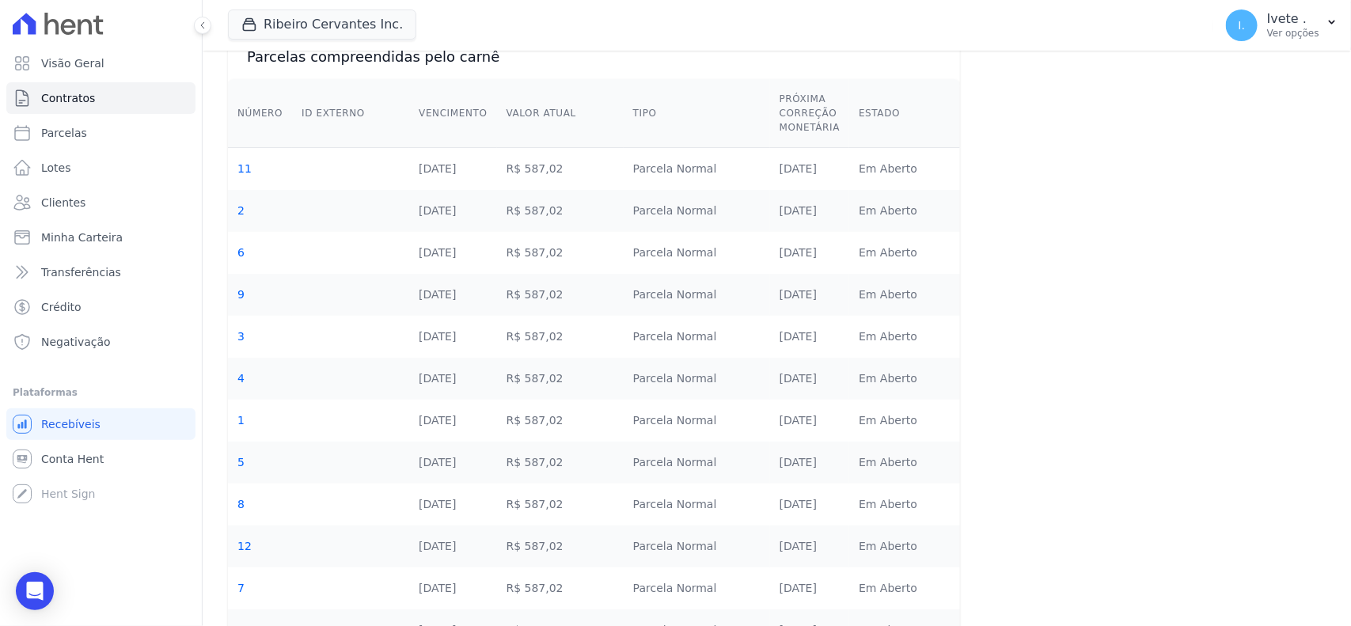
scroll to position [174, 0]
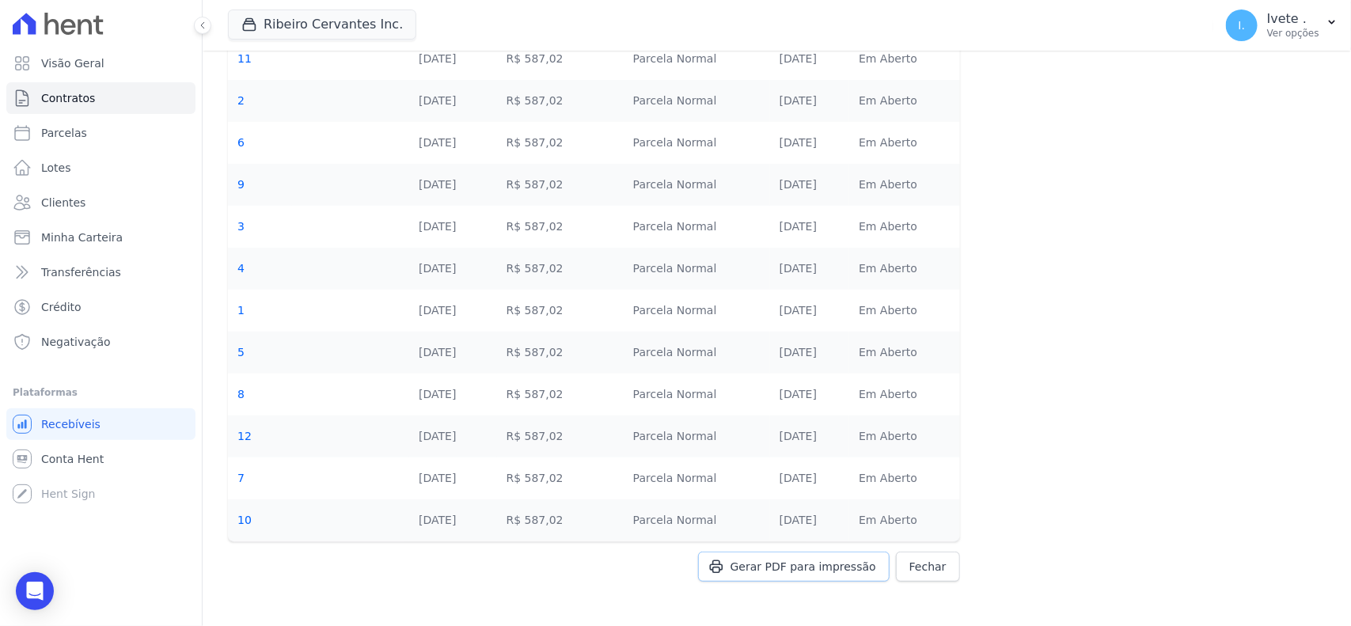
click at [807, 575] on span "Gerar PDF para impressão" at bounding box center [804, 567] width 146 height 16
click at [762, 572] on div "Gerar PDF para impressão [GEOGRAPHIC_DATA]" at bounding box center [594, 583] width 732 height 62
click at [768, 562] on div "Gerar PDF para impressão [GEOGRAPHIC_DATA]" at bounding box center [594, 583] width 732 height 62
click at [713, 564] on div "Gerar PDF para impressão [GEOGRAPHIC_DATA]" at bounding box center [594, 583] width 732 height 62
click at [728, 564] on div "Gerar PDF para impressão [GEOGRAPHIC_DATA]" at bounding box center [594, 583] width 732 height 62
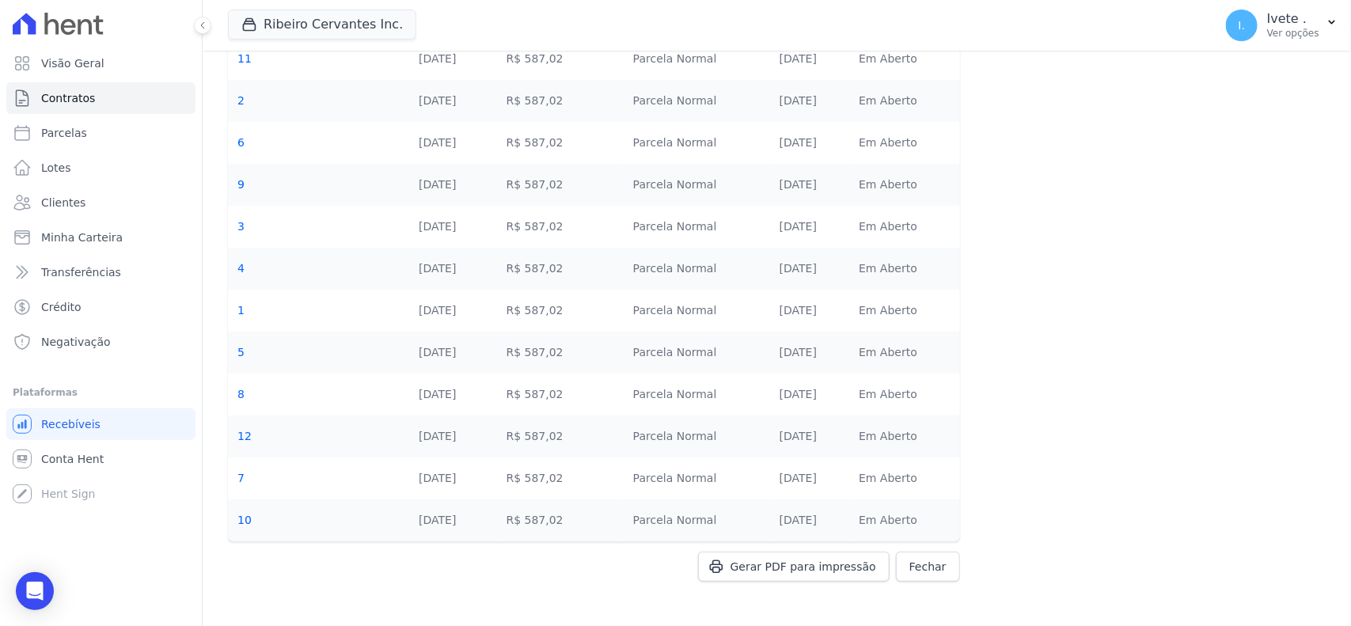
click at [728, 564] on div "Gerar PDF para impressão [GEOGRAPHIC_DATA]" at bounding box center [594, 583] width 732 height 62
click at [744, 623] on div "Contratos Contrato #dbf65f84 Booklet Parcelas compreendidas pelo carnê Número I…" at bounding box center [777, 252] width 1149 height 750
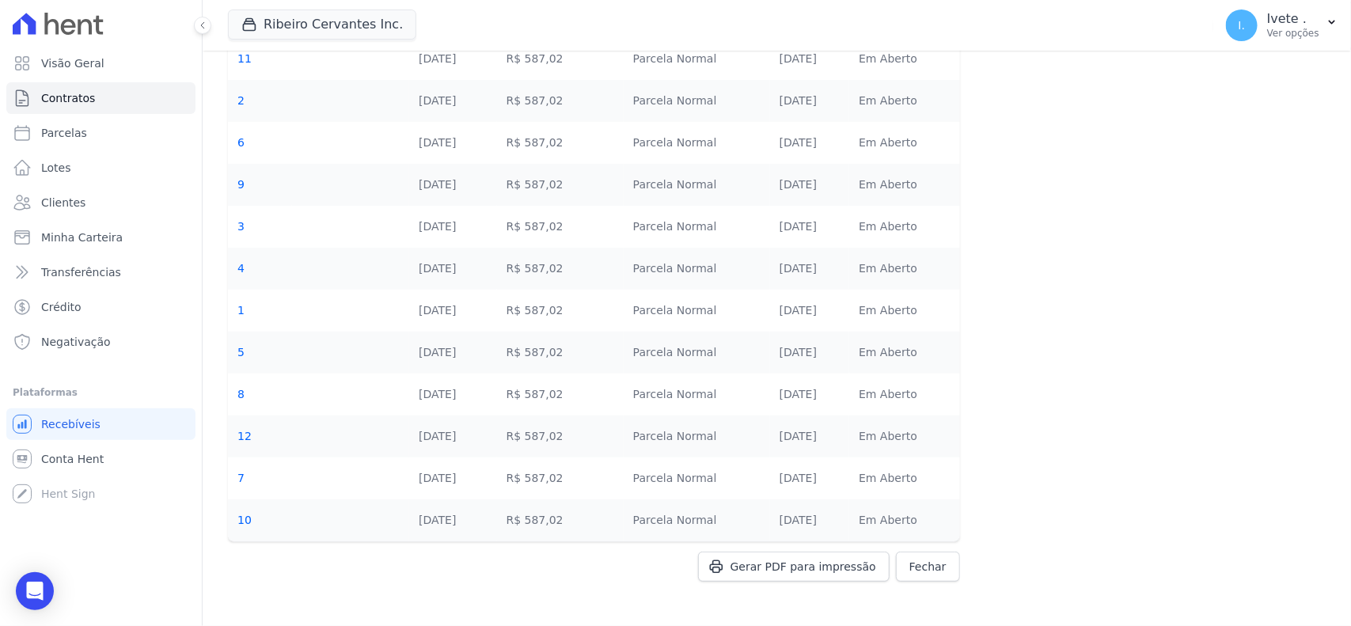
click at [805, 575] on div "Gerar PDF para impressão [GEOGRAPHIC_DATA]" at bounding box center [594, 583] width 732 height 62
click at [825, 567] on div "Gerar PDF para impressão [GEOGRAPHIC_DATA]" at bounding box center [594, 583] width 732 height 62
click at [113, 96] on link "Contratos" at bounding box center [100, 98] width 189 height 32
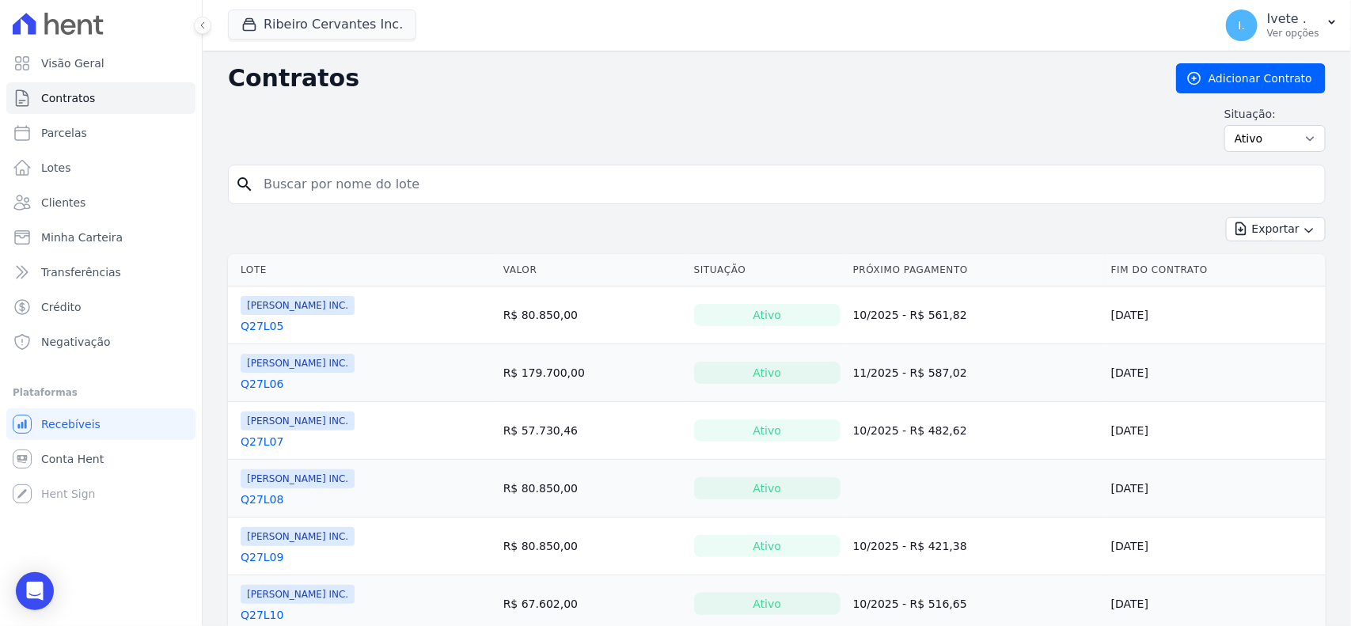
click at [442, 184] on input "search" at bounding box center [786, 185] width 1065 height 32
type input "Q61L16"
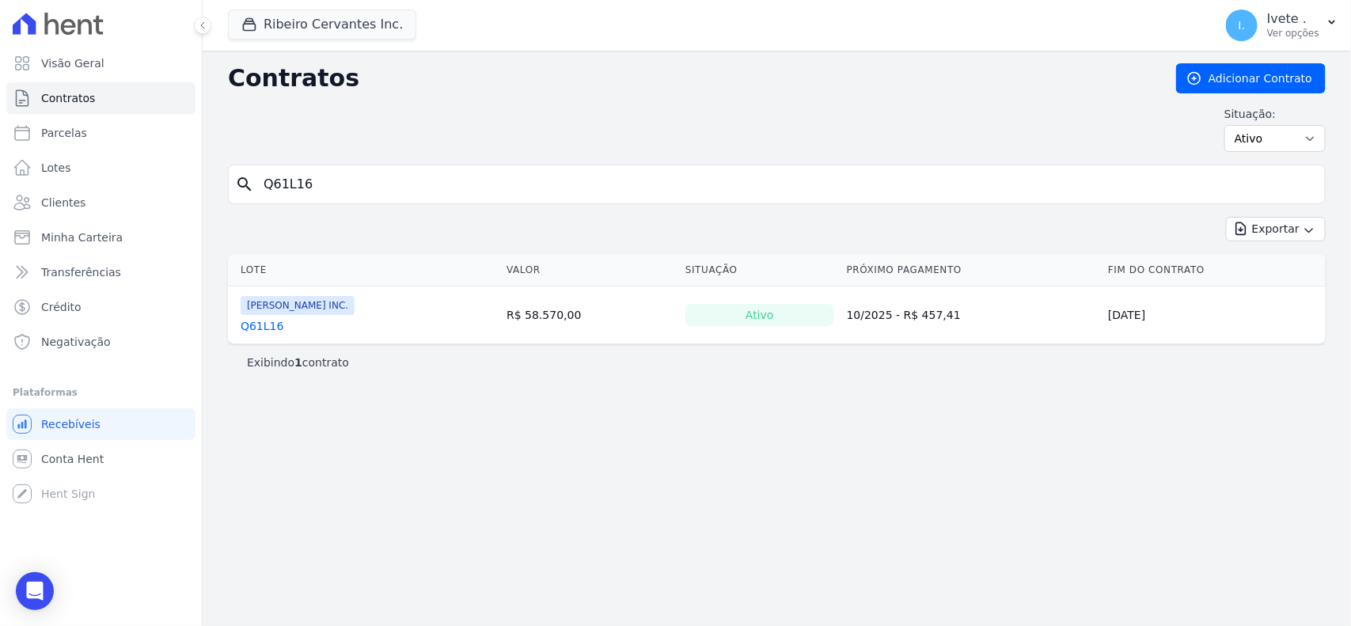
click at [259, 331] on link "Q61L16" at bounding box center [262, 326] width 43 height 16
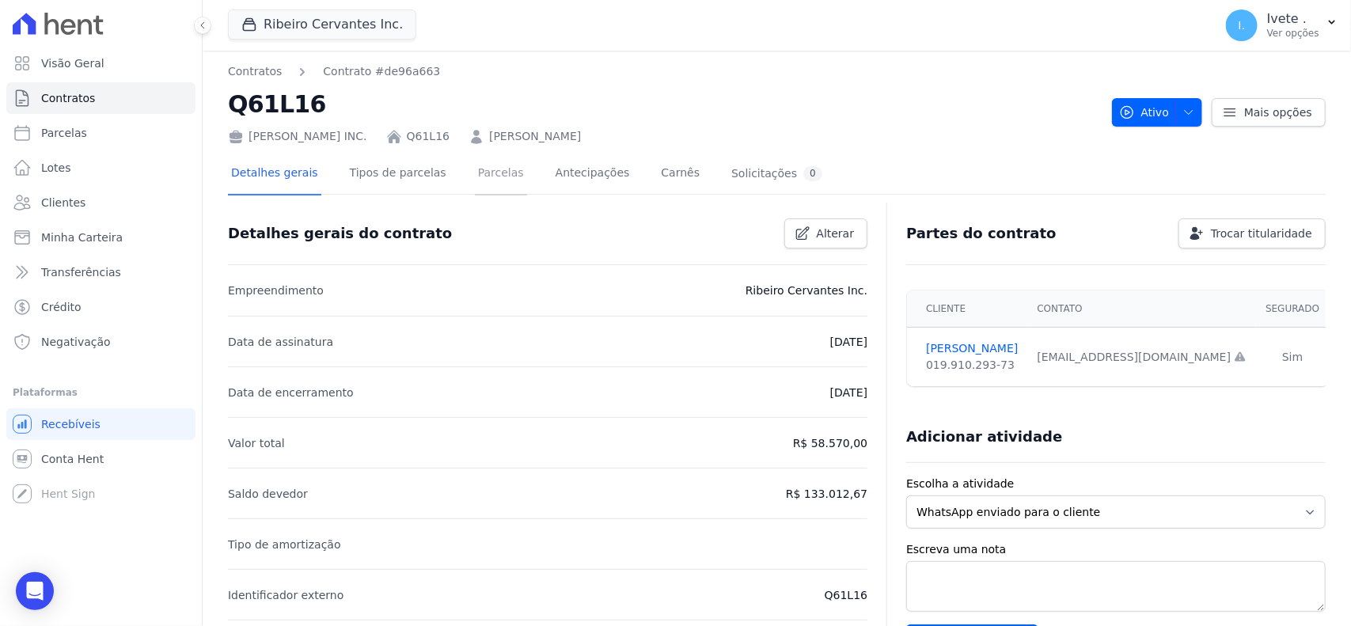
click at [477, 177] on link "Parcelas" at bounding box center [501, 175] width 52 height 42
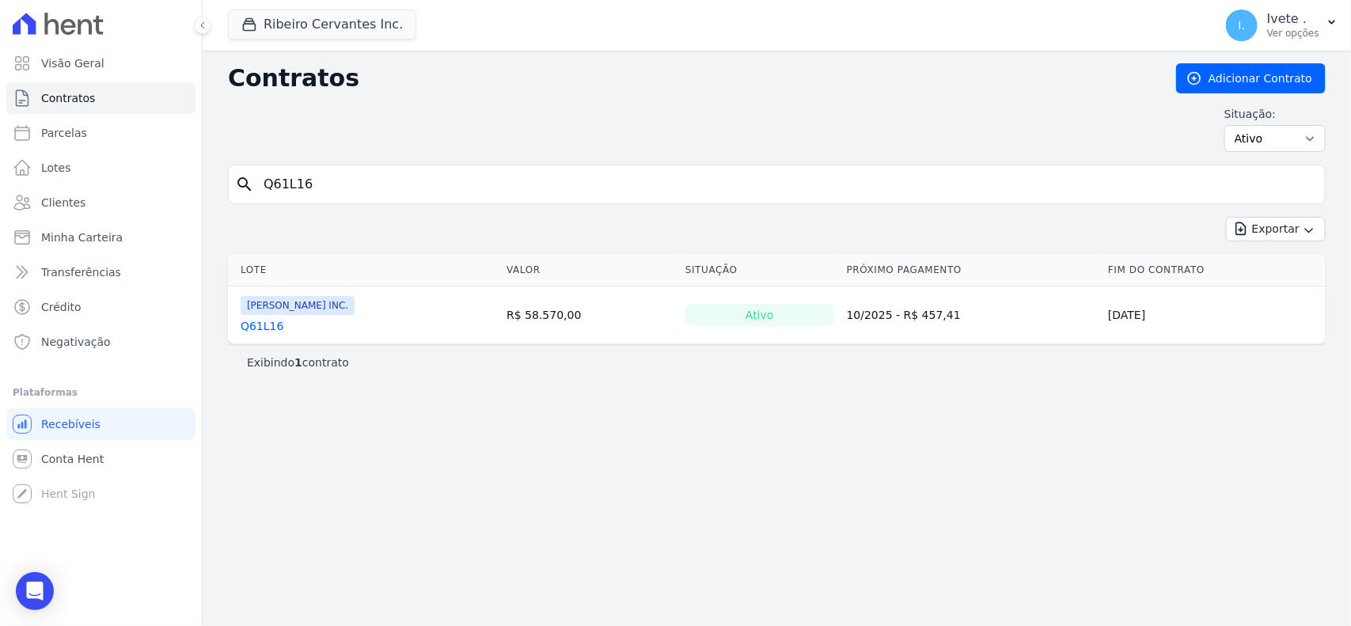
click at [402, 183] on input "Q61L16" at bounding box center [786, 185] width 1065 height 32
type input "Q61L17"
click at [265, 325] on link "Q61L17" at bounding box center [262, 326] width 43 height 16
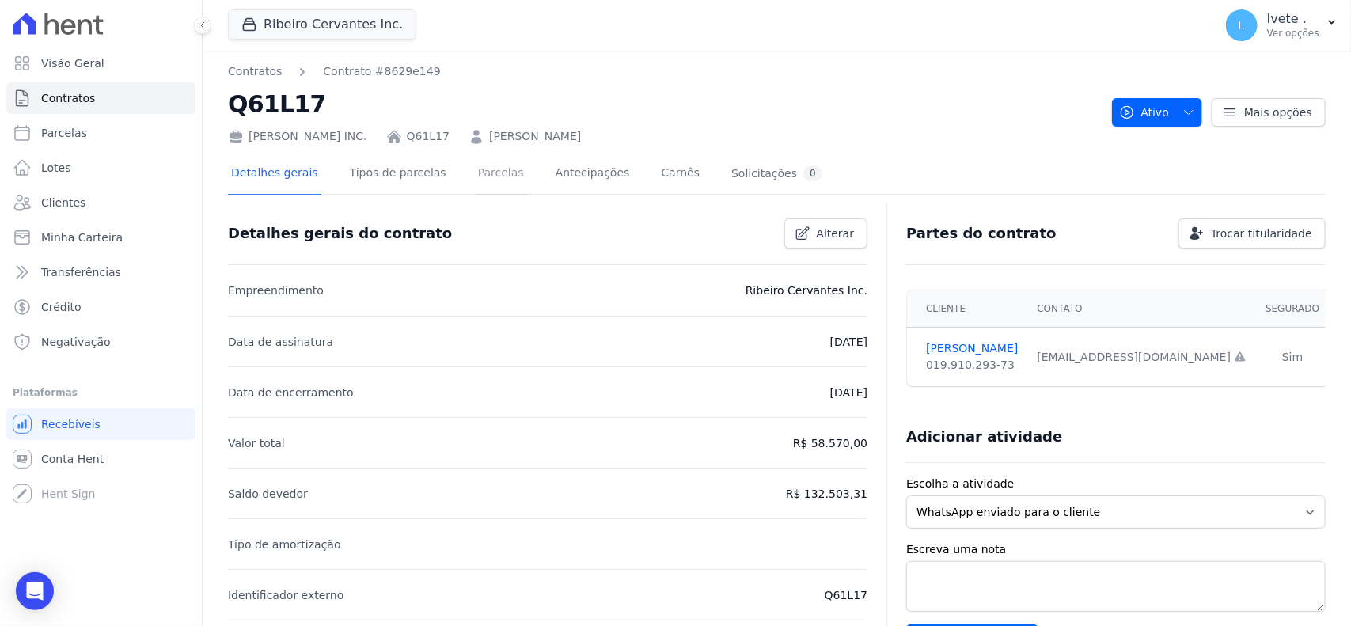
click at [483, 169] on link "Parcelas" at bounding box center [501, 175] width 52 height 42
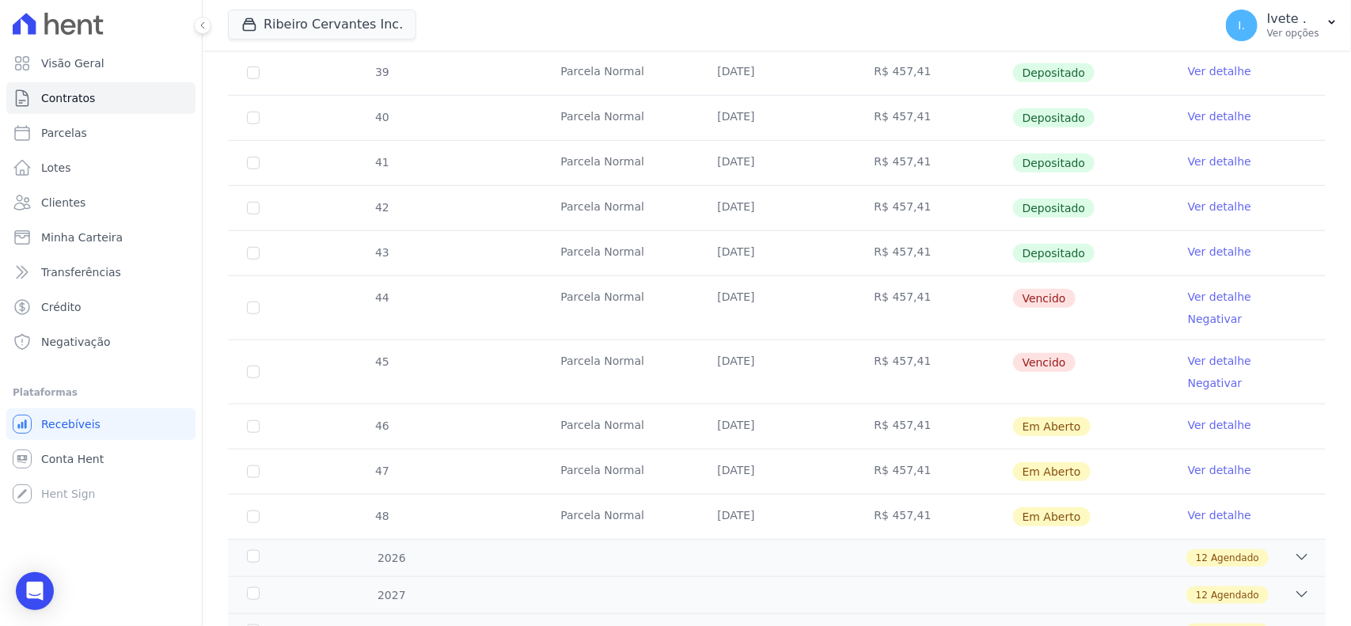
scroll to position [594, 0]
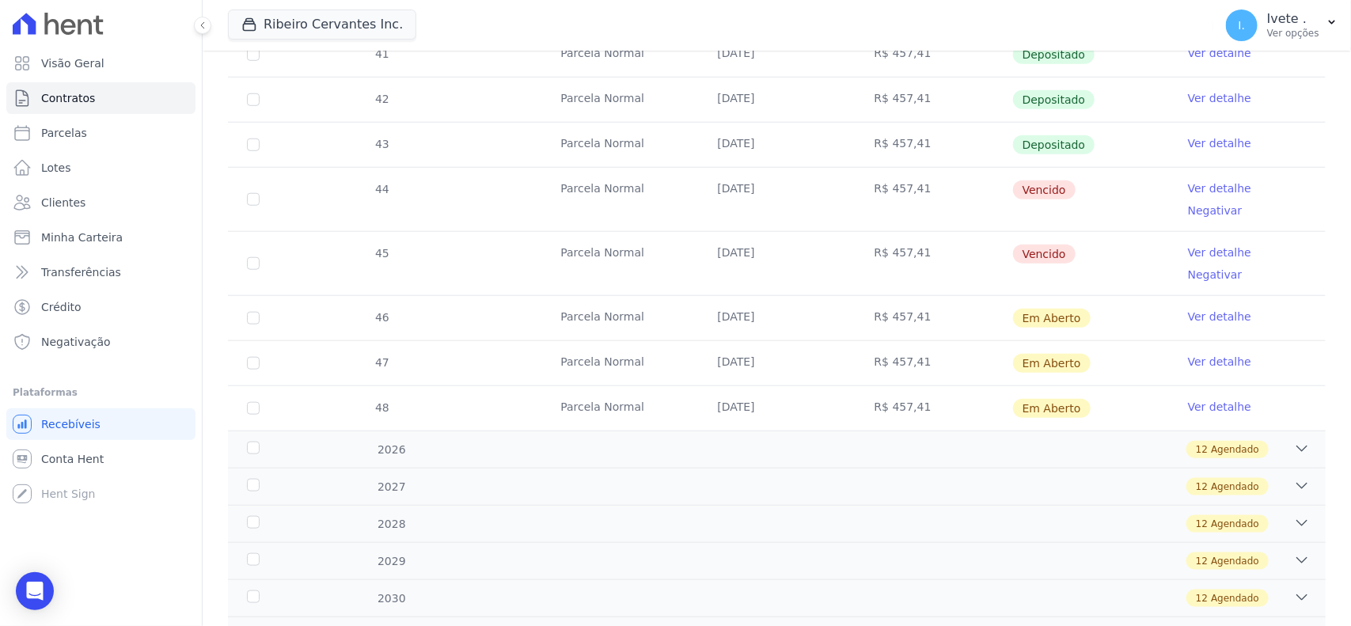
click at [1191, 188] on link "Ver detalhe" at bounding box center [1219, 188] width 63 height 16
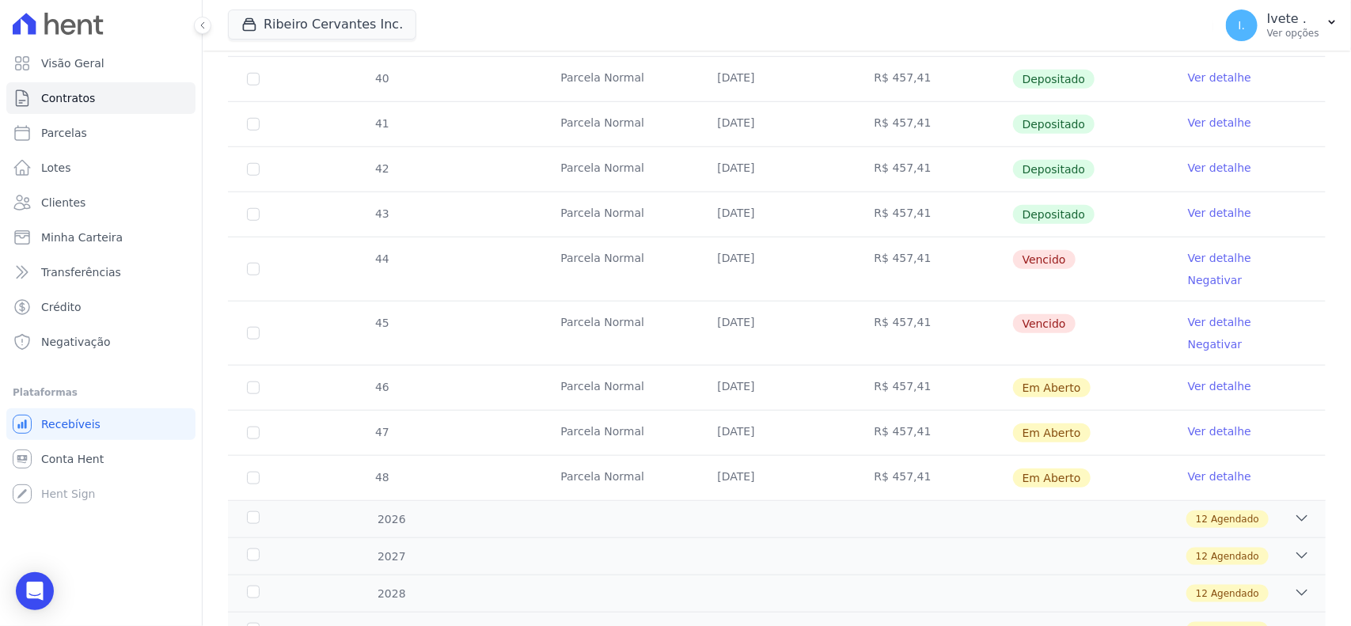
scroll to position [495, 0]
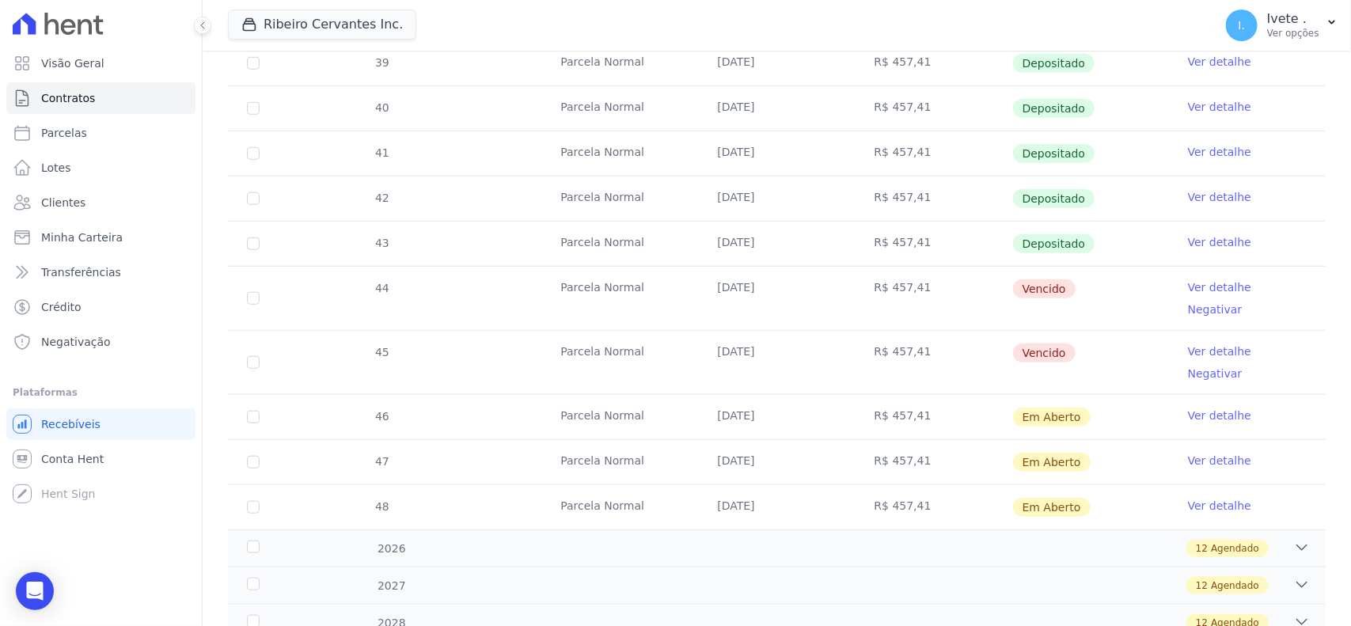
click at [1188, 344] on link "Ver detalhe" at bounding box center [1219, 352] width 63 height 16
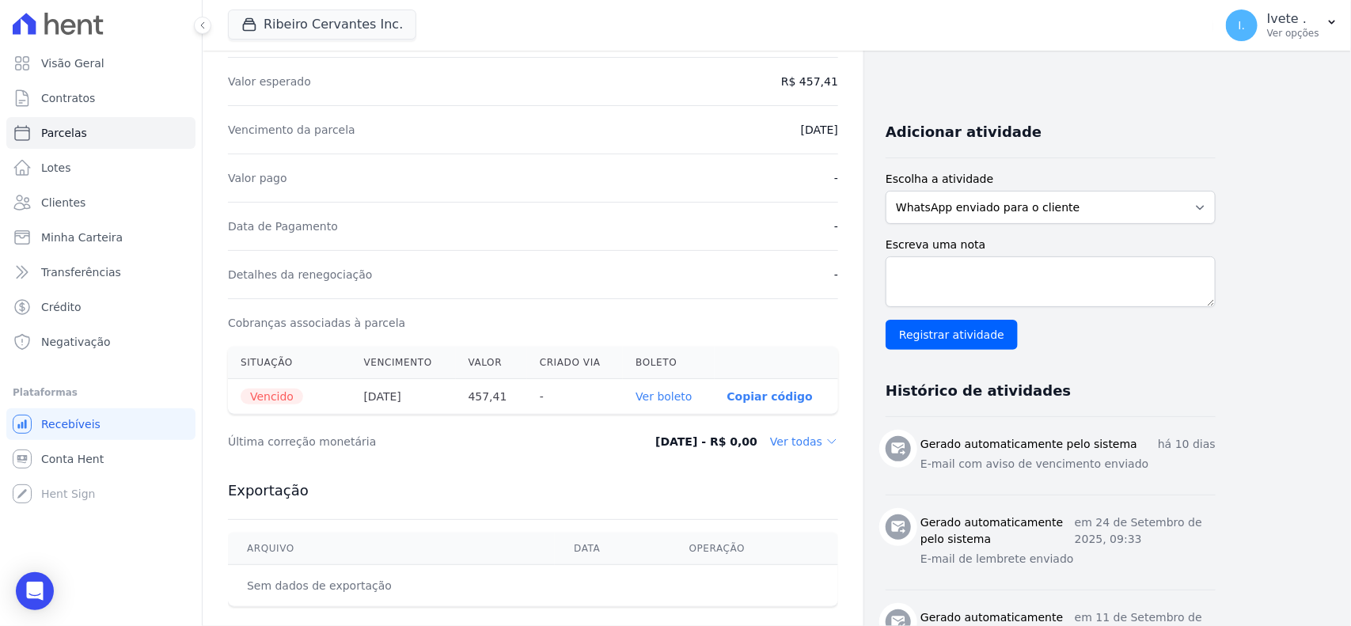
scroll to position [461, 0]
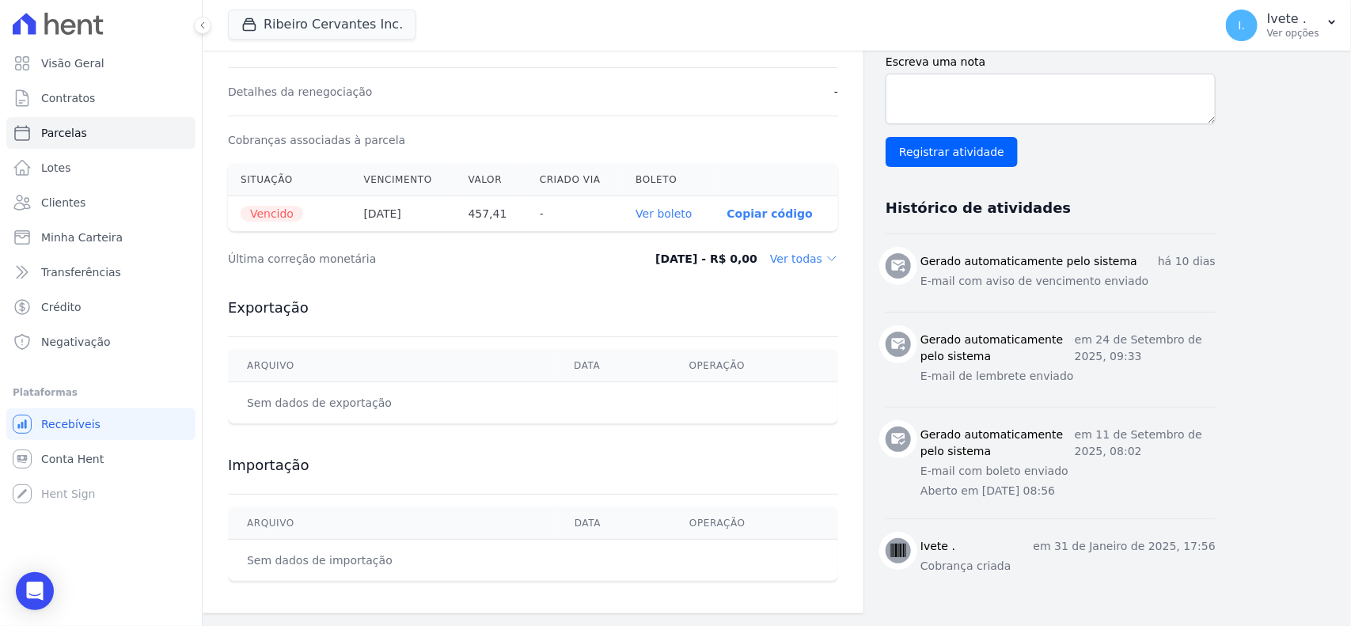
click at [663, 210] on link "Ver boleto" at bounding box center [664, 213] width 56 height 13
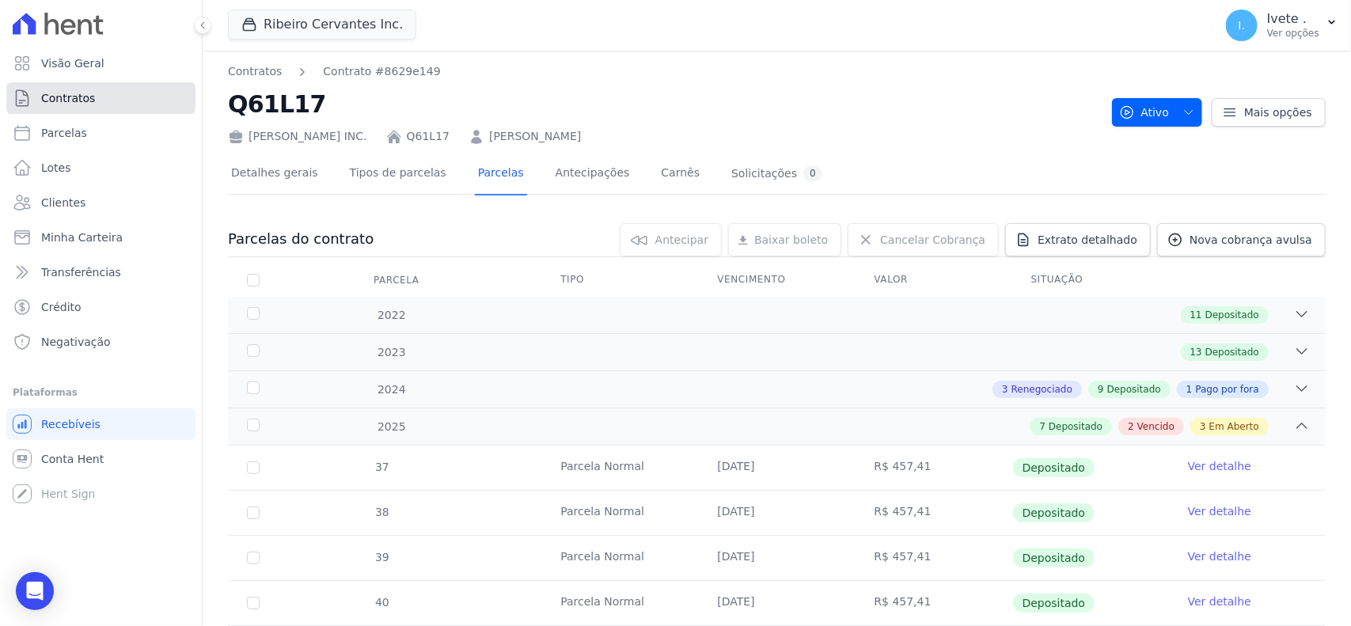
click at [112, 96] on link "Contratos" at bounding box center [100, 98] width 189 height 32
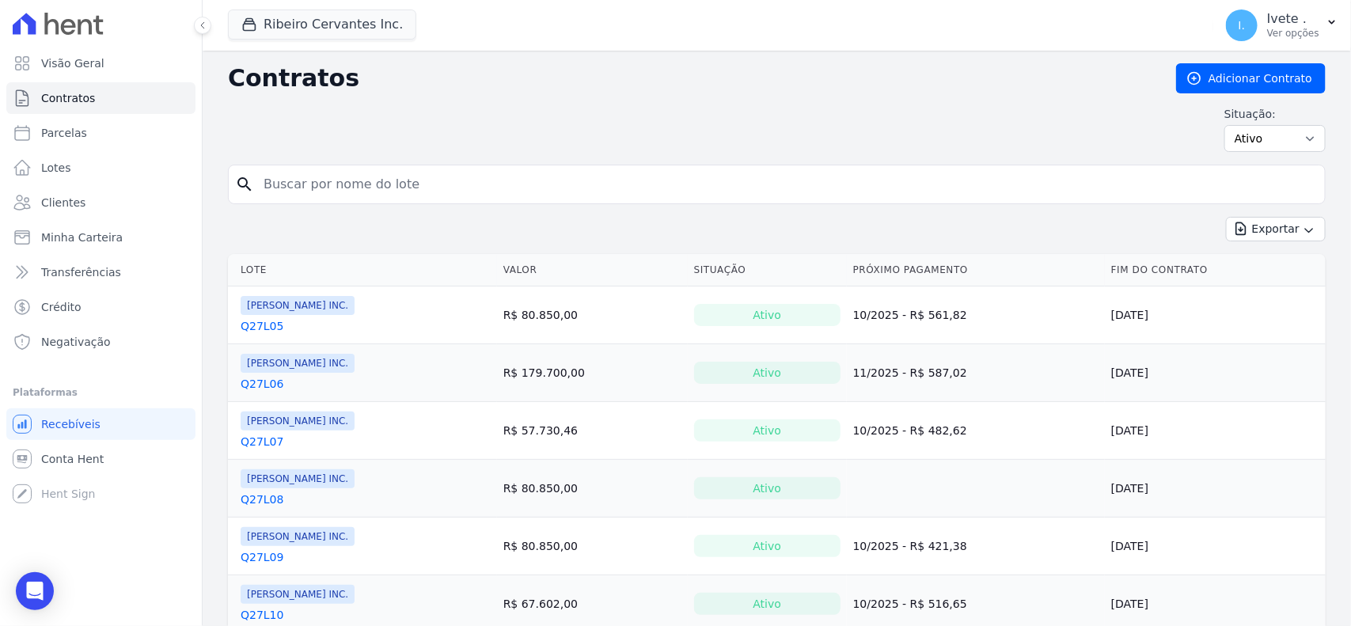
click at [307, 184] on input "search" at bounding box center [786, 185] width 1065 height 32
type input "Q61L16"
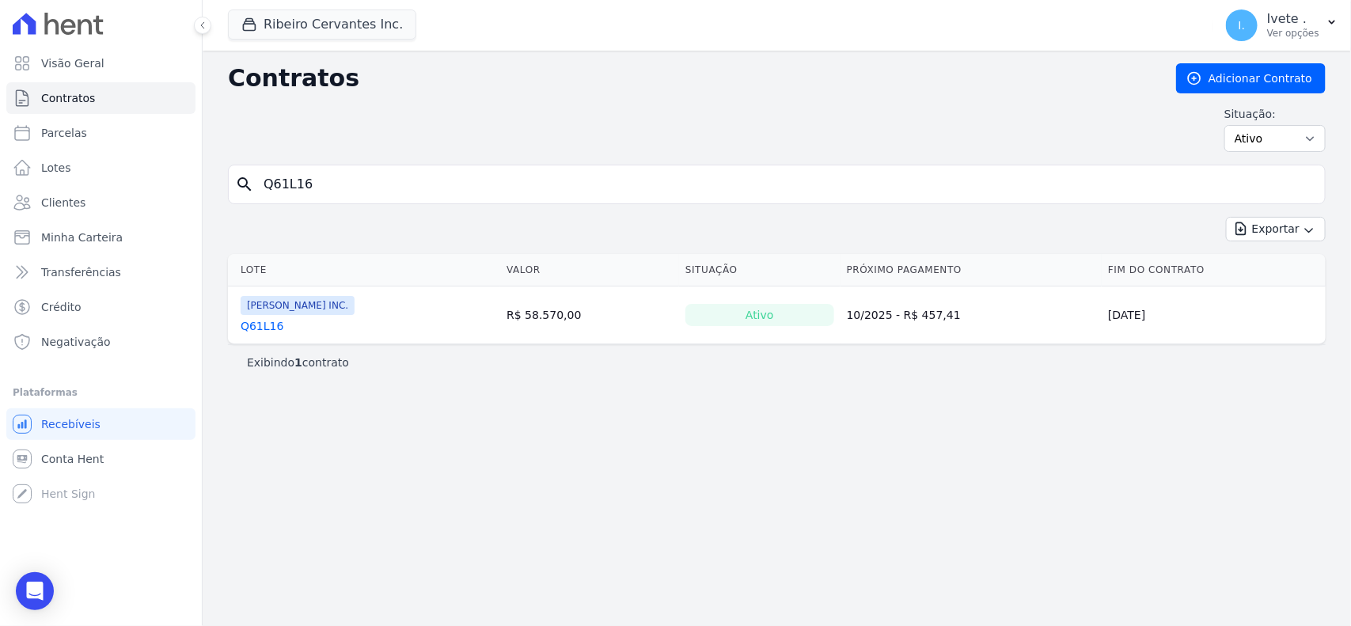
click at [258, 319] on link "Q61L16" at bounding box center [262, 326] width 43 height 16
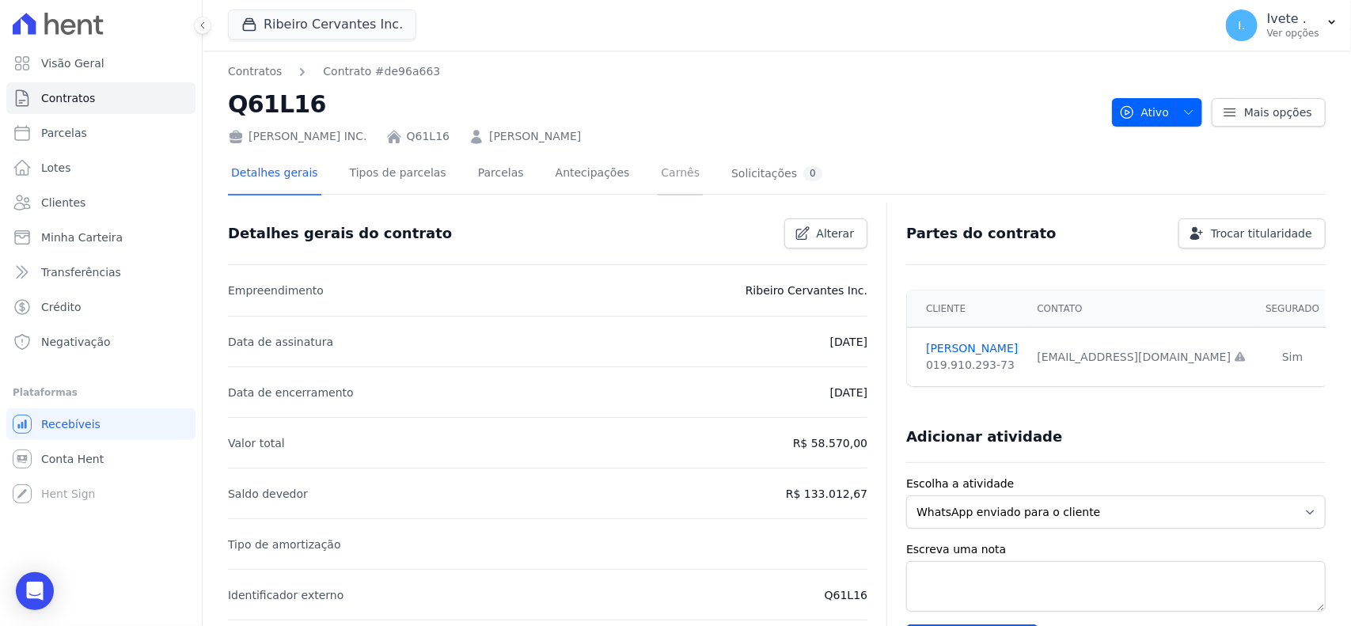
click at [658, 179] on link "Carnês" at bounding box center [680, 175] width 45 height 42
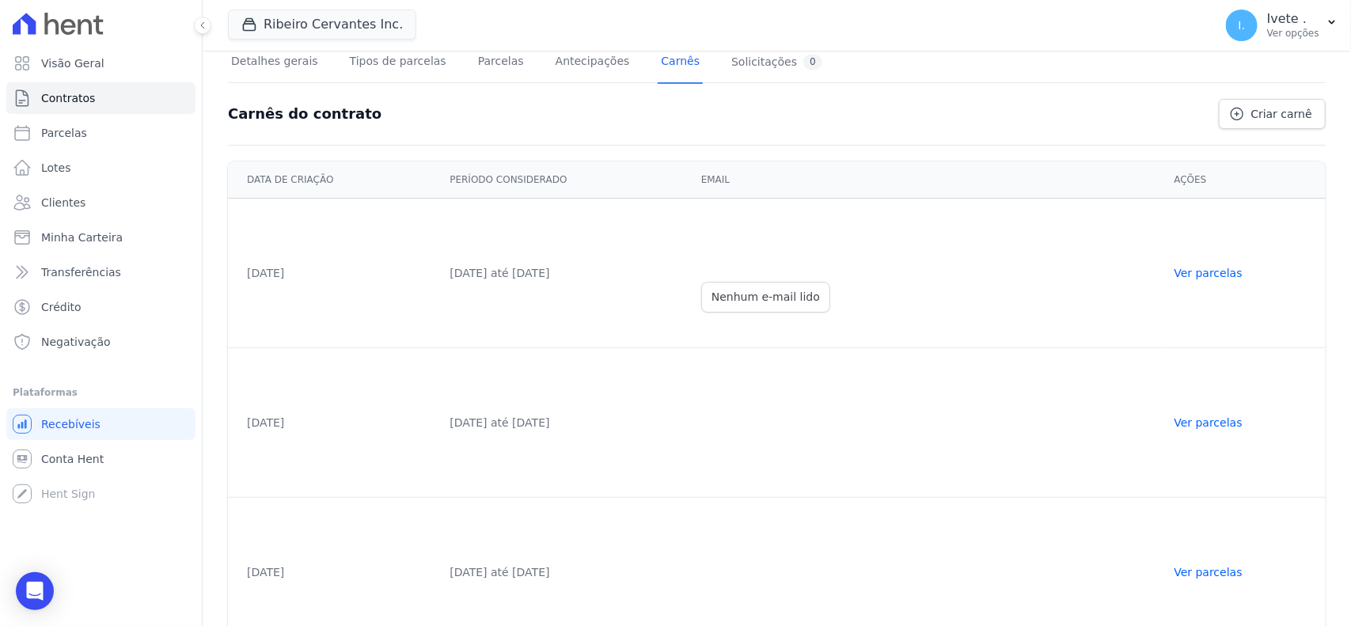
scroll to position [294, 0]
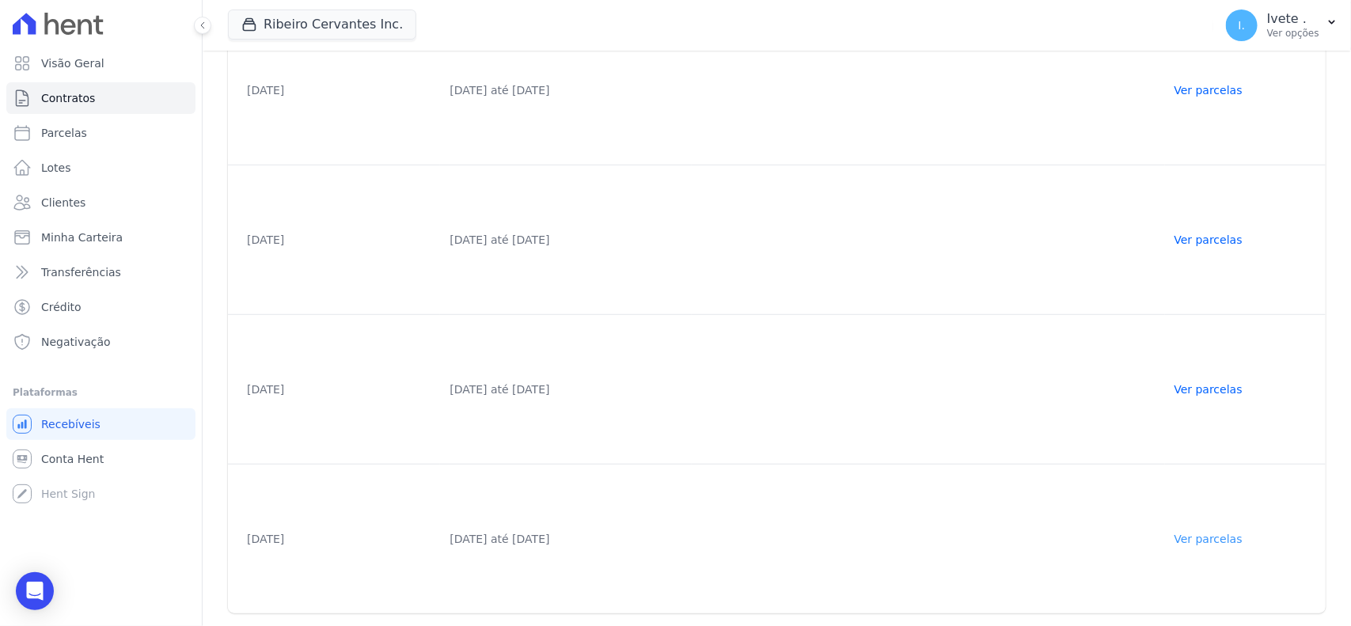
click at [1197, 541] on link "Ver parcelas" at bounding box center [1209, 539] width 68 height 13
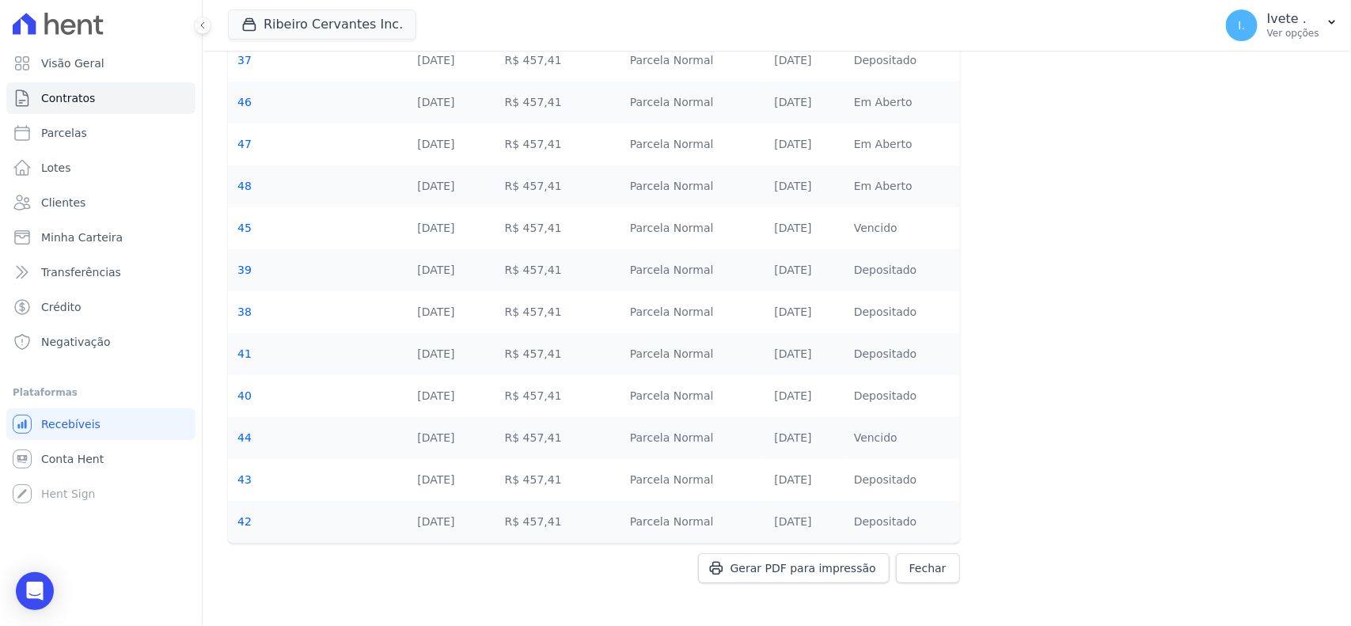
scroll to position [174, 0]
click at [156, 97] on link "Contratos" at bounding box center [100, 98] width 189 height 32
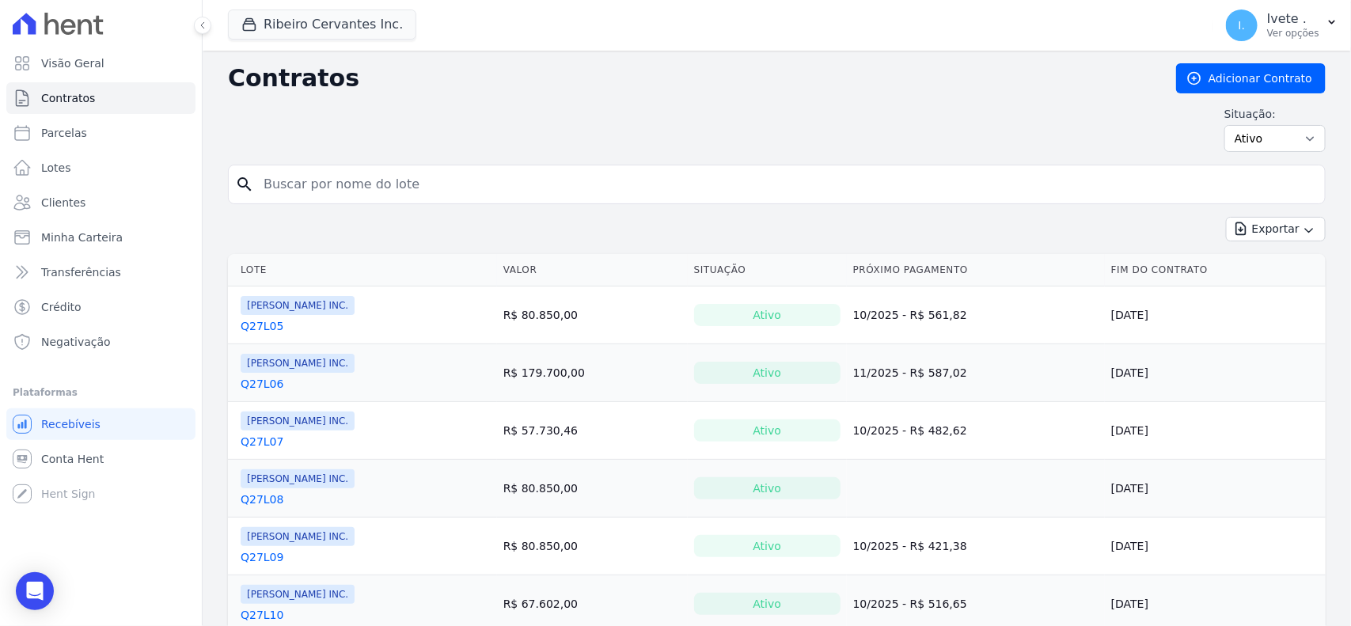
click at [338, 183] on input "search" at bounding box center [786, 185] width 1065 height 32
type input "Q61L16"
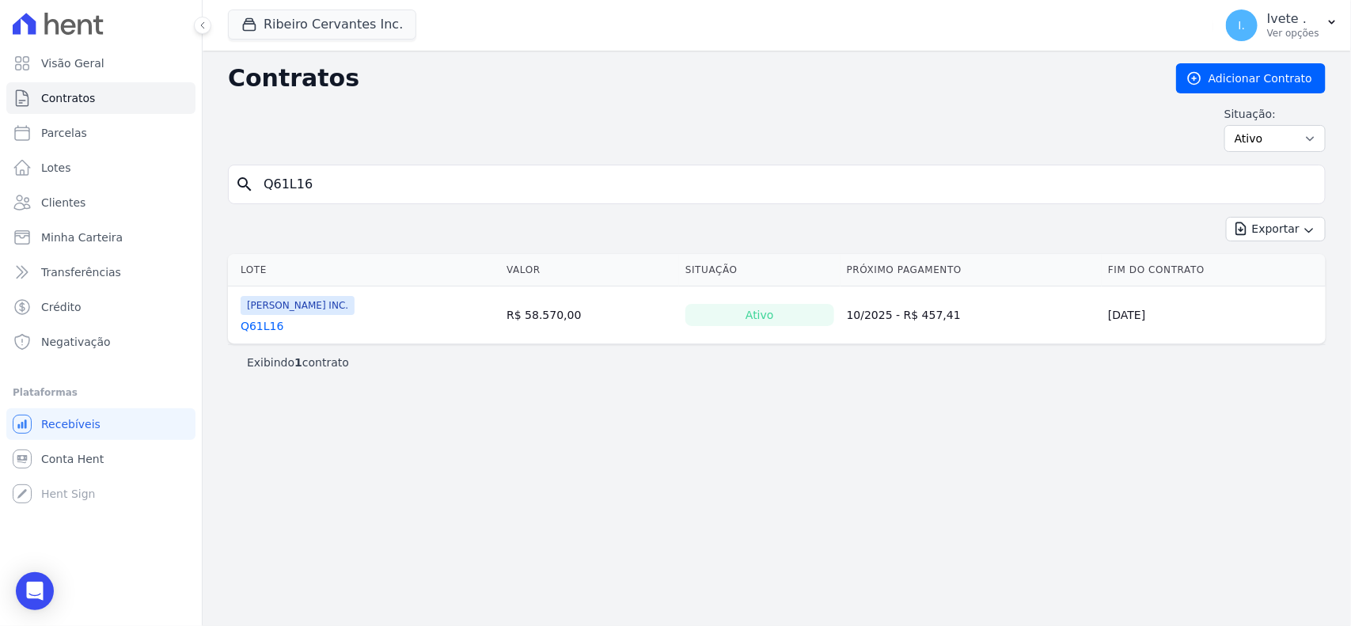
click at [253, 334] on link "Q61L16" at bounding box center [262, 326] width 43 height 16
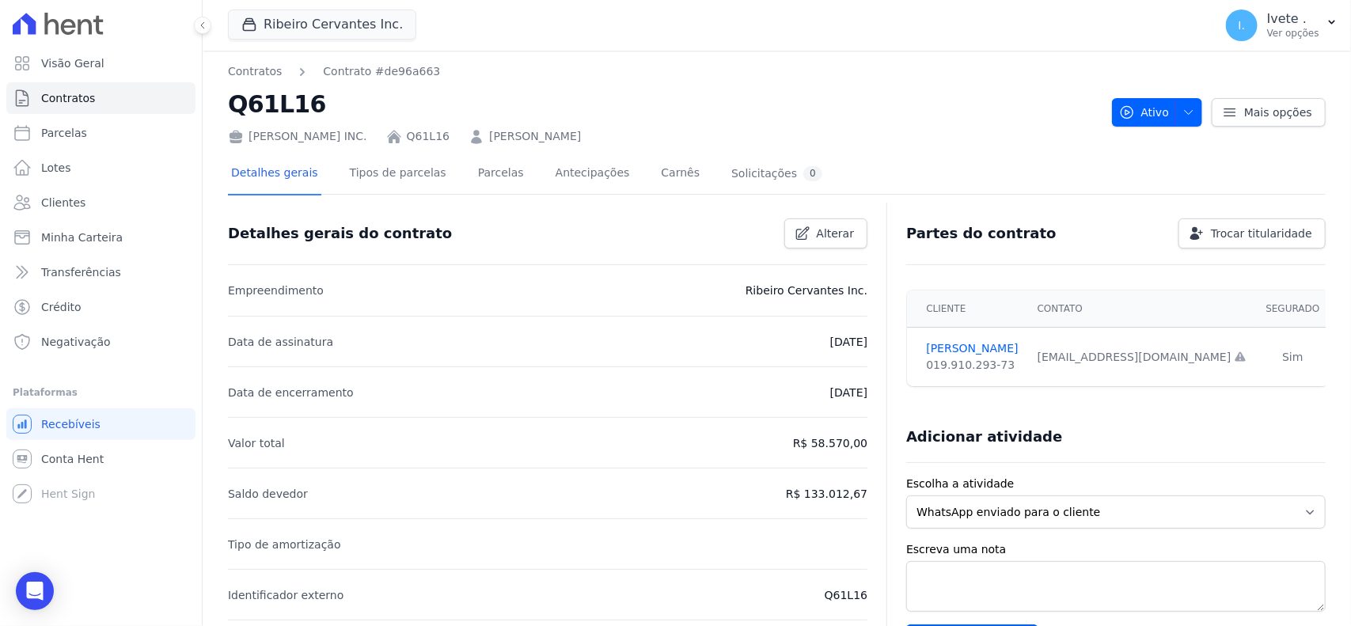
click at [452, 172] on div "Detalhes gerais Tipos de parcelas [GEOGRAPHIC_DATA] Antecipações [PERSON_NAME] …" at bounding box center [527, 175] width 598 height 42
click at [475, 175] on link "Parcelas" at bounding box center [501, 175] width 52 height 42
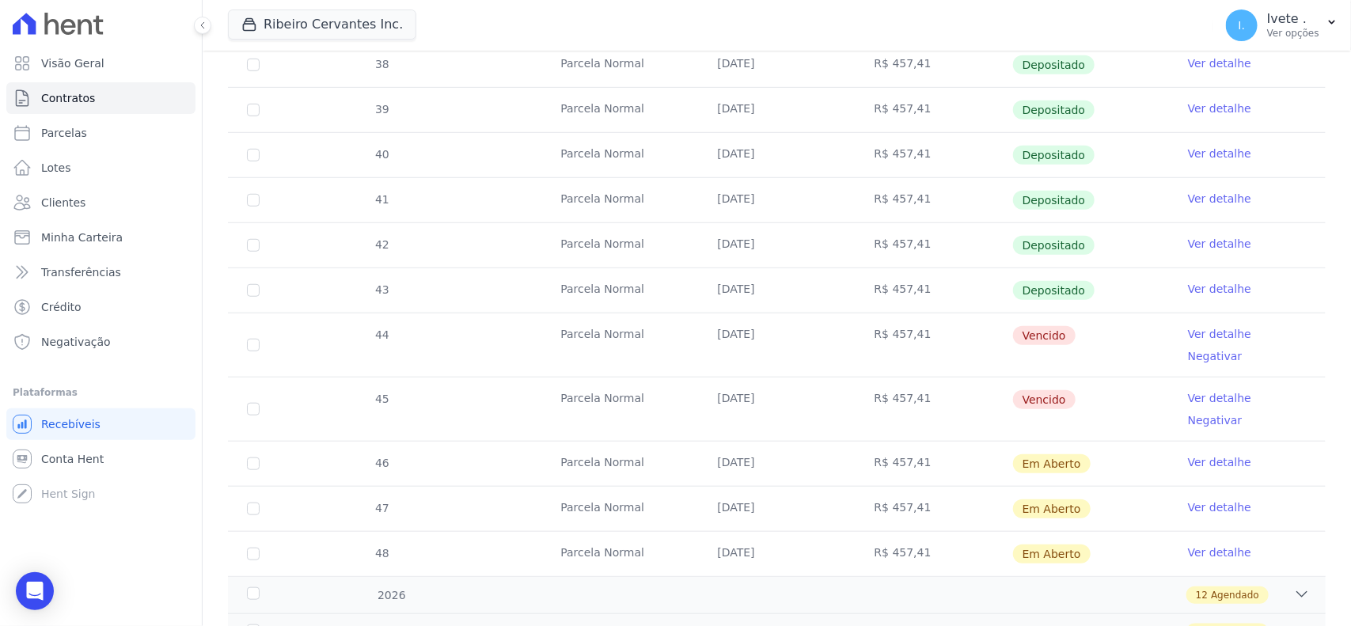
scroll to position [495, 0]
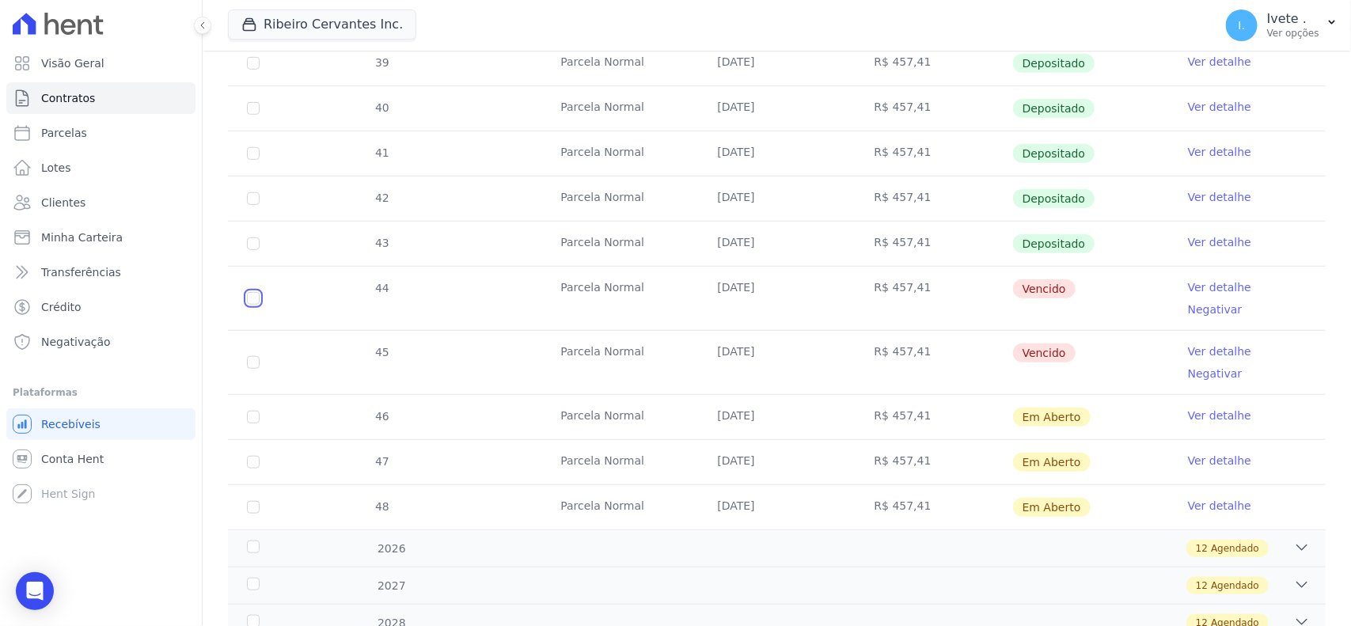
click at [253, 294] on input "checkbox" at bounding box center [253, 298] width 13 height 13
checkbox input "true"
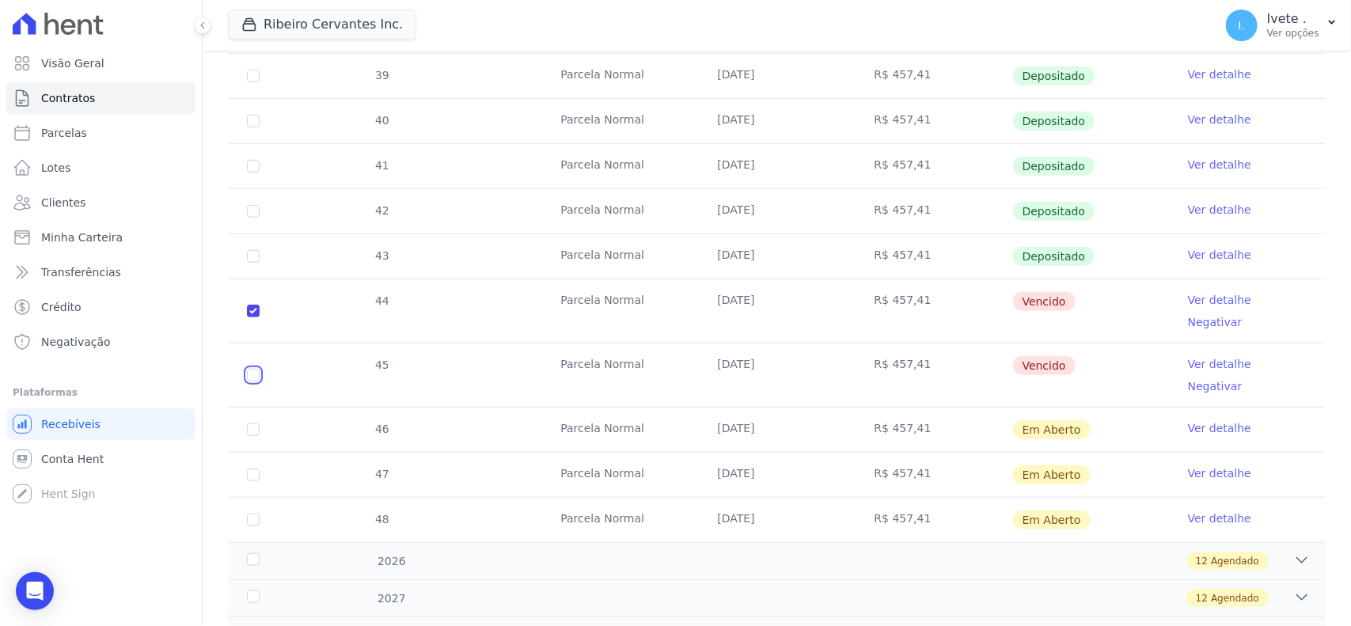
click at [251, 369] on input "checkbox" at bounding box center [253, 375] width 13 height 13
checkbox input "true"
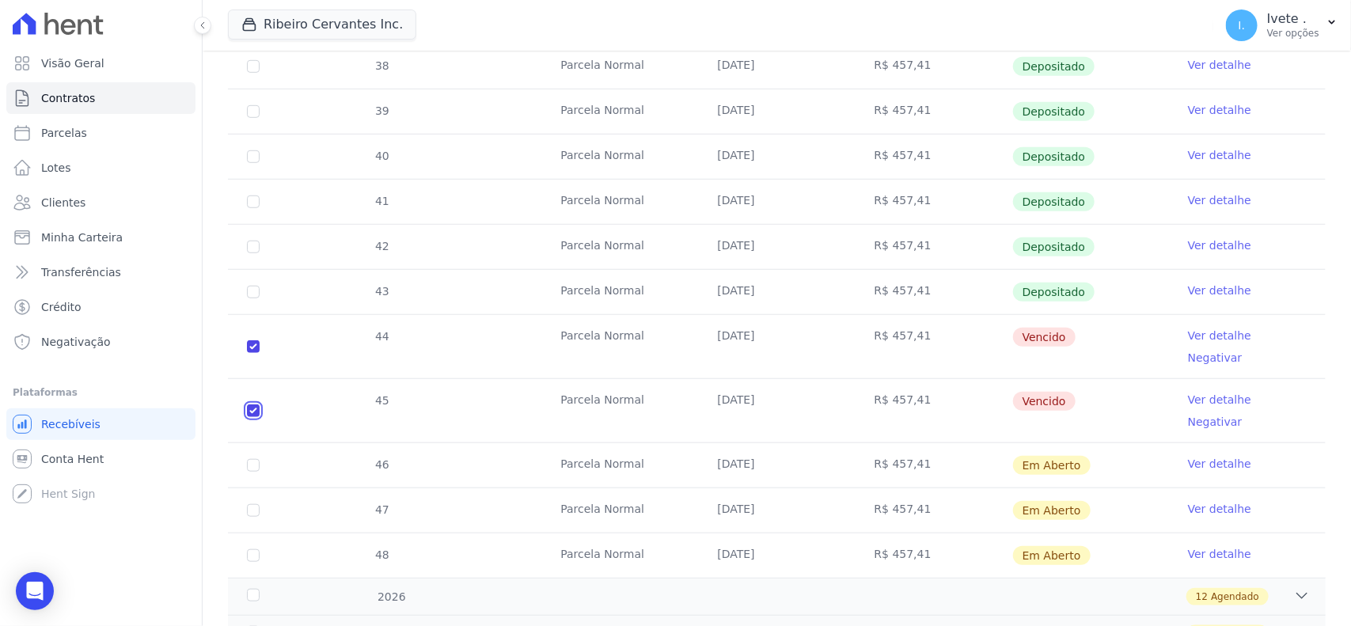
scroll to position [396, 0]
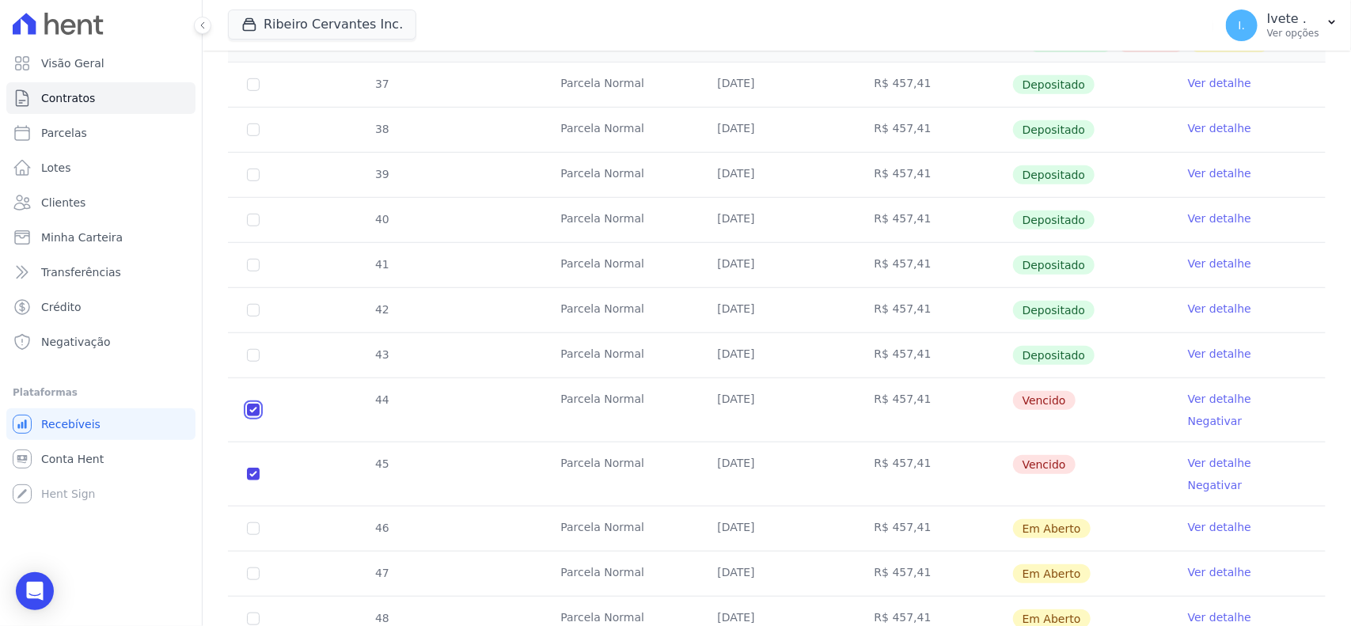
click at [255, 404] on input "checkbox" at bounding box center [253, 410] width 13 height 13
checkbox input "false"
checkbox input "true"
click at [252, 468] on input "checkbox" at bounding box center [253, 474] width 13 height 13
checkbox input "false"
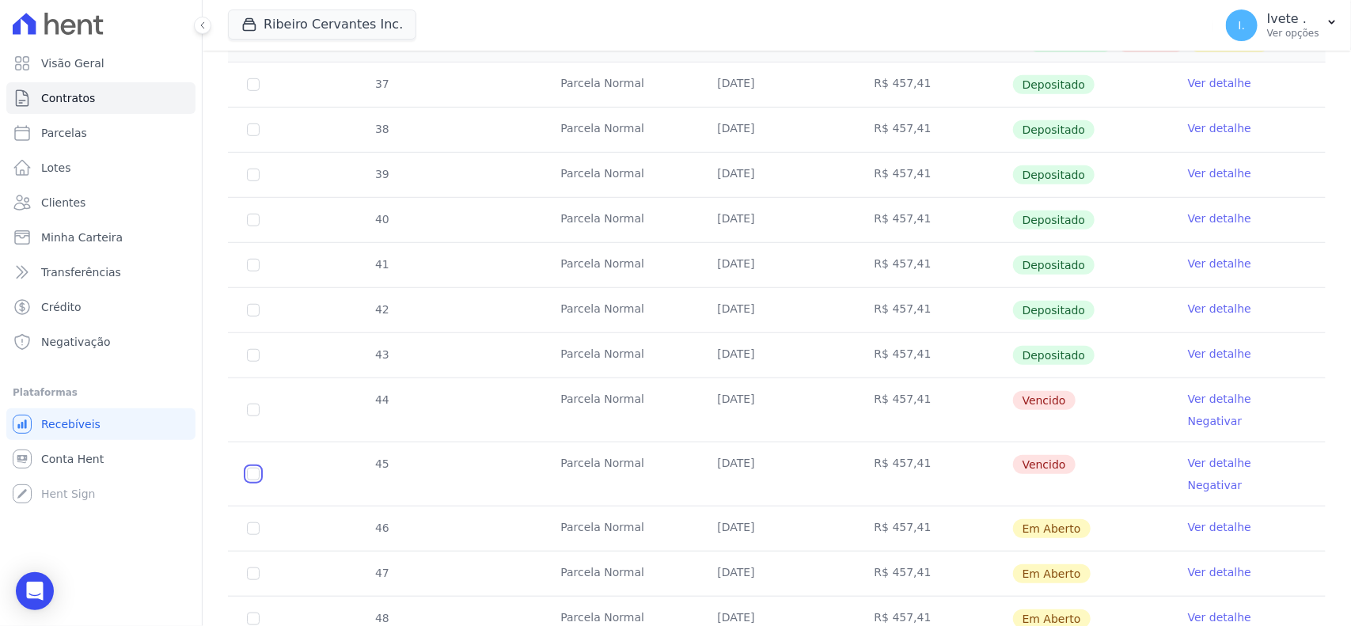
checkbox input "false"
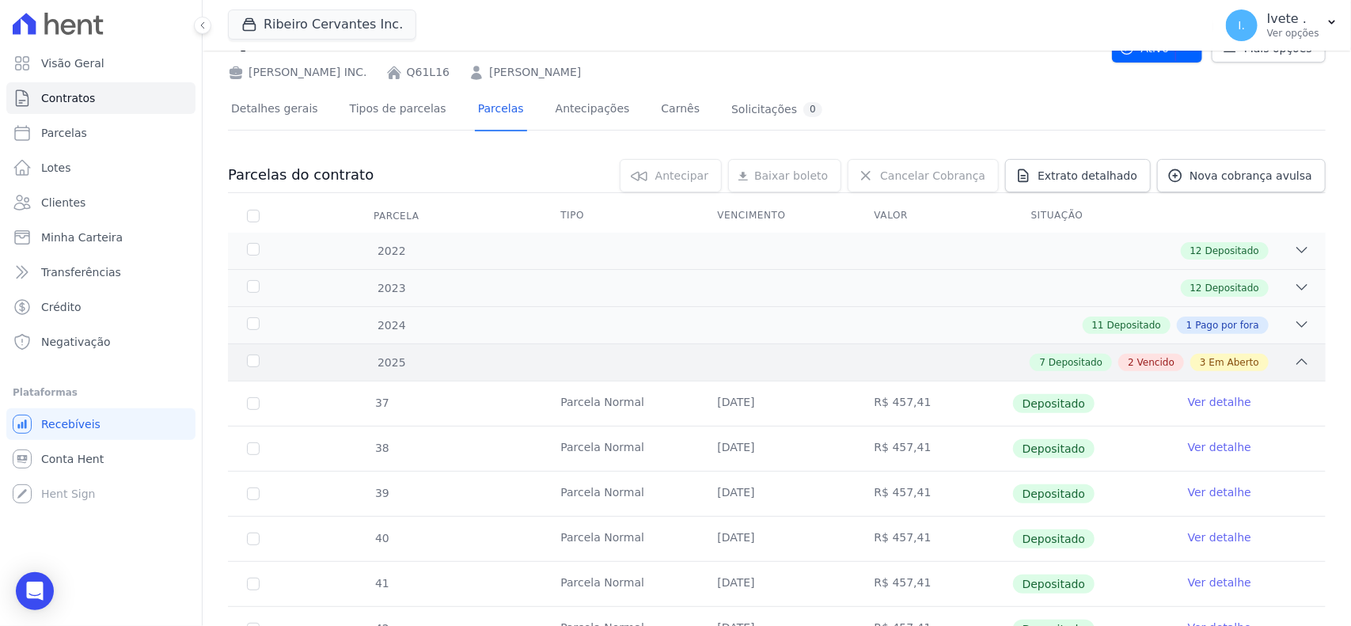
scroll to position [99, 0]
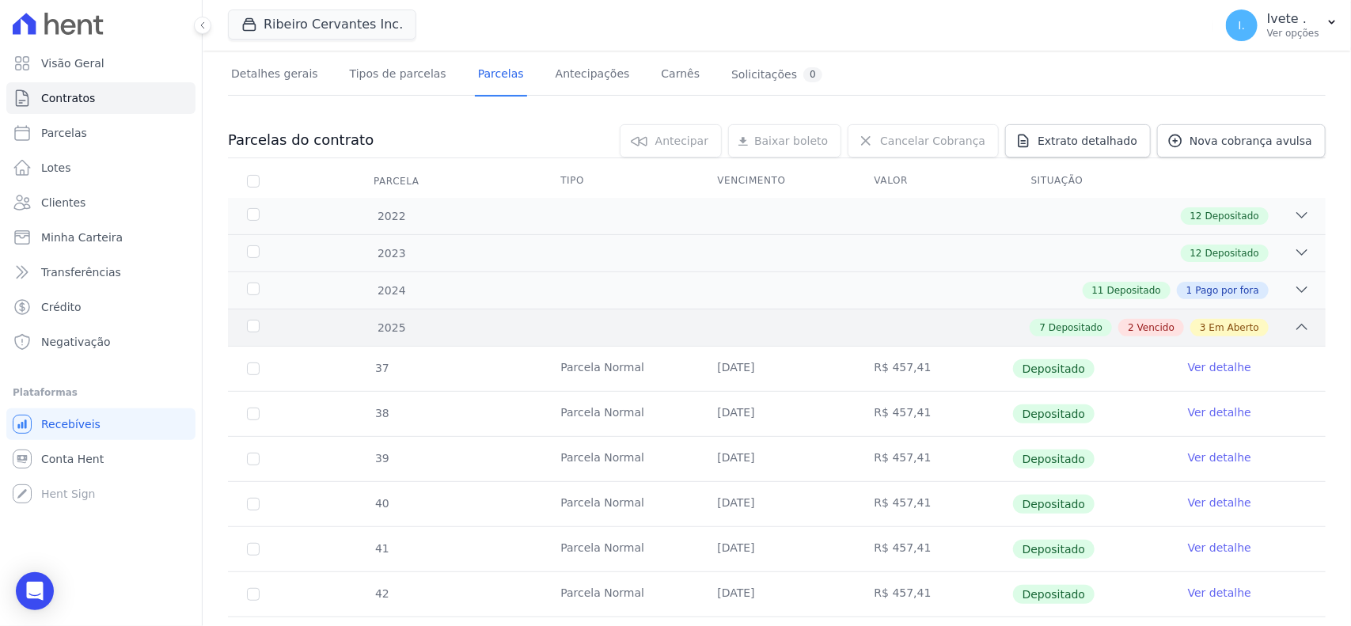
click at [1140, 331] on span "Vencido" at bounding box center [1156, 328] width 37 height 14
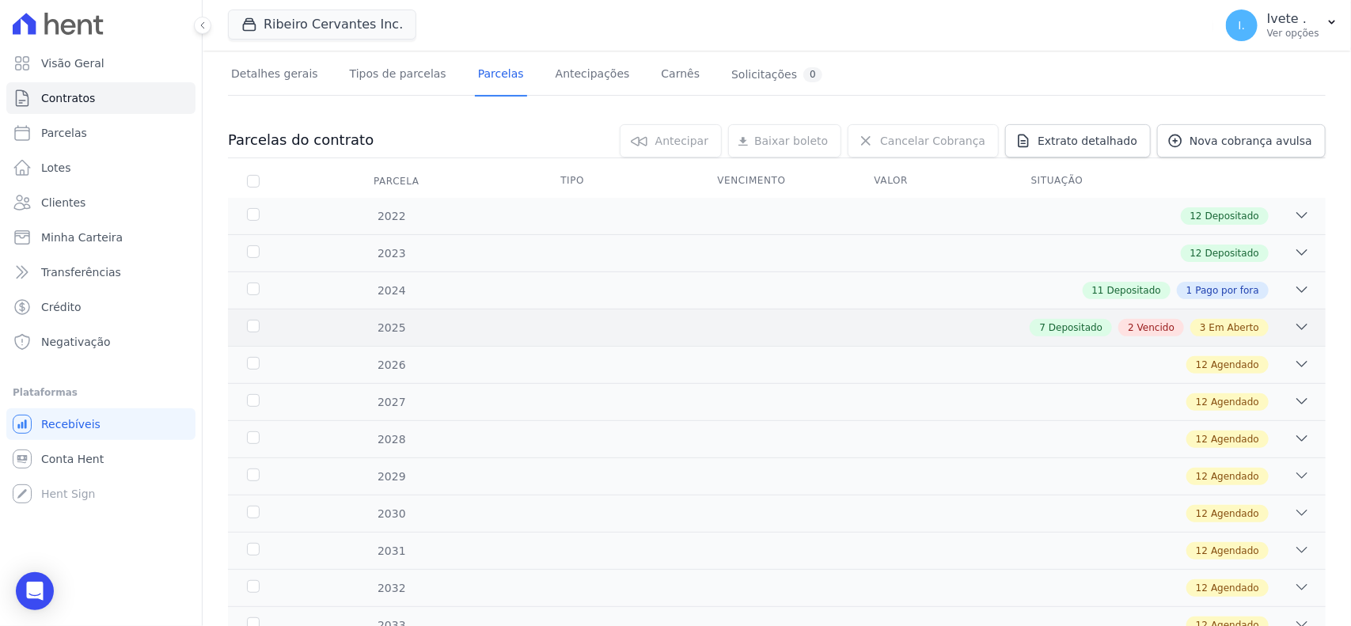
click at [1138, 326] on span "Vencido" at bounding box center [1156, 328] width 37 height 14
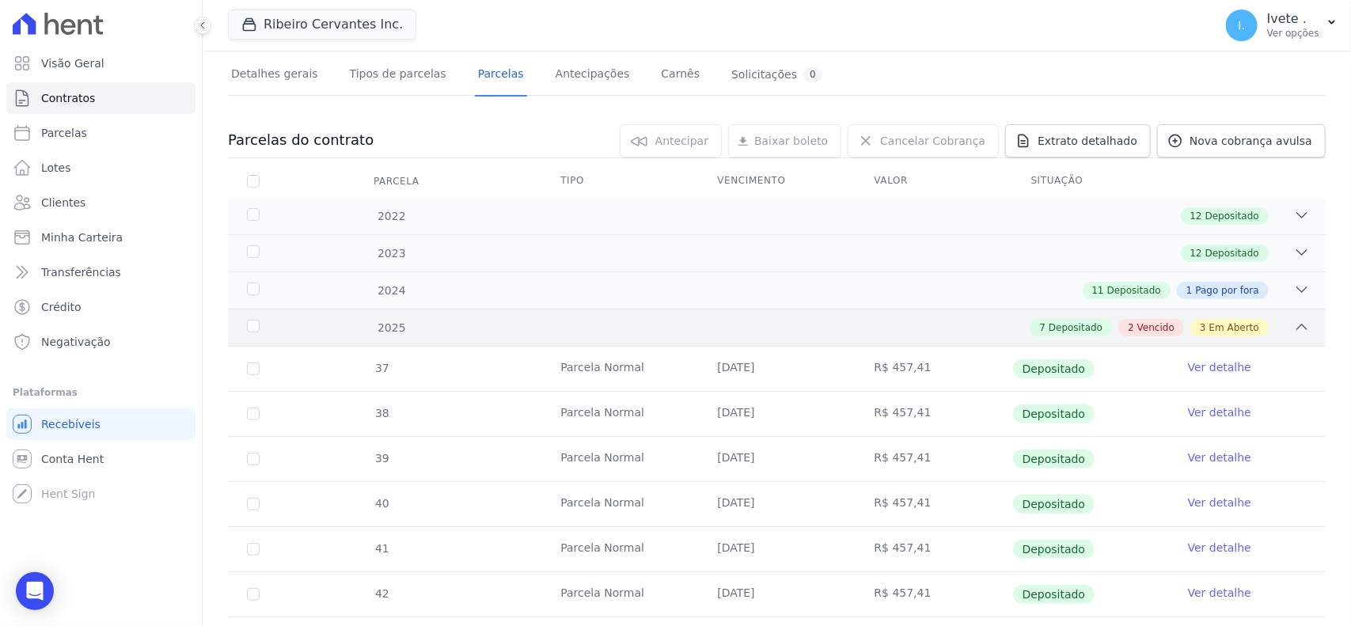
click at [1138, 326] on span "Vencido" at bounding box center [1156, 328] width 37 height 14
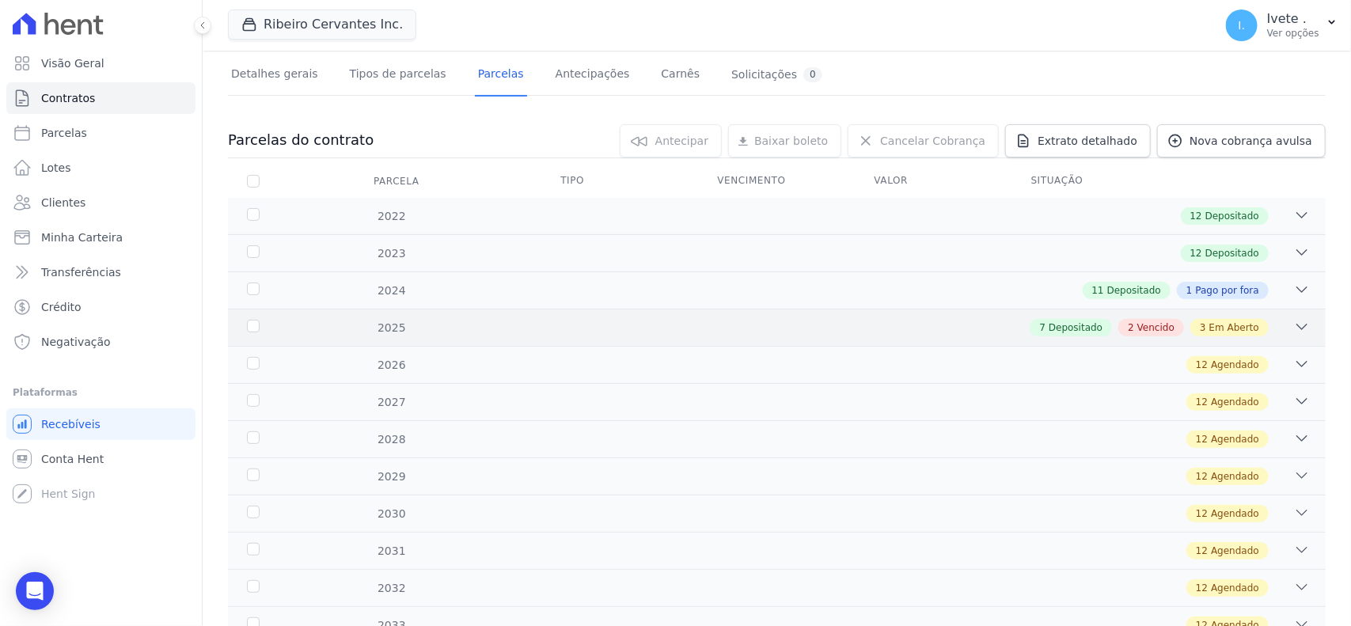
click at [1138, 326] on span "Vencido" at bounding box center [1156, 328] width 37 height 14
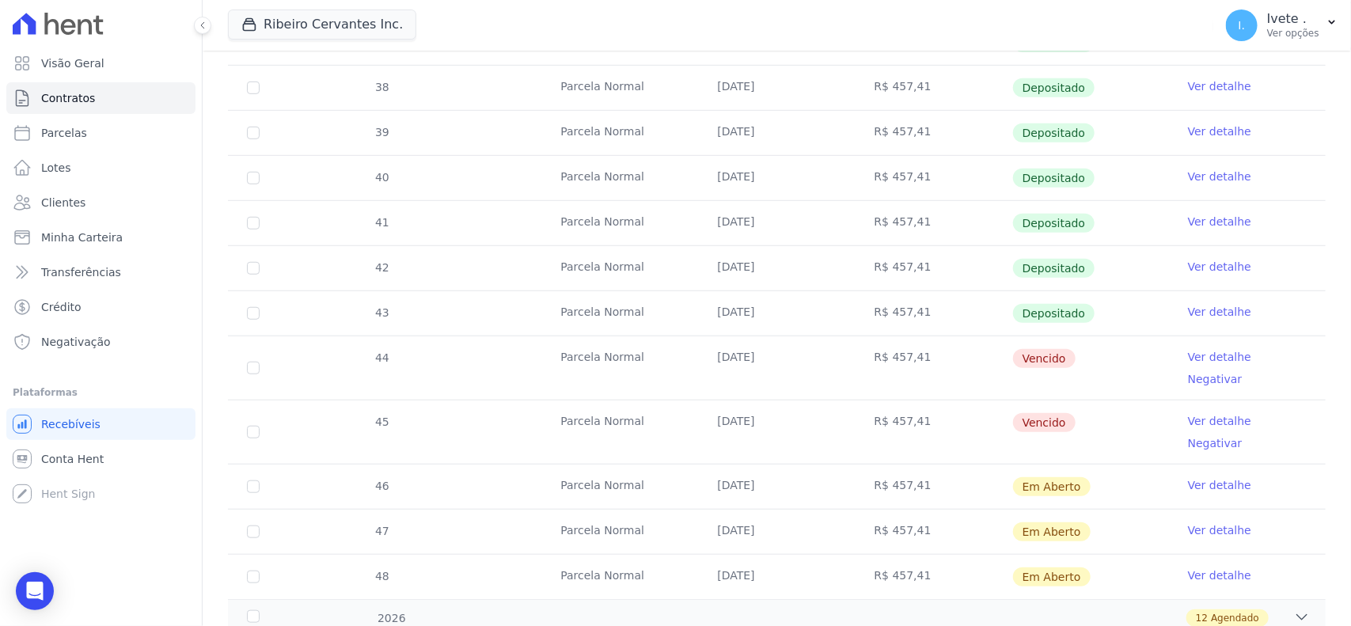
scroll to position [594, 0]
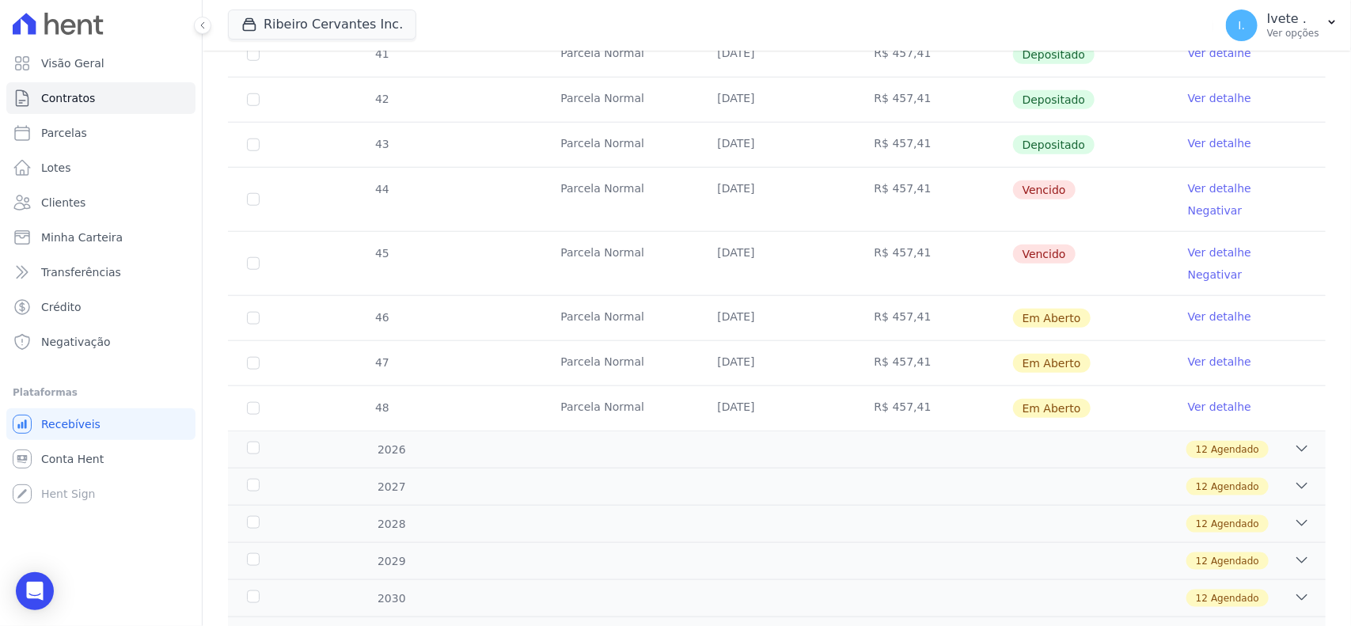
click at [1030, 207] on td "Vencido" at bounding box center [1090, 199] width 157 height 63
click at [1188, 191] on link "Ver detalhe" at bounding box center [1219, 188] width 63 height 16
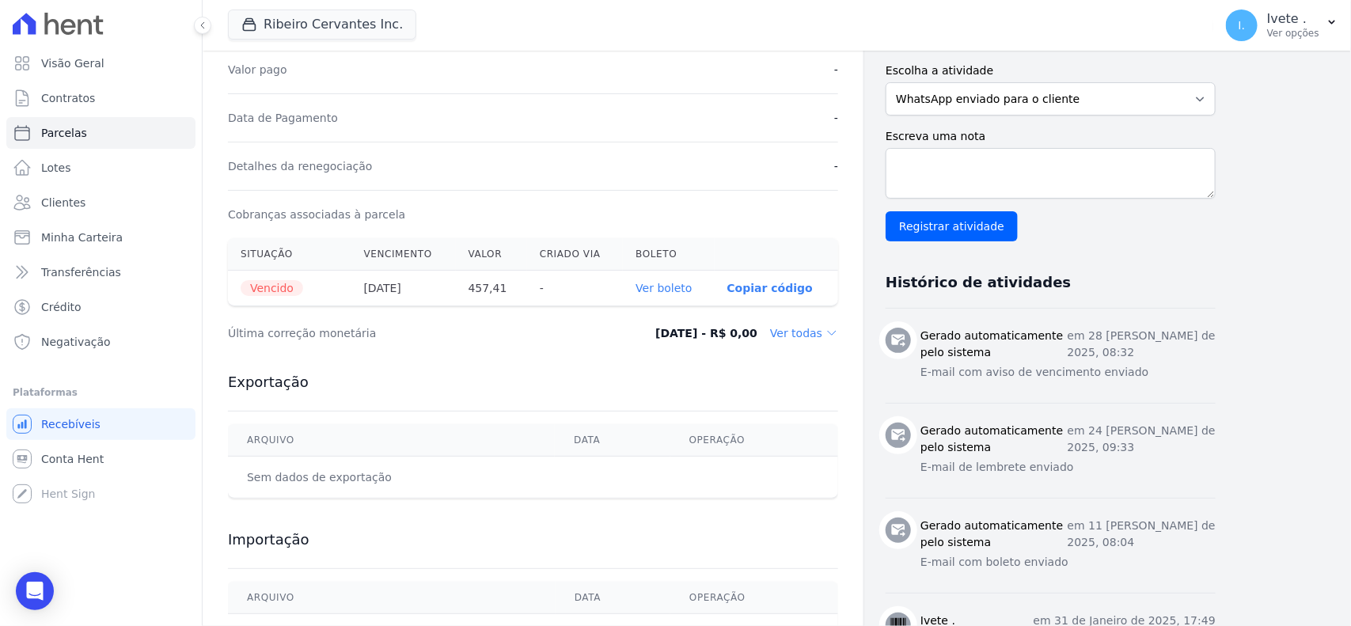
scroll to position [461, 0]
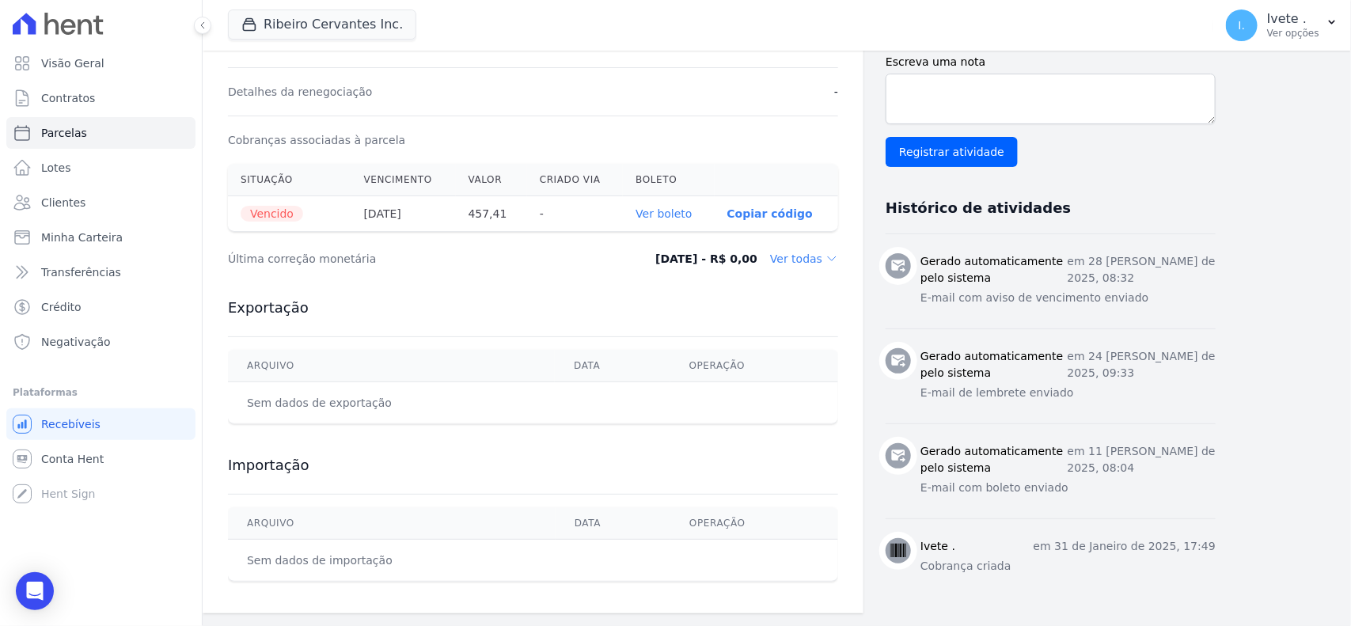
click at [828, 253] on icon at bounding box center [832, 259] width 13 height 13
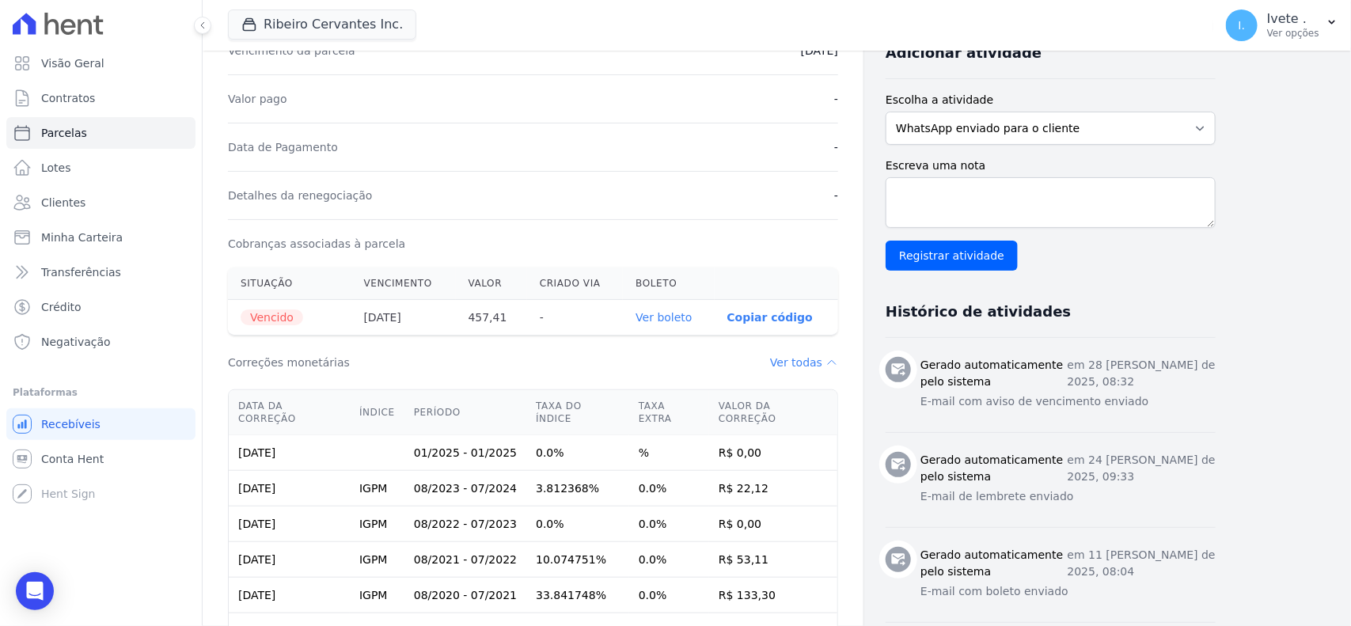
scroll to position [263, 0]
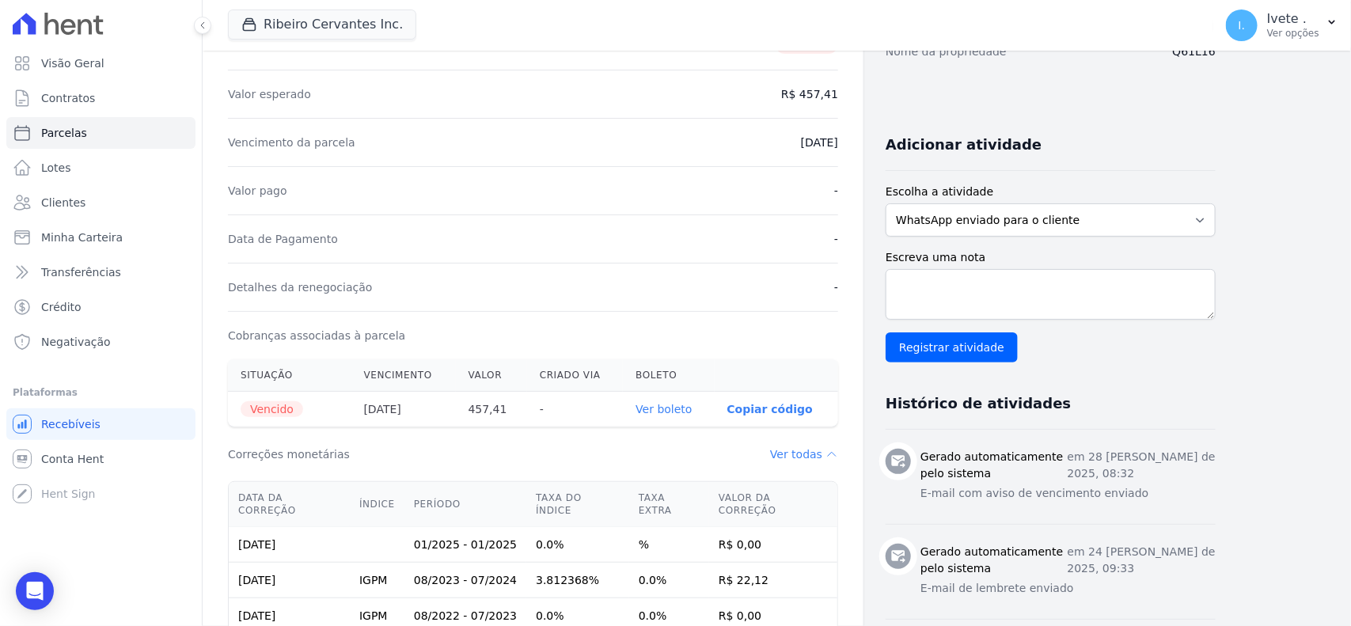
click at [655, 413] on link "Ver boleto" at bounding box center [664, 409] width 56 height 13
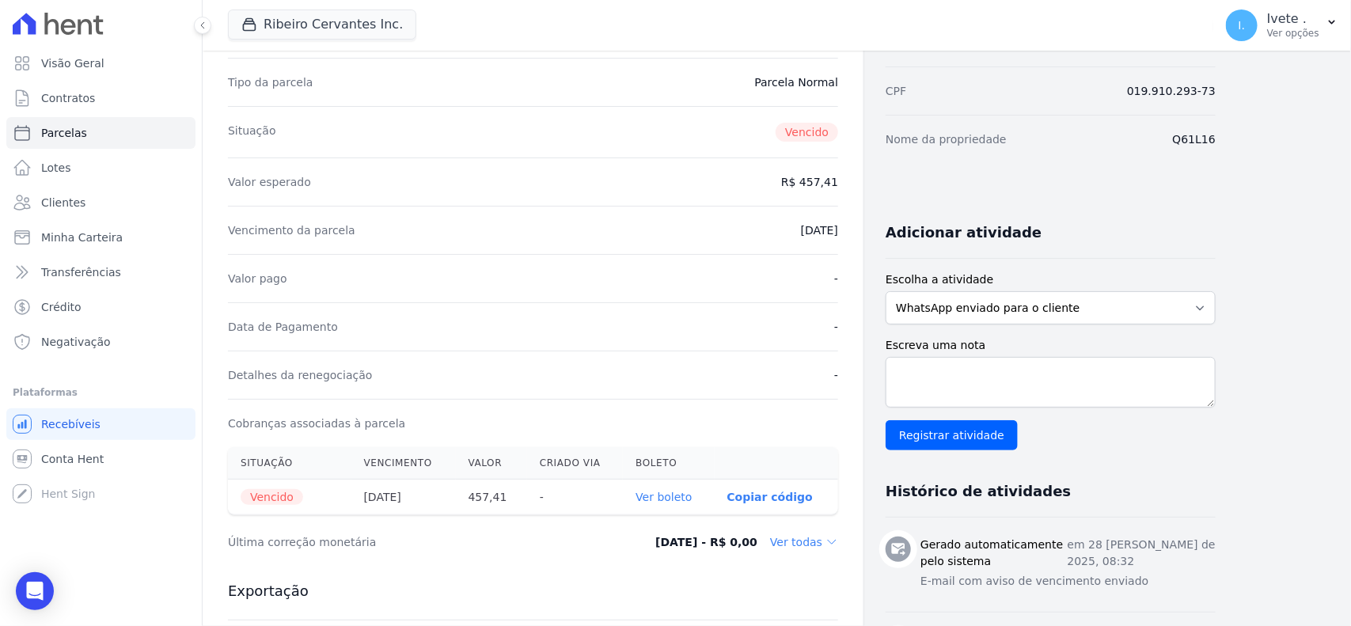
scroll to position [0, 0]
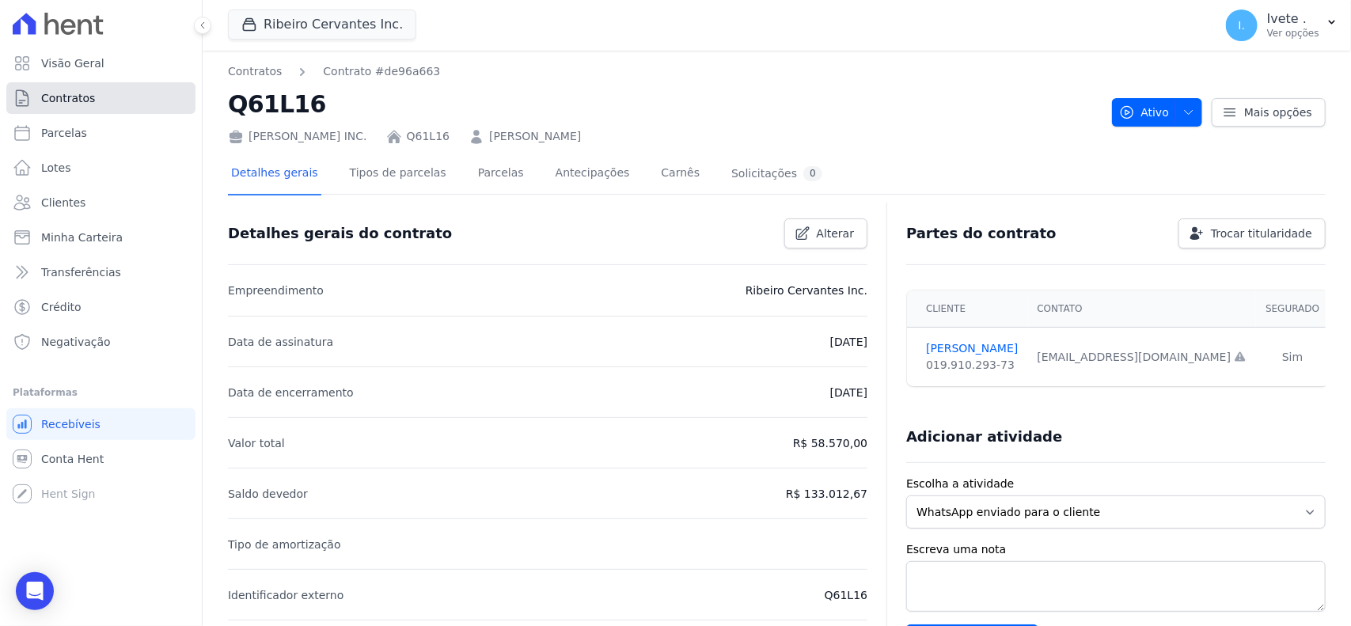
click at [73, 103] on span "Contratos" at bounding box center [68, 98] width 54 height 16
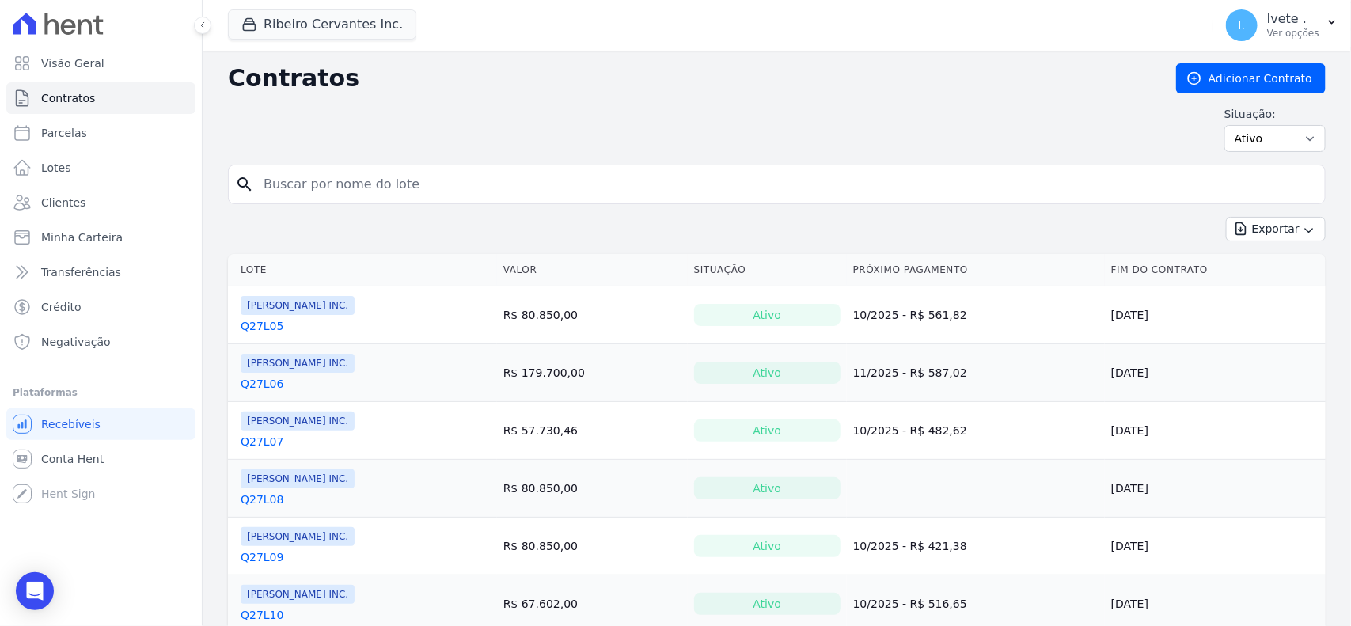
click at [400, 191] on input "search" at bounding box center [786, 185] width 1065 height 32
type input "Q61L17"
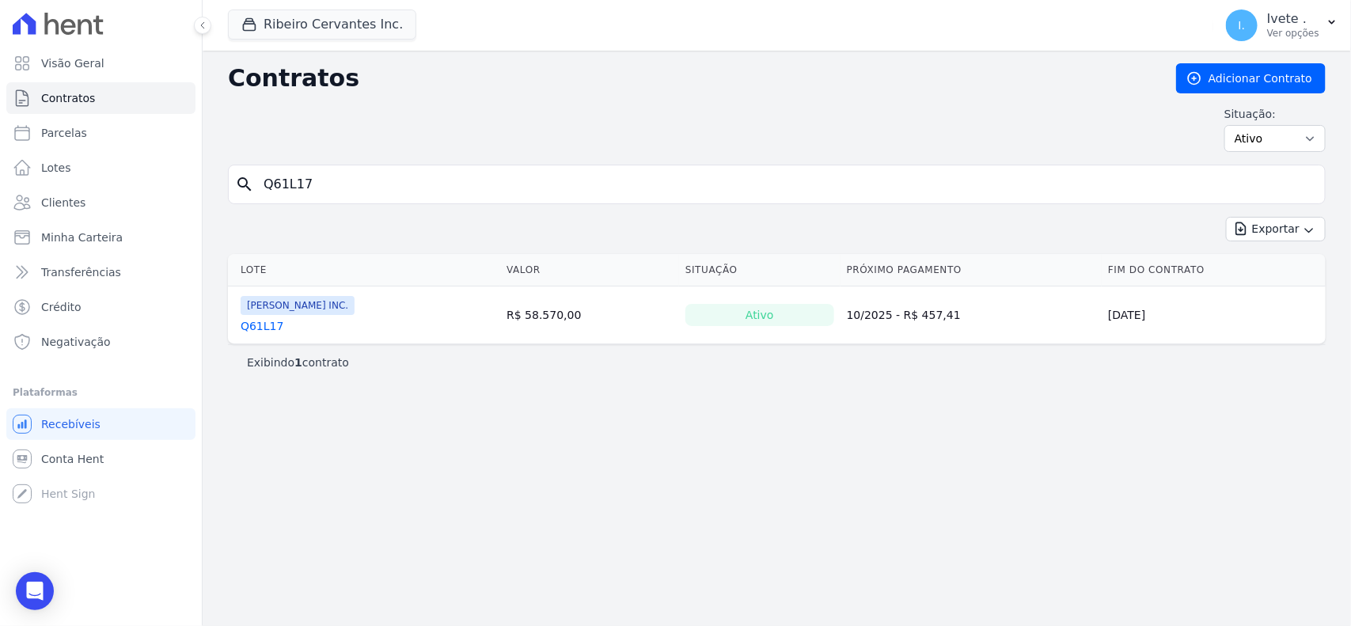
click at [247, 321] on link "Q61L17" at bounding box center [262, 326] width 43 height 16
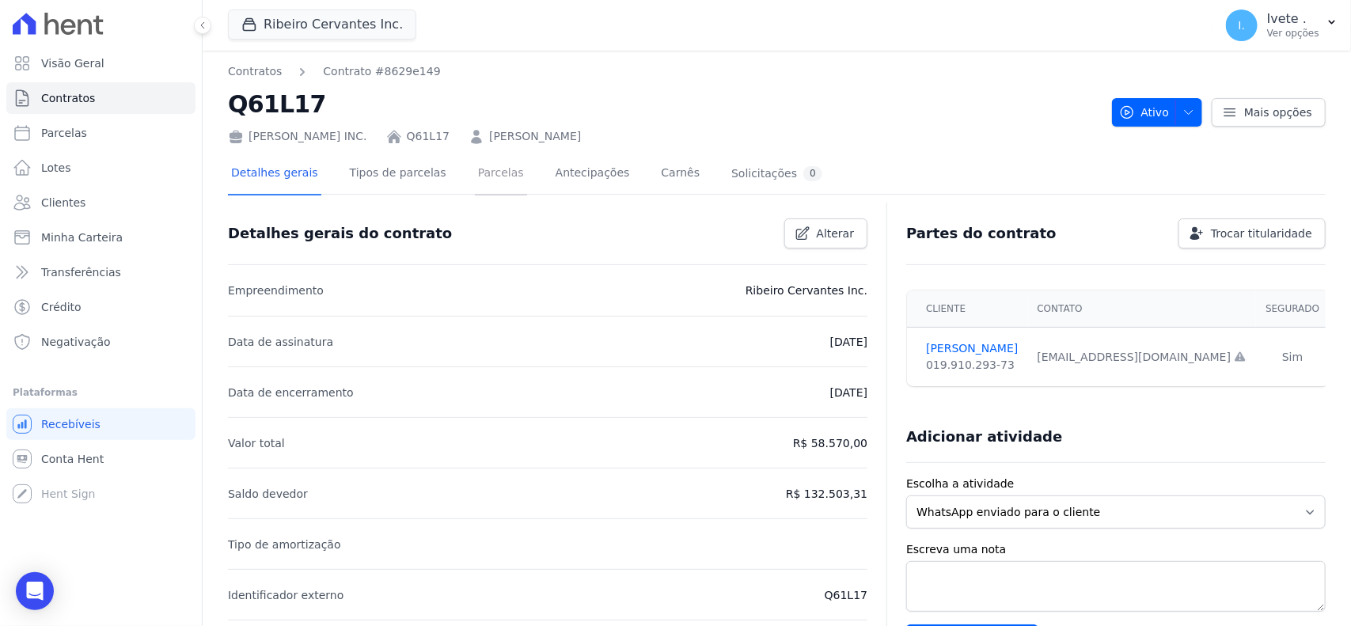
click at [489, 176] on link "Parcelas" at bounding box center [501, 175] width 52 height 42
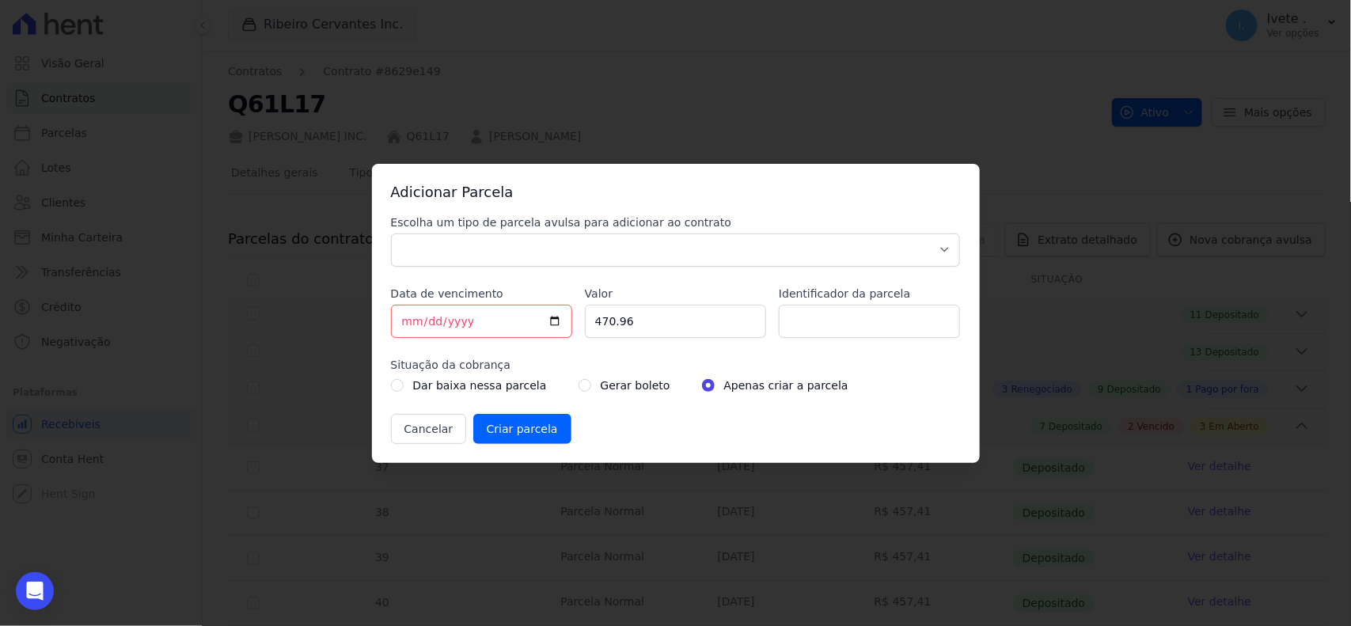
click at [1043, 357] on div "Adicionar Parcela Escolha um tipo de parcela avulsa para adicionar ao contrato …" at bounding box center [675, 313] width 1351 height 626
click at [433, 437] on button "Cancelar" at bounding box center [429, 429] width 76 height 30
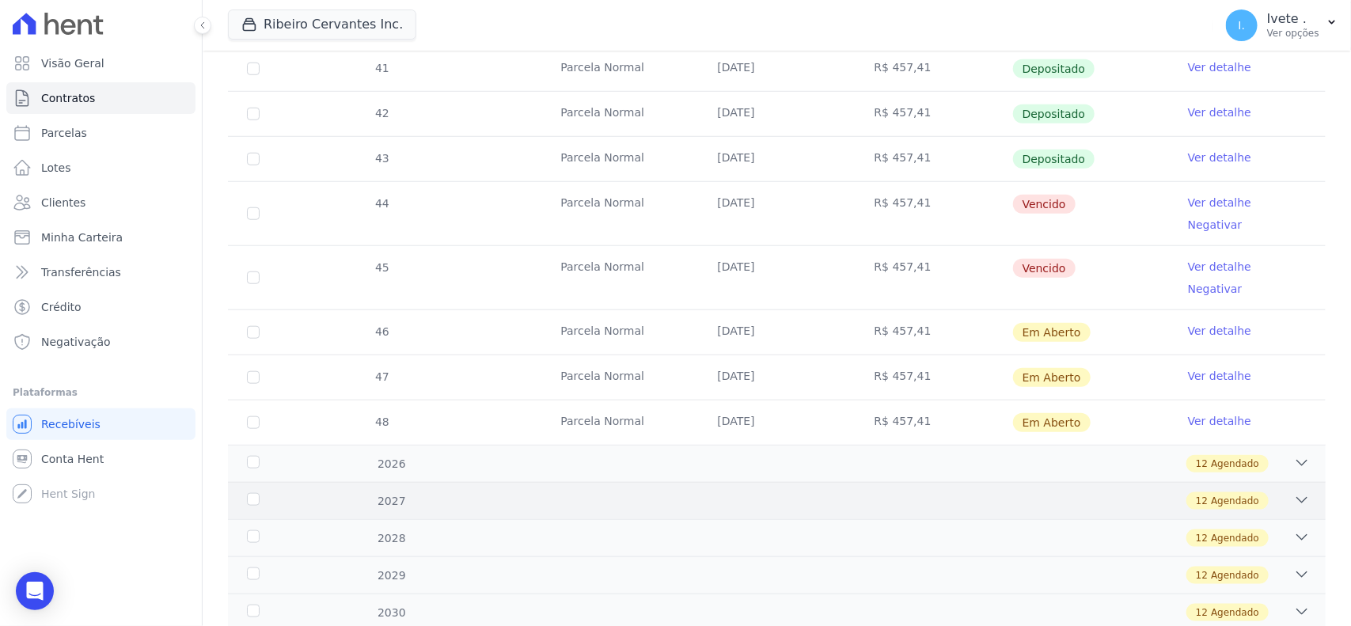
scroll to position [594, 0]
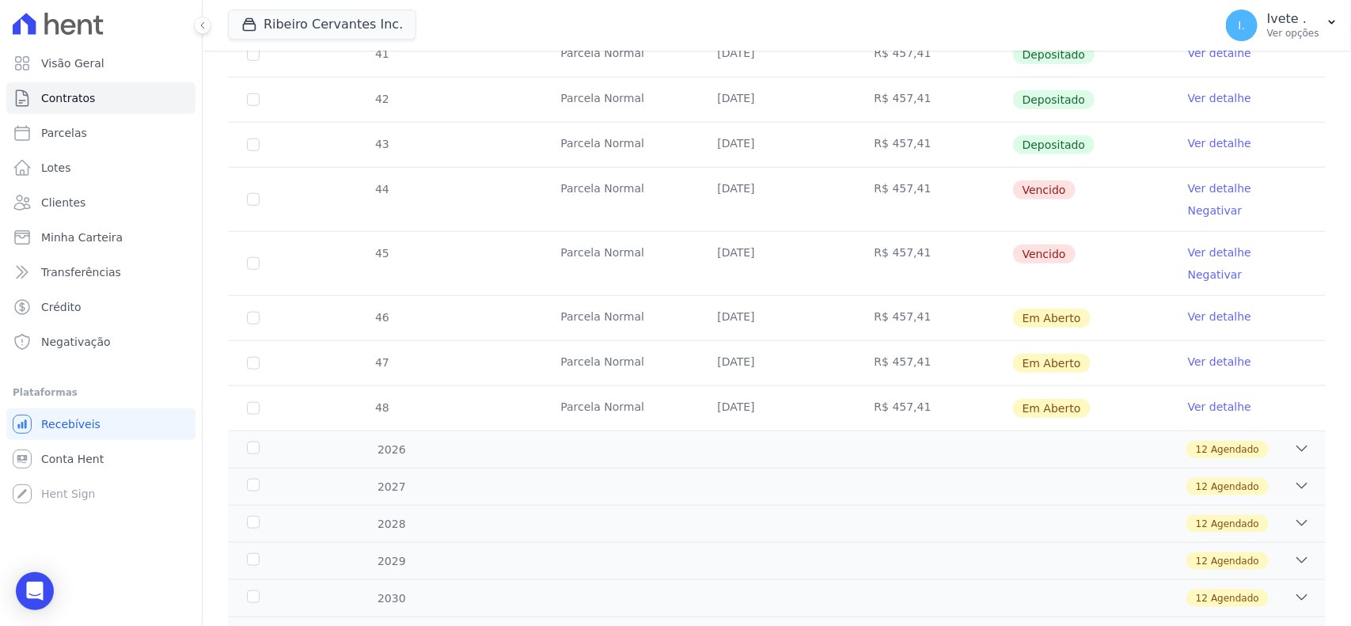
click at [1188, 245] on link "Ver detalhe" at bounding box center [1219, 253] width 63 height 16
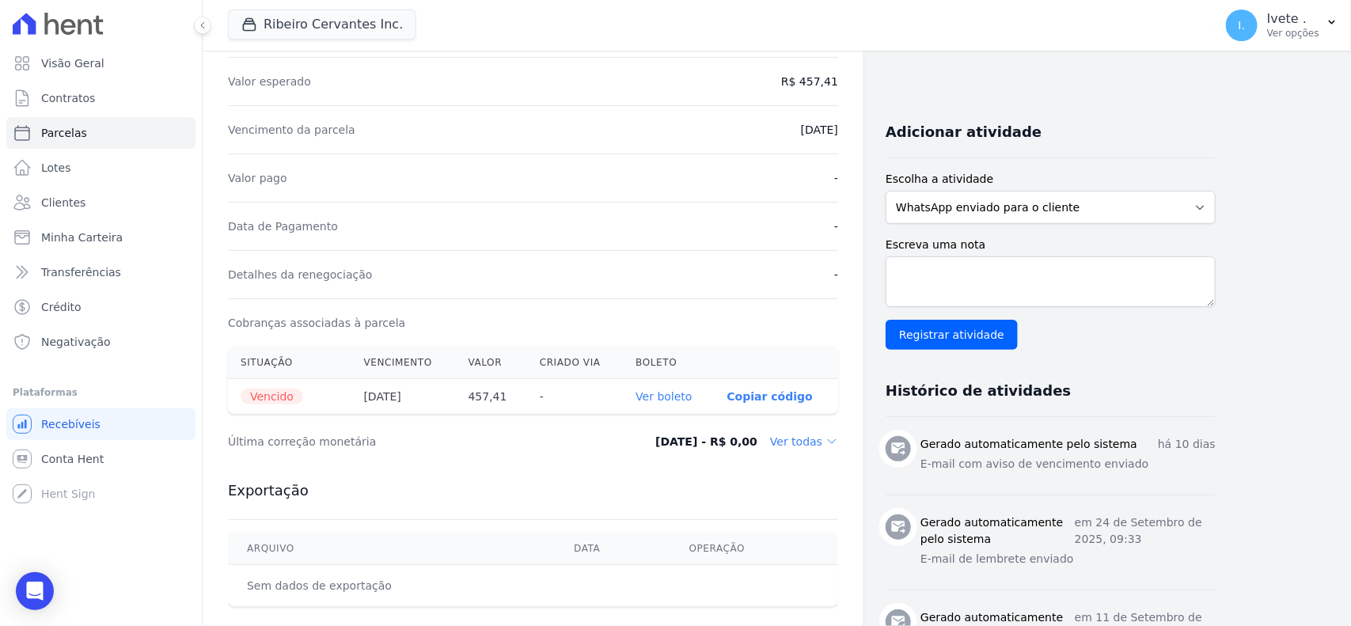
scroll to position [297, 0]
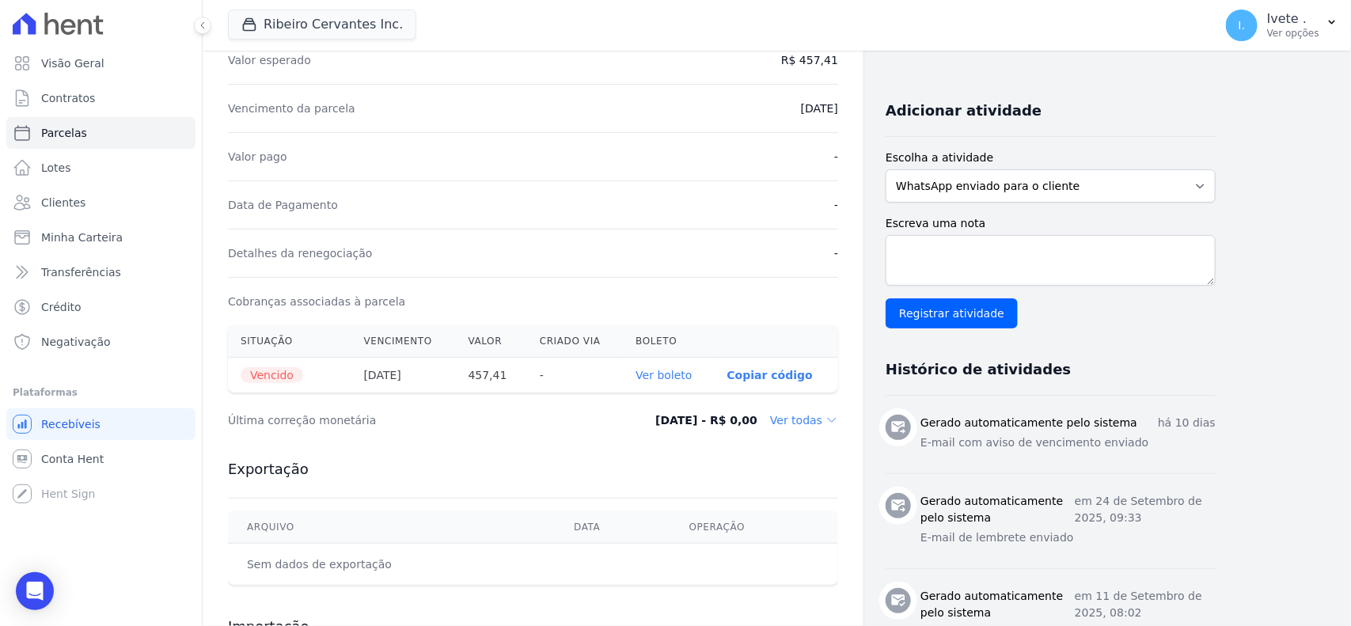
click at [674, 380] on link "Ver boleto" at bounding box center [664, 375] width 56 height 13
